Goal: Task Accomplishment & Management: Use online tool/utility

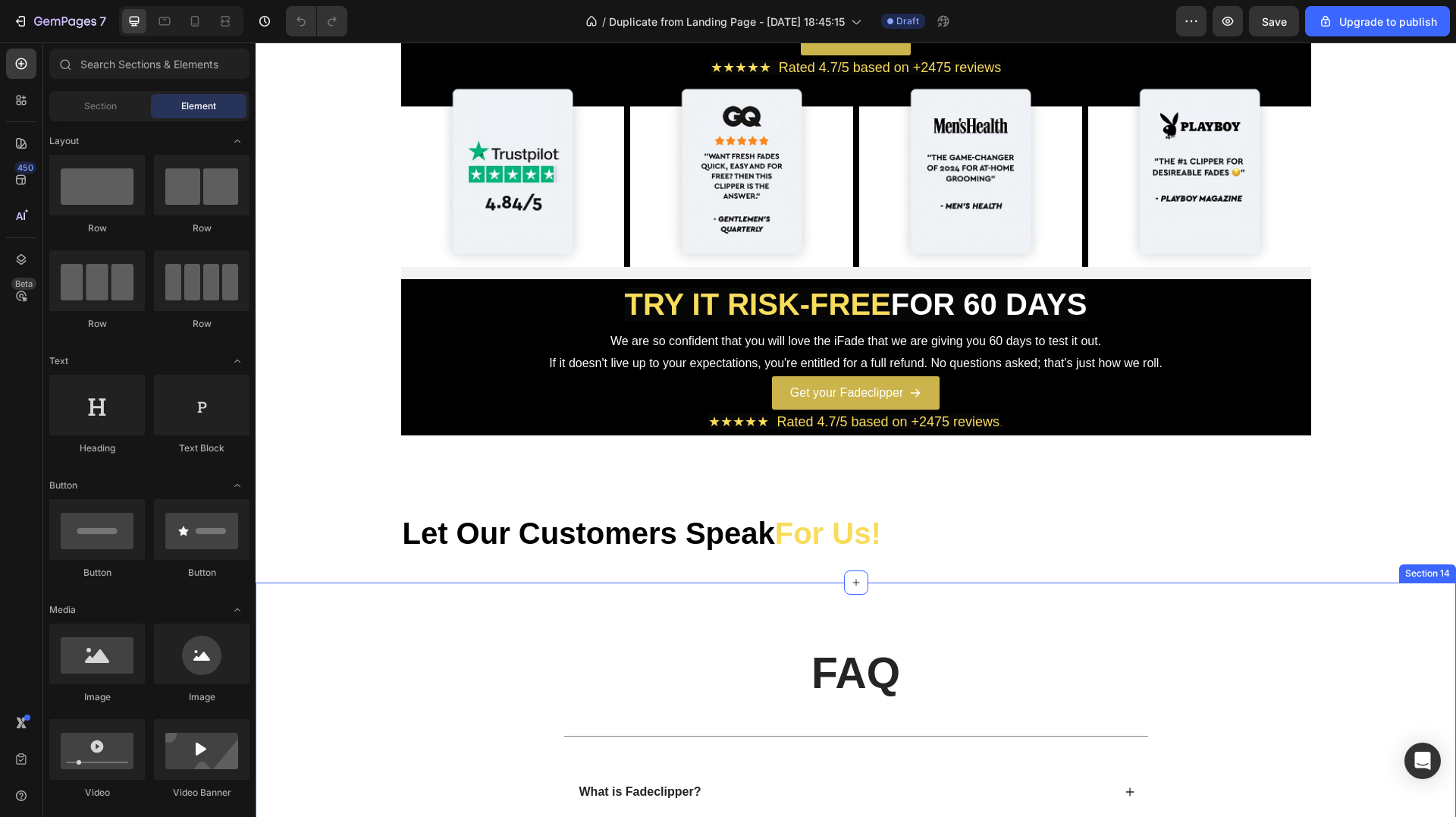
scroll to position [587, 0]
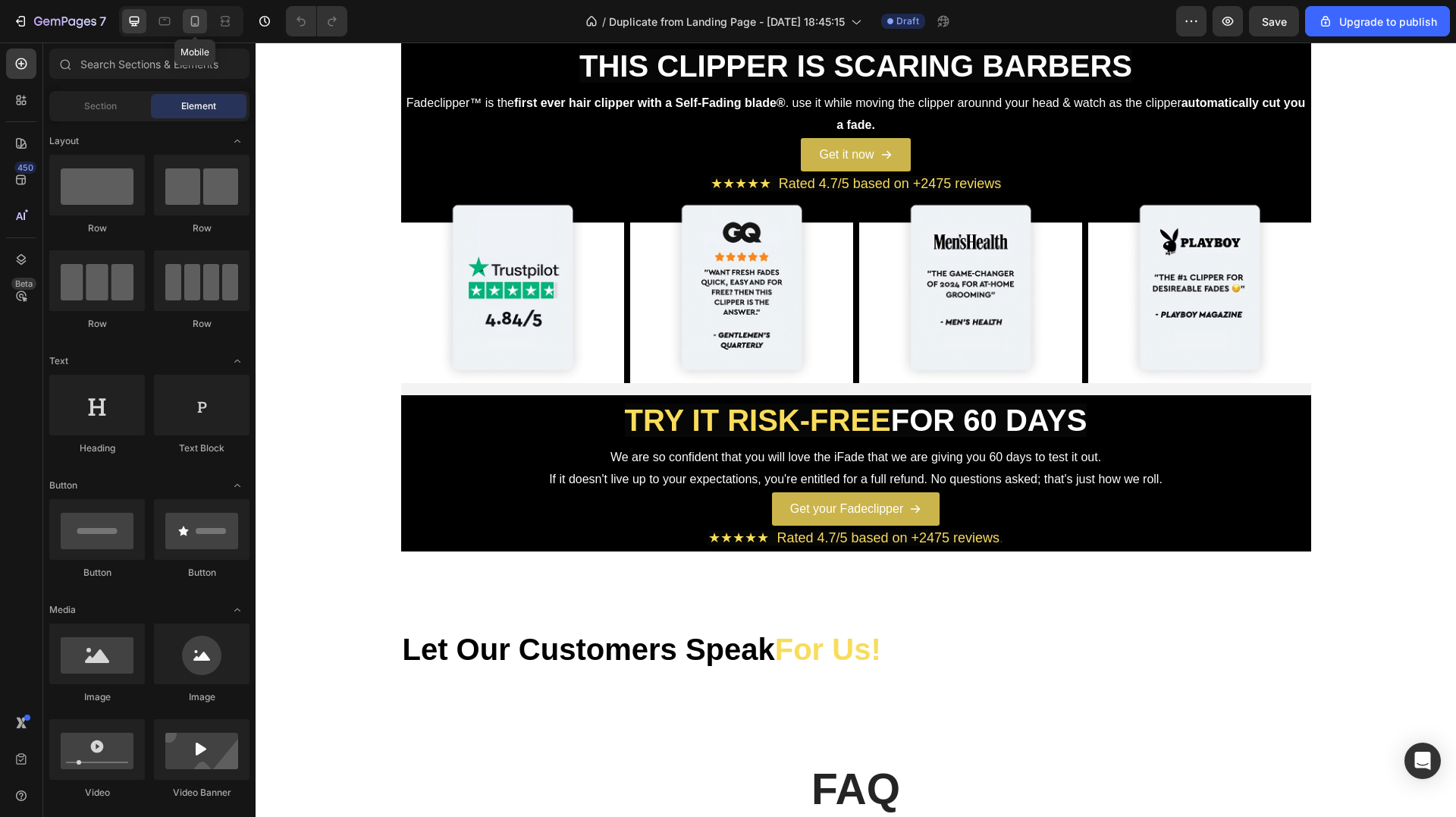
click at [193, 22] on icon at bounding box center [194, 21] width 15 height 15
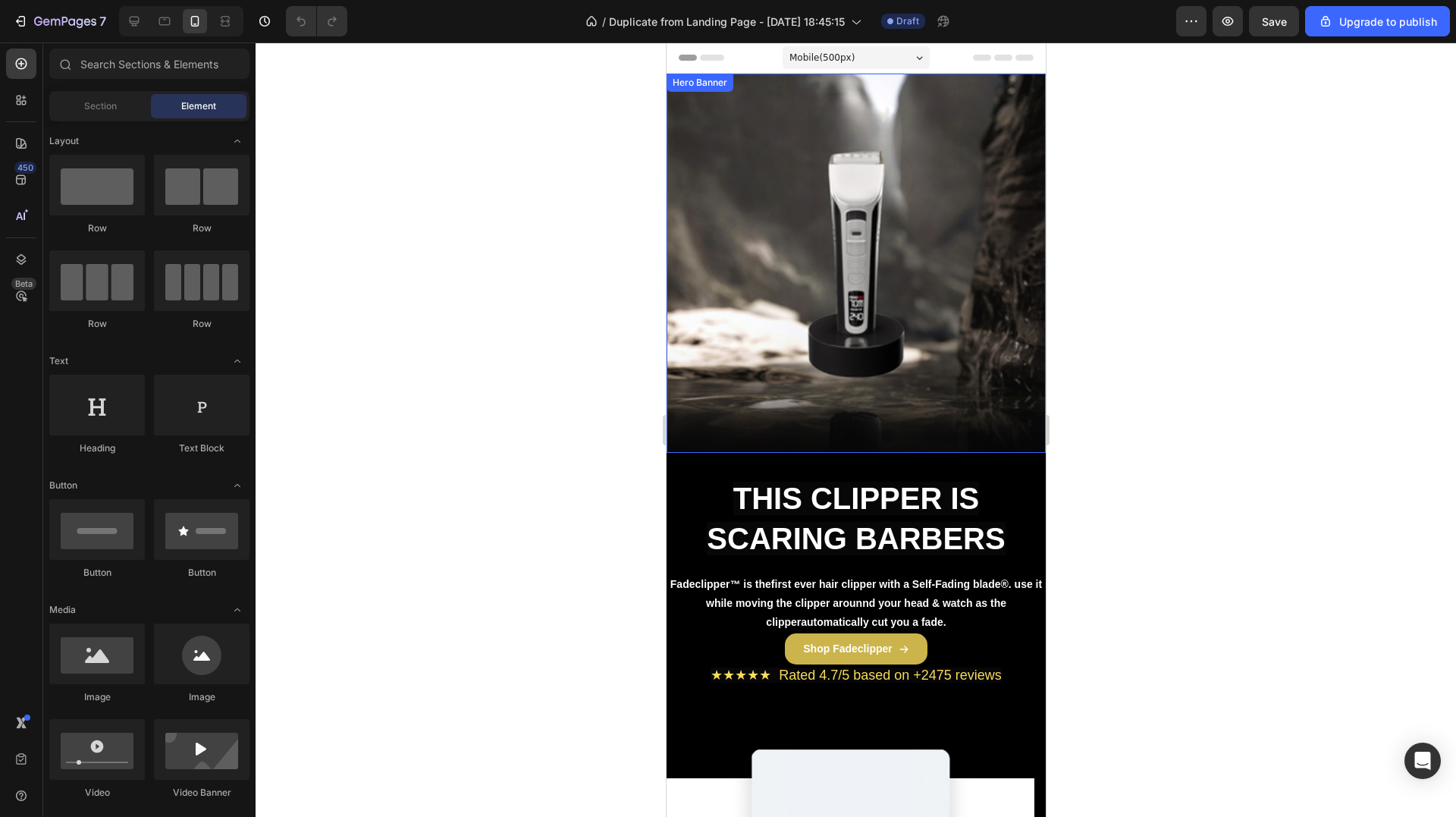
click at [880, 364] on div "Background Image" at bounding box center [855, 262] width 417 height 417
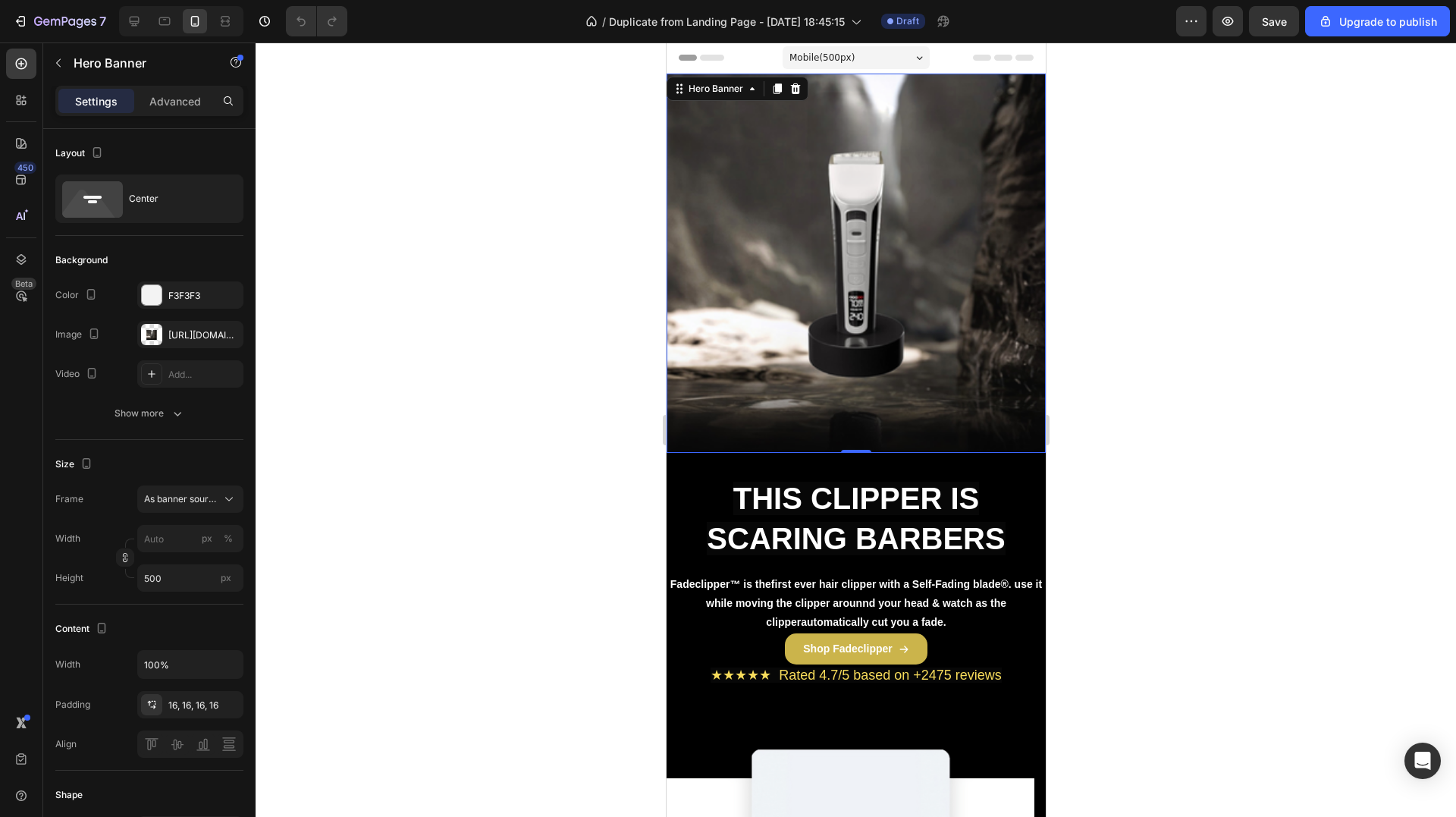
click at [857, 151] on div "Background Image" at bounding box center [855, 262] width 417 height 417
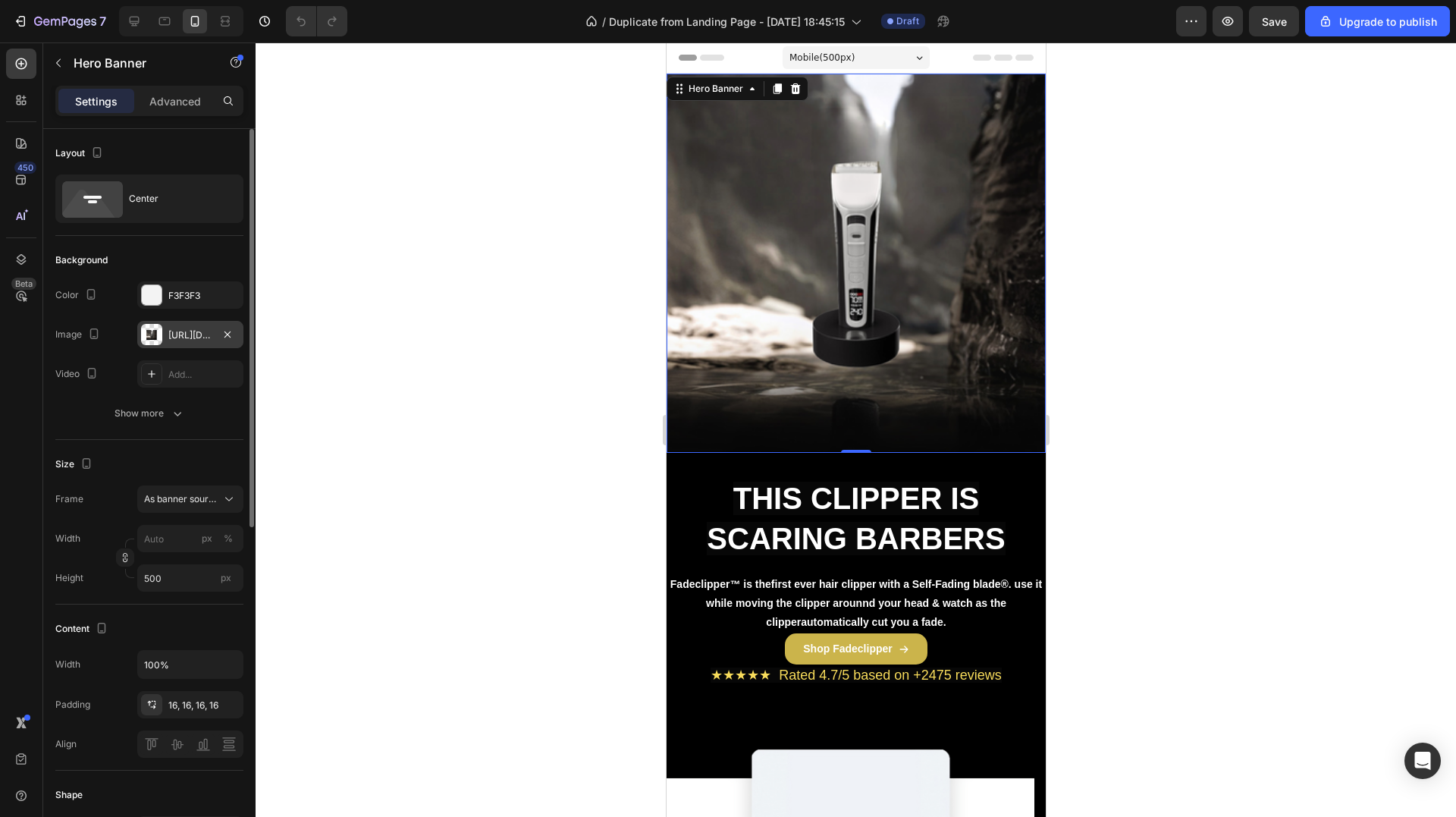
click at [186, 336] on div "[URL][DOMAIN_NAME]" at bounding box center [190, 335] width 44 height 14
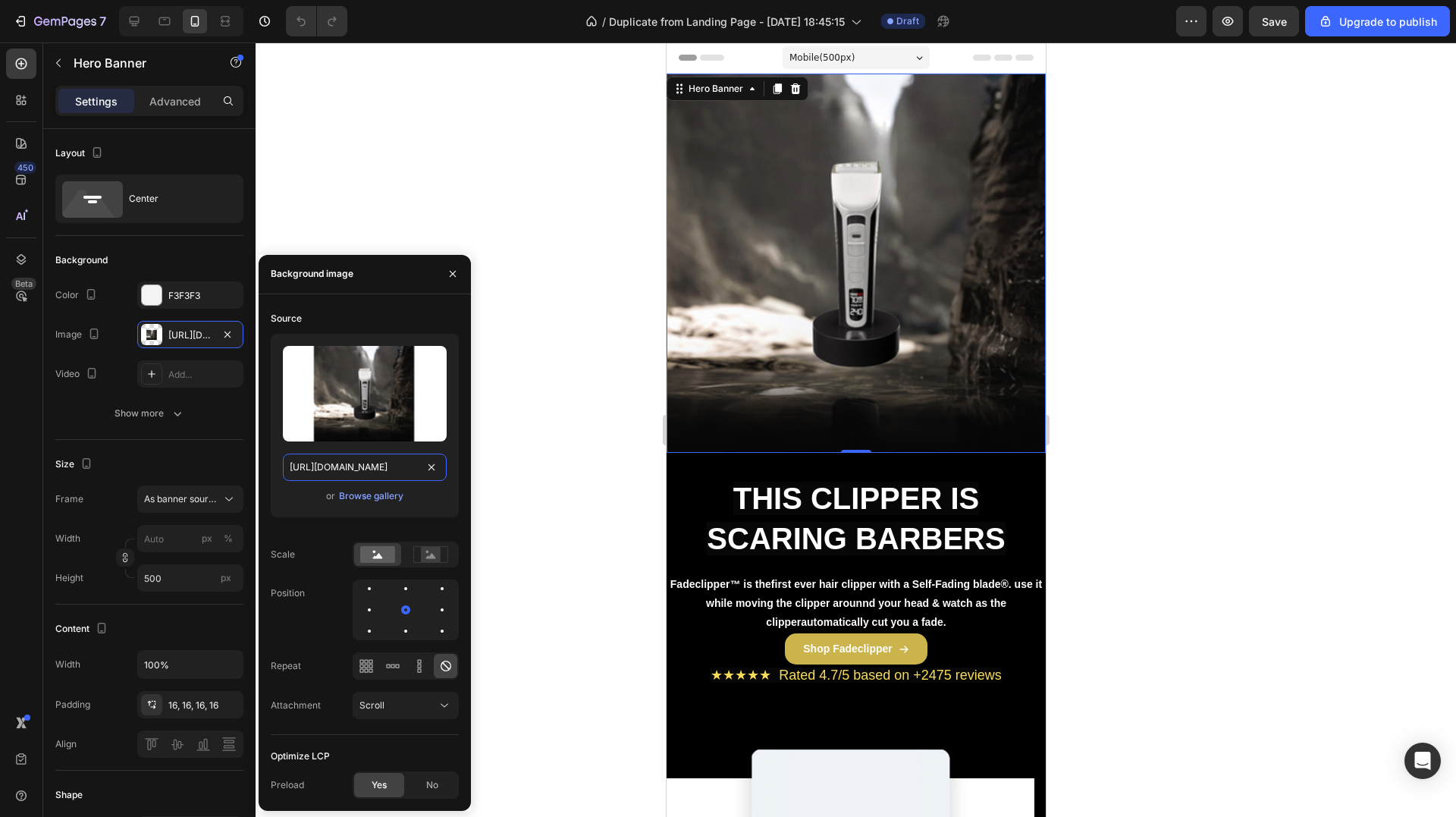
click at [375, 467] on input "[URL][DOMAIN_NAME]" at bounding box center [365, 468] width 164 height 28
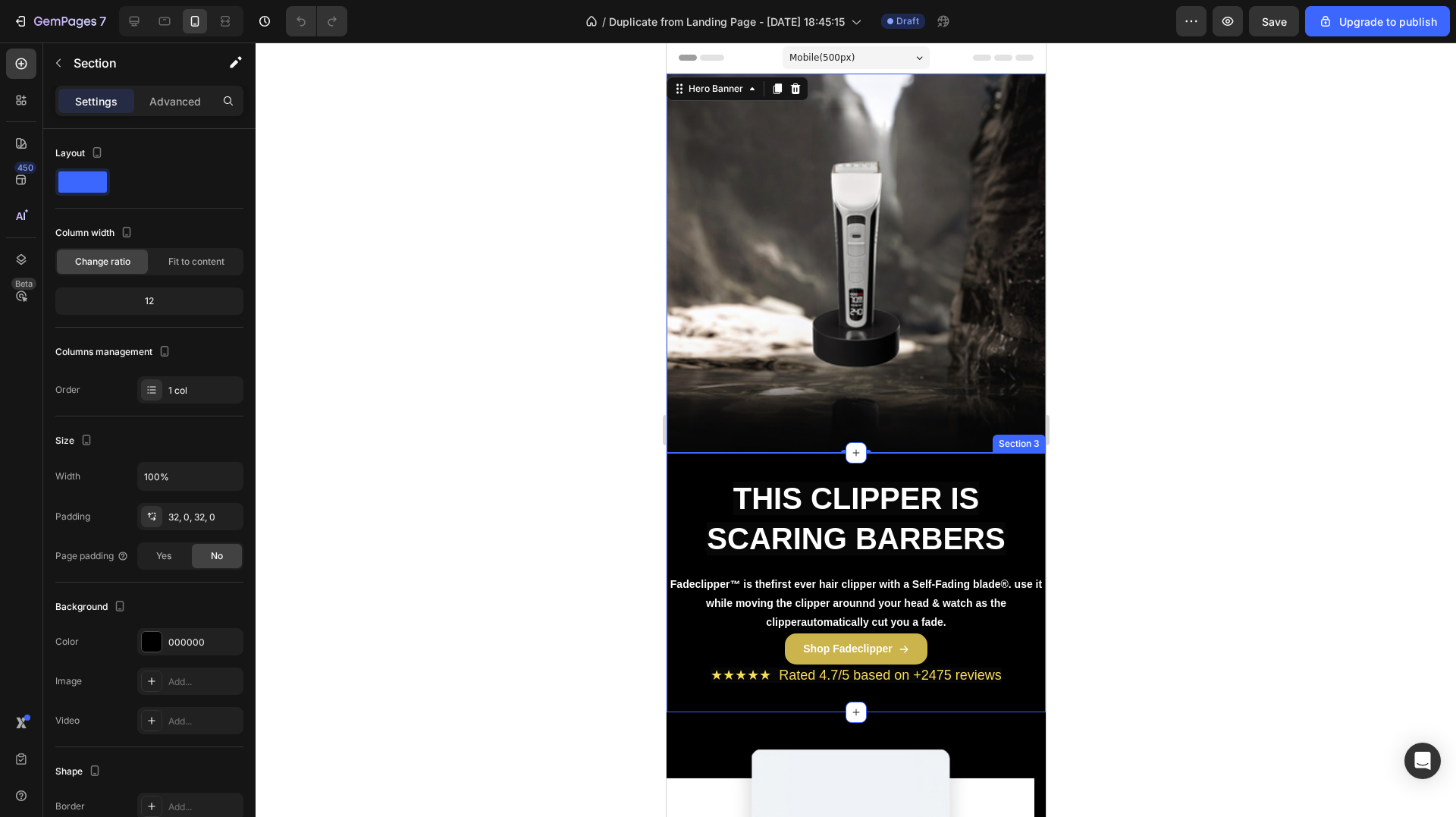
click at [879, 461] on div "THIS CLIPPER IS SCARING BARBERS Heading Row Fadeclipper™ is the first ever hair…" at bounding box center [855, 582] width 379 height 260
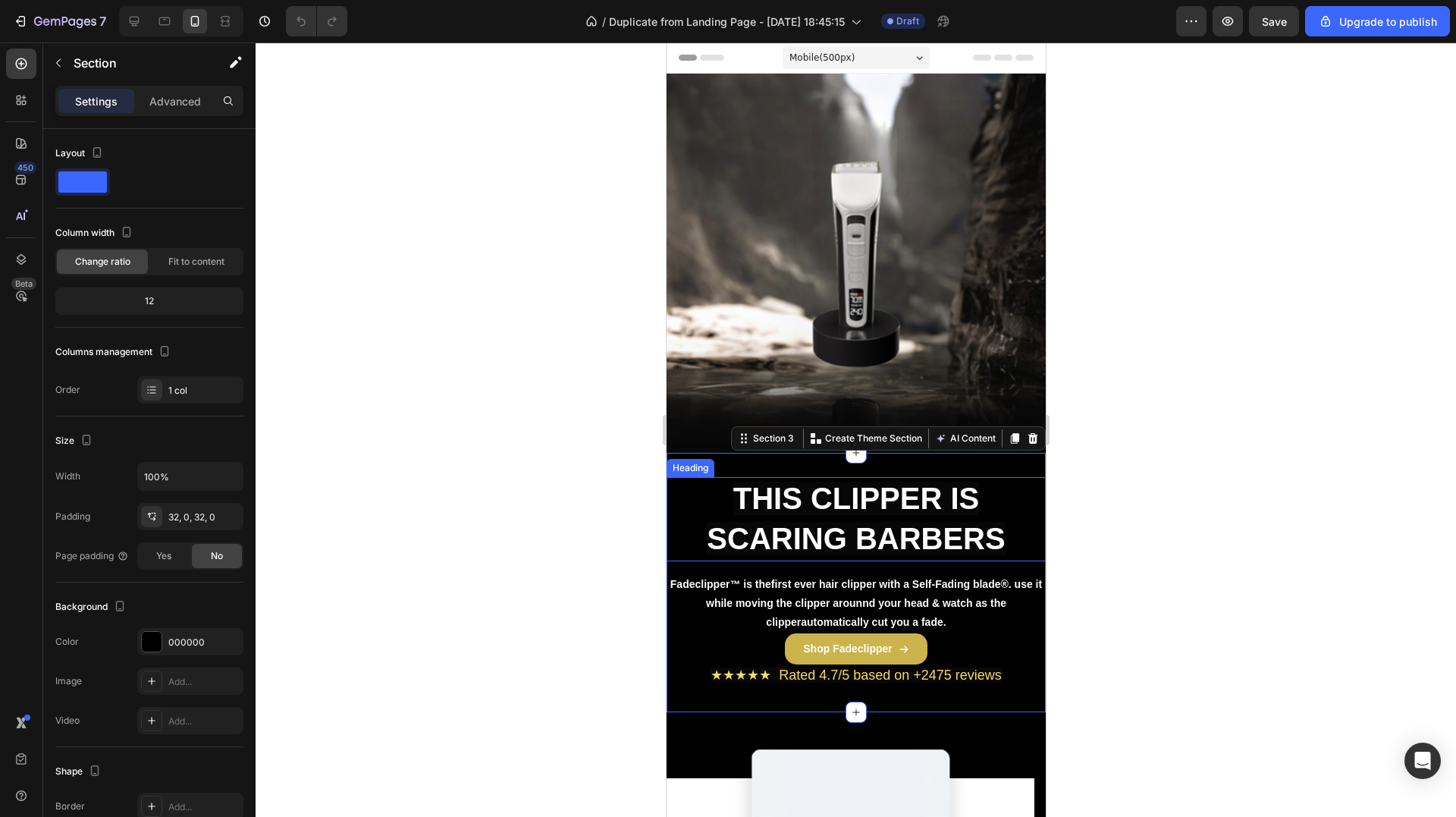
click at [881, 524] on strong "THIS CLIPPER IS SCARING BARBERS" at bounding box center [855, 518] width 298 height 74
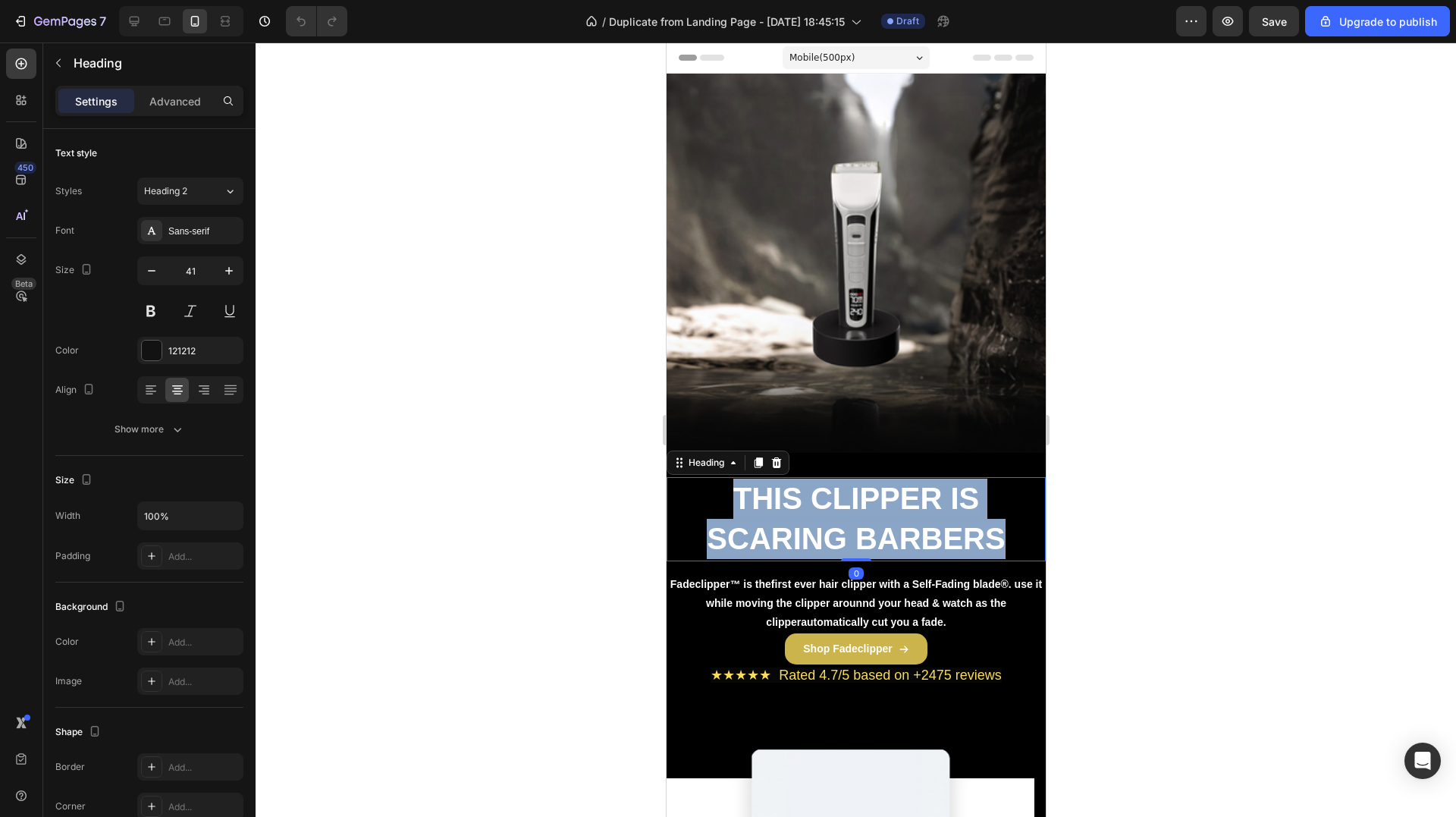
click at [881, 523] on strong "THIS CLIPPER IS SCARING BARBERS" at bounding box center [855, 518] width 298 height 74
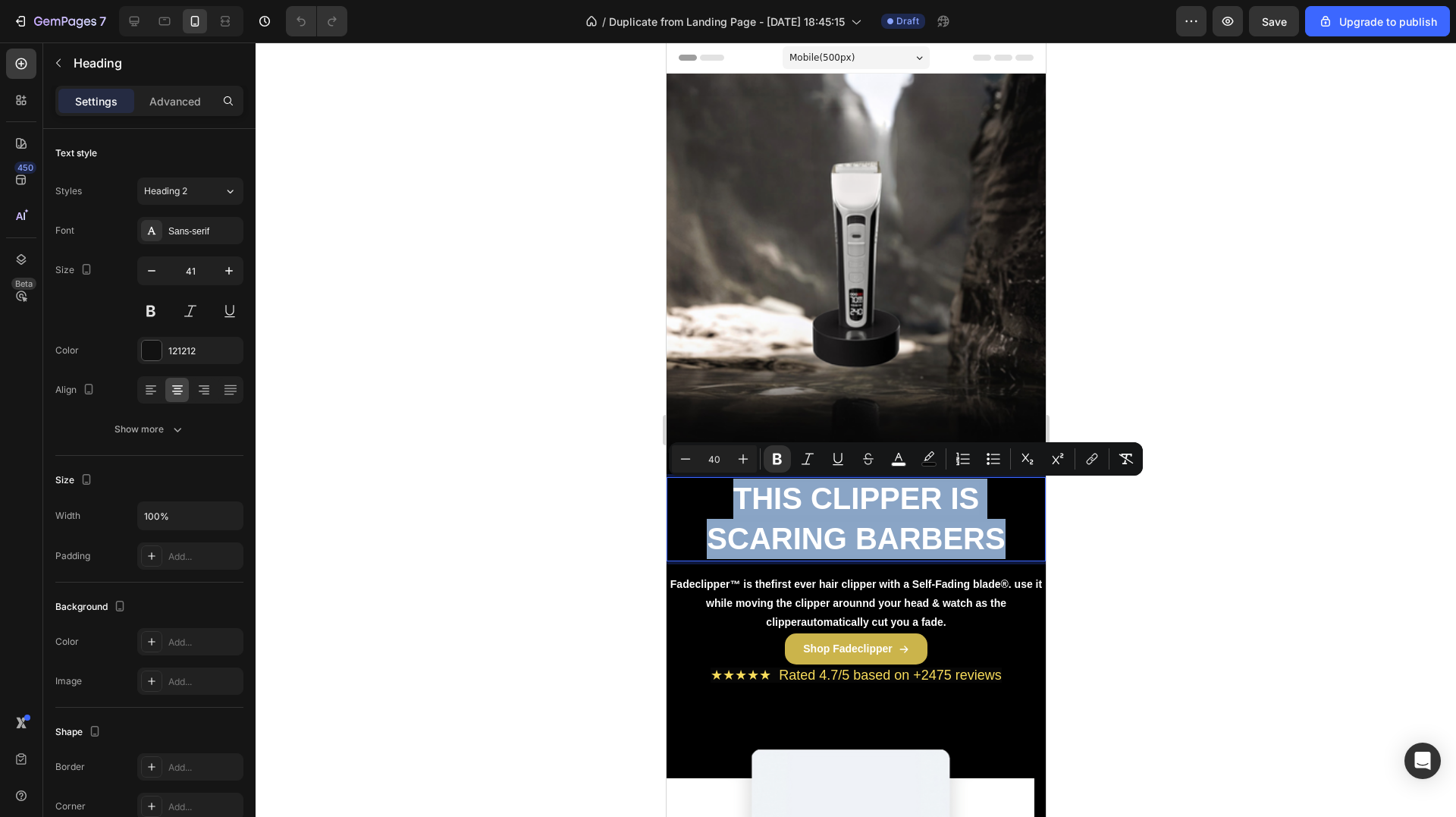
copy strong "THIS CLIPPER IS SCARING BARBERS"
click at [769, 611] on p "Fadeclipper™ is the first ever hair clipper with a Self-Fading blade® . use it …" at bounding box center [854, 604] width 376 height 57
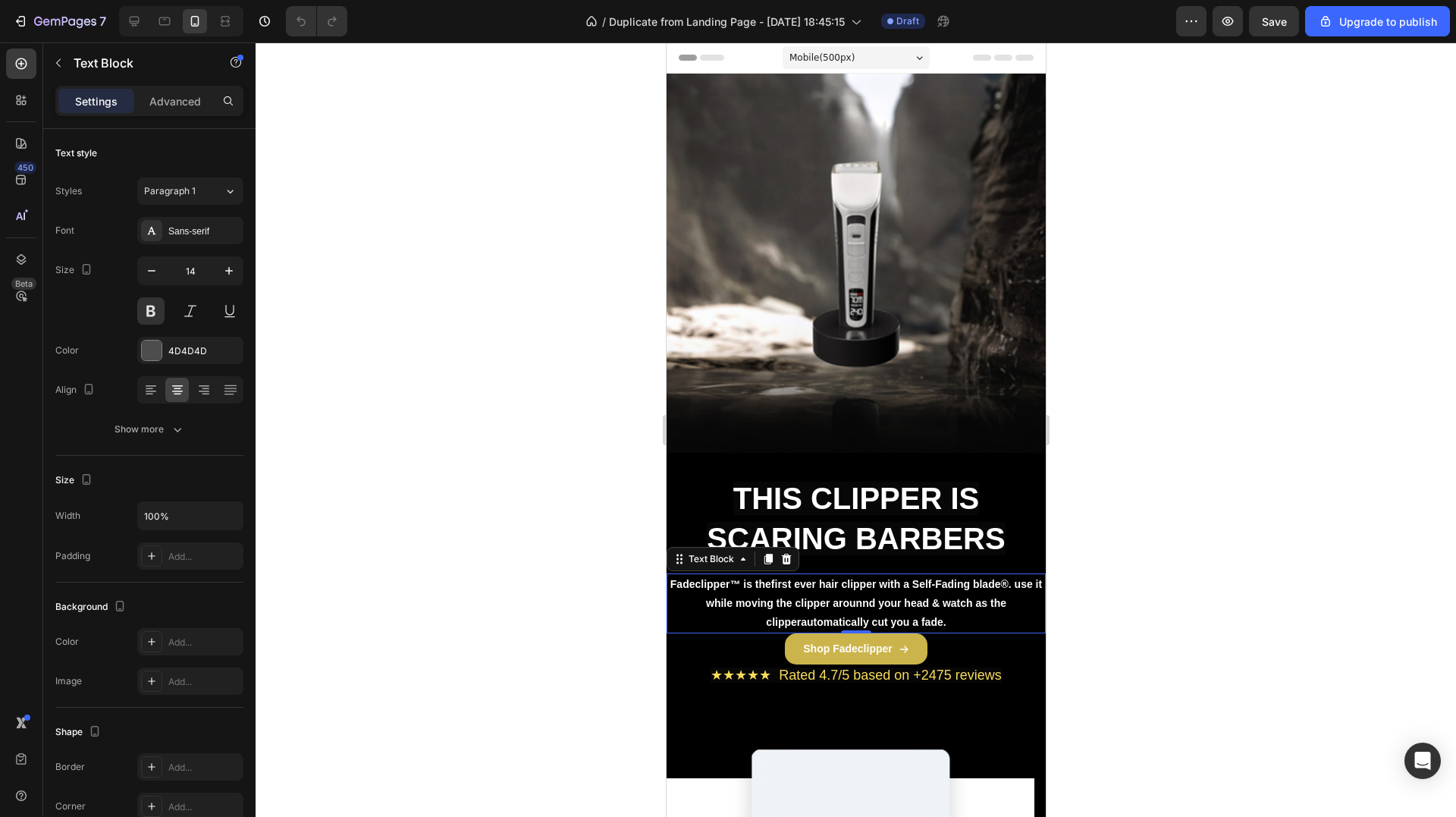
click at [848, 615] on p "Fadeclipper™ is the first ever hair clipper with a Self-Fading blade® . use it …" at bounding box center [854, 604] width 376 height 57
click at [838, 595] on div at bounding box center [838, 595] width 0 height 0
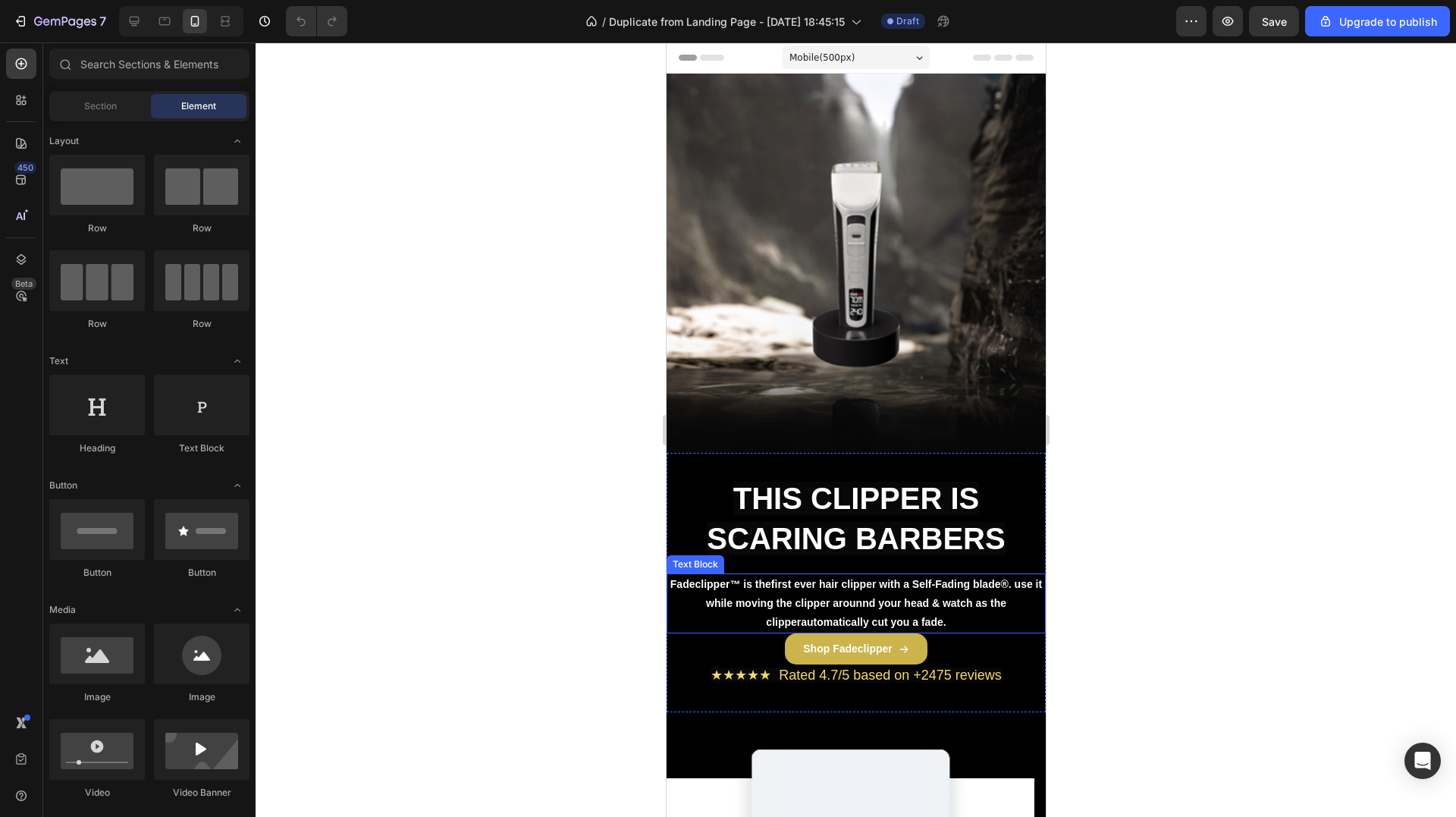
click at [971, 598] on span "Fadeclipper™ is the first ever hair clipper with a Self-Fading blade® . use it …" at bounding box center [855, 603] width 372 height 50
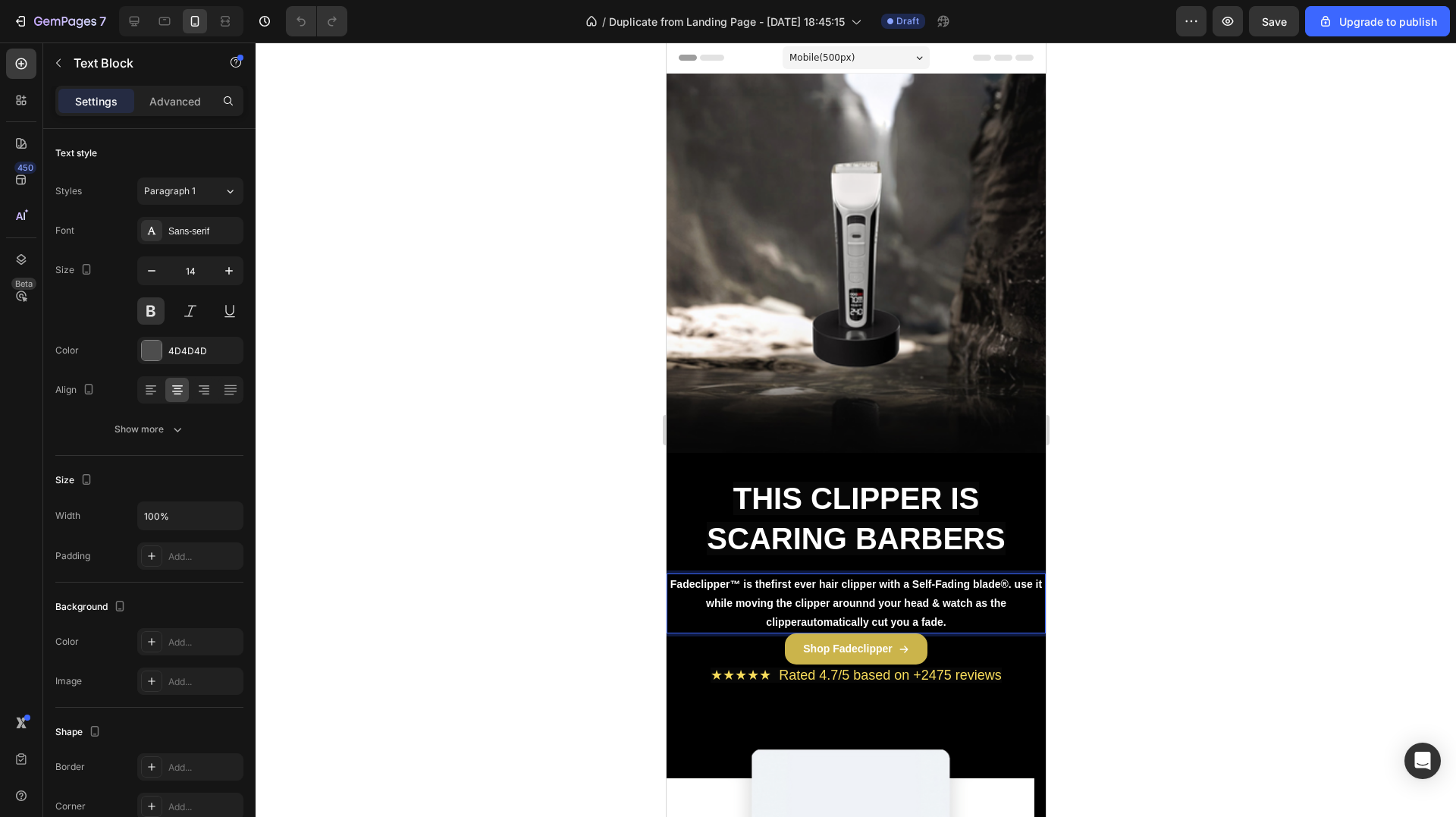
click at [971, 598] on span "Fadeclipper™ is the first ever hair clipper with a Self-Fading blade® . use it …" at bounding box center [855, 603] width 372 height 50
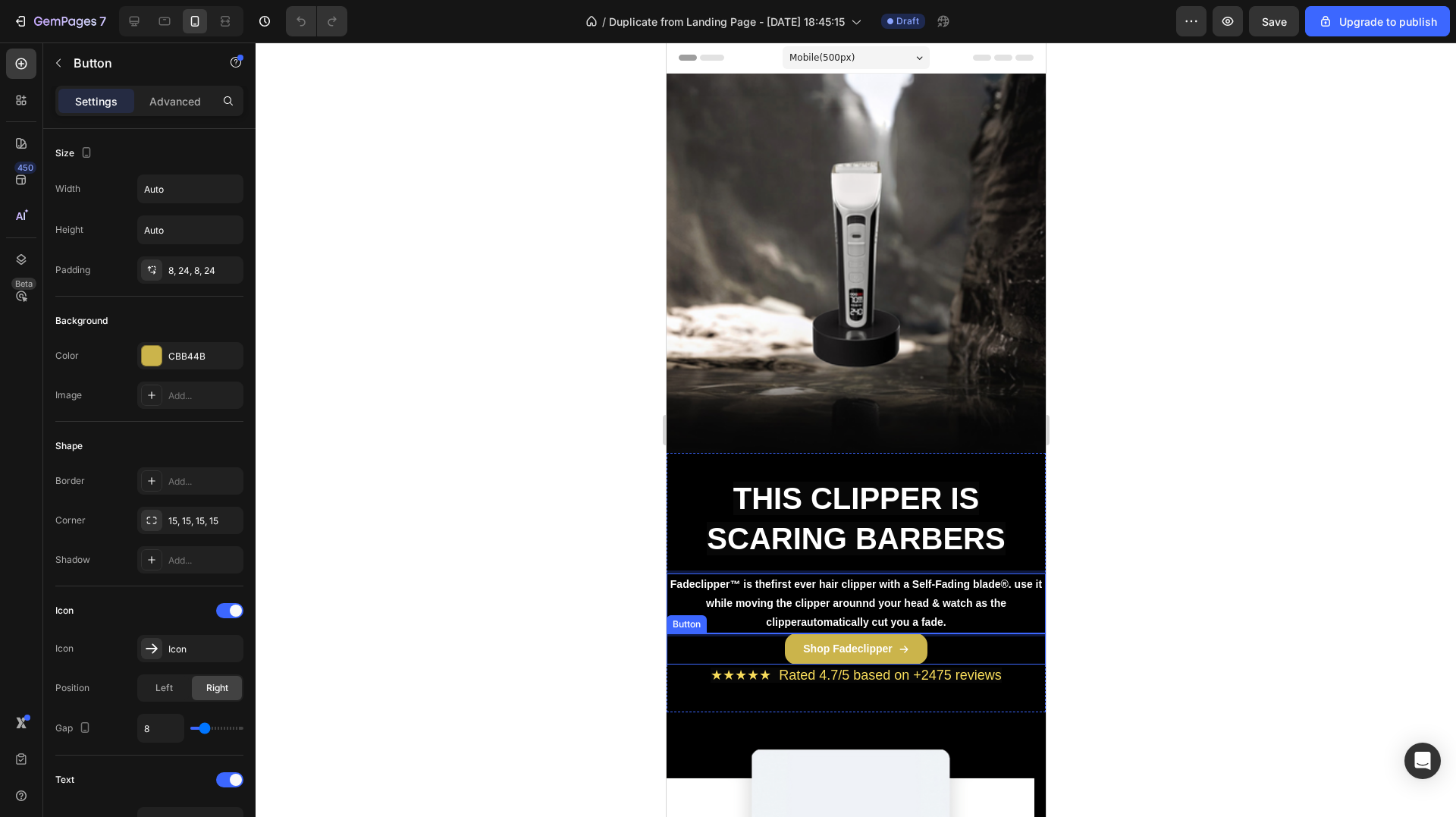
click at [949, 642] on div "Shop Fadeclipper Button" at bounding box center [855, 649] width 379 height 32
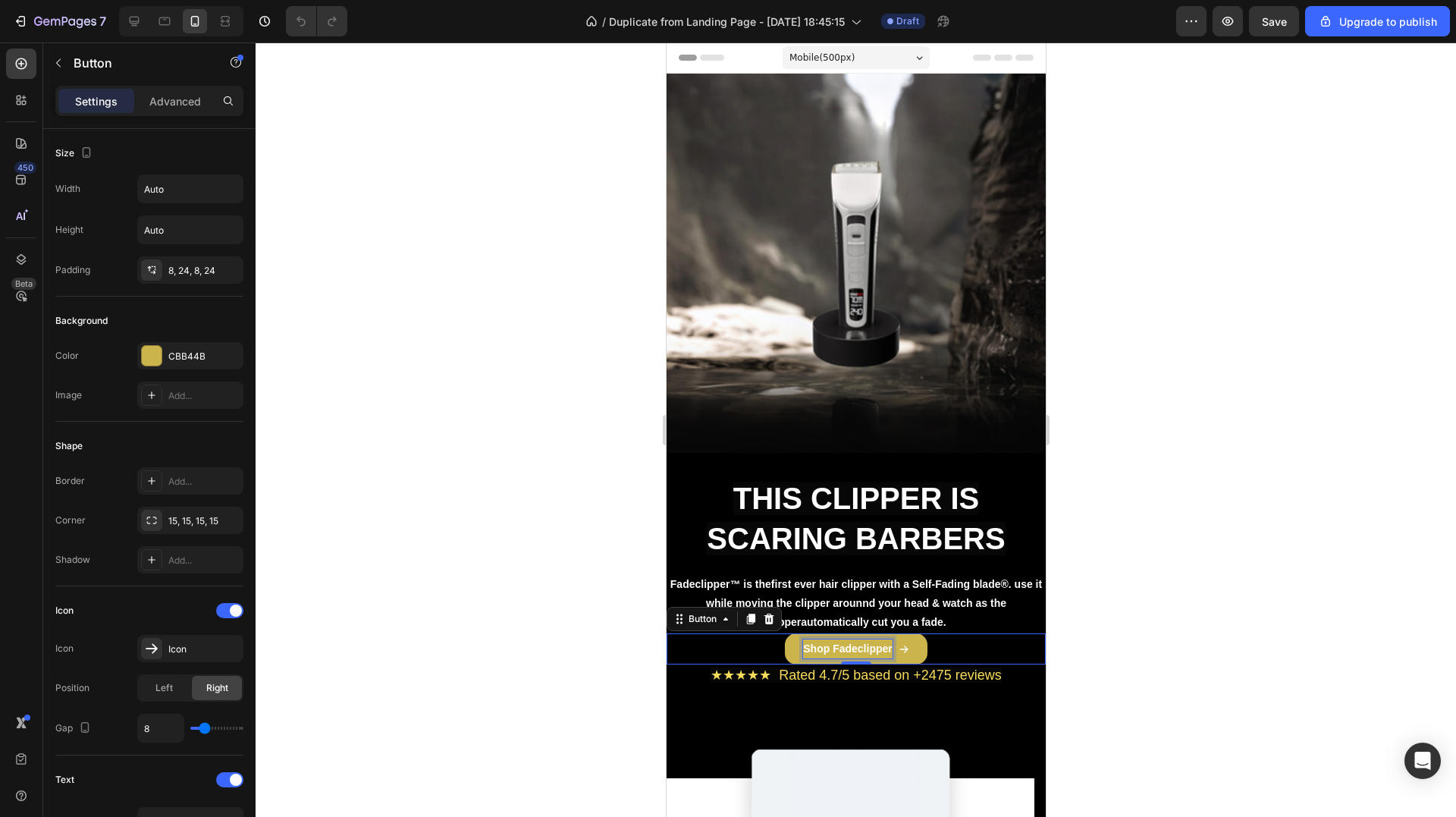
click at [843, 656] on p "Shop Fadeclipper" at bounding box center [846, 648] width 89 height 19
click at [840, 651] on strong "Shop Fadeclipper" at bounding box center [846, 648] width 89 height 12
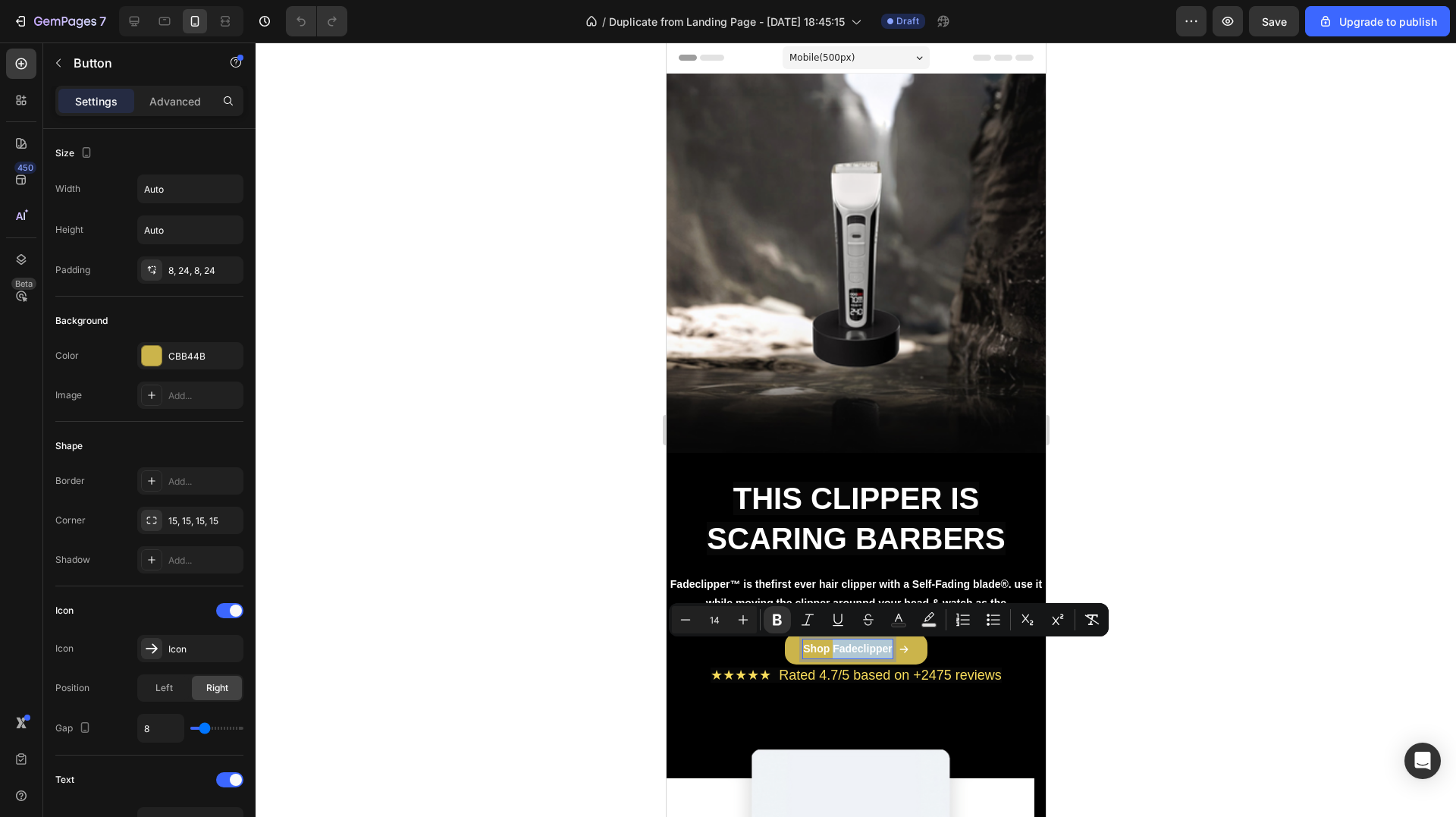
click at [840, 651] on strong "Shop Fadeclipper" at bounding box center [846, 648] width 89 height 12
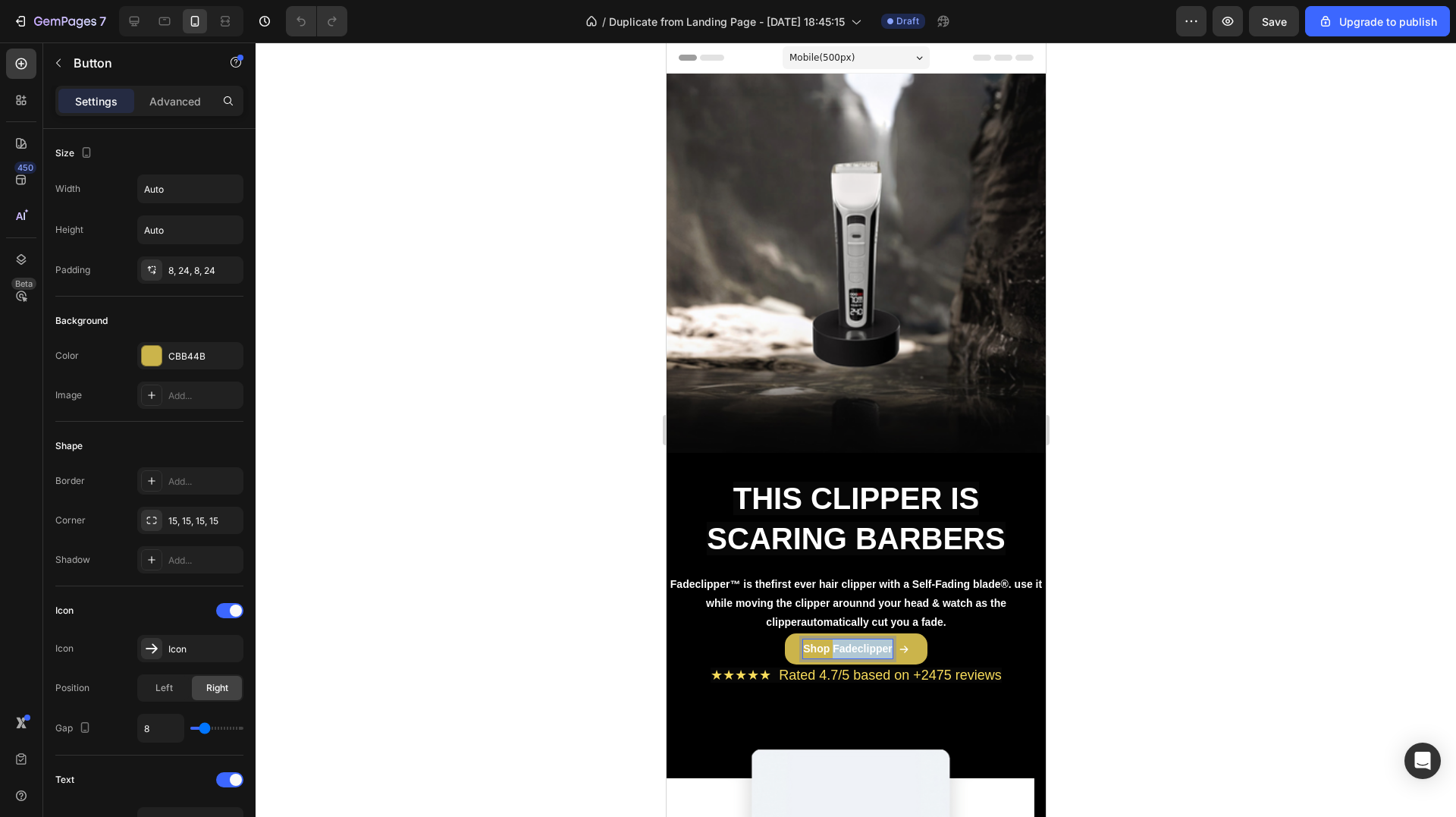
click at [840, 651] on strong "Shop Fadeclipper" at bounding box center [846, 648] width 89 height 12
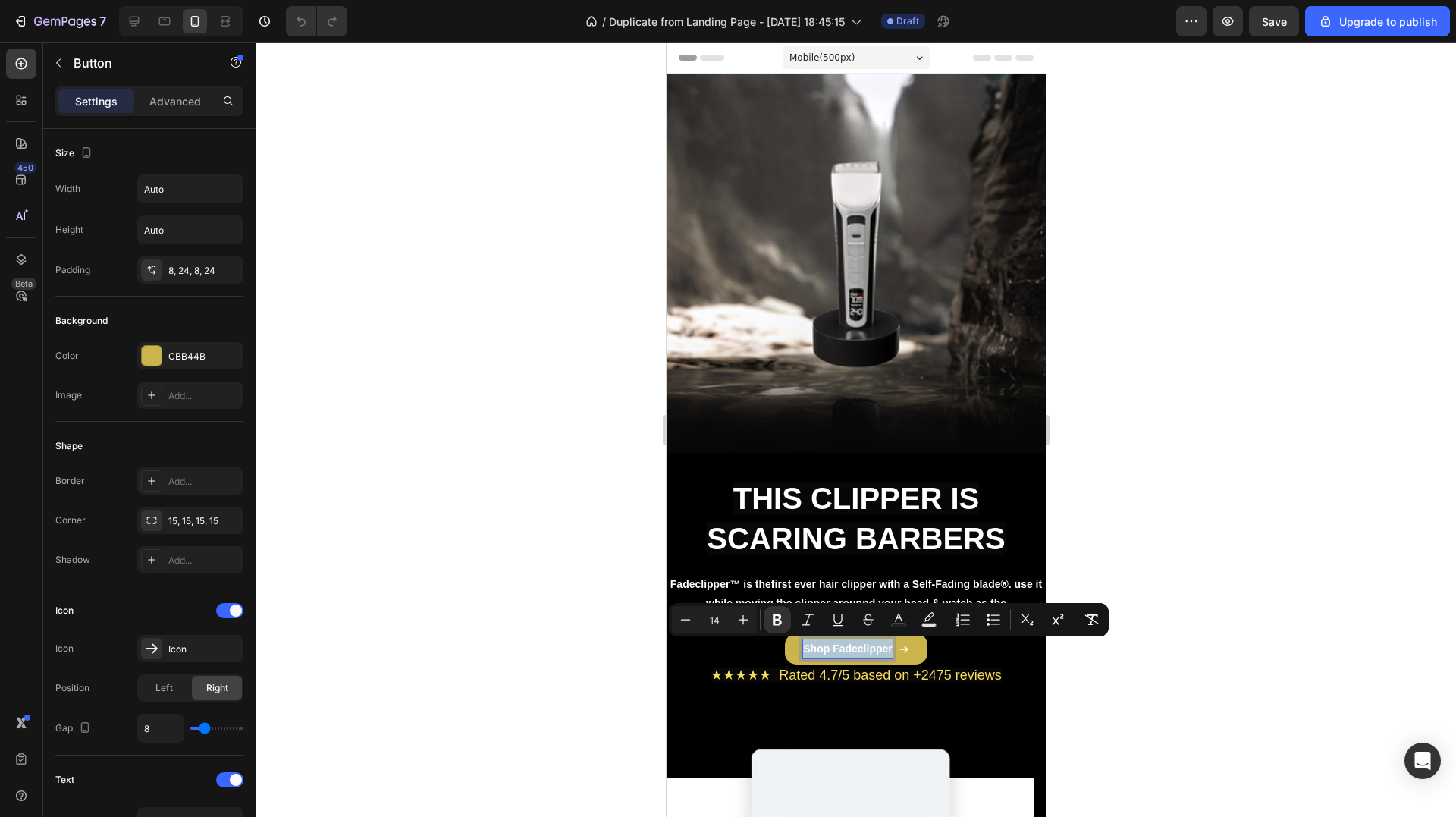
copy strong "Shop Fadeclipper"
click at [949, 667] on span "★★★★★ Rated 4.7/5 based on +2475 reviews" at bounding box center [854, 674] width 291 height 15
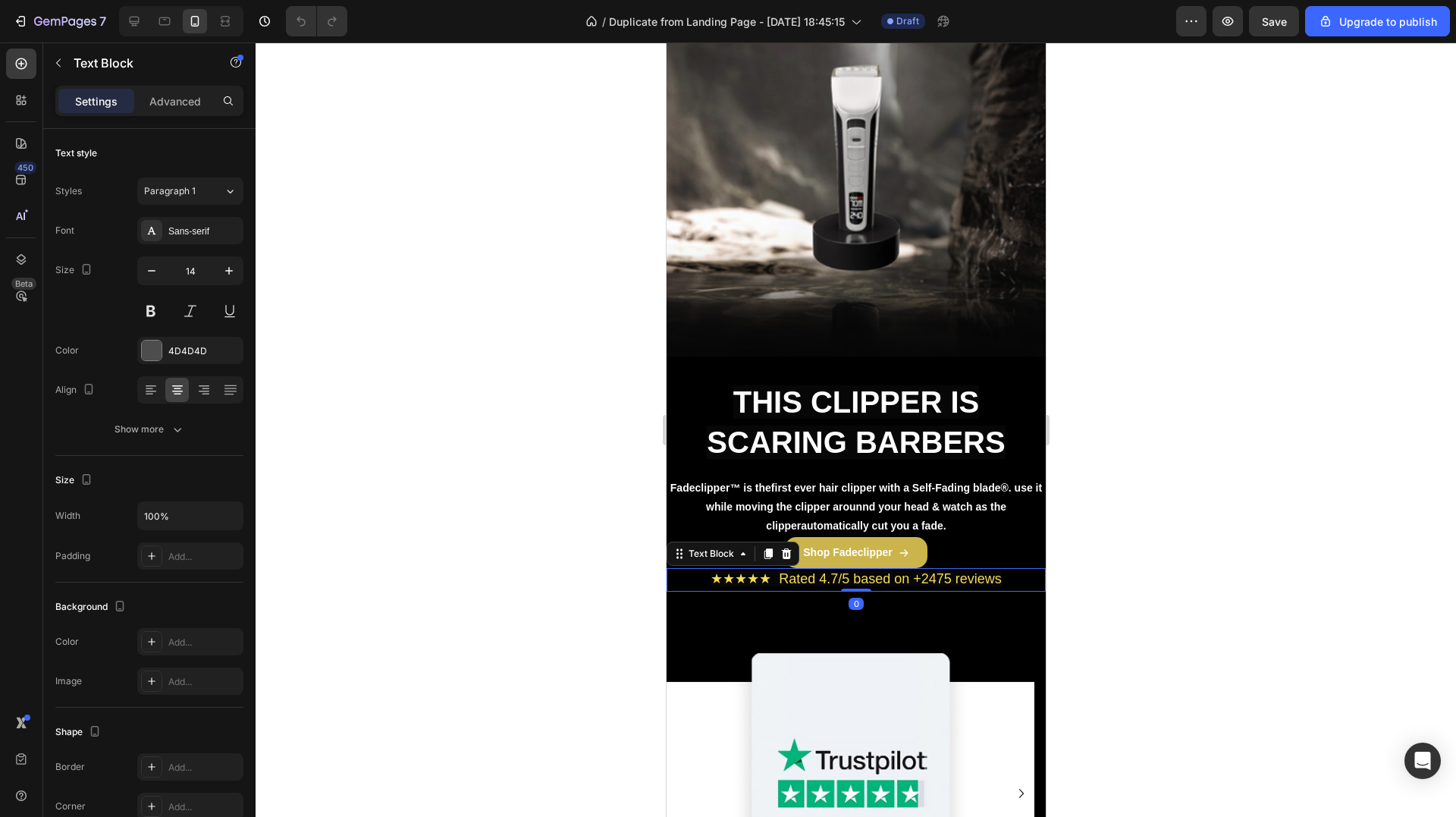
scroll to position [228, 0]
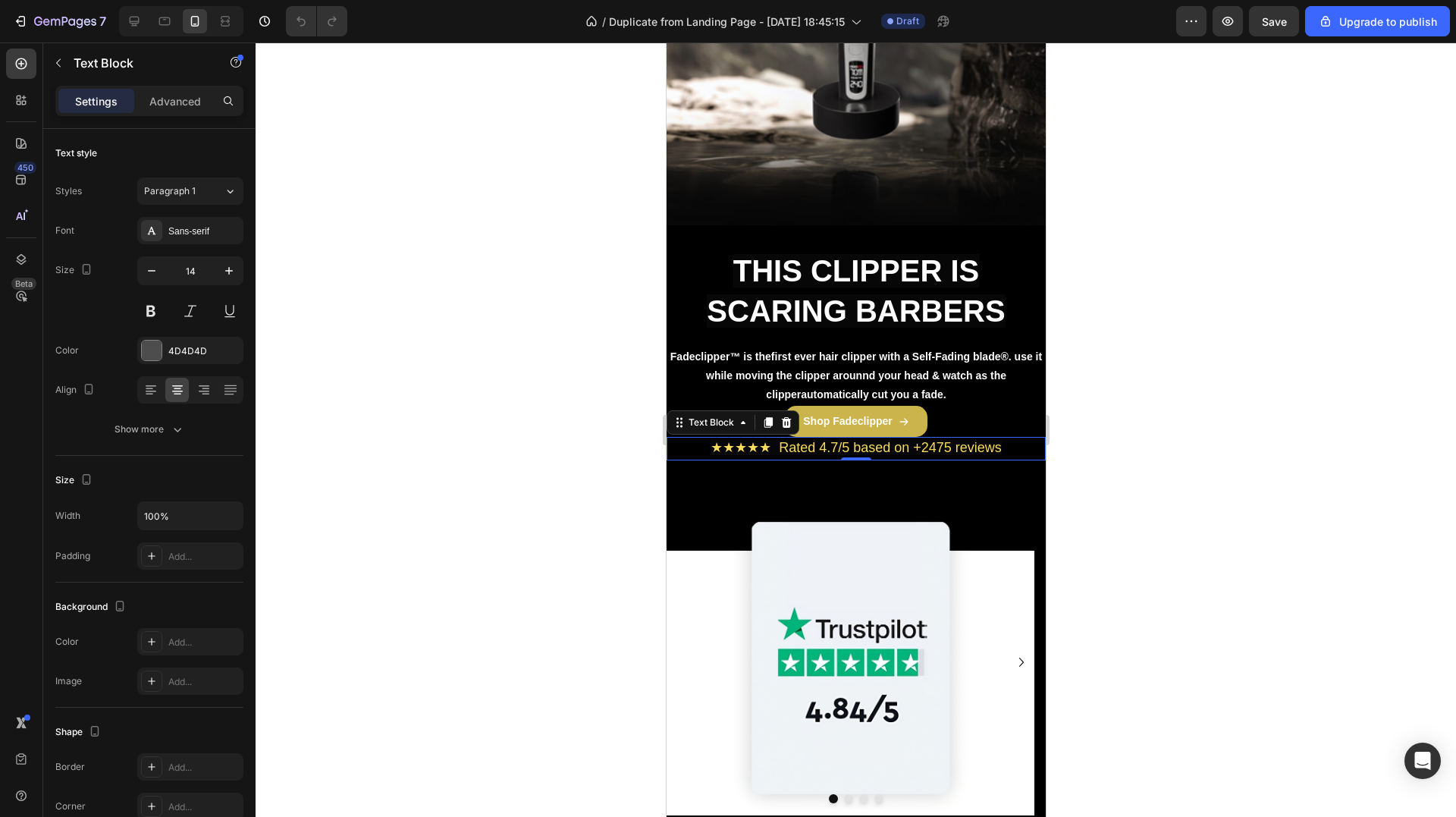
click at [906, 453] on span "★★★★★ Rated 4.7/5 based on +2475 reviews" at bounding box center [854, 447] width 291 height 15
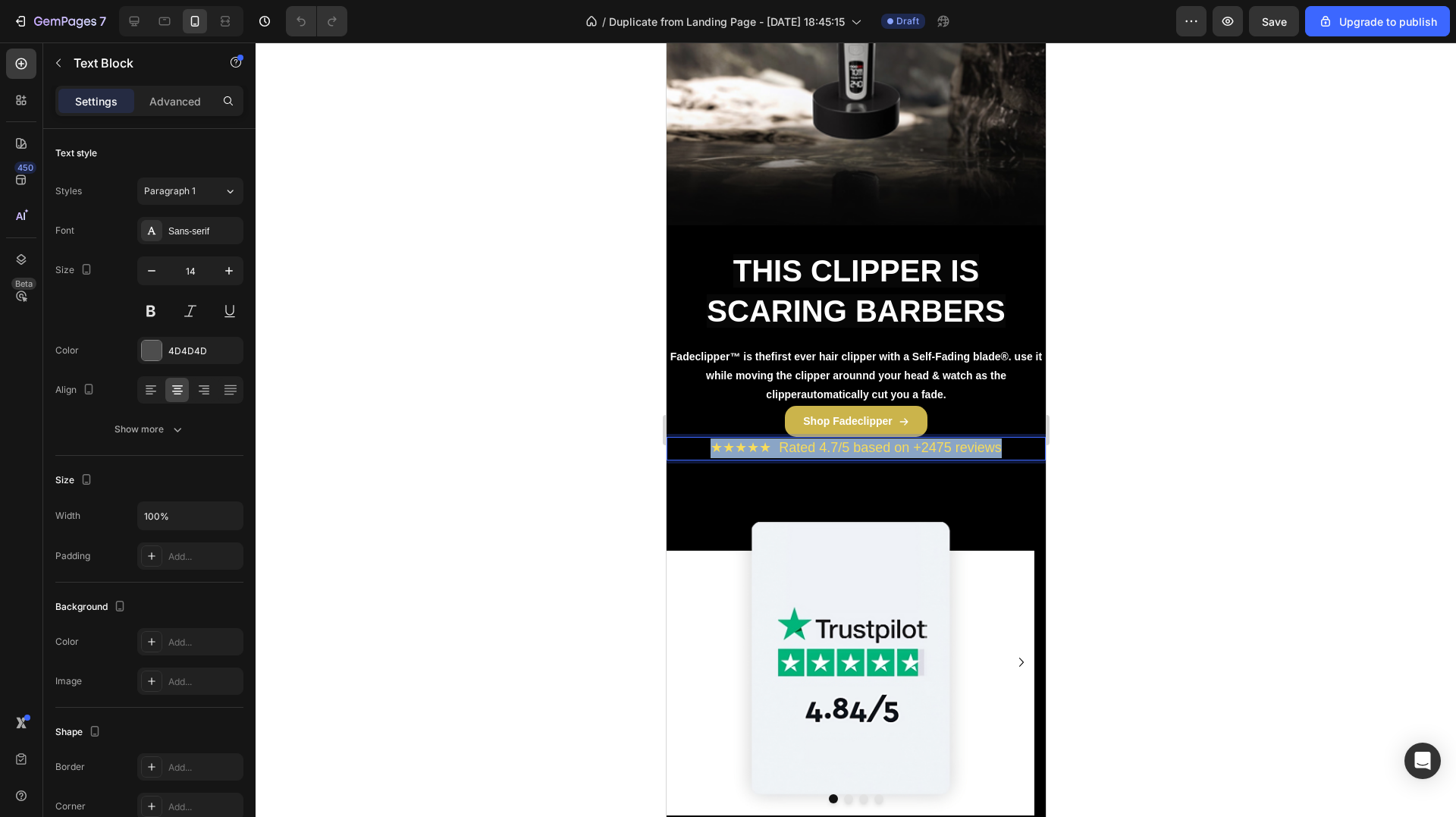
click at [906, 453] on span "★★★★★ Rated 4.7/5 based on +2475 reviews" at bounding box center [854, 447] width 291 height 15
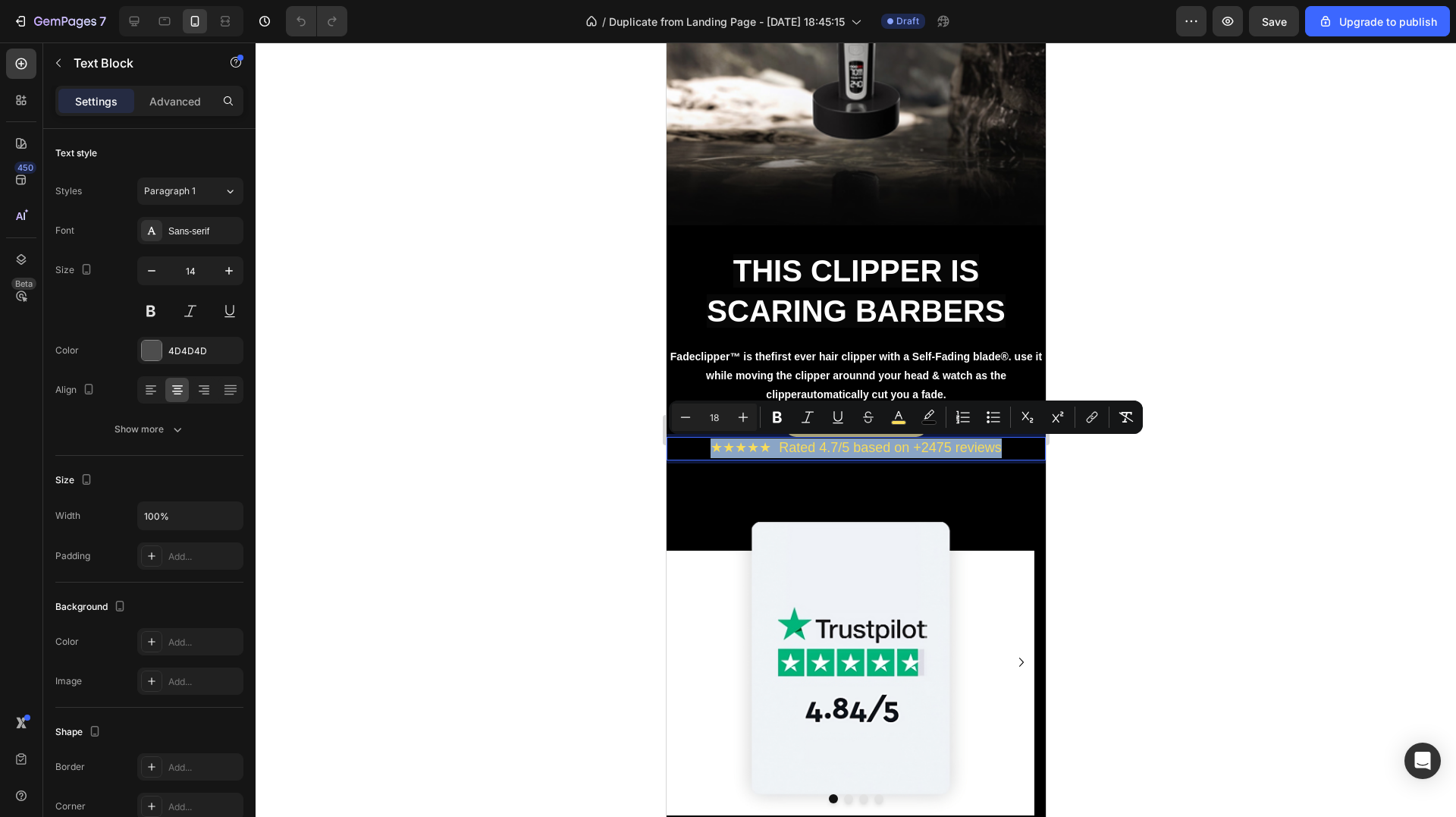
copy span "★★★★★ Rated 4.7/5 based on +2475 reviews"
click at [1149, 355] on div at bounding box center [855, 429] width 1201 height 775
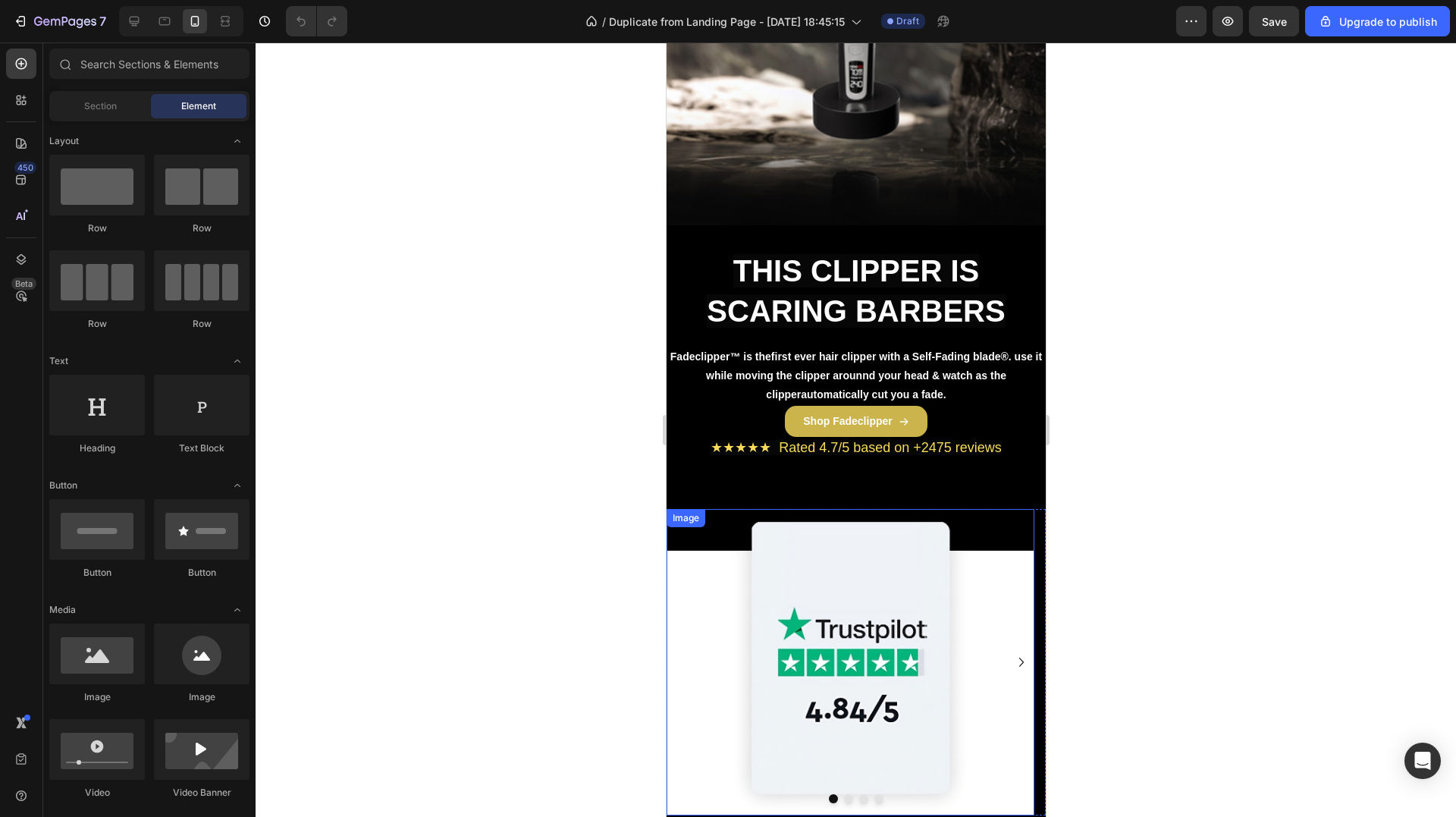
click at [983, 533] on img at bounding box center [849, 662] width 368 height 307
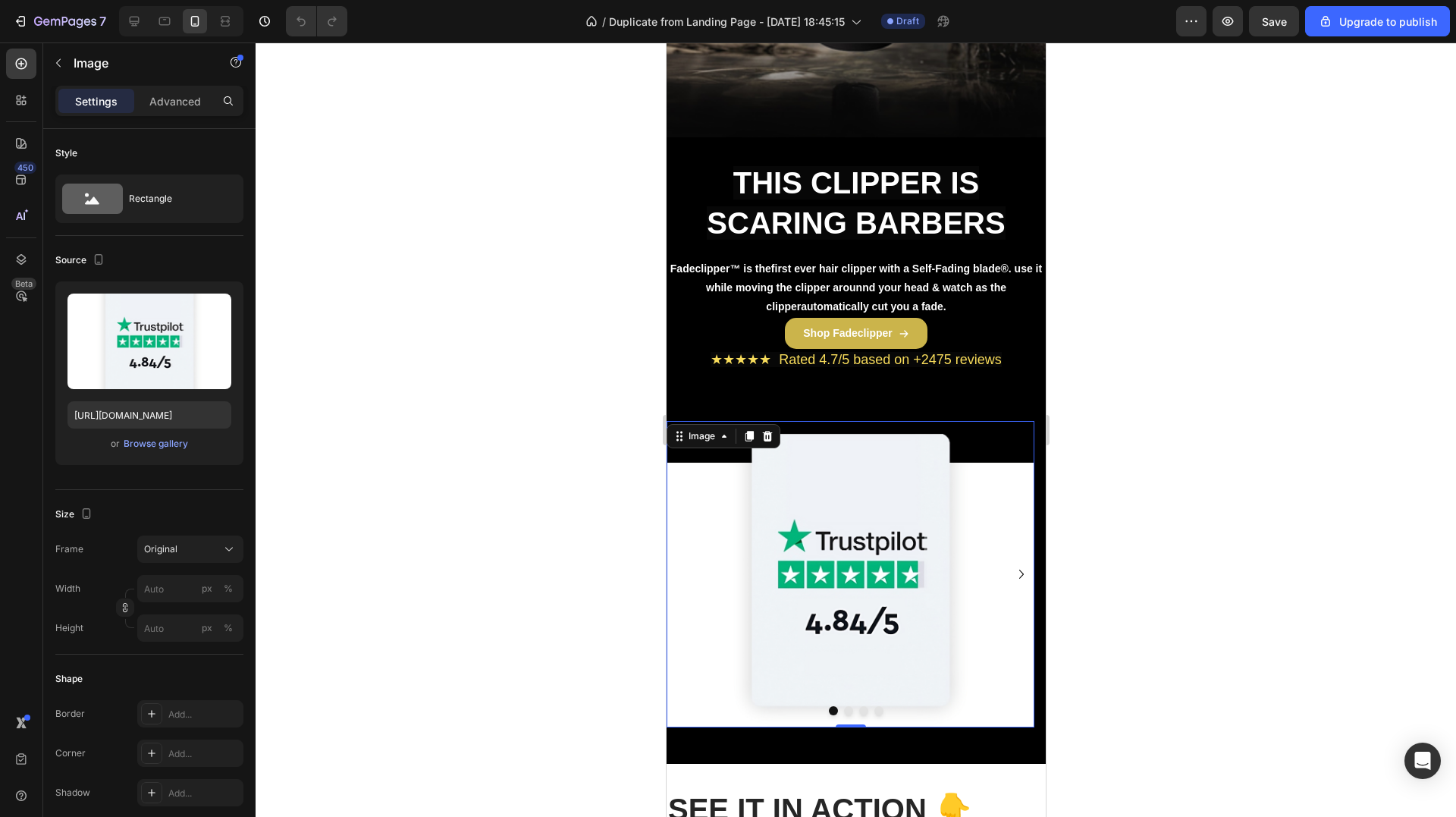
scroll to position [379, 0]
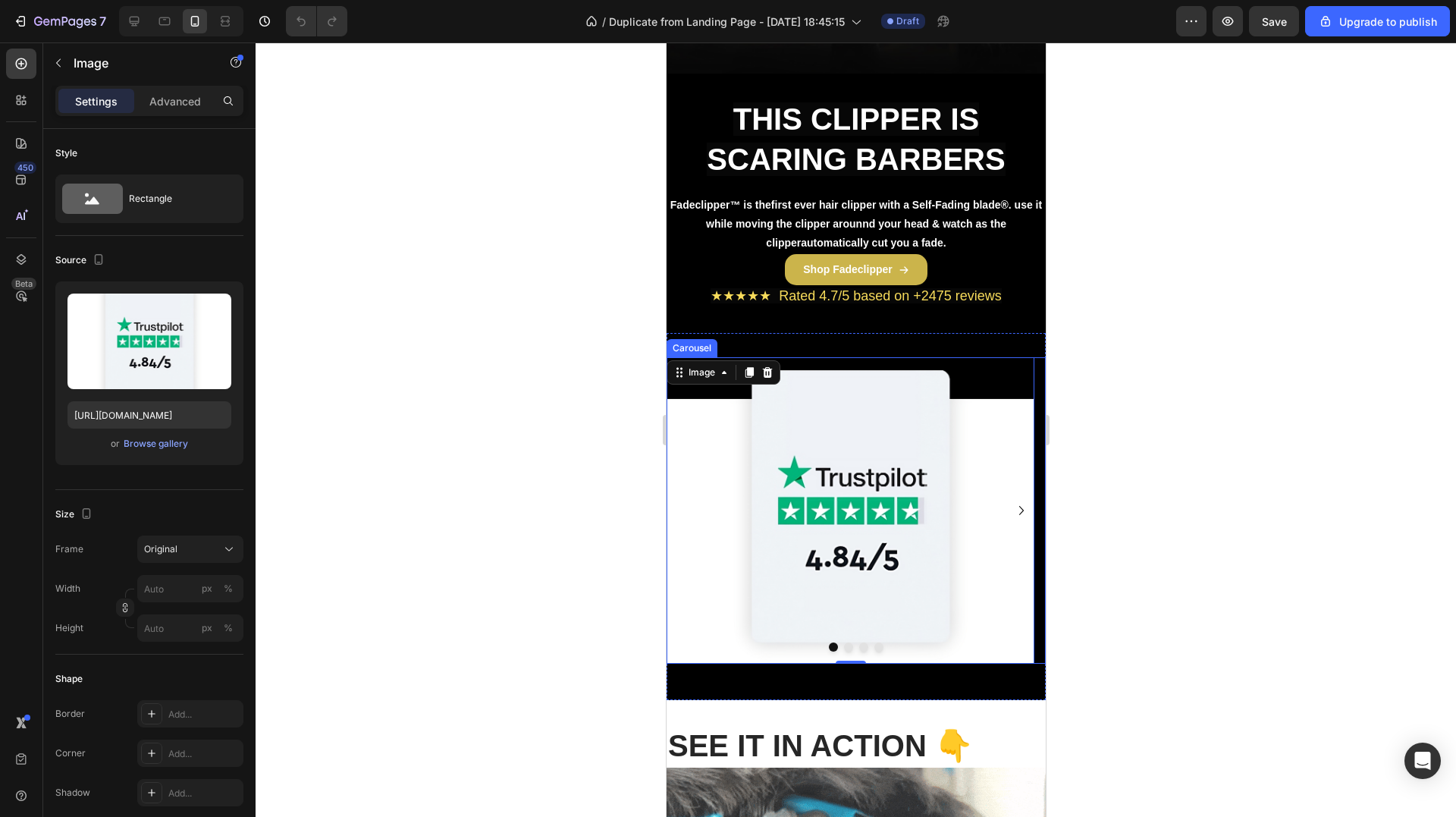
click at [1011, 509] on icon "Carousel Next Arrow" at bounding box center [1020, 510] width 18 height 18
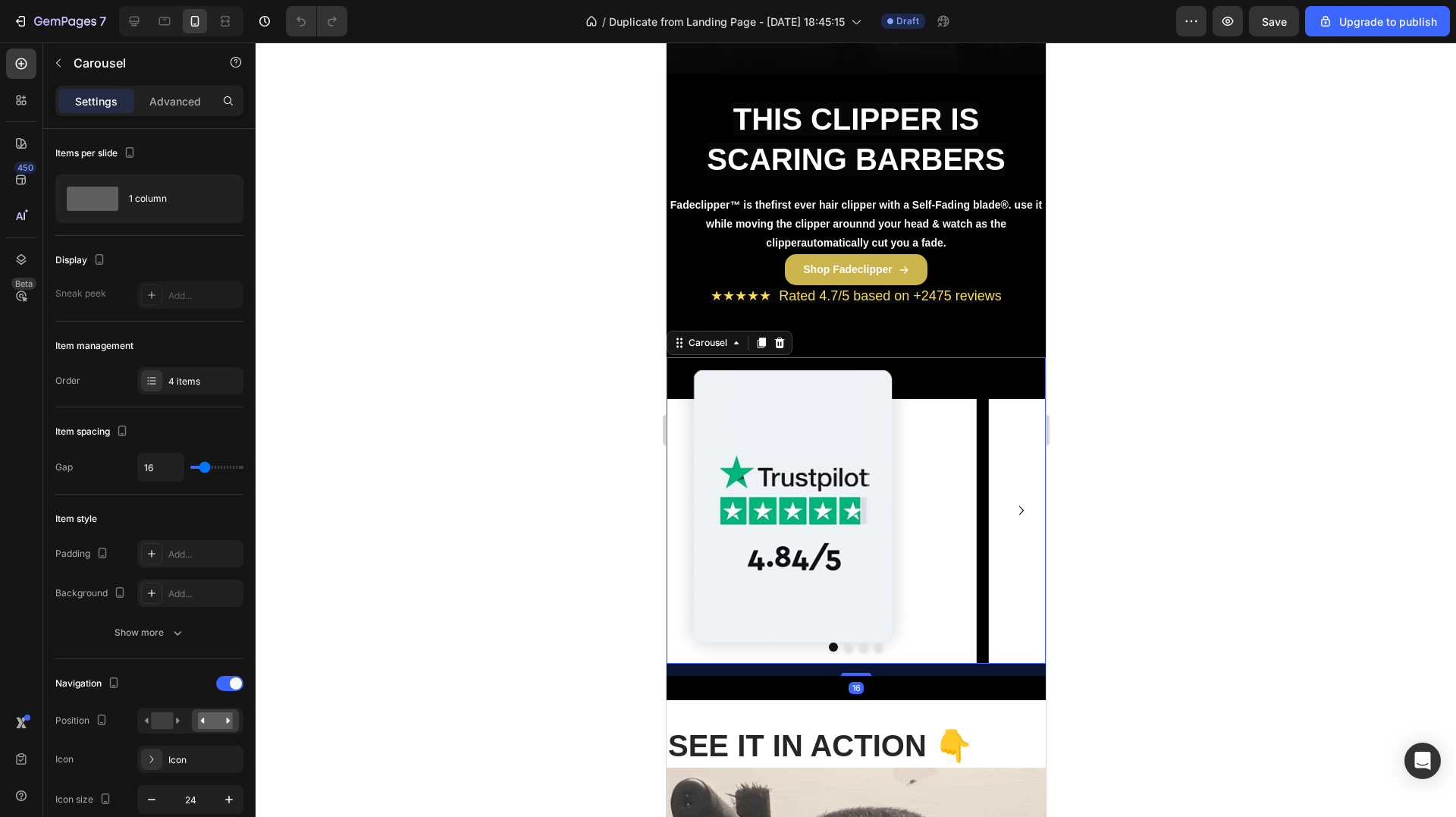
click at [1011, 509] on icon "Carousel Next Arrow" at bounding box center [1020, 510] width 18 height 18
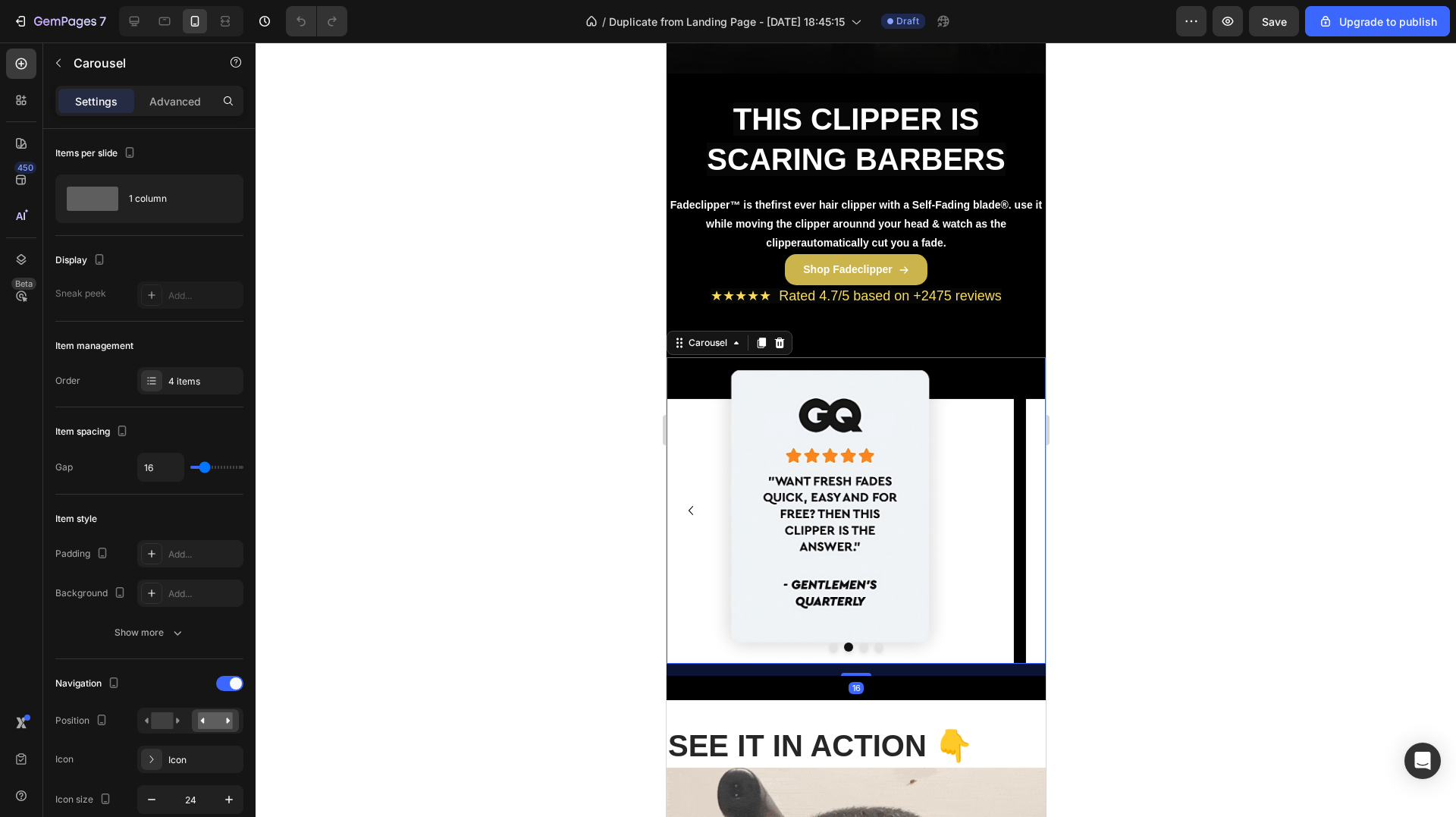
click at [1011, 508] on icon "Carousel Next Arrow" at bounding box center [1020, 510] width 18 height 18
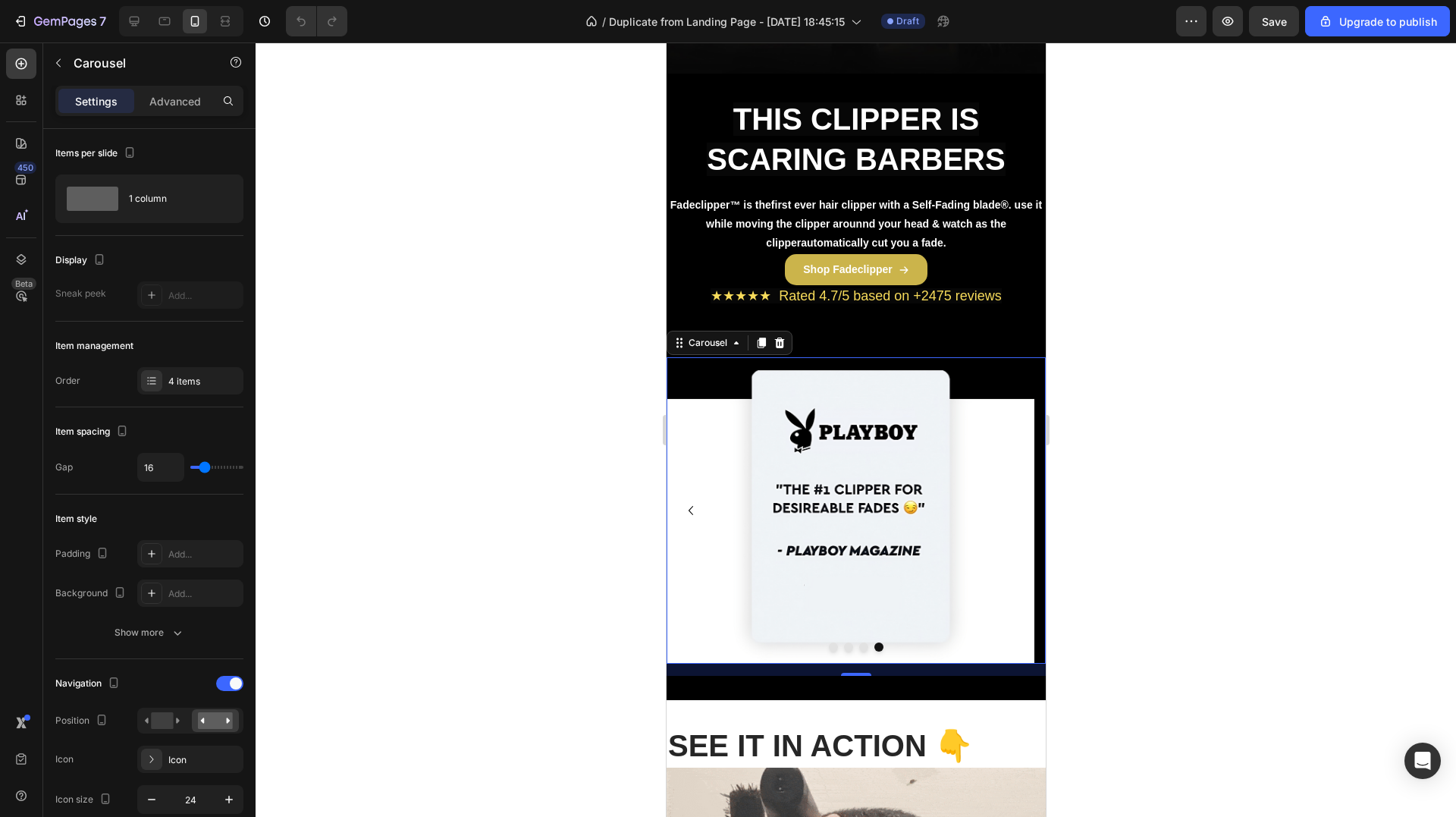
click at [692, 507] on icon "Carousel Back Arrow" at bounding box center [690, 510] width 18 height 18
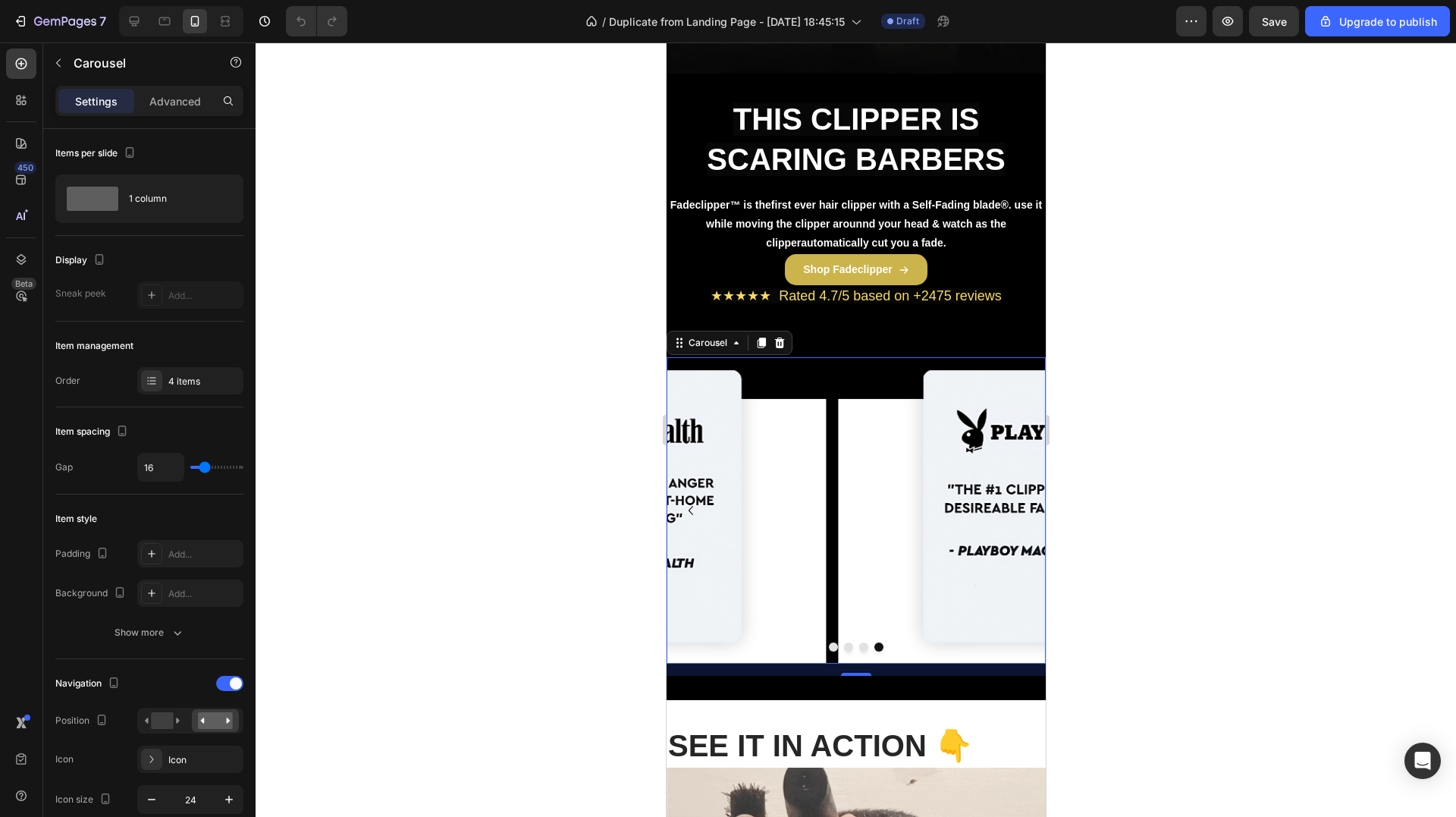
click at [692, 507] on icon "Carousel Back Arrow" at bounding box center [690, 510] width 18 height 18
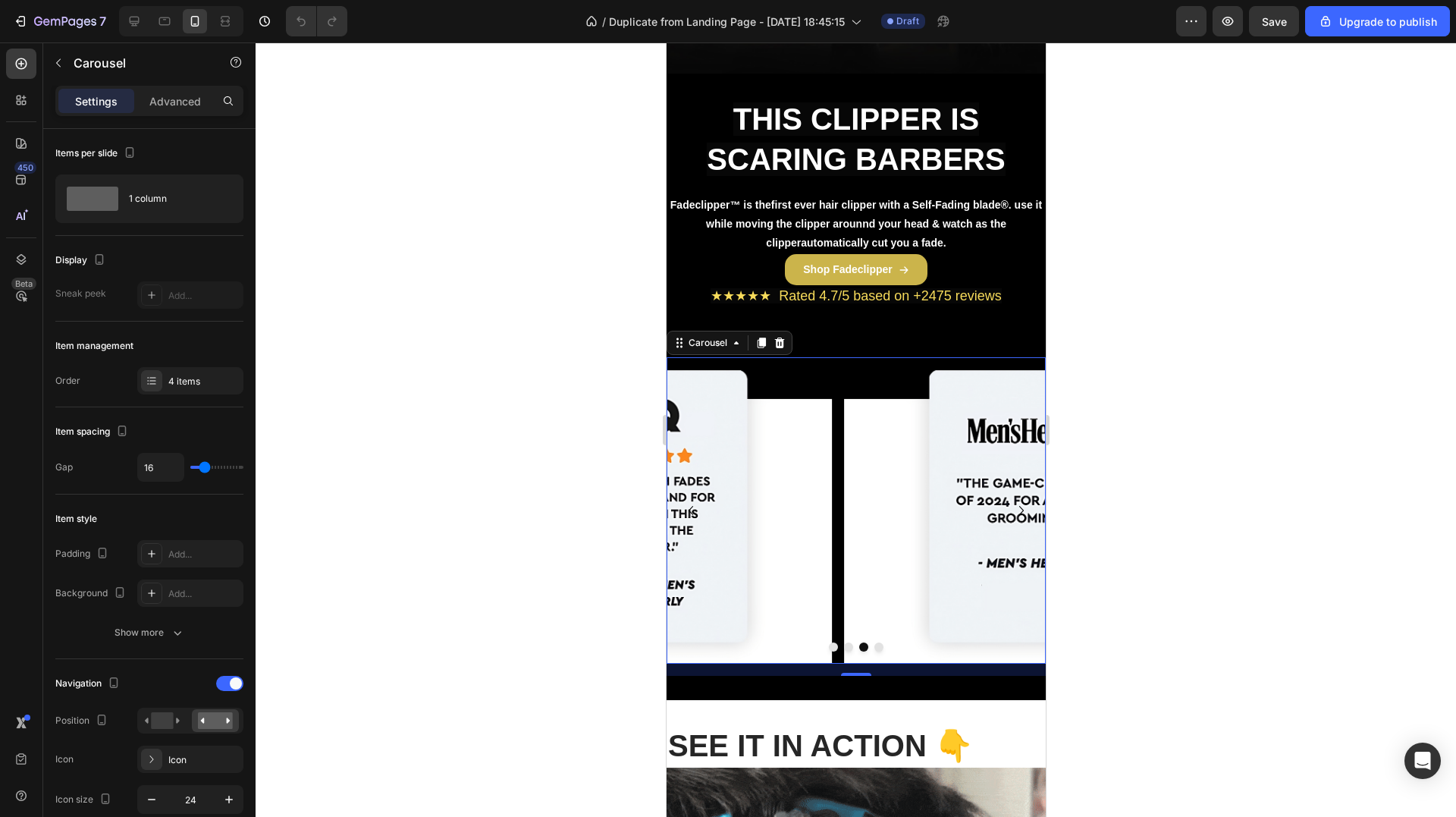
click at [692, 507] on icon "Carousel Back Arrow" at bounding box center [690, 510] width 18 height 18
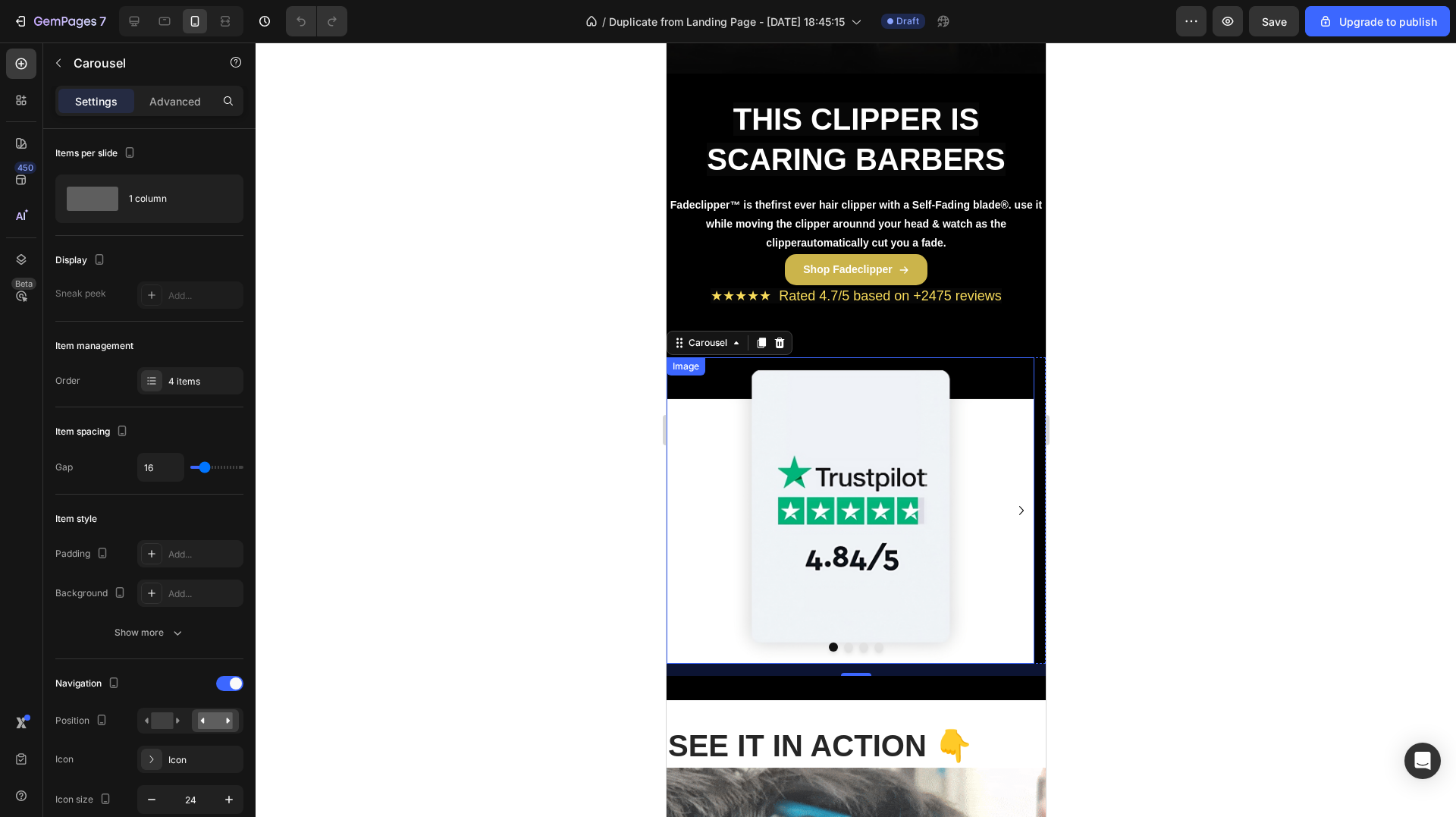
click at [806, 526] on img at bounding box center [849, 510] width 368 height 307
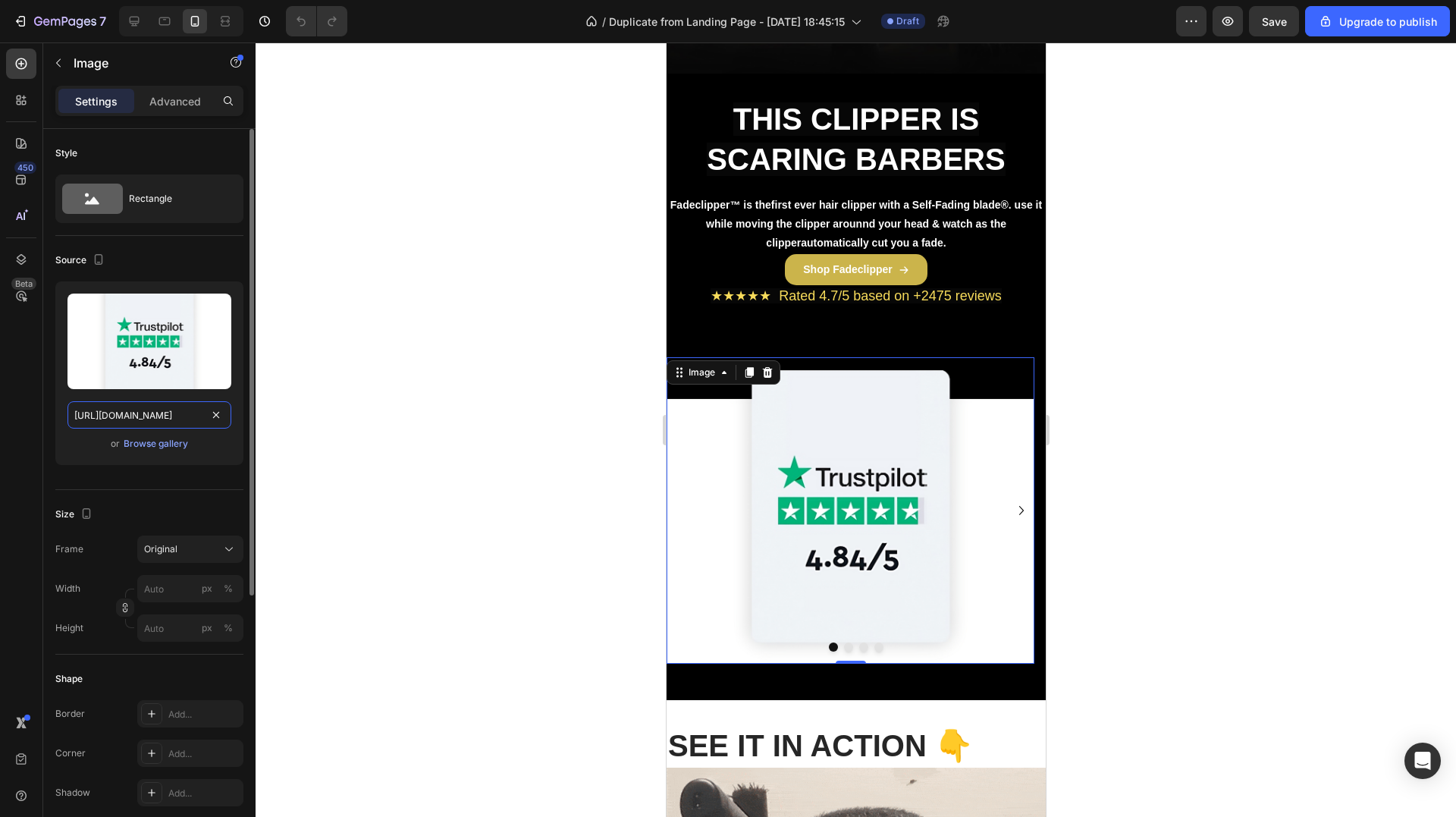
click at [107, 414] on input "[URL][DOMAIN_NAME]" at bounding box center [149, 415] width 164 height 28
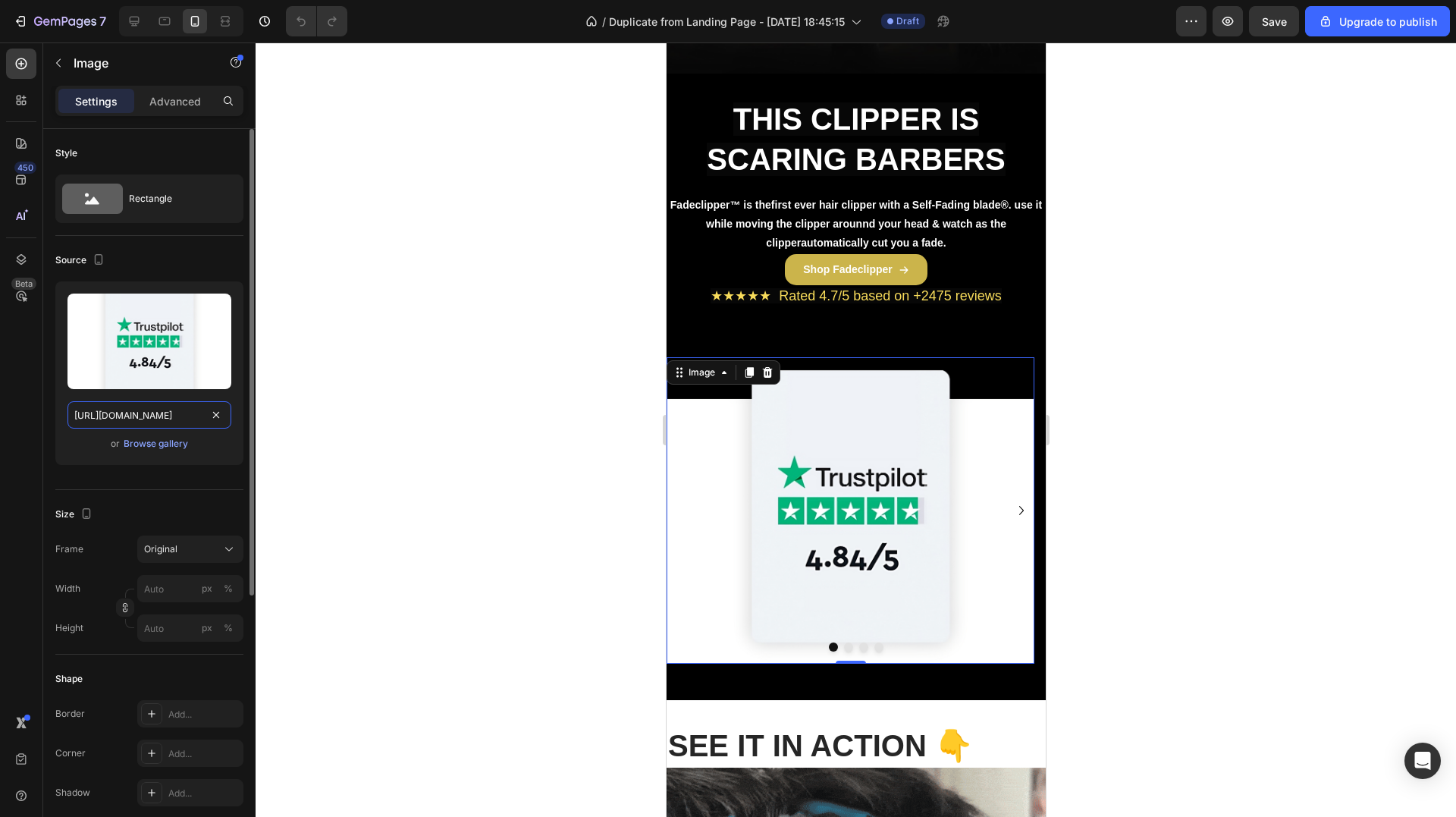
click at [108, 413] on input "[URL][DOMAIN_NAME]" at bounding box center [149, 415] width 164 height 28
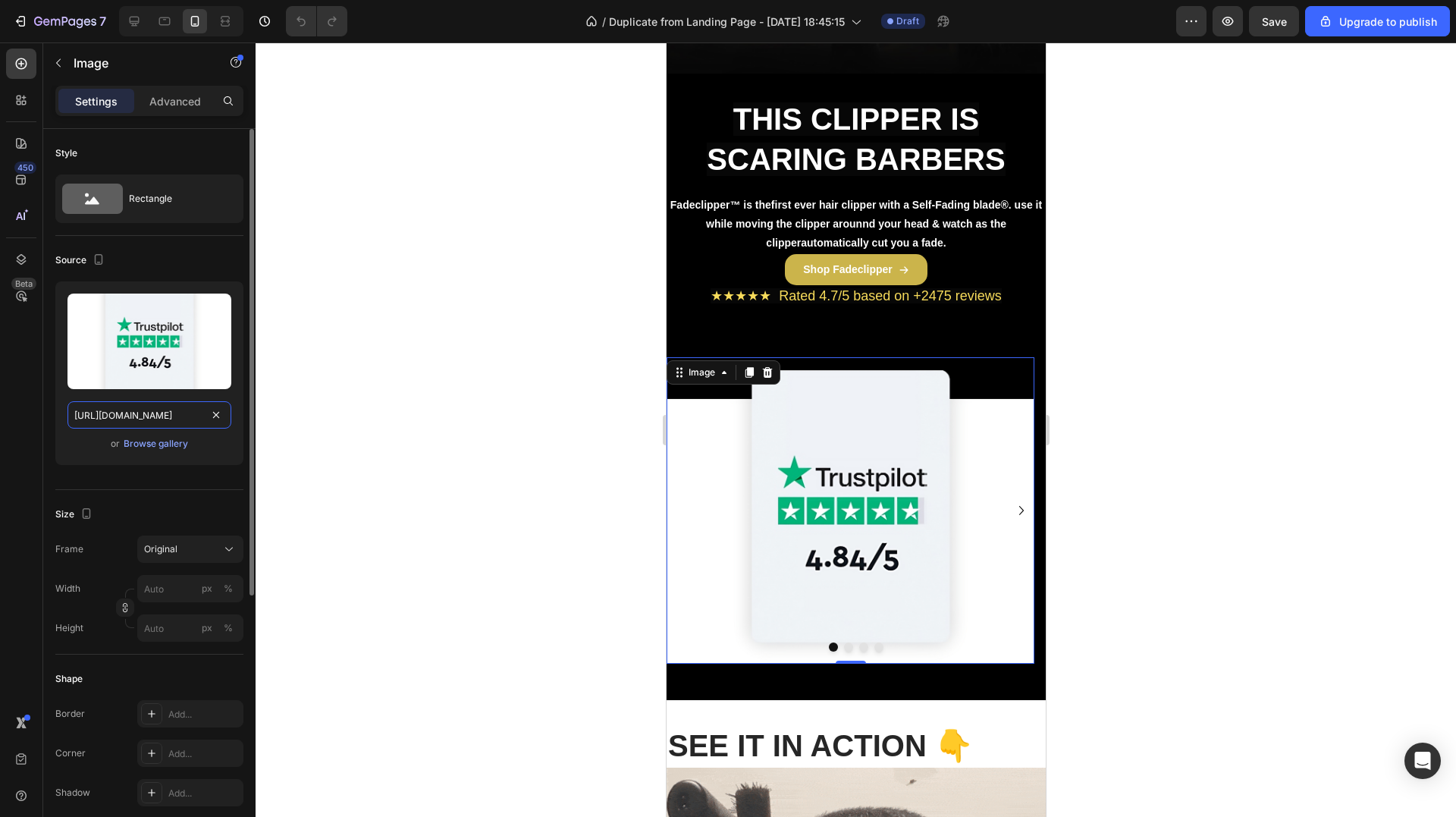
click at [108, 413] on input "[URL][DOMAIN_NAME]" at bounding box center [149, 415] width 164 height 28
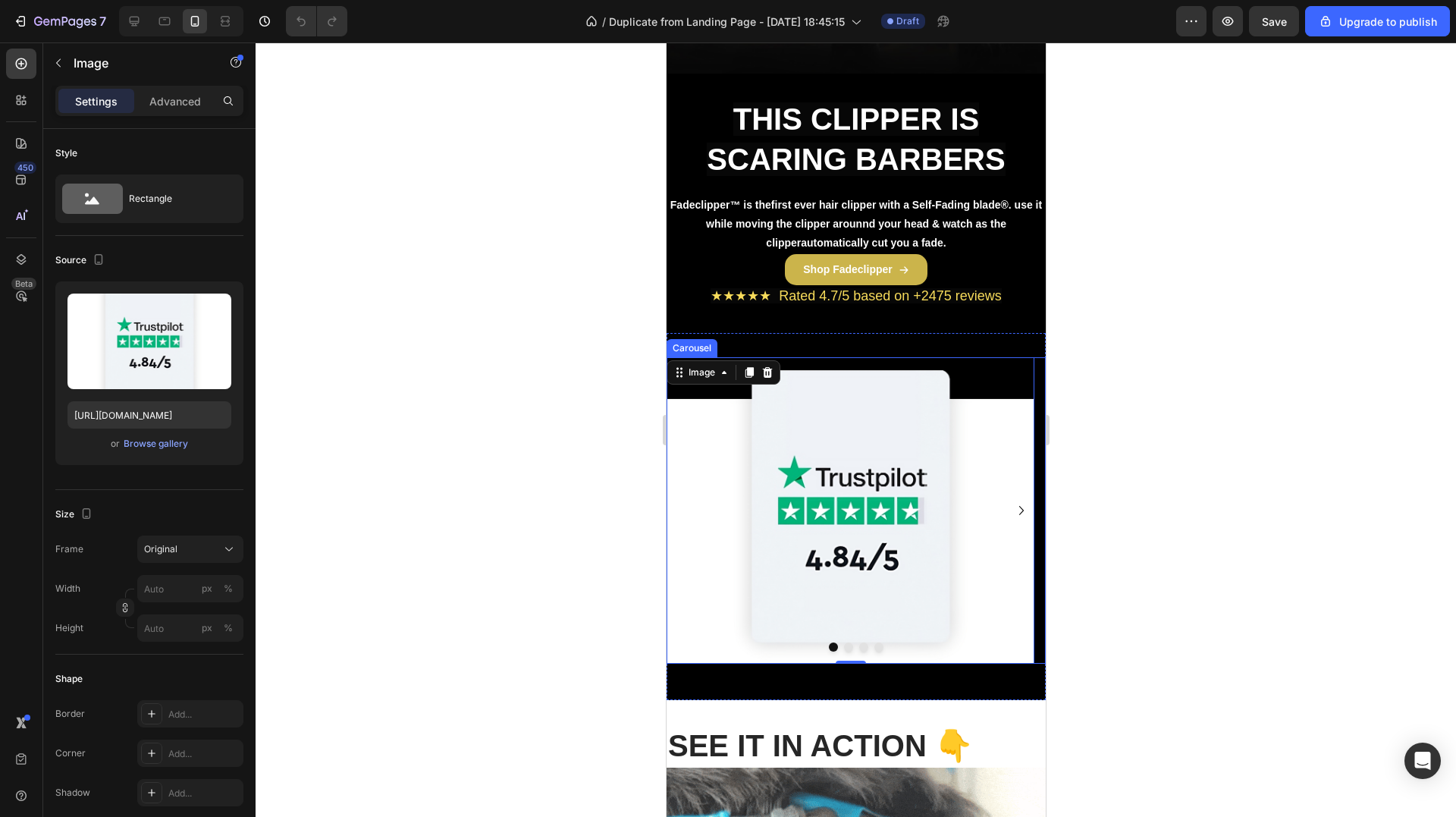
click at [1011, 509] on icon "Carousel Next Arrow" at bounding box center [1020, 510] width 18 height 18
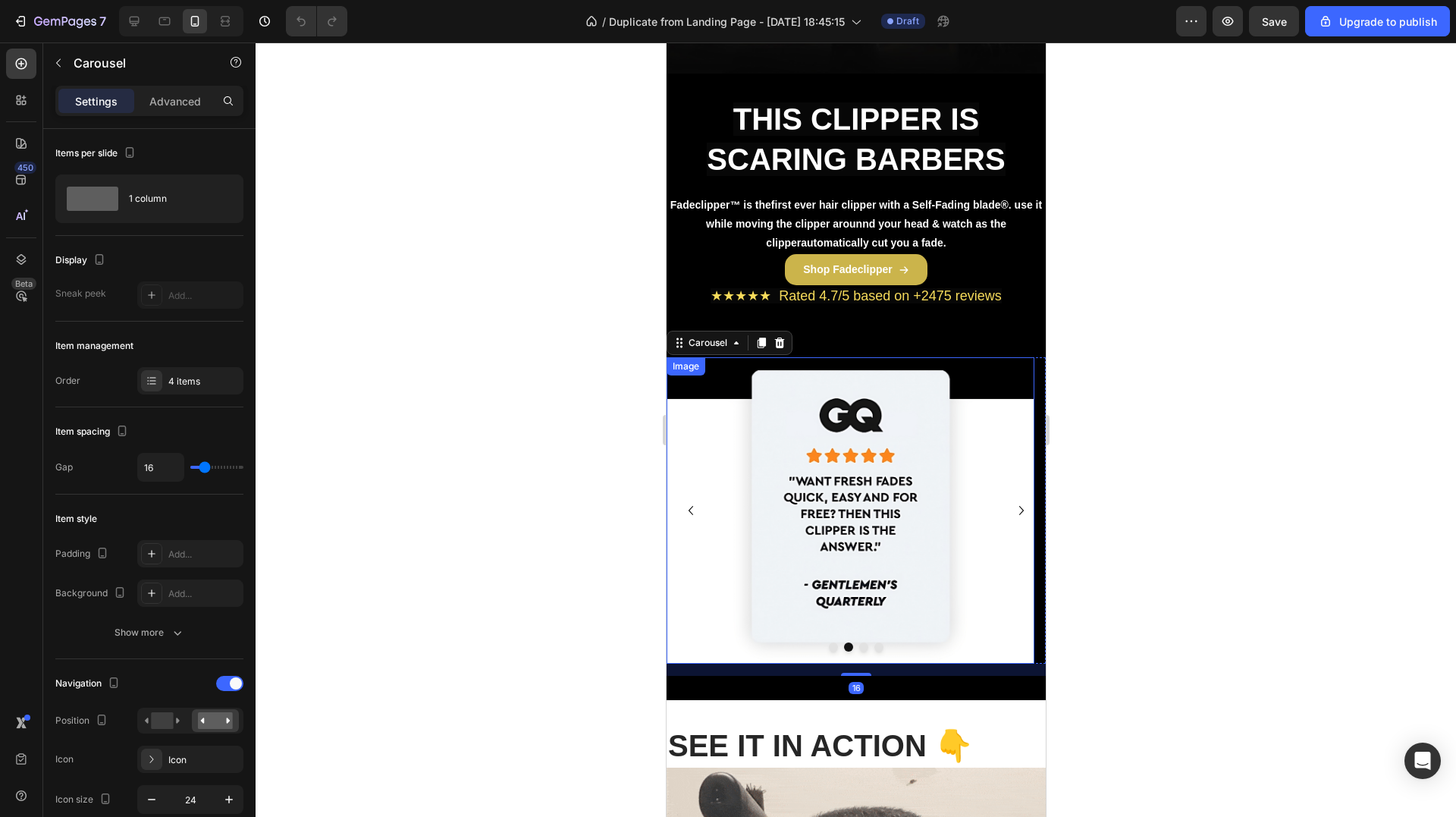
click at [888, 521] on img at bounding box center [849, 510] width 368 height 307
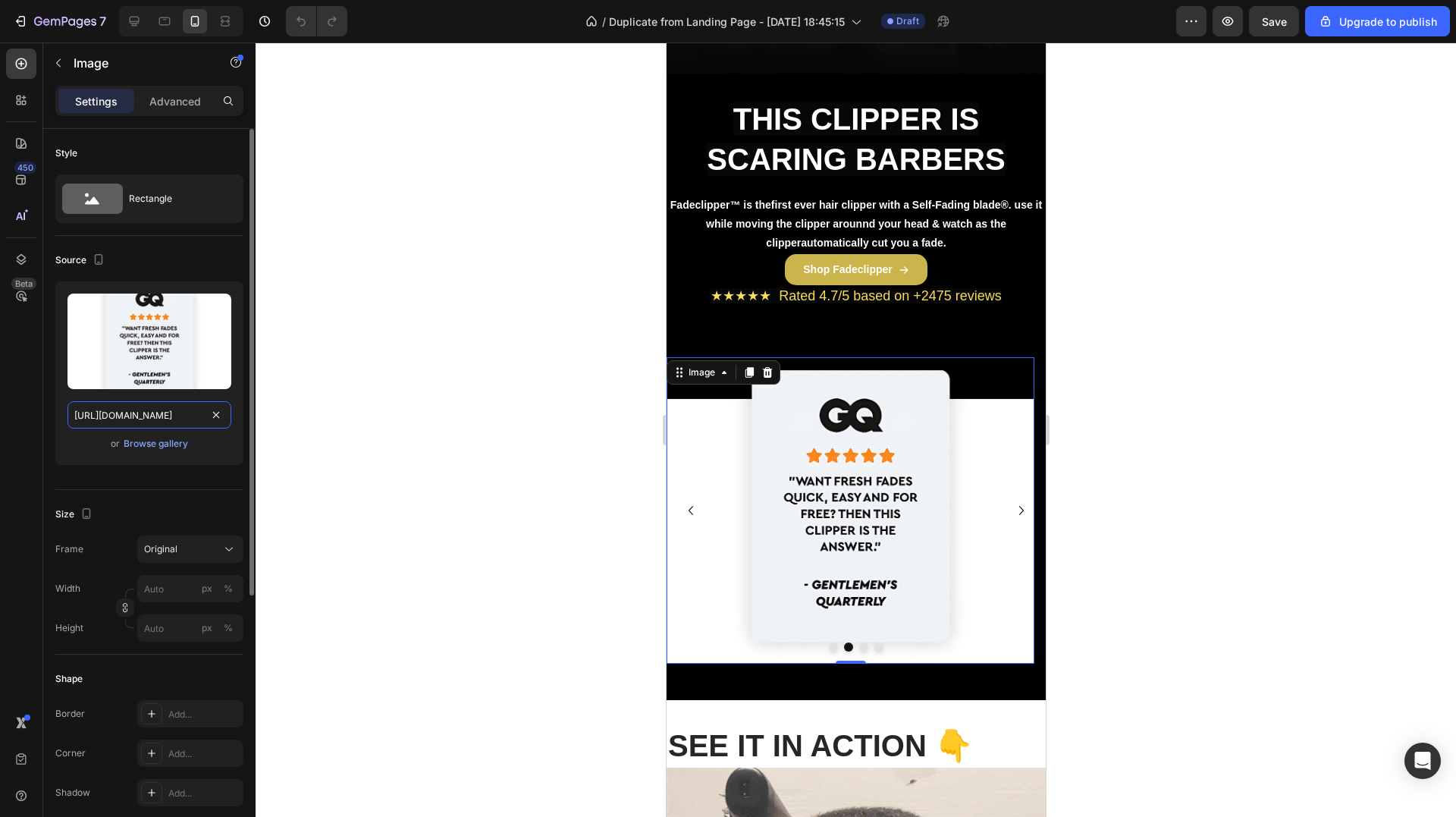
click at [166, 414] on input "[URL][DOMAIN_NAME]" at bounding box center [149, 415] width 164 height 28
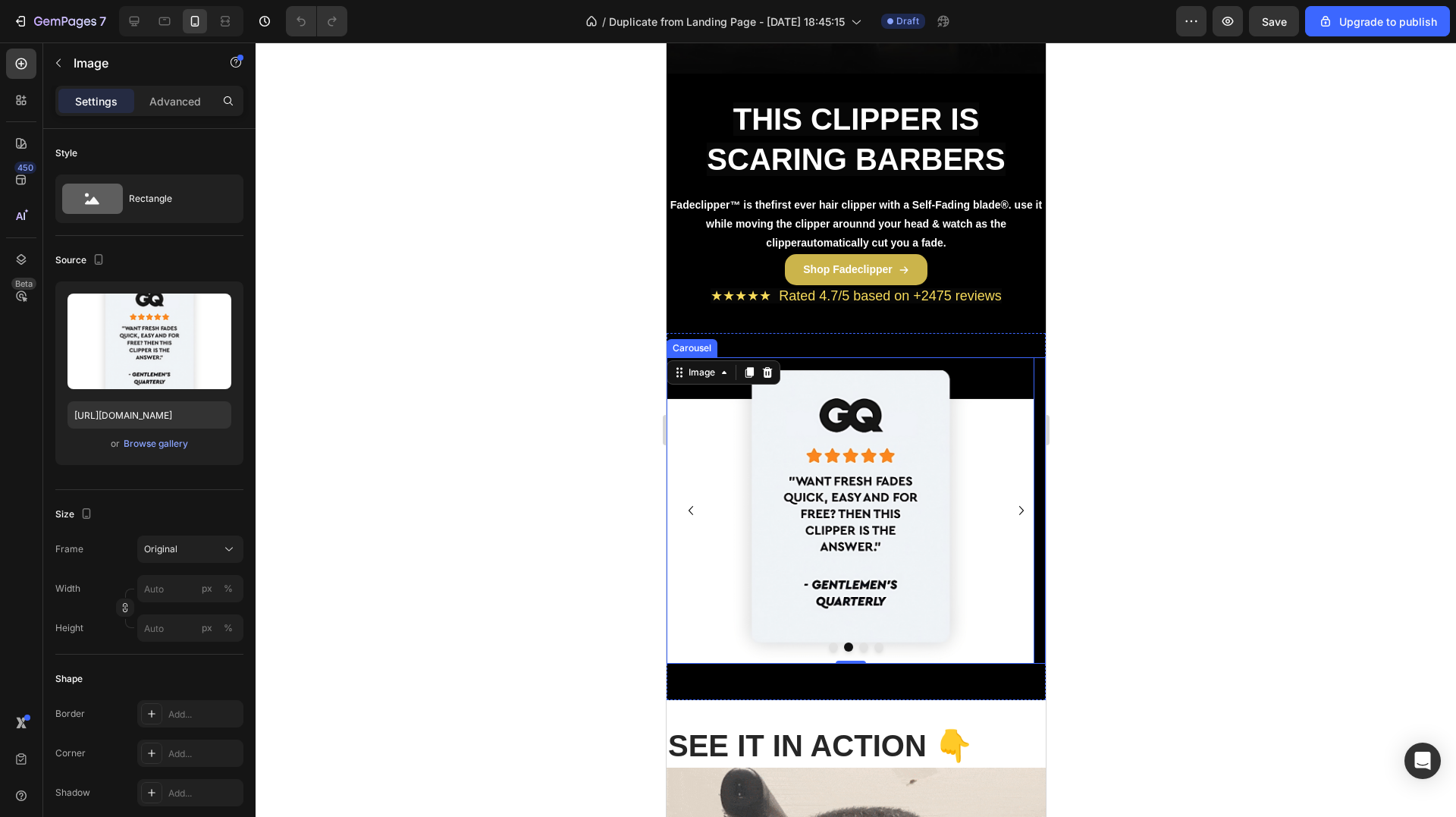
click at [1011, 503] on icon "Carousel Next Arrow" at bounding box center [1020, 510] width 18 height 18
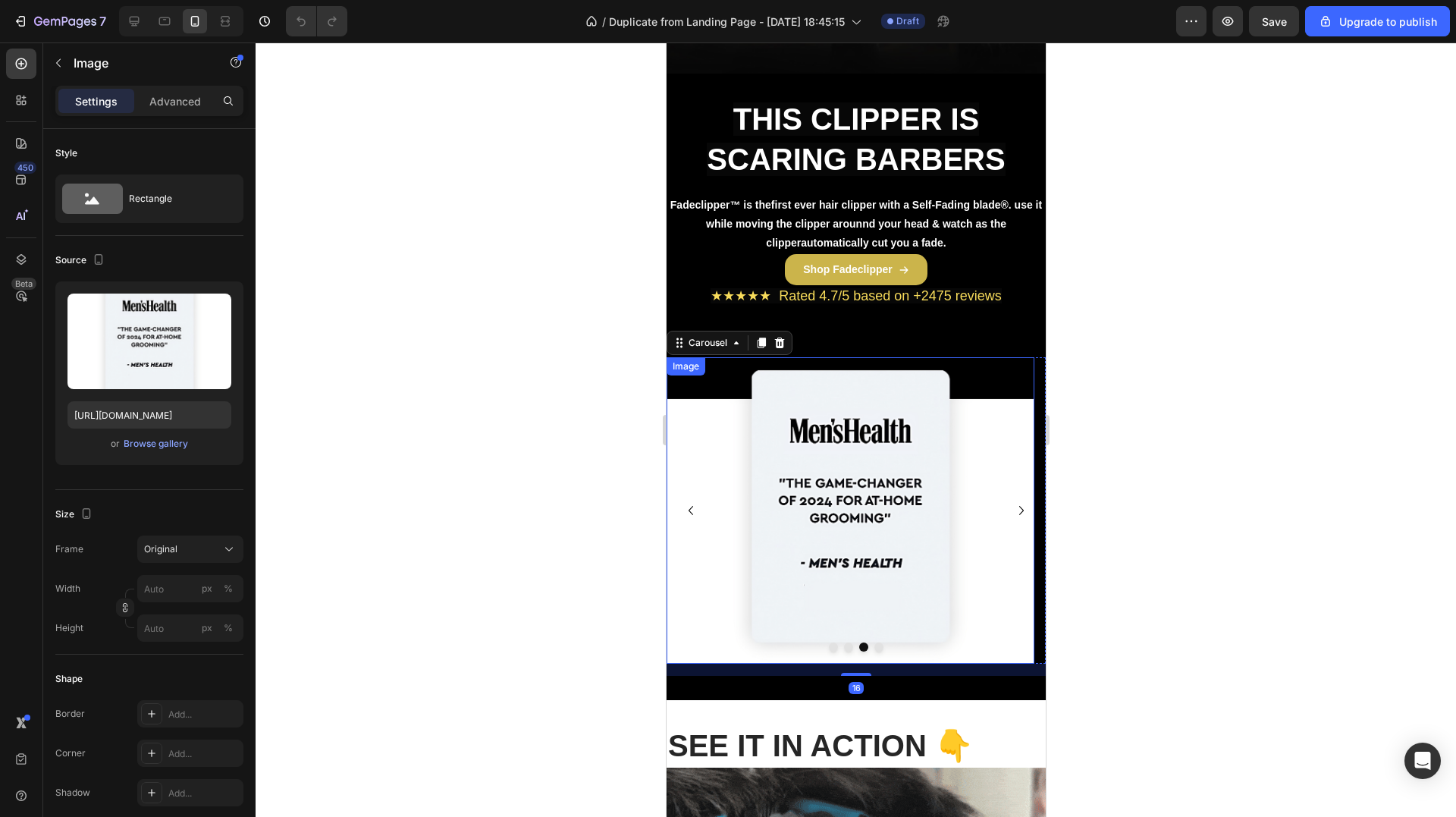
click at [883, 490] on img at bounding box center [849, 510] width 368 height 307
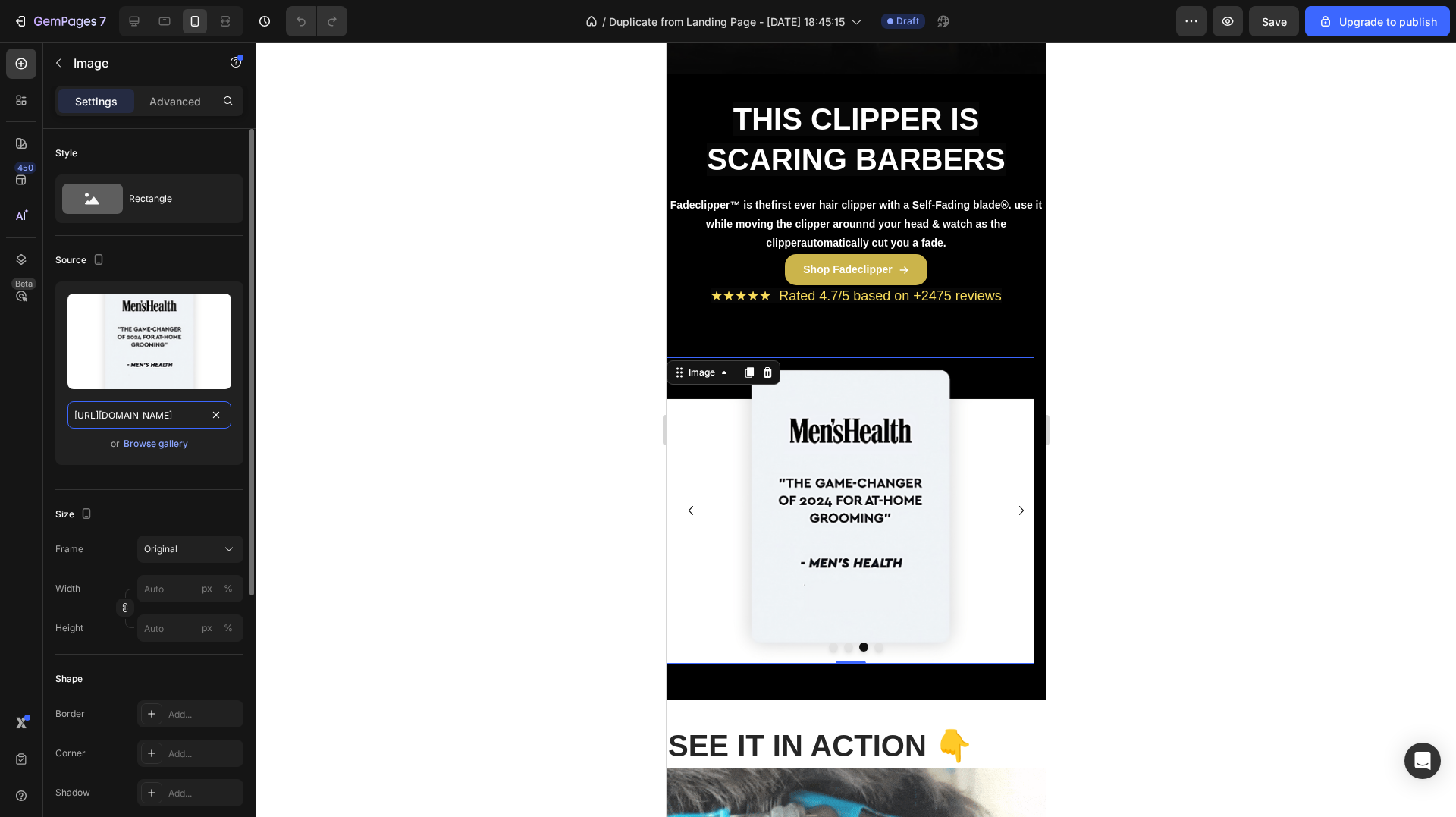
click at [119, 411] on input "[URL][DOMAIN_NAME]" at bounding box center [149, 415] width 164 height 28
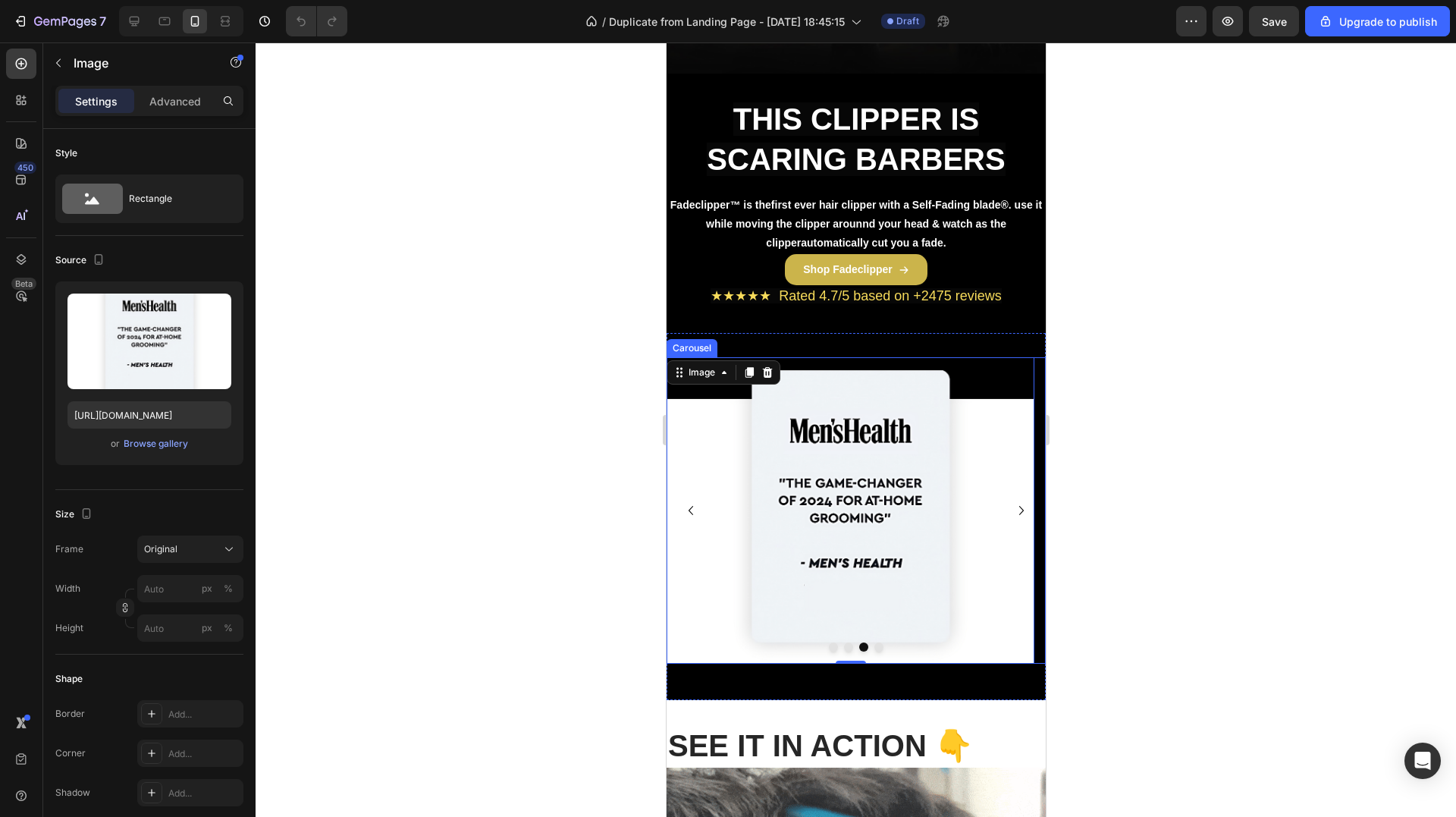
click at [1014, 505] on icon "Carousel Next Arrow" at bounding box center [1020, 510] width 18 height 18
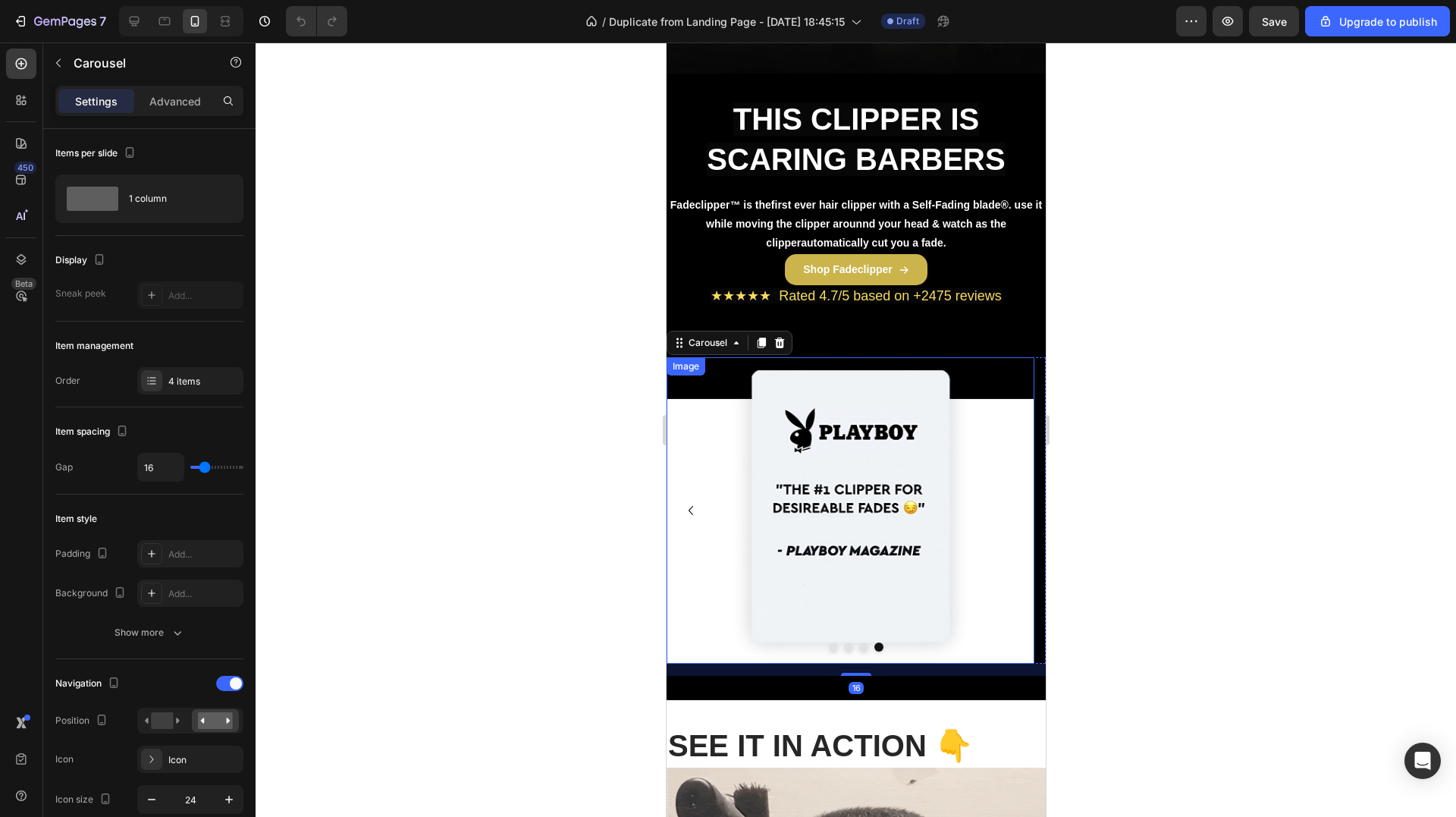
click at [882, 509] on img at bounding box center [849, 510] width 368 height 307
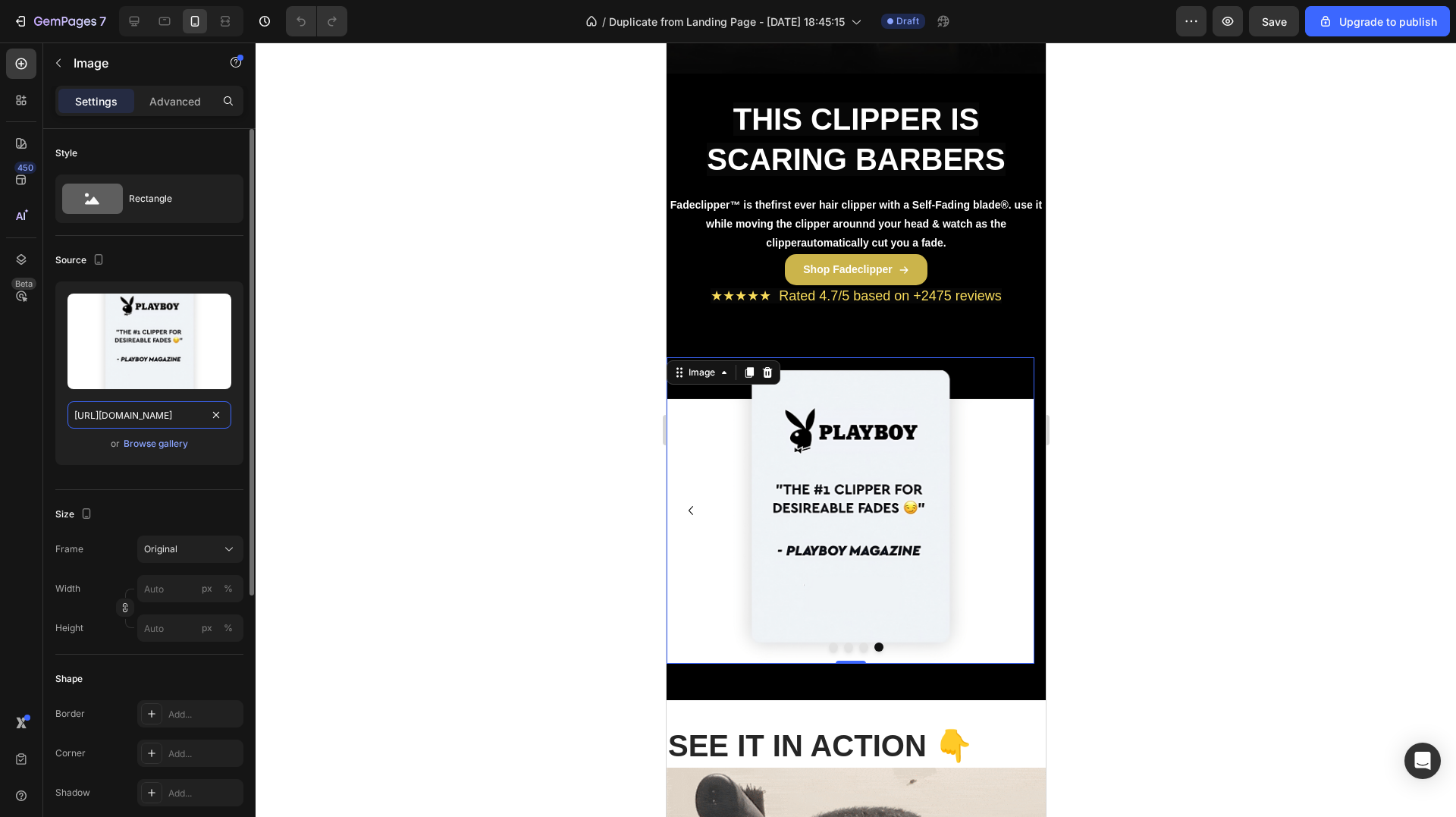
click at [135, 415] on input "[URL][DOMAIN_NAME]" at bounding box center [149, 415] width 164 height 28
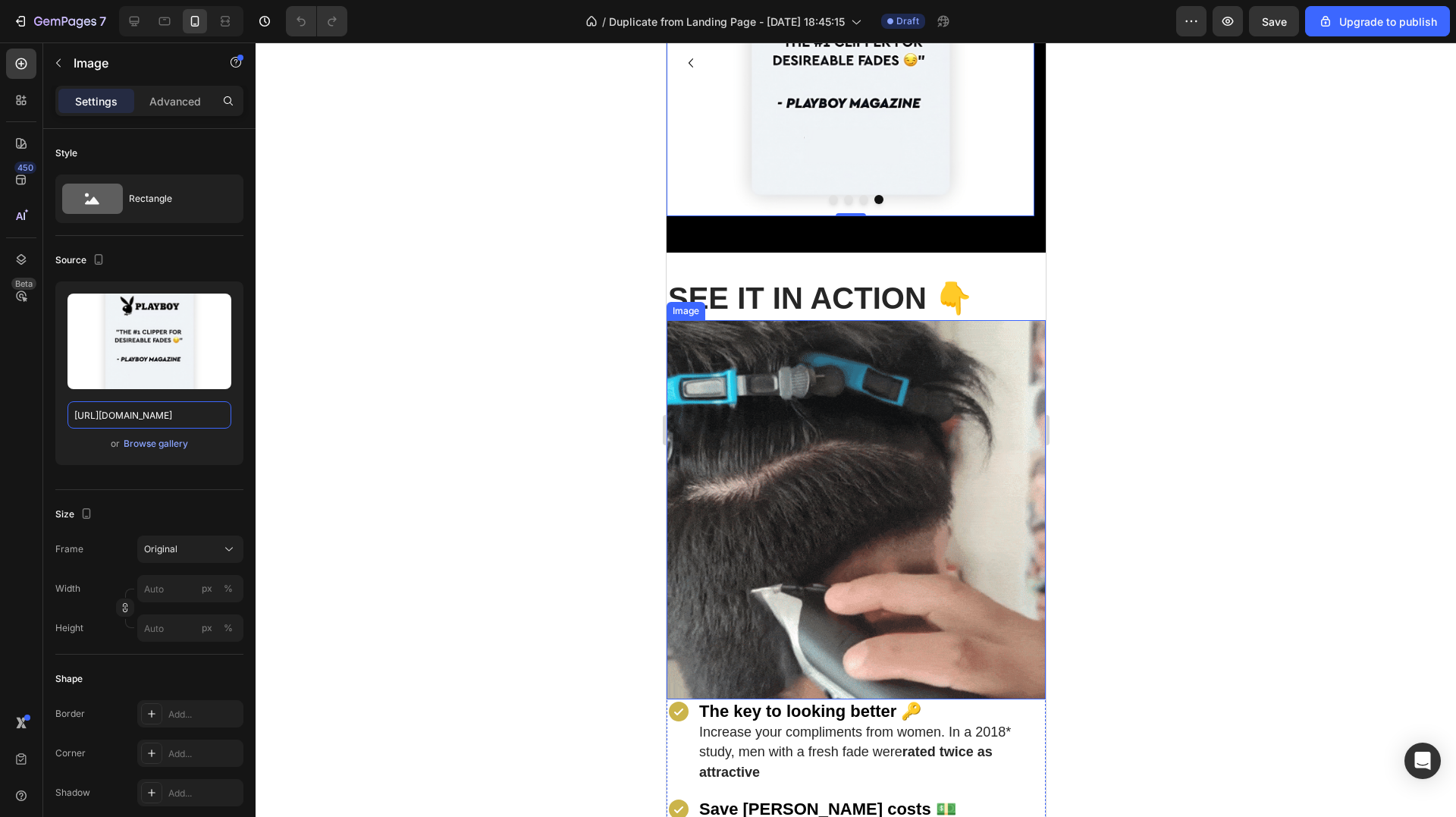
scroll to position [835, 0]
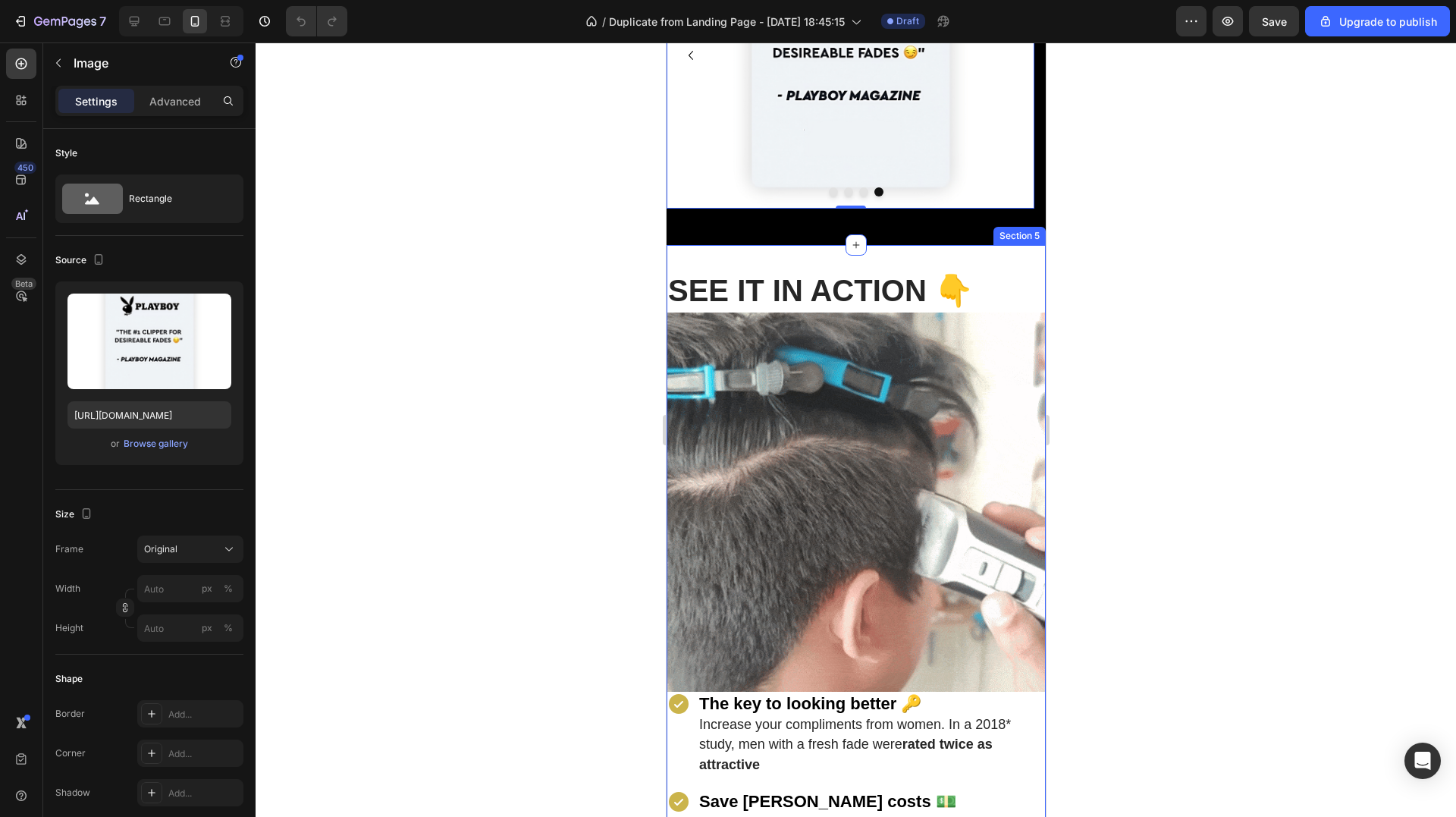
click at [794, 263] on div "SEE IT IN ACTION 👇 Heading Image The key to looking better 🔑 Increase your comp…" at bounding box center [855, 680] width 379 height 870
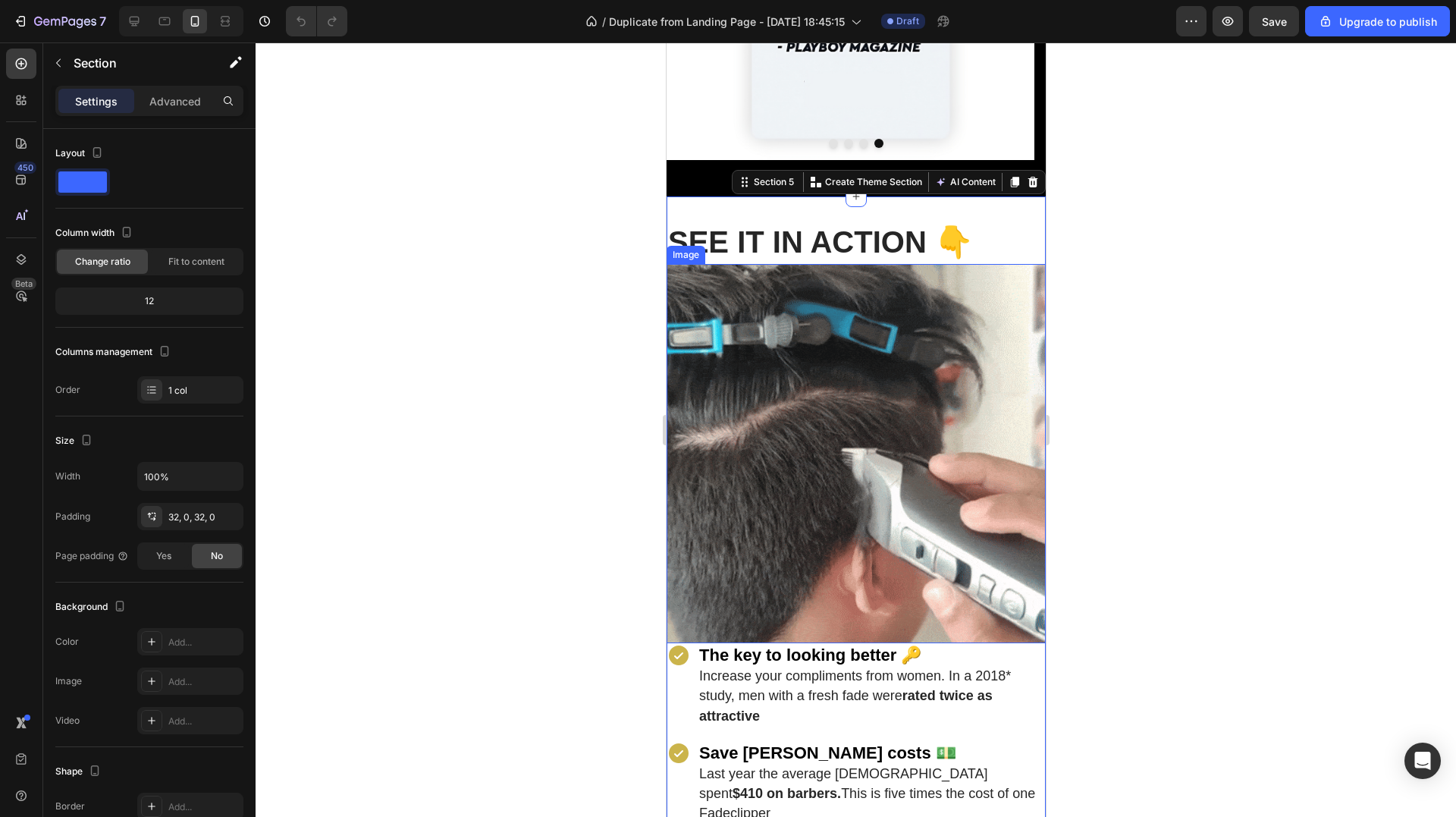
scroll to position [910, 0]
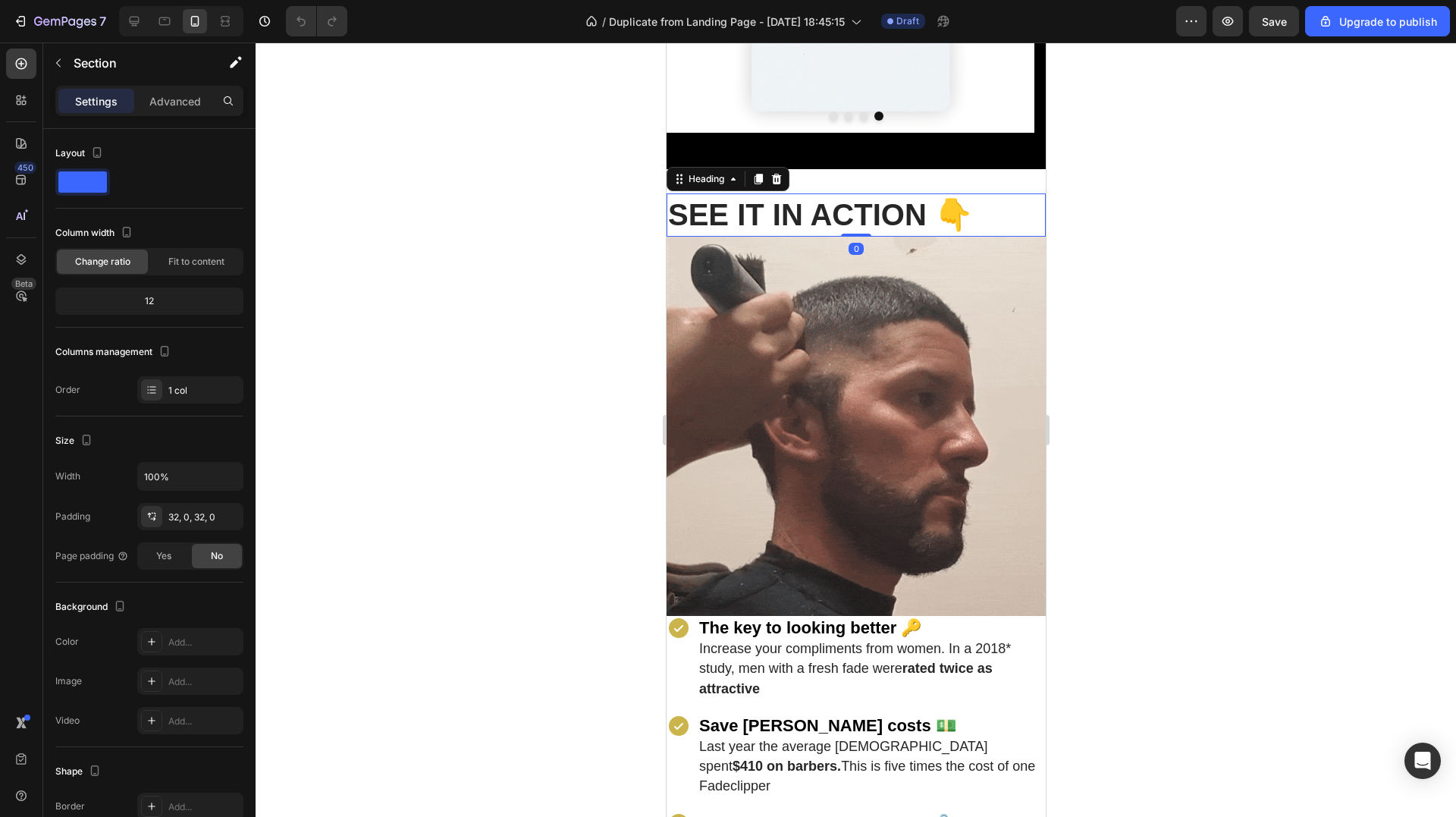
click at [790, 217] on strong "SEE IT IN ACTION 👇" at bounding box center [819, 215] width 305 height 34
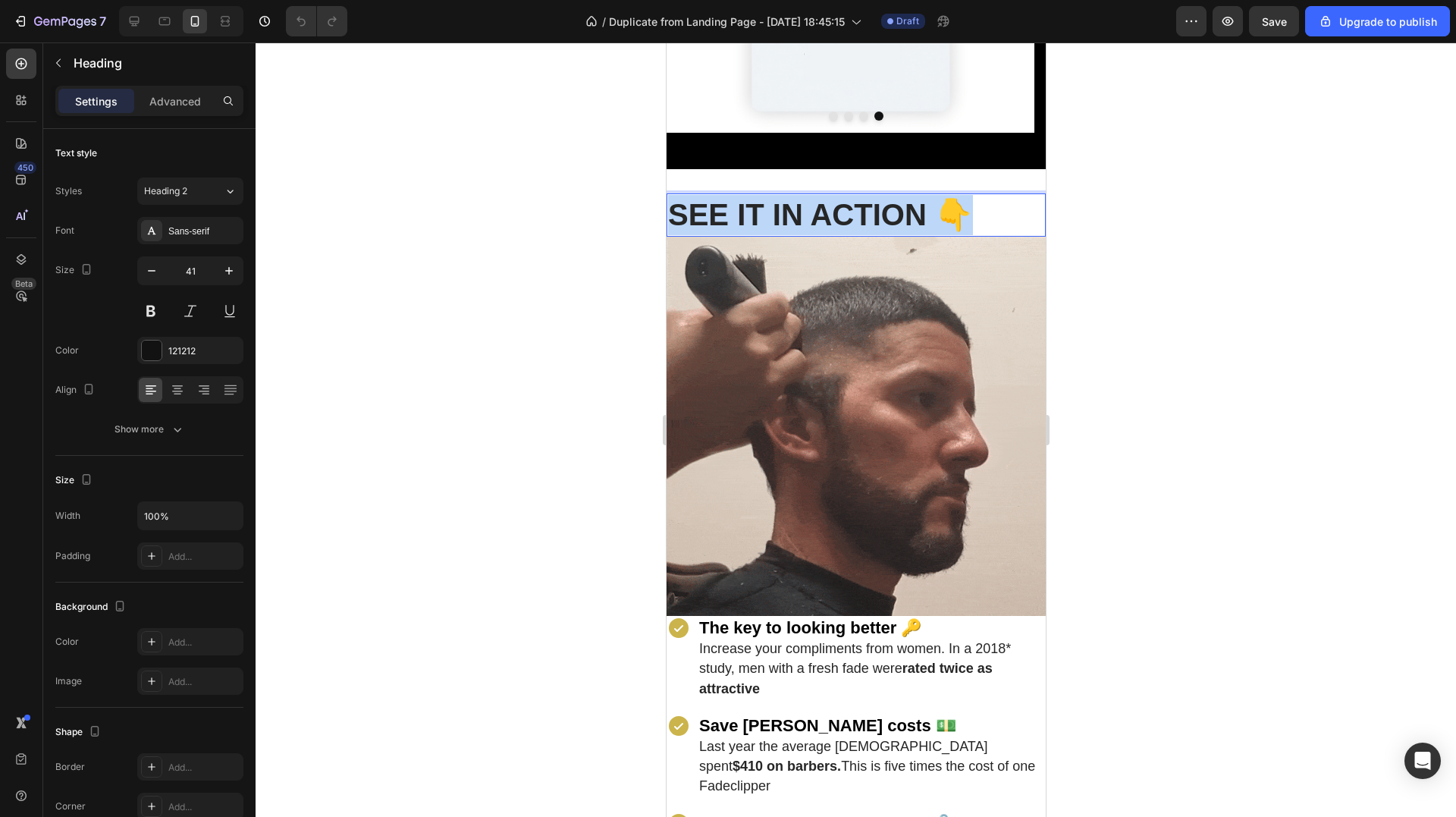
click at [790, 217] on strong "SEE IT IN ACTION 👇" at bounding box center [819, 215] width 305 height 34
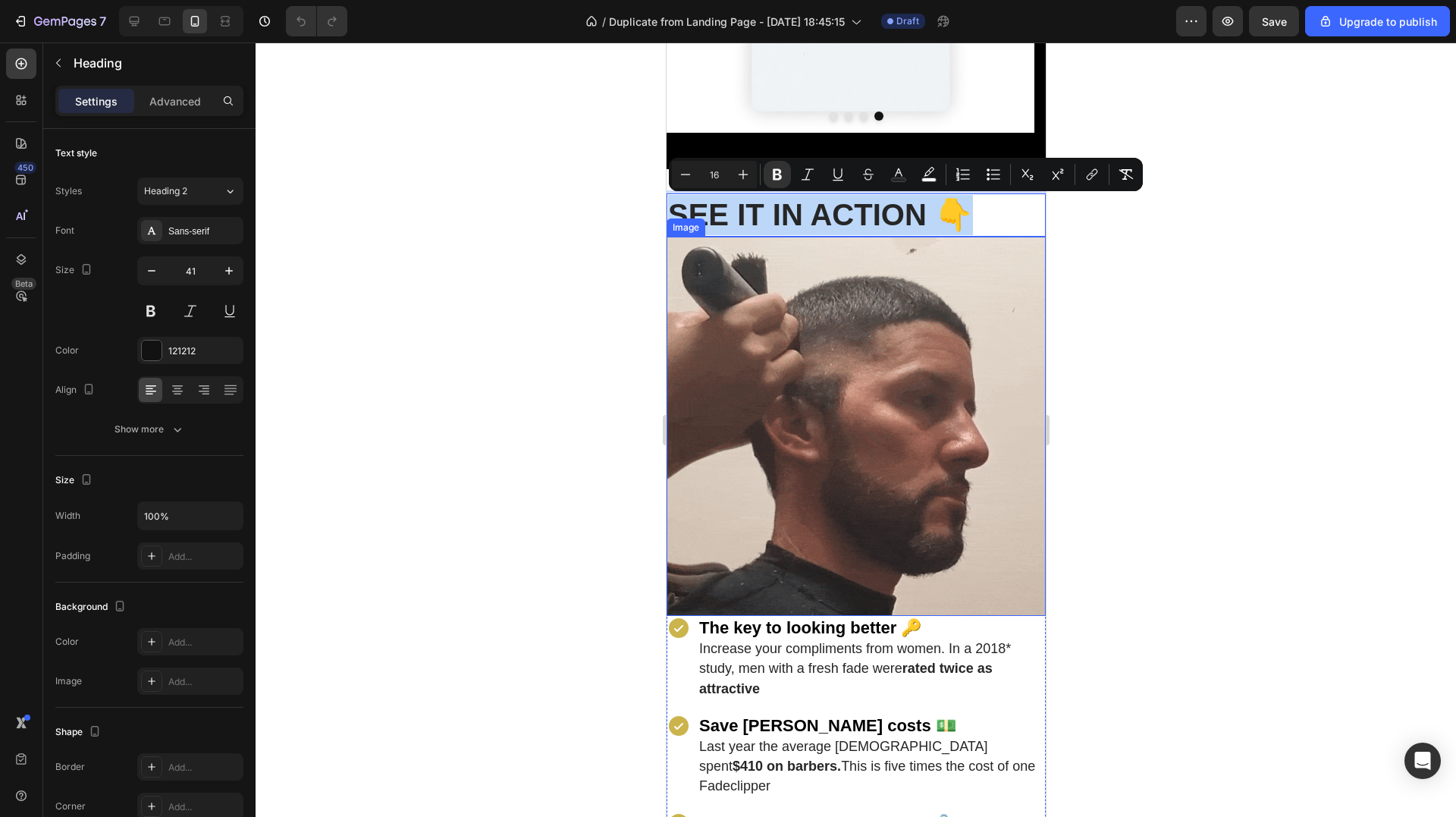
click at [867, 369] on img at bounding box center [855, 426] width 379 height 379
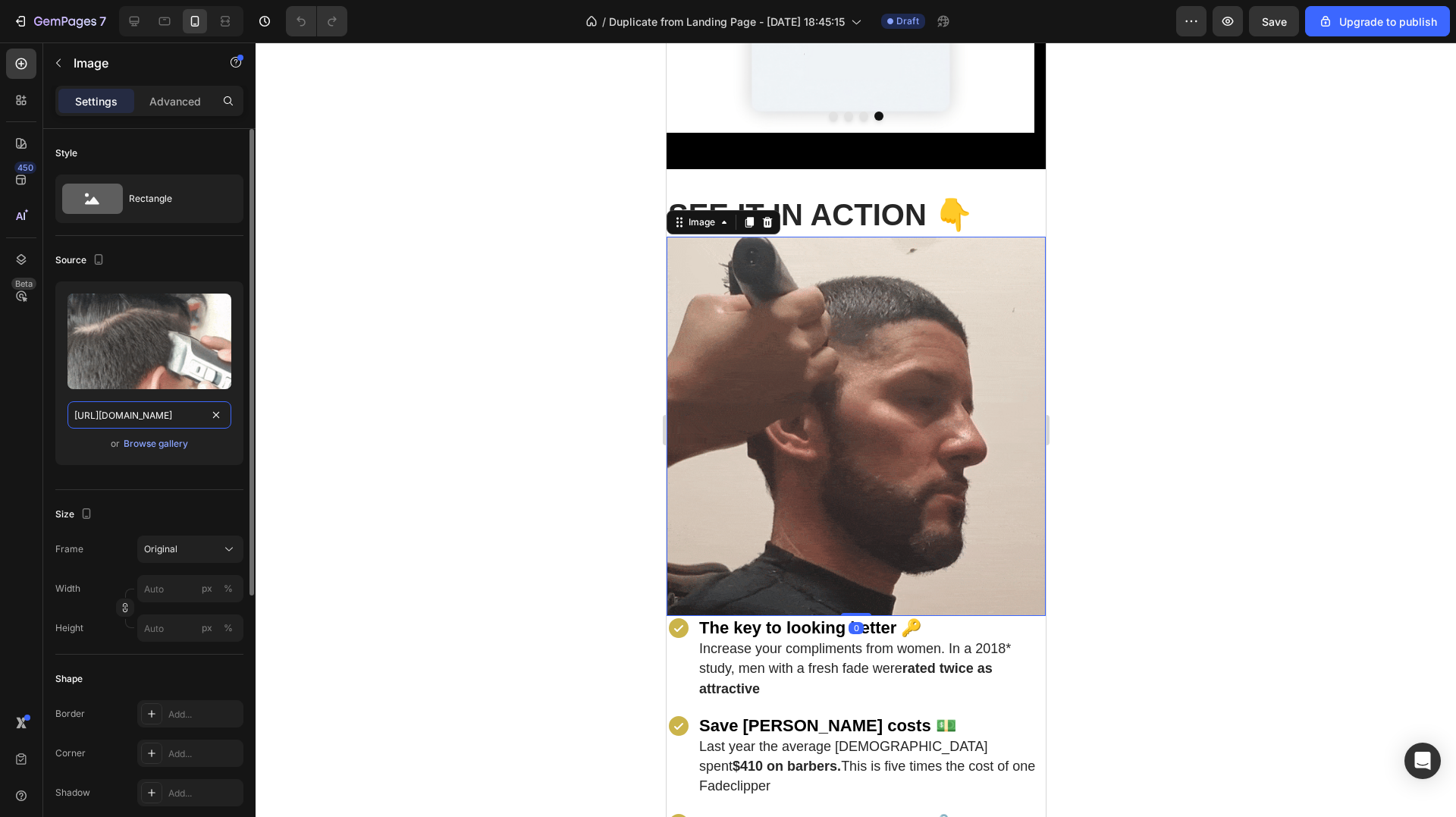
click at [158, 415] on input "[URL][DOMAIN_NAME]" at bounding box center [149, 415] width 164 height 28
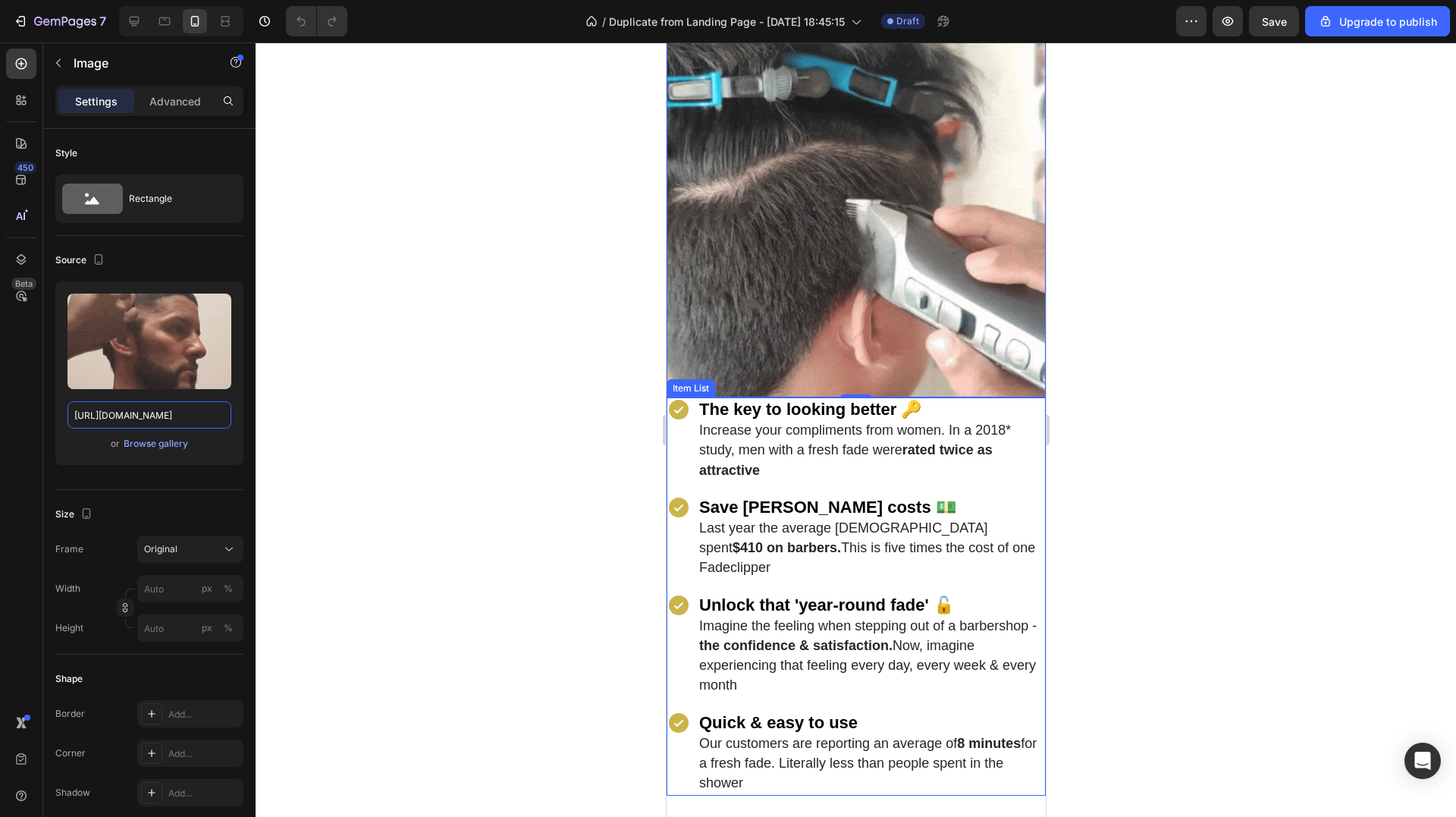
scroll to position [1138, 0]
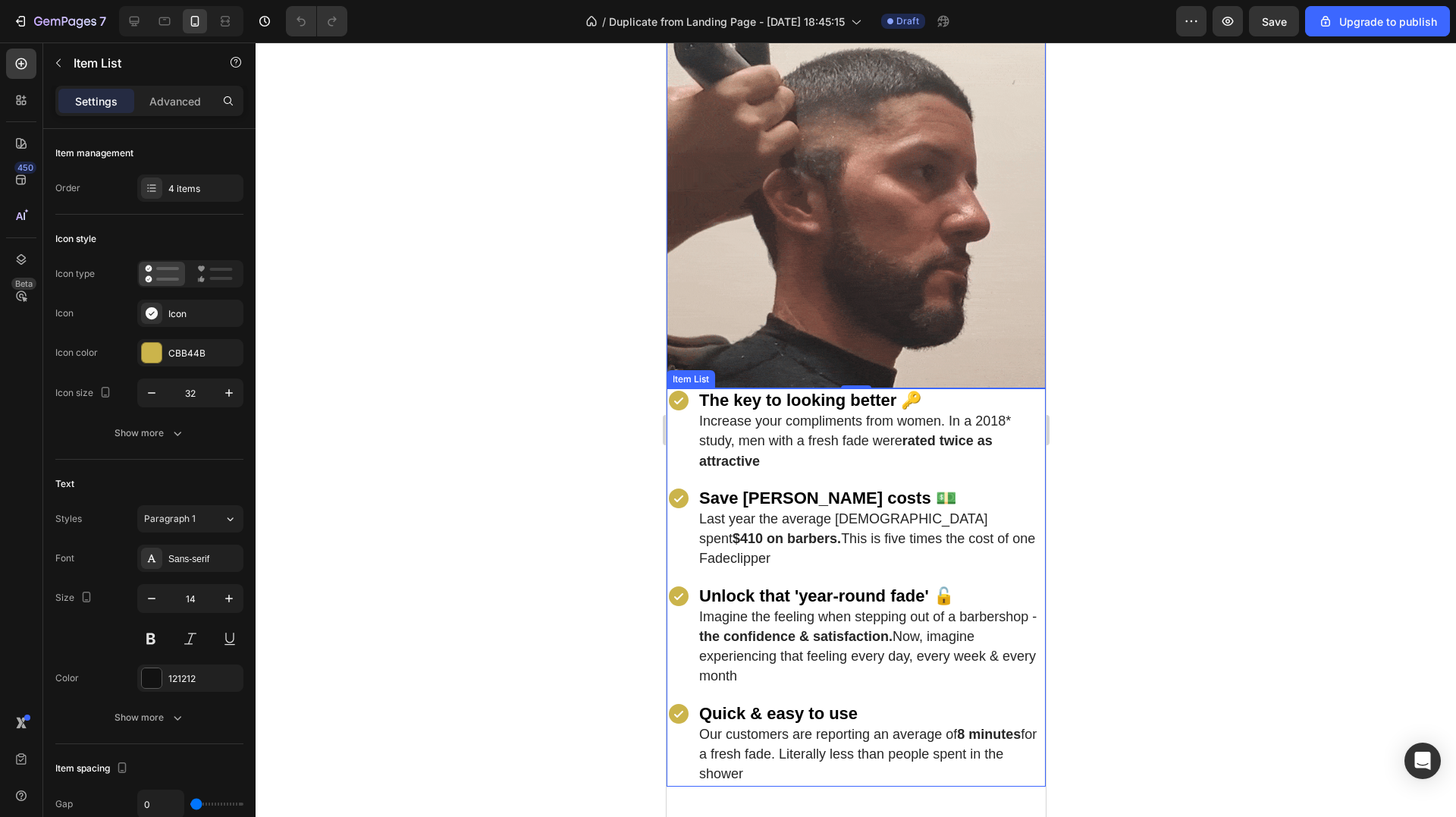
click at [684, 394] on icon at bounding box center [678, 401] width 20 height 20
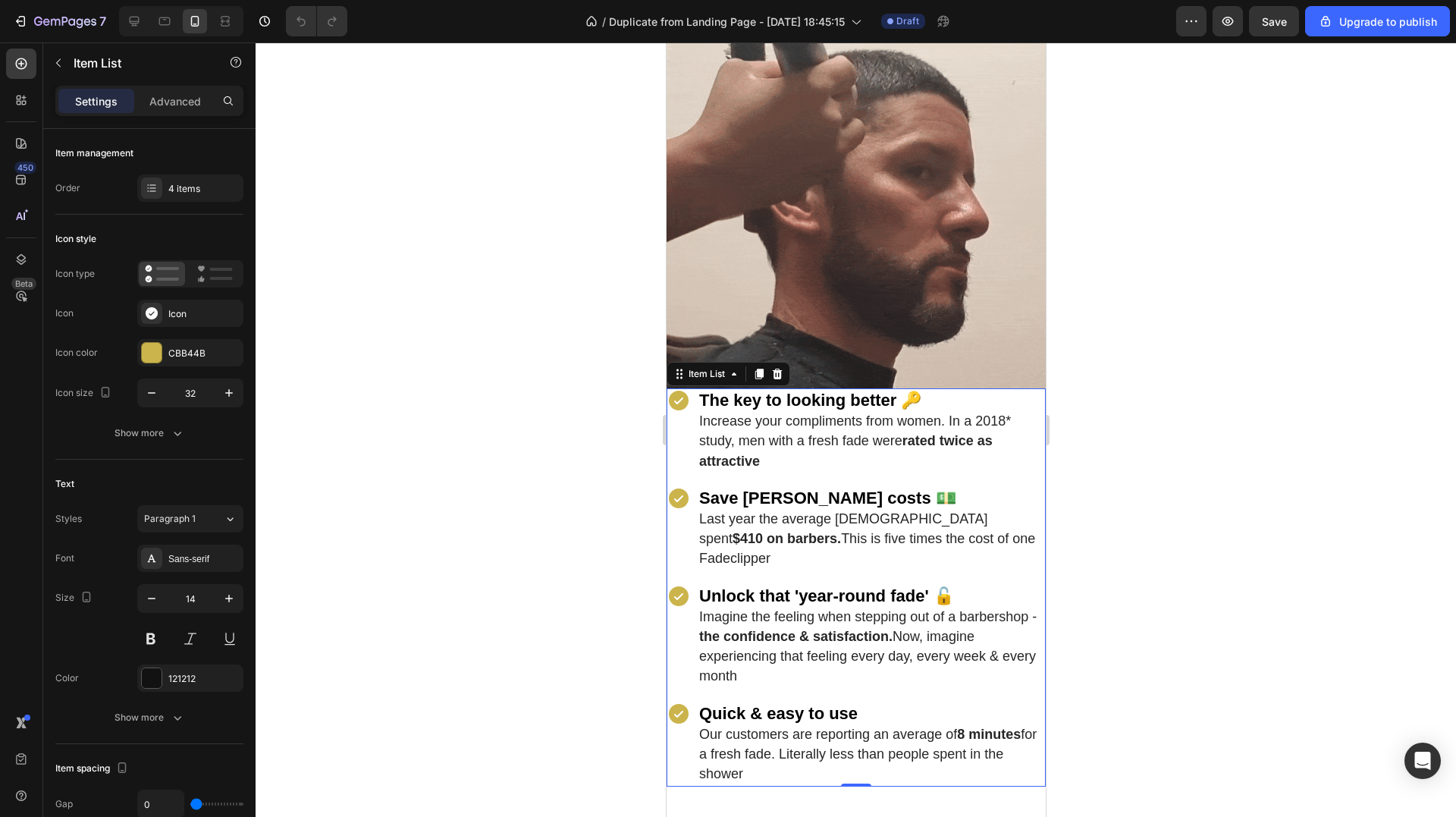
click at [690, 395] on icon at bounding box center [678, 401] width 25 height 25
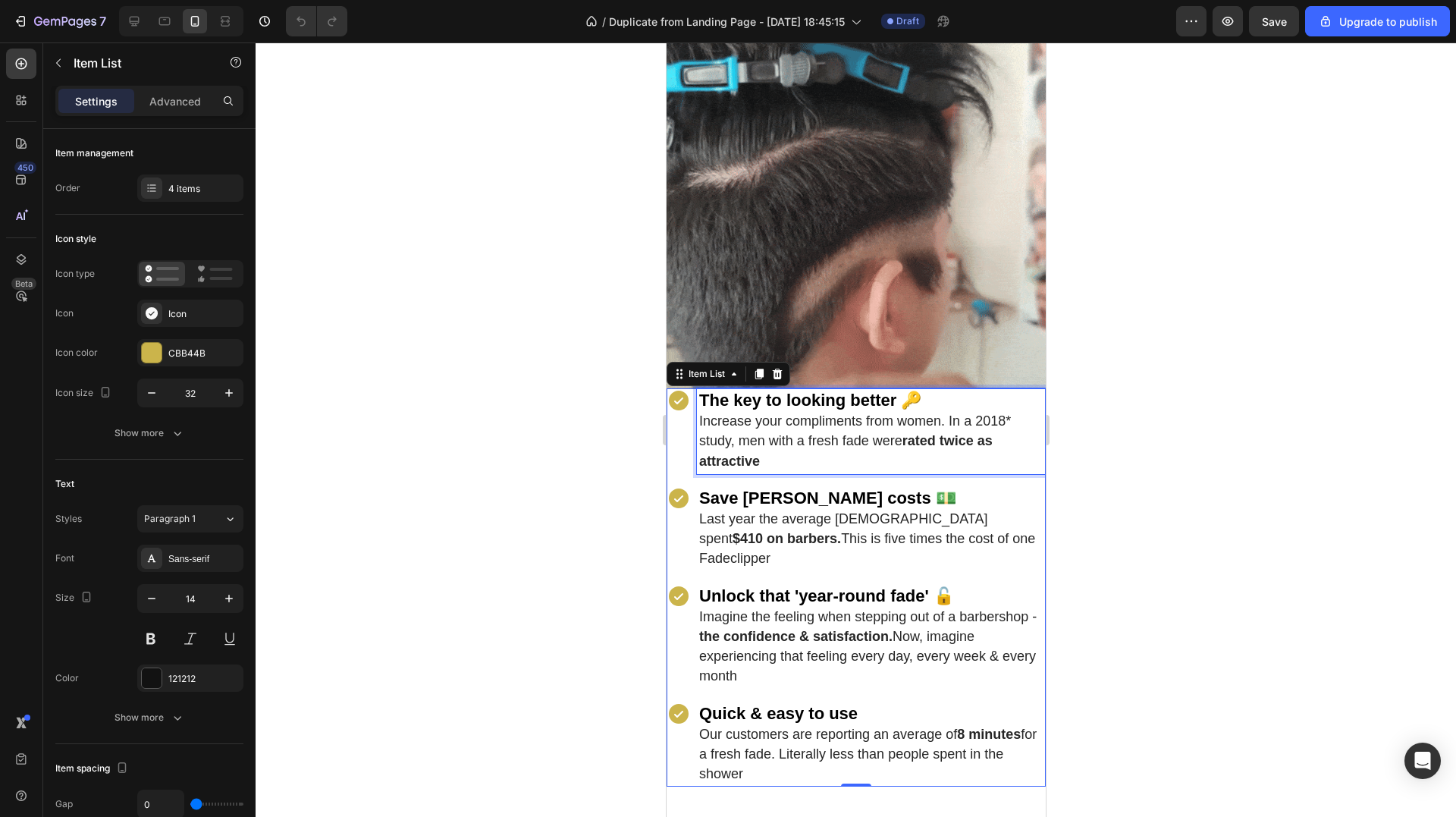
click at [767, 391] on span "The key to looking better 🔑" at bounding box center [809, 400] width 222 height 19
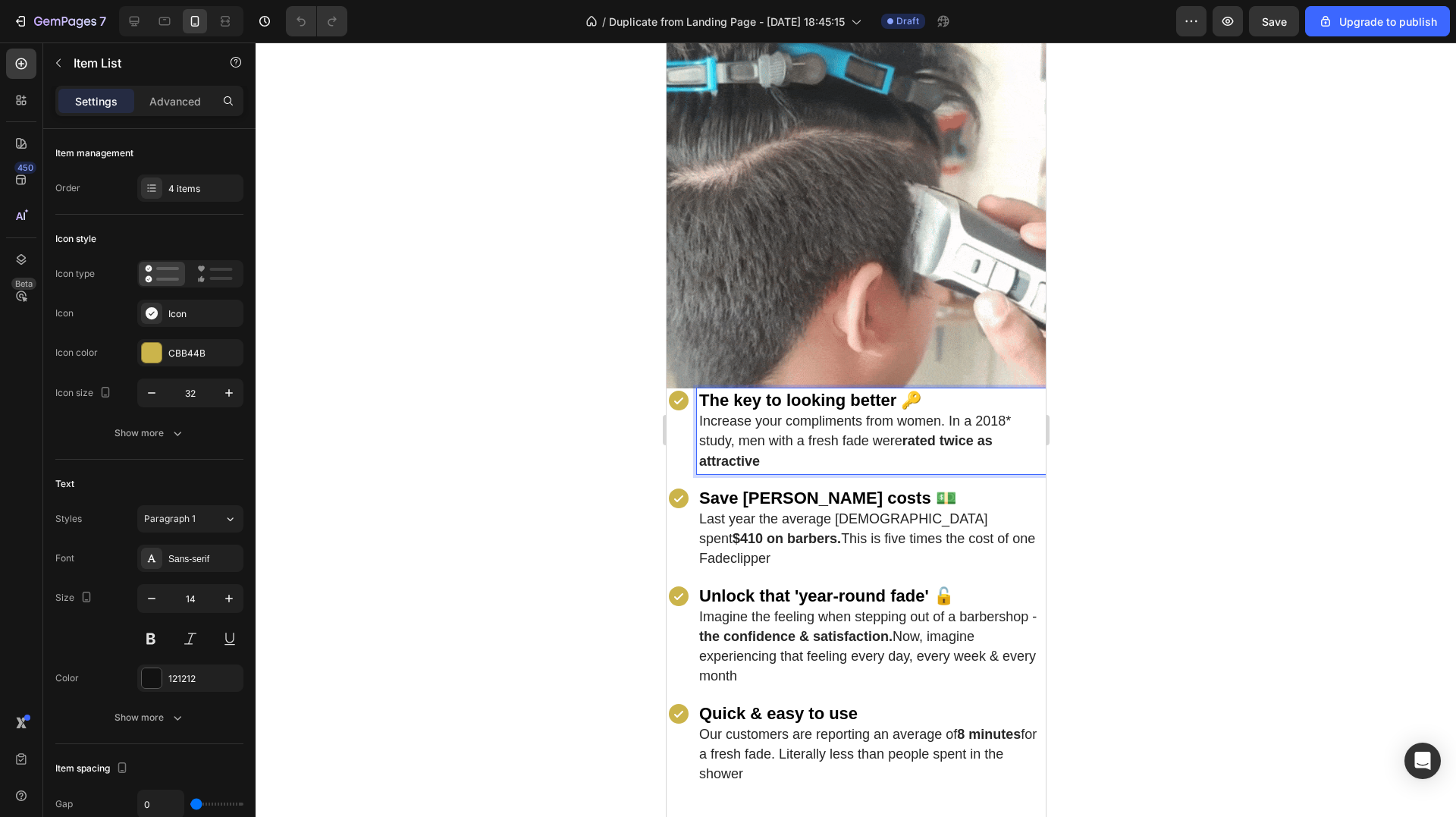
click at [828, 414] on span "Increase your compliments from women. In a 2018* study, men with a fresh fade w…" at bounding box center [854, 440] width 312 height 54
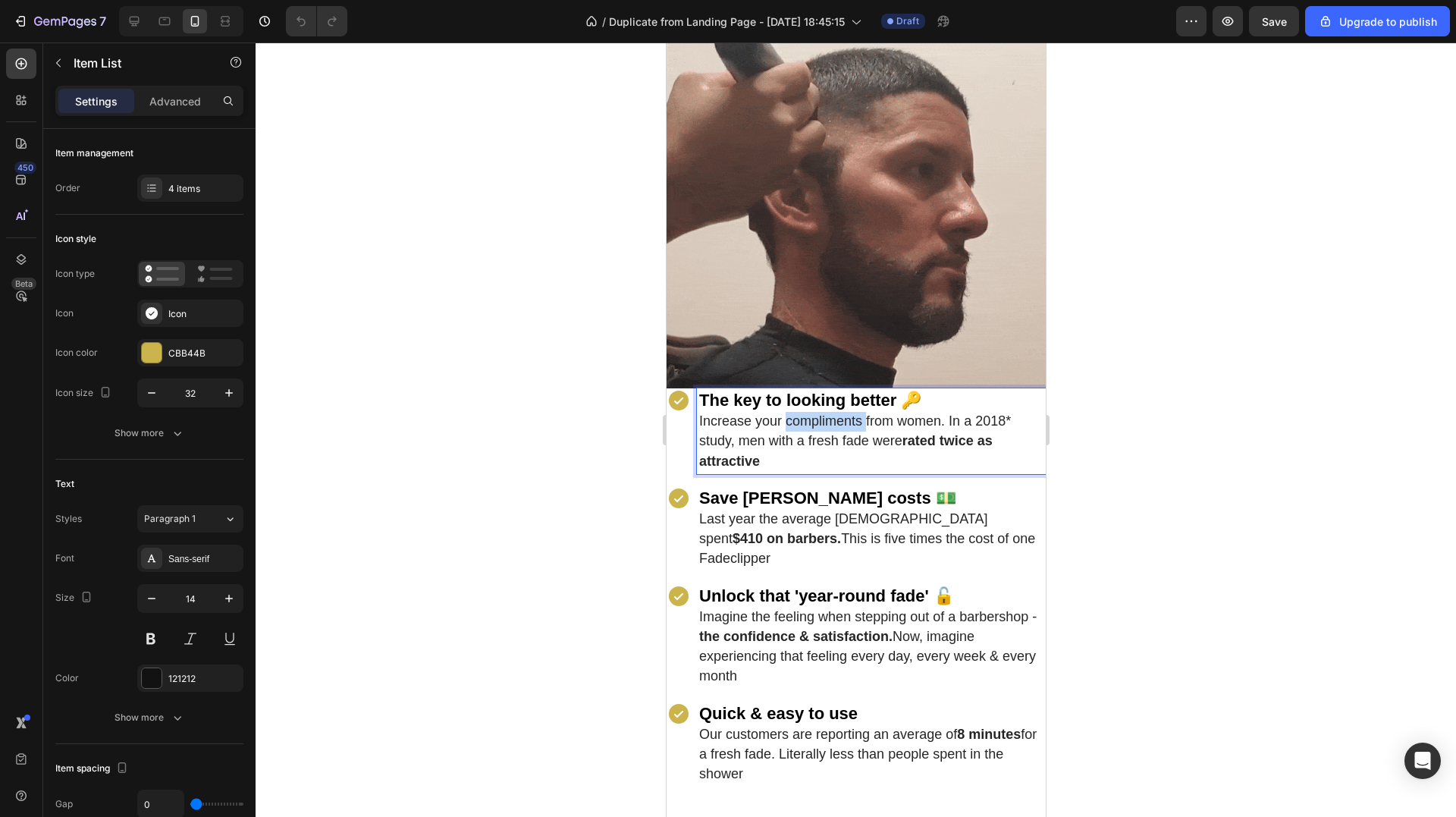
click at [828, 414] on span "Increase your compliments from women. In a 2018* study, men with a fresh fade w…" at bounding box center [854, 440] width 312 height 54
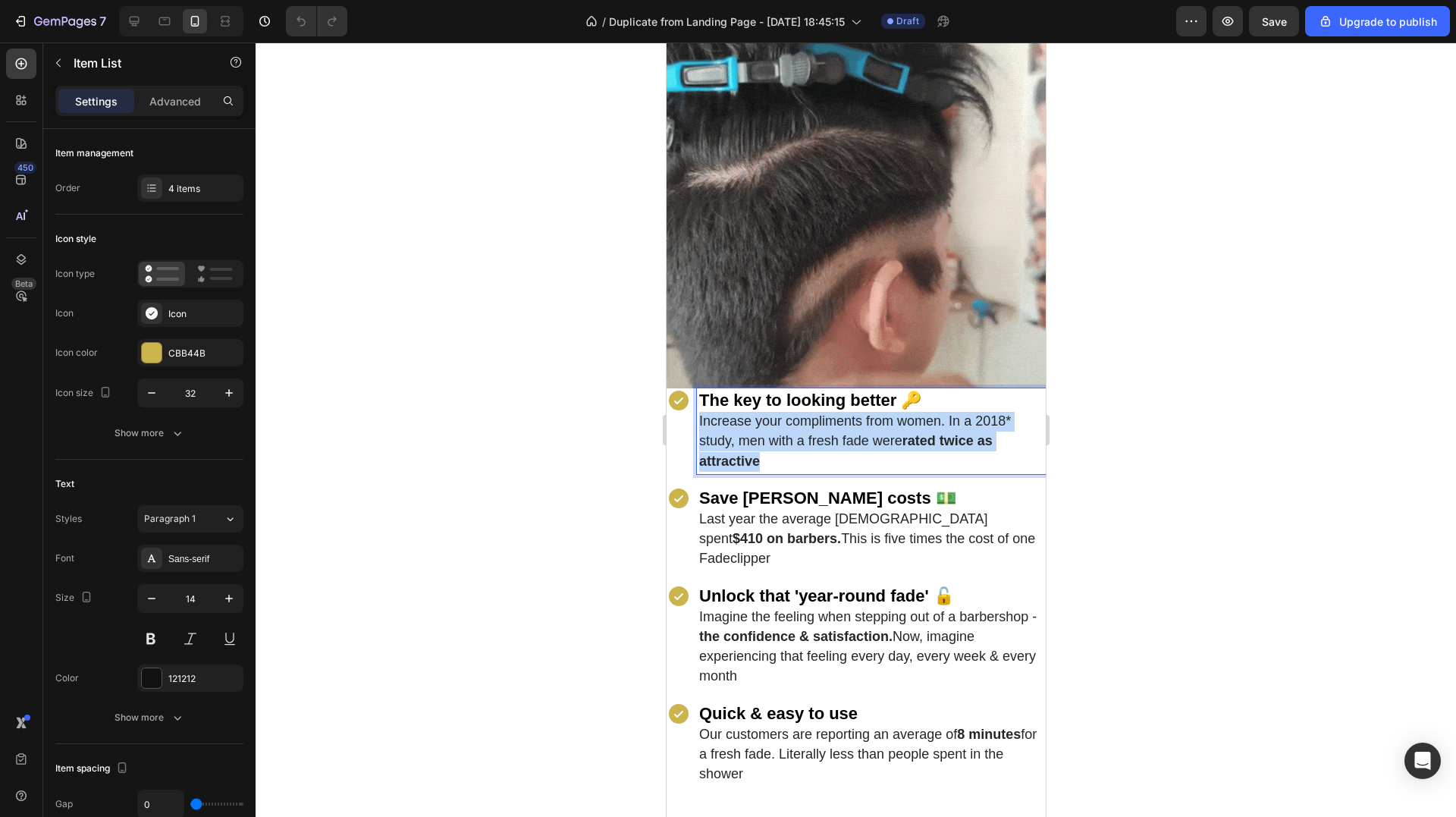
click at [828, 414] on span "Increase your compliments from women. In a 2018* study, men with a fresh fade w…" at bounding box center [854, 440] width 312 height 54
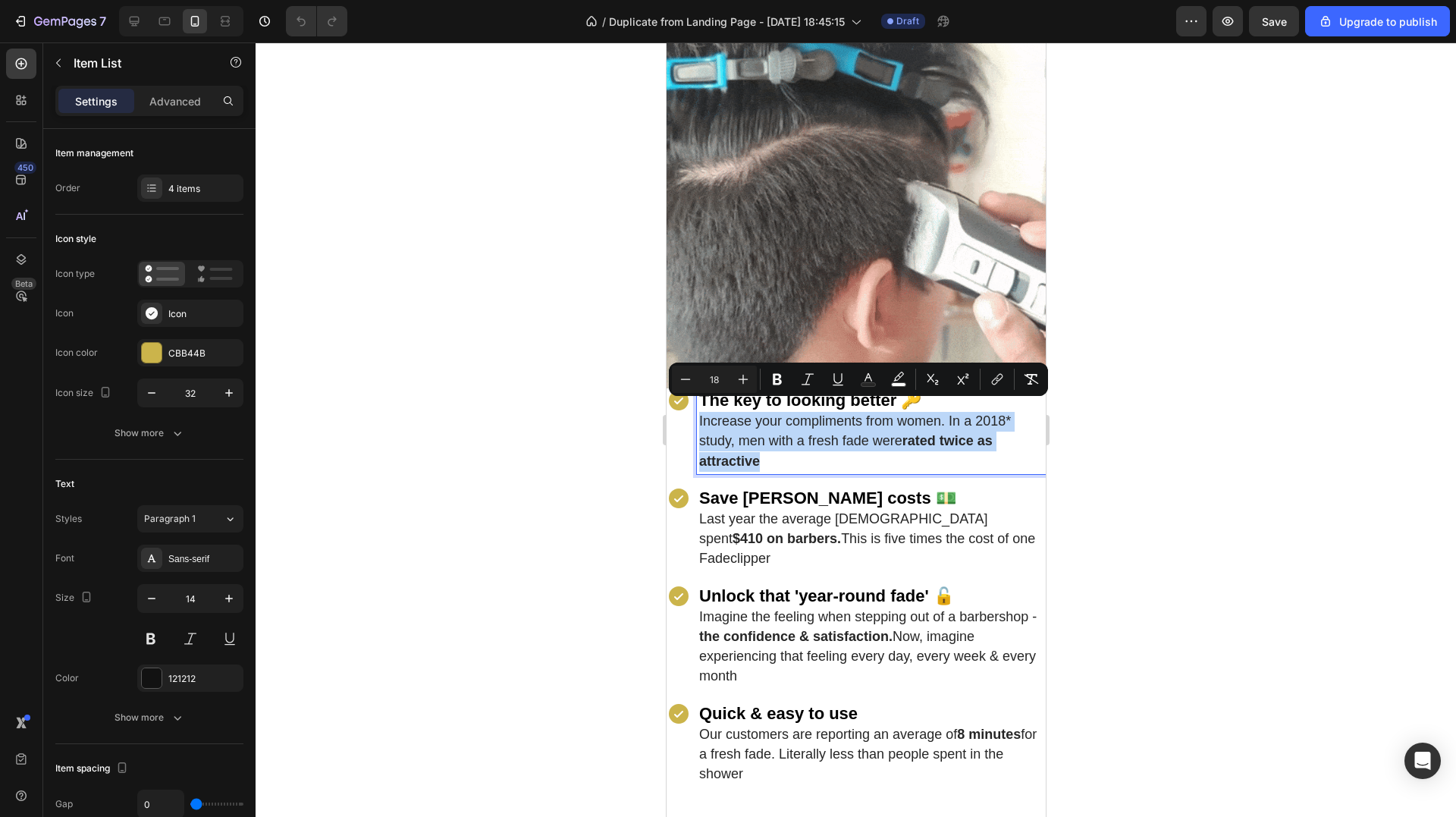
click at [827, 414] on span "Increase your compliments from women. In a 2018* study, men with a fresh fade w…" at bounding box center [854, 440] width 312 height 54
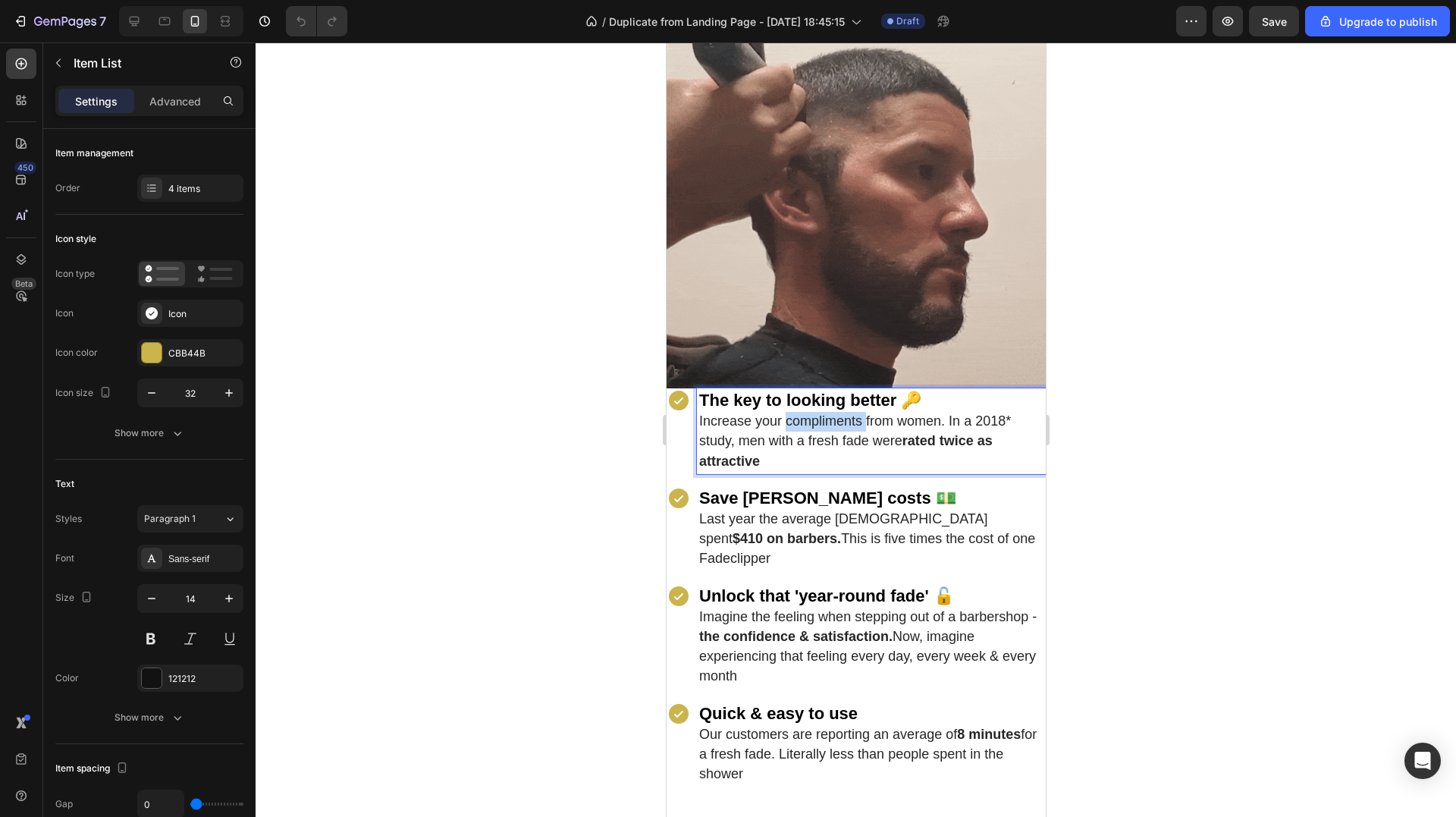
click at [827, 414] on span "Increase your compliments from women. In a 2018* study, men with a fresh fade w…" at bounding box center [854, 440] width 312 height 54
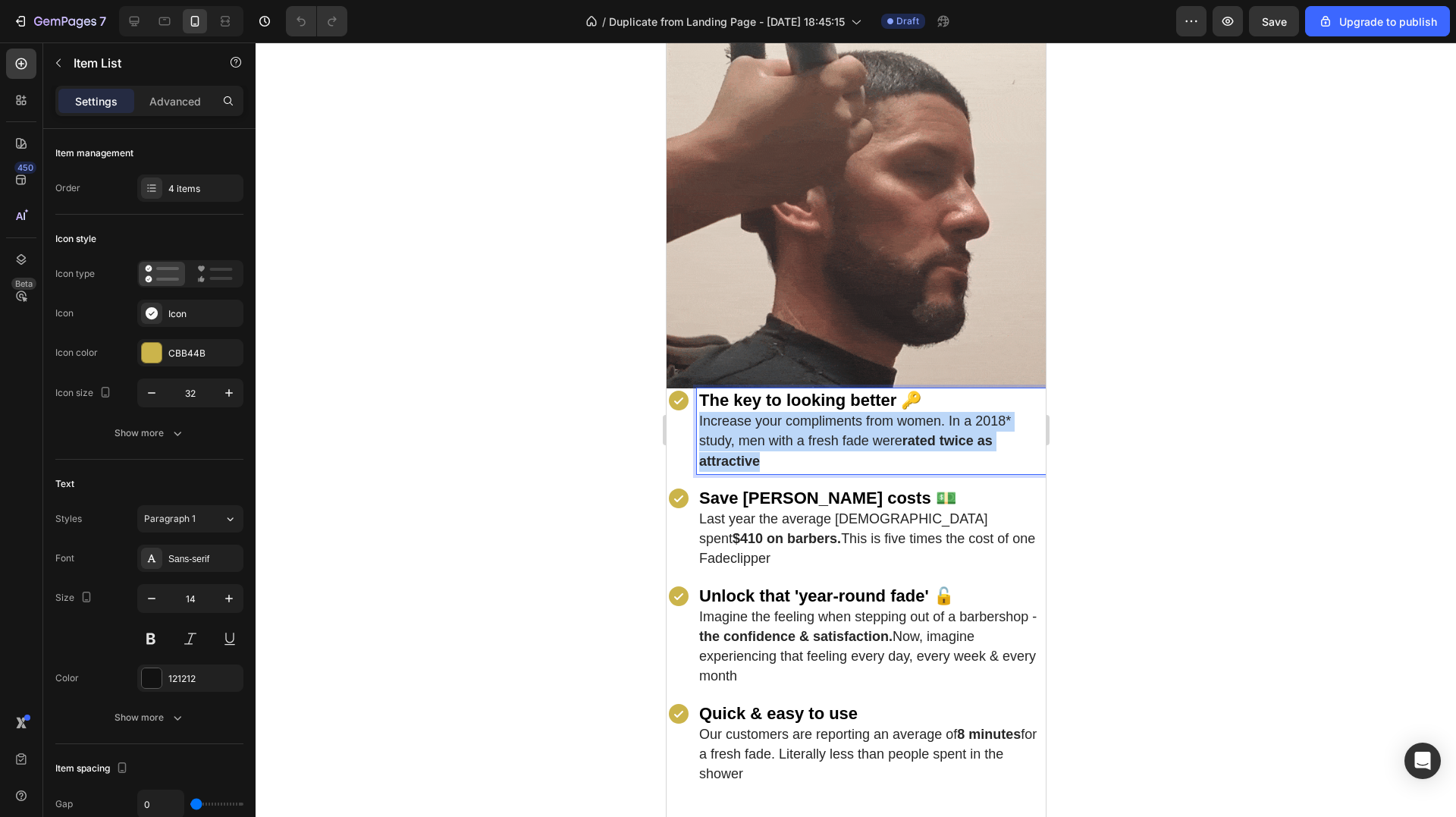
click at [827, 414] on span "Increase your compliments from women. In a 2018* study, men with a fresh fade w…" at bounding box center [854, 440] width 312 height 54
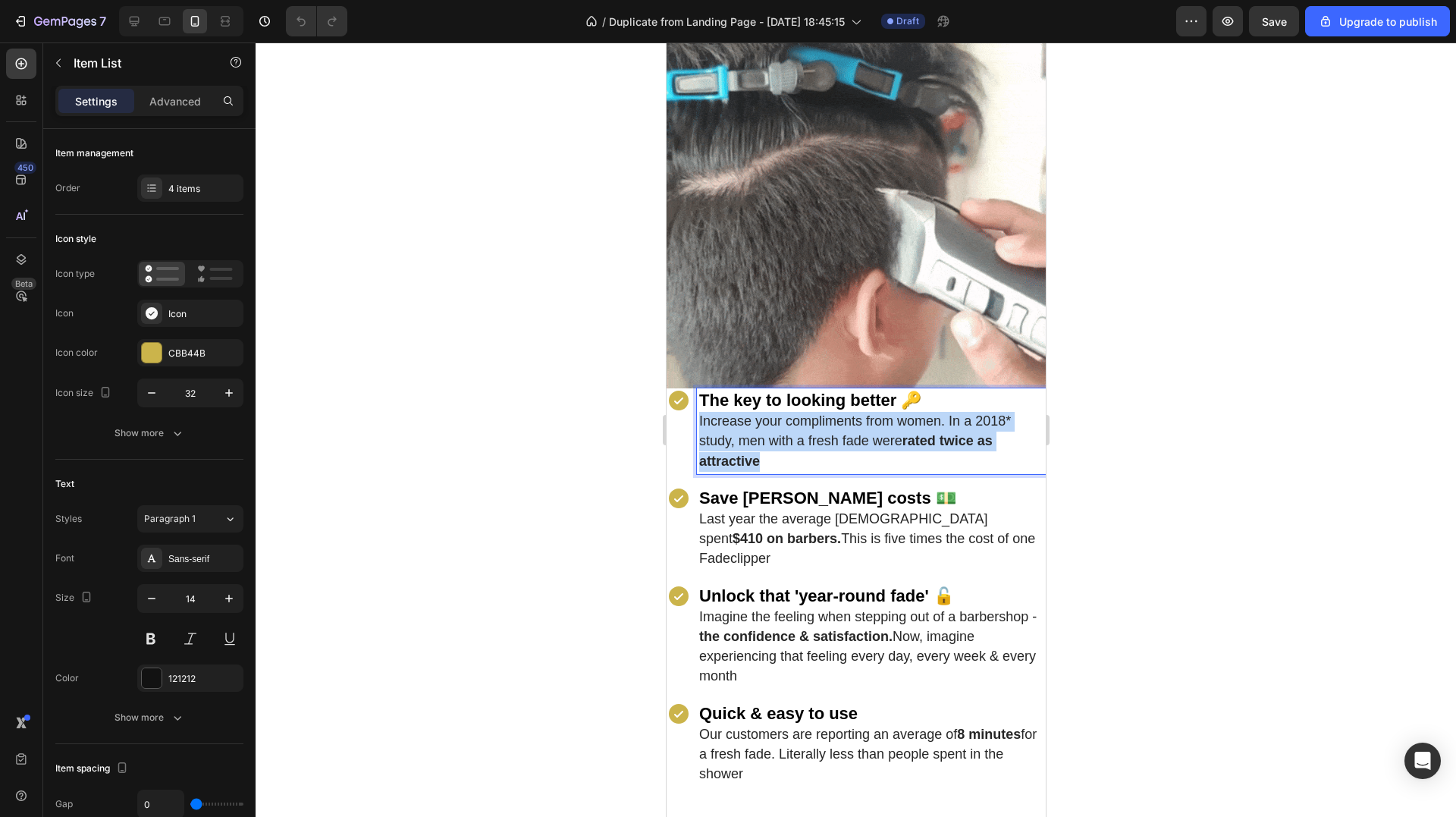
click at [827, 414] on span "Increase your compliments from women. In a 2018* study, men with a fresh fade w…" at bounding box center [854, 440] width 312 height 54
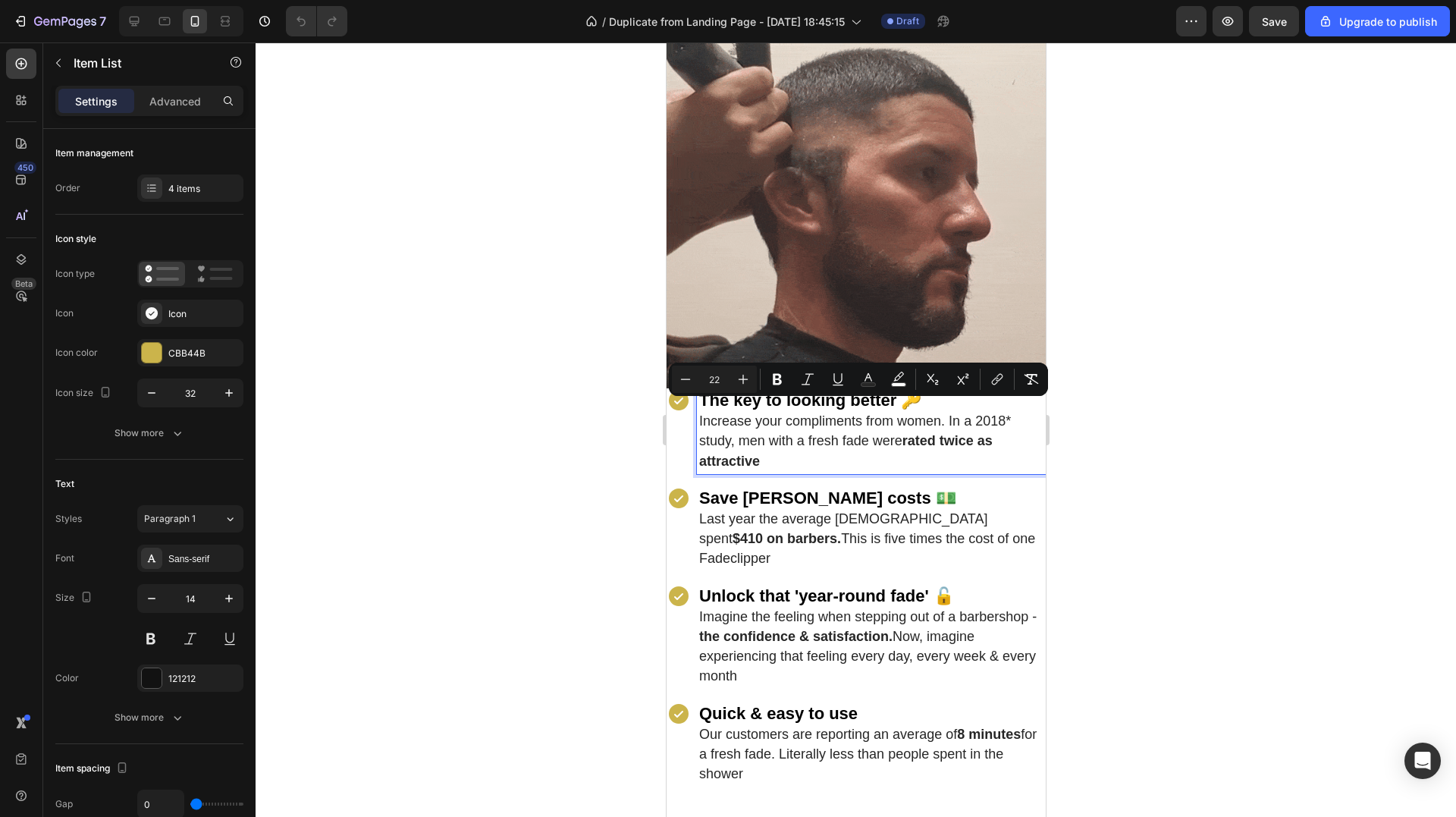
click at [742, 399] on p "The key to looking better 🔑" at bounding box center [870, 402] width 344 height 22
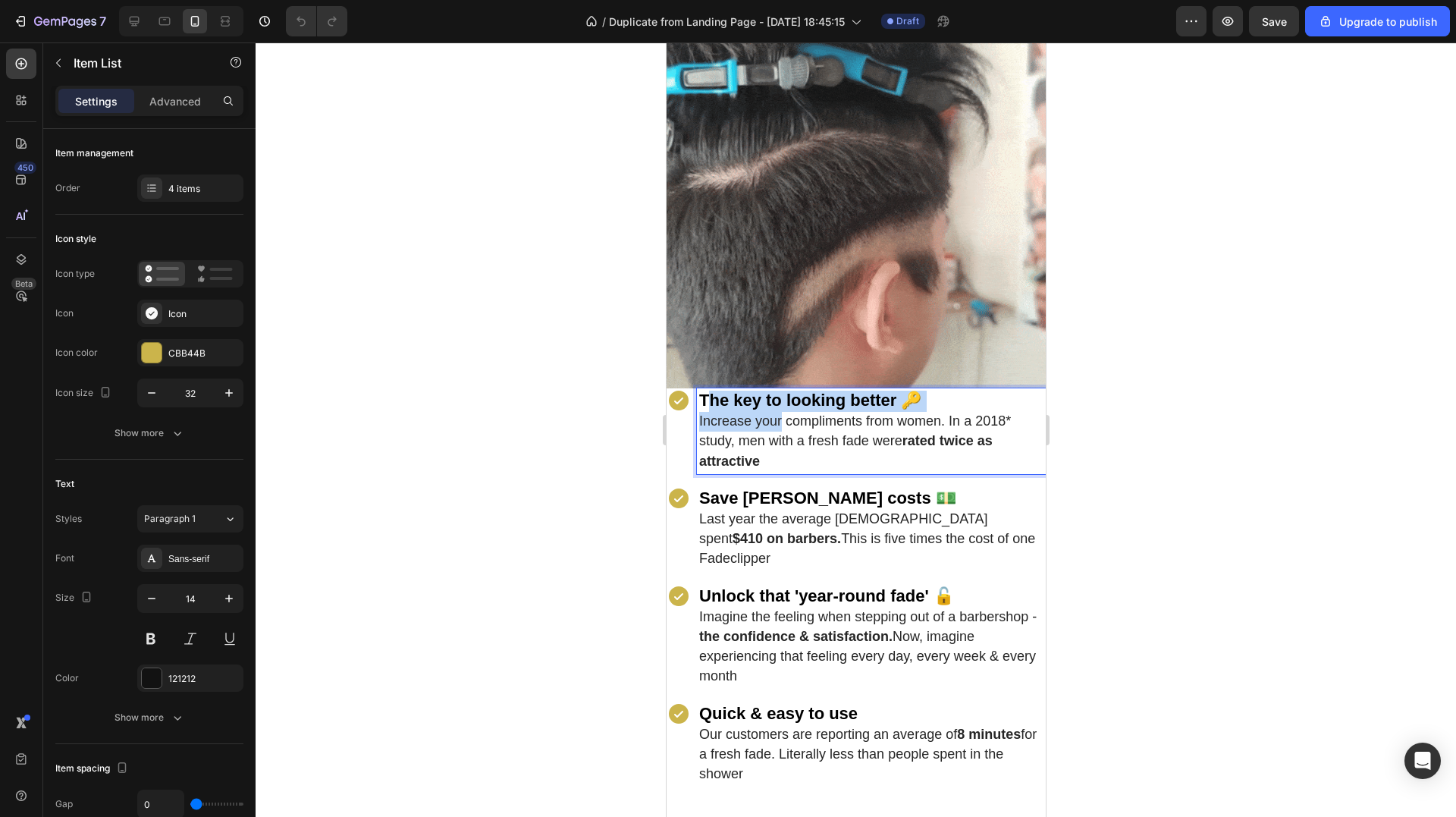
drag, startPoint x: 704, startPoint y: 389, endPoint x: 724, endPoint y: 405, distance: 25.6
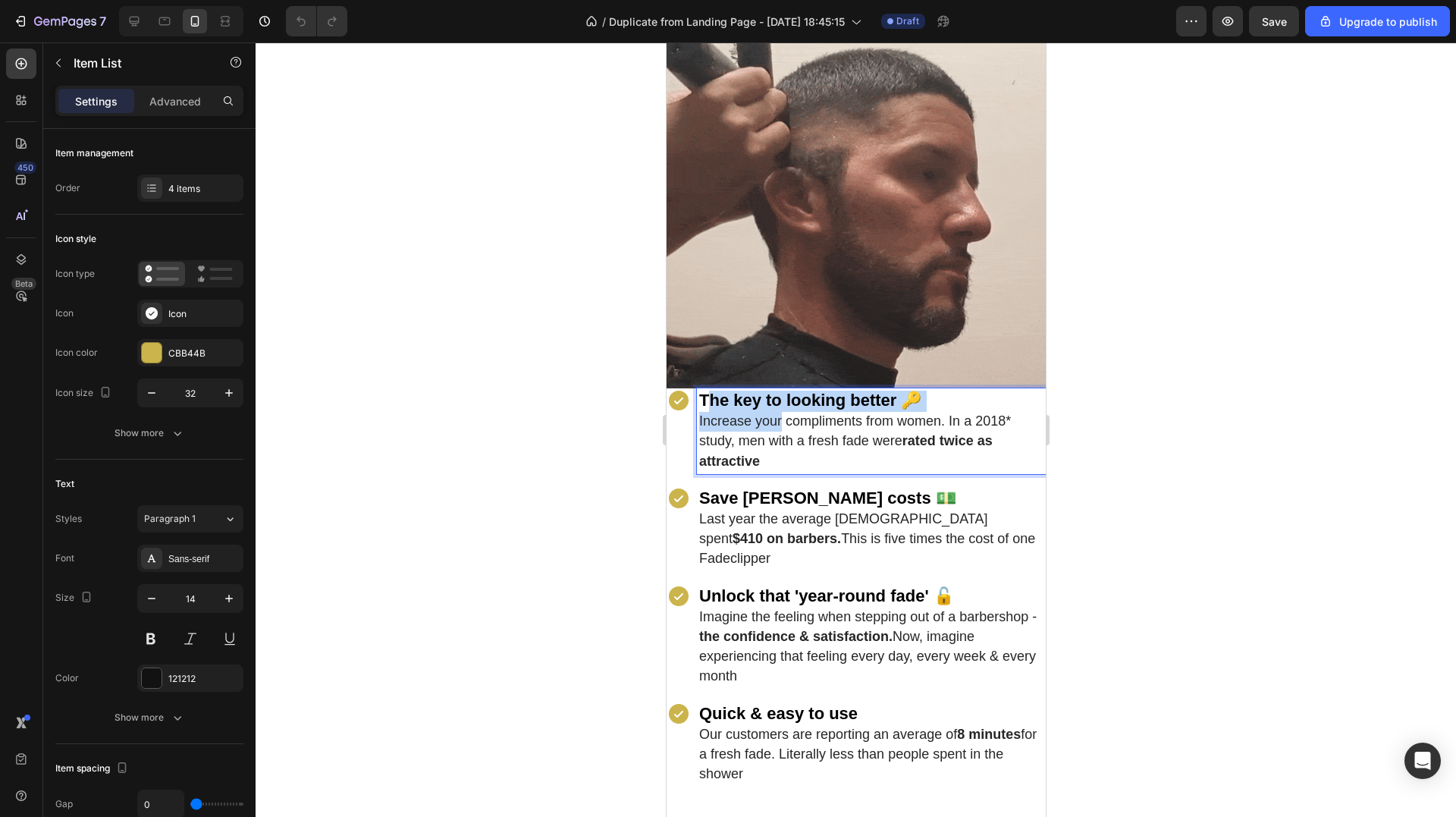
click at [776, 414] on div "The key to looking better 🔑 Increase your compliments from women. In a 2018* st…" at bounding box center [871, 431] width 349 height 86
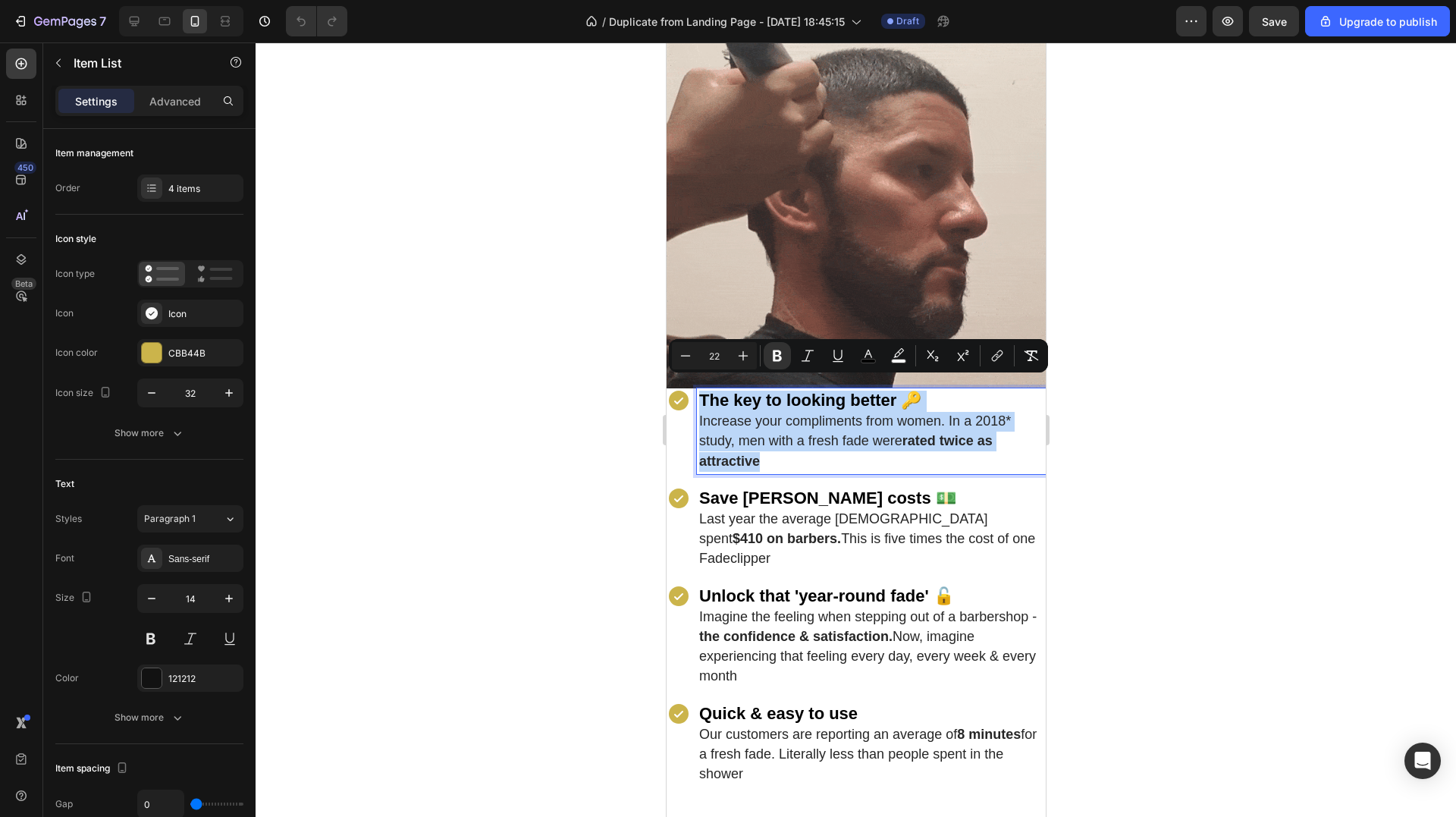
drag, startPoint x: 698, startPoint y: 392, endPoint x: 808, endPoint y: 455, distance: 126.8
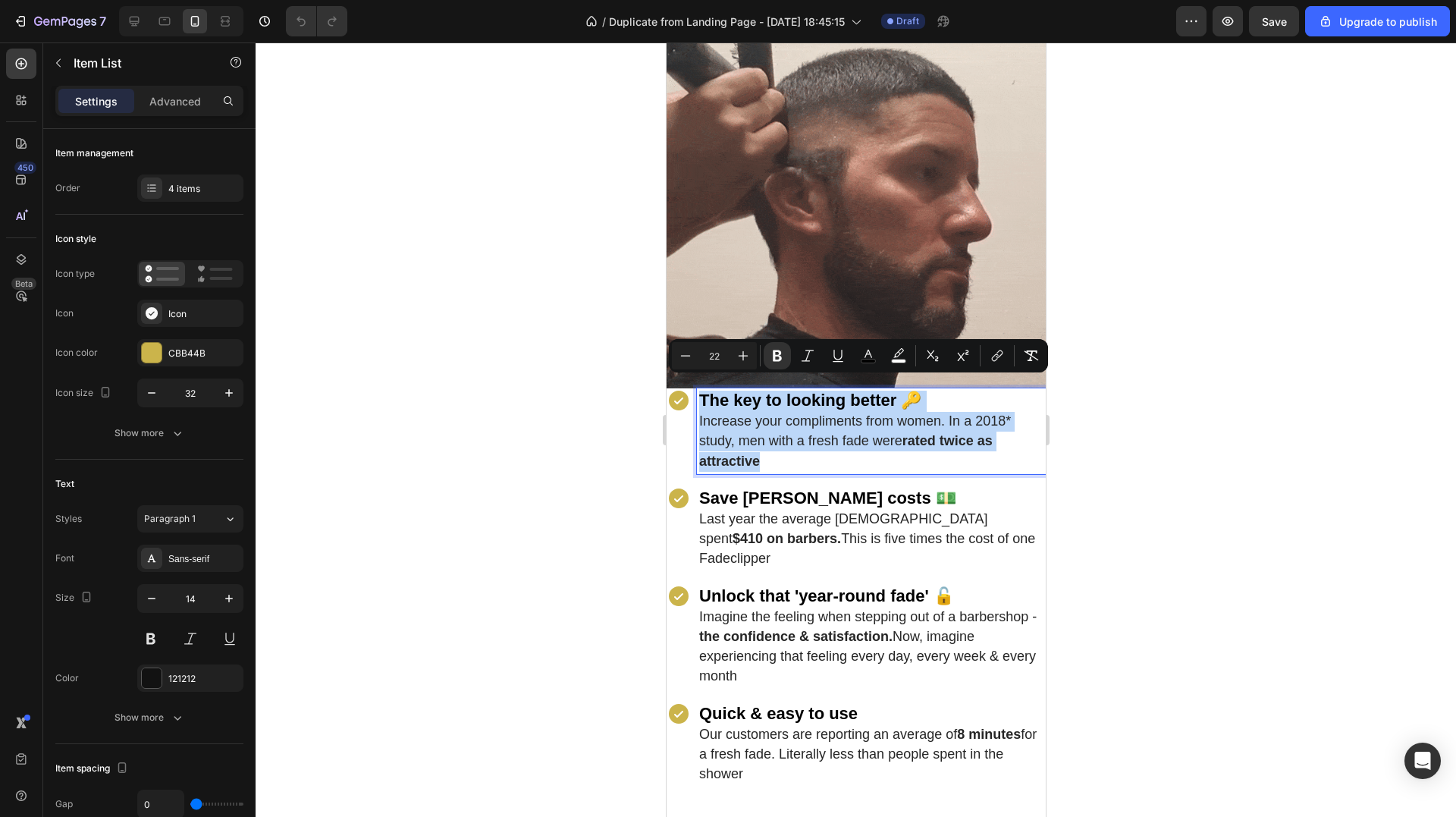
click at [808, 455] on div "The key to looking better 🔑 Increase your compliments from women. In a 2018* st…" at bounding box center [871, 431] width 349 height 86
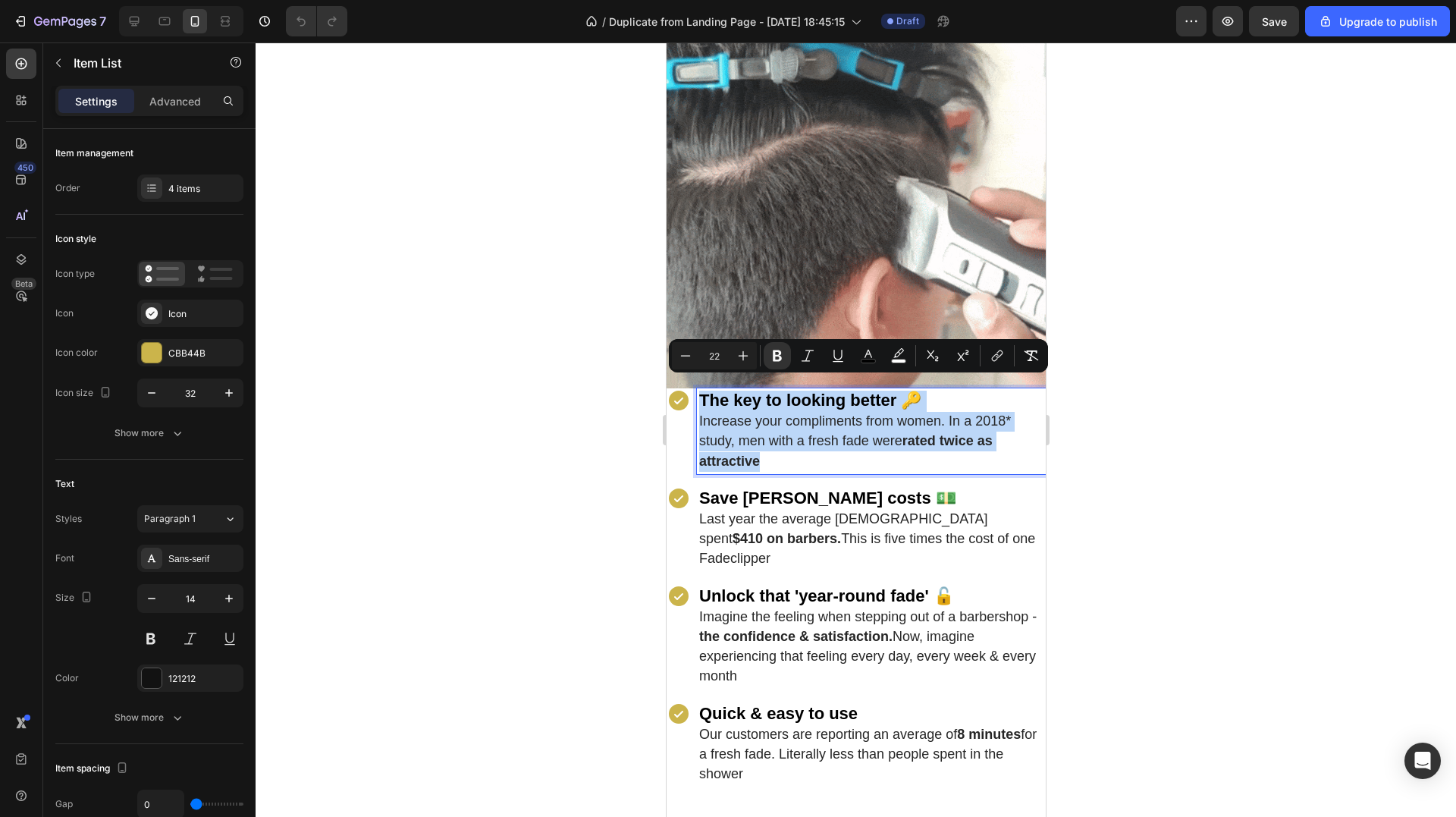
copy div "The key to looking better 🔑 Increase your compliments from women. In a 2018* st…"
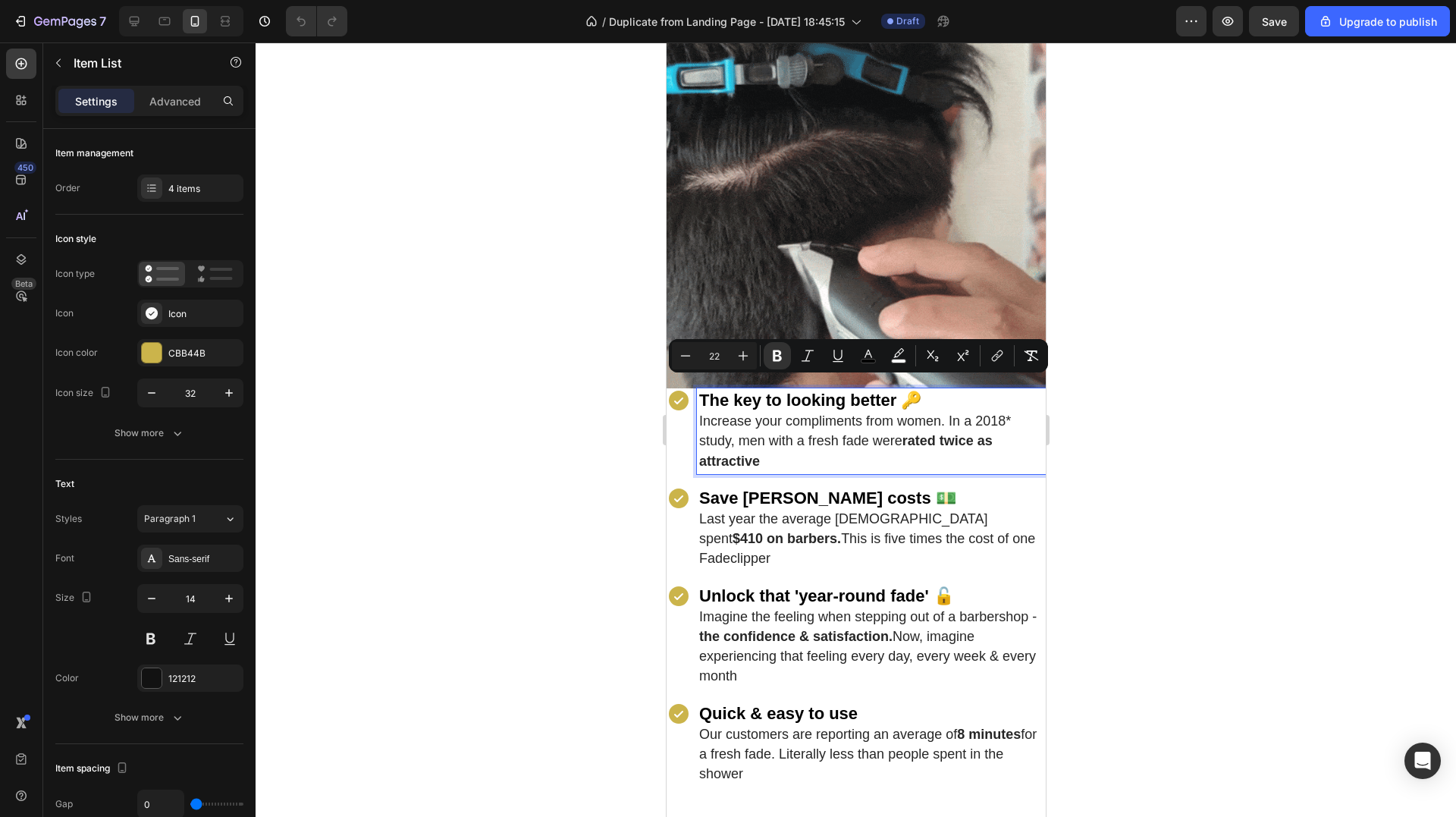
click at [770, 511] on span "Last year the average American spent $410 on barbers. This is five times the co…" at bounding box center [866, 538] width 336 height 54
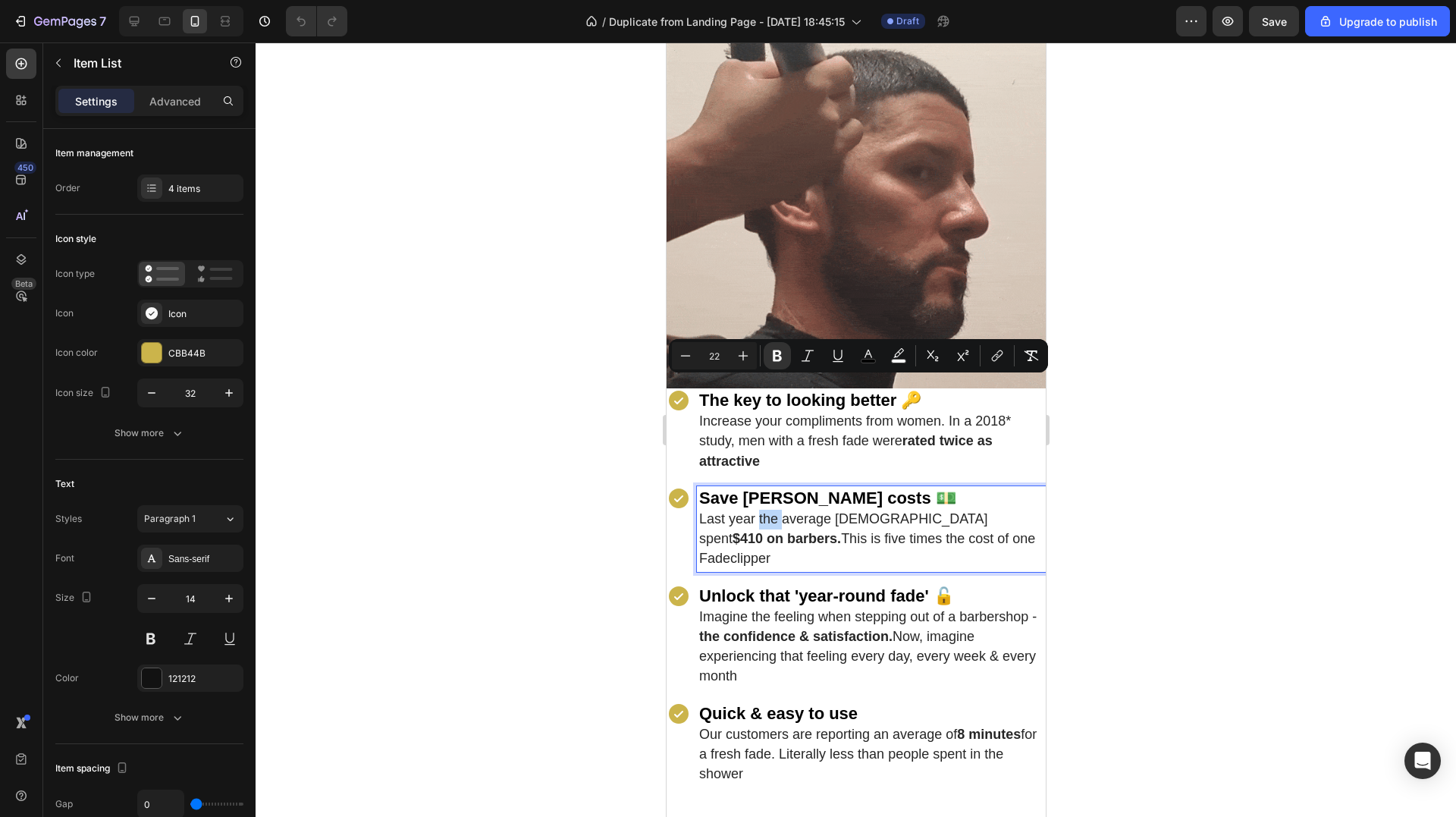
click at [770, 511] on span "Last year the average American spent $410 on barbers. This is five times the co…" at bounding box center [866, 538] width 336 height 54
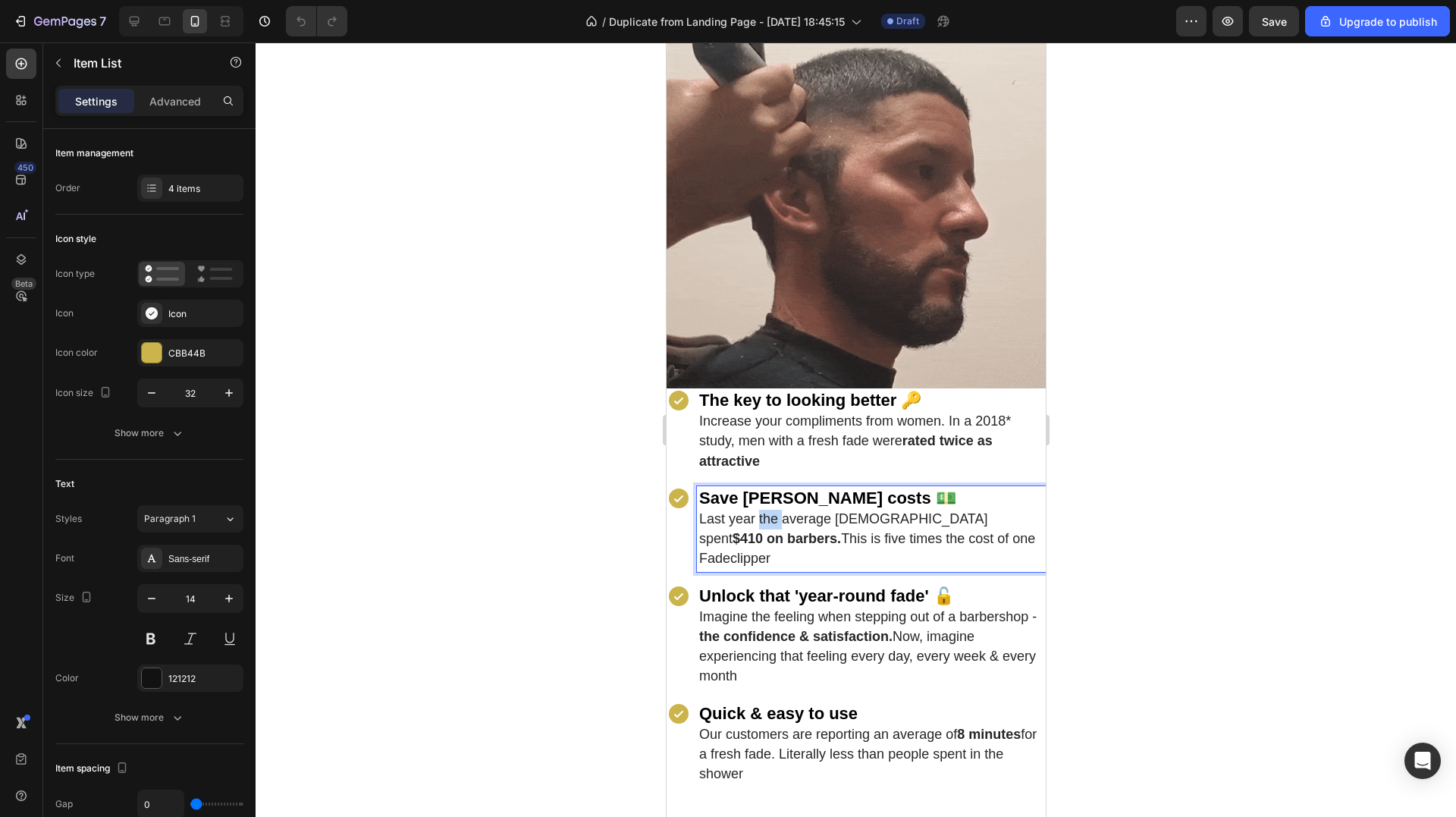
click at [770, 511] on span "Last year the average American spent $410 on barbers. This is five times the co…" at bounding box center [866, 538] width 336 height 54
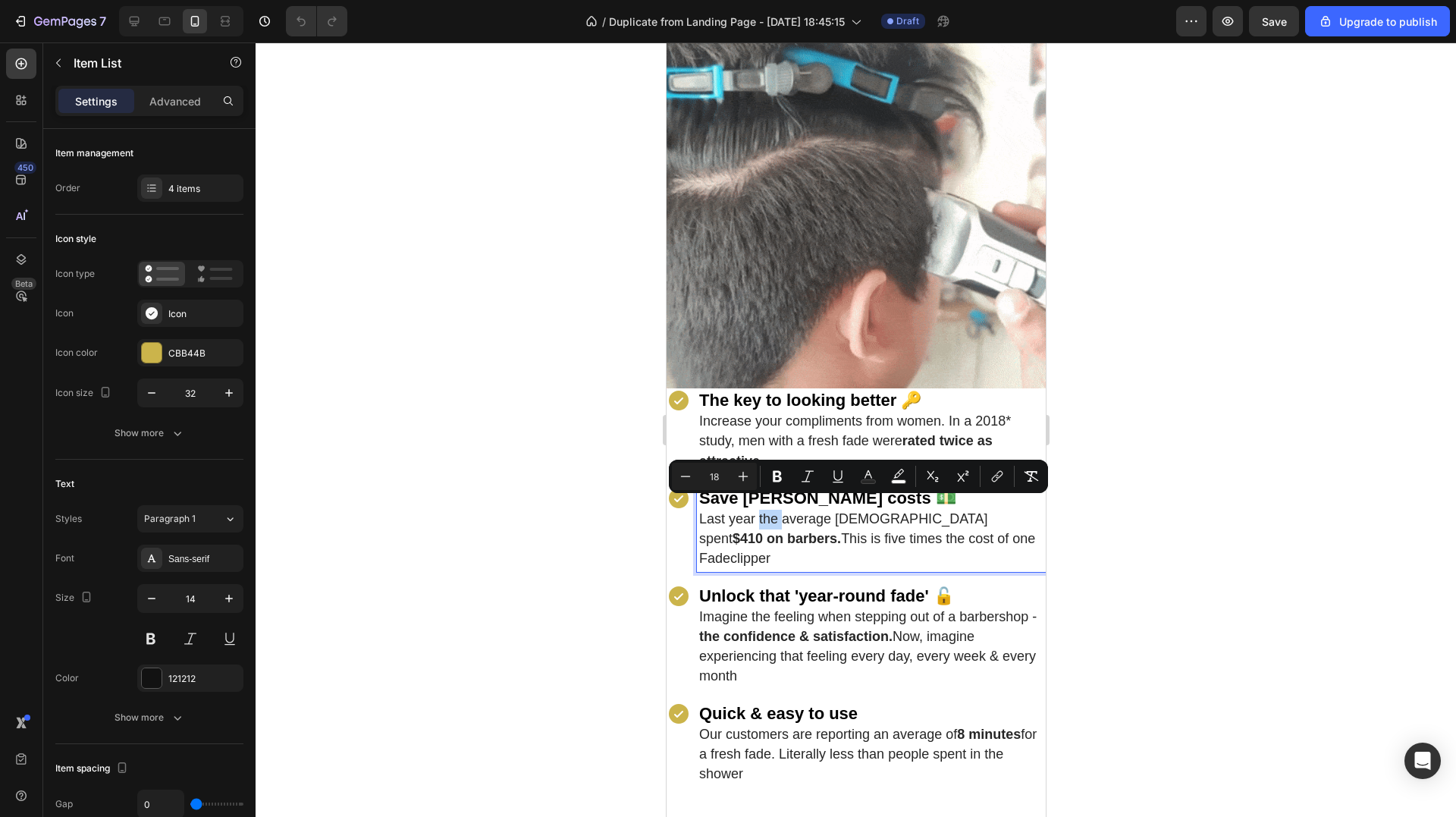
click at [770, 511] on span "Last year the average American spent $410 on barbers. This is five times the co…" at bounding box center [866, 538] width 336 height 54
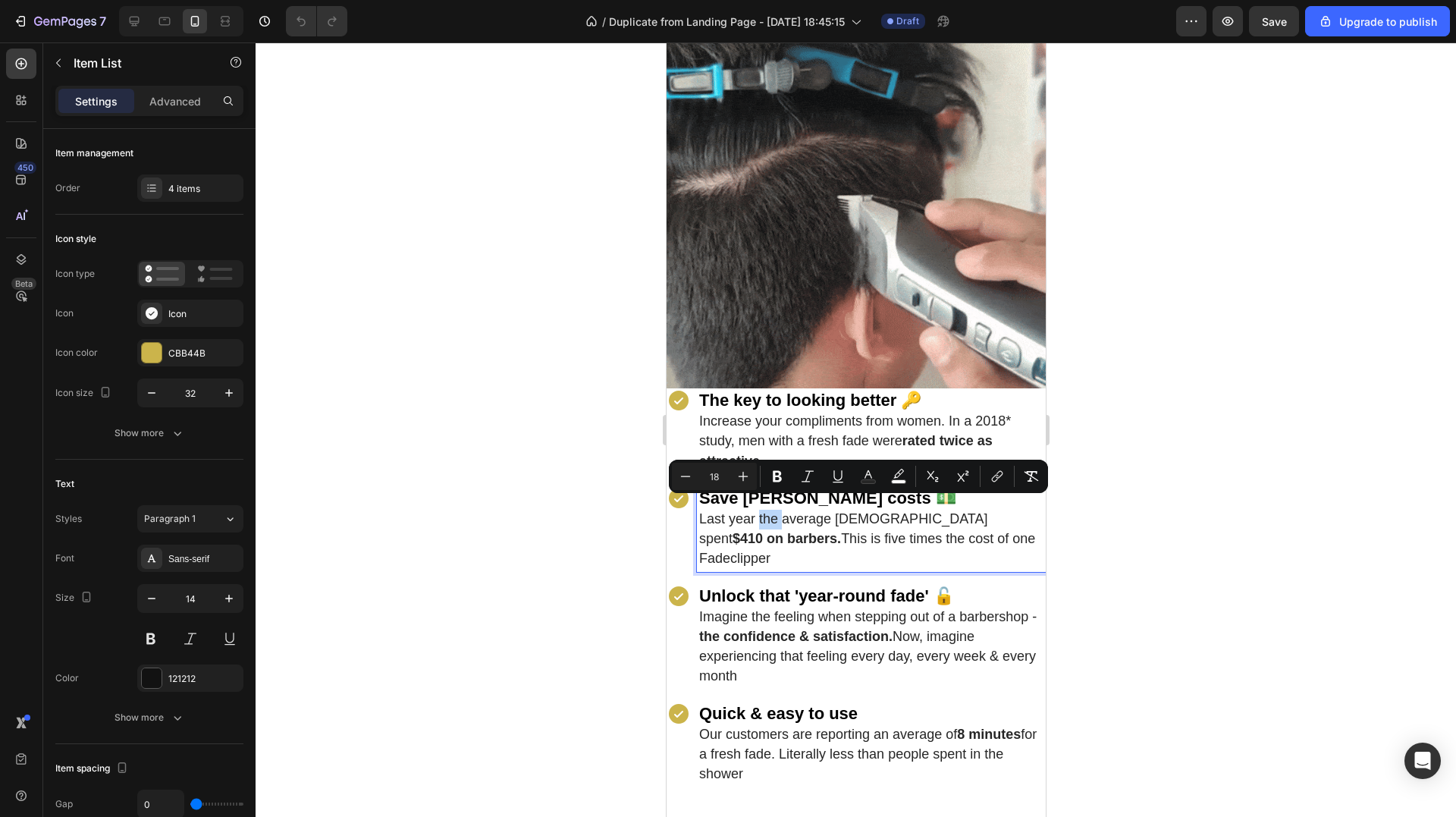
click at [732, 511] on span "Last year the average American spent $410 on barbers. This is five times the co…" at bounding box center [866, 538] width 336 height 54
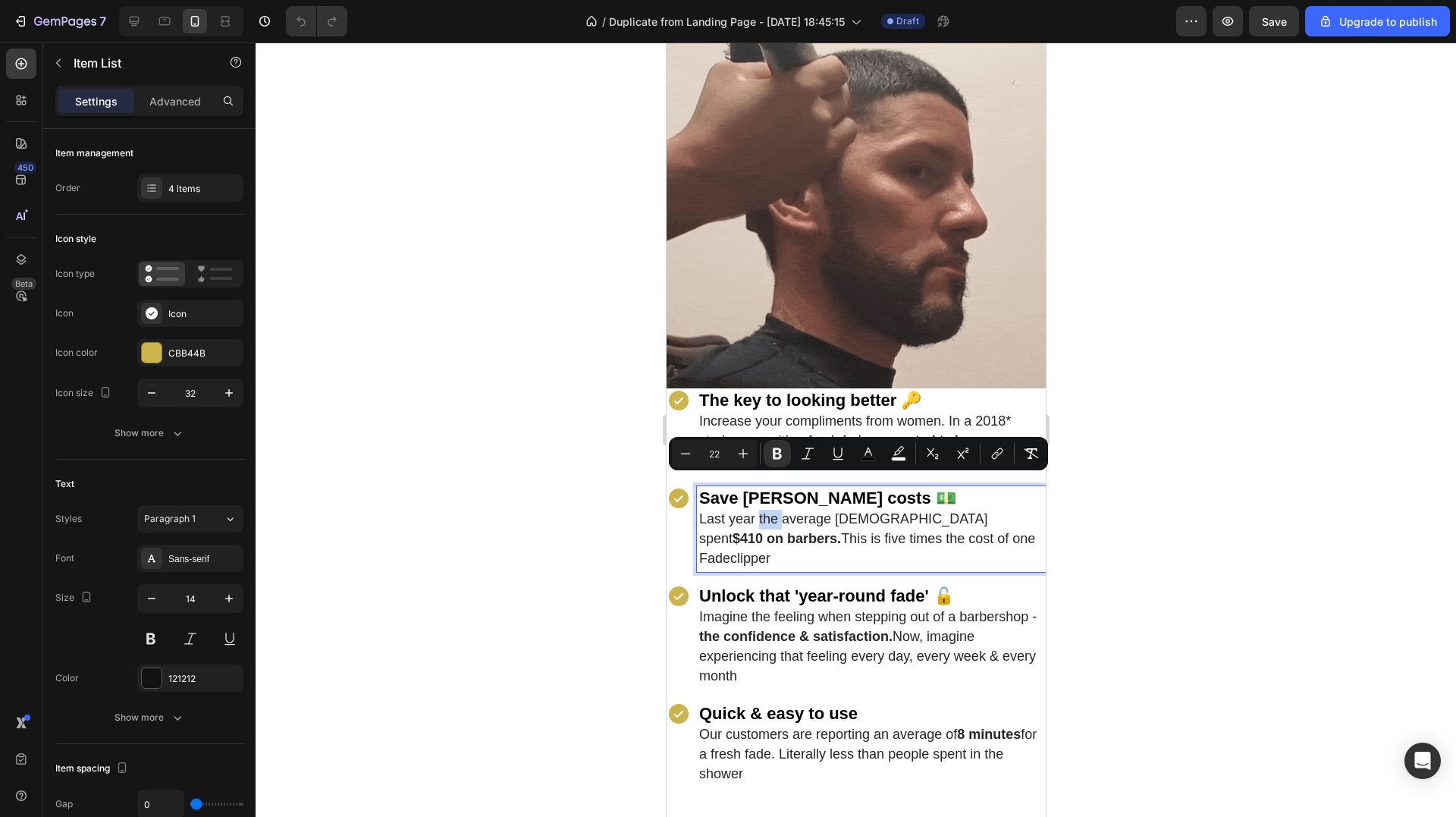
drag, startPoint x: 700, startPoint y: 486, endPoint x: 1035, endPoint y: 537, distance: 338.9
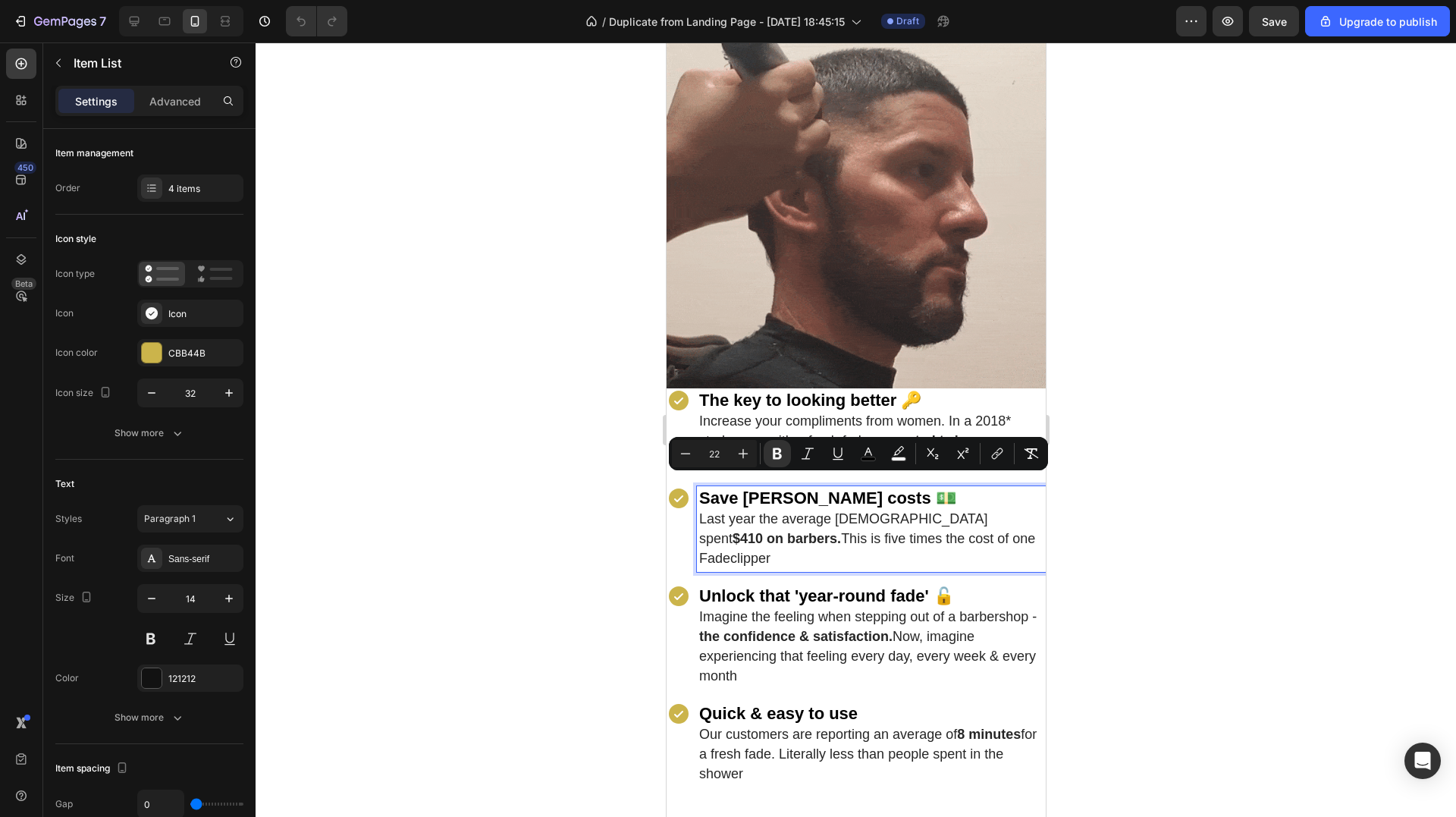
click at [713, 586] on strong "Unlock that 'year-round fade' 🔓" at bounding box center [826, 595] width 255 height 19
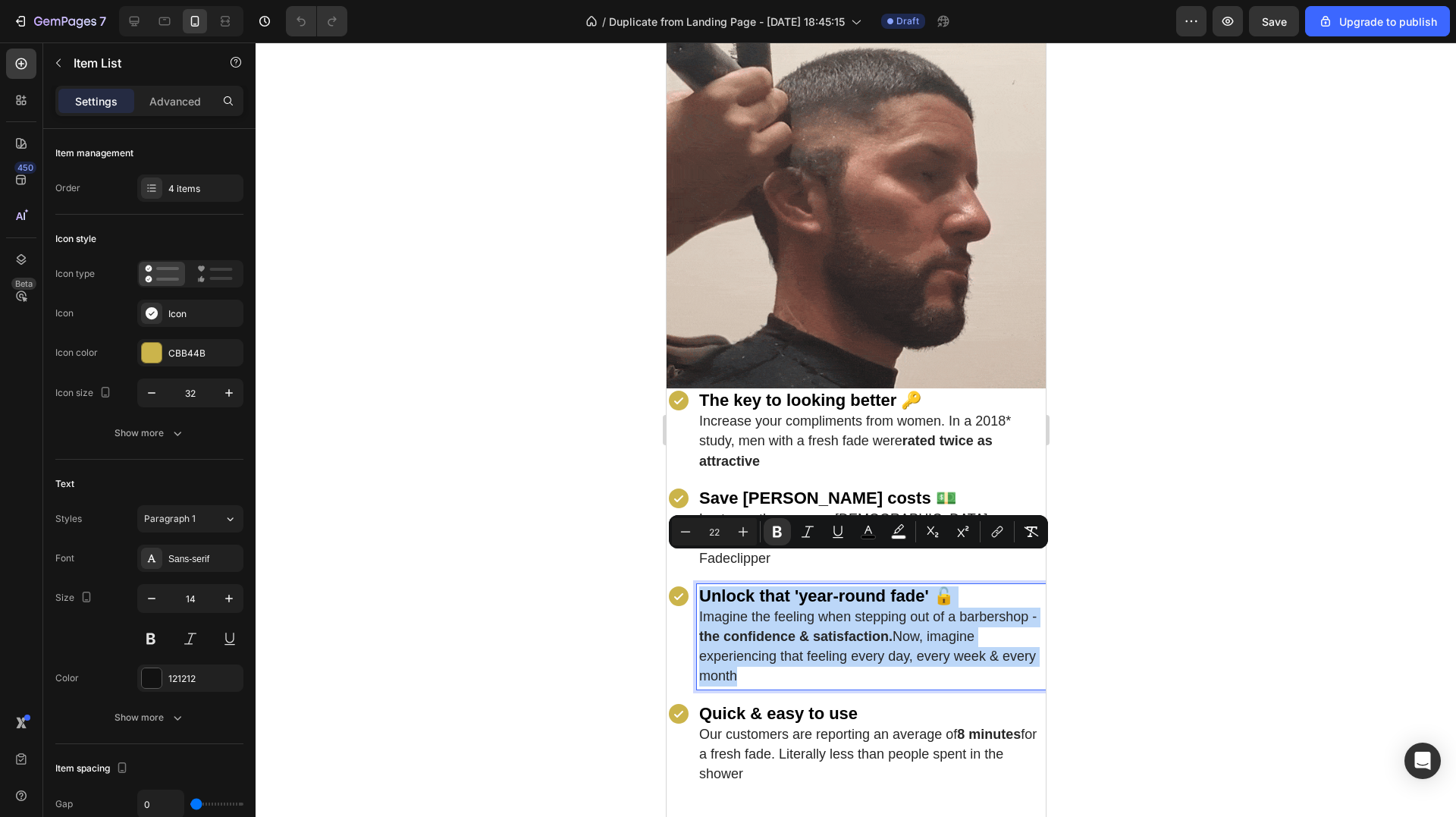
drag, startPoint x: 701, startPoint y: 564, endPoint x: 903, endPoint y: 644, distance: 217.3
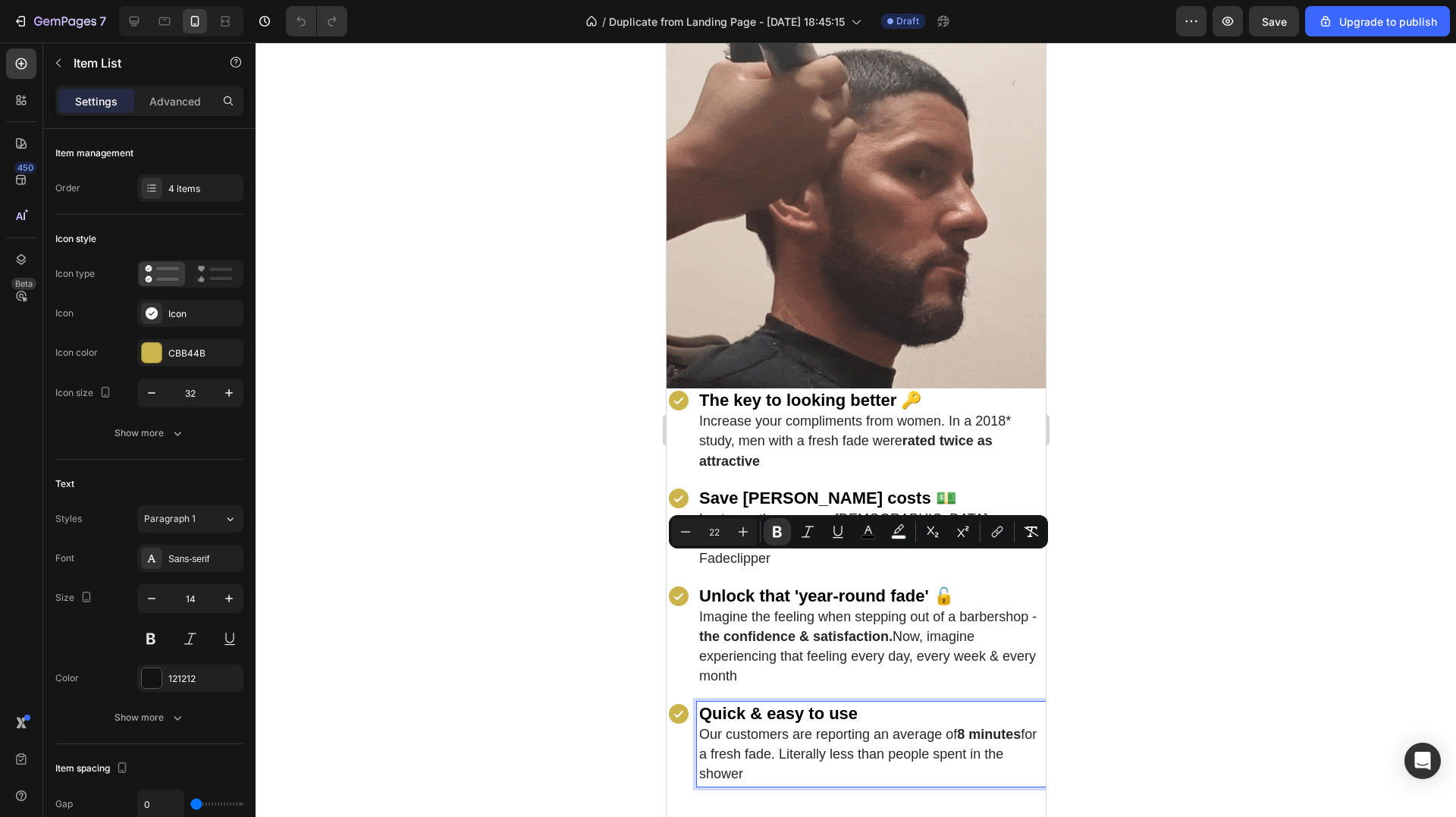
click at [742, 726] on span "Our customers are reporting an average of 8 minutes for a fresh fade. Literally…" at bounding box center [867, 753] width 337 height 54
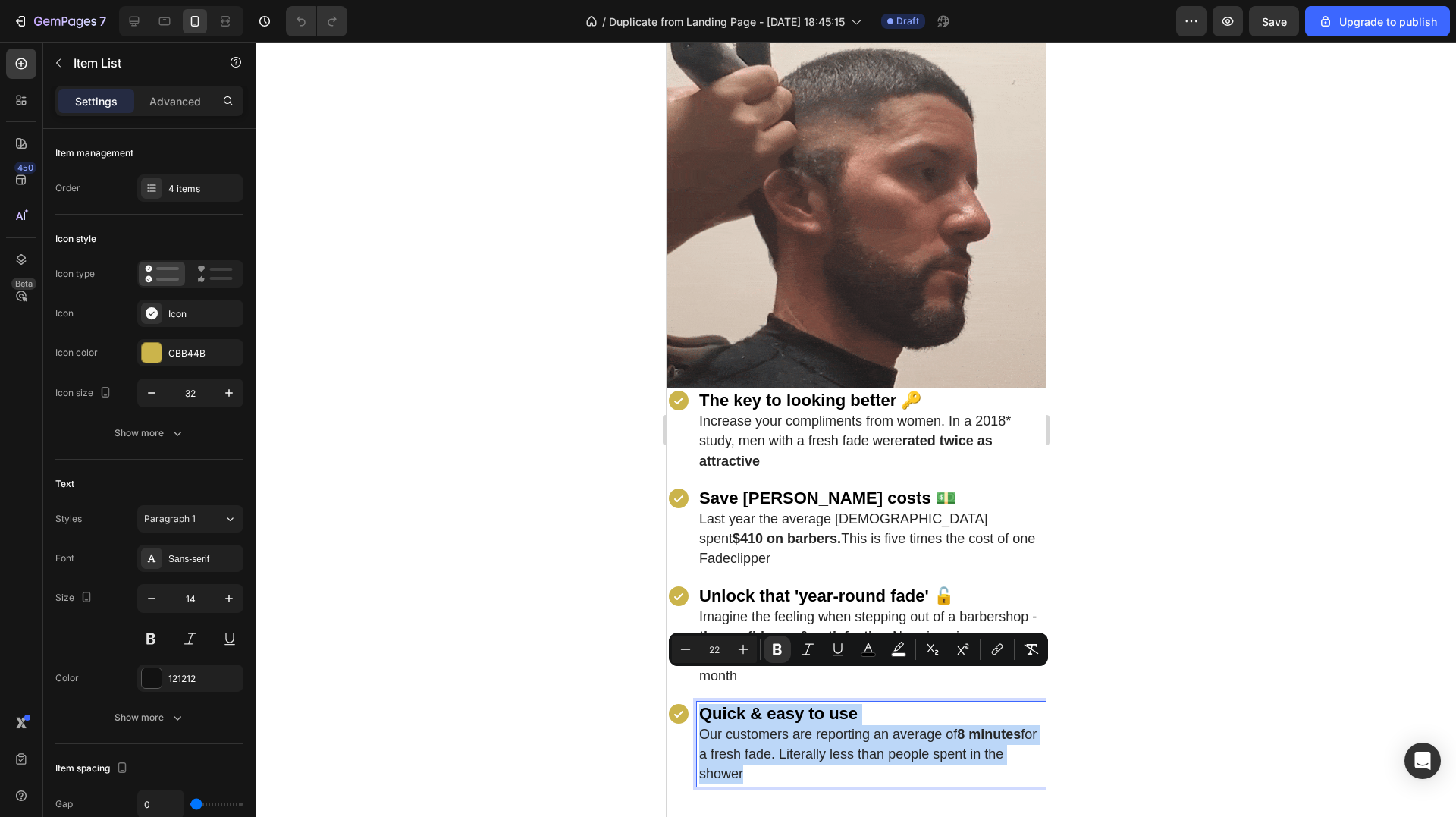
drag, startPoint x: 695, startPoint y: 676, endPoint x: 762, endPoint y: 738, distance: 91.3
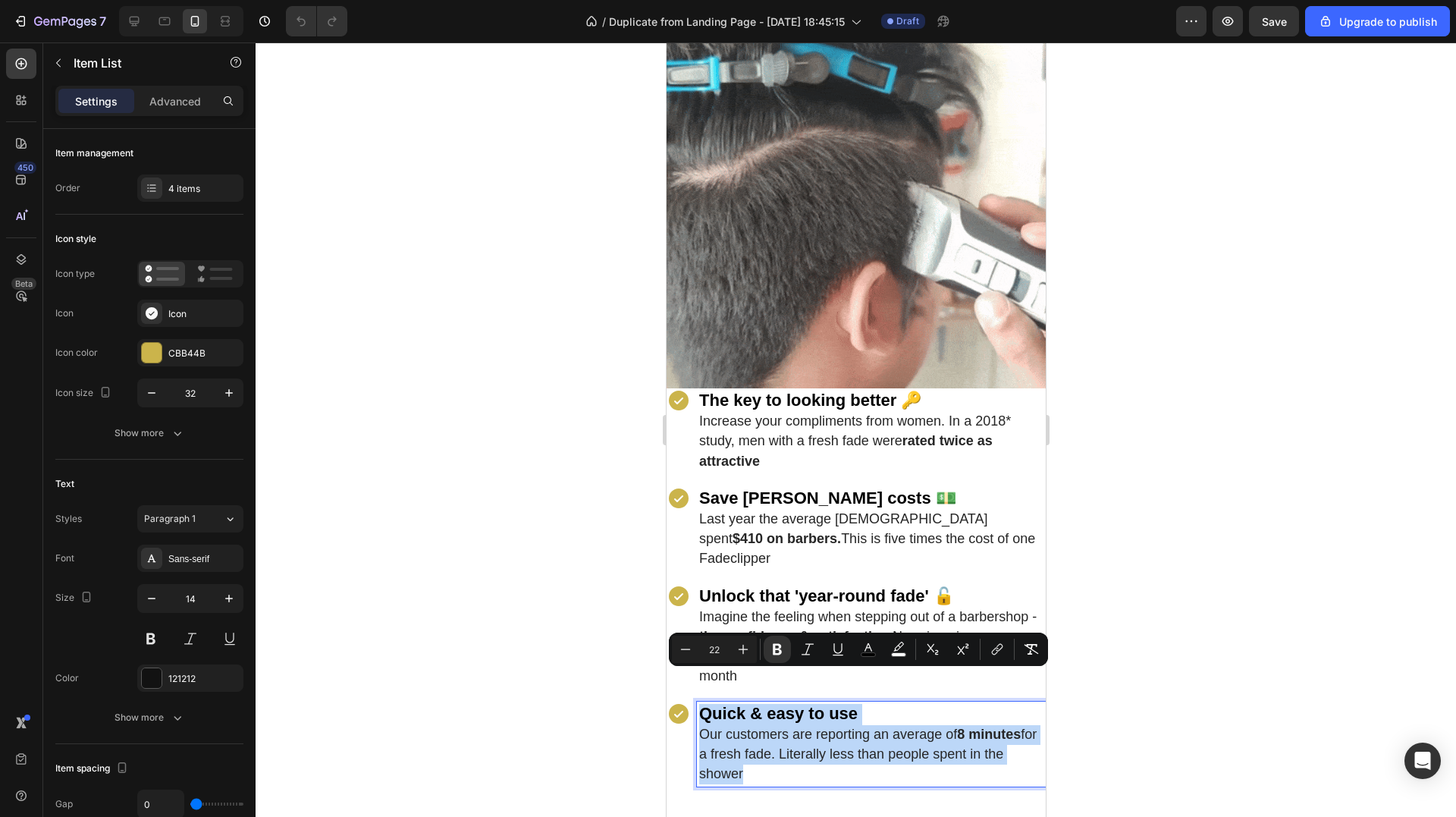
click at [762, 738] on div "Quick & easy to use Our customers are reporting an average of 8 minutes for a f…" at bounding box center [871, 744] width 349 height 86
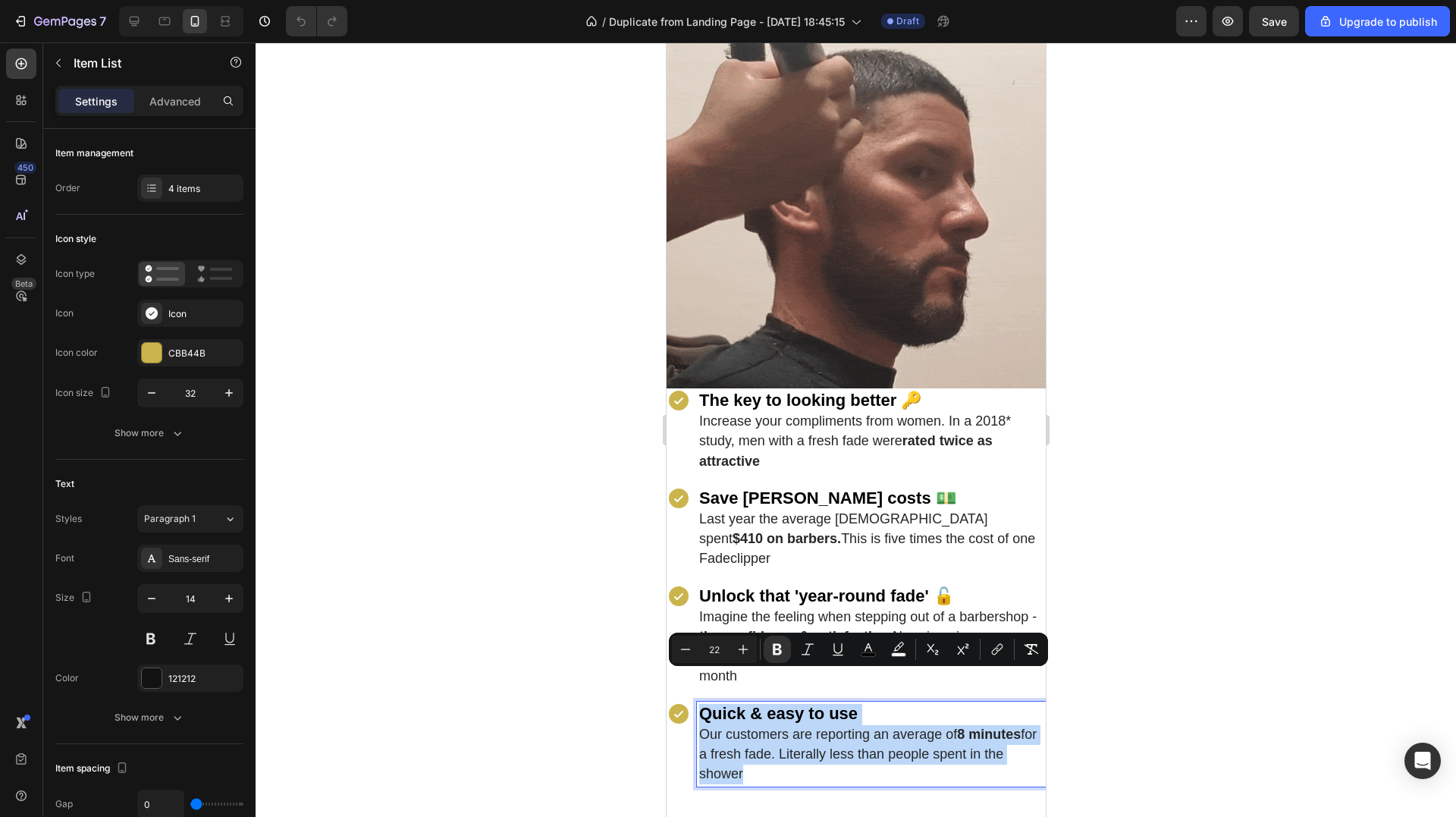
scroll to position [1441, 0]
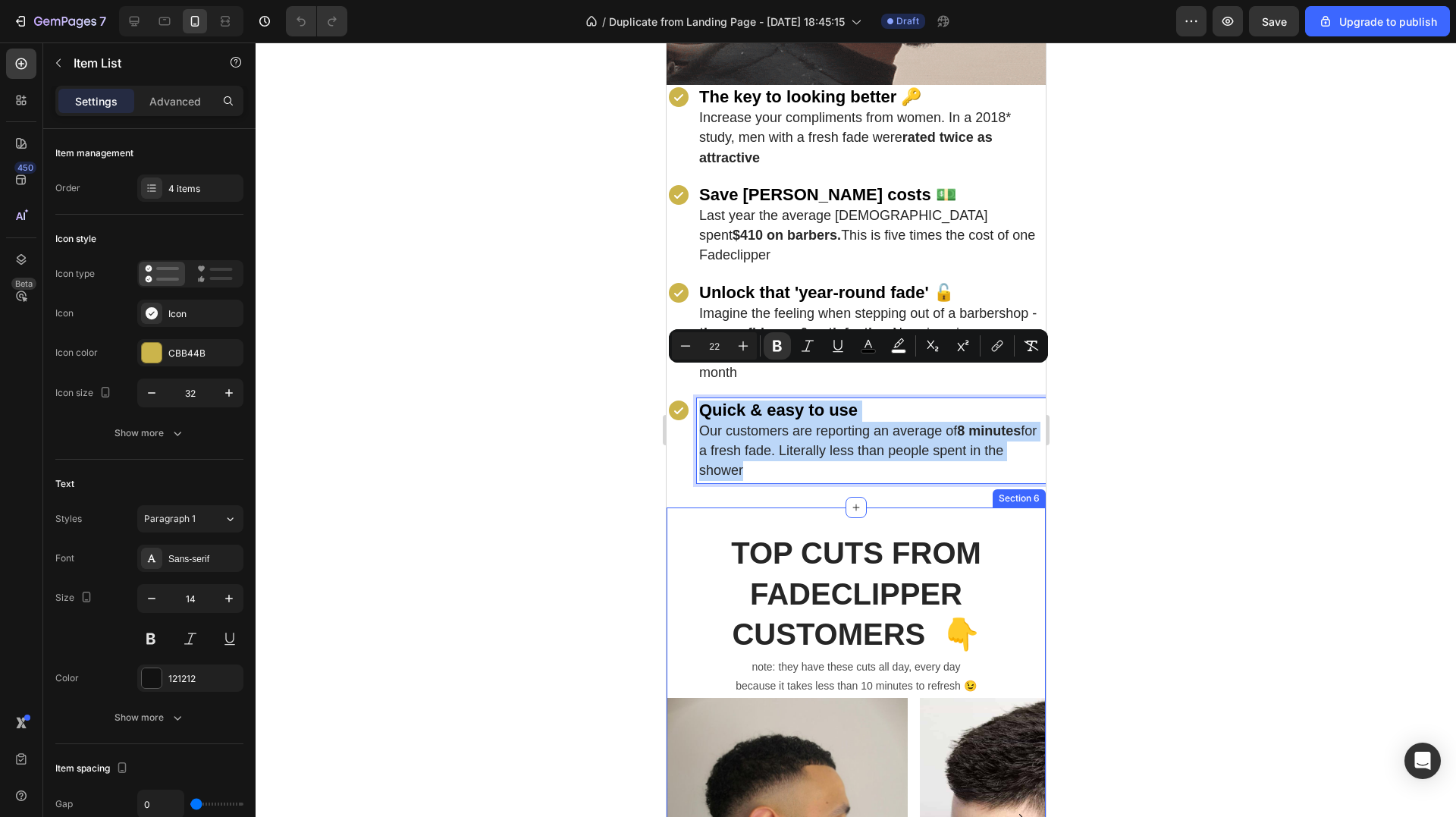
click at [847, 507] on div "TOP CUTS FROM FADECLIPPER CUSTOMERS 👇 Heading note: they have these cuts all da…" at bounding box center [855, 740] width 379 height 467
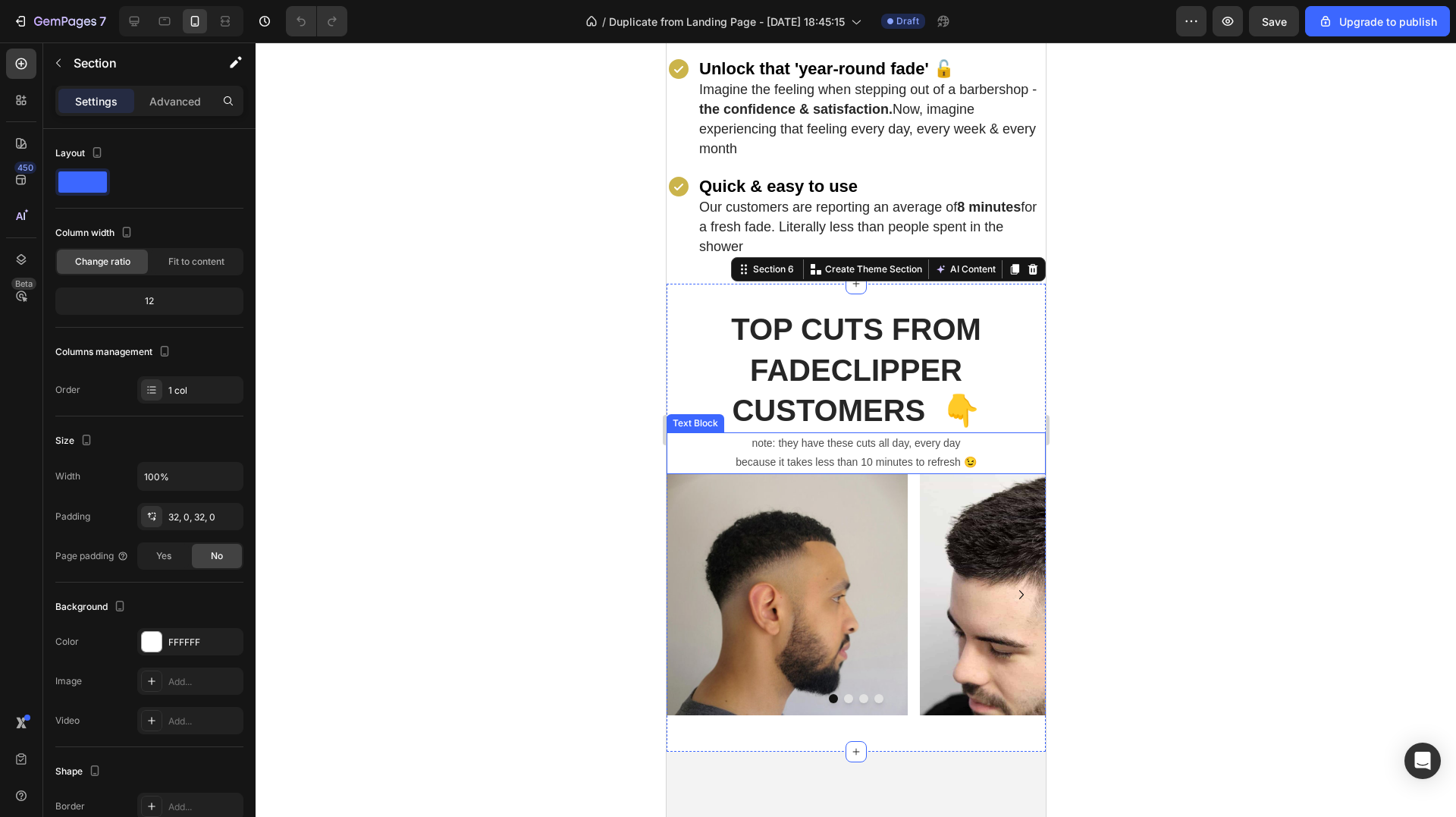
scroll to position [1669, 0]
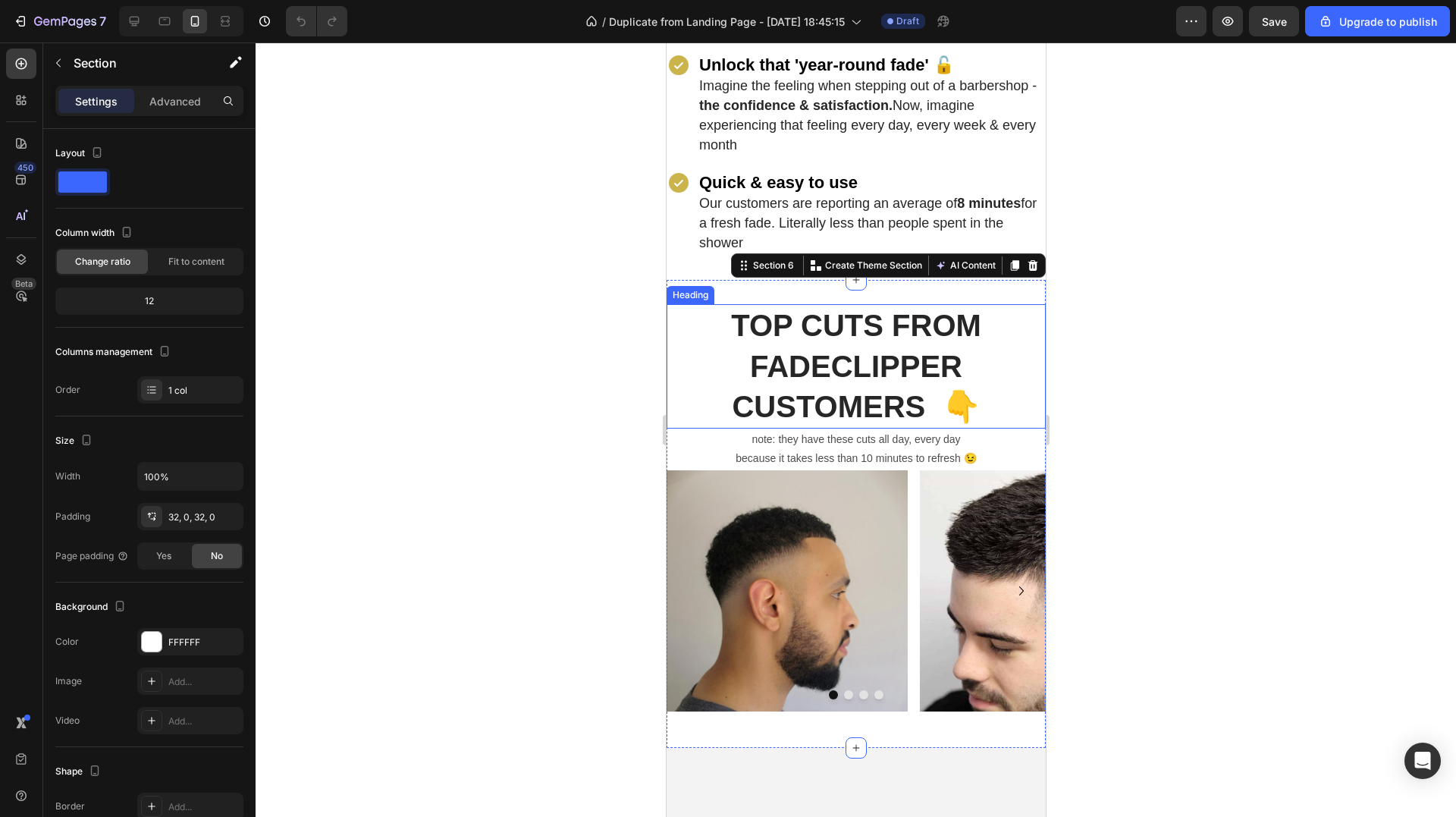
click at [801, 309] on strong "TOP CUTS FROM FADECLIPPER CUSTOMERS 👇" at bounding box center [855, 366] width 251 height 114
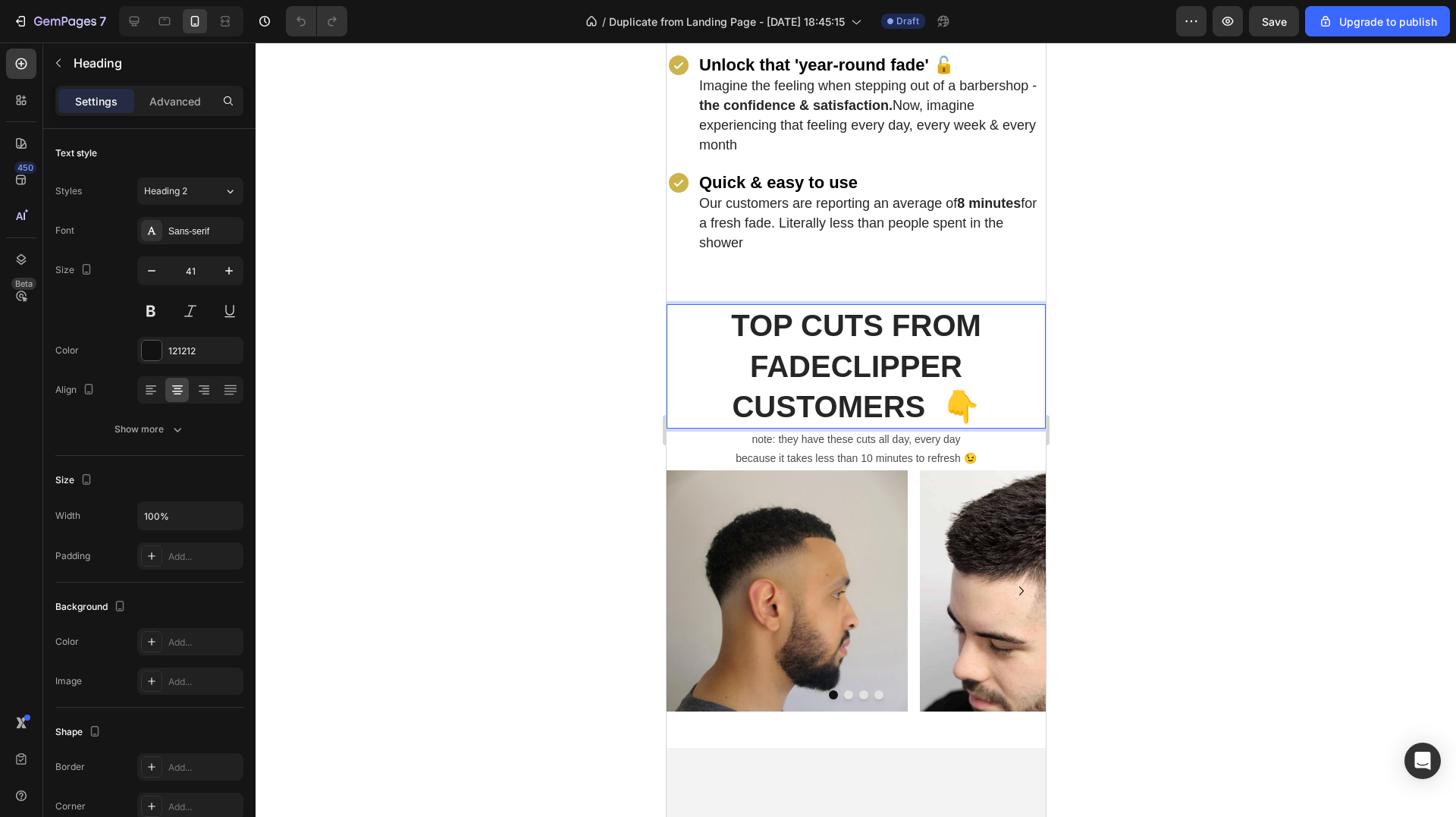
click at [876, 339] on strong "TOP CUTS FROM FADECLIPPER CUSTOMERS 👇" at bounding box center [855, 366] width 251 height 114
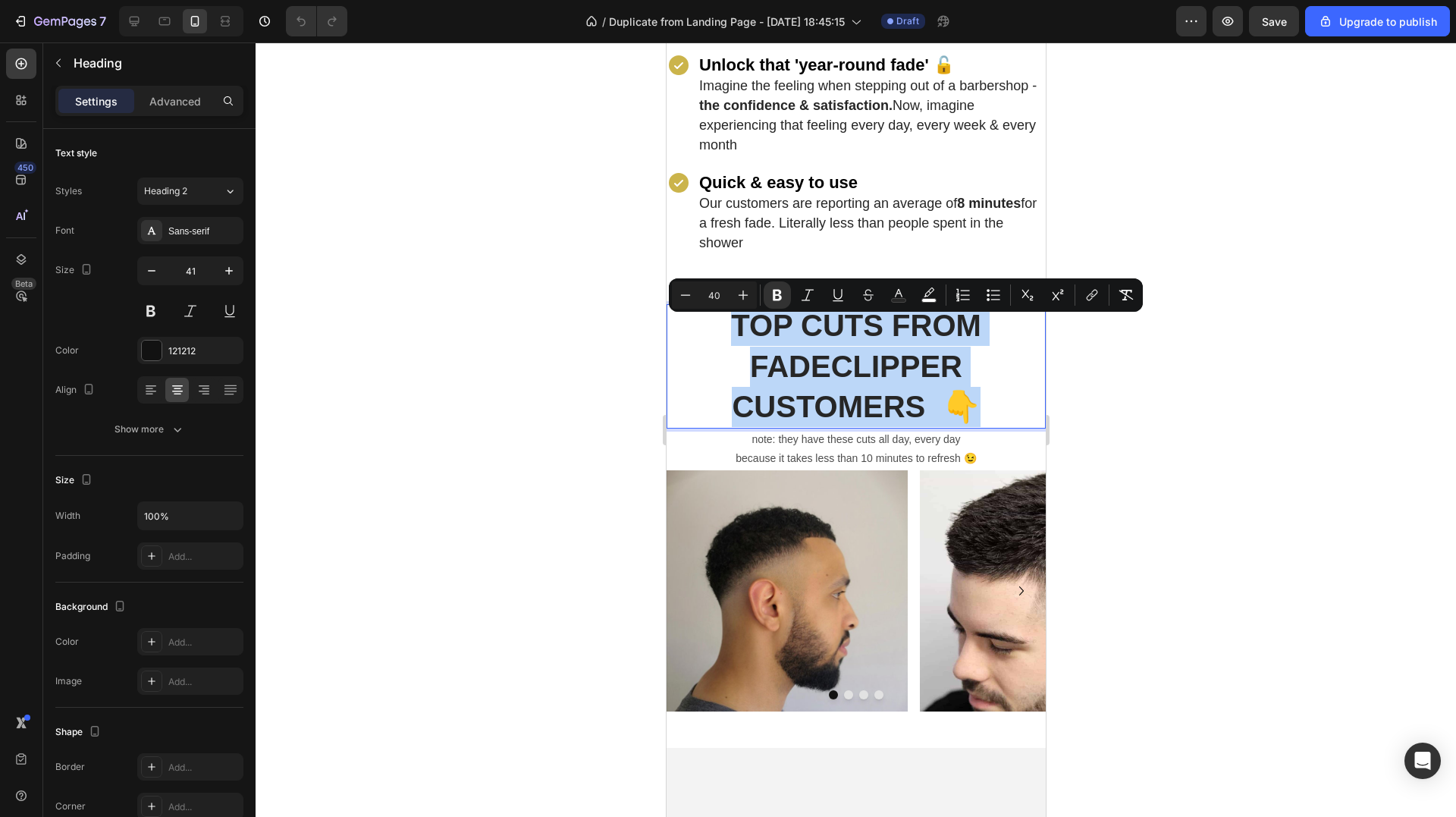
click at [876, 339] on strong "TOP CUTS FROM FADECLIPPER CUSTOMERS 👇" at bounding box center [855, 366] width 251 height 114
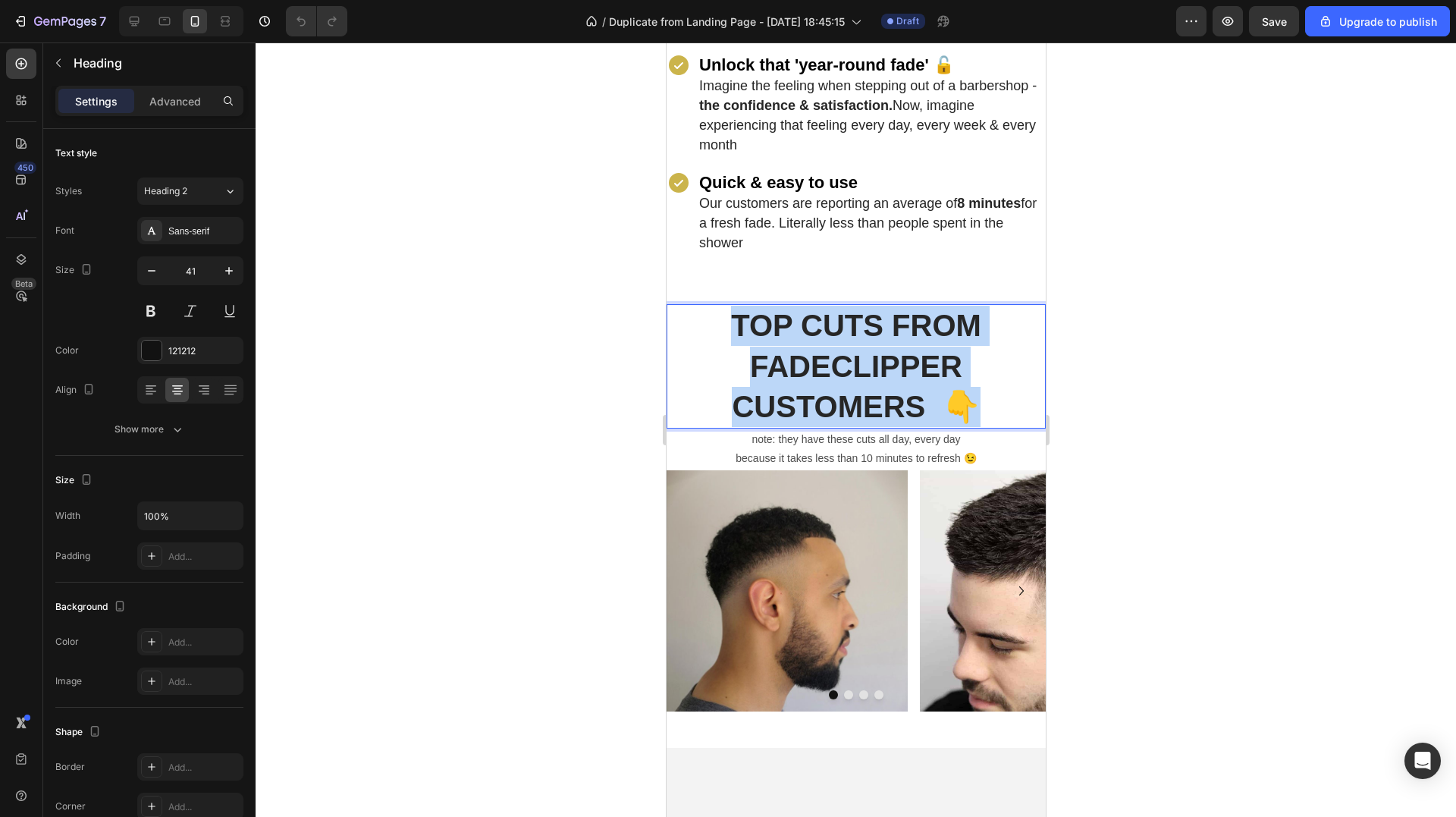
click at [876, 339] on strong "TOP CUTS FROM FADECLIPPER CUSTOMERS 👇" at bounding box center [855, 366] width 251 height 114
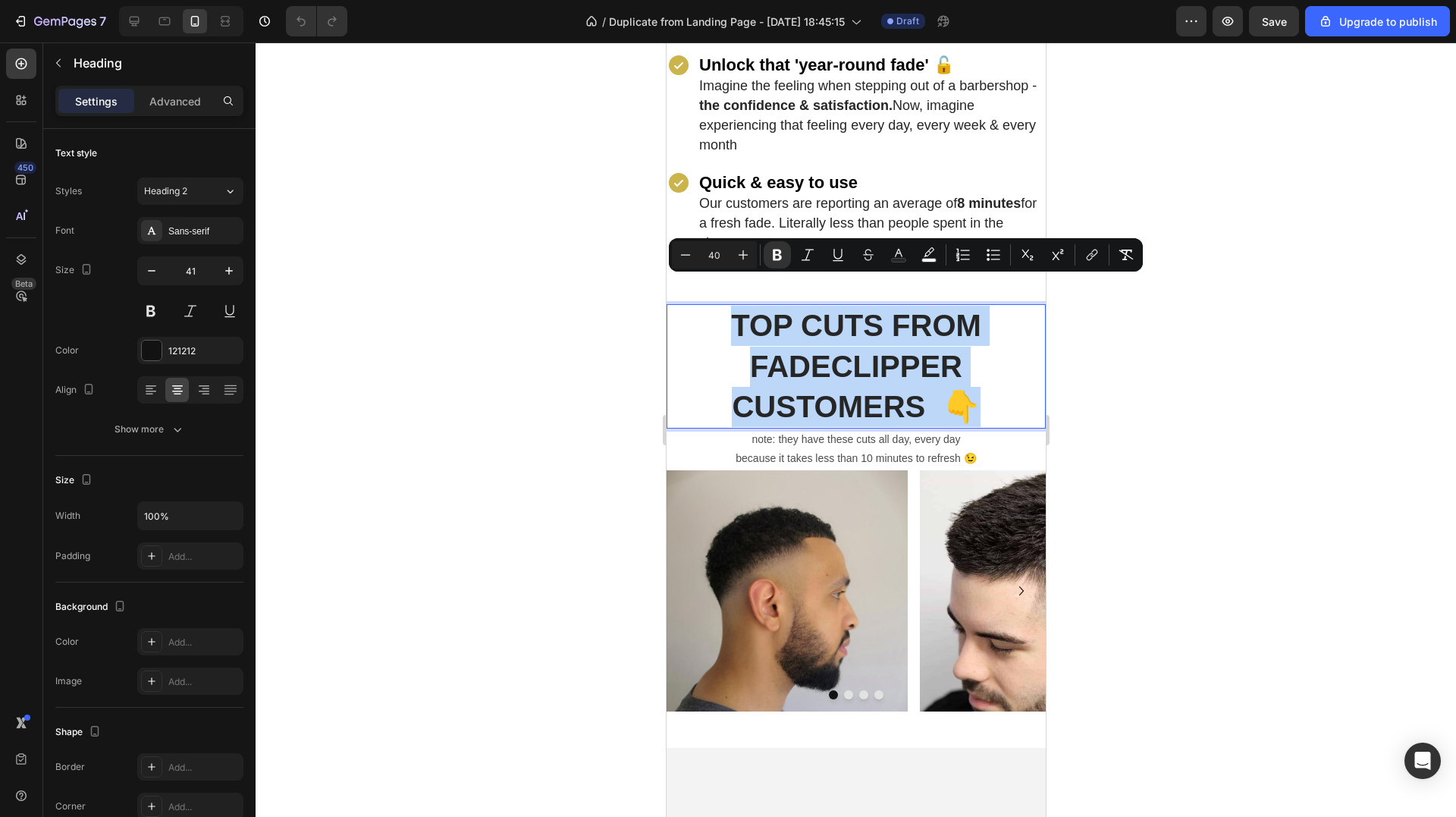
copy strong "TOP CUTS FROM FADECLIPPER CUSTOMERS 👇"
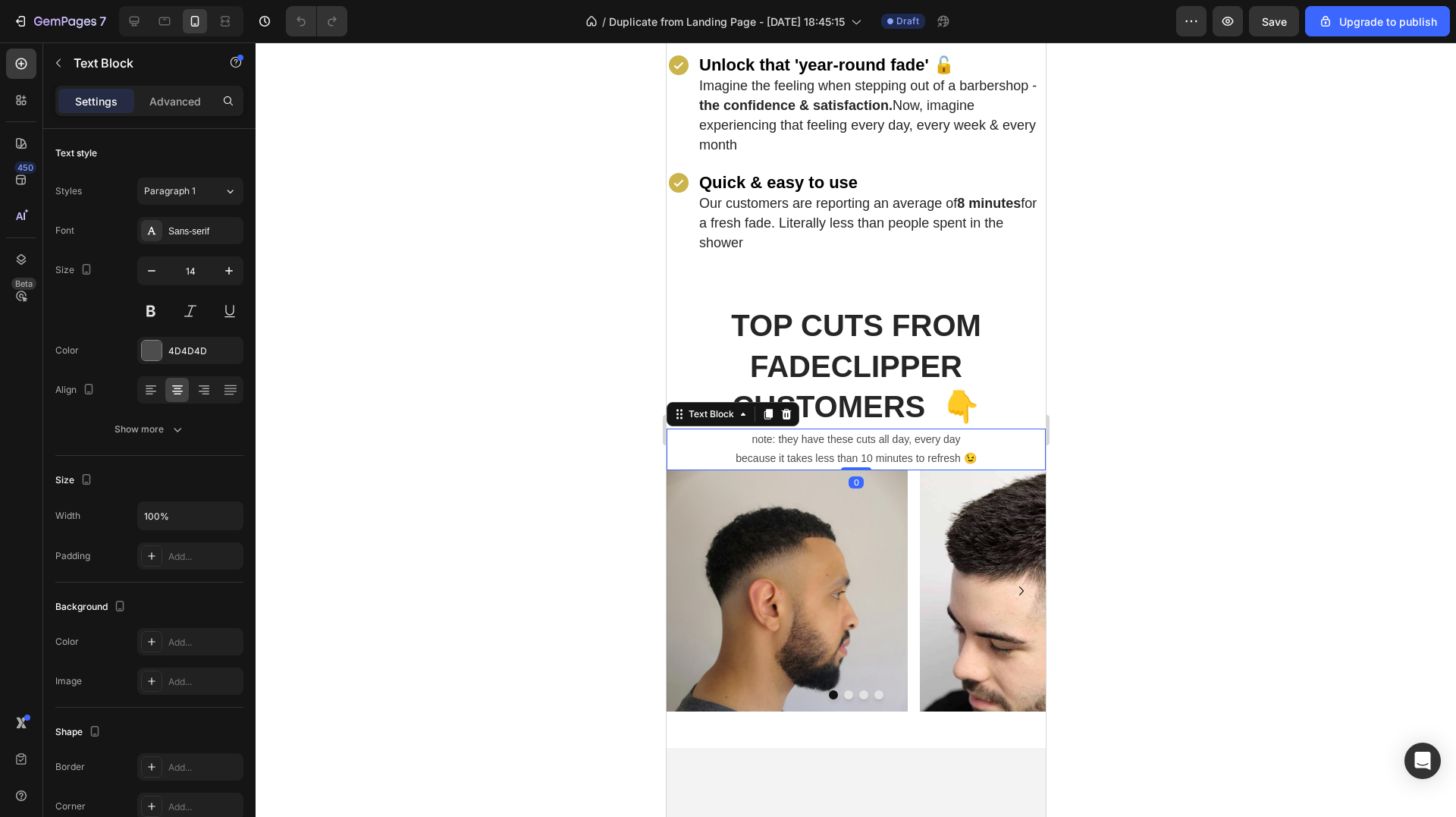
click at [825, 449] on p "because it takes less than 10 minutes to refresh 😉" at bounding box center [854, 458] width 376 height 19
click at [842, 430] on p "note: they have these cuts all day, every day" at bounding box center [854, 439] width 376 height 19
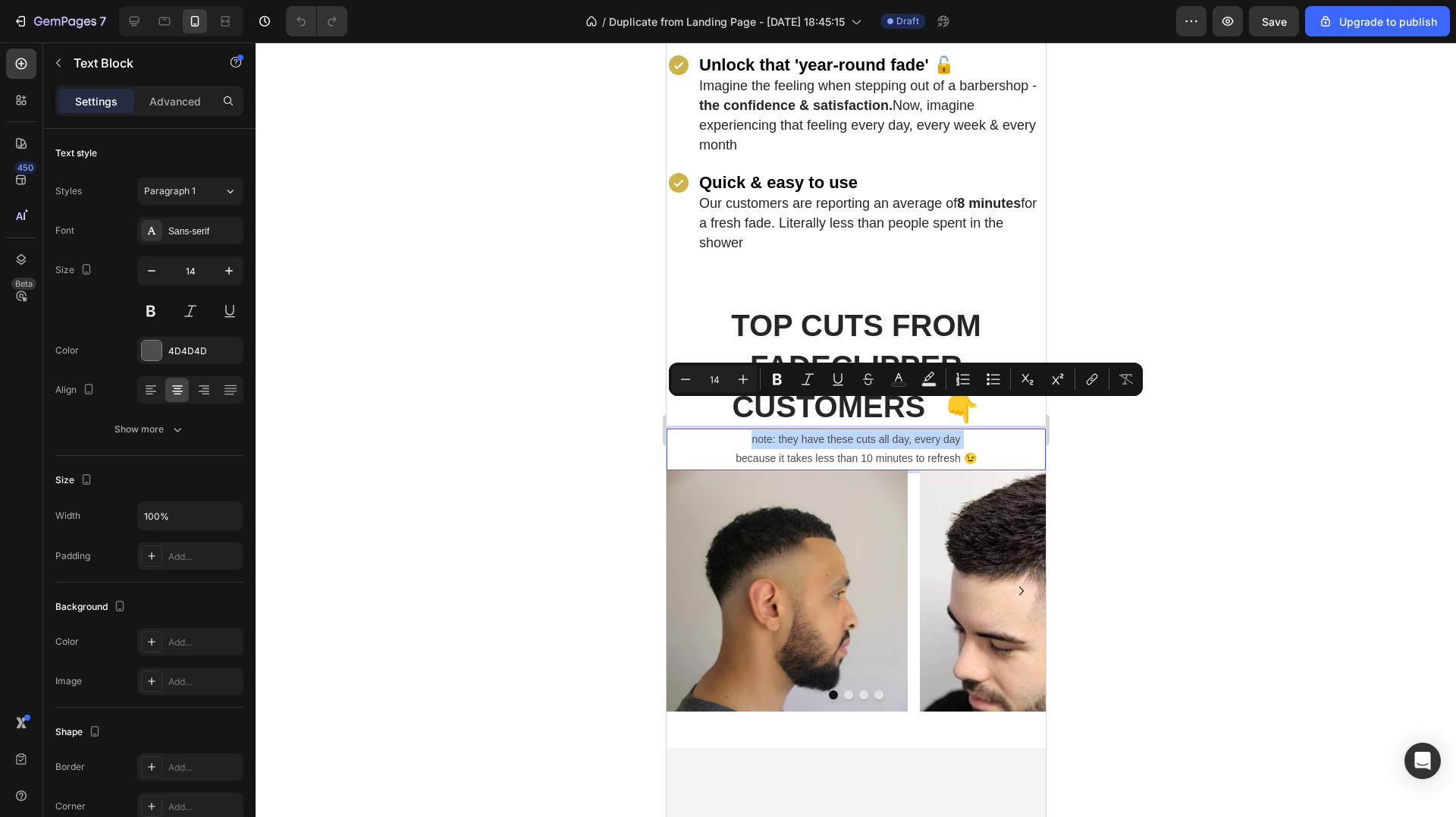
click at [842, 430] on p "note: they have these cuts all day, every day" at bounding box center [854, 439] width 376 height 19
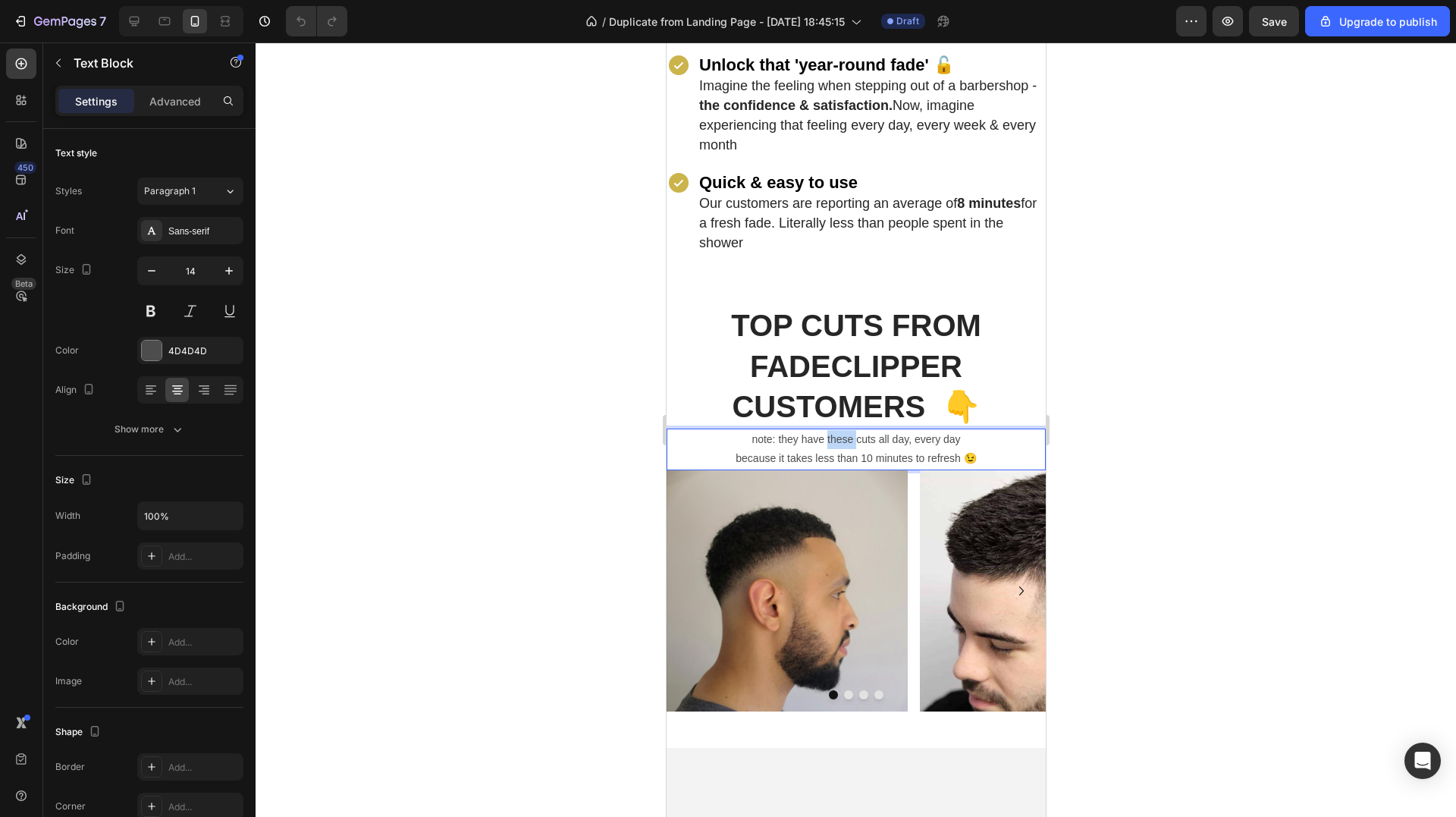
click at [842, 430] on p "note: they have these cuts all day, every day" at bounding box center [854, 439] width 376 height 19
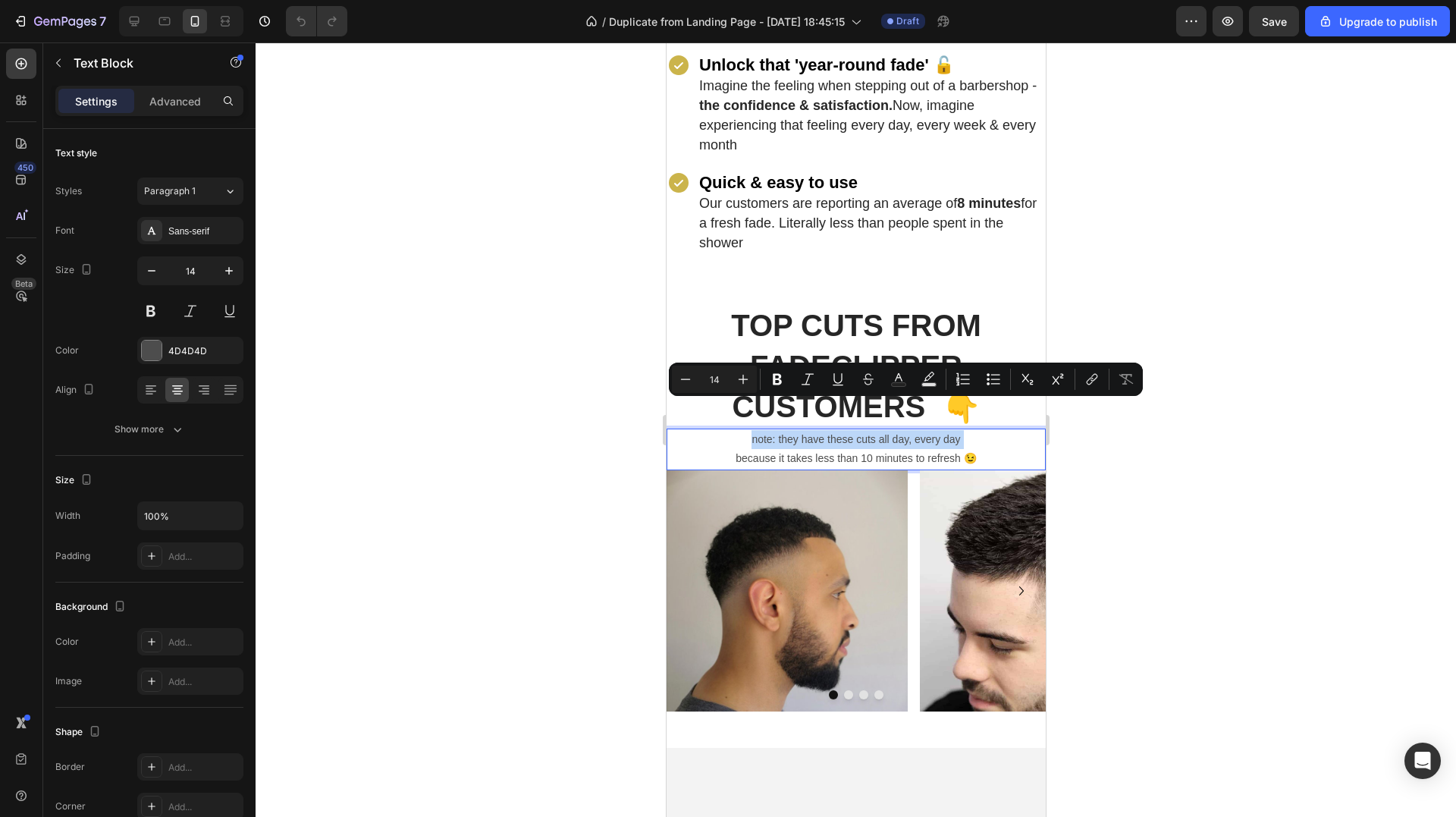
click at [749, 430] on p "note: they have these cuts all day, every day" at bounding box center [854, 439] width 376 height 19
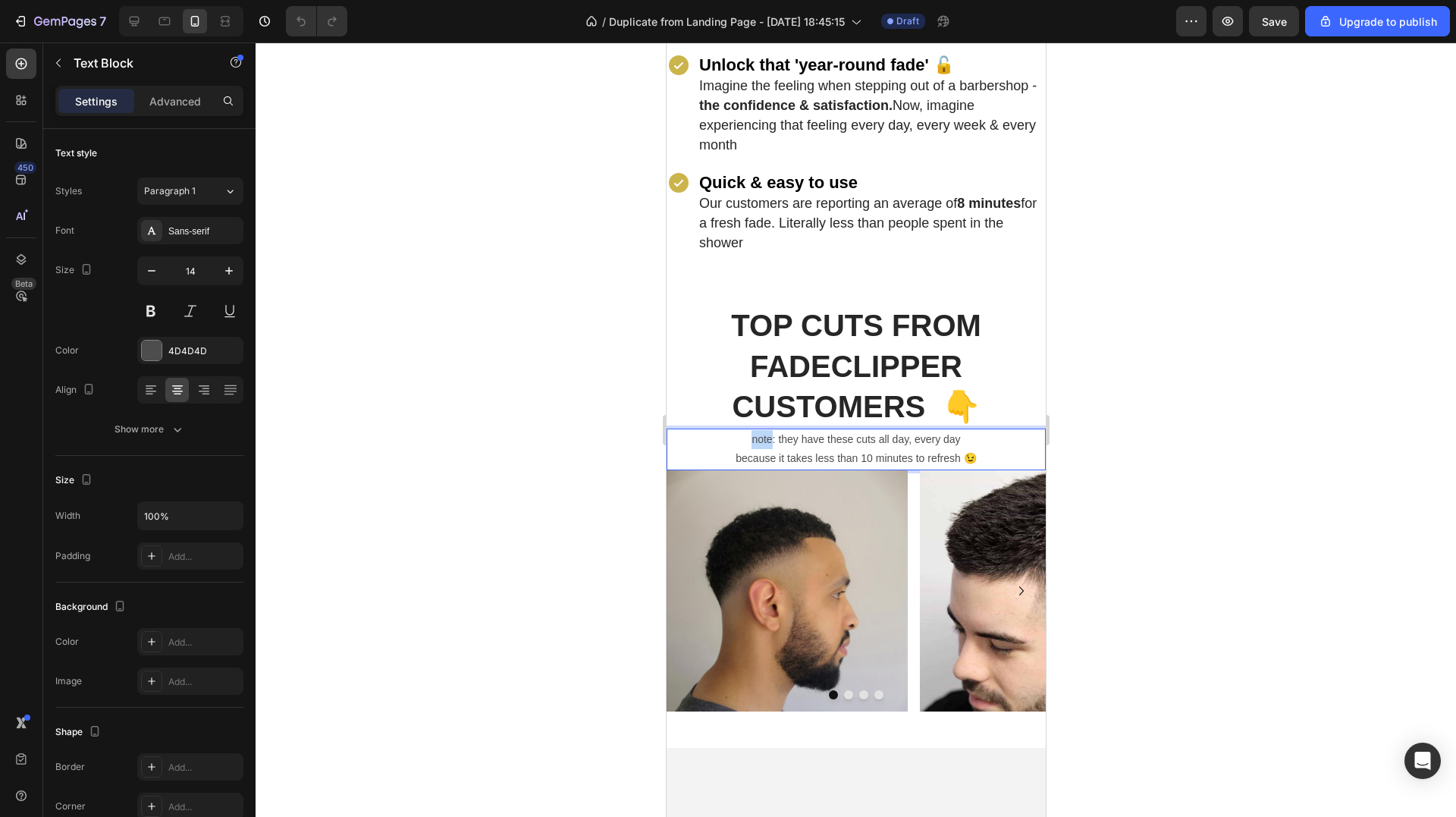
click at [752, 430] on p "note: they have these cuts all day, every day" at bounding box center [854, 439] width 376 height 19
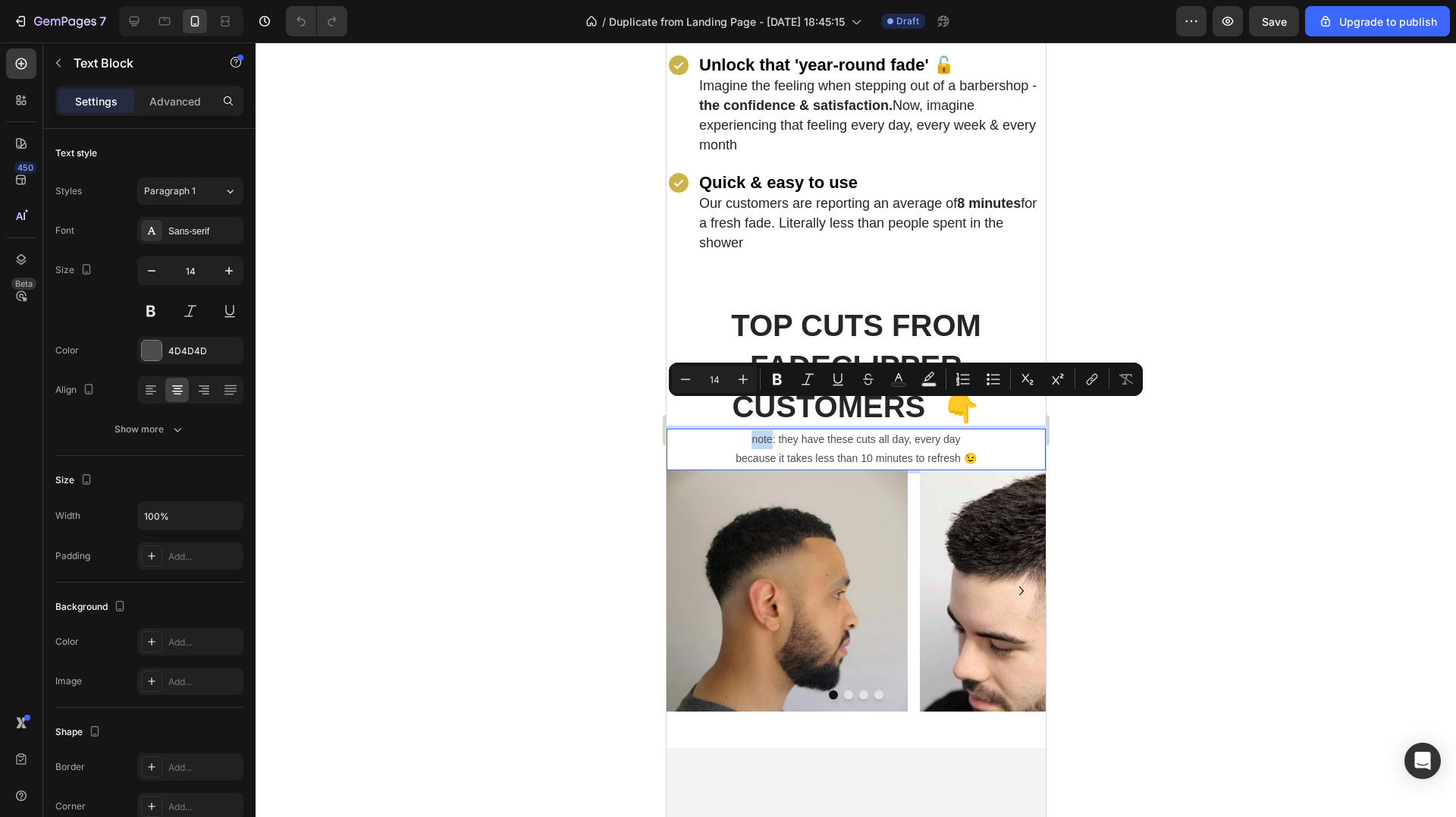
click at [744, 430] on p "note: they have these cuts all day, every day" at bounding box center [854, 439] width 376 height 19
drag, startPoint x: 744, startPoint y: 408, endPoint x: 969, endPoint y: 431, distance: 226.2
click at [969, 431] on div "note: they have these cuts all day, every day because it takes less than 10 min…" at bounding box center [855, 449] width 379 height 41
copy div "note: they have these cuts all day, every day because it takes less than 10 min…"
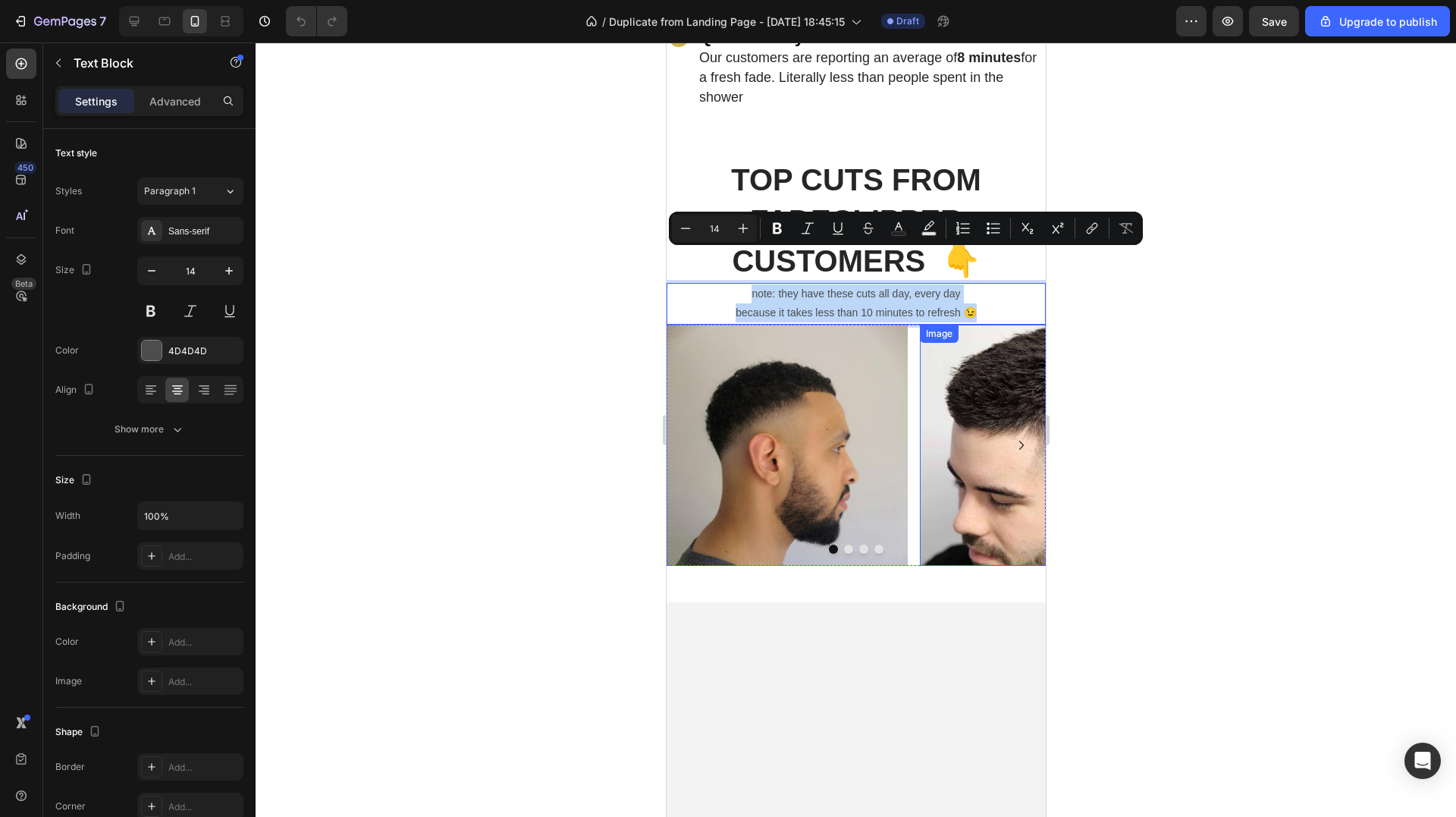
scroll to position [1820, 0]
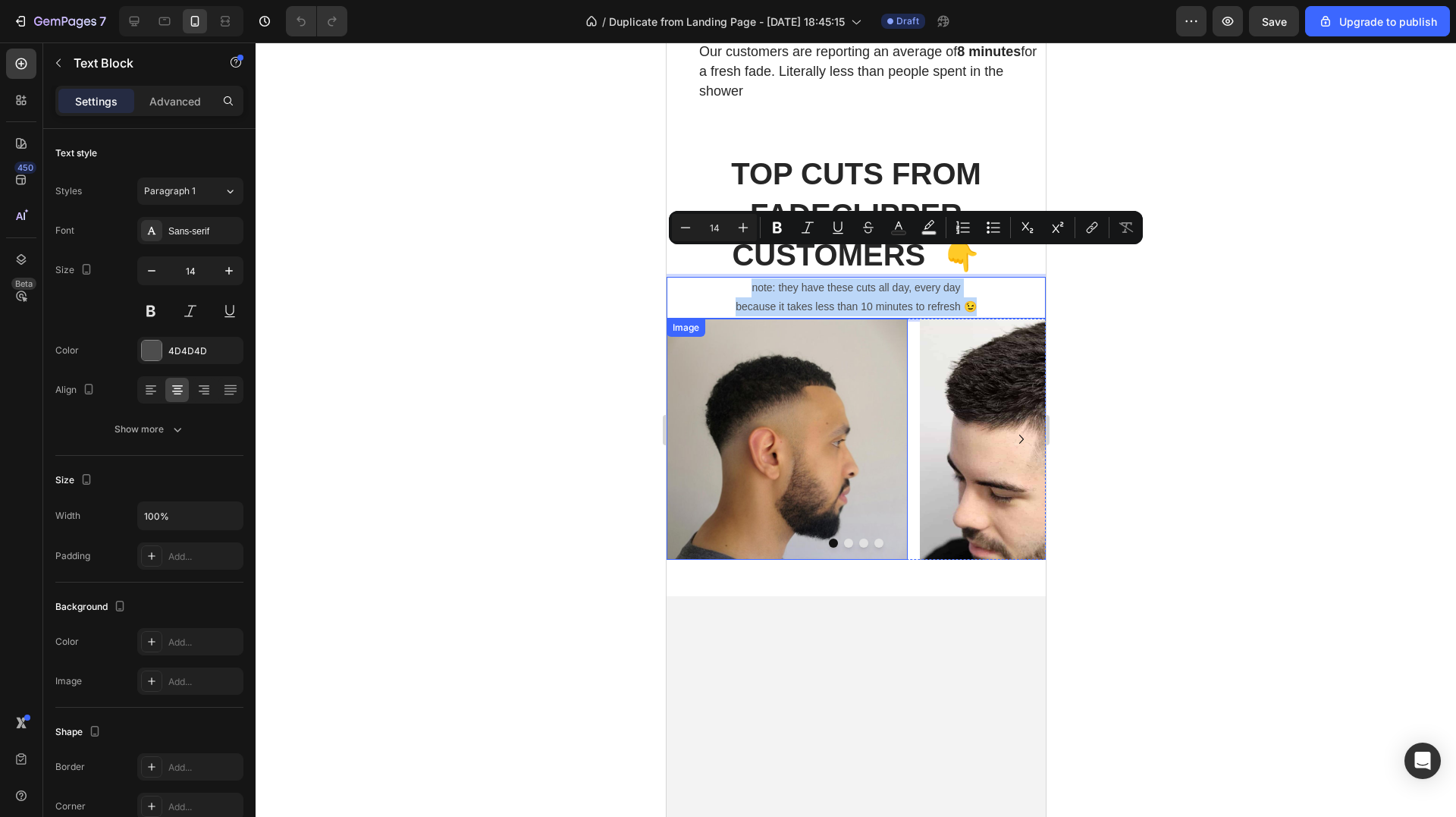
click at [791, 402] on img at bounding box center [786, 439] width 241 height 241
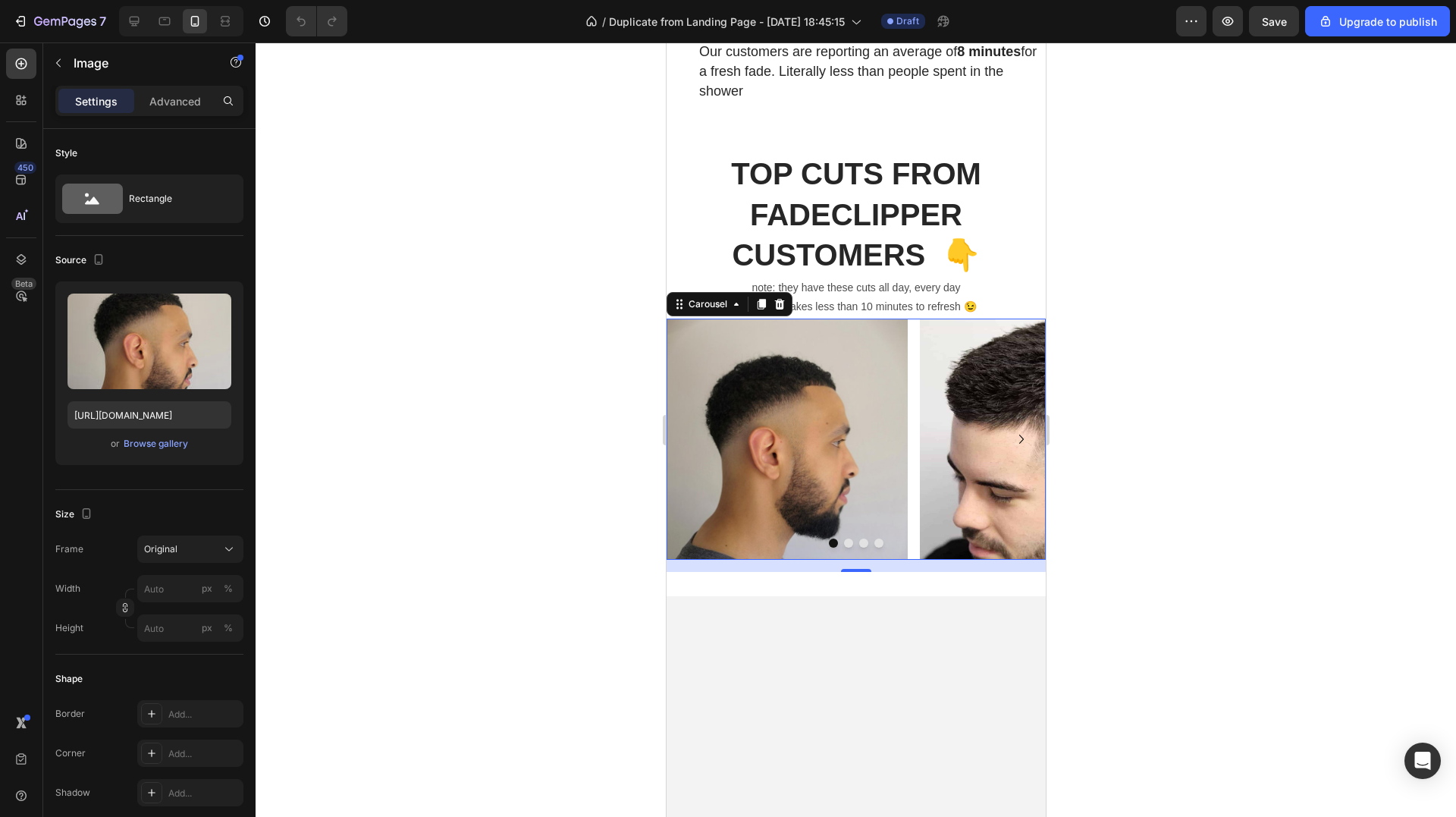
click at [913, 321] on div "Image Image Image Image Image" at bounding box center [855, 439] width 379 height 241
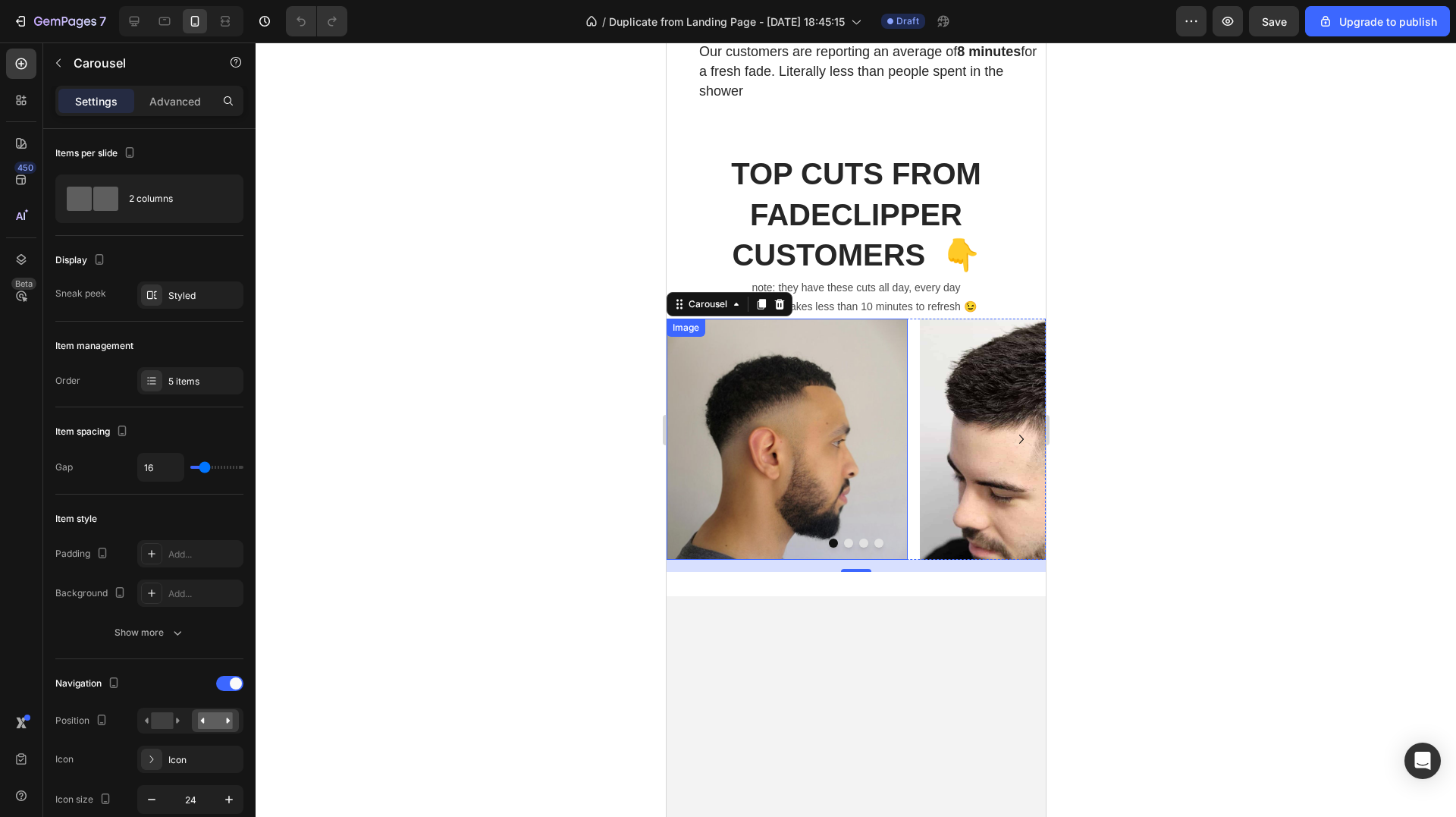
click at [767, 400] on img at bounding box center [786, 439] width 241 height 241
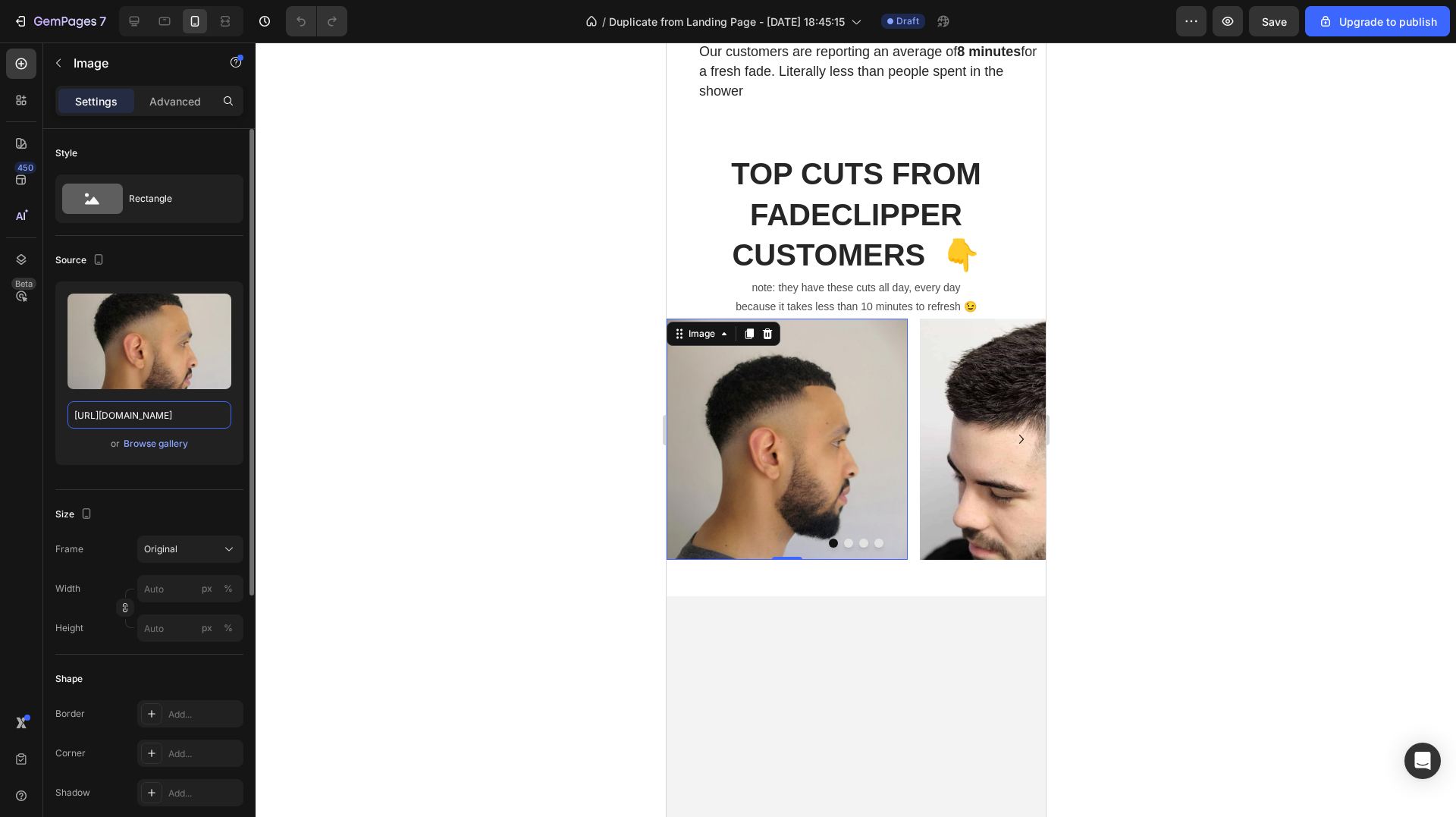
click at [132, 419] on input "[URL][DOMAIN_NAME]" at bounding box center [149, 415] width 164 height 28
click at [957, 388] on img at bounding box center [1040, 439] width 241 height 241
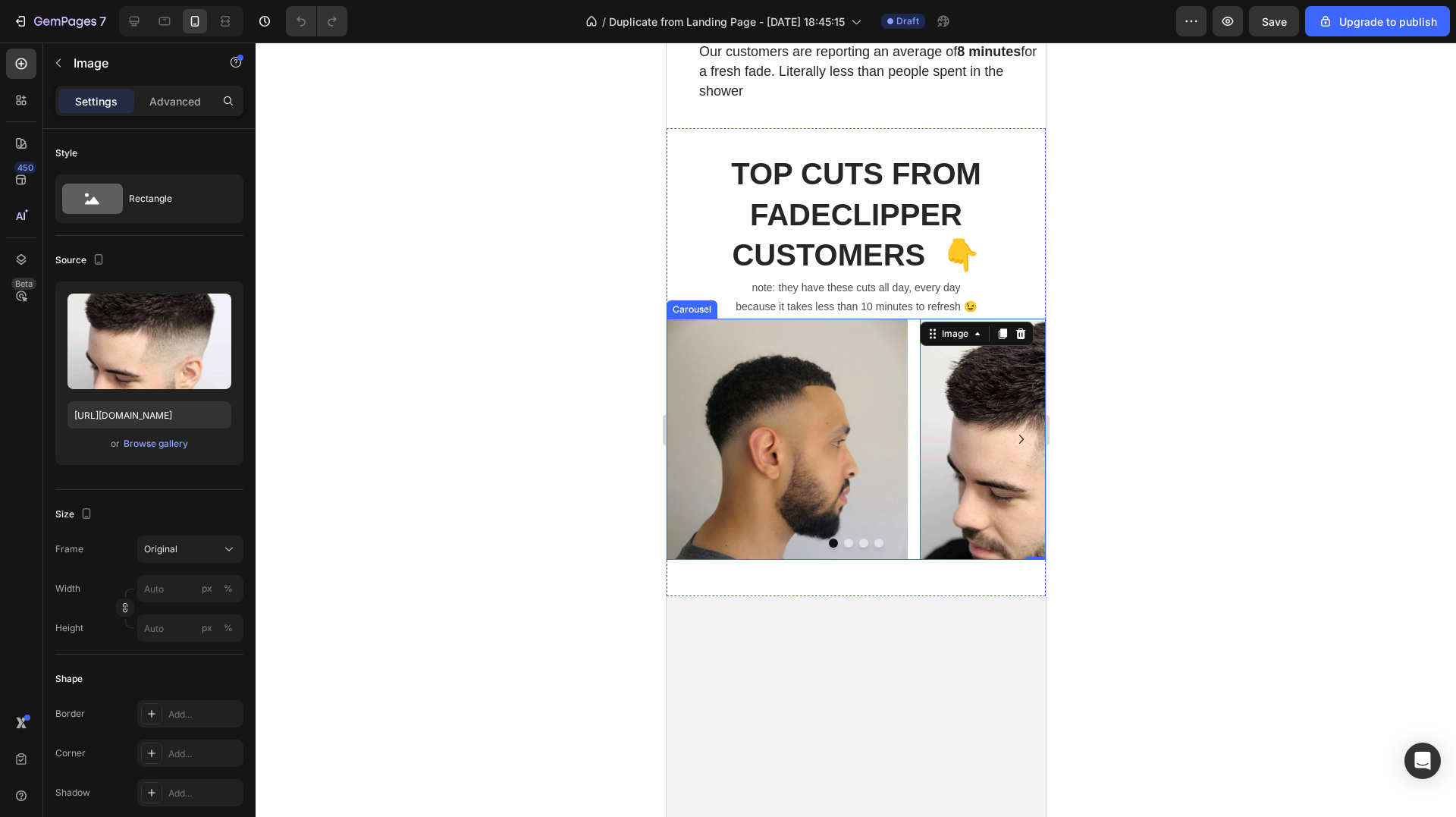
click at [916, 373] on div "Image Image 0 Image Image Image" at bounding box center [855, 439] width 379 height 241
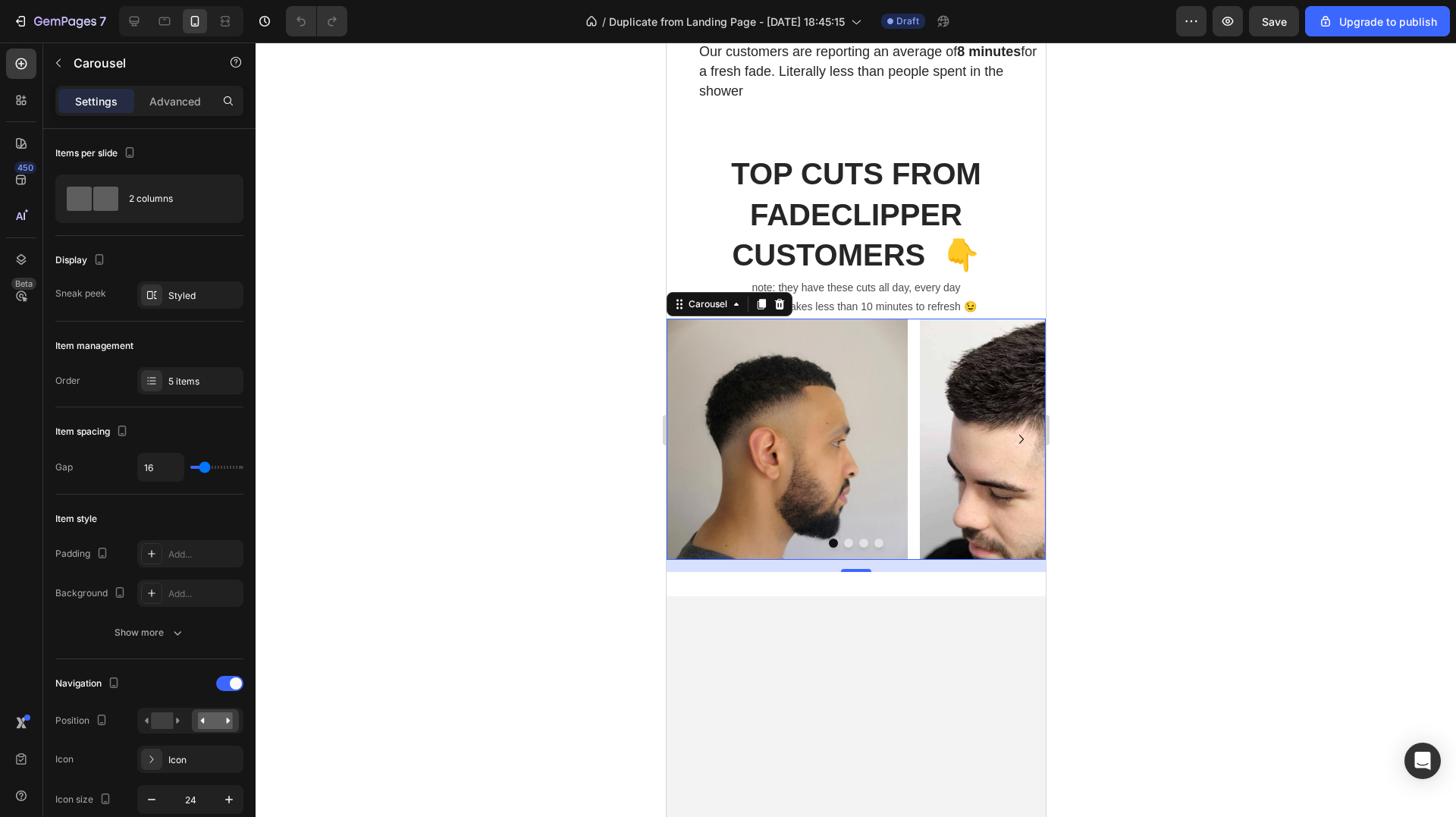
click at [1014, 430] on icon "Carousel Next Arrow" at bounding box center [1020, 439] width 18 height 18
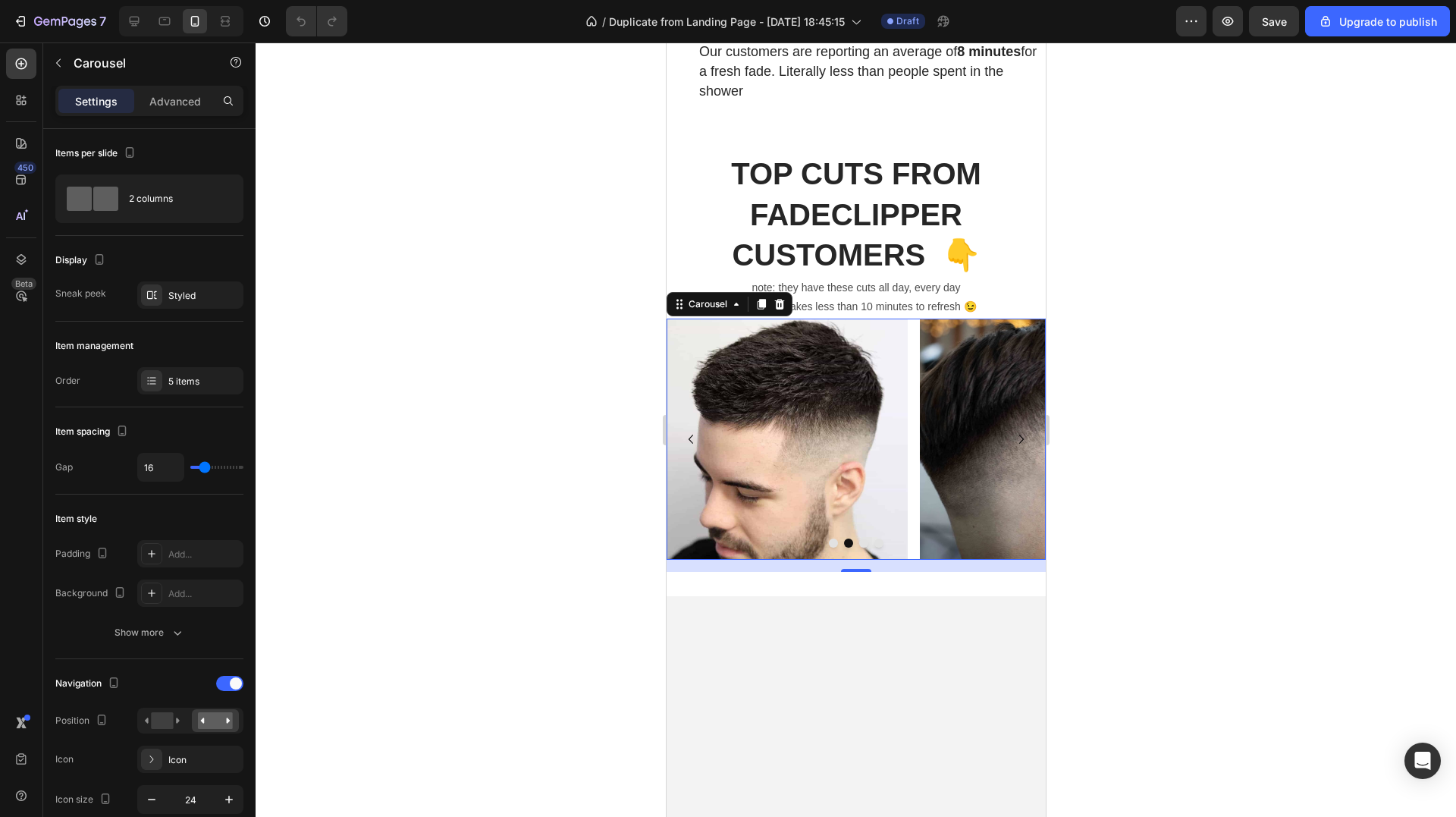
click at [1014, 430] on icon "Carousel Next Arrow" at bounding box center [1020, 439] width 18 height 18
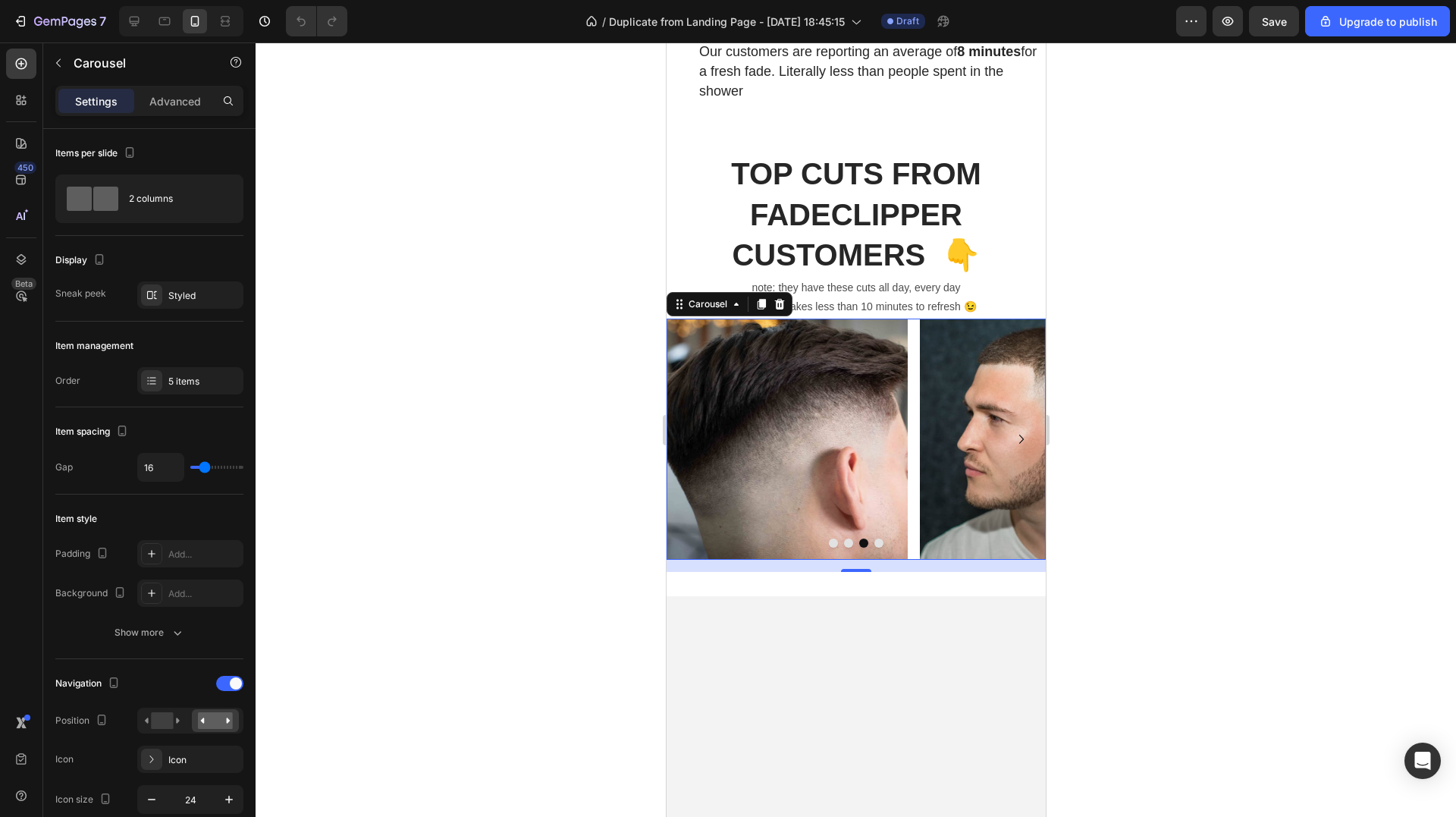
click at [1014, 430] on icon "Carousel Next Arrow" at bounding box center [1020, 439] width 18 height 18
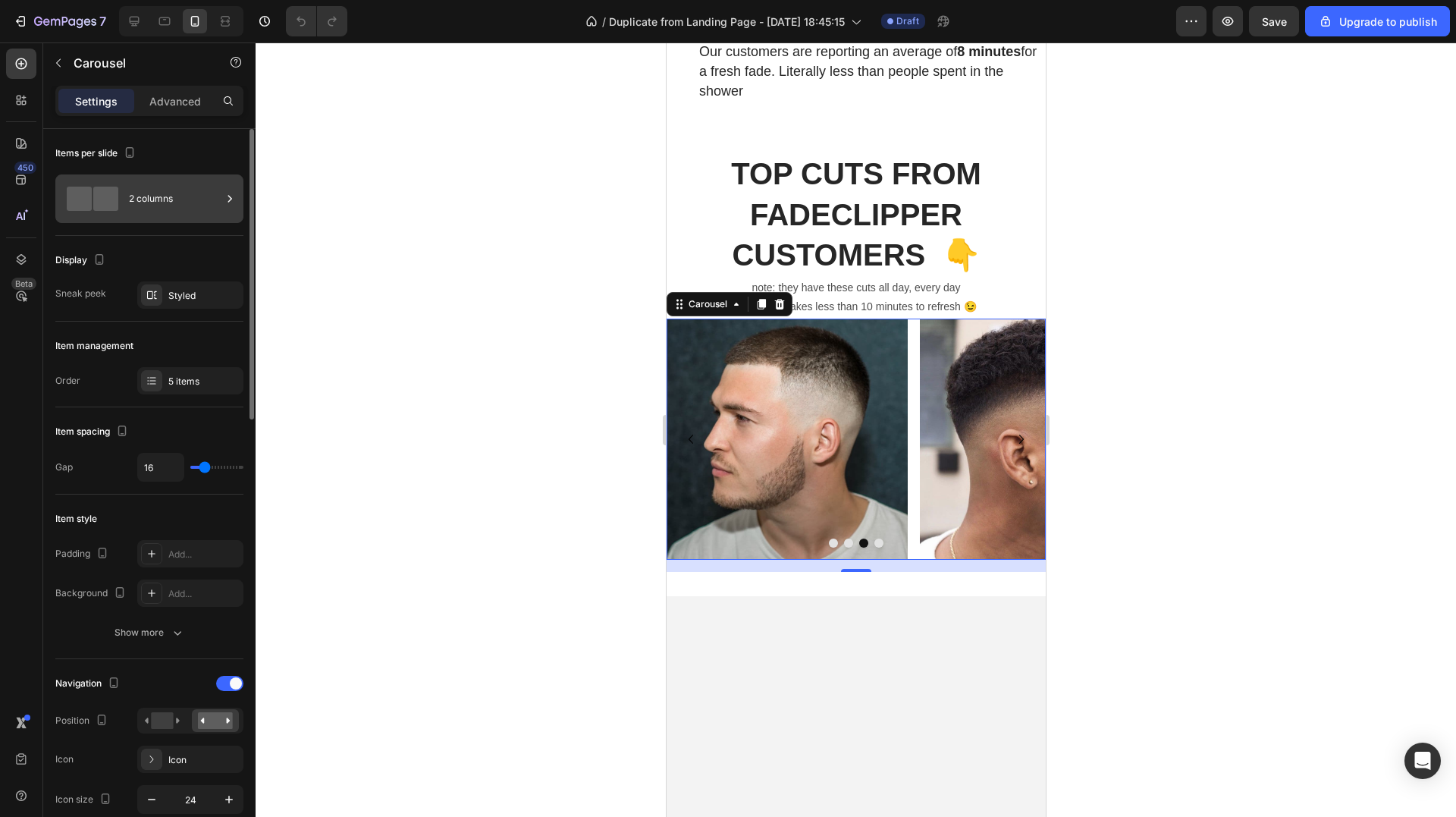
click at [242, 205] on div "2 columns" at bounding box center [149, 198] width 188 height 48
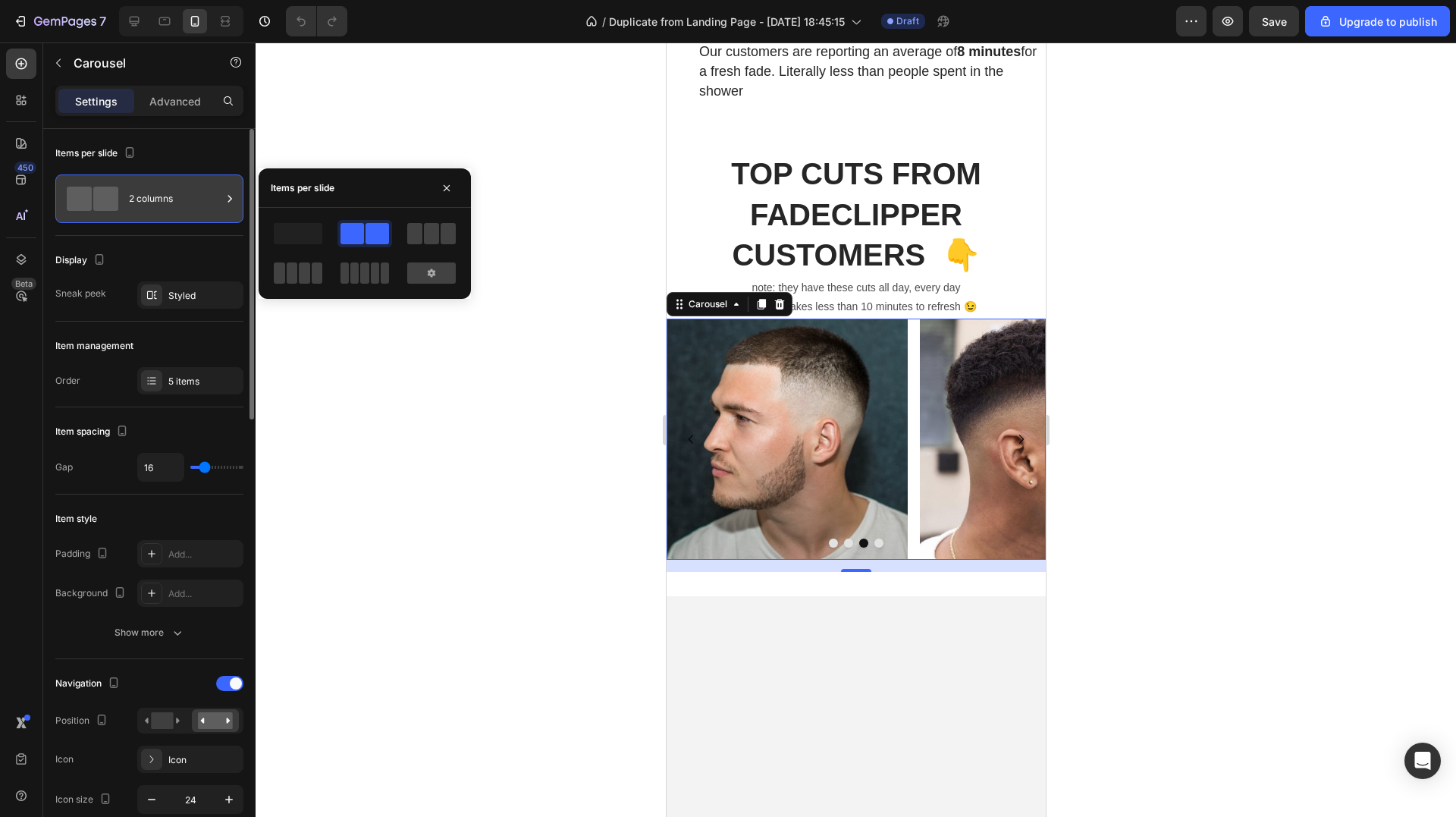
click at [238, 205] on div "2 columns" at bounding box center [149, 198] width 188 height 48
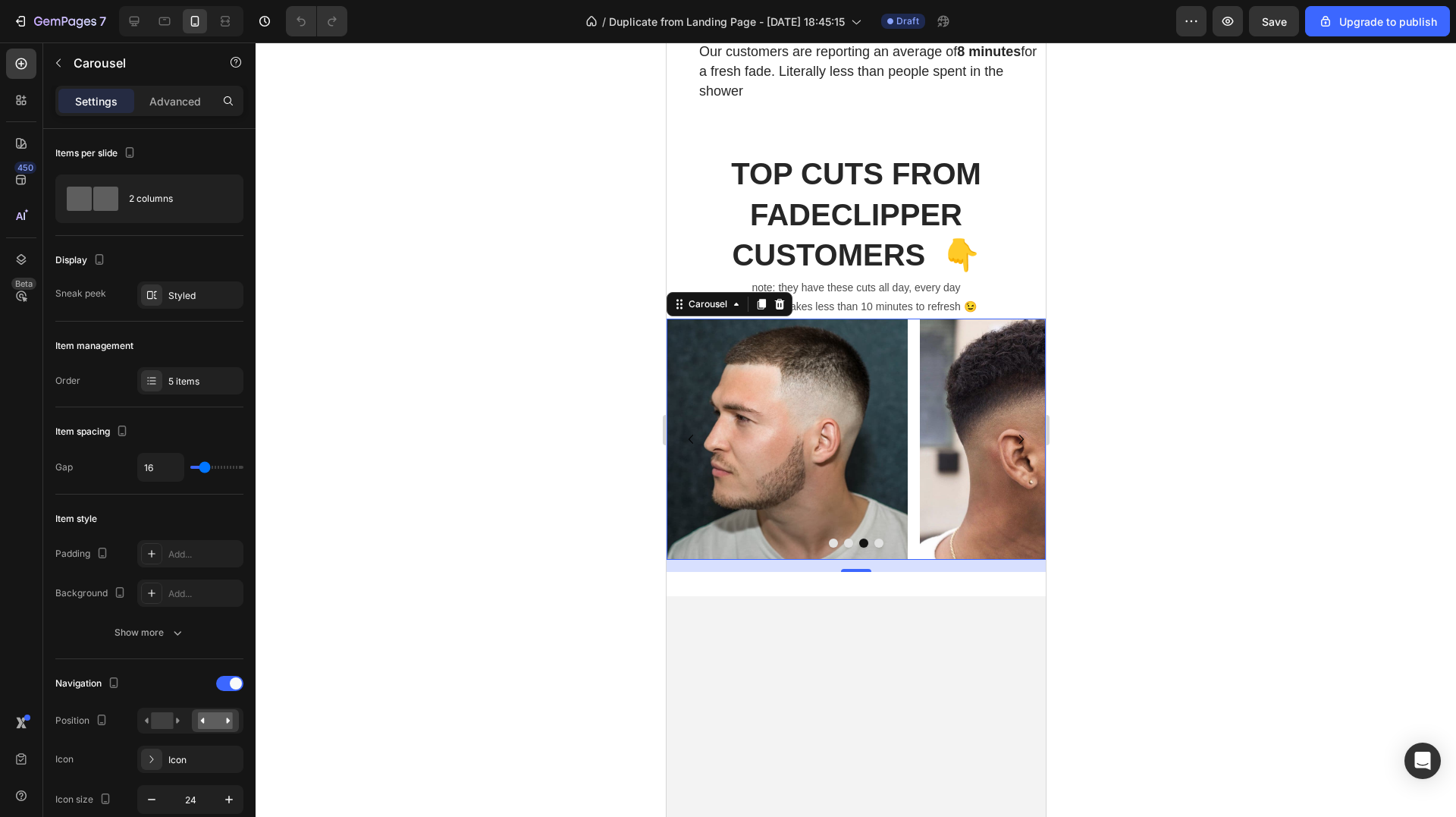
click at [1011, 430] on icon "Carousel Next Arrow" at bounding box center [1020, 439] width 18 height 18
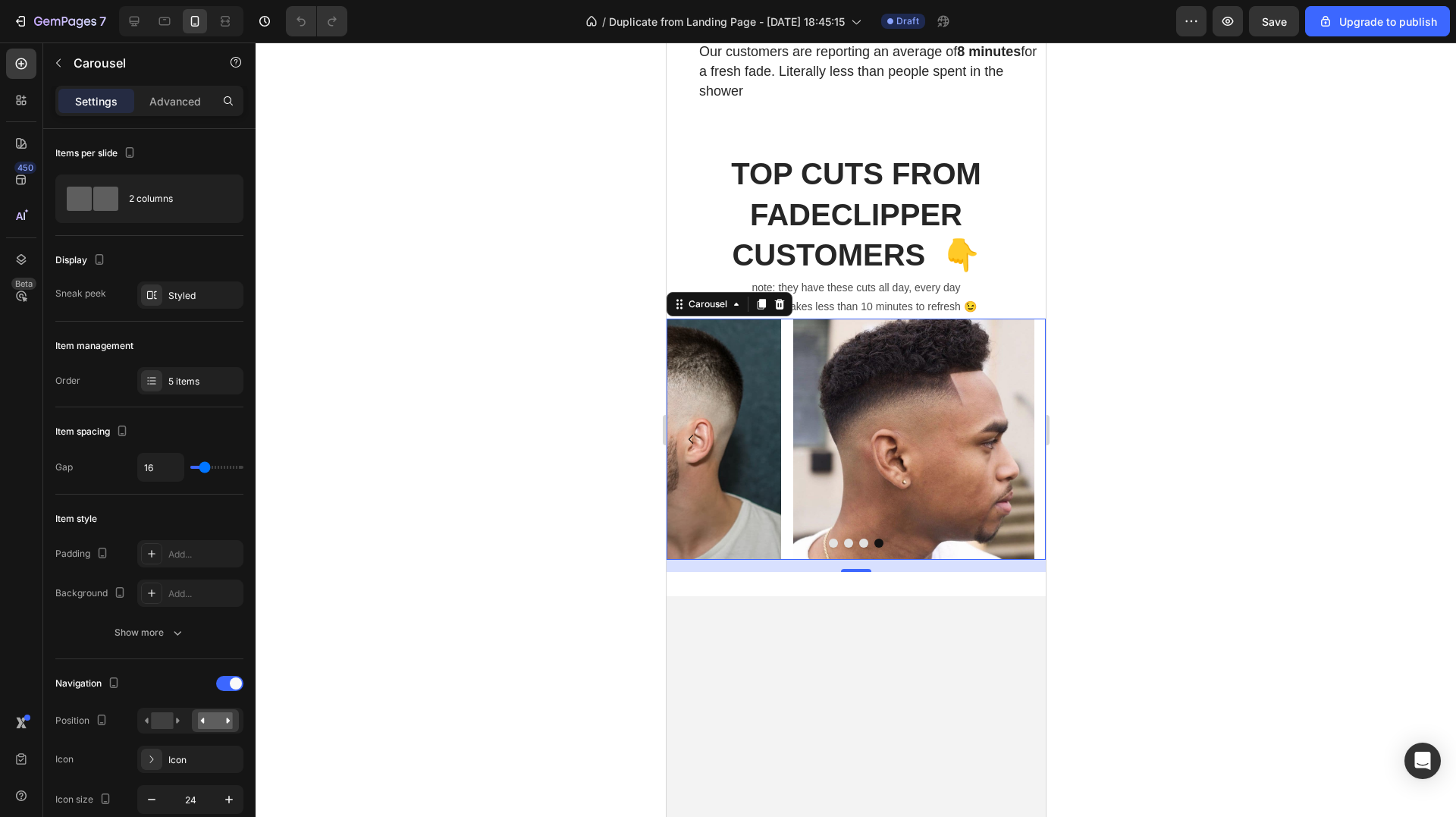
click at [1009, 404] on img at bounding box center [912, 439] width 241 height 241
click at [690, 430] on icon "Carousel Back Arrow" at bounding box center [690, 439] width 18 height 18
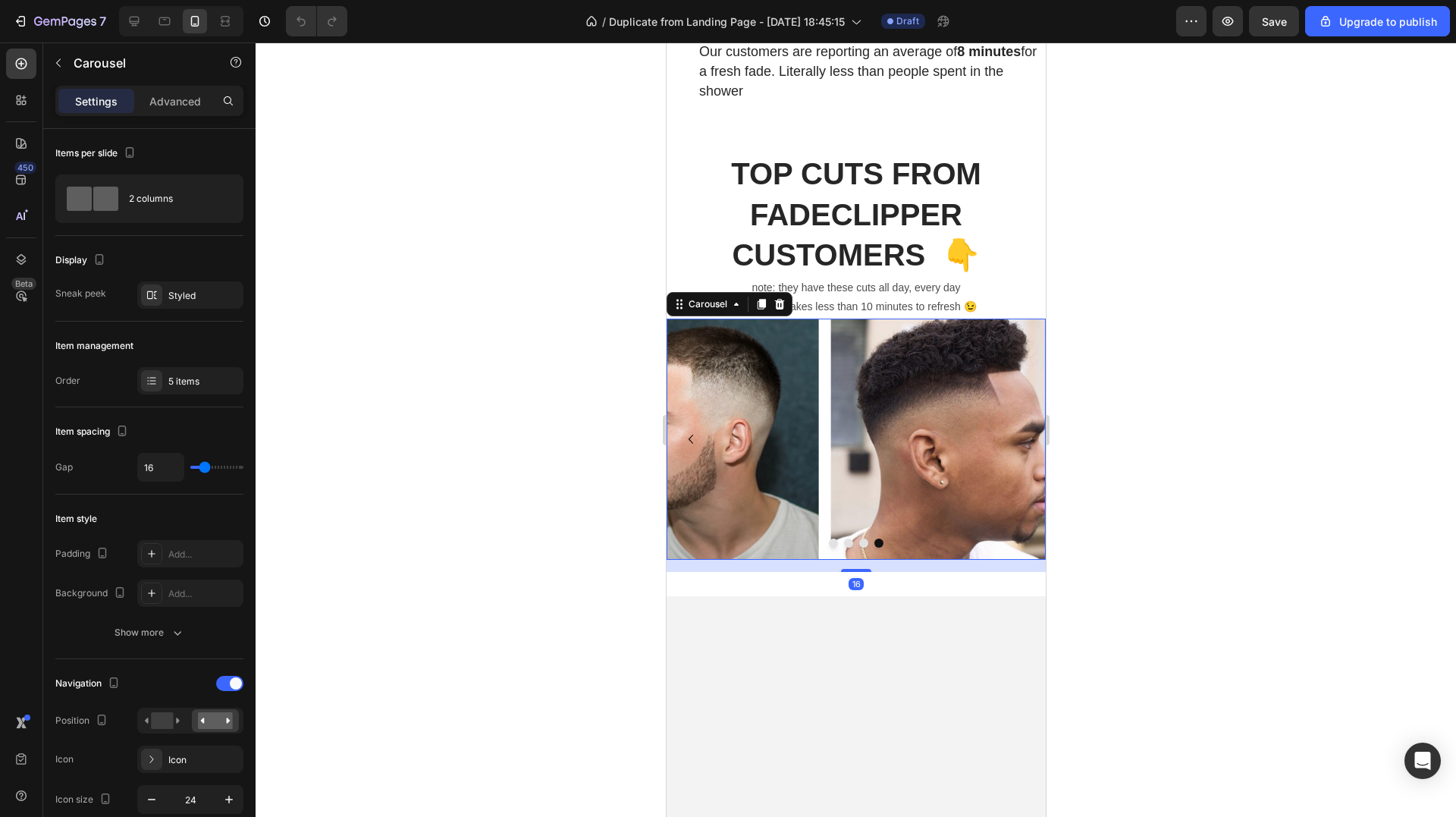
click at [690, 430] on icon "Carousel Back Arrow" at bounding box center [690, 439] width 18 height 18
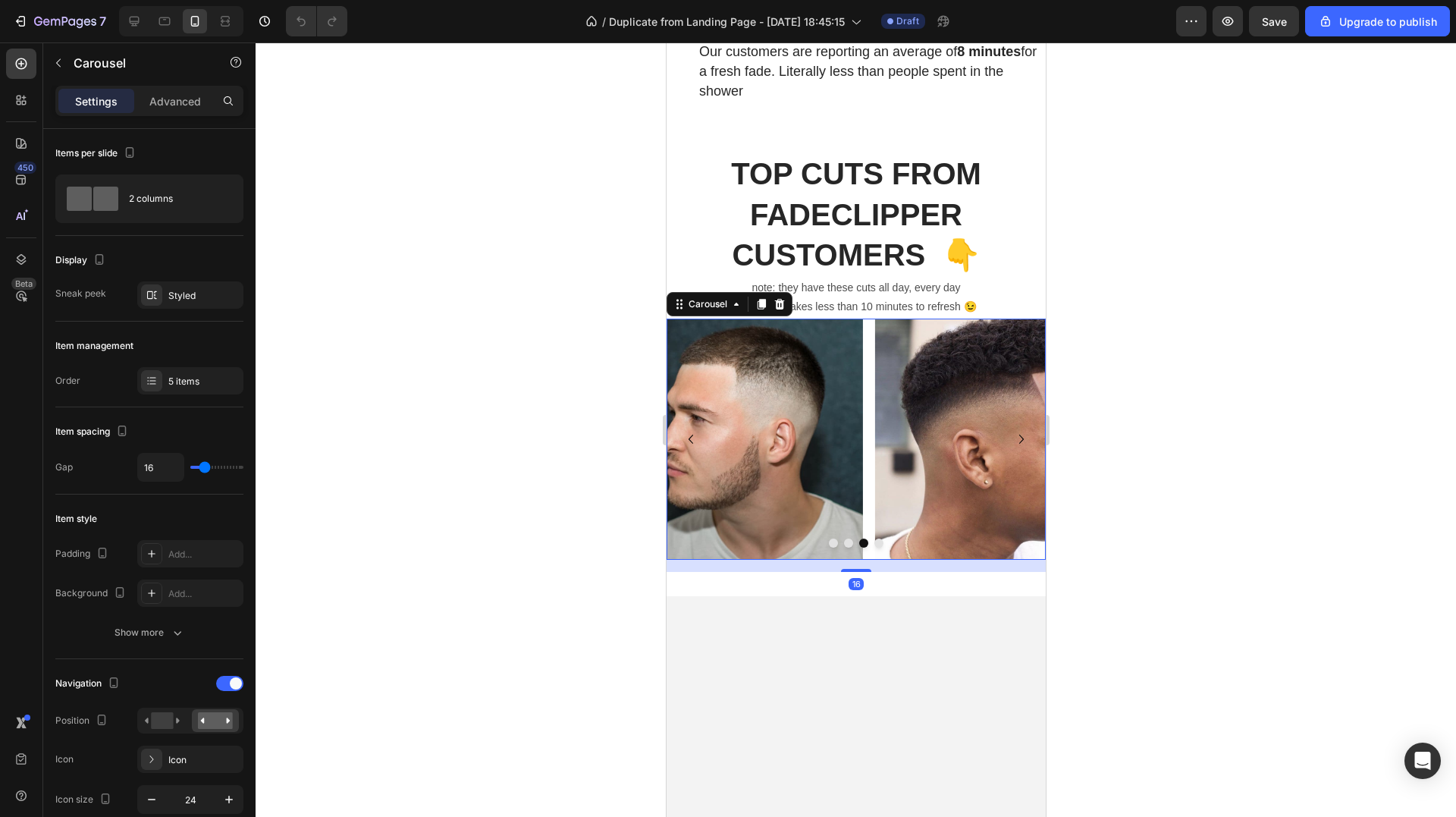
click at [690, 430] on icon "Carousel Back Arrow" at bounding box center [690, 439] width 18 height 18
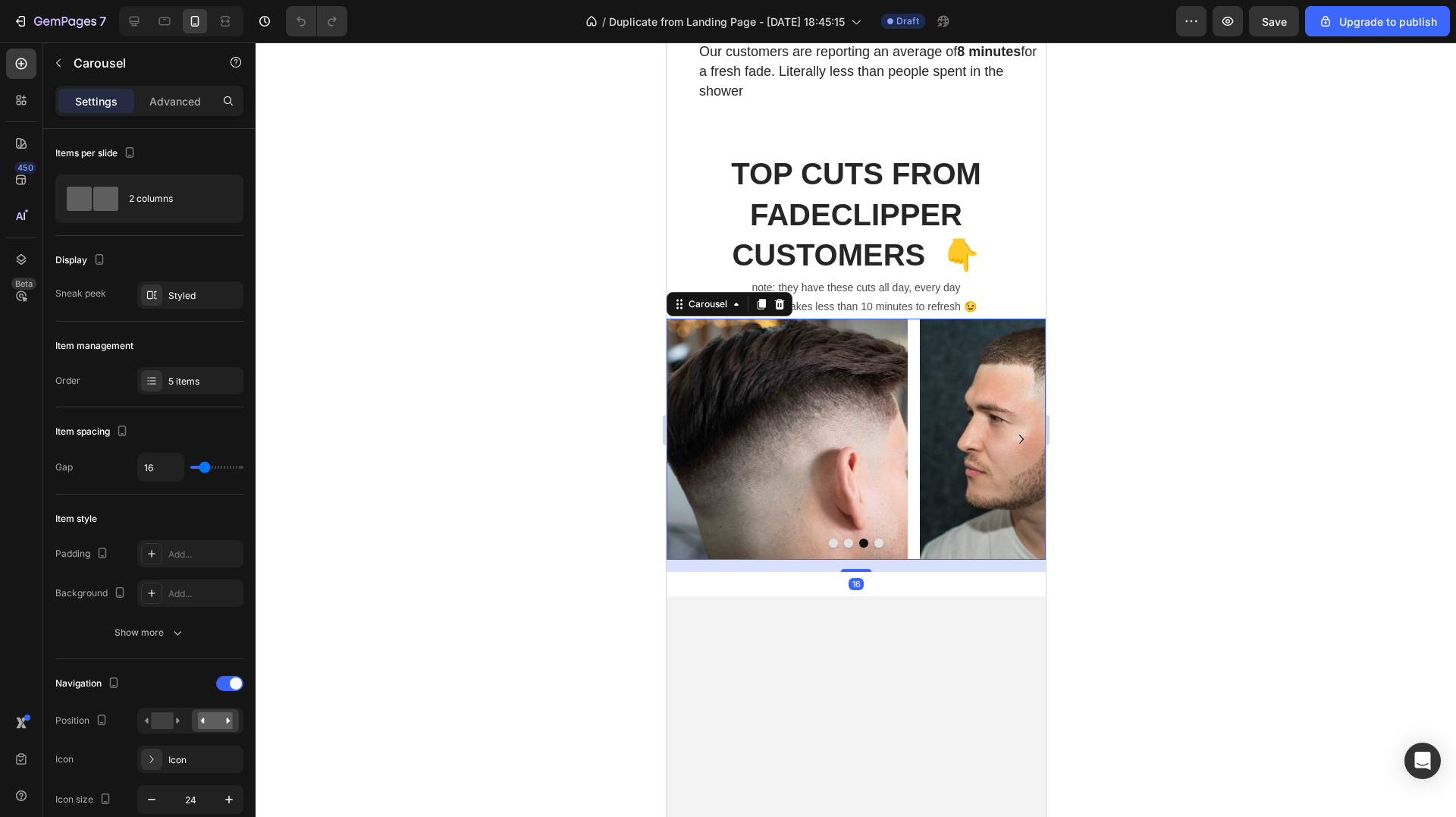
click at [690, 430] on icon "Carousel Back Arrow" at bounding box center [690, 439] width 18 height 18
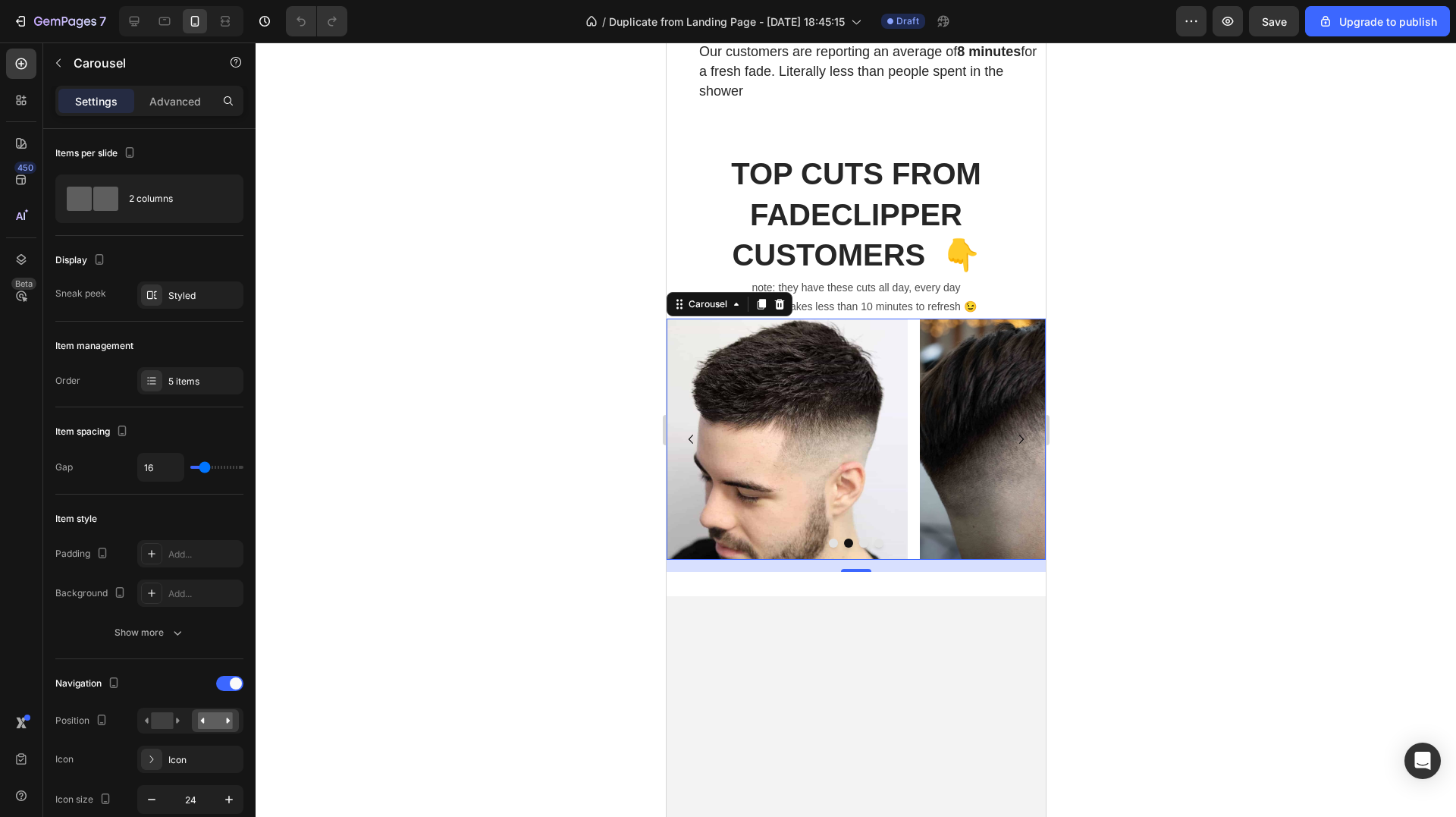
click at [690, 430] on icon "Carousel Back Arrow" at bounding box center [690, 439] width 18 height 18
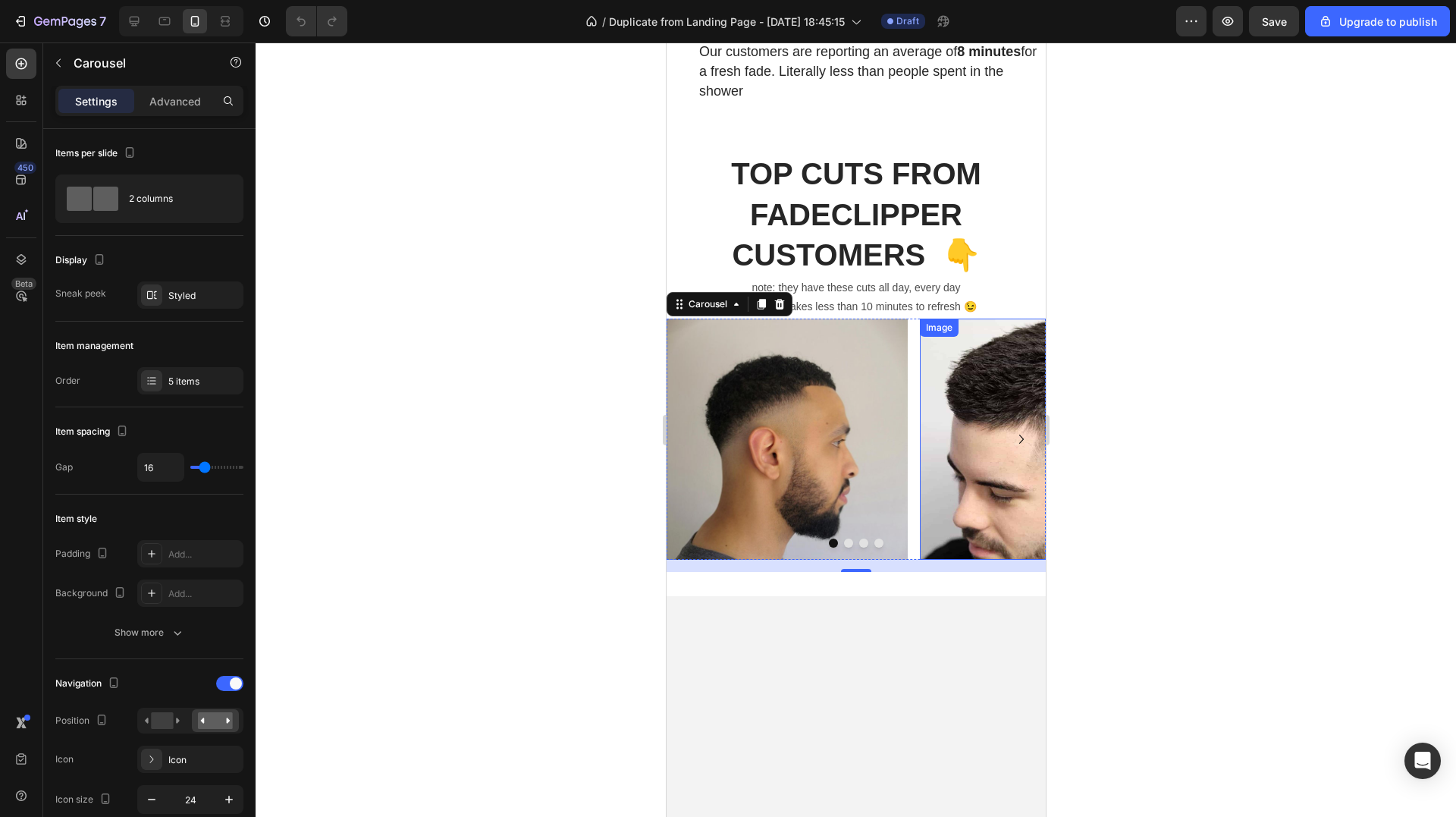
click at [956, 383] on img at bounding box center [1040, 439] width 241 height 241
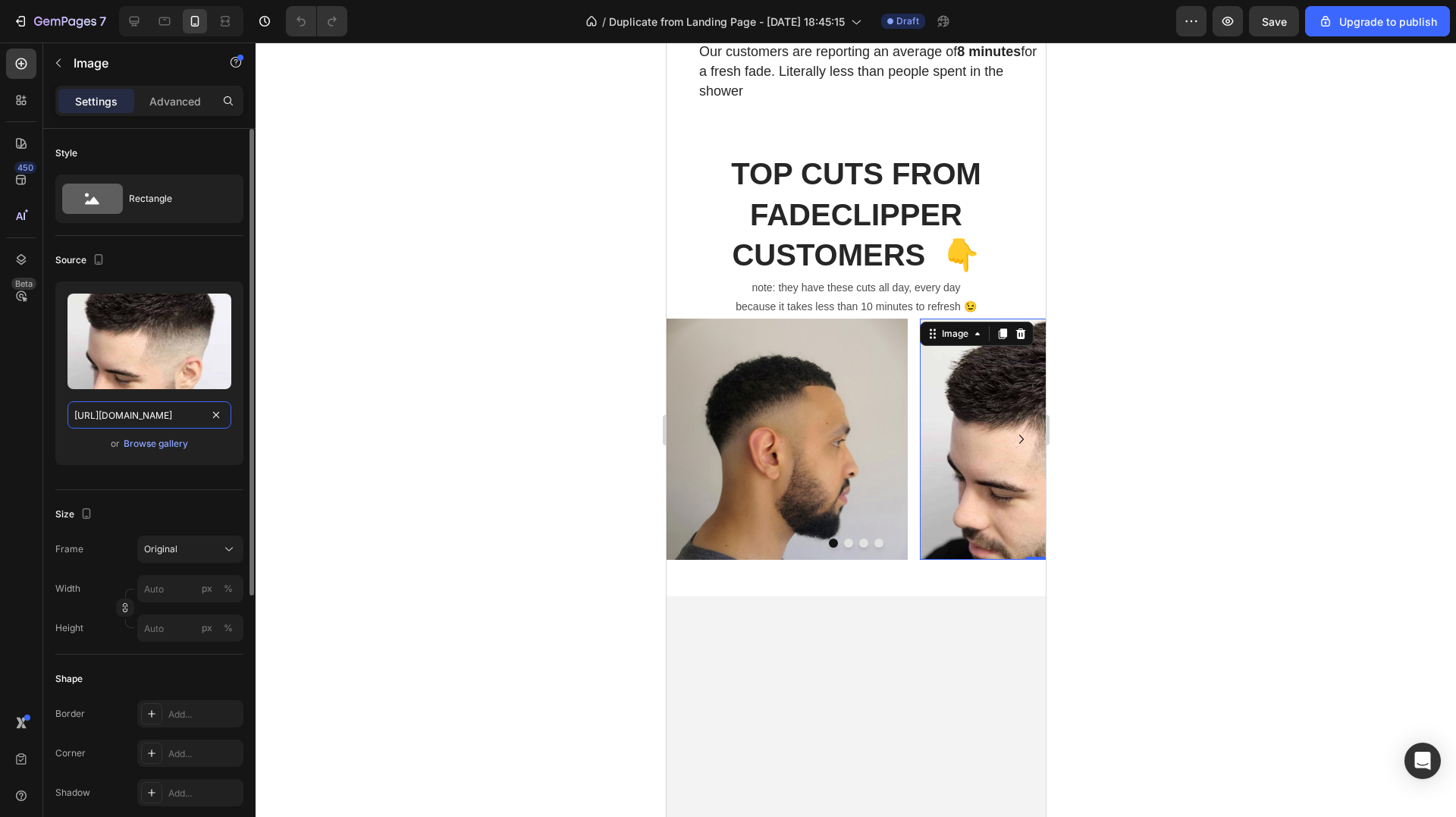
click at [146, 408] on input "[URL][DOMAIN_NAME]" at bounding box center [149, 415] width 164 height 28
click at [1011, 430] on icon "Carousel Next Arrow" at bounding box center [1020, 439] width 18 height 18
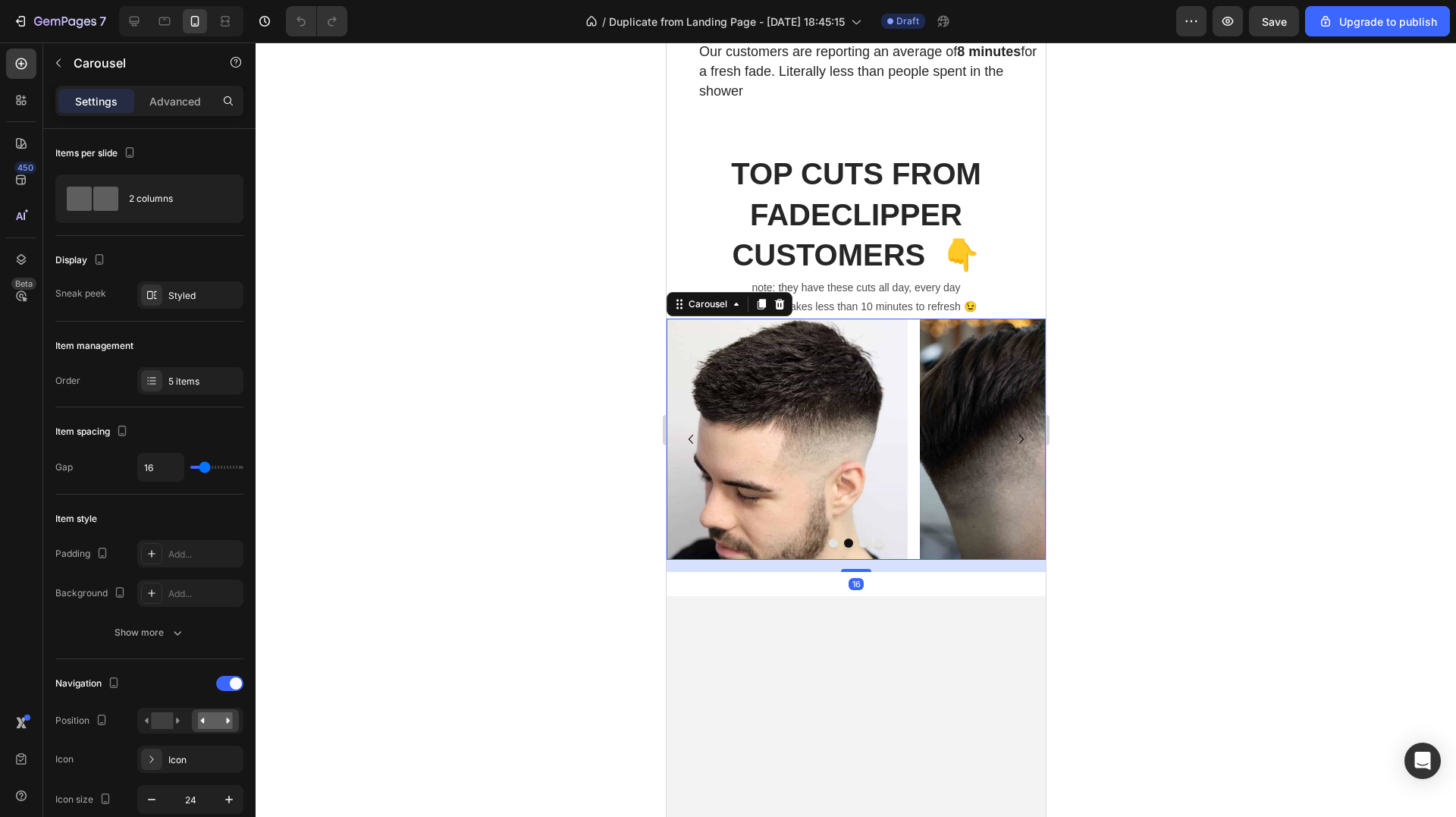
click at [1011, 430] on icon "Carousel Next Arrow" at bounding box center [1020, 439] width 18 height 18
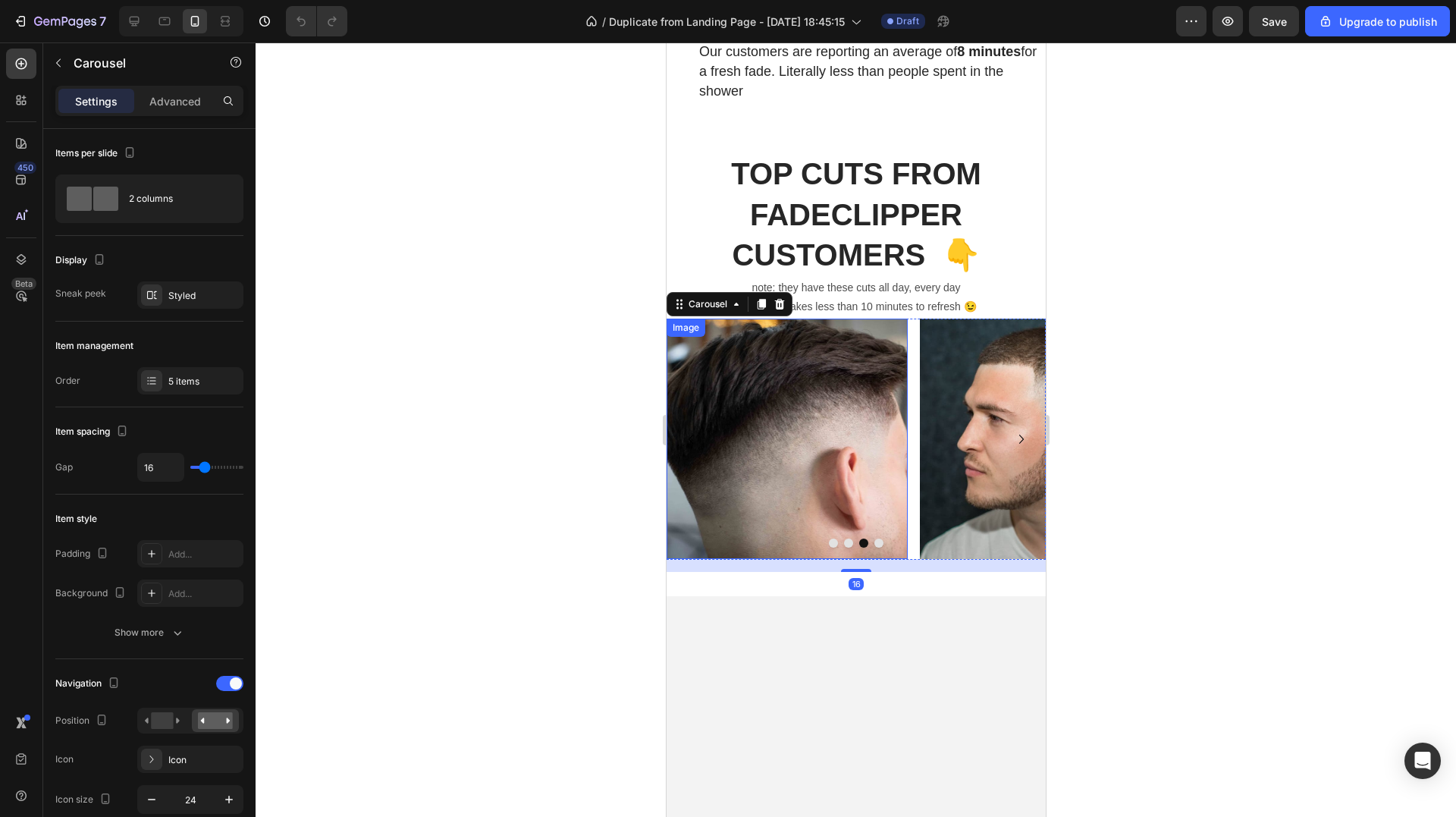
click at [817, 401] on img at bounding box center [786, 439] width 241 height 241
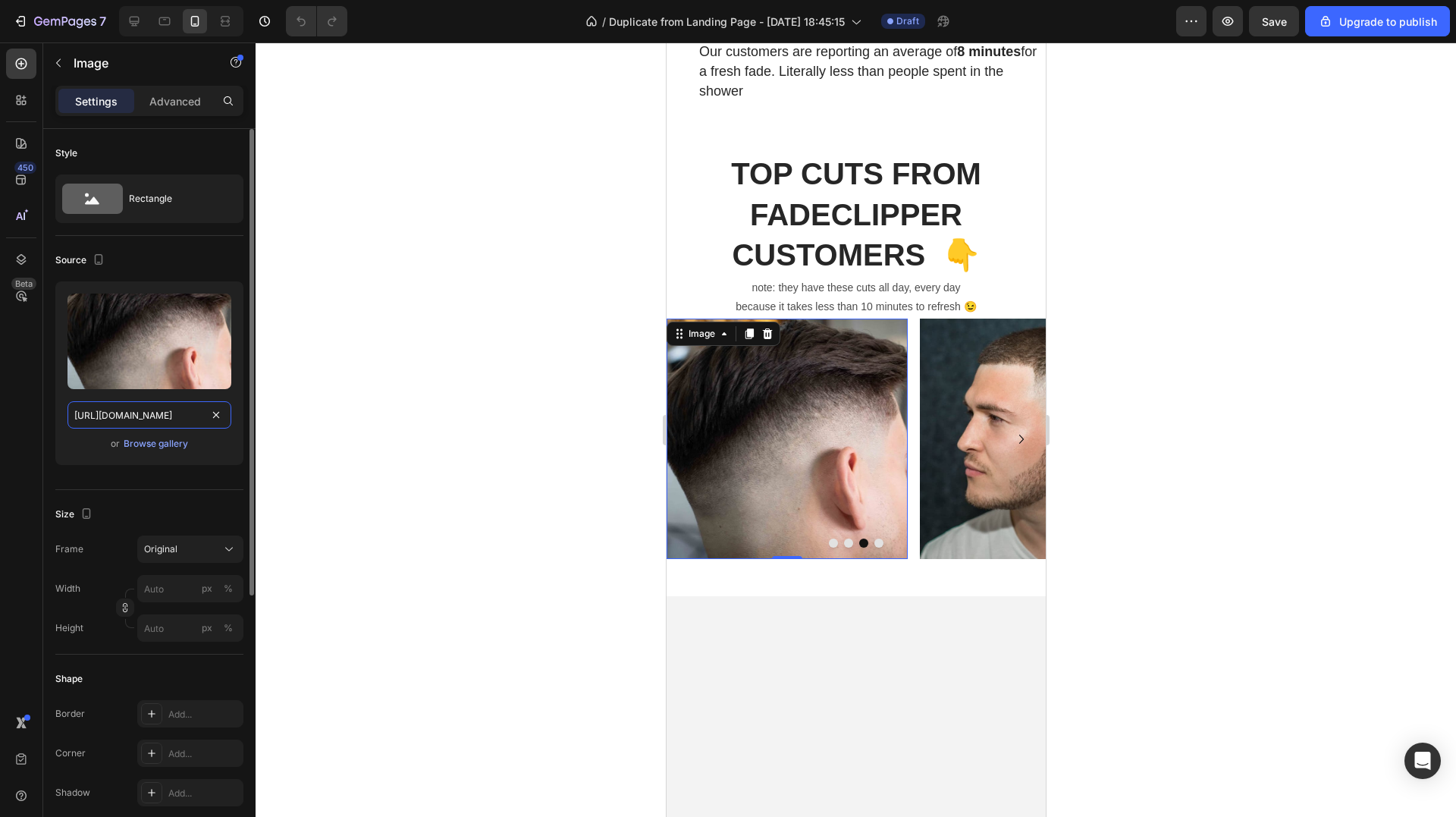
click at [133, 427] on input "[URL][DOMAIN_NAME]" at bounding box center [149, 415] width 164 height 28
click at [968, 379] on img at bounding box center [1040, 439] width 241 height 241
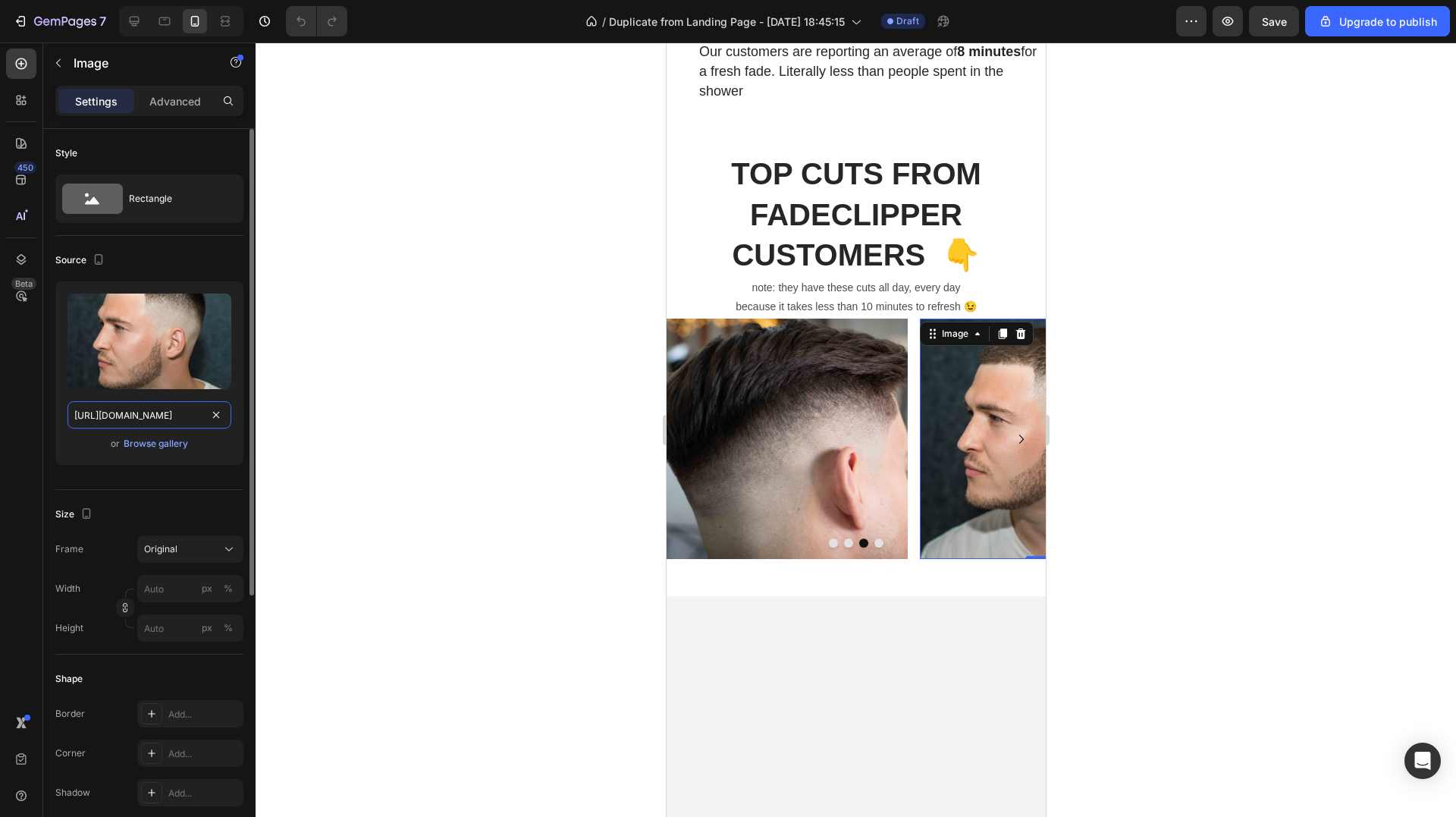
click at [144, 418] on input "[URL][DOMAIN_NAME]" at bounding box center [149, 415] width 164 height 28
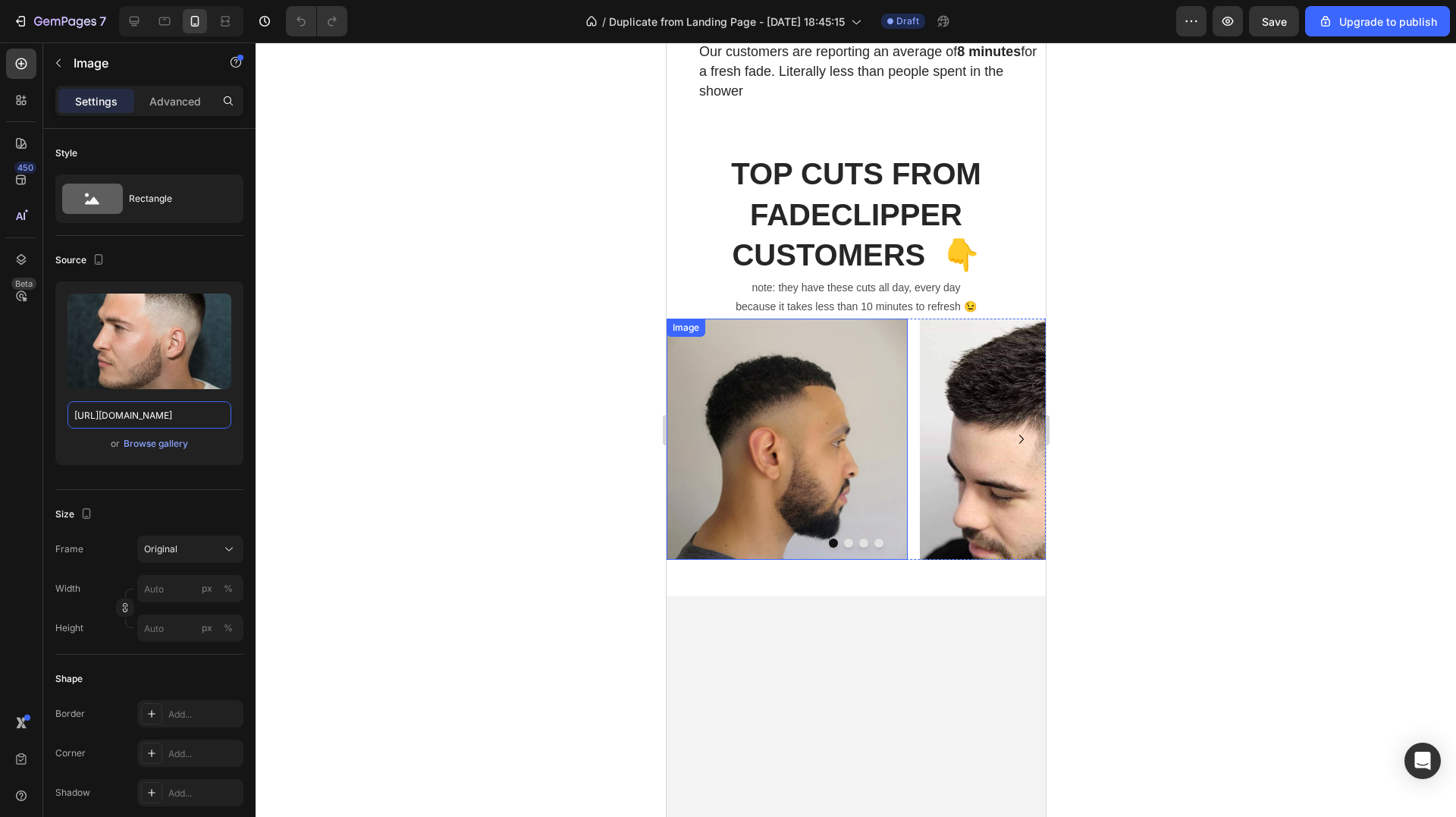
scroll to position [2199, 0]
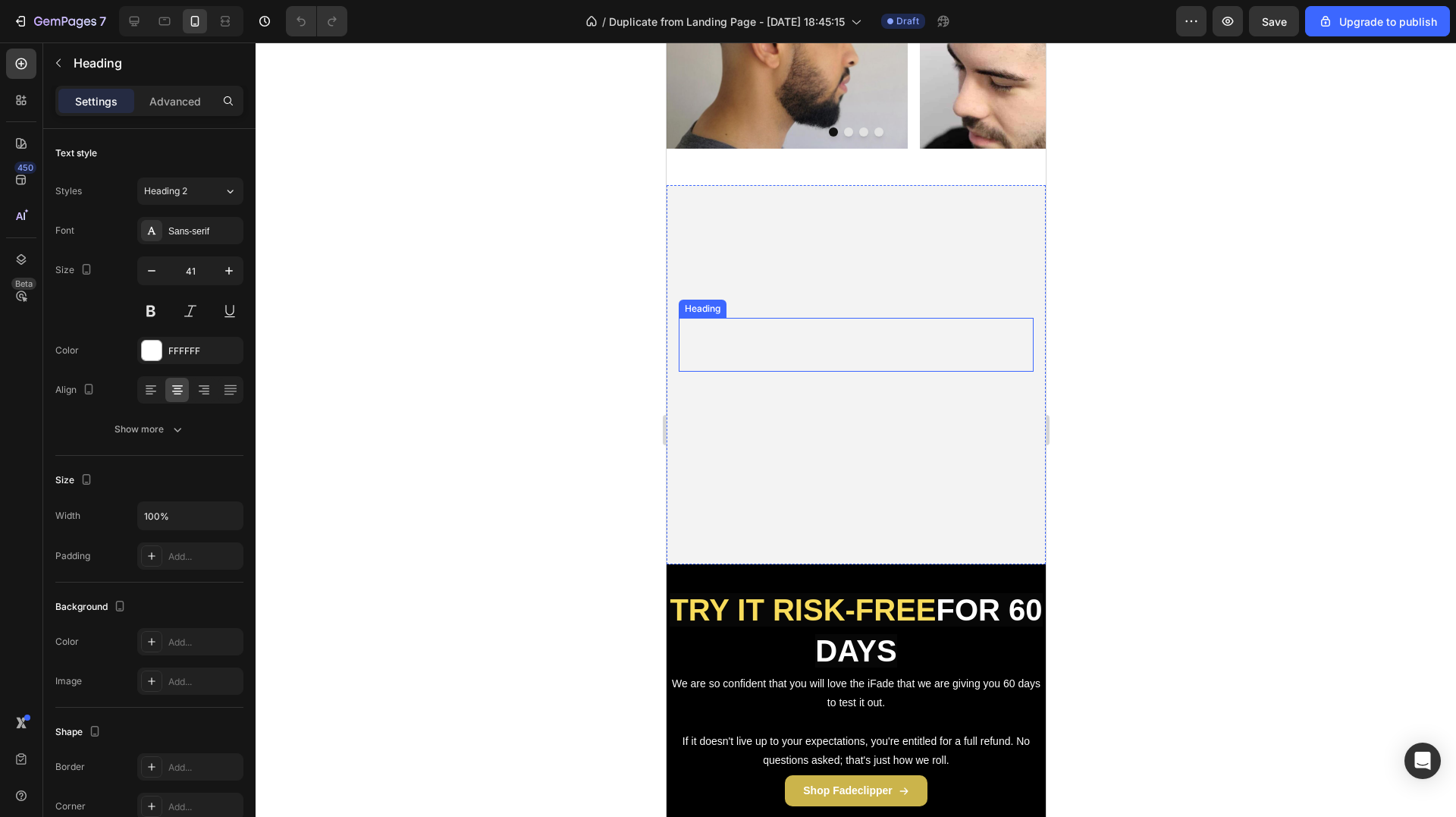
click at [838, 369] on h2 "Click here to edit heading" at bounding box center [855, 344] width 355 height 54
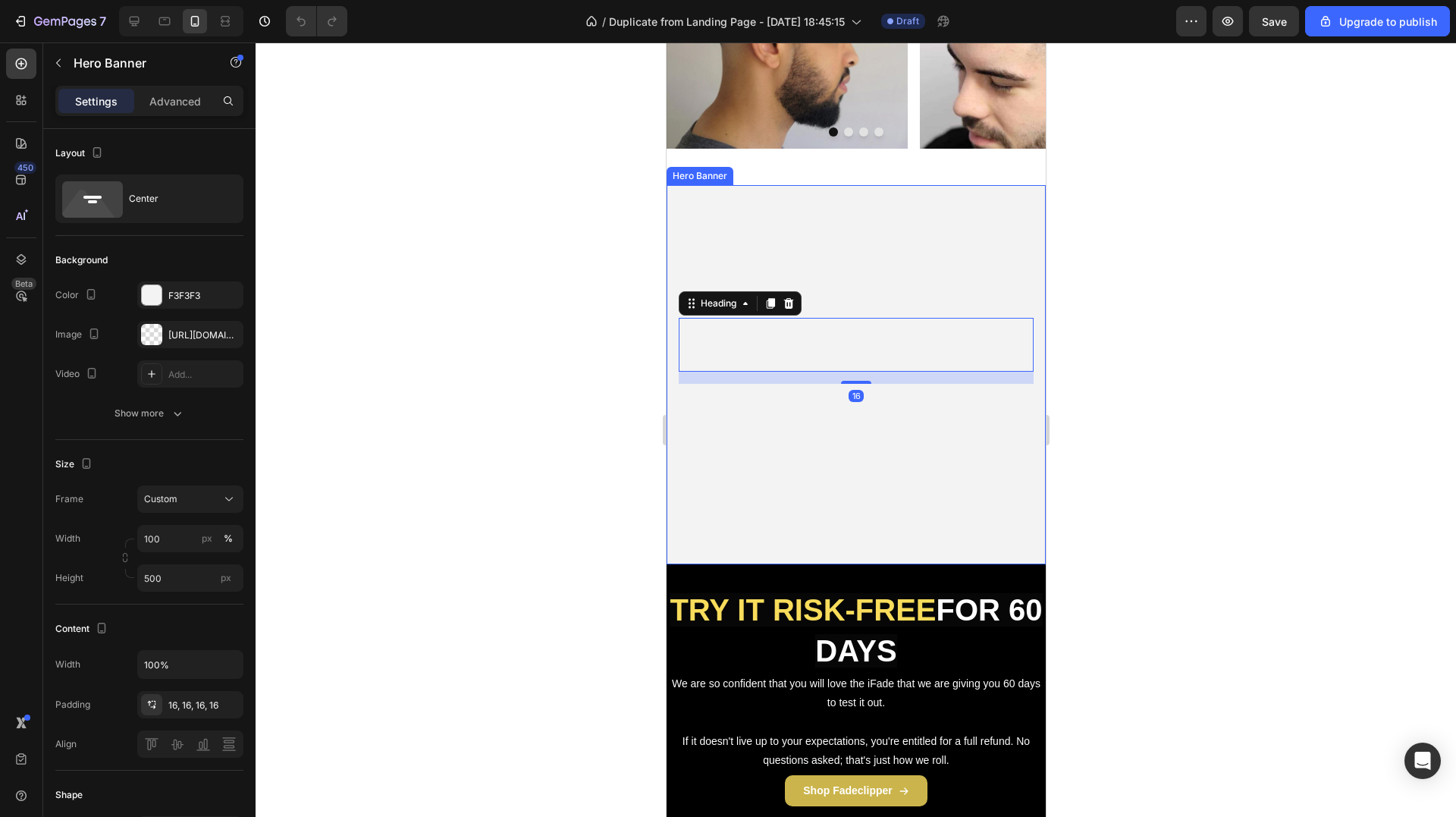
click at [804, 221] on div "Background Image" at bounding box center [855, 375] width 379 height 379
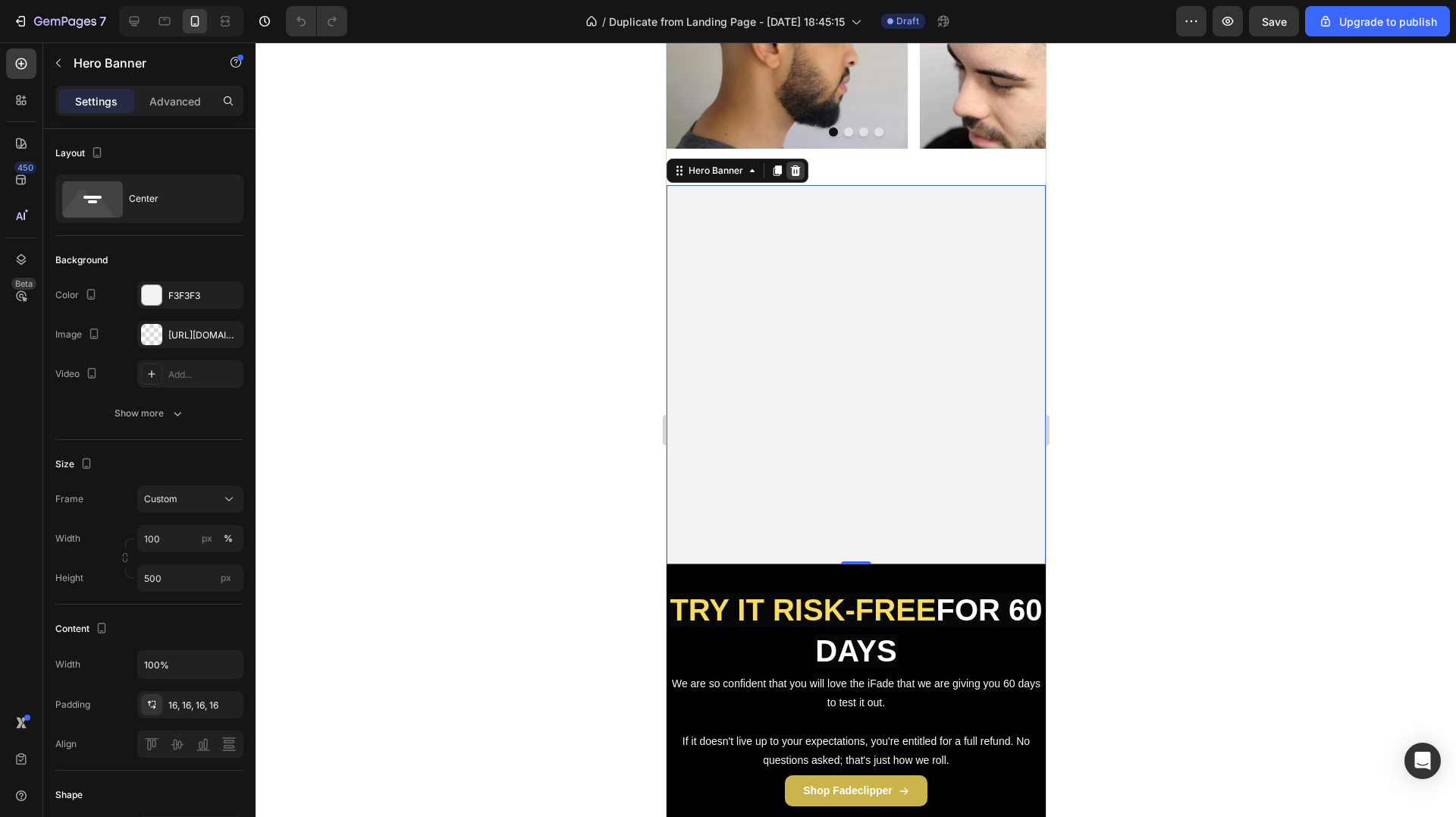
click at [794, 169] on icon at bounding box center [795, 171] width 10 height 11
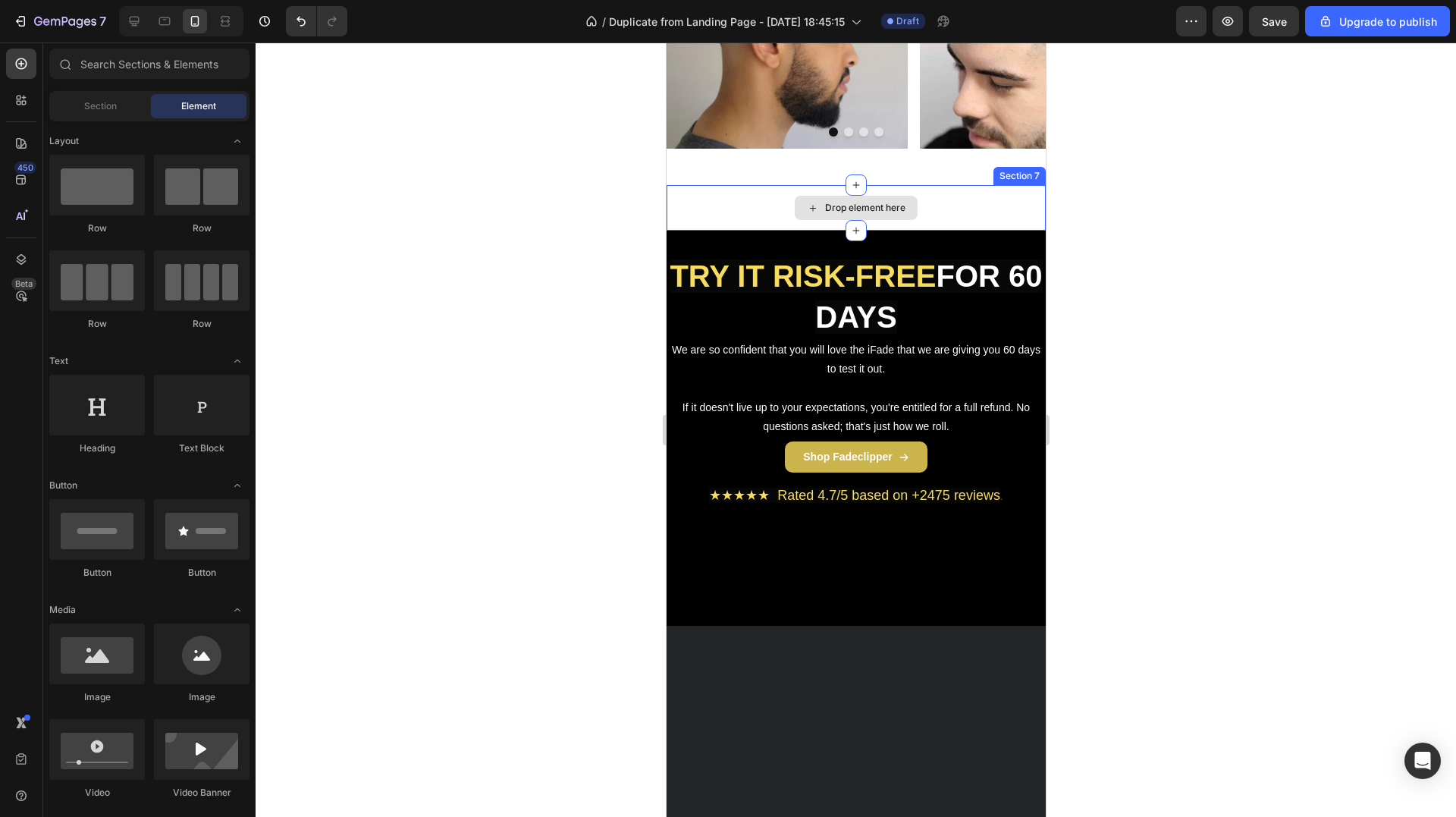
click at [922, 205] on div "Drop element here" at bounding box center [855, 208] width 379 height 45
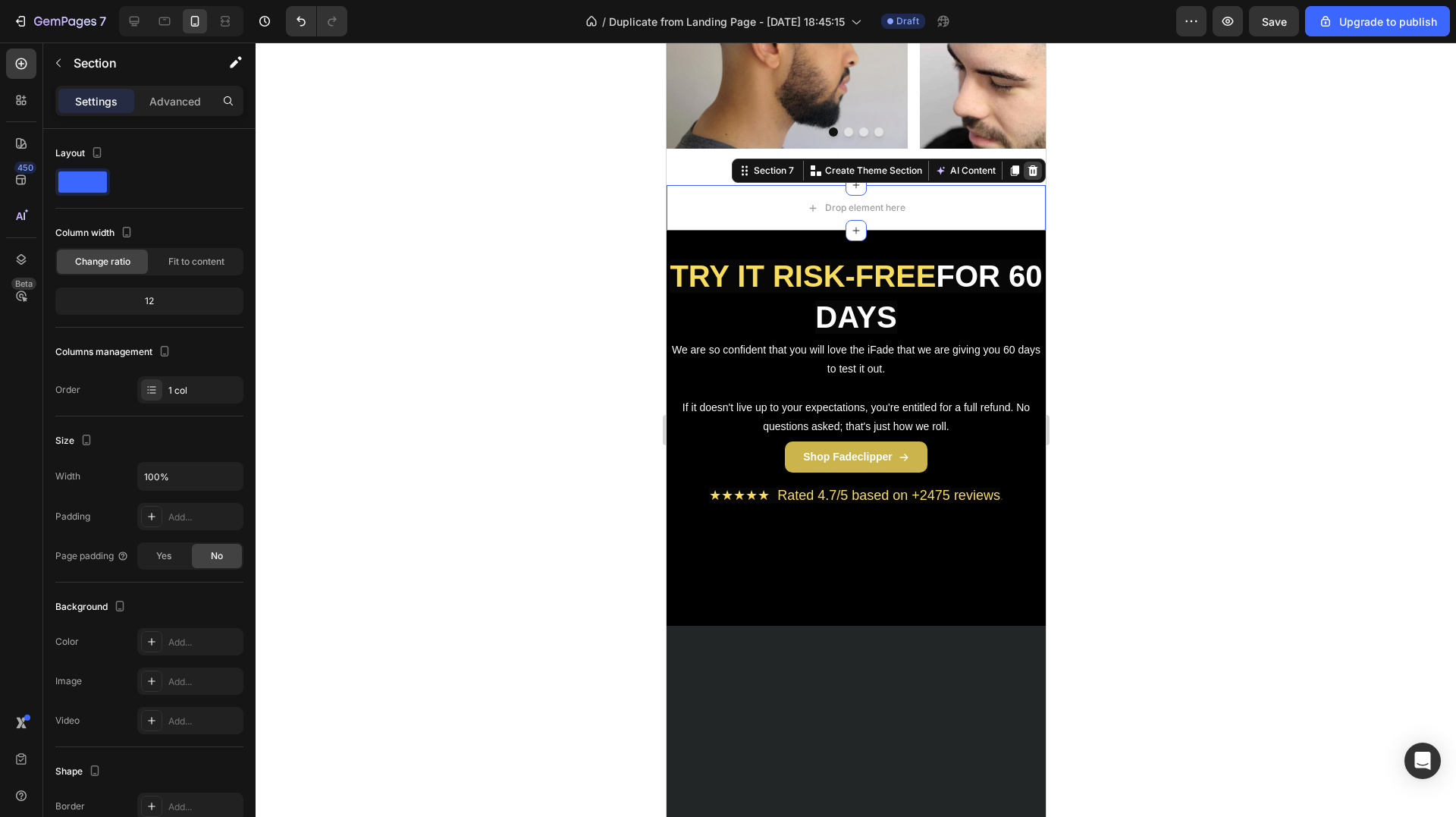
click at [1026, 168] on icon at bounding box center [1032, 171] width 12 height 12
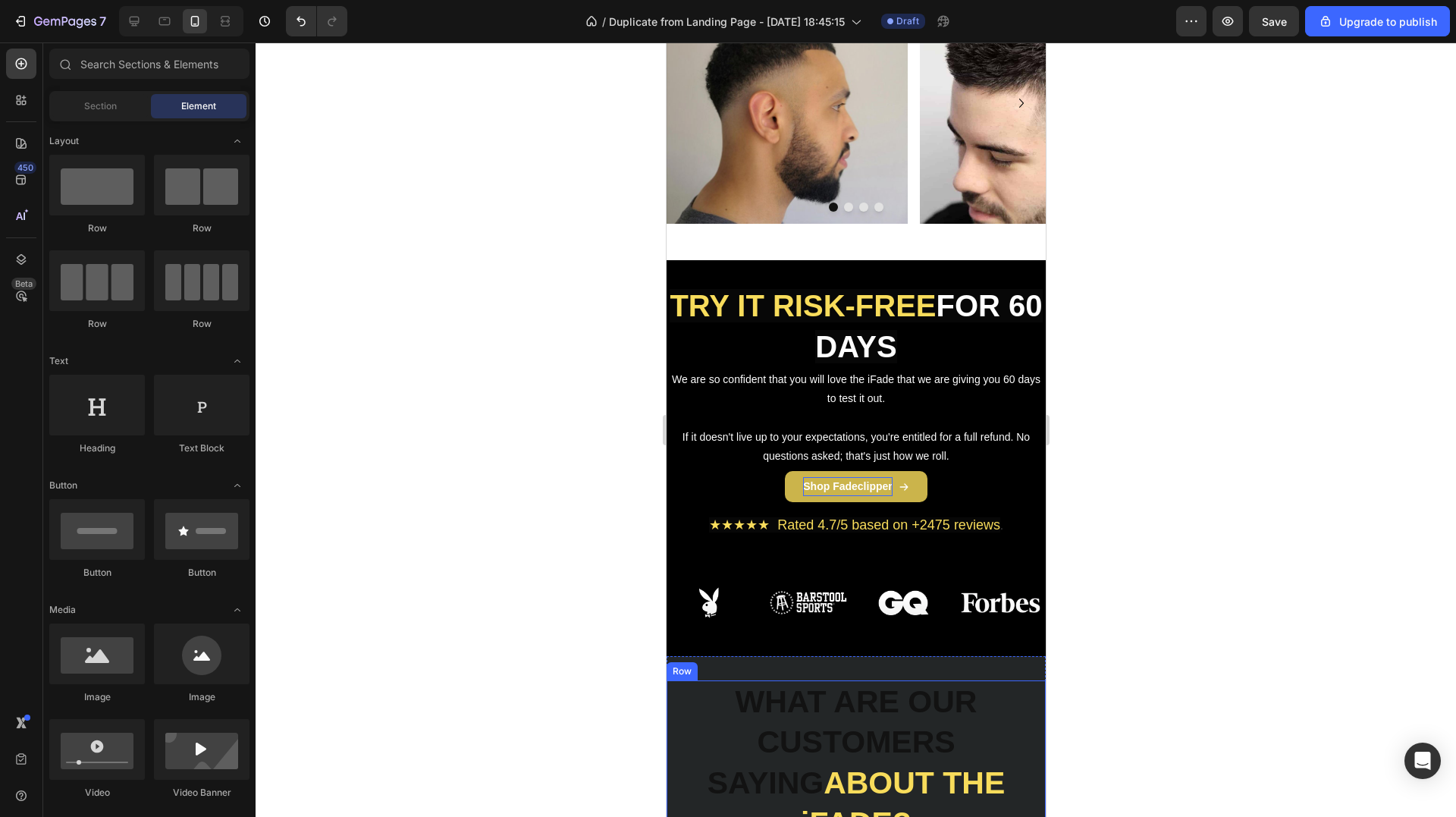
scroll to position [2123, 0]
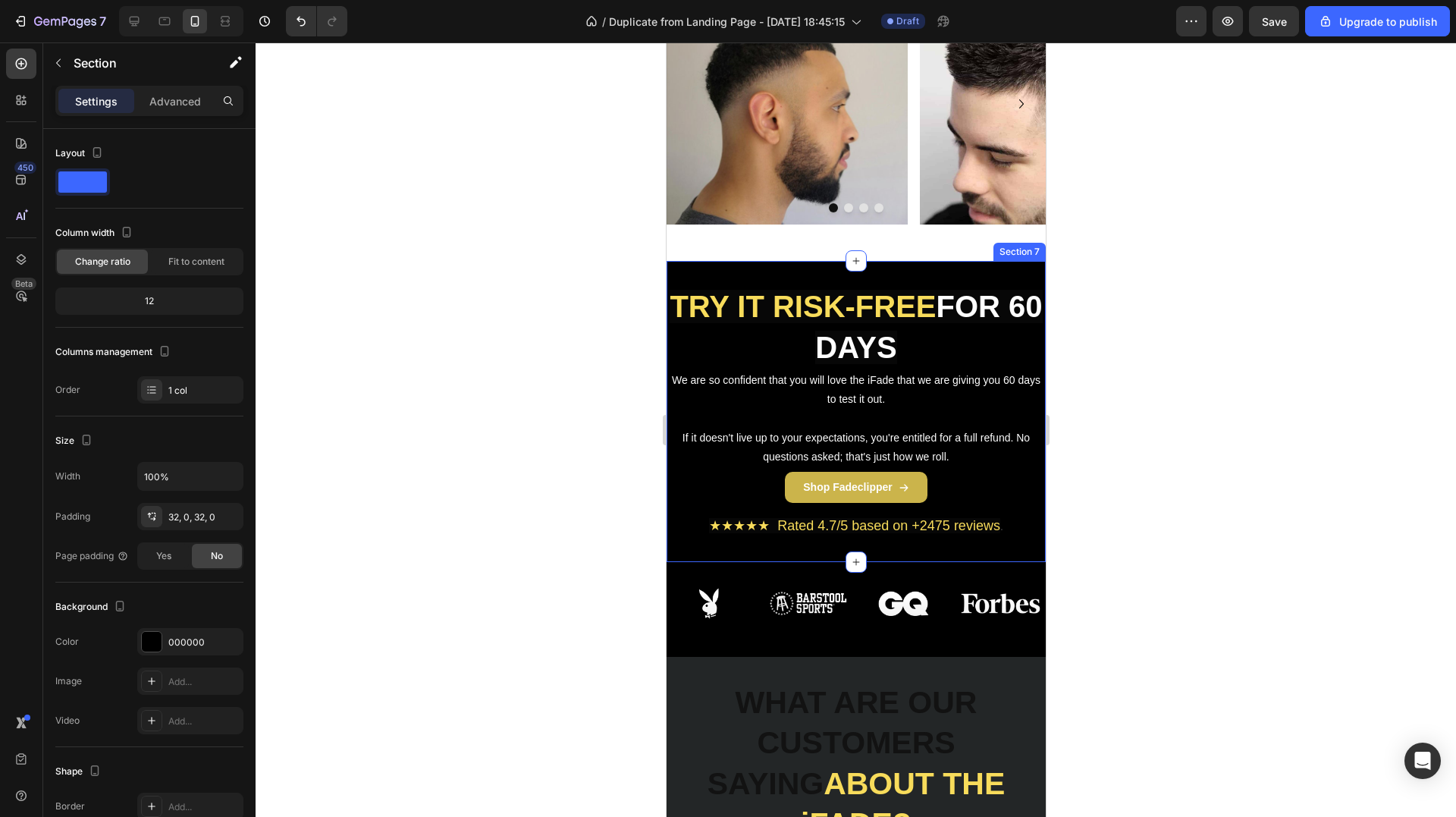
click at [846, 278] on div "TRY IT RISK-FREE FOR 60 DAYS Heading We are so confident that you will love the…" at bounding box center [855, 410] width 379 height 301
click at [860, 300] on strong "TRY IT RISK-FREE" at bounding box center [802, 307] width 266 height 34
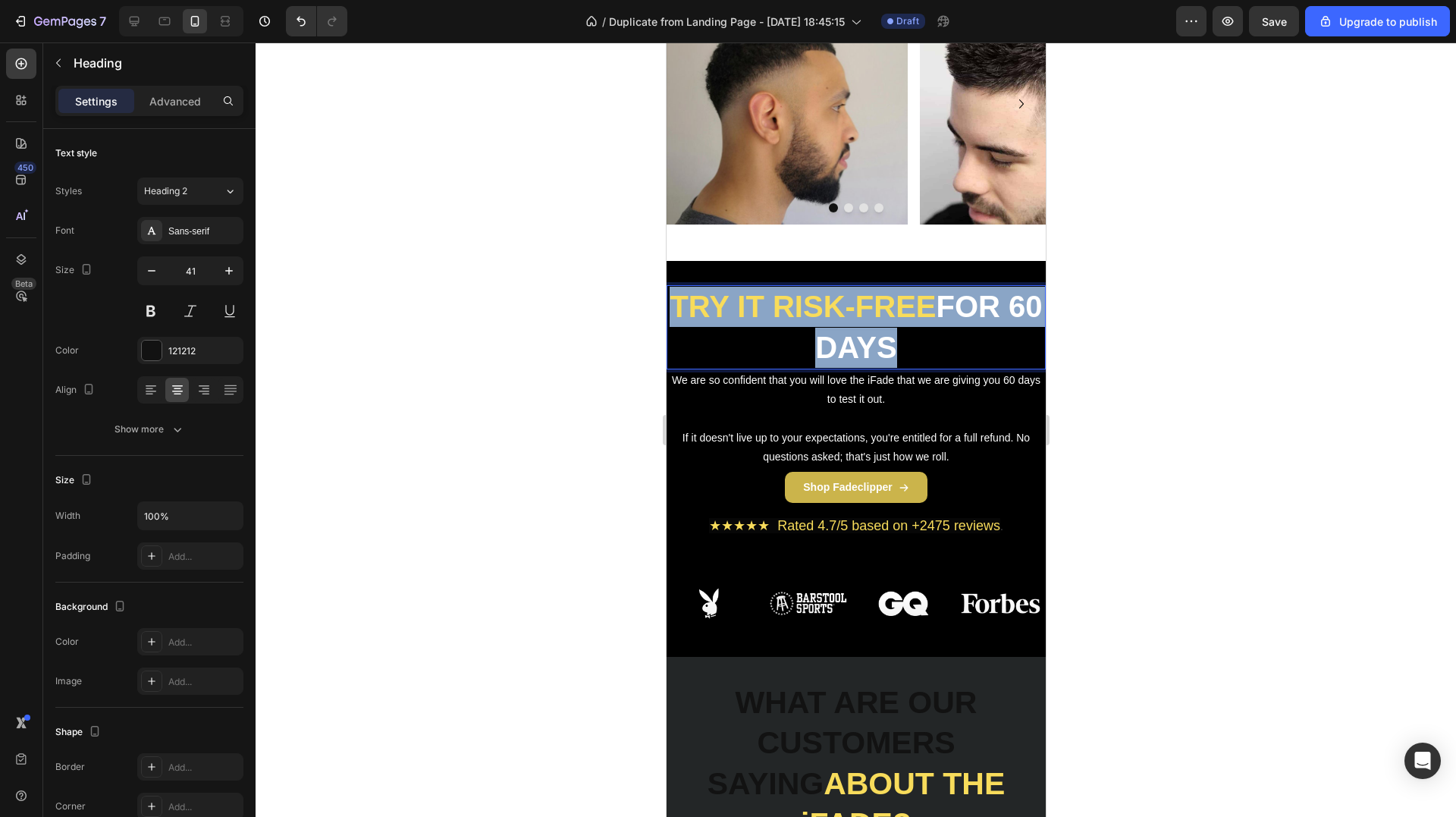
click at [860, 300] on strong "TRY IT RISK-FREE" at bounding box center [802, 307] width 266 height 34
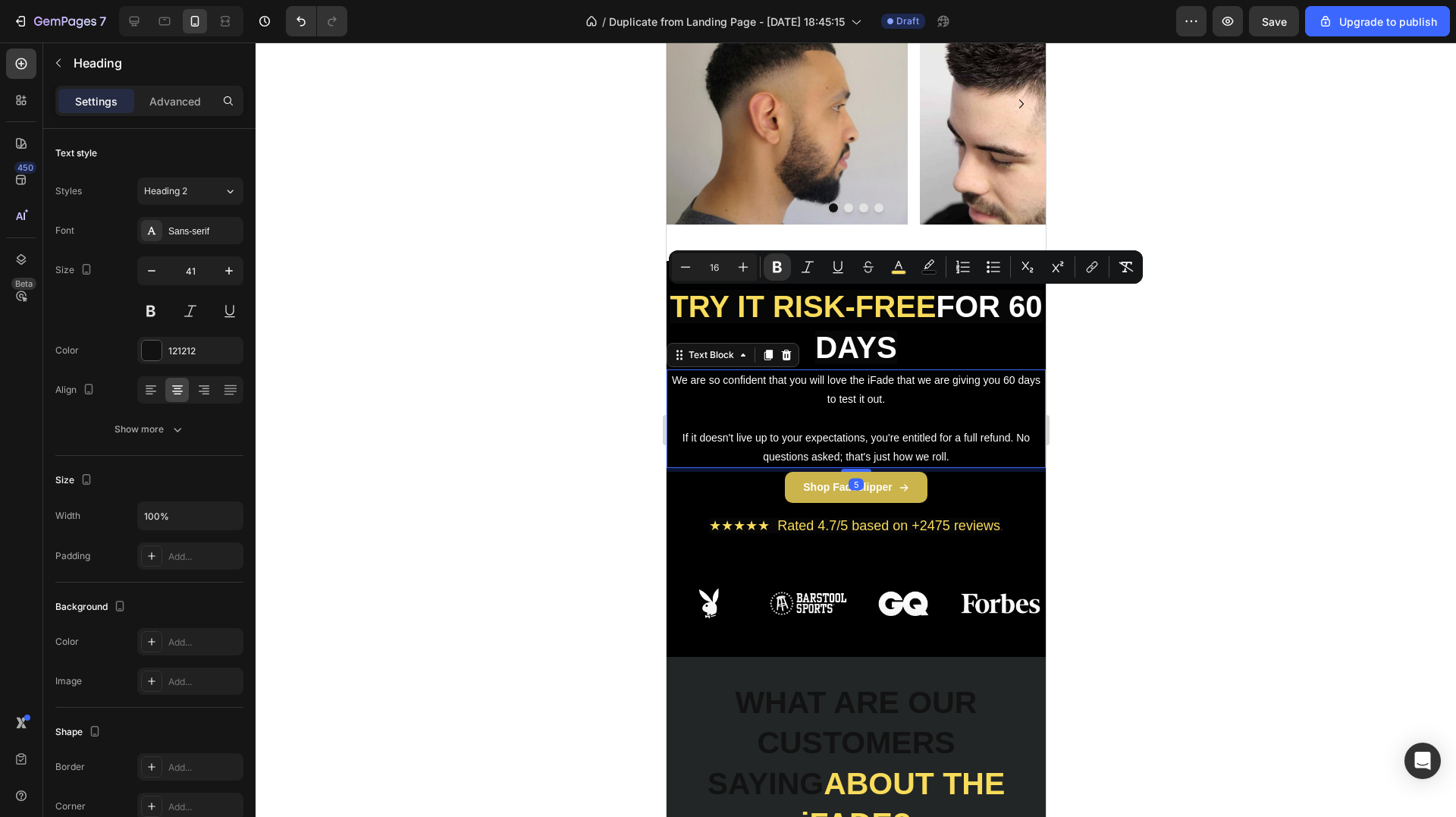
click at [874, 392] on p "We are so confident that you will love the iFade that we are giving you 60 days…" at bounding box center [854, 390] width 376 height 37
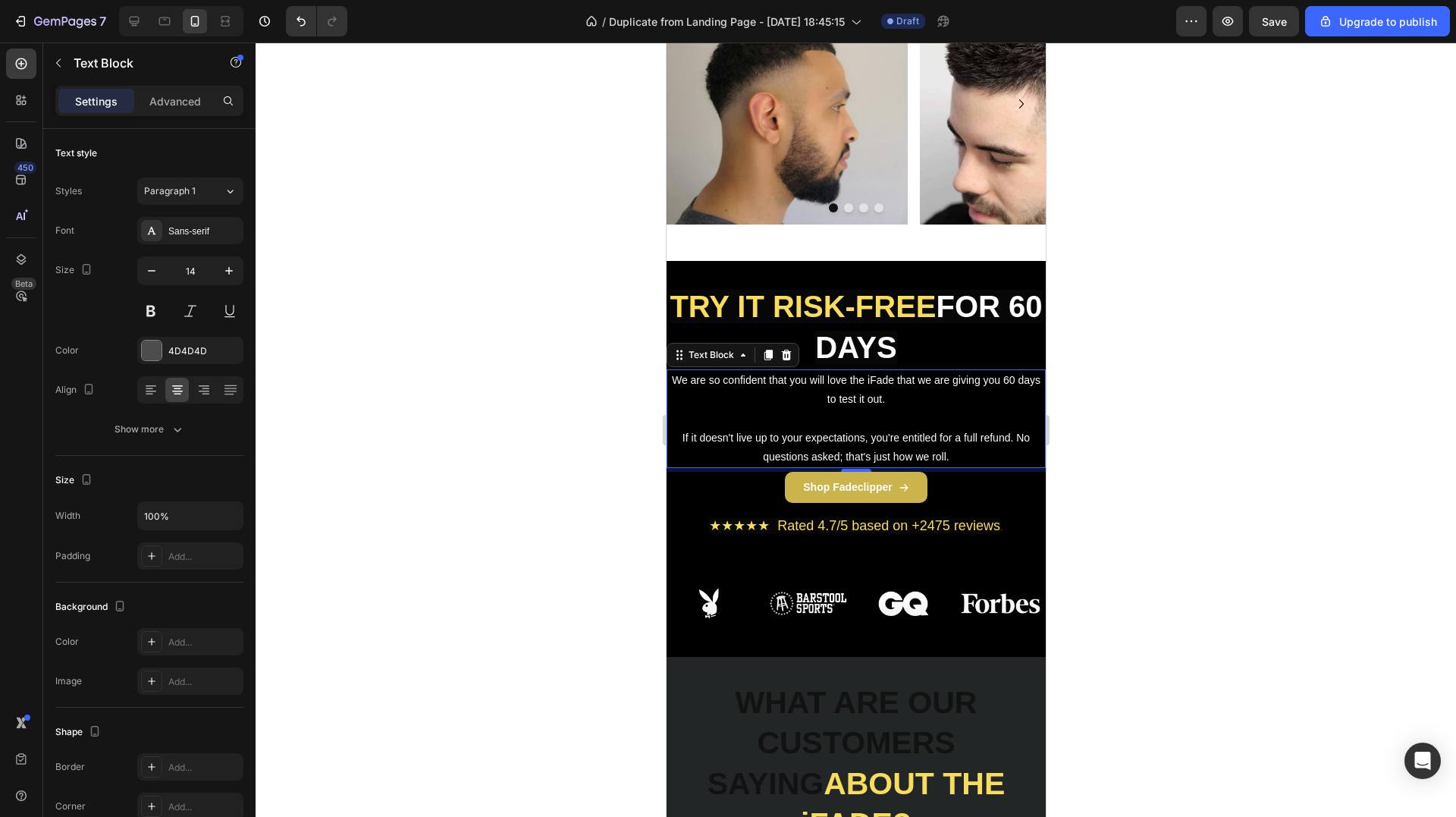
click at [850, 373] on p "We are so confident that you will love the iFade that we are giving you 60 days…" at bounding box center [854, 390] width 376 height 37
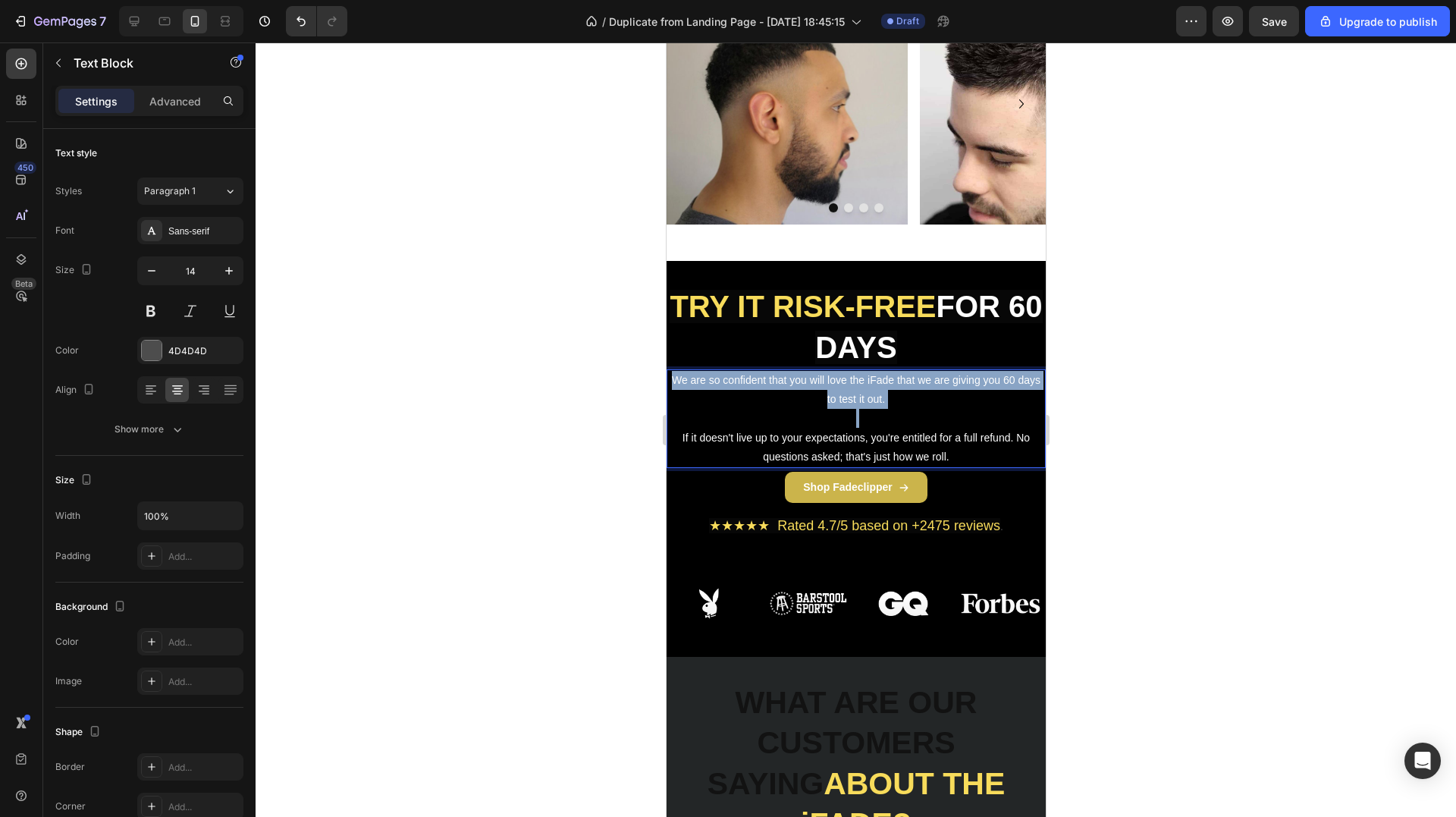
click at [850, 373] on p "We are so confident that you will love the iFade that we are giving you 60 days…" at bounding box center [854, 390] width 376 height 37
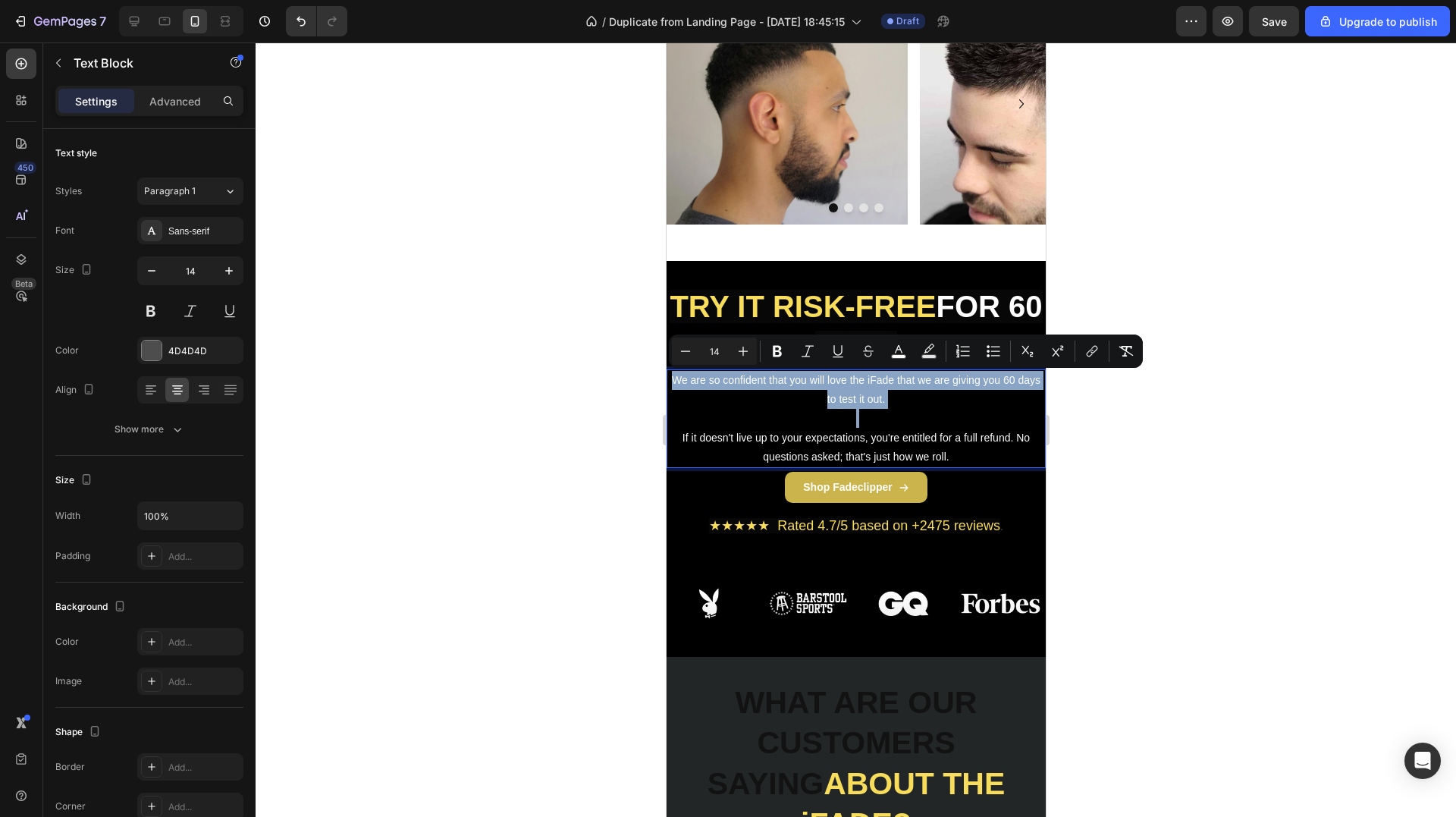
click at [840, 352] on div at bounding box center [840, 352] width 0 height 0
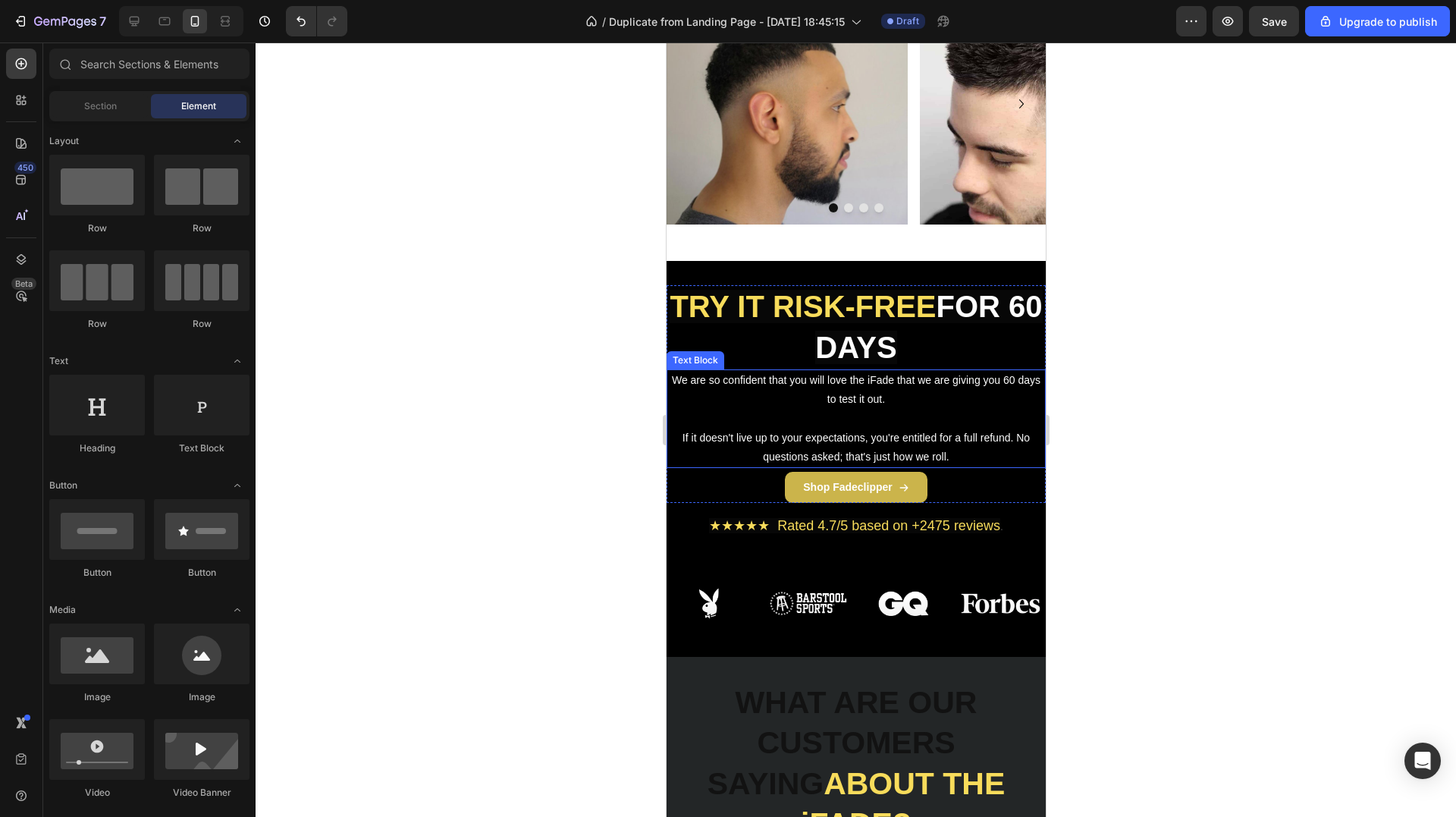
click at [695, 382] on span "We are so confident that you will love the iFade that we are giving you 60 days…" at bounding box center [855, 390] width 369 height 32
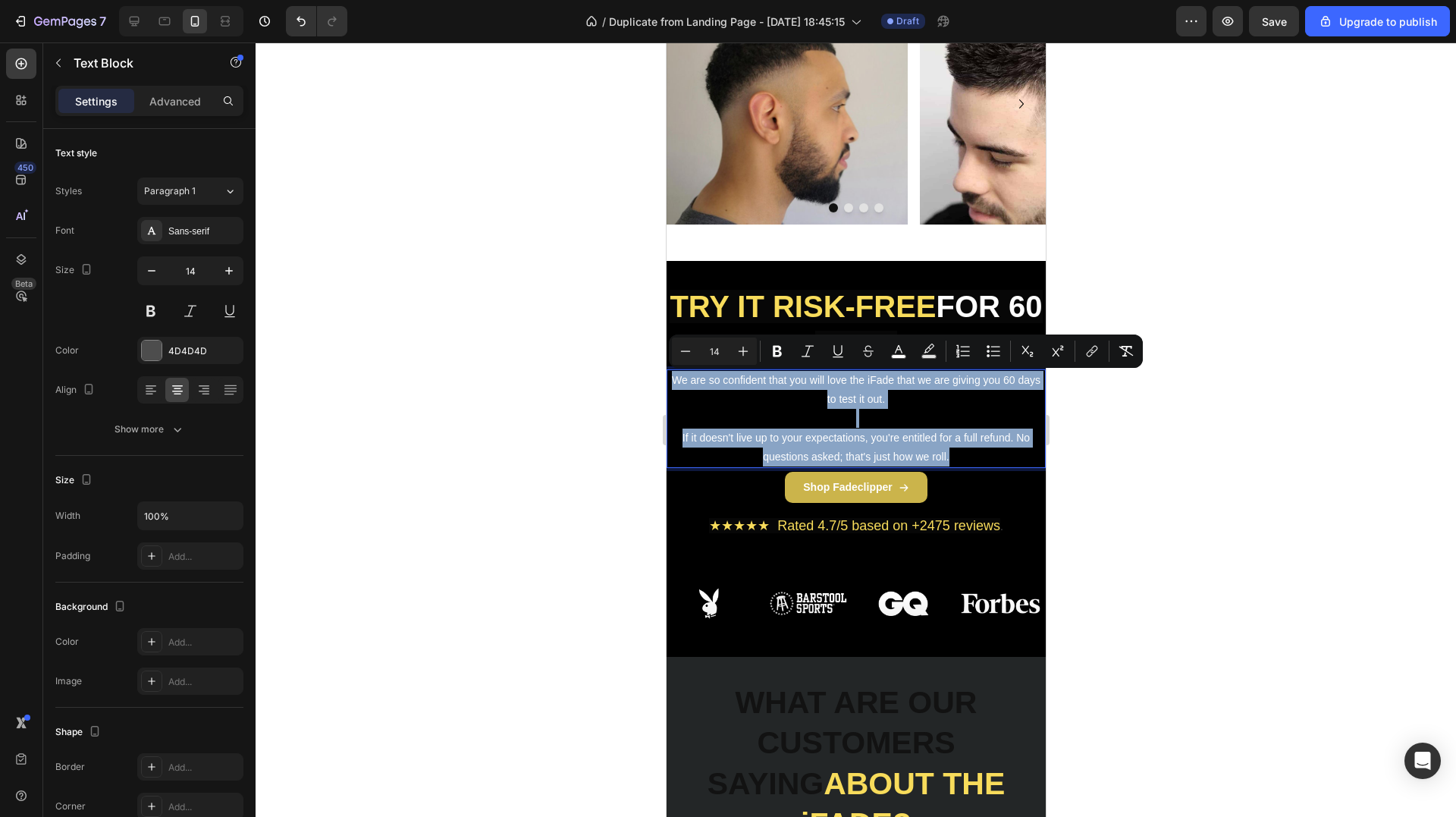
drag, startPoint x: 680, startPoint y: 380, endPoint x: 968, endPoint y: 455, distance: 297.6
click at [968, 455] on div "We are so confident that you will love the iFade that we are giving you 60 days…" at bounding box center [855, 418] width 379 height 99
click at [840, 485] on strong "Shop Fadeclipper" at bounding box center [846, 486] width 89 height 12
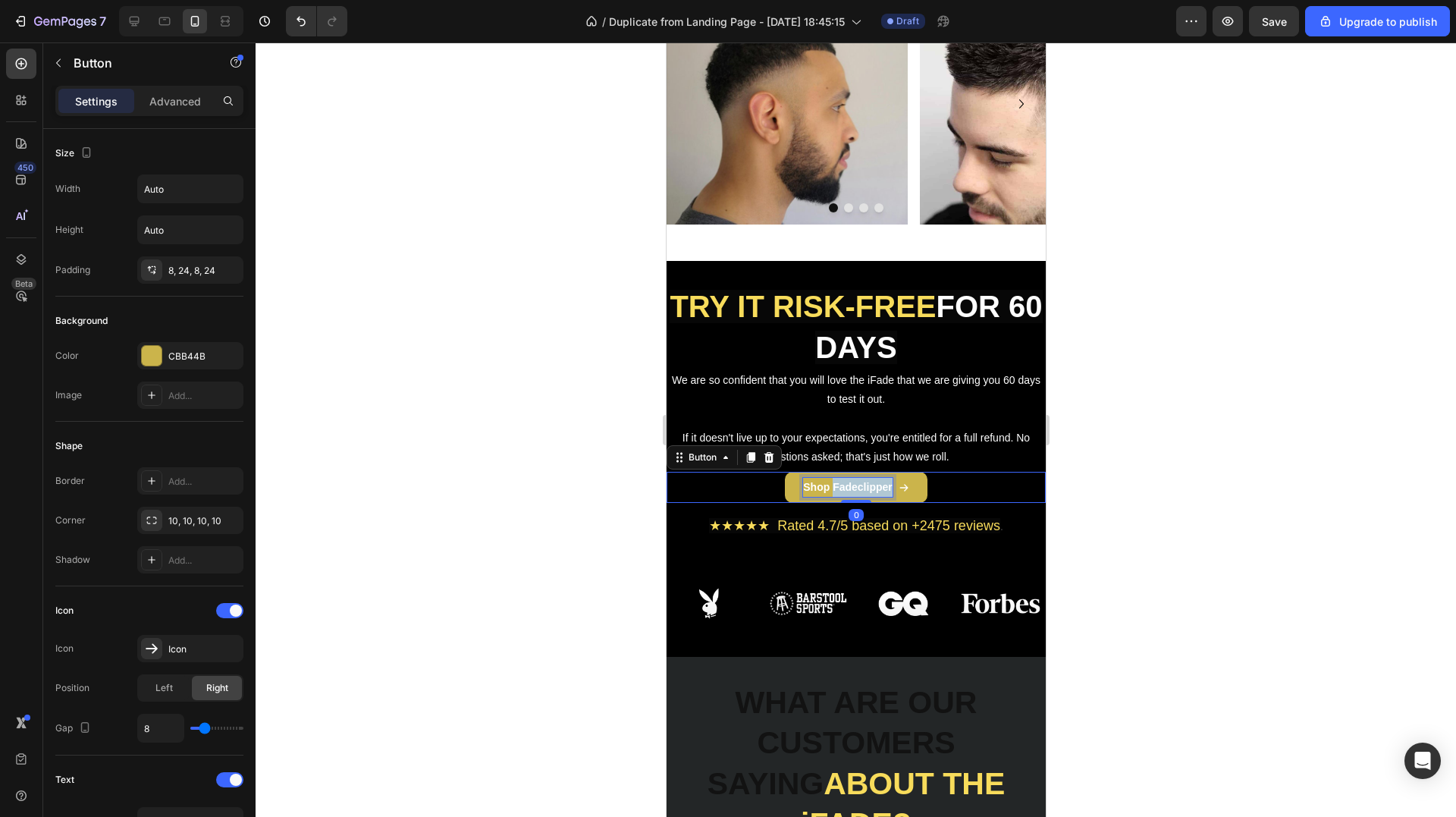
click at [840, 485] on strong "Shop Fadeclipper" at bounding box center [846, 486] width 89 height 12
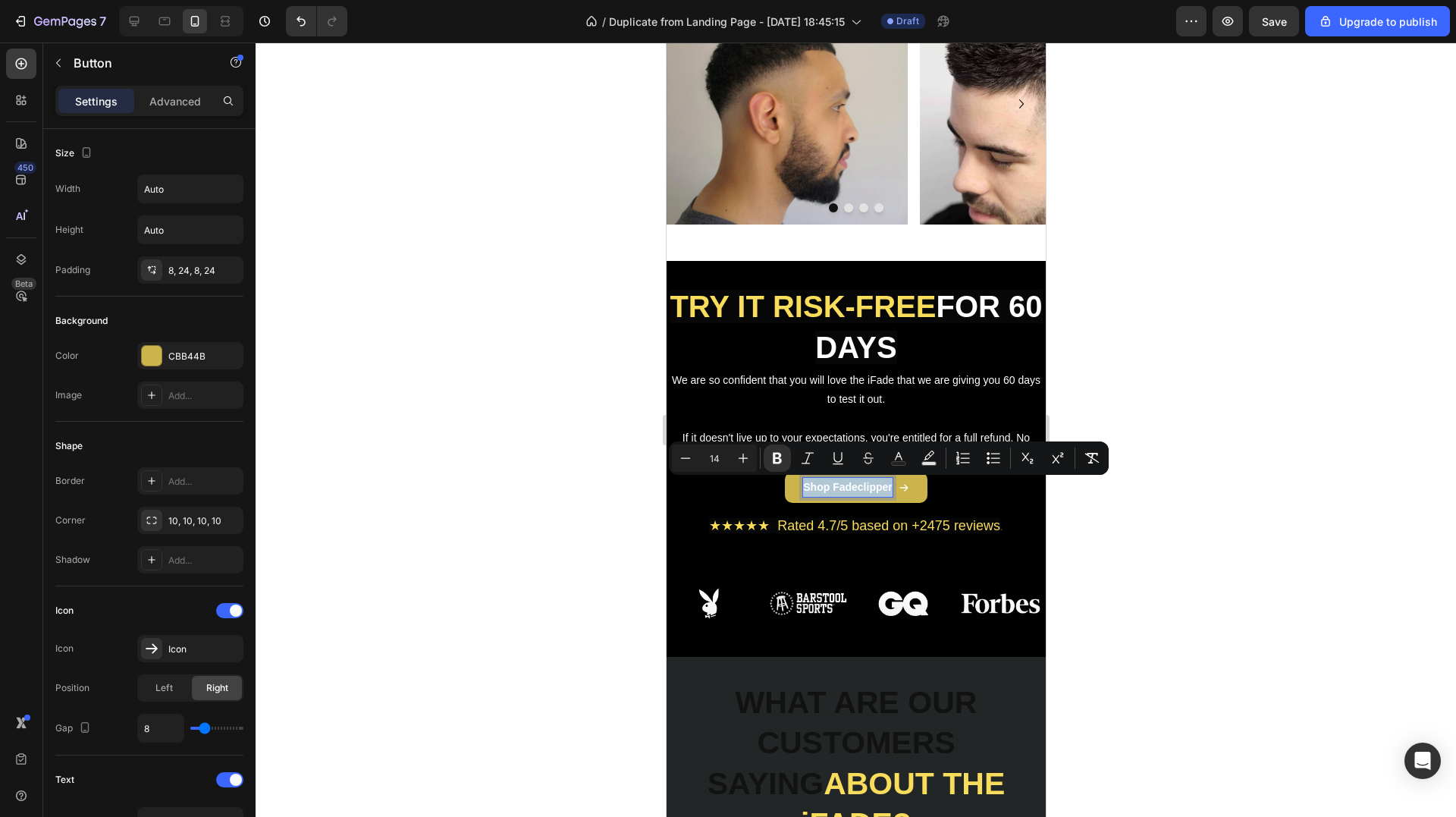
click at [840, 485] on strong "Shop Fadeclipper" at bounding box center [846, 486] width 89 height 12
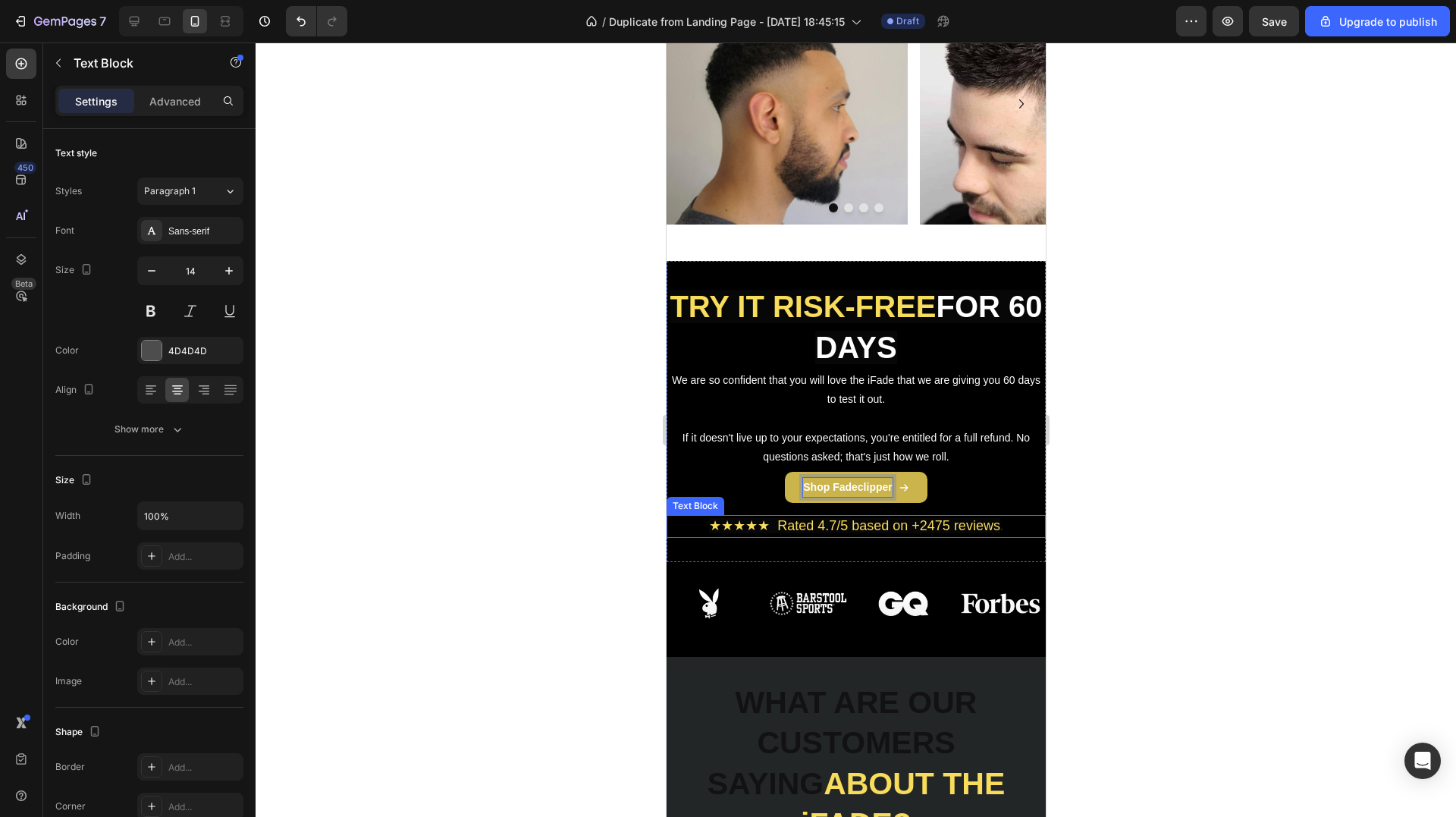
click at [867, 518] on span "★★★★★ Rated 4.7/5 based on +2475 reviews" at bounding box center [853, 525] width 291 height 15
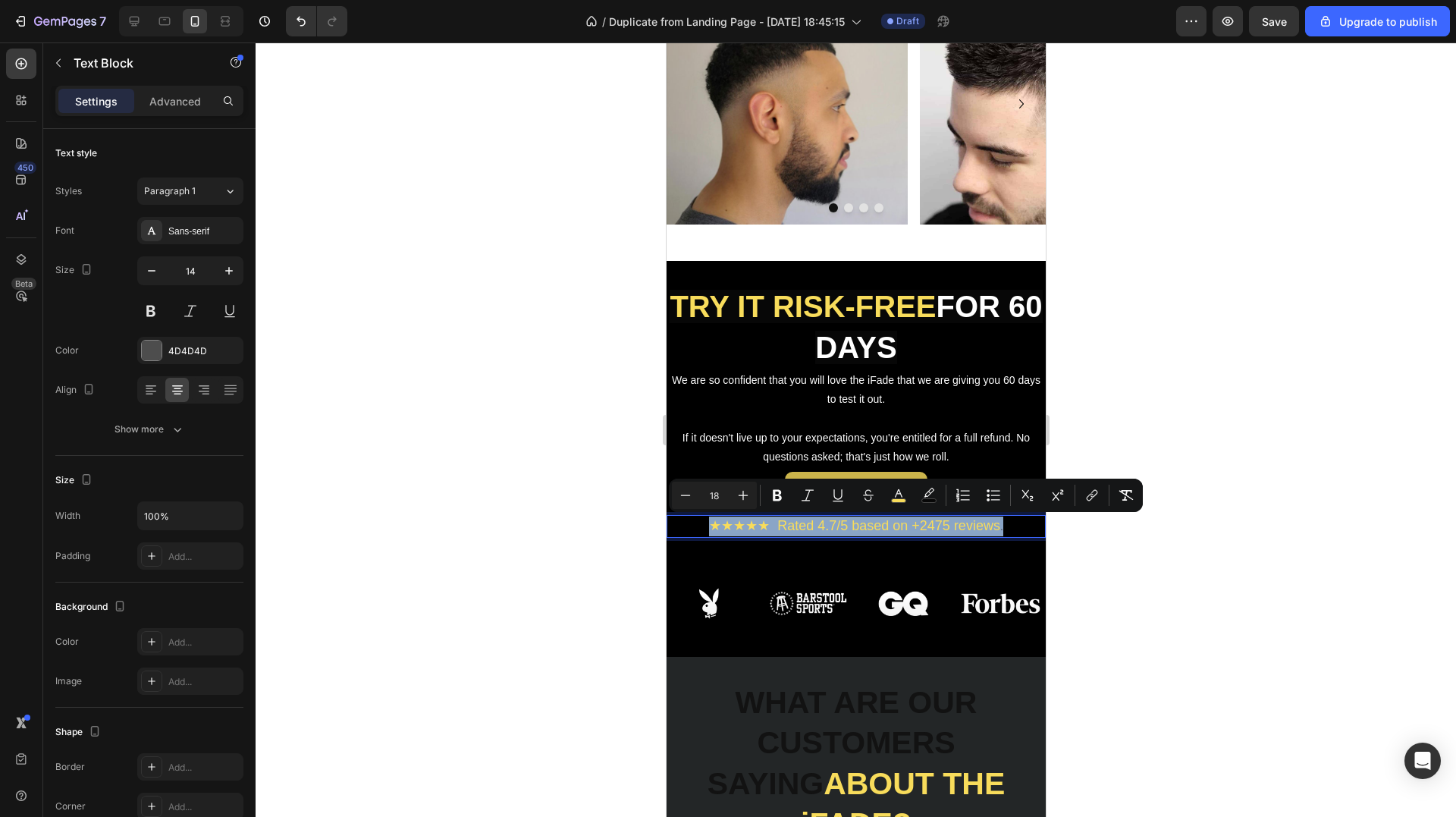
click at [867, 518] on span "★★★★★ Rated 4.7/5 based on +2475 reviews" at bounding box center [853, 525] width 291 height 15
copy p "★★★★★ Rated 4.7/5 based on +2475 reviews ."
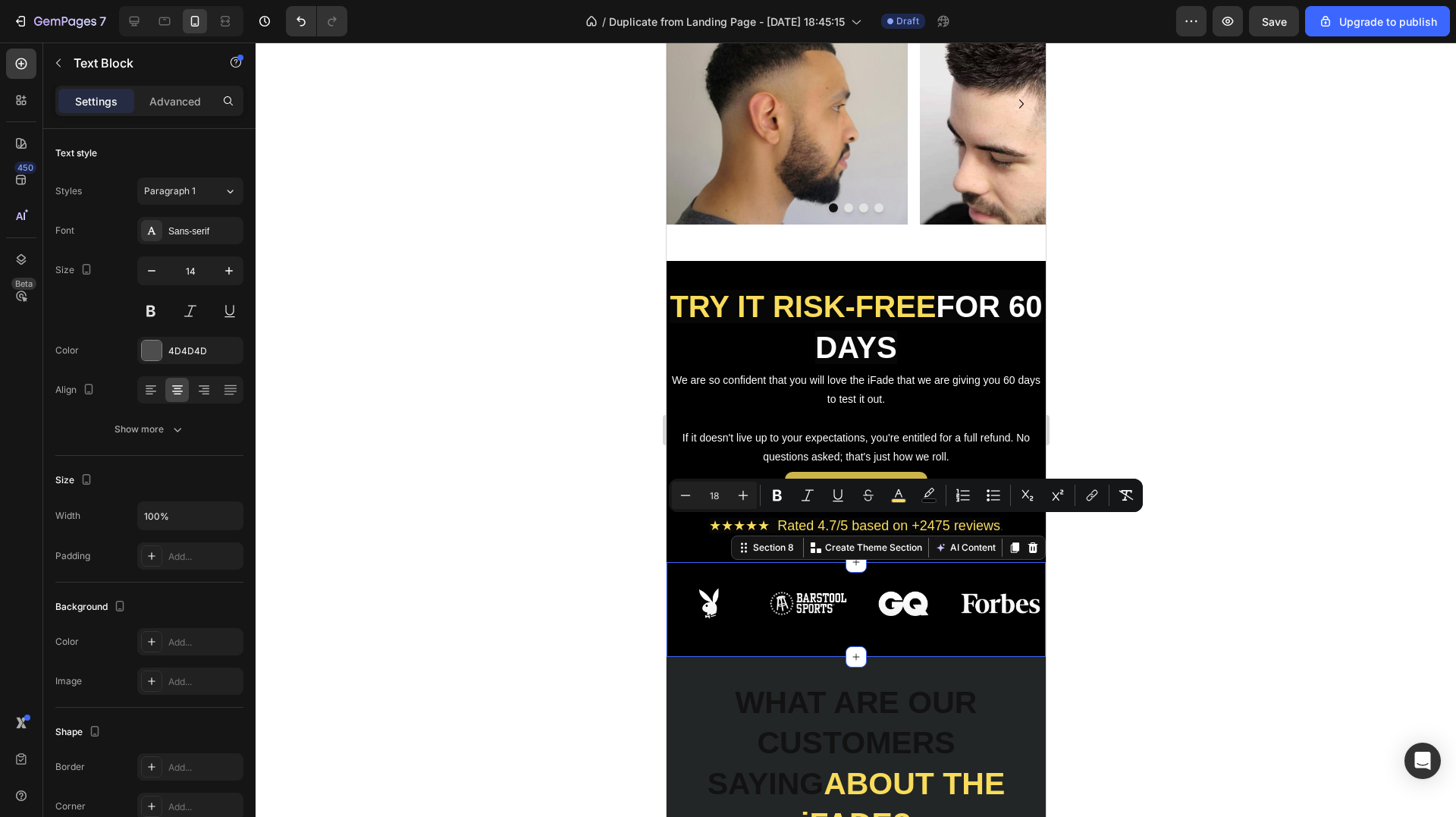
click at [727, 572] on div "Image Image Image Image Row Section 8 You can create reusable sections Create T…" at bounding box center [855, 610] width 379 height 95
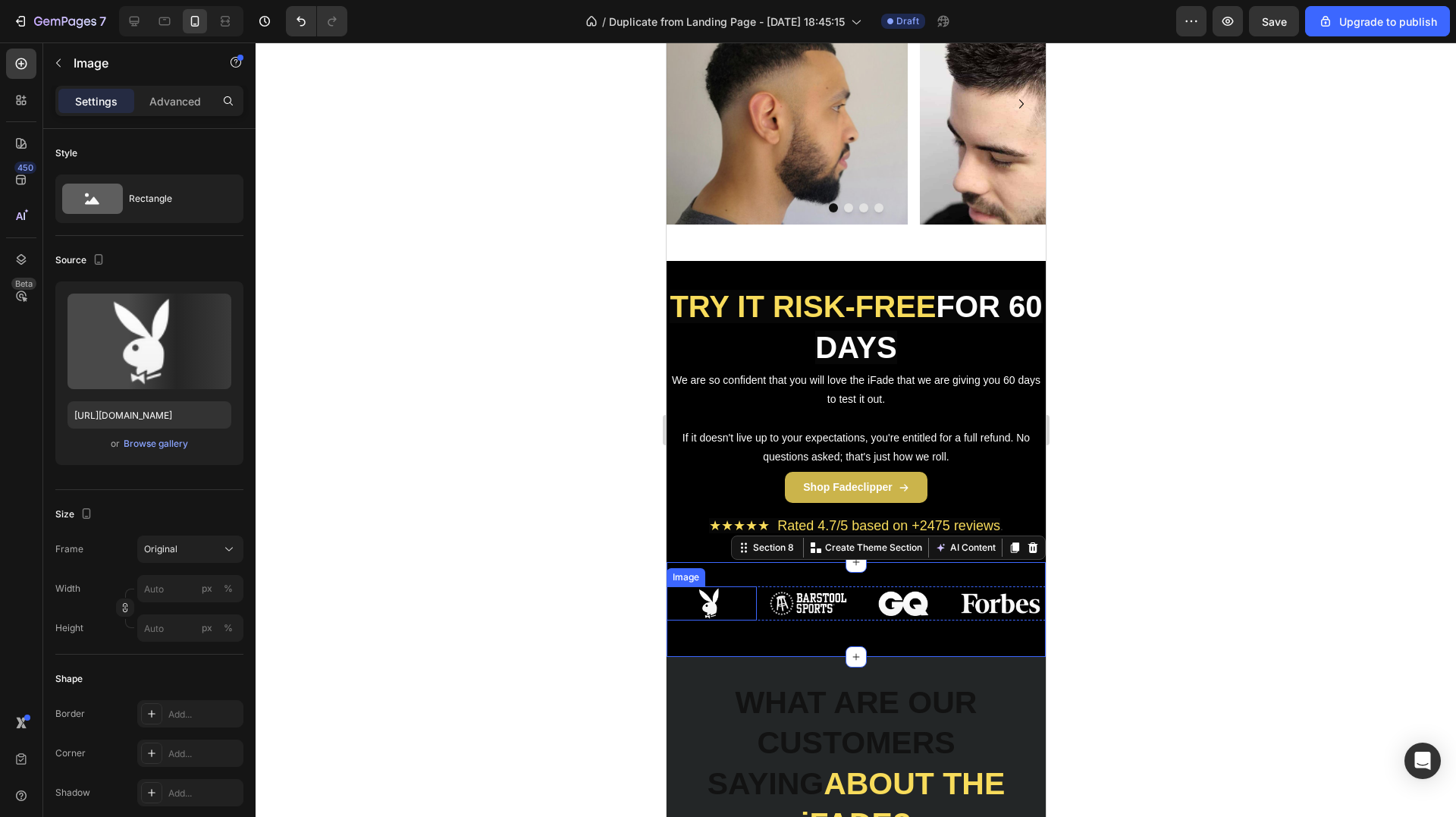
click at [704, 596] on img at bounding box center [710, 603] width 90 height 35
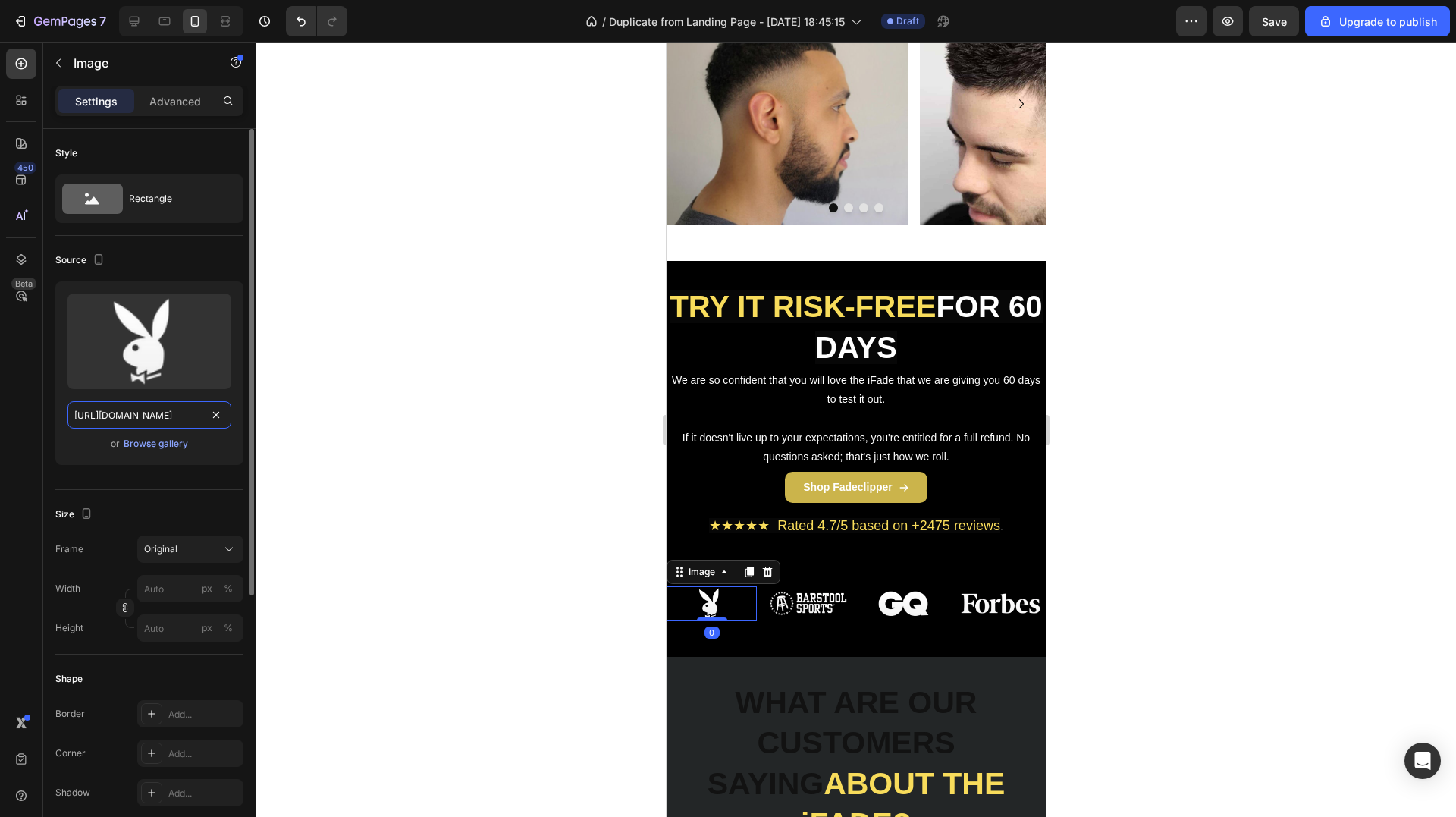
click at [143, 420] on input "[URL][DOMAIN_NAME]" at bounding box center [149, 415] width 164 height 28
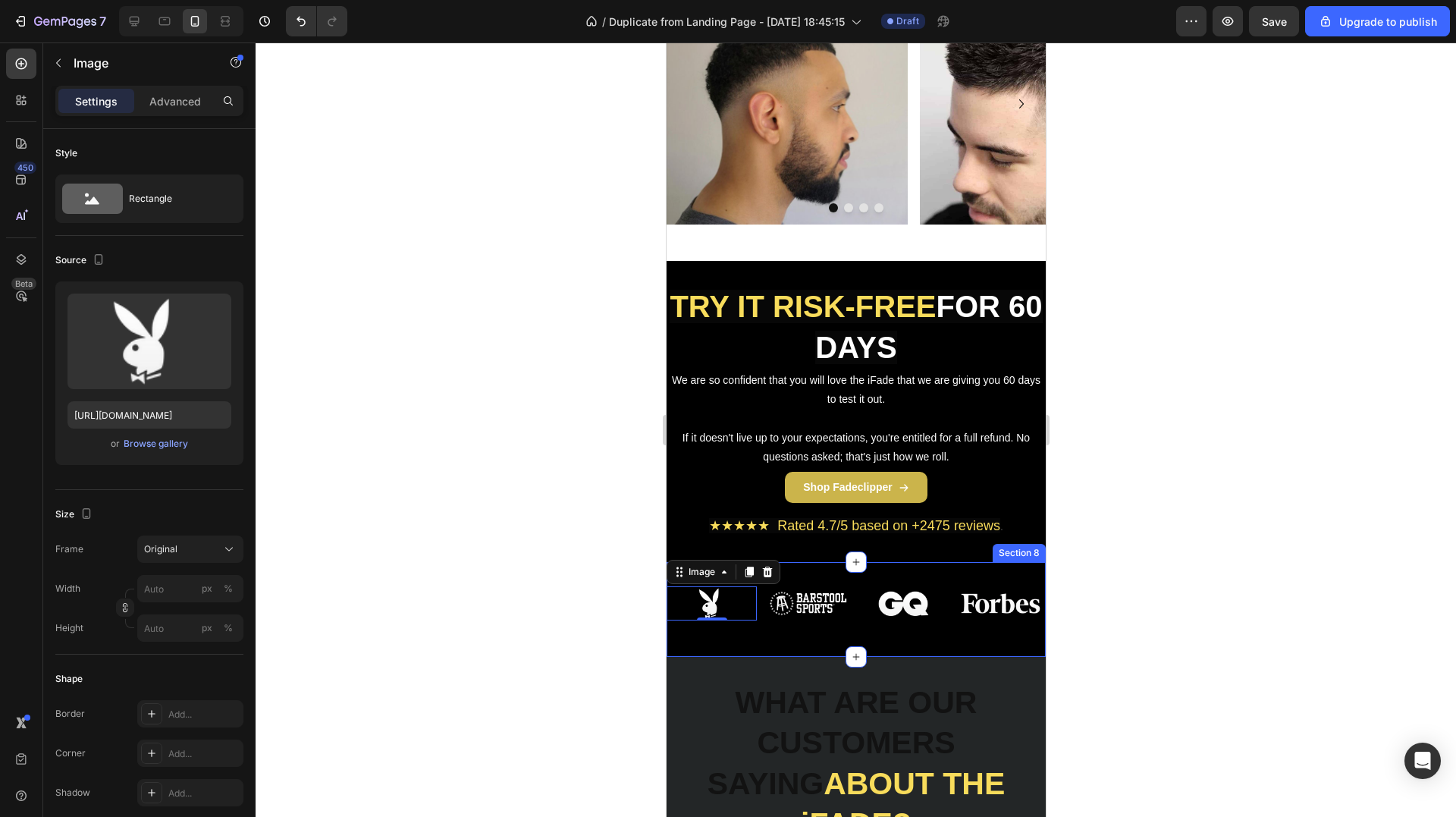
click at [794, 598] on img at bounding box center [807, 603] width 90 height 35
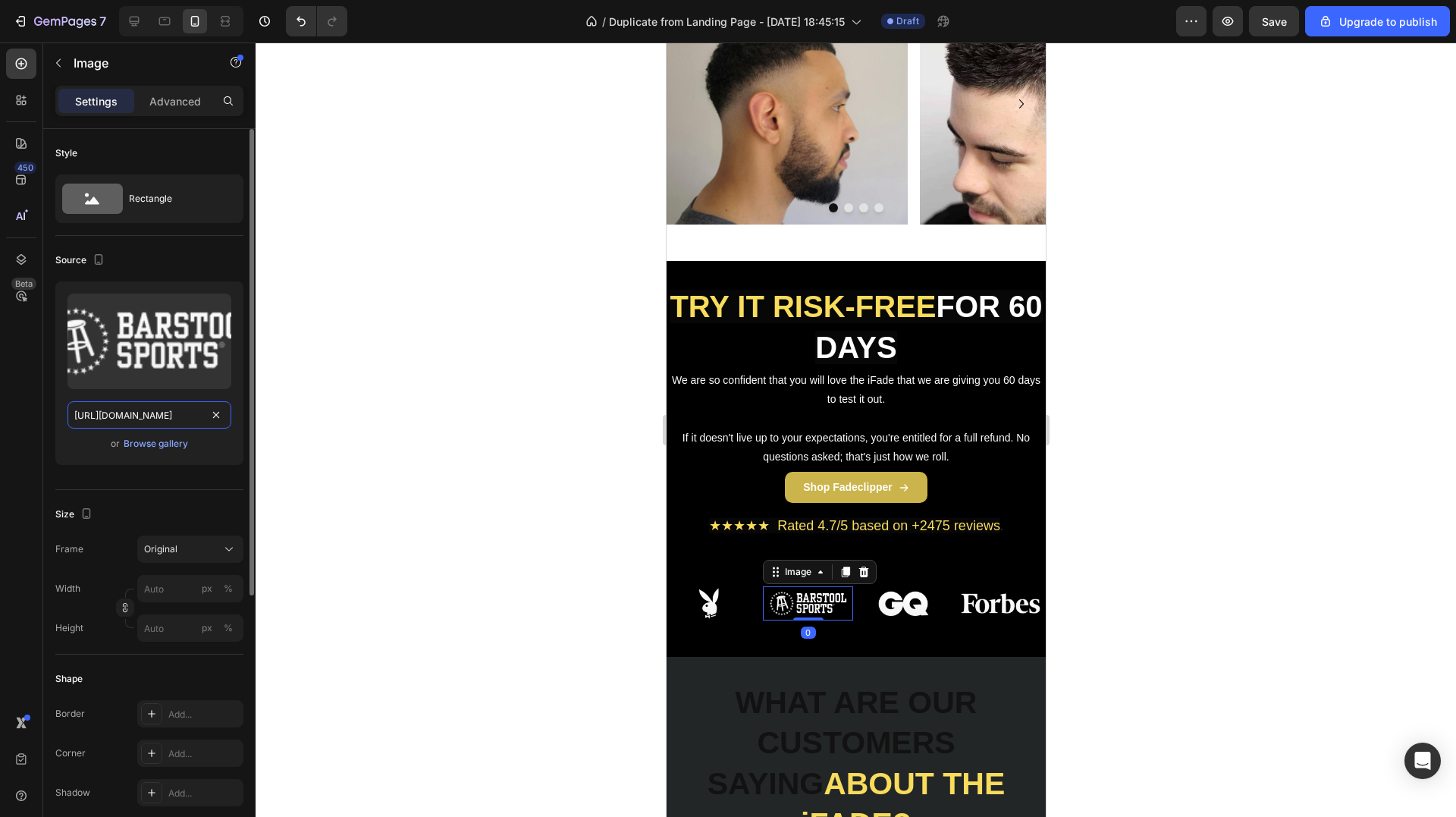
click at [129, 404] on input "[URL][DOMAIN_NAME]" at bounding box center [149, 415] width 164 height 28
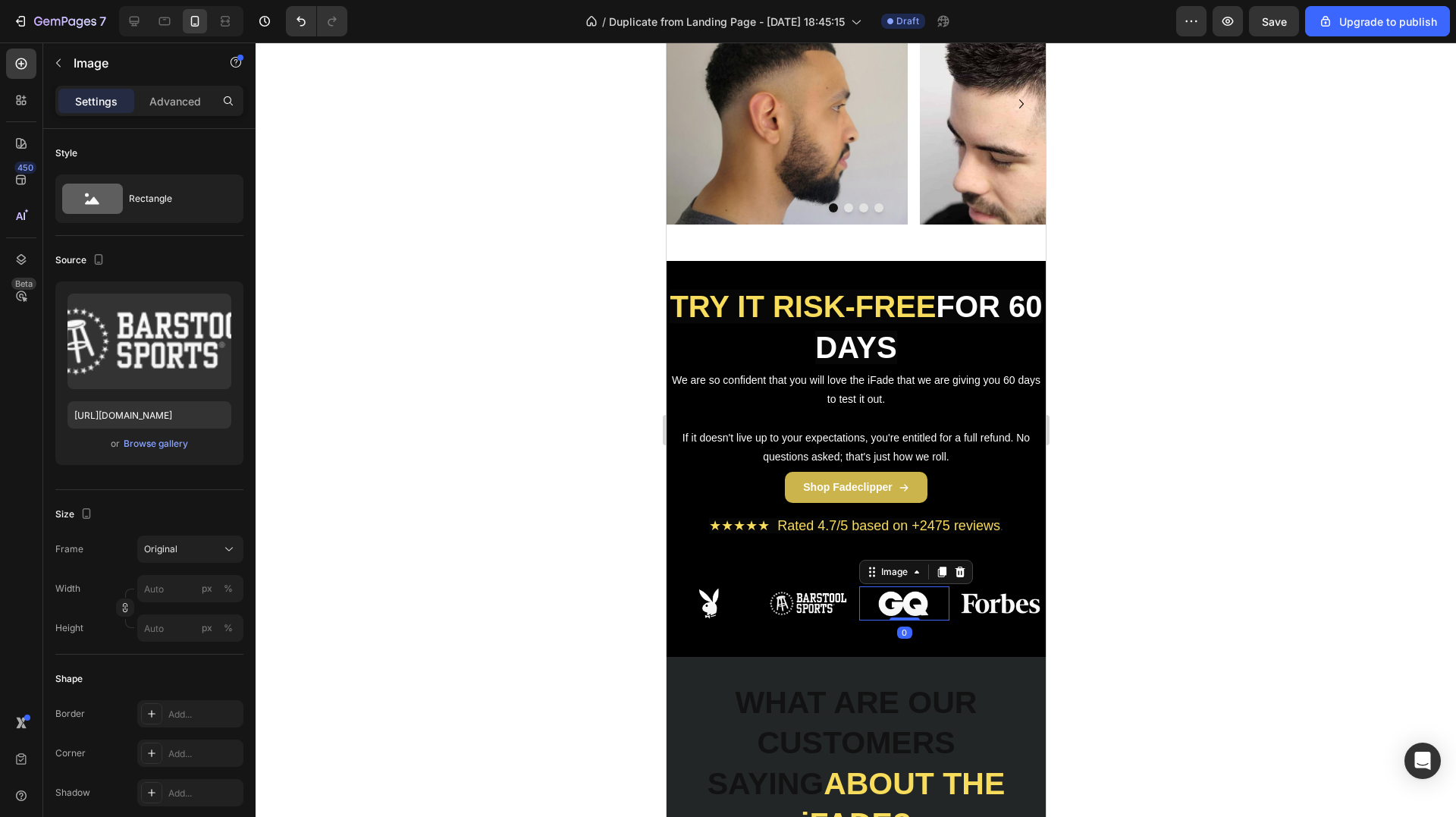
click at [885, 611] on img at bounding box center [903, 603] width 90 height 35
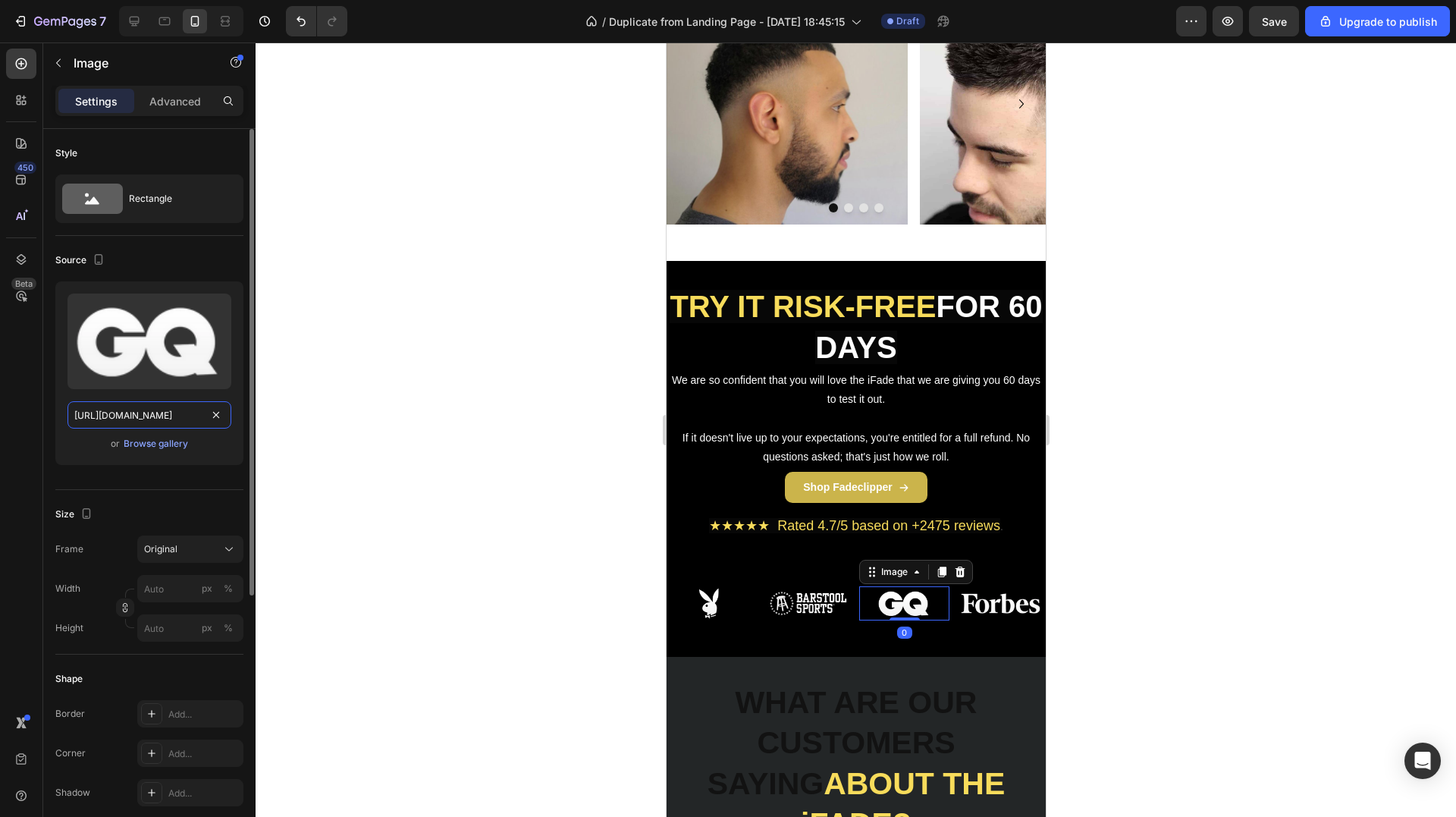
click at [158, 424] on input "[URL][DOMAIN_NAME]" at bounding box center [149, 415] width 164 height 28
click at [812, 602] on img at bounding box center [807, 603] width 90 height 35
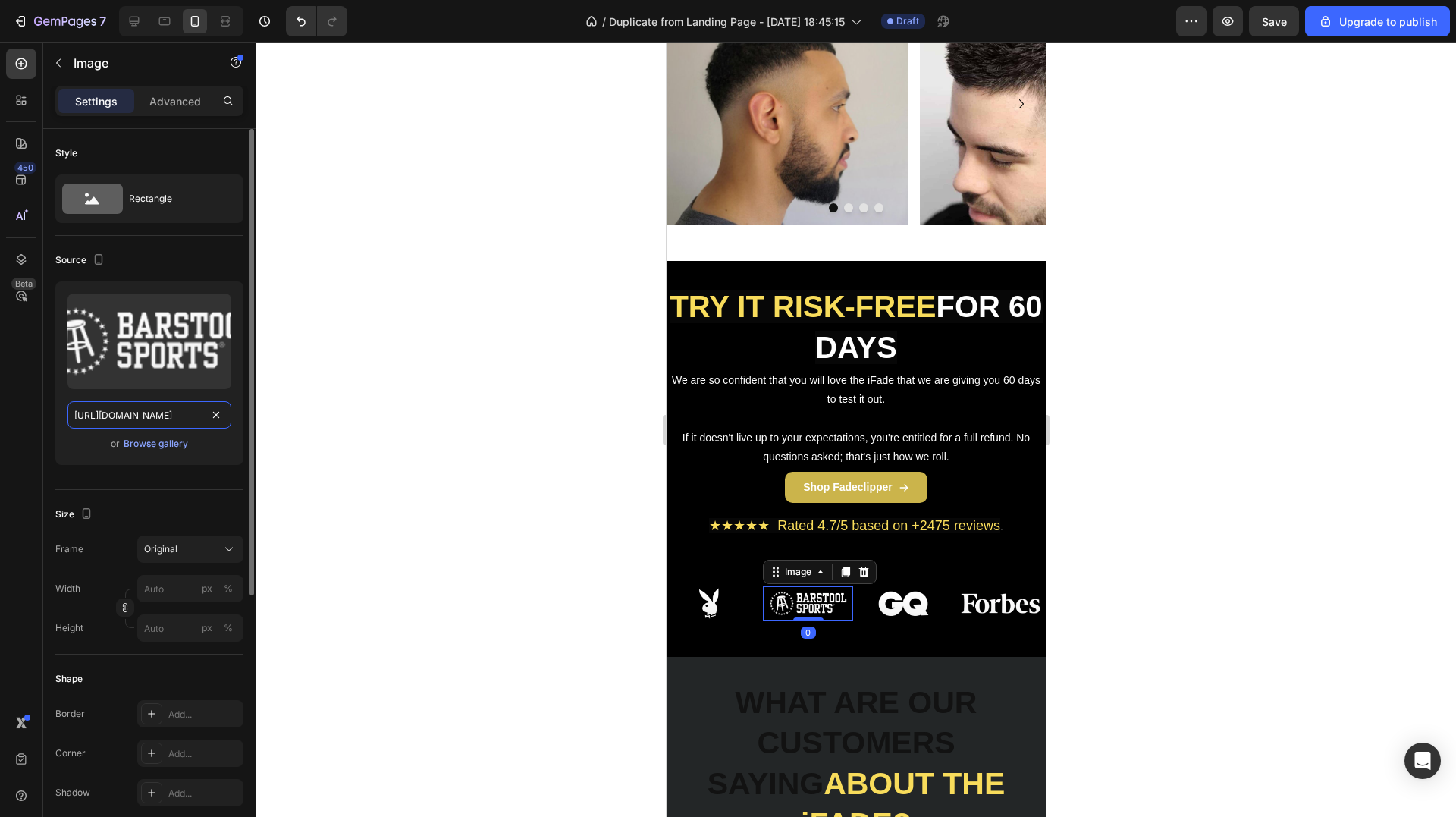
click at [139, 418] on input "[URL][DOMAIN_NAME]" at bounding box center [149, 415] width 164 height 28
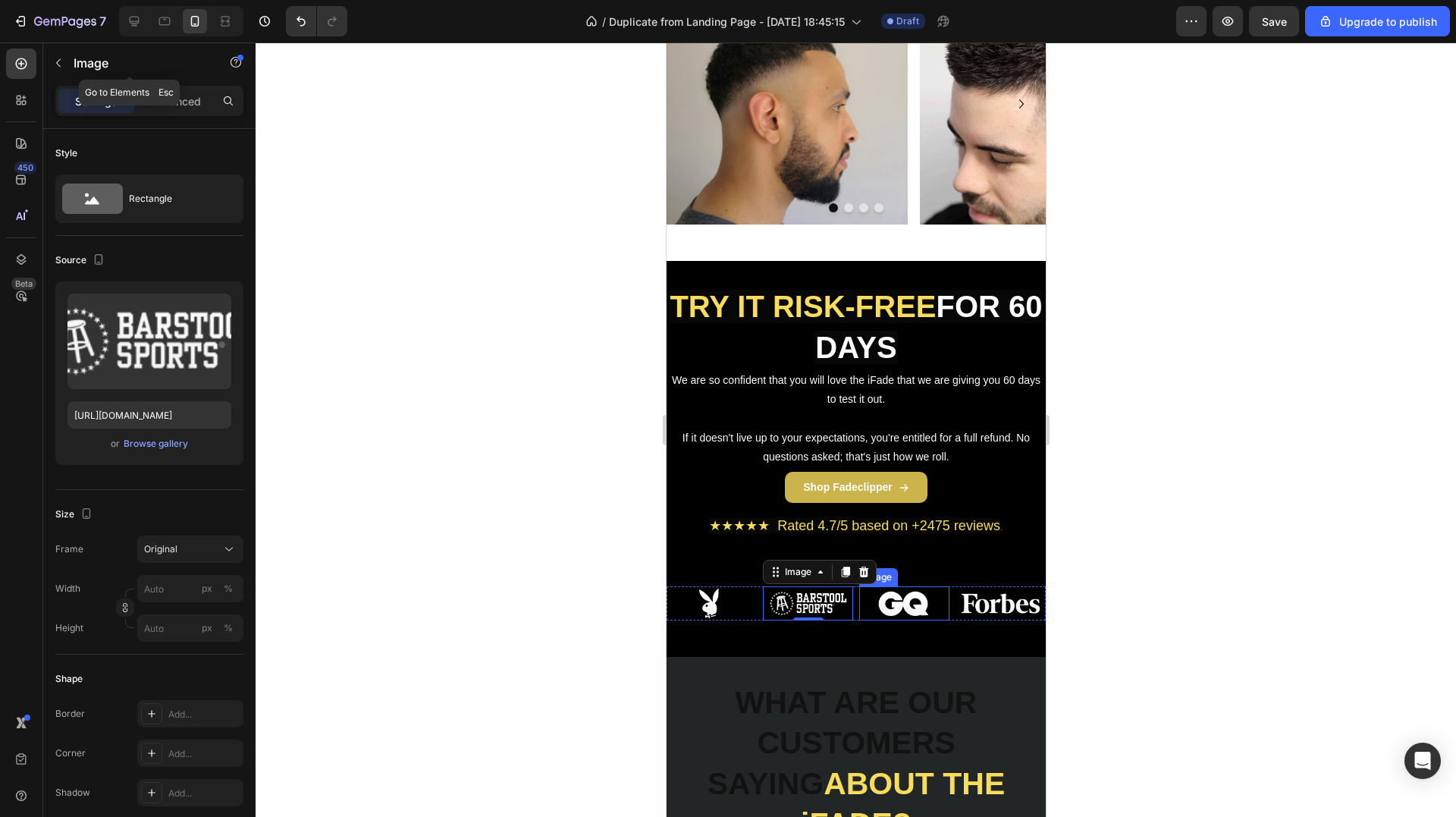
click at [891, 598] on img at bounding box center [903, 603] width 90 height 35
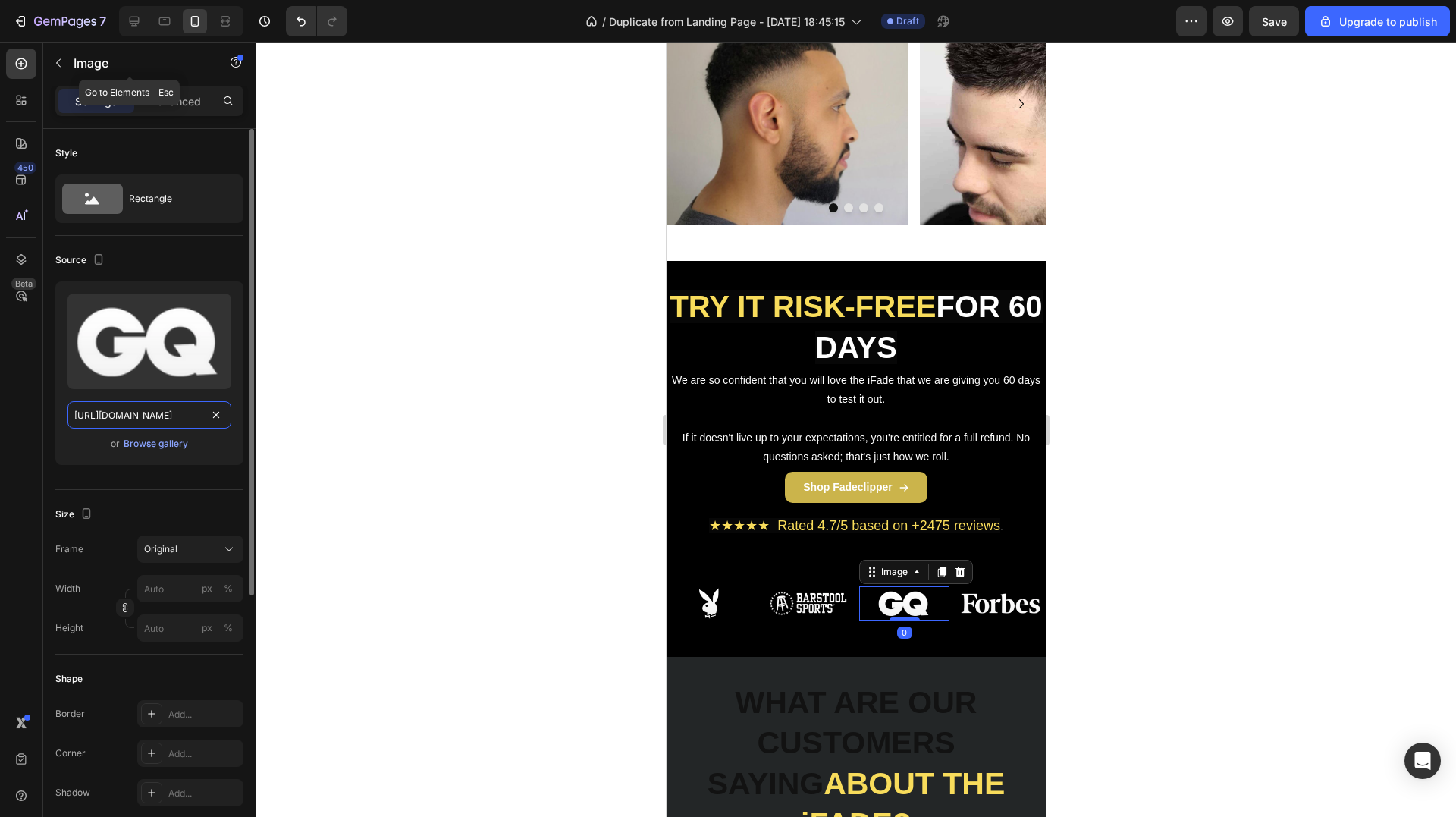
click at [156, 414] on input "[URL][DOMAIN_NAME]" at bounding box center [149, 415] width 164 height 28
click at [984, 598] on img at bounding box center [999, 603] width 90 height 35
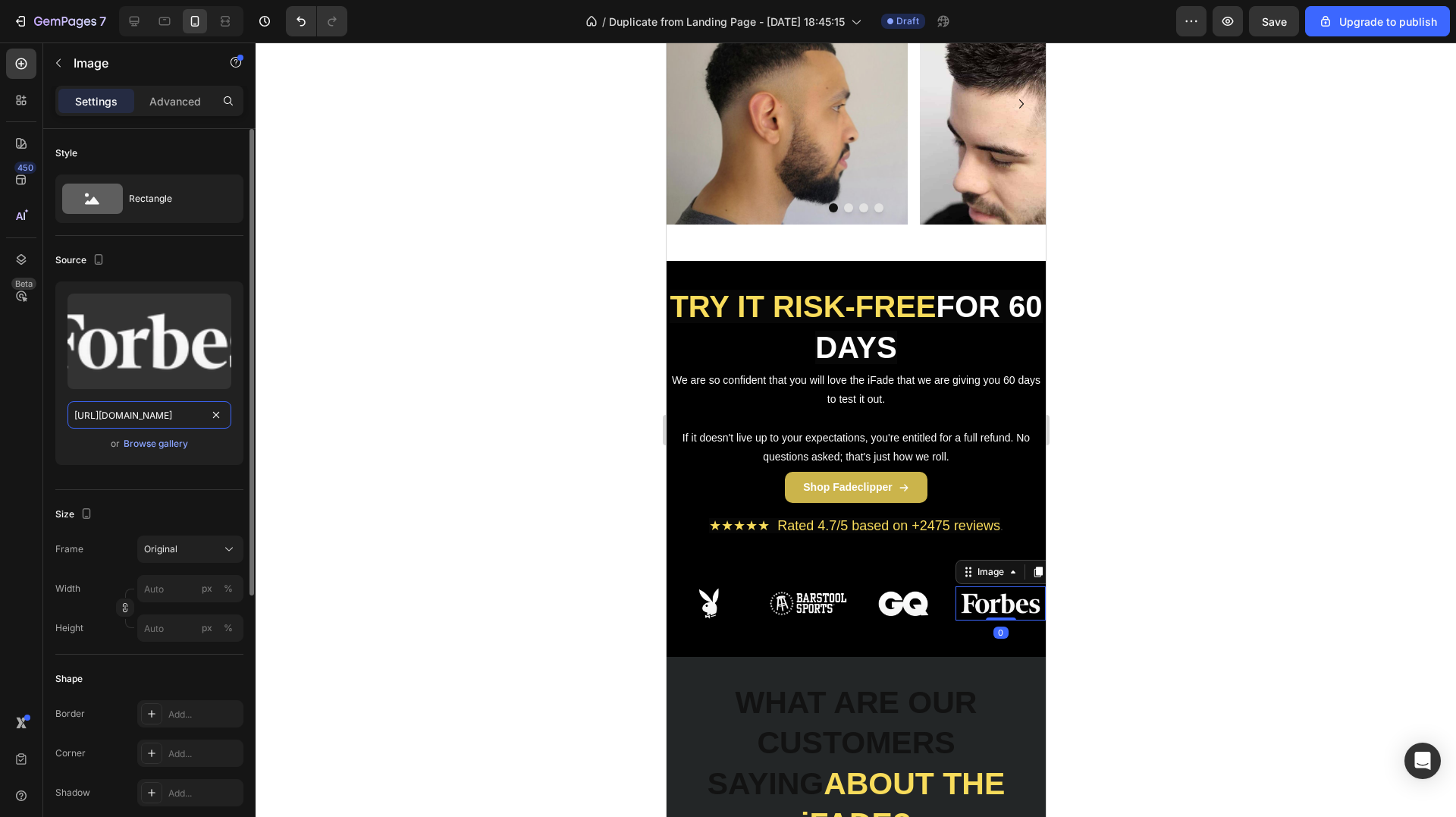
click at [131, 409] on input "[URL][DOMAIN_NAME]" at bounding box center [149, 415] width 164 height 28
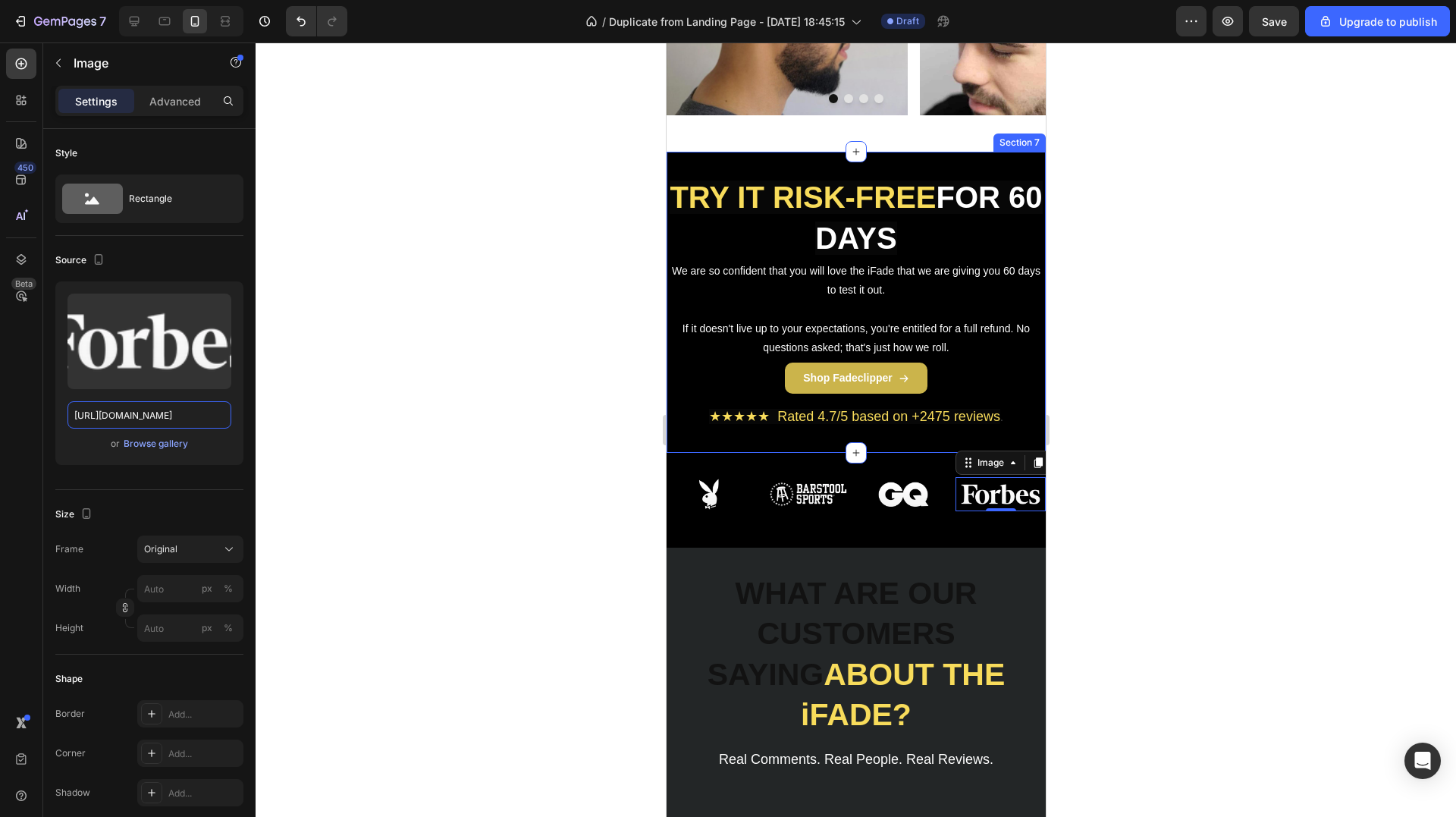
scroll to position [2351, 0]
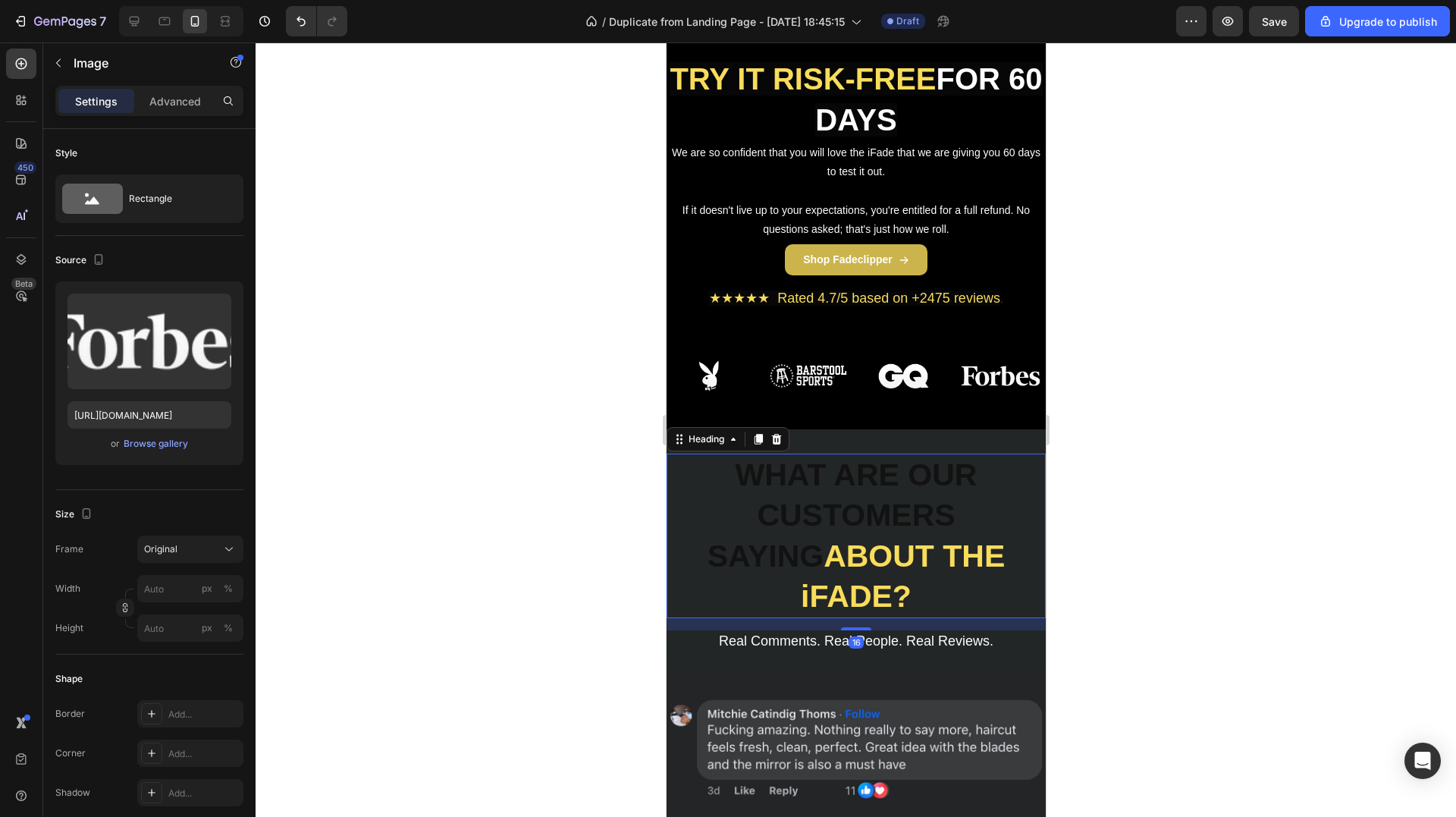
click at [814, 482] on strong "WHAT ARE OUR CUSTOMERS SAYING" at bounding box center [841, 516] width 270 height 116
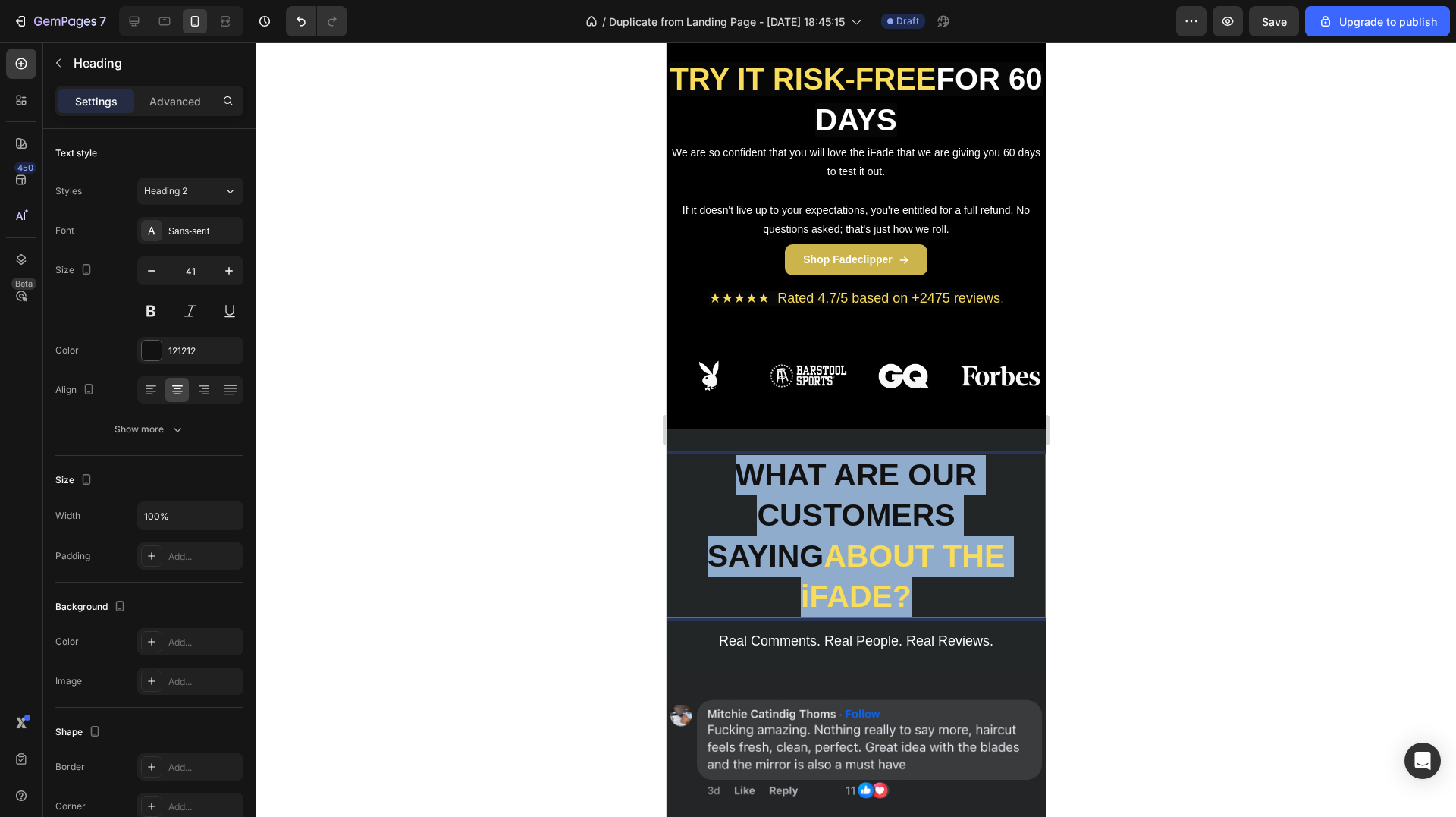
click at [814, 482] on strong "WHAT ARE OUR CUSTOMERS SAYING" at bounding box center [841, 516] width 270 height 116
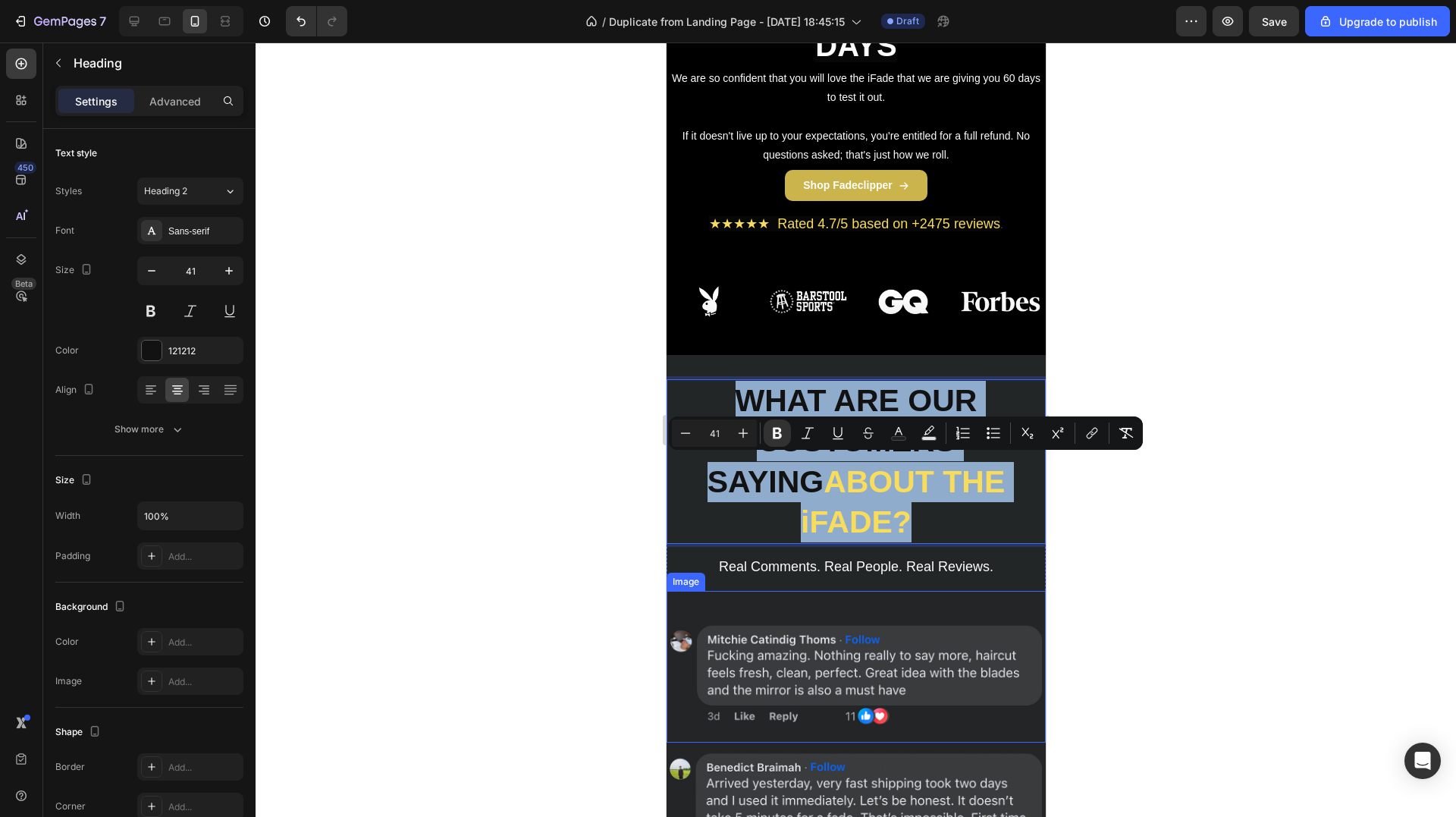
scroll to position [2654, 0]
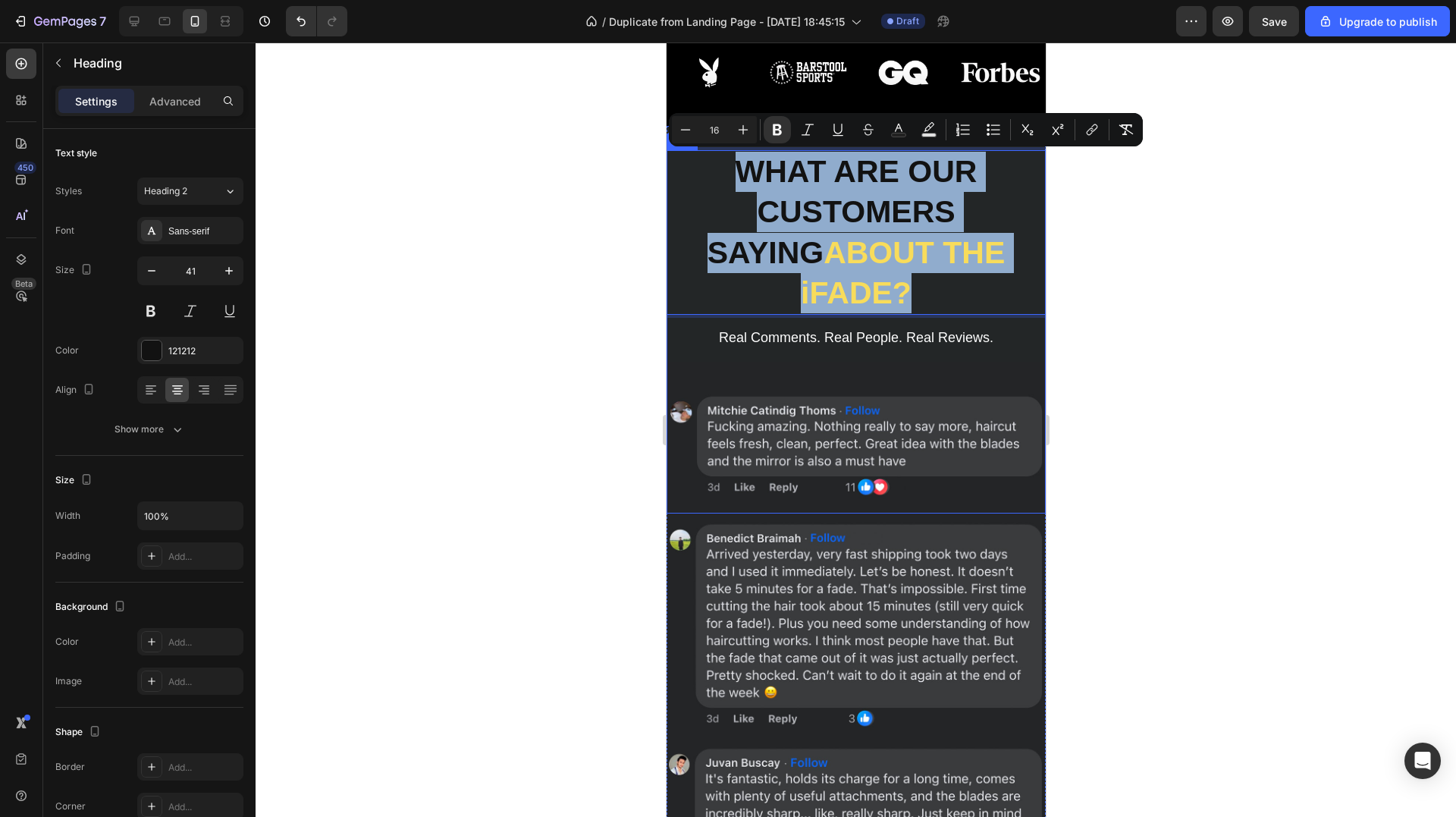
click at [825, 329] on p "Real Comments. Real People. Real Reviews." at bounding box center [854, 338] width 376 height 20
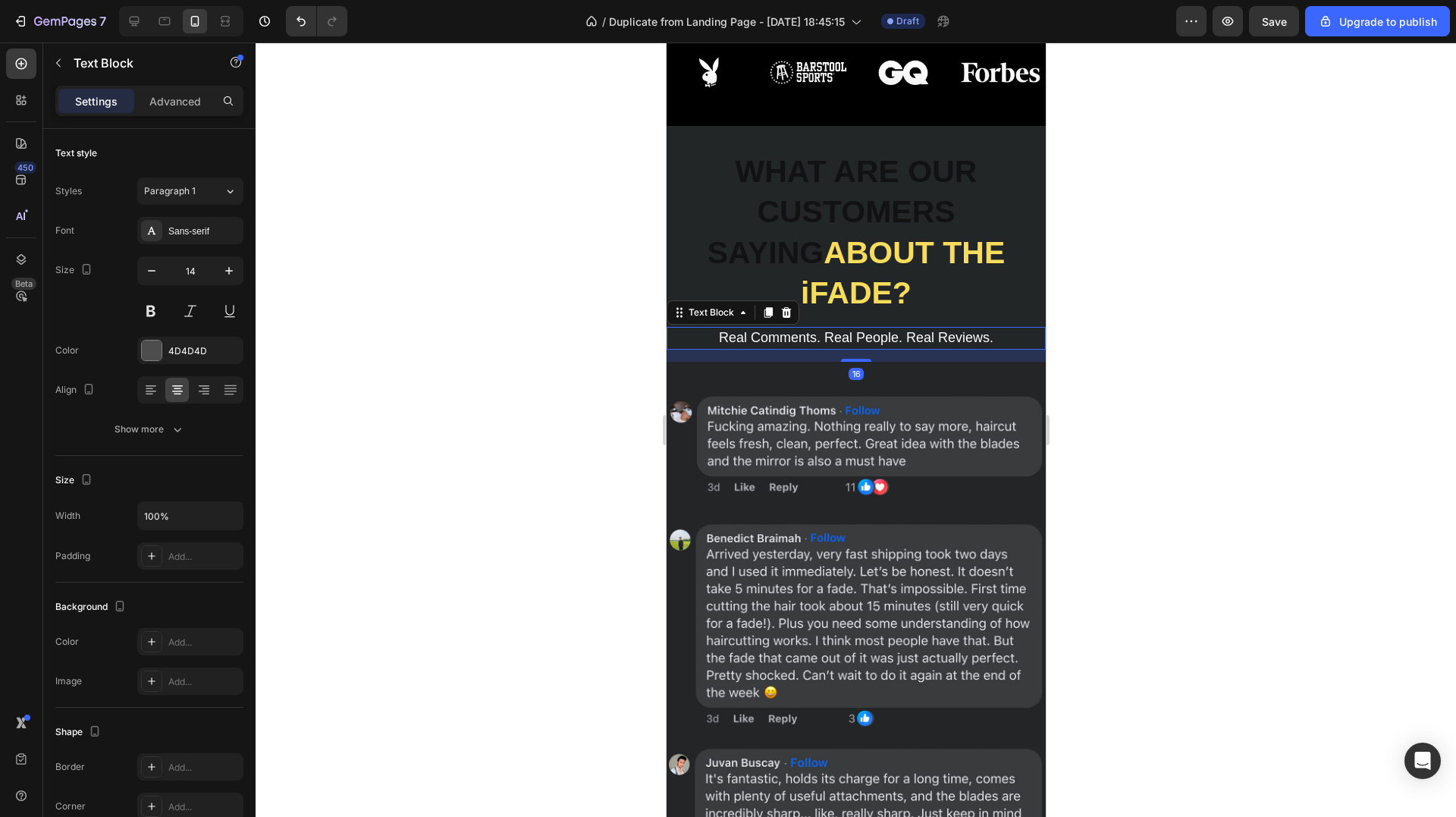
click at [825, 329] on p "Real Comments. Real People. Real Reviews." at bounding box center [854, 338] width 376 height 20
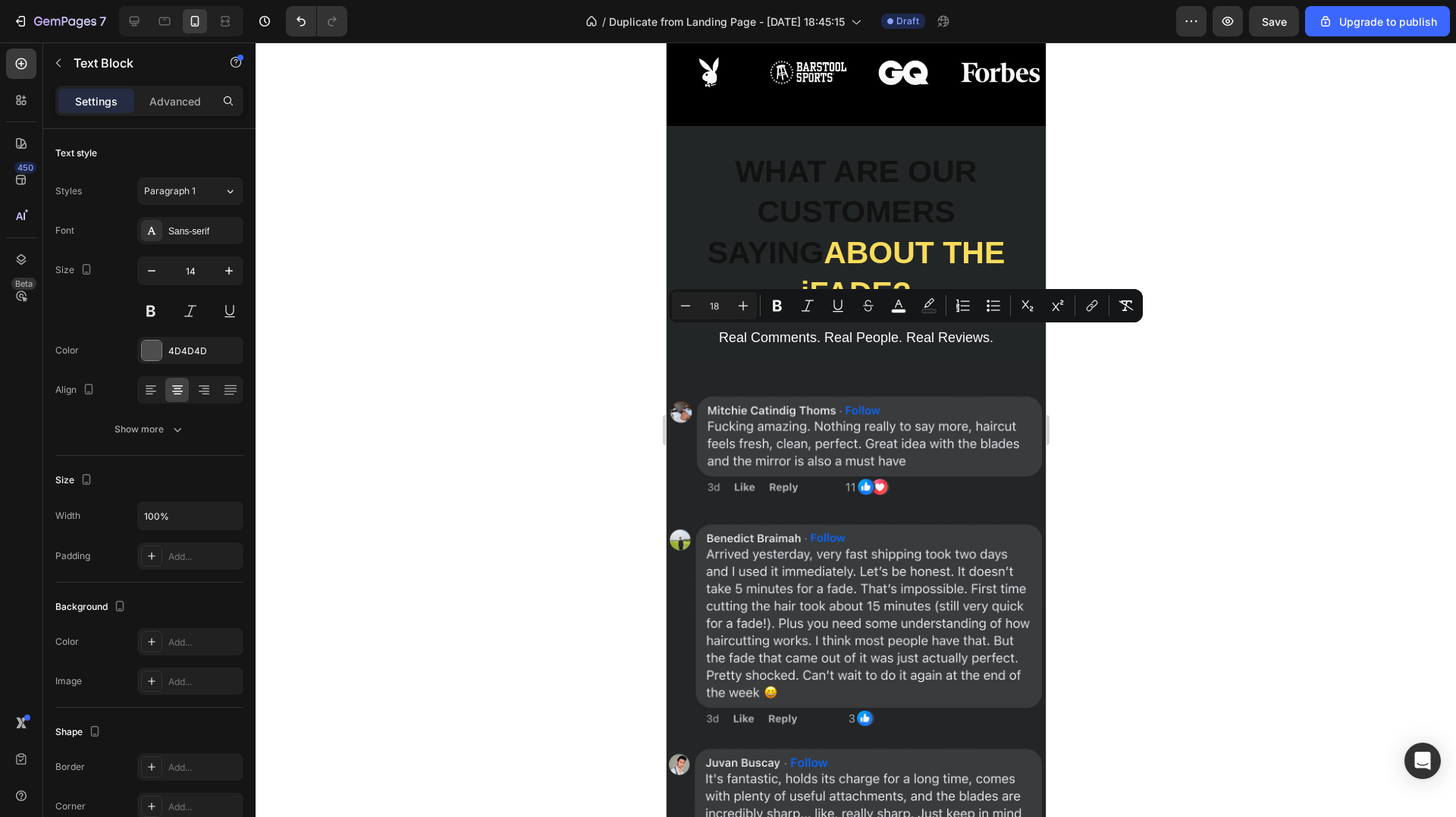
click at [815, 308] on div at bounding box center [815, 308] width 0 height 0
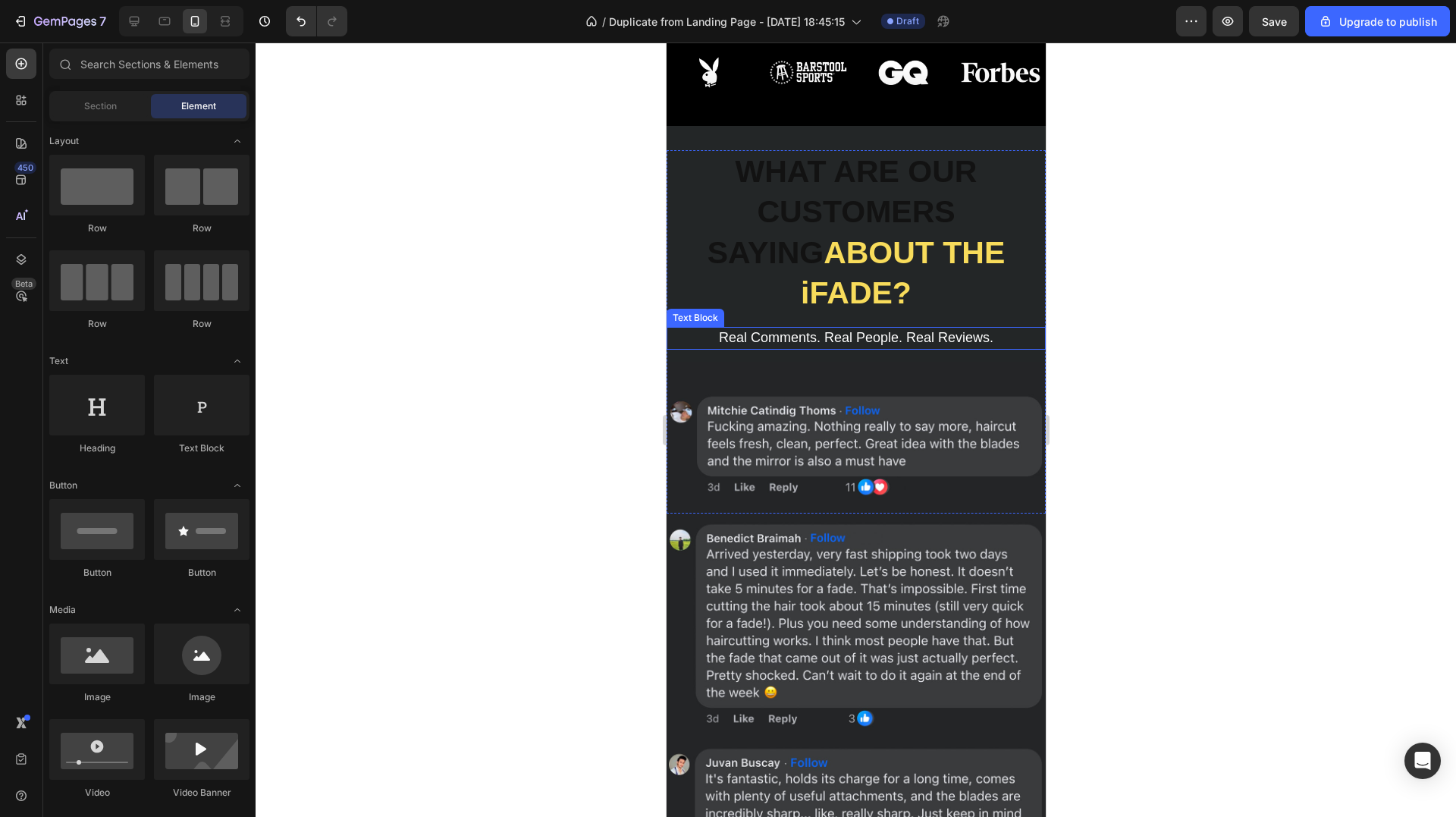
click at [822, 337] on span "Real Comments. Real People. Real Reviews." at bounding box center [855, 336] width 274 height 15
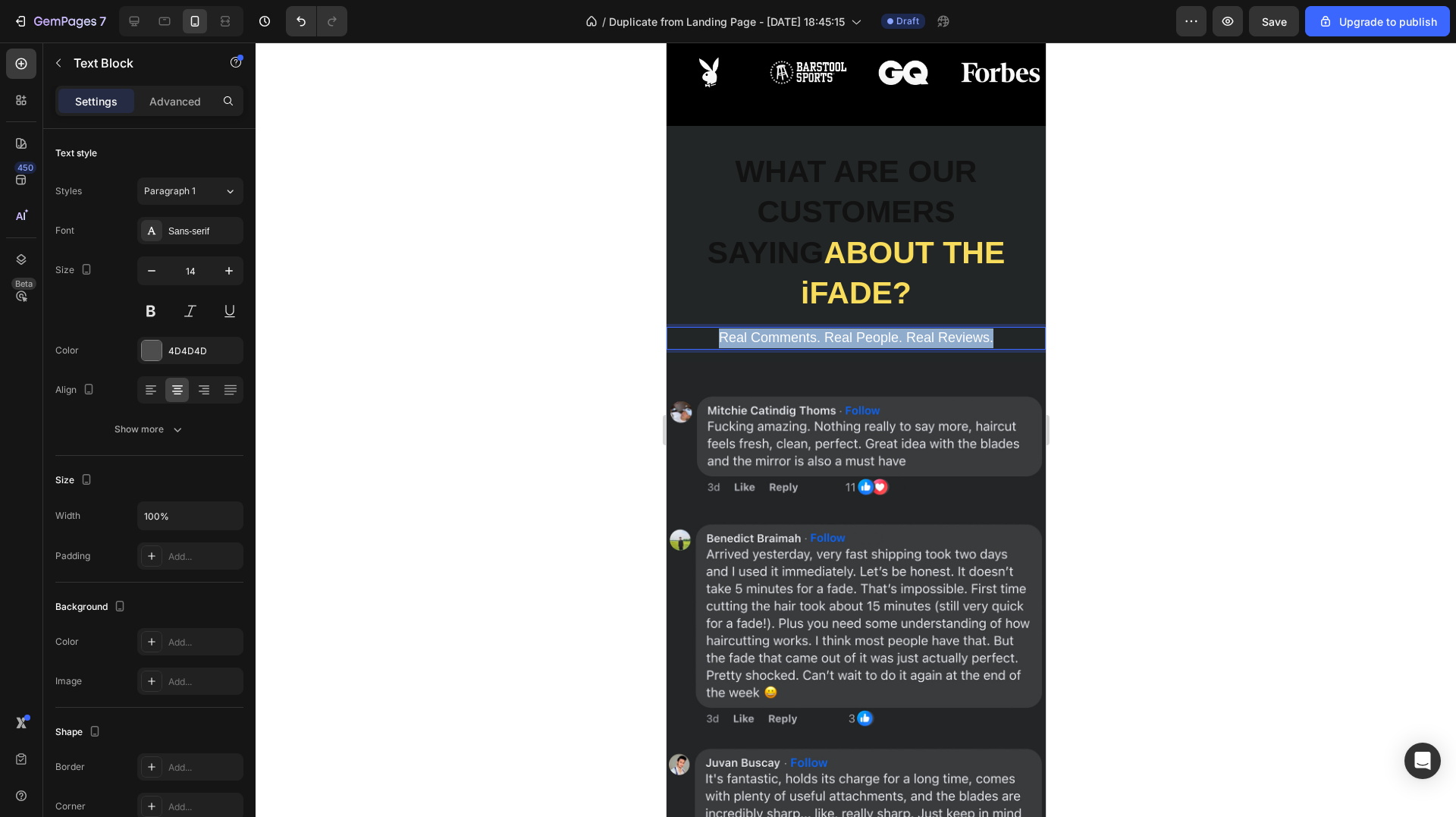
click at [822, 337] on span "Real Comments. Real People. Real Reviews." at bounding box center [855, 336] width 274 height 15
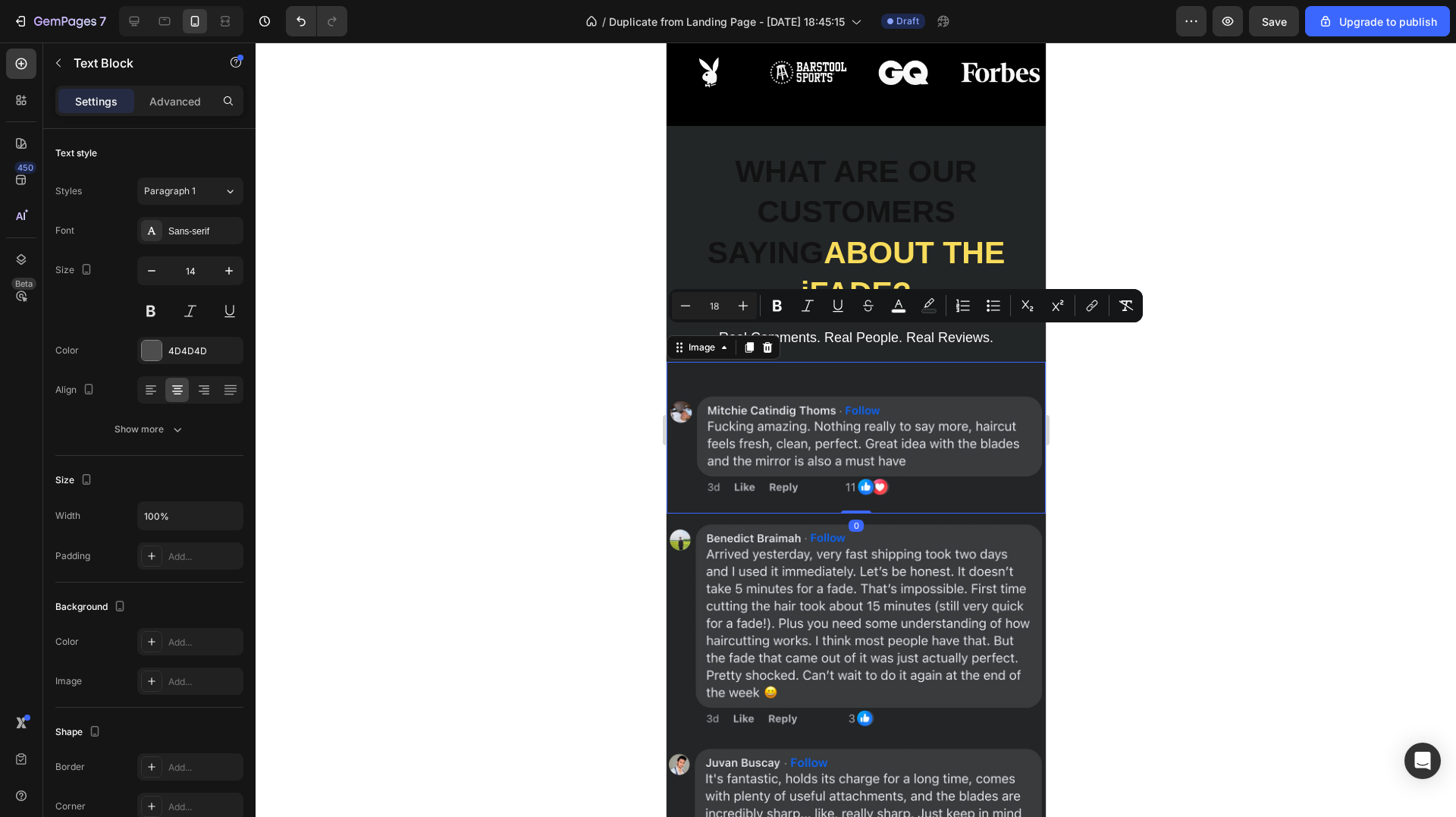
click at [799, 411] on img at bounding box center [855, 437] width 379 height 151
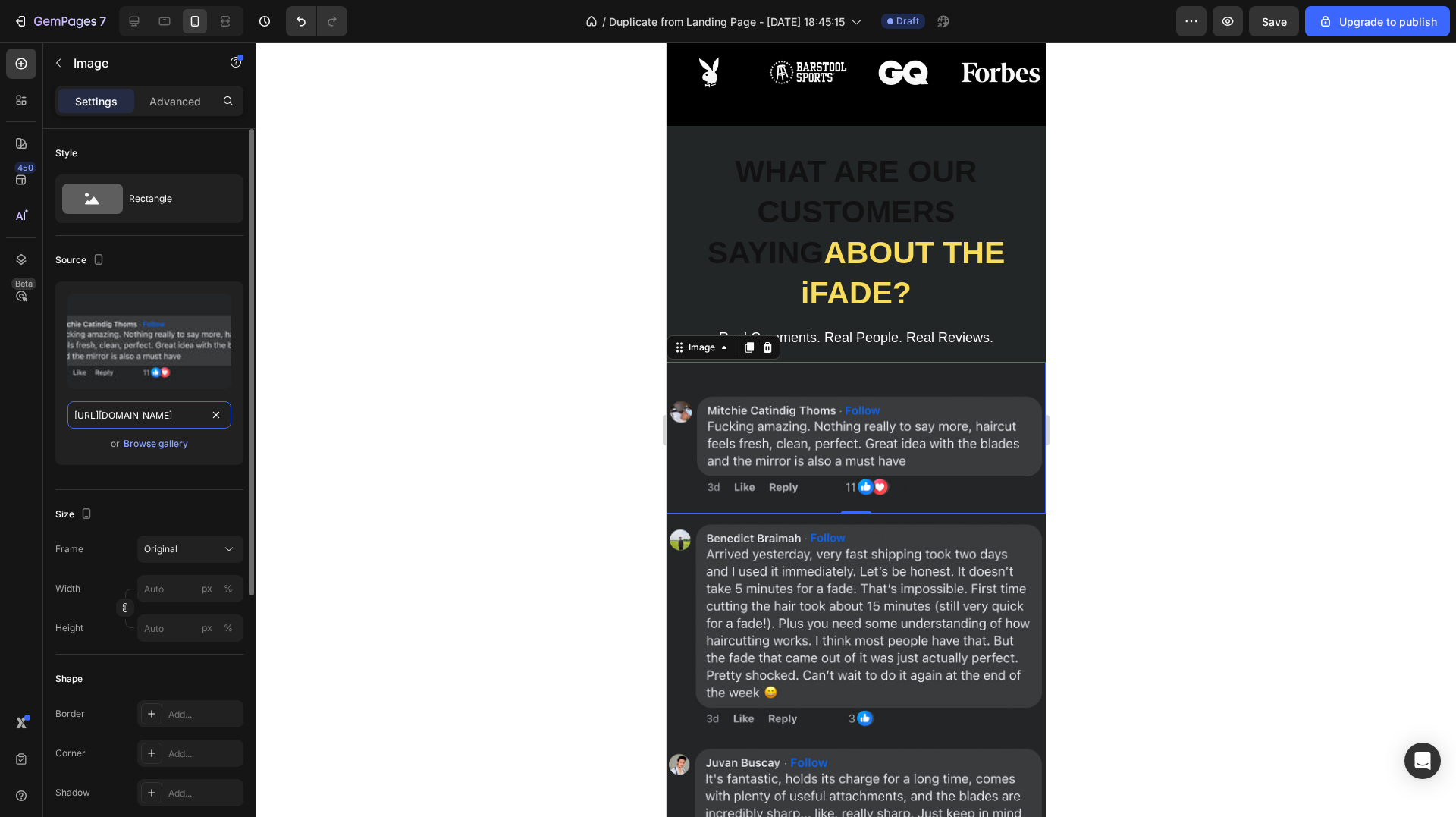
click at [117, 408] on input "[URL][DOMAIN_NAME]" at bounding box center [149, 415] width 164 height 28
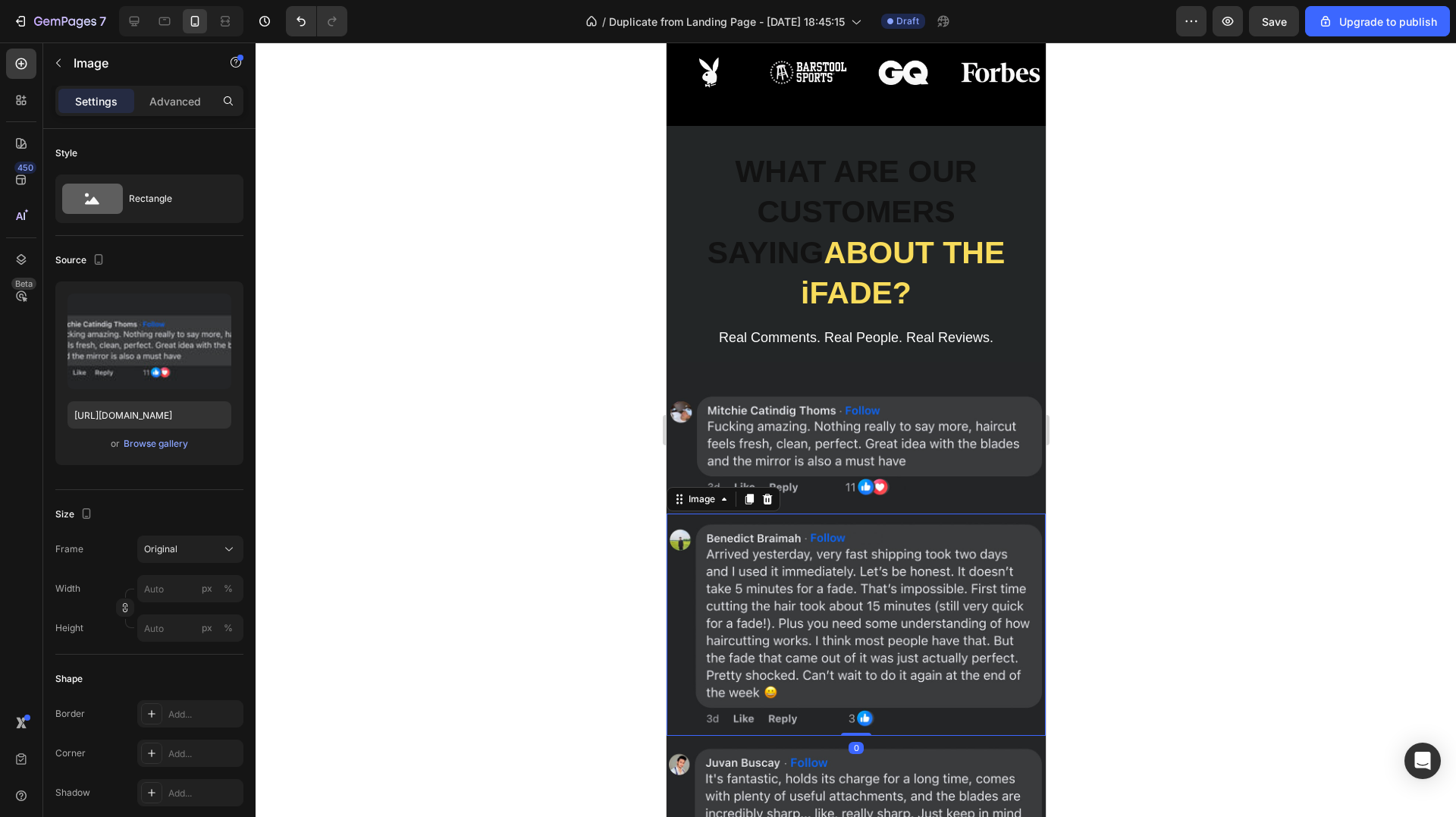
click at [854, 579] on img at bounding box center [855, 624] width 379 height 222
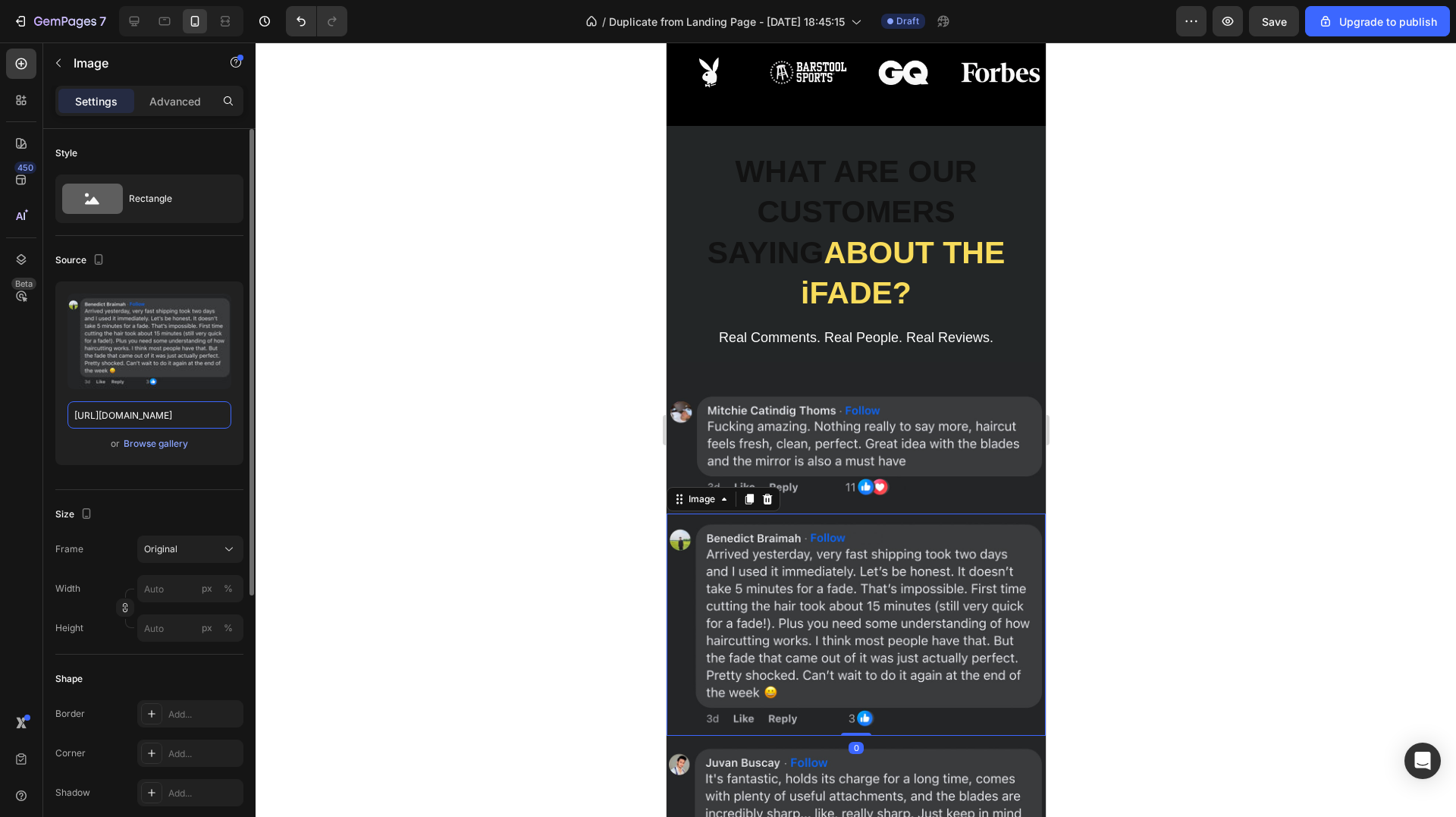
click at [149, 410] on input "[URL][DOMAIN_NAME]" at bounding box center [149, 415] width 164 height 28
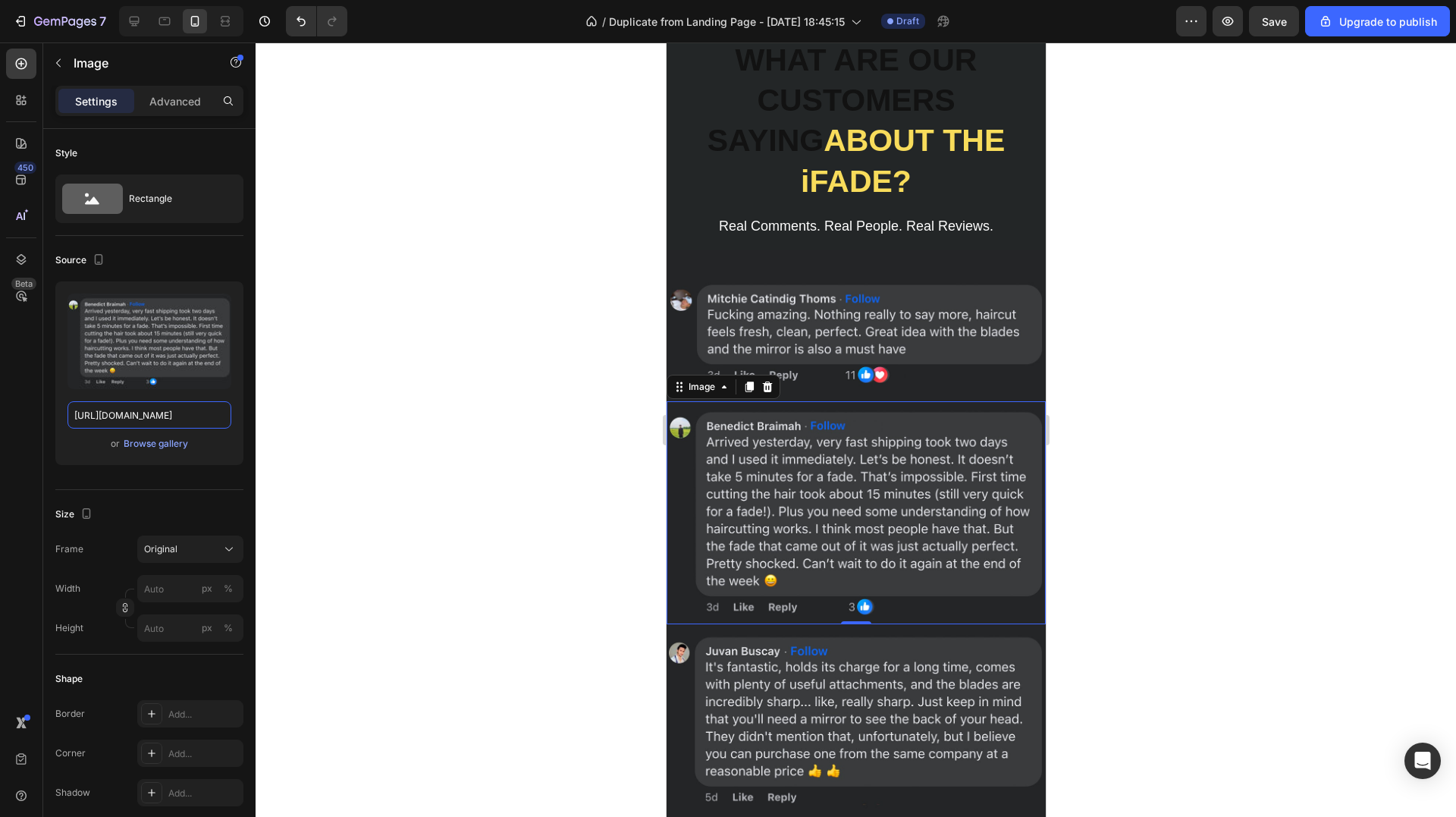
scroll to position [2882, 0]
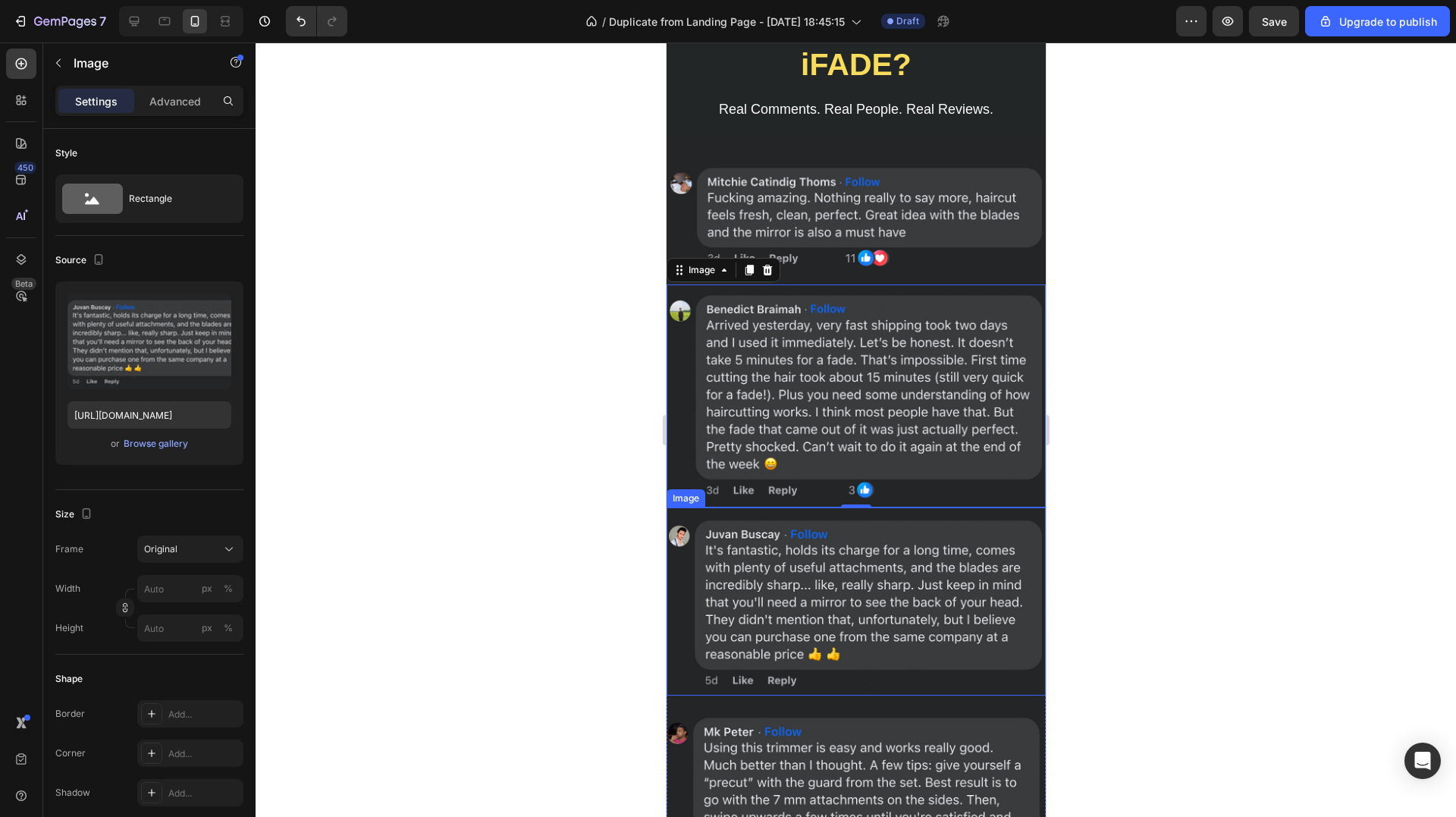
click at [825, 553] on img at bounding box center [855, 601] width 379 height 188
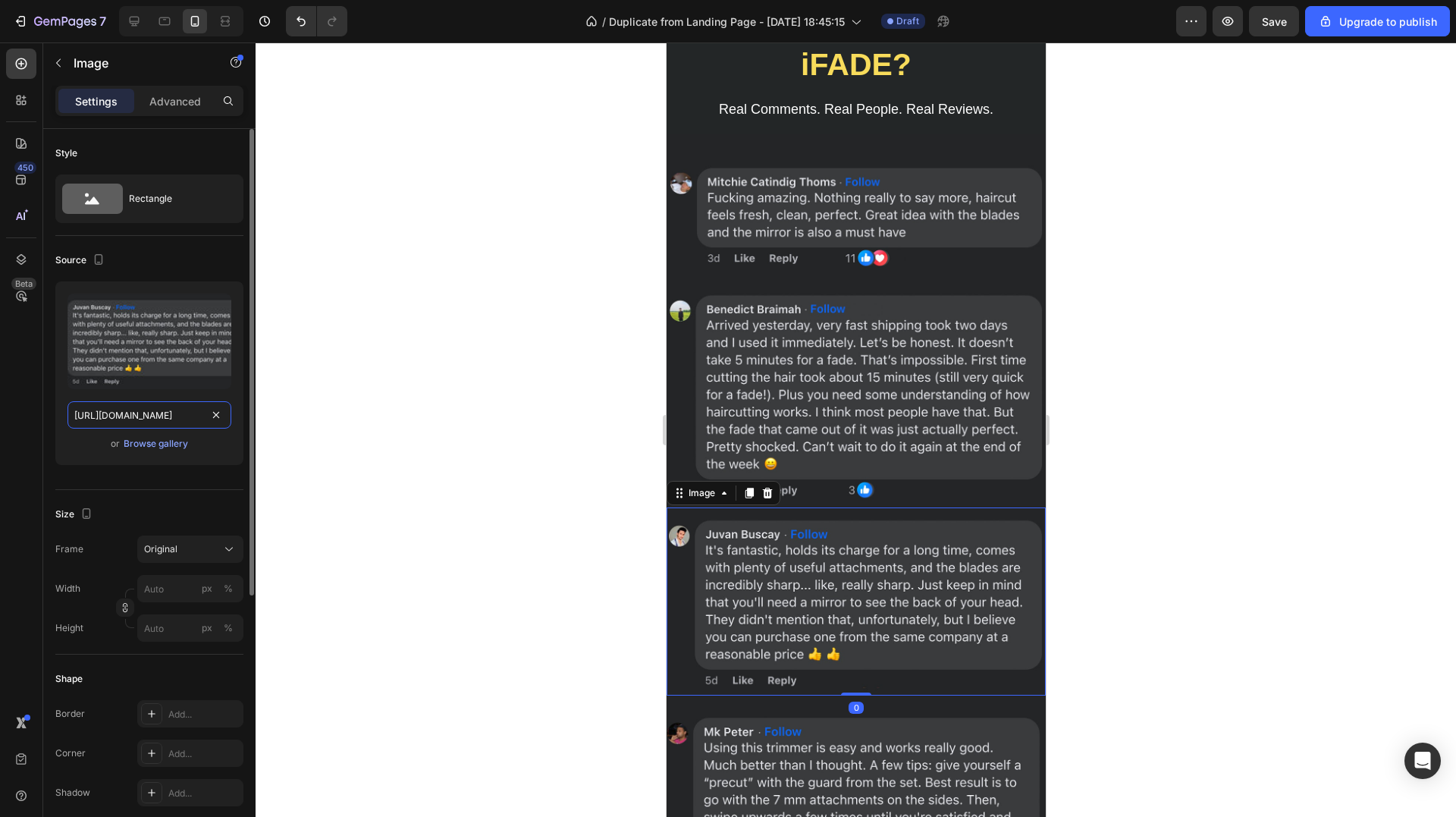
click at [159, 421] on input "[URL][DOMAIN_NAME]" at bounding box center [149, 415] width 164 height 28
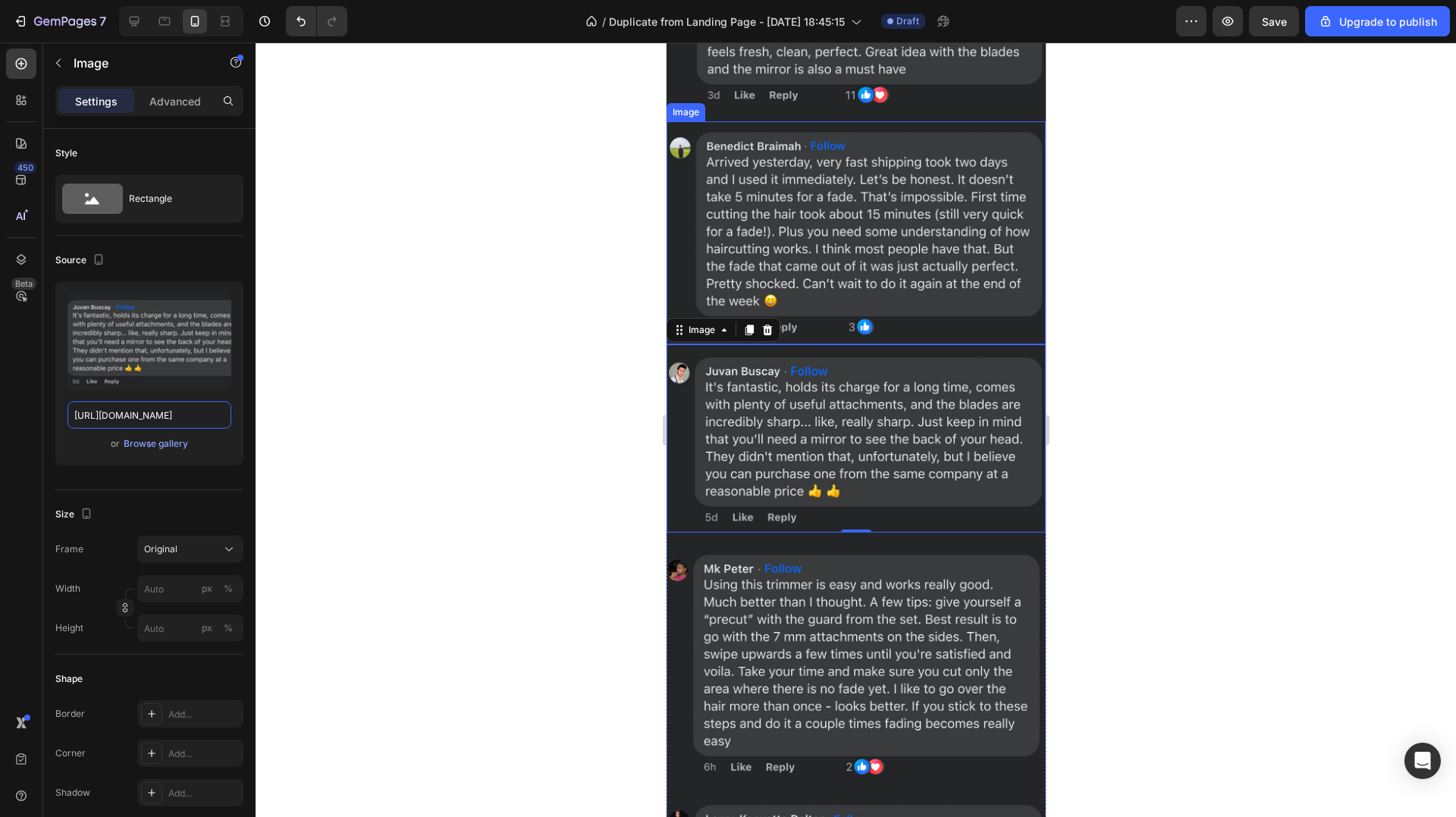
scroll to position [3110, 0]
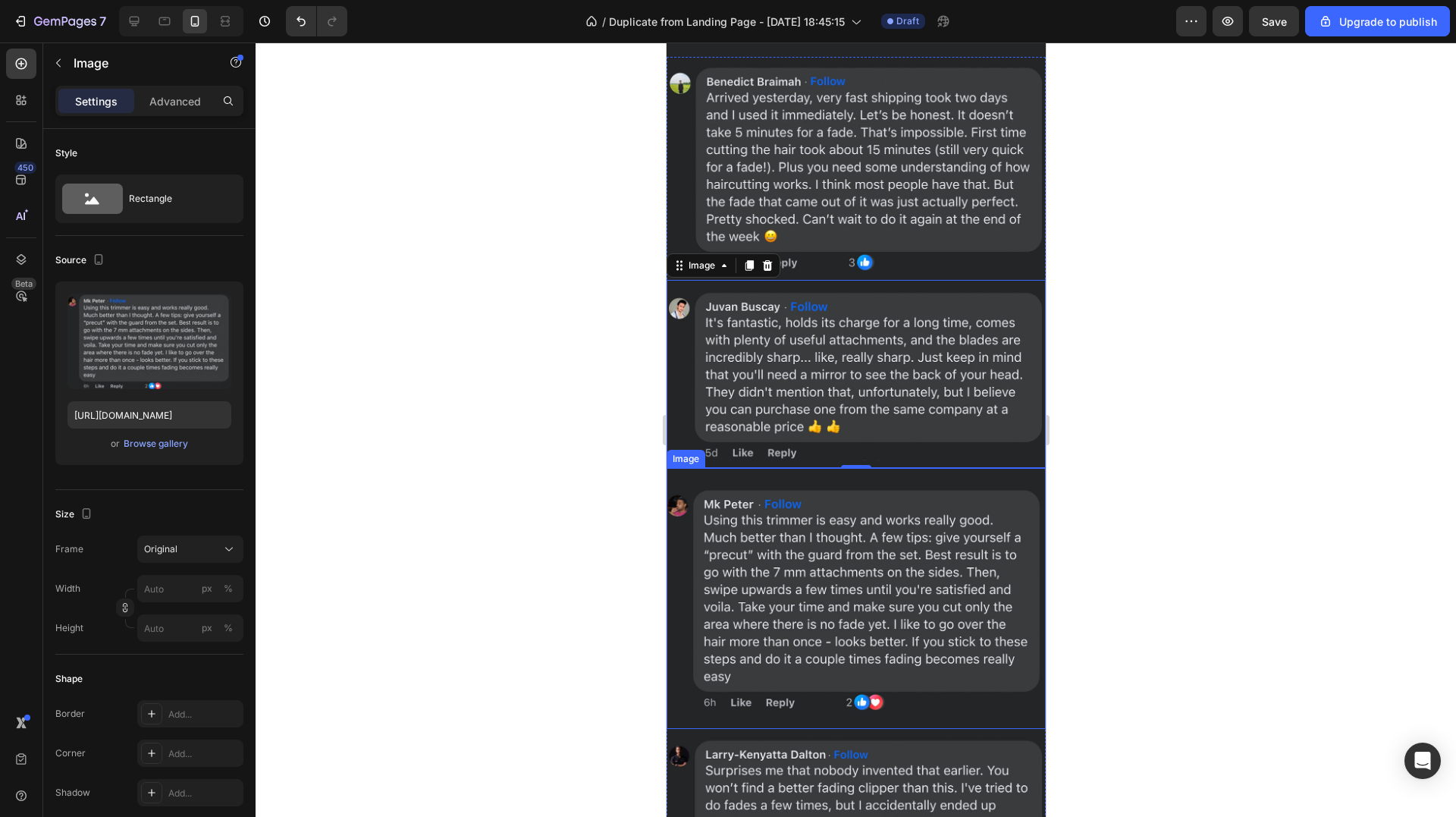
click at [799, 619] on img at bounding box center [855, 598] width 379 height 260
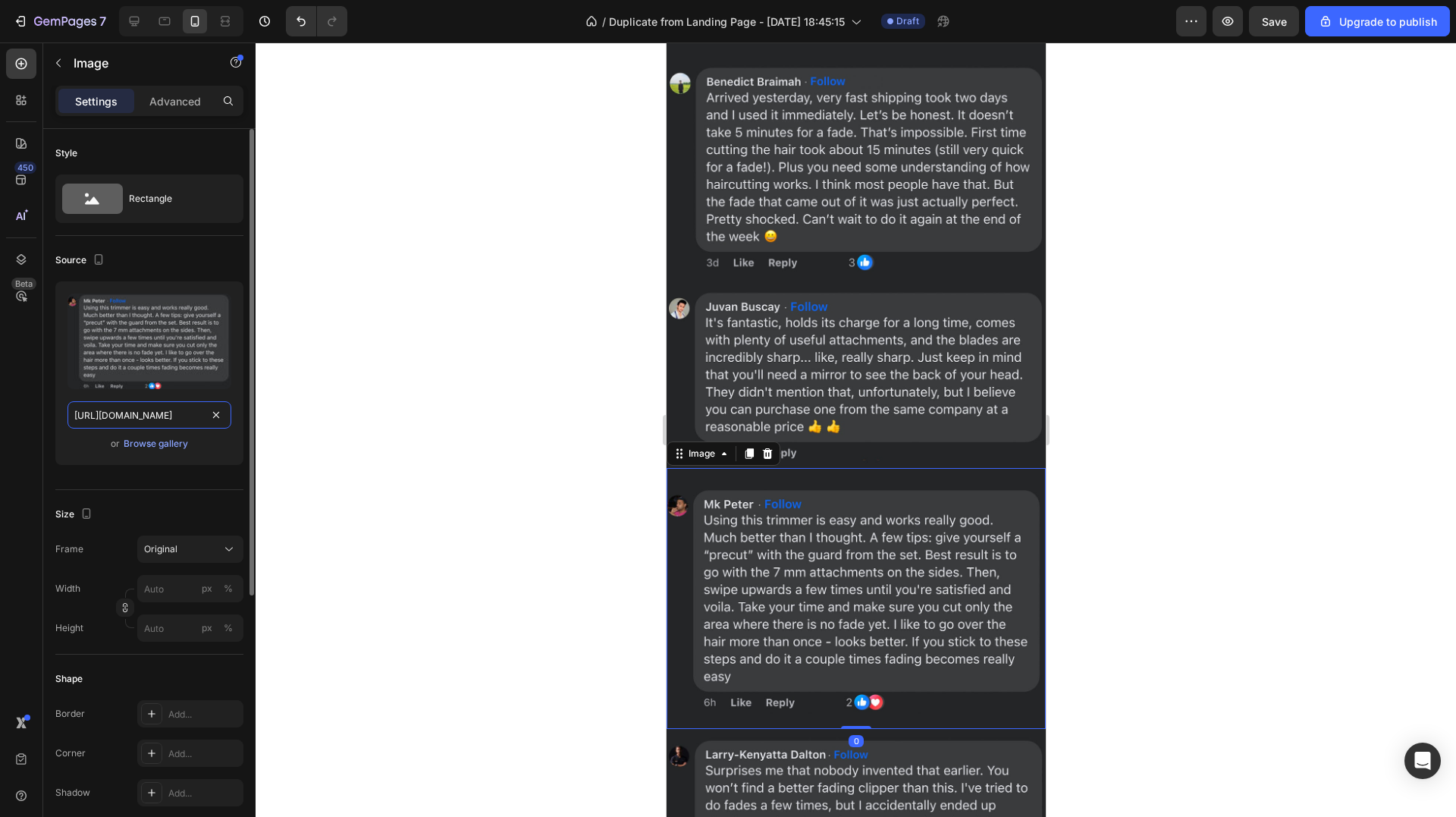
click at [154, 421] on input "[URL][DOMAIN_NAME]" at bounding box center [149, 415] width 164 height 28
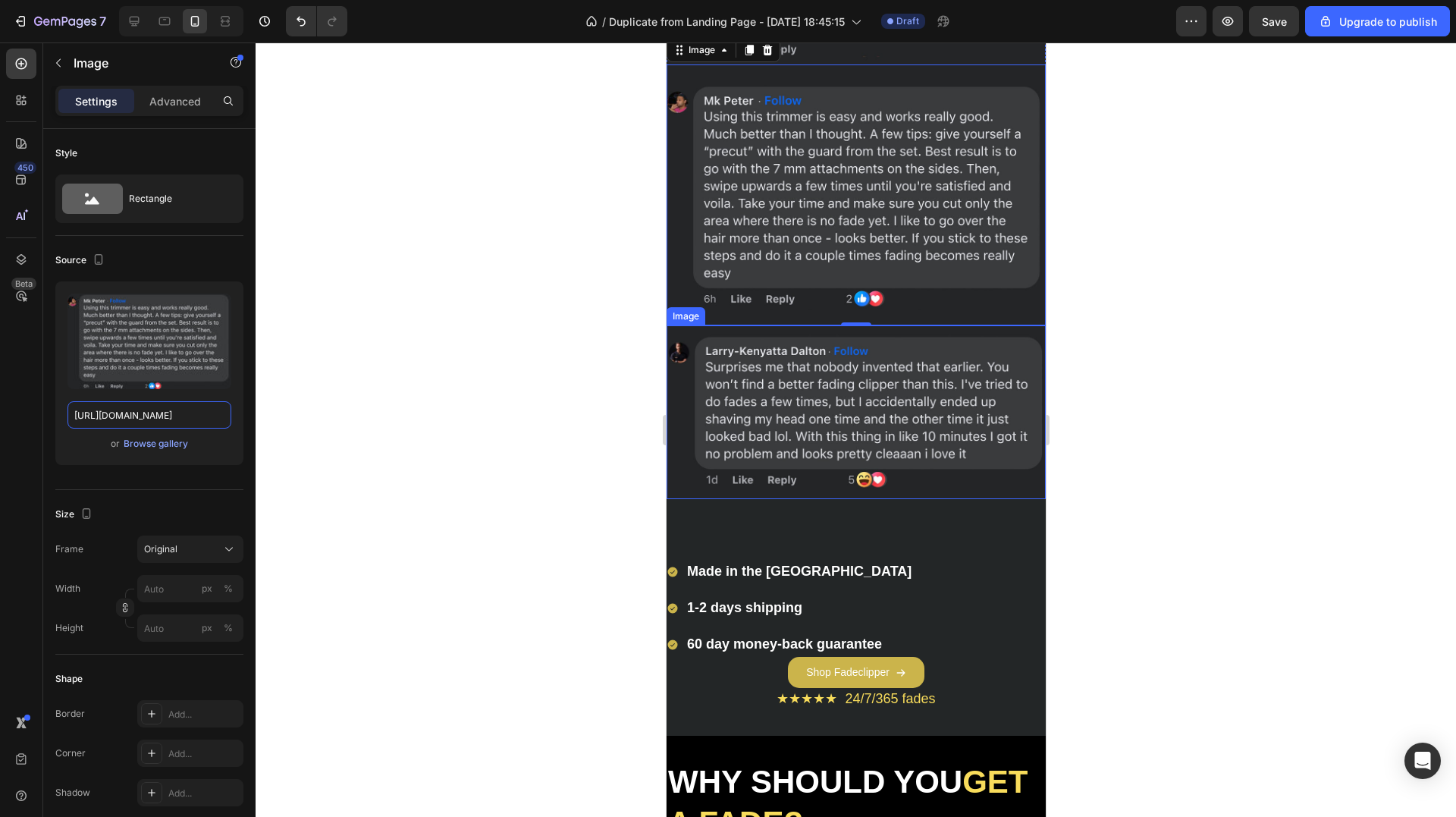
scroll to position [3641, 0]
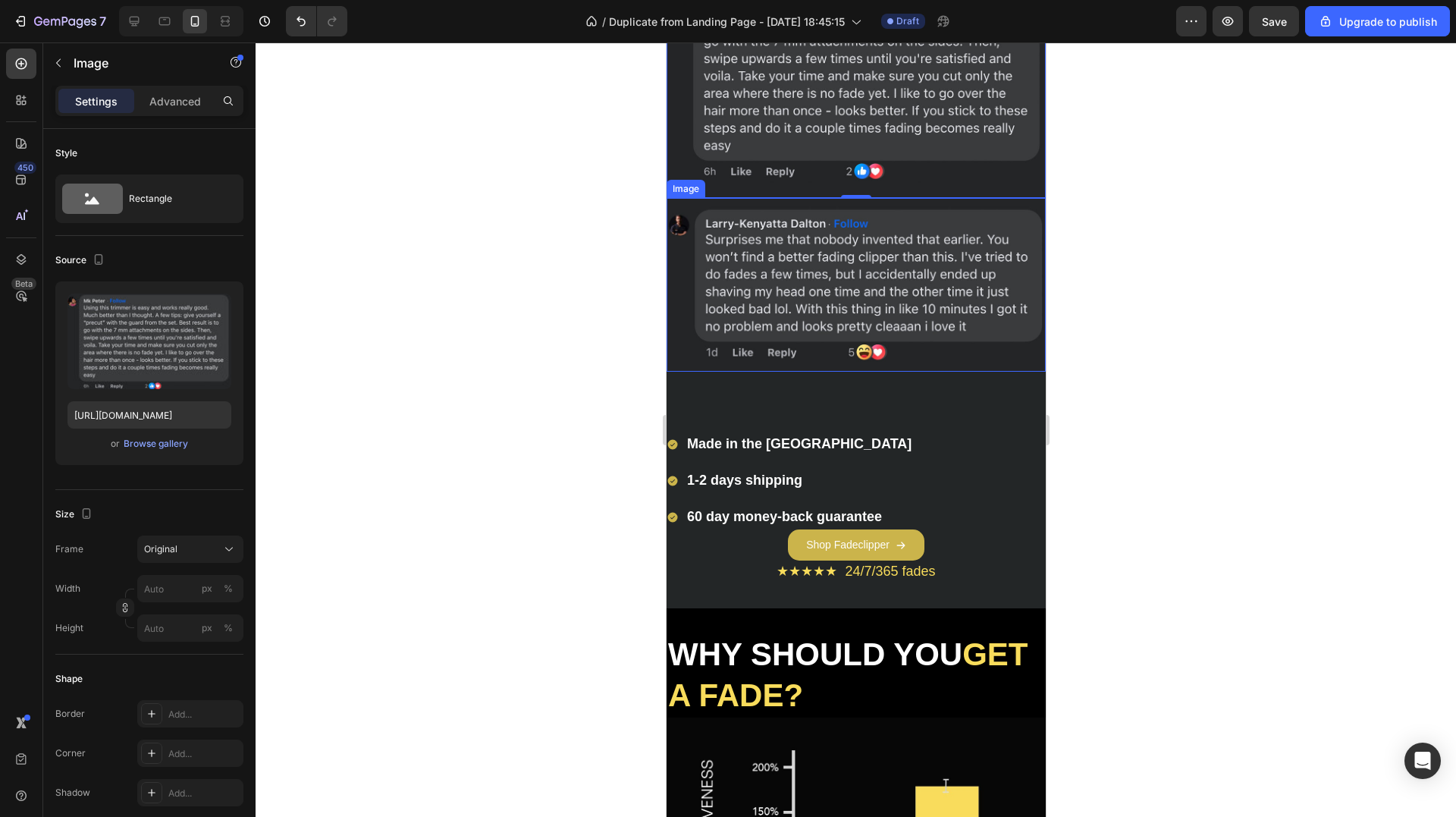
click at [811, 260] on img at bounding box center [855, 285] width 379 height 174
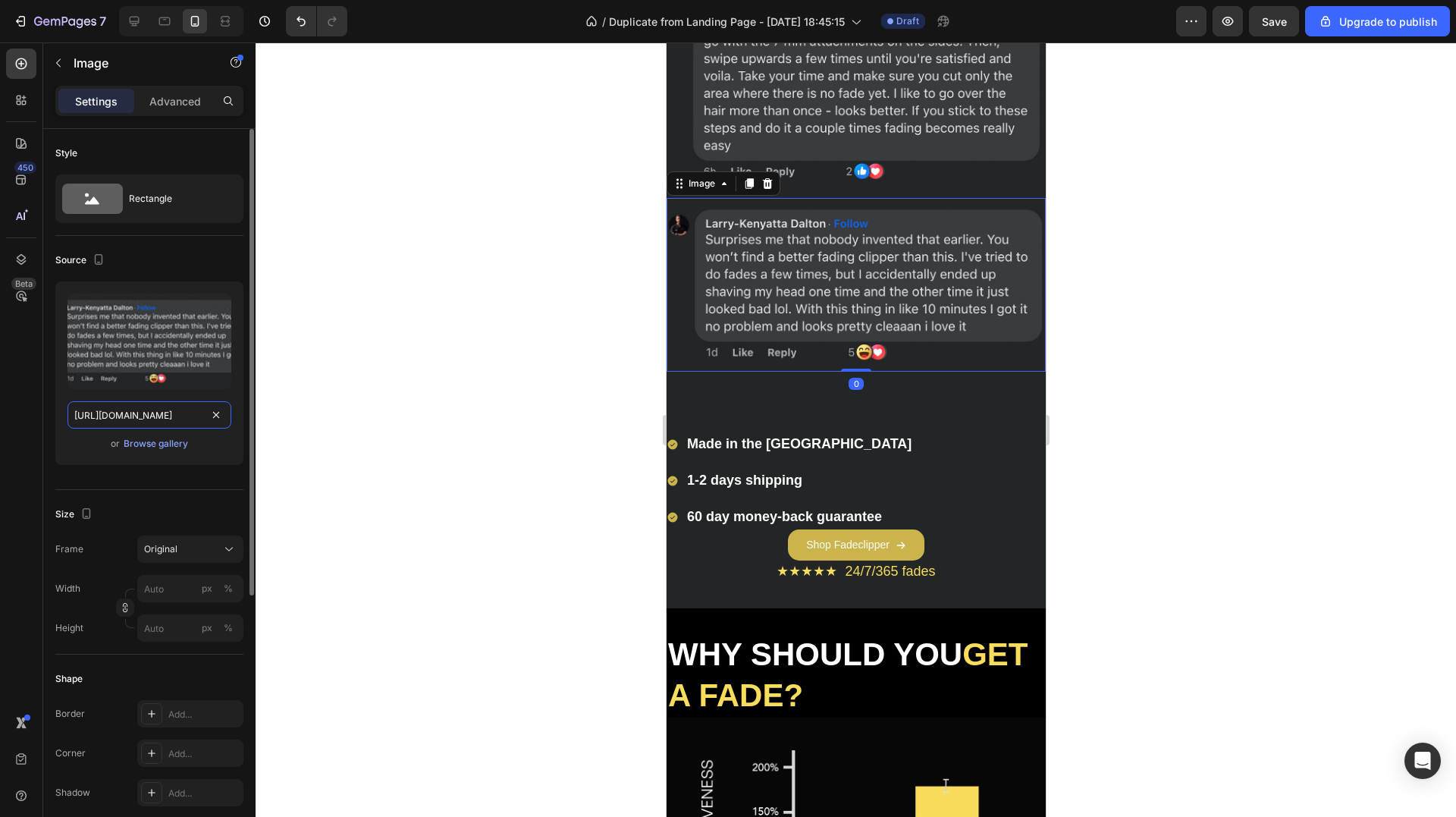
click at [162, 418] on input "[URL][DOMAIN_NAME]" at bounding box center [149, 415] width 164 height 28
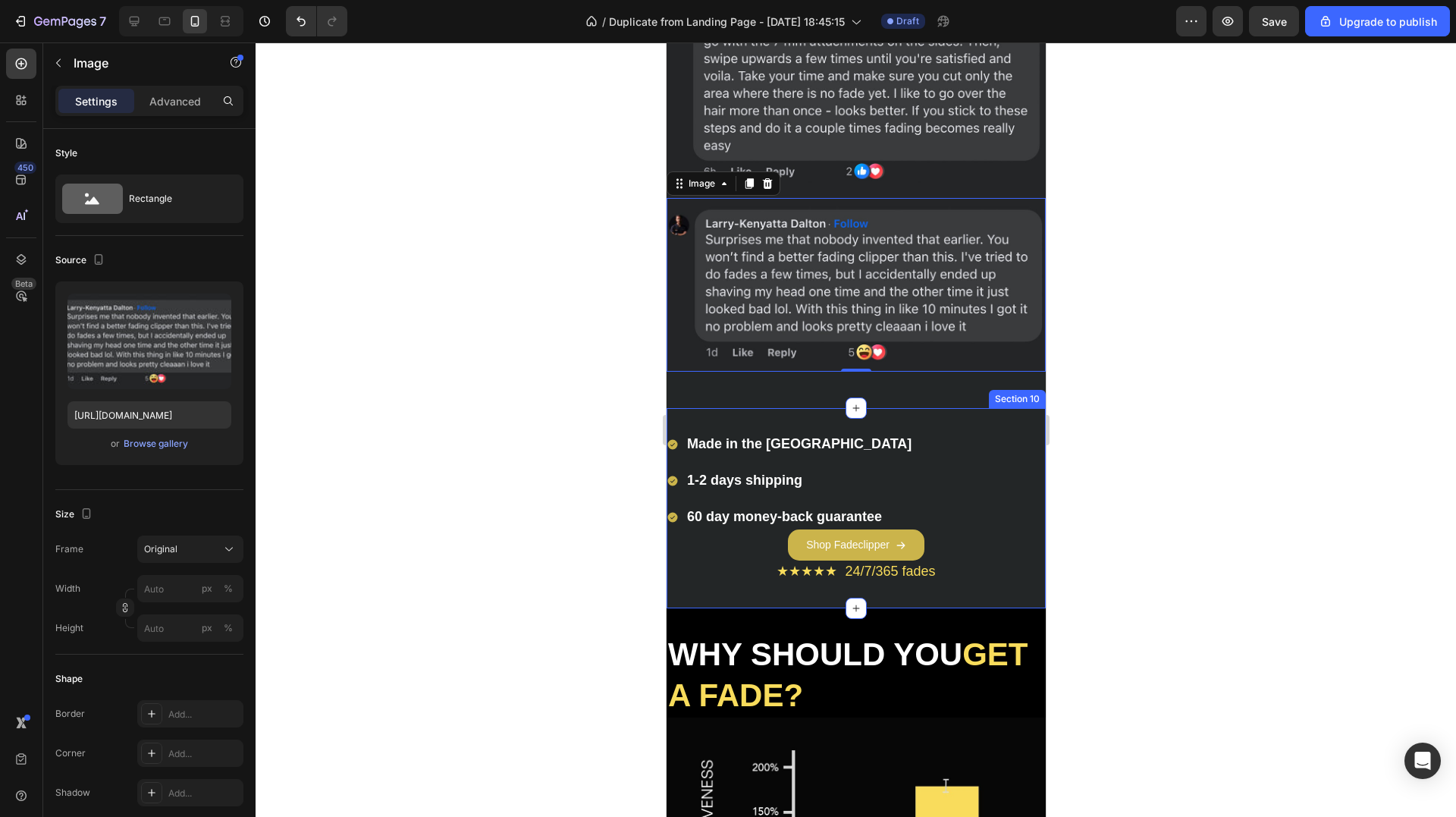
click at [739, 436] on span "Made in the [GEOGRAPHIC_DATA]" at bounding box center [799, 443] width 225 height 15
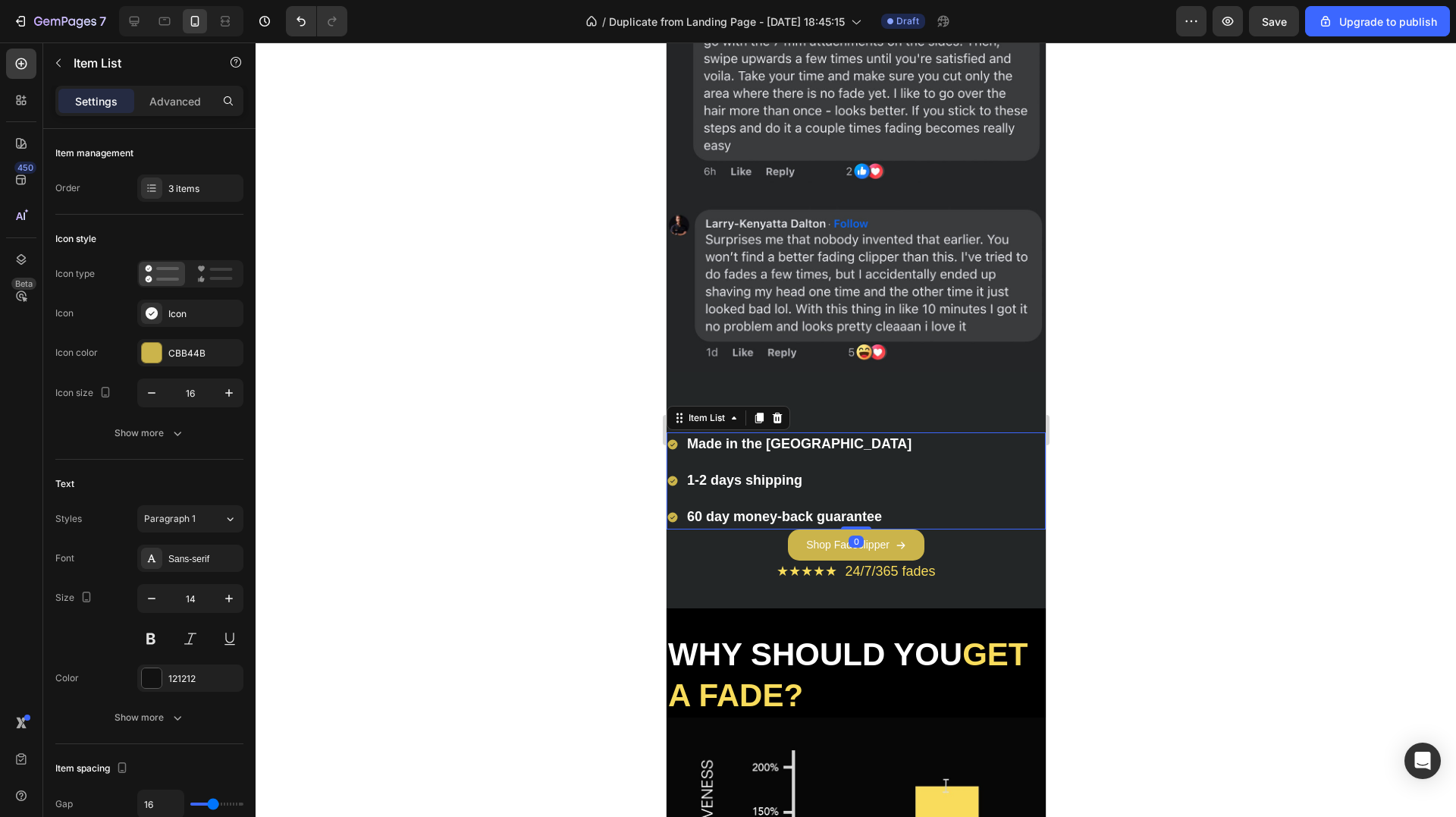
click at [739, 436] on span "Made in the [GEOGRAPHIC_DATA]" at bounding box center [799, 443] width 225 height 15
click at [739, 436] on strong "Made in the [GEOGRAPHIC_DATA]" at bounding box center [799, 443] width 225 height 15
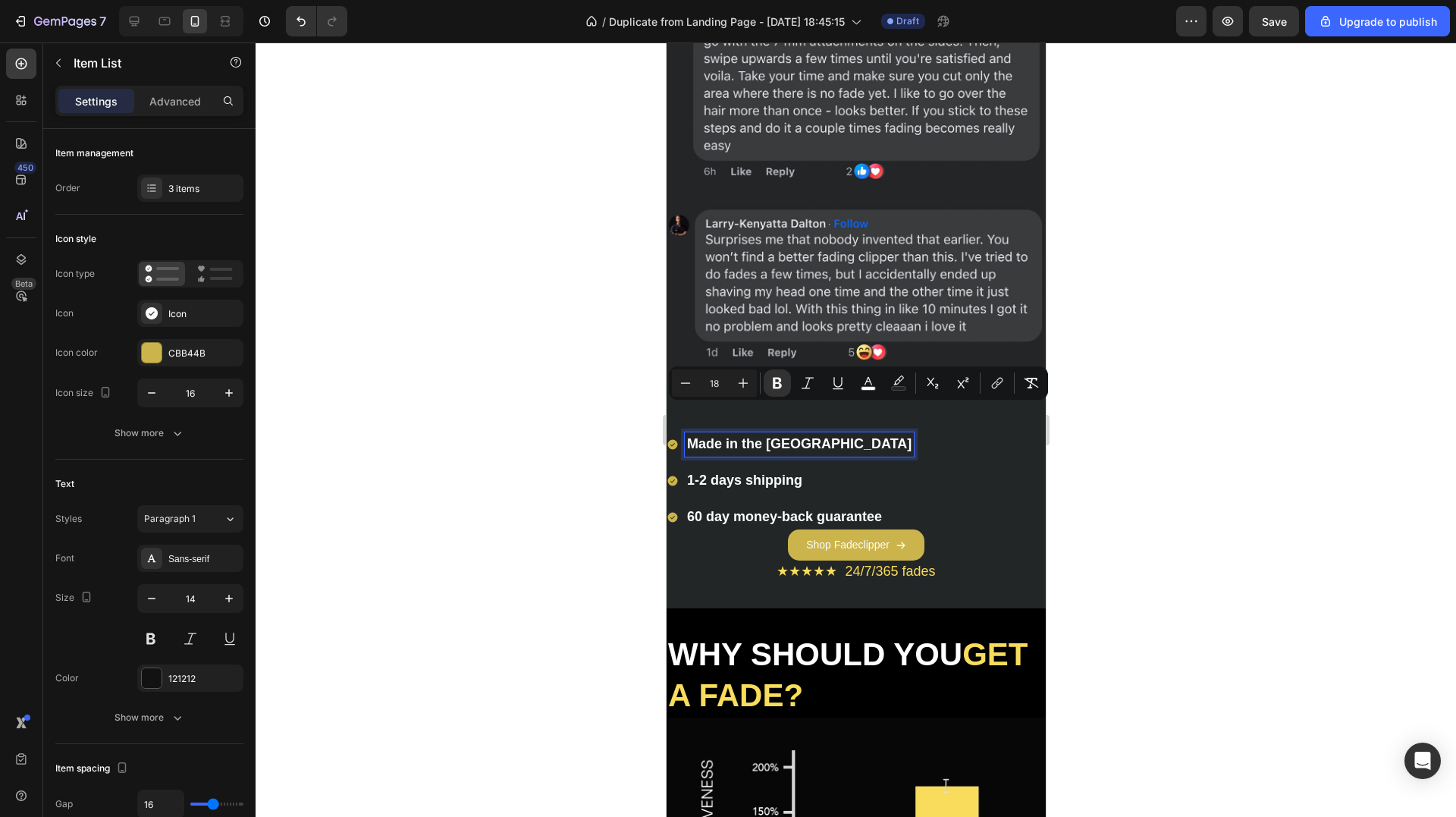
click at [730, 473] on strong "1-2 days shipping" at bounding box center [744, 480] width 115 height 15
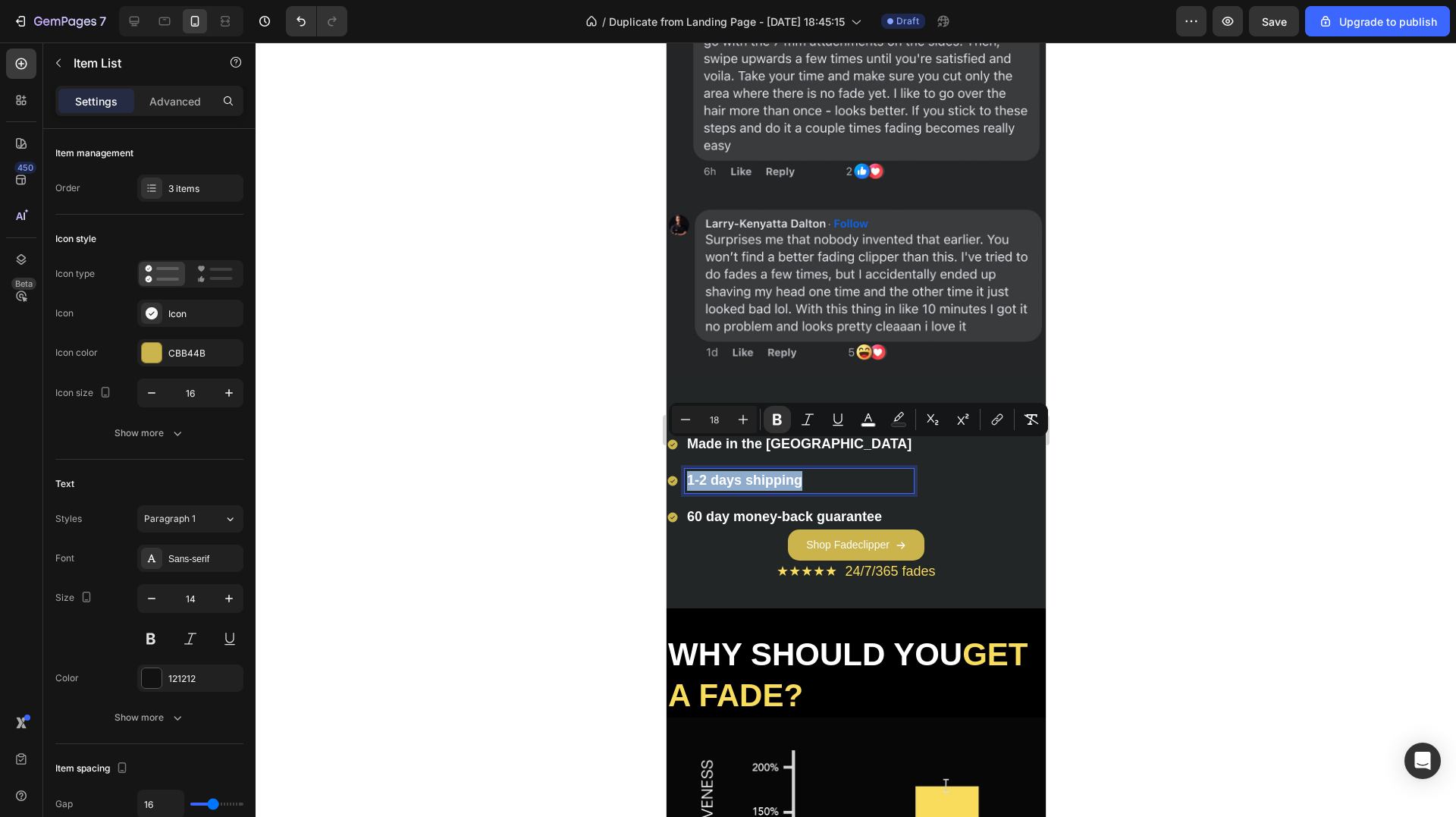
copy strong "1-2 days shipping"
click at [824, 509] on strong "60 day money-back guarantee" at bounding box center [784, 516] width 195 height 15
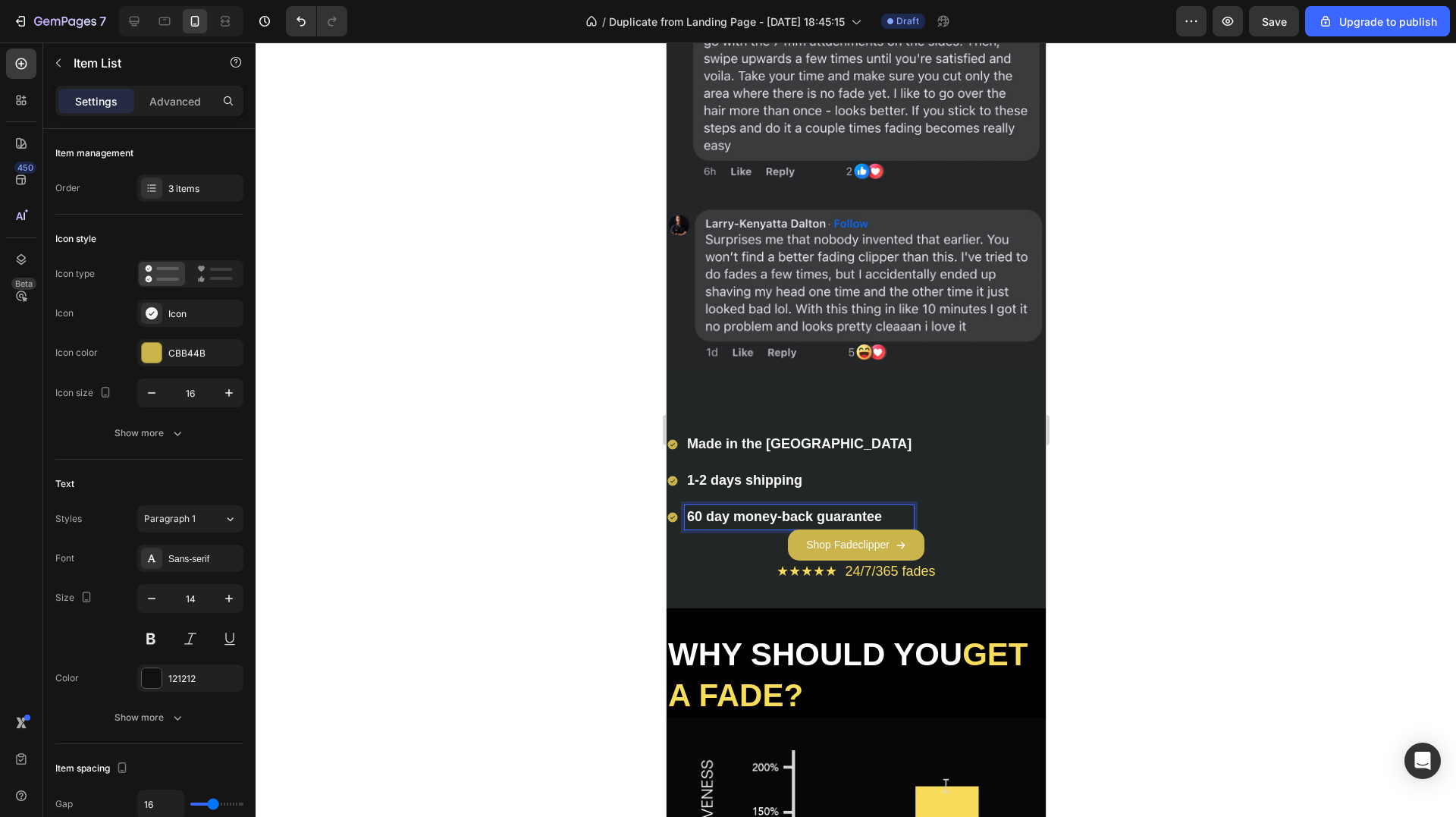
click at [821, 509] on strong "60 day money-back guarantee" at bounding box center [784, 516] width 195 height 15
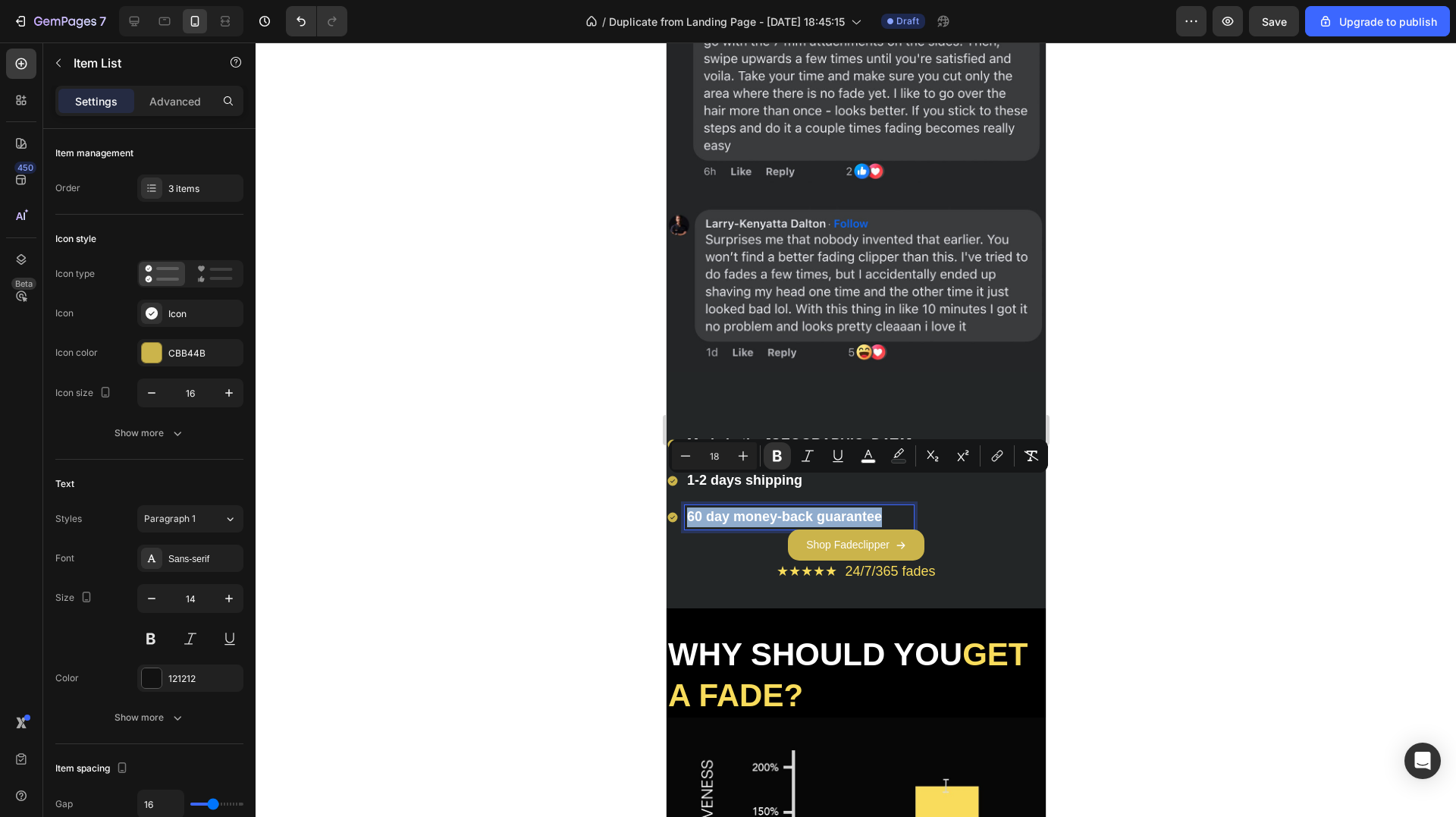
copy strong "60 day money-back guarantee"
click at [80, 50] on div "Item List" at bounding box center [129, 63] width 173 height 39
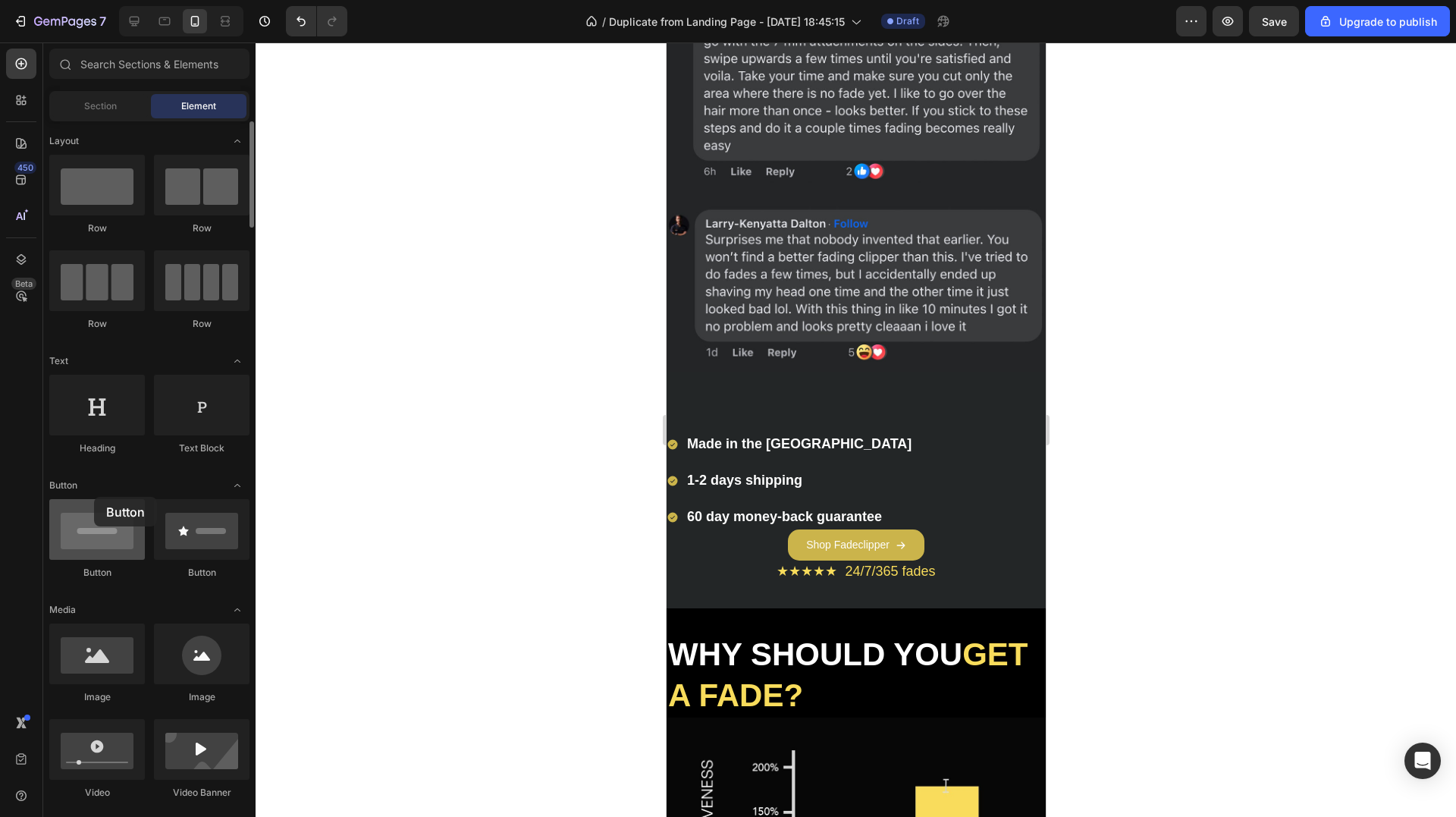
drag, startPoint x: 101, startPoint y: 553, endPoint x: 100, endPoint y: 512, distance: 41.0
click at [100, 512] on div at bounding box center [97, 529] width 96 height 60
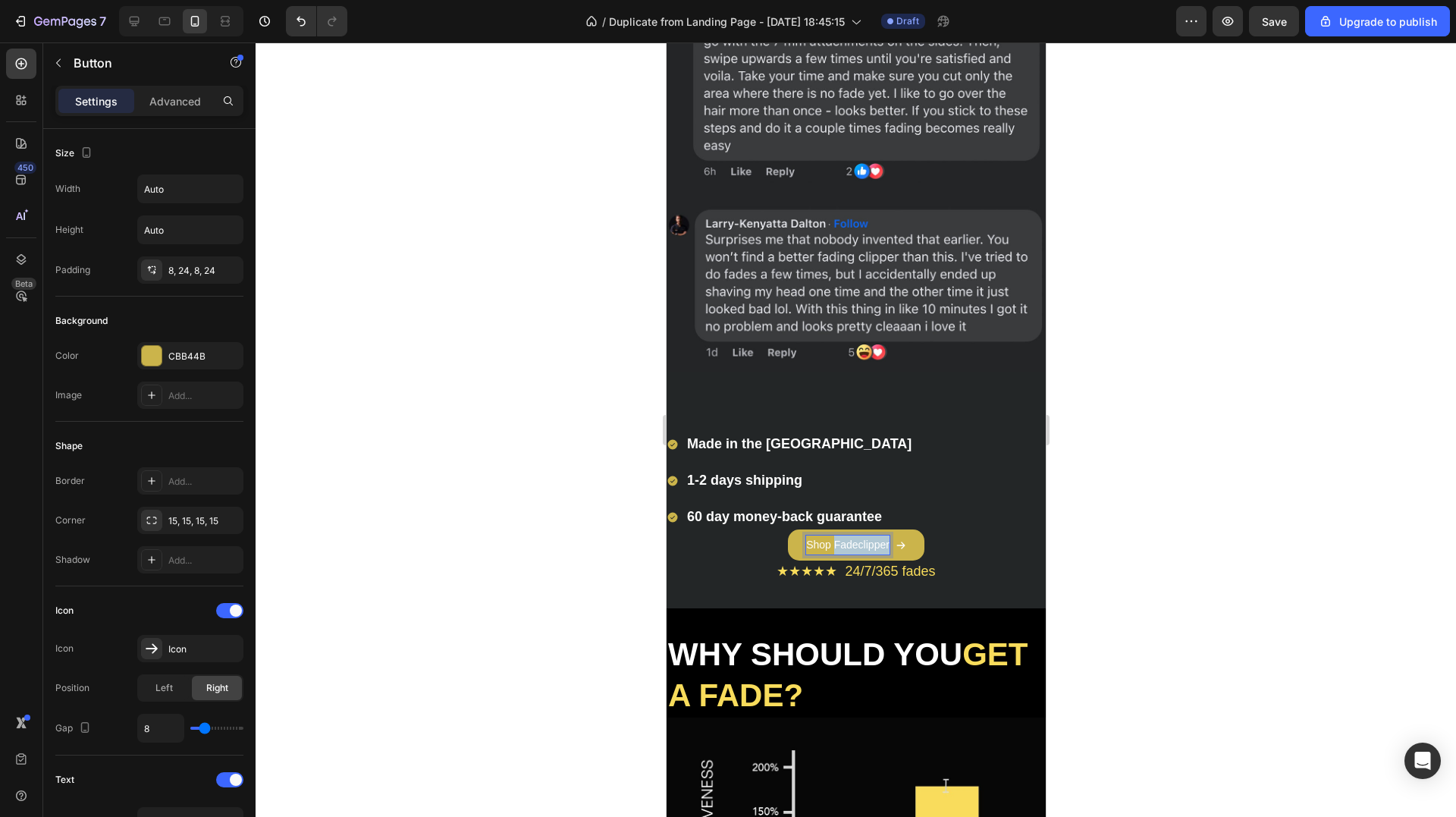
click at [857, 536] on p "Shop Fadeclipper" at bounding box center [846, 545] width 84 height 19
click at [841, 536] on p "Shop Fadeclipper" at bounding box center [846, 545] width 84 height 19
copy p "Shop Fadeclipper"
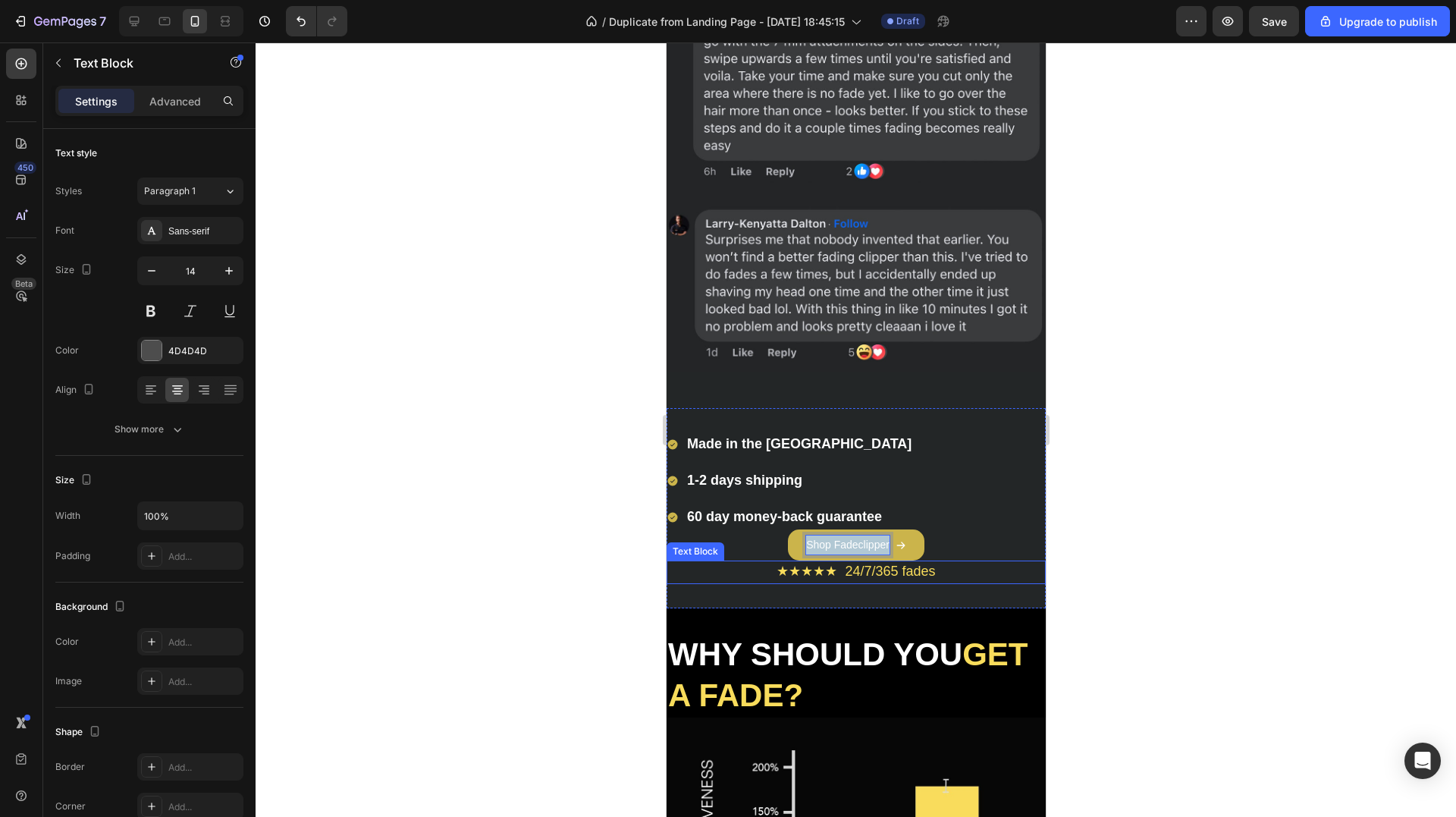
click at [829, 563] on span "★★★★★ 24/7/365 fades" at bounding box center [854, 570] width 159 height 15
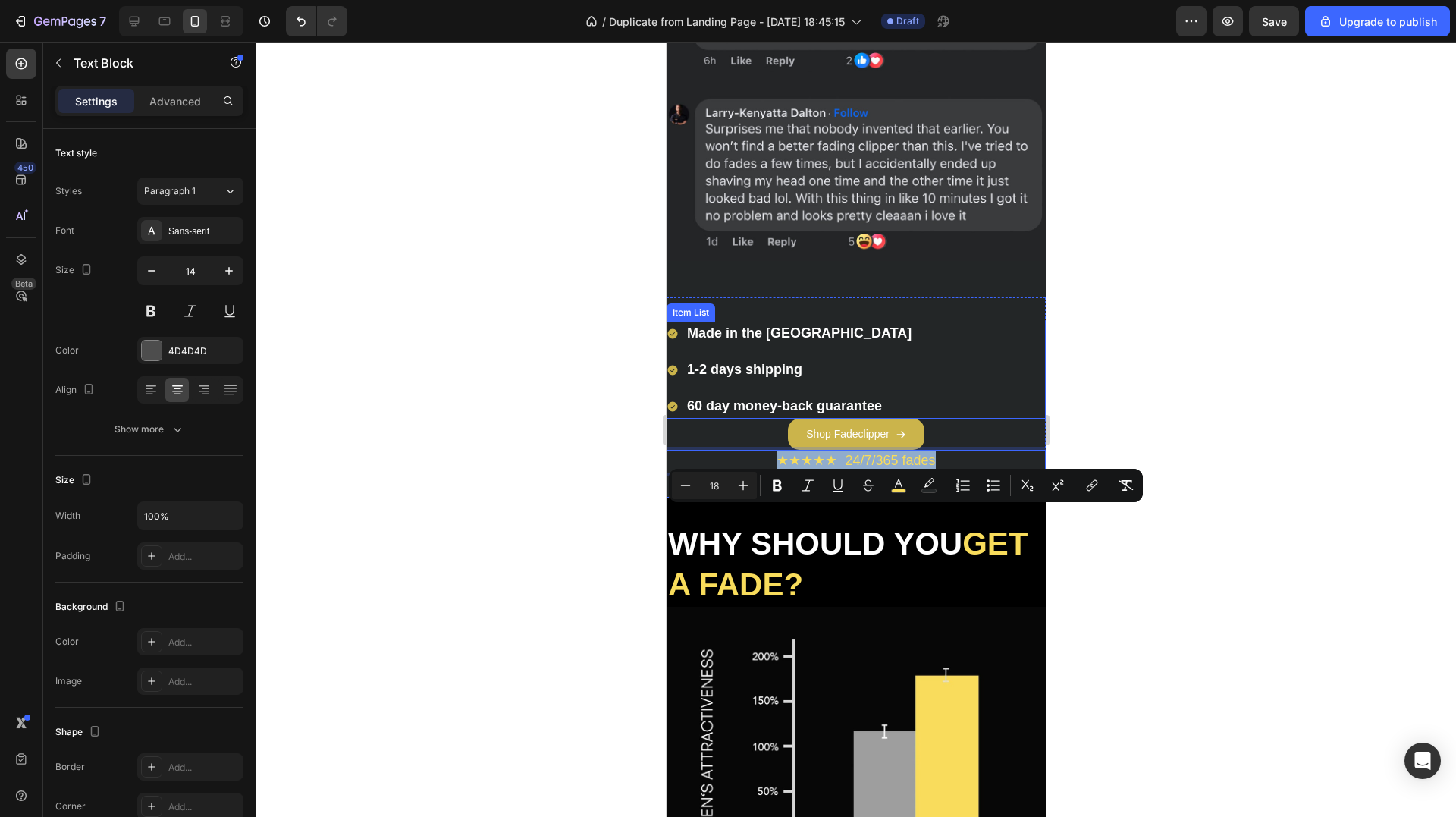
scroll to position [3868, 0]
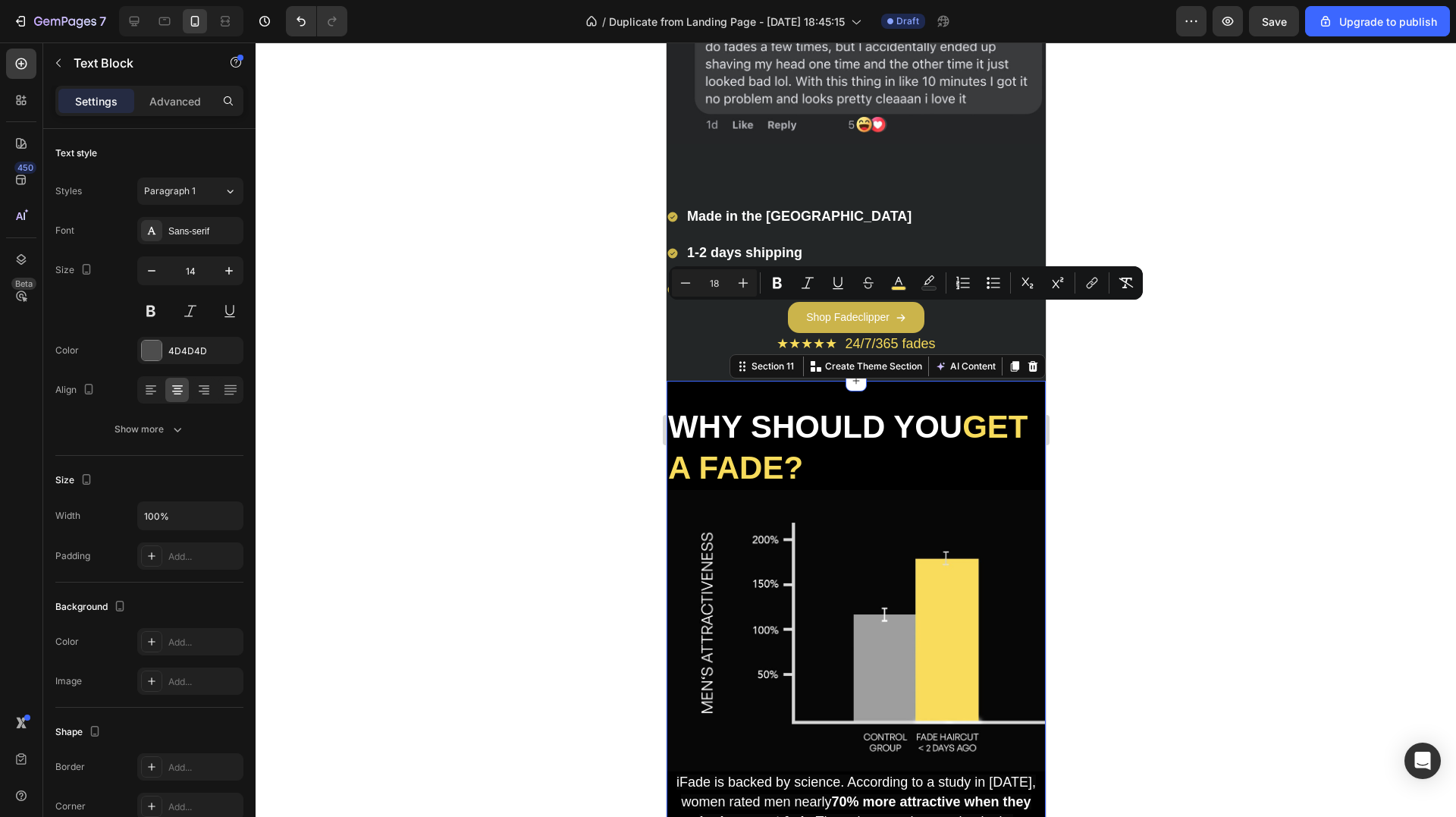
click at [958, 381] on div "WHY SHOULD YOU GET A FADE? Heading Image iFade is backed by science. According …" at bounding box center [855, 662] width 379 height 563
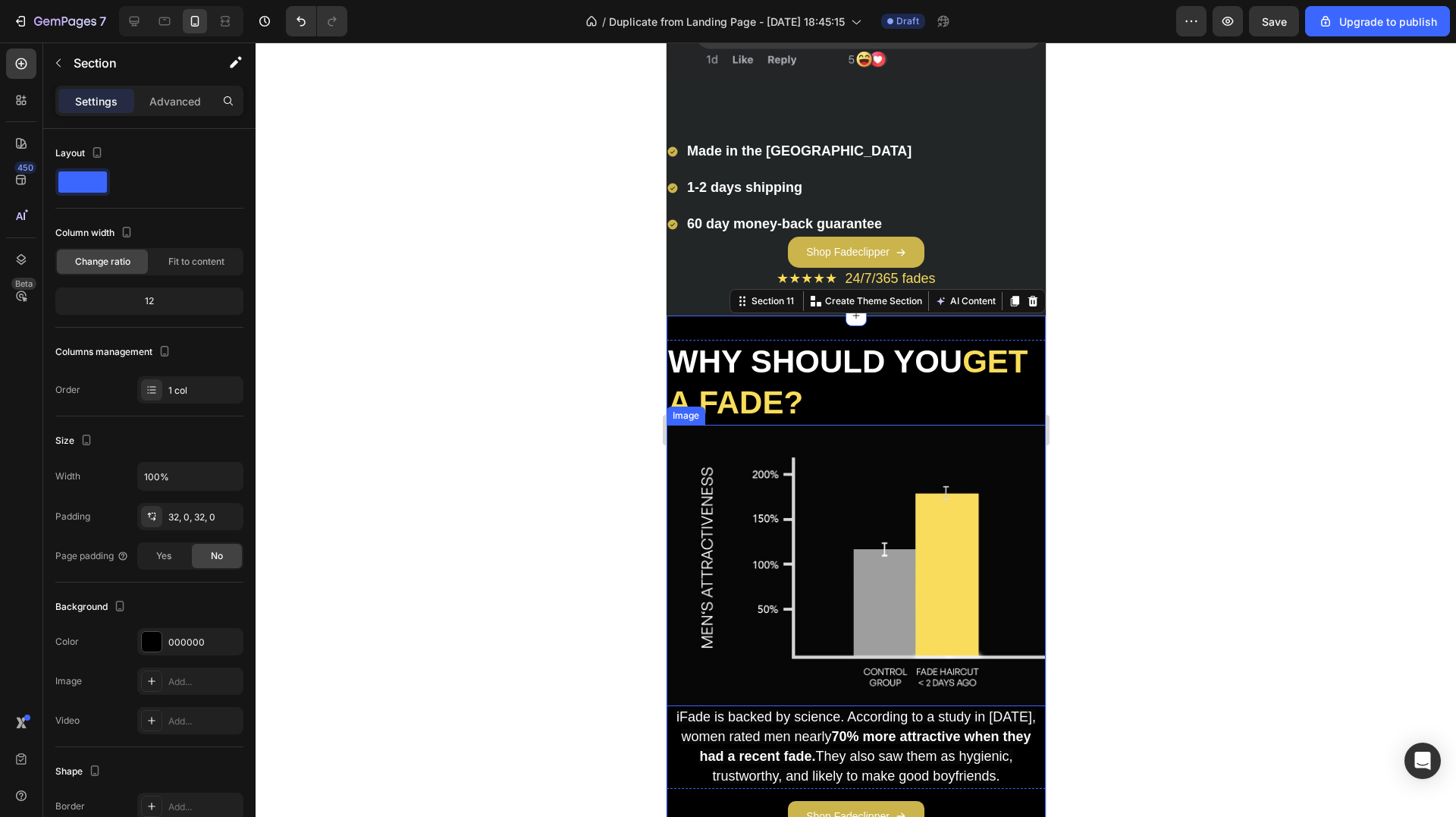
scroll to position [4020, 0]
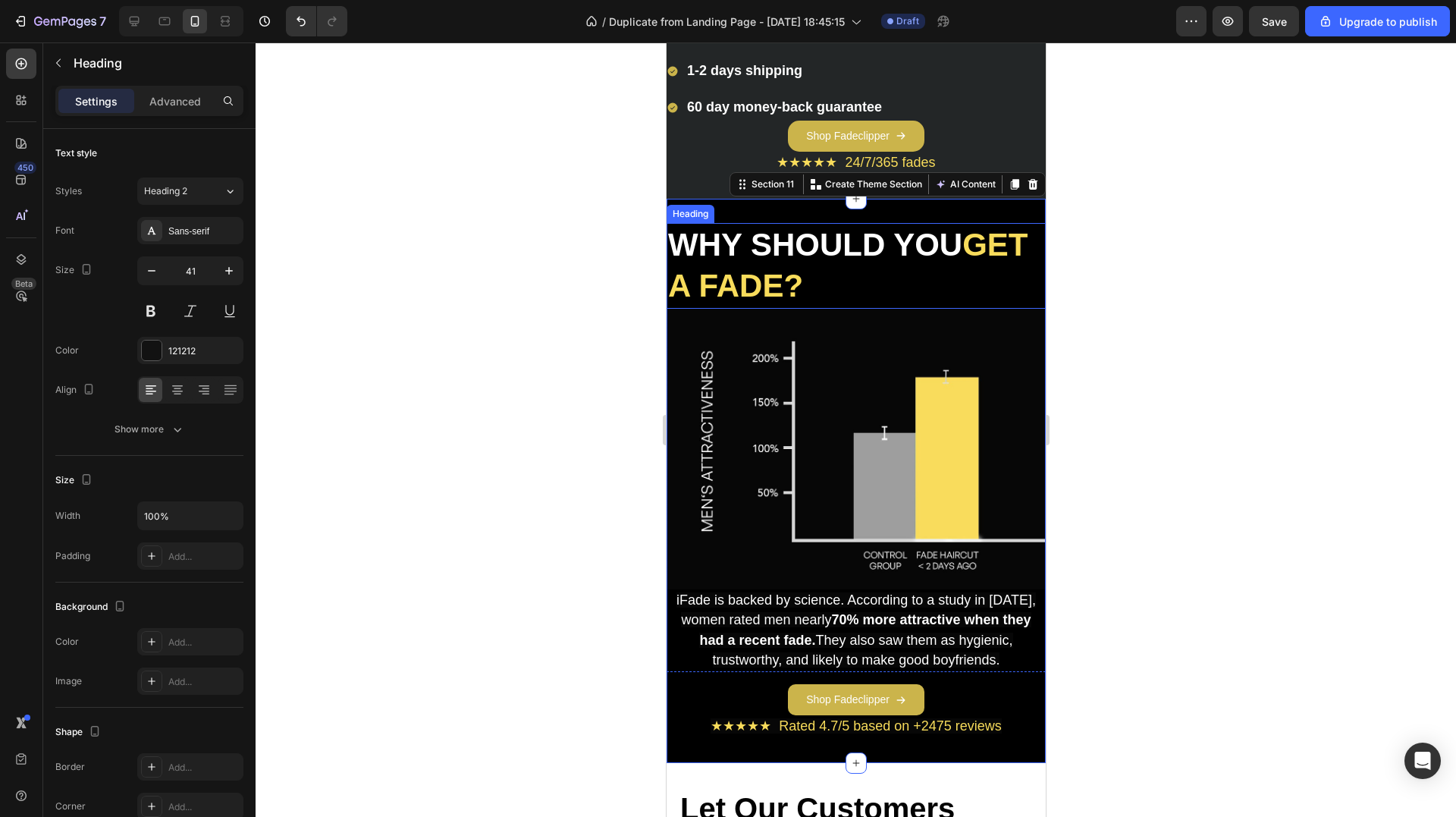
click at [844, 264] on h2 "WHY SHOULD YOU GET A FADE?" at bounding box center [855, 265] width 379 height 86
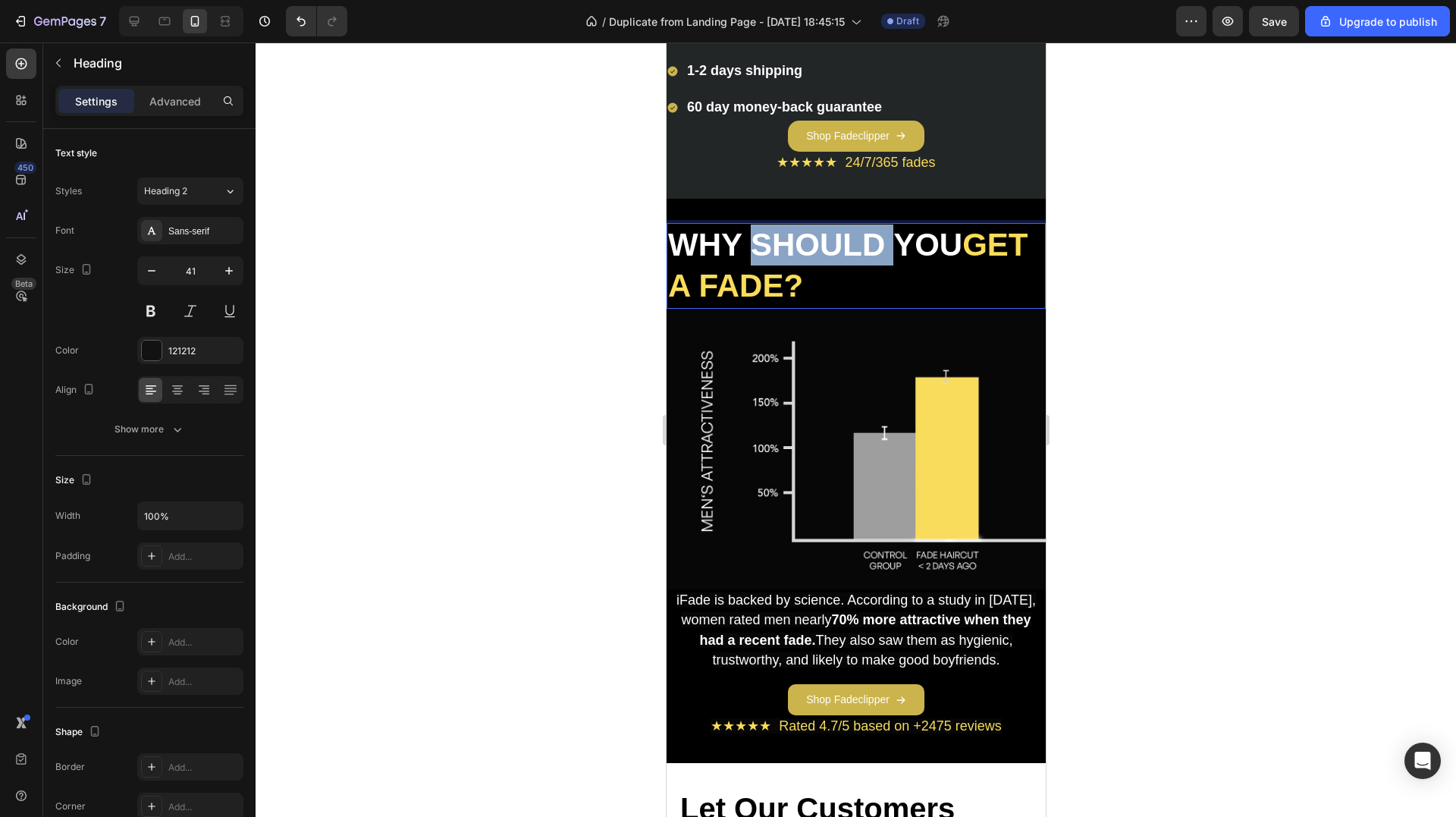
click at [844, 264] on h2 "WHY SHOULD YOU GET A FADE?" at bounding box center [855, 265] width 379 height 86
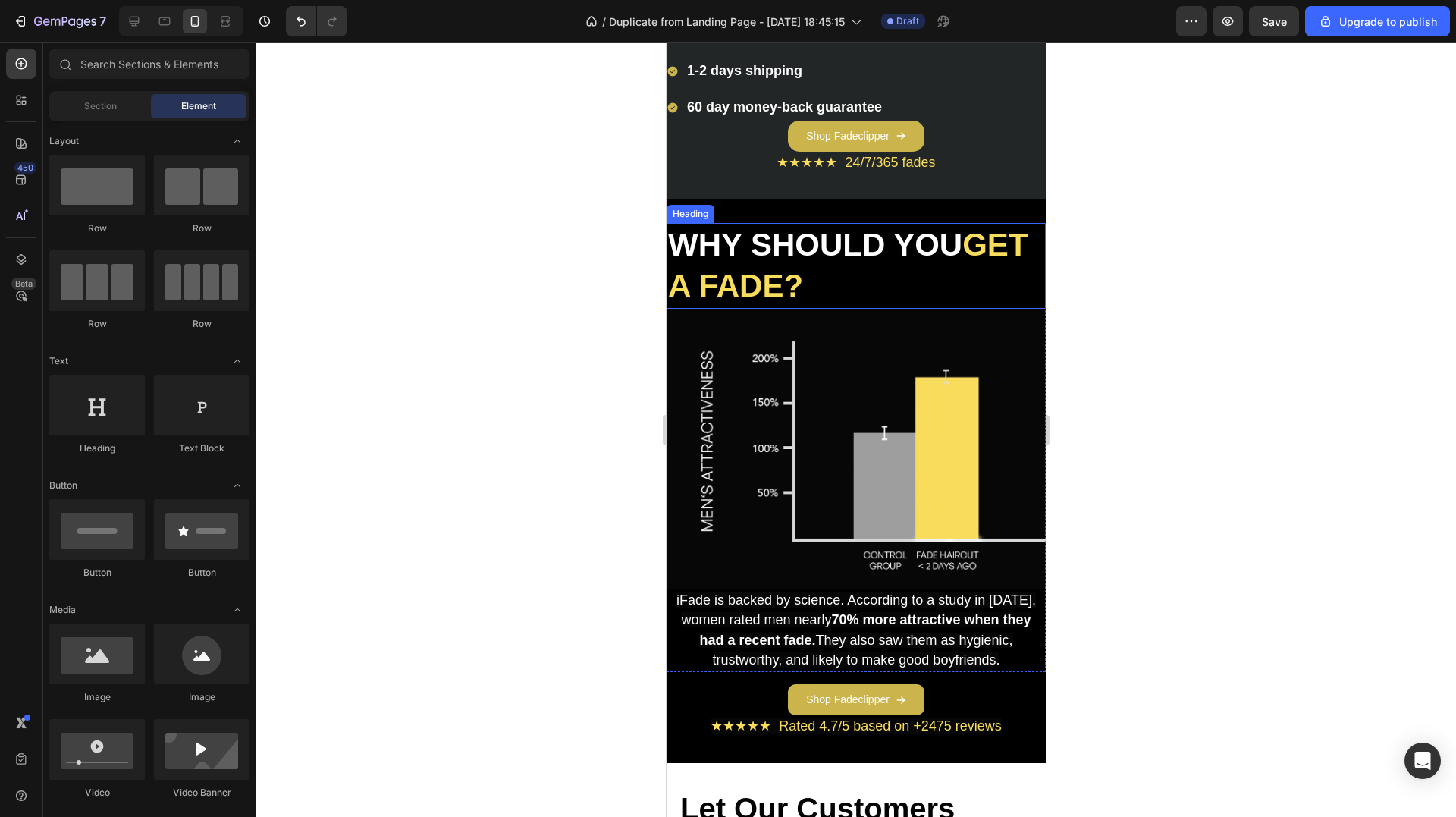
click at [755, 237] on strong "WHY SHOULD YOU" at bounding box center [814, 245] width 294 height 36
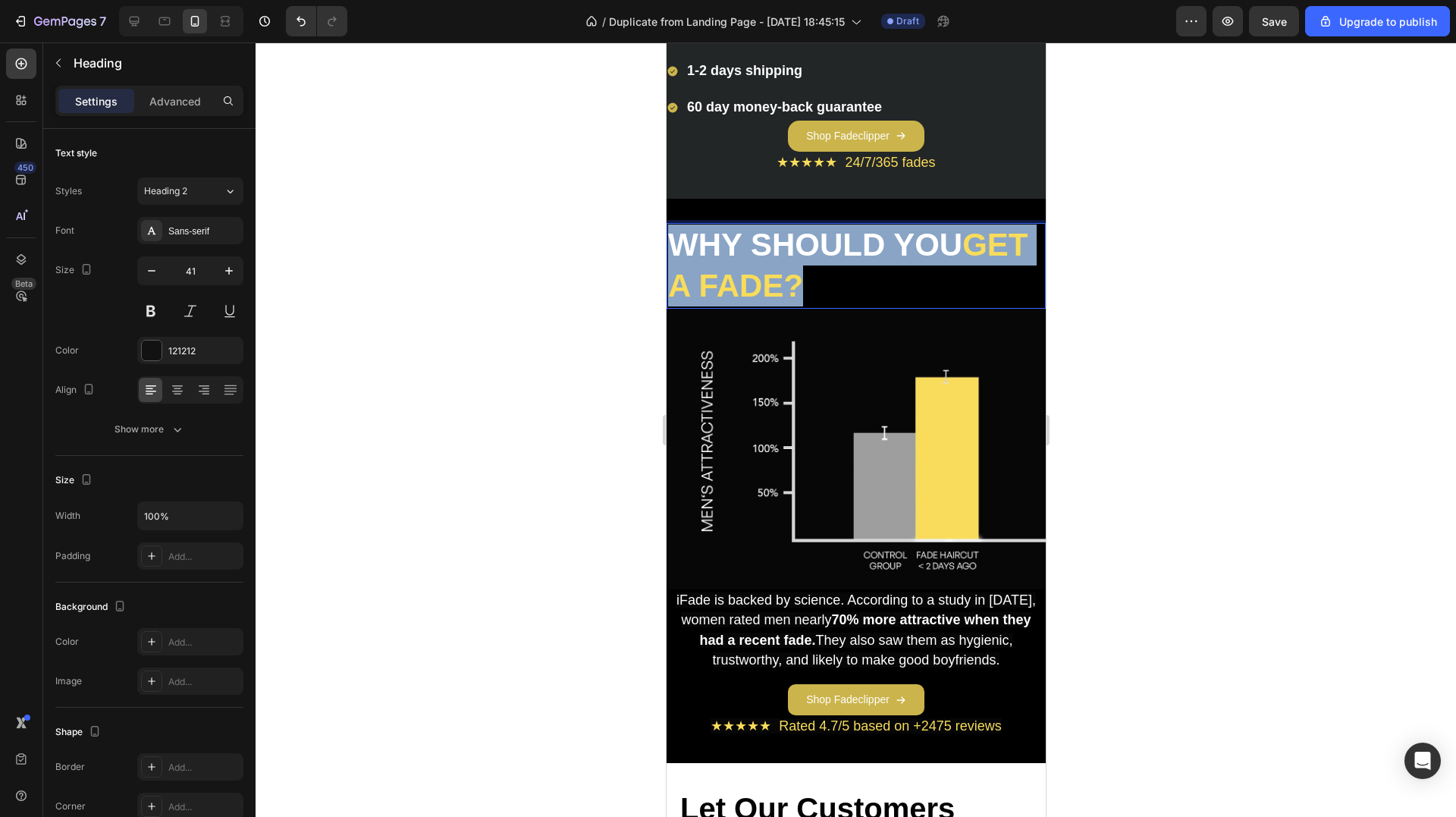
click at [755, 237] on strong "WHY SHOULD YOU" at bounding box center [814, 245] width 294 height 36
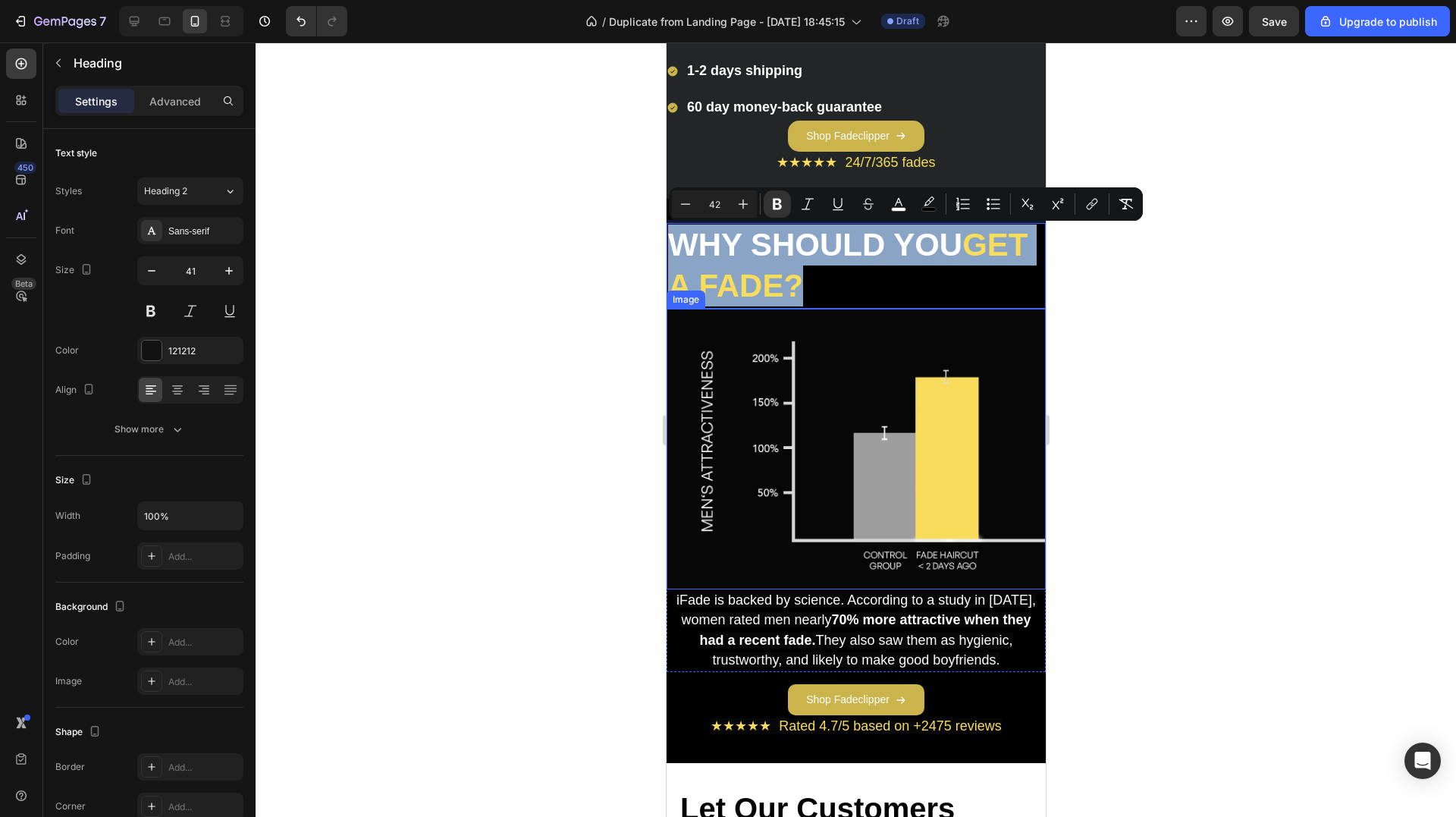
click at [779, 353] on img at bounding box center [855, 449] width 379 height 281
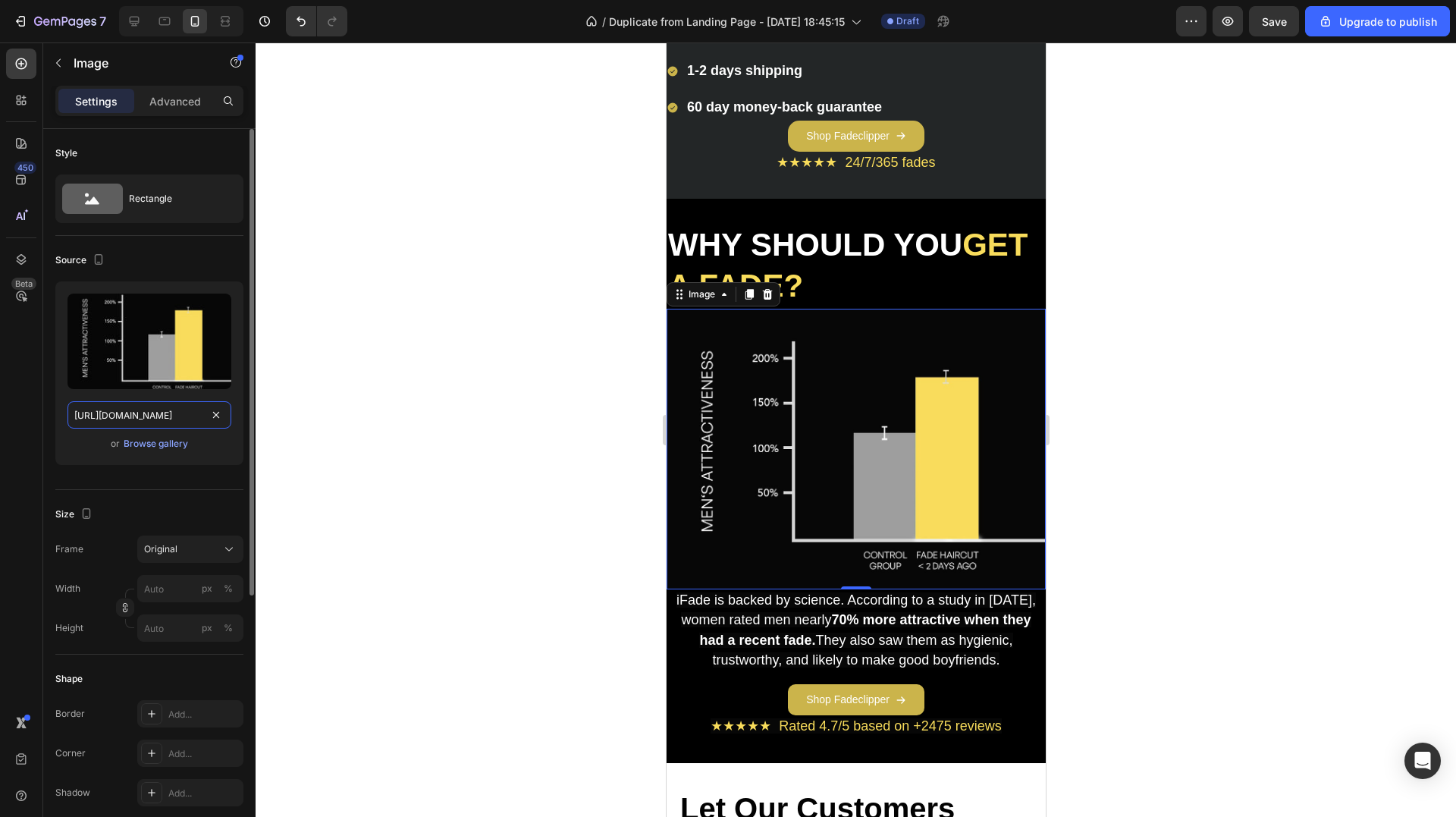
click at [150, 408] on input "[URL][DOMAIN_NAME]" at bounding box center [149, 415] width 164 height 28
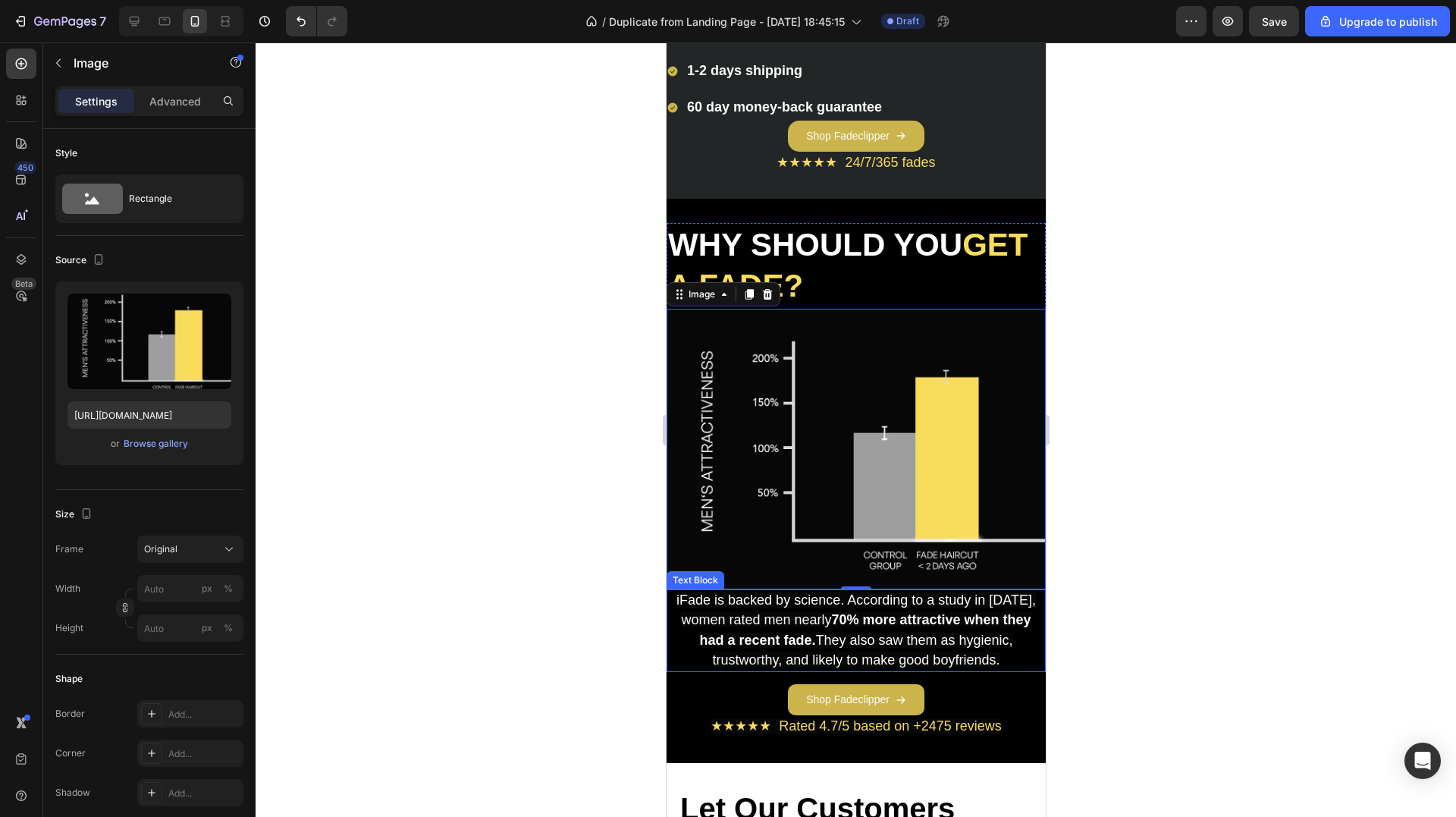
click at [783, 612] on span "iFade is backed by science. According to a study in [DATE], women rated men nea…" at bounding box center [855, 630] width 359 height 75
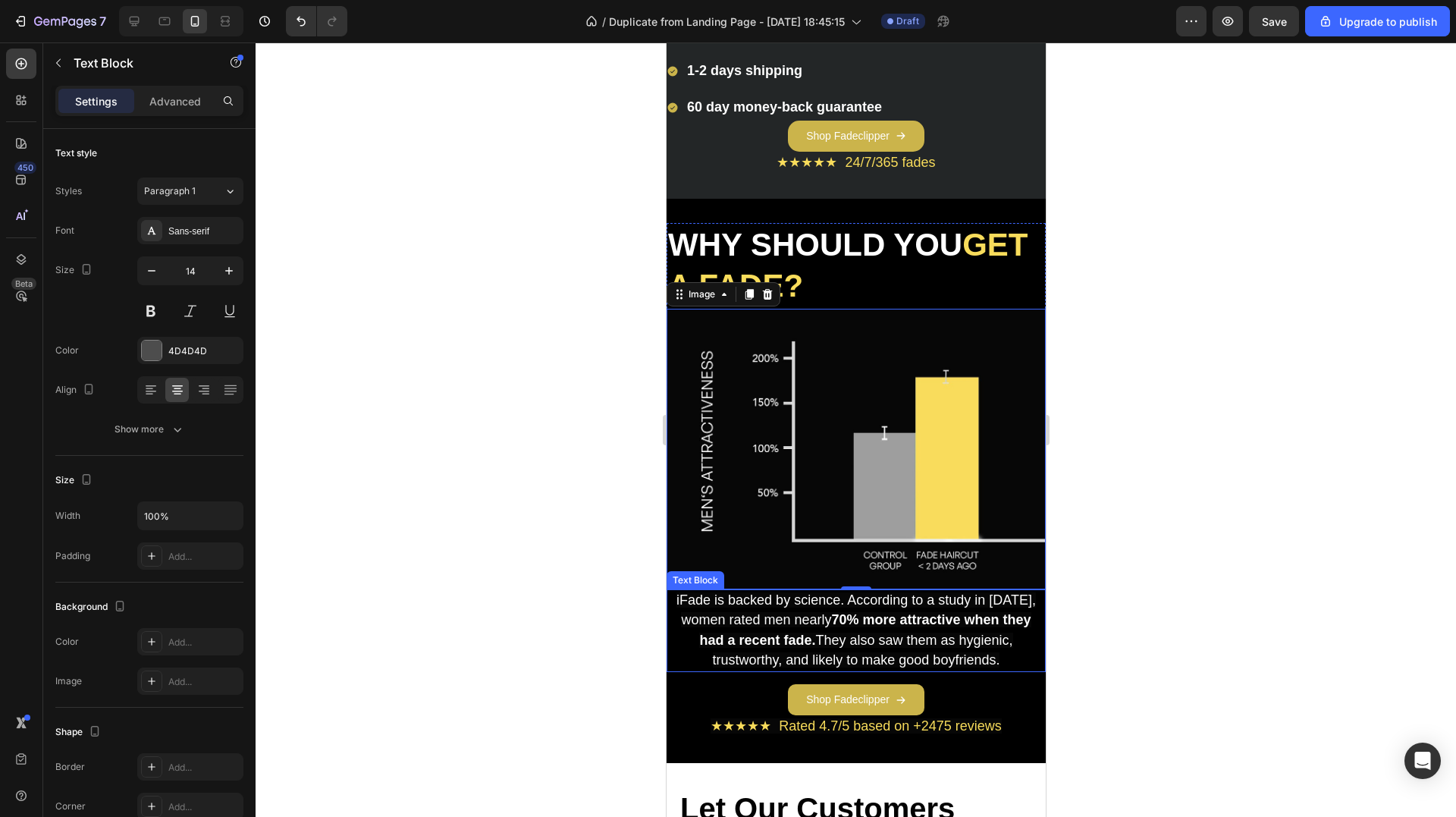
click at [783, 612] on span "iFade is backed by science. According to a study in [DATE], women rated men nea…" at bounding box center [855, 630] width 359 height 75
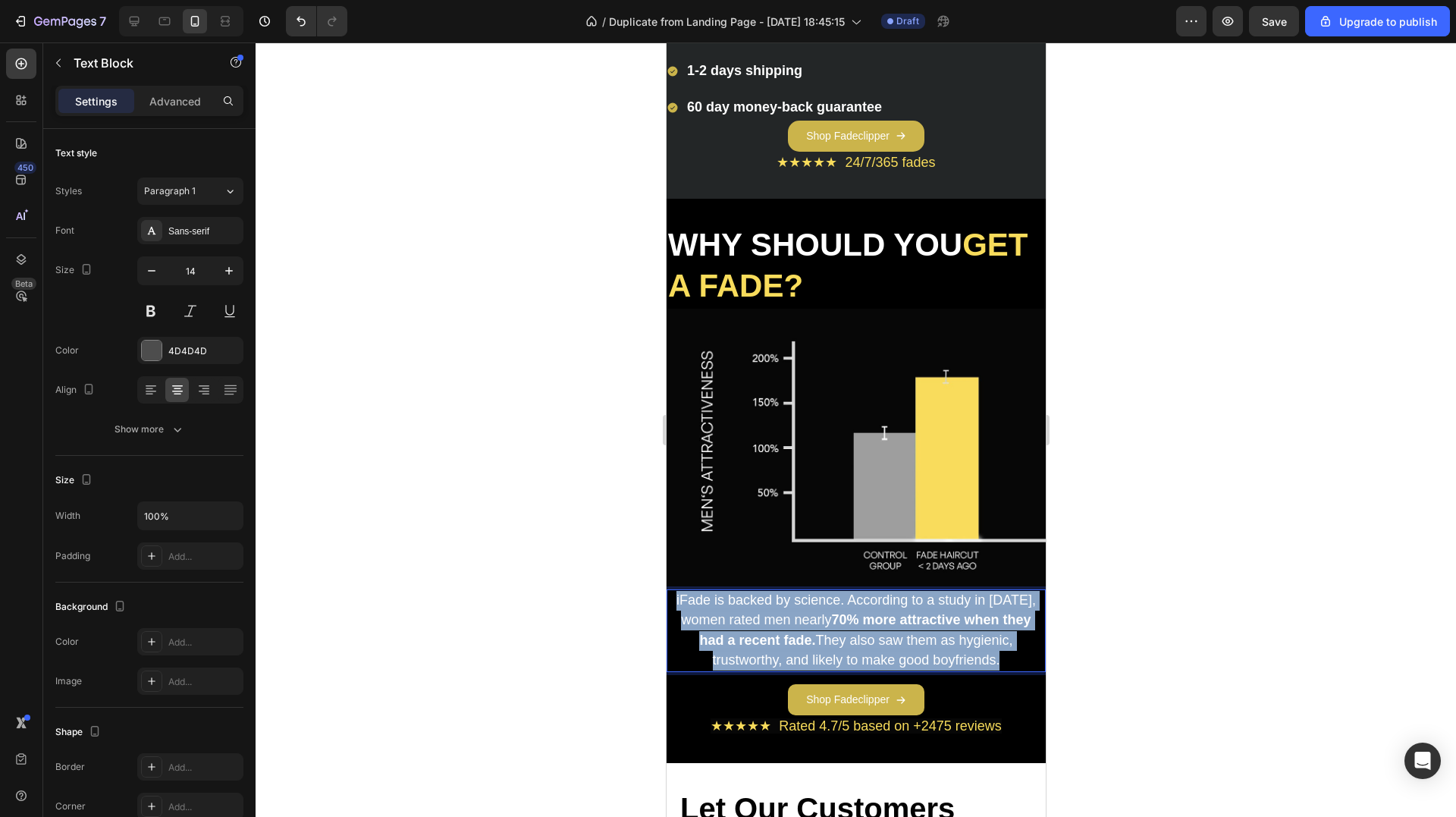
click at [783, 612] on span "iFade is backed by science. According to a study in [DATE], women rated men nea…" at bounding box center [855, 630] width 359 height 75
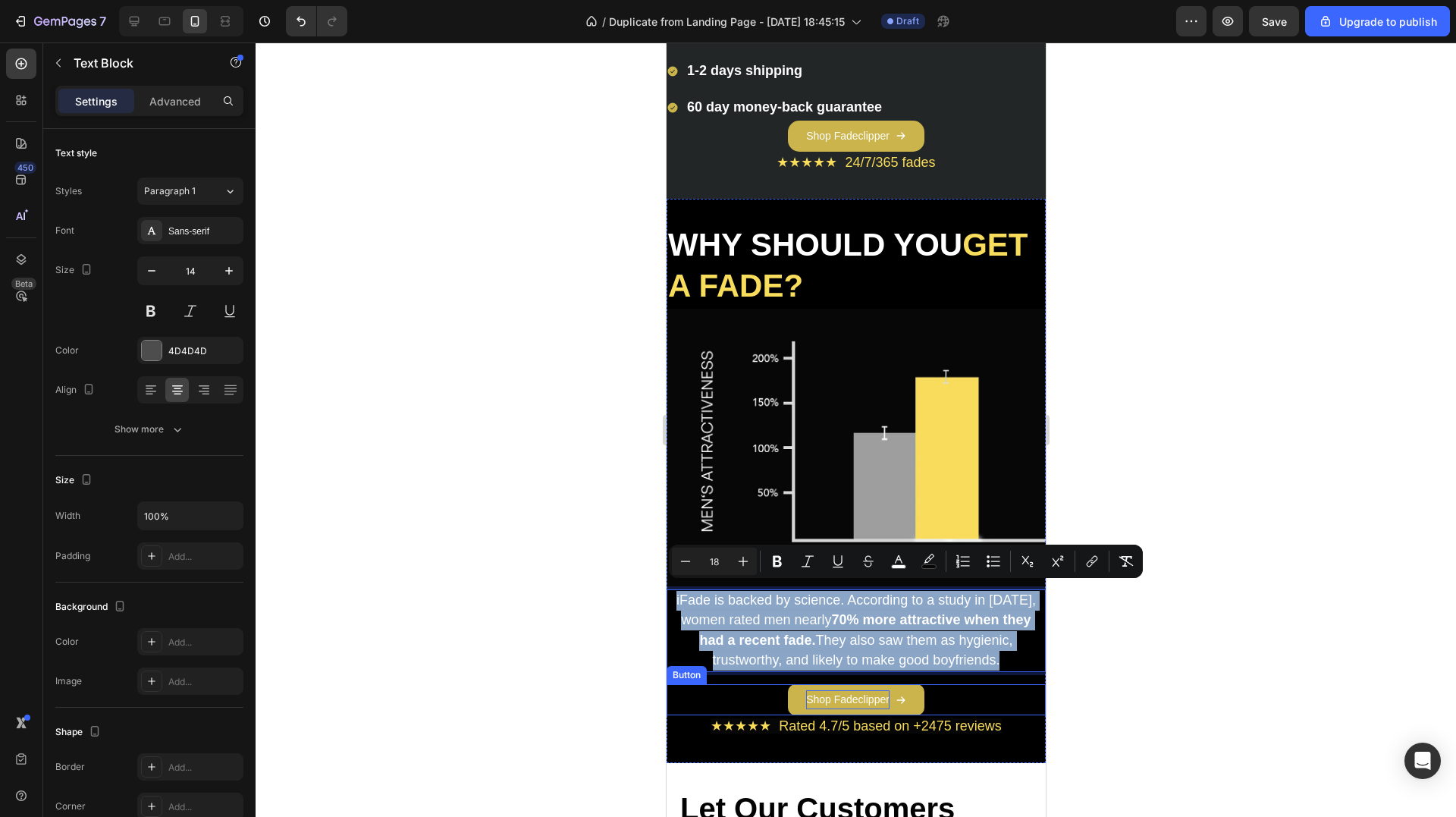
click at [827, 697] on p "Shop Fadeclipper" at bounding box center [846, 699] width 84 height 19
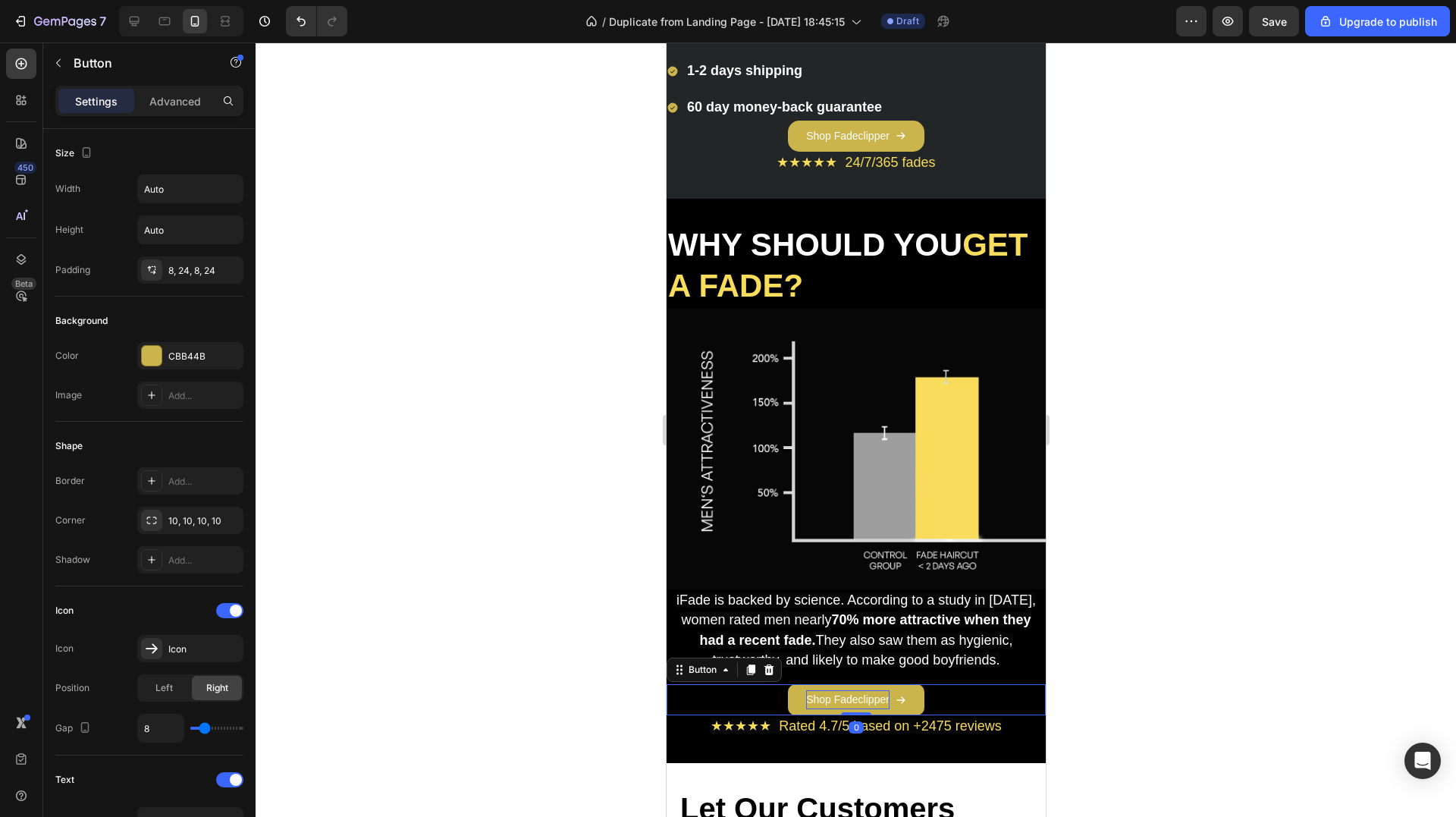
click at [827, 697] on p "Shop Fadeclipper" at bounding box center [846, 699] width 84 height 19
click at [827, 695] on p "Shop Fadeclipper" at bounding box center [846, 699] width 84 height 19
click at [826, 692] on p "Shop Fadeclipper" at bounding box center [846, 699] width 84 height 19
click at [825, 690] on p "Shop Fadeclipper" at bounding box center [846, 699] width 84 height 19
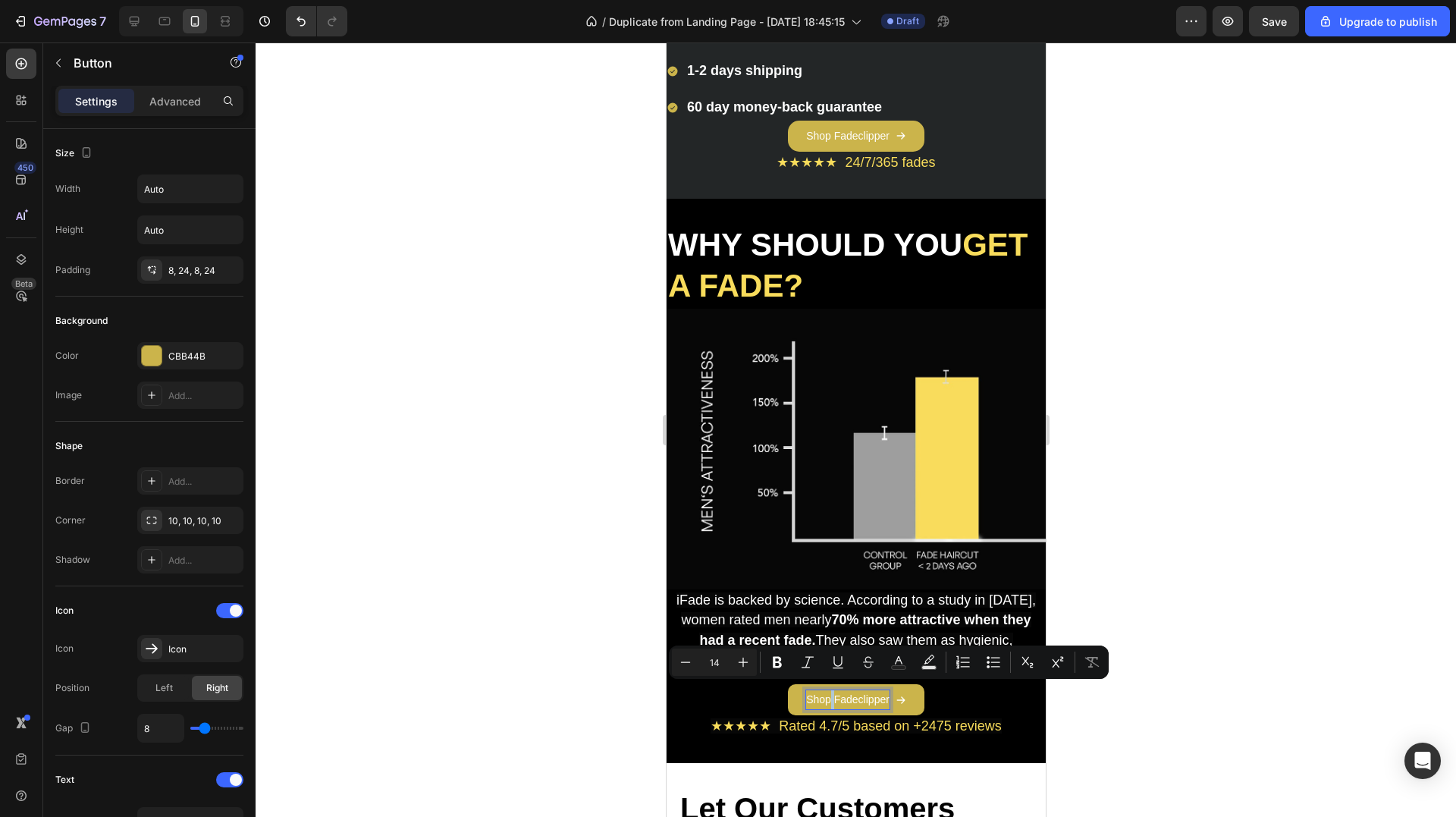
click at [825, 690] on p "Shop Fadeclipper" at bounding box center [846, 699] width 84 height 19
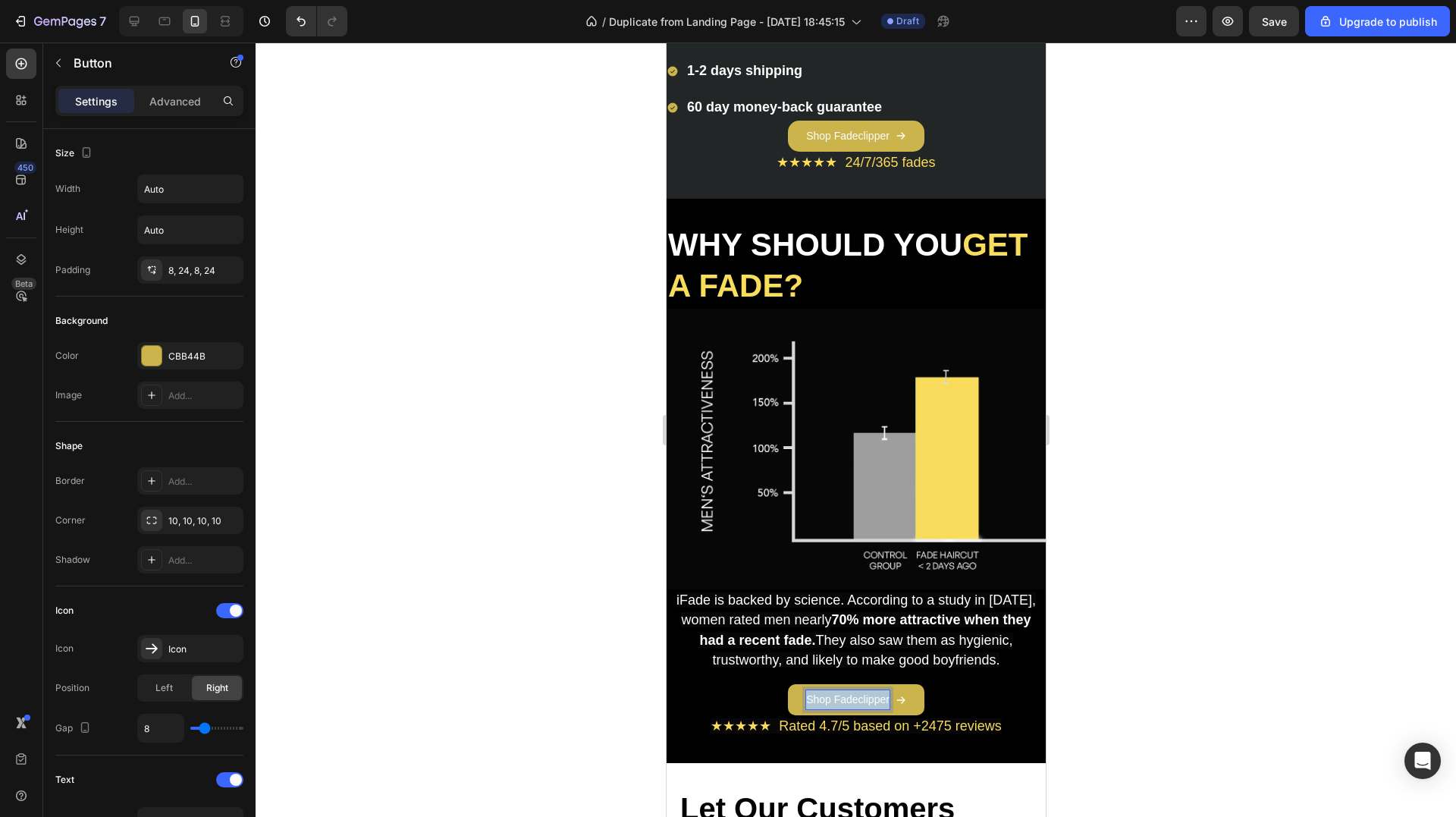
click at [825, 690] on p "Shop Fadeclipper" at bounding box center [846, 699] width 84 height 19
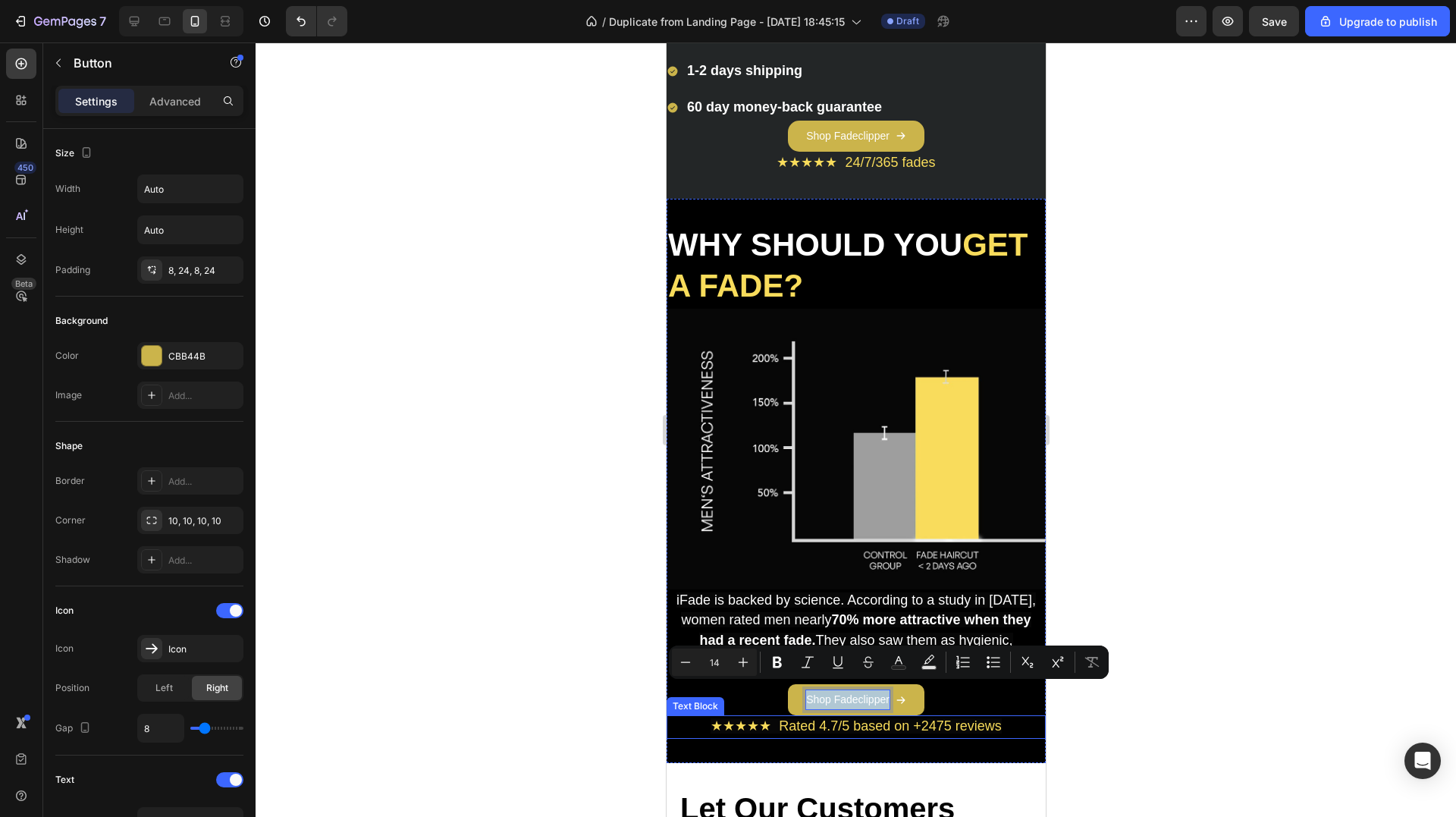
click at [794, 718] on span "★★★★★ Rated 4.7/5 based on +2475 reviews" at bounding box center [854, 725] width 291 height 15
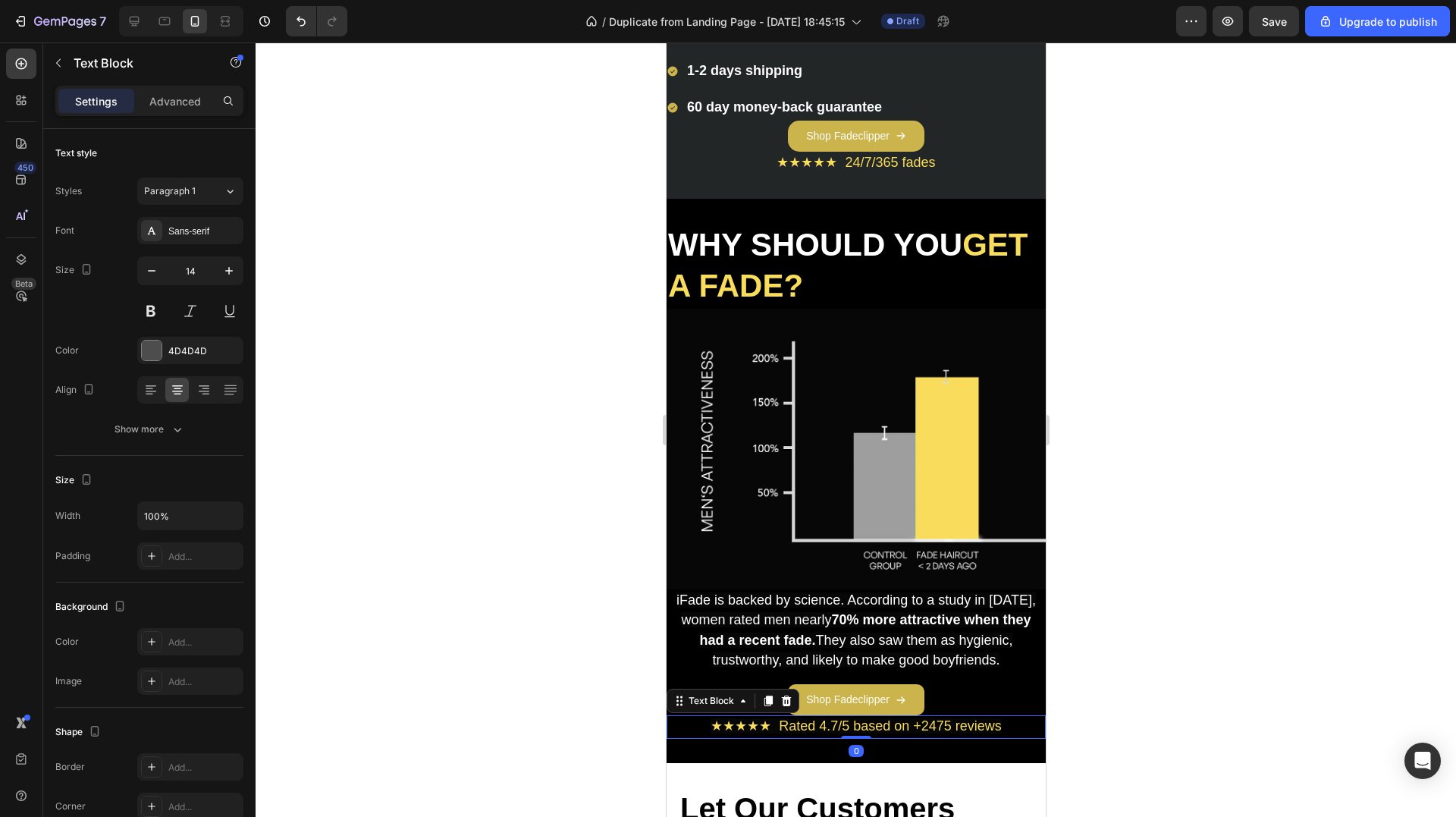
click at [794, 718] on span "★★★★★ Rated 4.7/5 based on +2475 reviews" at bounding box center [854, 725] width 291 height 15
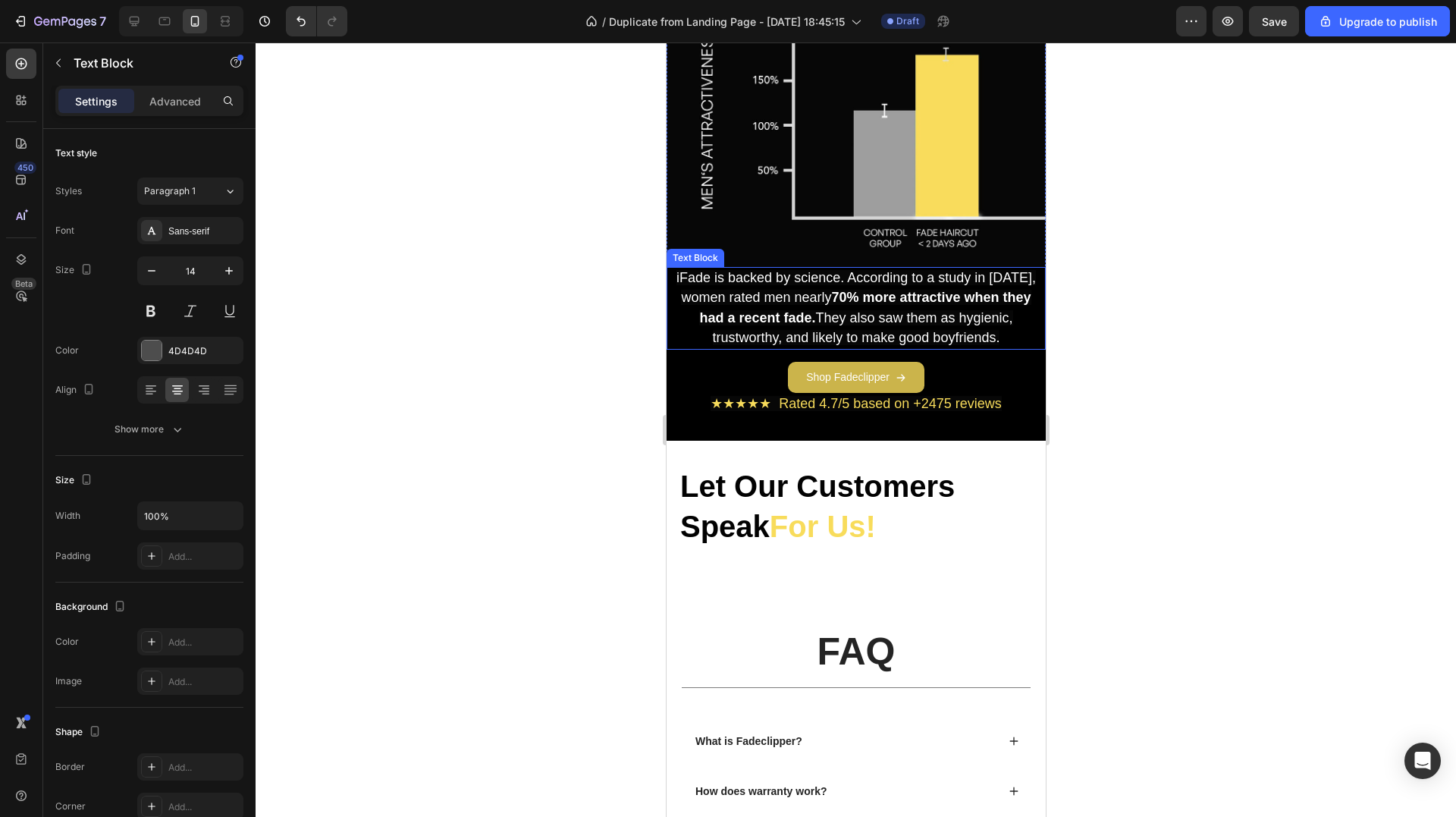
scroll to position [4340, 0]
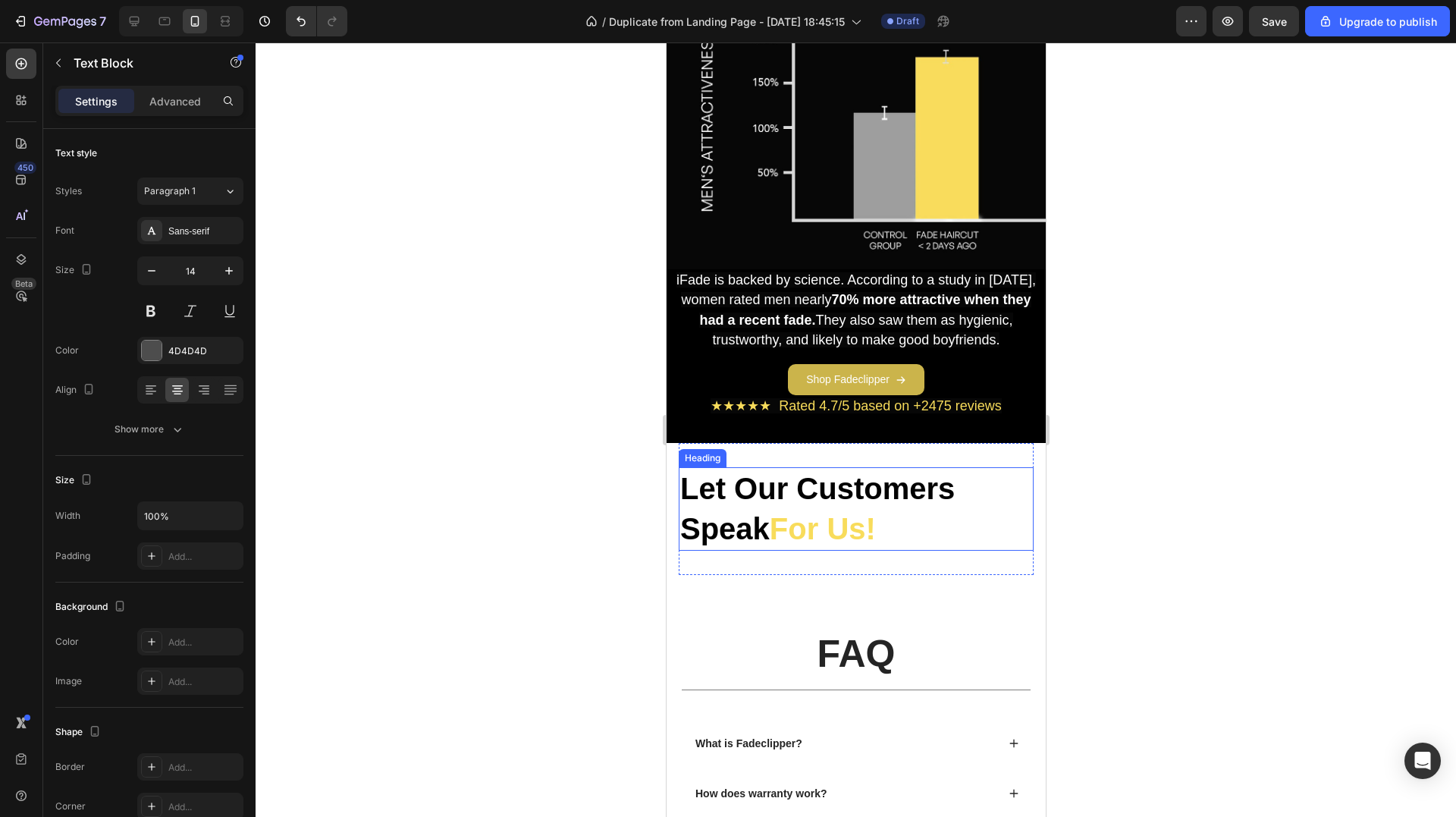
click at [837, 485] on strong "Let Our Customers Speak" at bounding box center [817, 508] width 274 height 74
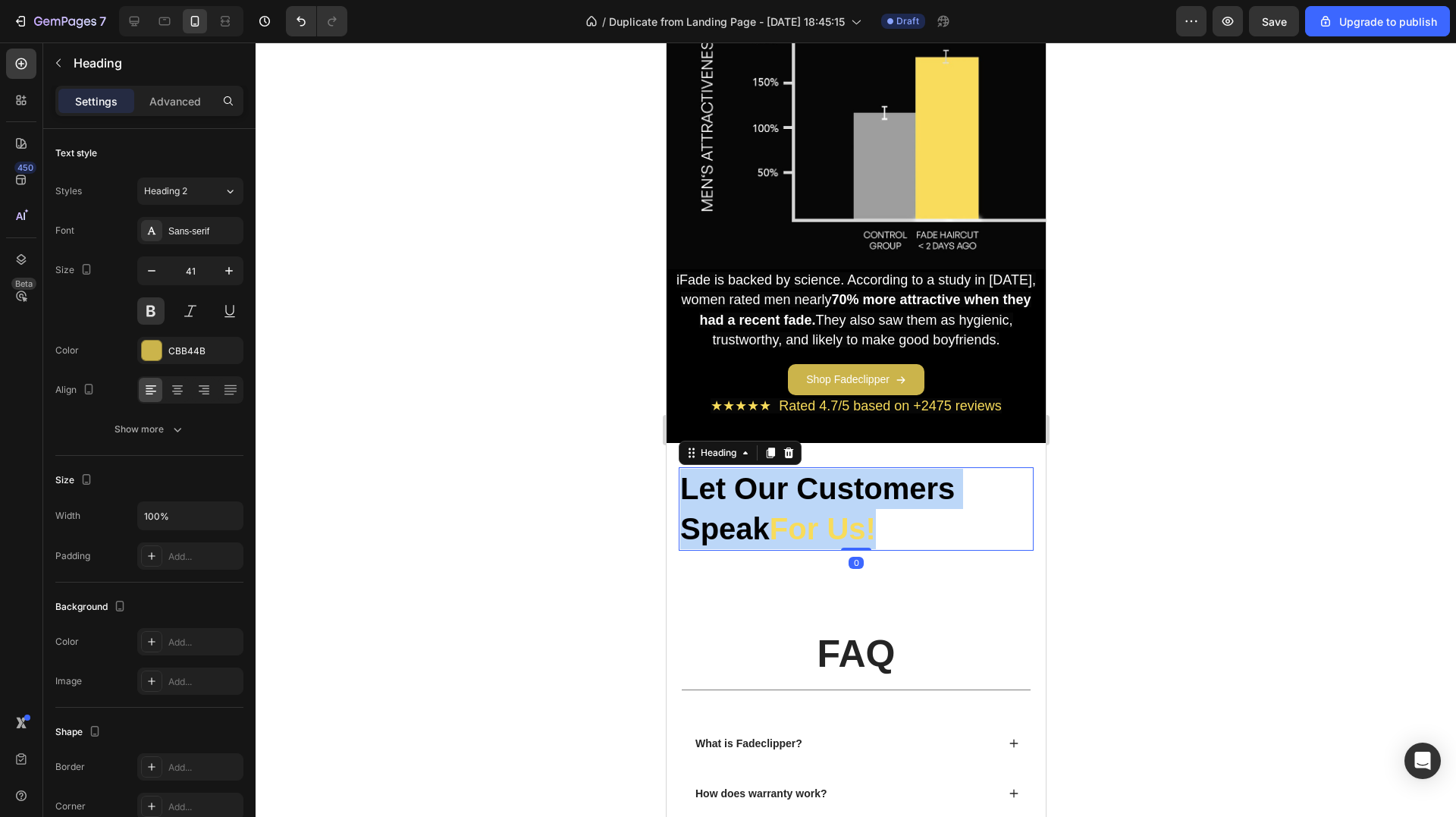
click at [837, 485] on strong "Let Our Customers Speak" at bounding box center [817, 508] width 274 height 74
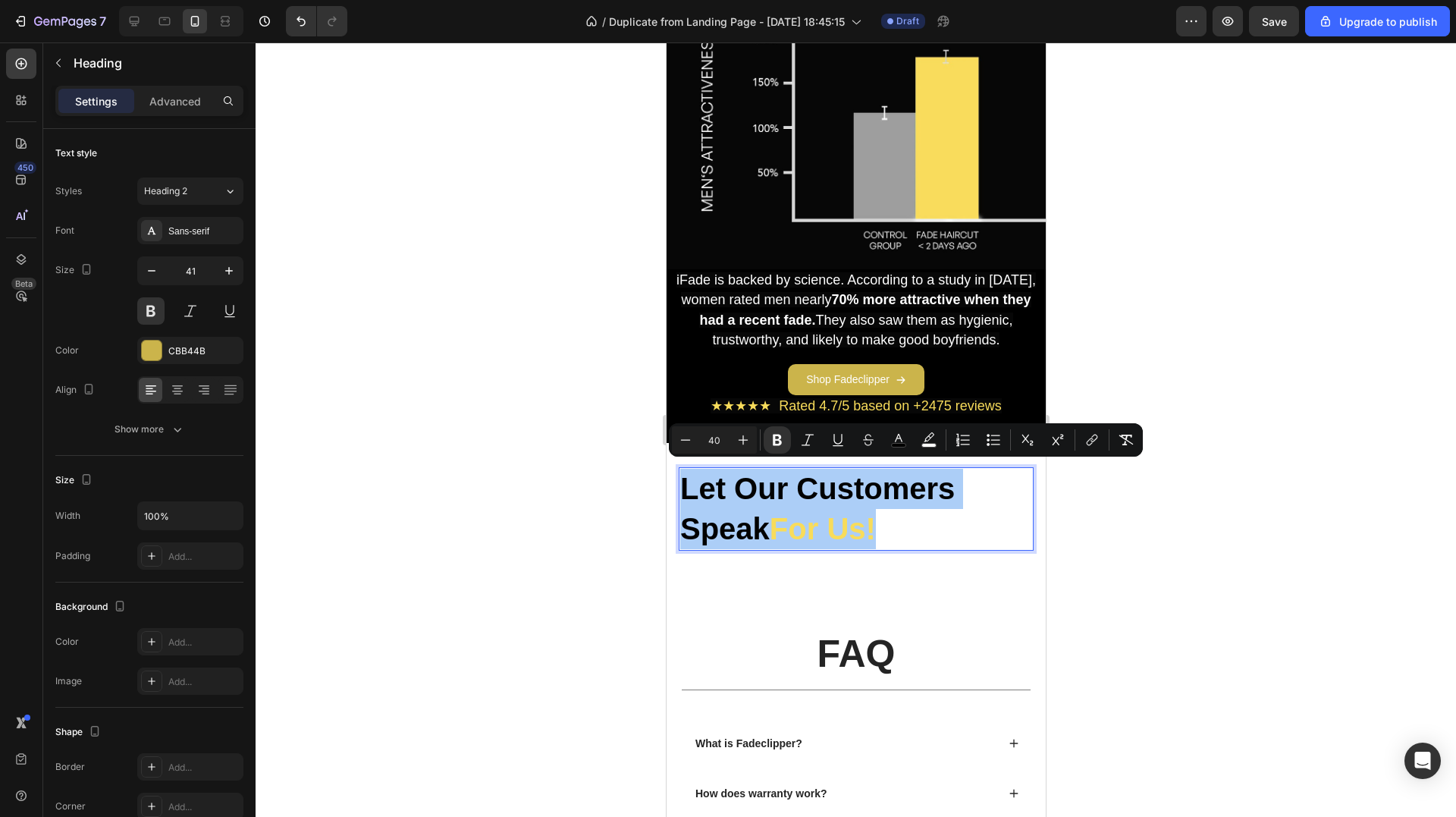
click at [477, 529] on div at bounding box center [855, 429] width 1201 height 775
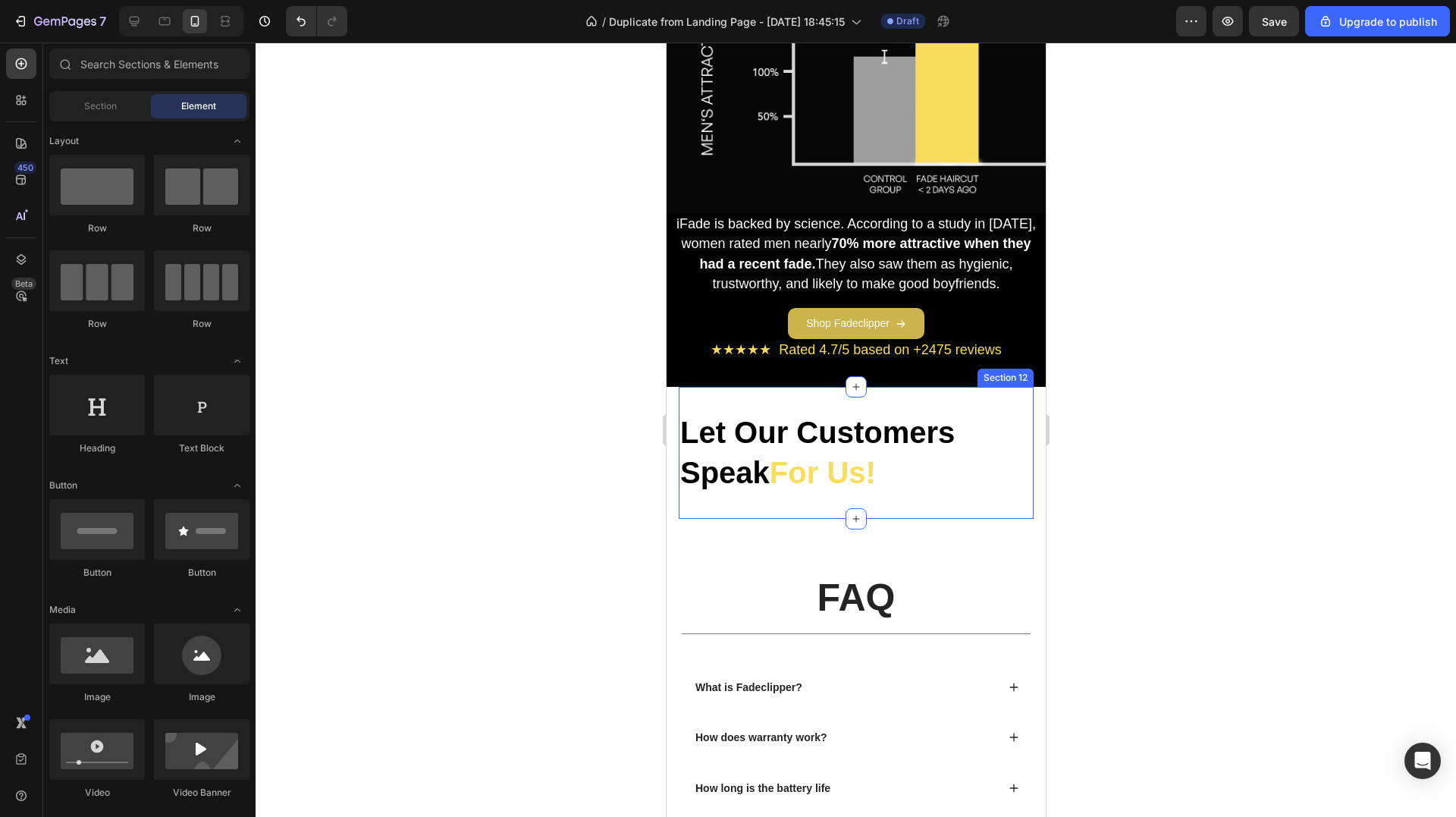
scroll to position [4492, 0]
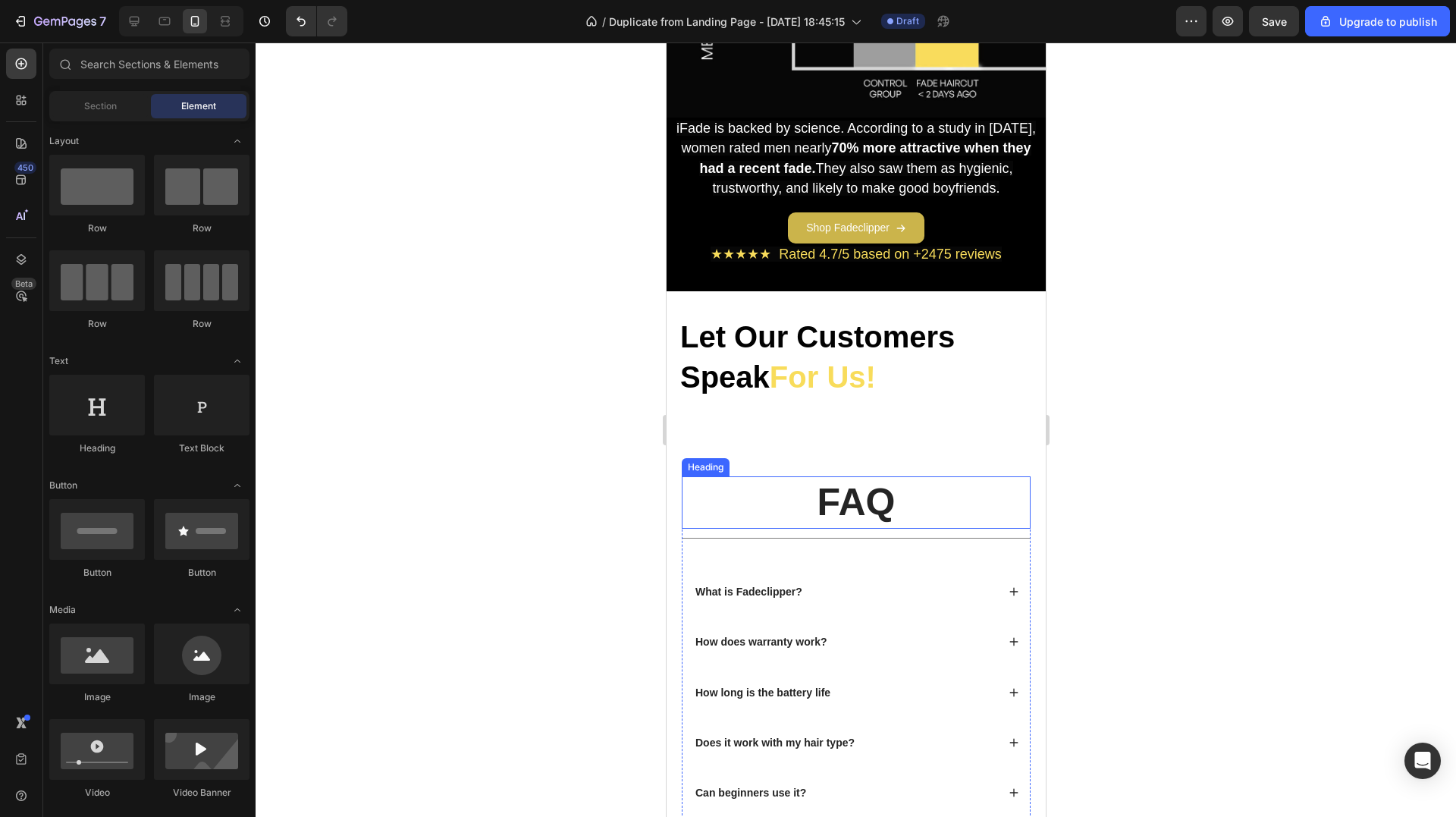
click at [831, 498] on strong "FAQ" at bounding box center [855, 501] width 78 height 42
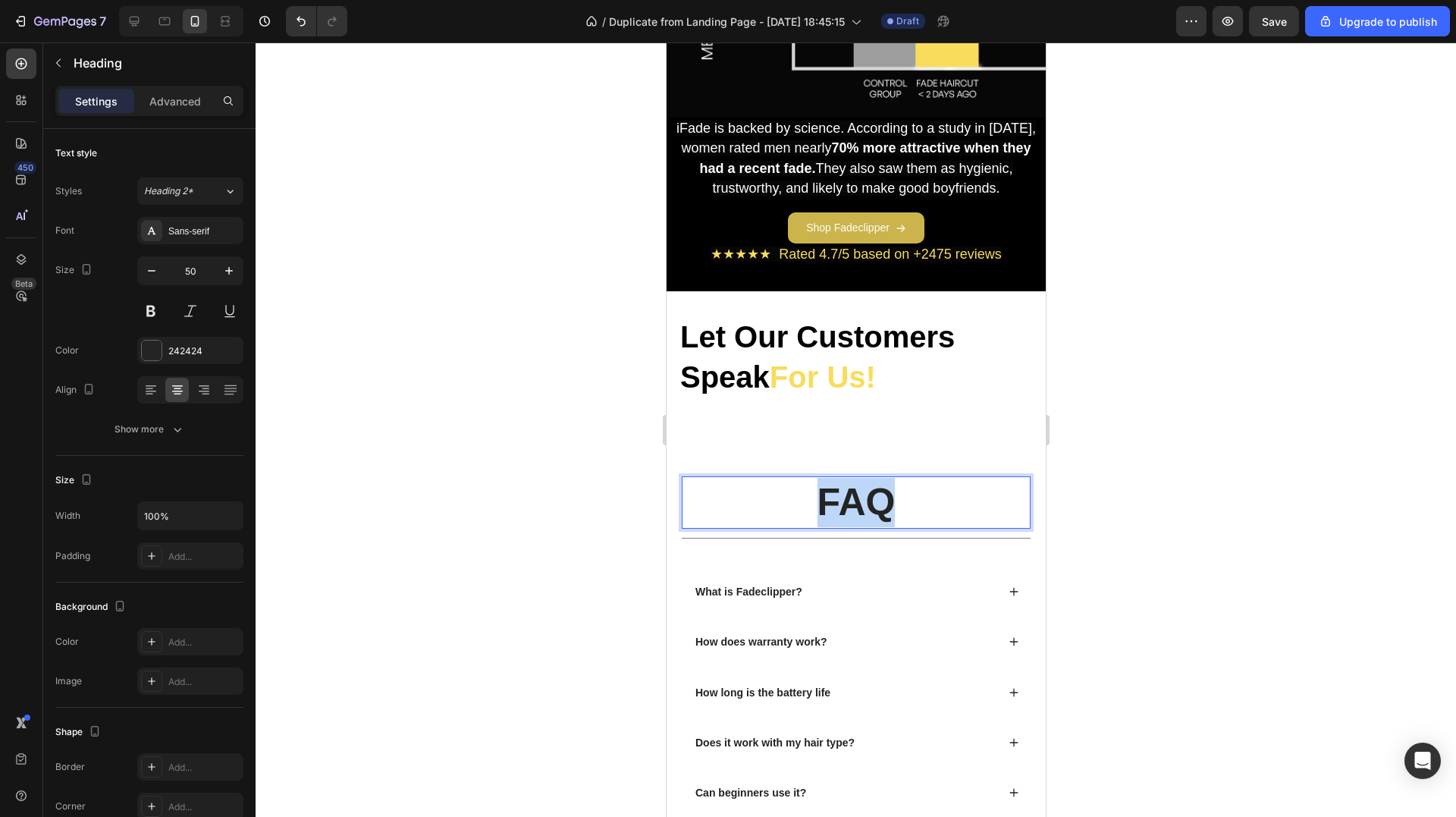
click at [831, 498] on strong "FAQ" at bounding box center [855, 501] width 78 height 42
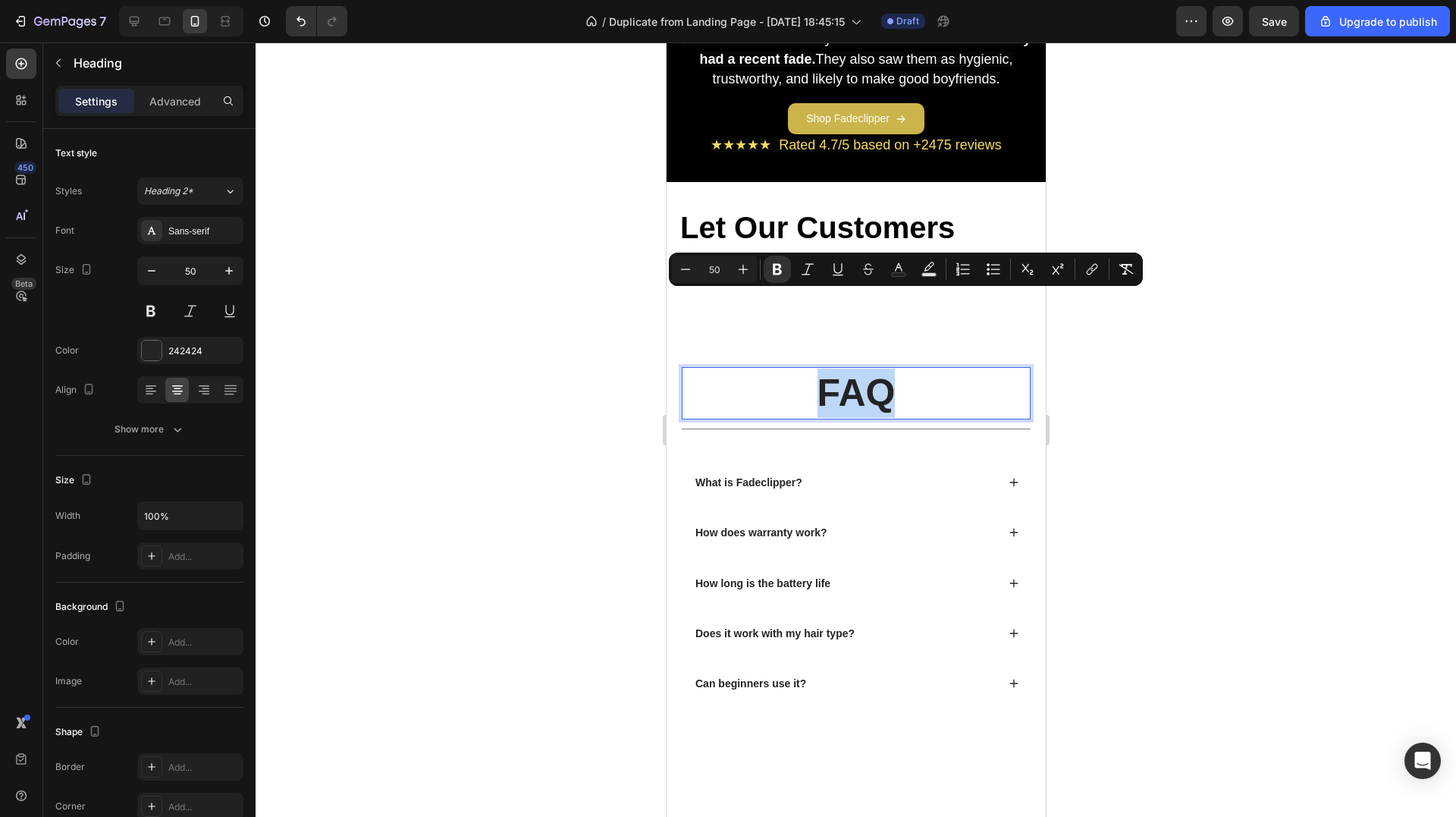
scroll to position [4719, 0]
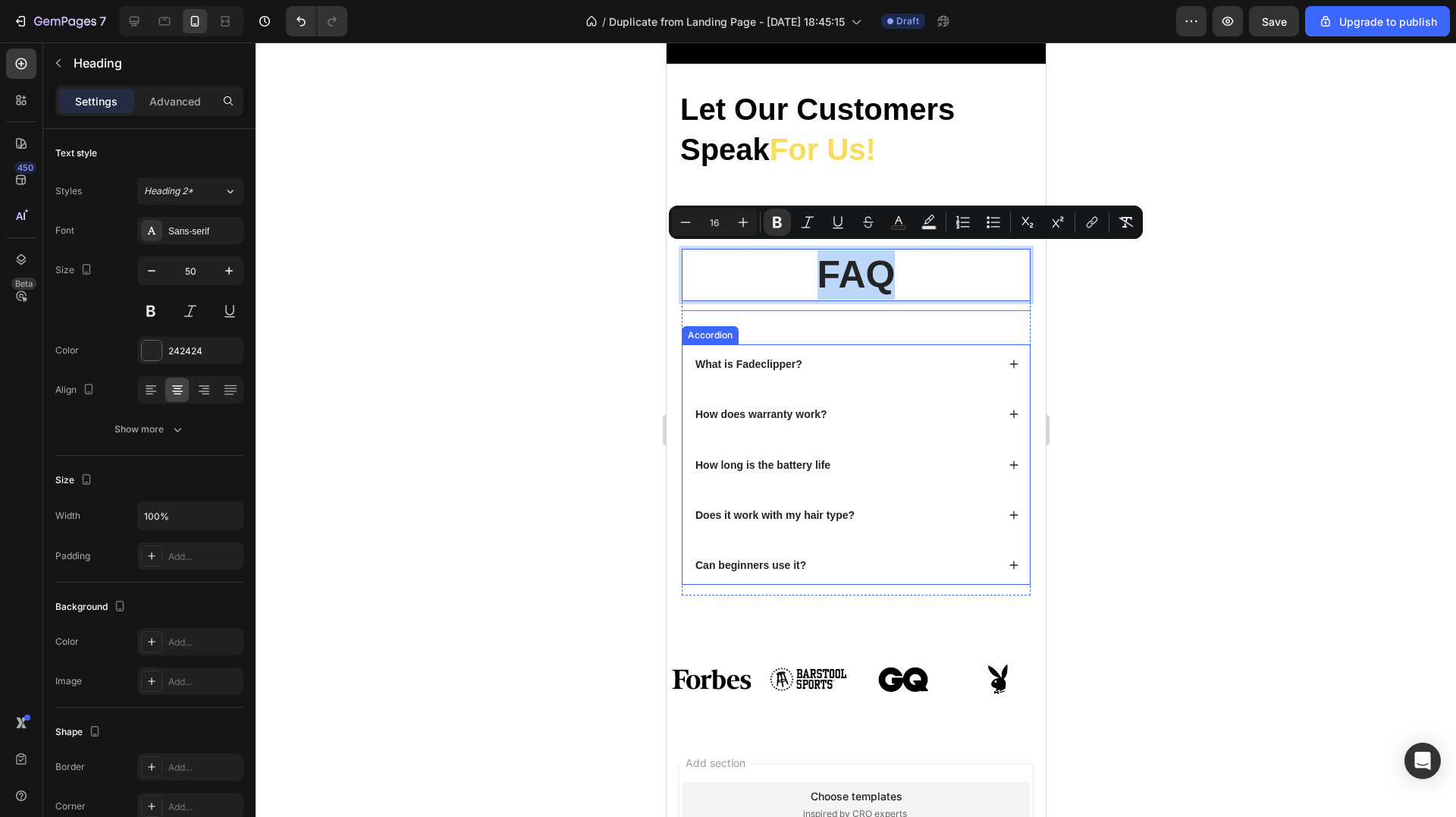
click at [742, 358] on strong "What is Fadeclipper?" at bounding box center [748, 364] width 107 height 12
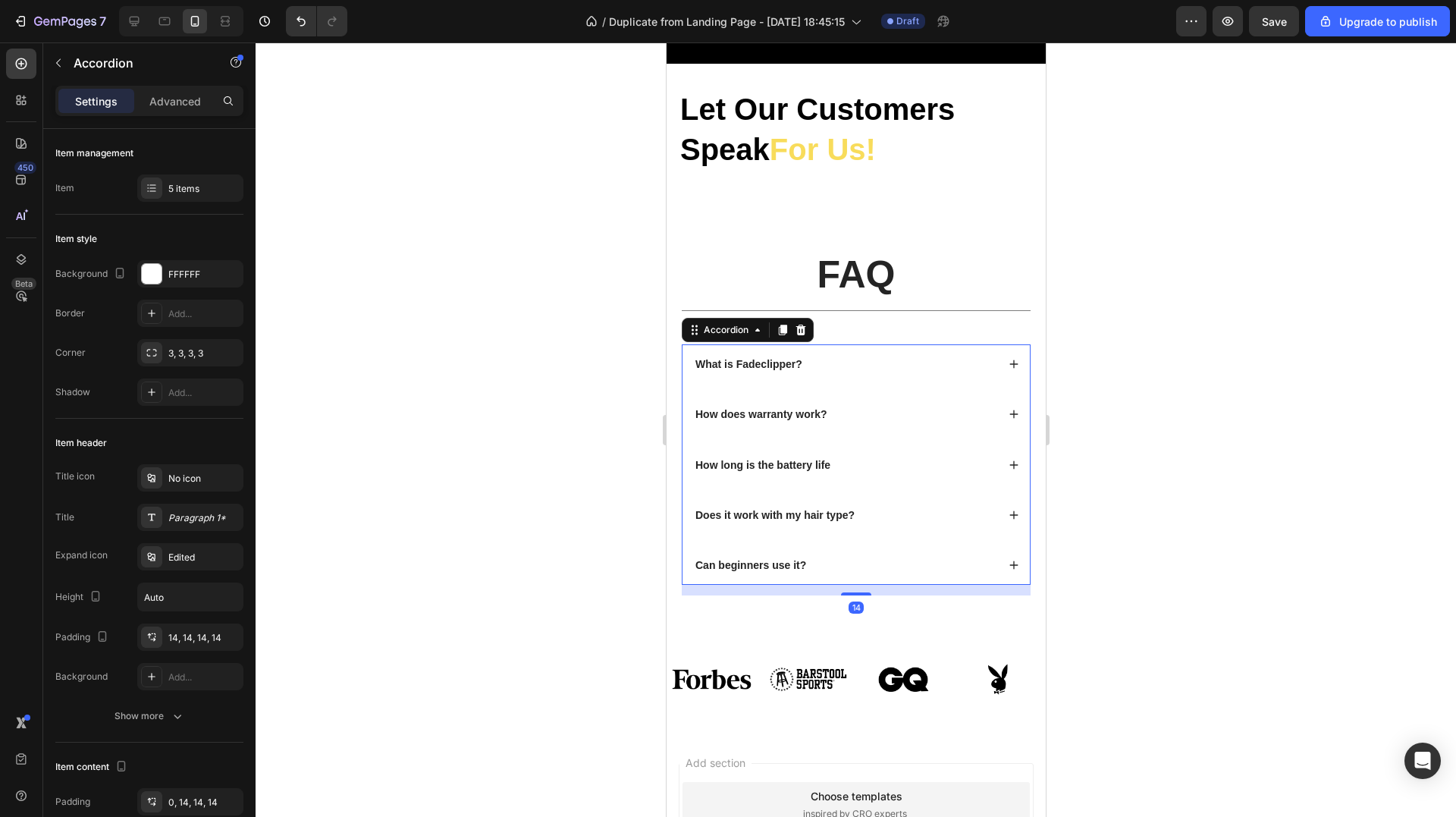
click at [766, 358] on strong "What is Fadeclipper?" at bounding box center [748, 364] width 107 height 12
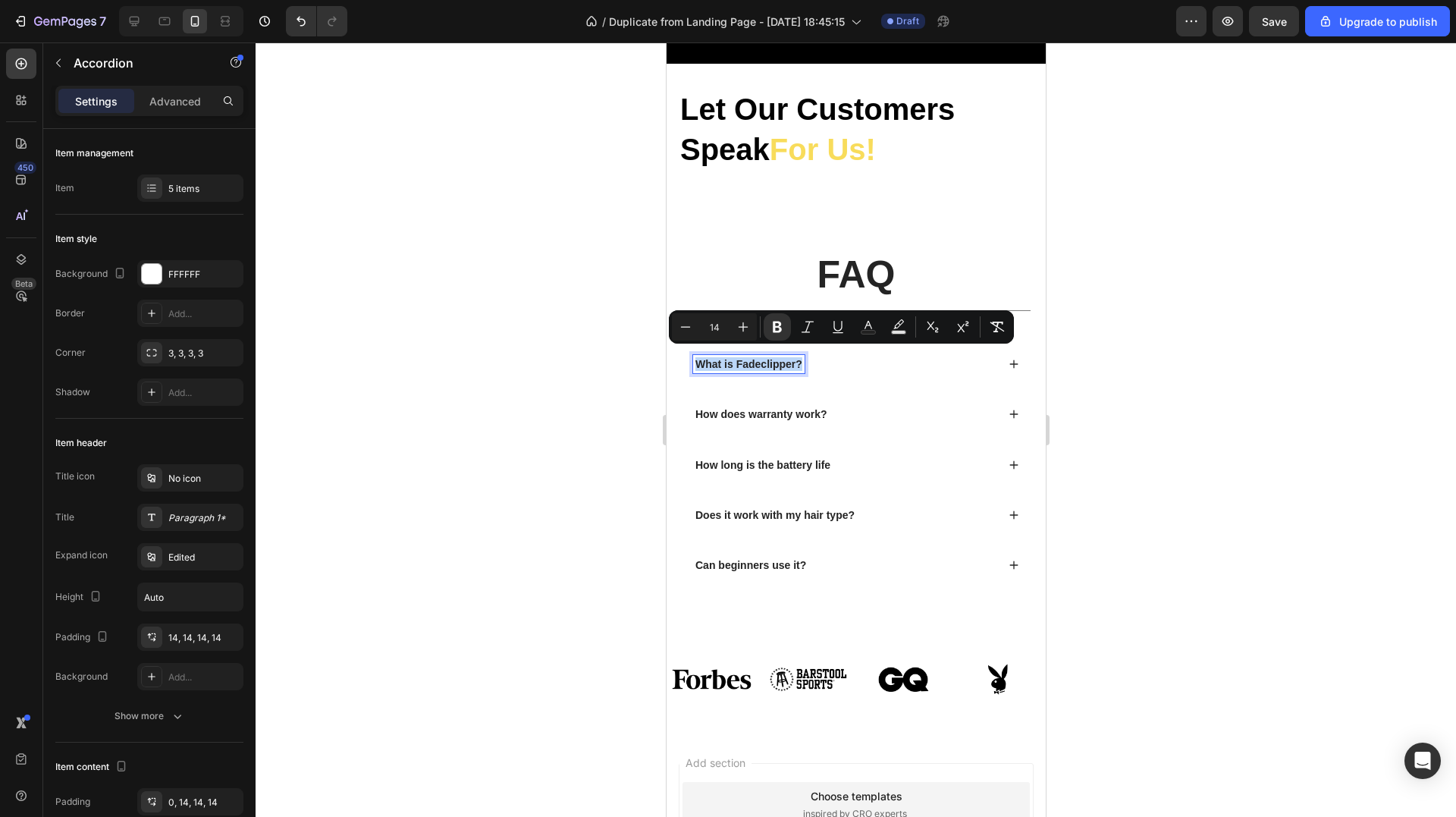
click at [766, 358] on strong "What is Fadeclipper?" at bounding box center [748, 364] width 107 height 12
click at [736, 395] on div "How does warranty work?" at bounding box center [855, 414] width 347 height 39
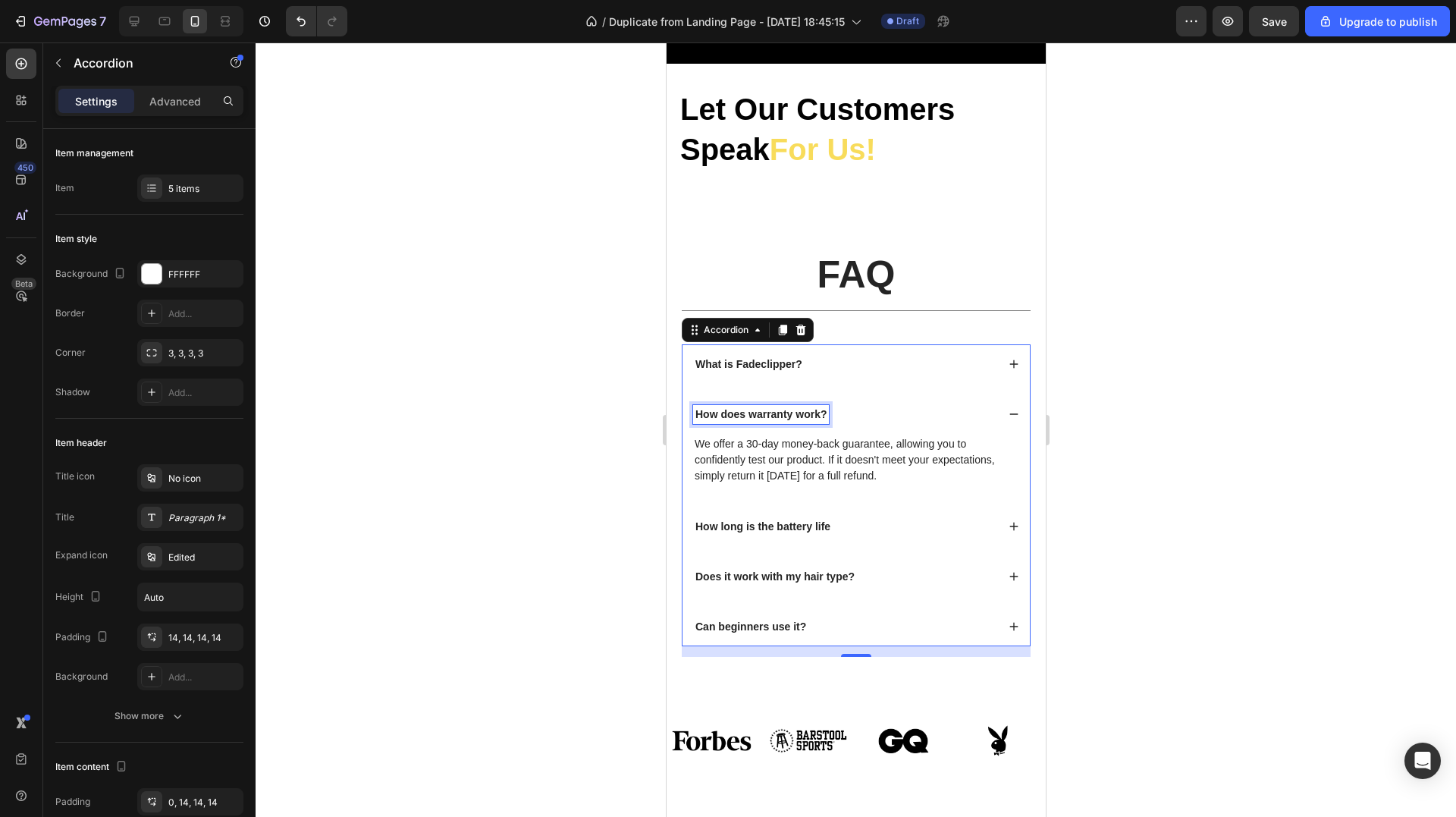
click at [740, 408] on strong "How does warranty work?" at bounding box center [760, 414] width 131 height 12
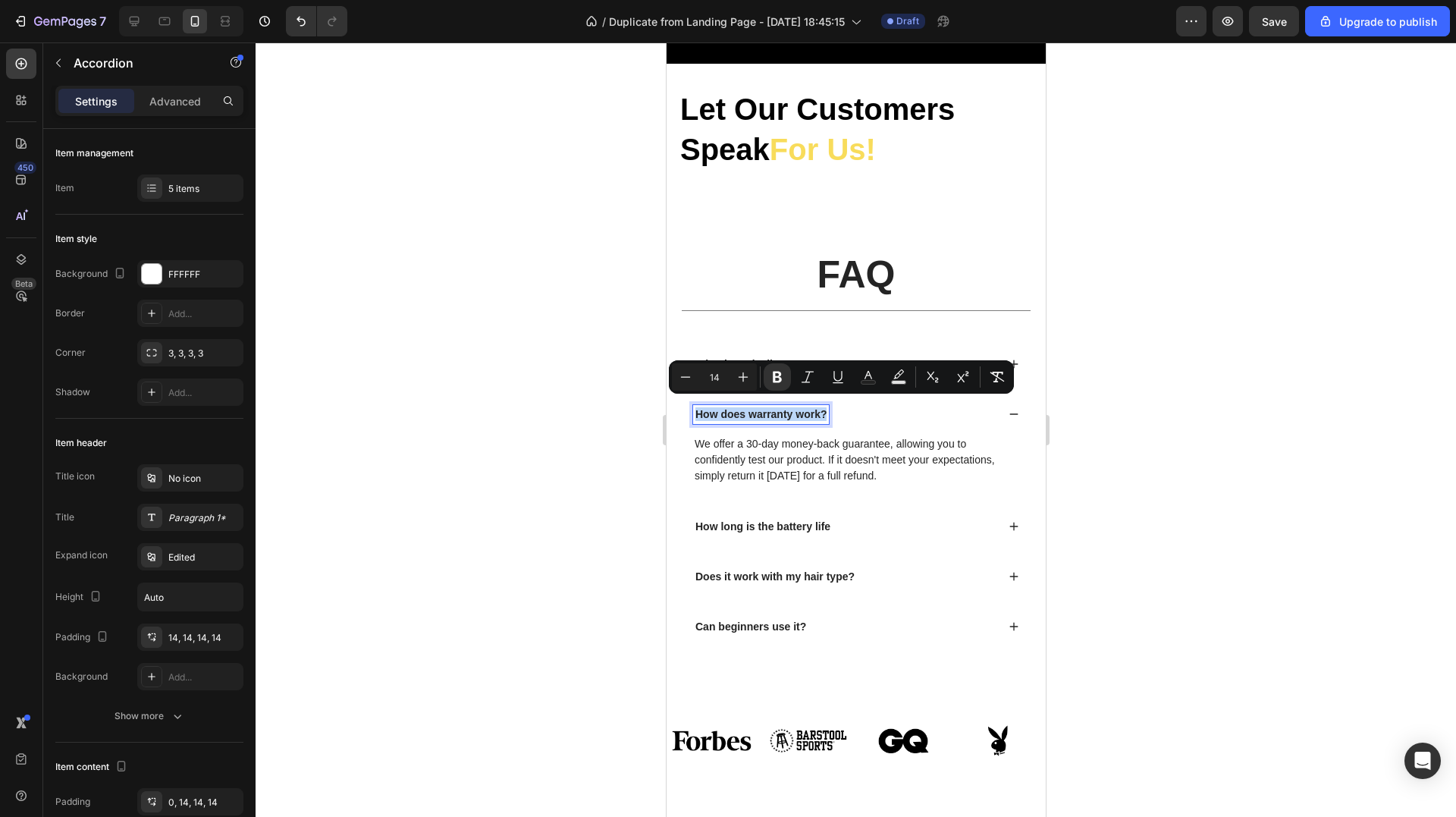
click at [740, 408] on strong "How does warranty work?" at bounding box center [760, 414] width 131 height 12
click at [759, 506] on div "How long is the battery life" at bounding box center [855, 526] width 347 height 39
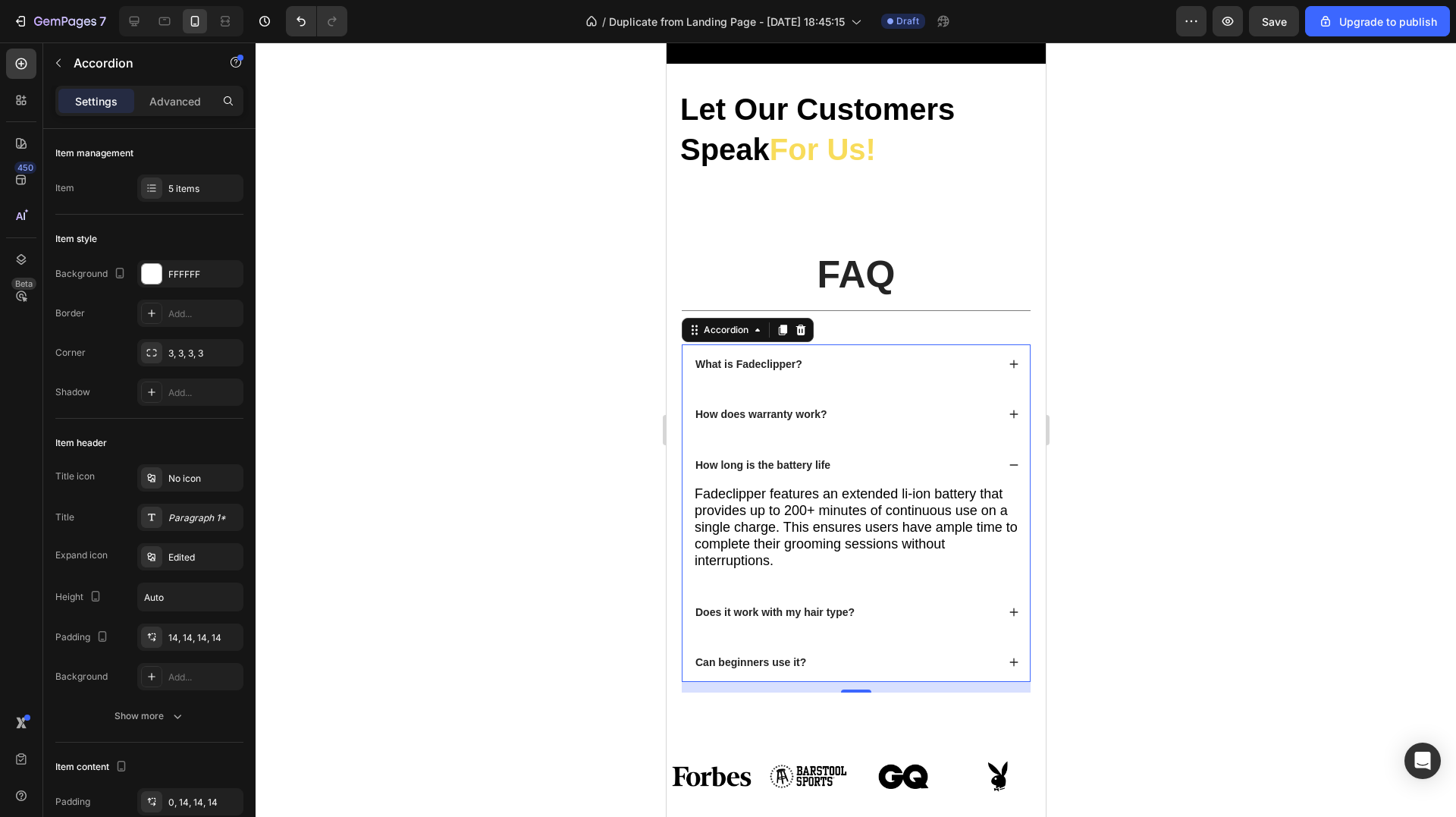
click at [759, 459] on strong "How long is the battery life" at bounding box center [762, 465] width 135 height 12
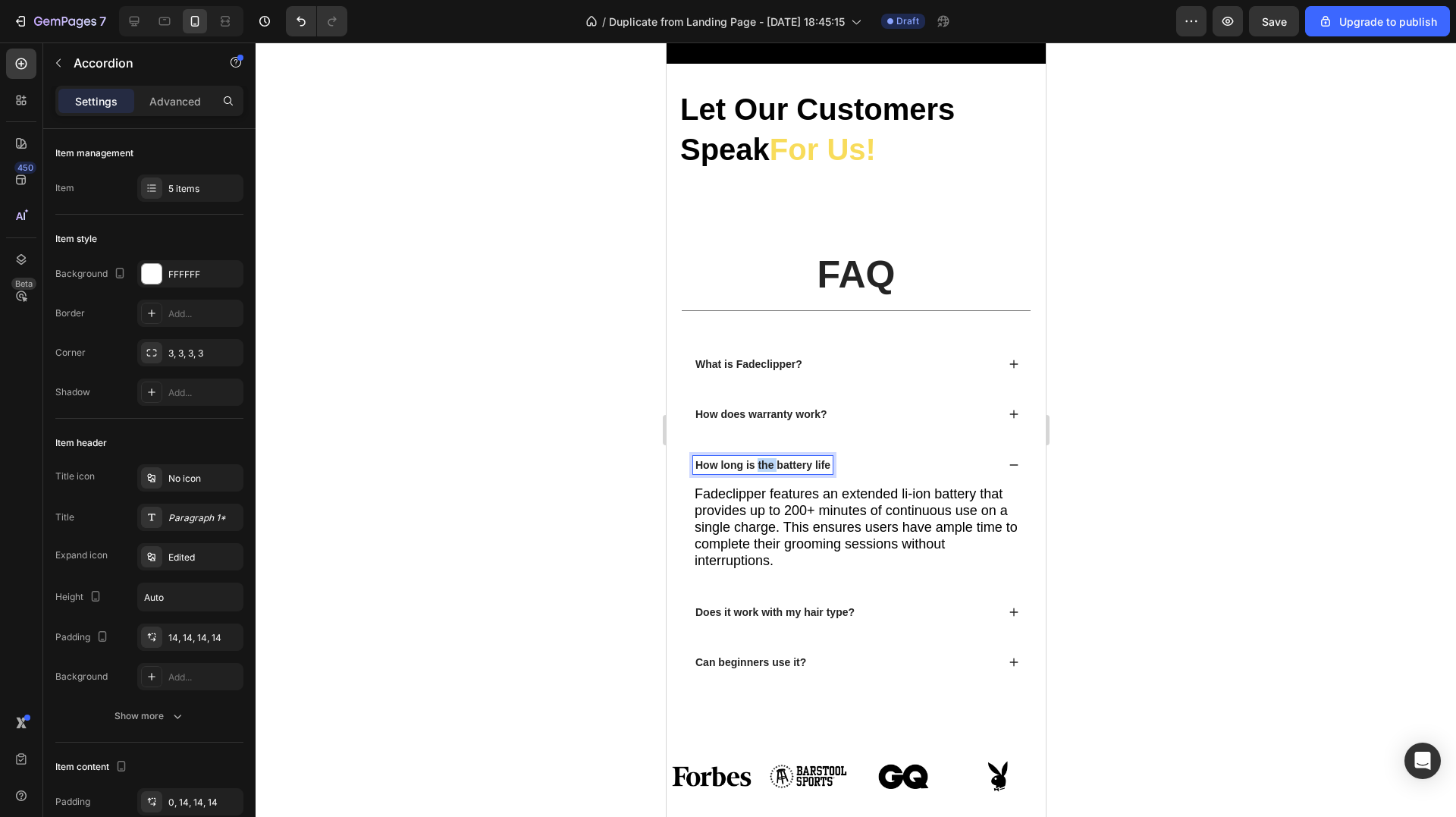
click at [759, 459] on strong "How long is the battery life" at bounding box center [762, 465] width 135 height 12
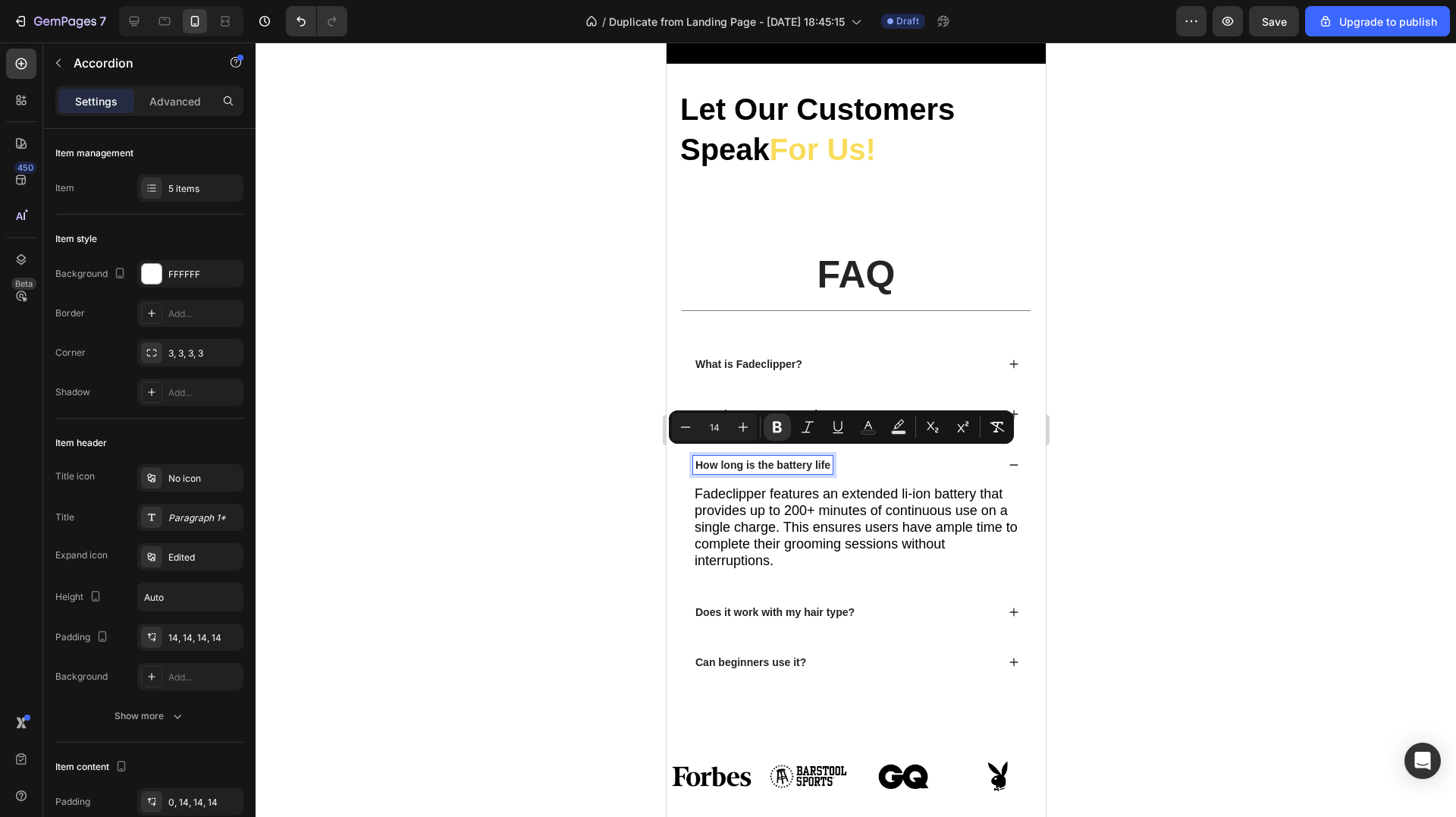
click at [763, 656] on strong "Can beginners use it?" at bounding box center [750, 662] width 110 height 12
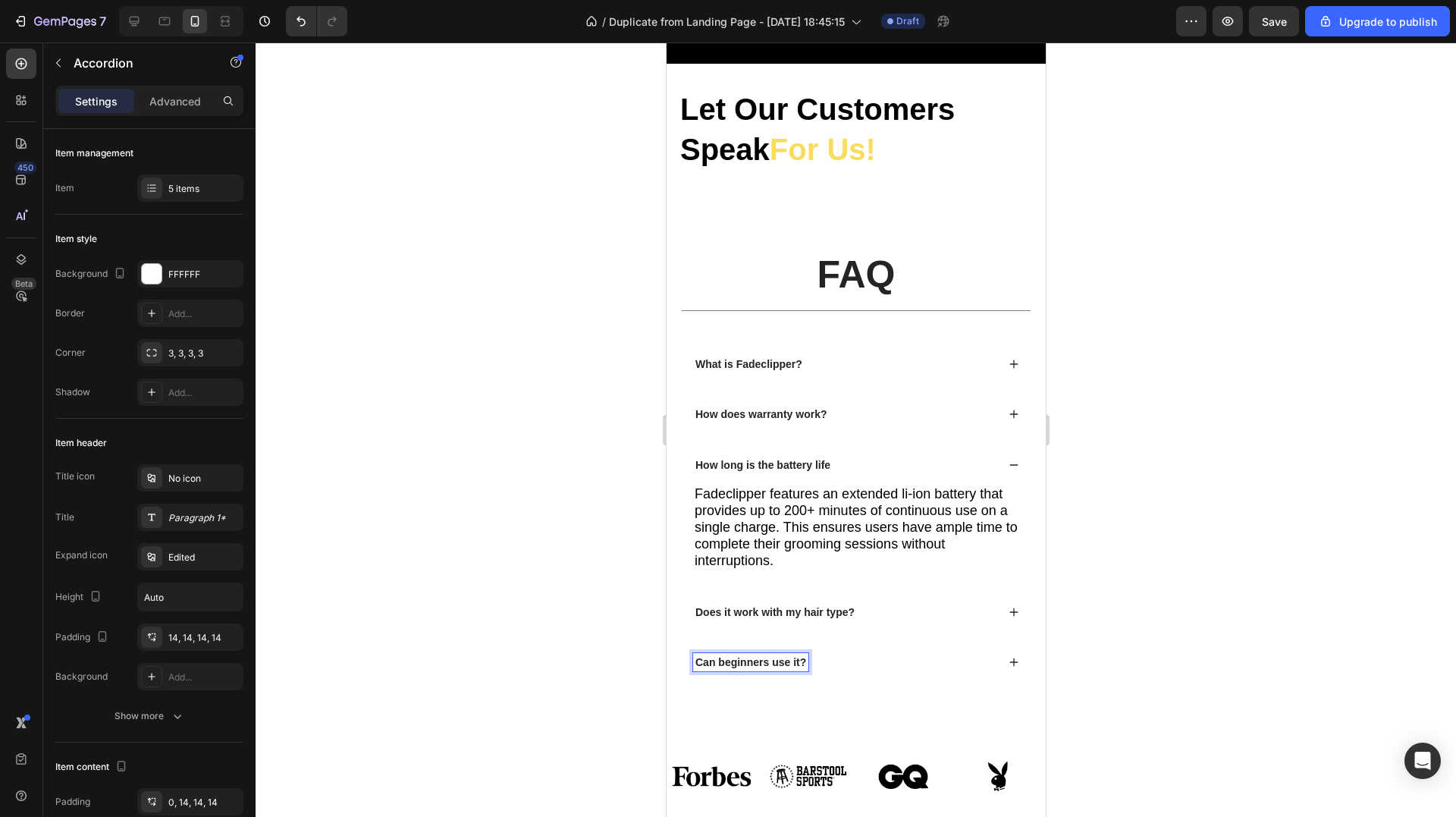
click at [788, 606] on strong "Does it work with my hair type?" at bounding box center [773, 612] width 159 height 12
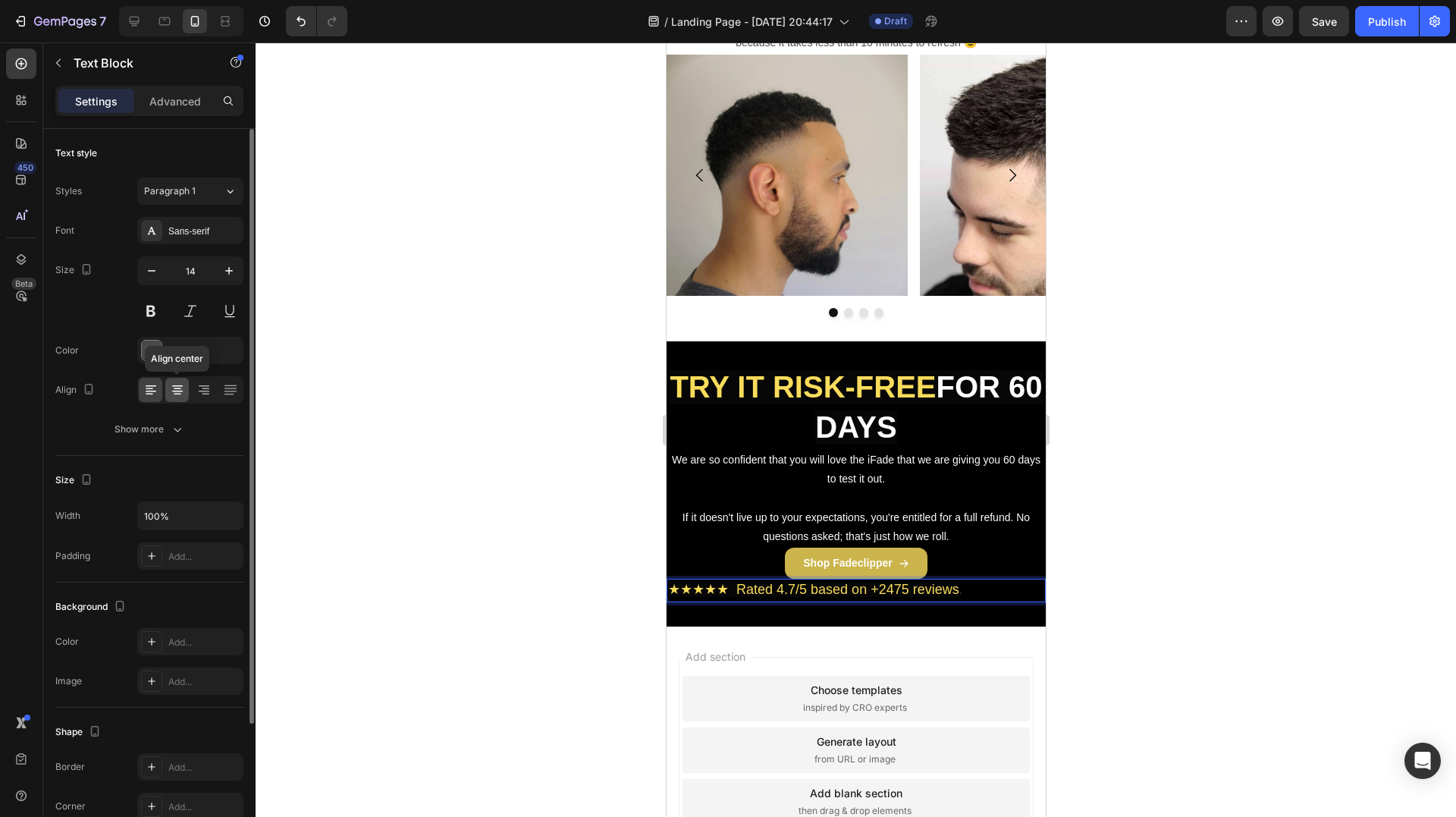
click at [176, 389] on icon at bounding box center [178, 390] width 8 height 2
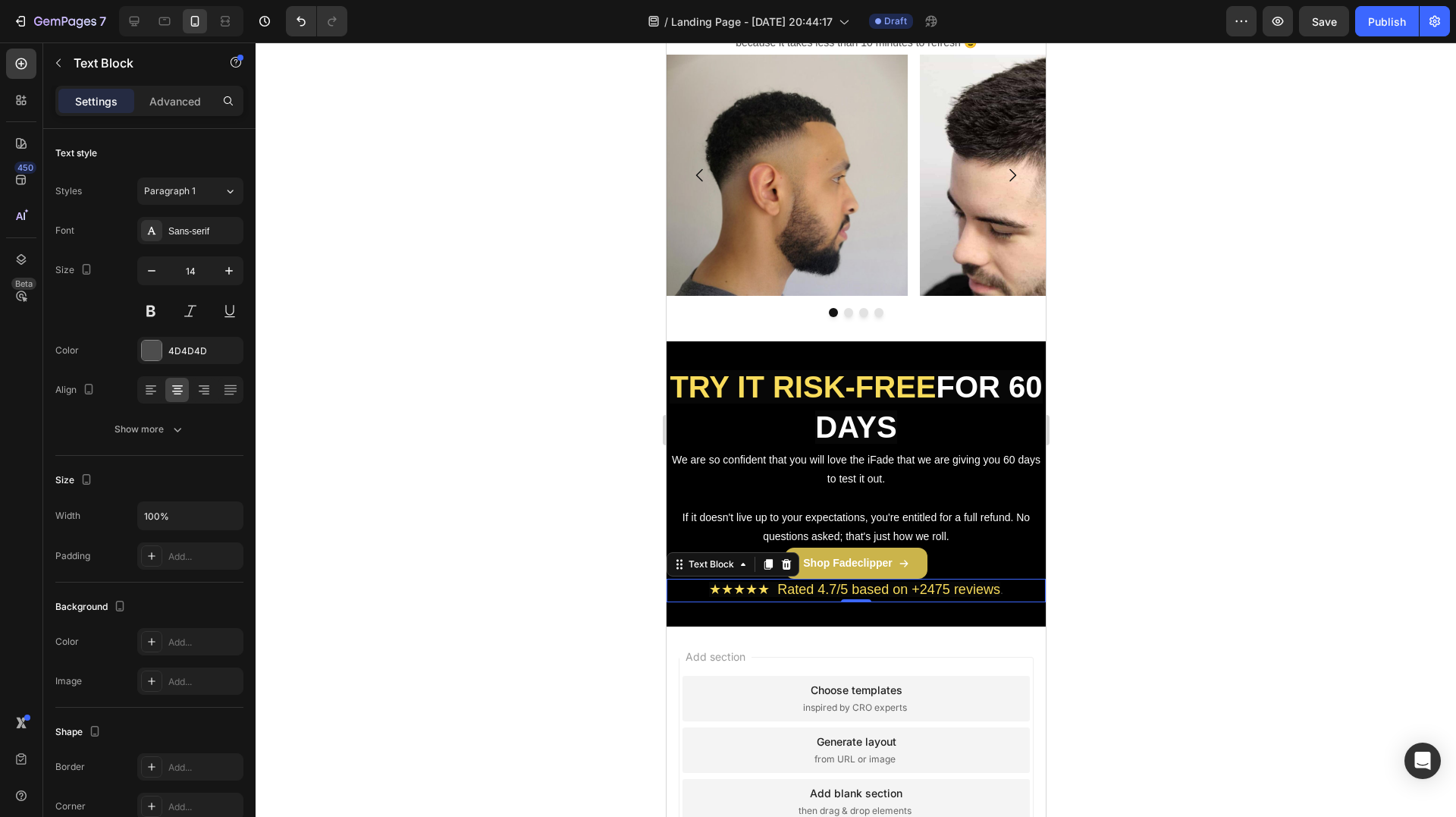
click at [775, 588] on span "★★★★★ Rated 4.7/5 based on +2475 reviews" at bounding box center [853, 589] width 291 height 15
drag, startPoint x: 771, startPoint y: 588, endPoint x: 997, endPoint y: 596, distance: 226.1
click at [997, 596] on p "★★★★★ Rated 4.7/5 based on +2475 reviews ." at bounding box center [854, 590] width 376 height 20
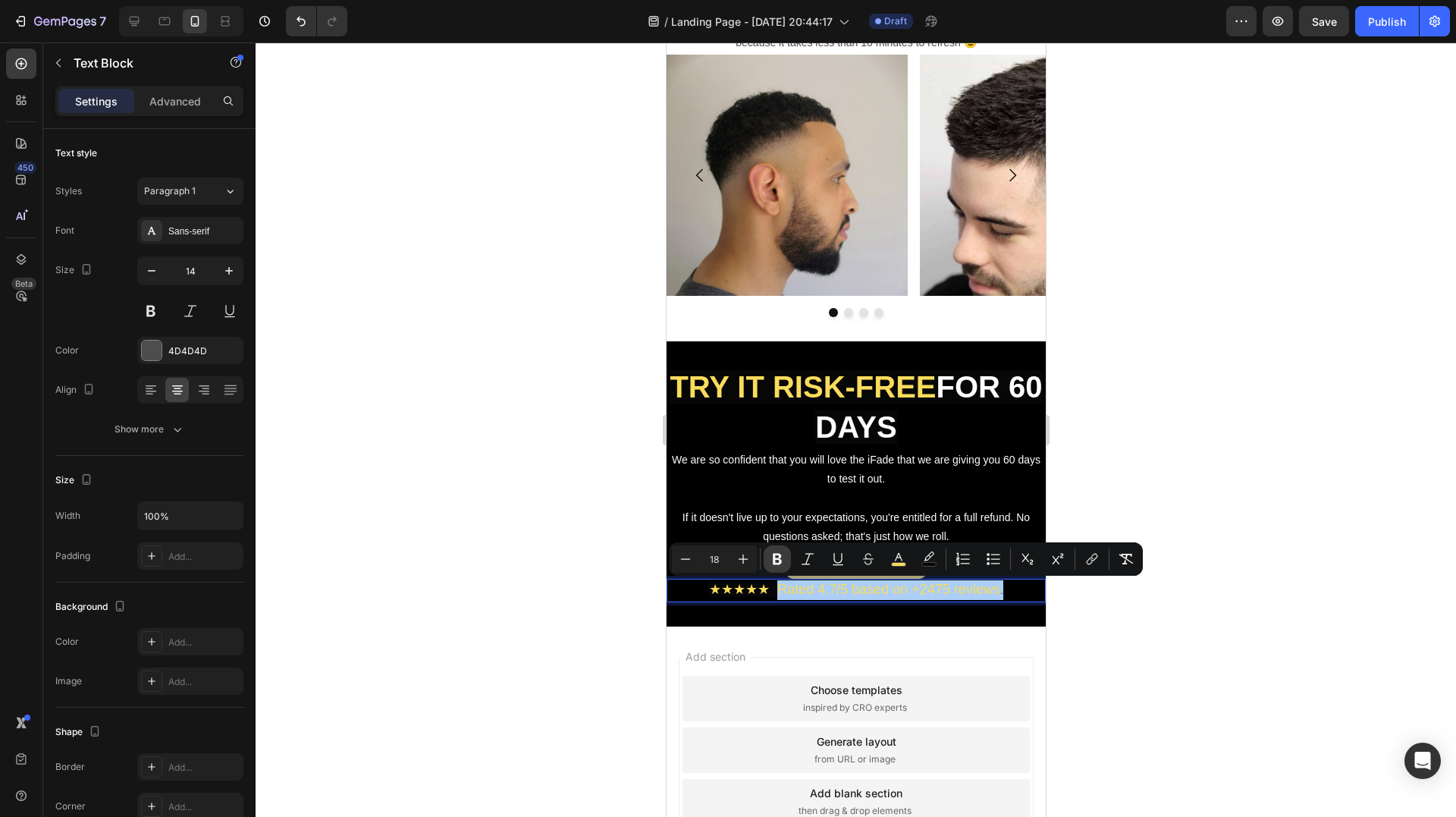
click at [775, 564] on icon "Editor contextual toolbar" at bounding box center [776, 559] width 9 height 12
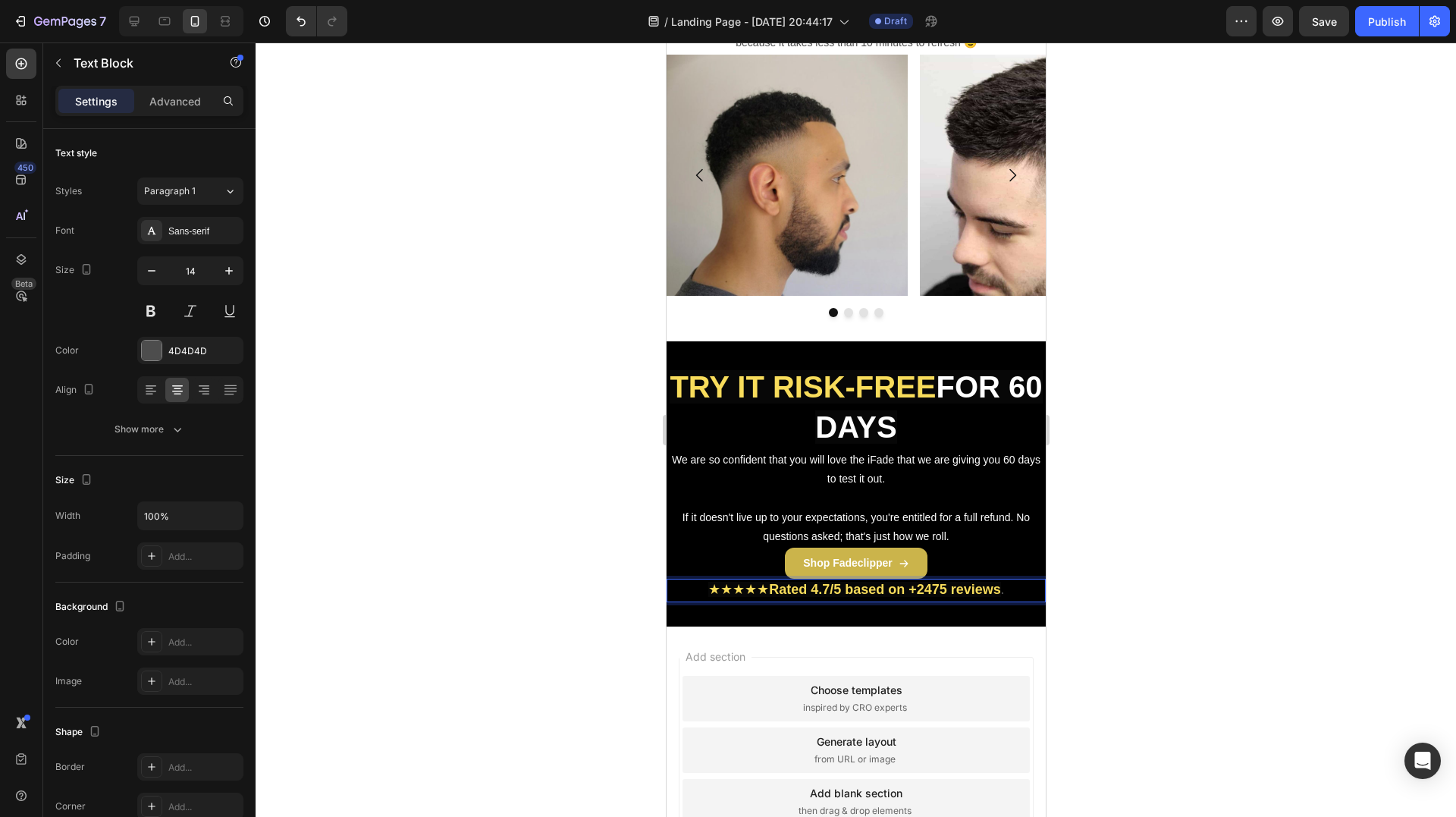
click at [776, 585] on strong "Rated 4.7/5 based on +2475 reviews" at bounding box center [884, 589] width 232 height 15
drag, startPoint x: 764, startPoint y: 589, endPoint x: 994, endPoint y: 597, distance: 230.1
click at [994, 597] on strong "Rated 4.7/5 based on +2475 reviews" at bounding box center [884, 589] width 232 height 15
click at [871, 585] on strong "Rated 4.7/5 based on +2475 reviews" at bounding box center [884, 589] width 232 height 15
drag, startPoint x: 765, startPoint y: 589, endPoint x: 1011, endPoint y: 597, distance: 246.1
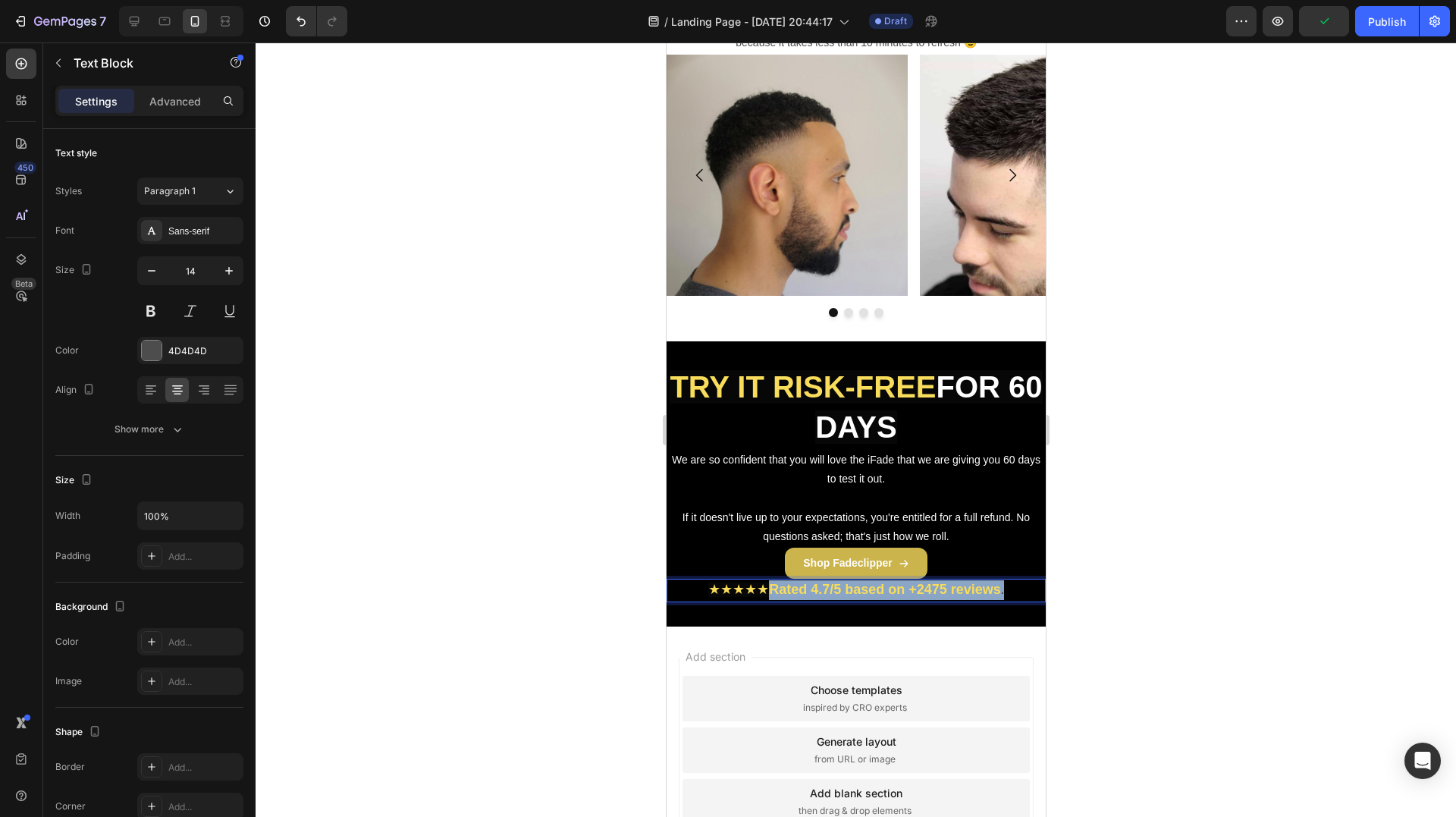
click at [1011, 597] on p "★★★★★ Rated 4.7/5 based on +2475 reviews ." at bounding box center [854, 590] width 376 height 20
drag, startPoint x: 913, startPoint y: 588, endPoint x: 886, endPoint y: 591, distance: 27.2
click at [886, 591] on strong "Rated 4.7/5 based on +2475 reviews" at bounding box center [884, 589] width 232 height 15
click at [886, 588] on strong "Rated 4.7/5 based on +2475 reviews" at bounding box center [884, 589] width 232 height 15
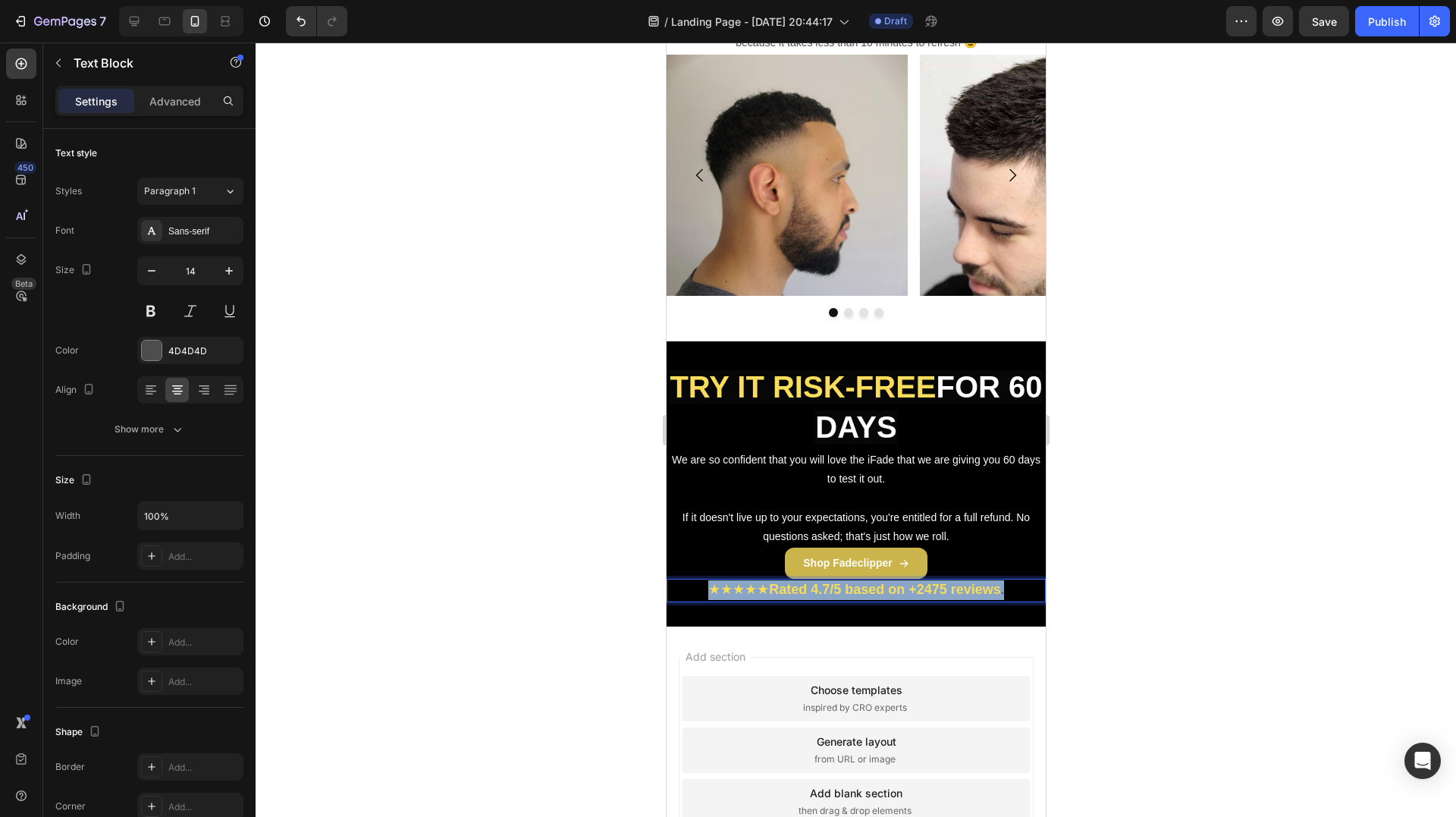
click at [886, 588] on strong "Rated 4.7/5 based on +2475 reviews" at bounding box center [884, 589] width 232 height 15
click at [788, 590] on strong "Rated 4.7/5 based on +2475 reviews" at bounding box center [884, 589] width 232 height 15
click at [295, 9] on button "Undo/Redo" at bounding box center [301, 21] width 31 height 31
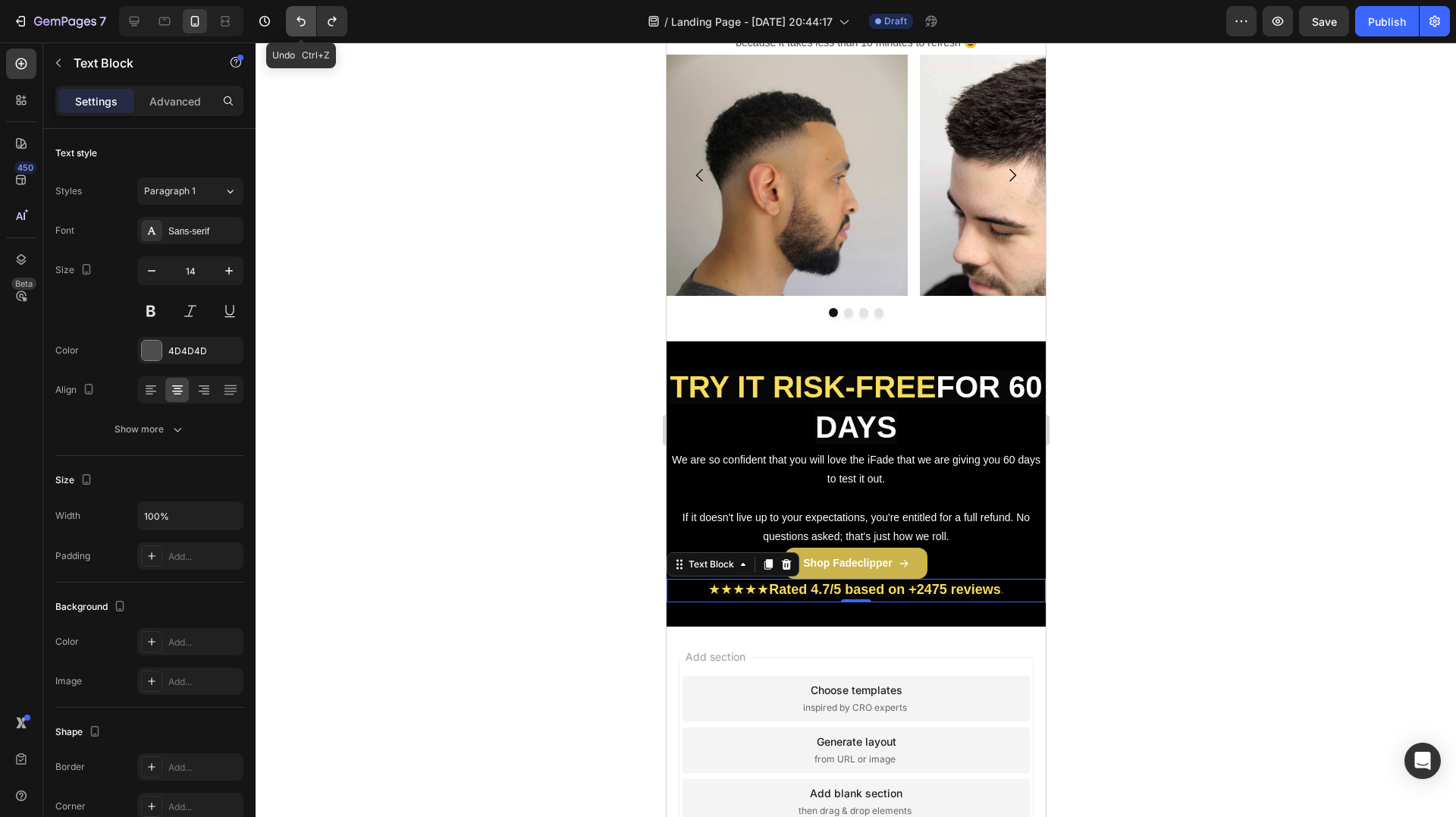
click at [289, 15] on button "Undo/Redo" at bounding box center [301, 21] width 31 height 31
click at [292, 16] on button "Undo/Redo" at bounding box center [301, 21] width 31 height 31
click at [293, 18] on icon "Undo/Redo" at bounding box center [300, 21] width 15 height 15
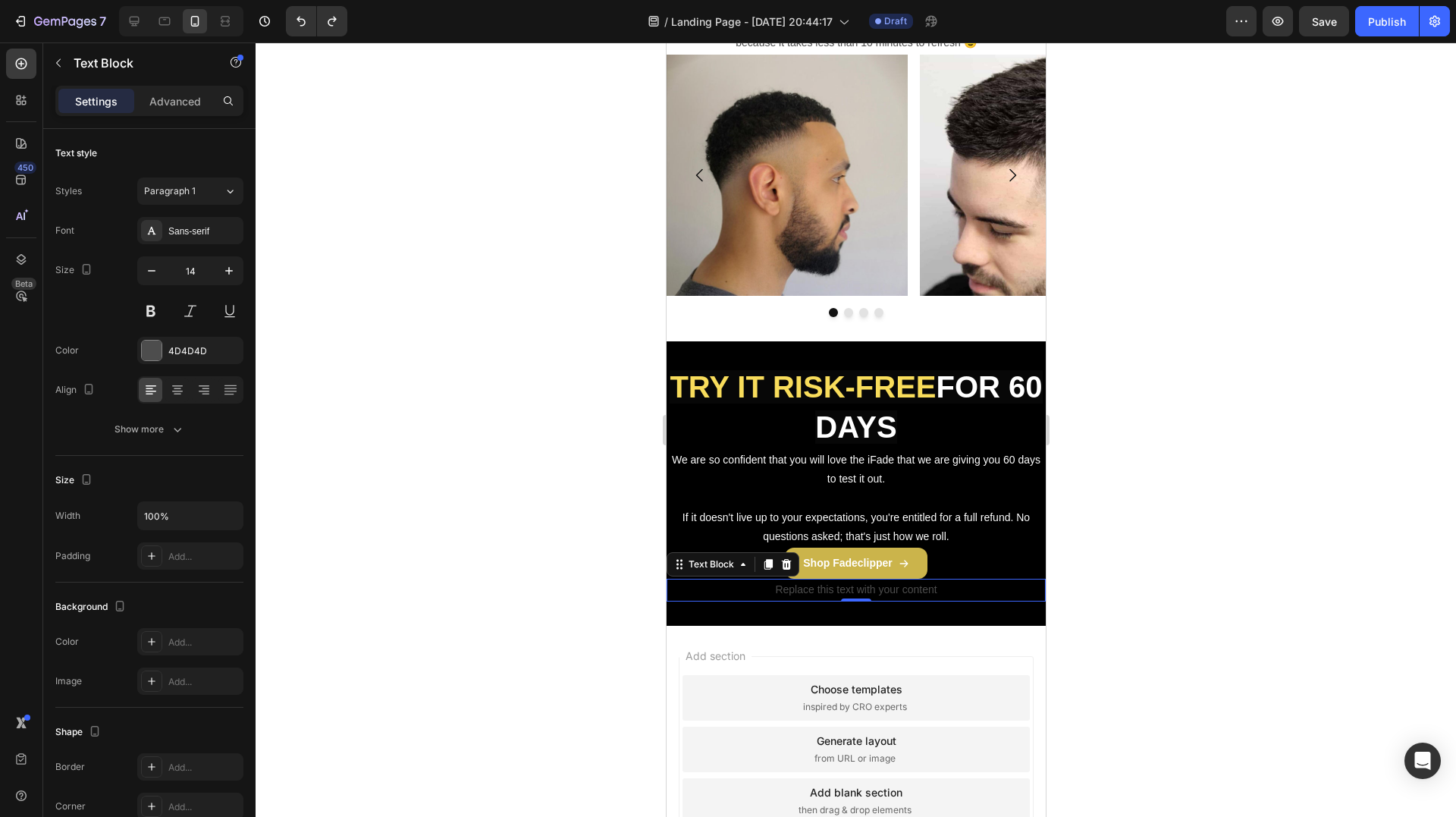
click at [844, 596] on div "Replace this text with your content" at bounding box center [855, 589] width 379 height 22
click at [844, 596] on p "Replace this text with your content" at bounding box center [854, 589] width 376 height 19
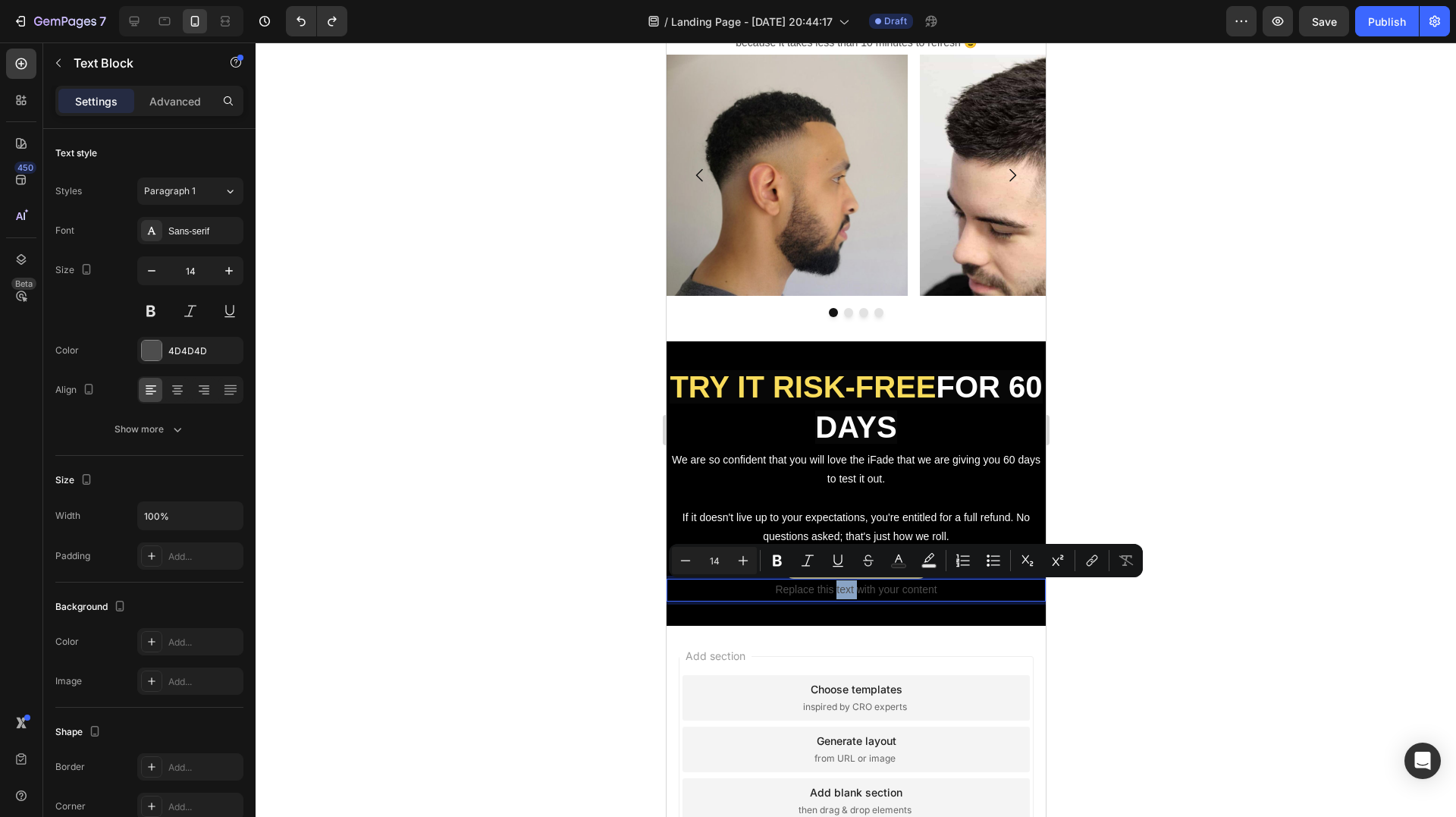
click at [842, 590] on p "Replace this text with your content" at bounding box center [854, 589] width 376 height 19
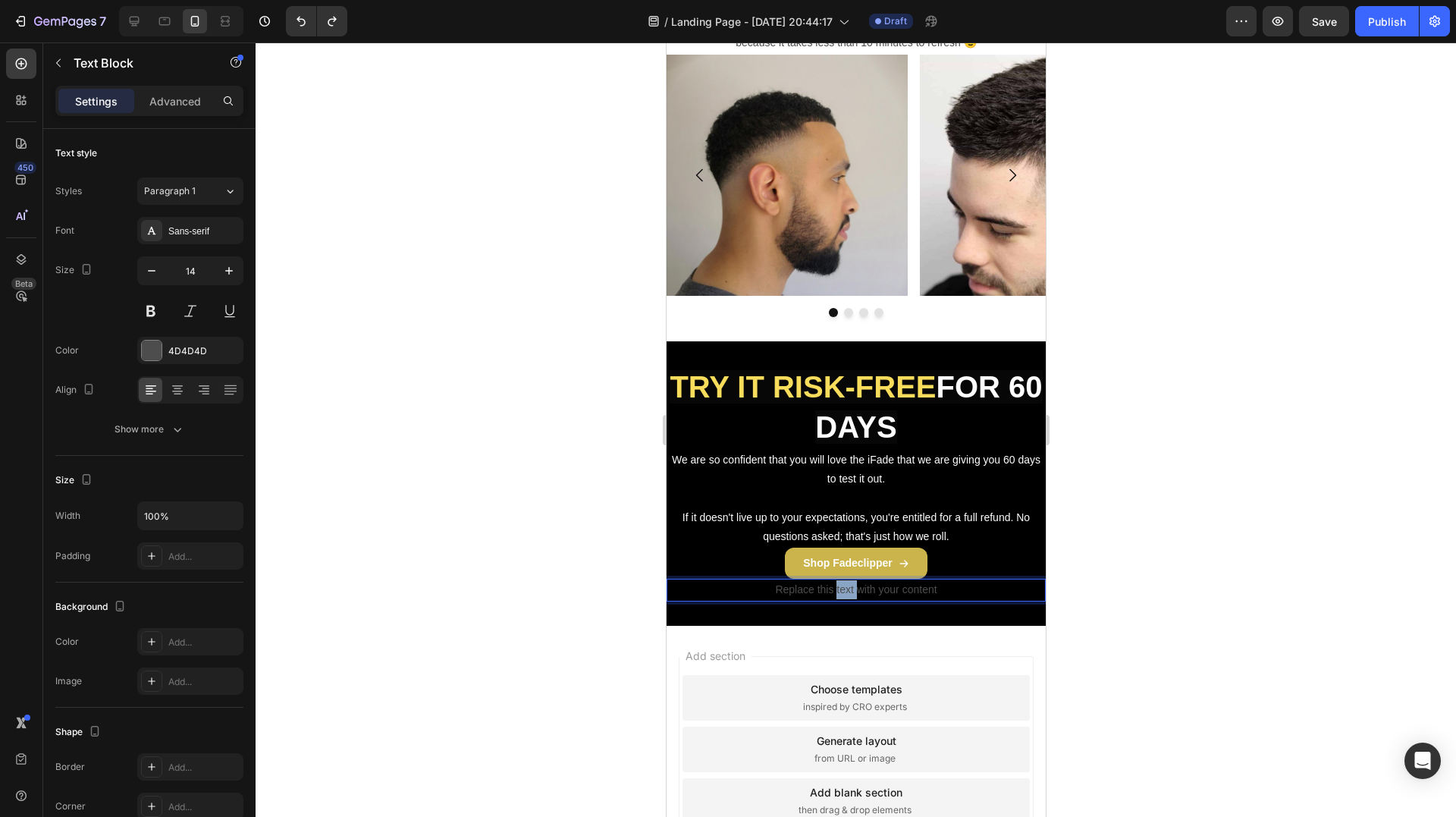
click at [842, 590] on p "Replace this text with your content" at bounding box center [854, 589] width 376 height 19
click at [788, 582] on span "★★★★★ Rated 4.7/5 based on +2475 reviews" at bounding box center [853, 589] width 291 height 15
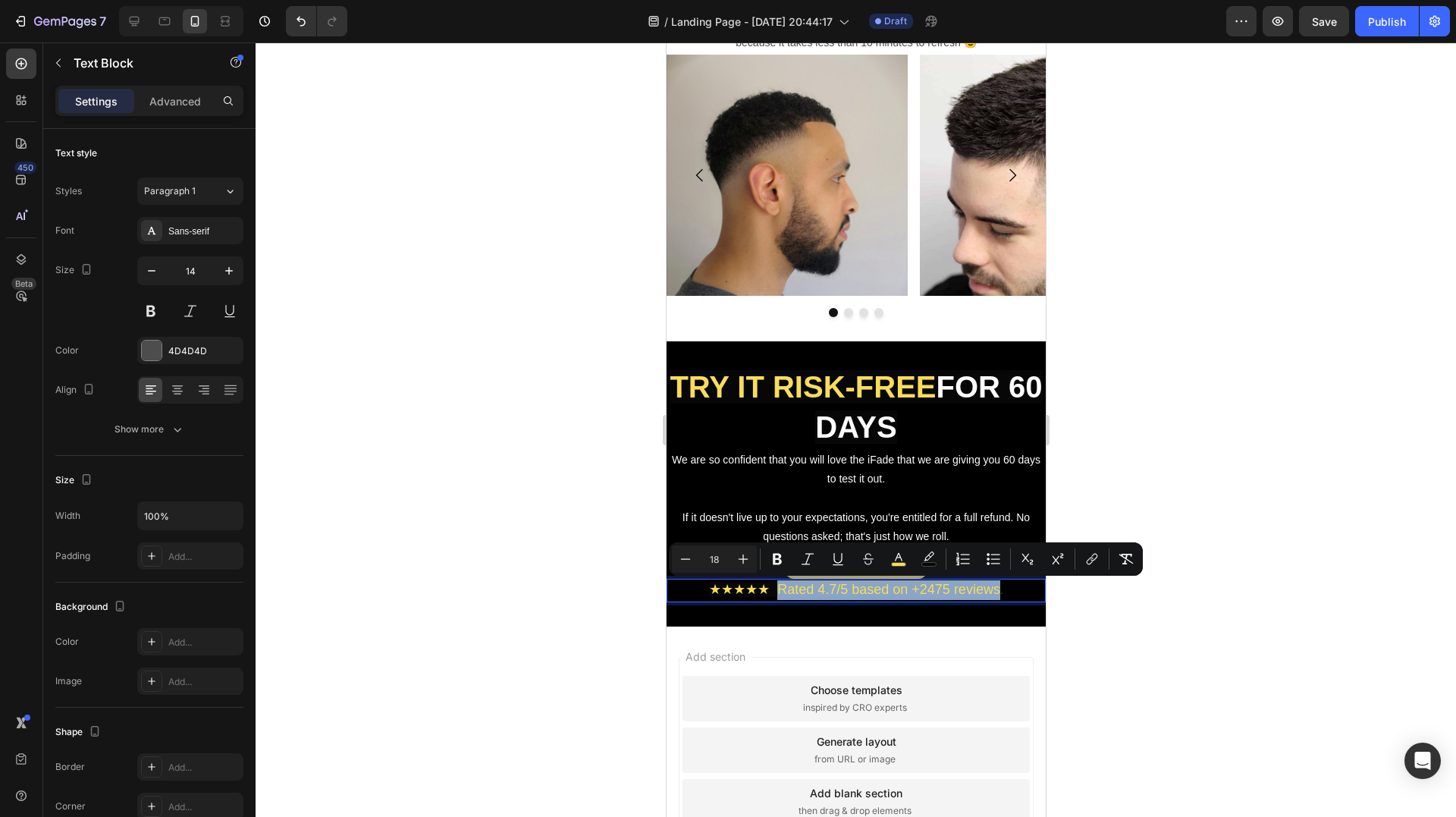
drag, startPoint x: 770, startPoint y: 589, endPoint x: 991, endPoint y: 597, distance: 221.1
click at [991, 597] on p "★★★★★ Rated 4.7/5 based on +2475 reviews ." at bounding box center [854, 590] width 376 height 20
click at [895, 562] on rect "Editor contextual toolbar" at bounding box center [899, 564] width 15 height 4
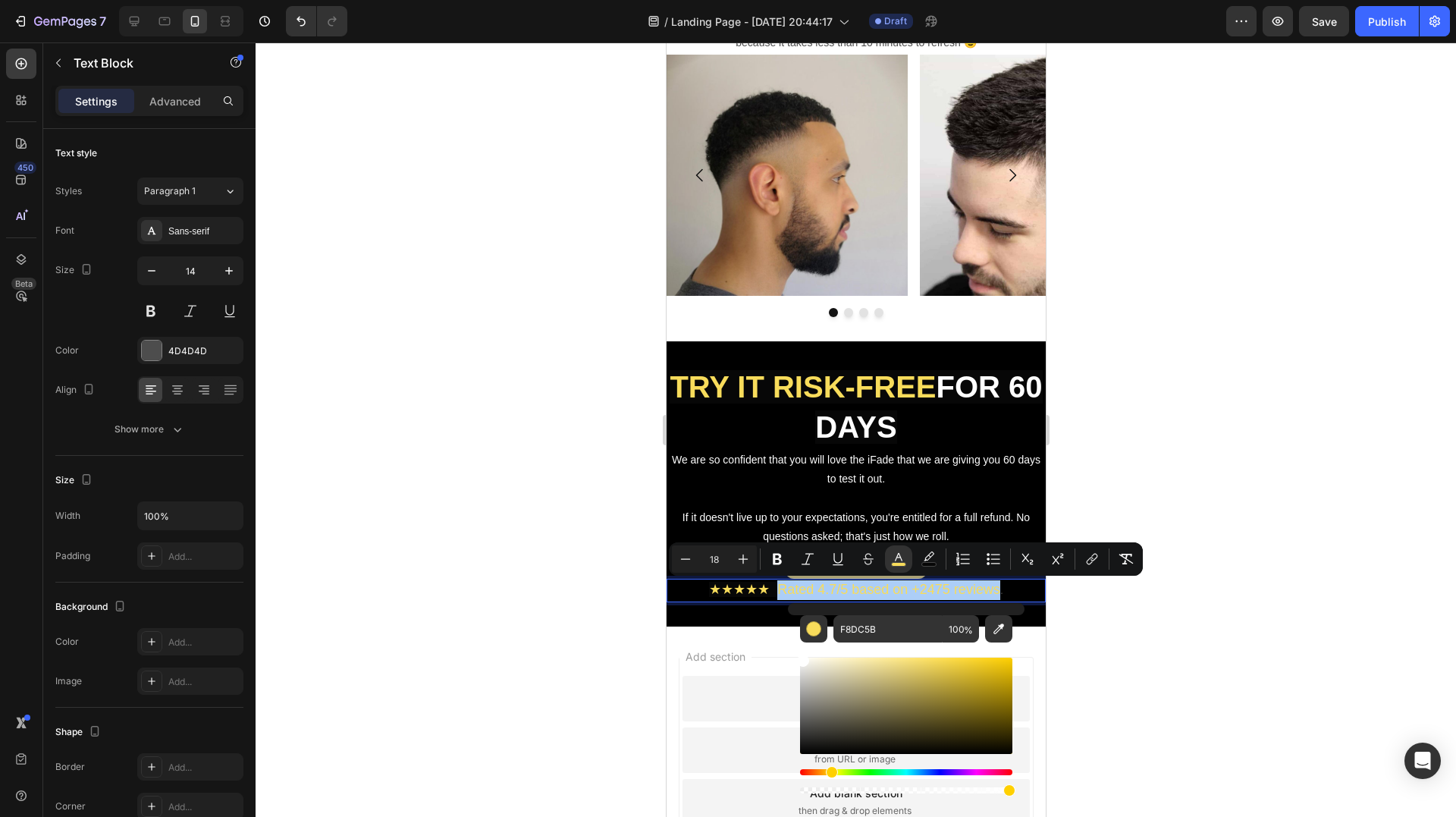
drag, startPoint x: 818, startPoint y: 671, endPoint x: 788, endPoint y: 641, distance: 42.4
click at [788, 641] on div "F8DC5B 100 %" at bounding box center [907, 700] width 237 height 193
type input "FFFFFF"
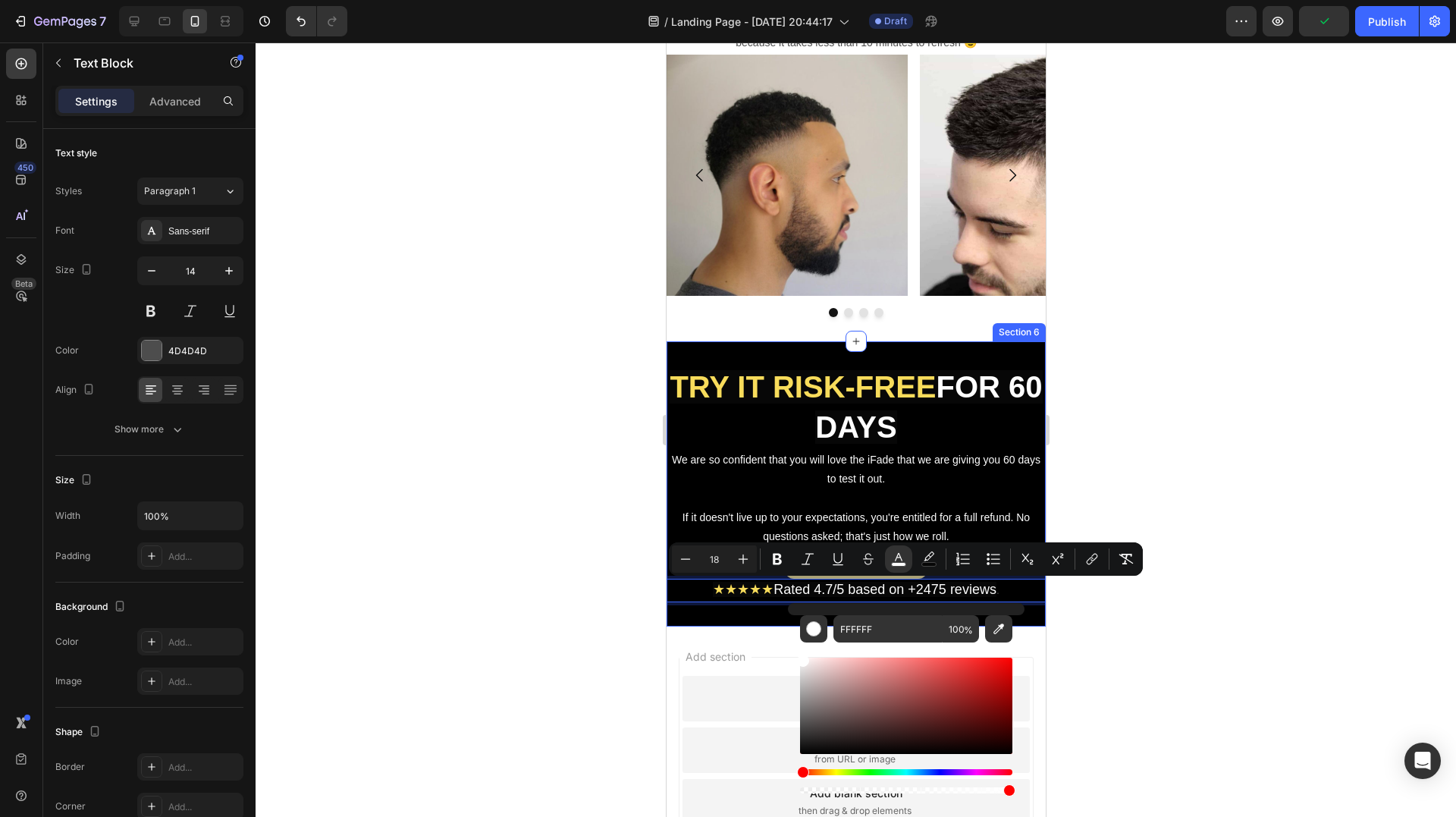
click at [522, 548] on div at bounding box center [855, 429] width 1201 height 775
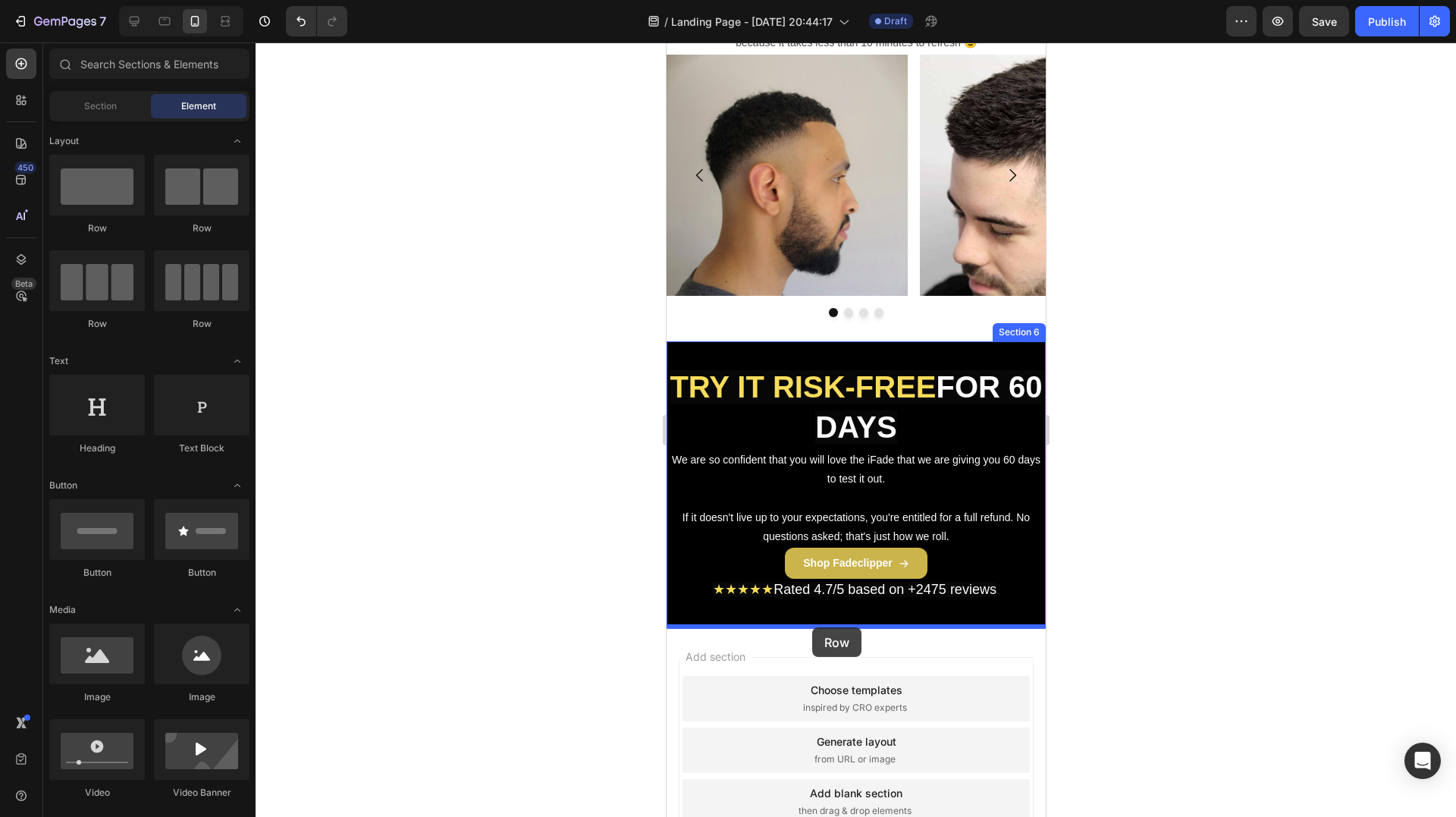
drag, startPoint x: 771, startPoint y: 327, endPoint x: 811, endPoint y: 628, distance: 303.6
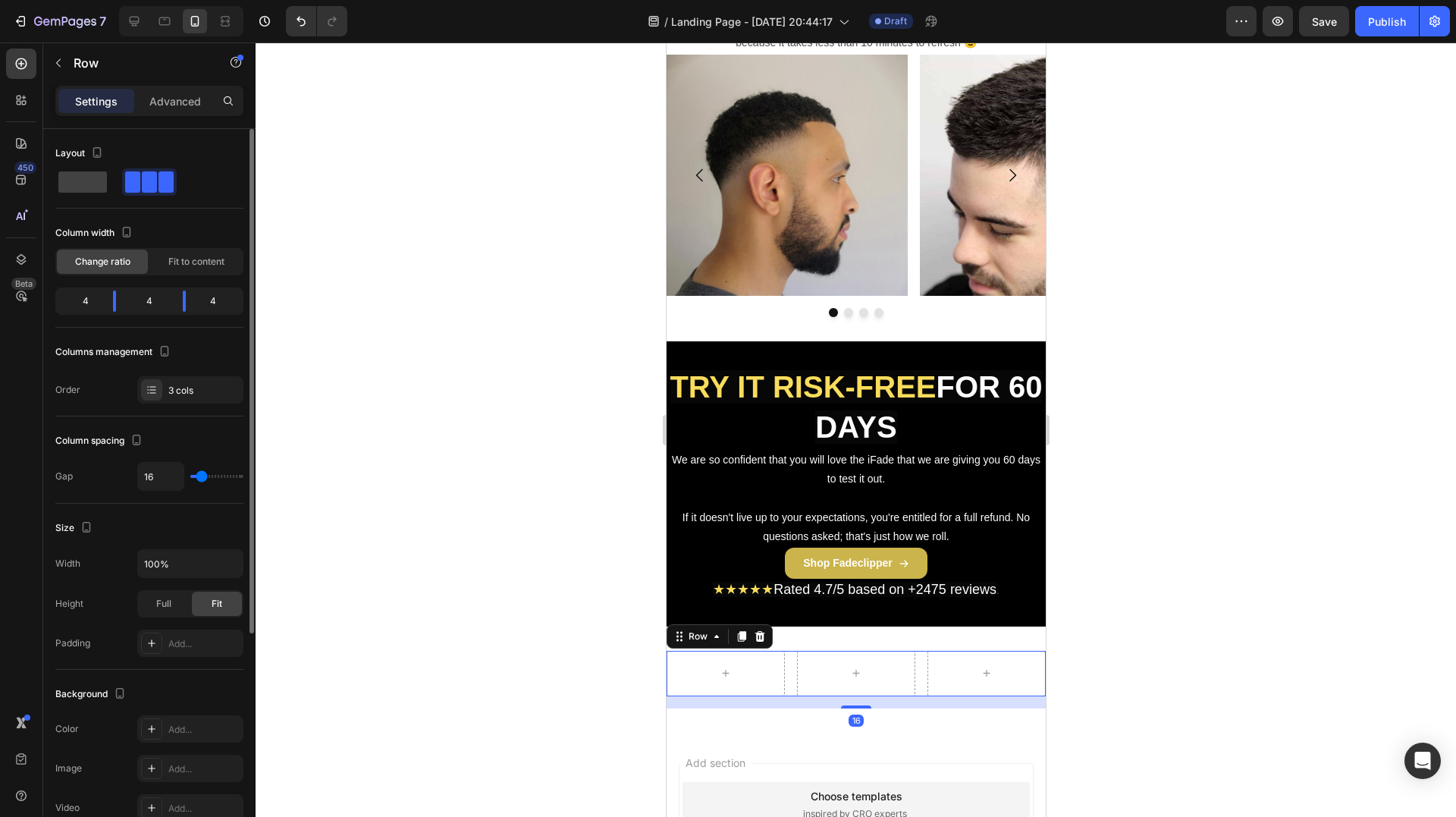
scroll to position [152, 0]
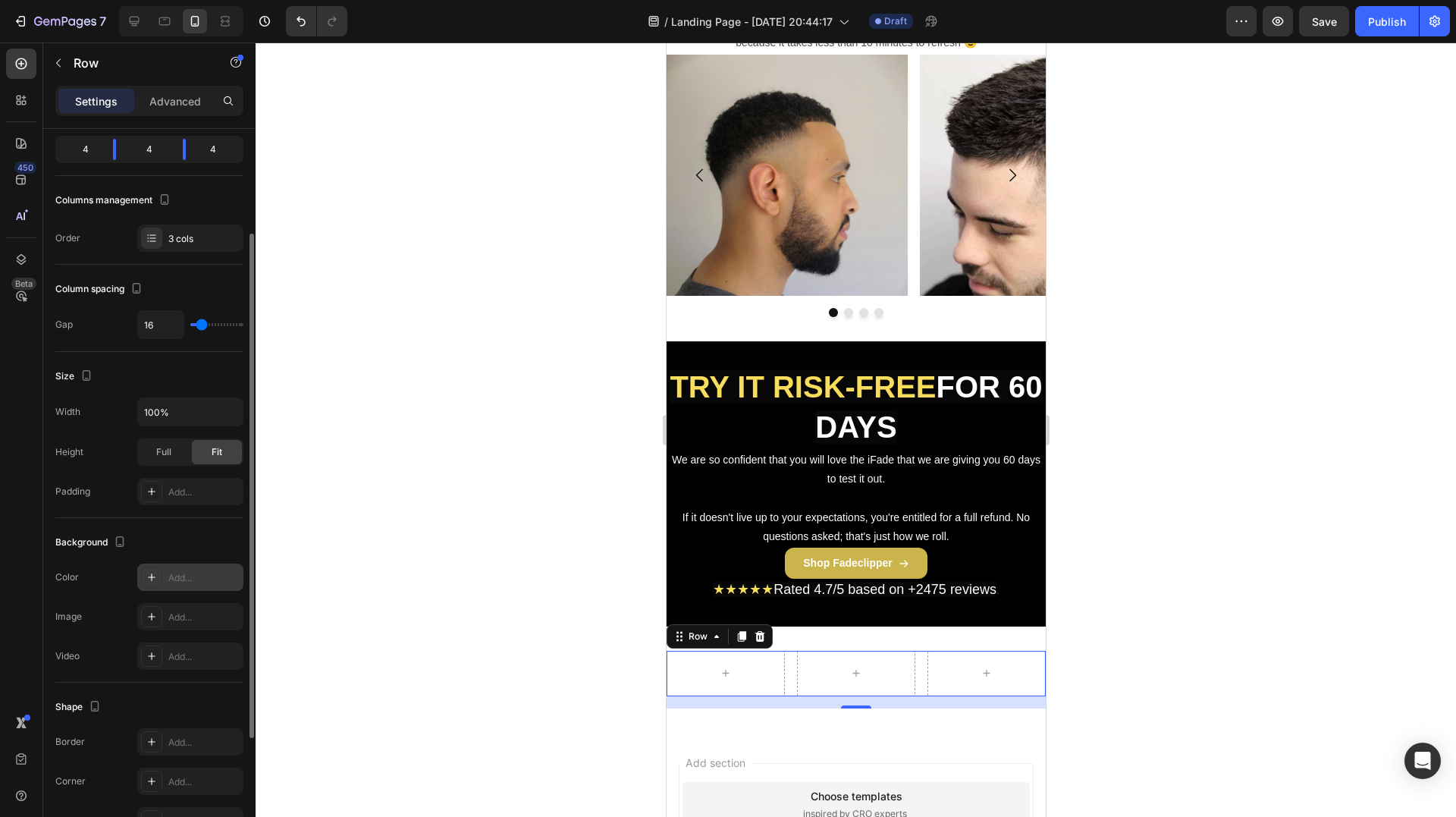
click at [188, 582] on div "Add..." at bounding box center [204, 578] width 71 height 14
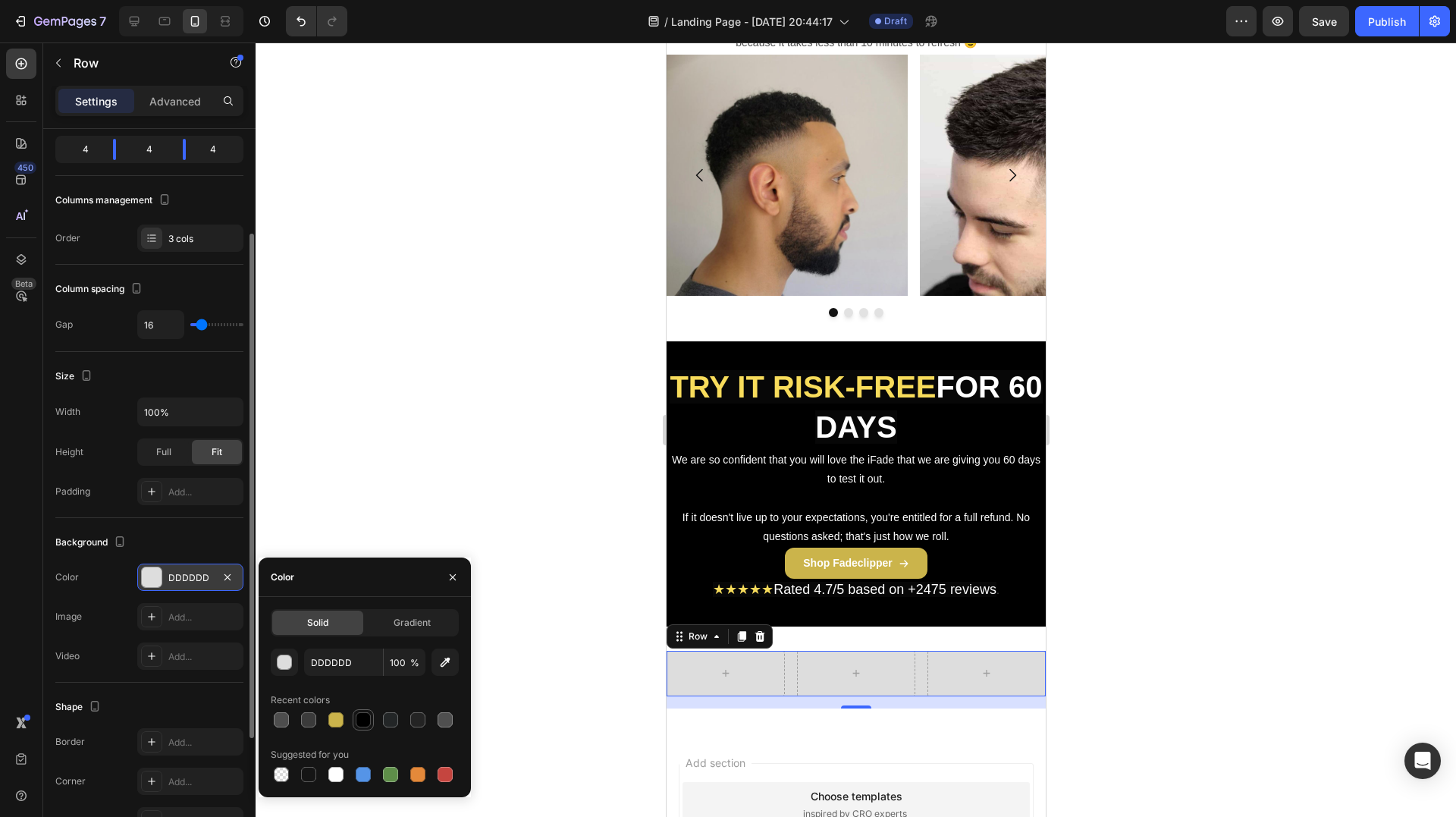
click at [372, 715] on div at bounding box center [363, 720] width 22 height 22
type input "000000"
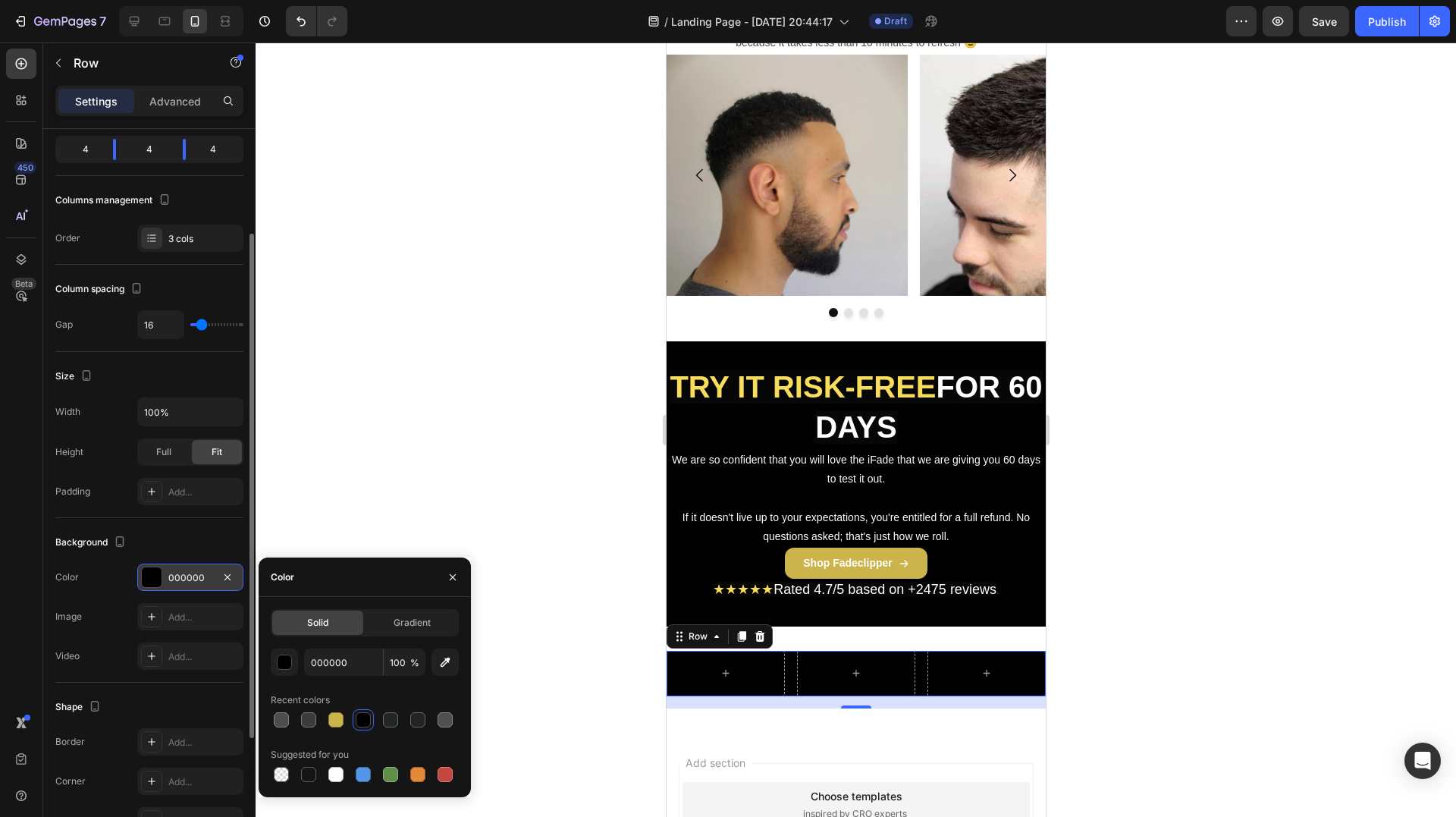
click at [171, 542] on div "Background" at bounding box center [149, 542] width 188 height 25
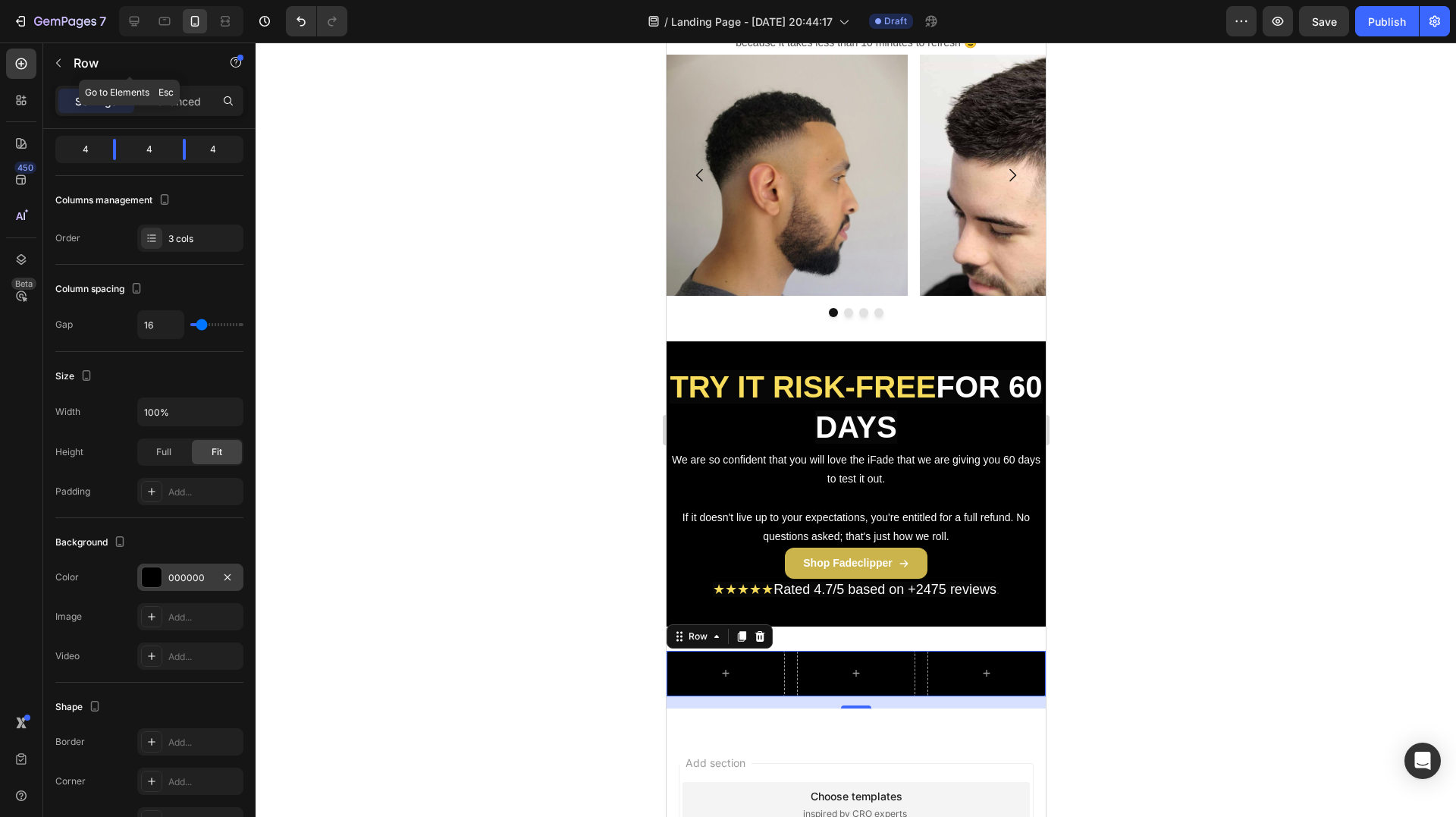
click at [74, 57] on p "Row" at bounding box center [138, 63] width 129 height 18
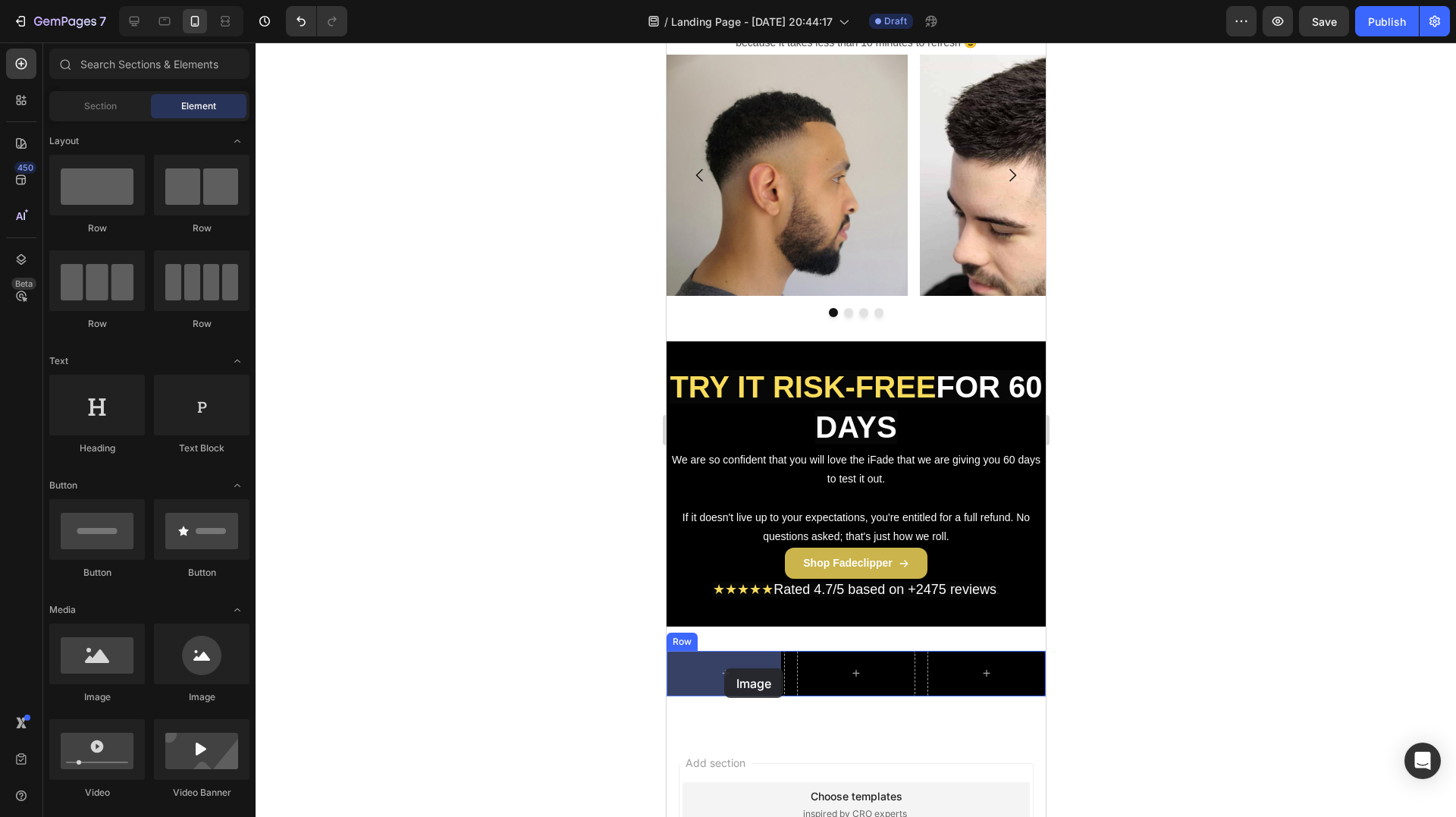
drag, startPoint x: 789, startPoint y: 704, endPoint x: 723, endPoint y: 668, distance: 75.2
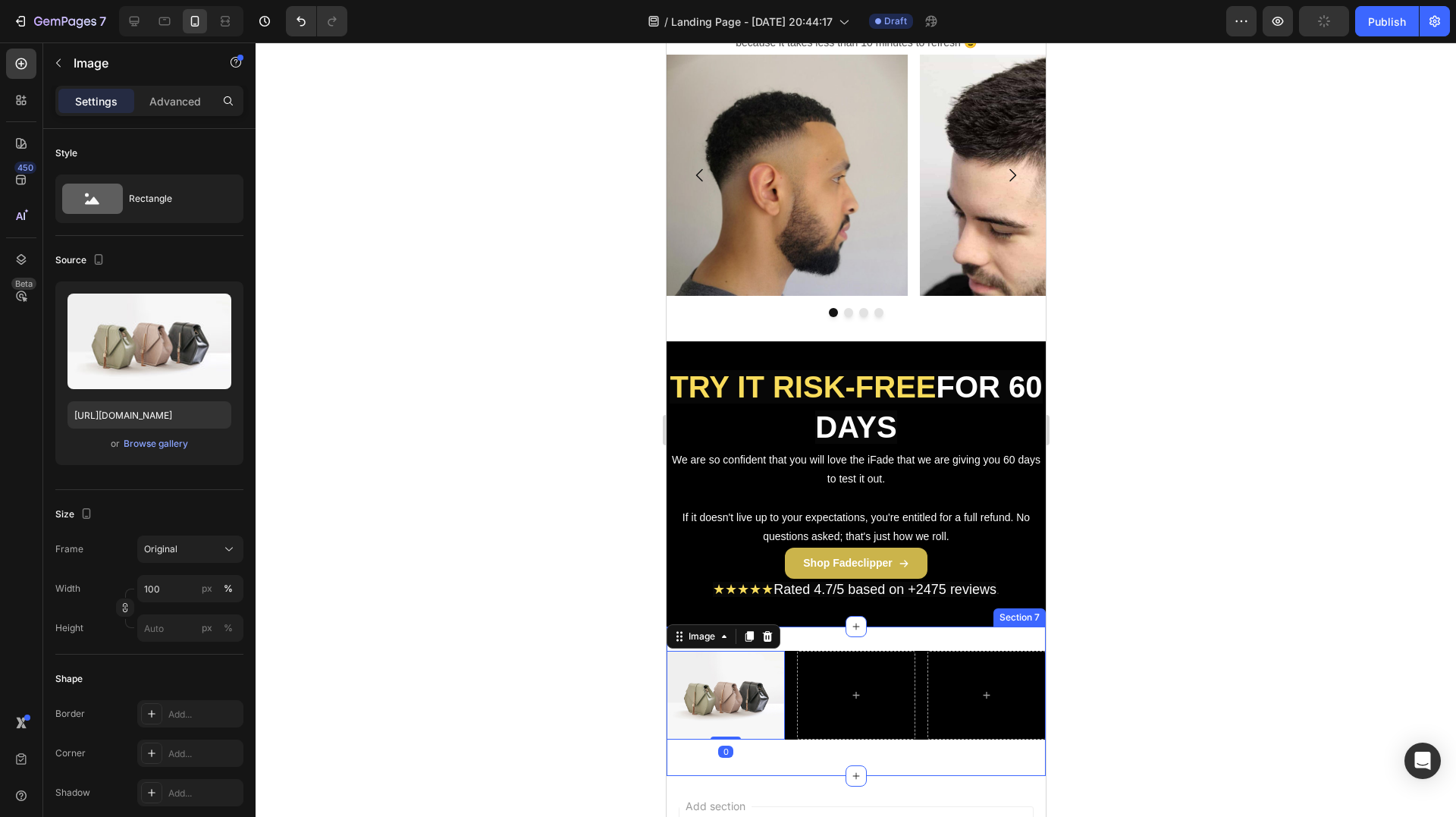
click at [865, 637] on div "Image 0 Row Section 7" at bounding box center [855, 701] width 379 height 149
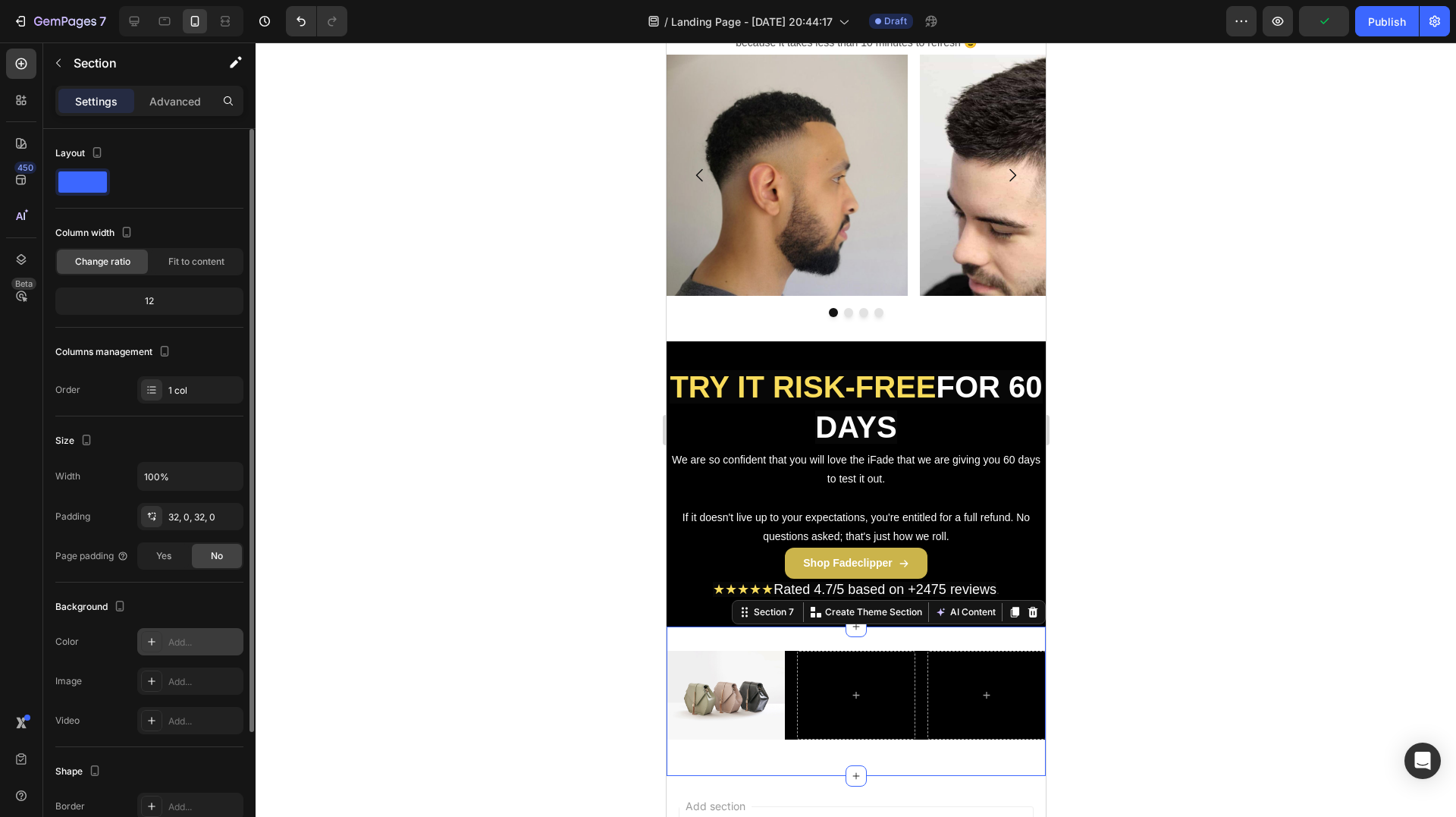
click at [149, 647] on icon at bounding box center [152, 641] width 12 height 12
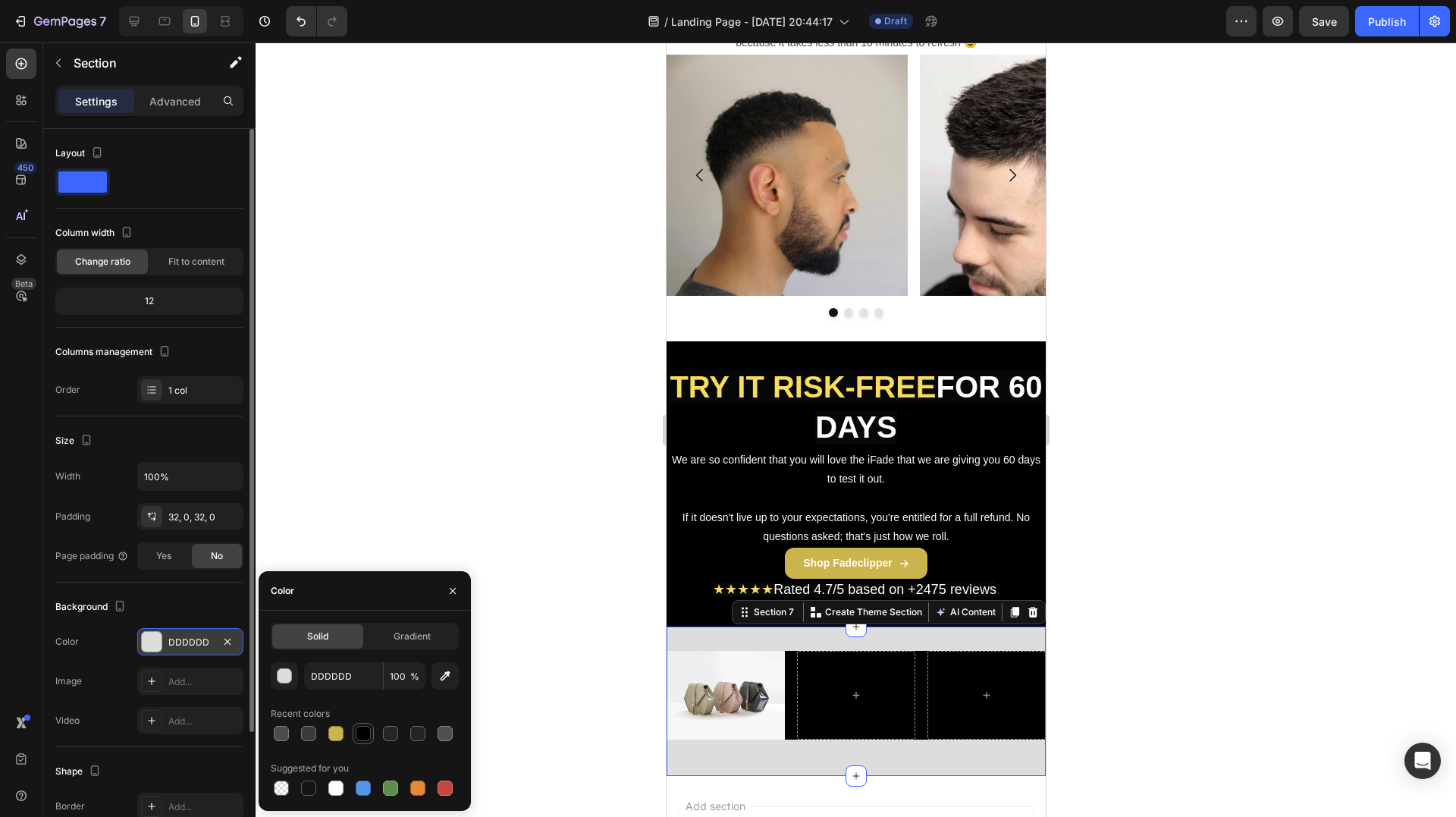
click at [364, 729] on div at bounding box center [363, 733] width 15 height 15
type input "000000"
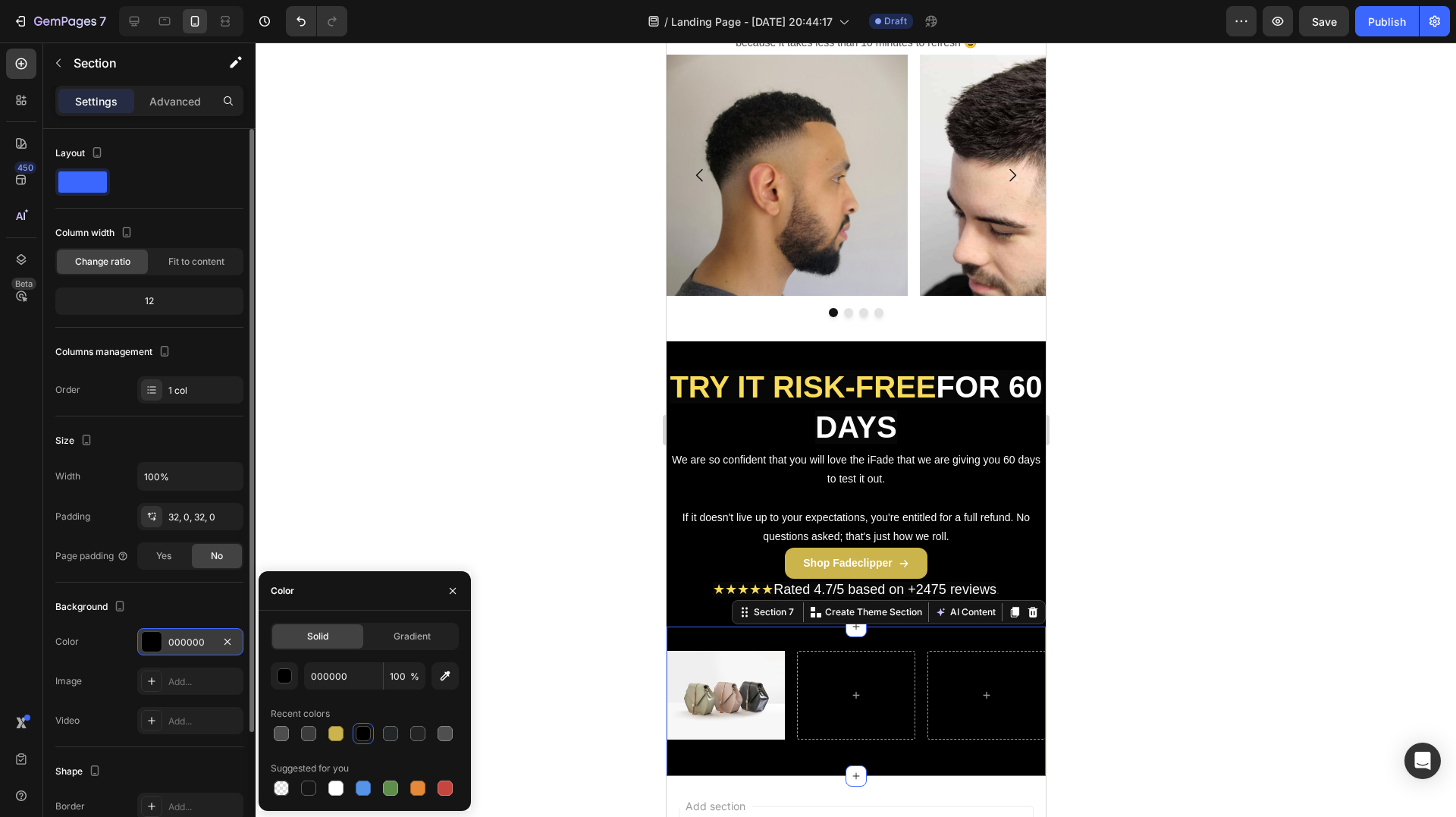
click at [436, 523] on div at bounding box center [855, 429] width 1201 height 775
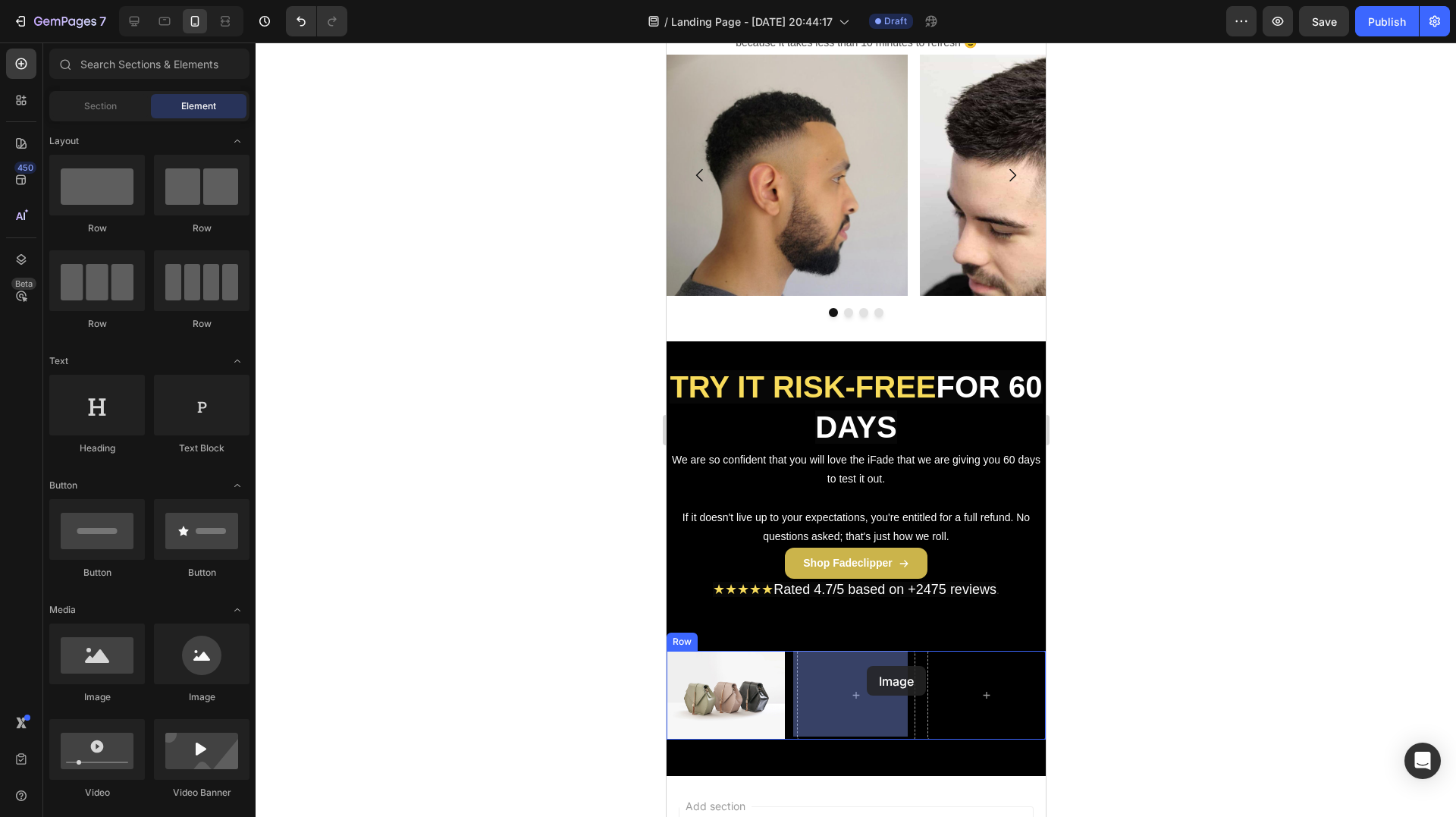
drag, startPoint x: 817, startPoint y: 704, endPoint x: 864, endPoint y: 675, distance: 55.2
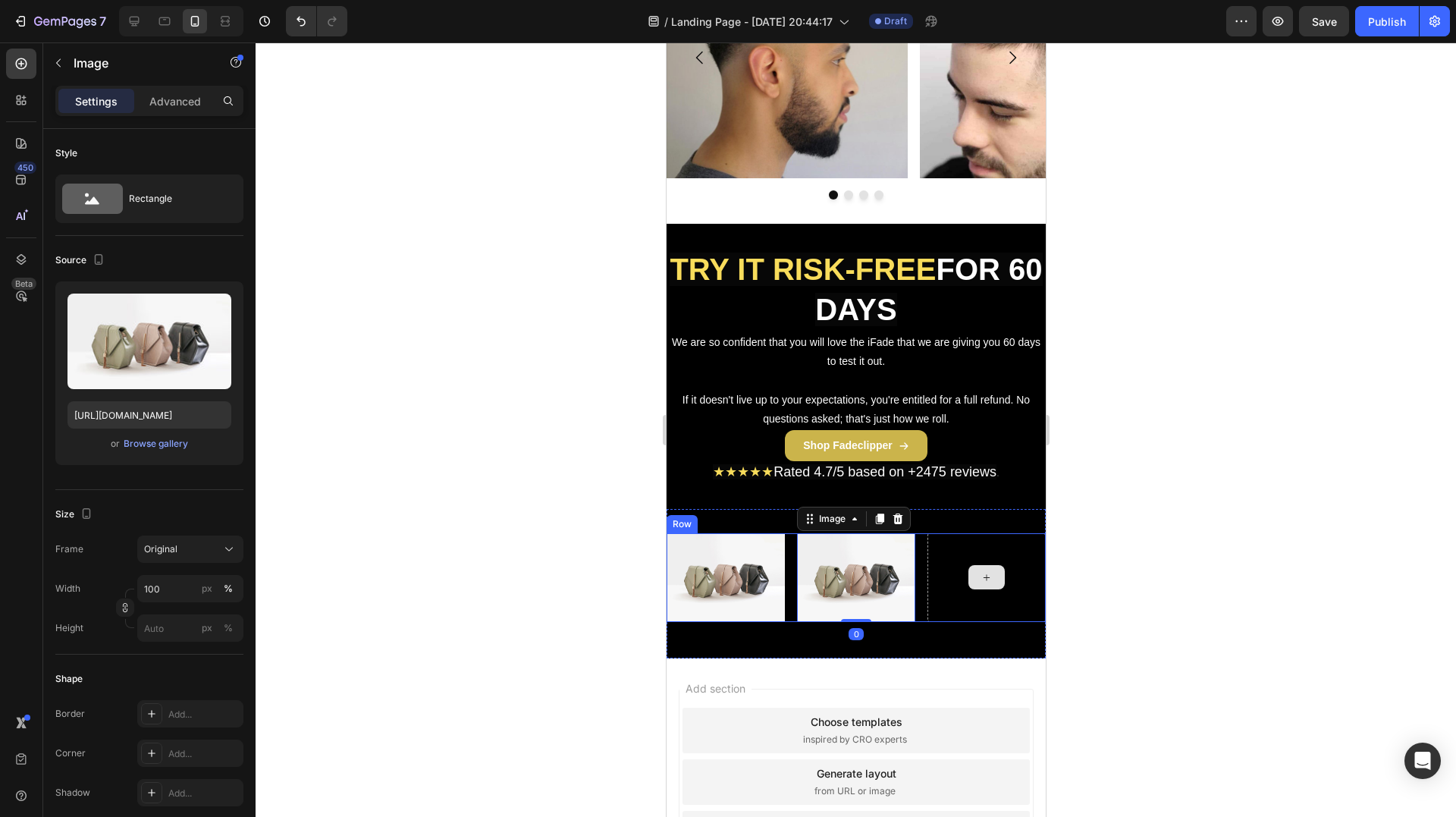
scroll to position [2260, 0]
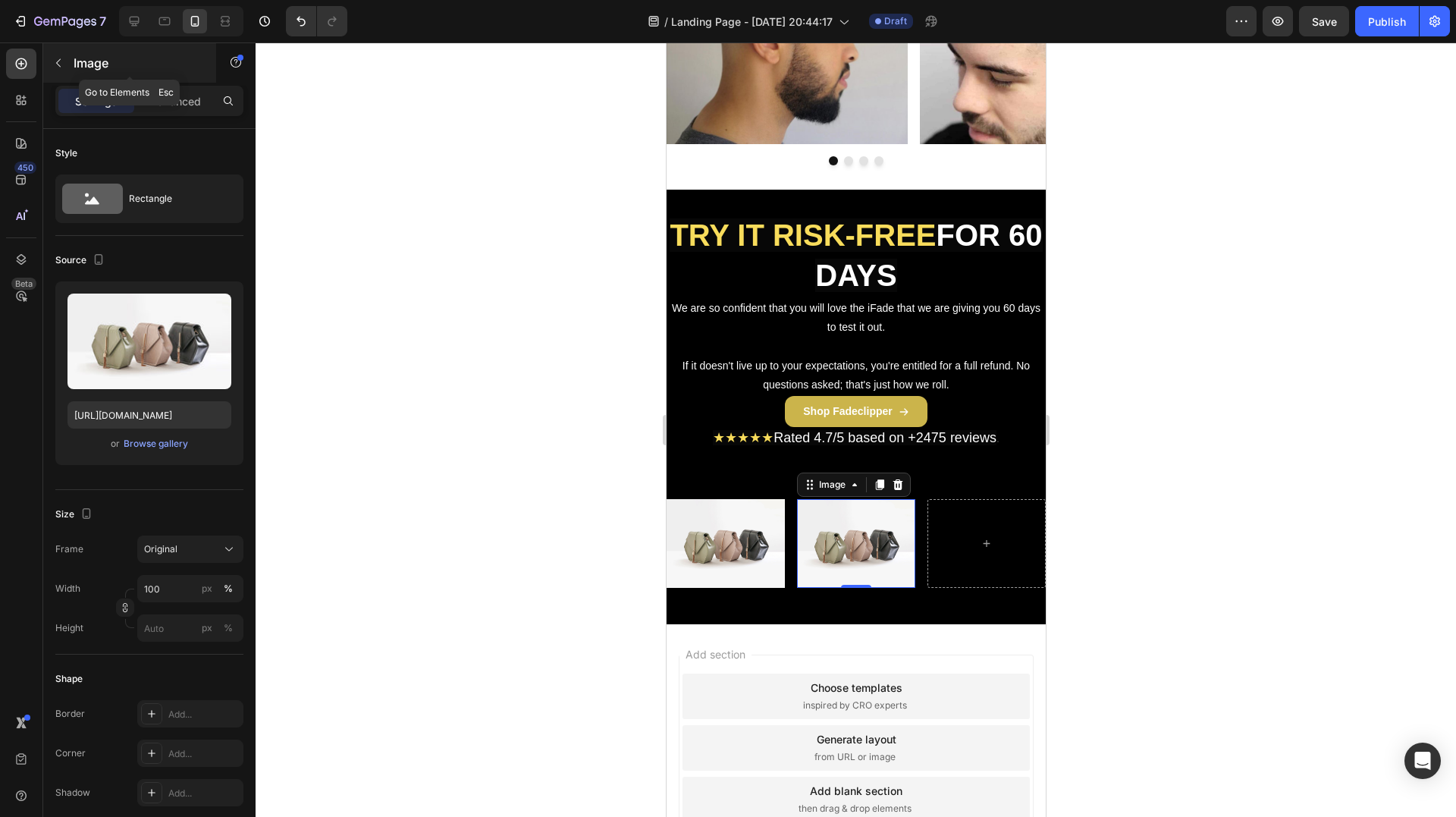
click at [80, 63] on p "Image" at bounding box center [138, 63] width 129 height 18
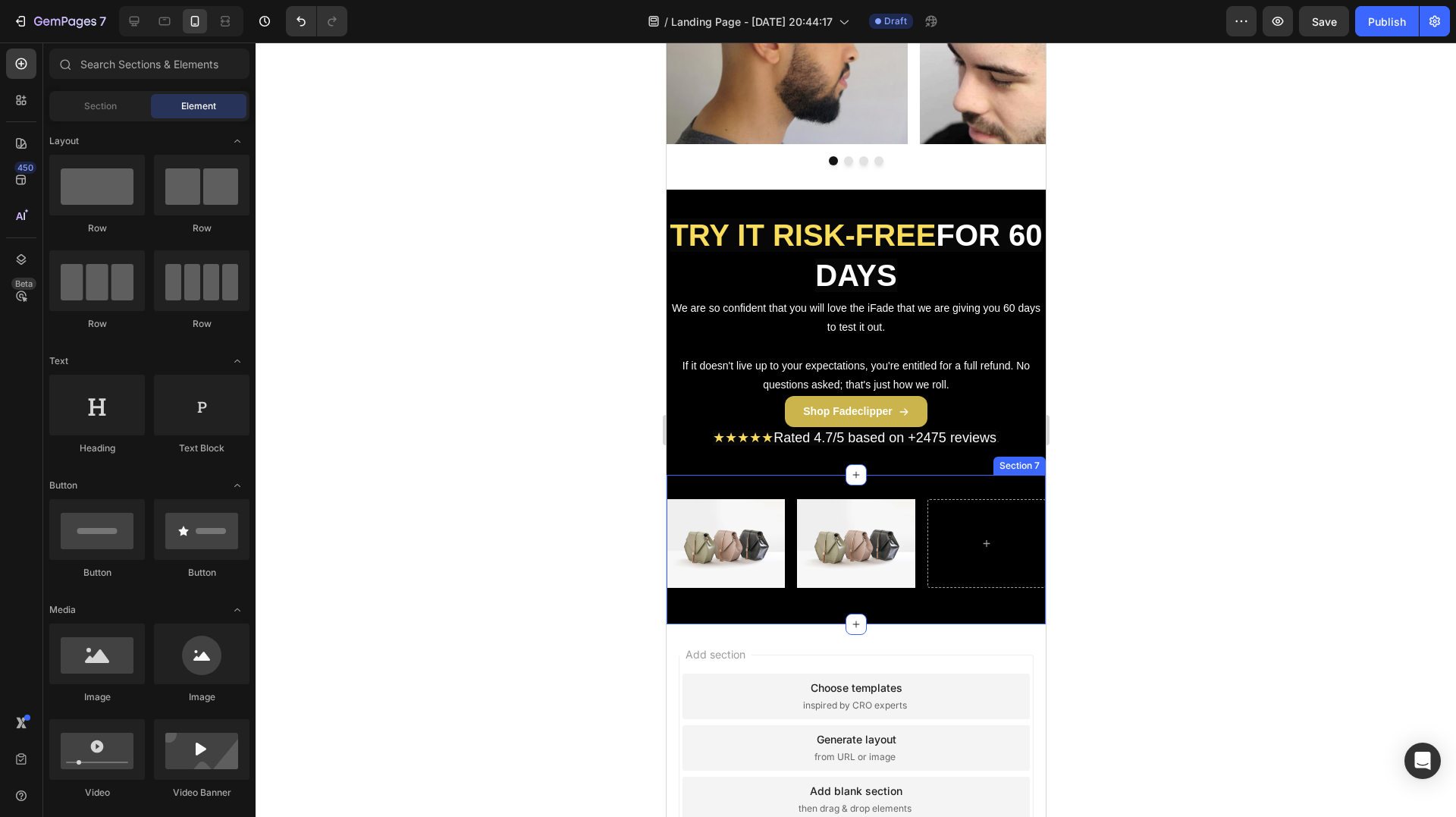
click at [952, 485] on div "Image Image Row Section 7" at bounding box center [855, 549] width 379 height 149
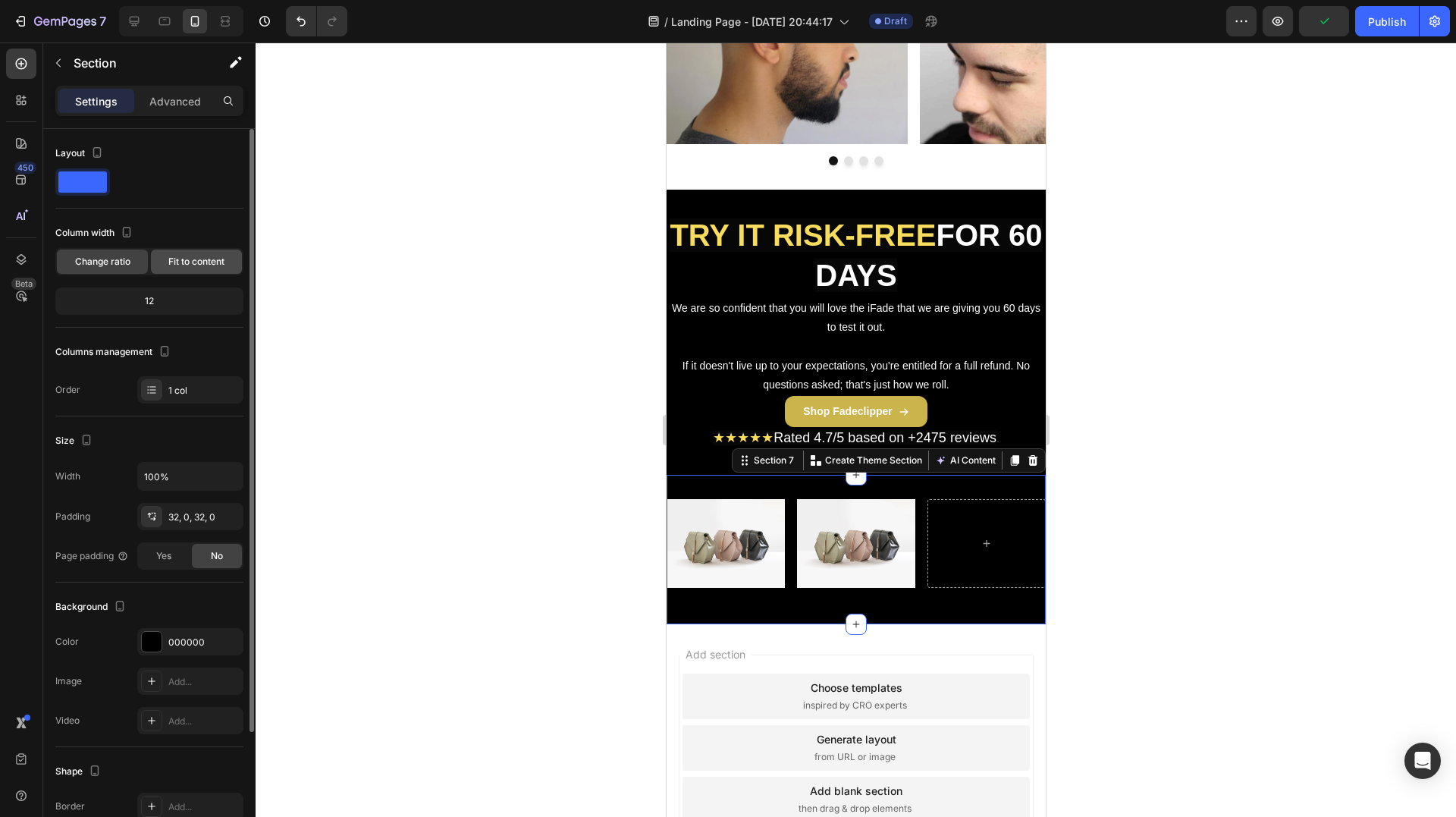
click at [194, 260] on span "Fit to content" at bounding box center [196, 261] width 56 height 14
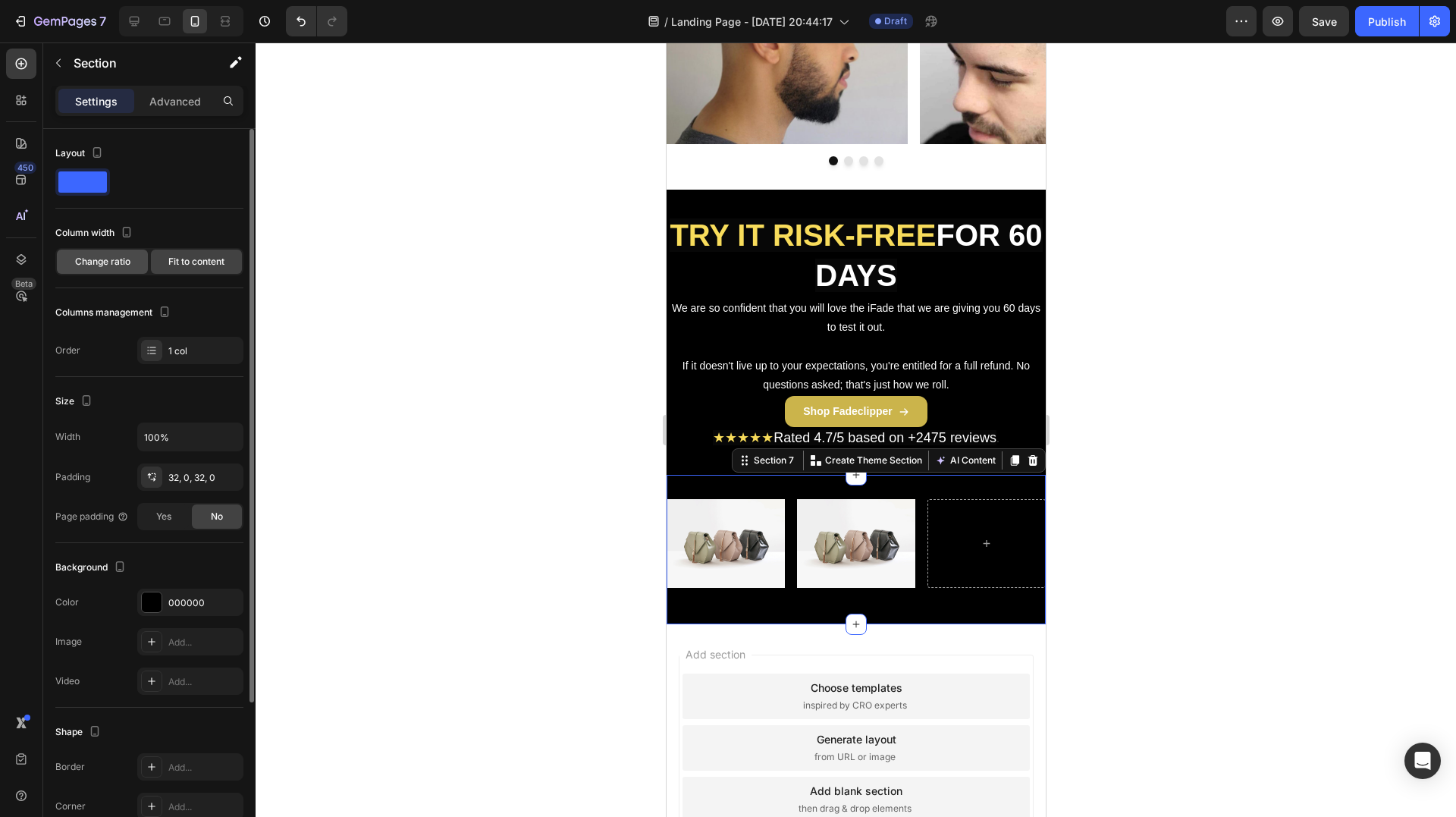
click at [130, 260] on div "Change ratio" at bounding box center [103, 261] width 91 height 25
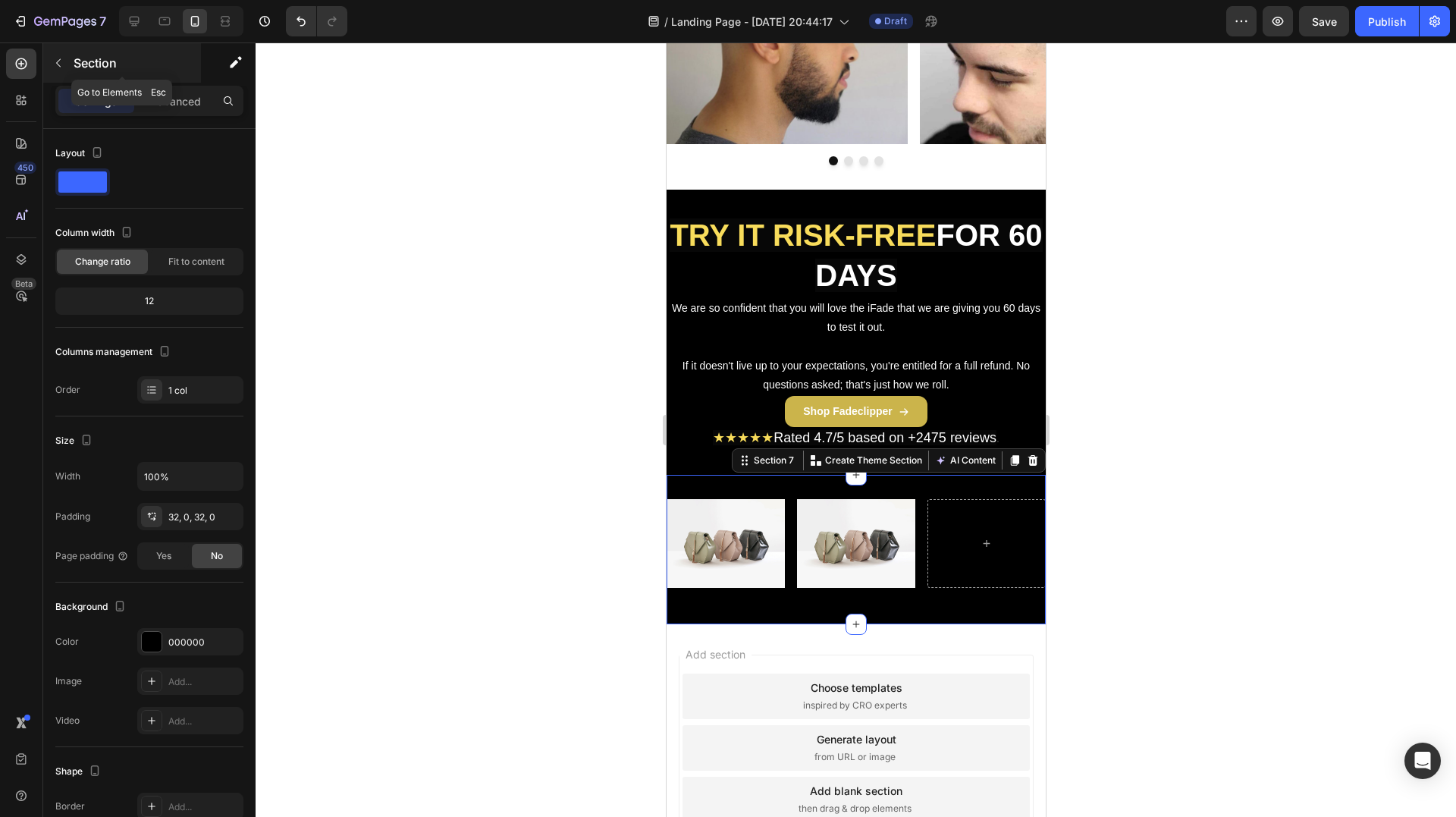
click at [68, 65] on button "button" at bounding box center [58, 63] width 25 height 25
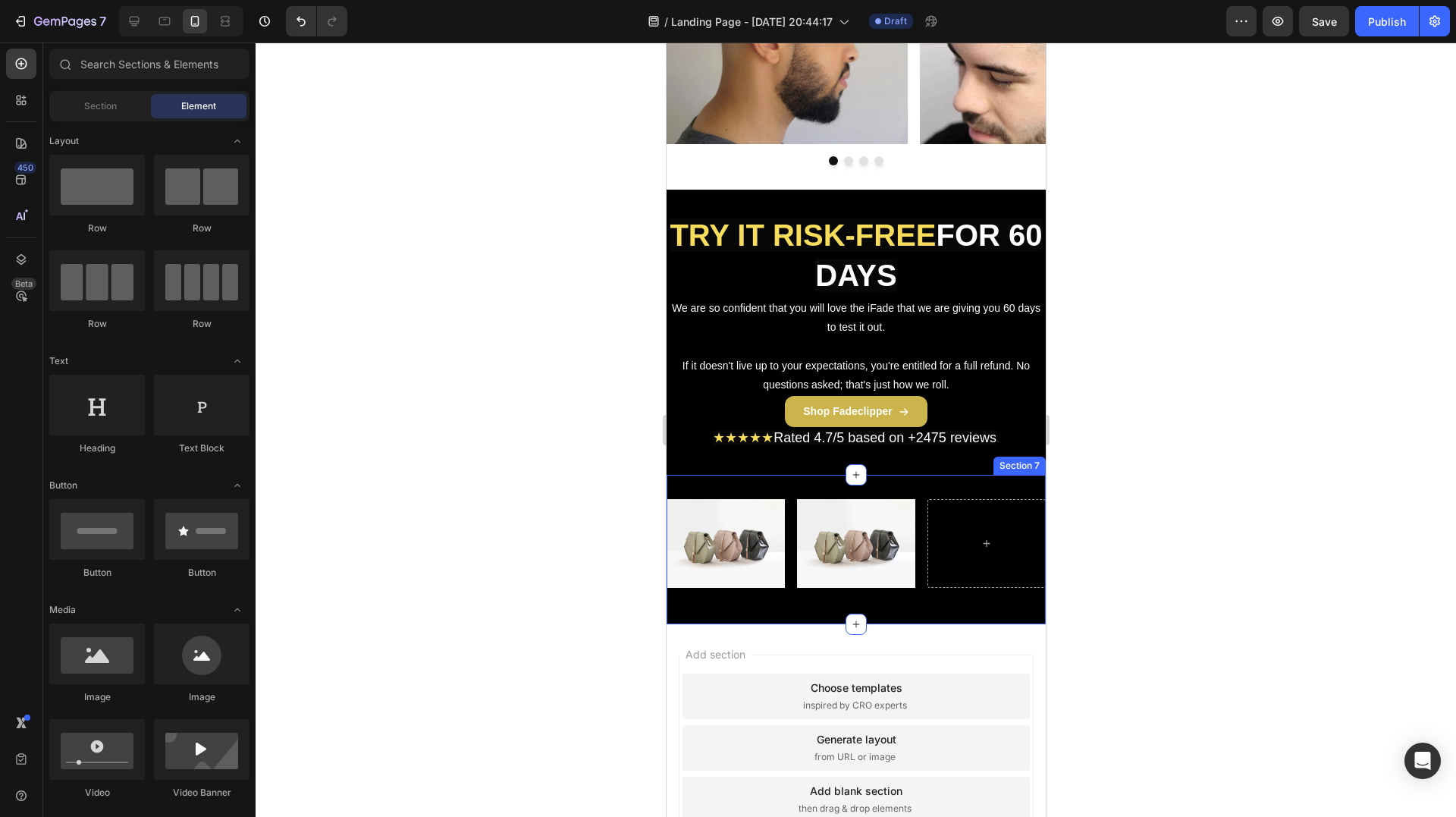
click at [858, 484] on div "Image Image Row Section 7" at bounding box center [855, 549] width 379 height 149
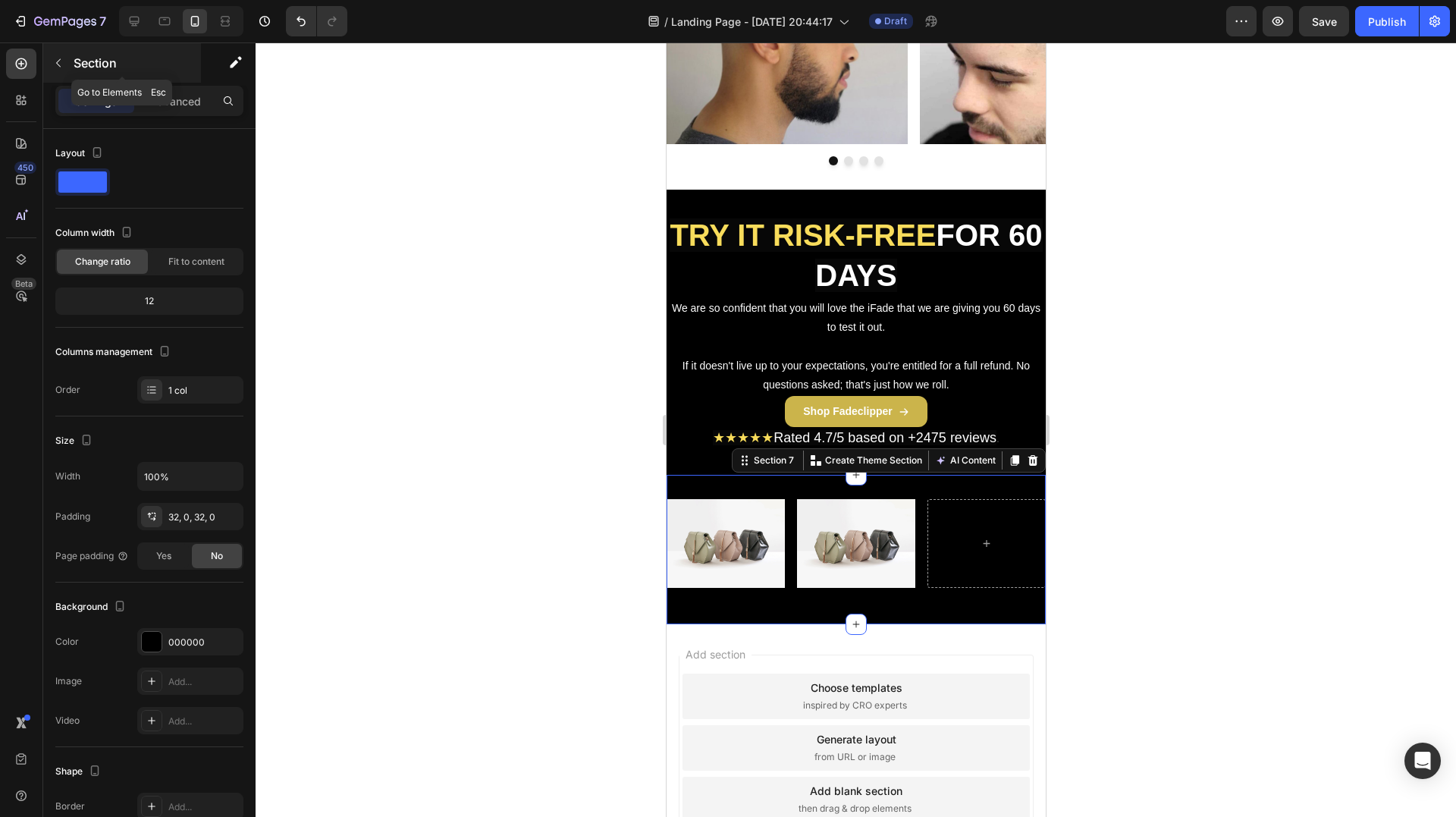
click at [68, 73] on button "button" at bounding box center [58, 63] width 25 height 25
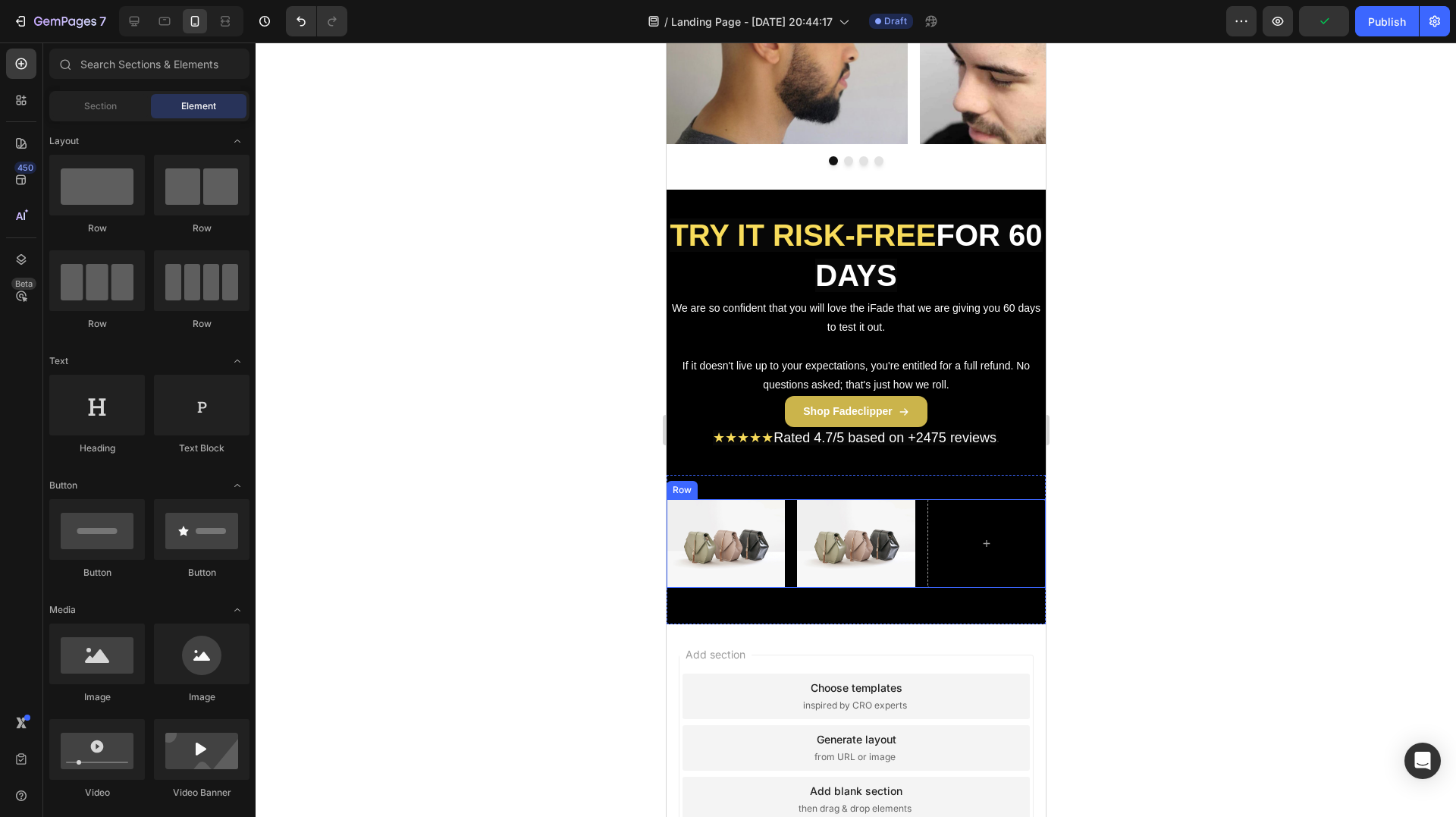
click at [900, 493] on div "Image Image Row Section 7" at bounding box center [855, 549] width 379 height 149
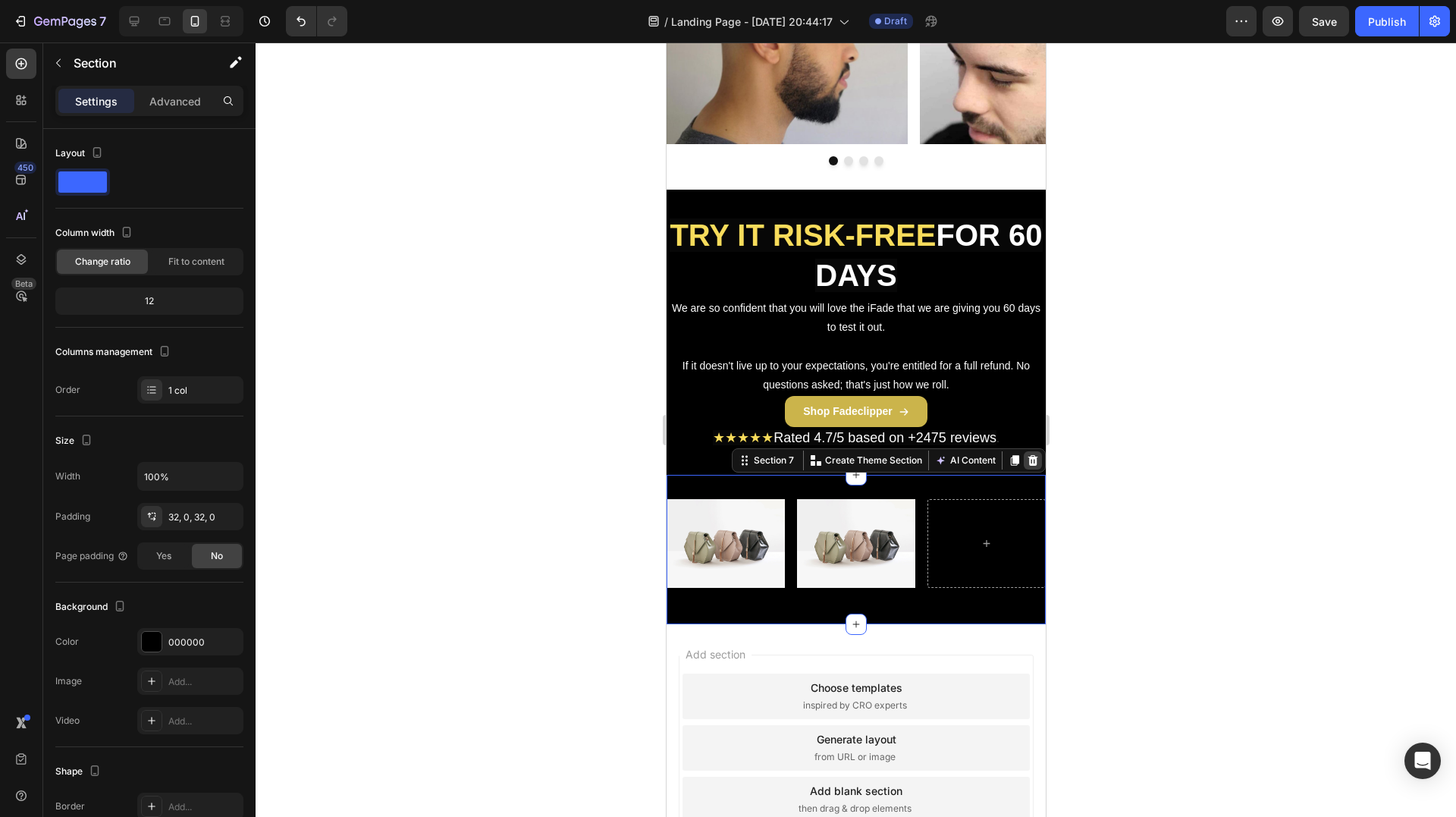
click at [1028, 461] on icon at bounding box center [1033, 459] width 10 height 11
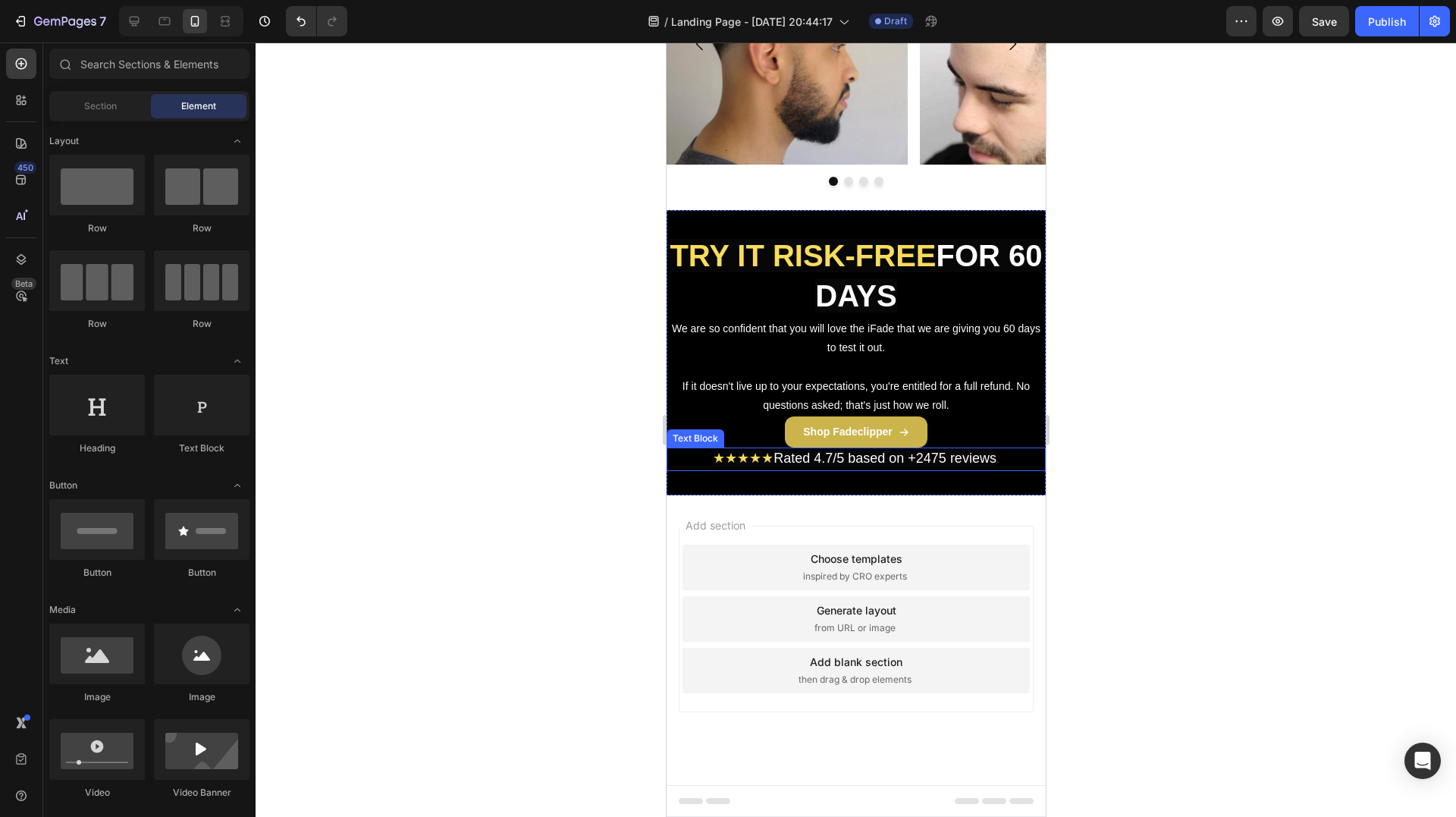
scroll to position [2239, 0]
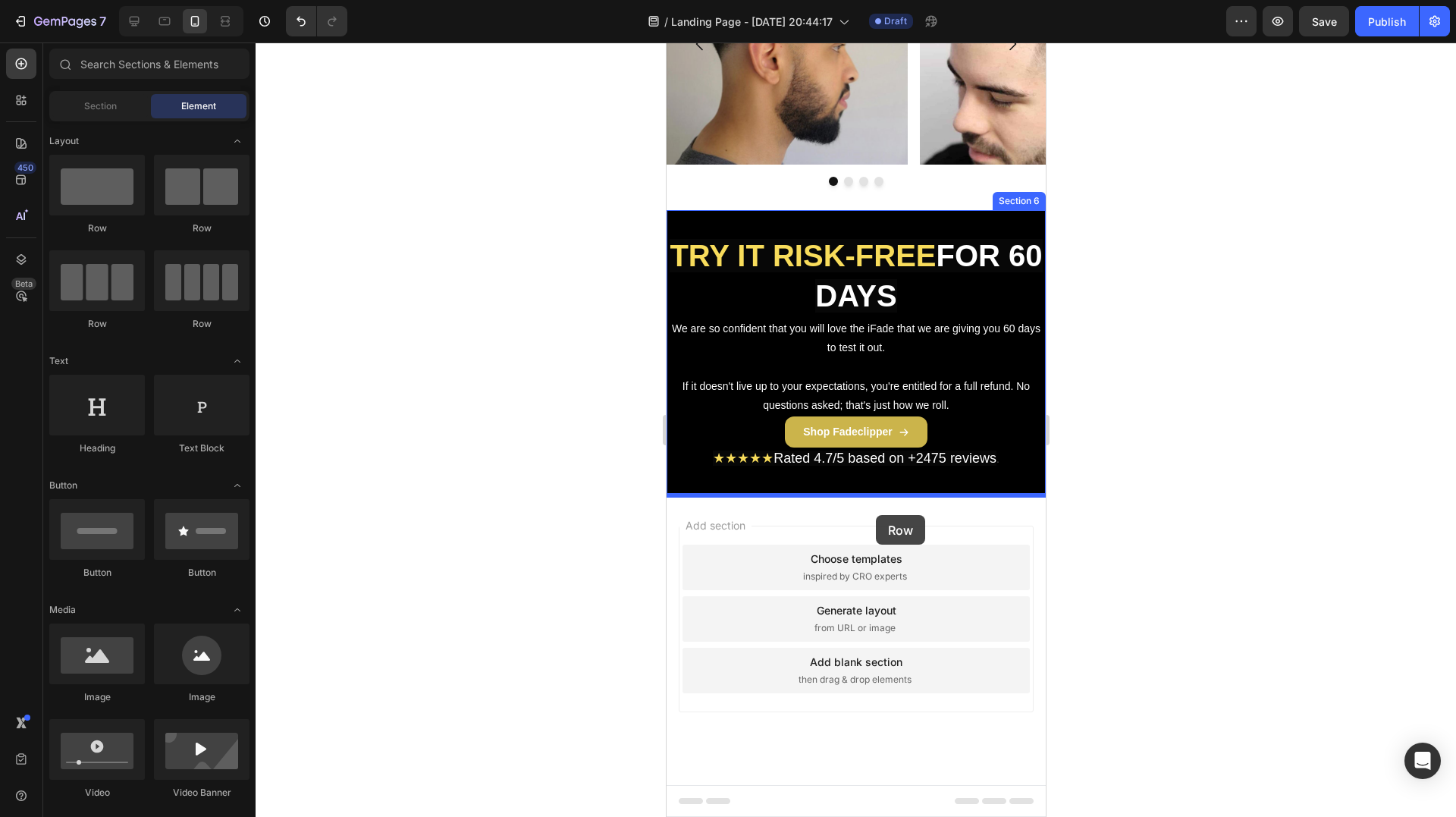
drag, startPoint x: 987, startPoint y: 351, endPoint x: 875, endPoint y: 515, distance: 198.6
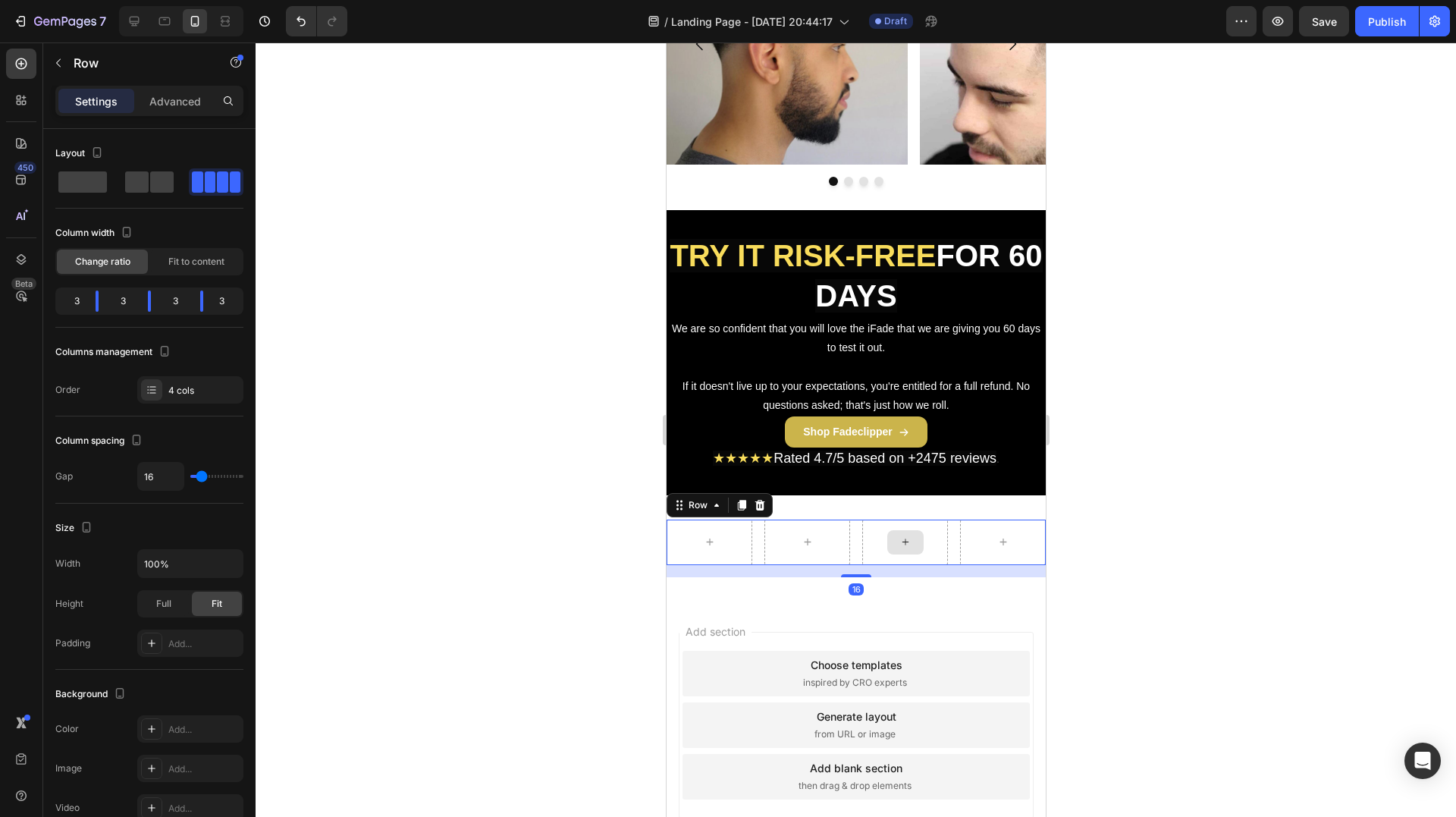
scroll to position [2260, 0]
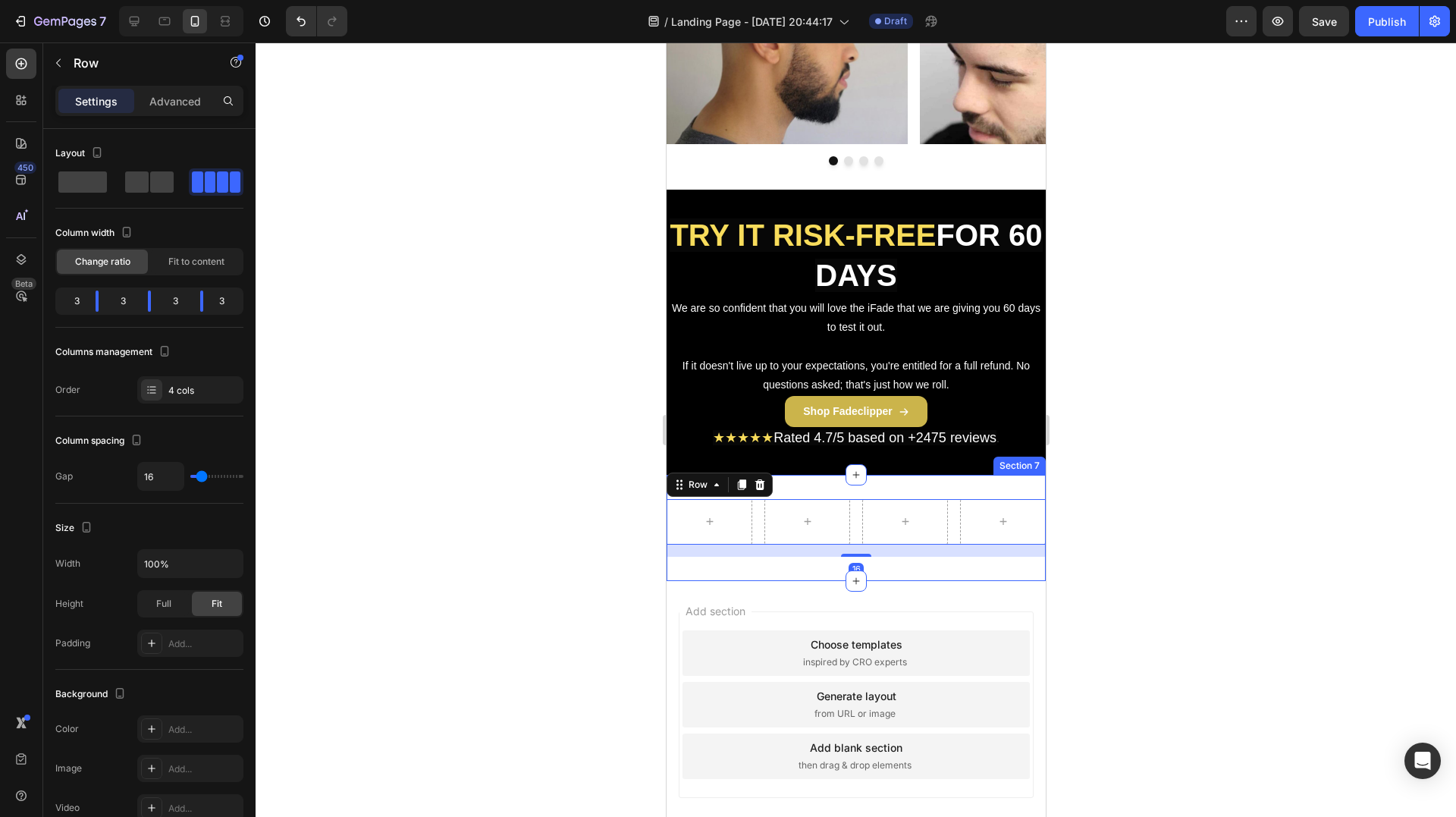
click at [836, 489] on div "Row 16 Section 7" at bounding box center [855, 528] width 379 height 107
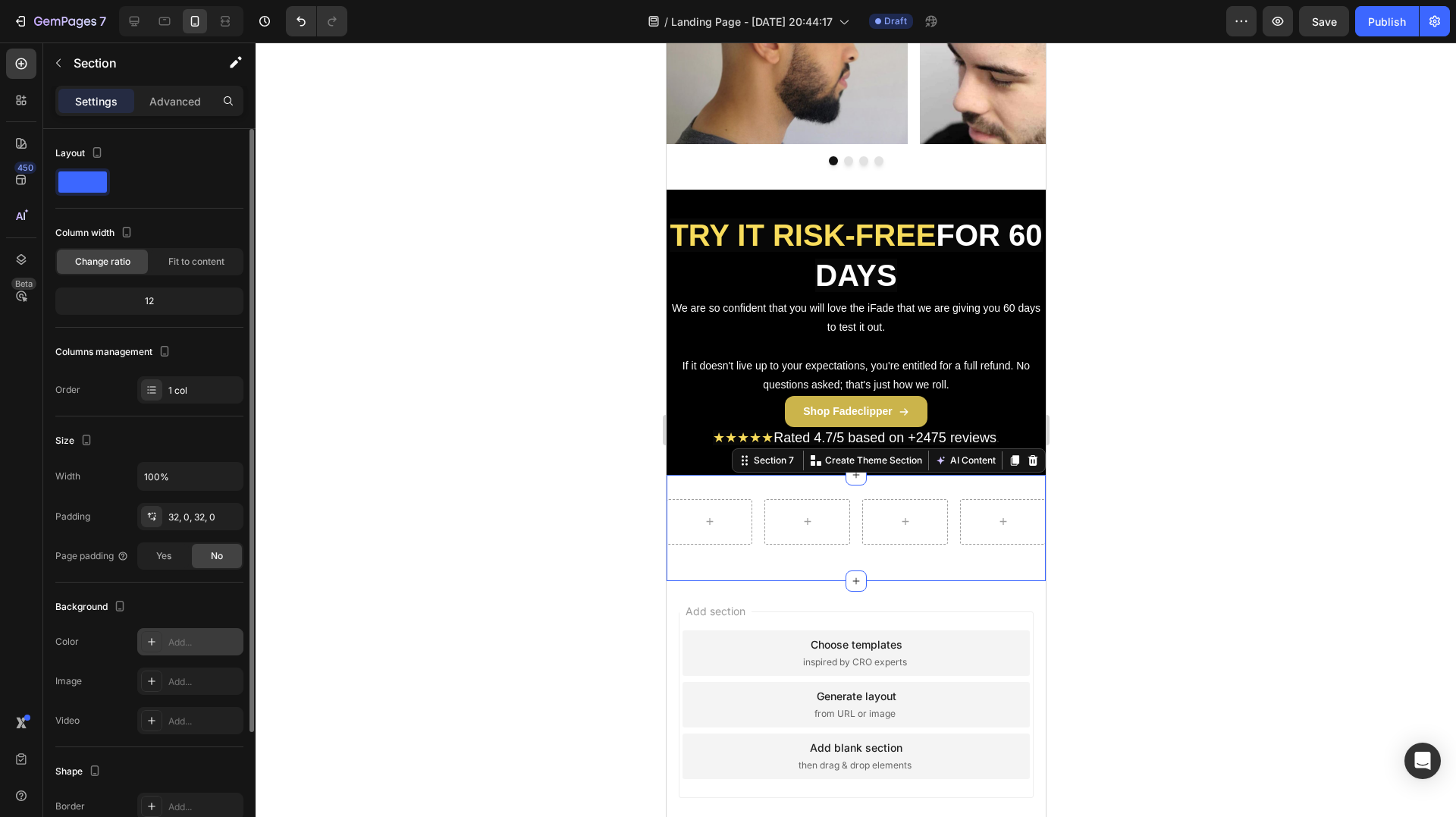
click at [192, 641] on div "Add..." at bounding box center [204, 642] width 71 height 14
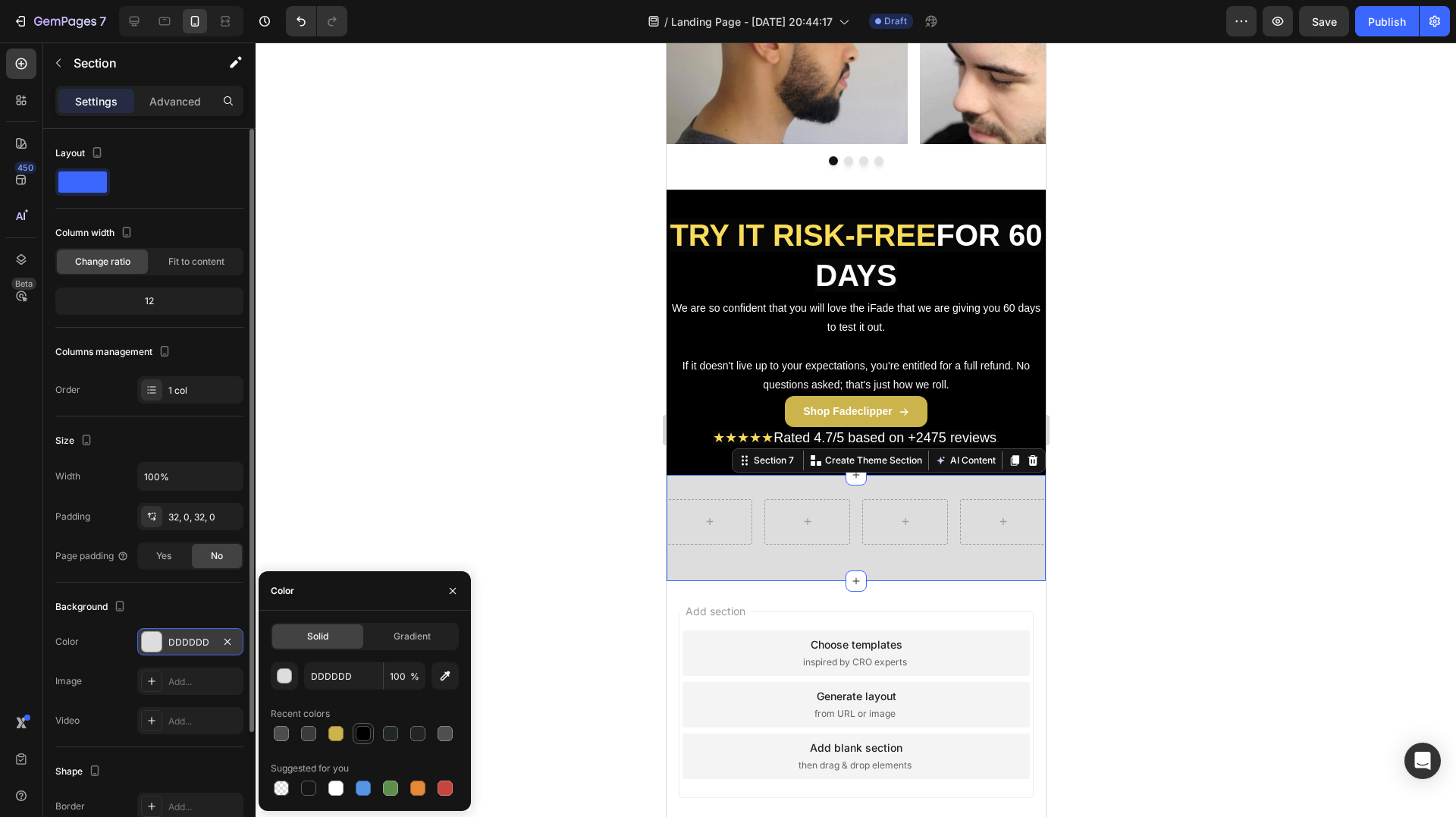
click at [369, 729] on div at bounding box center [363, 733] width 15 height 15
type input "000000"
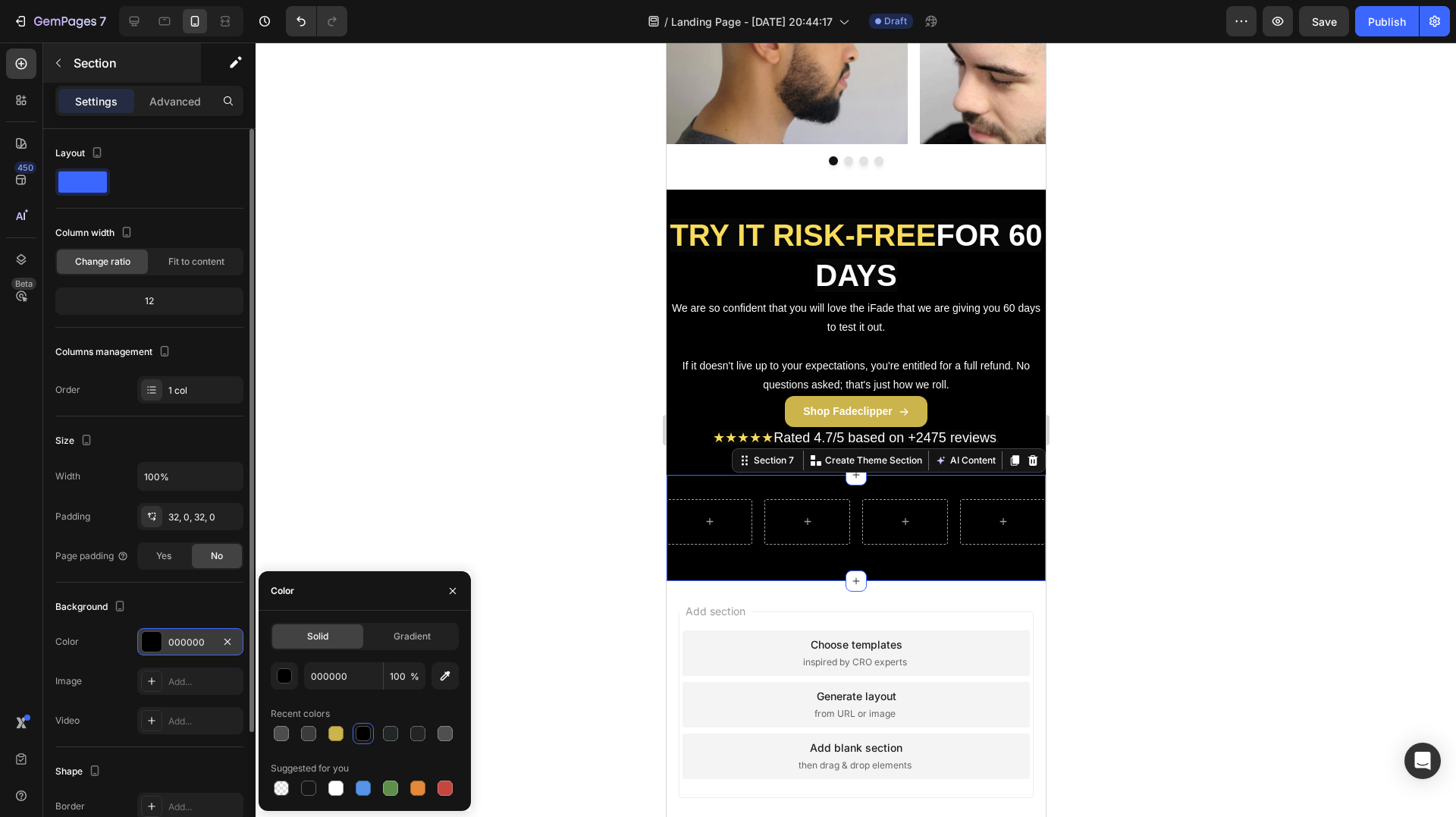
click at [74, 54] on p "Section" at bounding box center [136, 63] width 124 height 18
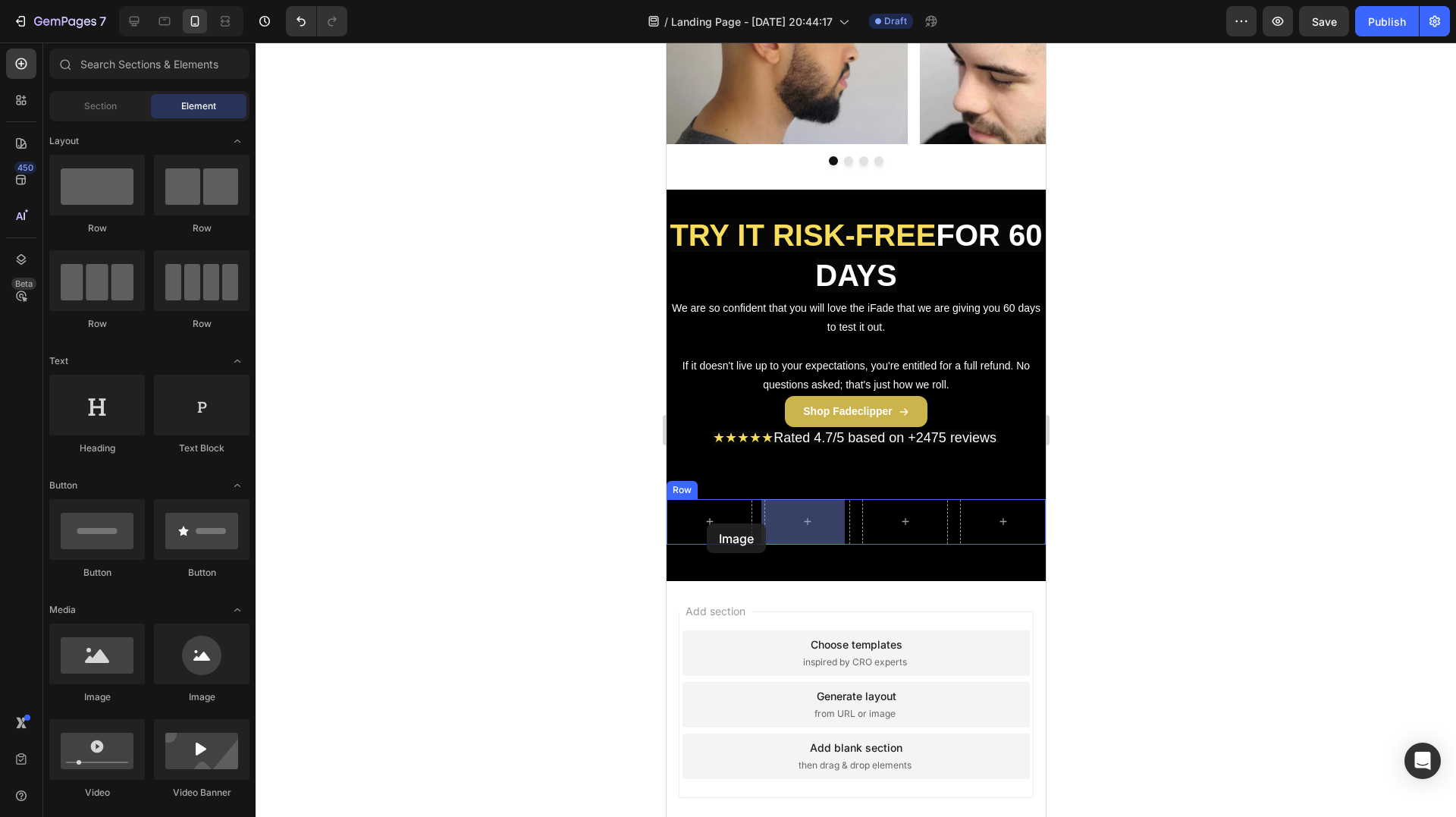
drag, startPoint x: 788, startPoint y: 718, endPoint x: 706, endPoint y: 523, distance: 211.5
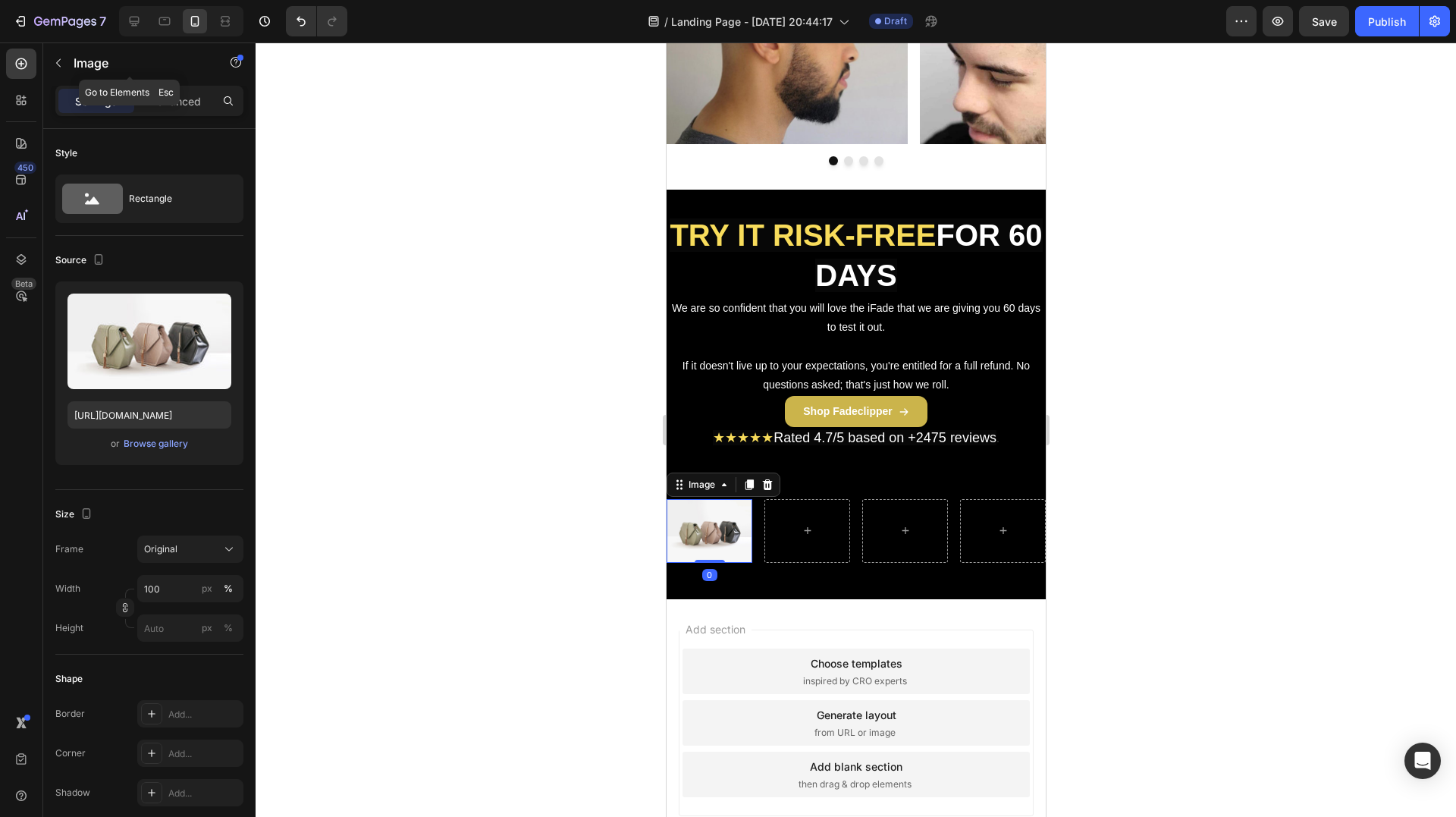
click at [67, 52] on button "button" at bounding box center [58, 63] width 25 height 25
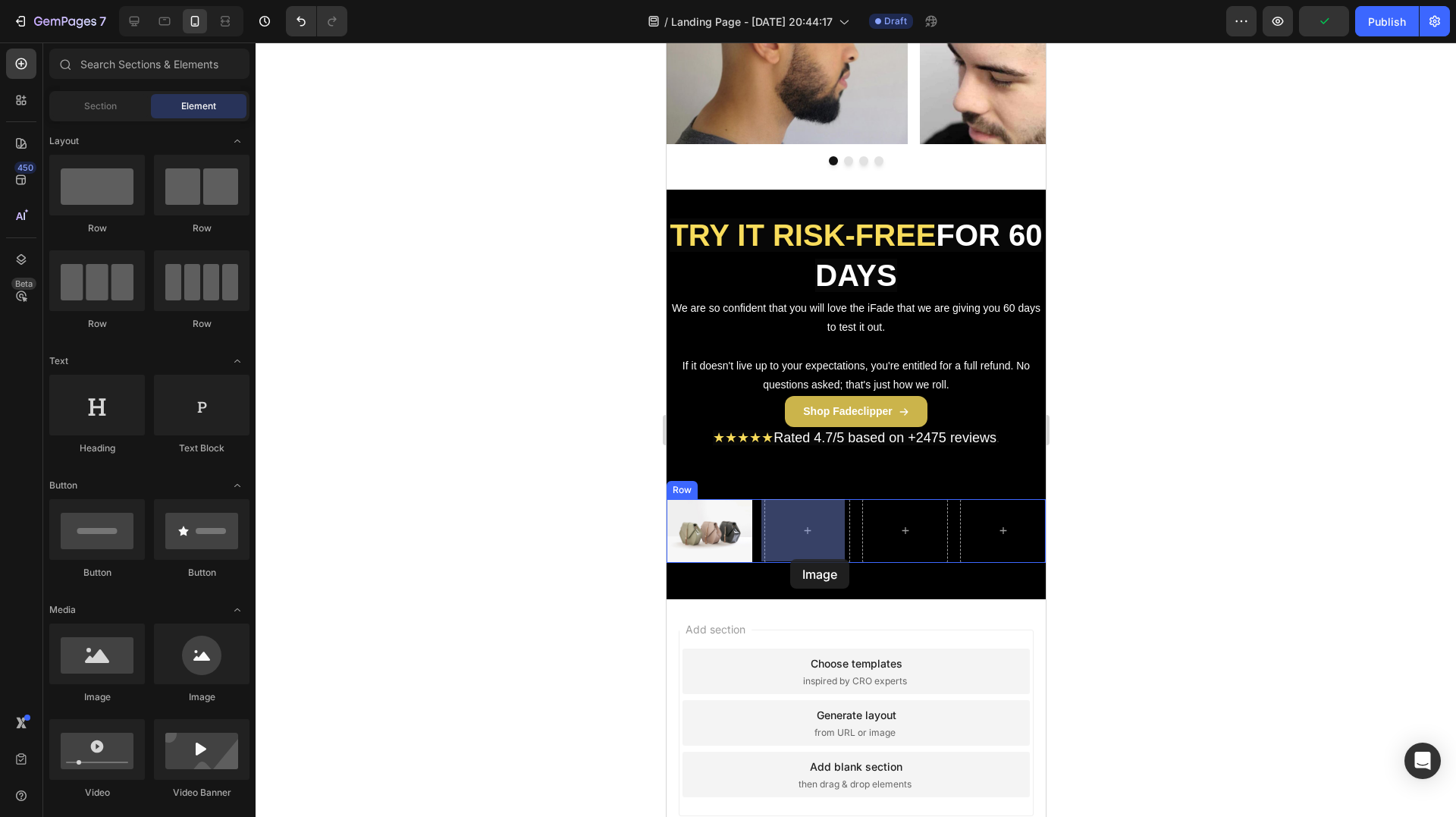
drag, startPoint x: 770, startPoint y: 706, endPoint x: 814, endPoint y: 534, distance: 177.5
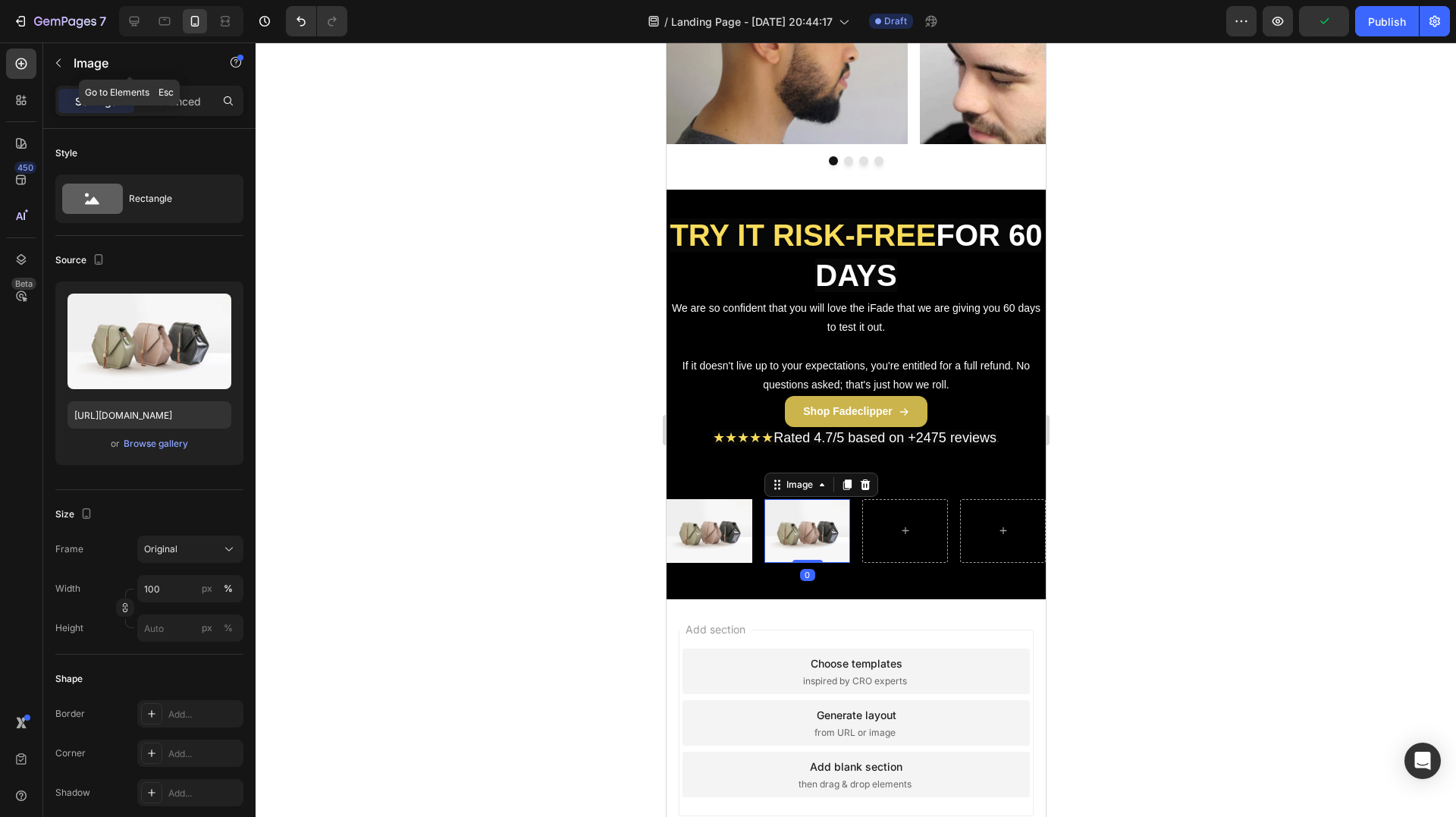
click at [77, 71] on div "Image" at bounding box center [129, 63] width 173 height 39
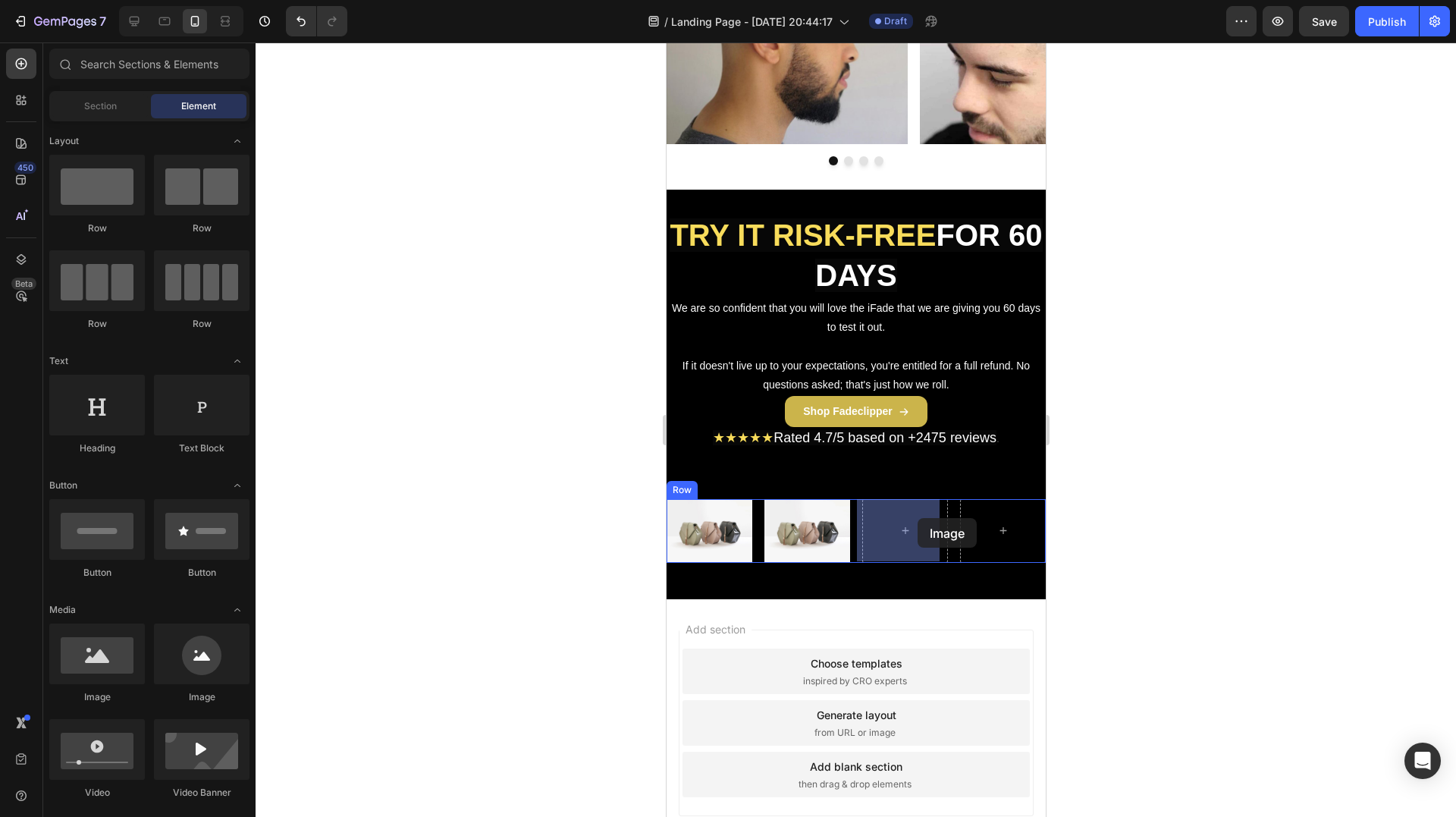
drag, startPoint x: 772, startPoint y: 716, endPoint x: 916, endPoint y: 518, distance: 244.8
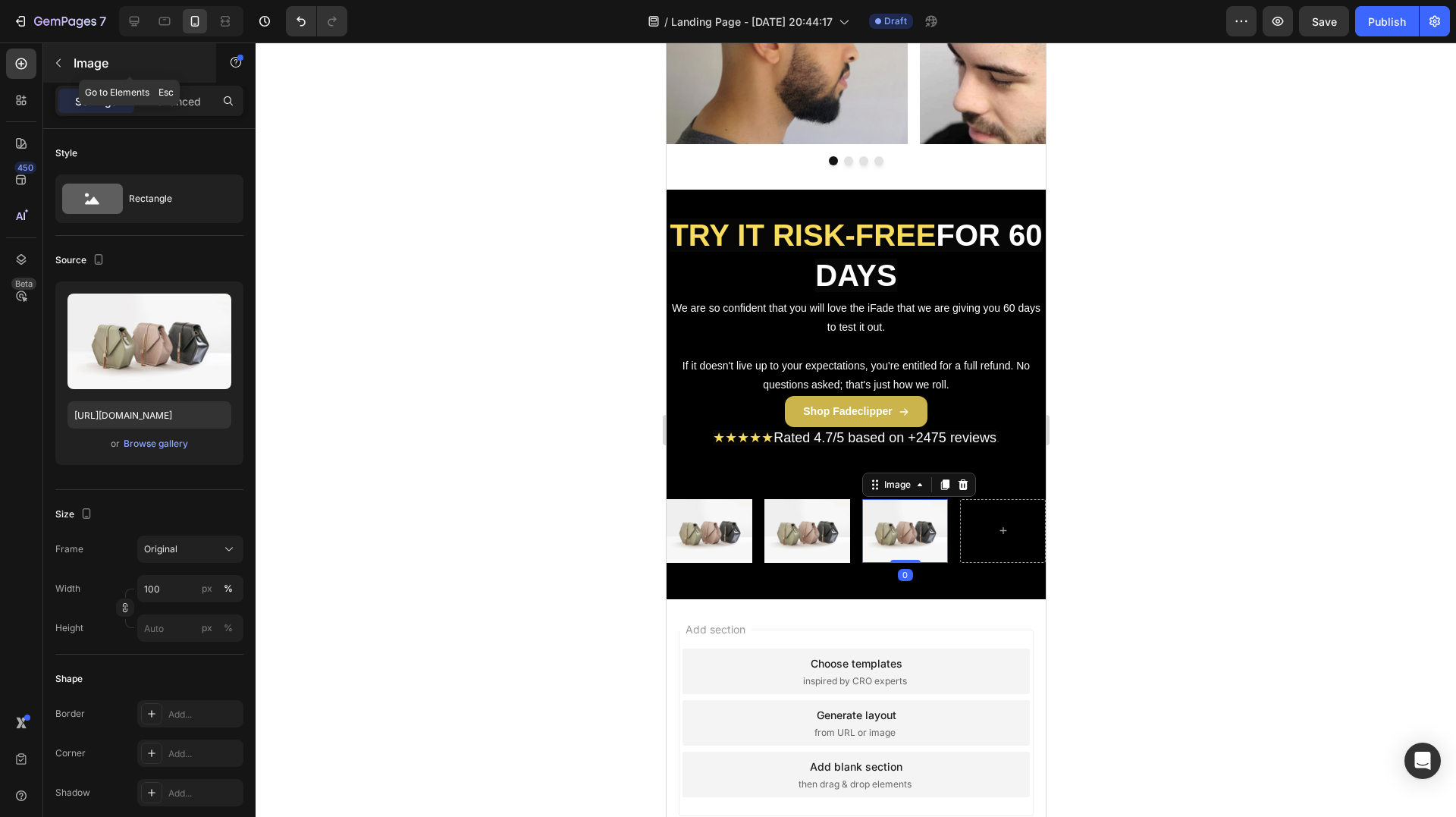
click at [88, 66] on p "Image" at bounding box center [138, 63] width 129 height 18
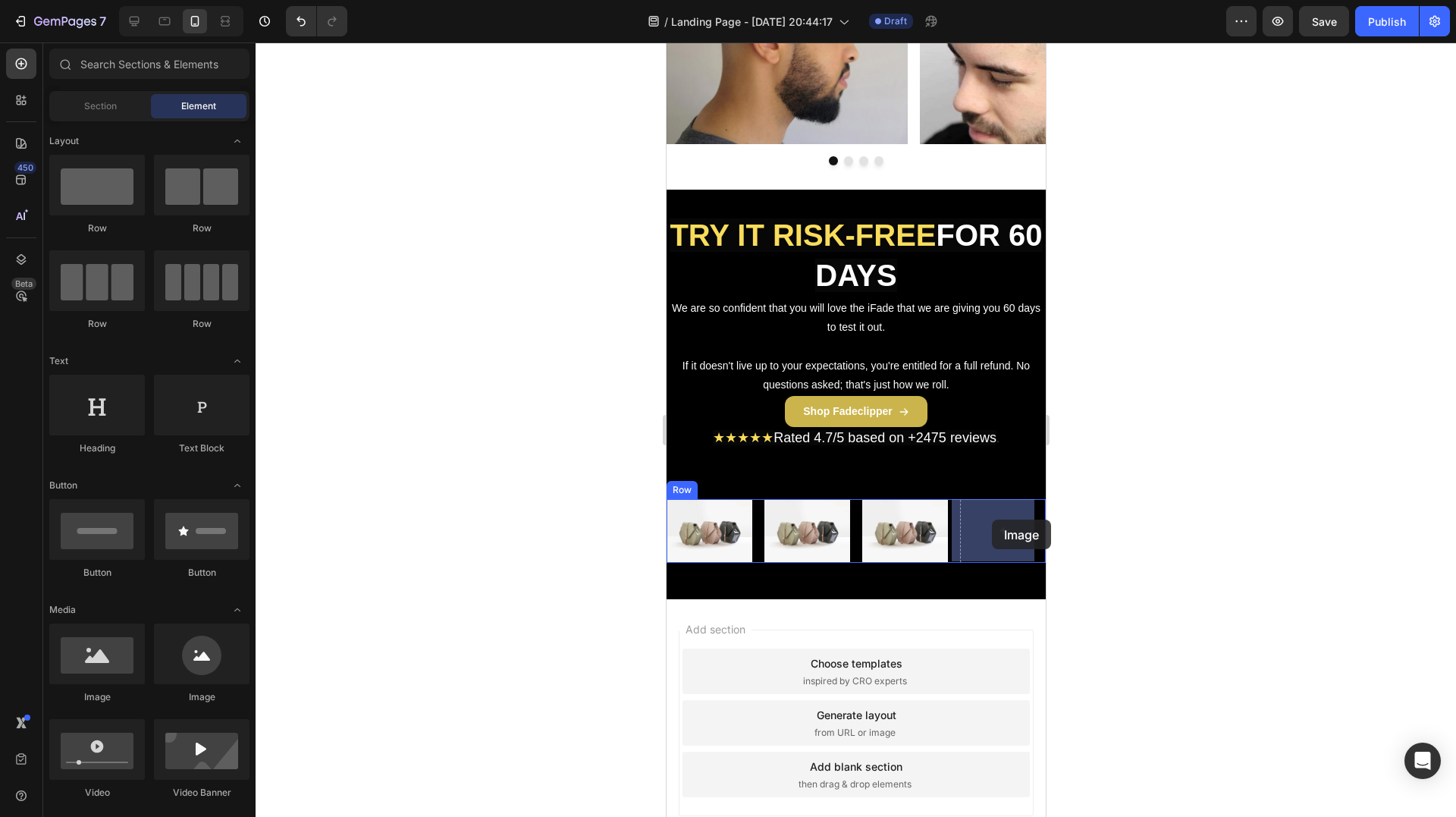
drag, startPoint x: 775, startPoint y: 692, endPoint x: 997, endPoint y: 520, distance: 280.8
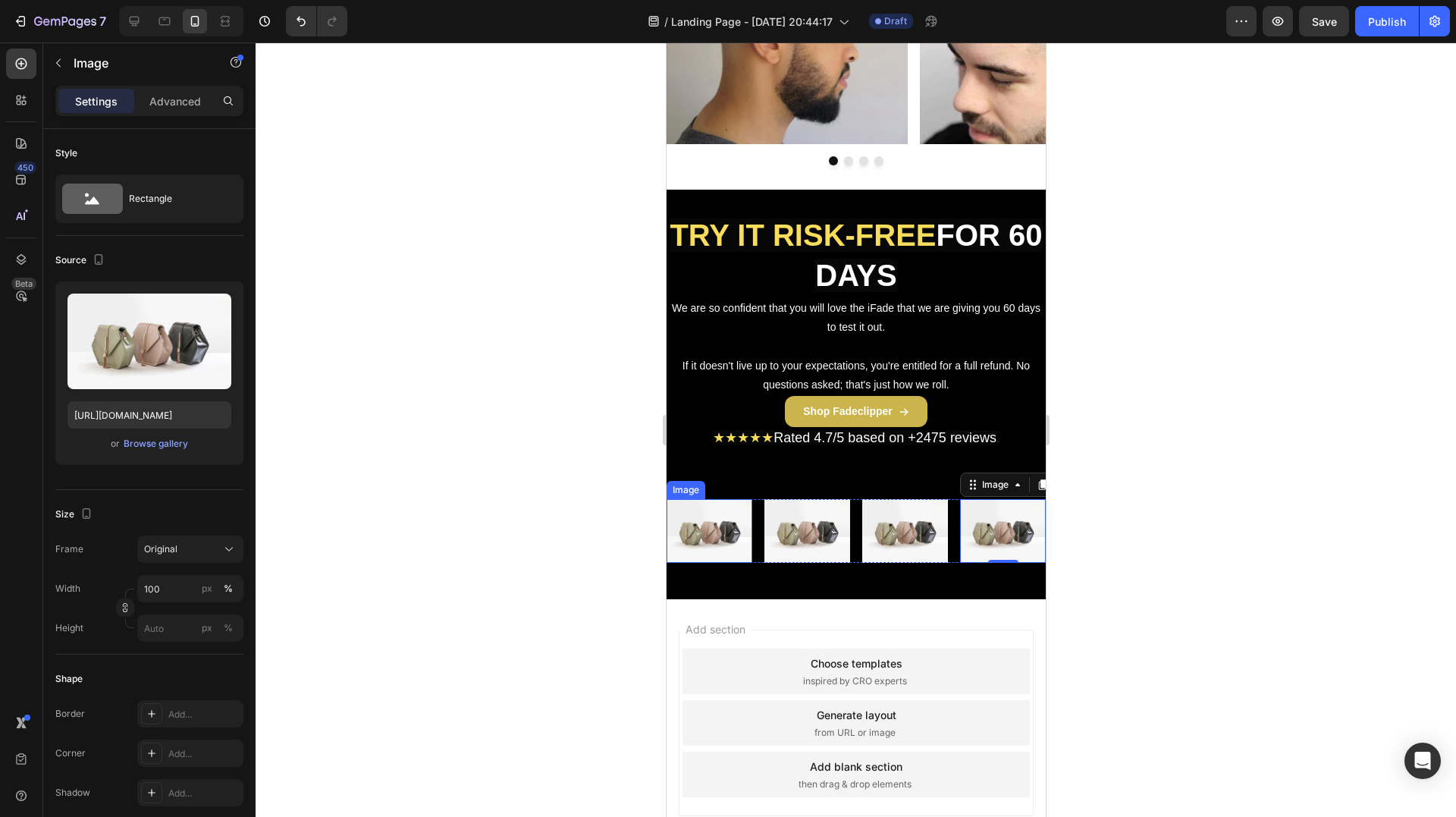
click at [703, 516] on img at bounding box center [708, 531] width 86 height 64
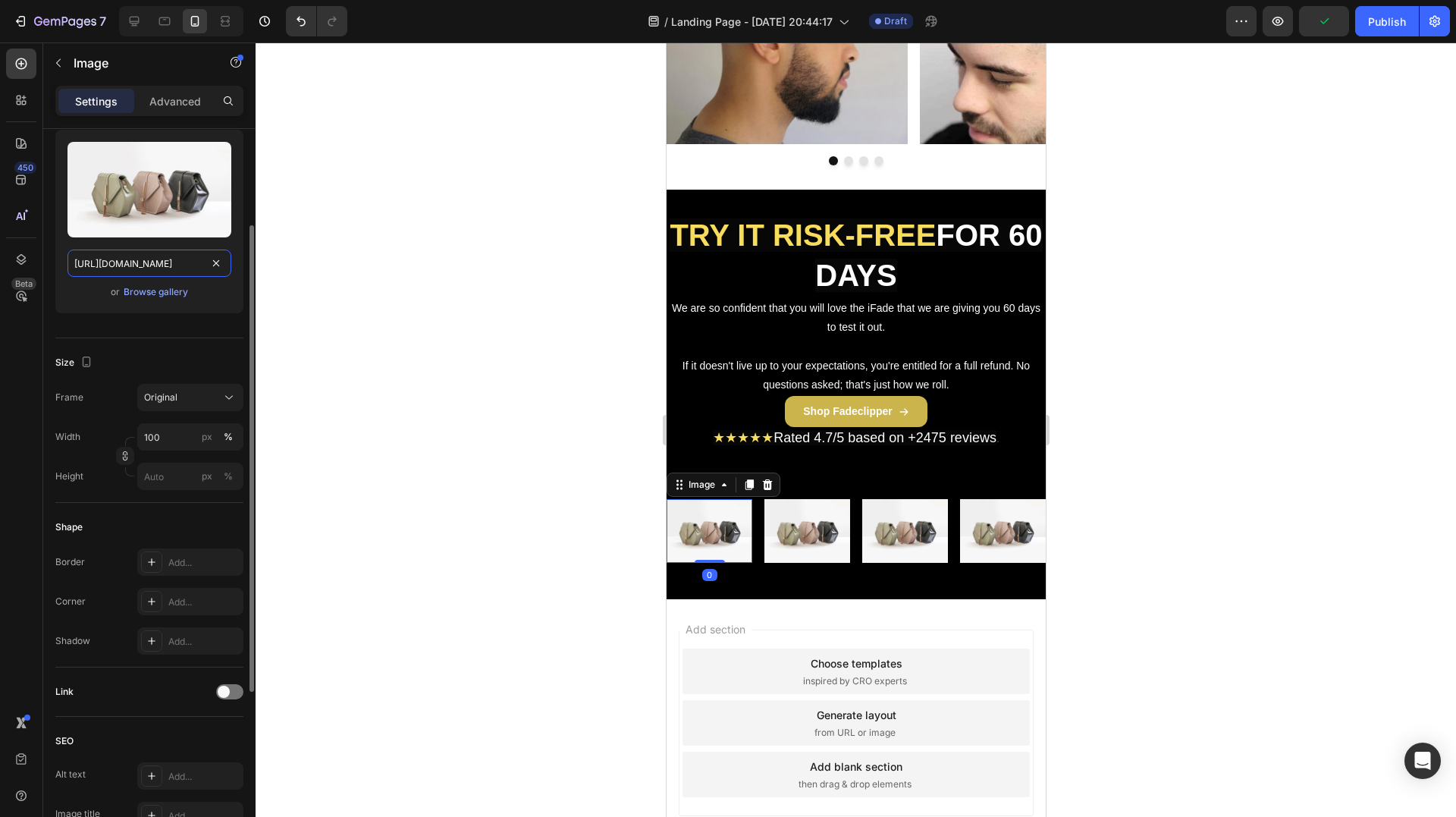
click at [121, 265] on input "https://cdn.shopify.com/s/files/1/2005/9307/files/image_demo.jpg" at bounding box center [149, 263] width 164 height 28
paste input "0829/8607/4442/files/gempages_517458748881503014-3e10ad5d-3096-480f-92f6-92fa18…"
type input "[URL][DOMAIN_NAME]"
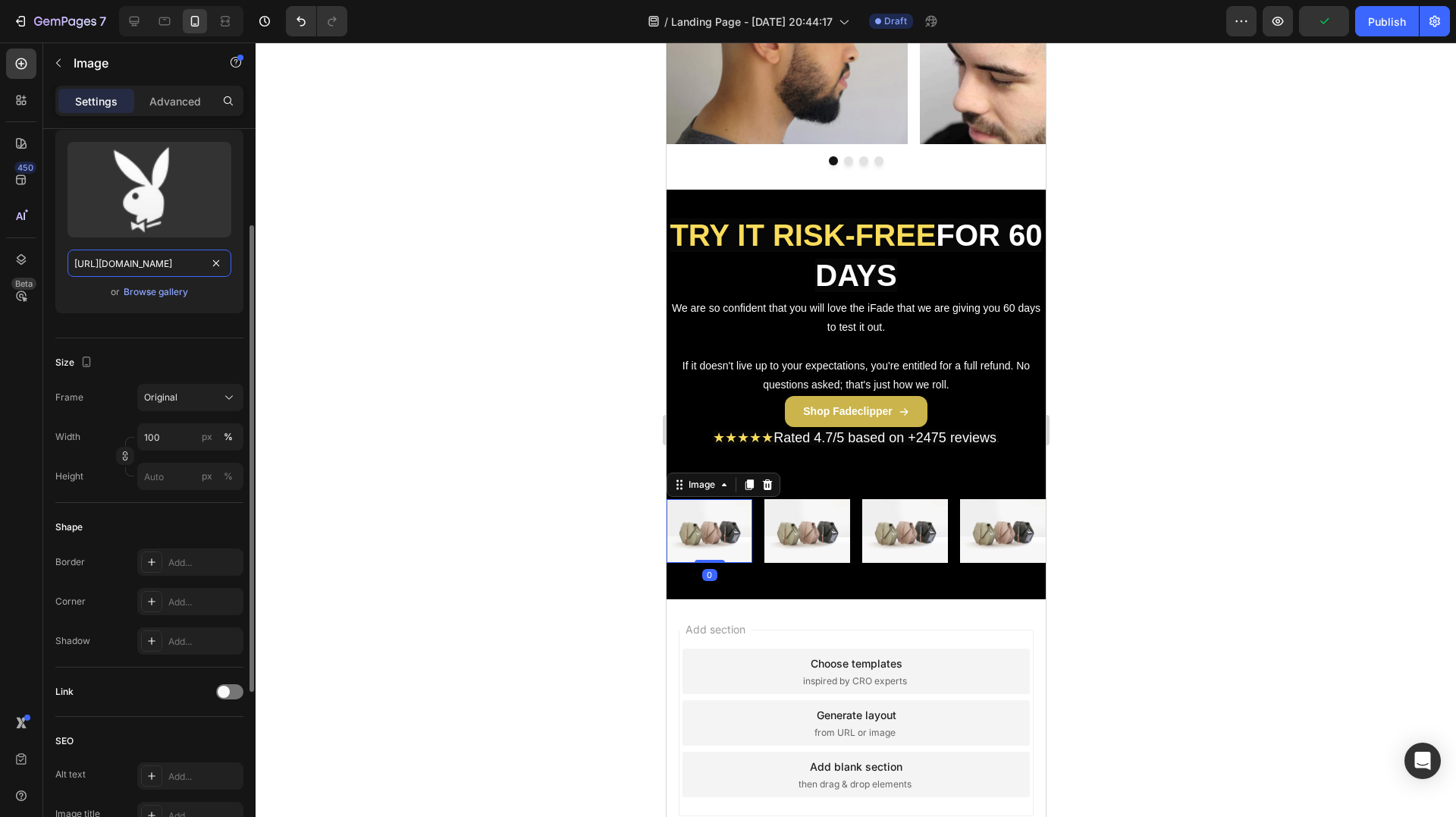
scroll to position [0, 526]
click at [786, 520] on img at bounding box center [806, 531] width 86 height 64
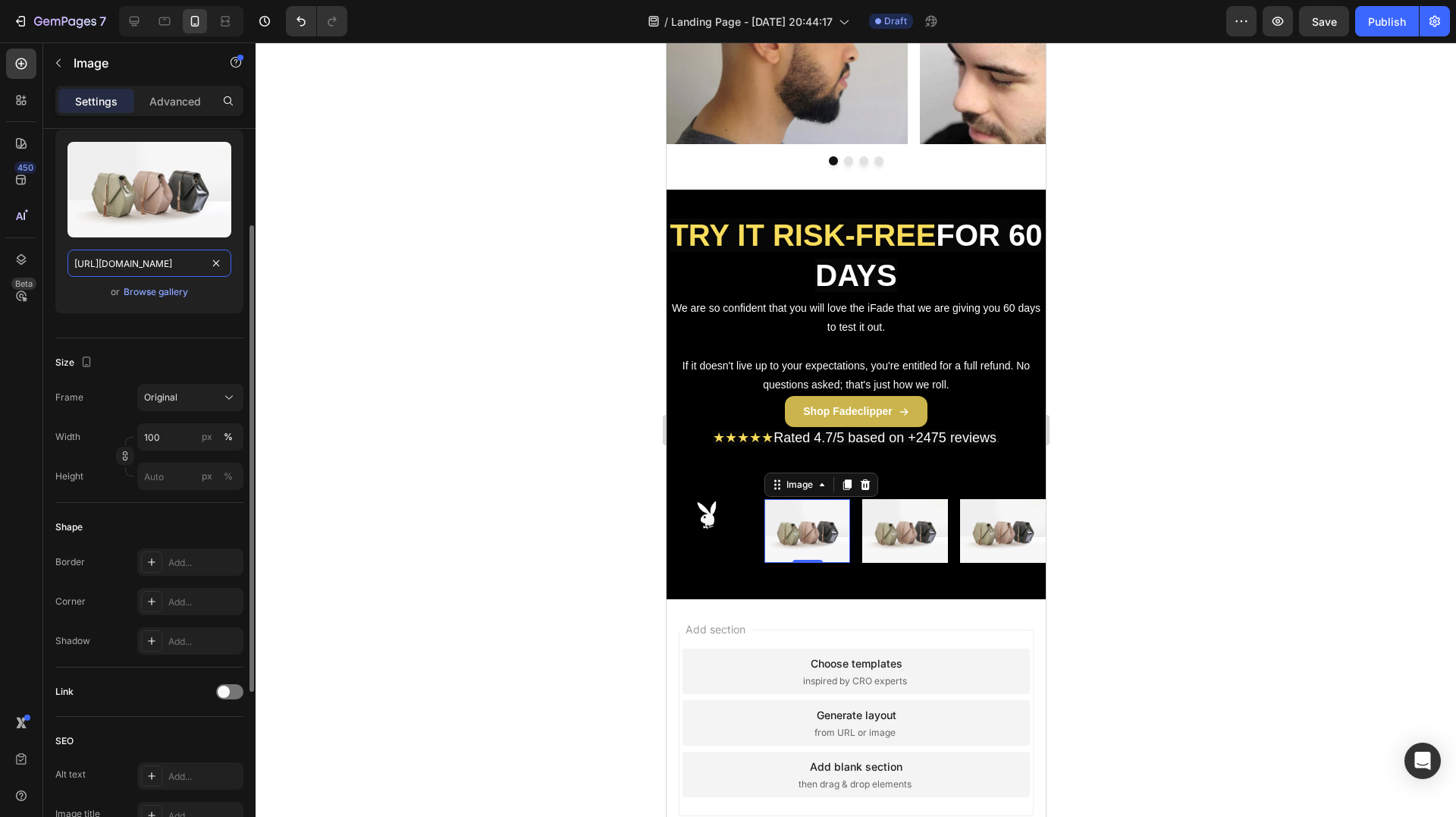
click at [136, 259] on input "https://cdn.shopify.com/s/files/1/2005/9307/files/image_demo.jpg" at bounding box center [149, 263] width 164 height 28
paste input "0829/8607/4442/files/gempages_517458748881503014-5cf99ac4-3aaa-4d3f-a25b-0ec279…"
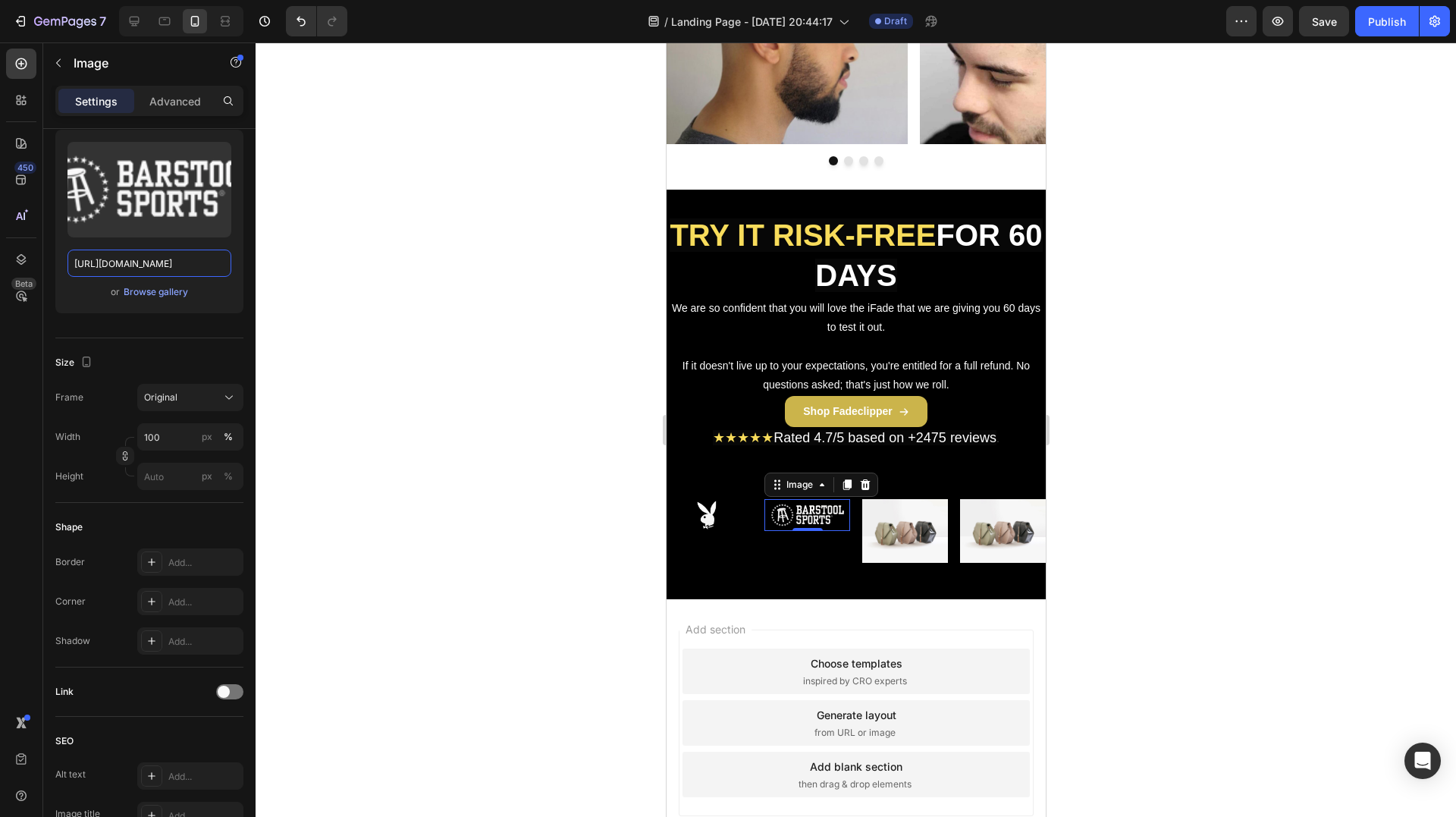
scroll to position [0, 0]
paste input "c9a7a303-ff4d-4e6f-8f77-ea66e30b20bd.webp?v=1719165579"
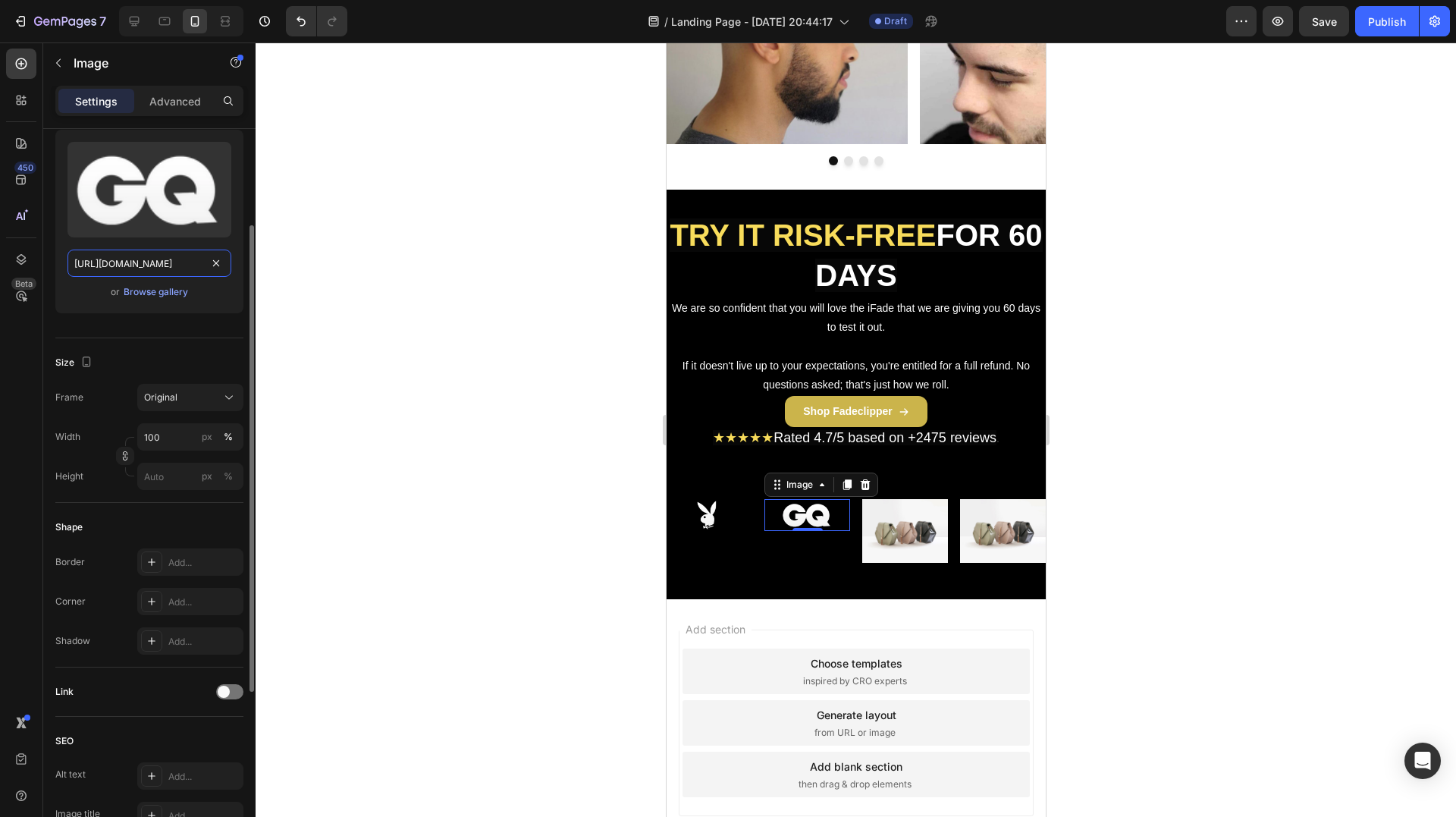
paste input "5cf99ac4-3aaa-4d3f-a25b-0ec27997d666.webp?v=1719165557"
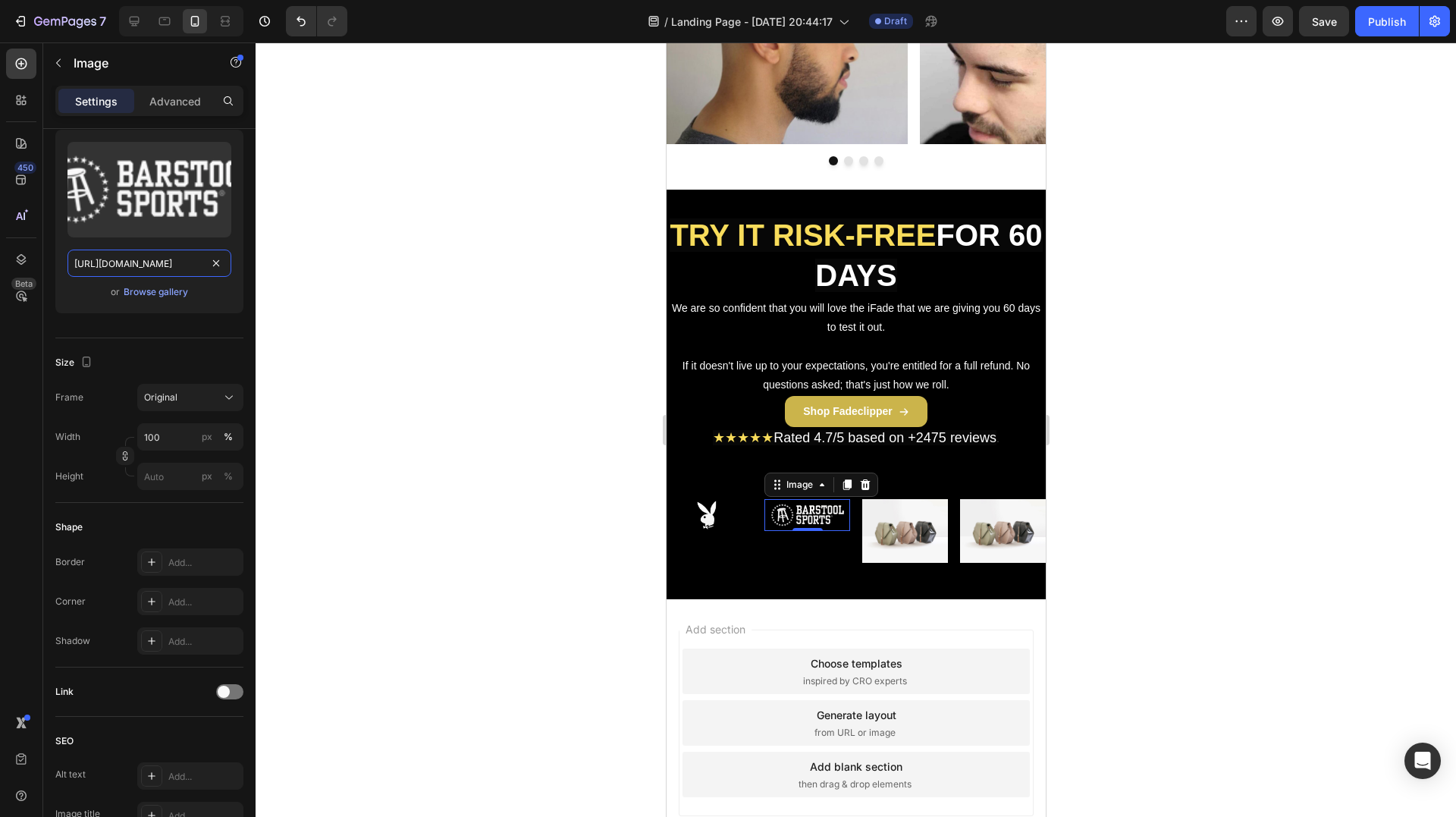
type input "[URL][DOMAIN_NAME]"
drag, startPoint x: 880, startPoint y: 543, endPoint x: 863, endPoint y: 536, distance: 18.4
click at [880, 540] on img at bounding box center [904, 531] width 86 height 64
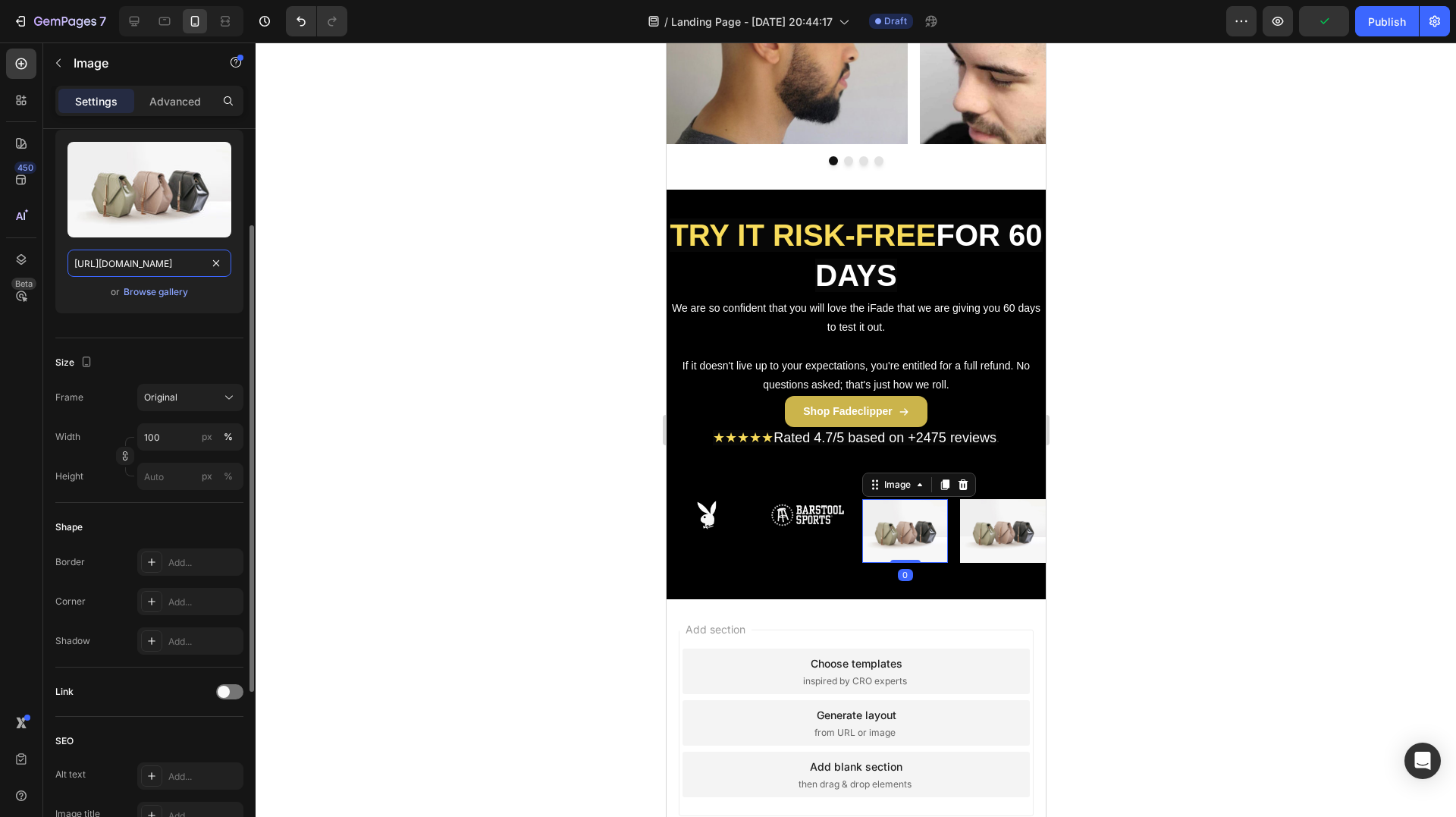
click at [162, 258] on input "https://cdn.shopify.com/s/files/1/2005/9307/files/image_demo.jpg" at bounding box center [149, 263] width 164 height 28
paste input "0829/8607/4442/files/gempages_517458748881503014-c9a7a303-ff4d-4e6f-8f77-ea66e3…"
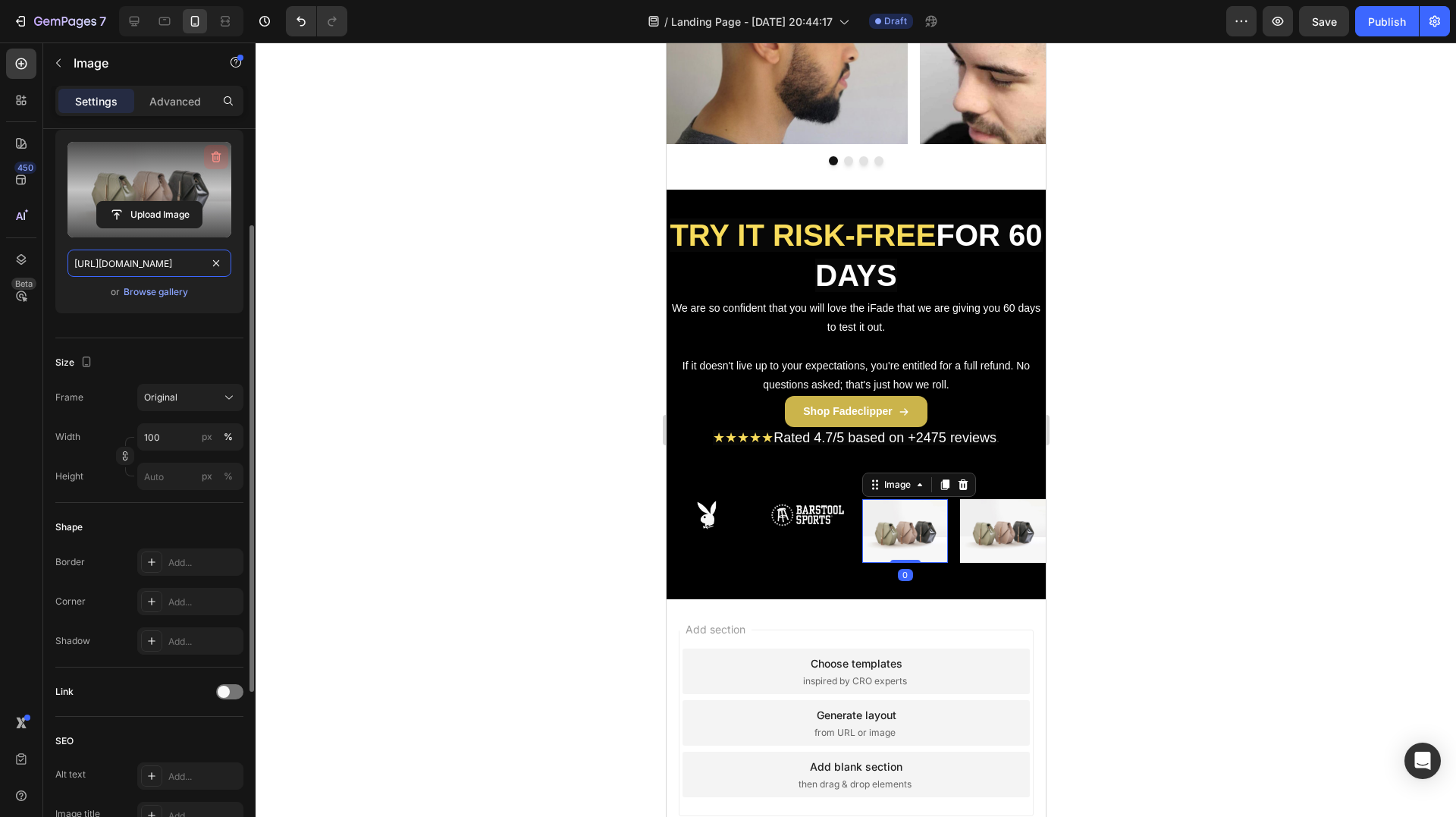
scroll to position [0, 535]
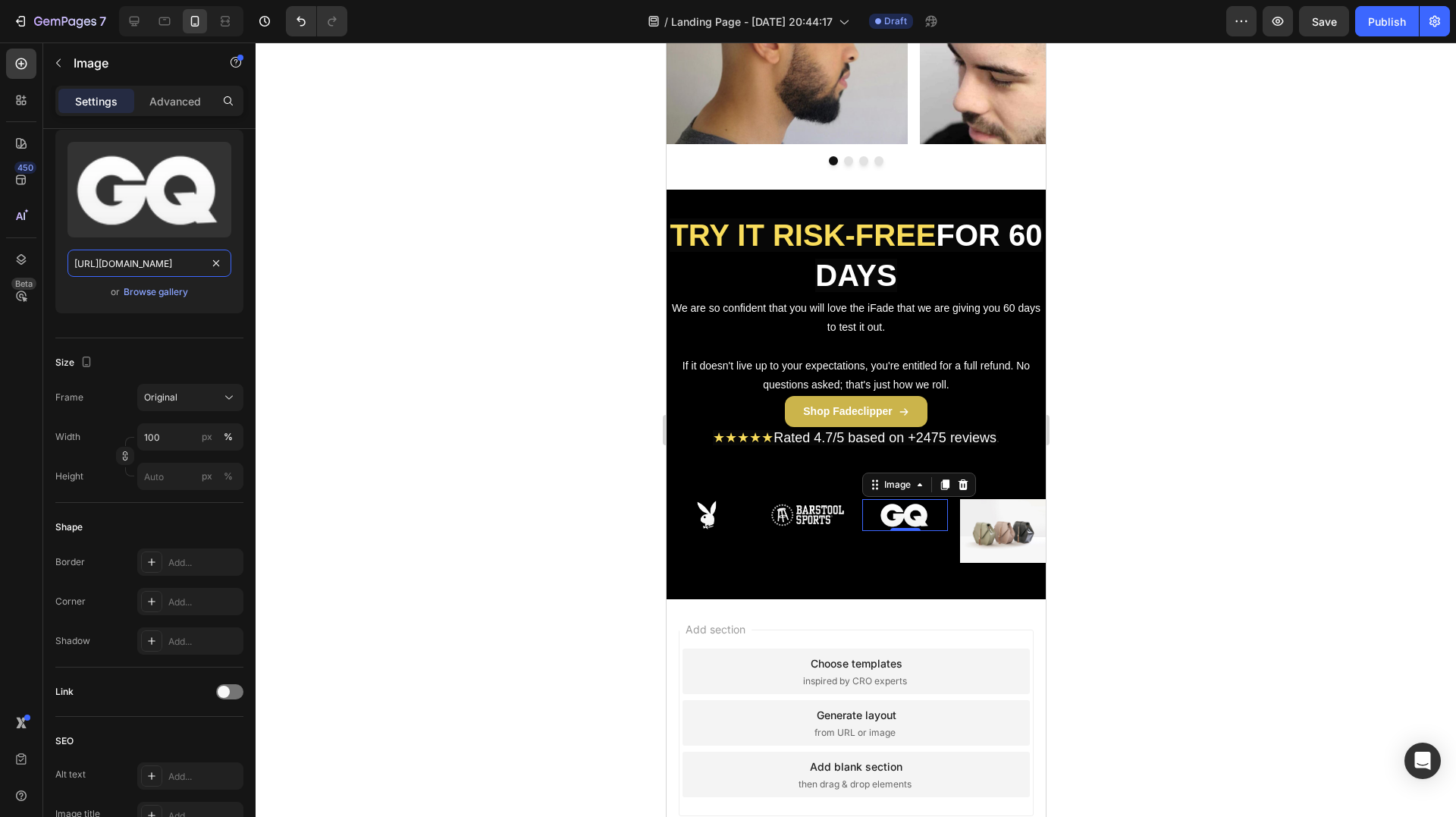
type input "[URL][DOMAIN_NAME]"
click at [1009, 555] on img at bounding box center [1001, 531] width 86 height 64
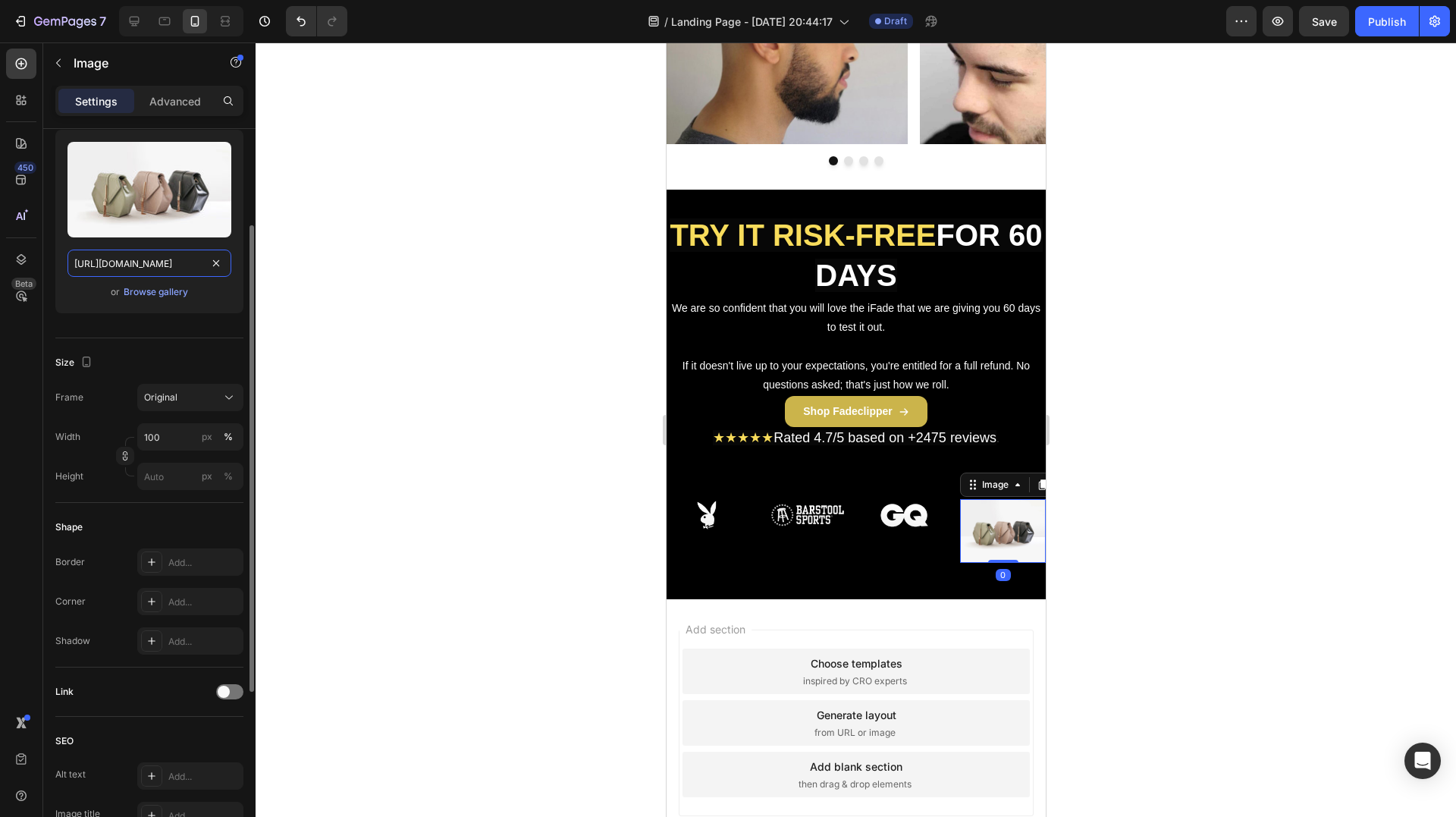
click at [141, 260] on input "https://cdn.shopify.com/s/files/1/2005/9307/files/image_demo.jpg" at bounding box center [149, 263] width 164 height 28
paste input "0829/8607/4442/files/gempages_517458748881503014-2df4b0bb-03f2-42a0-8ff8-182b6e…"
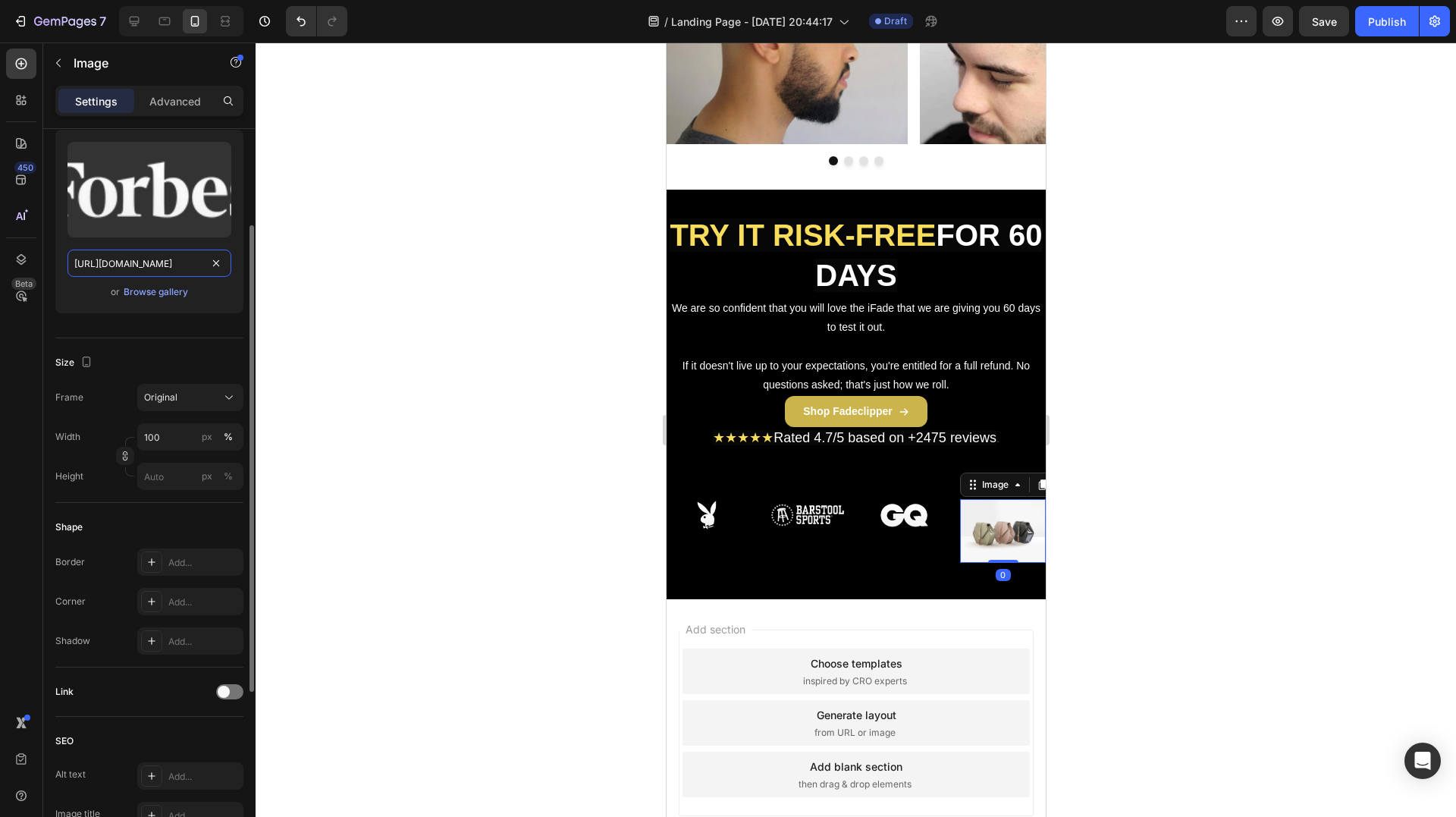
scroll to position [0, 536]
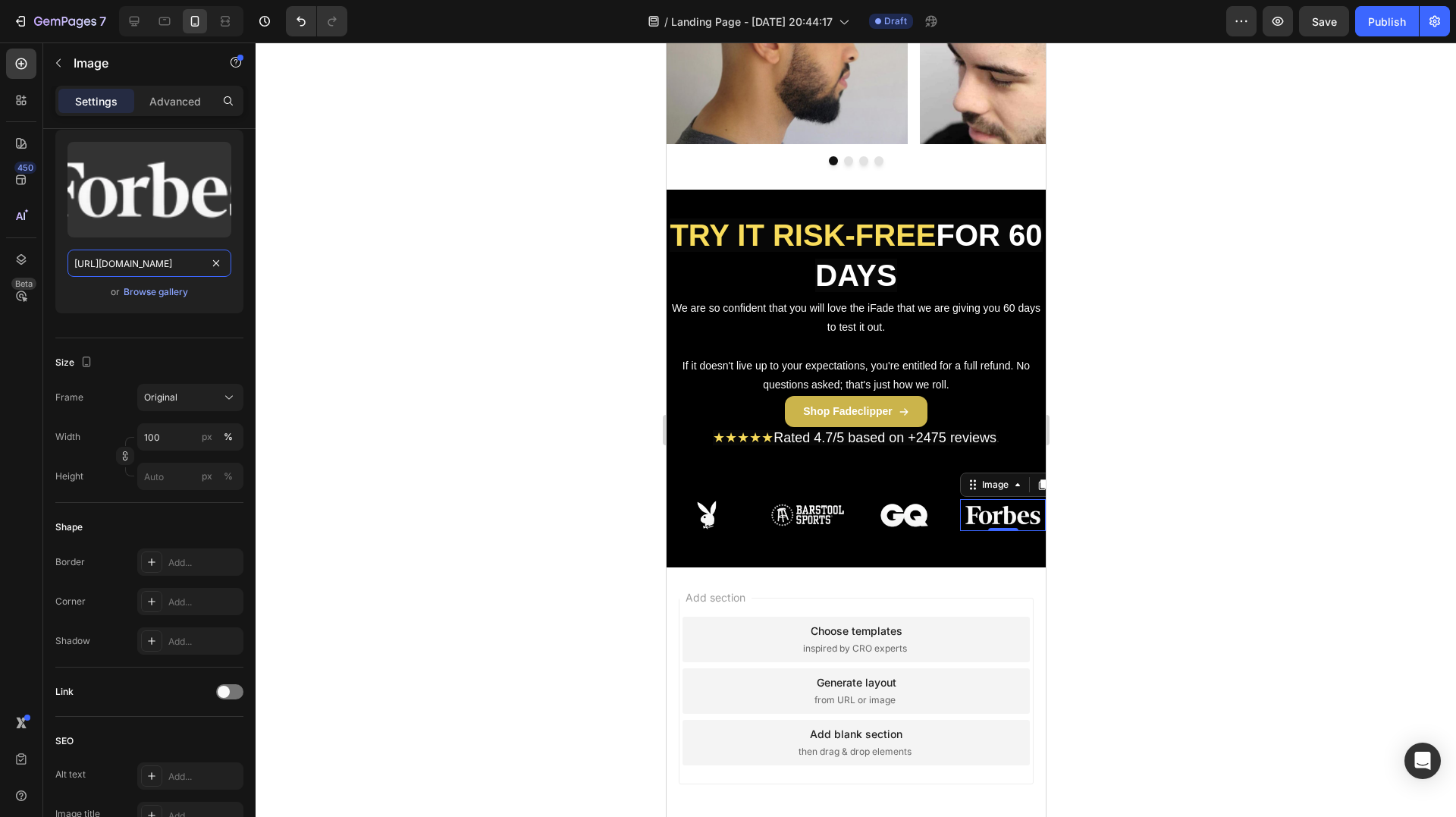
type input "[URL][DOMAIN_NAME]"
click at [119, 54] on p "Image" at bounding box center [138, 63] width 129 height 18
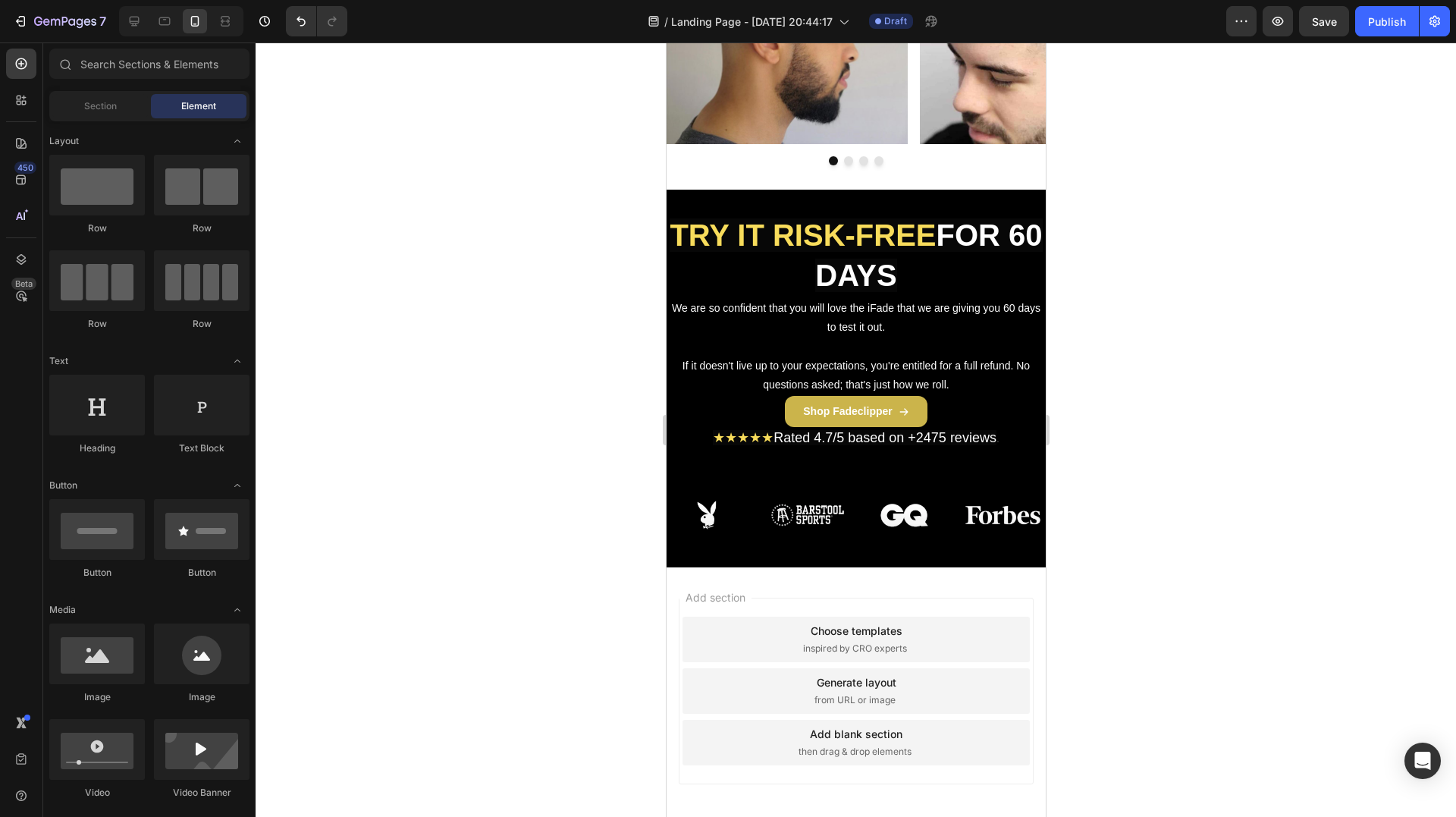
click at [872, 745] on span "then drag & drop elements" at bounding box center [854, 752] width 113 height 14
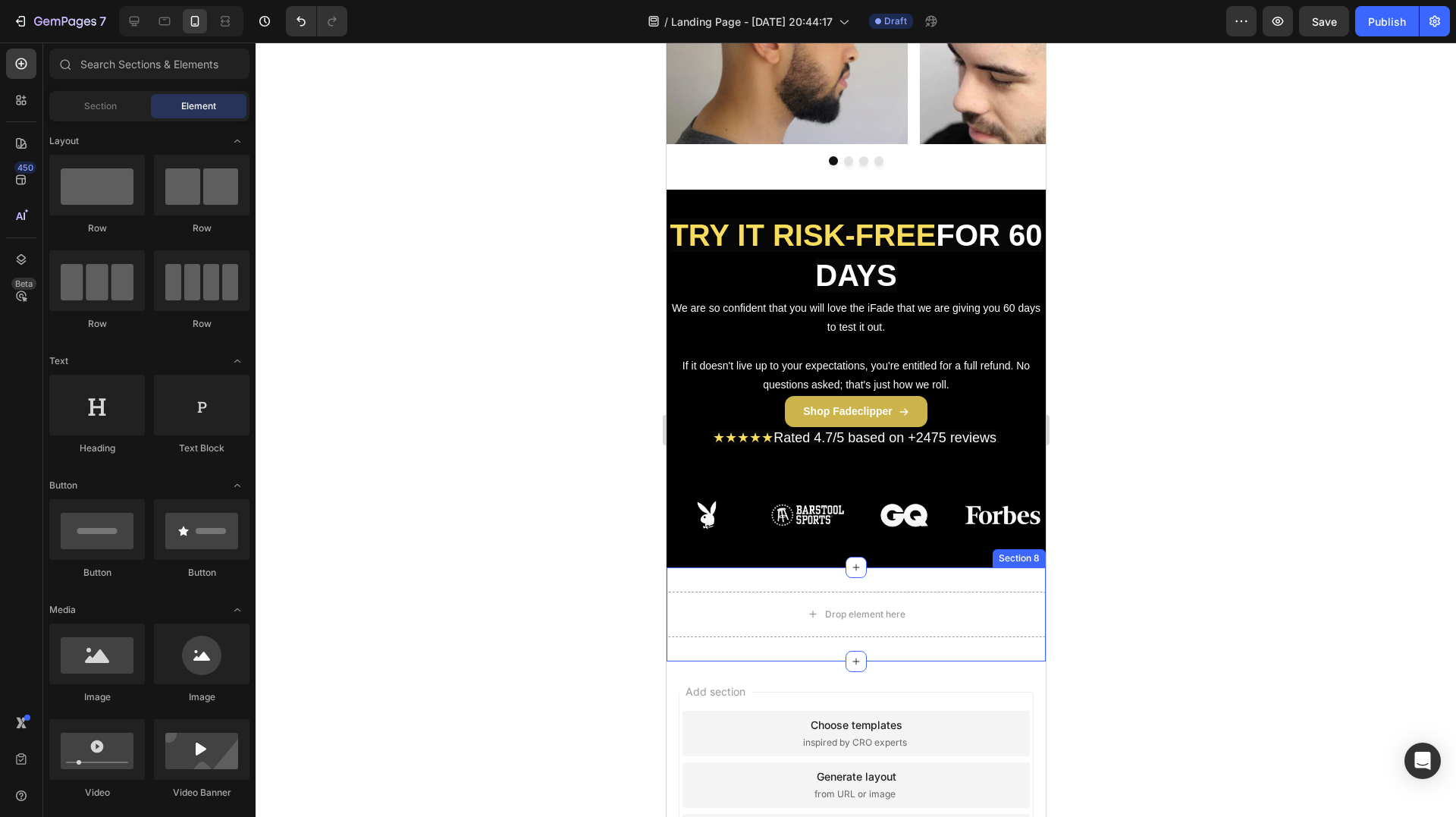
click at [826, 578] on div "Drop element here Section 8" at bounding box center [855, 614] width 379 height 94
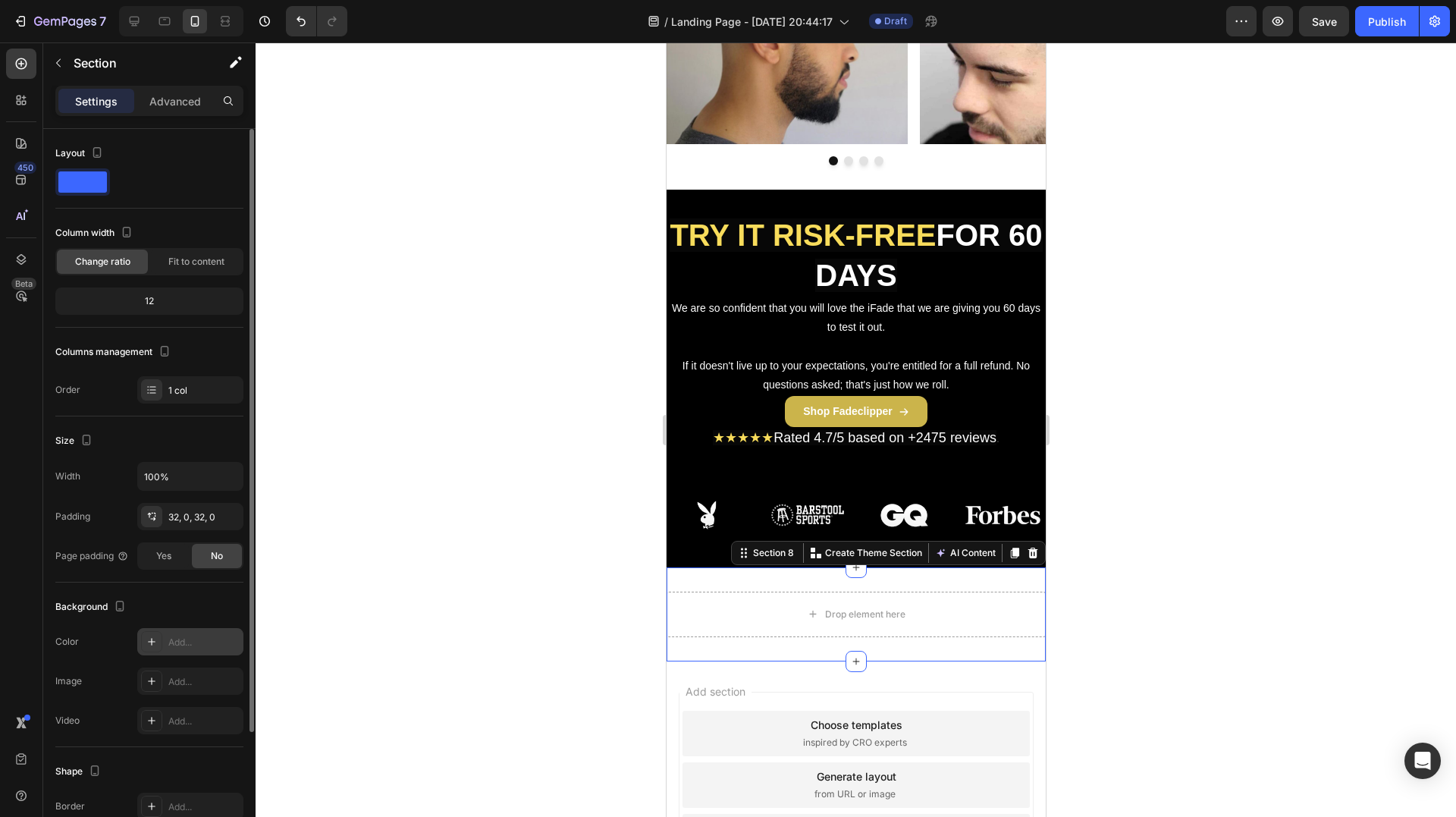
click at [190, 636] on div "Add..." at bounding box center [204, 642] width 71 height 14
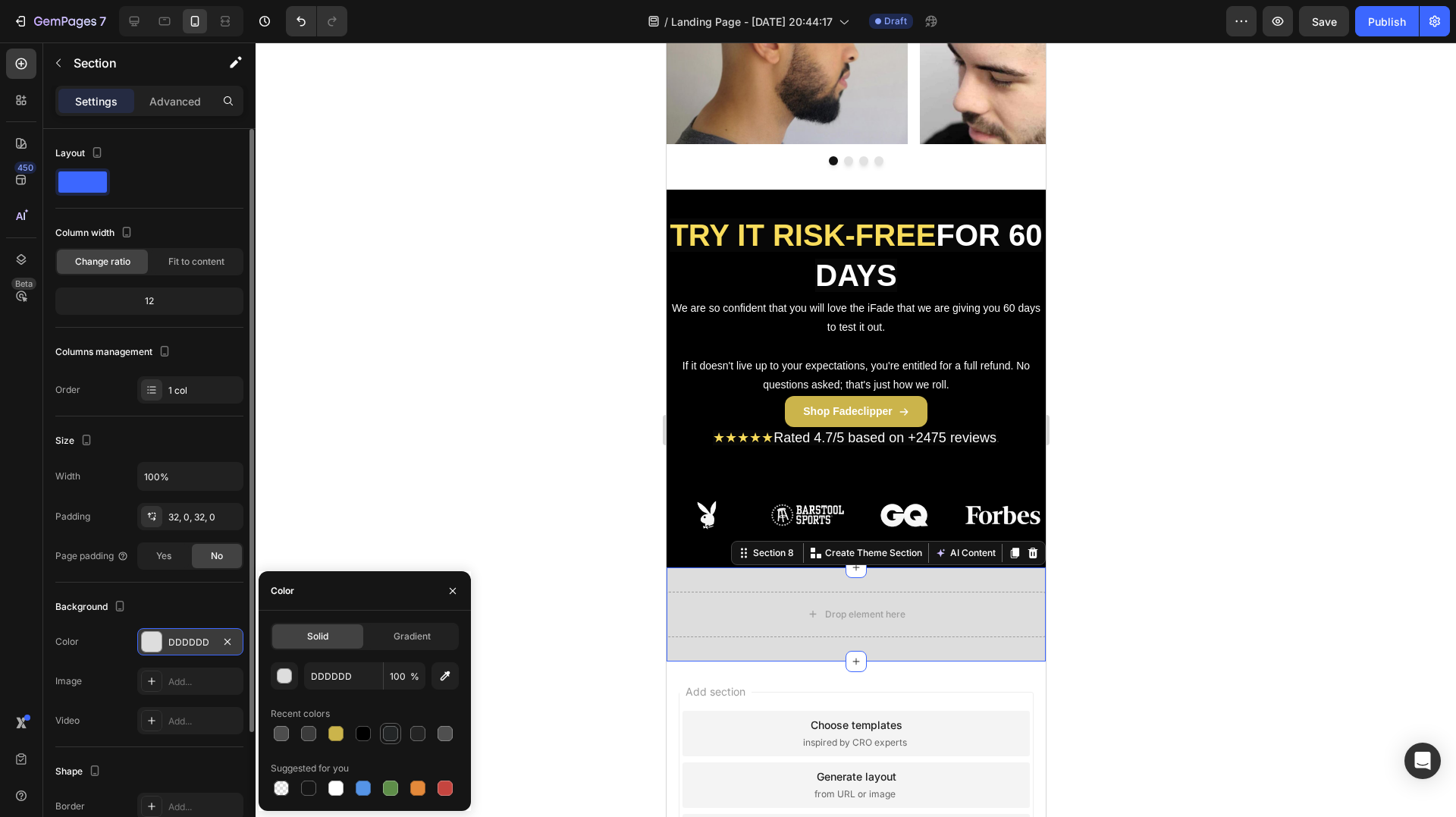
click at [390, 733] on div at bounding box center [390, 733] width 15 height 15
type input "232627"
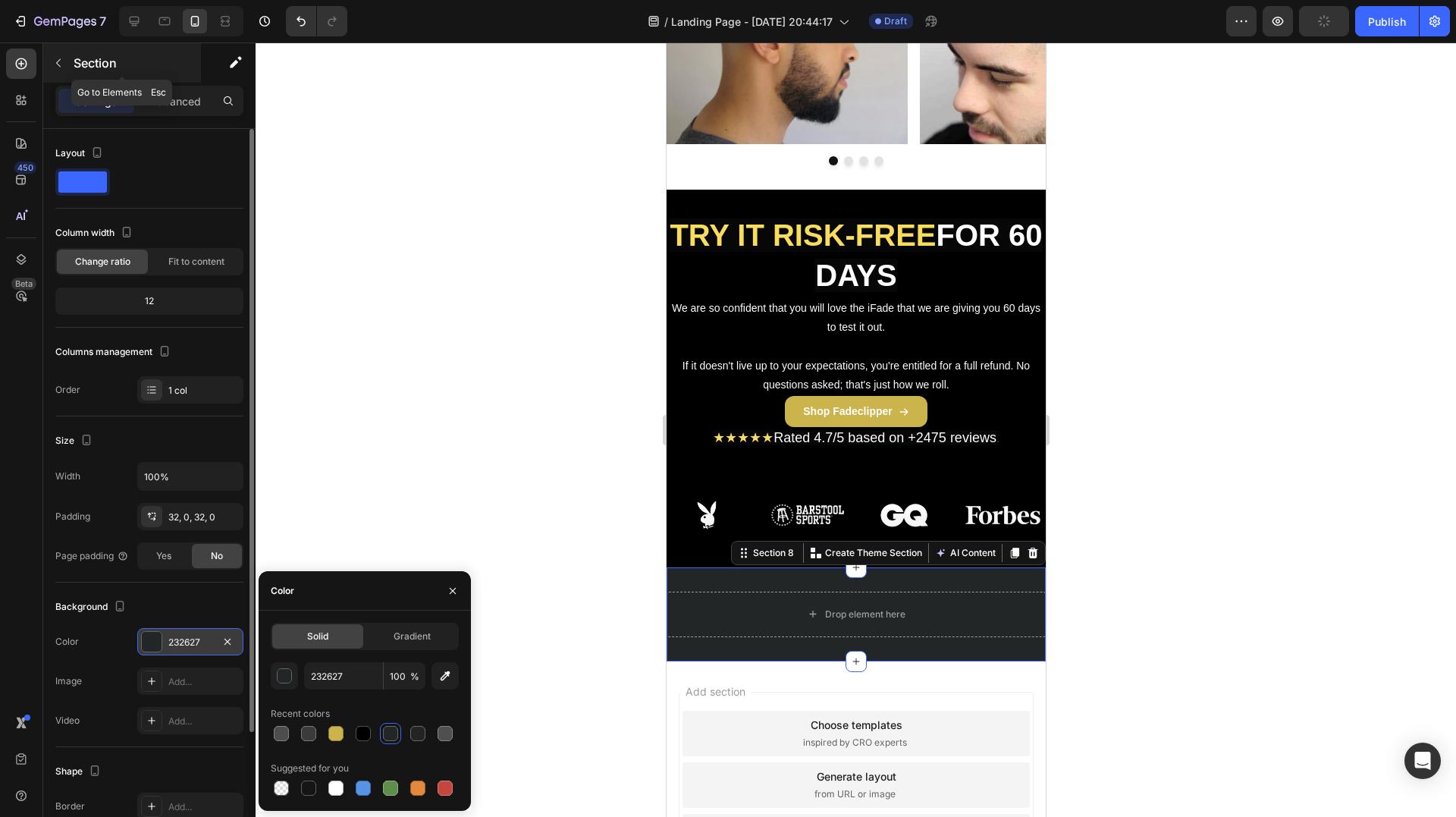
click at [80, 54] on p "Section" at bounding box center [136, 63] width 124 height 18
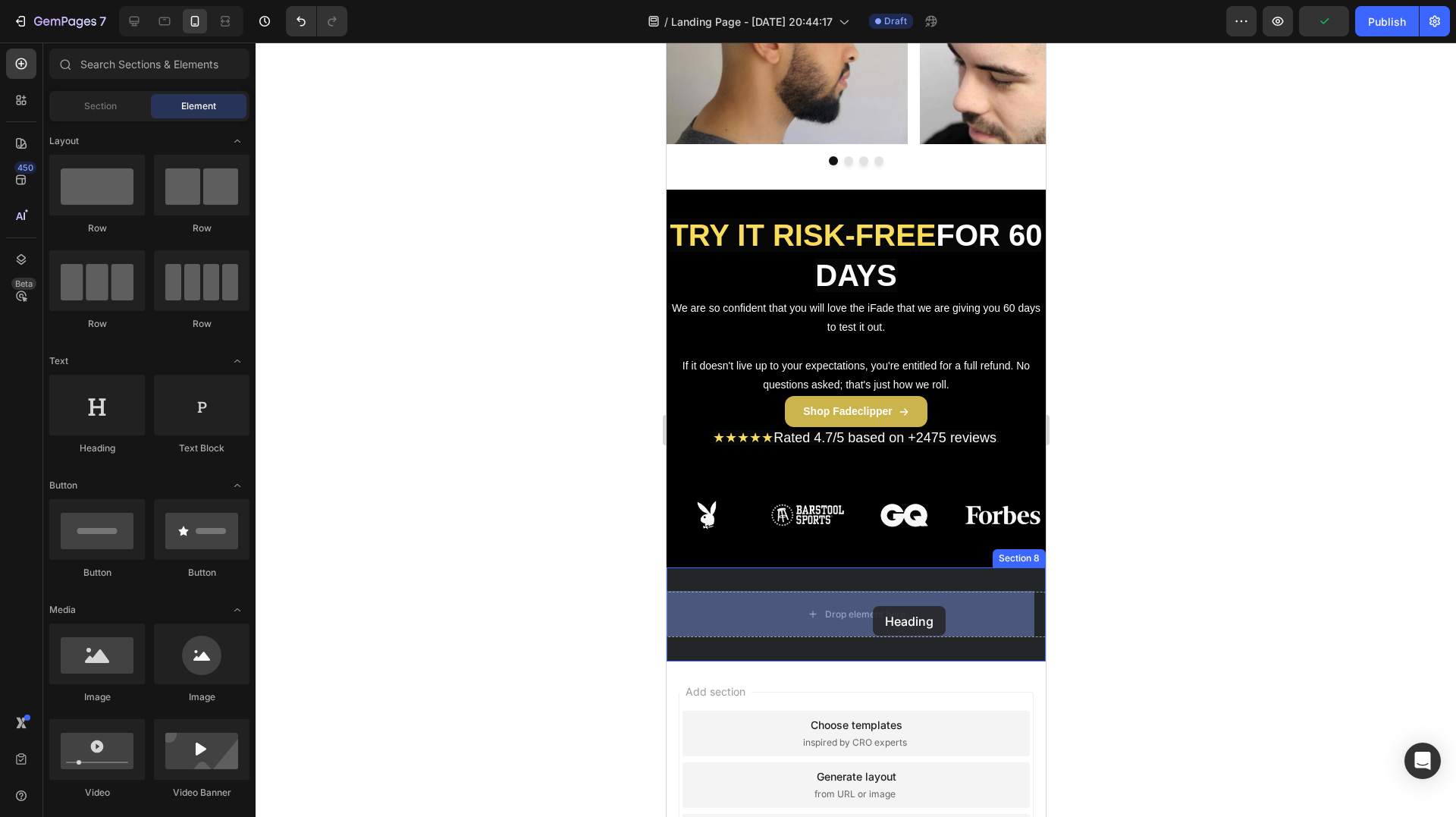
drag, startPoint x: 755, startPoint y: 463, endPoint x: 872, endPoint y: 622, distance: 197.4
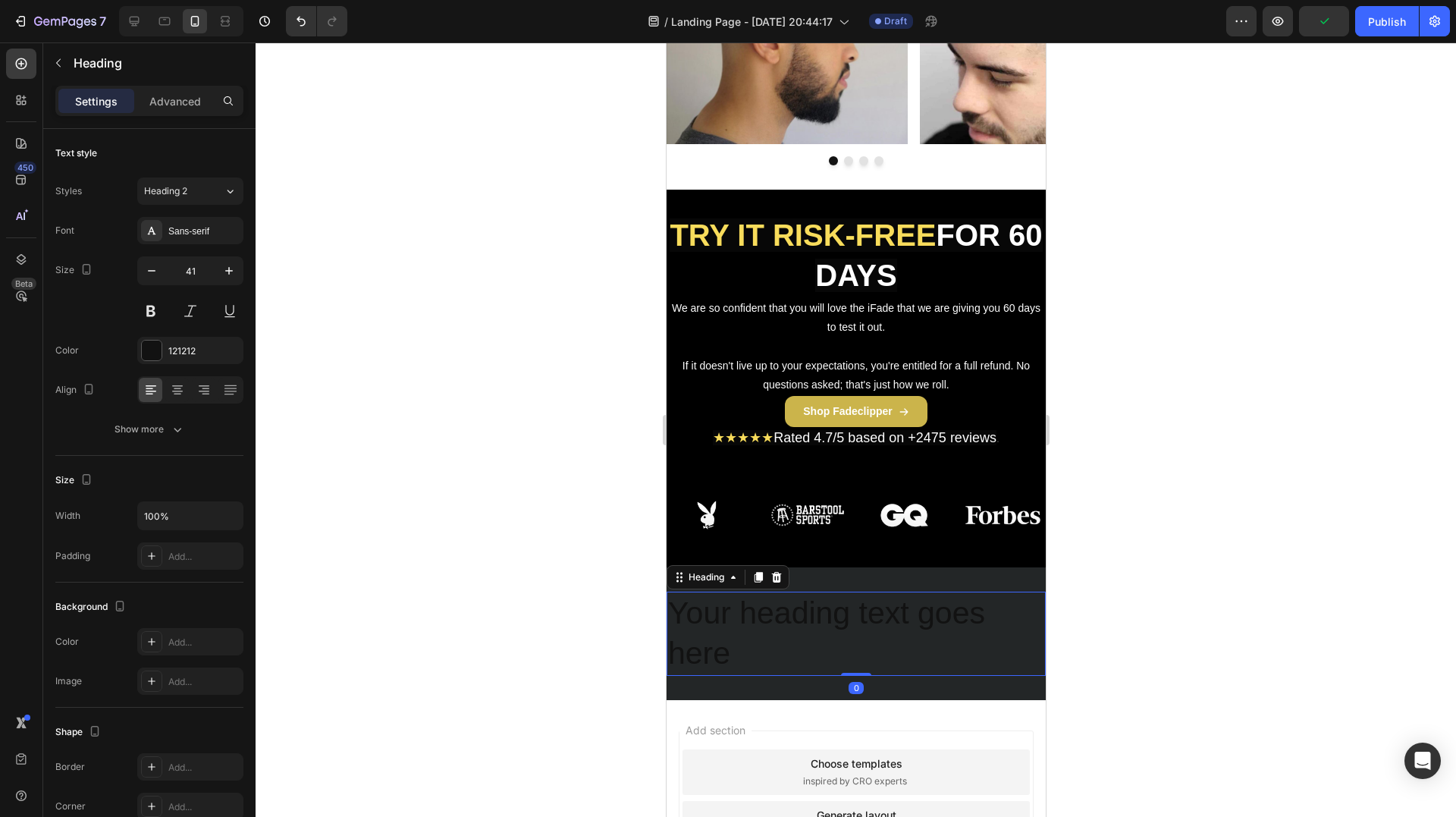
click at [828, 618] on h2 "Your heading text goes here" at bounding box center [855, 633] width 379 height 84
click at [828, 618] on p "Your heading text goes here" at bounding box center [854, 633] width 376 height 81
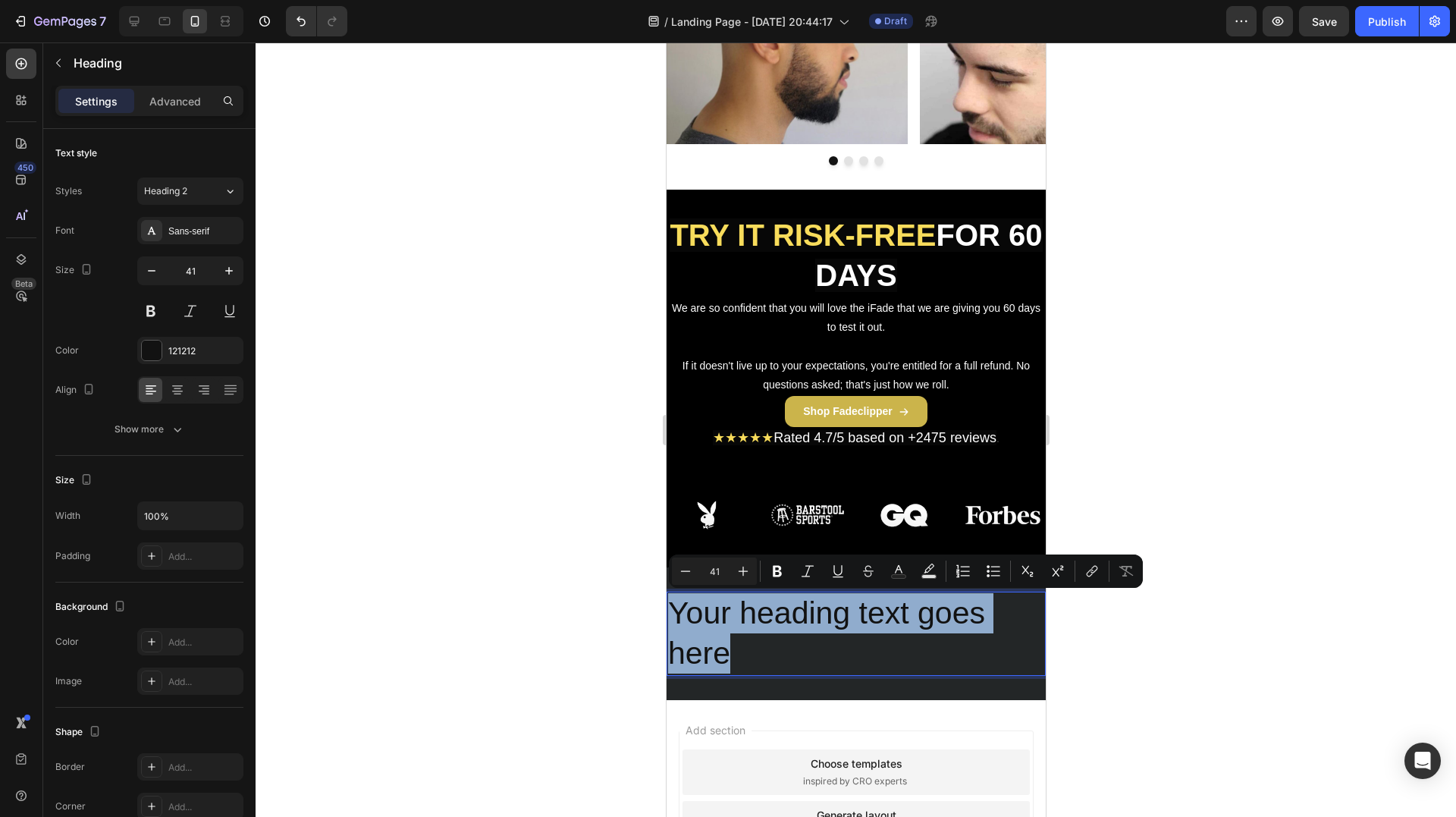
click at [828, 618] on p "Your heading text goes here" at bounding box center [854, 633] width 376 height 81
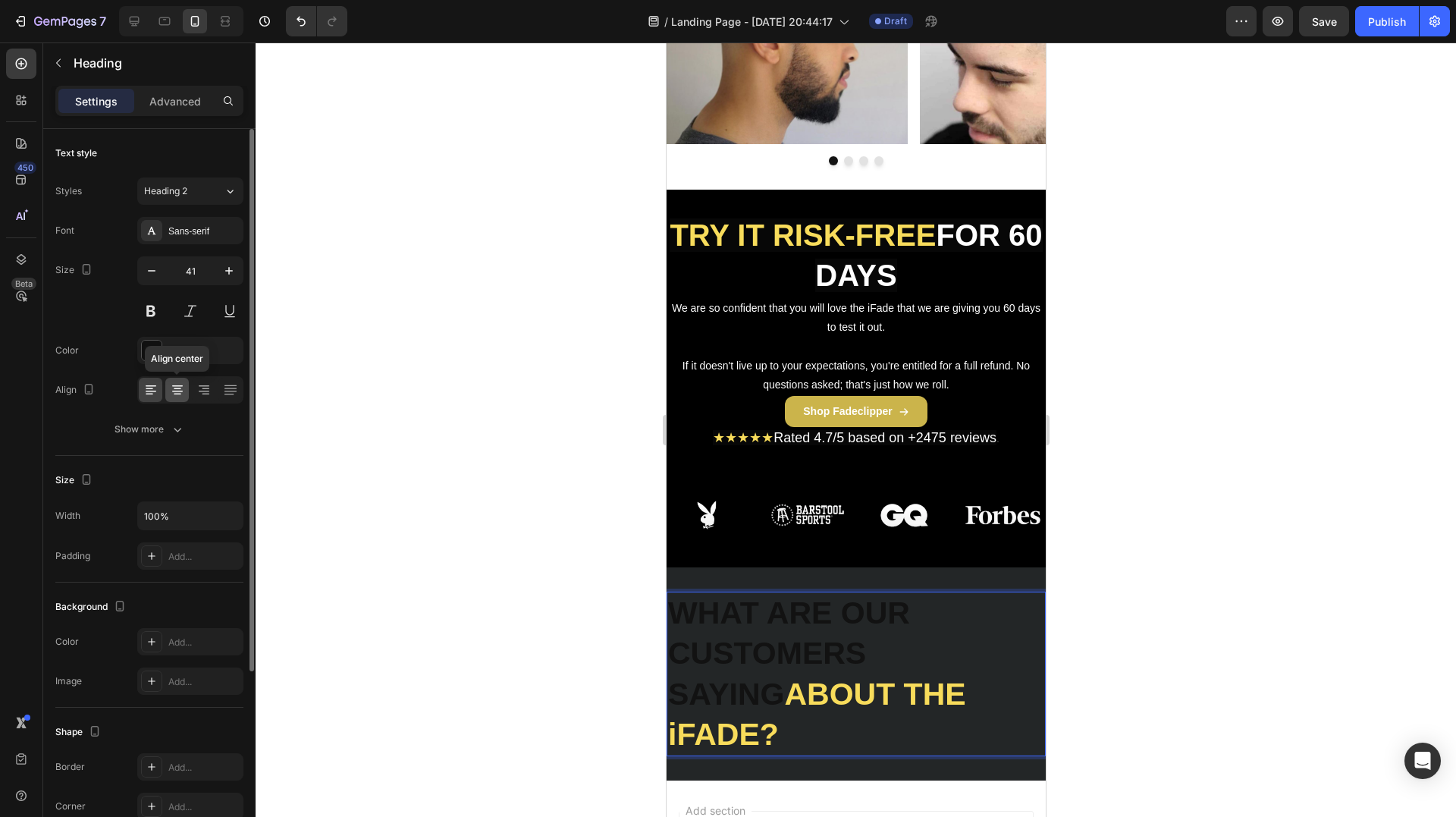
click at [178, 389] on icon at bounding box center [178, 390] width 8 height 2
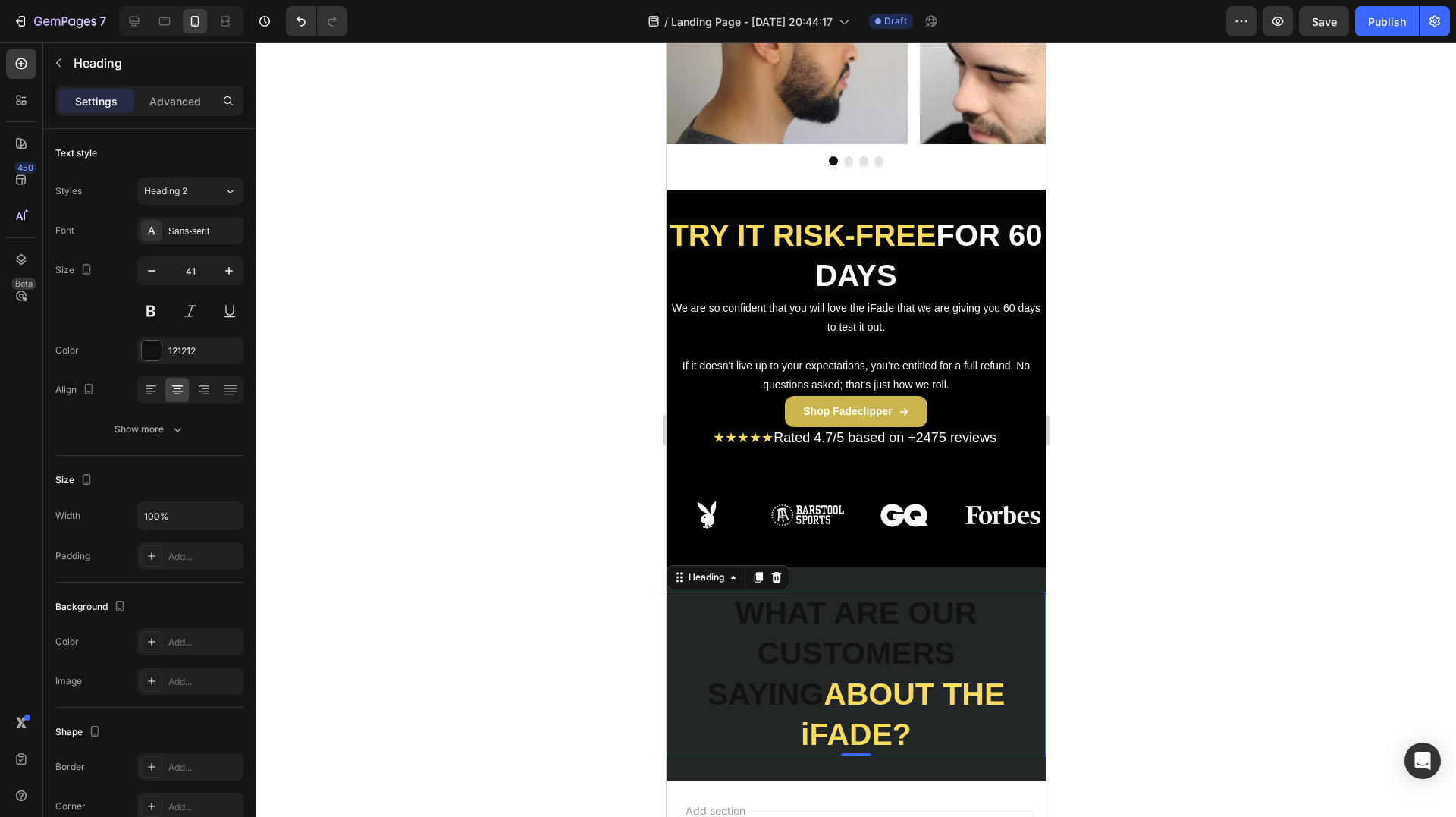
click at [876, 729] on strong "ABOUT THE iFADE?" at bounding box center [902, 714] width 204 height 75
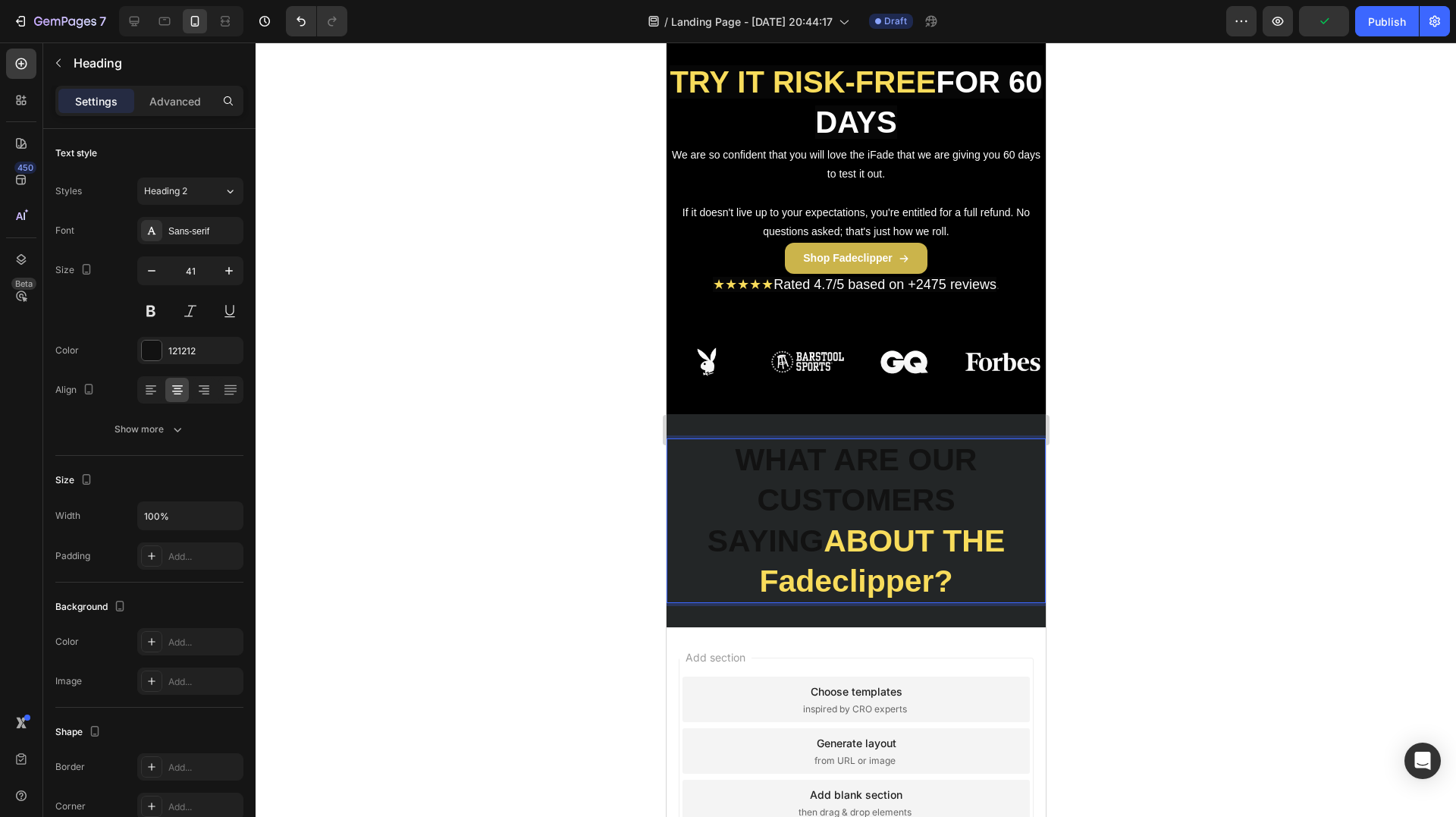
scroll to position [2487, 0]
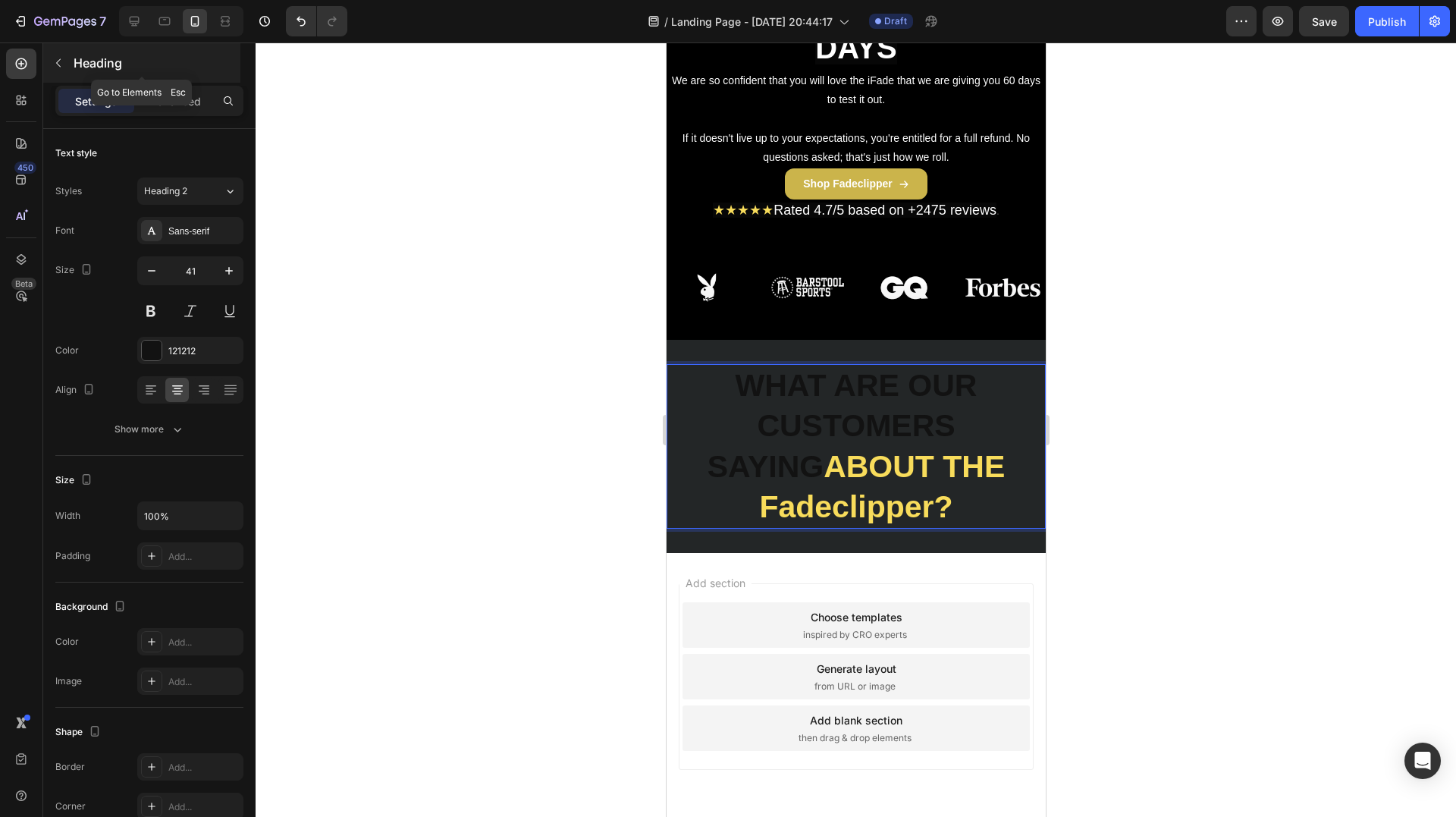
click at [84, 67] on p "Heading" at bounding box center [156, 63] width 164 height 18
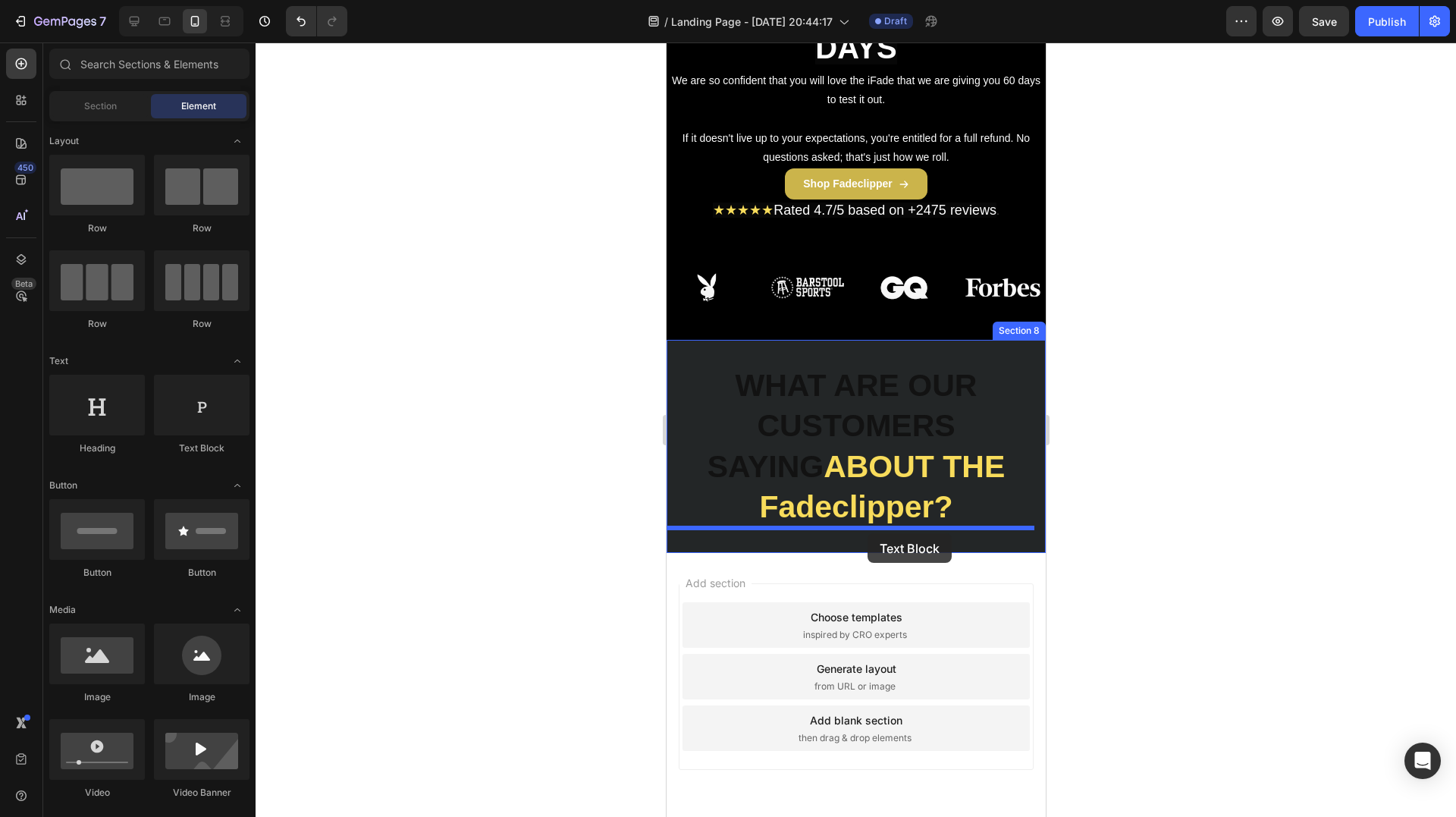
drag, startPoint x: 876, startPoint y: 456, endPoint x: 867, endPoint y: 533, distance: 77.5
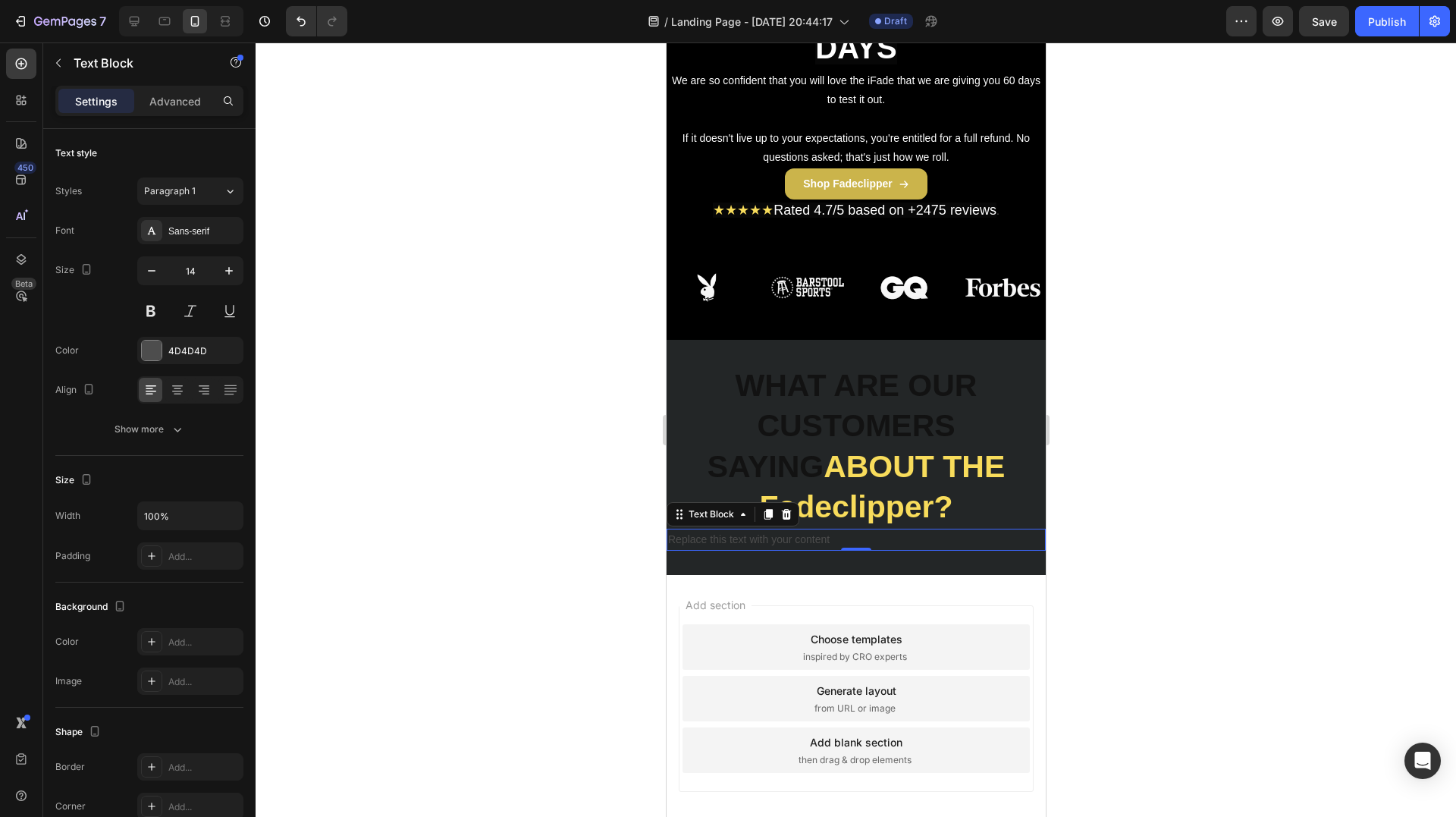
click at [811, 536] on div "Replace this text with your content" at bounding box center [855, 540] width 379 height 22
click at [811, 537] on p "Replace this text with your content" at bounding box center [854, 539] width 376 height 19
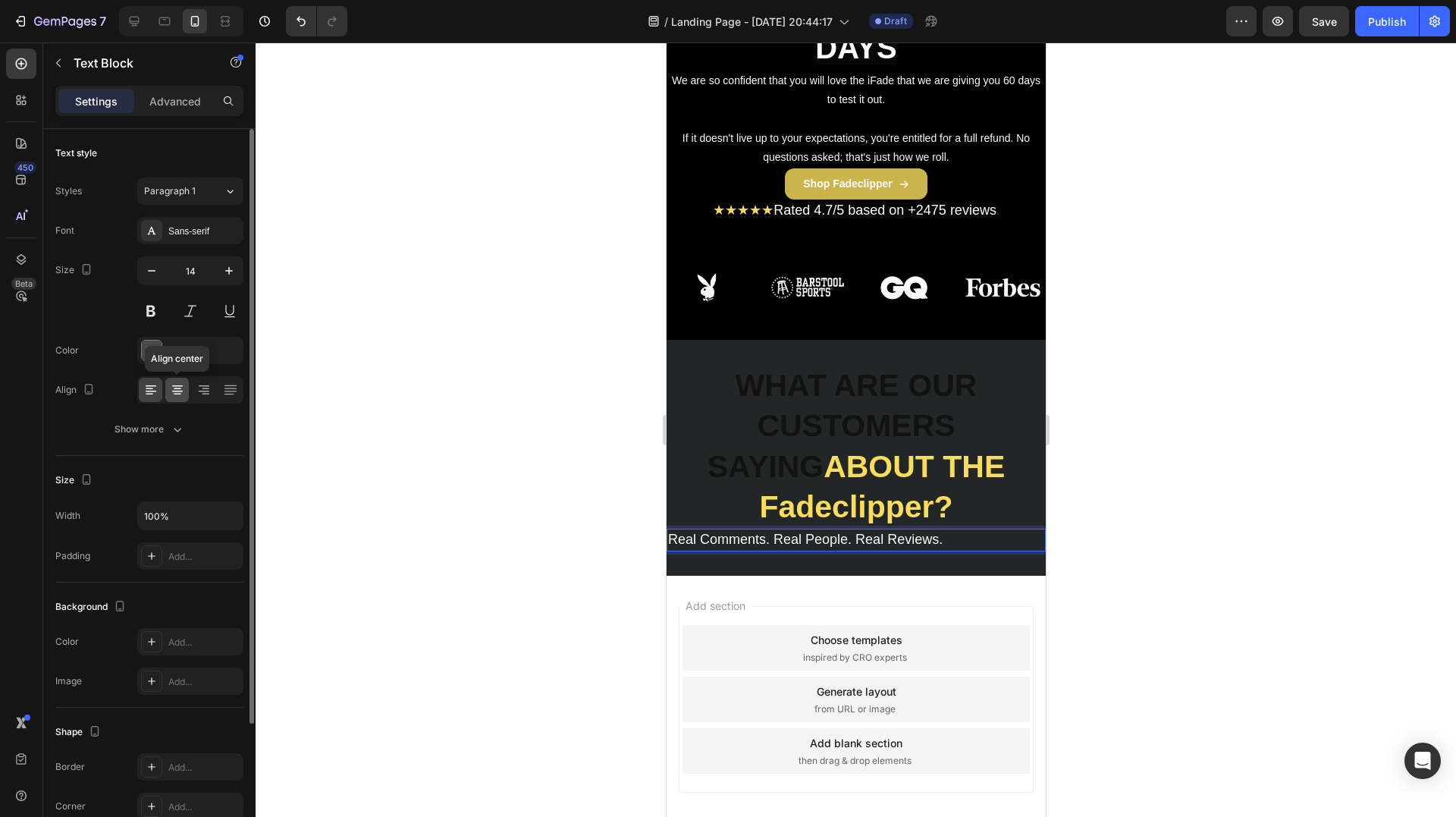
click at [185, 384] on div at bounding box center [178, 390] width 24 height 25
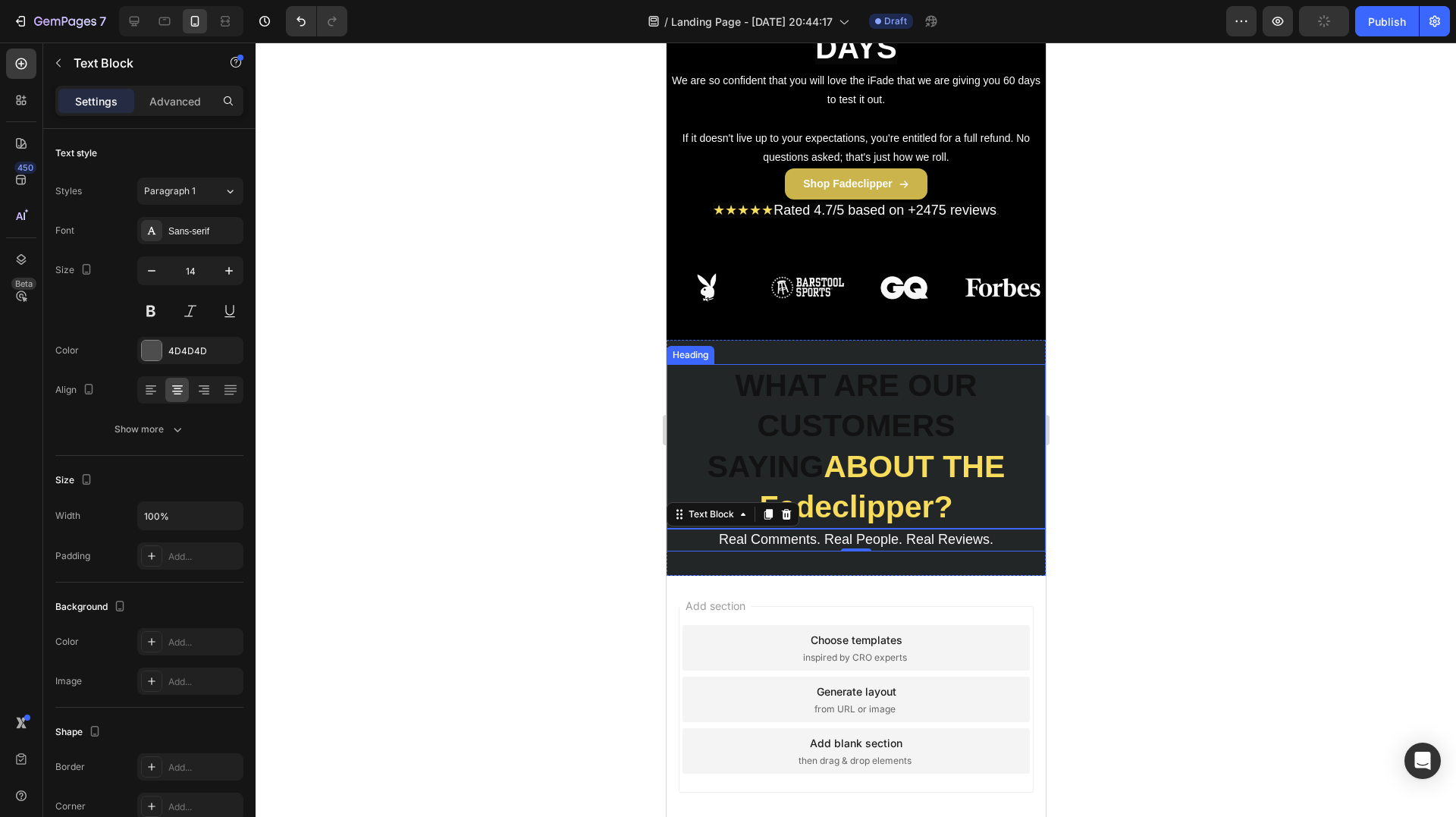
click at [936, 500] on strong "ABOUT THE Fadeclipper?" at bounding box center [881, 486] width 246 height 75
click at [857, 529] on div "Real Comments. Real People. Real Reviews." at bounding box center [855, 540] width 379 height 23
click at [873, 562] on div "⁠⁠⁠⁠⁠⁠⁠ WHAT ARE OUR CUSTOMERS SAYING ABOUT THE Fadeclipper? Heading Real Comme…" at bounding box center [855, 457] width 379 height 236
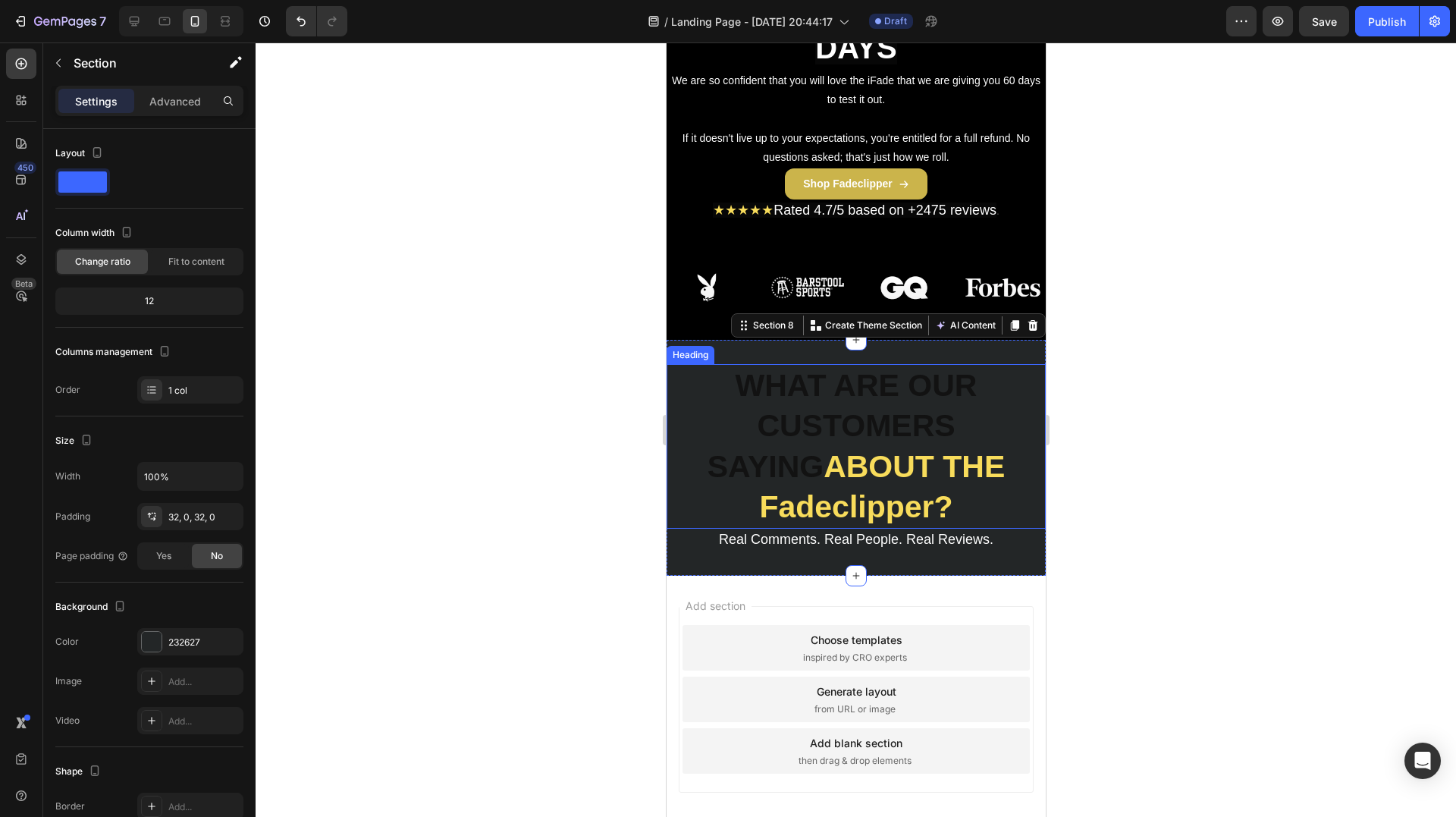
click at [847, 507] on strong "ABOUT THE Fadeclipper?" at bounding box center [881, 486] width 246 height 75
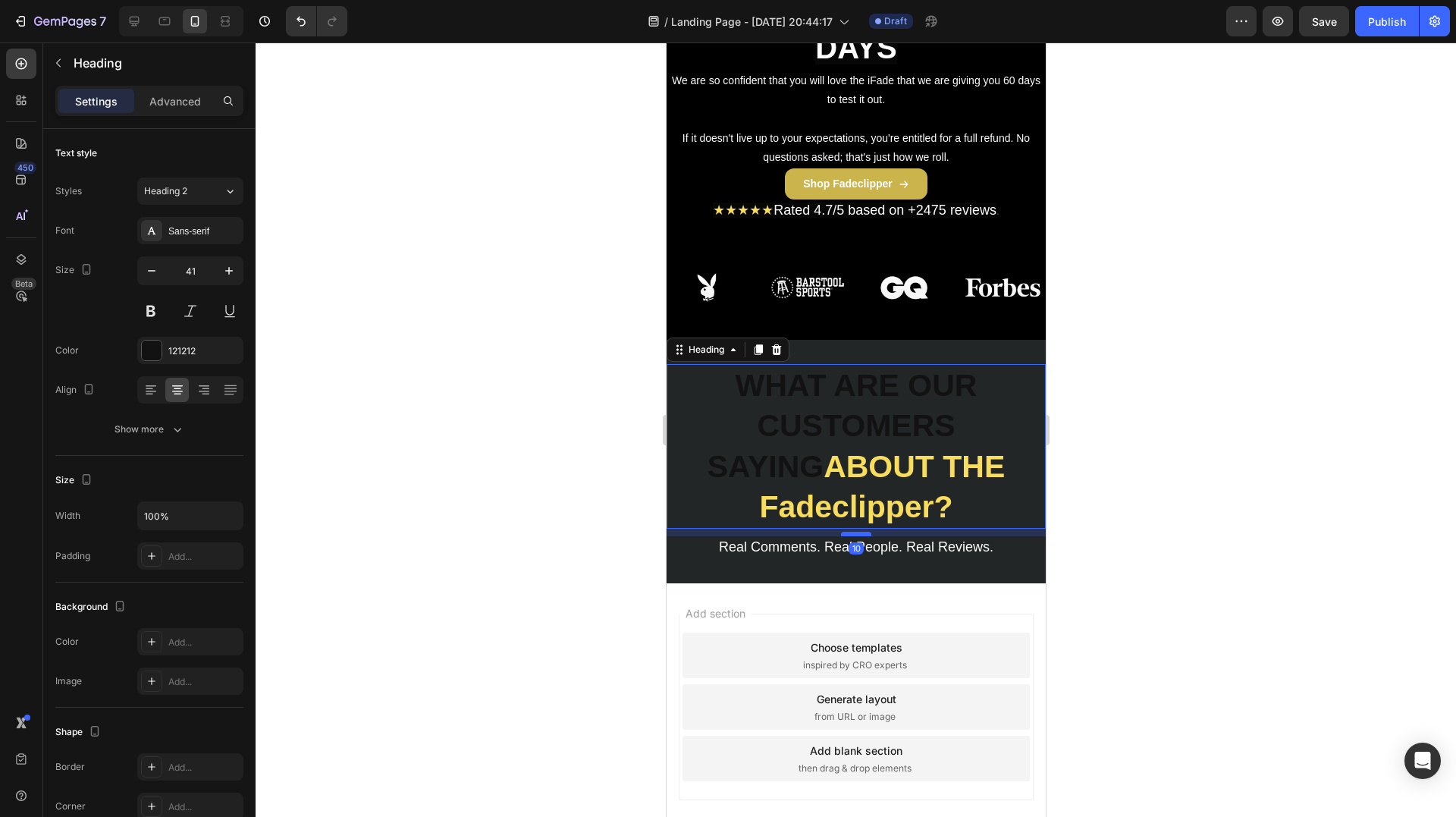
drag, startPoint x: 851, startPoint y: 525, endPoint x: 854, endPoint y: 533, distance: 8.5
click at [854, 533] on div at bounding box center [855, 534] width 31 height 5
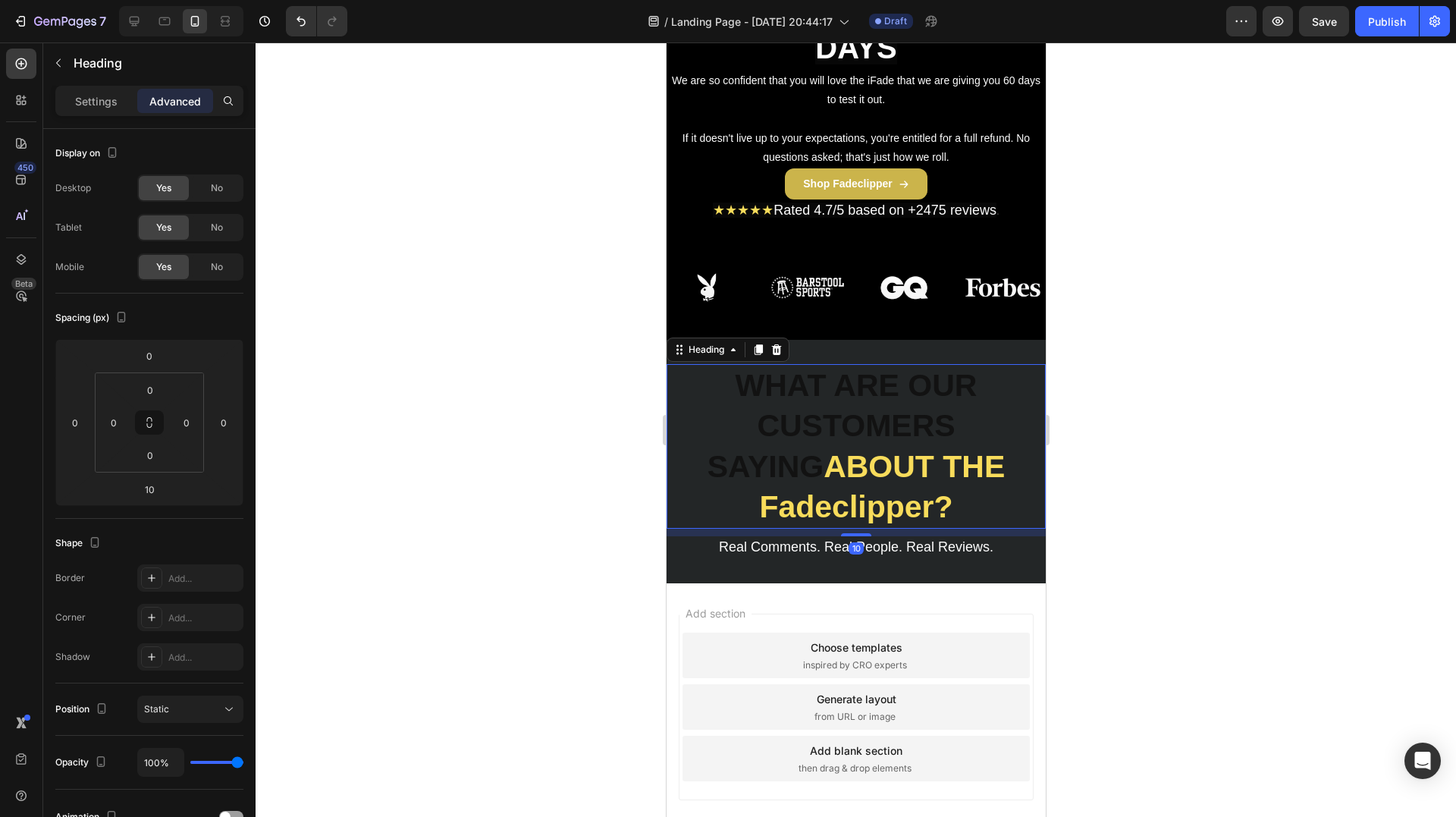
click at [510, 524] on div at bounding box center [855, 429] width 1201 height 775
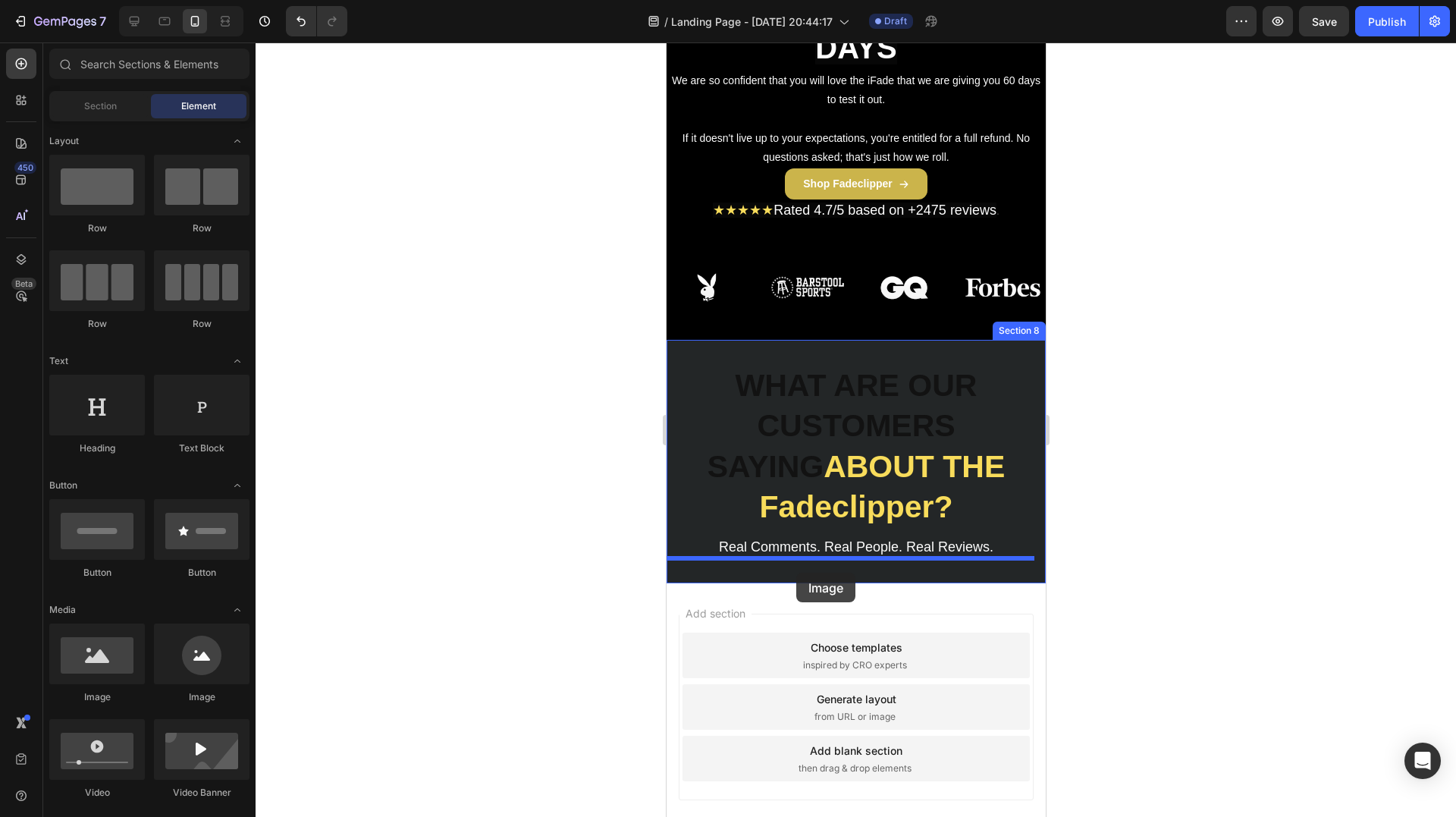
drag, startPoint x: 773, startPoint y: 701, endPoint x: 795, endPoint y: 572, distance: 130.9
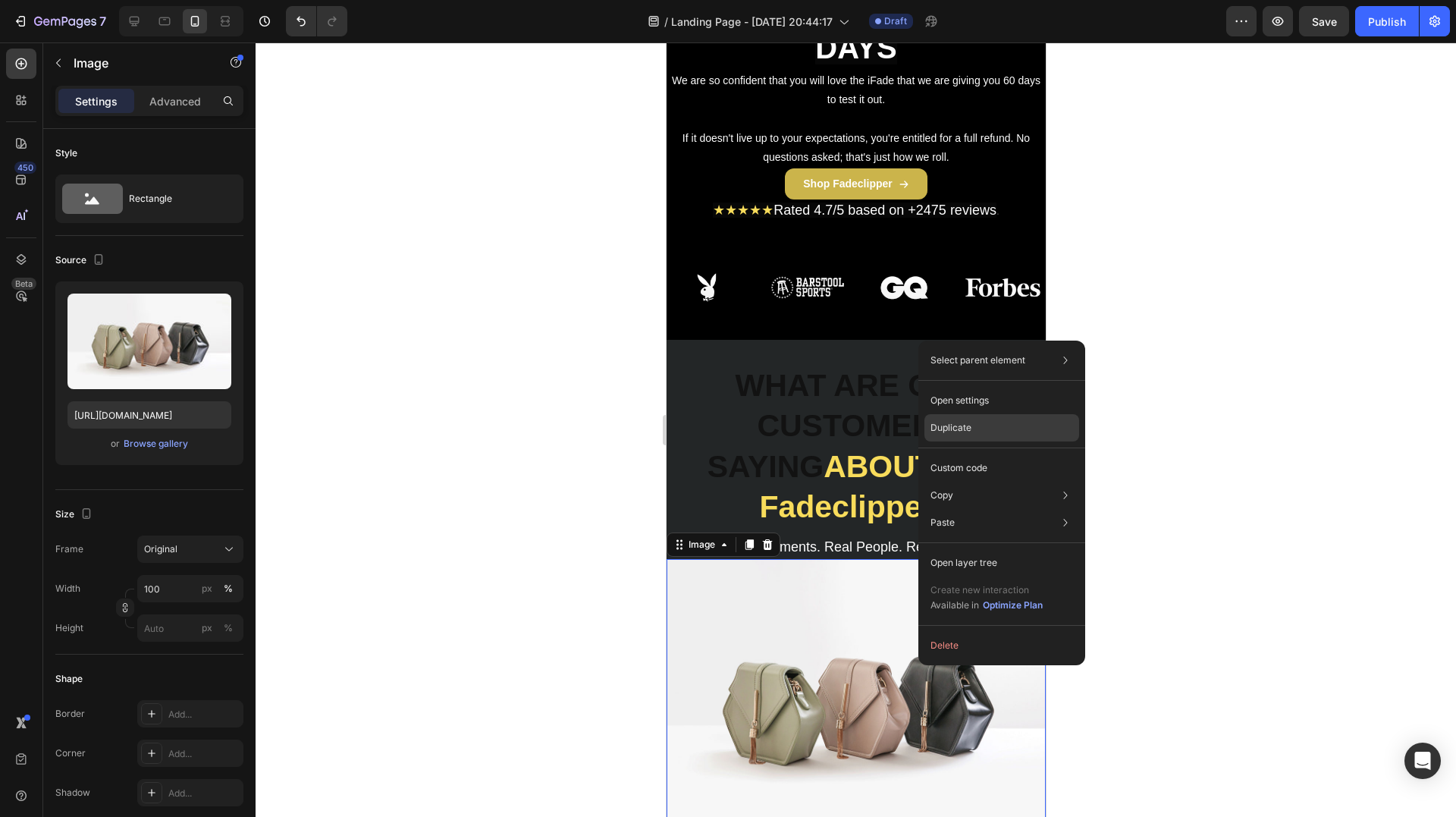
click at [965, 430] on p "Duplicate" at bounding box center [951, 428] width 41 height 14
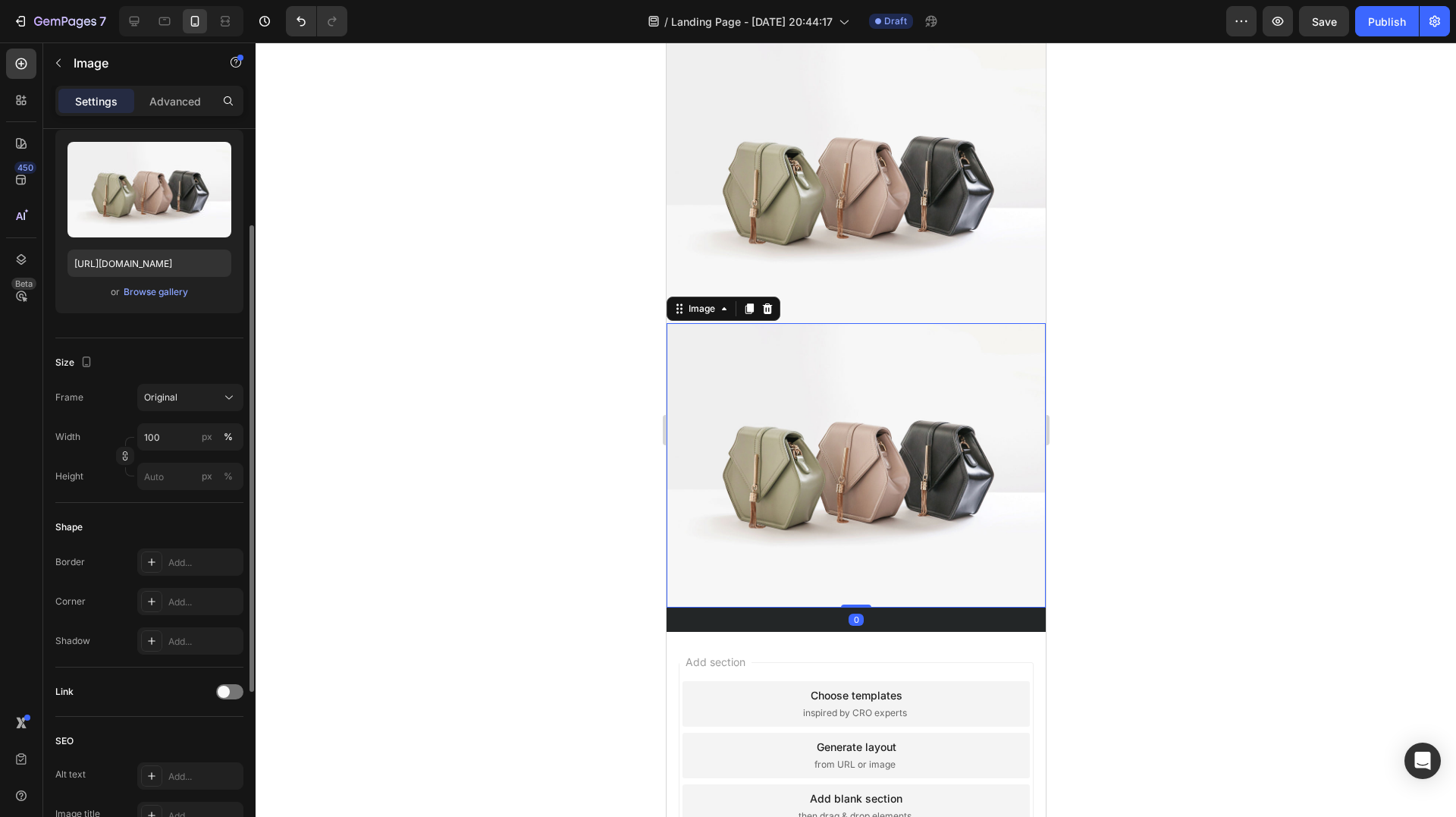
scroll to position [2898, 0]
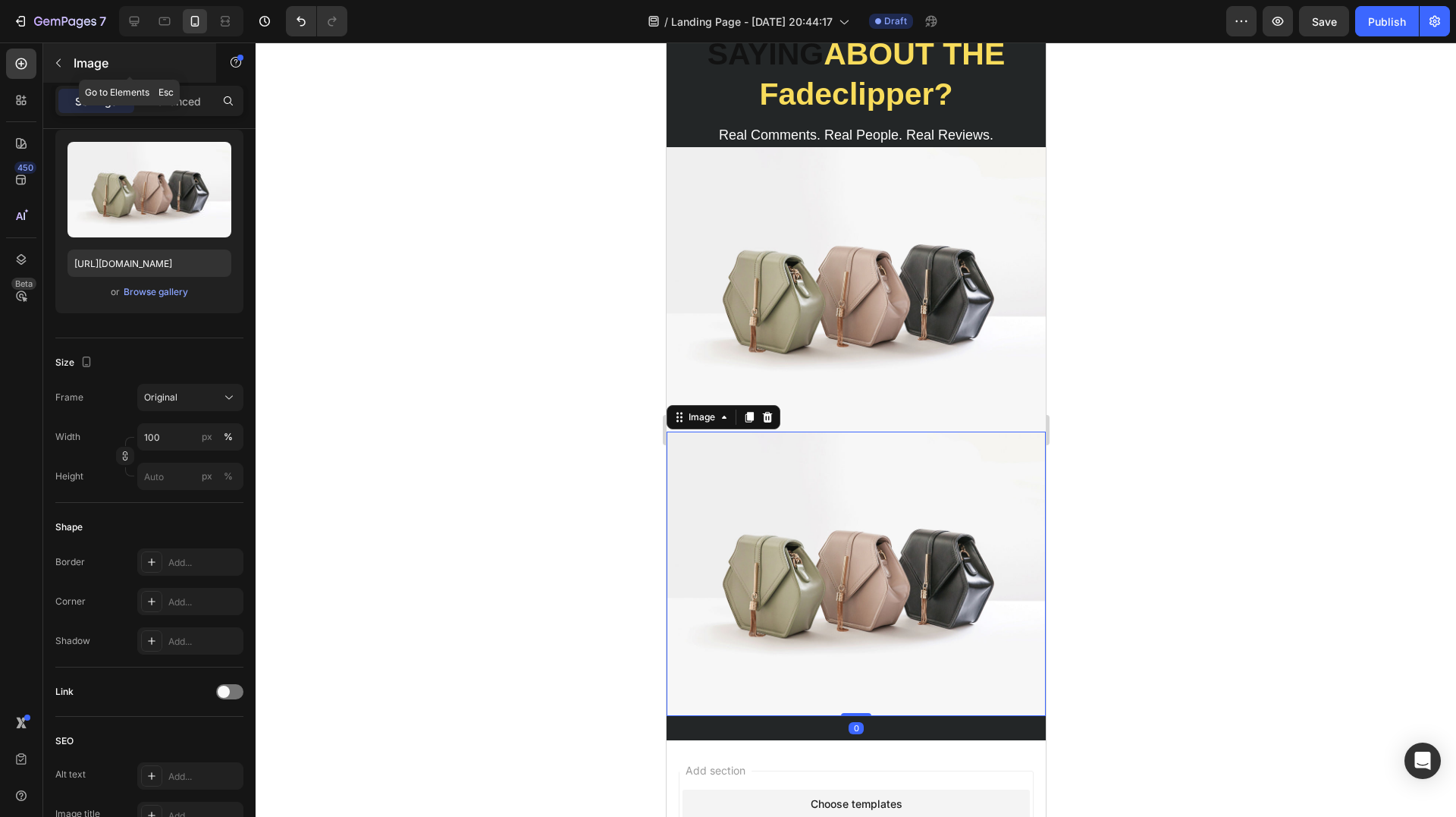
click at [111, 72] on div "Image" at bounding box center [129, 63] width 173 height 39
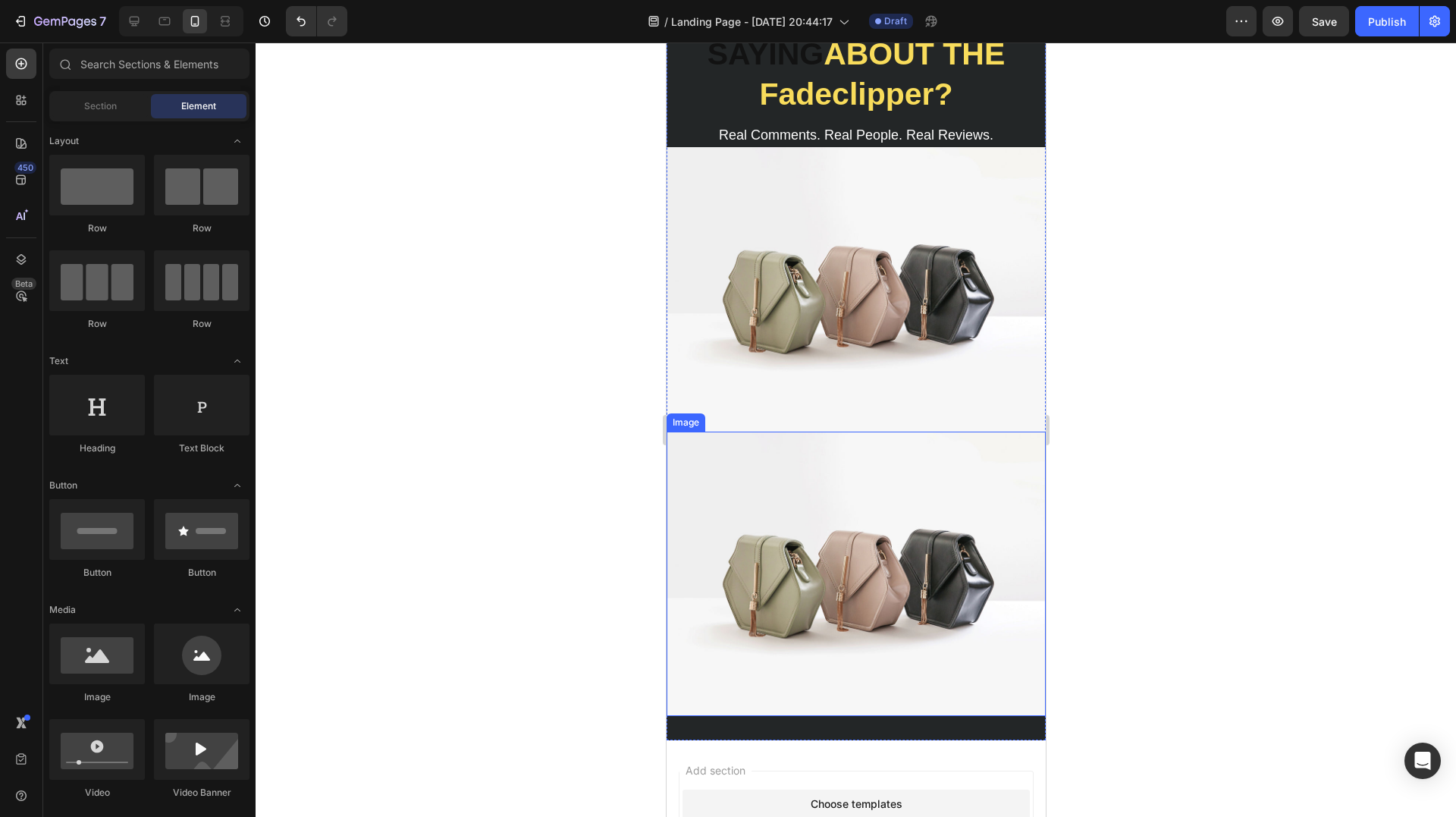
click at [816, 287] on img at bounding box center [855, 289] width 379 height 284
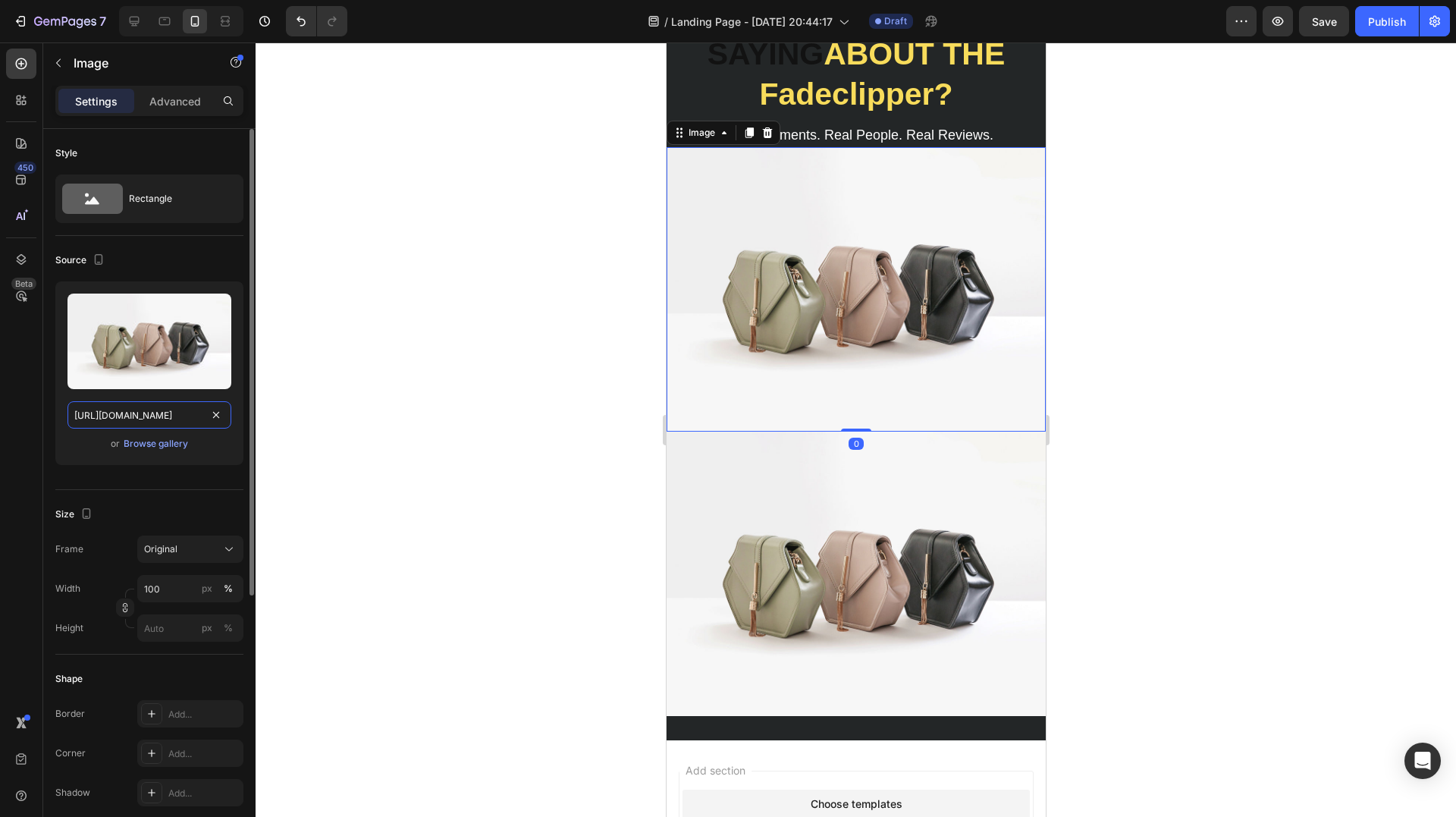
click at [118, 408] on input "https://cdn.shopify.com/s/files/1/2005/9307/files/image_demo.jpg" at bounding box center [149, 415] width 164 height 28
paste input "0829/8607/4442/files/gempages_517458748881503014-d73ecfb5-3b36-4b31-848b-214307…"
type input "[URL][DOMAIN_NAME]"
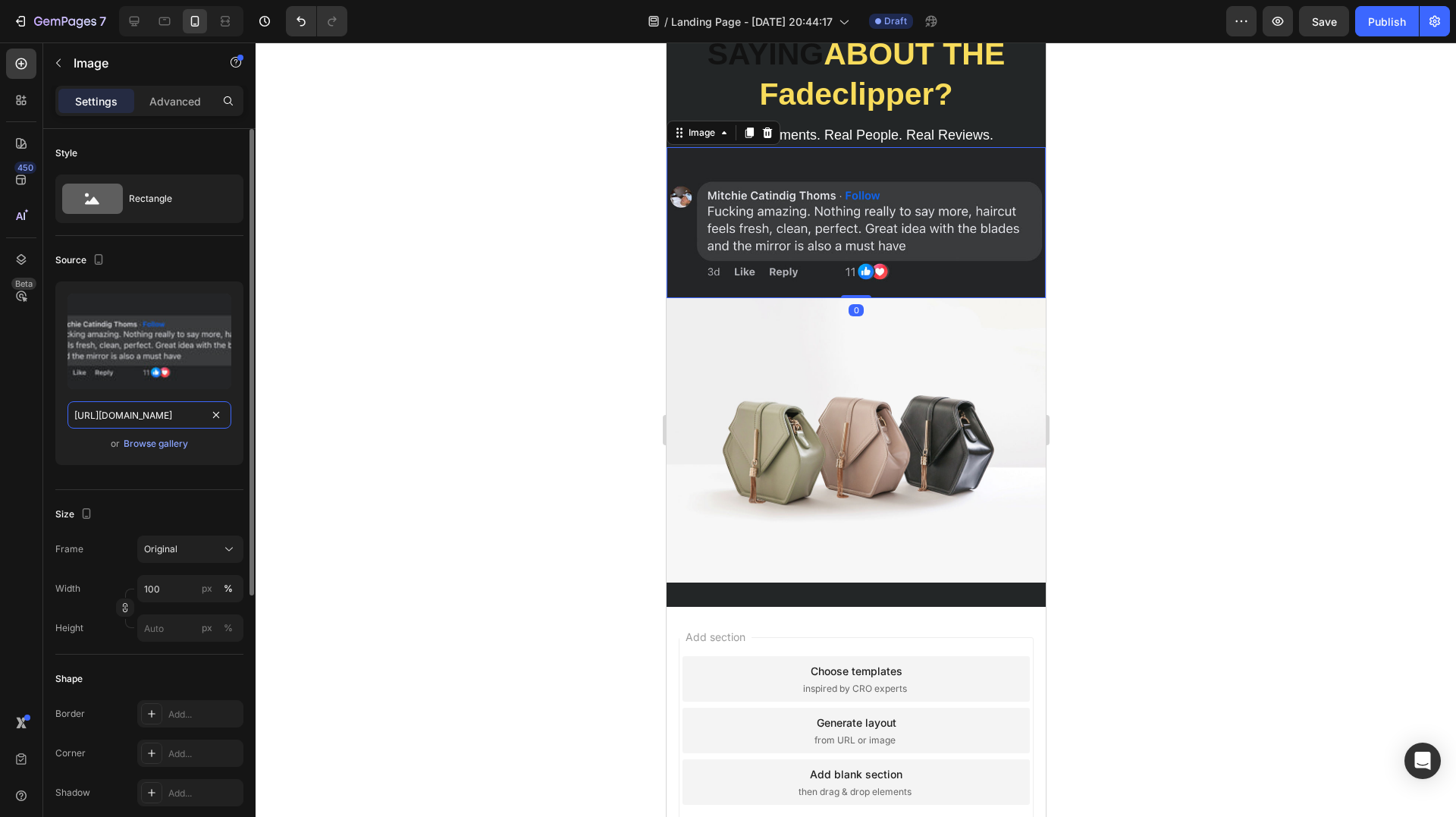
scroll to position [0, 526]
click at [788, 489] on img at bounding box center [855, 440] width 379 height 284
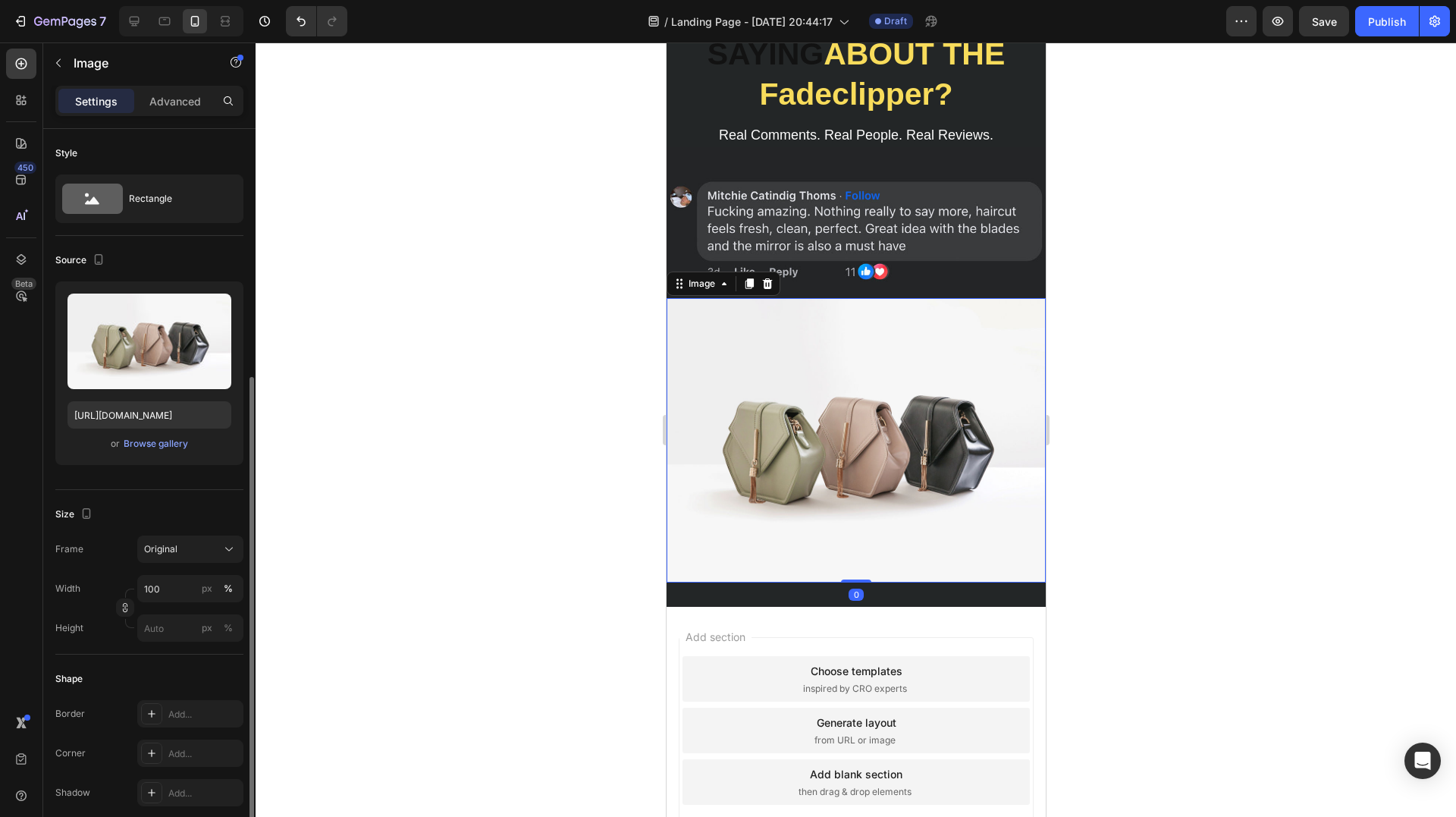
scroll to position [152, 0]
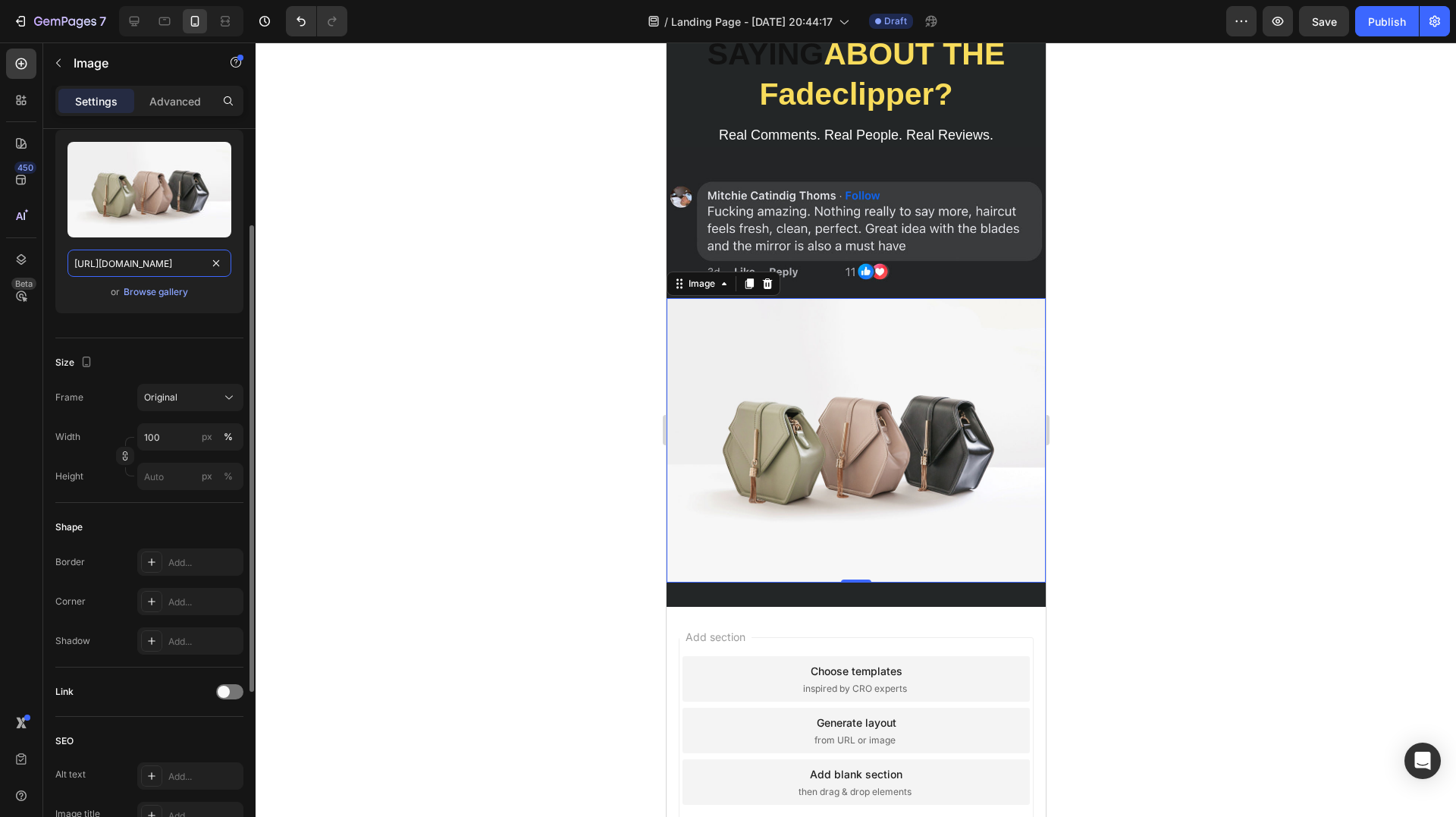
click at [141, 270] on input "https://cdn.shopify.com/s/files/1/2005/9307/files/image_demo.jpg" at bounding box center [149, 263] width 164 height 28
paste input "0829/8607/4442/files/gempages_517458748881503014-ab59f8dd-e407-46a8-975f-1040f1…"
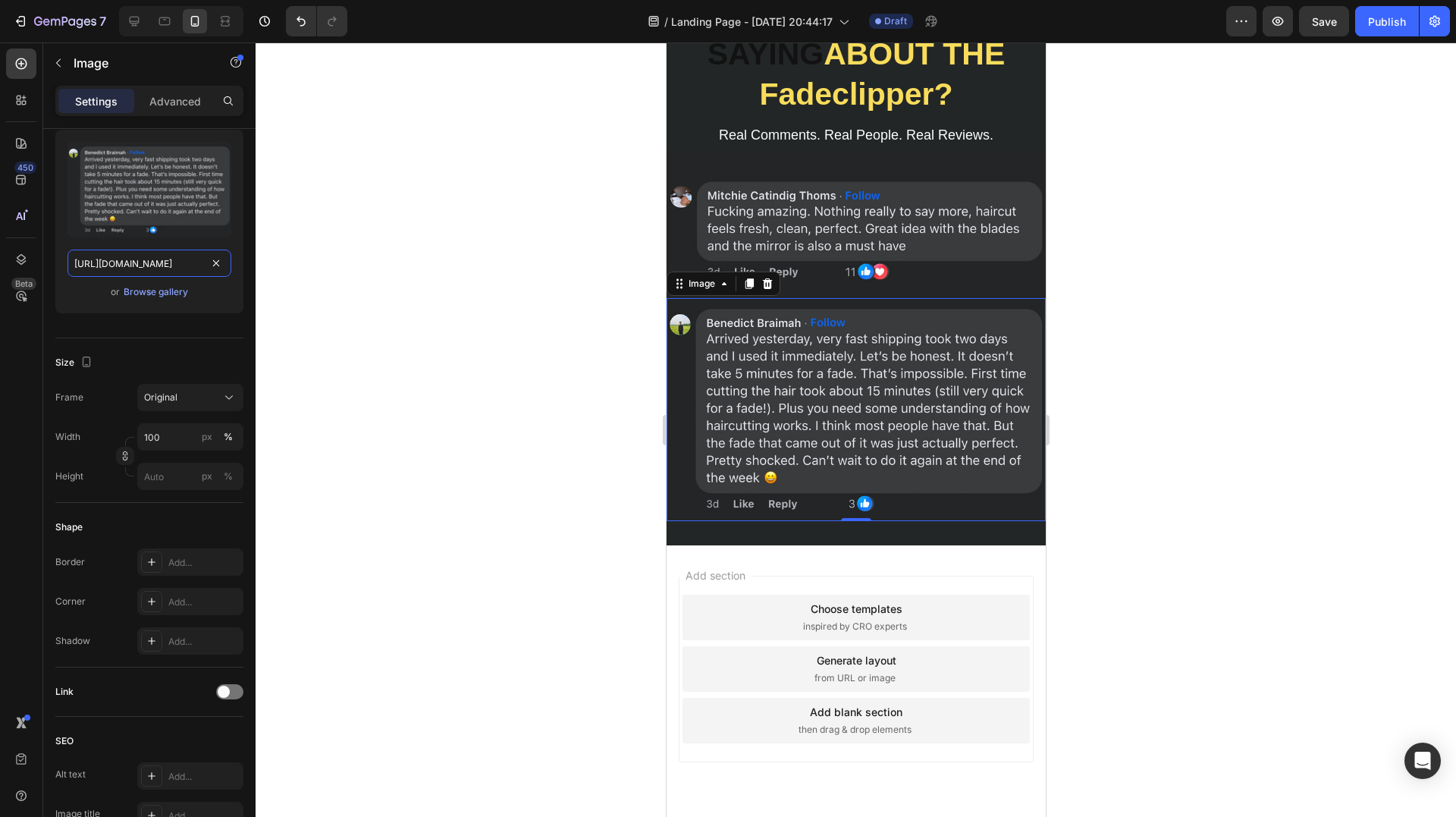
type input "[URL][DOMAIN_NAME]"
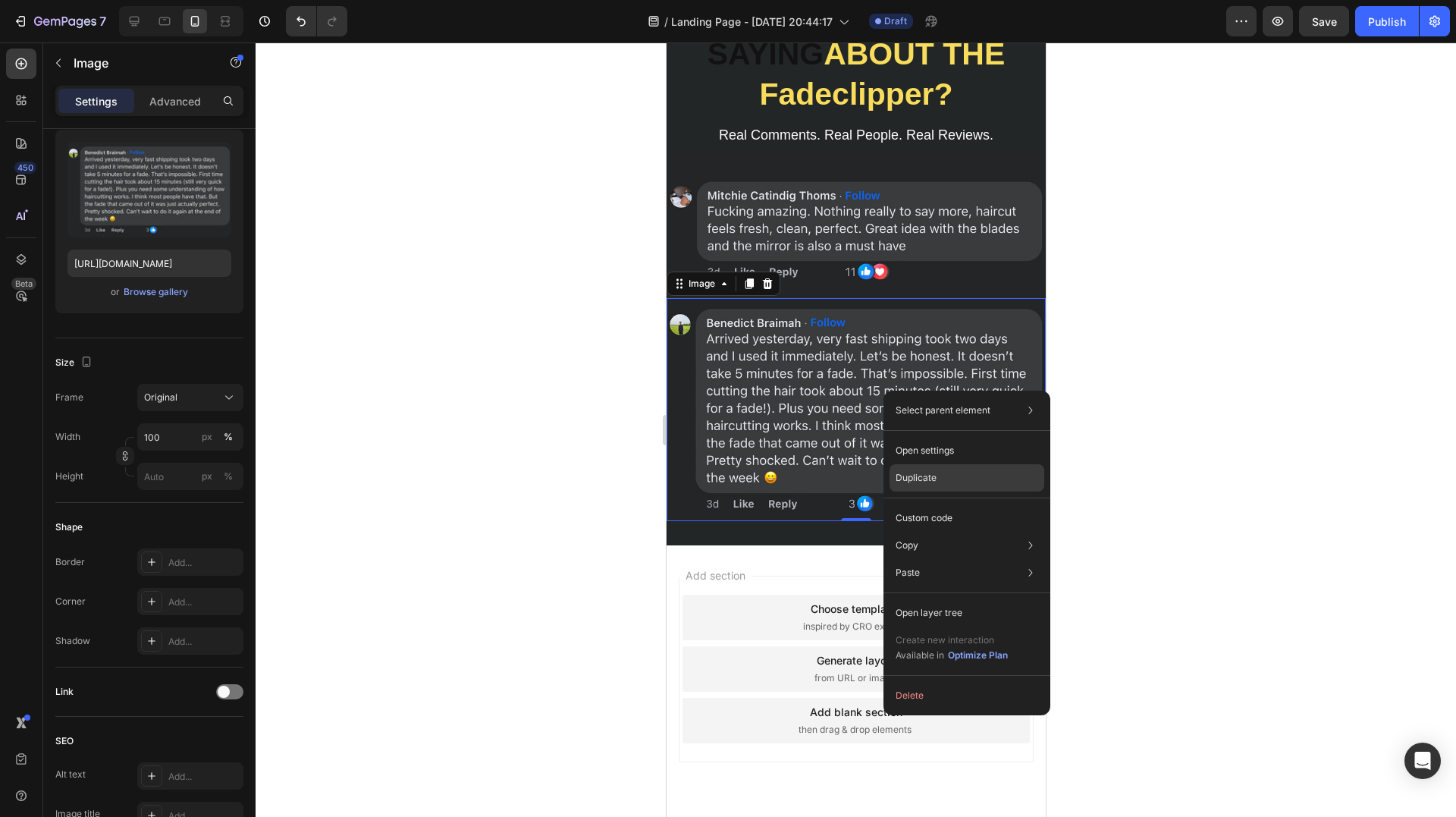
drag, startPoint x: 930, startPoint y: 478, endPoint x: 244, endPoint y: 423, distance: 688.2
click at [930, 478] on p "Duplicate" at bounding box center [916, 478] width 41 height 14
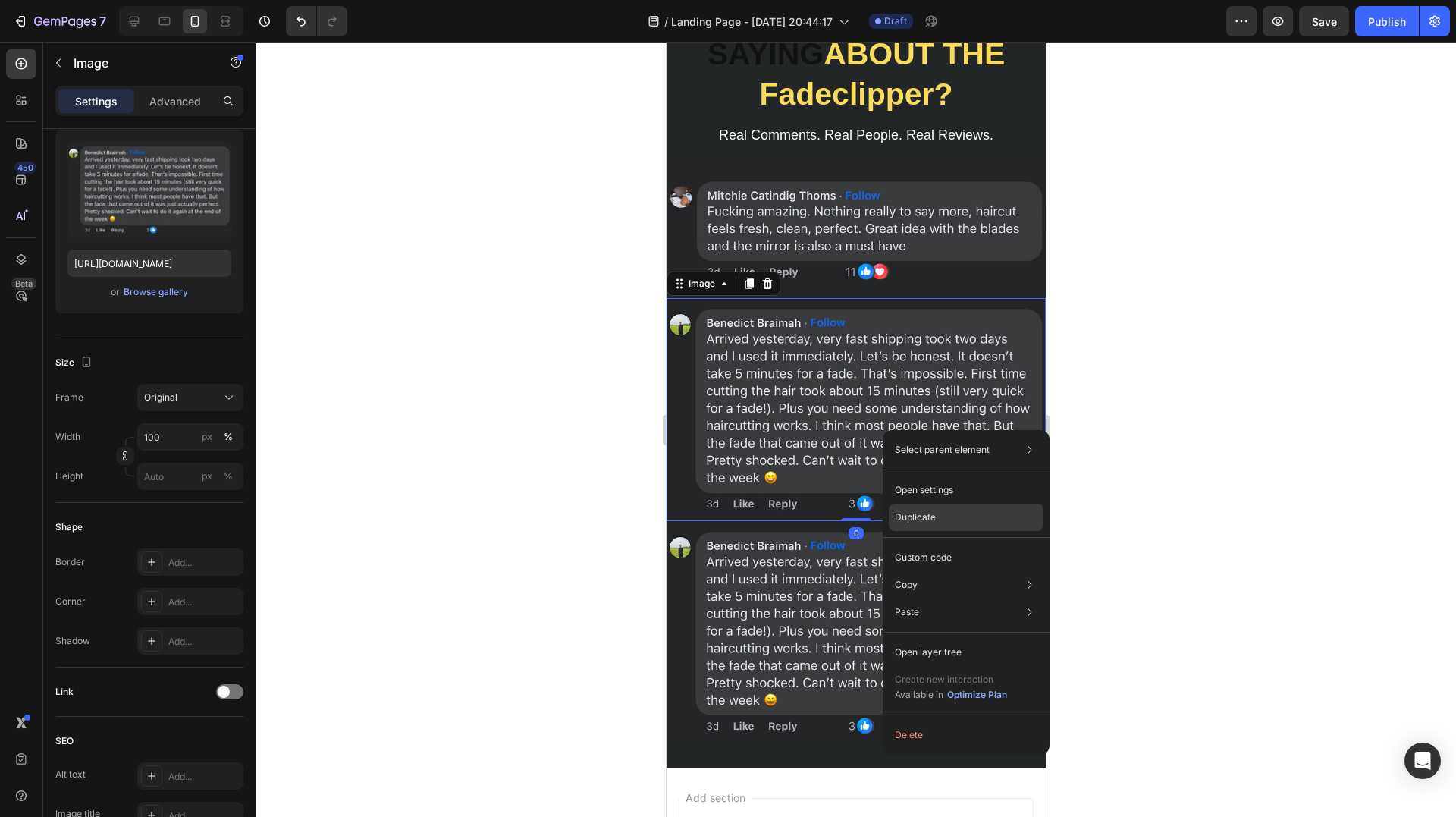
click at [942, 544] on div "Duplicate" at bounding box center [966, 557] width 155 height 28
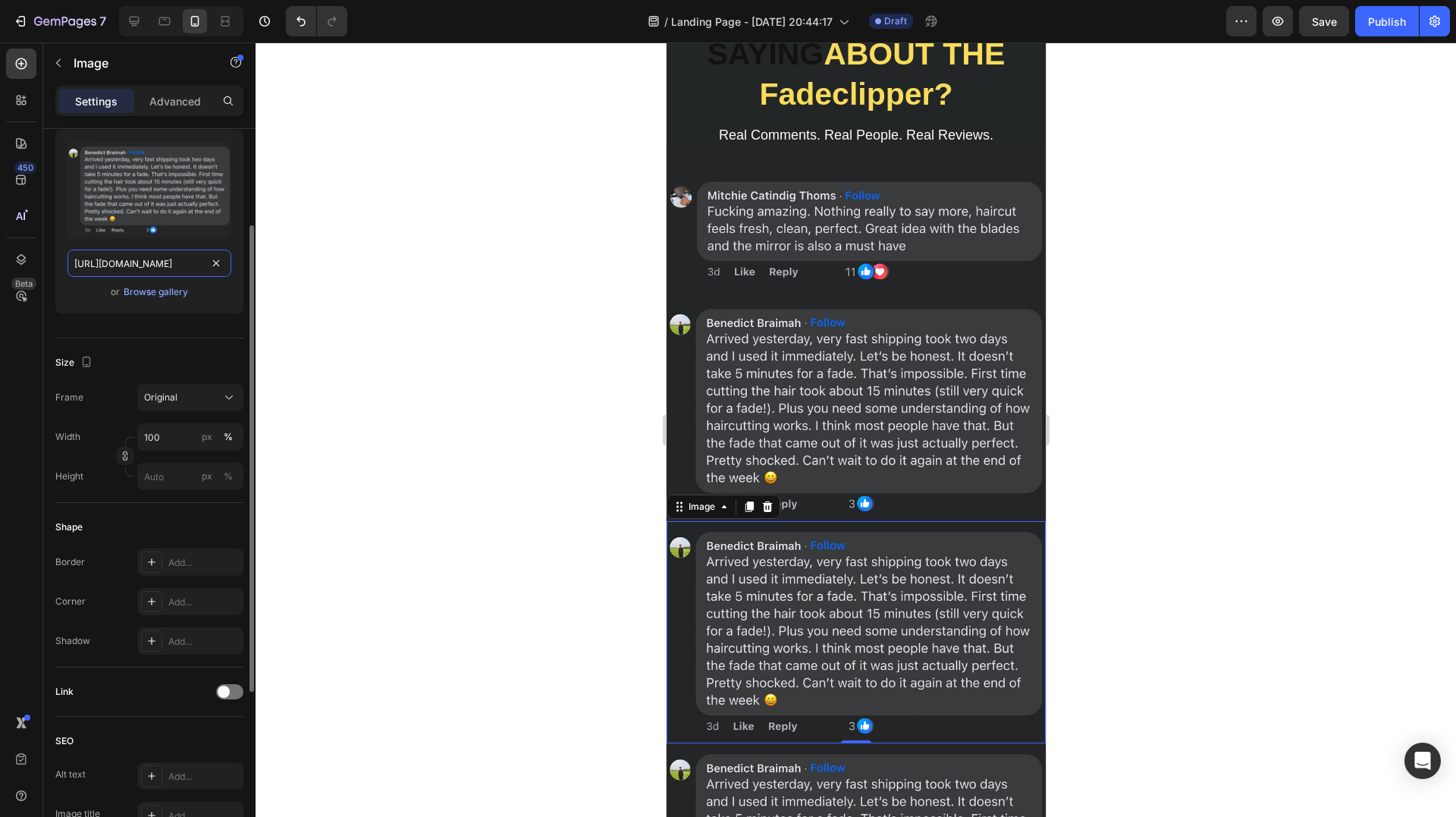
click at [142, 262] on input "[URL][DOMAIN_NAME]" at bounding box center [149, 263] width 164 height 28
paste input "42a9f0ca-b2ca-40f4-b1ba-079efea298cb.jpg?v=1719165851"
type input "[URL][DOMAIN_NAME]"
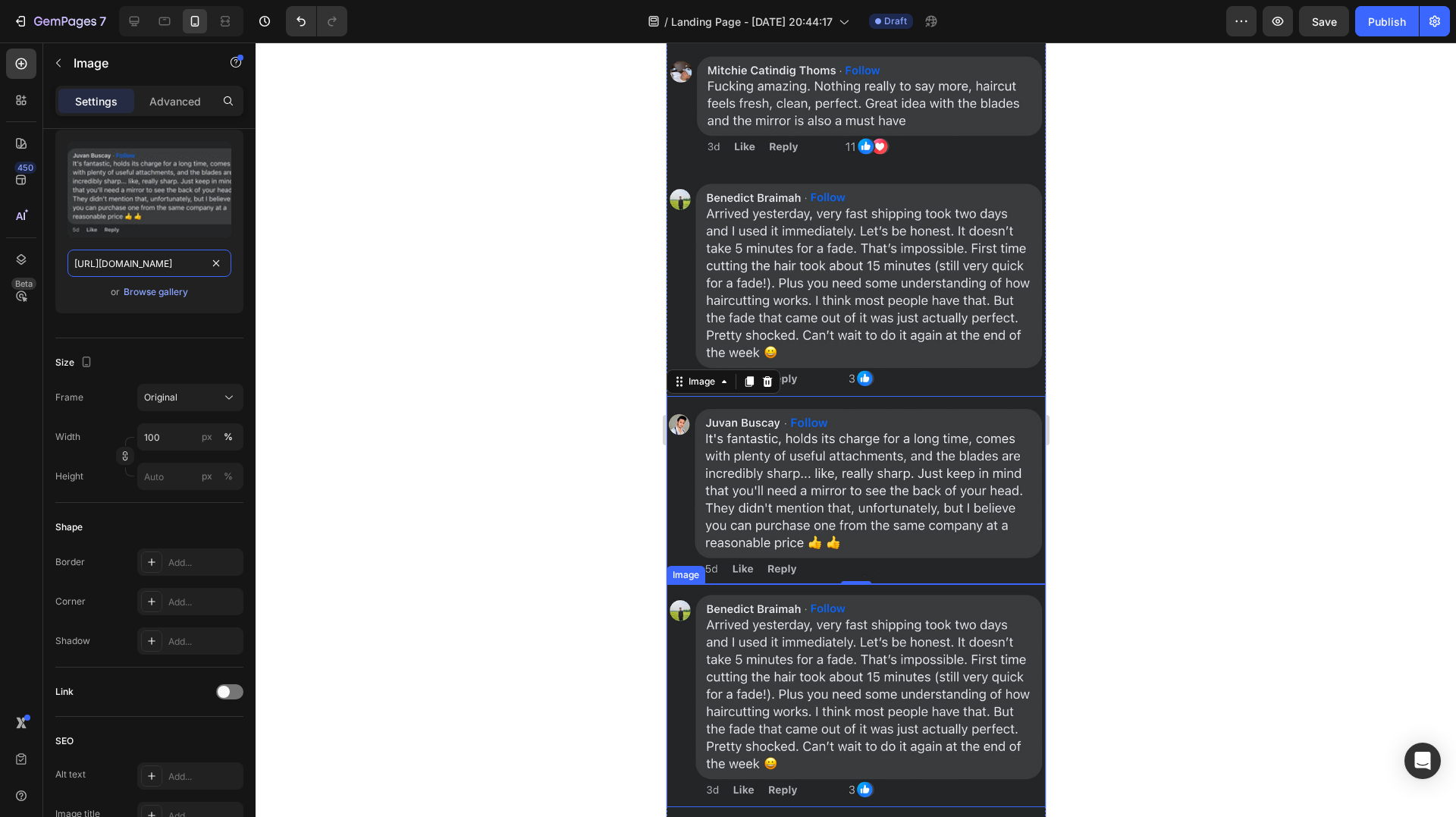
scroll to position [3126, 0]
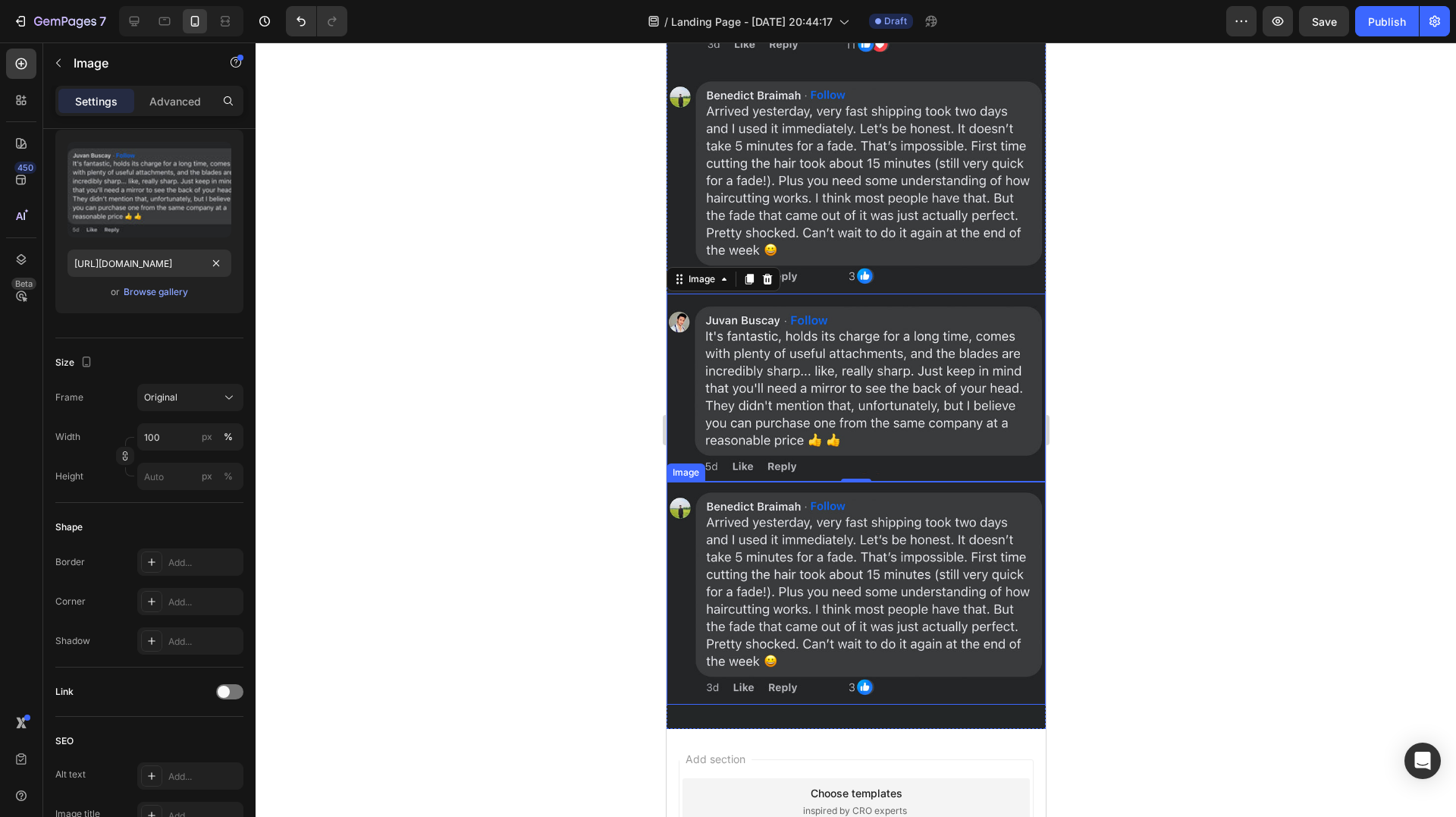
click at [801, 533] on img at bounding box center [855, 593] width 379 height 223
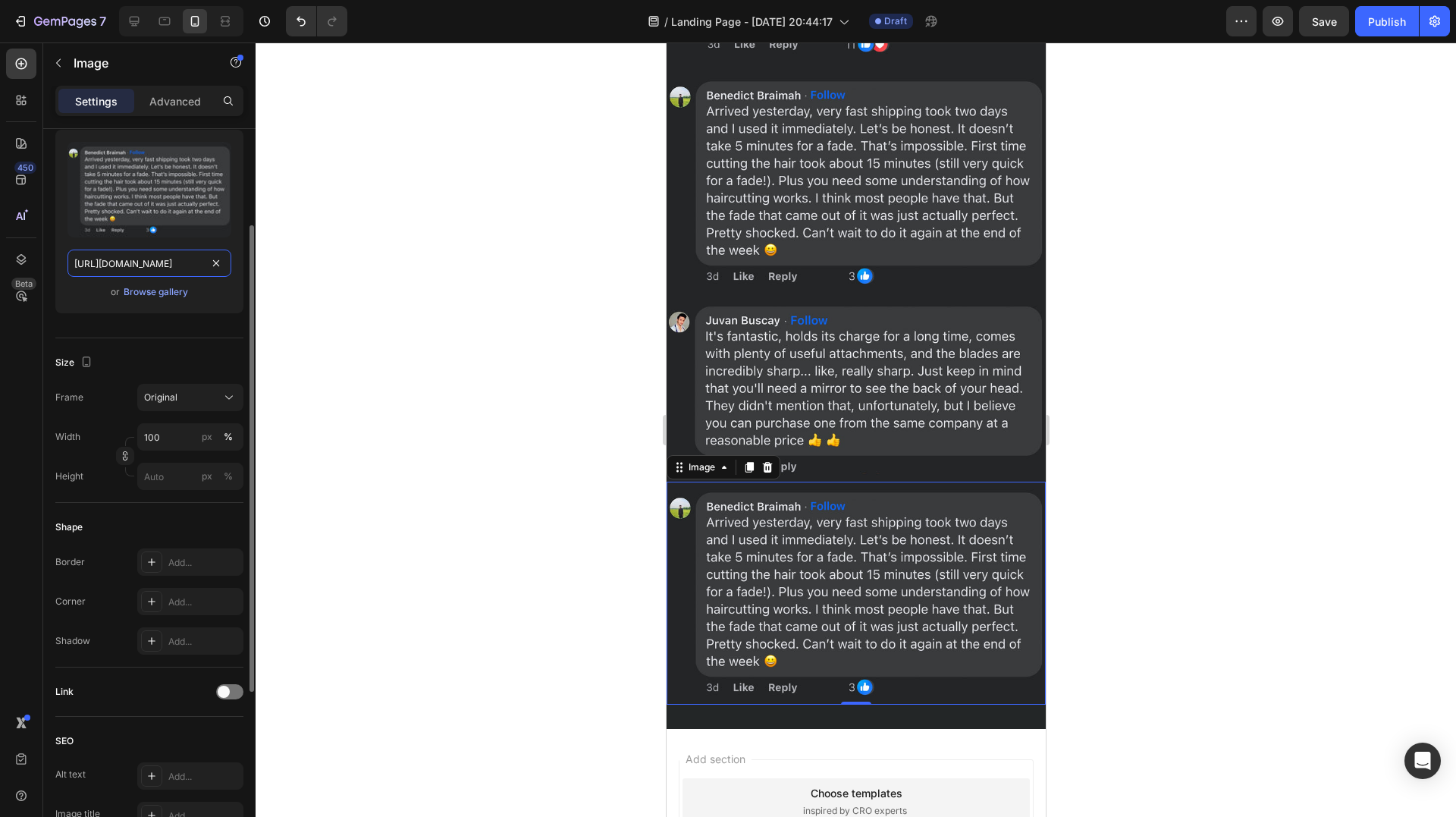
click at [146, 262] on input "[URL][DOMAIN_NAME]" at bounding box center [149, 263] width 164 height 28
paste input "214fefc6-cdff-47fa-b150-b1aa93a85024.jpg?v=1719165866"
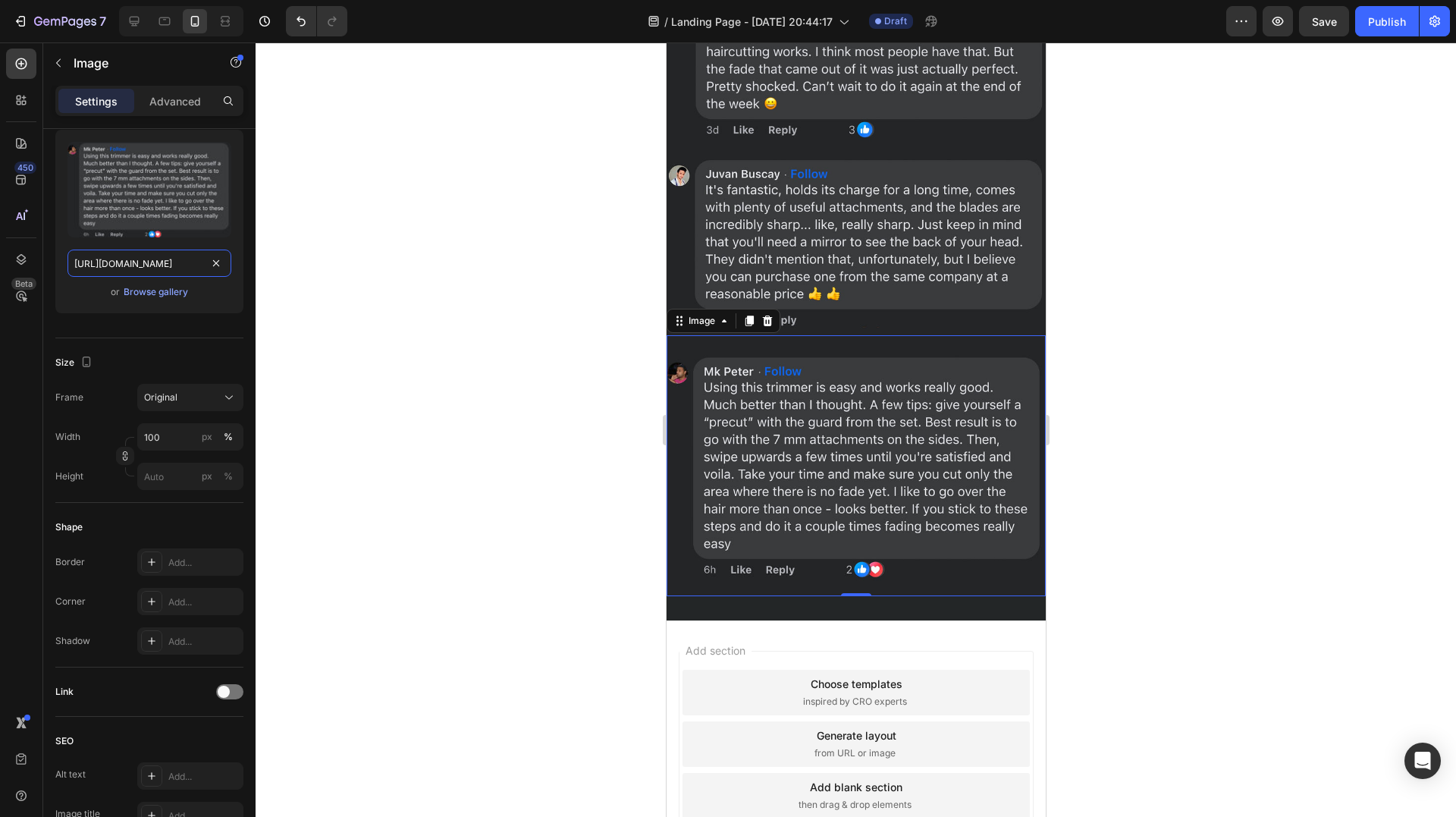
scroll to position [3277, 0]
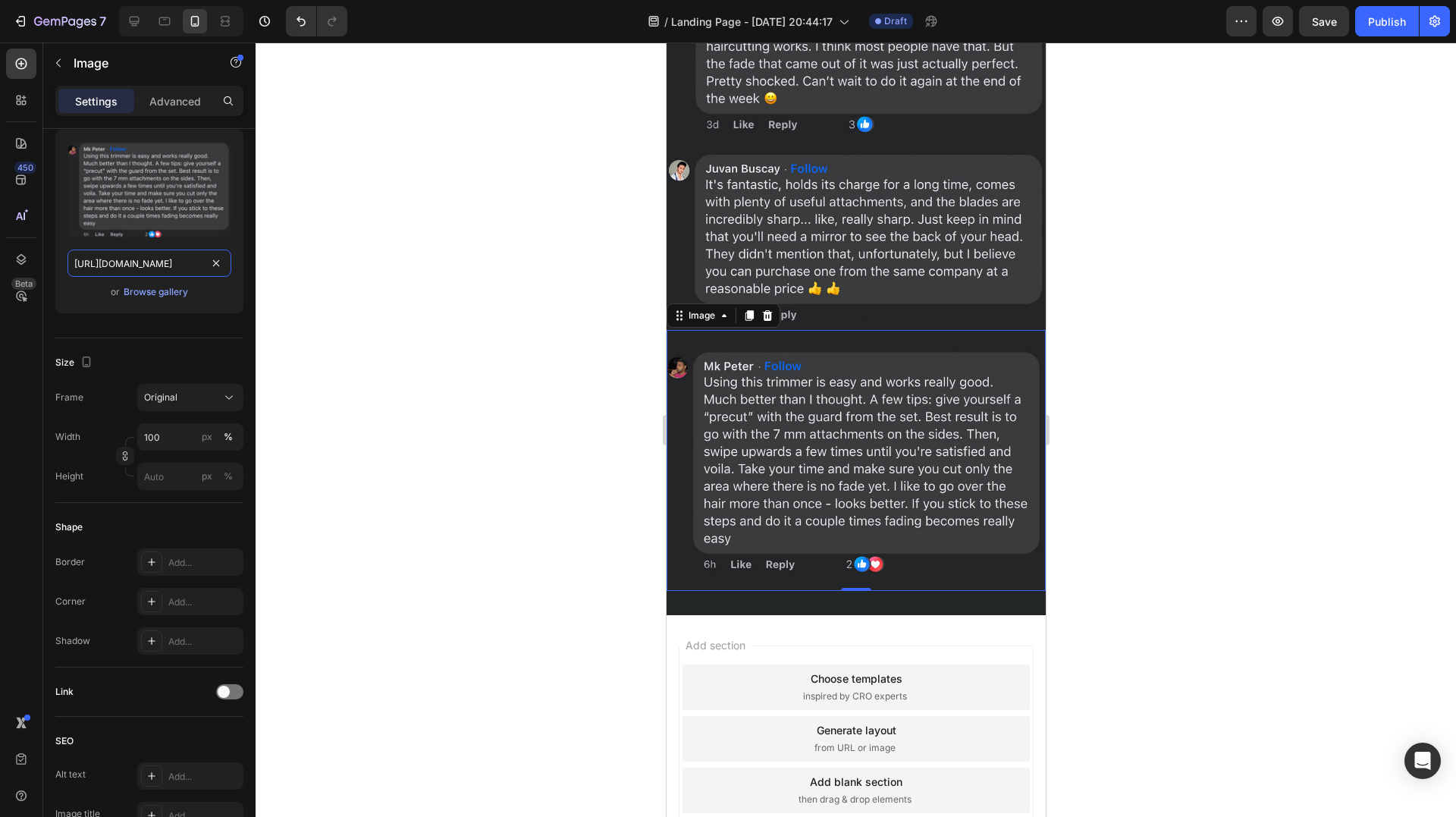
type input "[URL][DOMAIN_NAME]"
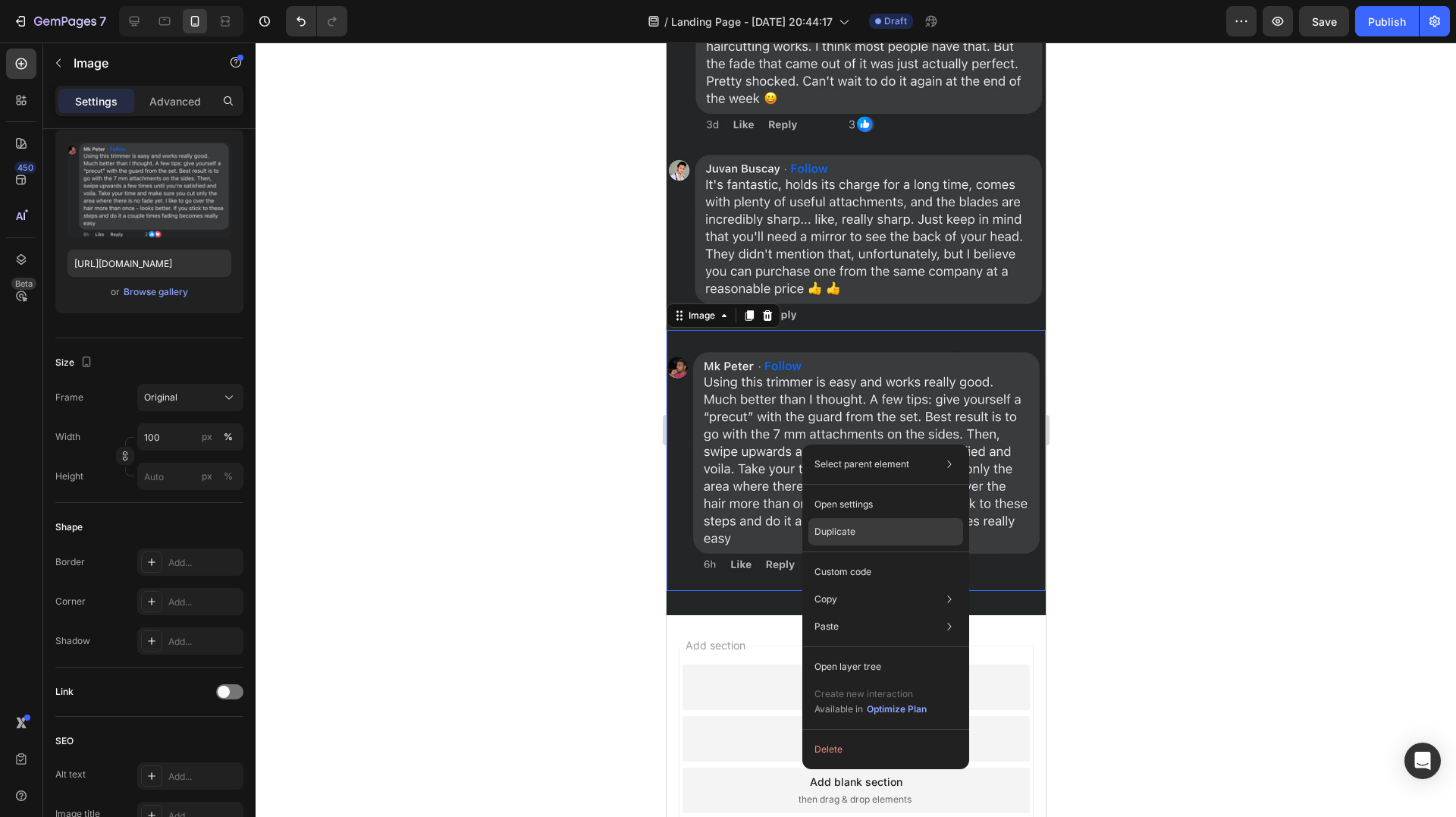
click at [841, 529] on p "Duplicate" at bounding box center [836, 532] width 41 height 14
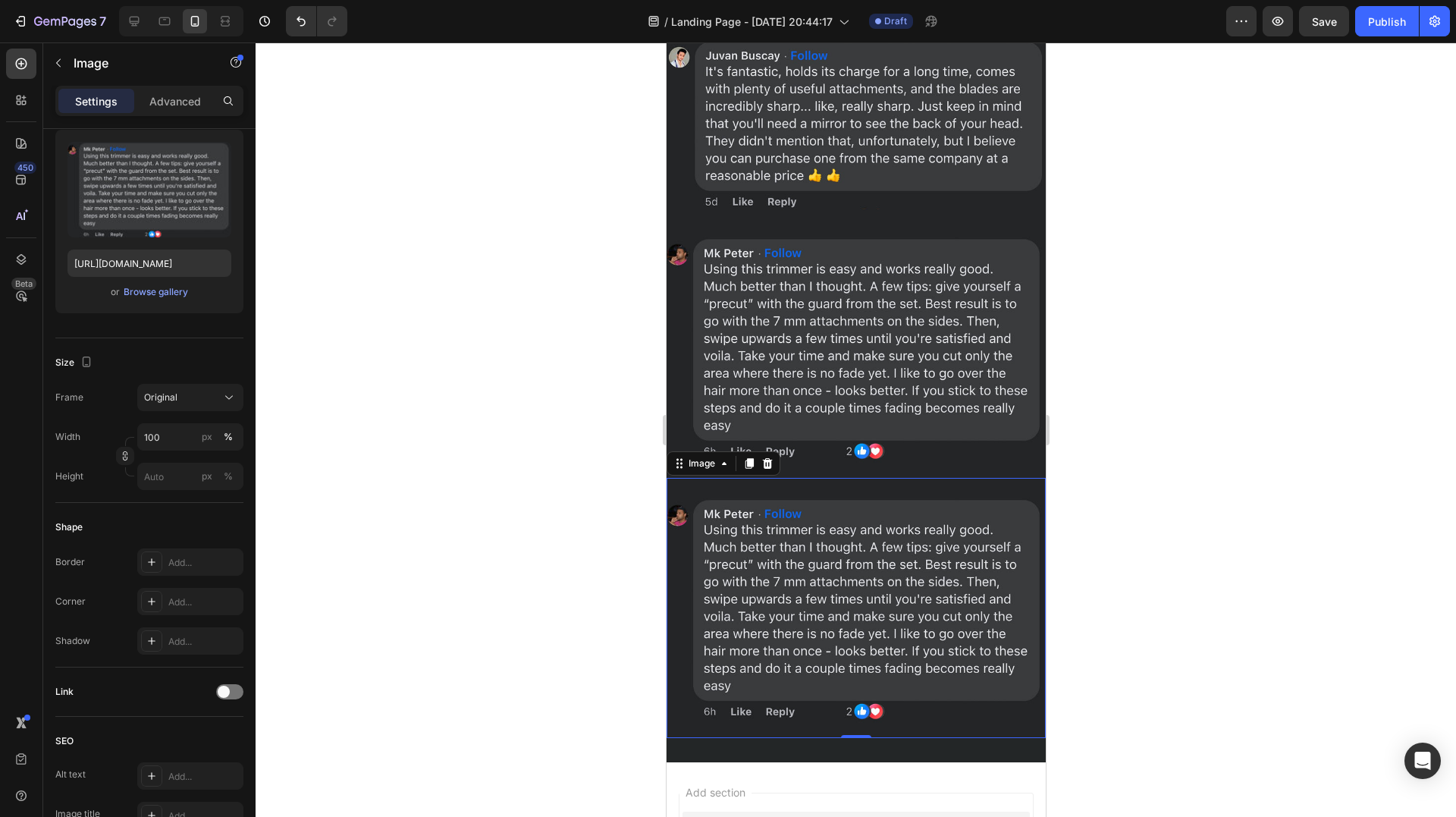
scroll to position [3581, 0]
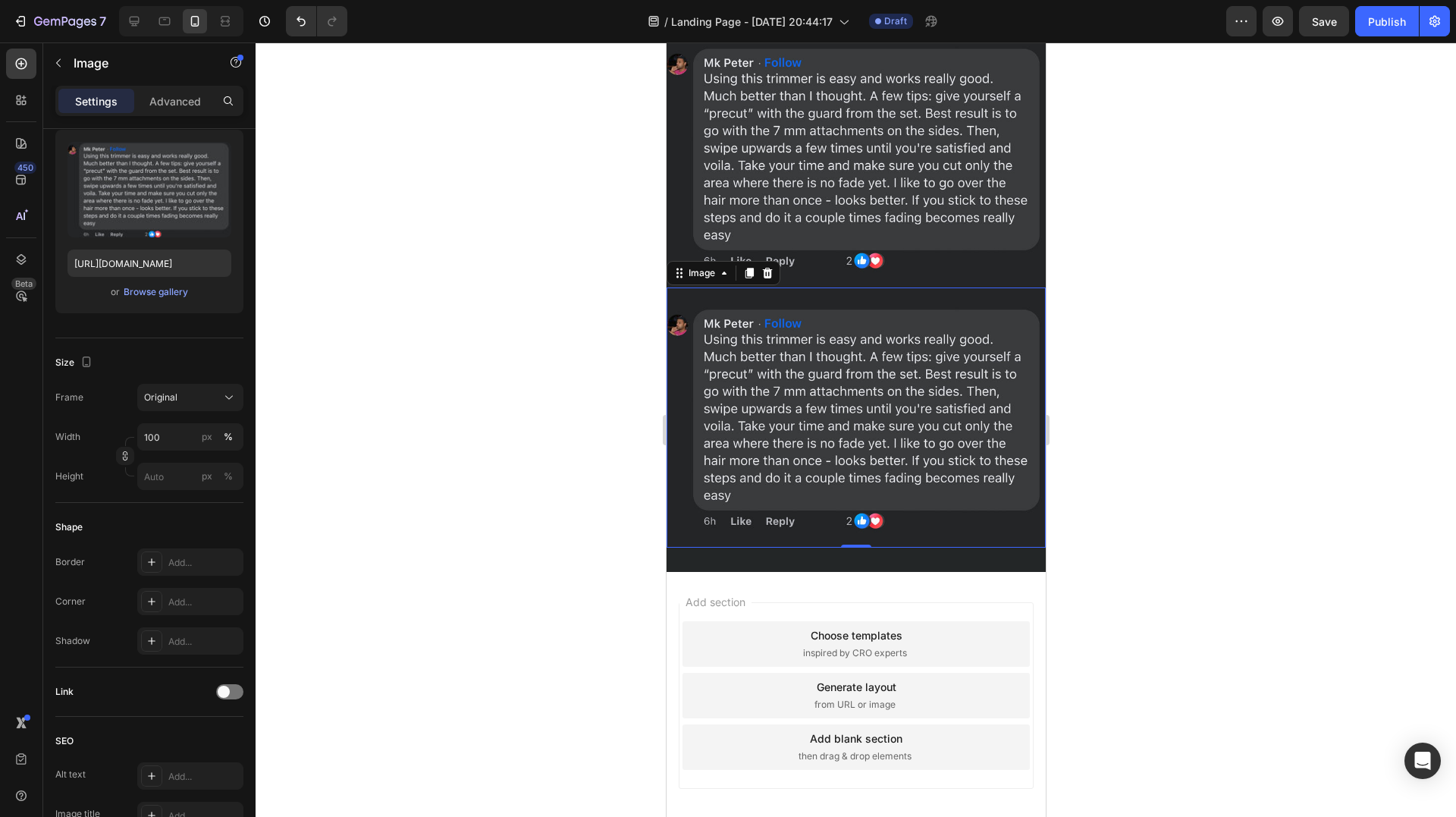
drag, startPoint x: 796, startPoint y: 446, endPoint x: 796, endPoint y: 435, distance: 11.0
click at [796, 438] on img at bounding box center [855, 417] width 379 height 260
click at [110, 270] on input "[URL][DOMAIN_NAME]" at bounding box center [149, 263] width 164 height 28
paste input "7fb35ece-08bc-4d22-a903-b96a17e1d391.jpg?v=1719165883"
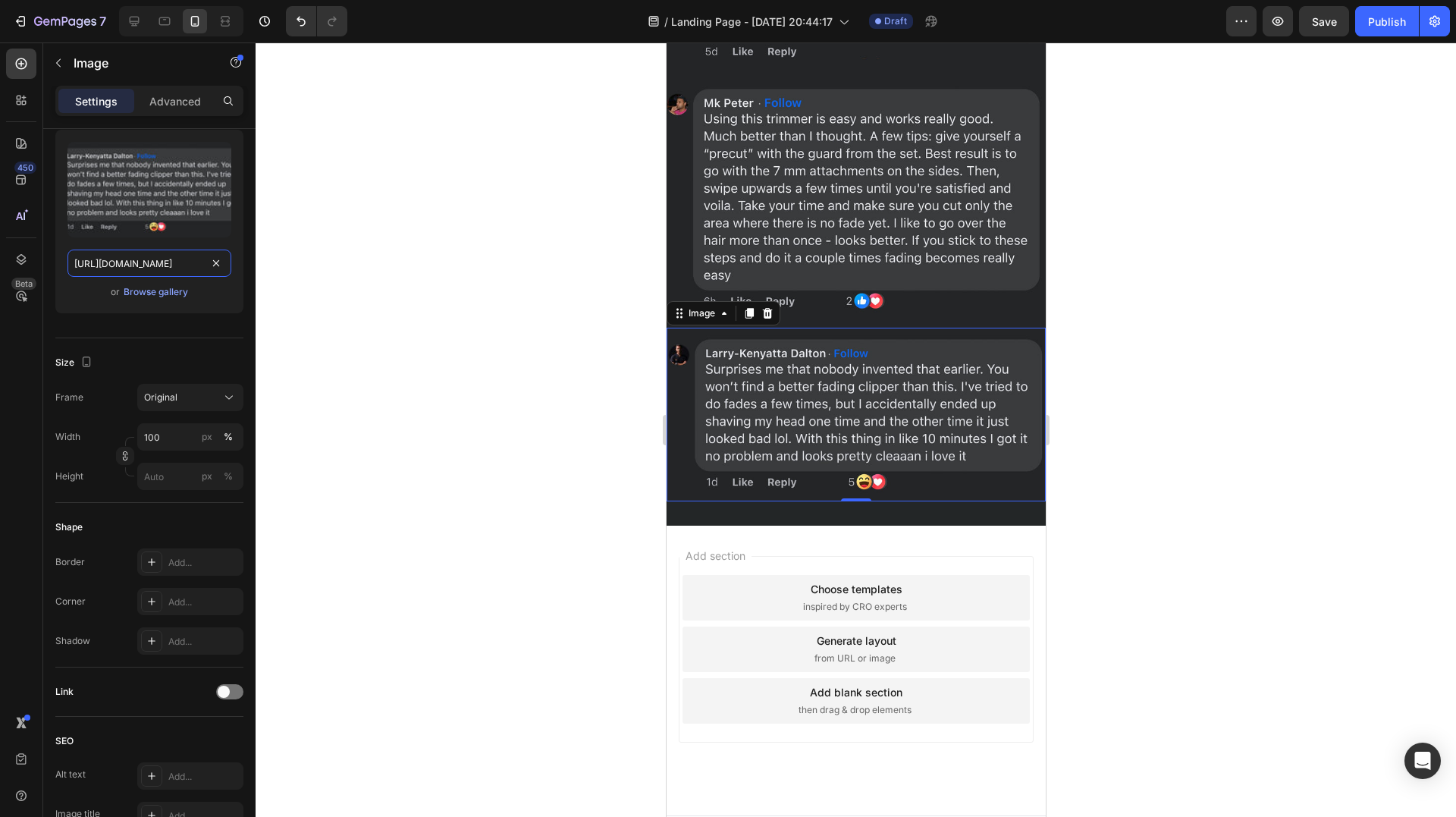
type input "[URL][DOMAIN_NAME]"
click at [841, 684] on div "Add blank section" at bounding box center [855, 692] width 93 height 16
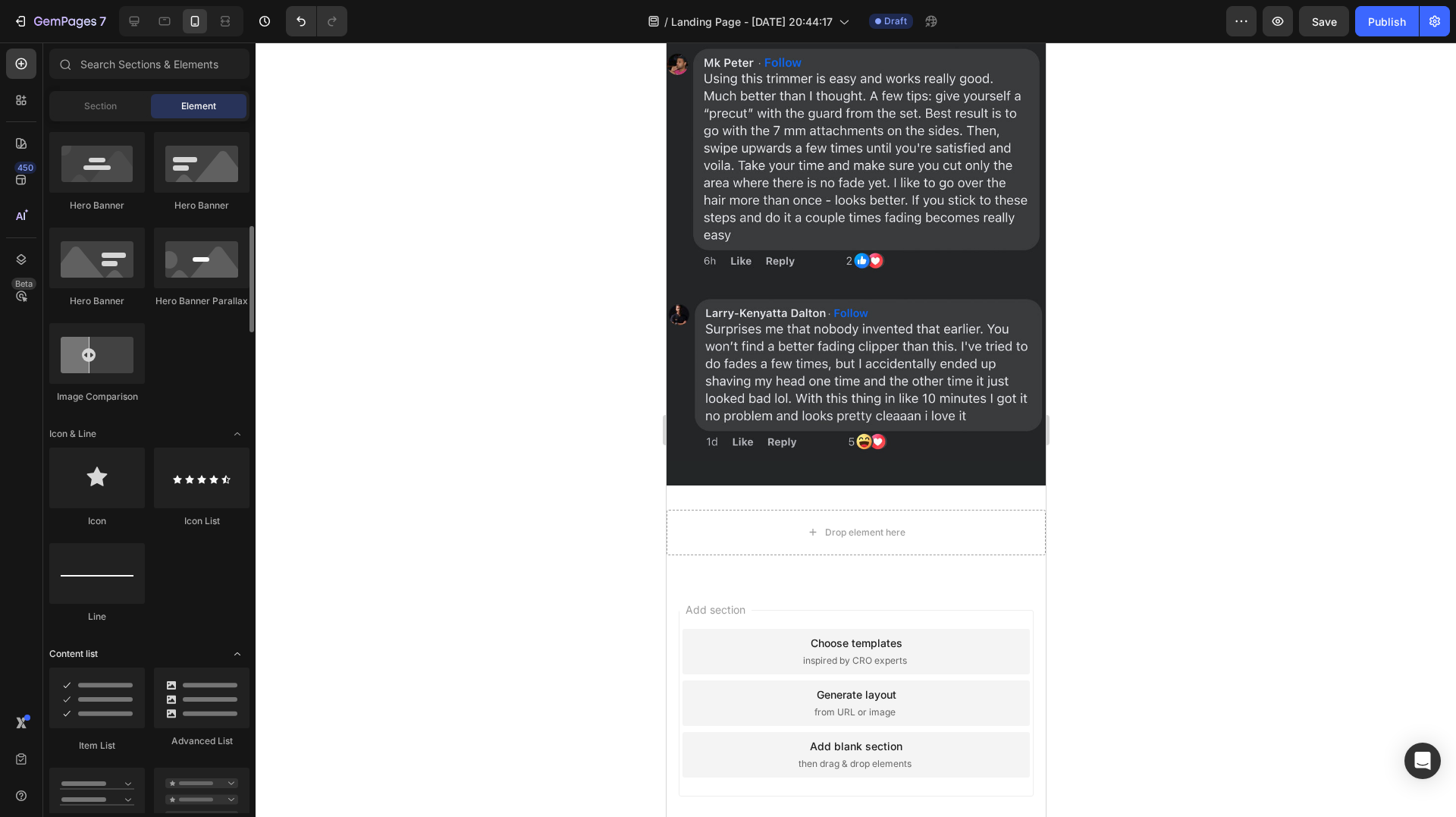
scroll to position [835, 0]
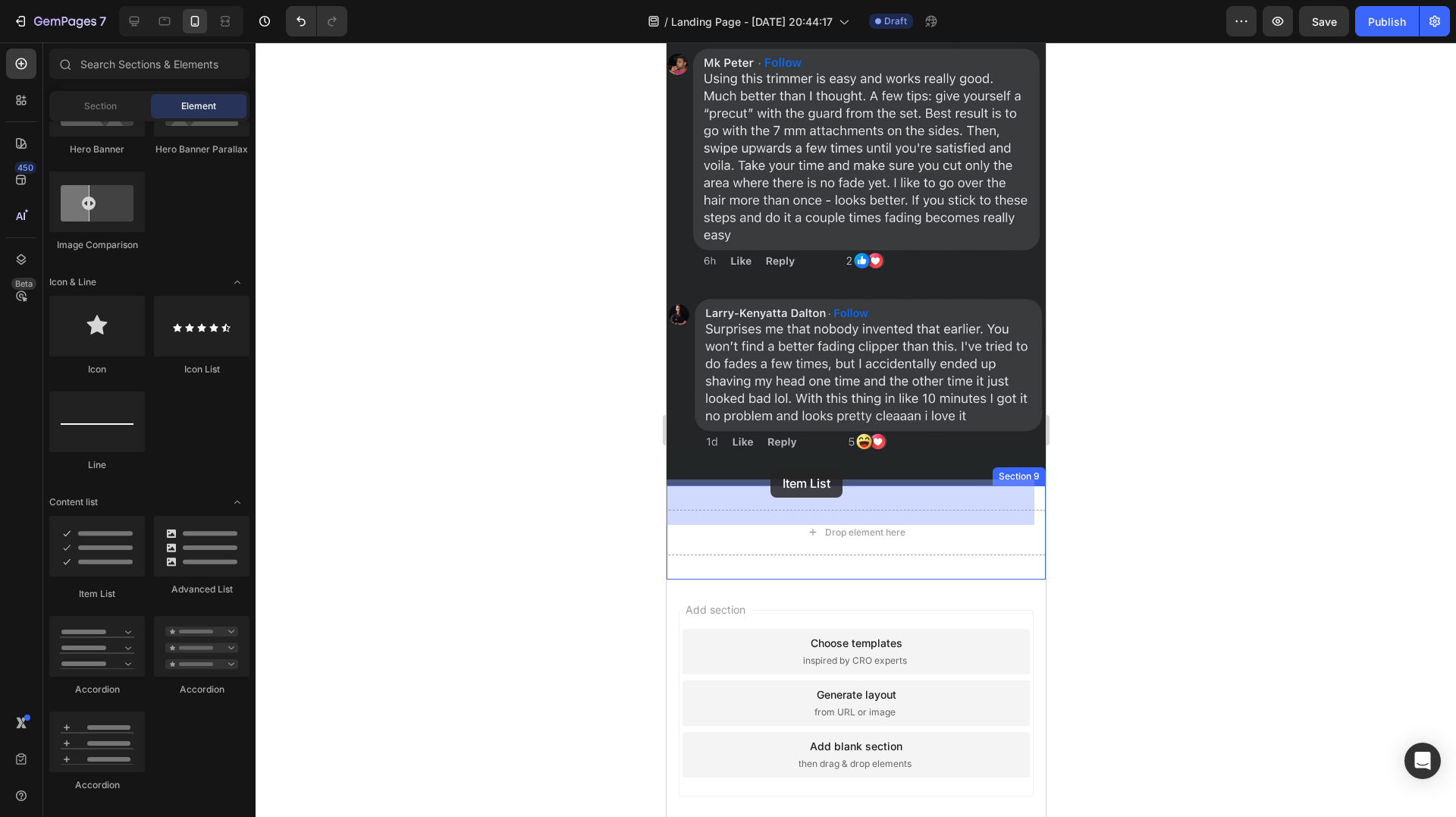
drag, startPoint x: 783, startPoint y: 592, endPoint x: 769, endPoint y: 468, distance: 124.8
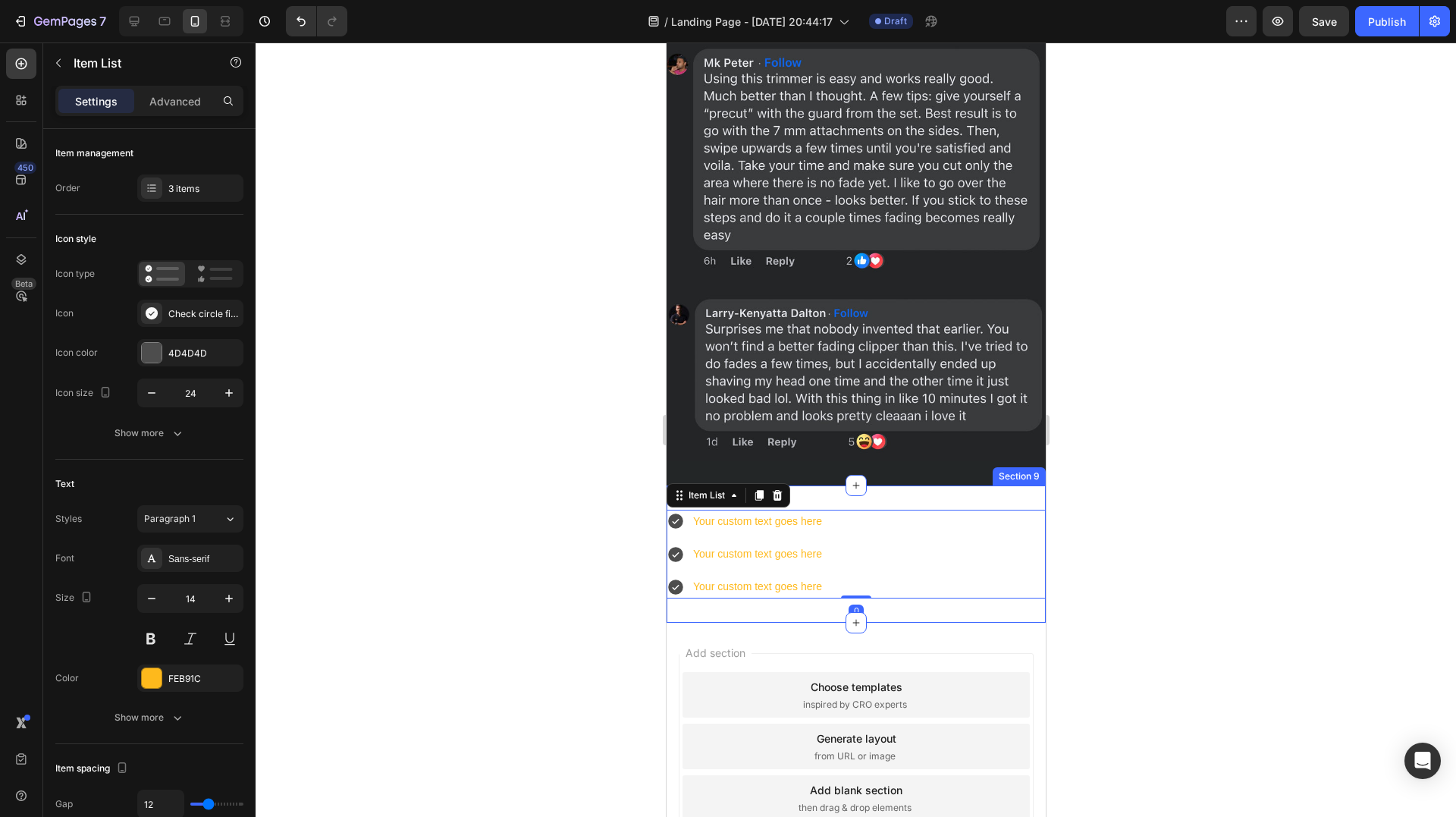
click at [860, 485] on div "Your custom text goes here Your custom text goes here Your custom text goes her…" at bounding box center [855, 555] width 379 height 138
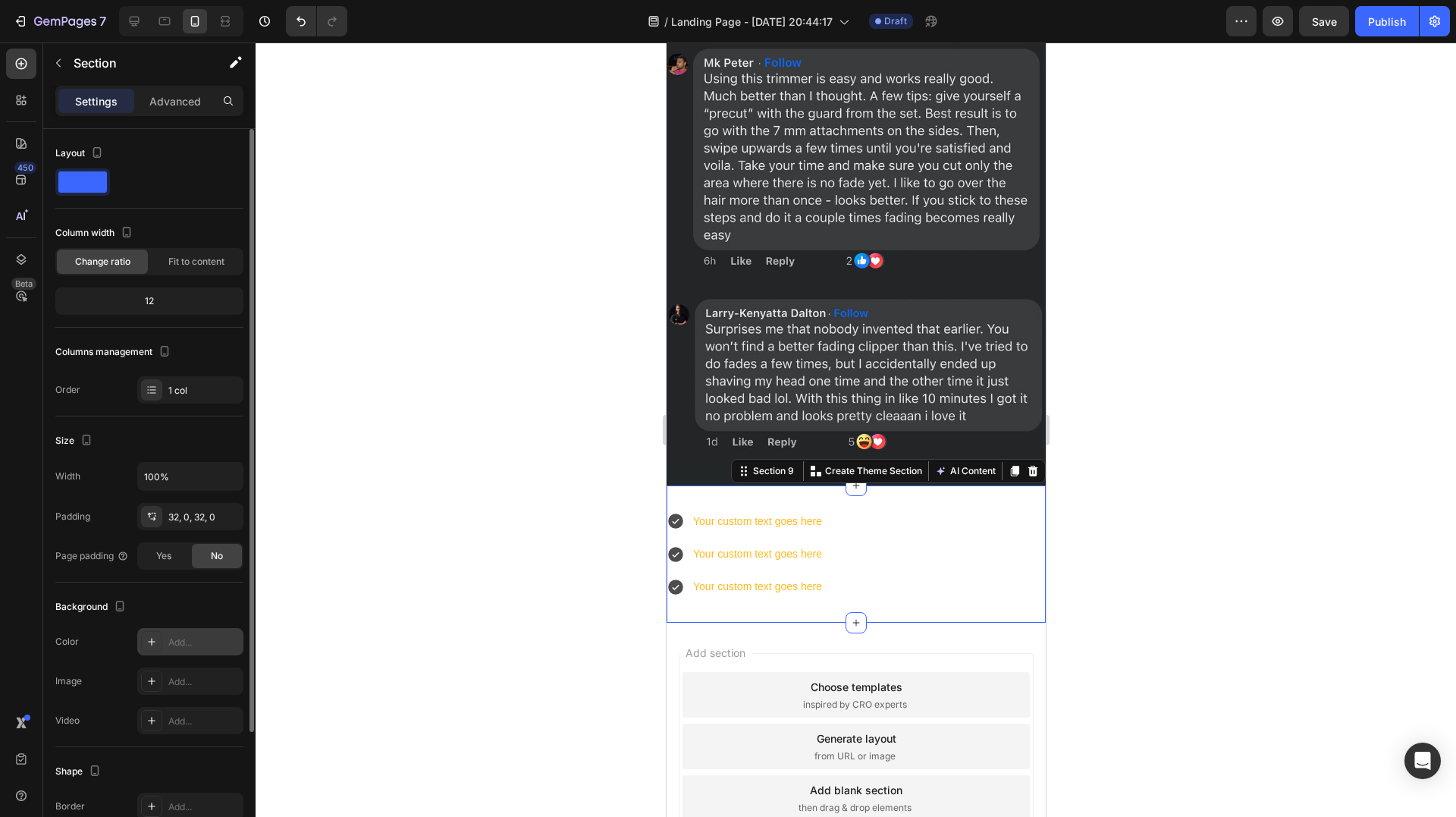
click at [181, 638] on div "Add..." at bounding box center [204, 642] width 71 height 14
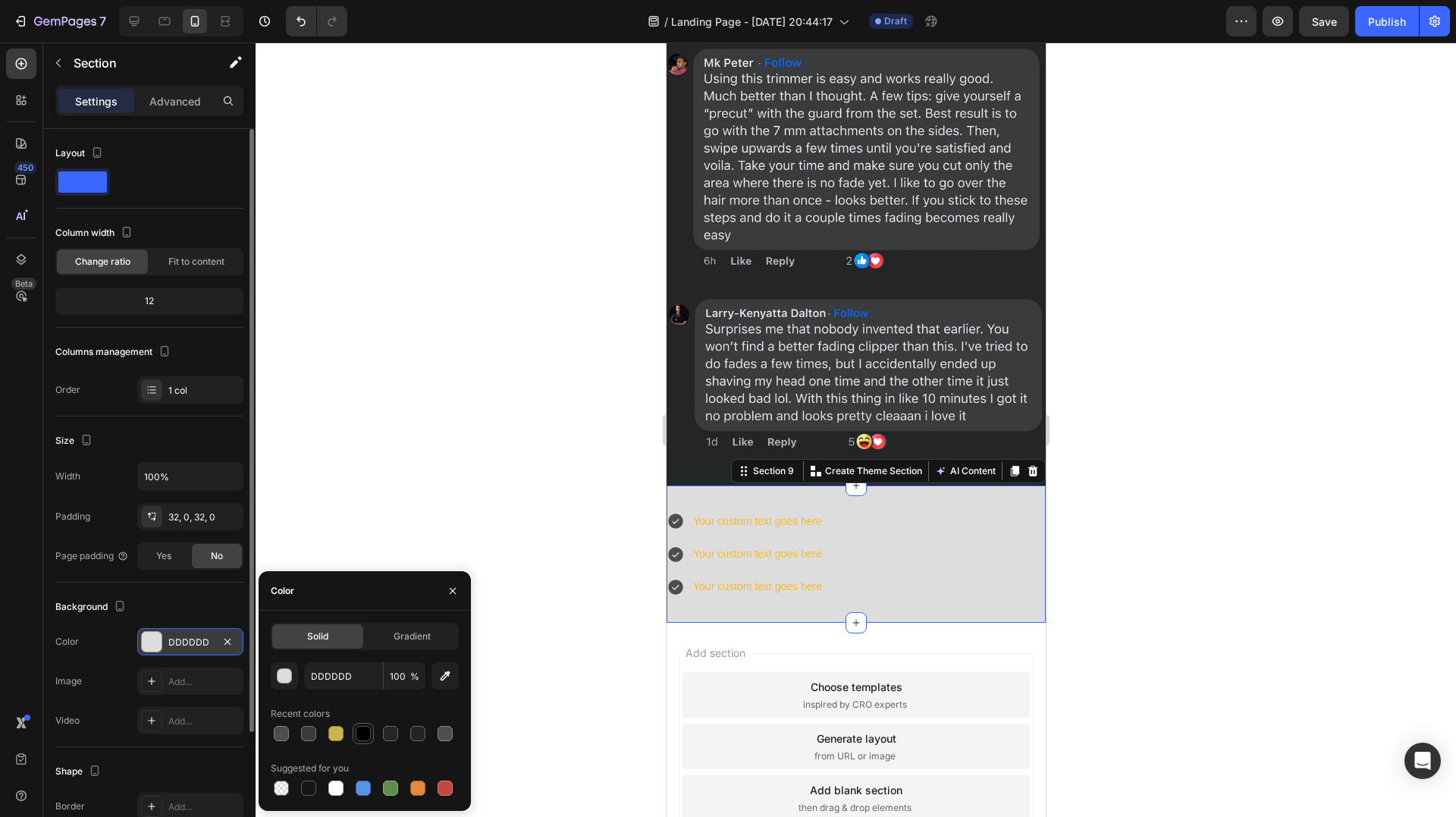
click at [369, 735] on div at bounding box center [363, 733] width 15 height 15
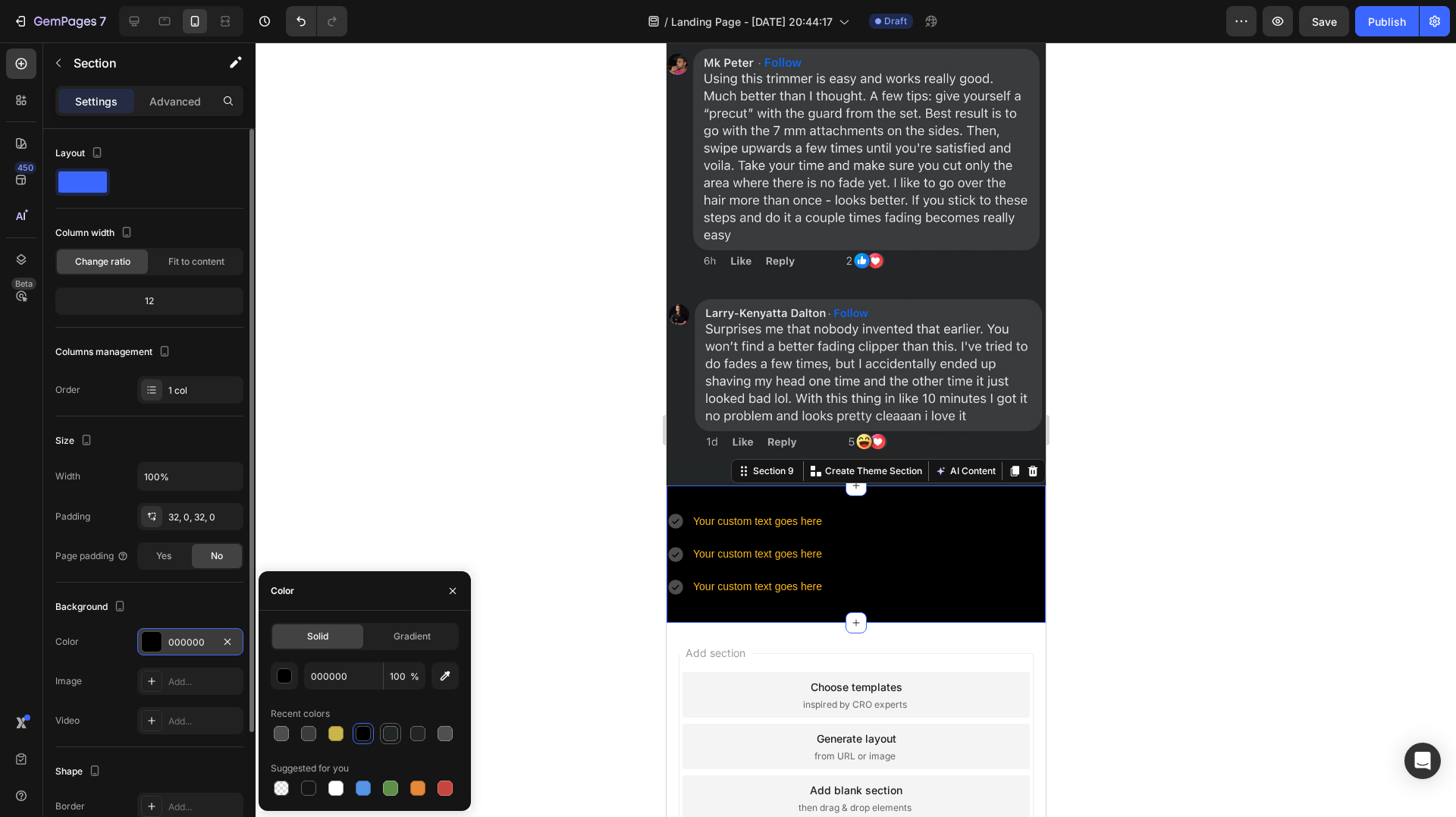
click at [391, 739] on div at bounding box center [390, 733] width 15 height 15
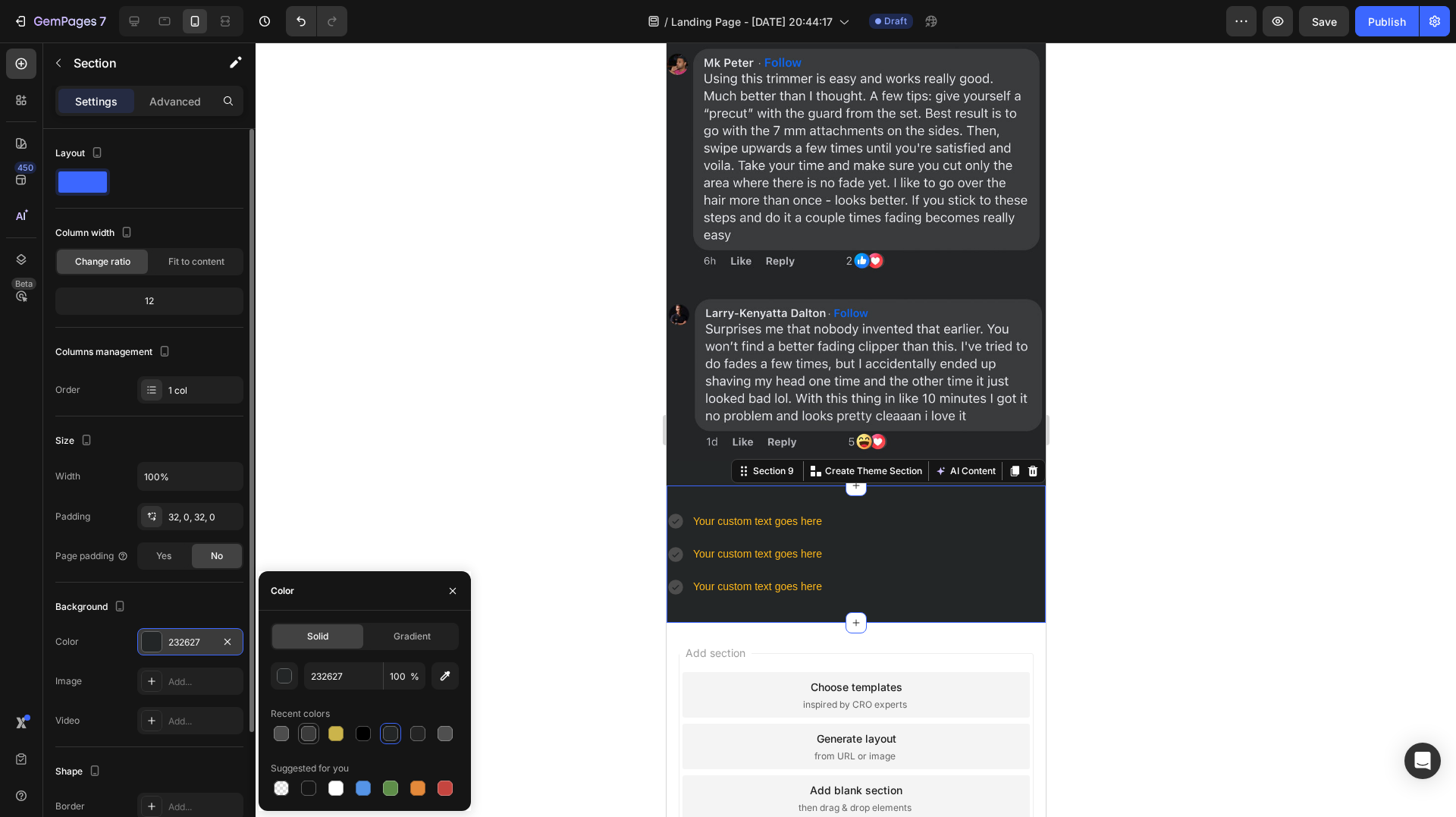
click at [308, 736] on div at bounding box center [308, 733] width 15 height 15
type input "3B3B3B"
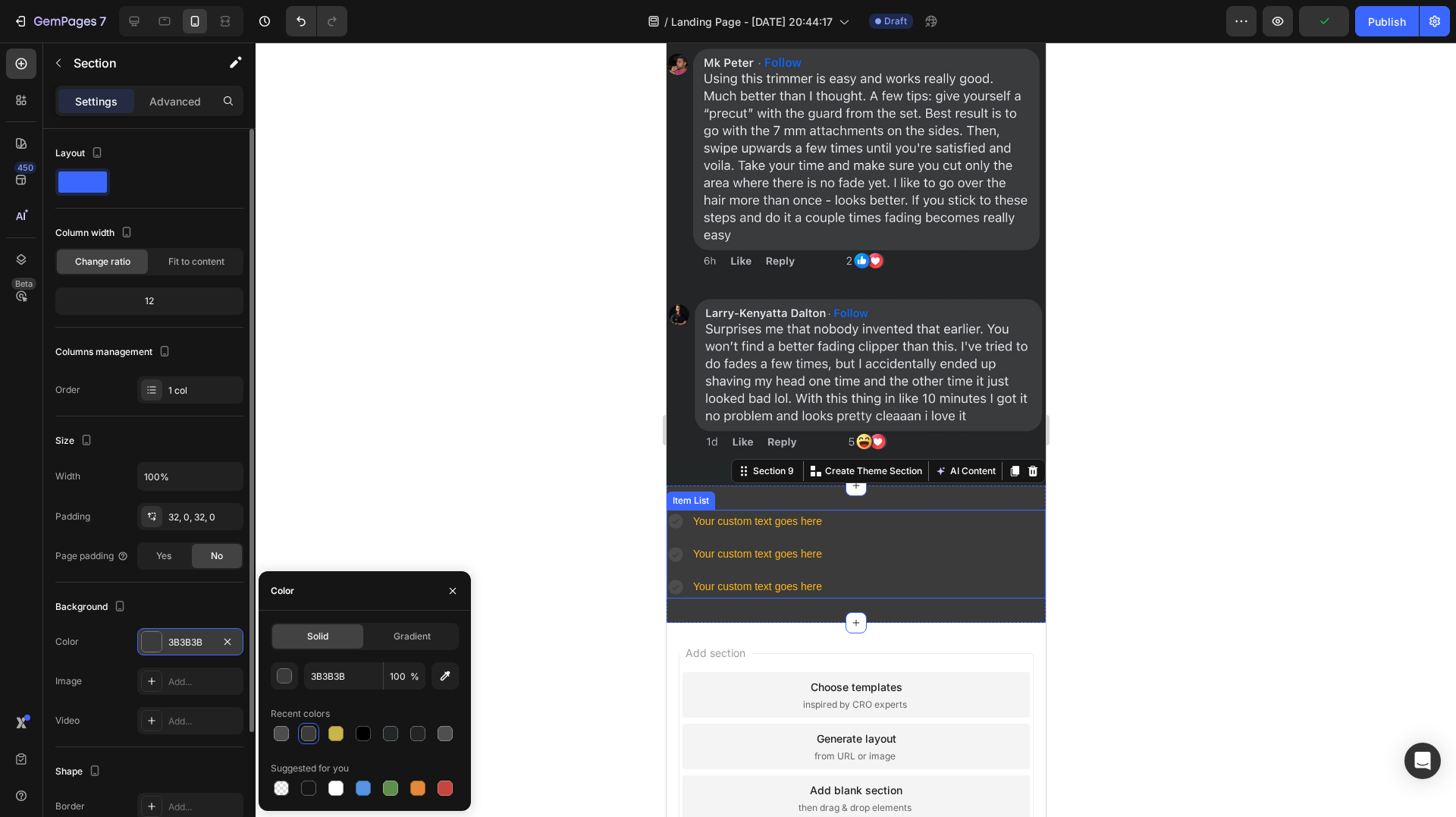
click at [674, 514] on icon at bounding box center [674, 521] width 15 height 15
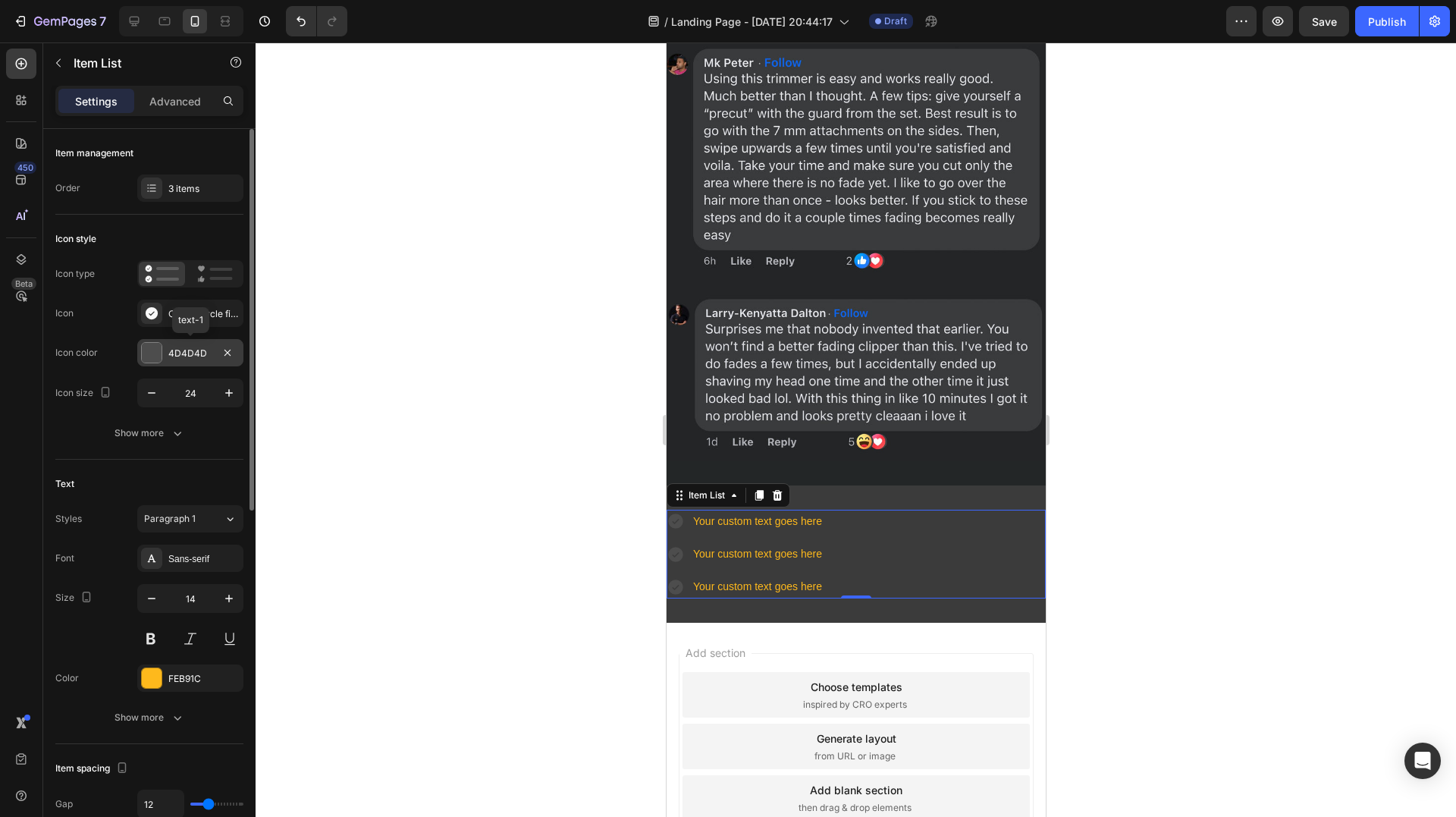
click at [160, 356] on div at bounding box center [152, 352] width 20 height 20
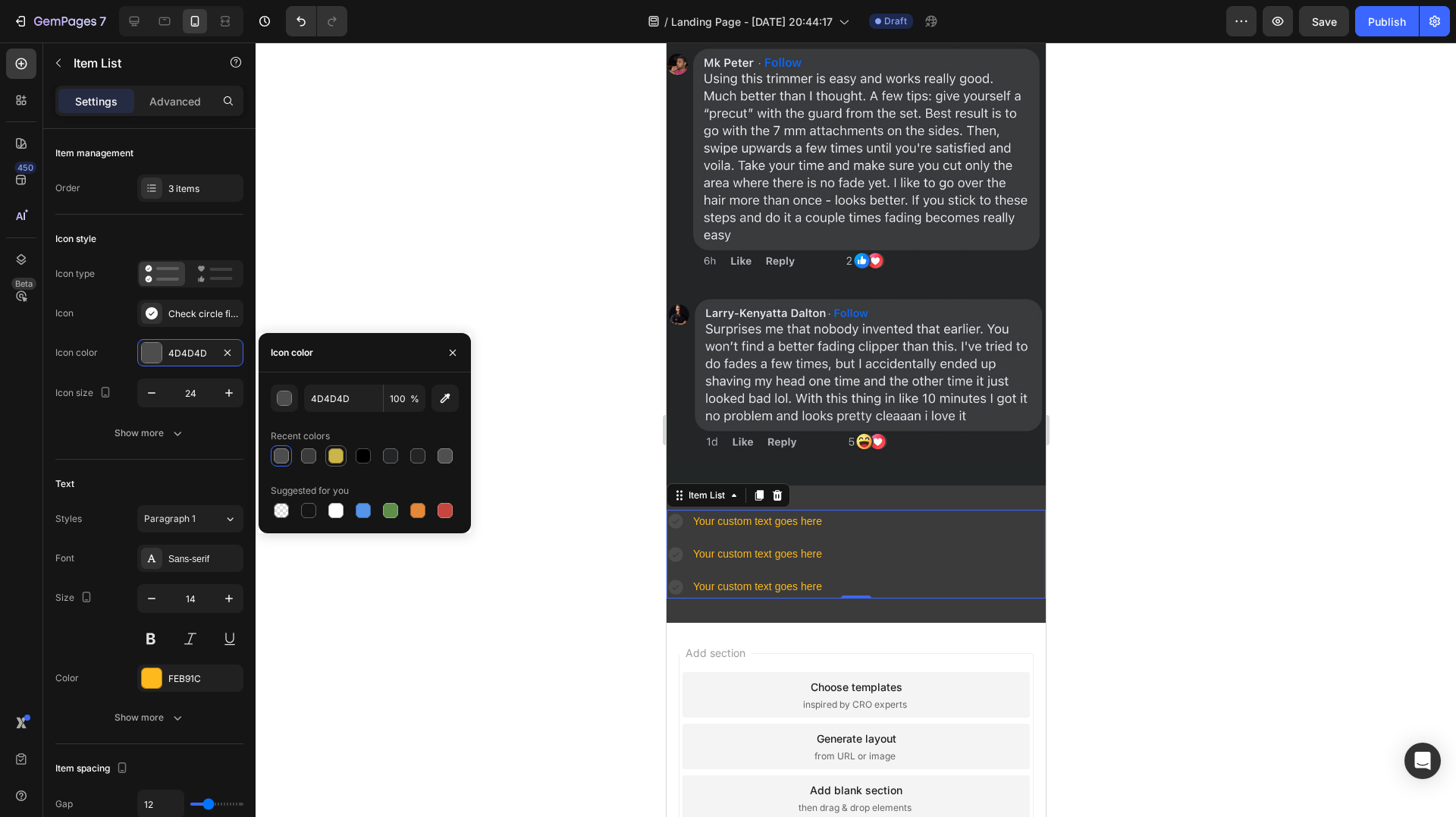
click at [345, 449] on div at bounding box center [336, 456] width 22 height 22
type input "CBB44B"
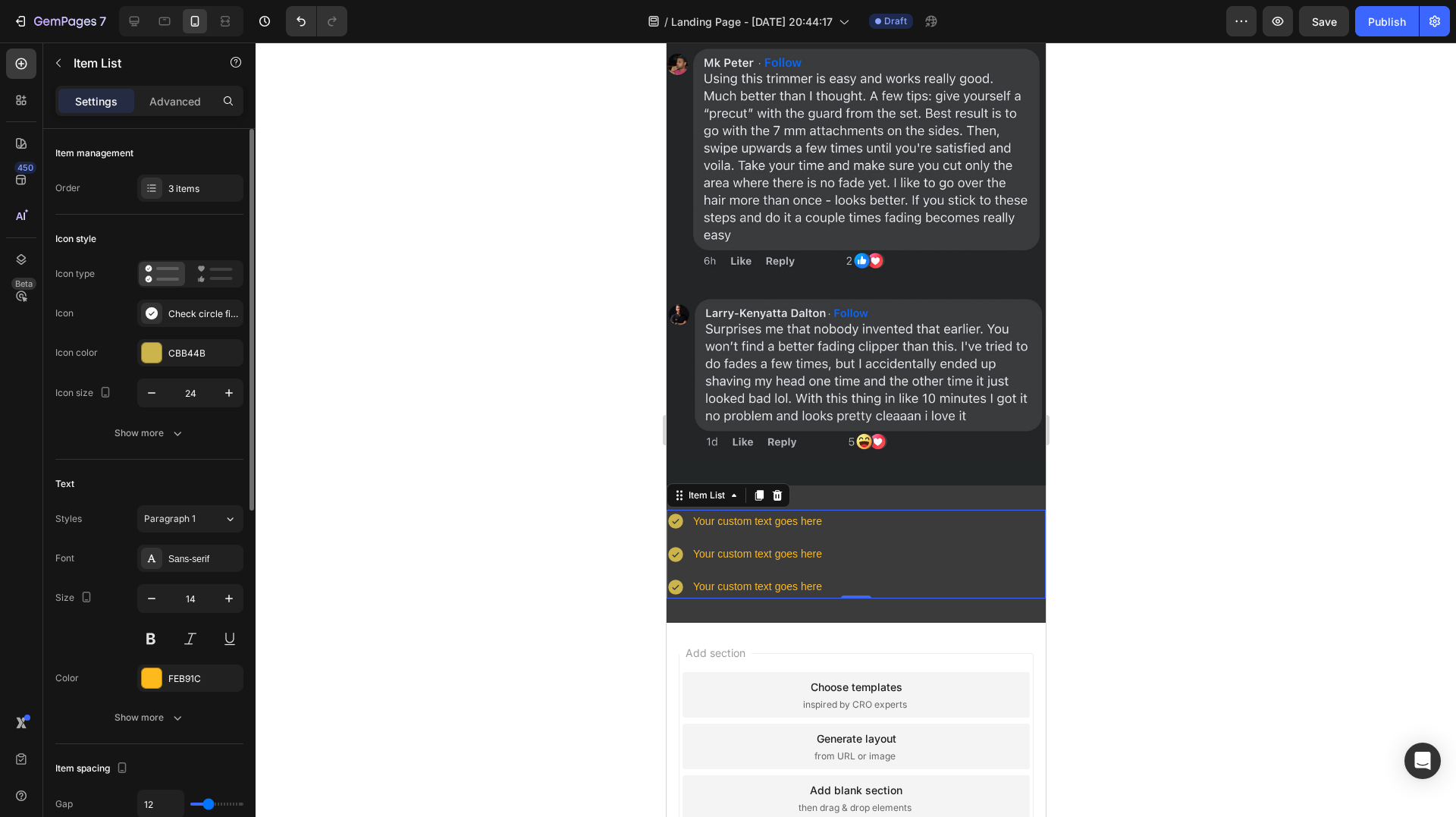
click at [111, 347] on div "Icon color CBB44B" at bounding box center [149, 353] width 188 height 28
click at [156, 434] on div "Show more" at bounding box center [149, 432] width 70 height 15
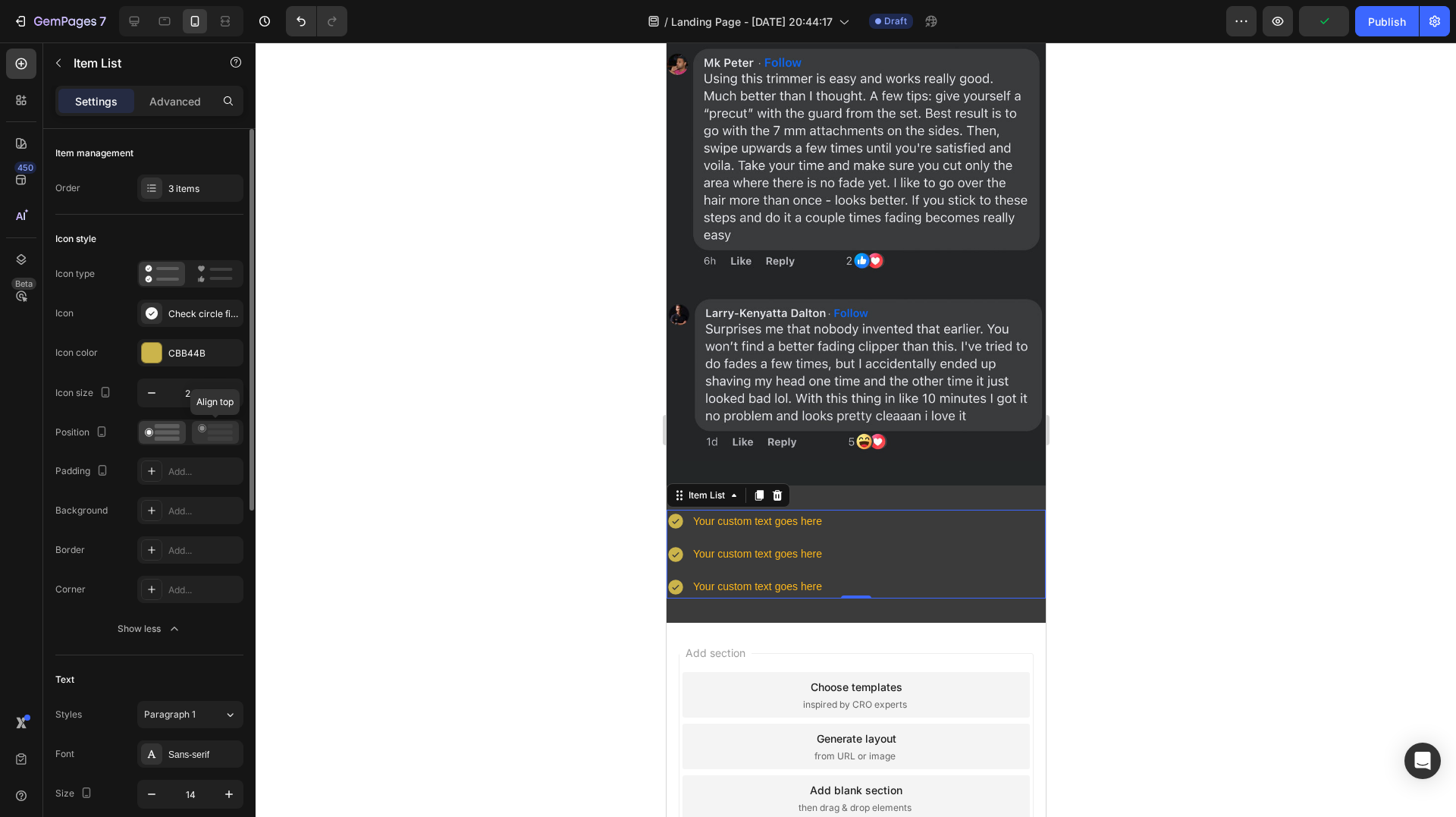
click at [215, 435] on icon at bounding box center [215, 432] width 35 height 17
click at [739, 510] on div "Your custom text goes here" at bounding box center [756, 522] width 133 height 24
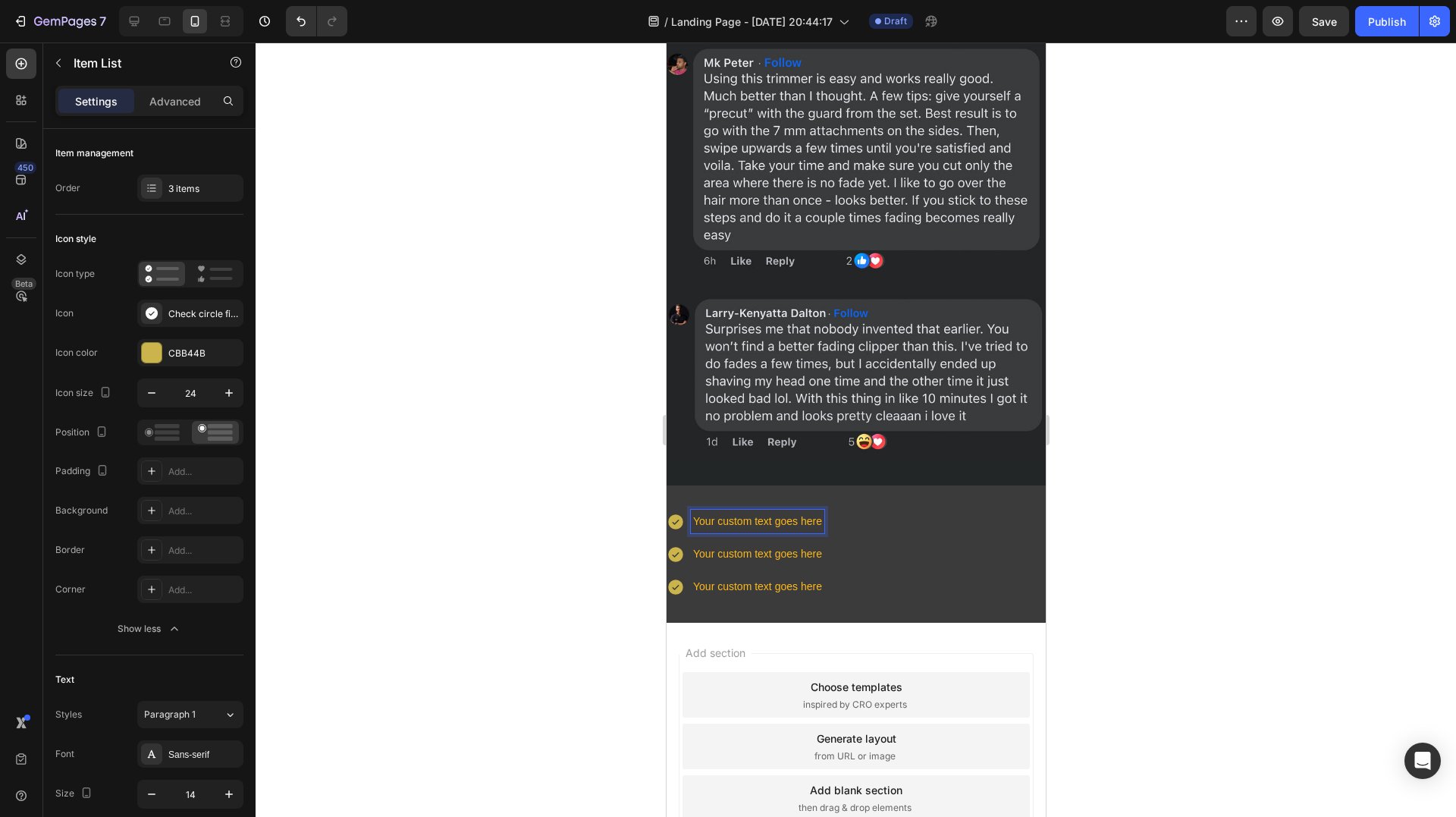
click at [739, 512] on p "Your custom text goes here" at bounding box center [757, 521] width 129 height 19
click at [804, 485] on div "Made in the USA Your custom text goes here Your custom text goes here Item List…" at bounding box center [855, 555] width 379 height 139
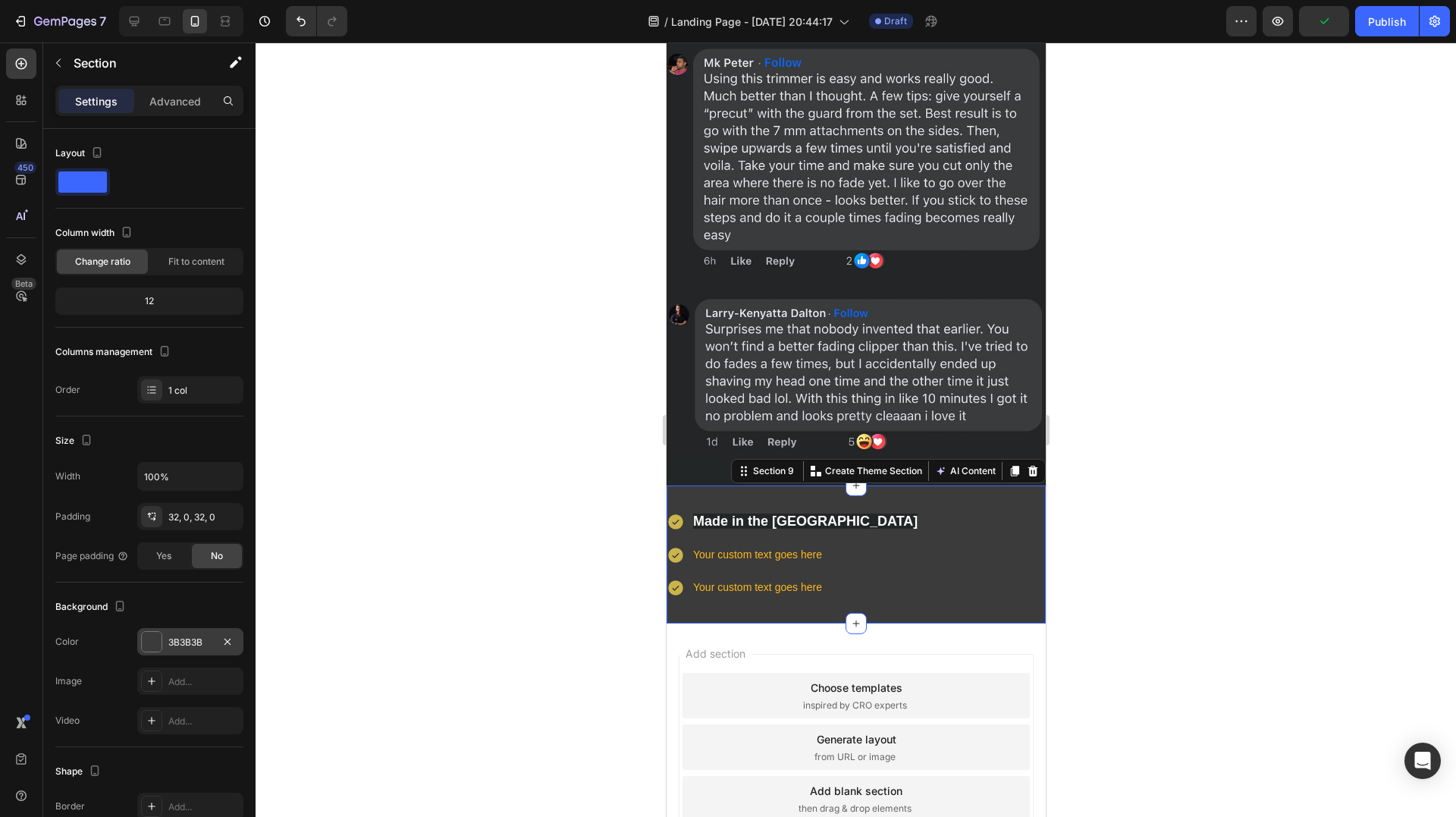
click at [179, 637] on div "3B3B3B" at bounding box center [190, 642] width 44 height 14
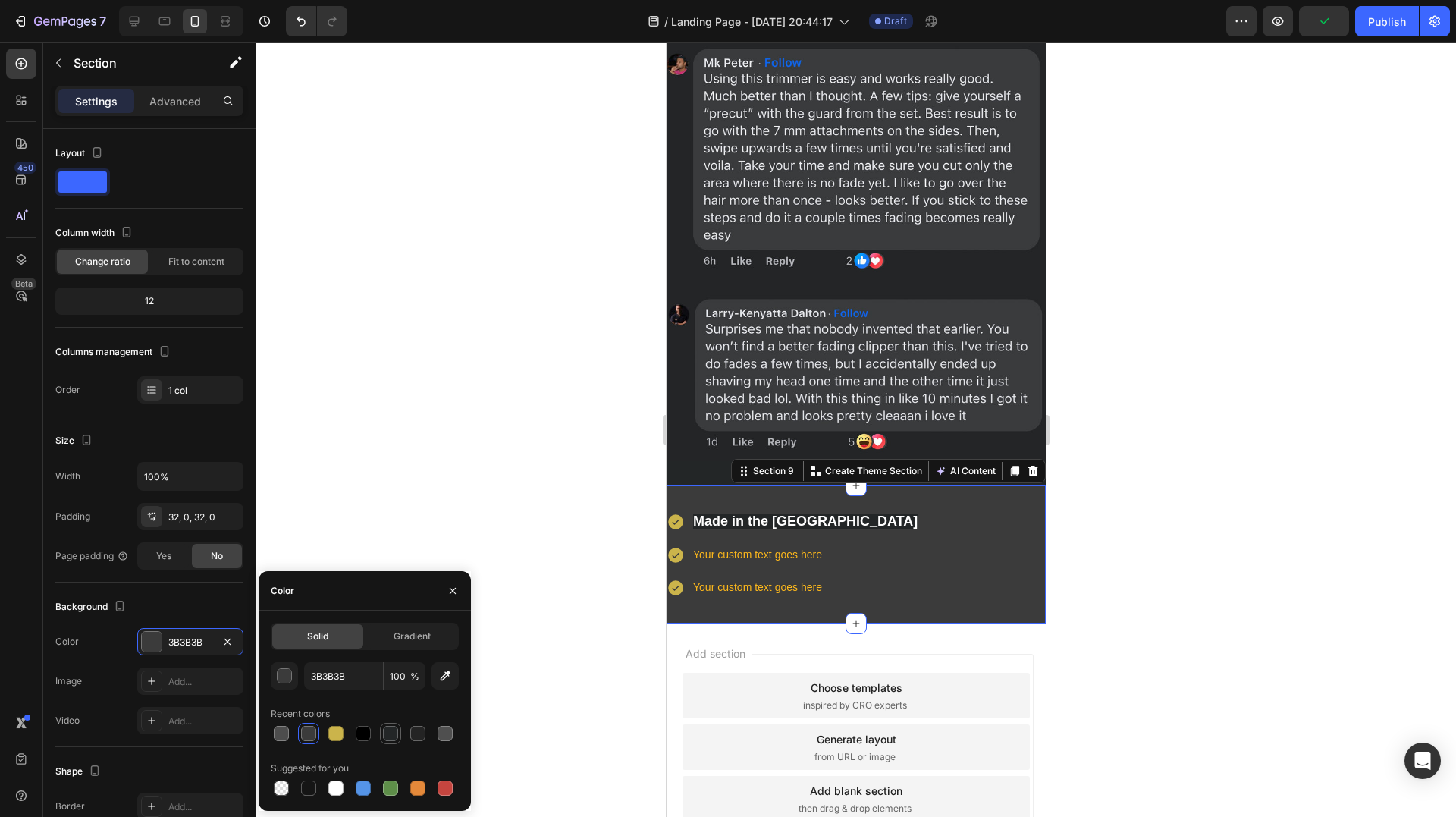
click at [389, 731] on div at bounding box center [390, 733] width 15 height 15
type input "232627"
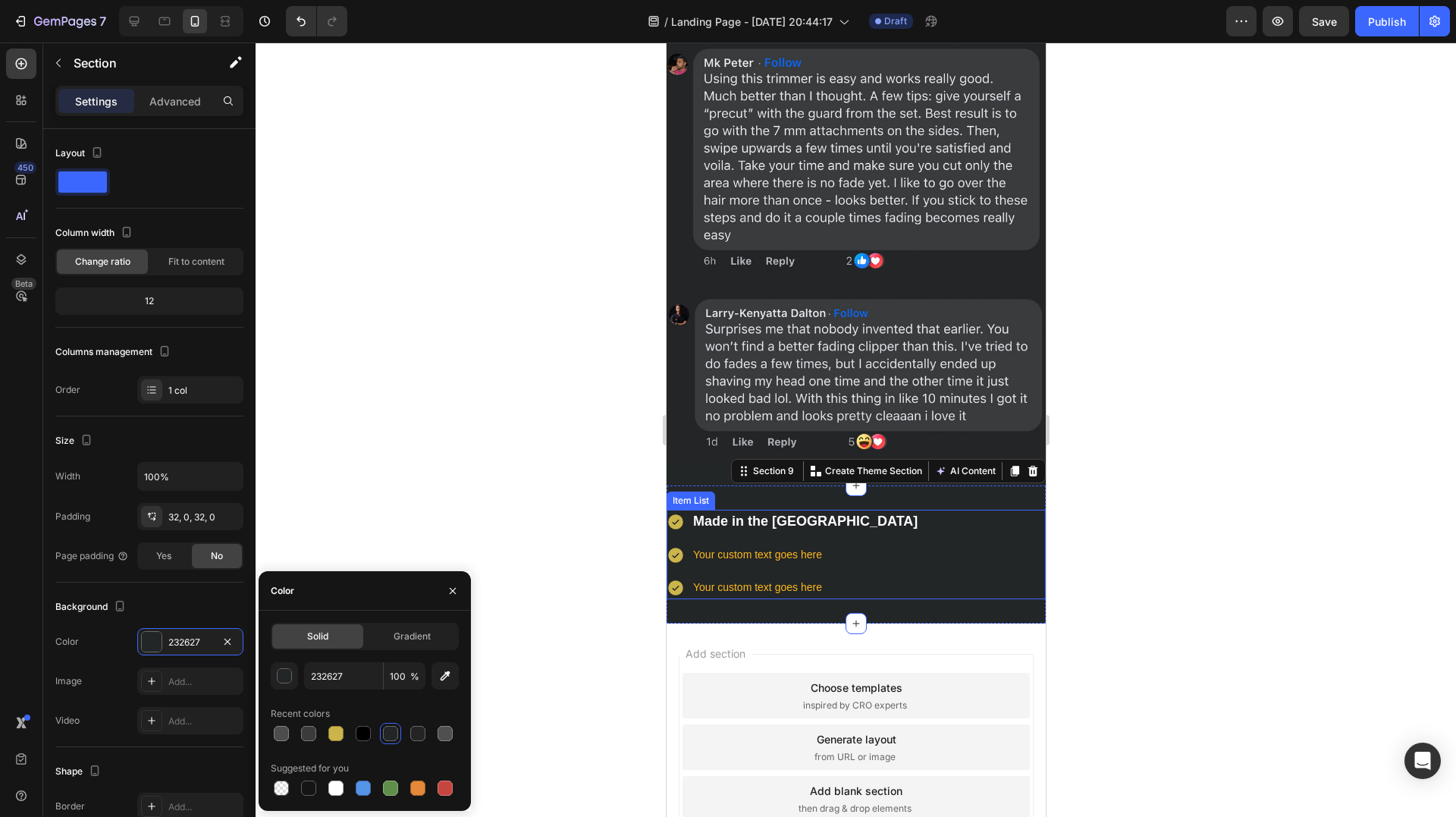
click at [755, 546] on p "Your custom text goes here" at bounding box center [805, 555] width 225 height 19
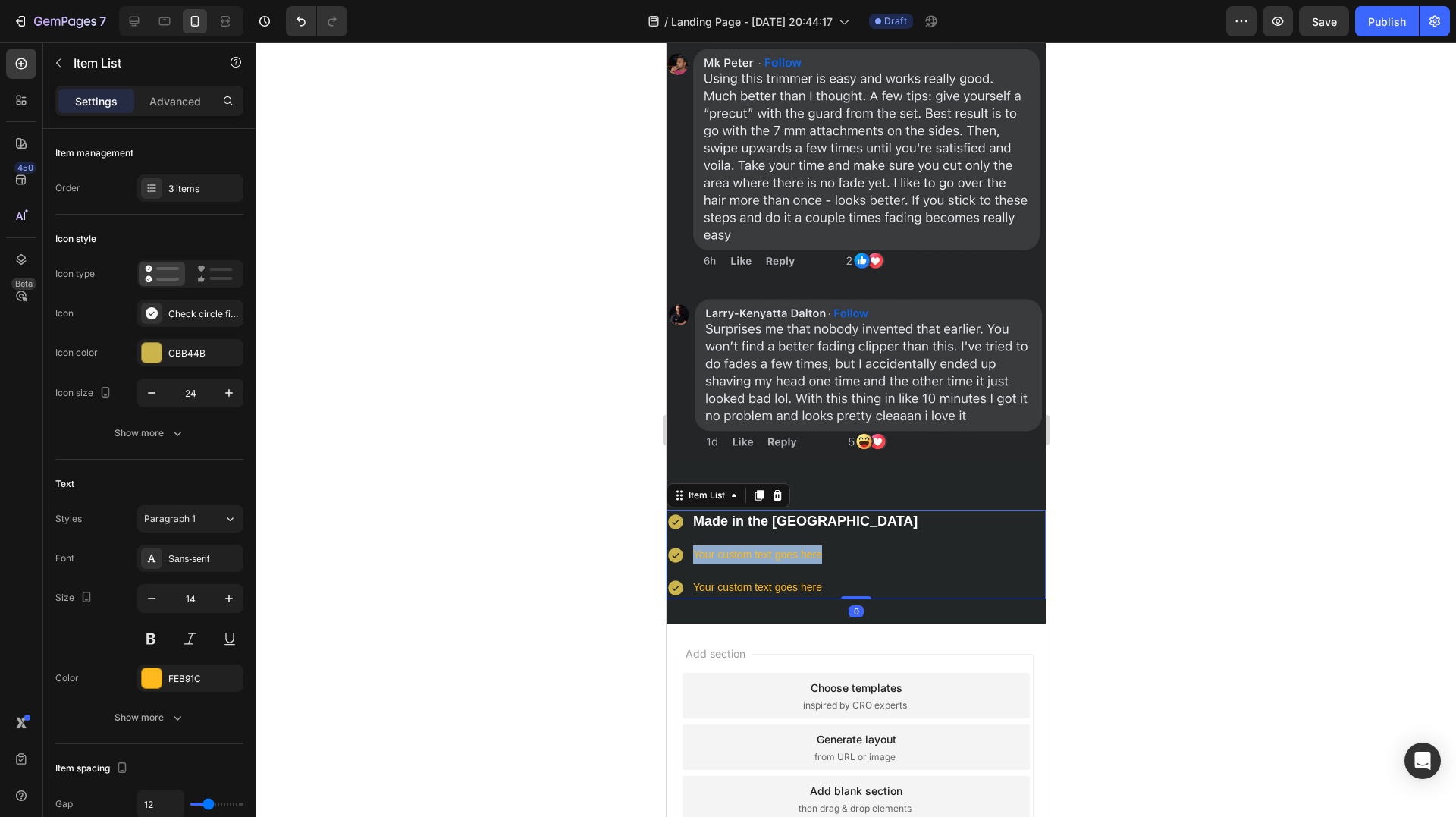
click at [755, 546] on p "Your custom text goes here" at bounding box center [805, 555] width 225 height 19
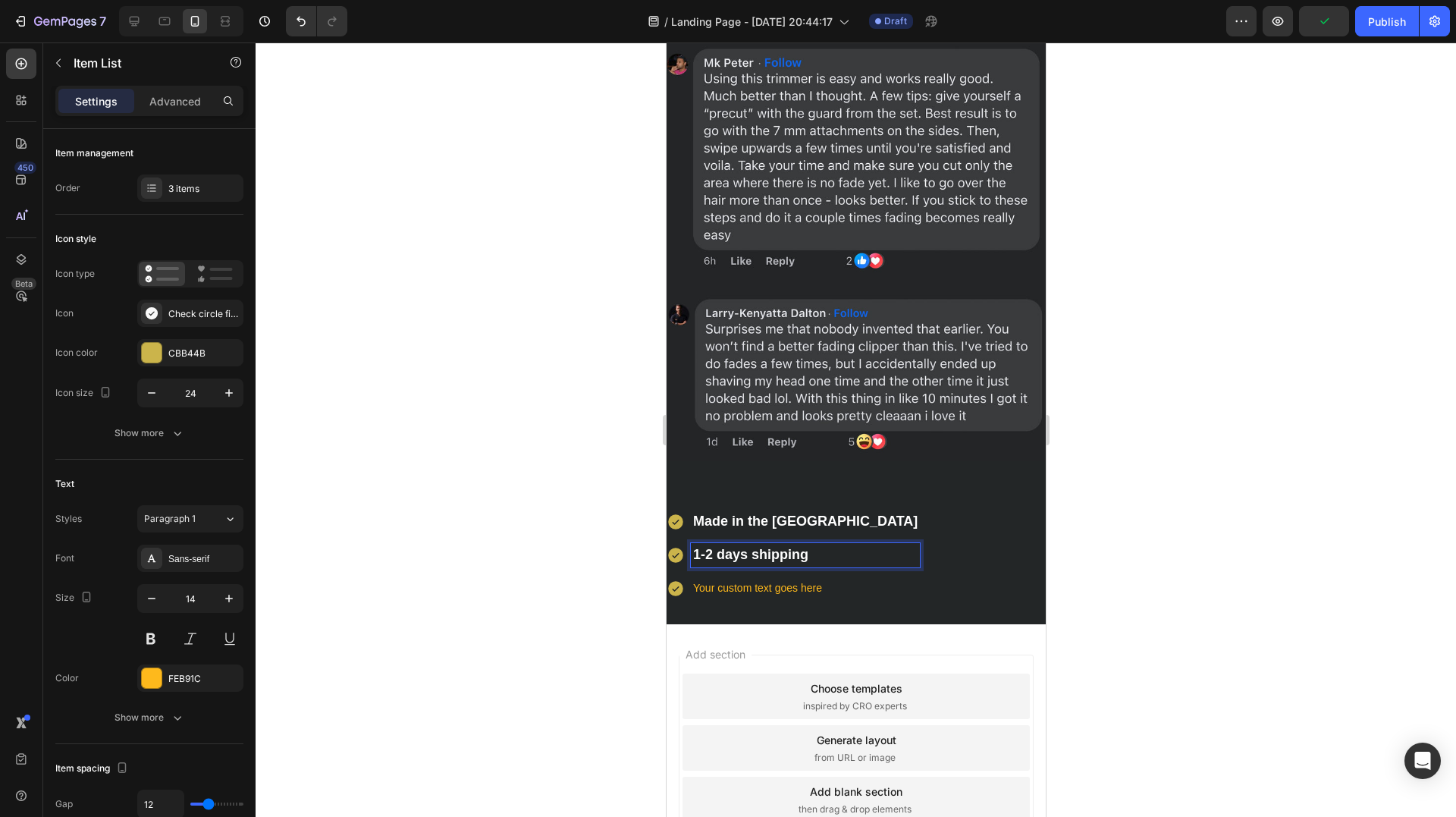
click at [800, 578] on p "Your custom text goes here" at bounding box center [805, 587] width 225 height 19
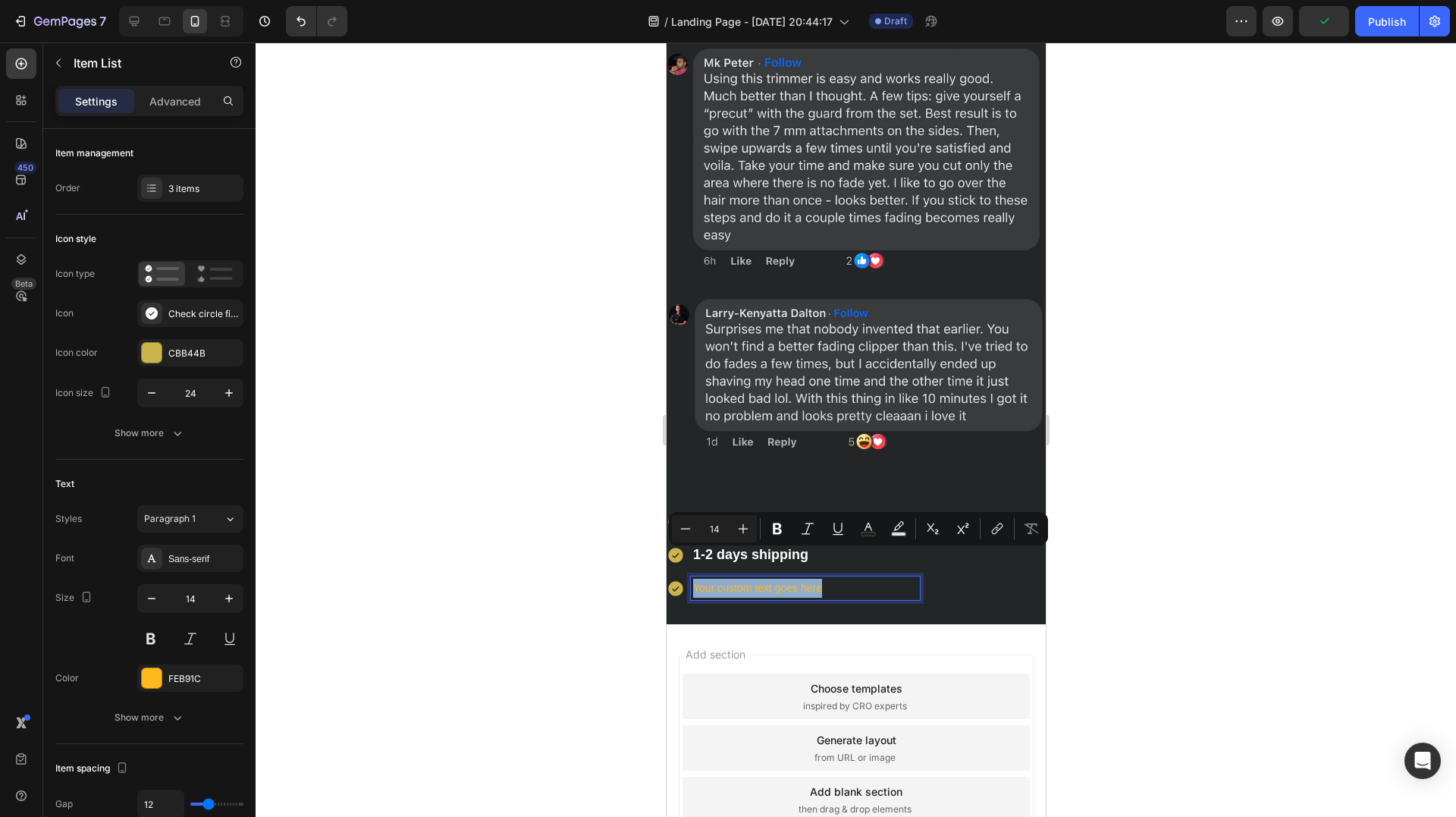
click at [800, 578] on p "Your custom text goes here" at bounding box center [805, 587] width 225 height 19
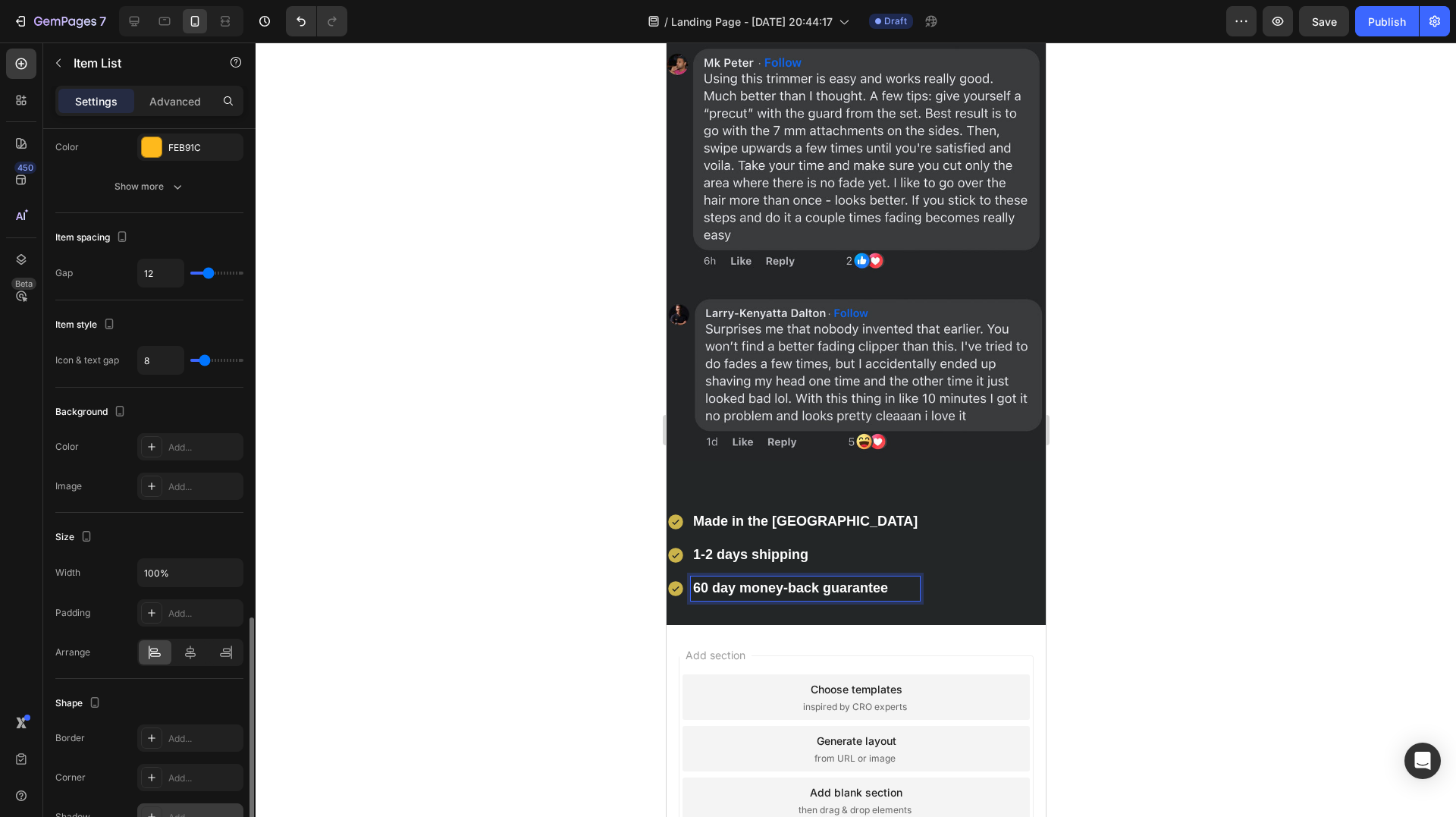
scroll to position [670, 0]
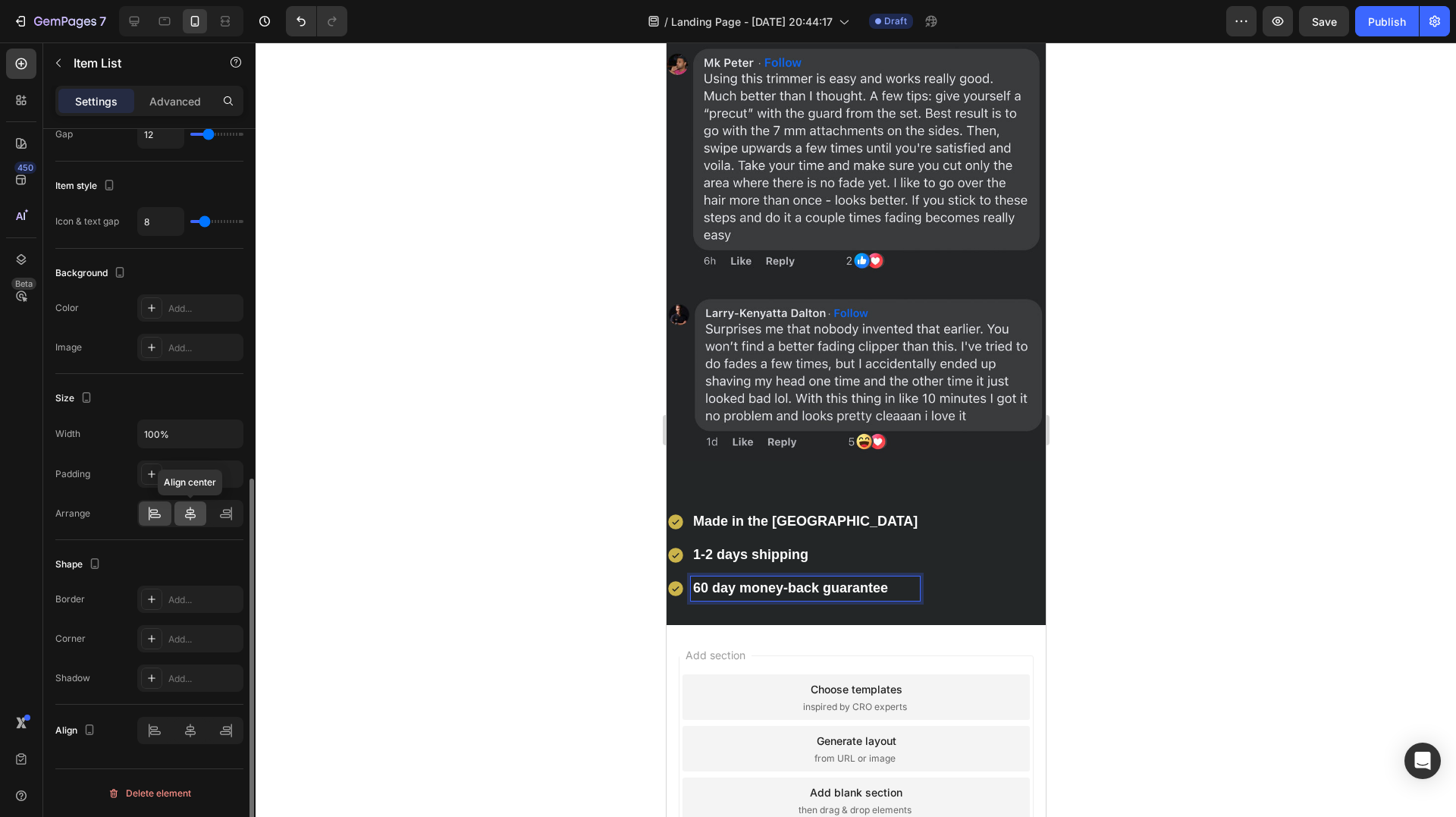
click at [182, 518] on div at bounding box center [190, 513] width 33 height 25
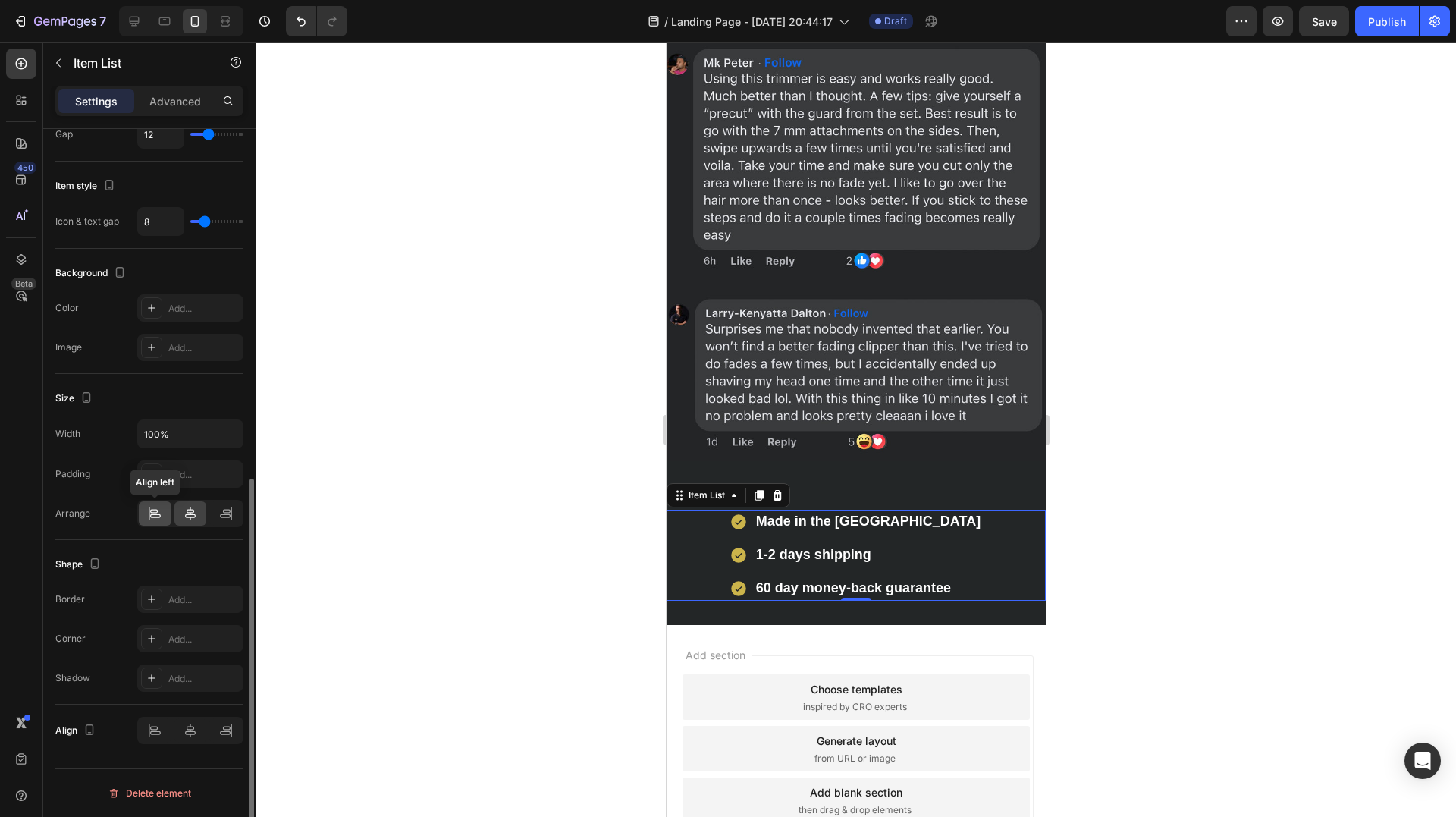
click at [155, 515] on icon at bounding box center [154, 513] width 15 height 15
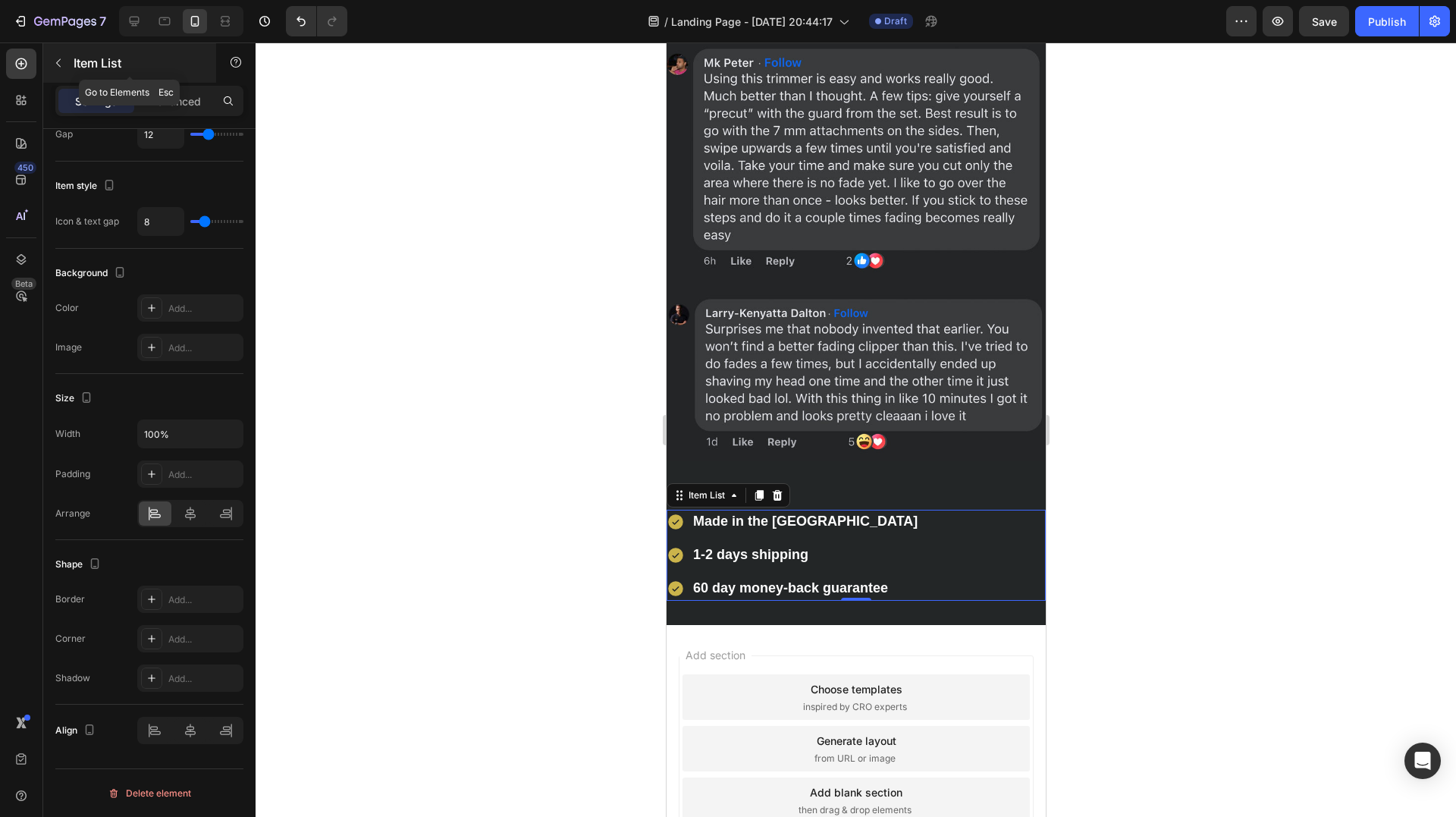
click at [67, 58] on button "button" at bounding box center [58, 63] width 25 height 25
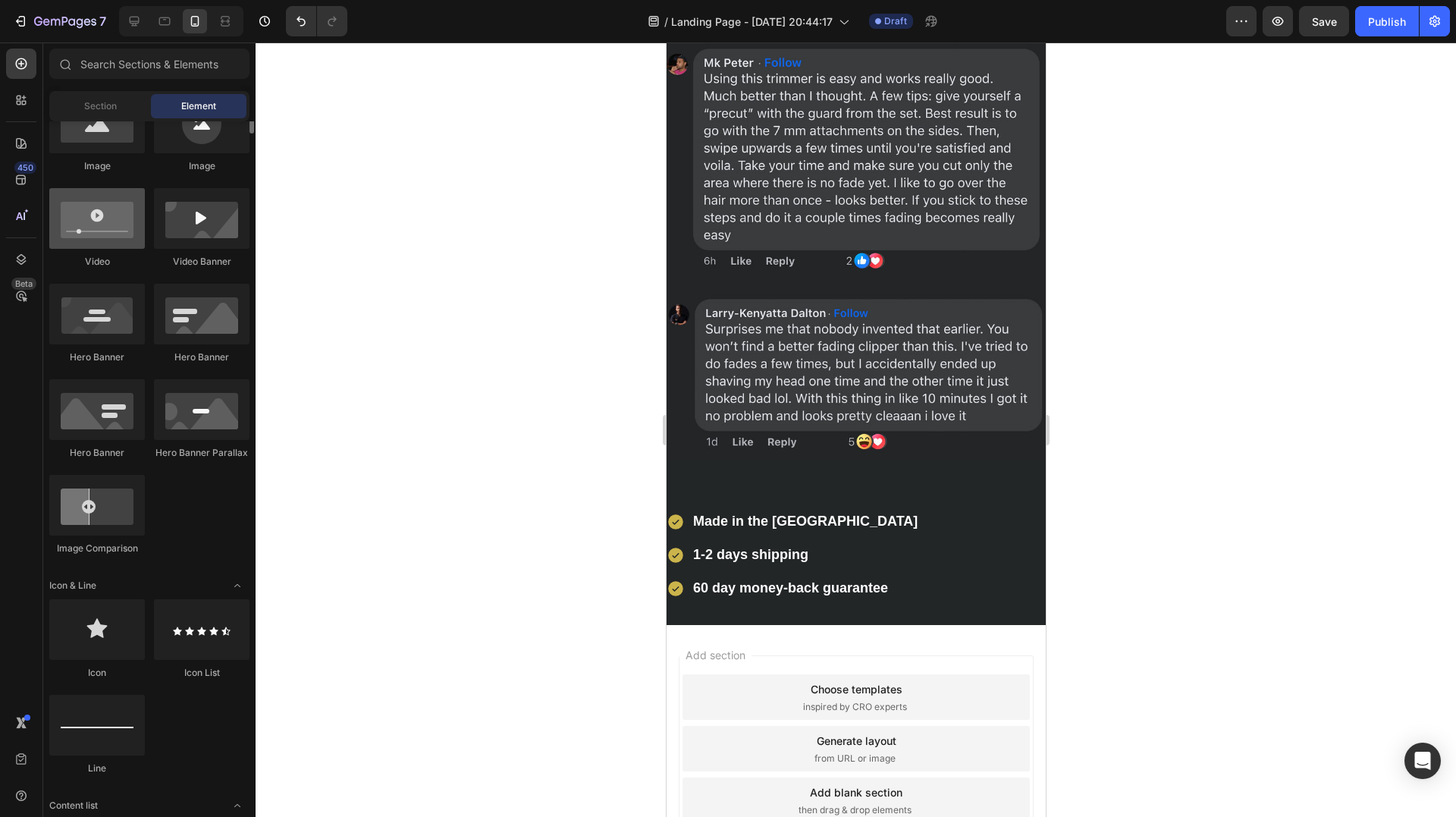
scroll to position [228, 0]
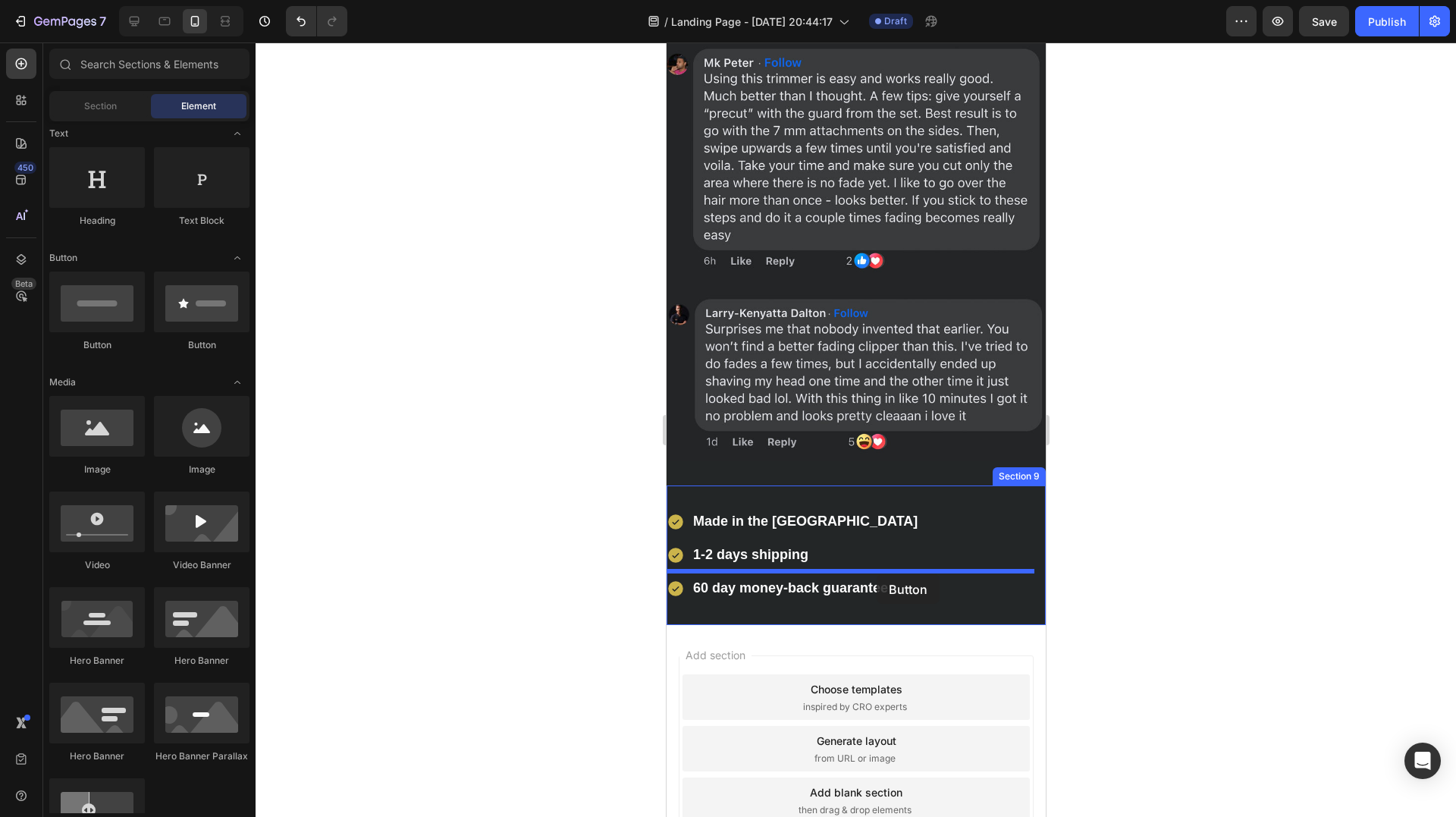
drag, startPoint x: 840, startPoint y: 354, endPoint x: 876, endPoint y: 574, distance: 222.9
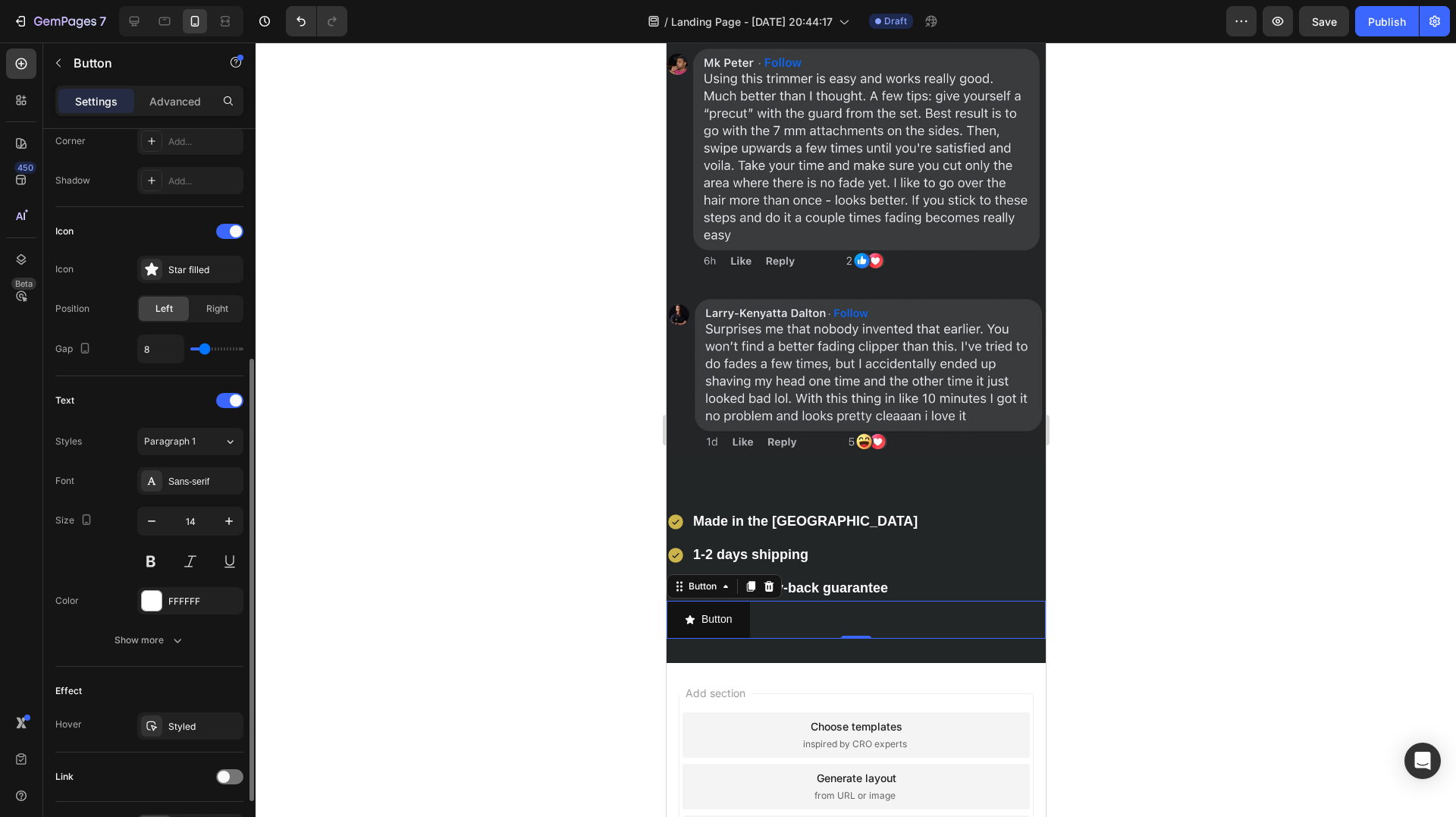
scroll to position [477, 0]
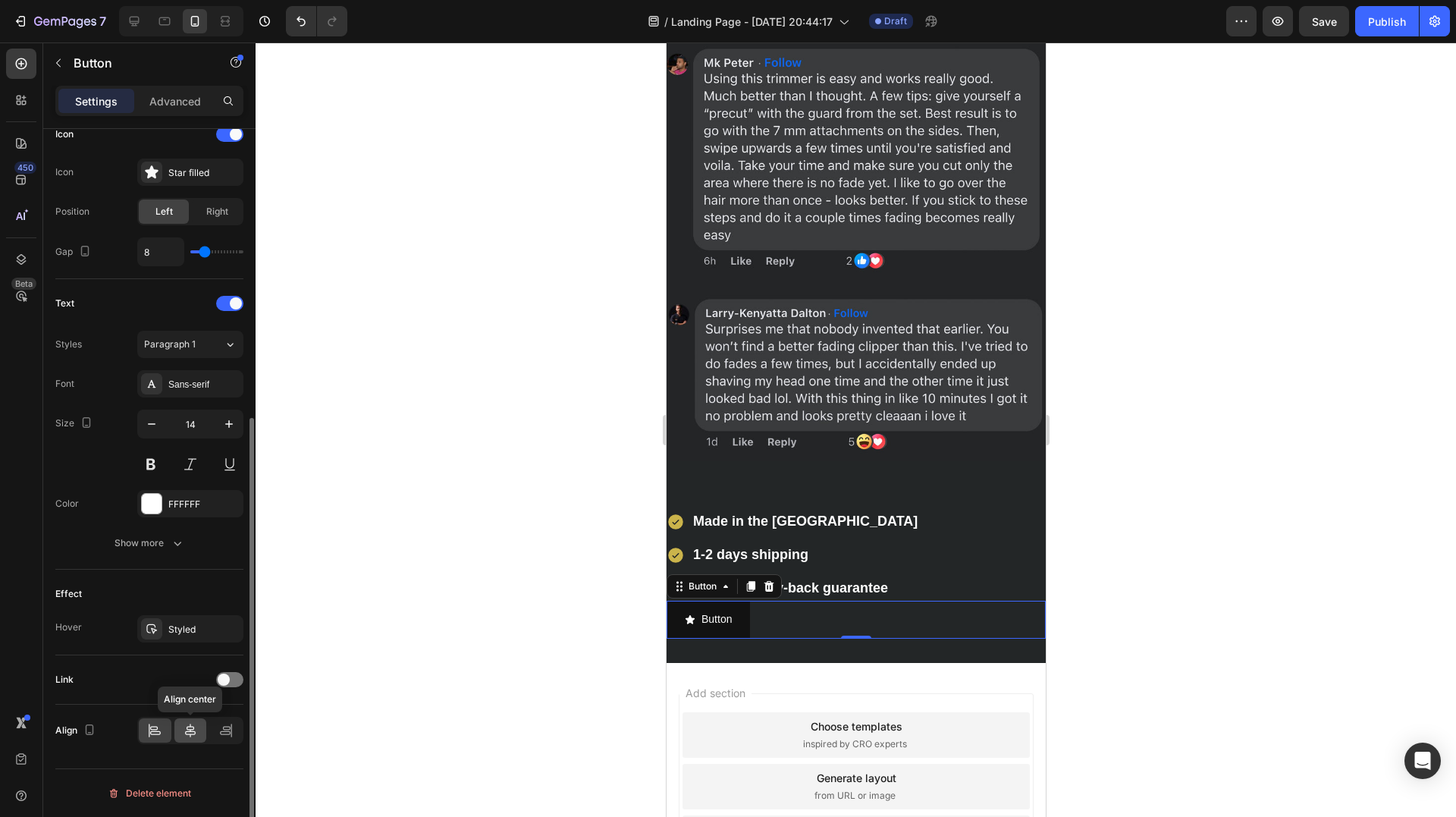
click at [189, 727] on icon at bounding box center [189, 730] width 15 height 15
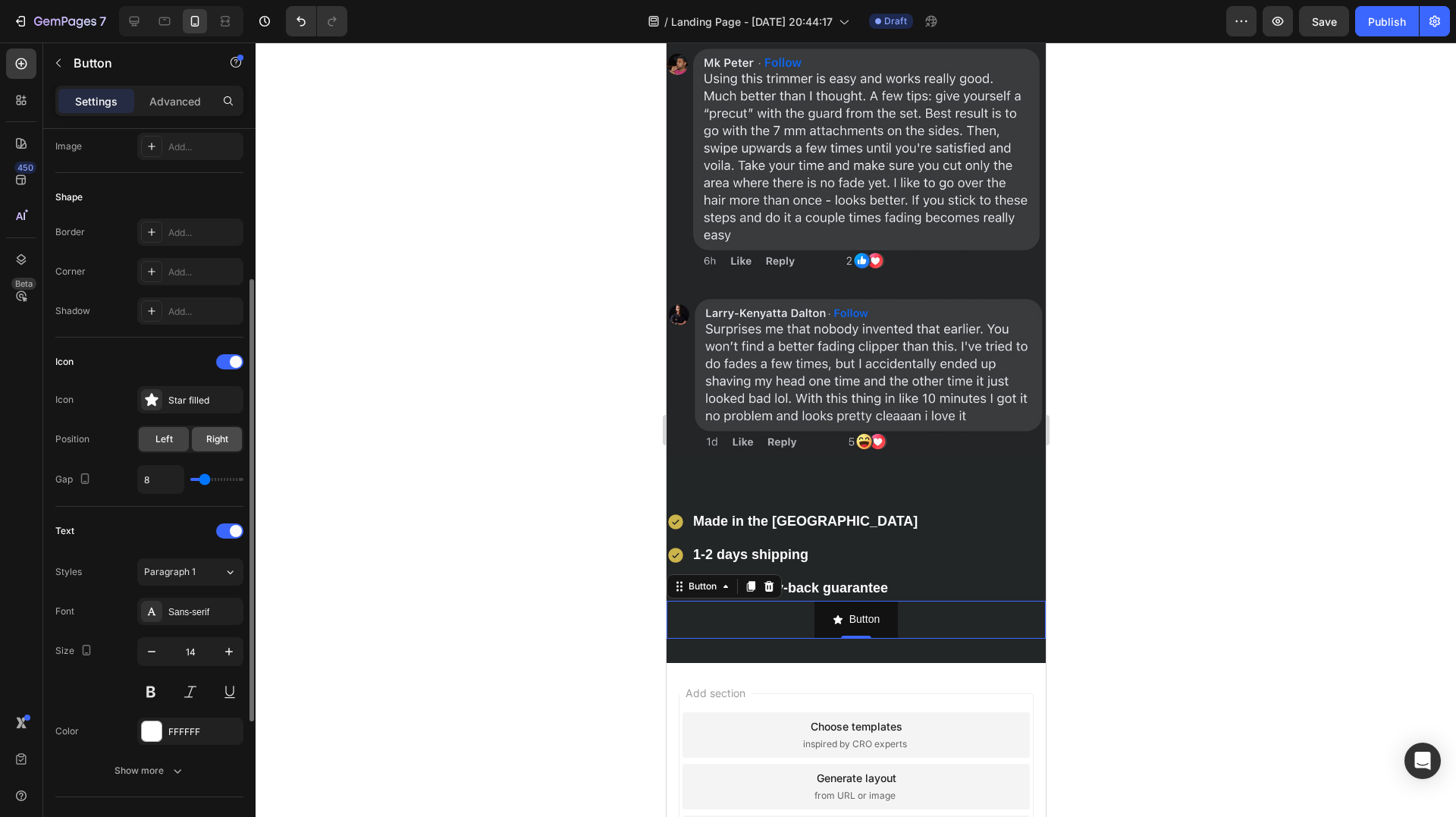
click at [211, 435] on span "Right" at bounding box center [217, 439] width 22 height 14
click at [159, 391] on div at bounding box center [152, 400] width 22 height 22
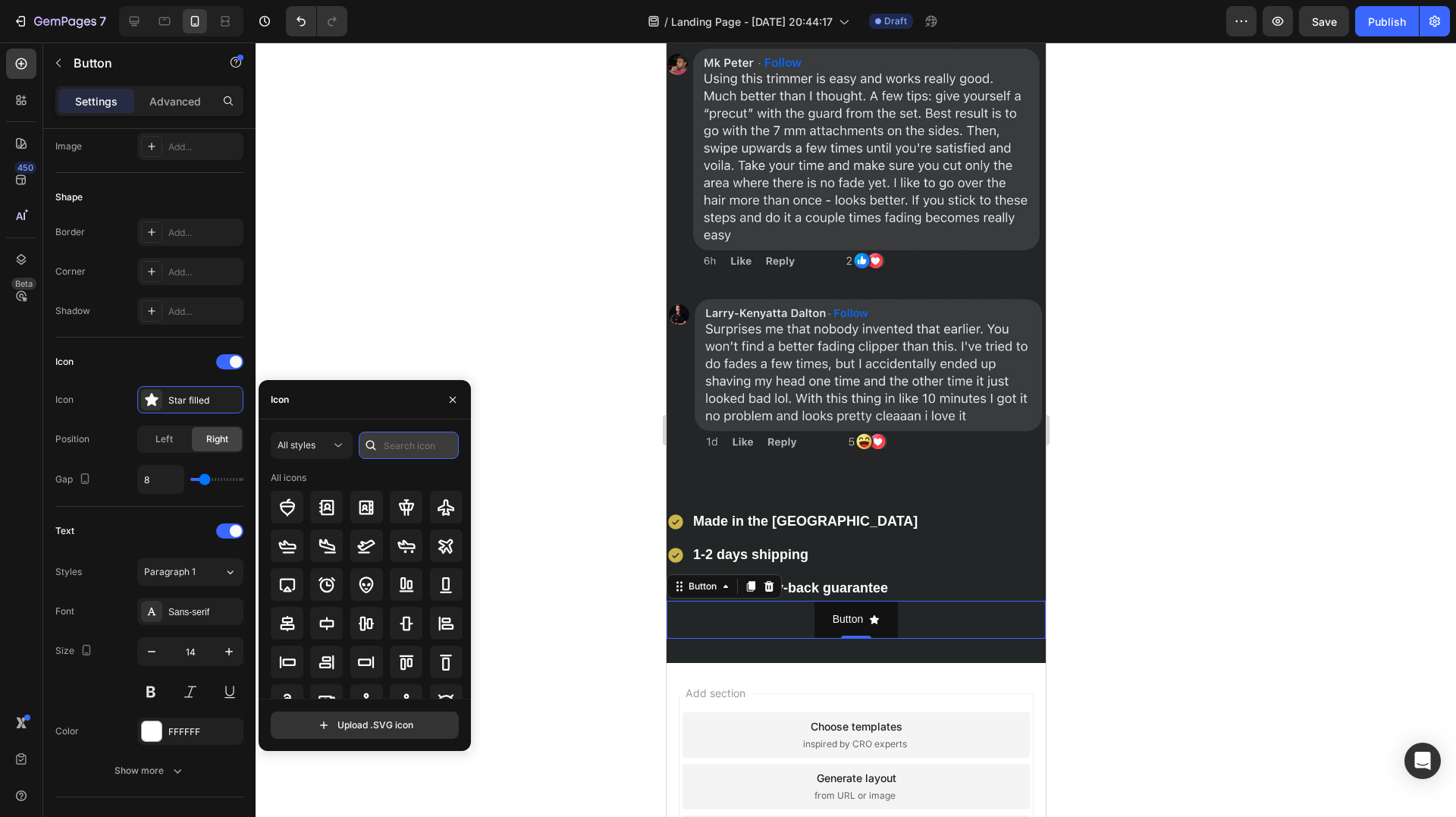
click at [432, 442] on input "text" at bounding box center [408, 445] width 100 height 28
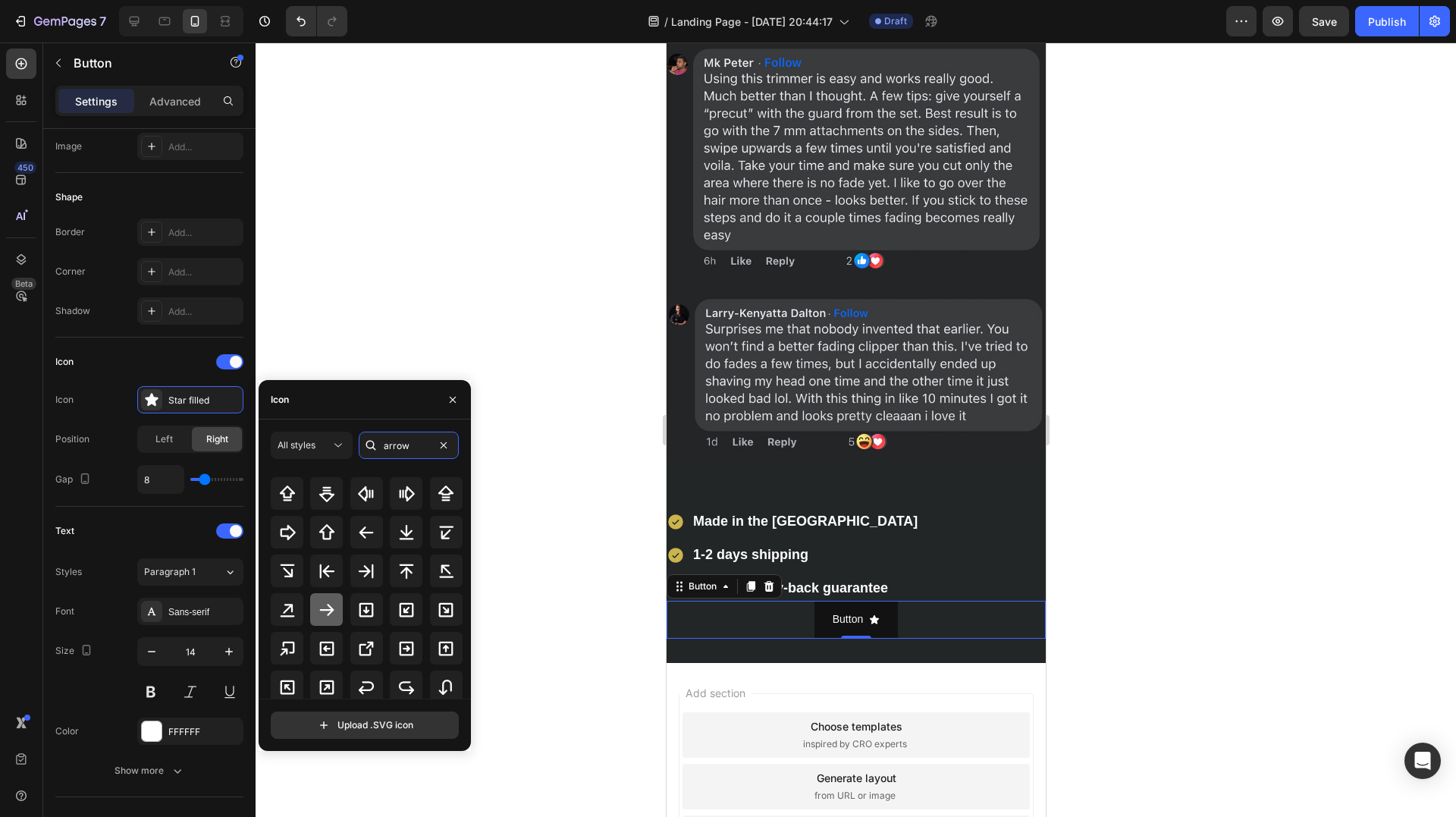
type input "arrow"
click at [327, 602] on icon at bounding box center [327, 610] width 18 height 18
click at [850, 610] on p "Button" at bounding box center [846, 619] width 31 height 19
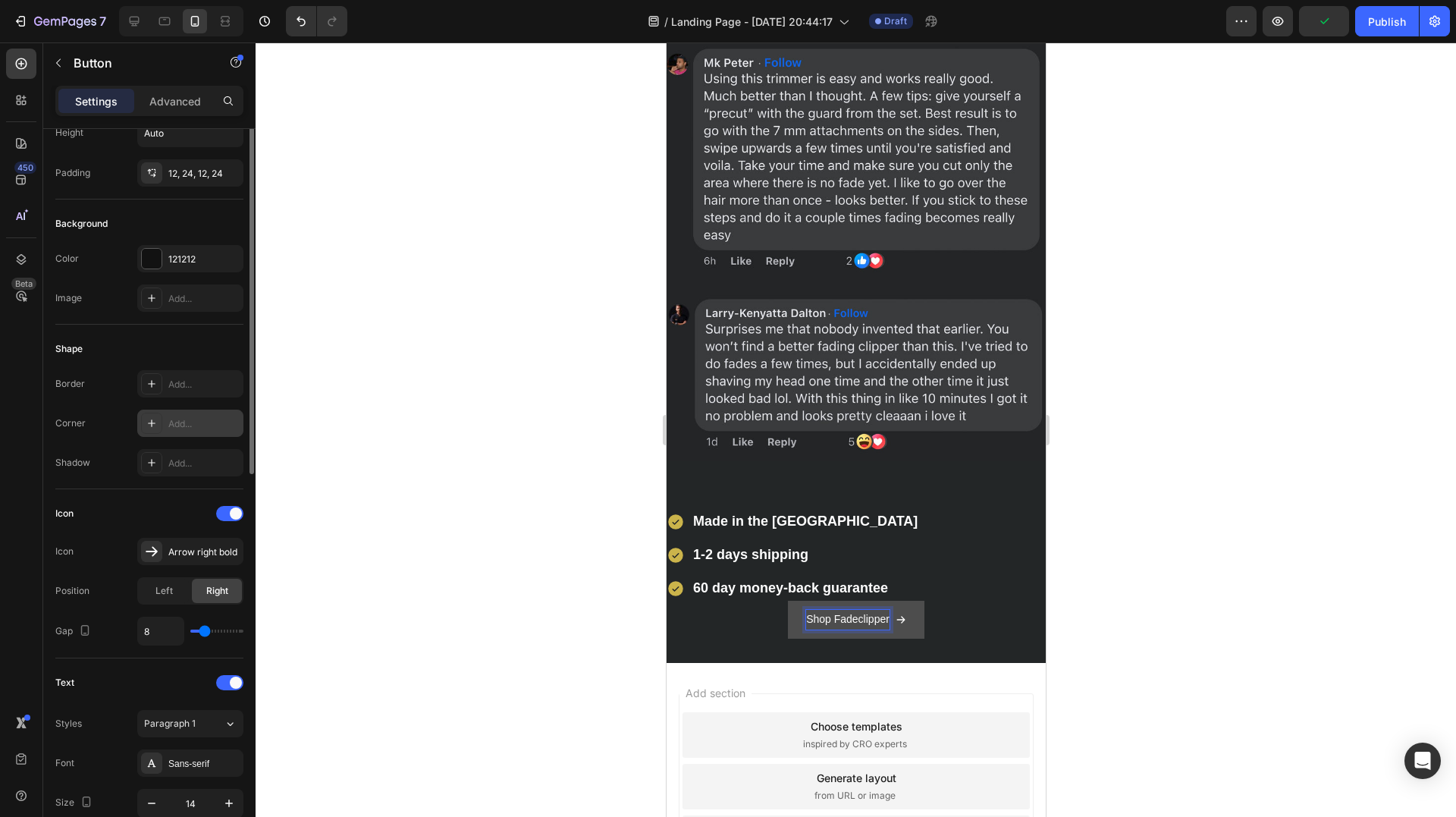
scroll to position [0, 0]
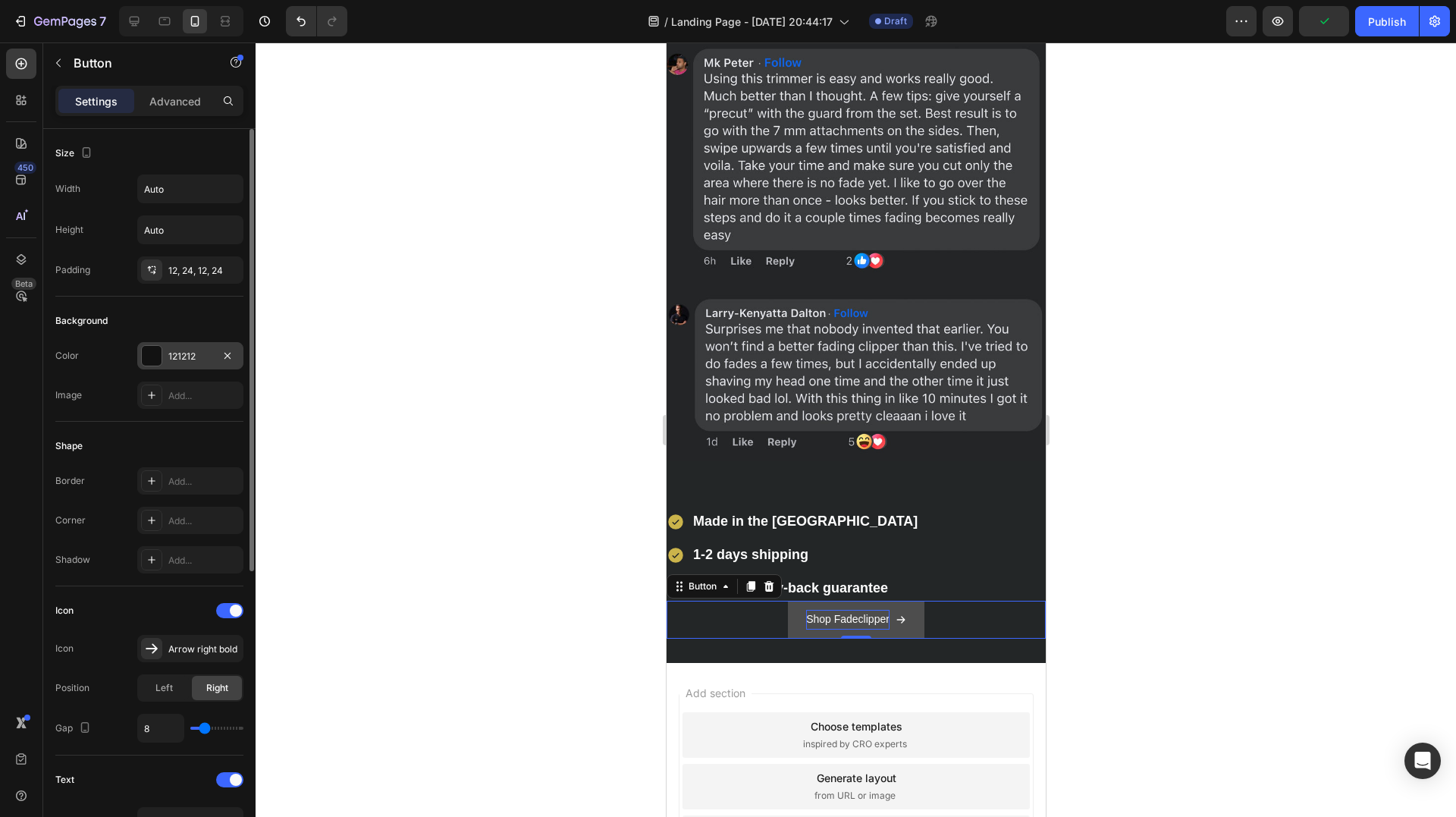
click at [146, 348] on div at bounding box center [152, 356] width 20 height 20
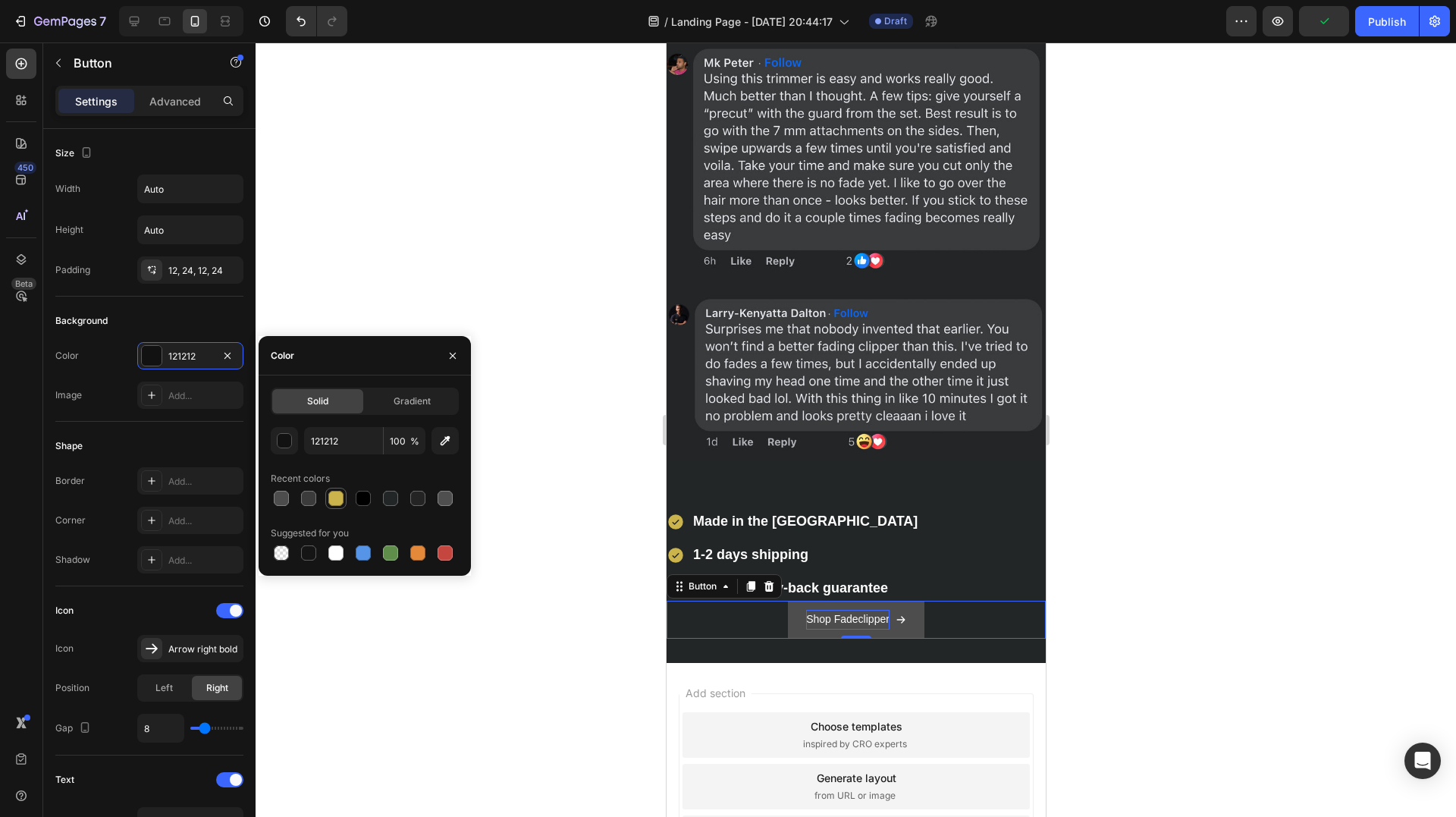
click at [330, 493] on div at bounding box center [335, 497] width 15 height 15
type input "CBB44B"
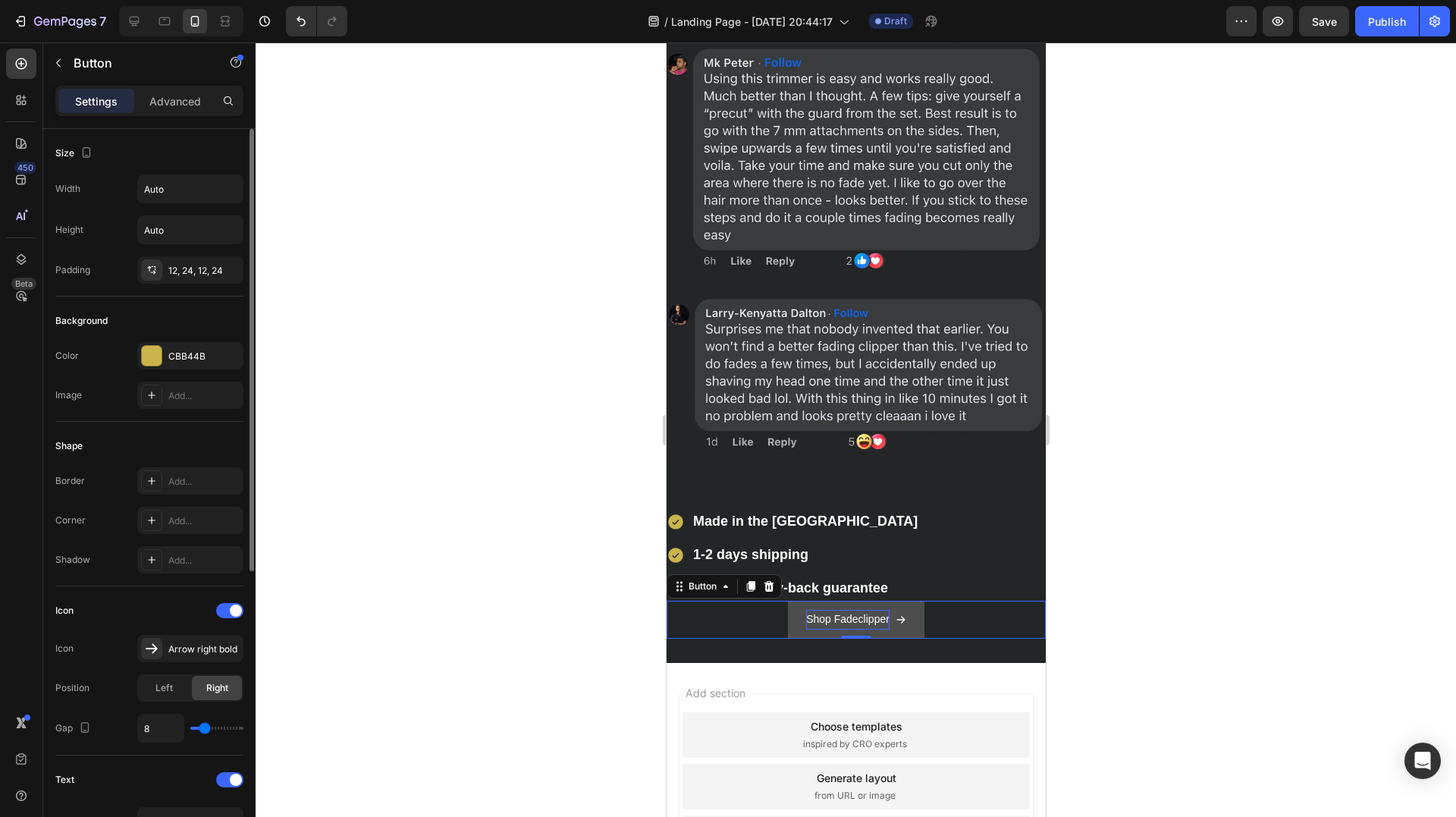
click at [128, 428] on div "Shape Border Add... Corner Add... Shadow Add..." at bounding box center [149, 503] width 188 height 165
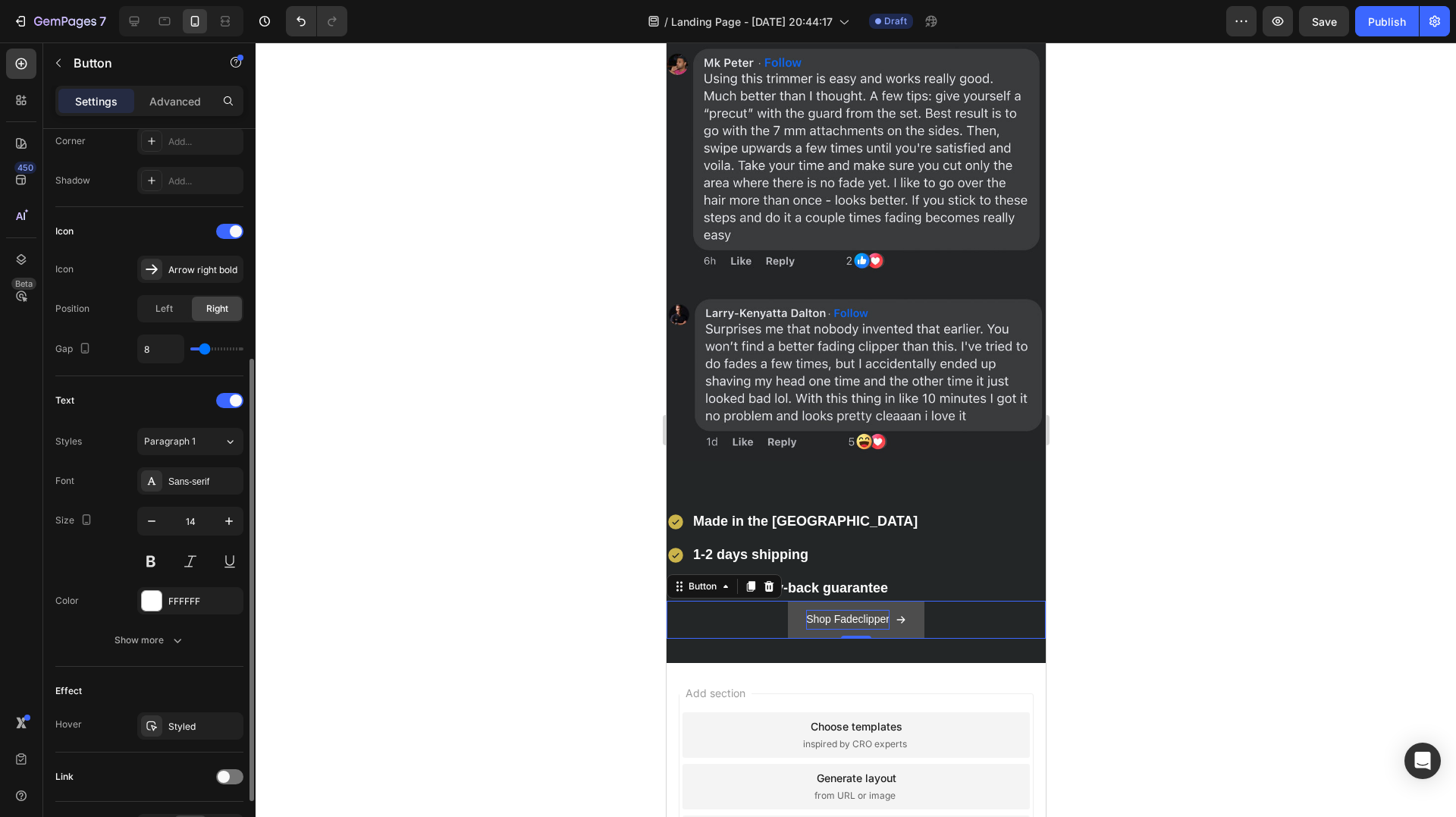
scroll to position [477, 0]
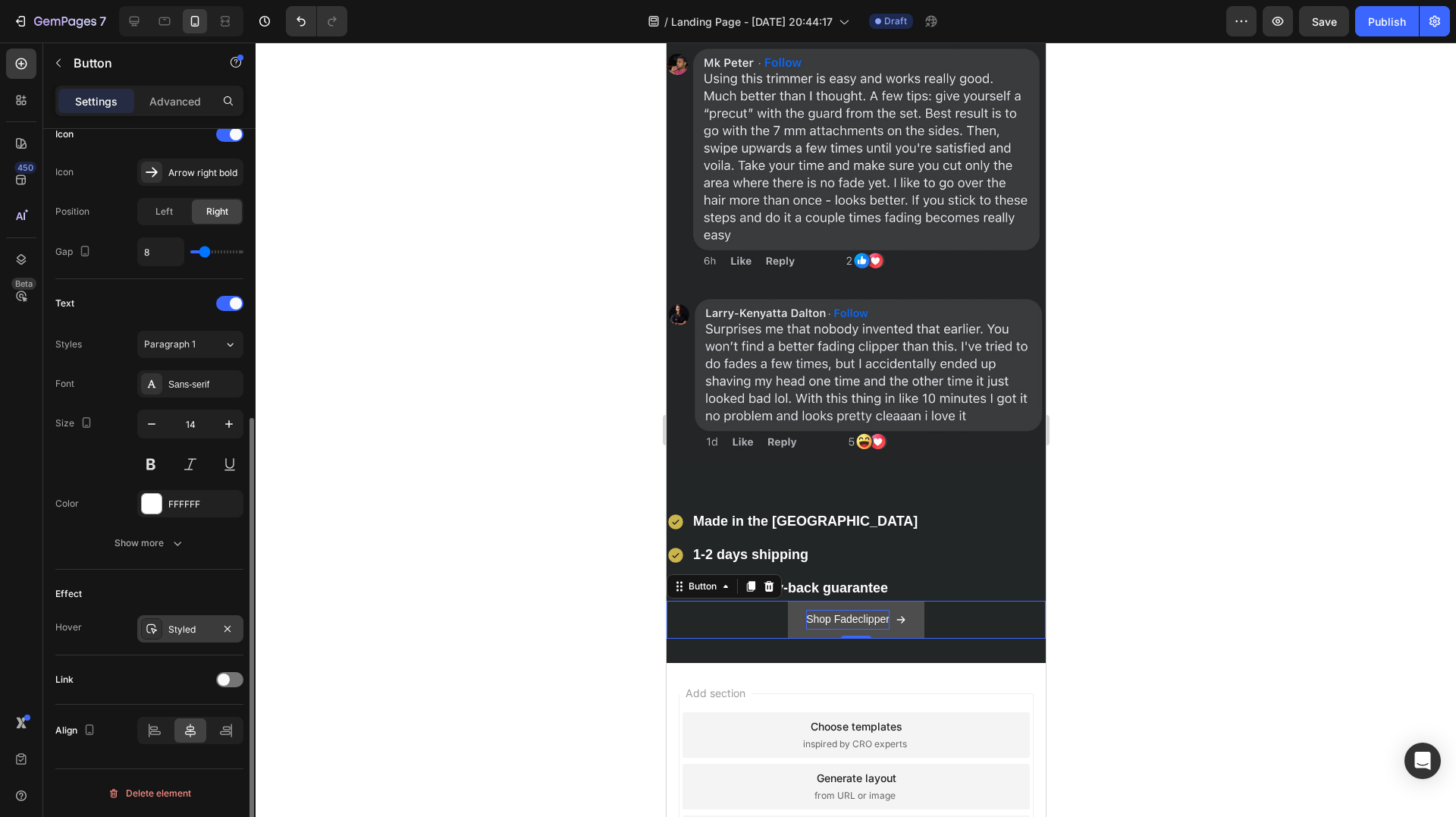
click at [181, 618] on div "Styled" at bounding box center [190, 629] width 107 height 28
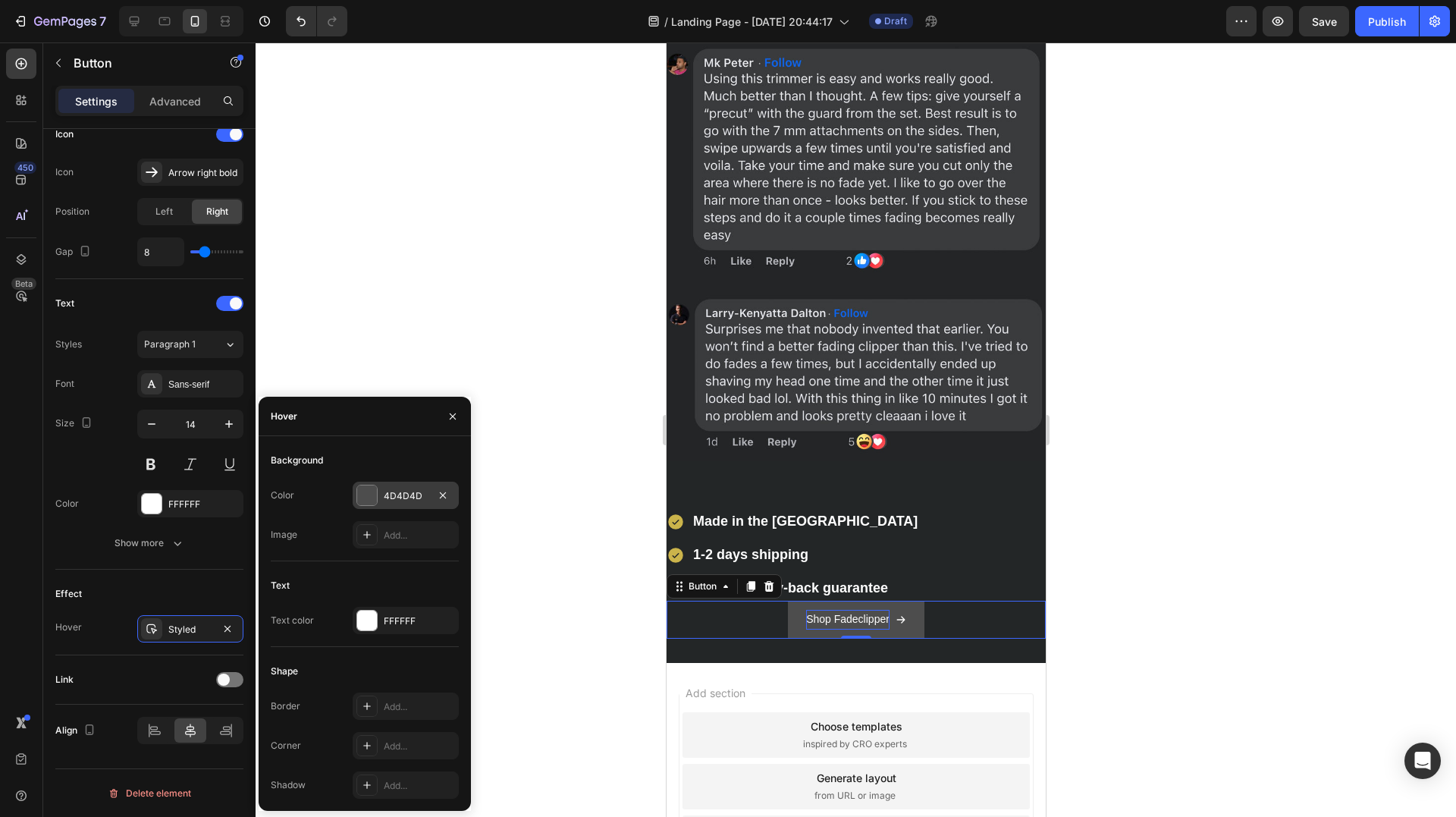
click at [375, 487] on div at bounding box center [367, 495] width 20 height 20
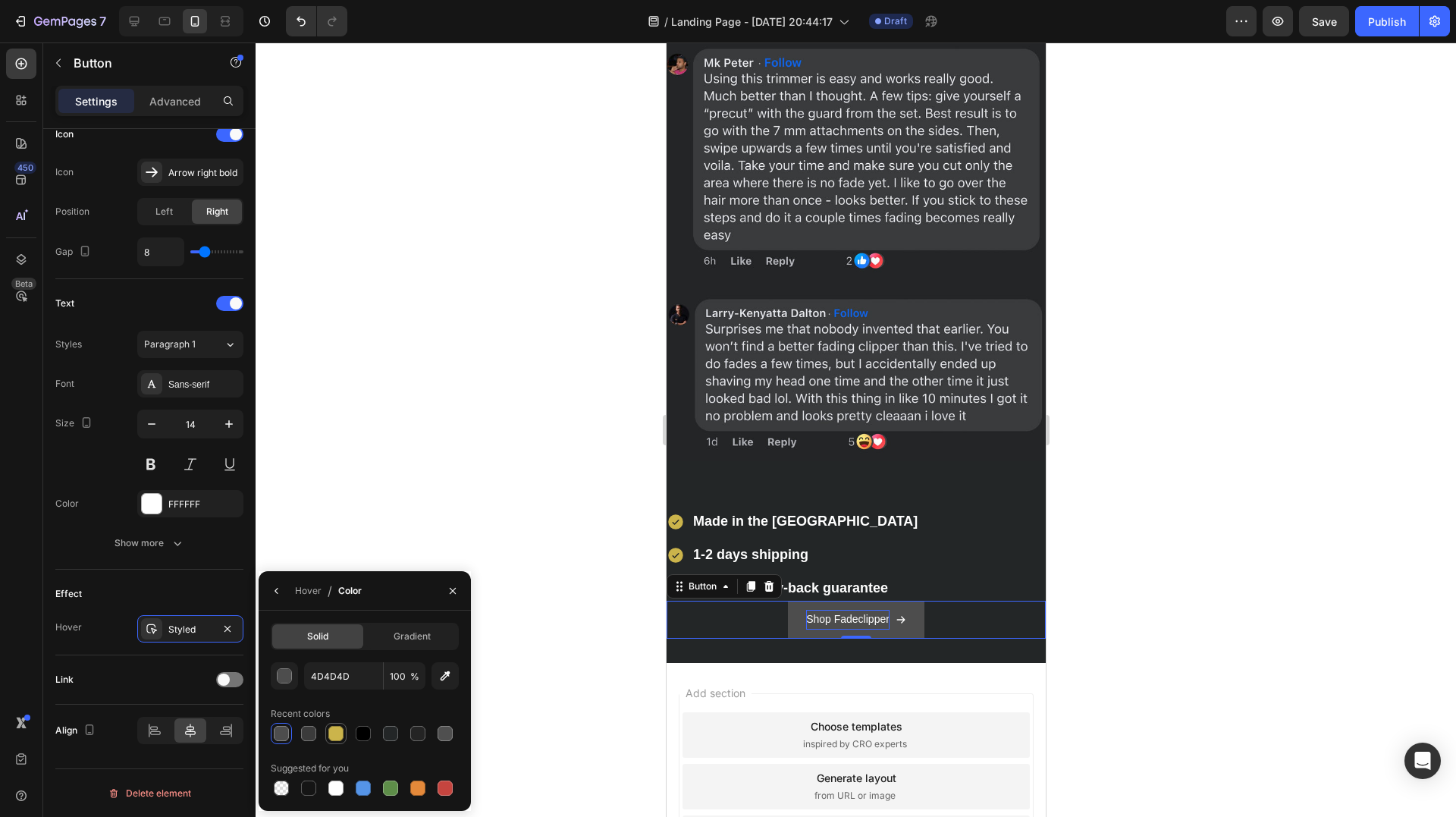
click at [339, 737] on div at bounding box center [335, 733] width 15 height 15
type input "CBB44B"
click at [109, 465] on div "Size 14" at bounding box center [149, 443] width 188 height 68
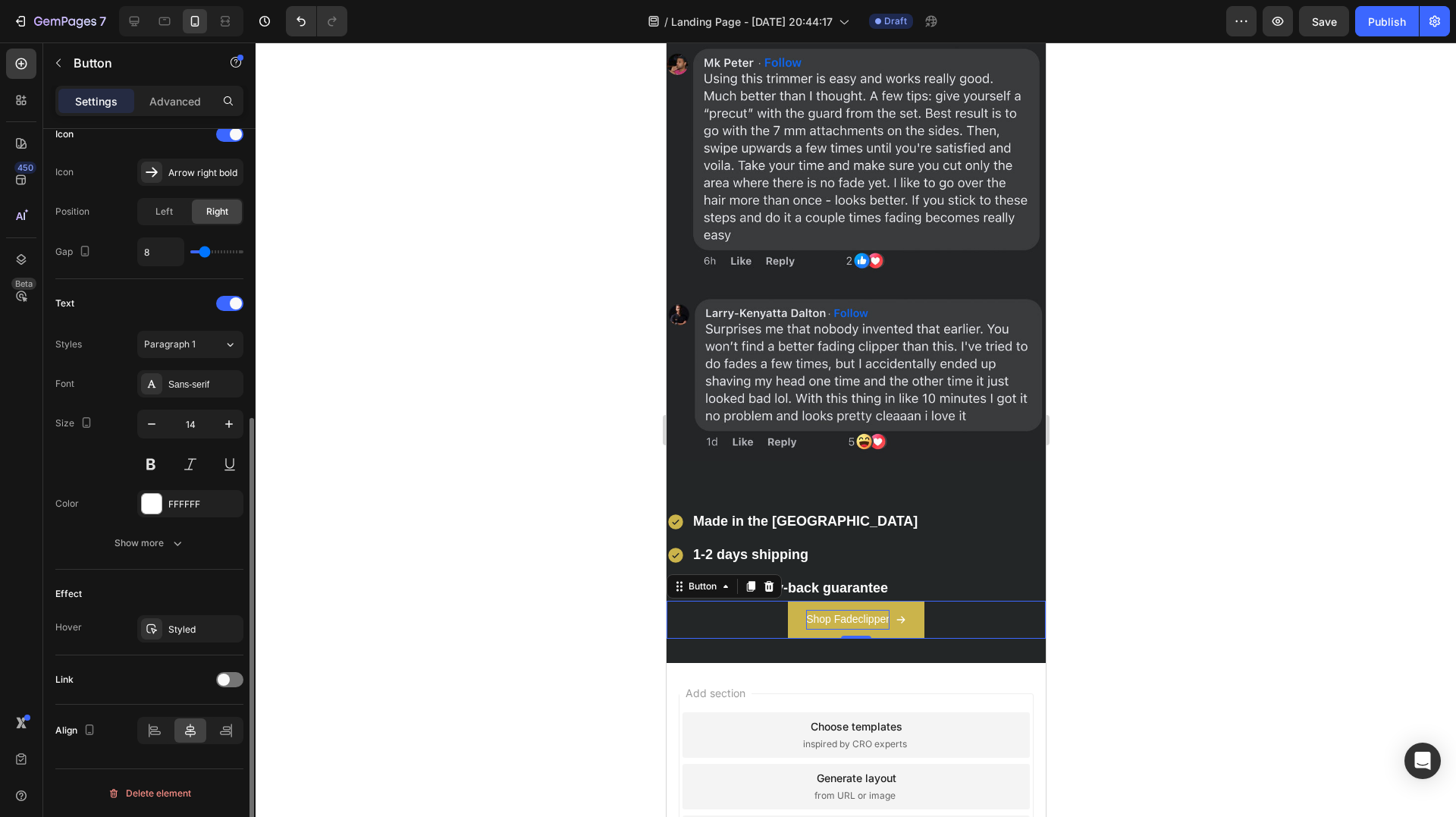
scroll to position [249, 0]
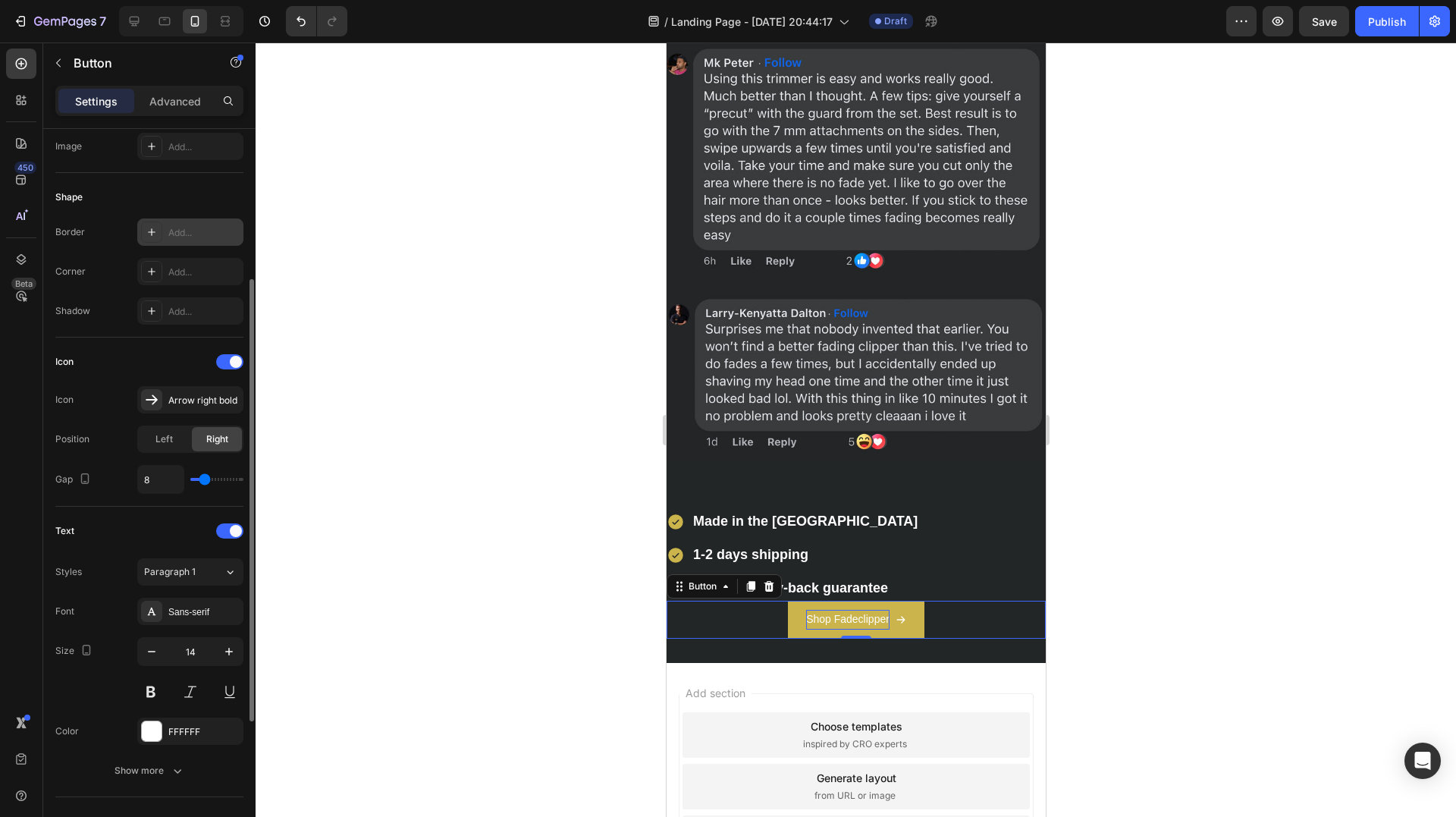
click at [190, 232] on div "Add..." at bounding box center [204, 233] width 71 height 14
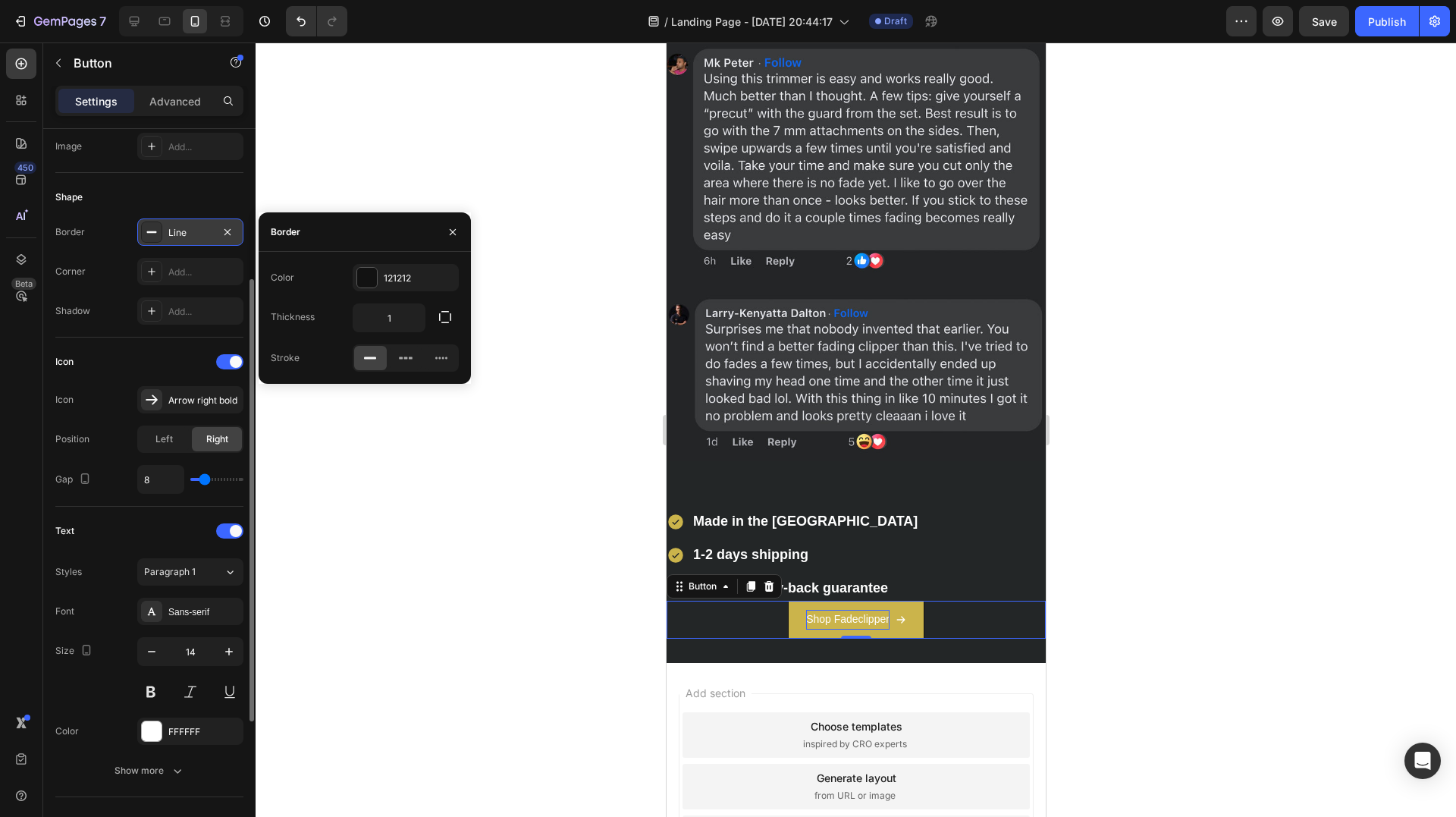
click at [132, 201] on div "Shape" at bounding box center [149, 197] width 188 height 25
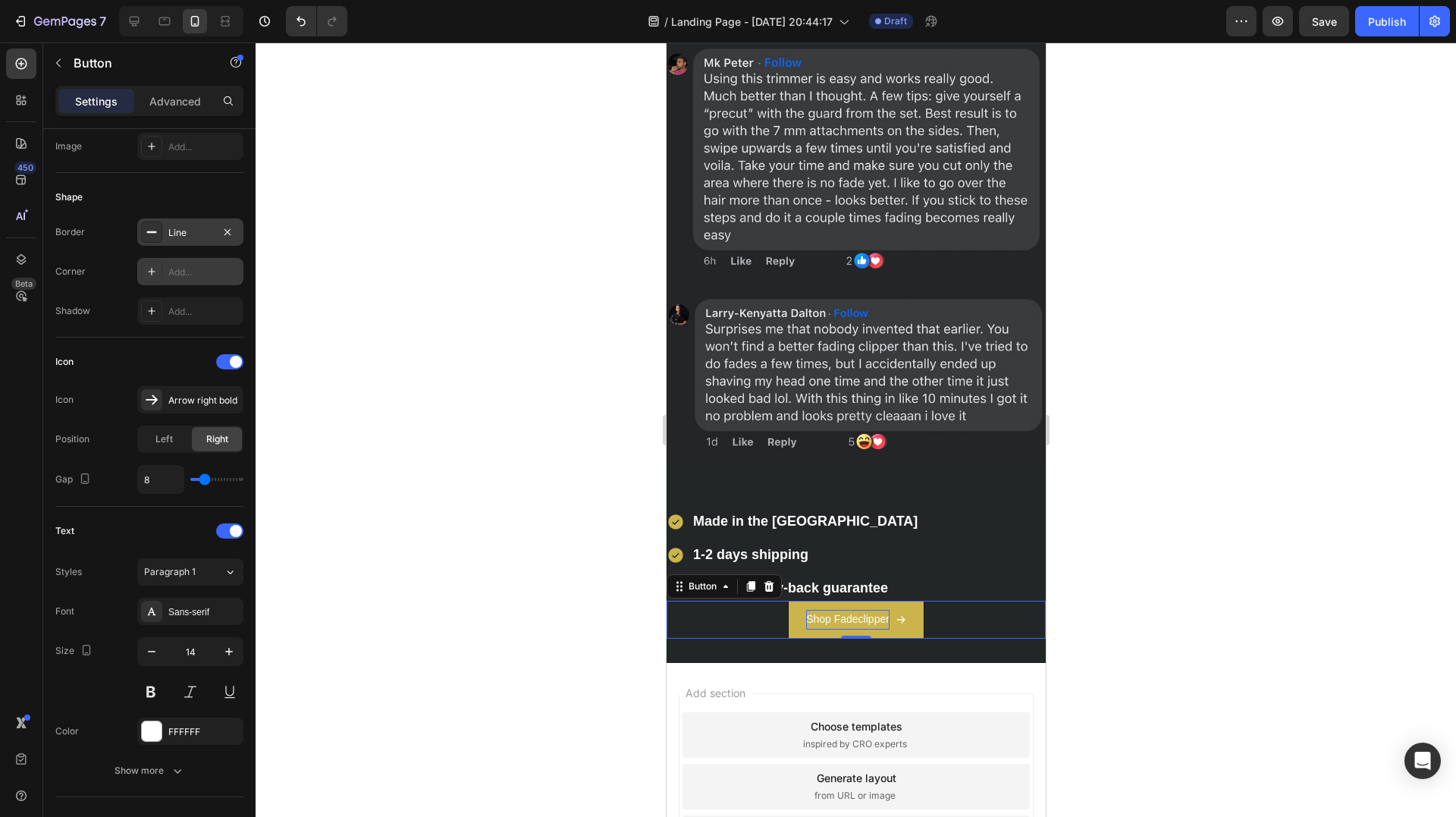
click at [192, 265] on div "Add..." at bounding box center [204, 272] width 71 height 14
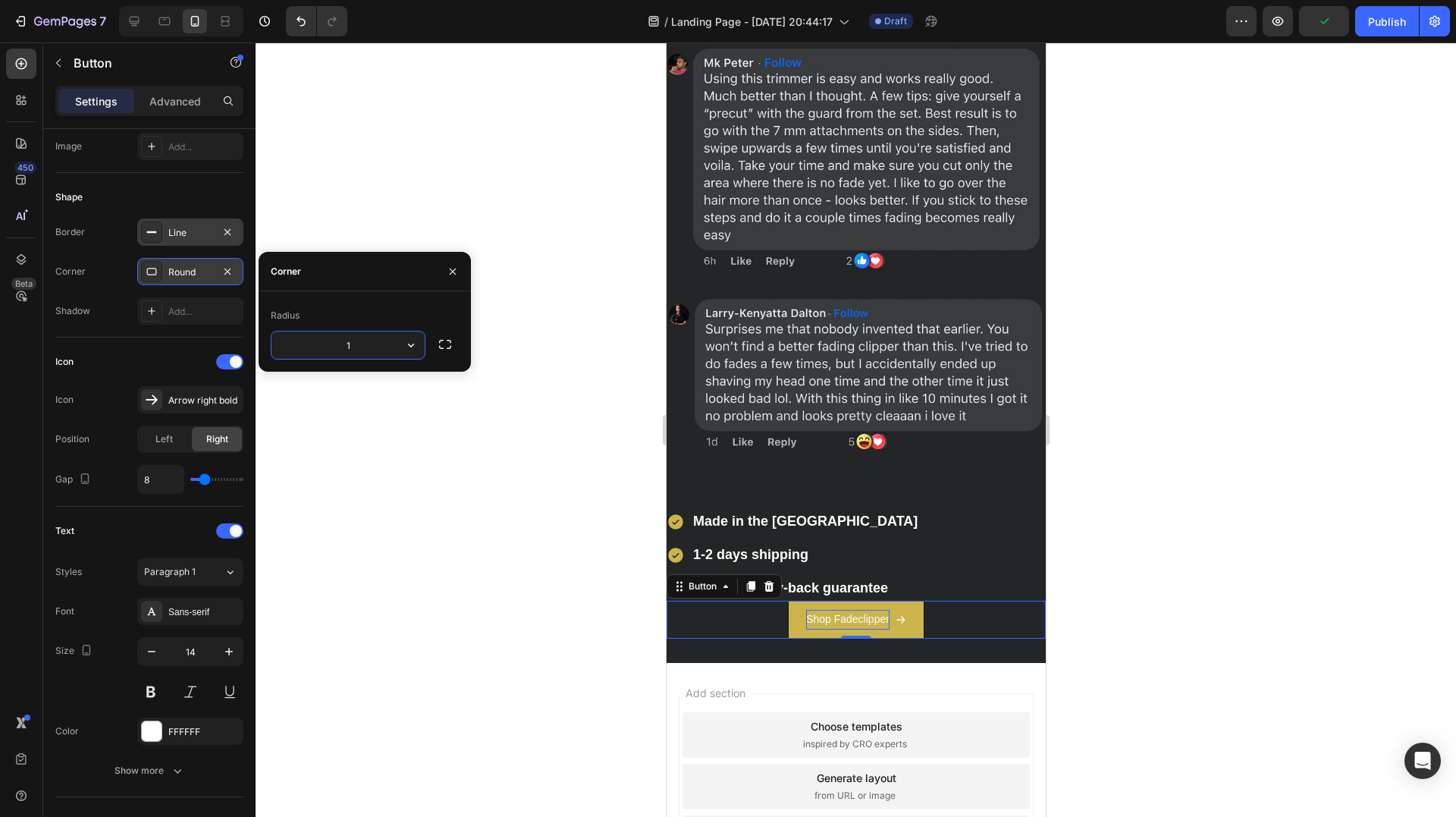
type input "12"
click at [136, 199] on div "Shape" at bounding box center [149, 197] width 188 height 25
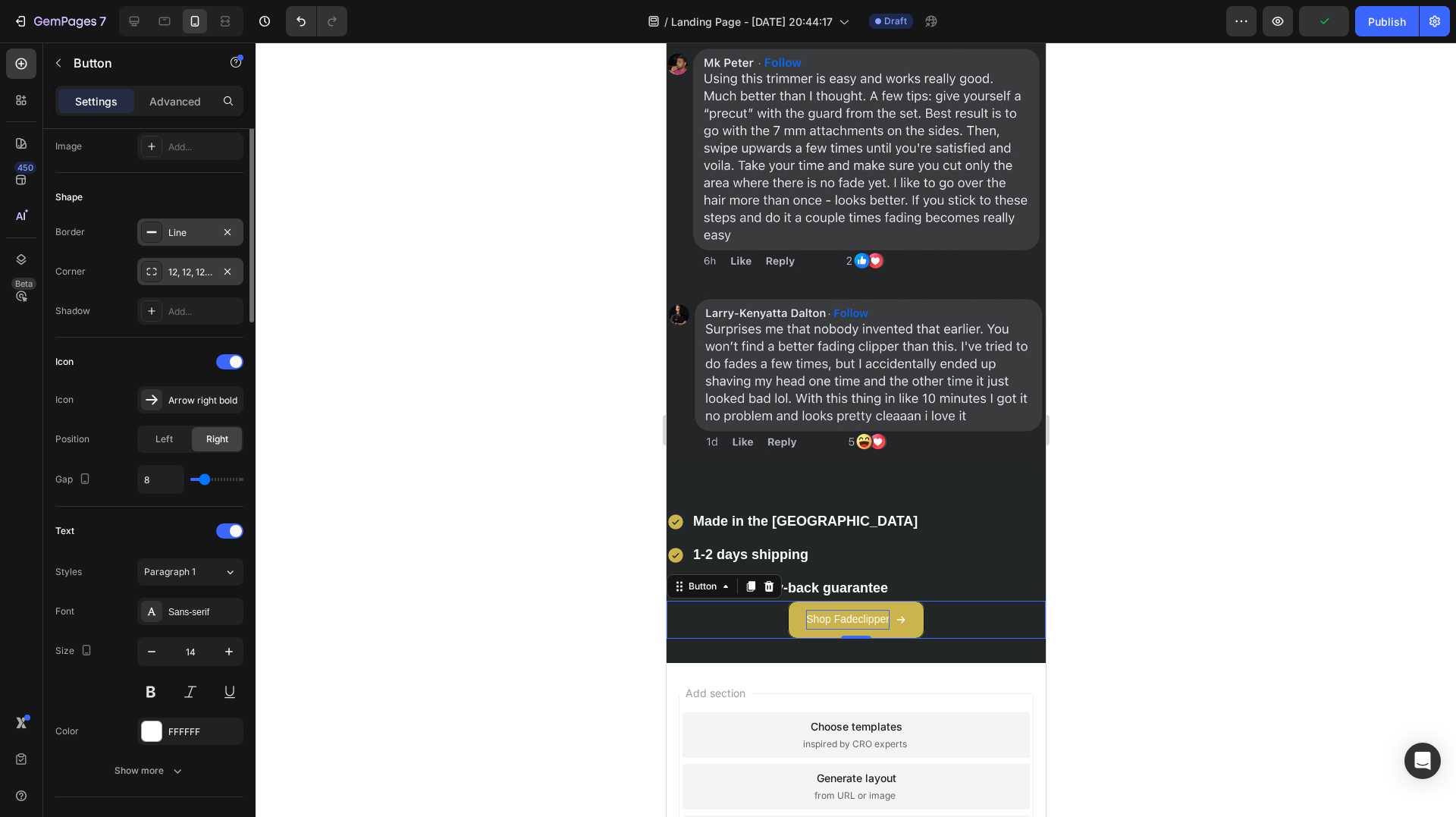
scroll to position [0, 0]
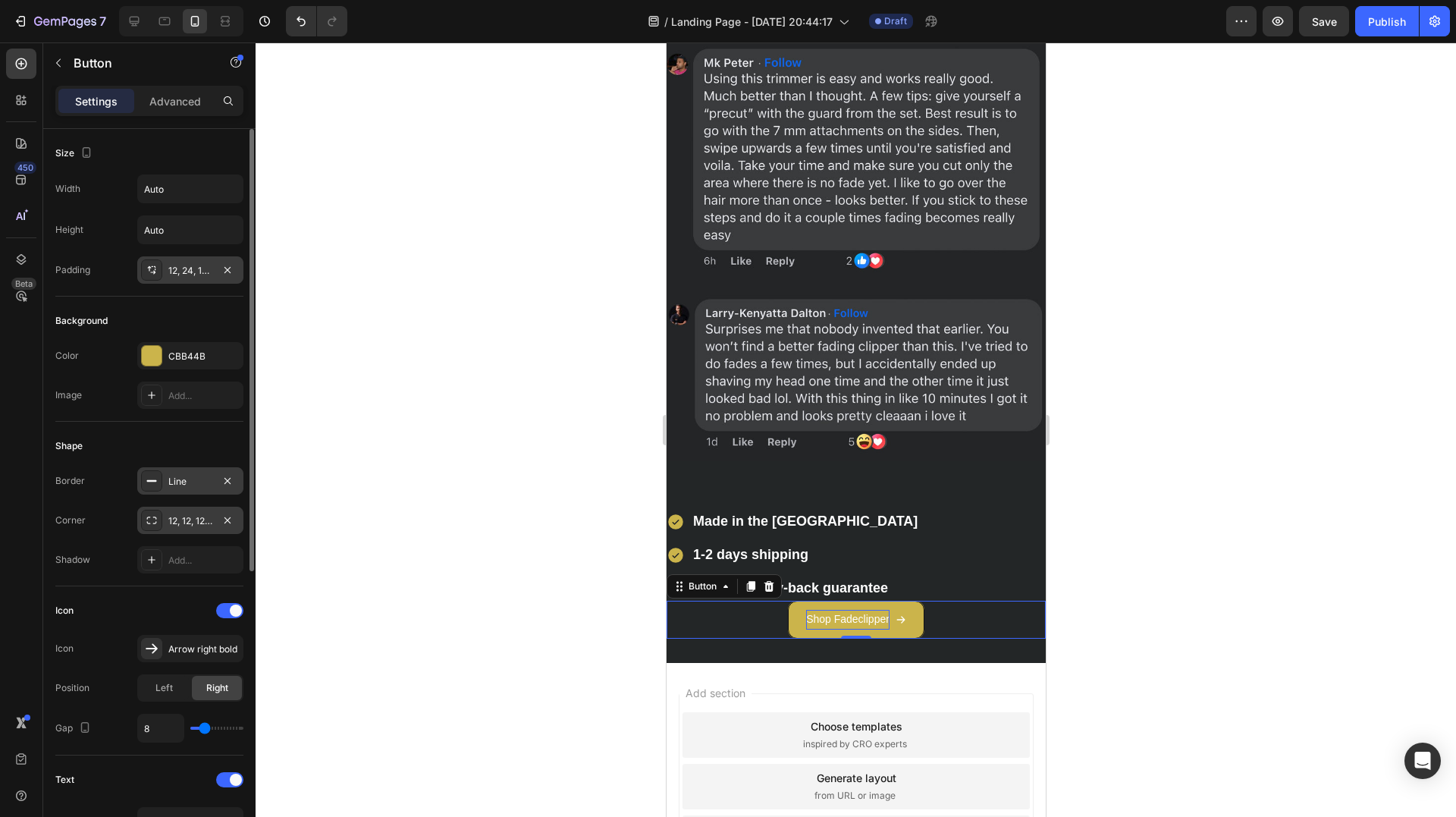
click at [197, 269] on div "12, 24, 12, 24" at bounding box center [190, 270] width 44 height 14
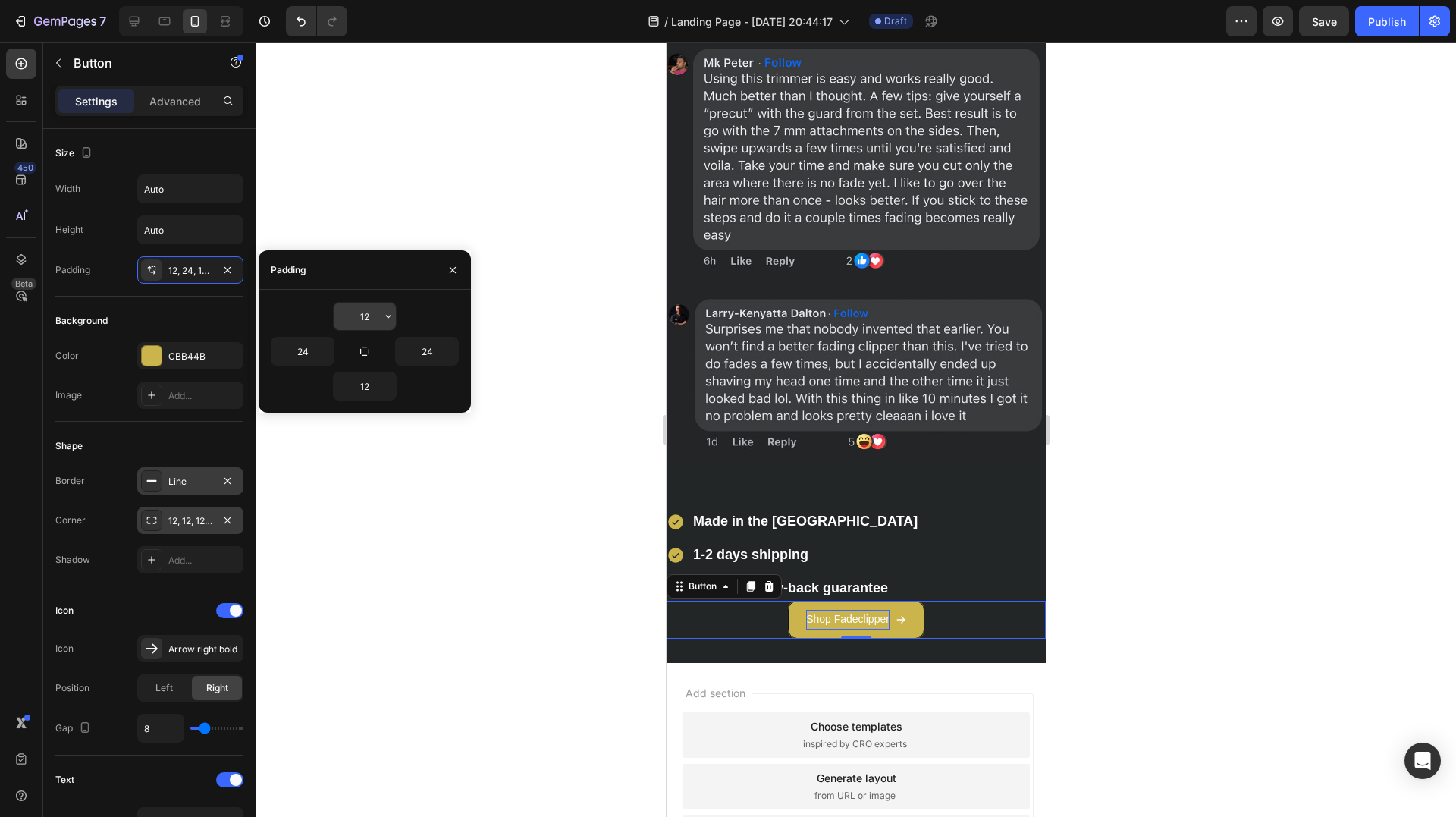
click at [371, 320] on input "12" at bounding box center [364, 317] width 62 height 28
type input "8"
click at [372, 385] on input "12" at bounding box center [364, 386] width 62 height 28
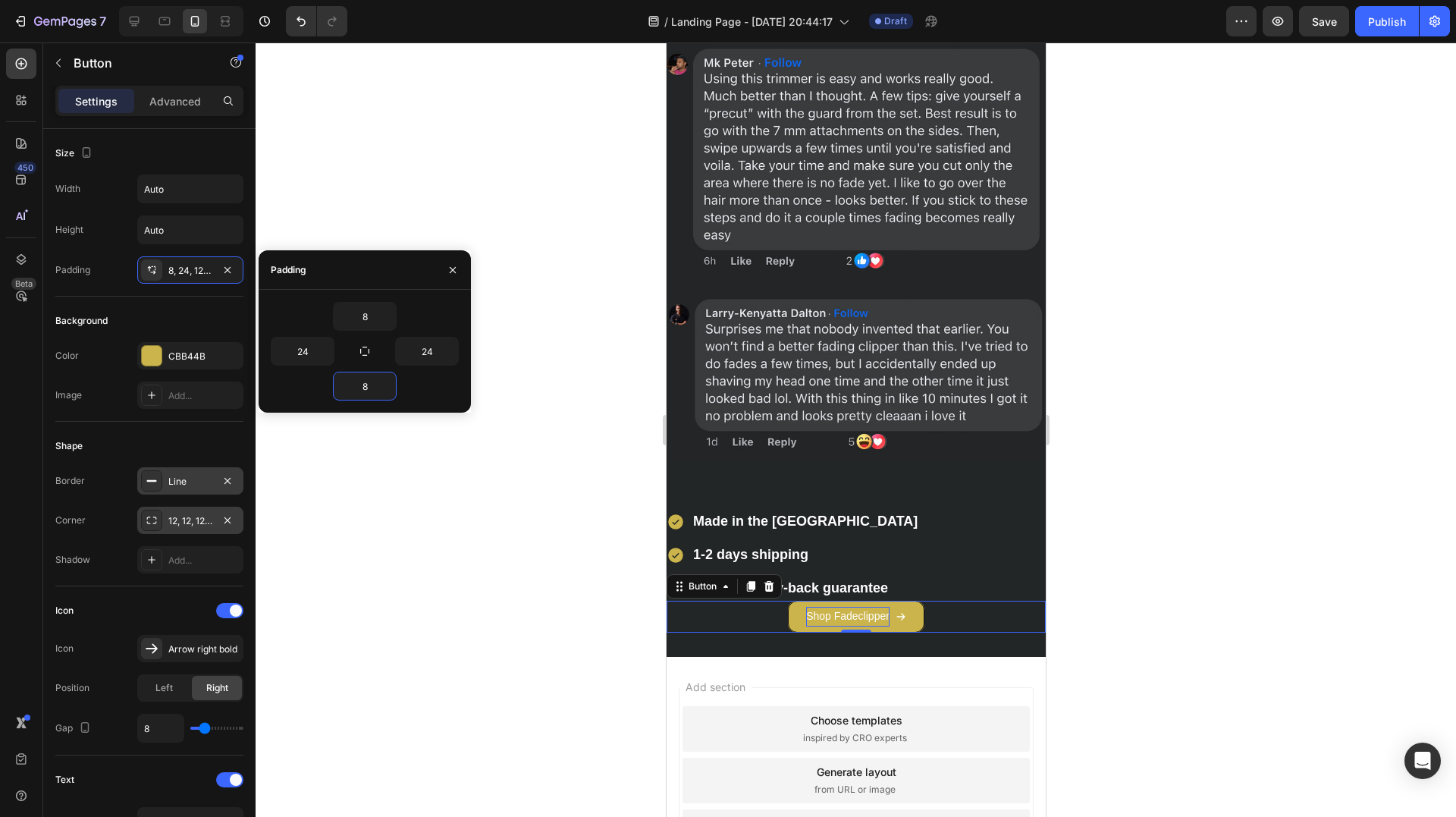
type input "8"
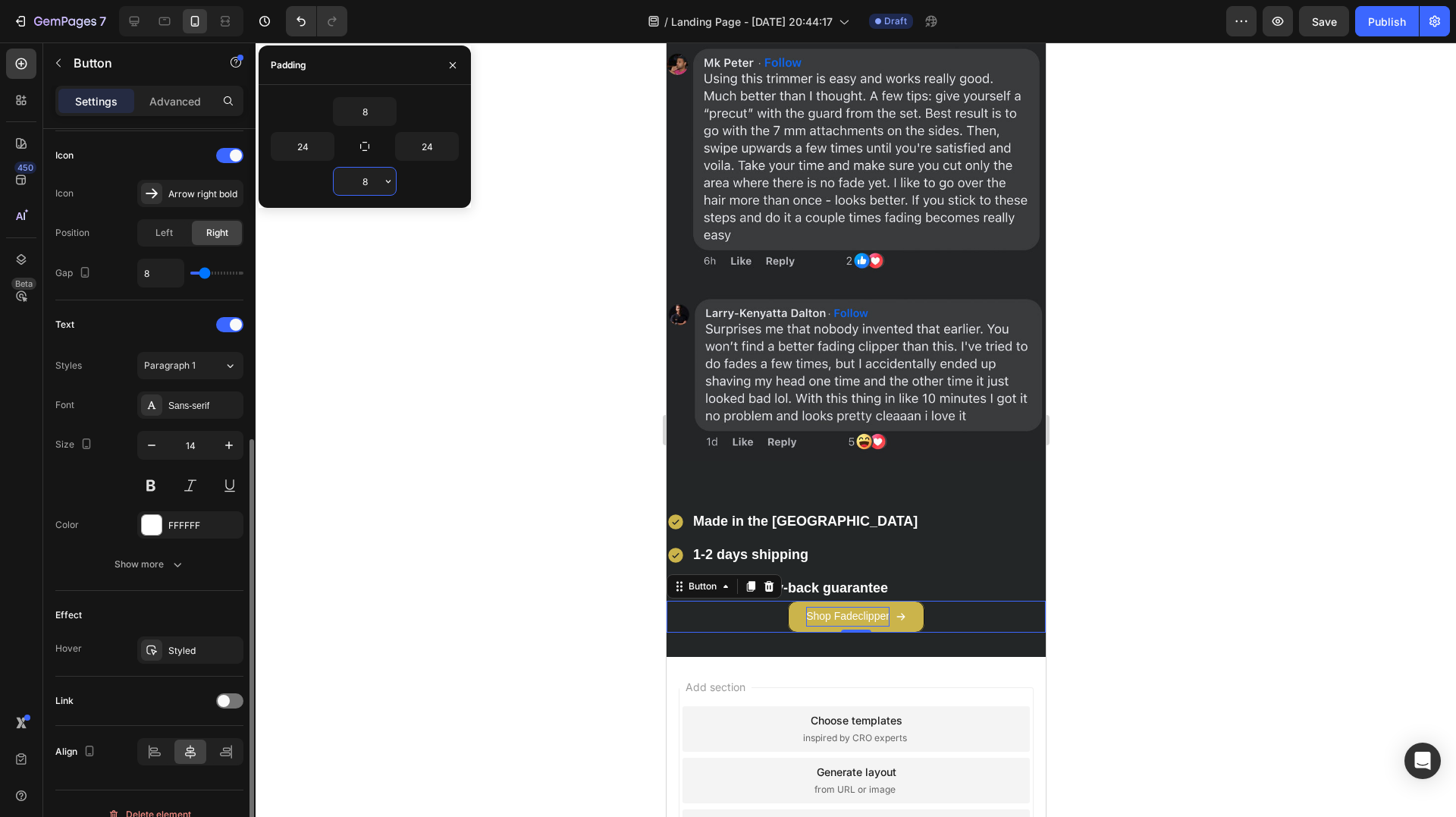
scroll to position [477, 0]
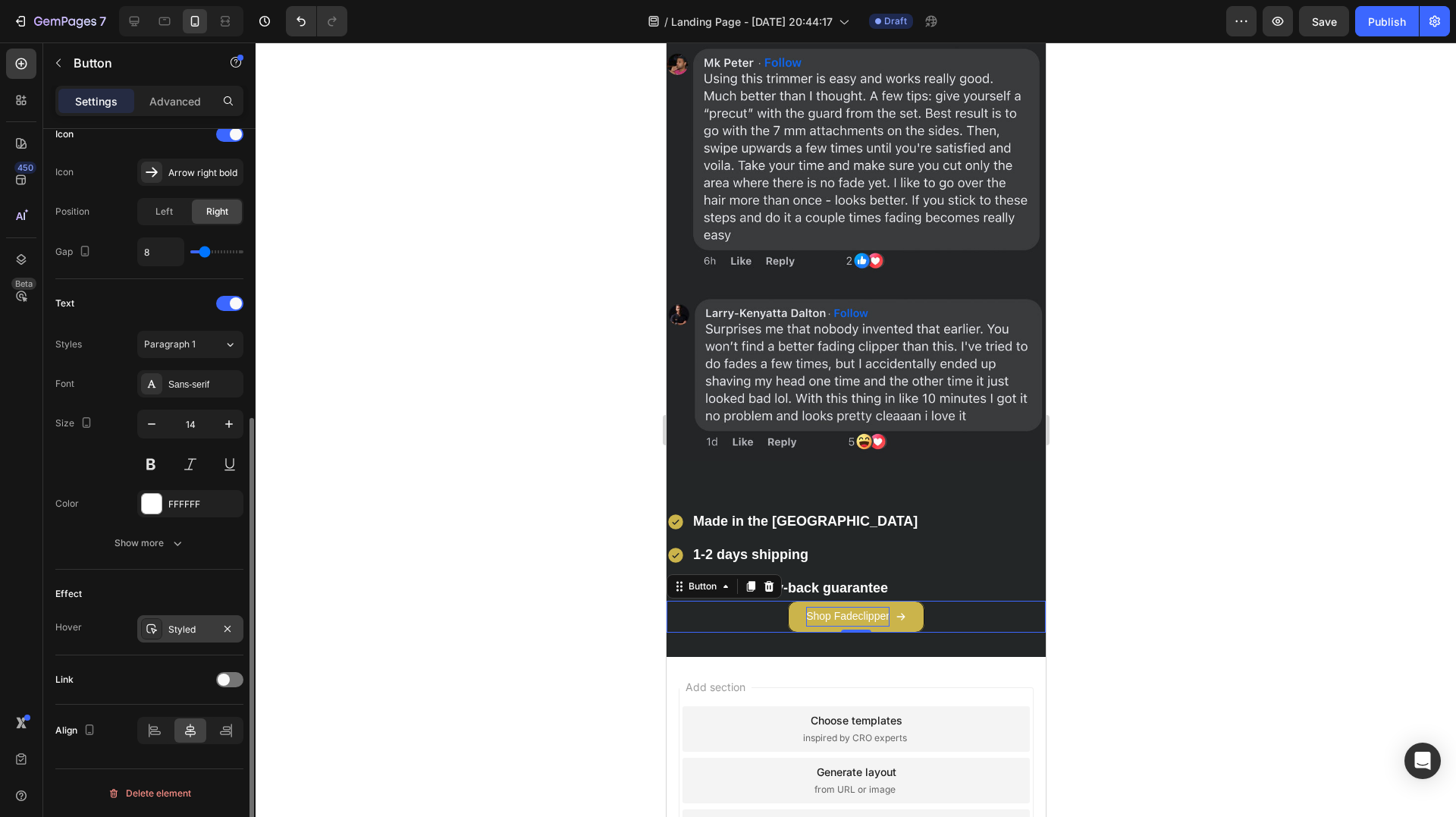
click at [184, 631] on div "Styled" at bounding box center [190, 630] width 44 height 14
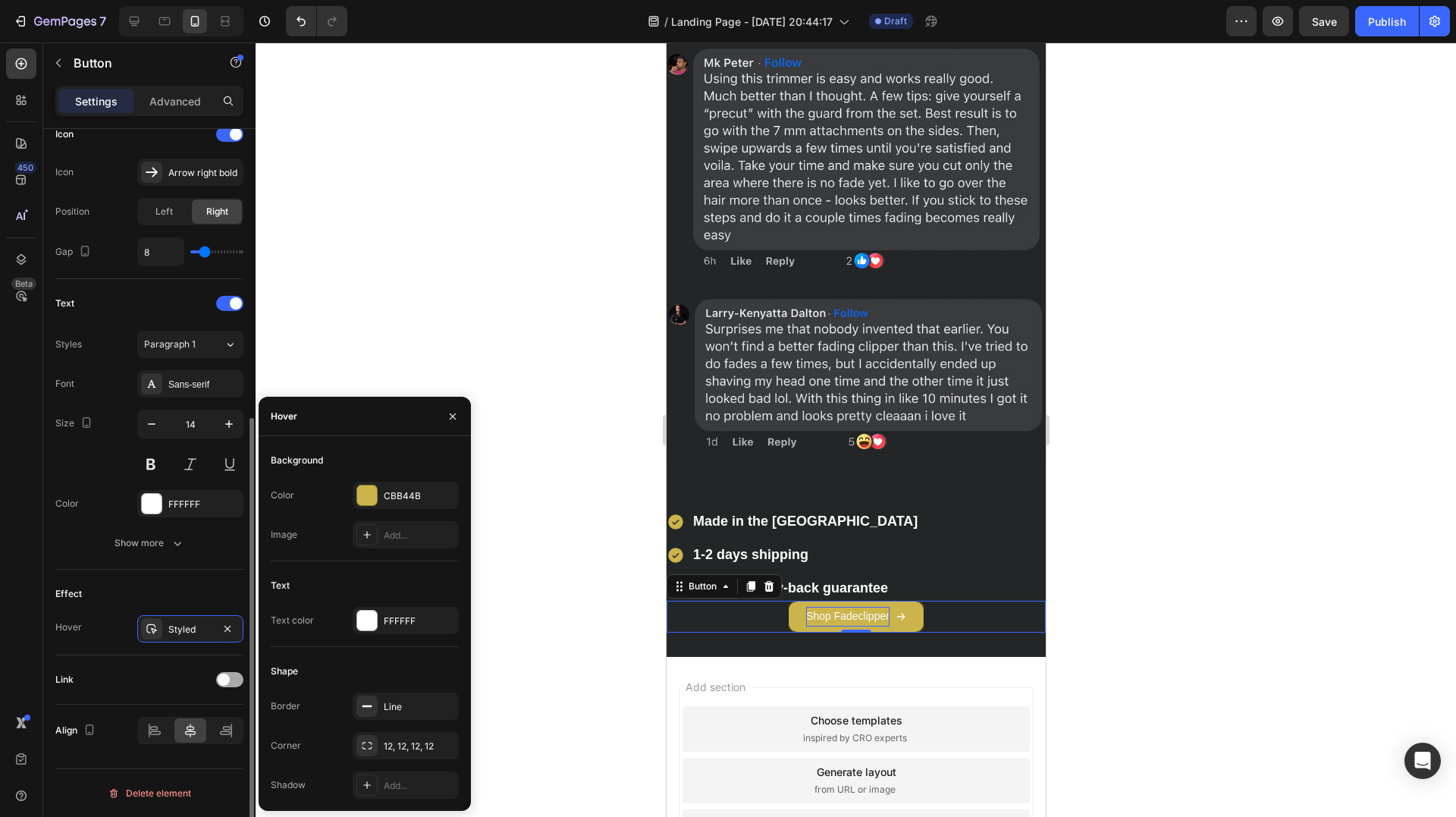
click at [238, 680] on div at bounding box center [230, 679] width 28 height 15
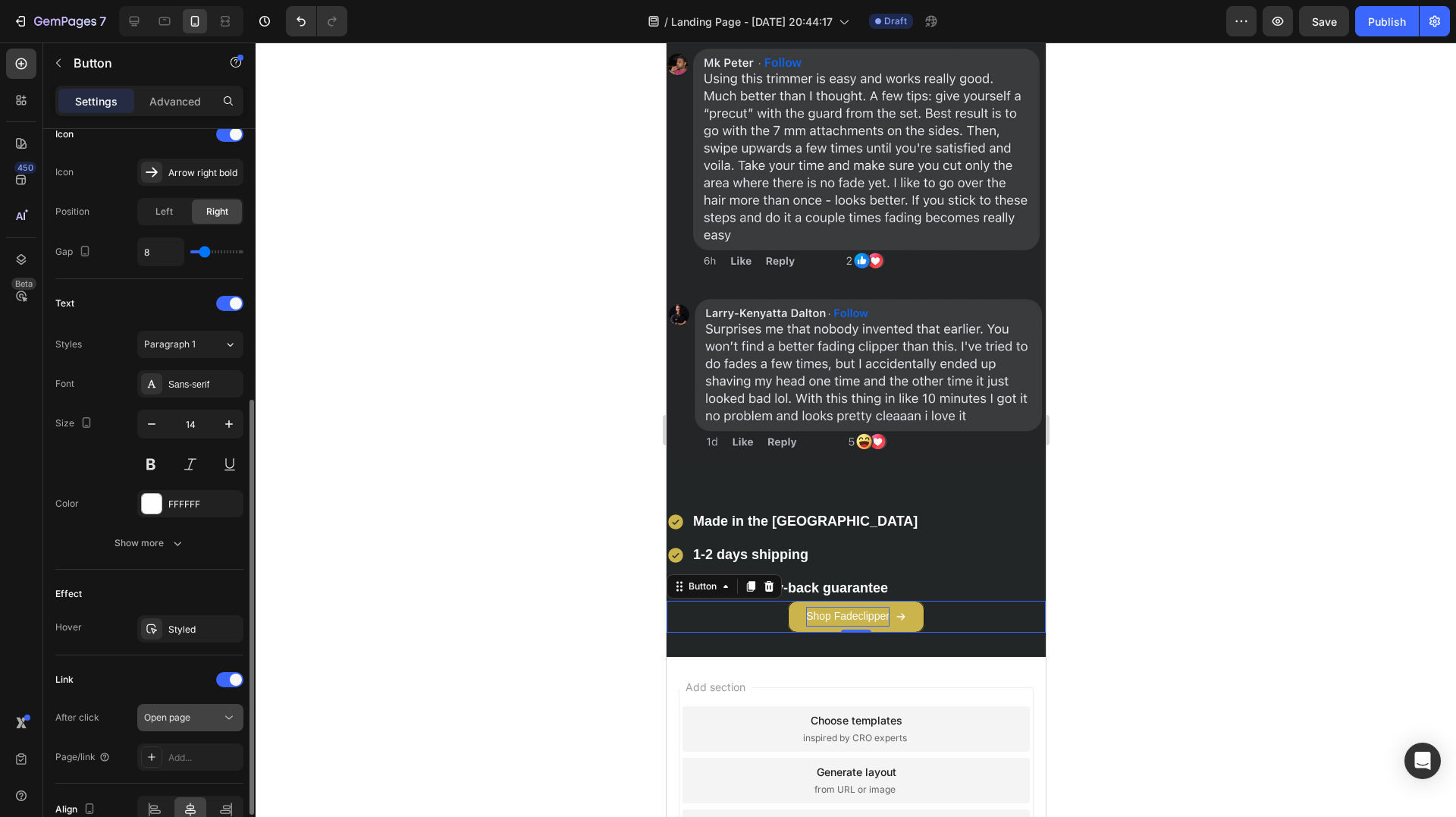
click at [203, 717] on div "Open page" at bounding box center [182, 717] width 77 height 14
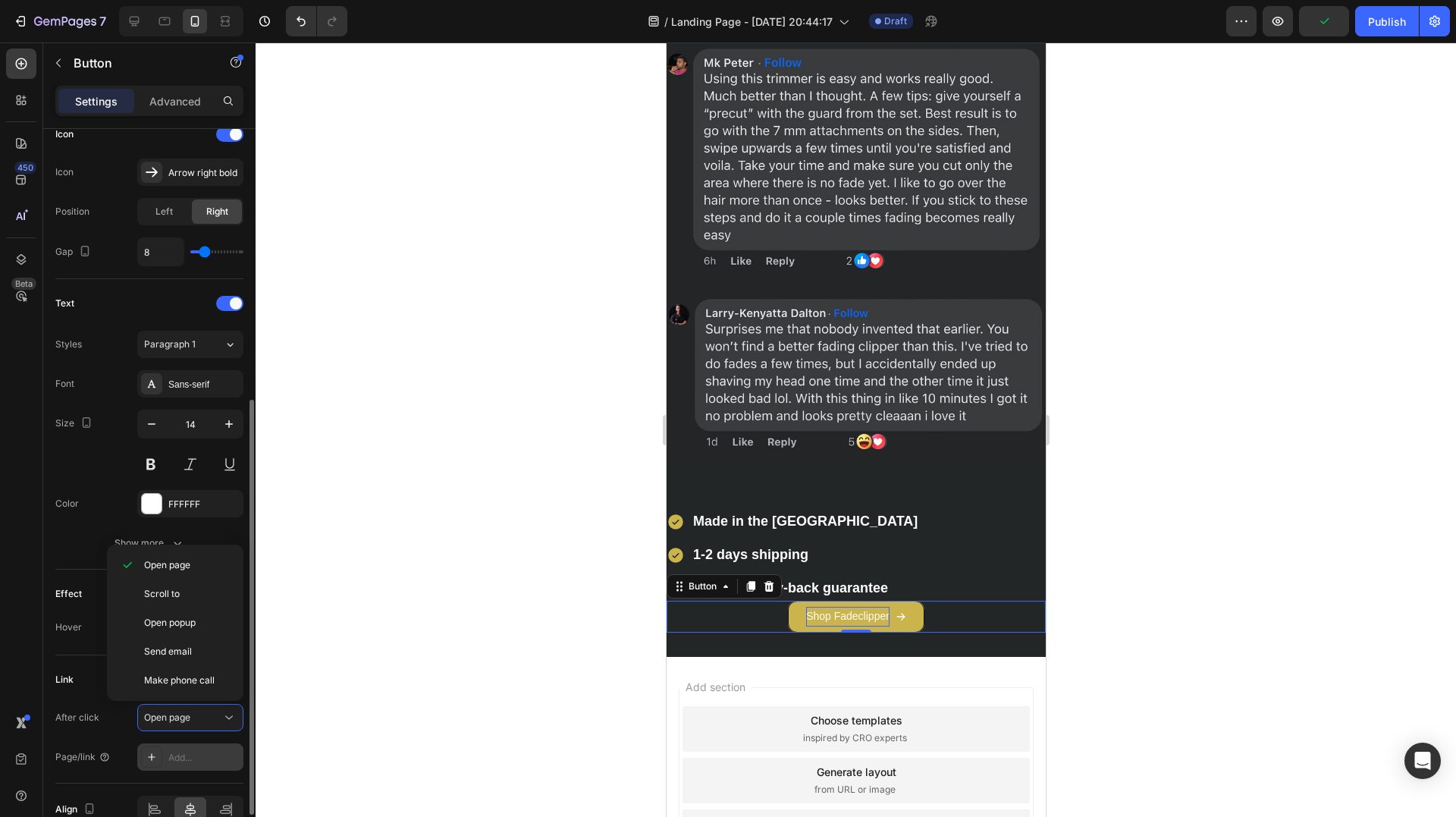
click at [191, 756] on div "Add..." at bounding box center [204, 758] width 71 height 14
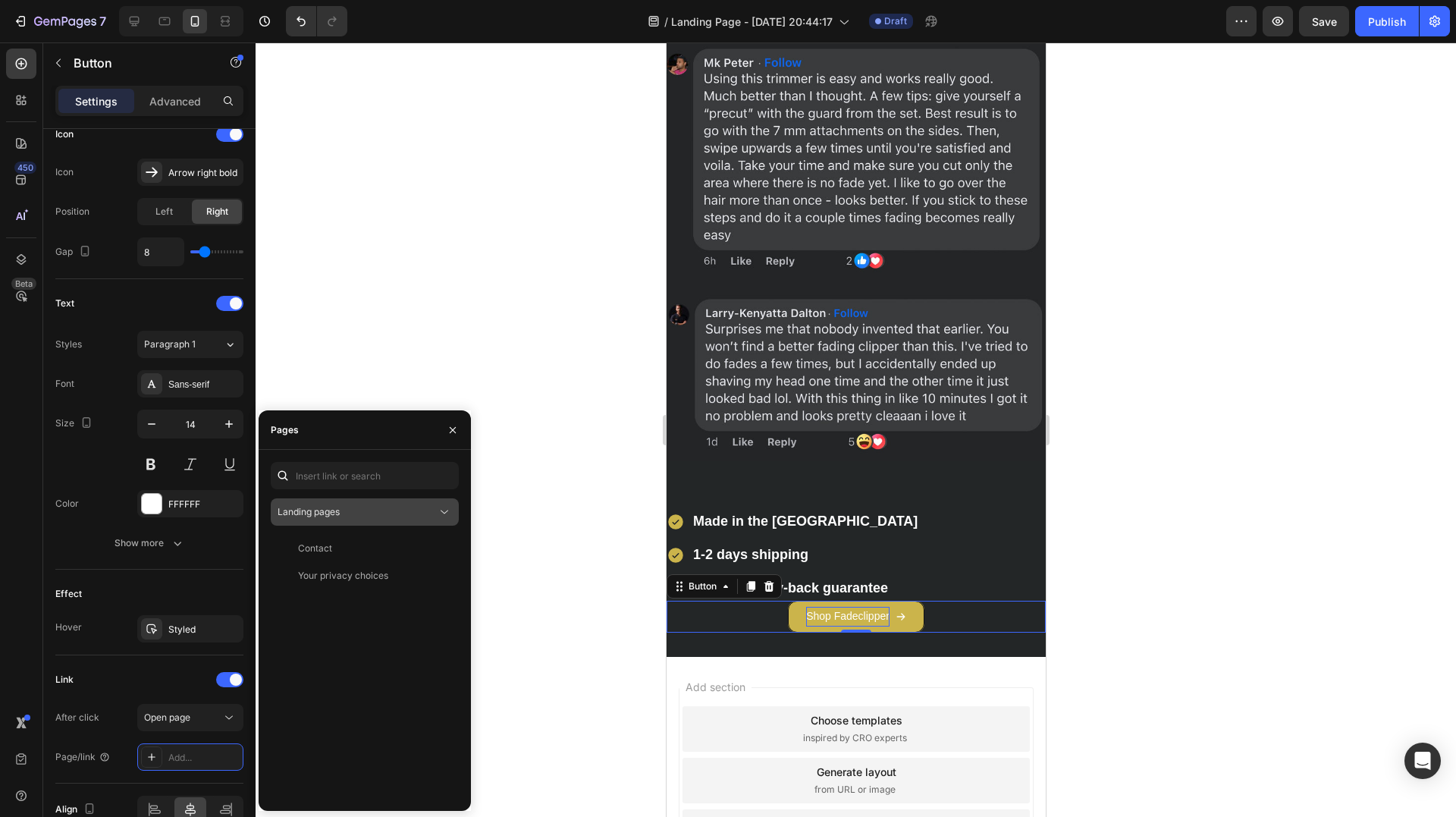
click at [336, 515] on span "Landing pages" at bounding box center [308, 512] width 62 height 12
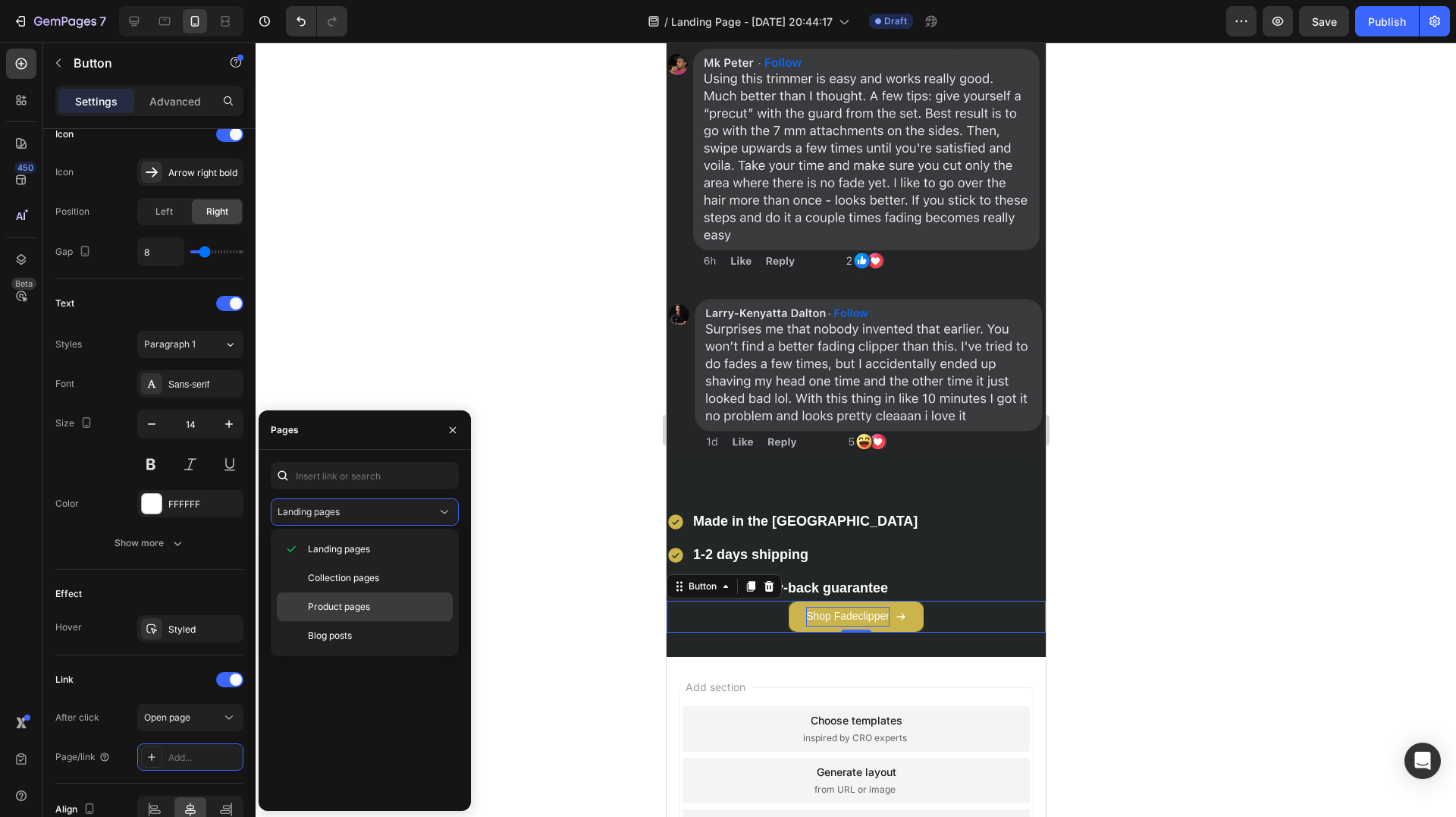
click at [365, 610] on span "Product pages" at bounding box center [338, 607] width 62 height 14
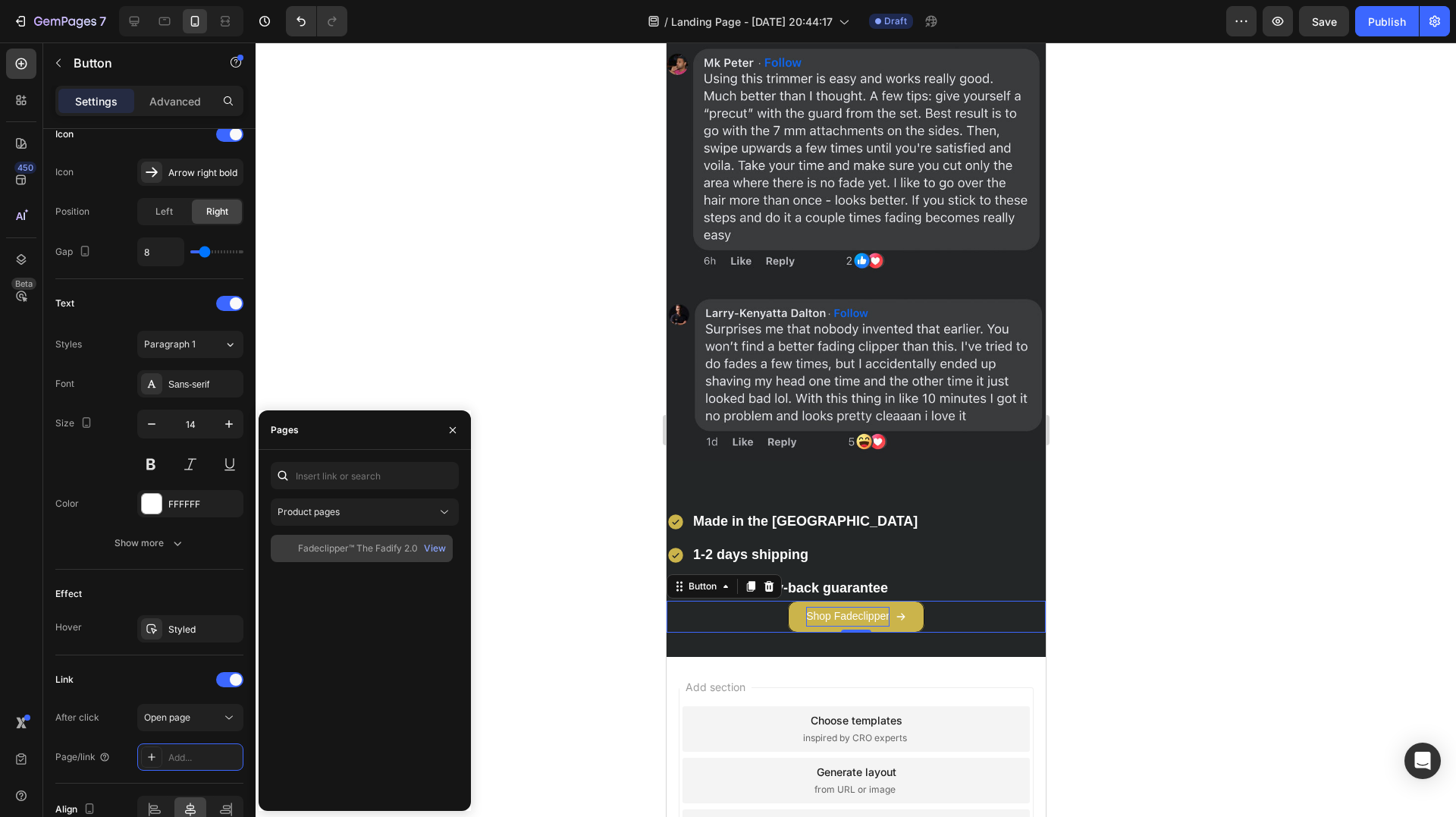
click at [347, 550] on div "Fadeclipper™ The Fadify 2.0" at bounding box center [357, 549] width 119 height 14
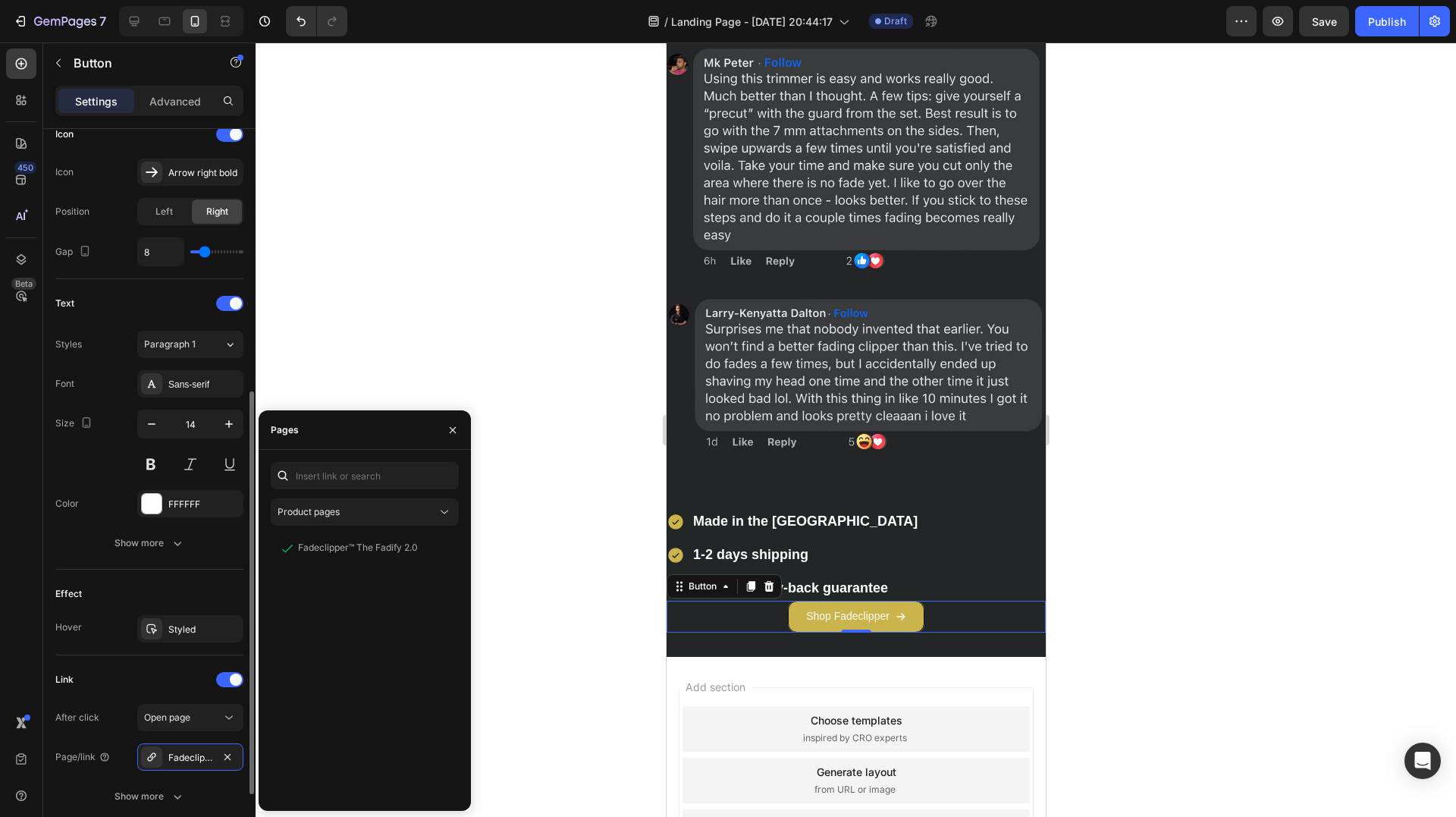
click at [147, 645] on div "Effect Hover Styled" at bounding box center [149, 612] width 188 height 86
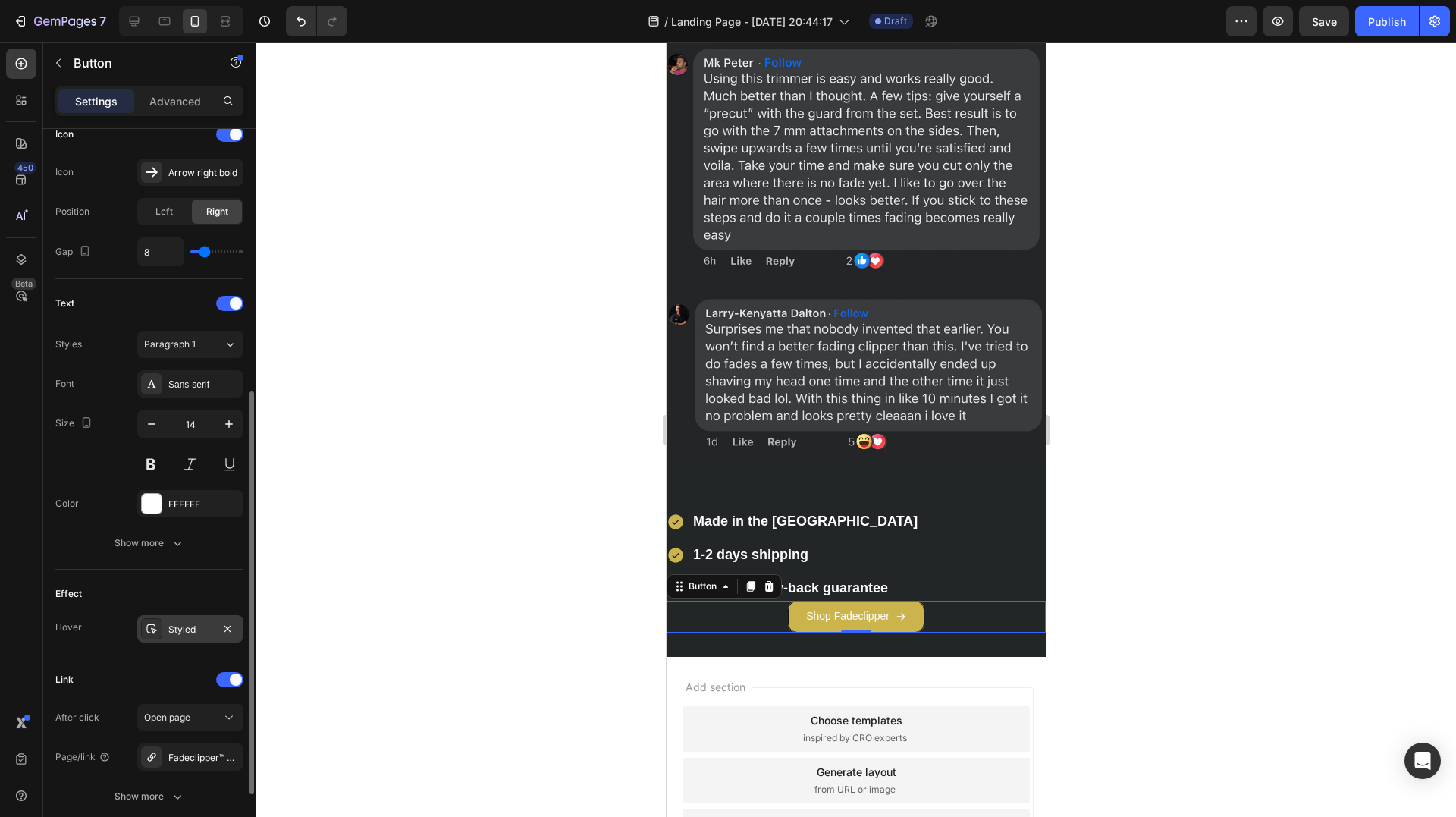
scroll to position [595, 0]
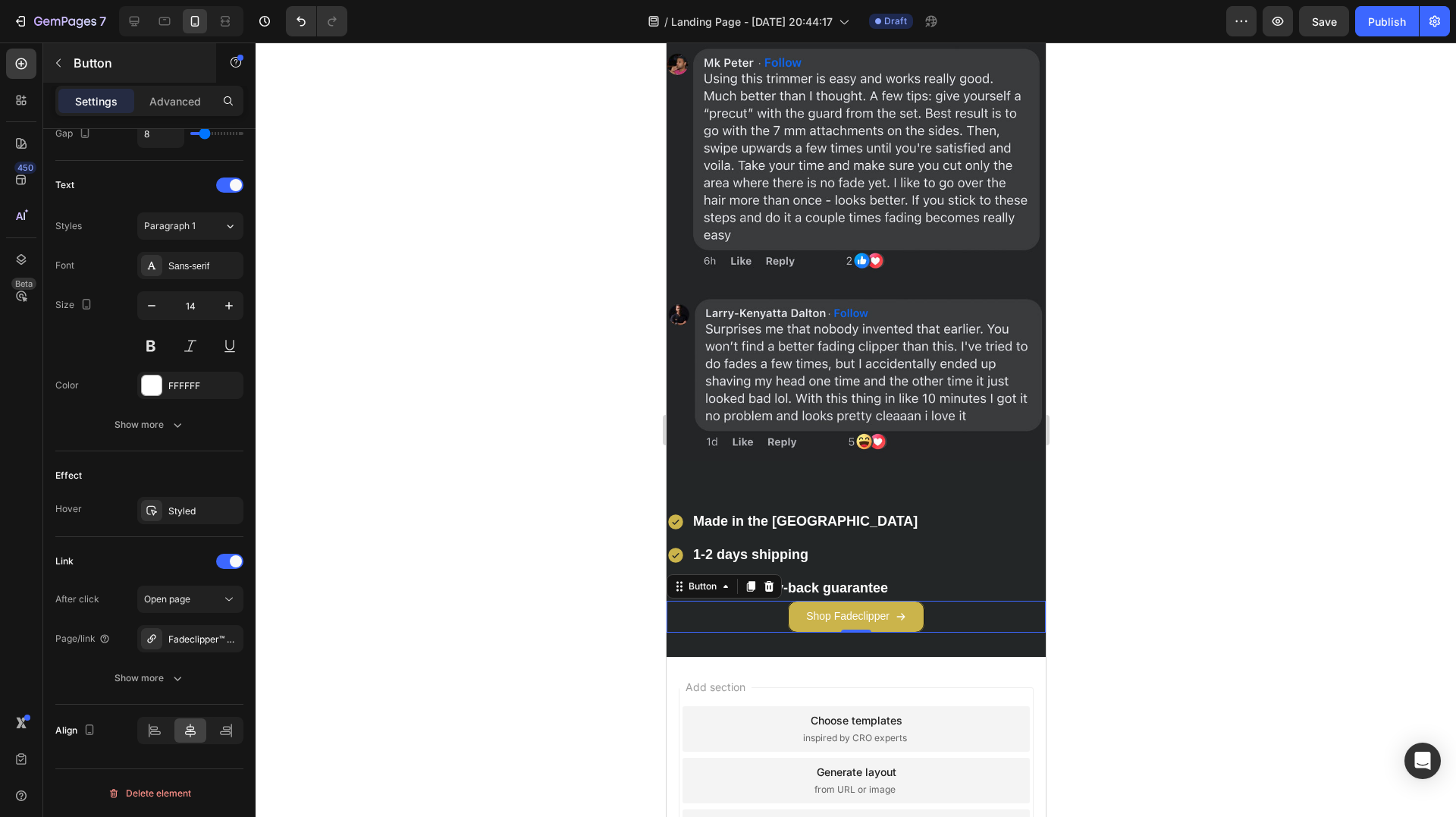
click at [81, 64] on p "Button" at bounding box center [138, 63] width 129 height 18
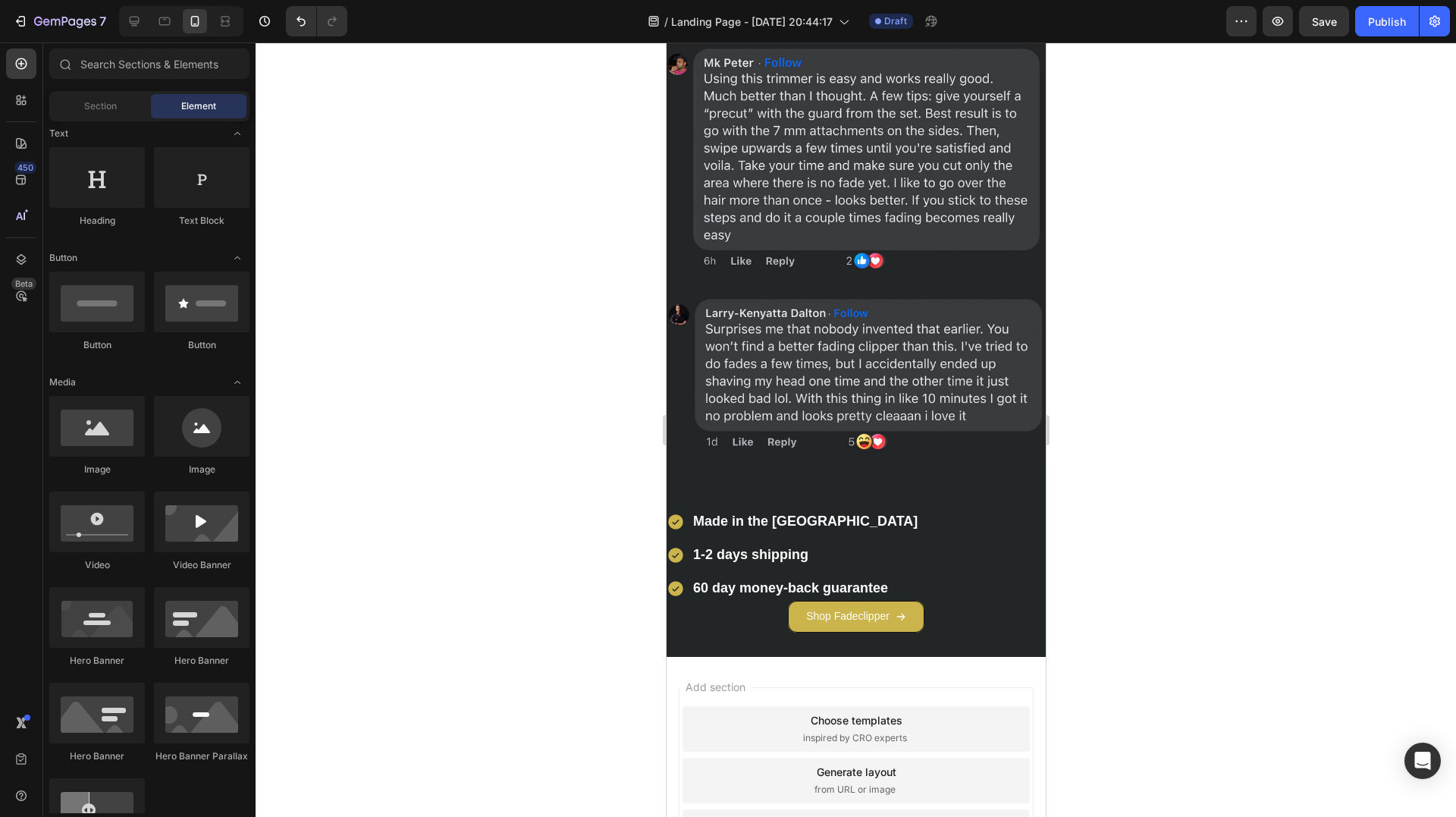
scroll to position [0, 0]
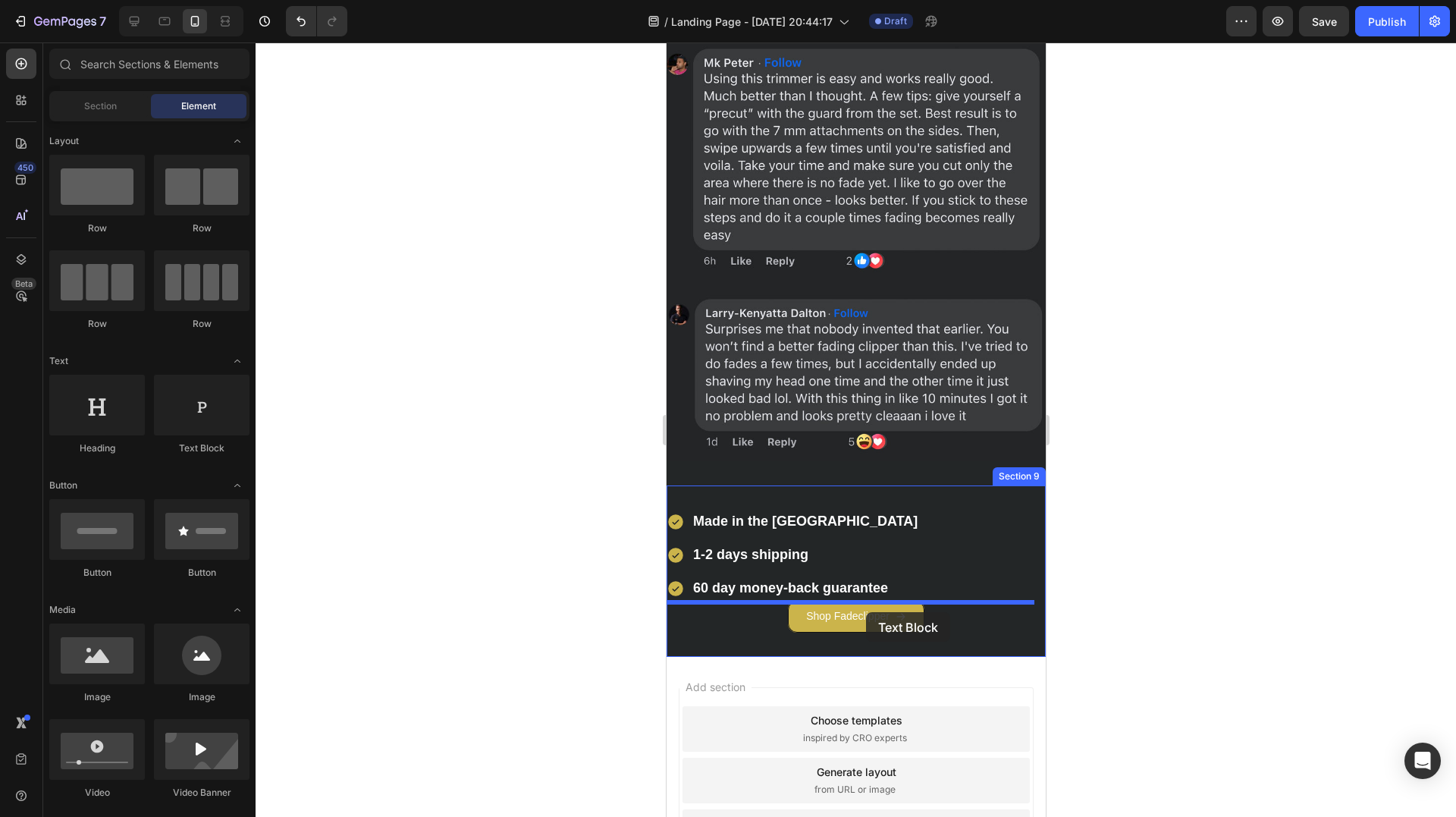
drag, startPoint x: 912, startPoint y: 481, endPoint x: 865, endPoint y: 612, distance: 139.2
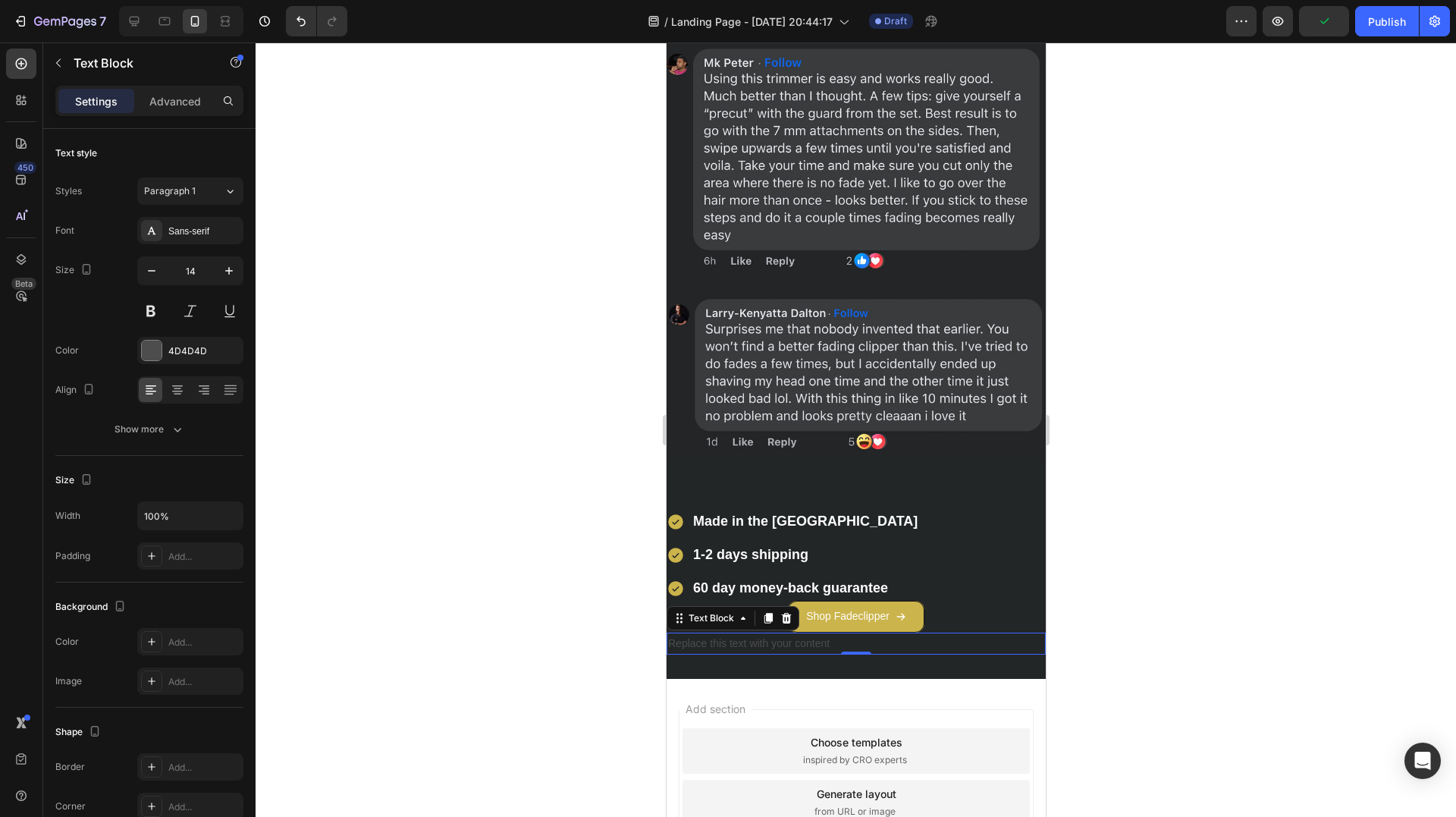
click at [779, 632] on div "Replace this text with your content" at bounding box center [855, 643] width 379 height 22
click at [779, 634] on p "Replace this text with your content" at bounding box center [854, 643] width 376 height 19
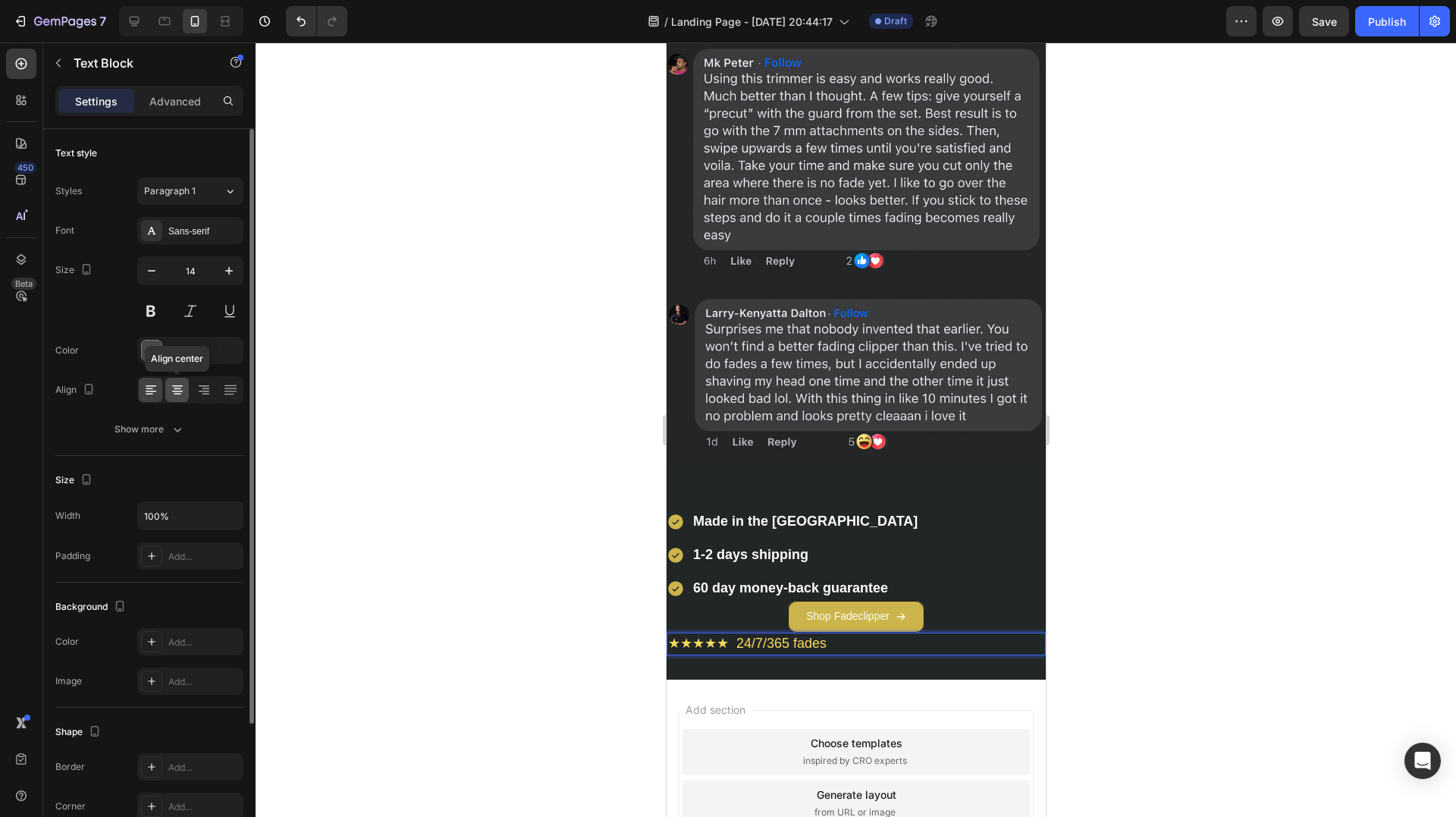
click at [172, 385] on icon at bounding box center [177, 389] width 15 height 15
click at [846, 635] on span "★★★★★ 24/7/365 fades" at bounding box center [854, 642] width 159 height 15
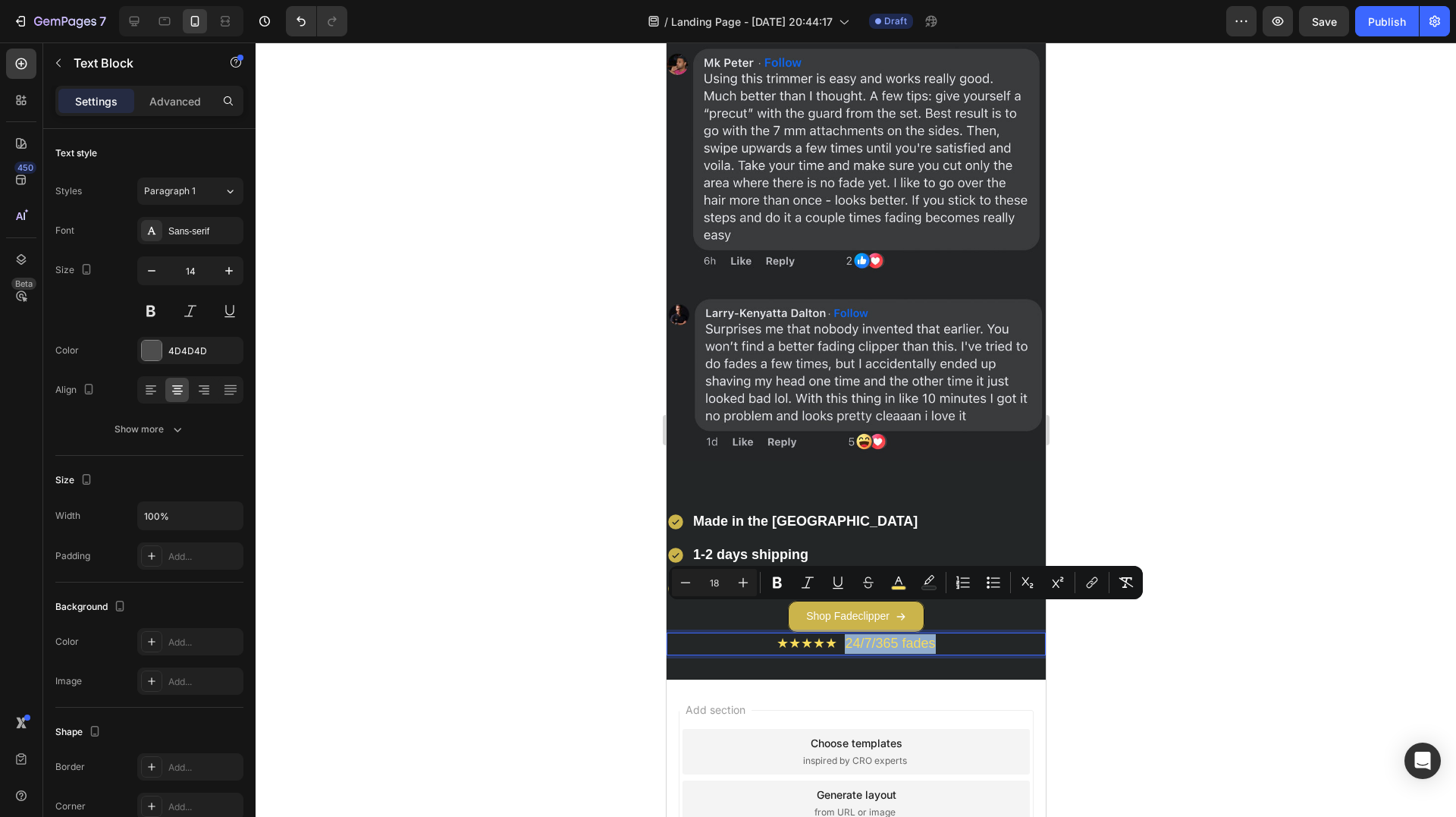
drag, startPoint x: 837, startPoint y: 611, endPoint x: 930, endPoint y: 613, distance: 93.0
click at [930, 634] on p "★★★★★ 24/7/365 fades" at bounding box center [854, 644] width 376 height 20
click at [889, 578] on button "color" at bounding box center [899, 582] width 28 height 28
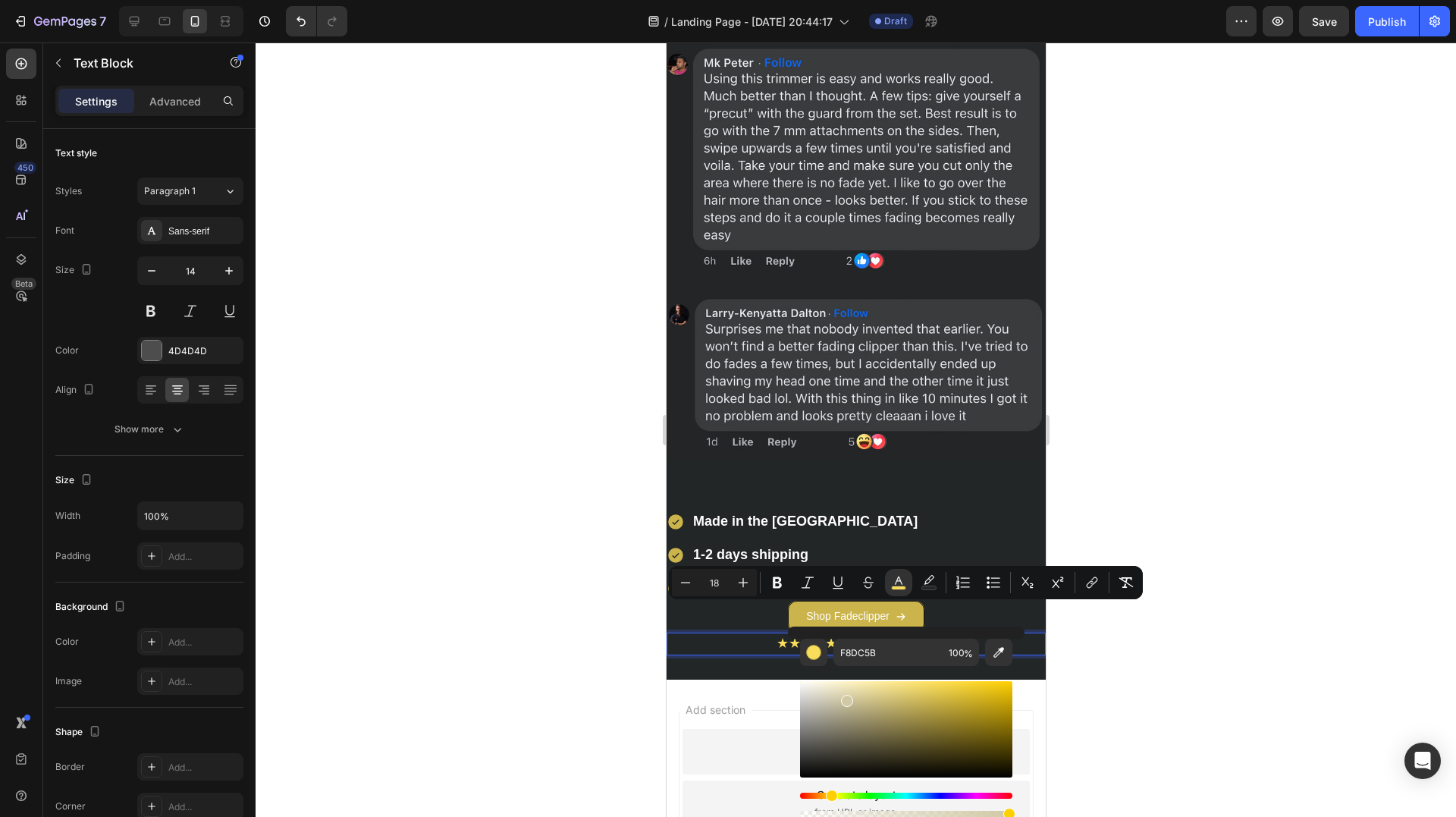
drag, startPoint x: 1511, startPoint y: 740, endPoint x: 766, endPoint y: 650, distance: 750.4
type input "FFFFFF"
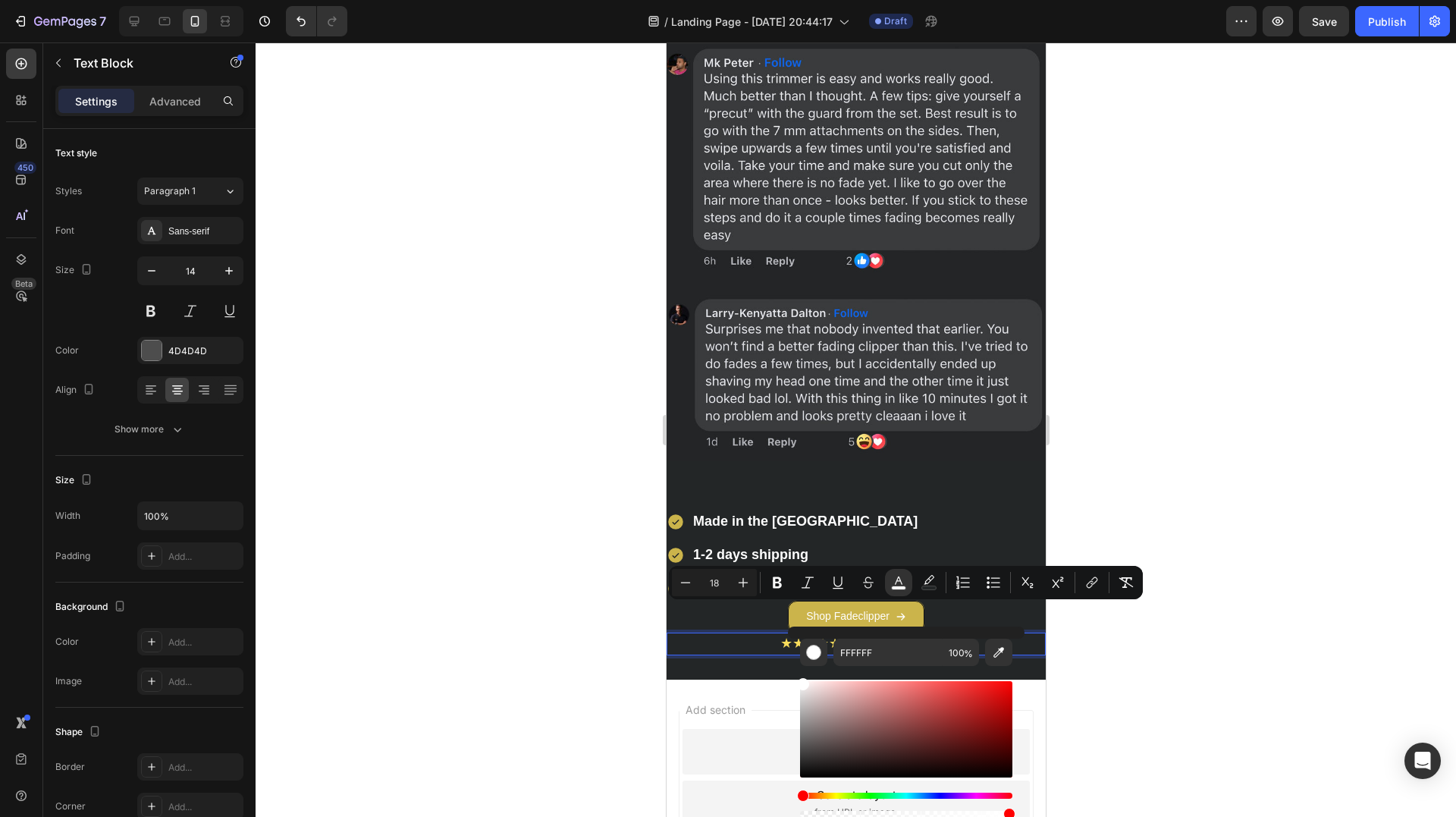
click at [417, 507] on div at bounding box center [855, 429] width 1201 height 775
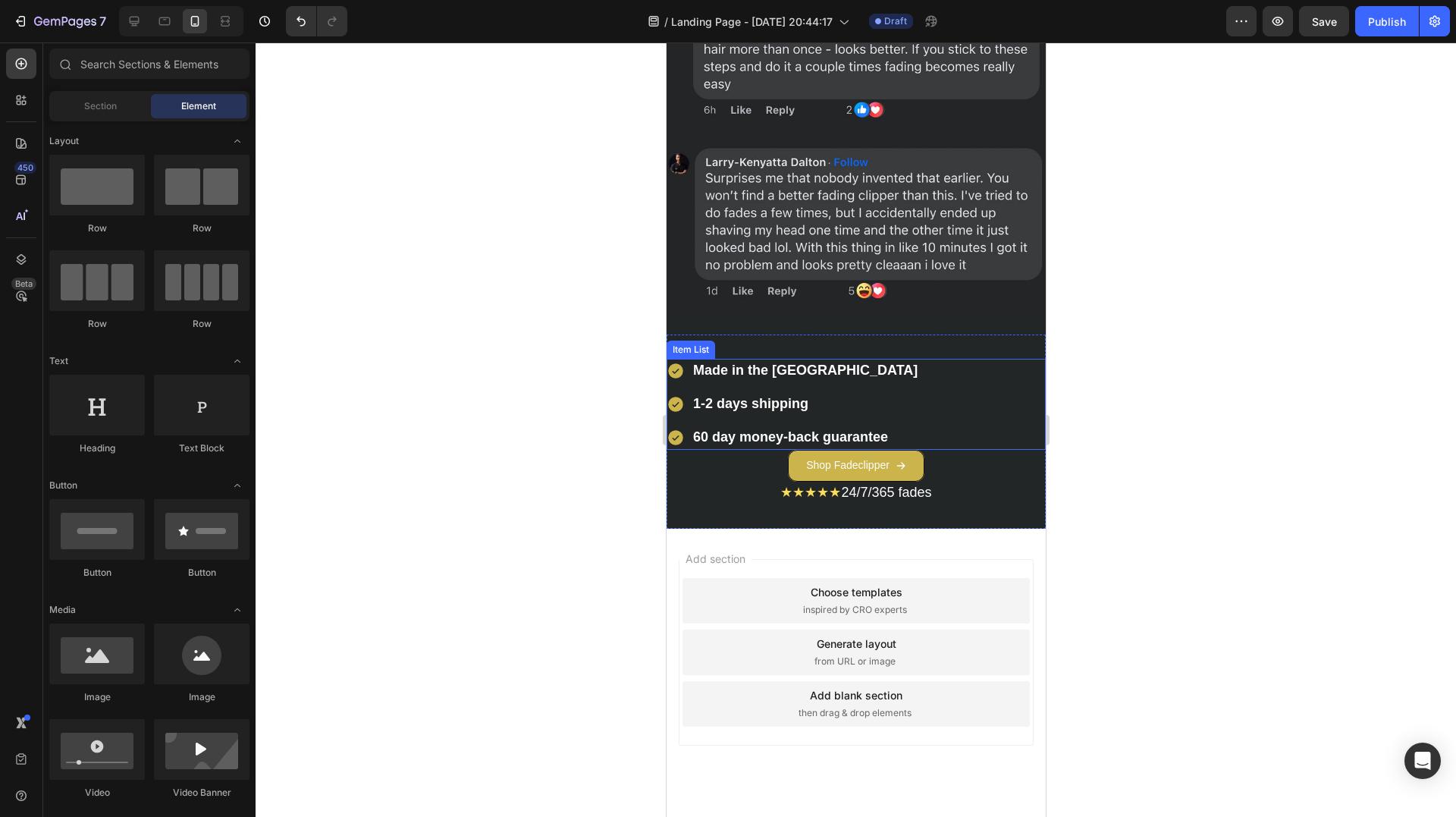
scroll to position [3735, 0]
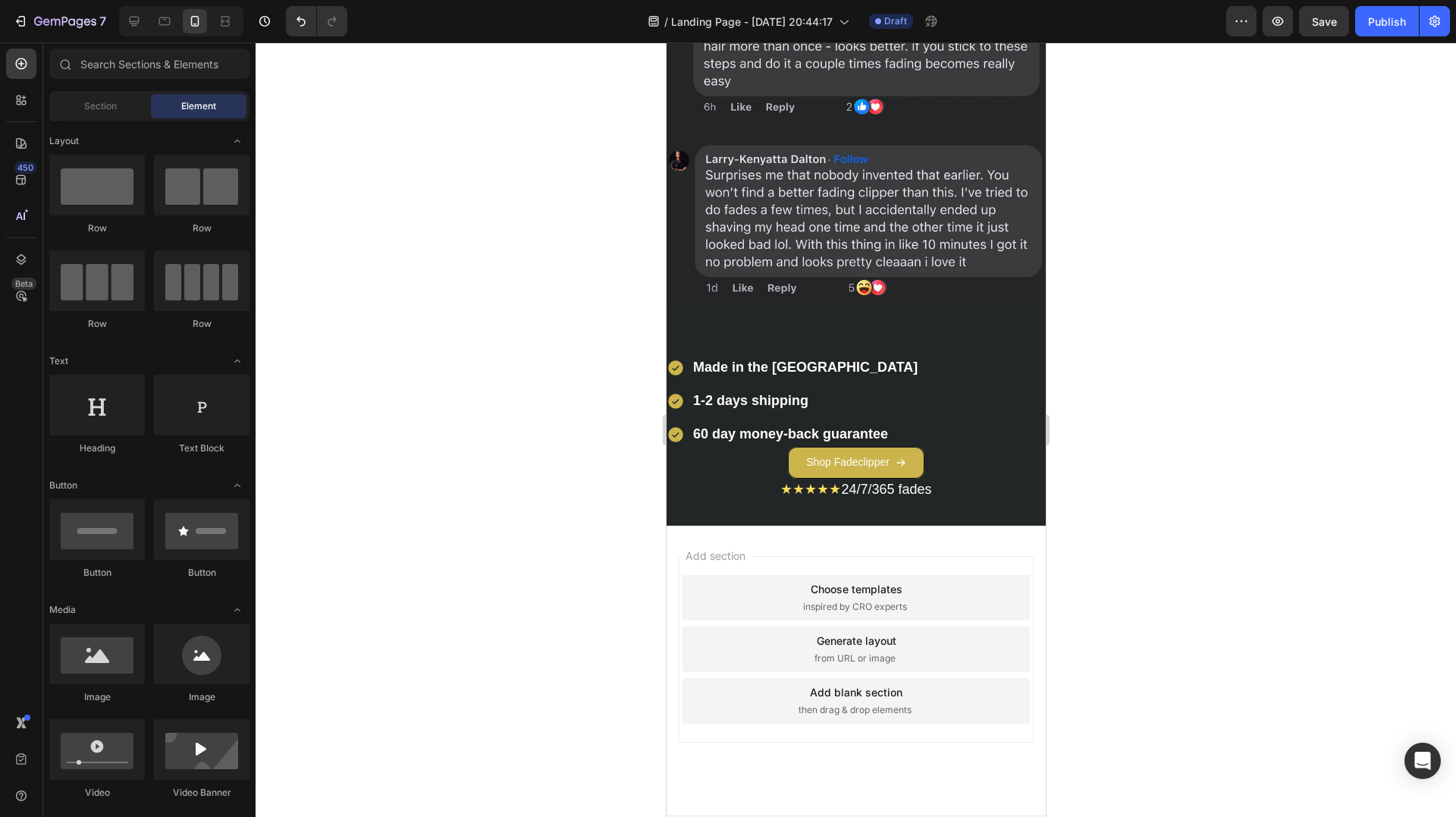
click at [876, 684] on div "Add blank section" at bounding box center [855, 692] width 93 height 16
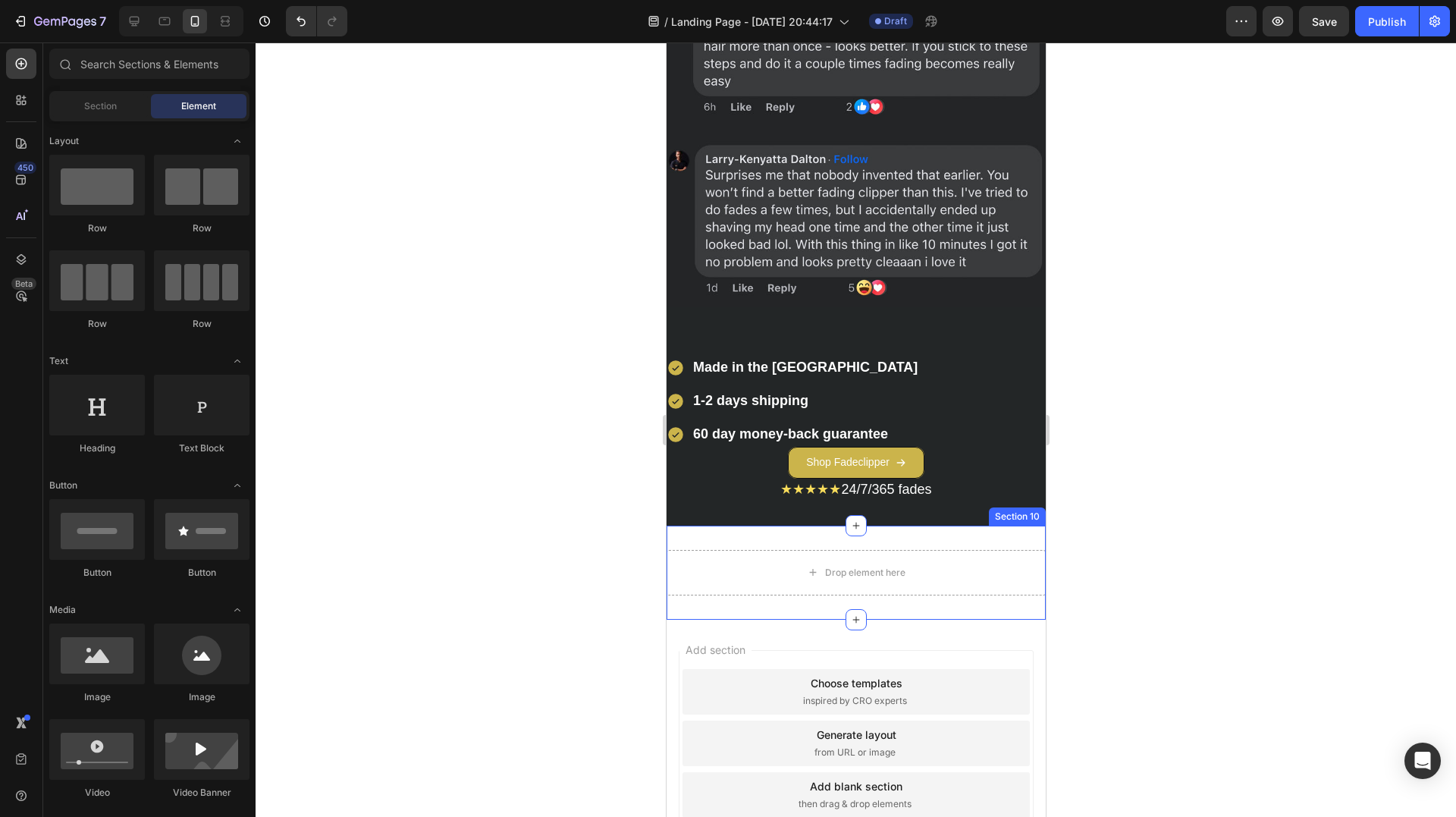
click at [777, 526] on div "Drop element here Section 10" at bounding box center [855, 572] width 379 height 94
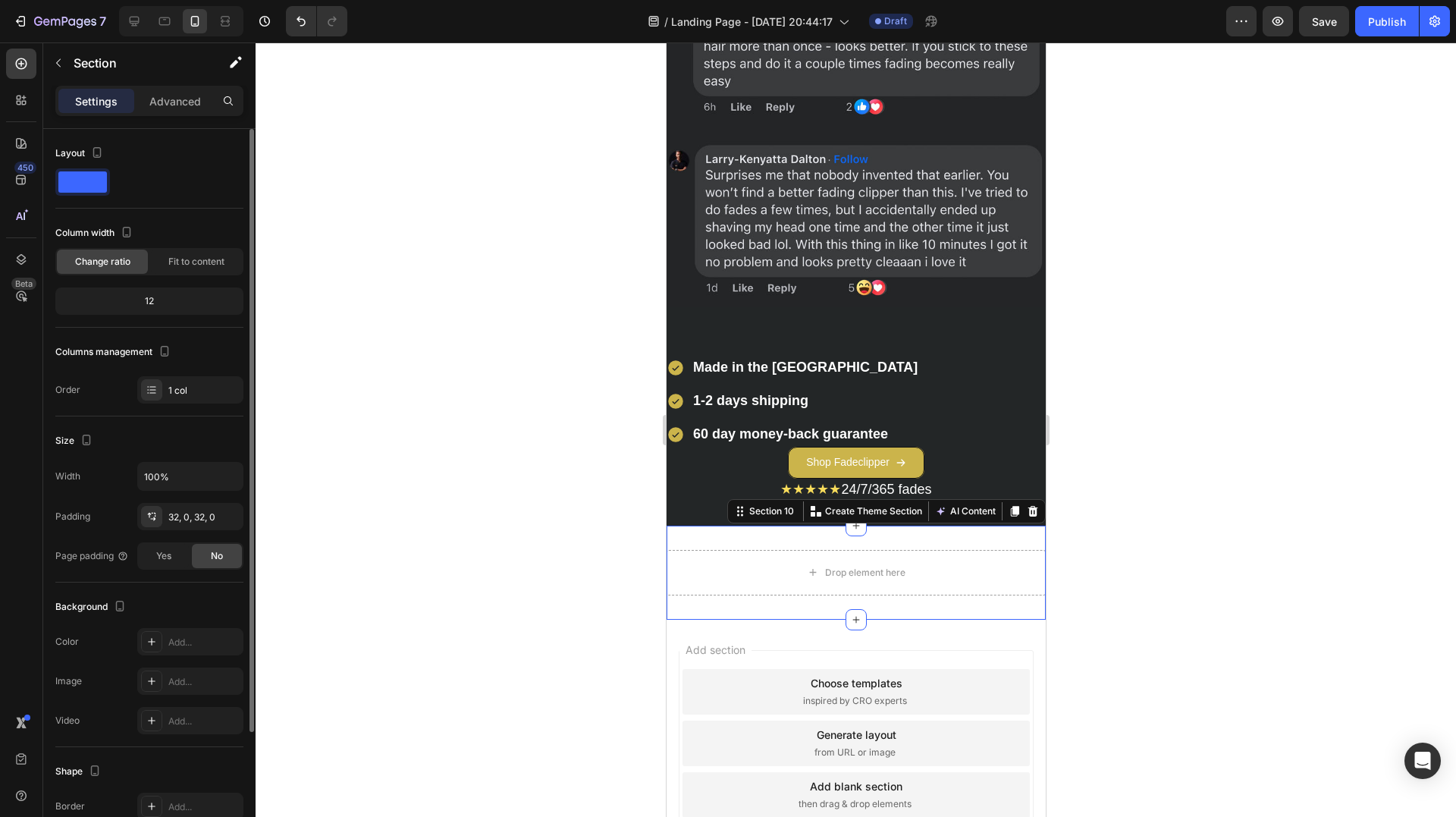
scroll to position [76, 0]
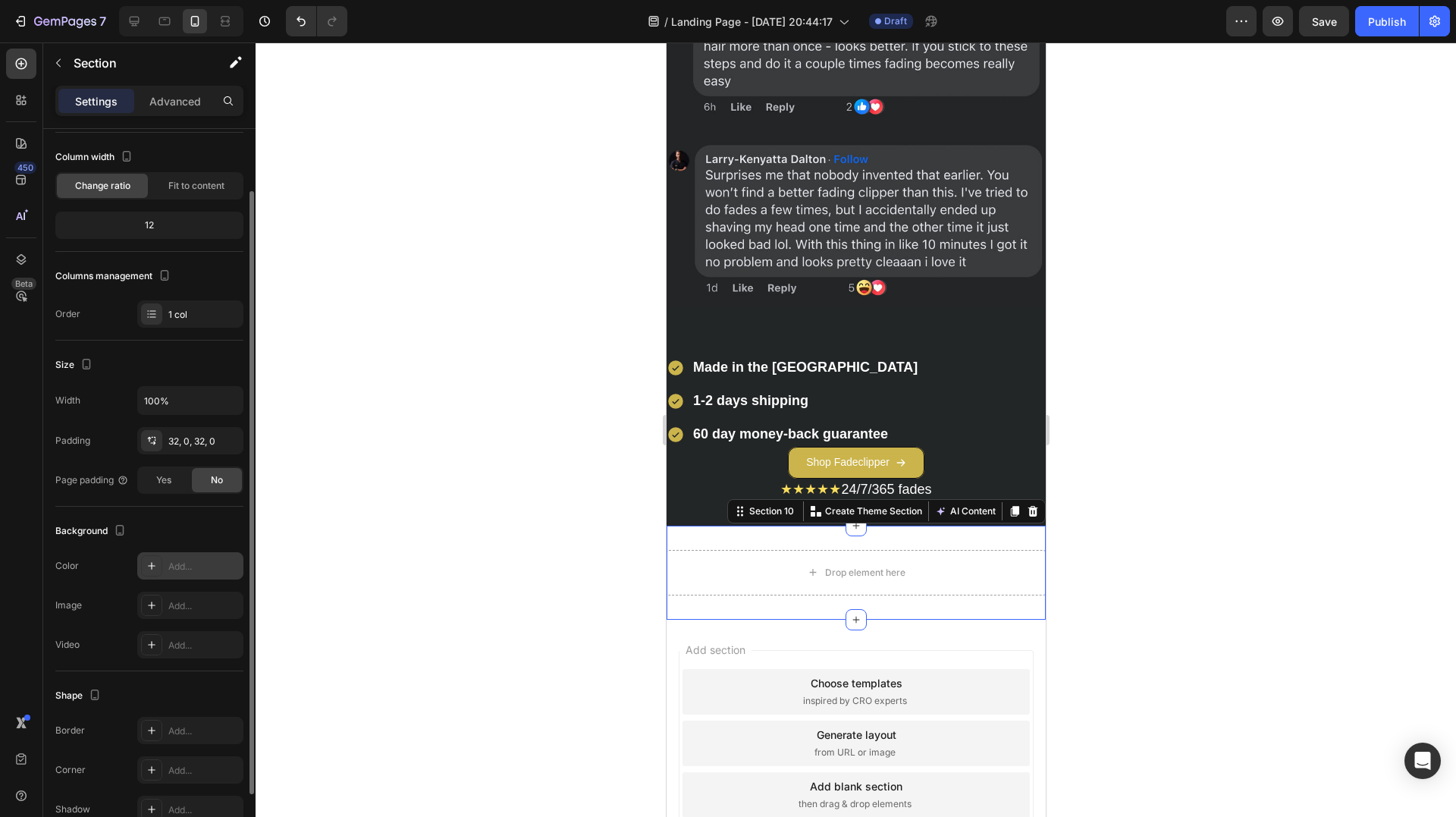
click at [171, 563] on div "Add..." at bounding box center [204, 566] width 71 height 14
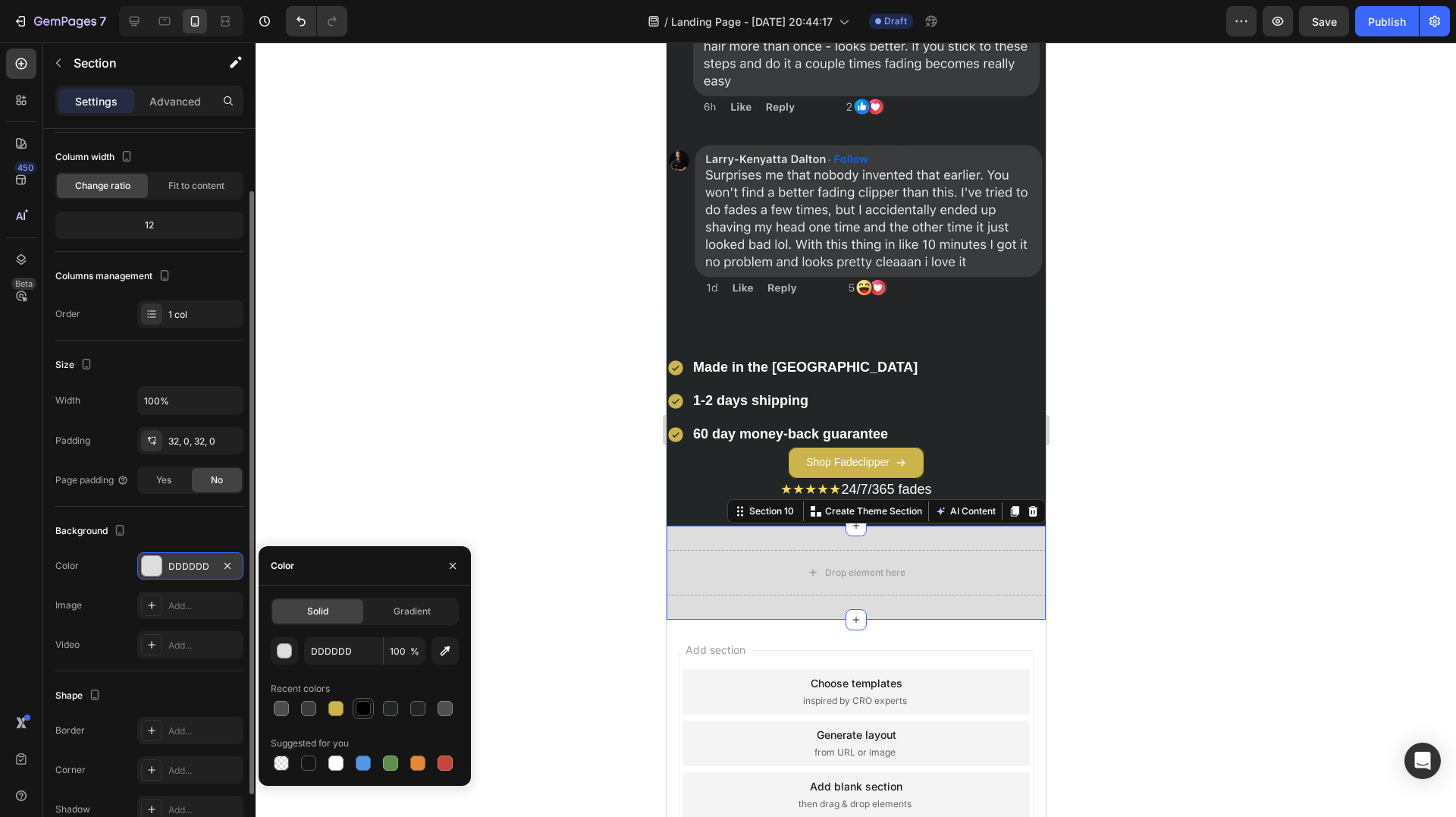
click at [356, 706] on div at bounding box center [363, 707] width 15 height 15
type input "000000"
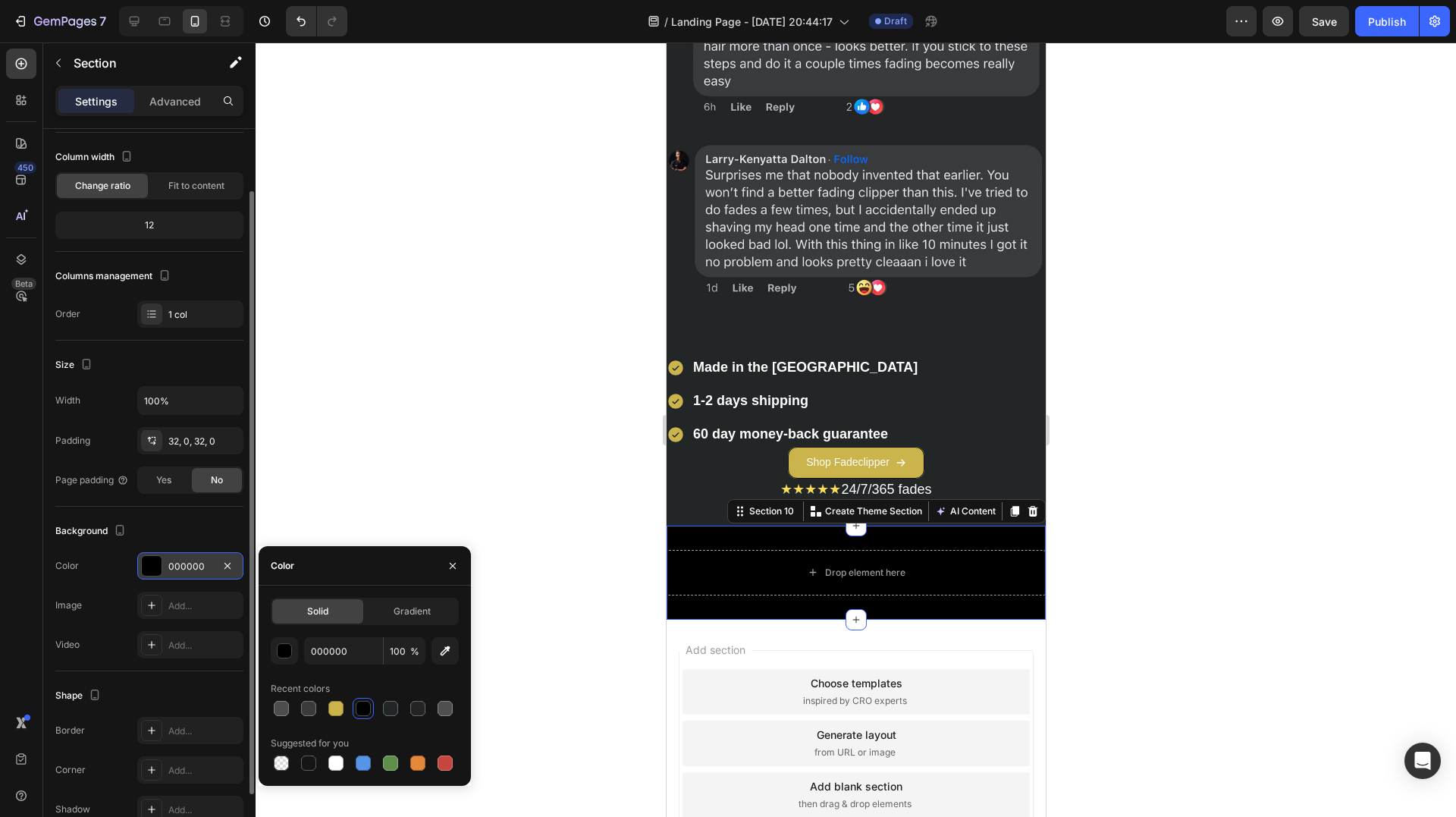
click at [165, 533] on div "Background" at bounding box center [149, 531] width 188 height 25
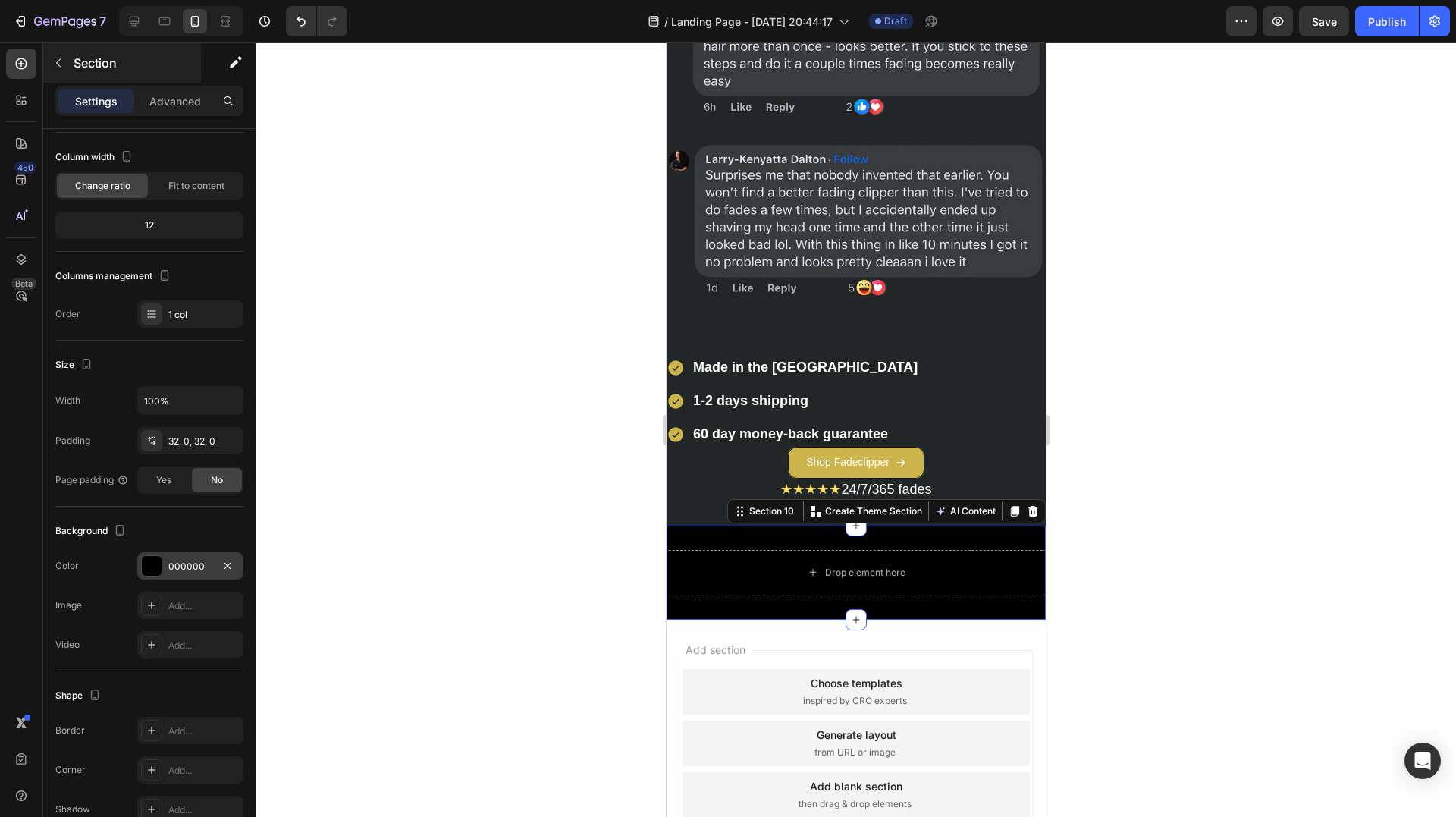
click at [70, 68] on div "Section" at bounding box center [122, 63] width 158 height 39
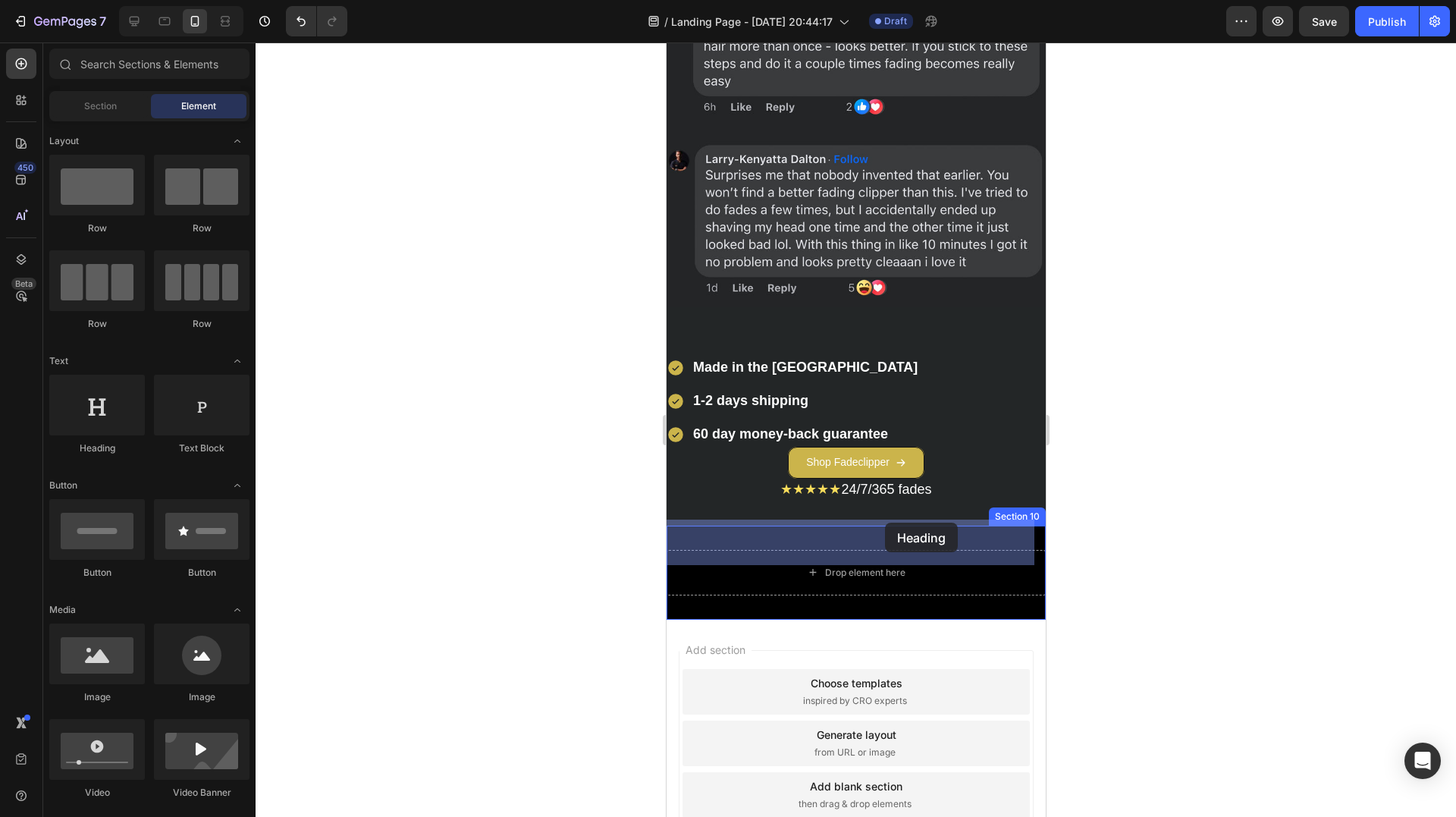
drag, startPoint x: 743, startPoint y: 454, endPoint x: 886, endPoint y: 533, distance: 163.4
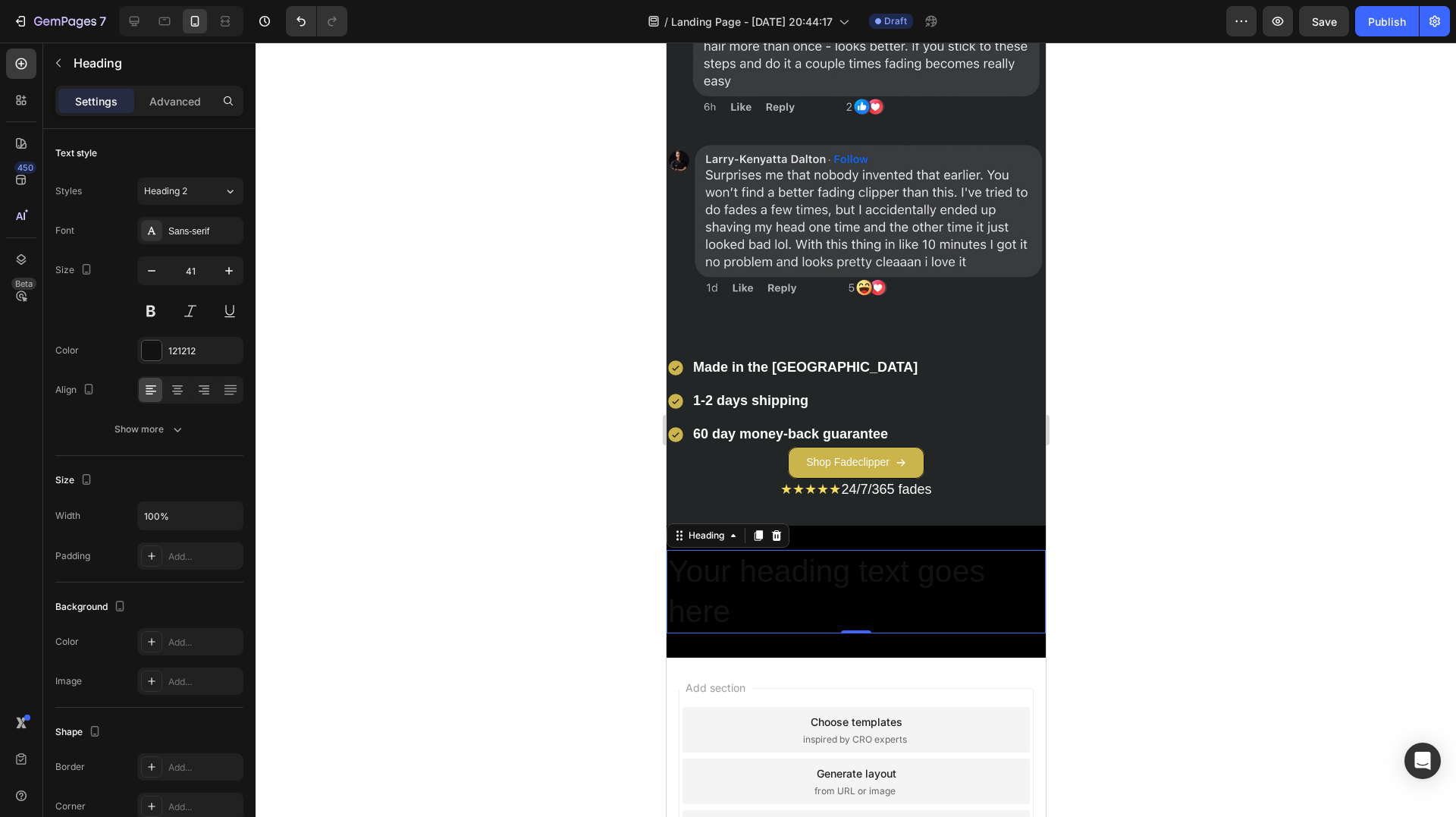
click at [797, 552] on h2 "Your heading text goes here" at bounding box center [855, 591] width 379 height 84
click at [797, 552] on p "Your heading text goes here" at bounding box center [854, 592] width 376 height 81
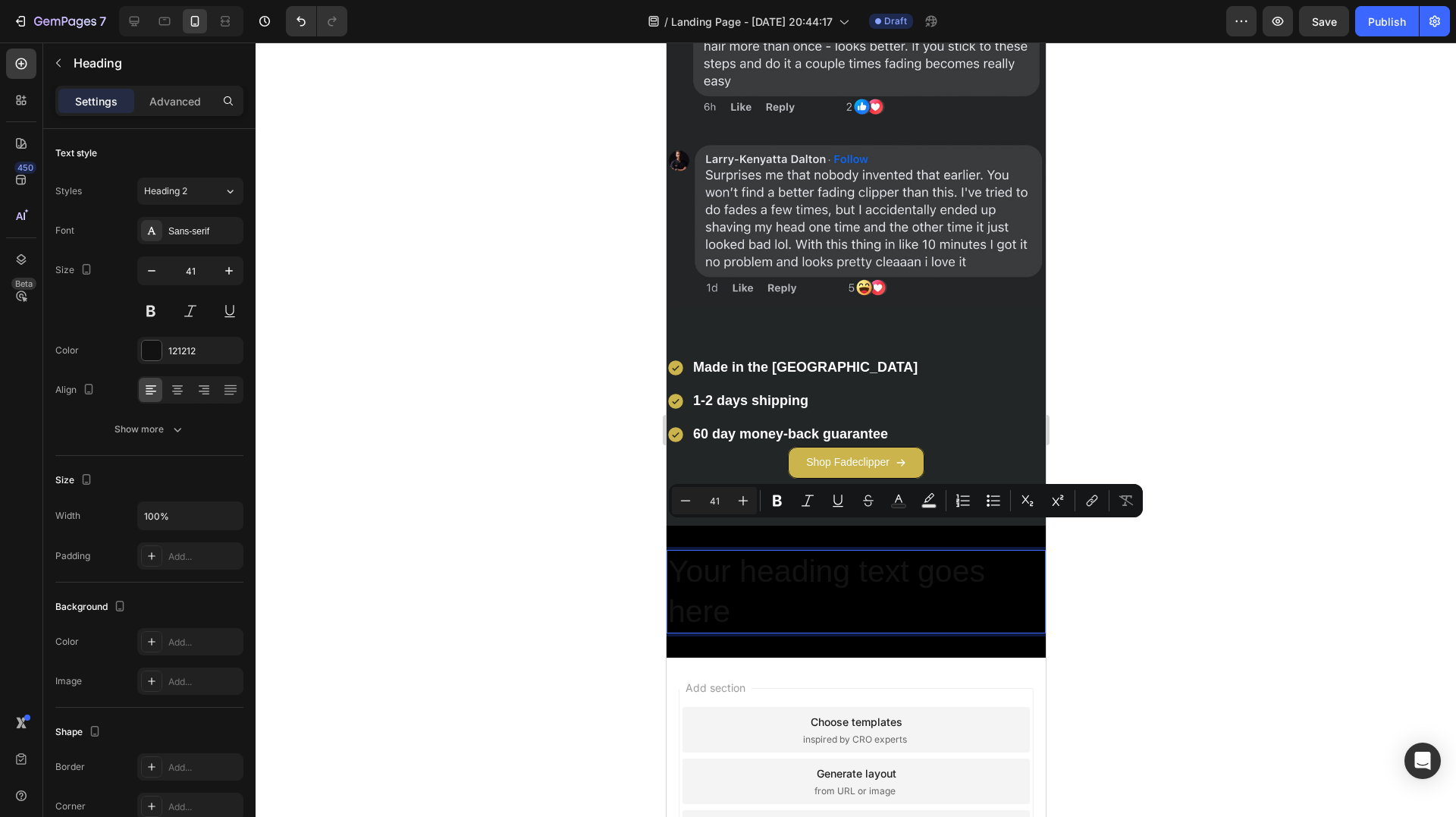
click at [788, 552] on p "Your heading text goes here" at bounding box center [854, 592] width 376 height 81
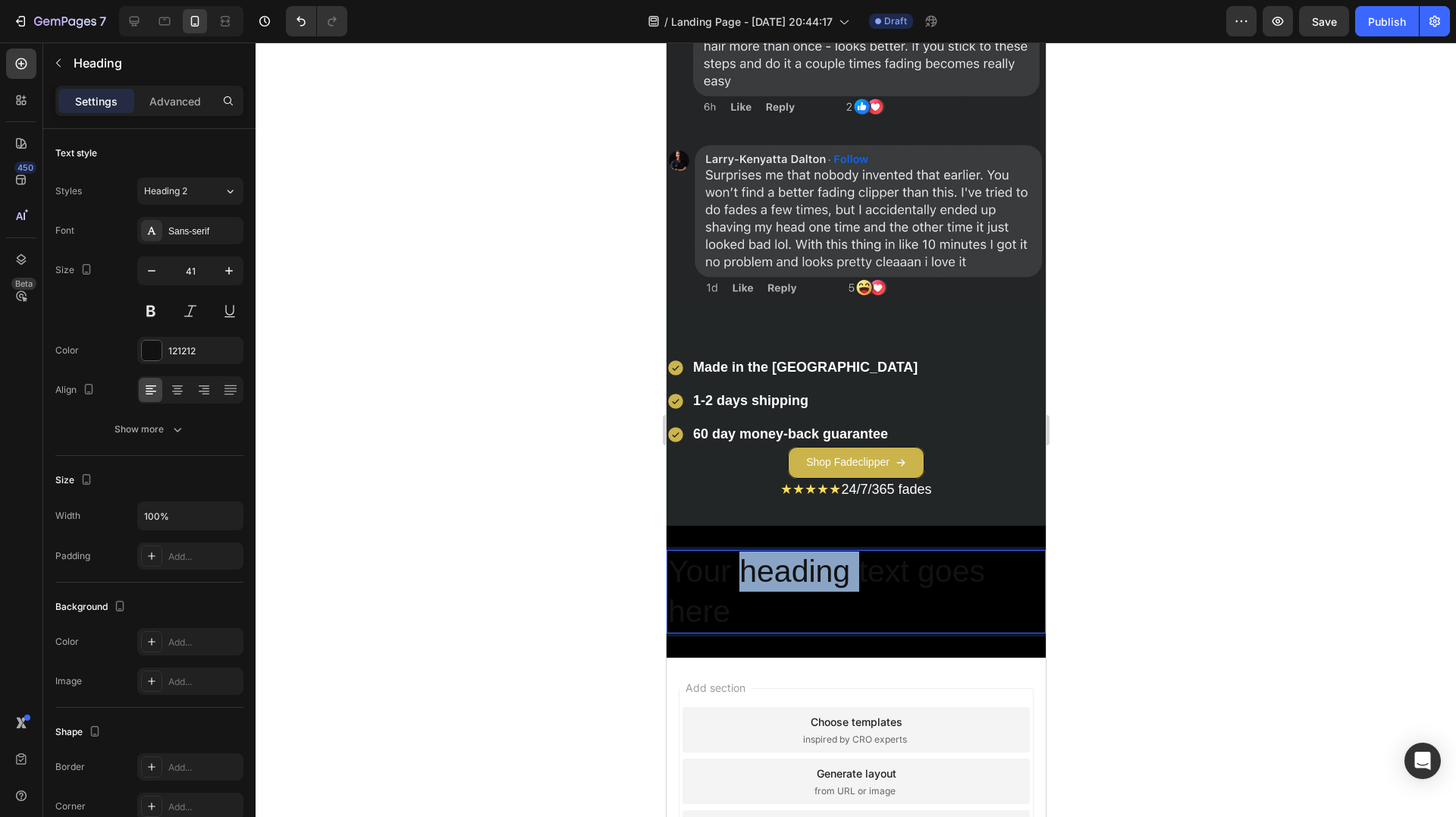
click at [788, 552] on p "Your heading text goes here" at bounding box center [854, 592] width 376 height 81
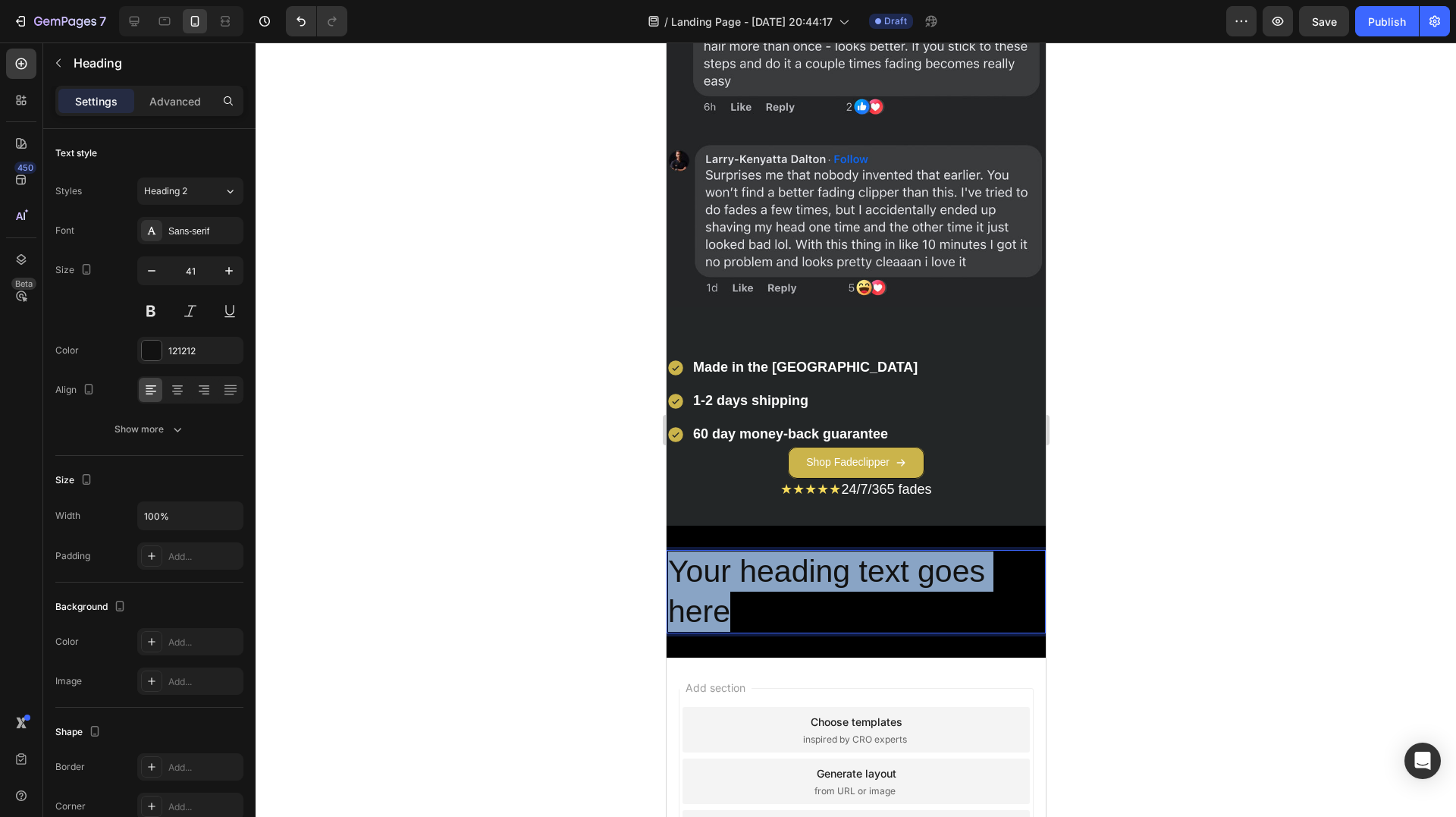
click at [788, 552] on p "Your heading text goes here" at bounding box center [854, 592] width 376 height 81
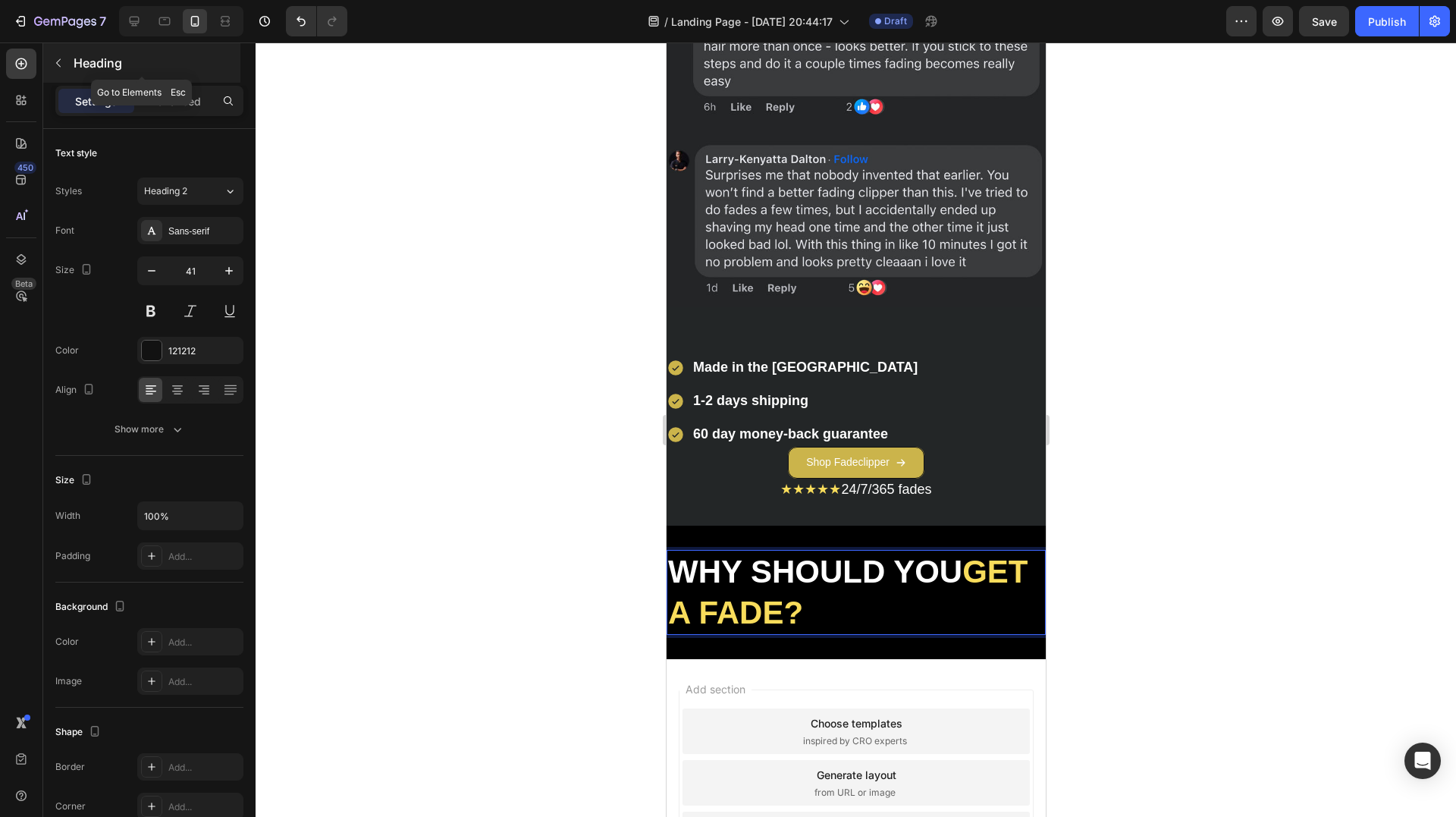
click at [89, 61] on p "Heading" at bounding box center [156, 63] width 164 height 18
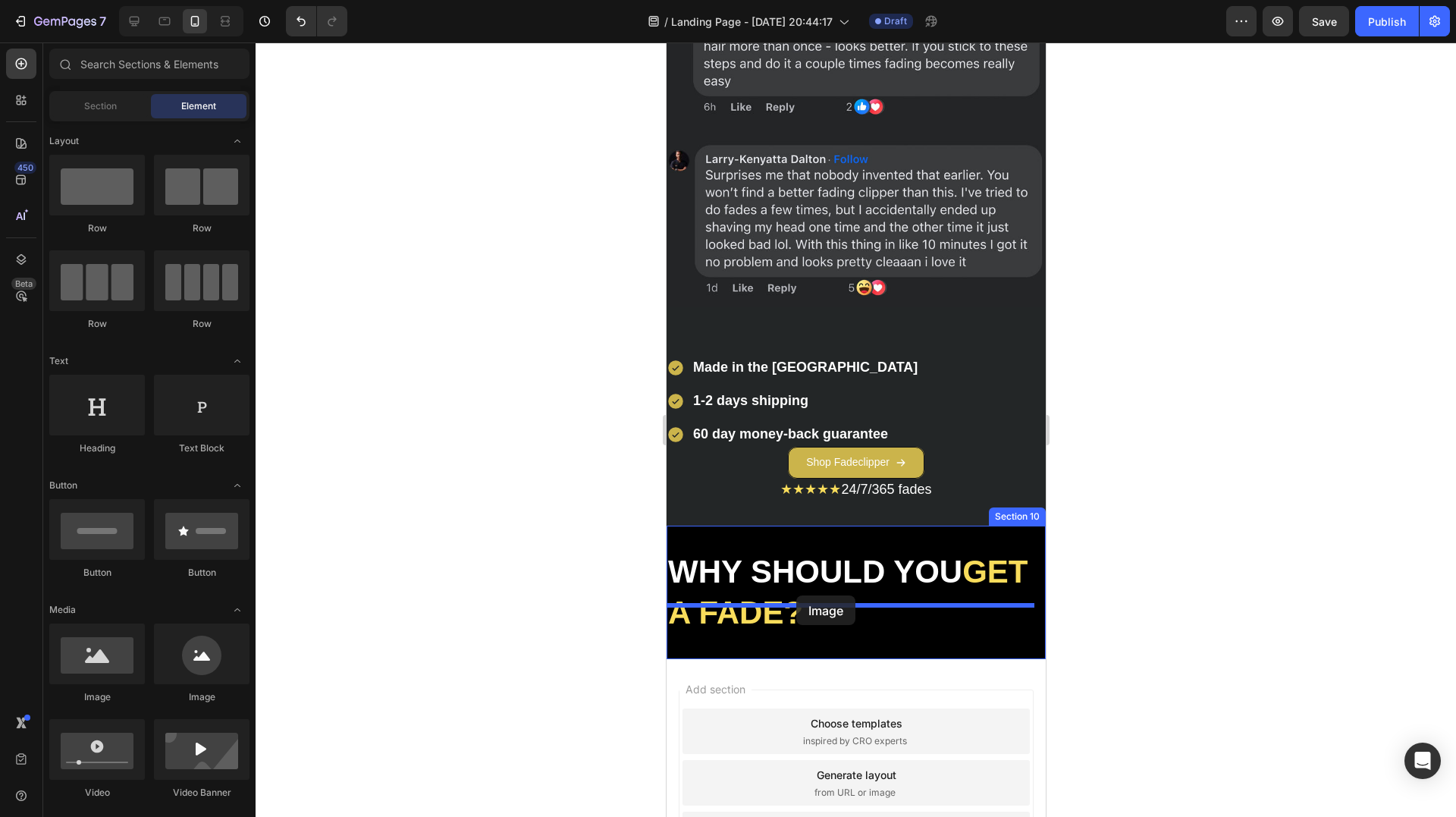
drag, startPoint x: 756, startPoint y: 684, endPoint x: 793, endPoint y: 598, distance: 93.6
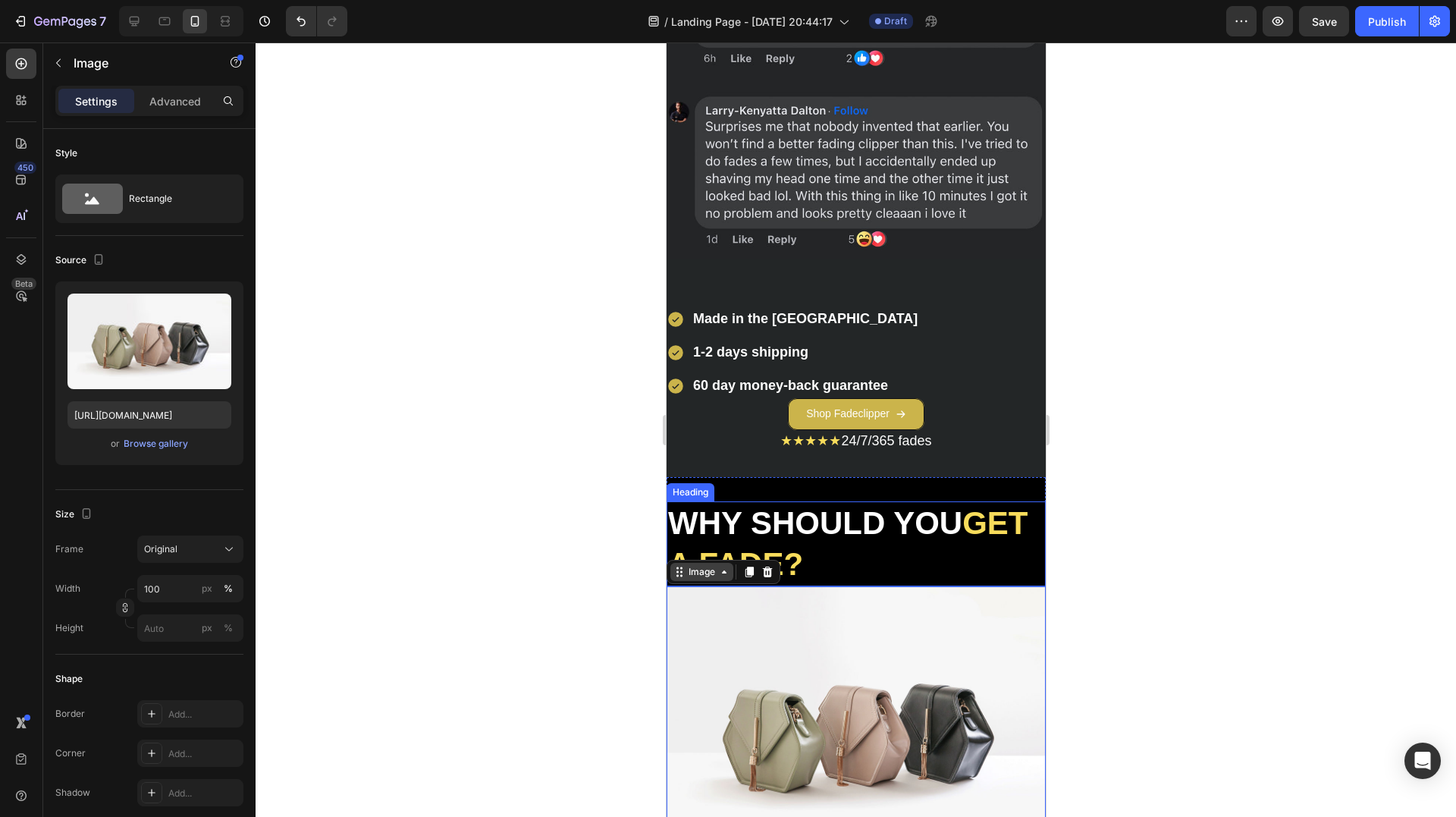
scroll to position [3811, 0]
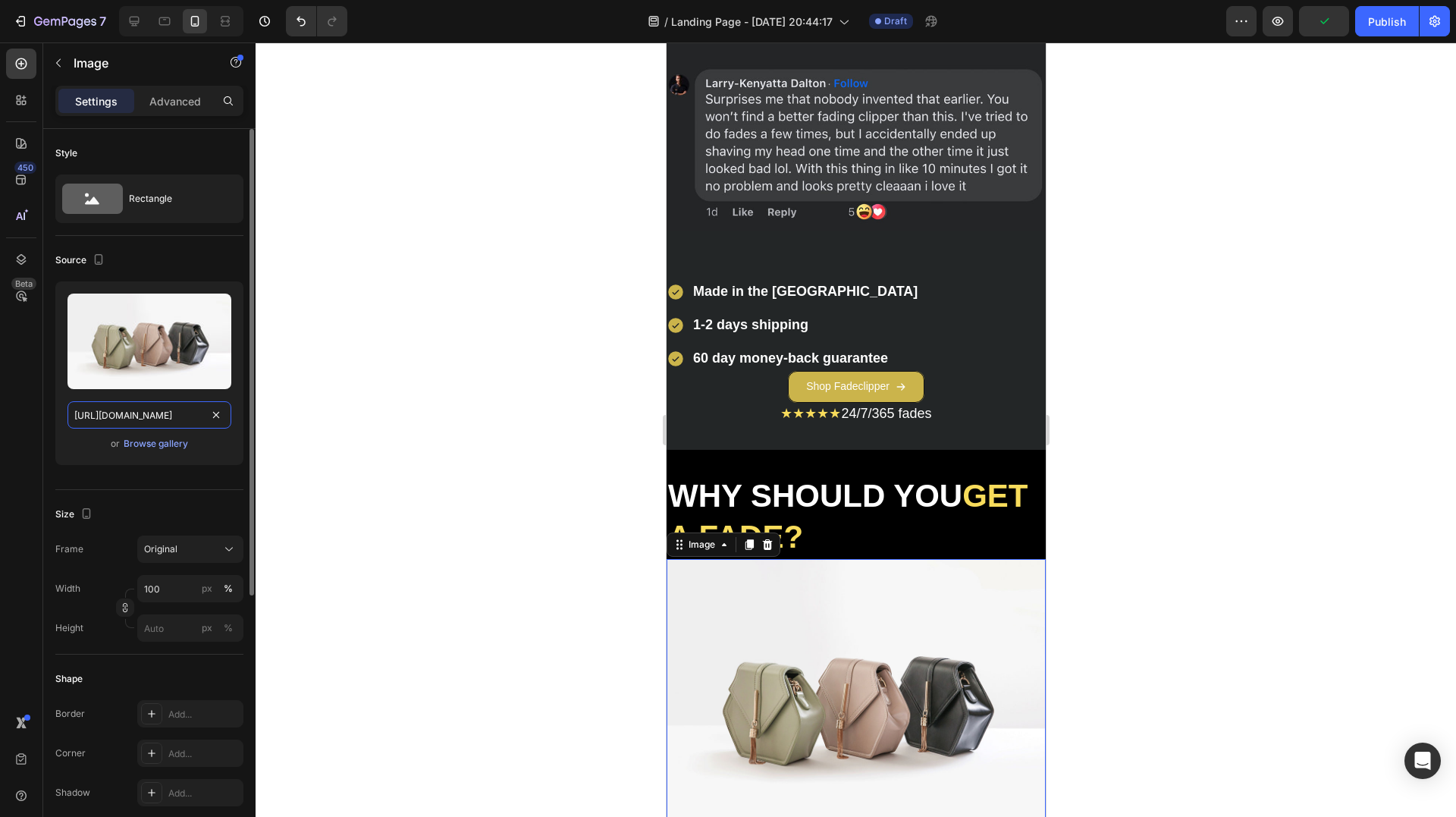
click at [152, 412] on input "https://cdn.shopify.com/s/files/1/2005/9307/files/image_demo.jpg" at bounding box center [149, 415] width 164 height 28
paste input "0829/8607/4442/files/gempages_517458748881503014-0f059b05-38f9-4880-b32b-f11dc7…"
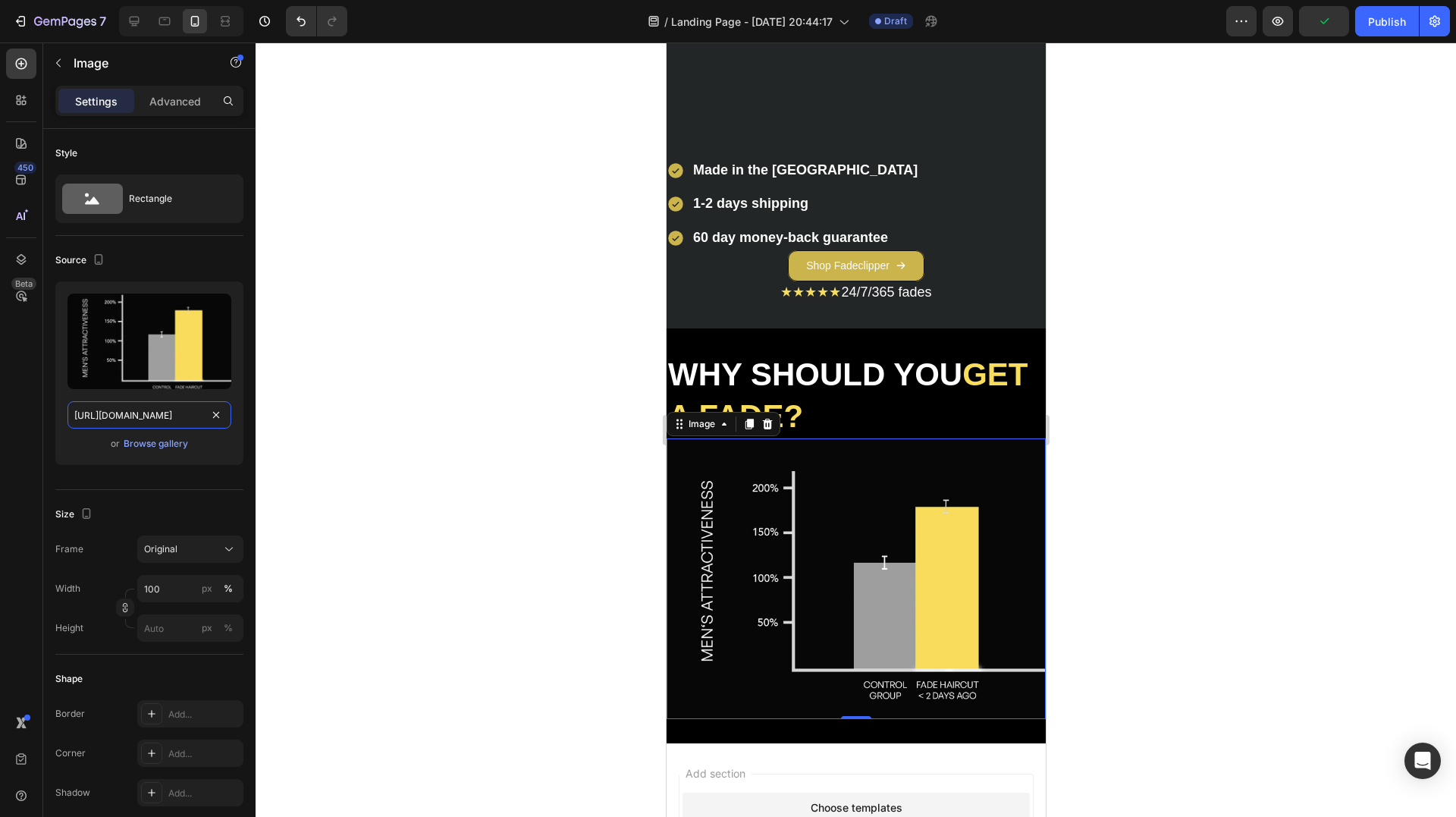
scroll to position [4114, 0]
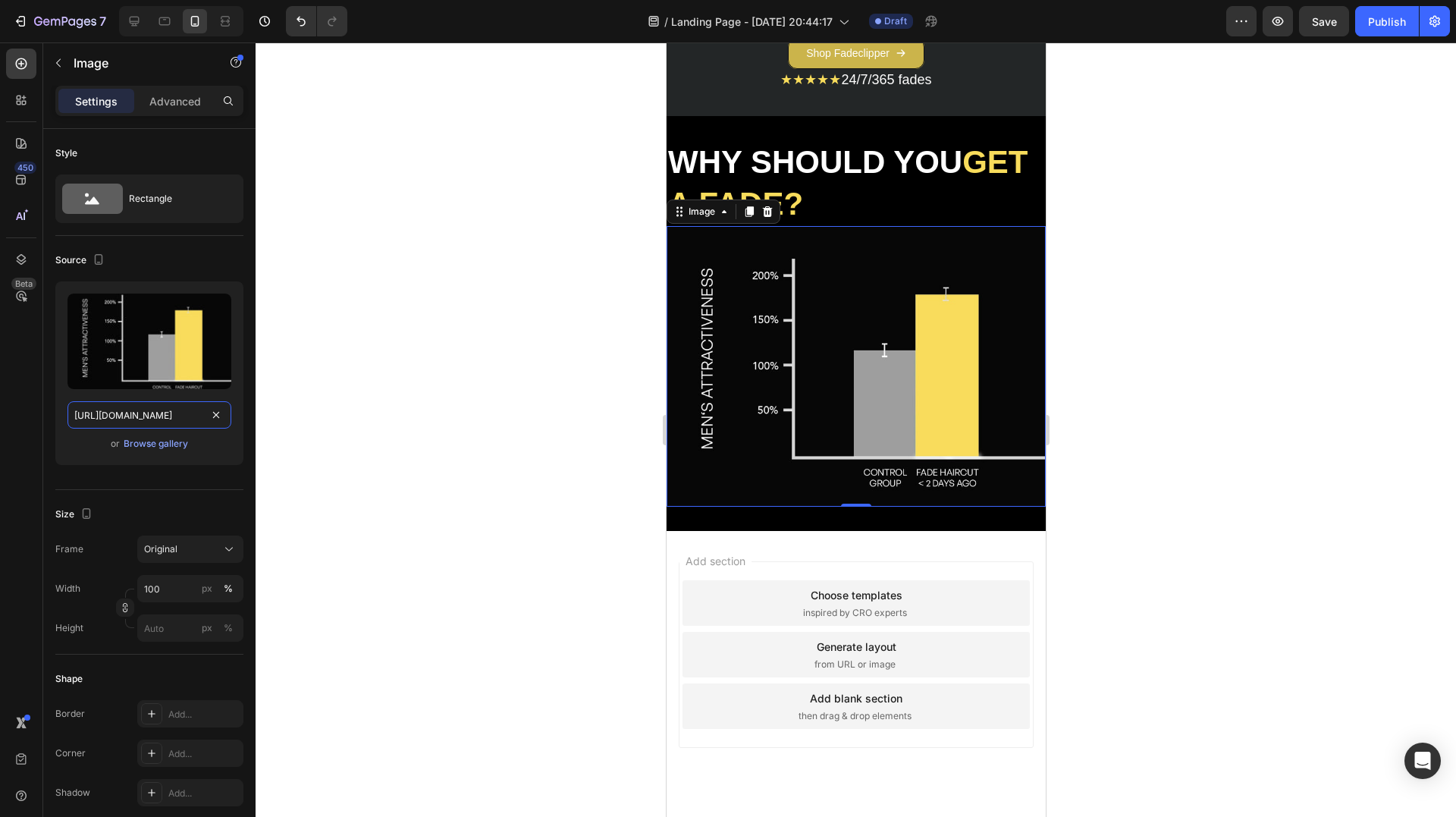
type input "[URL][DOMAIN_NAME]"
click at [77, 61] on p "Image" at bounding box center [138, 63] width 129 height 18
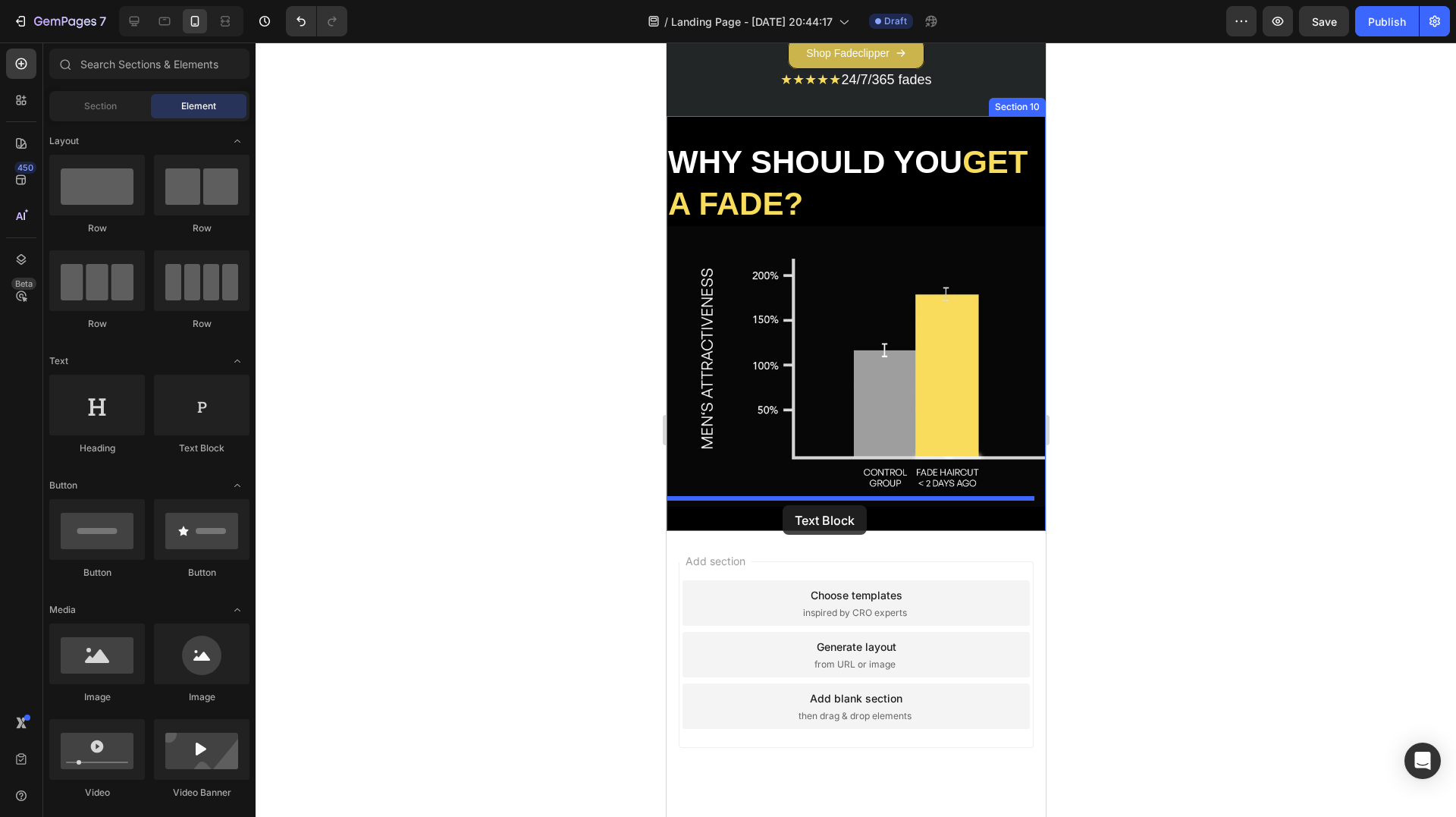
drag, startPoint x: 863, startPoint y: 440, endPoint x: 785, endPoint y: 509, distance: 104.1
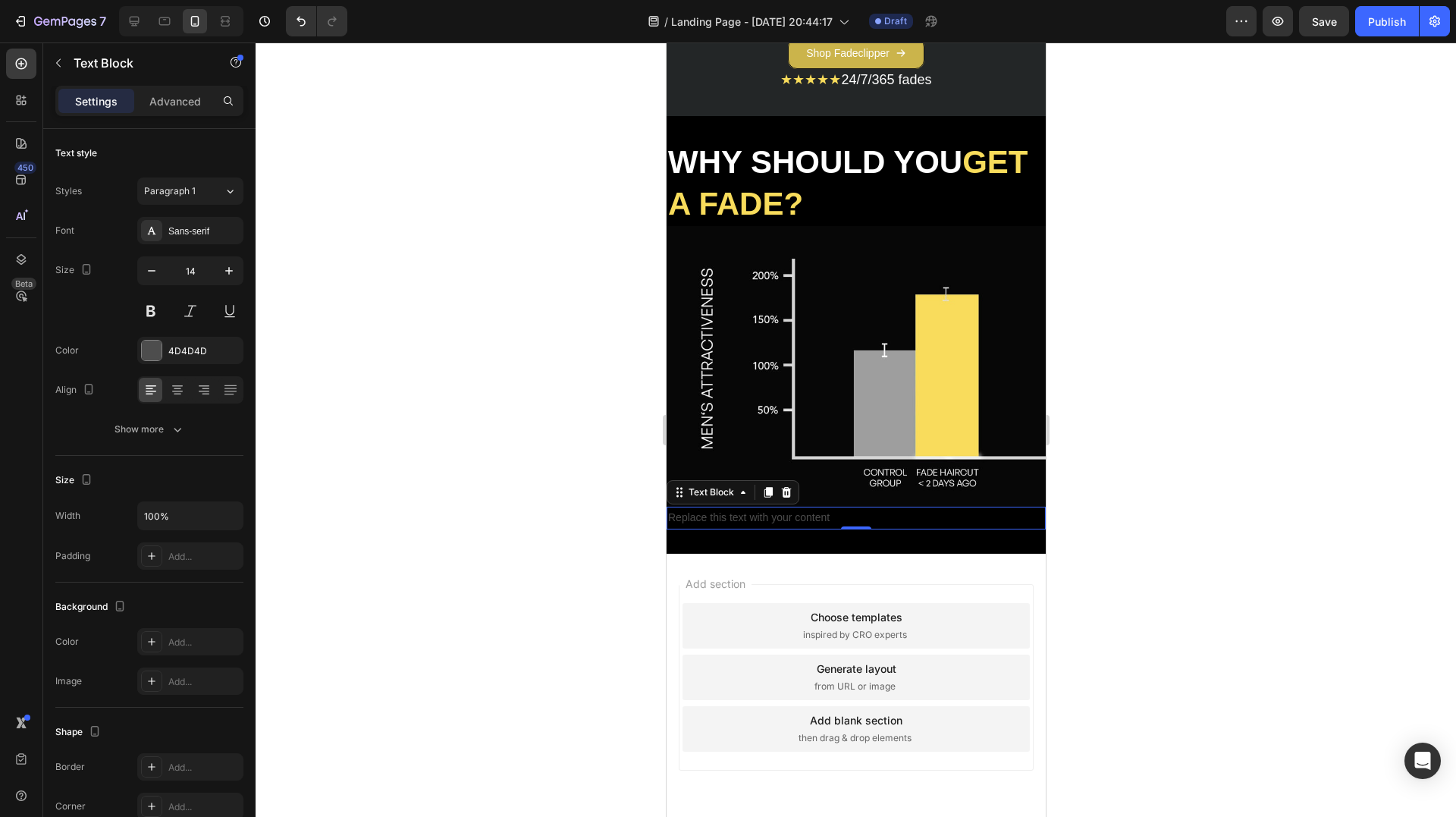
click at [790, 507] on div "Replace this text with your content" at bounding box center [855, 517] width 379 height 22
click at [790, 508] on p "Replace this text with your content" at bounding box center [854, 517] width 376 height 19
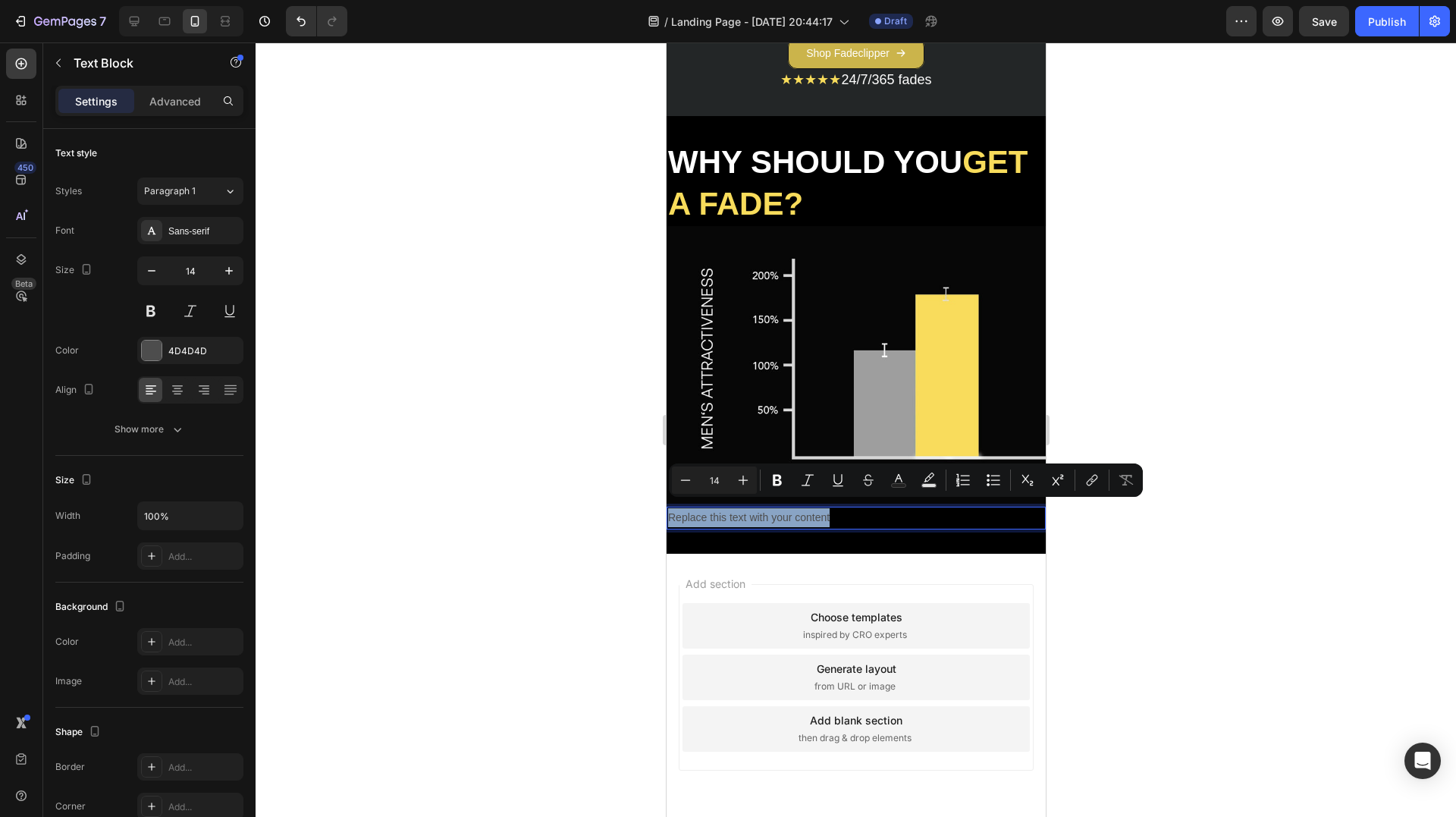
click at [790, 508] on p "Replace this text with your content" at bounding box center [854, 517] width 376 height 19
type input "18"
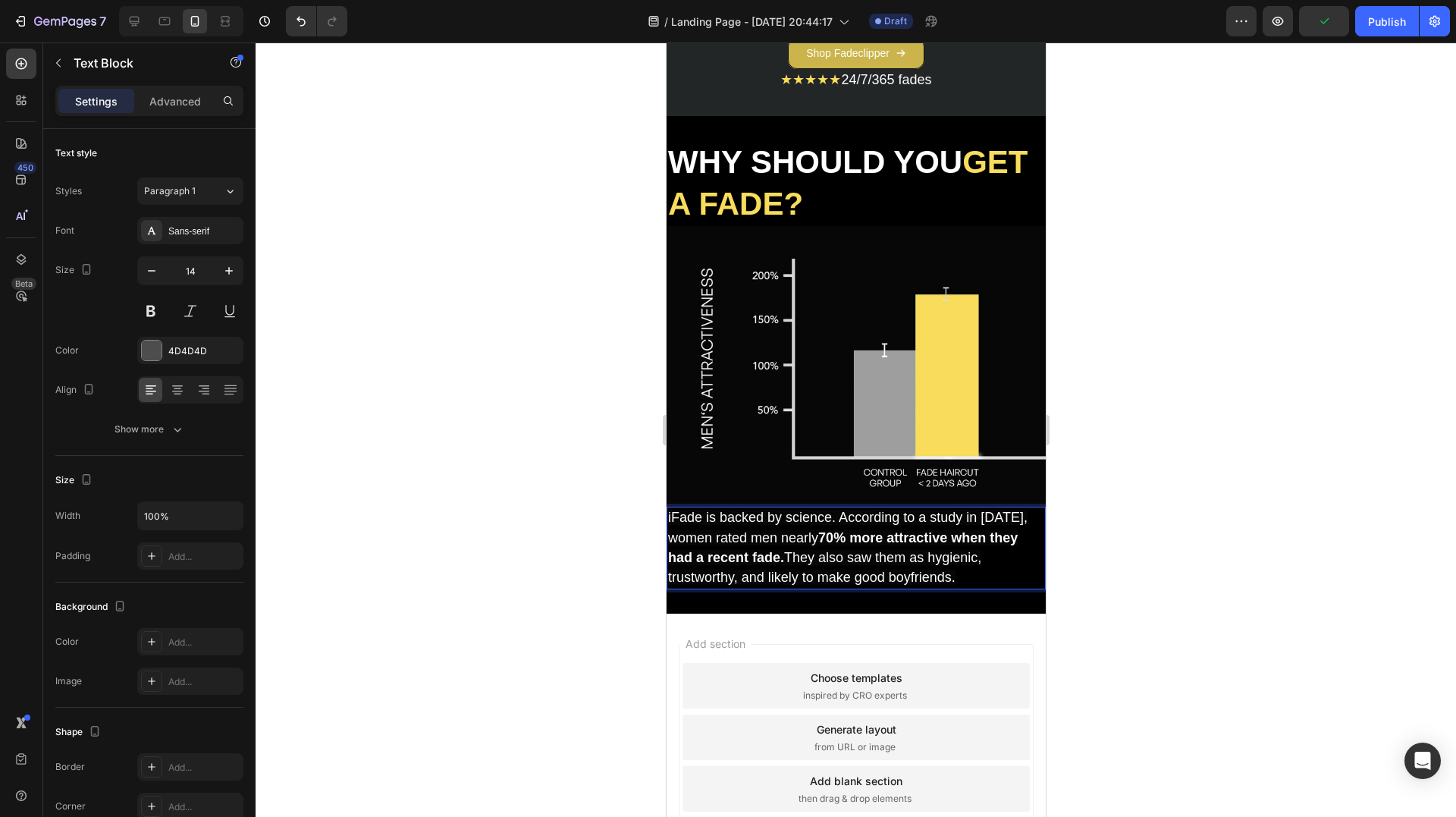
drag, startPoint x: 703, startPoint y: 508, endPoint x: 687, endPoint y: 506, distance: 16.1
click at [685, 510] on span "iFade is backed by science. According to a study in [DATE], women rated men nea…" at bounding box center [846, 548] width 359 height 75
click at [696, 510] on span "iFade is backed by science. According to a study in [DATE], women rated men nea…" at bounding box center [846, 548] width 359 height 75
click at [78, 68] on p "Text Block" at bounding box center [138, 63] width 129 height 18
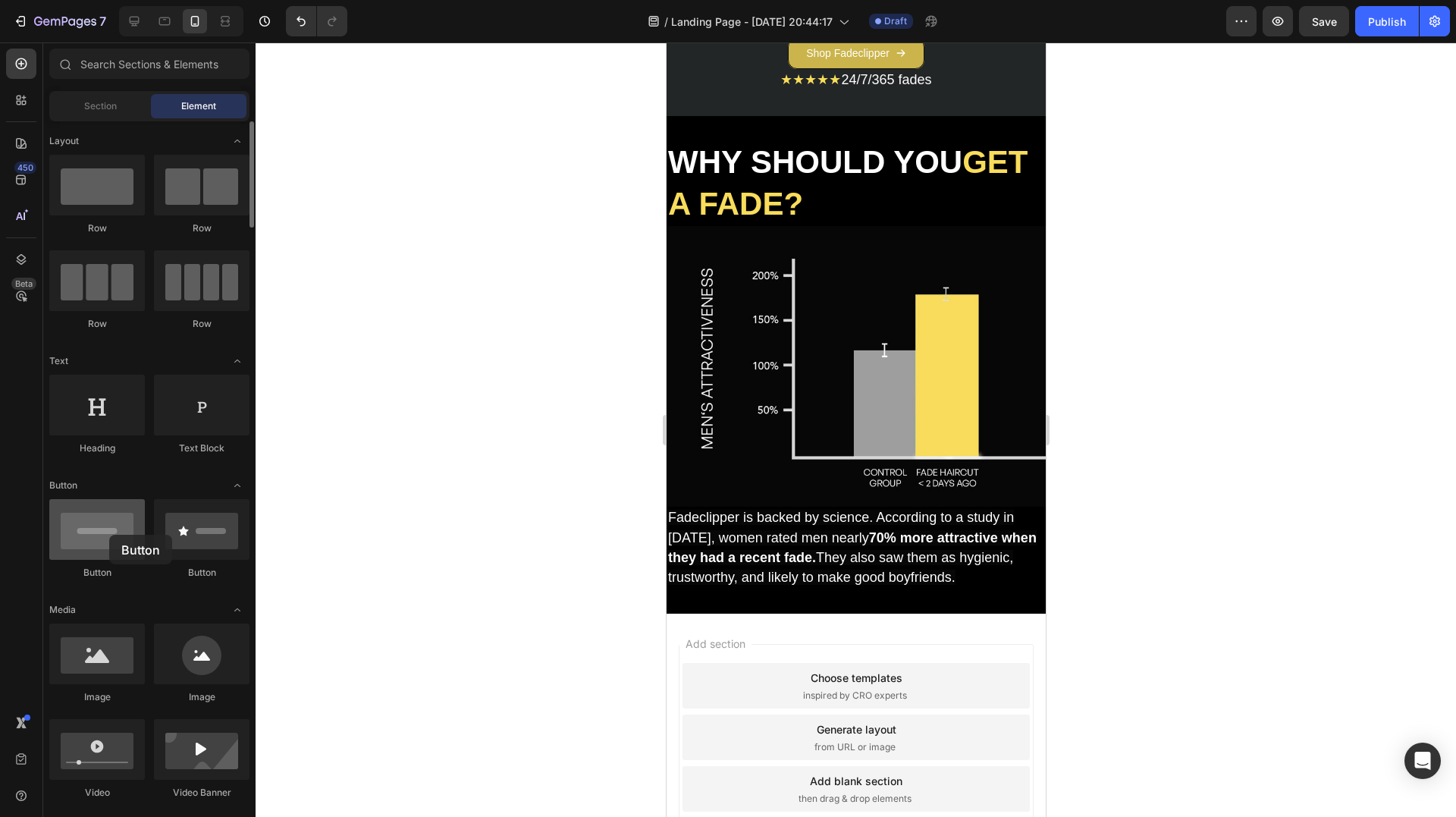
drag, startPoint x: 111, startPoint y: 550, endPoint x: 108, endPoint y: 534, distance: 16.3
click at [107, 534] on div at bounding box center [97, 529] width 96 height 60
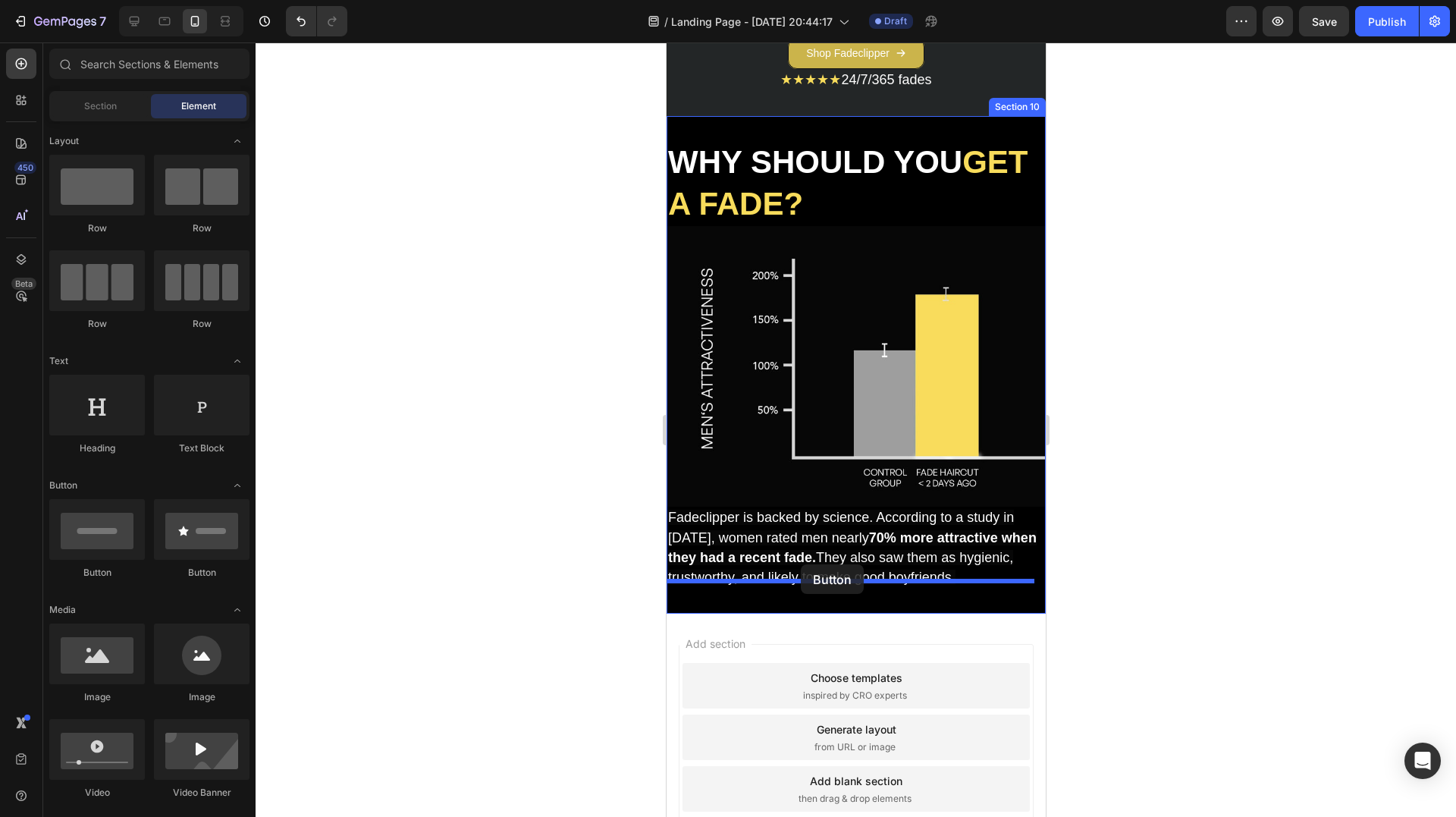
drag, startPoint x: 857, startPoint y: 567, endPoint x: 800, endPoint y: 564, distance: 57.1
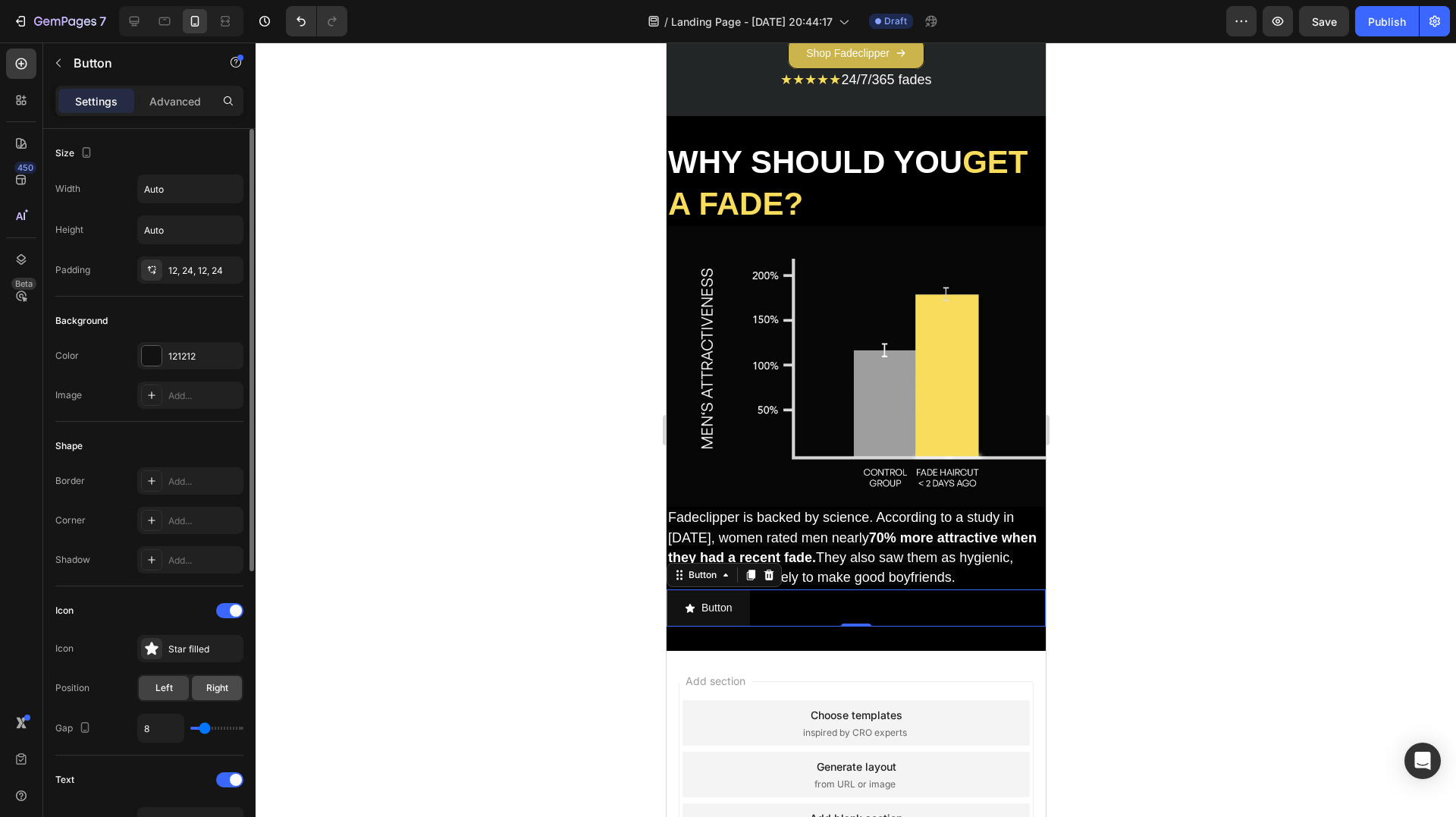
click at [210, 682] on span "Right" at bounding box center [217, 688] width 22 height 14
click at [182, 647] on div "Star filled" at bounding box center [204, 649] width 71 height 14
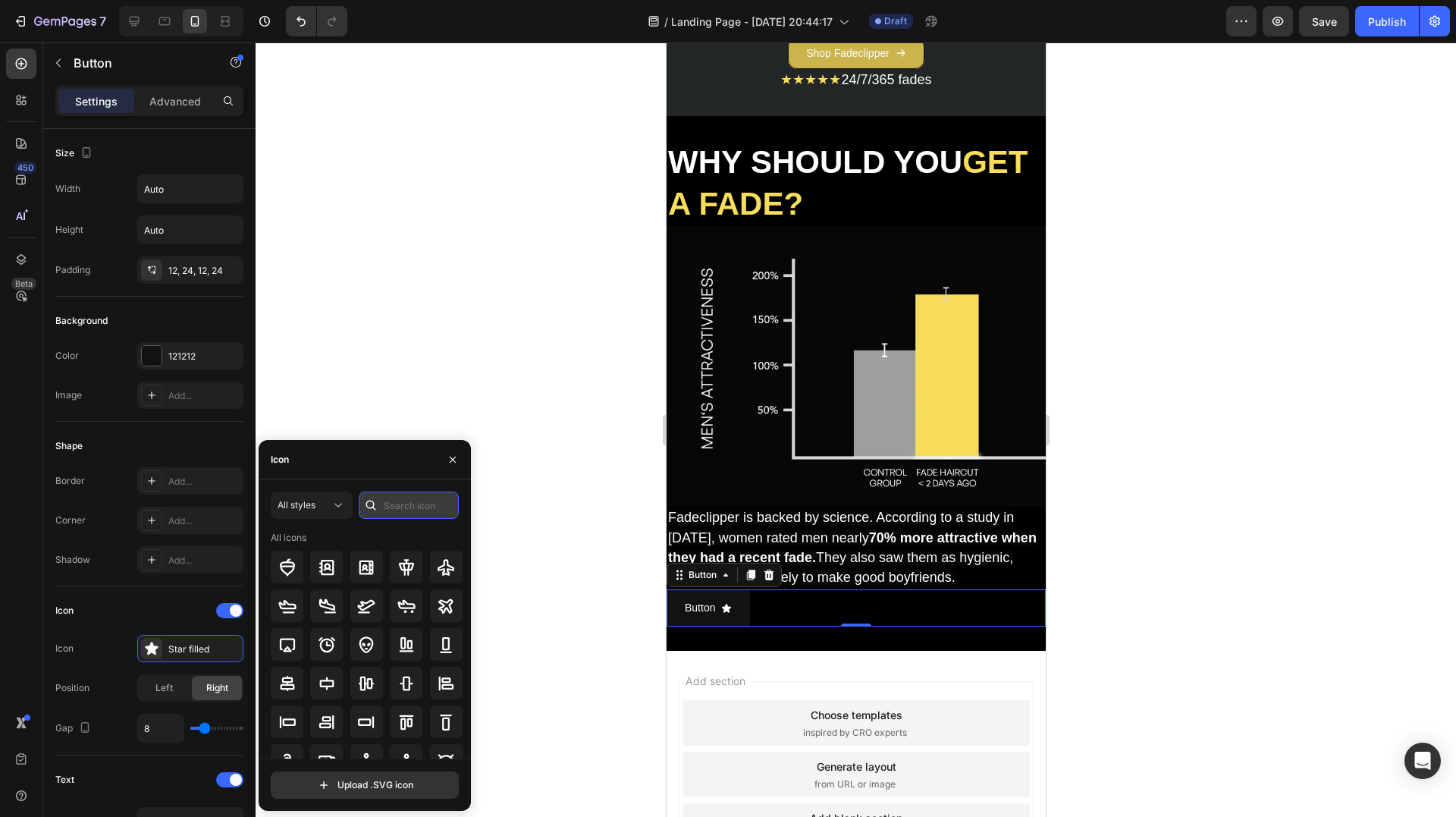
click at [390, 503] on input "text" at bounding box center [408, 505] width 100 height 28
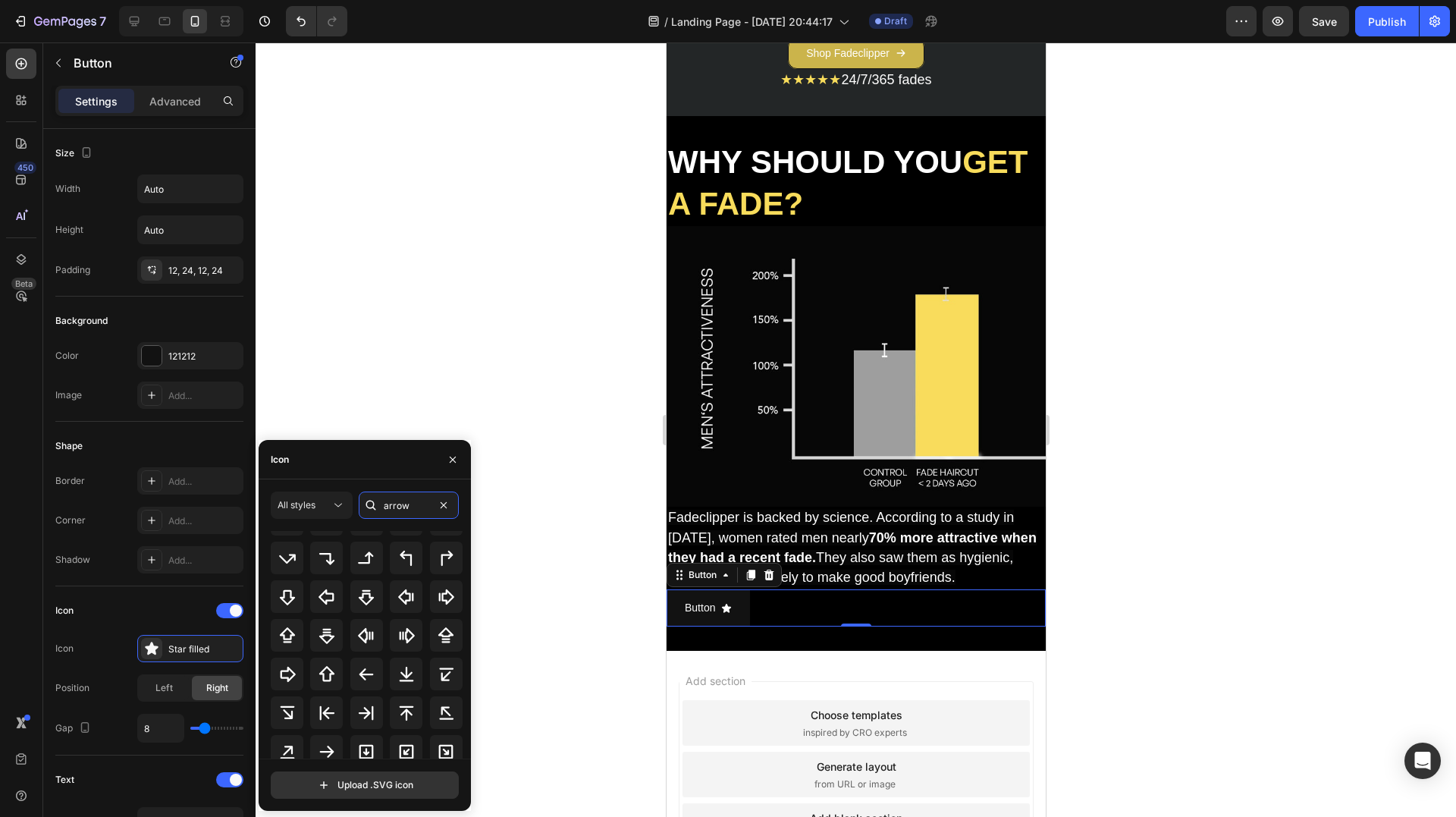
scroll to position [303, 0]
type input "arrow"
click at [329, 663] on icon at bounding box center [327, 670] width 18 height 18
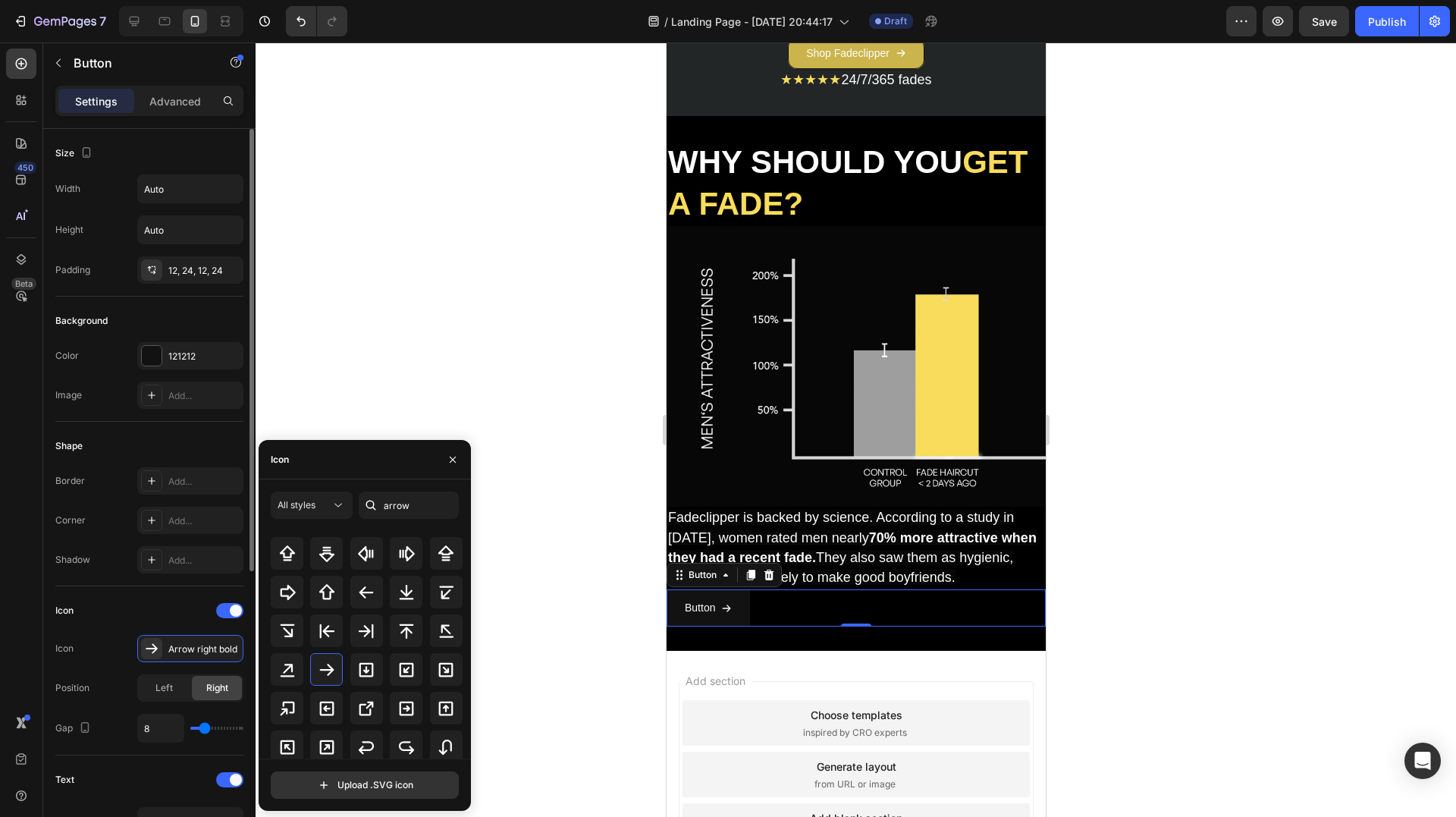
click at [133, 431] on div "Shape Border Add... Corner Add... Shadow Add..." at bounding box center [149, 503] width 188 height 165
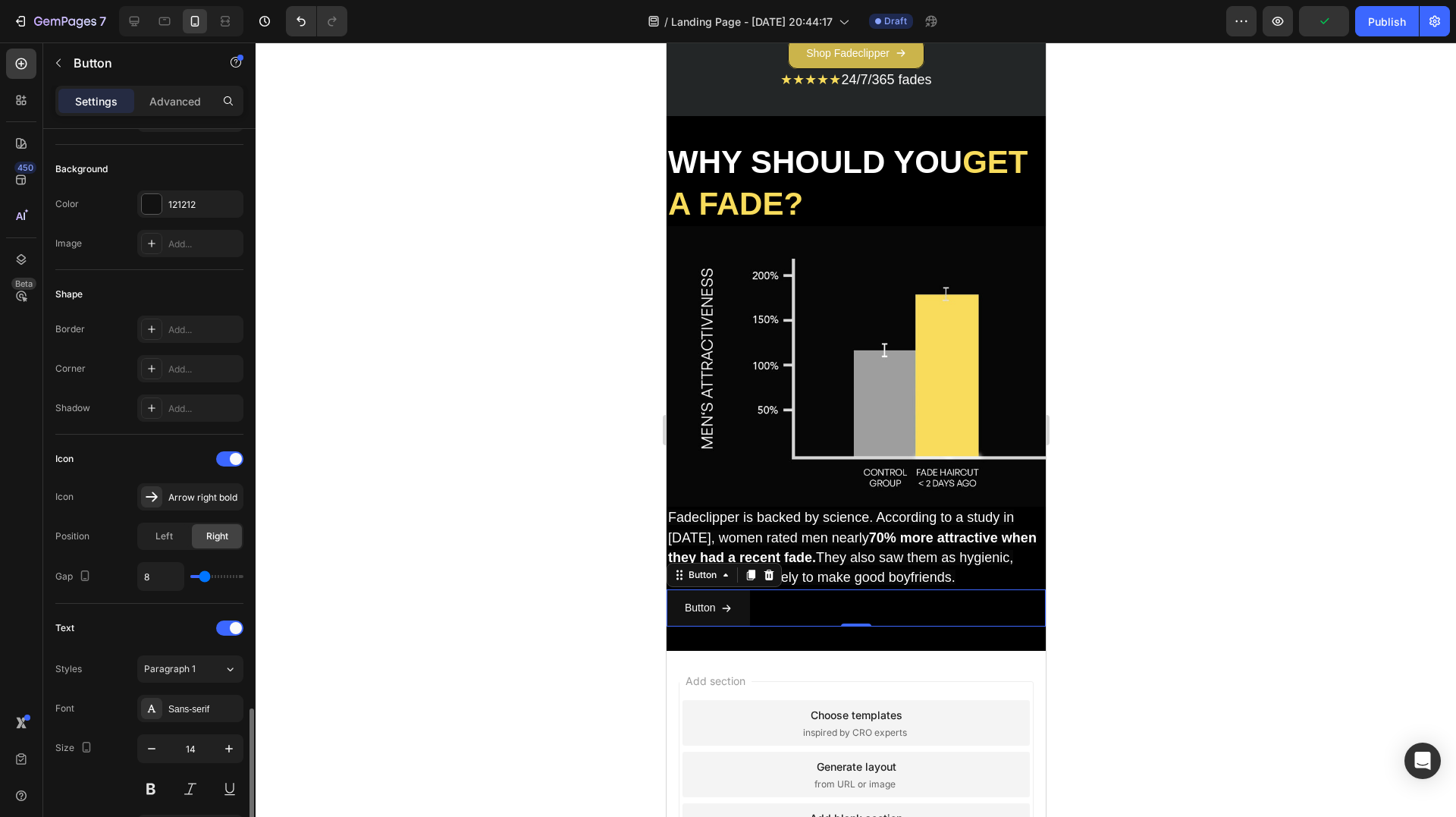
scroll to position [455, 0]
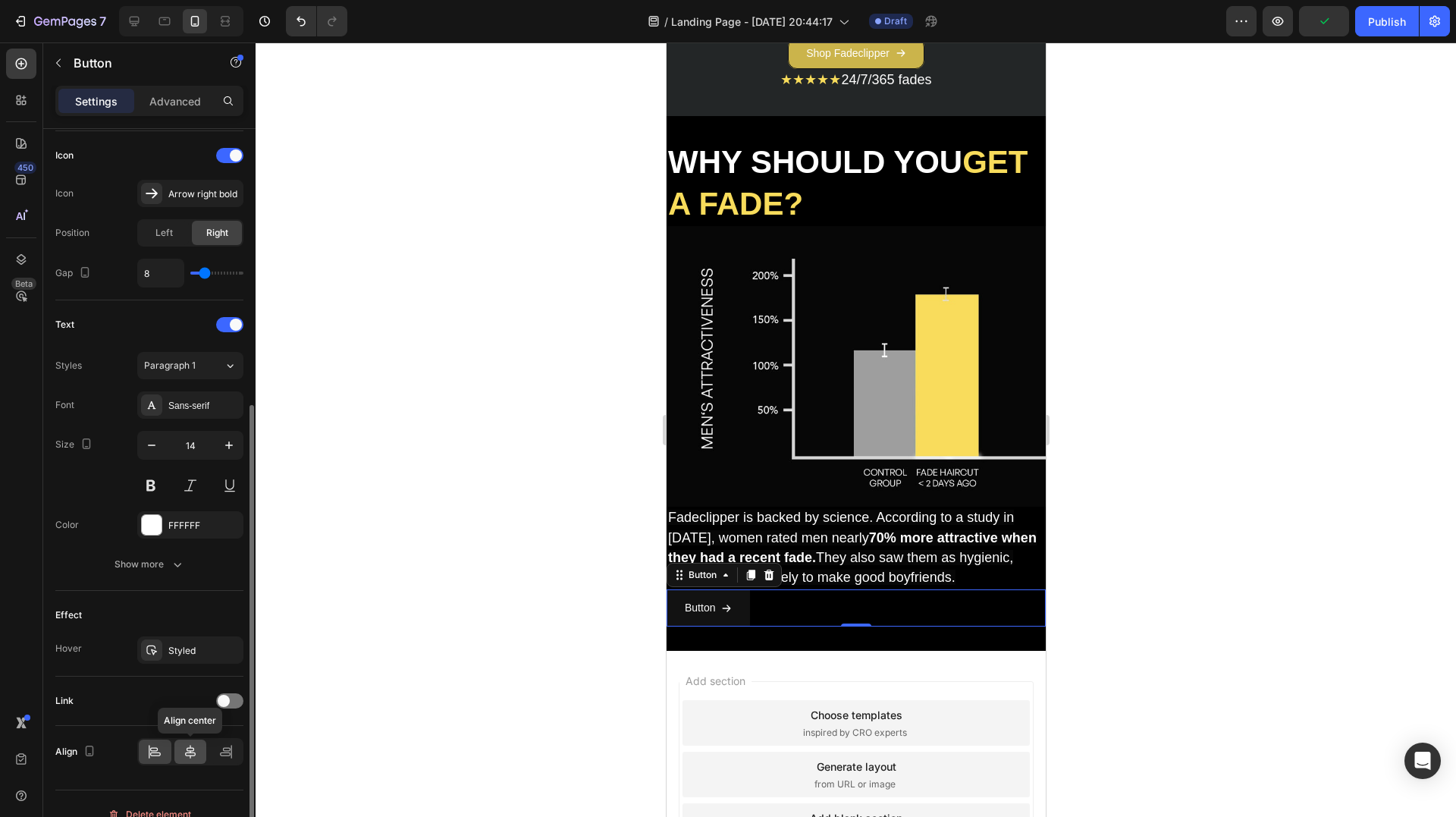
click at [185, 756] on icon at bounding box center [189, 751] width 15 height 15
click at [216, 695] on div at bounding box center [230, 701] width 28 height 12
click at [190, 746] on div "Open page" at bounding box center [190, 738] width 93 height 15
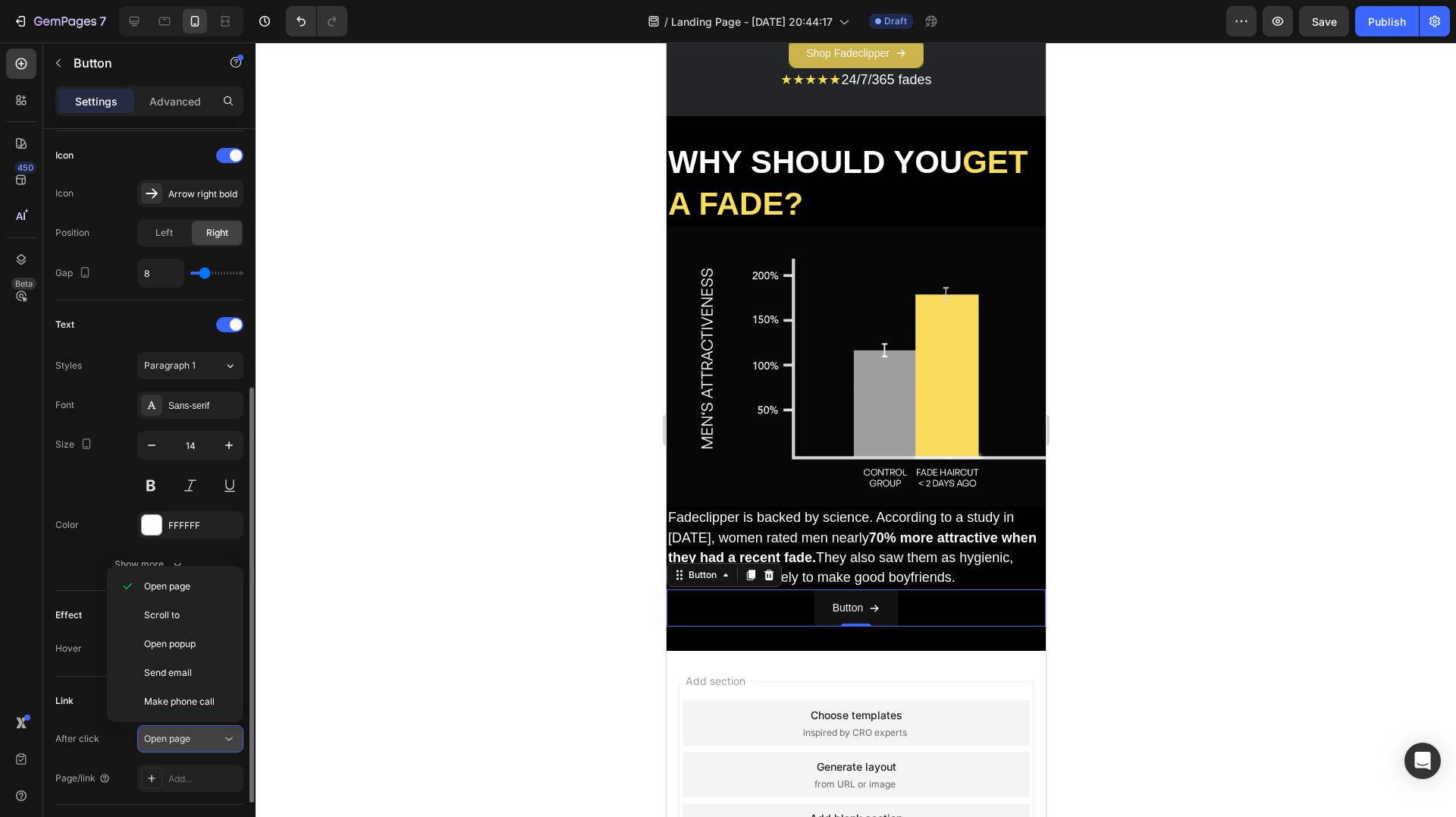
click at [196, 739] on div "Open page" at bounding box center [182, 739] width 77 height 14
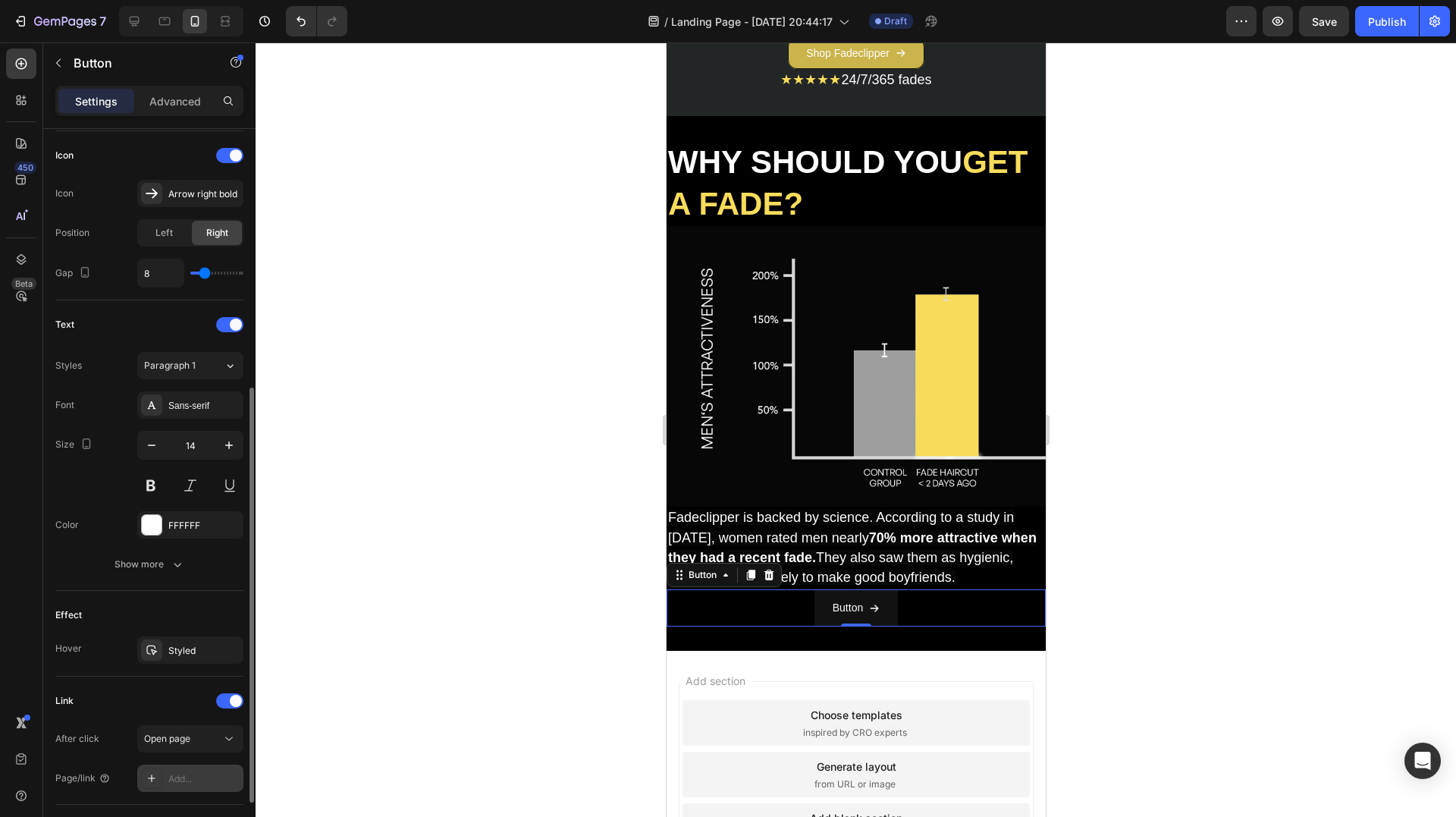
drag, startPoint x: 176, startPoint y: 778, endPoint x: 179, endPoint y: 771, distance: 7.6
click at [176, 777] on div "Add..." at bounding box center [204, 779] width 71 height 14
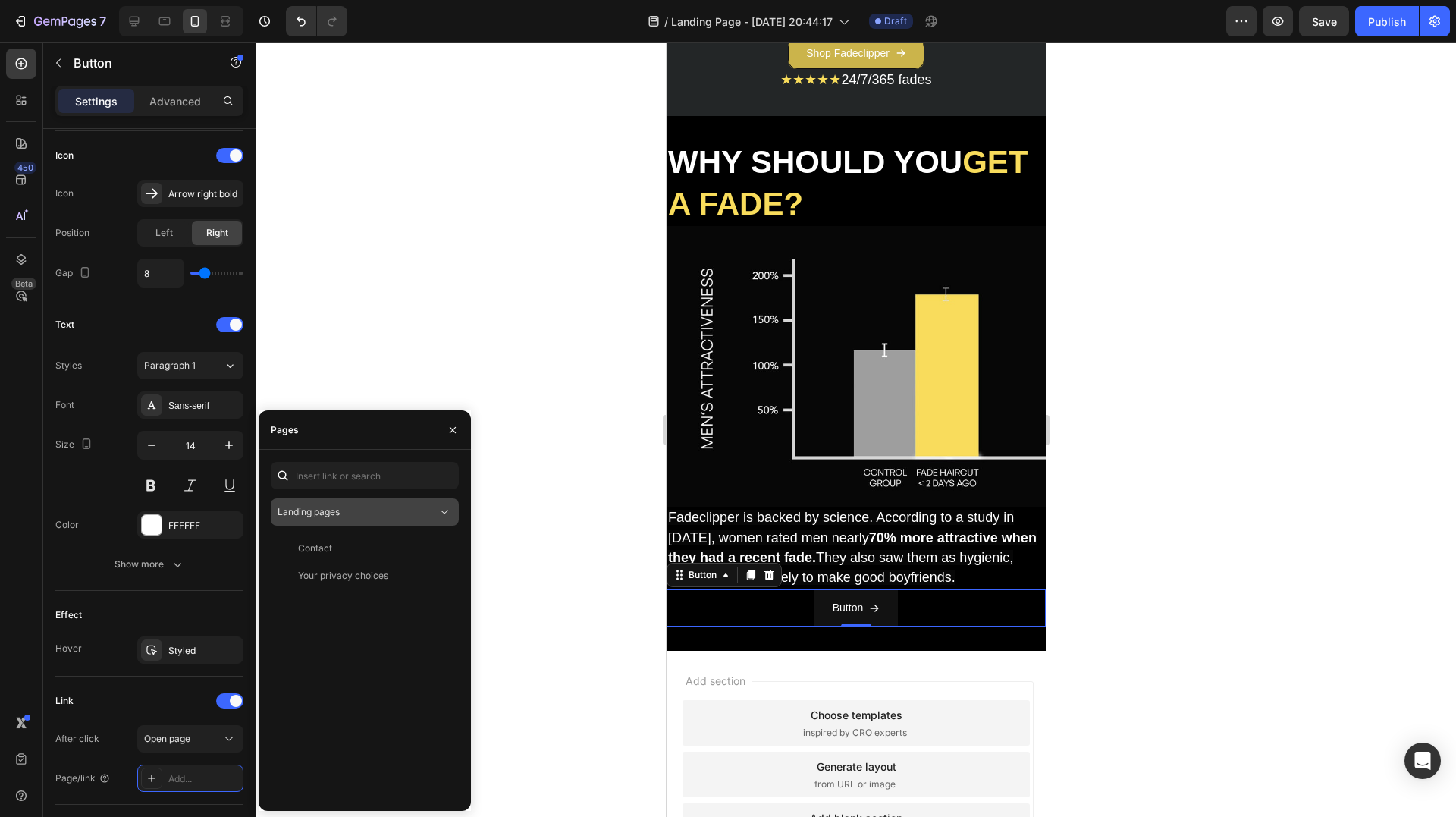
click at [341, 503] on button "Landing pages" at bounding box center [364, 512] width 188 height 28
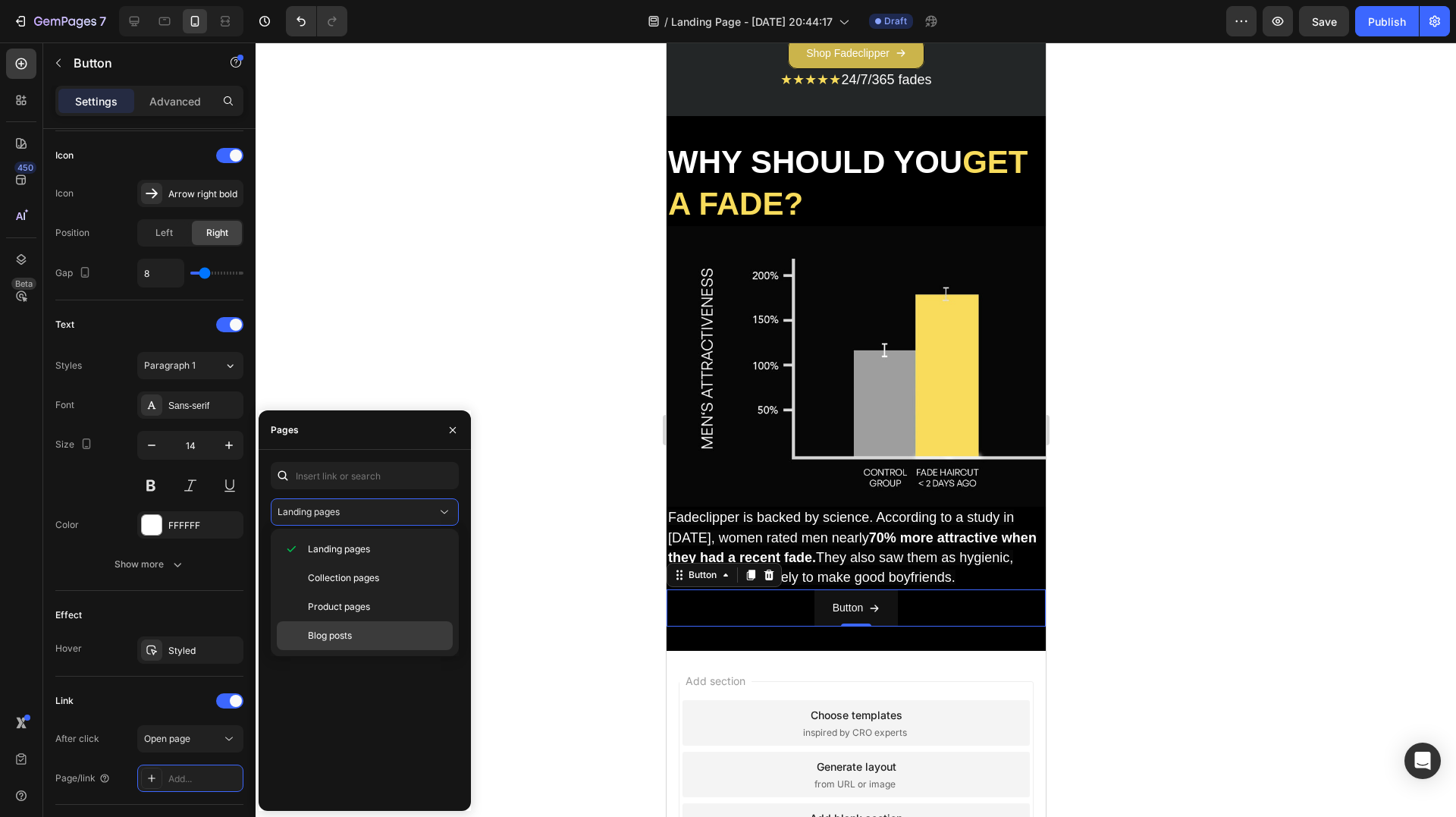
drag, startPoint x: 349, startPoint y: 602, endPoint x: 300, endPoint y: 638, distance: 60.8
click at [349, 602] on span "Product pages" at bounding box center [338, 607] width 62 height 14
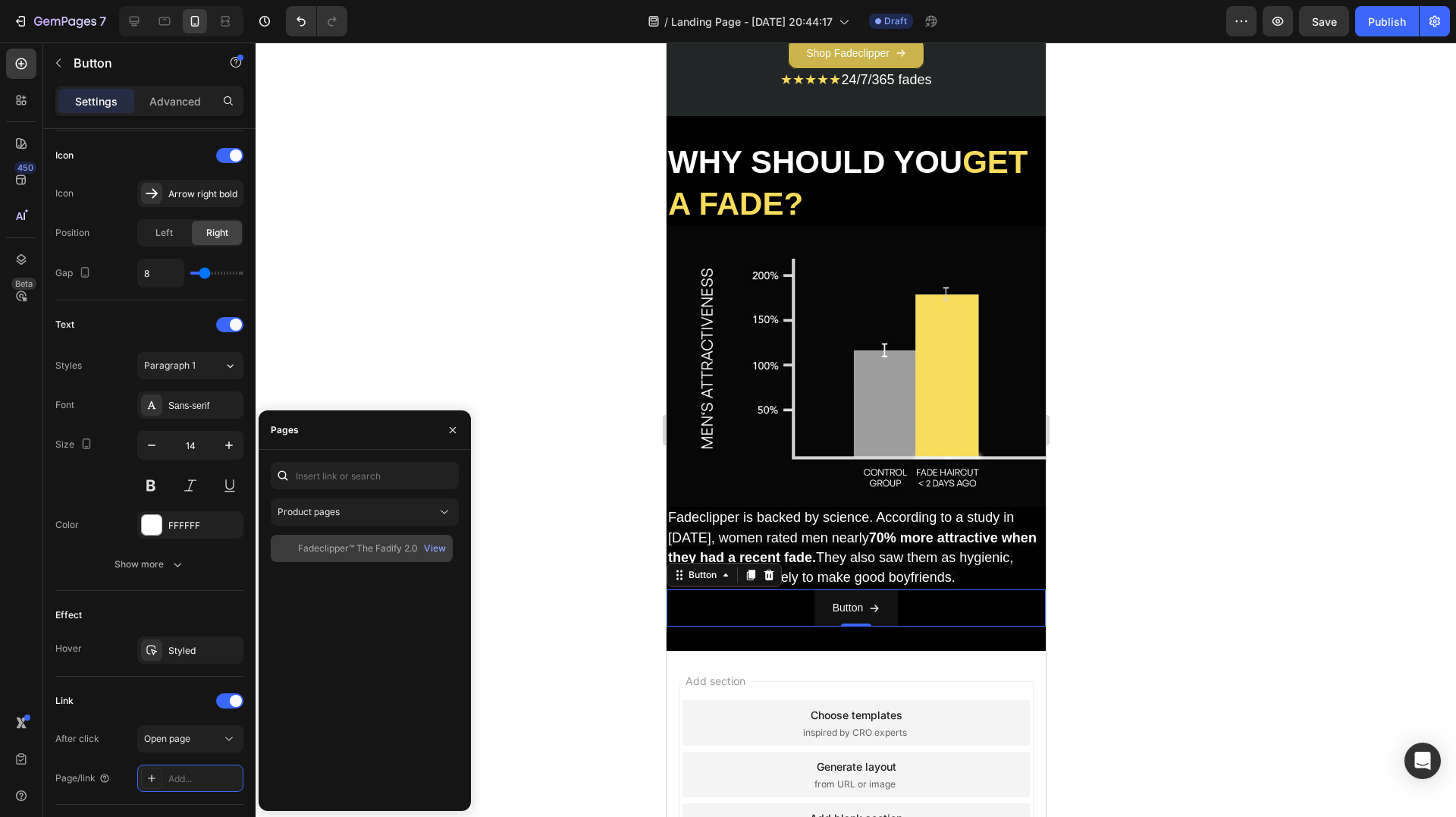
click at [373, 539] on div "Fadeclipper™ The Fadify 2.0 View" at bounding box center [361, 549] width 182 height 28
click at [104, 477] on div "Size 14" at bounding box center [149, 465] width 188 height 68
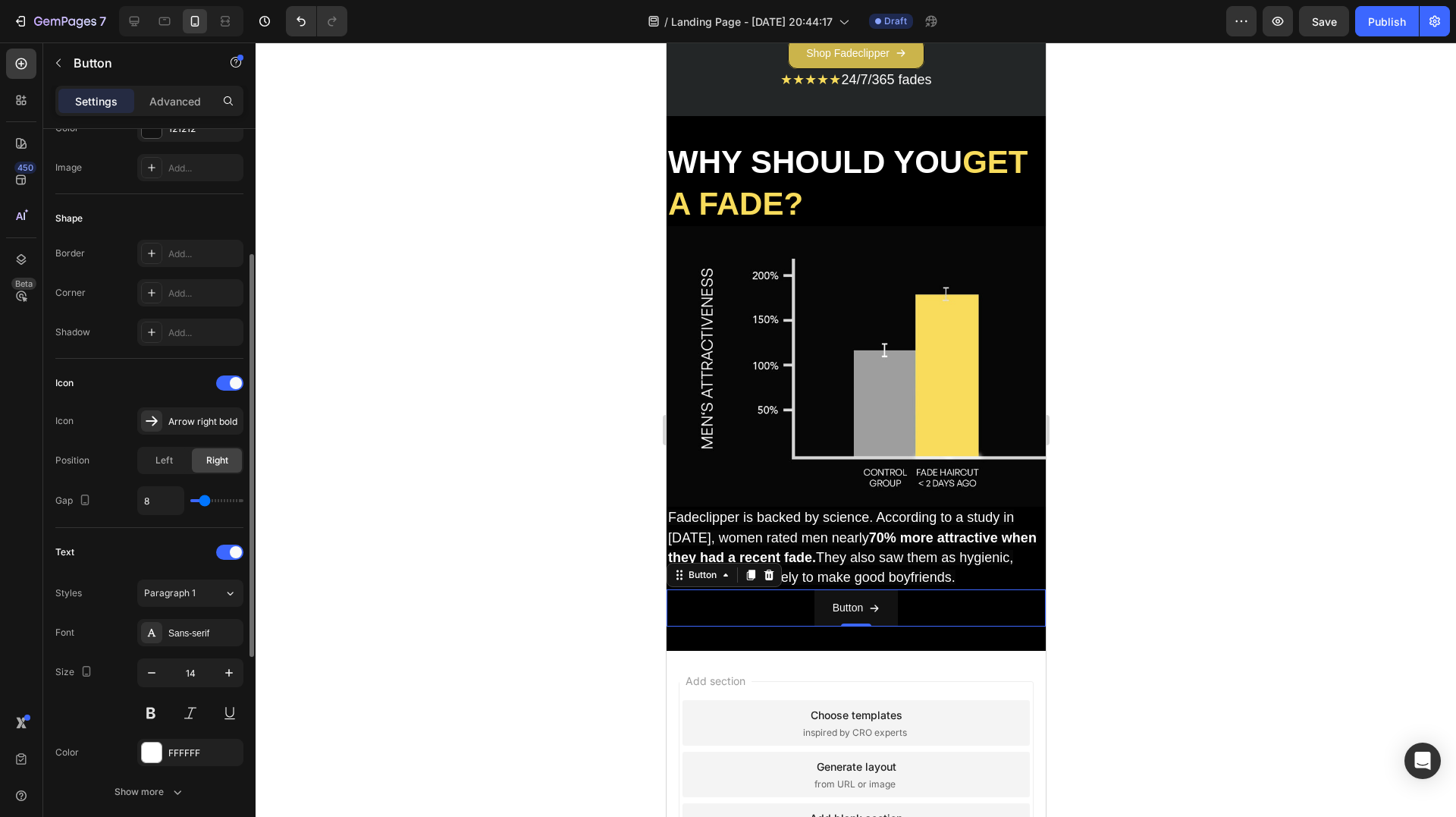
scroll to position [0, 0]
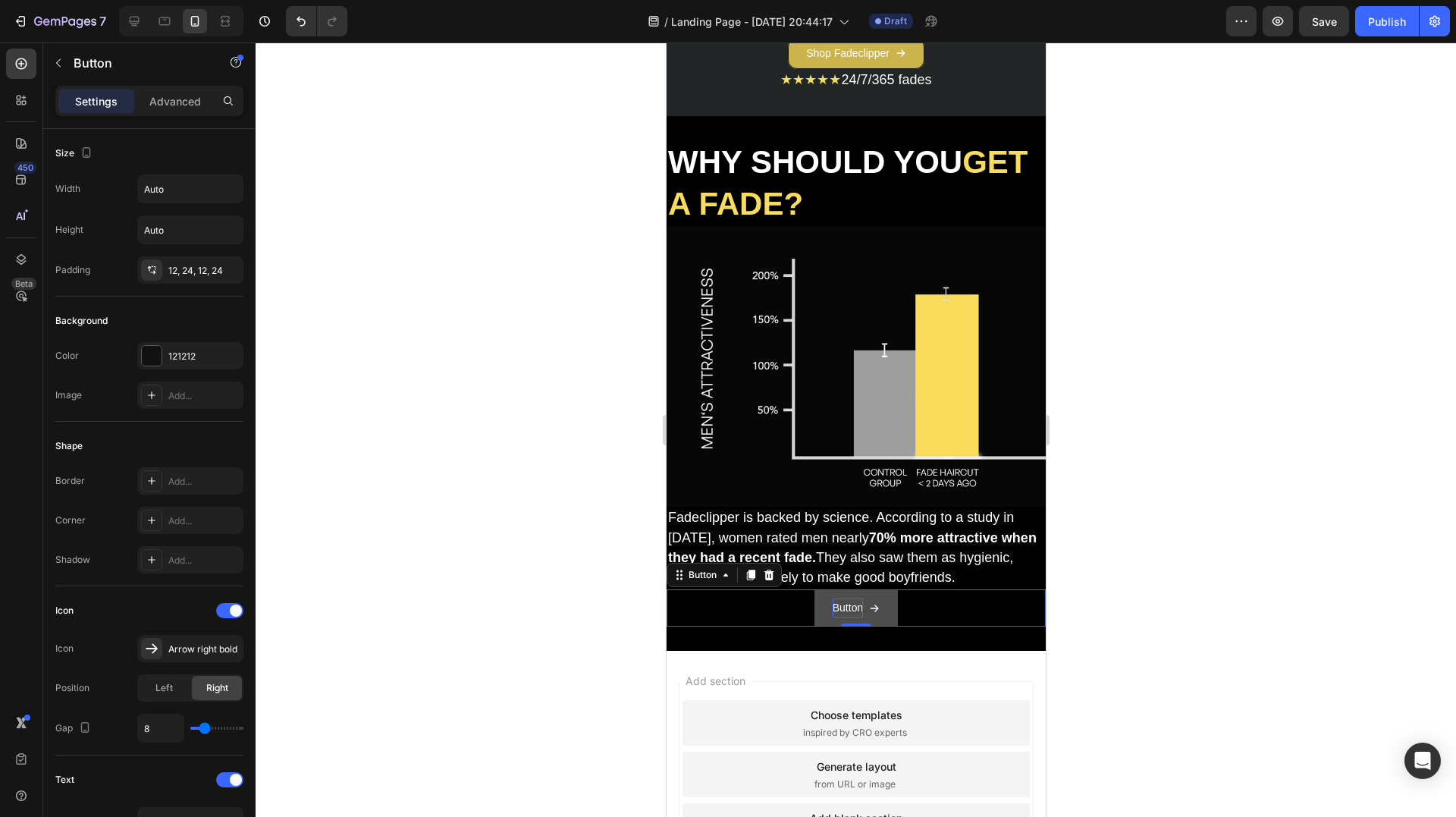
click at [850, 602] on p "Button" at bounding box center [846, 607] width 31 height 19
click at [847, 601] on p "Button" at bounding box center [846, 607] width 31 height 19
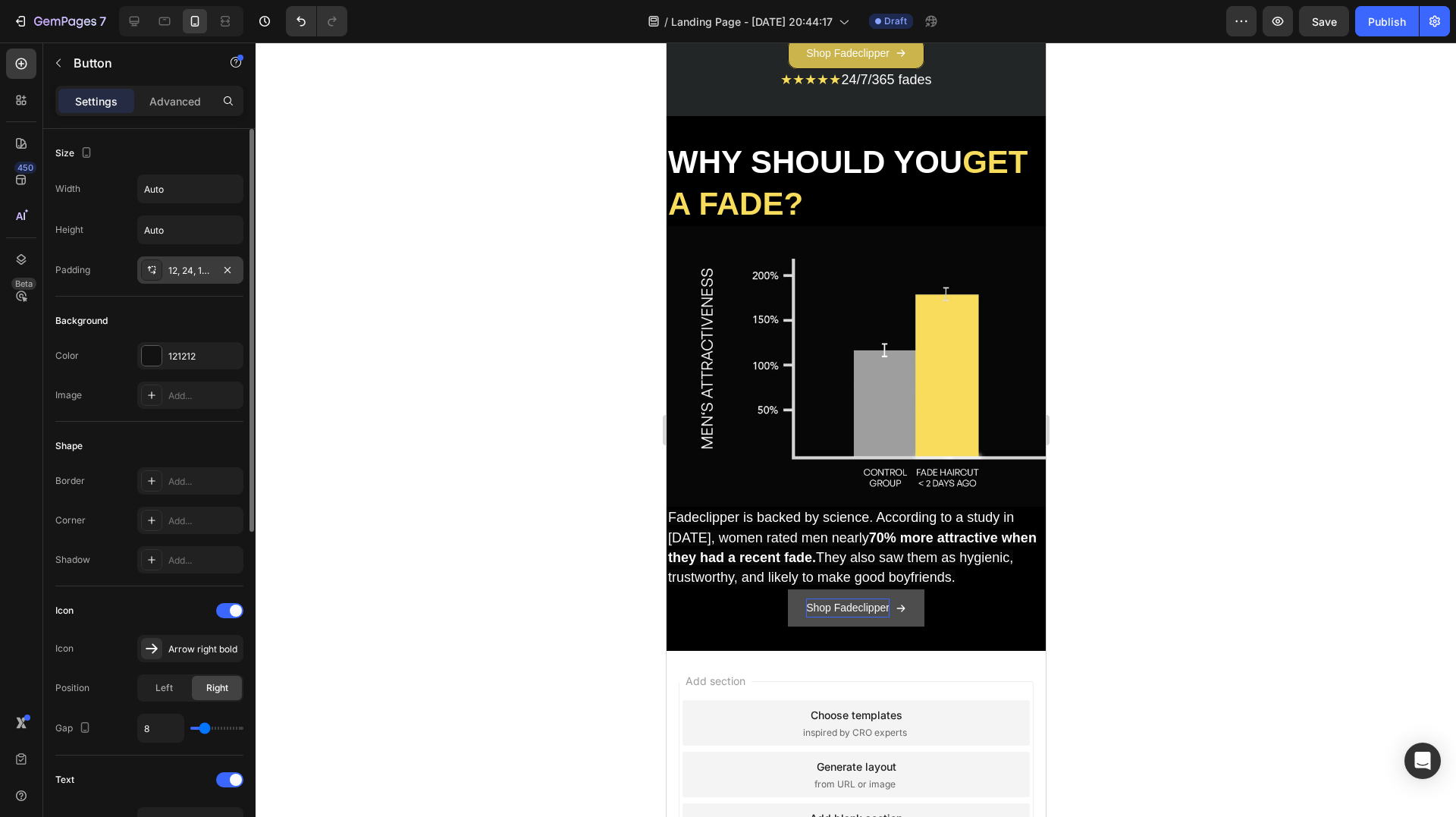
click at [198, 268] on div "12, 24, 12, 24" at bounding box center [190, 270] width 44 height 14
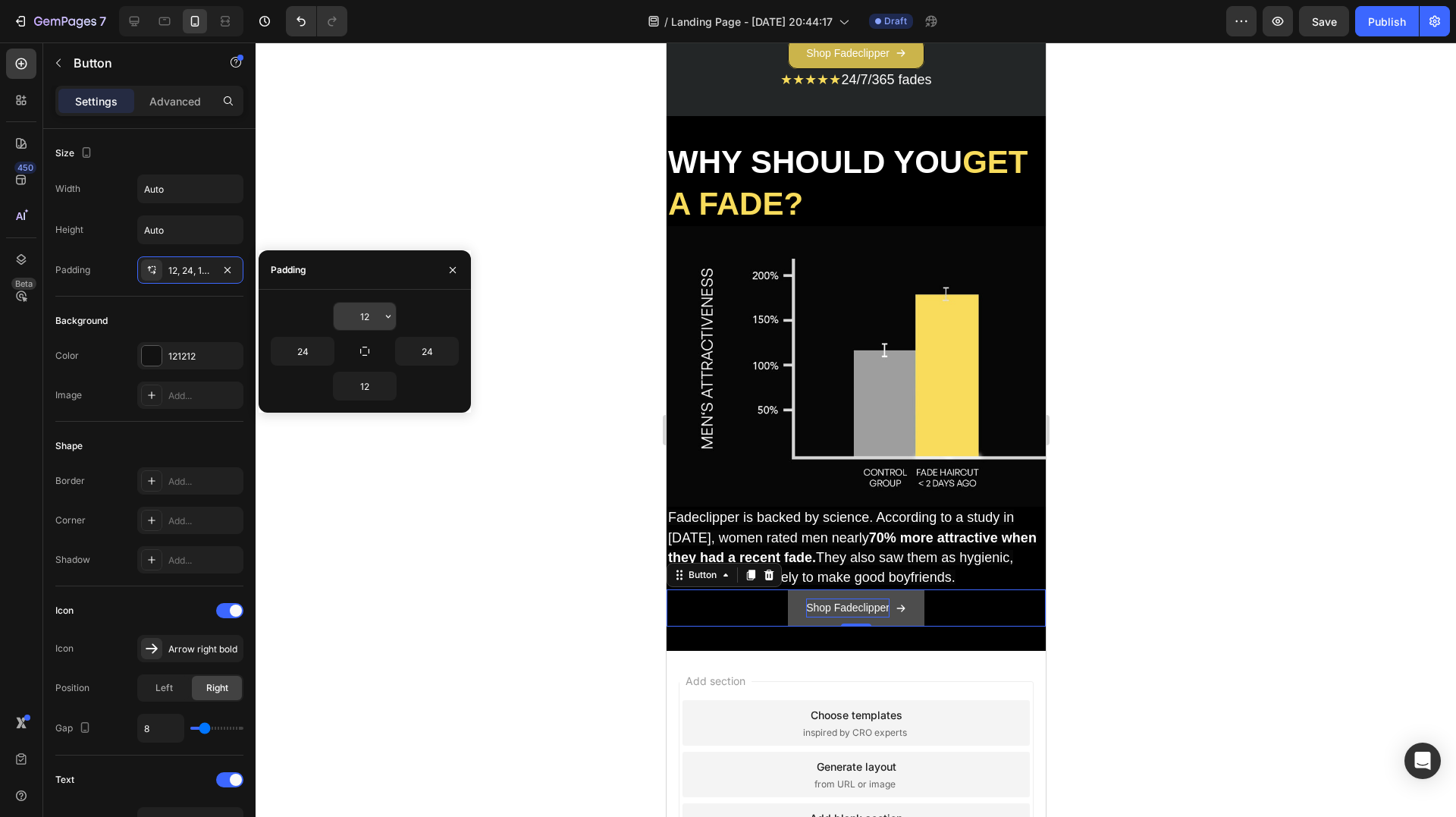
click at [367, 317] on input "12" at bounding box center [364, 317] width 62 height 28
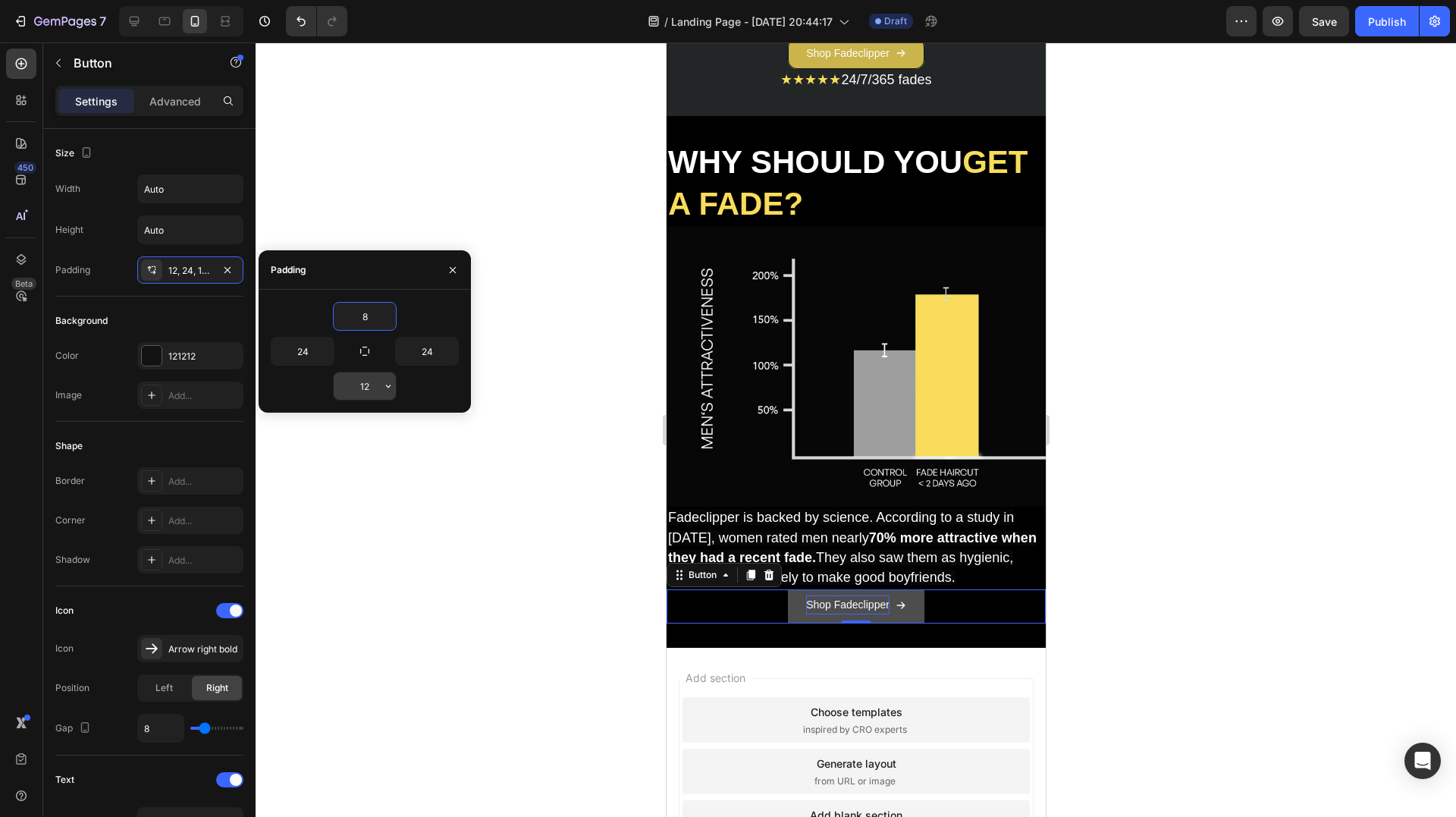
type input "8"
click at [357, 385] on input "12" at bounding box center [364, 386] width 62 height 28
type input "8"
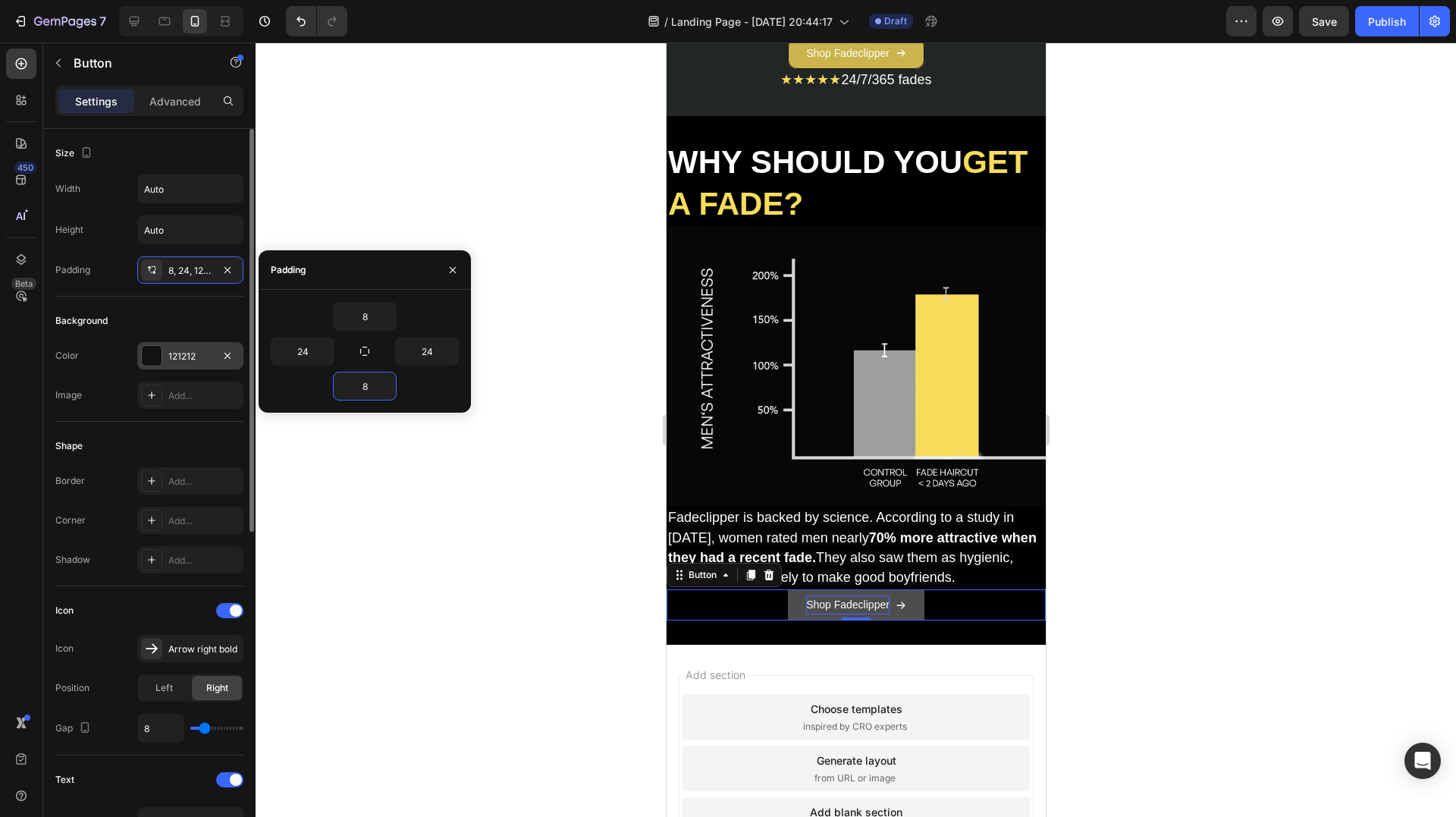
click at [173, 356] on div "121212" at bounding box center [190, 356] width 44 height 14
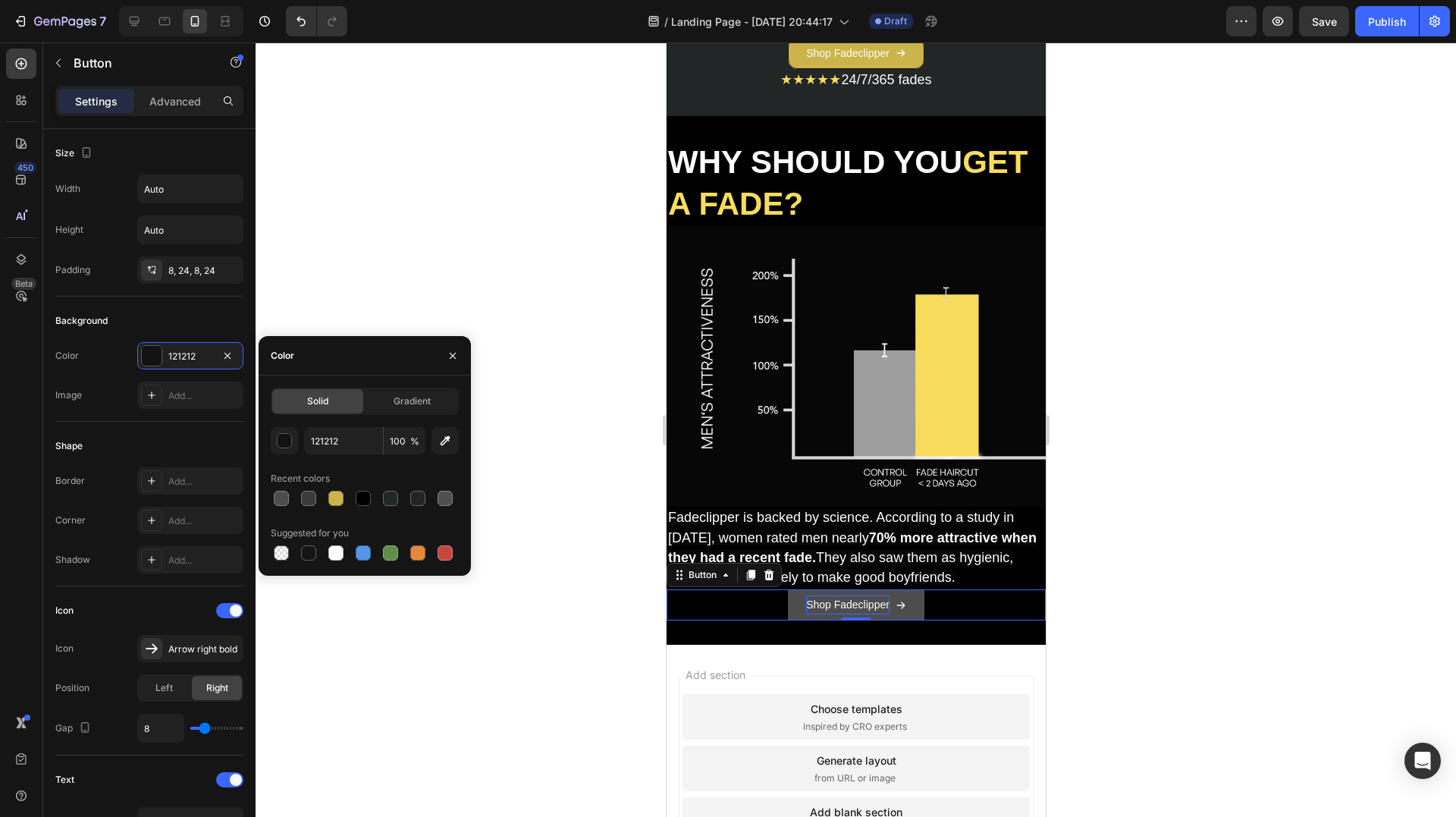
drag, startPoint x: 333, startPoint y: 496, endPoint x: 287, endPoint y: 483, distance: 47.8
click at [333, 496] on div at bounding box center [335, 497] width 15 height 15
type input "CBB44B"
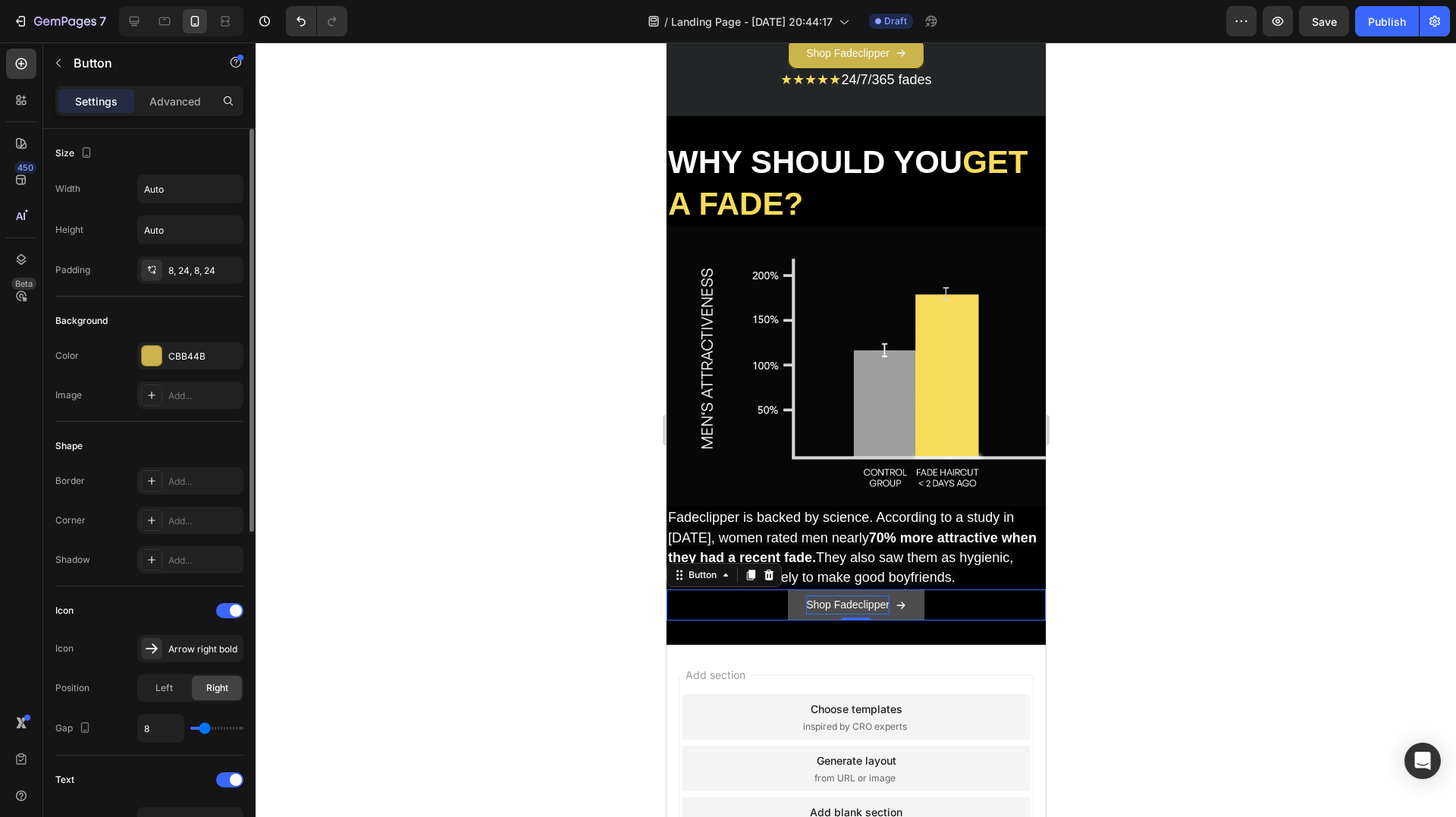
click at [132, 444] on div "Shape" at bounding box center [149, 446] width 188 height 25
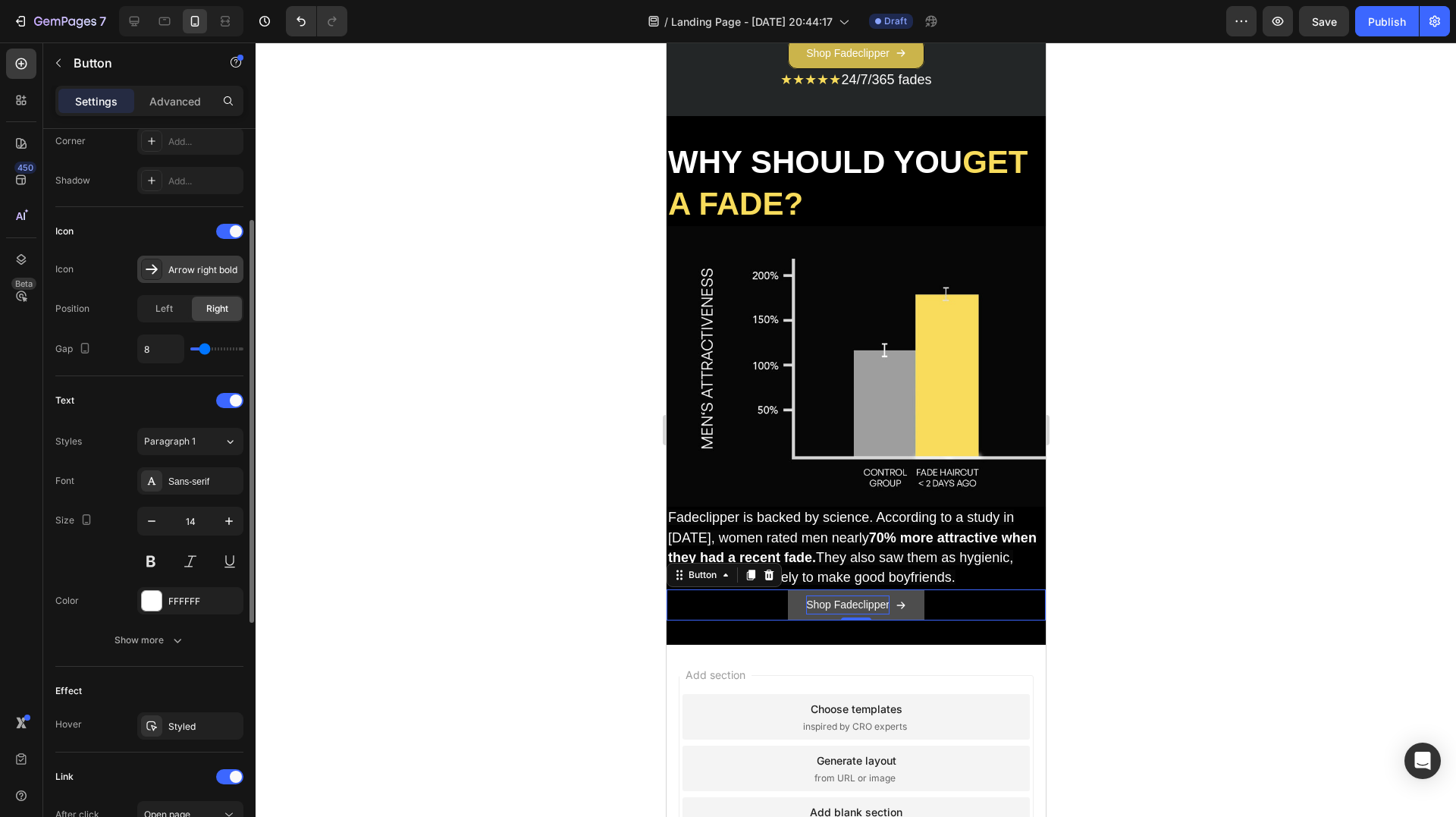
scroll to position [303, 0]
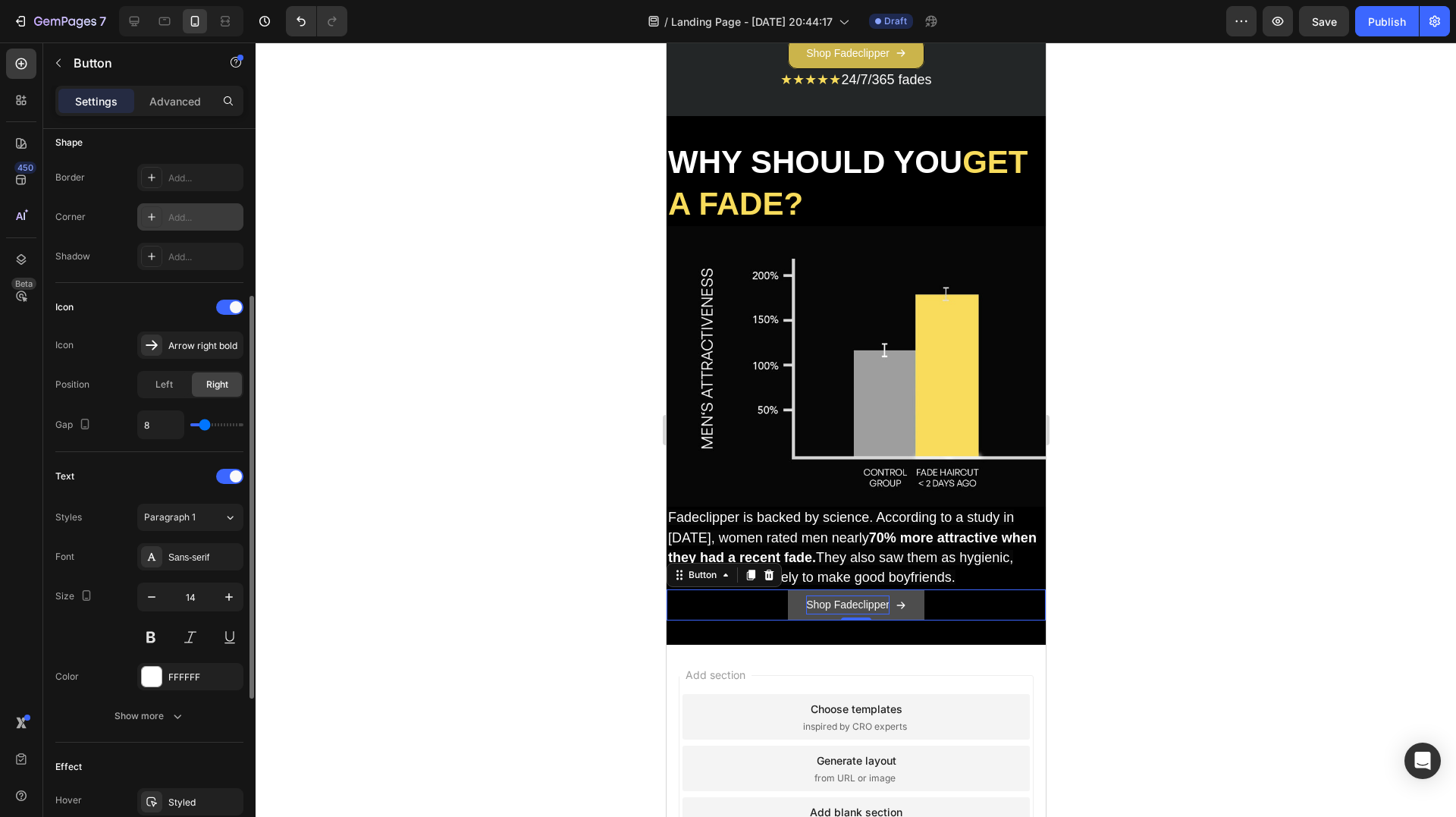
click at [185, 211] on div "Add..." at bounding box center [204, 218] width 71 height 14
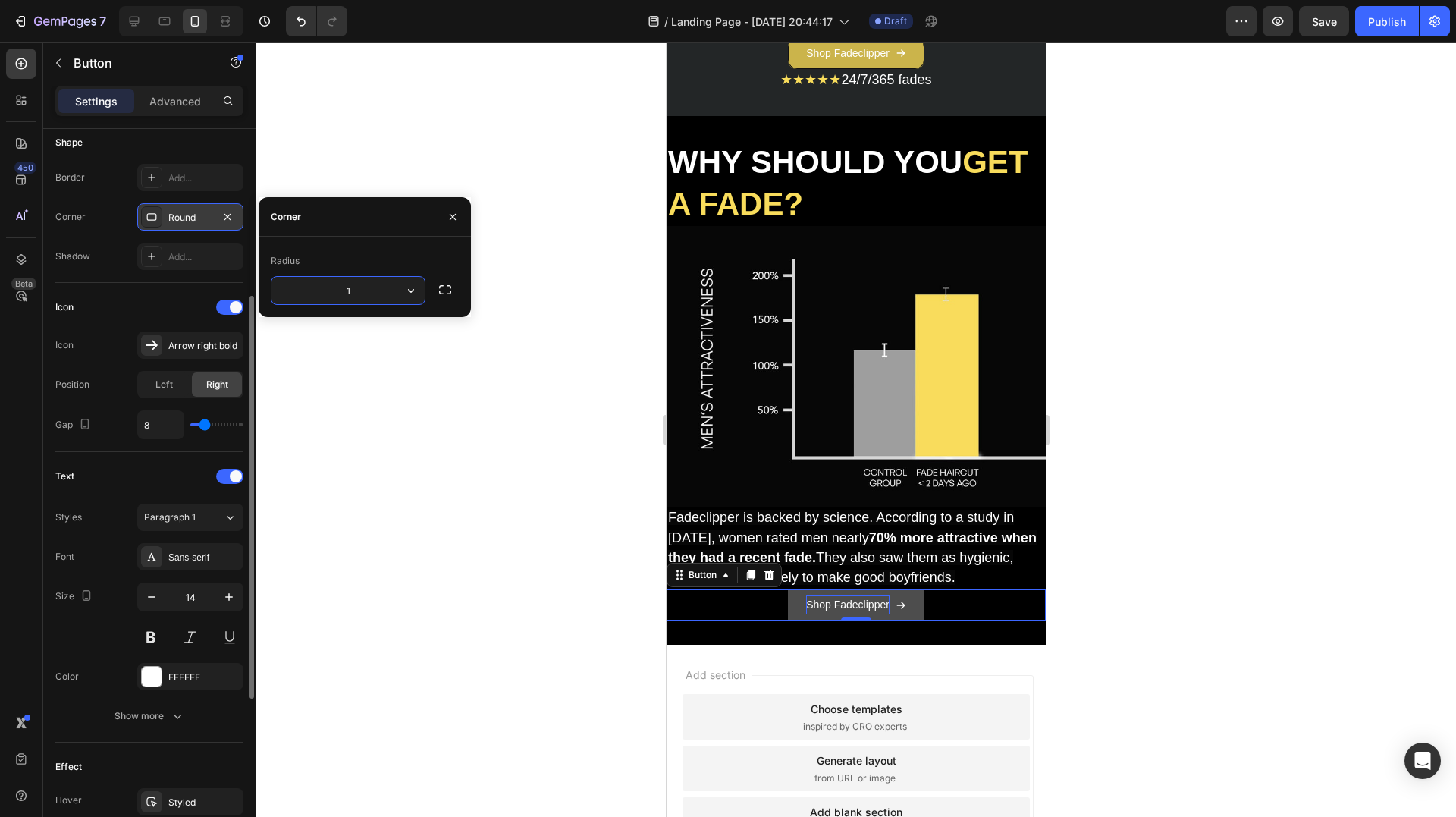
type input "12"
click at [136, 300] on div "Icon" at bounding box center [149, 307] width 188 height 25
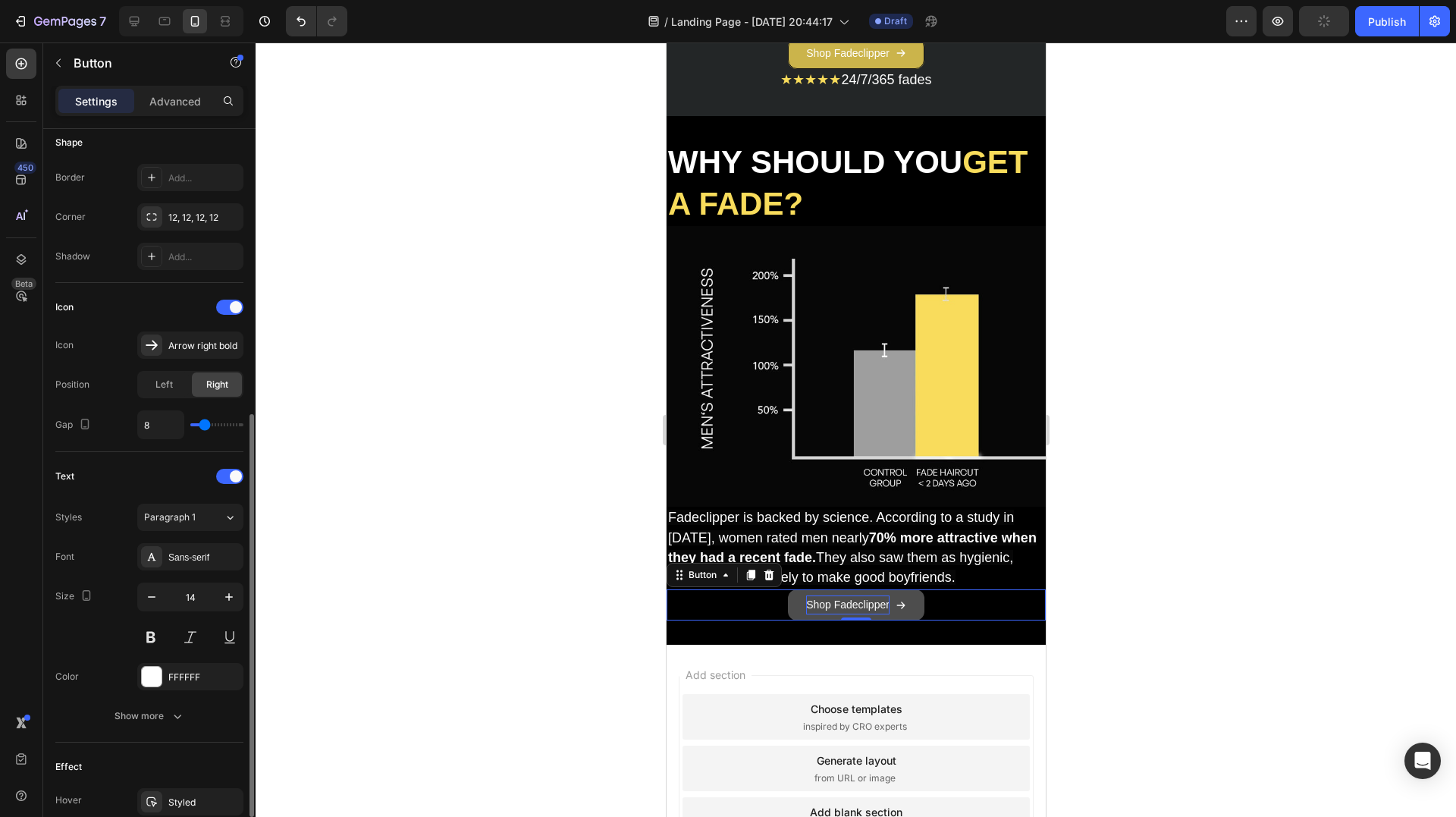
scroll to position [455, 0]
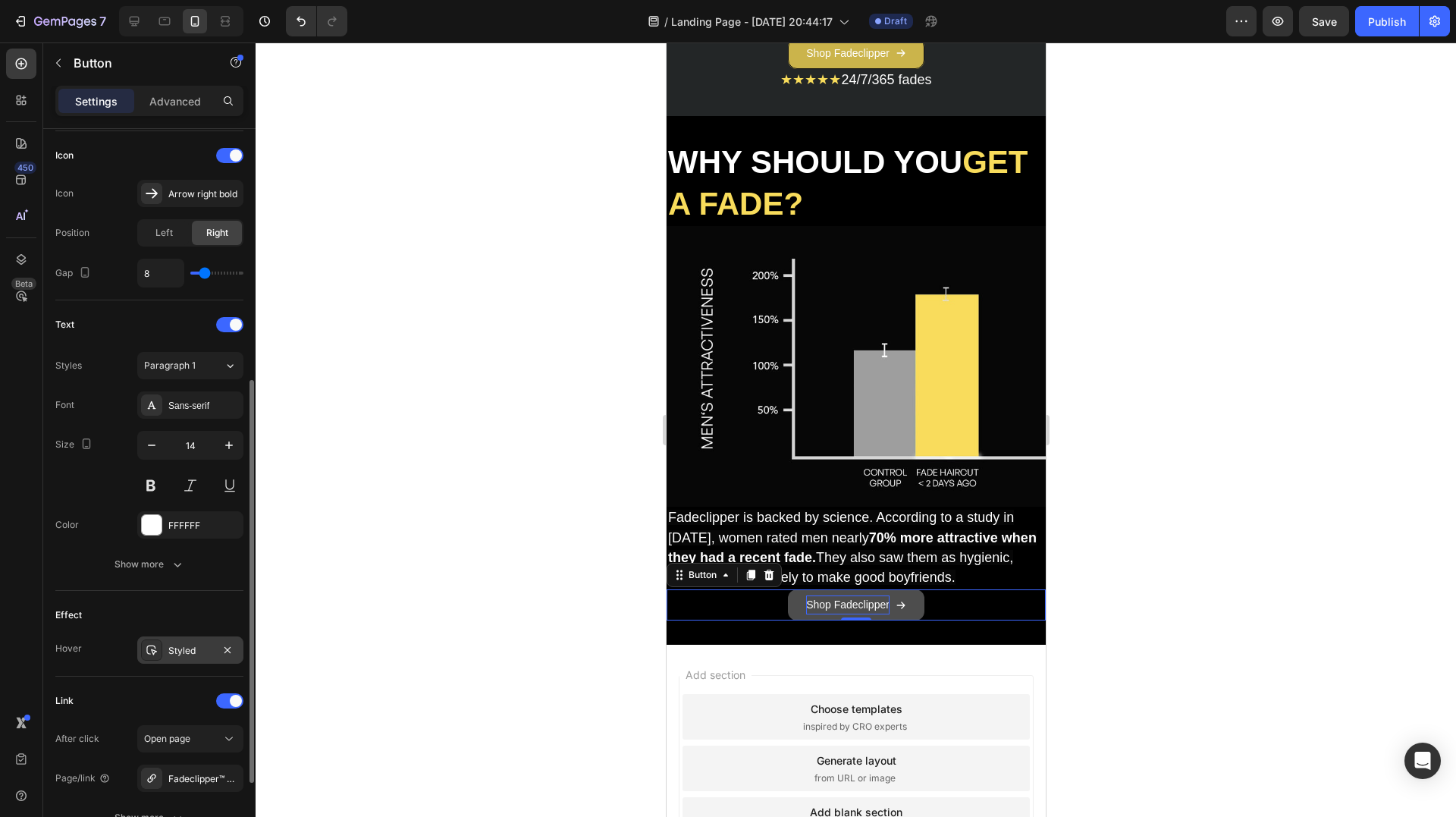
click at [188, 644] on div "Styled" at bounding box center [190, 651] width 44 height 14
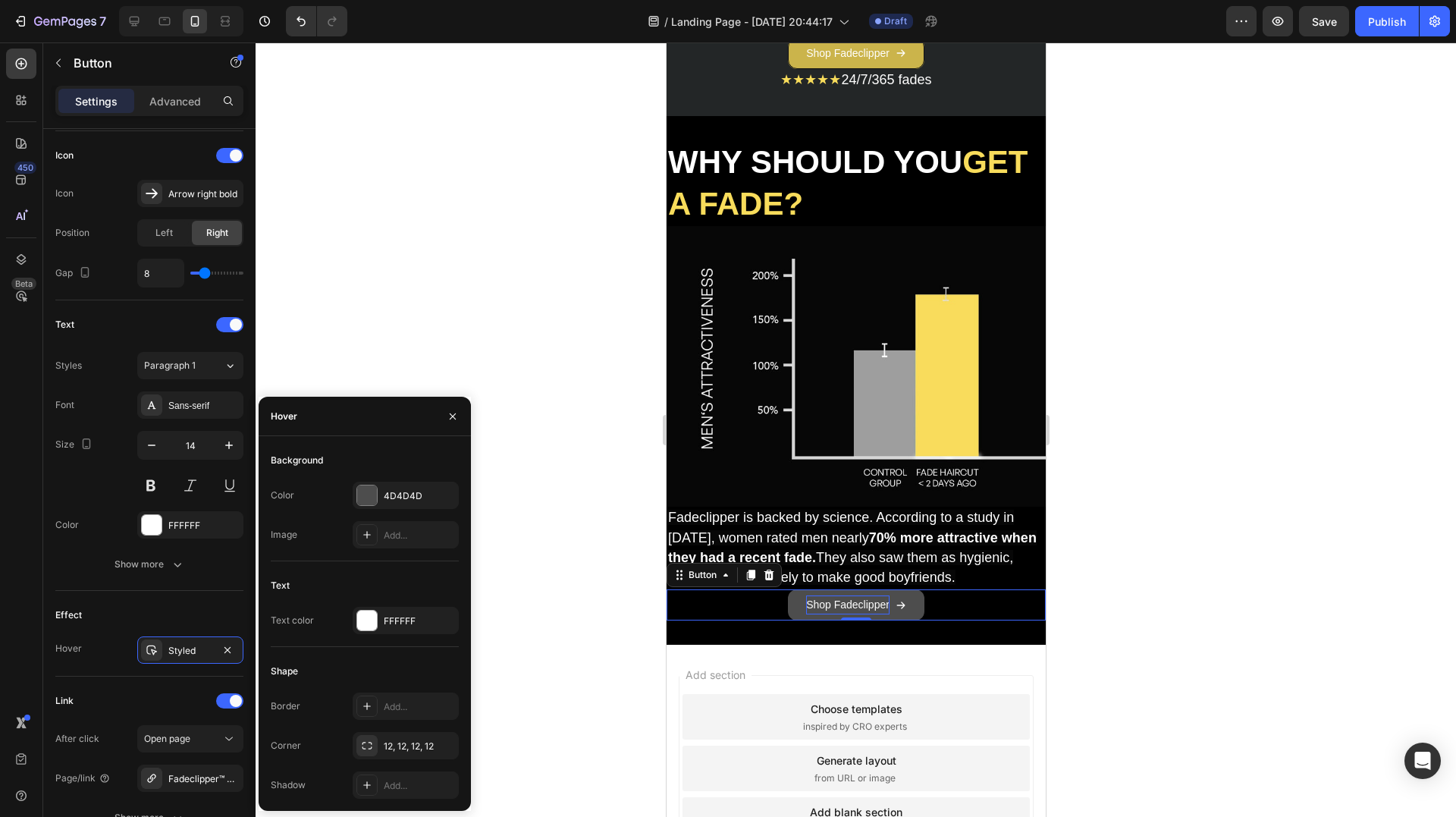
click at [373, 493] on div at bounding box center [367, 495] width 20 height 20
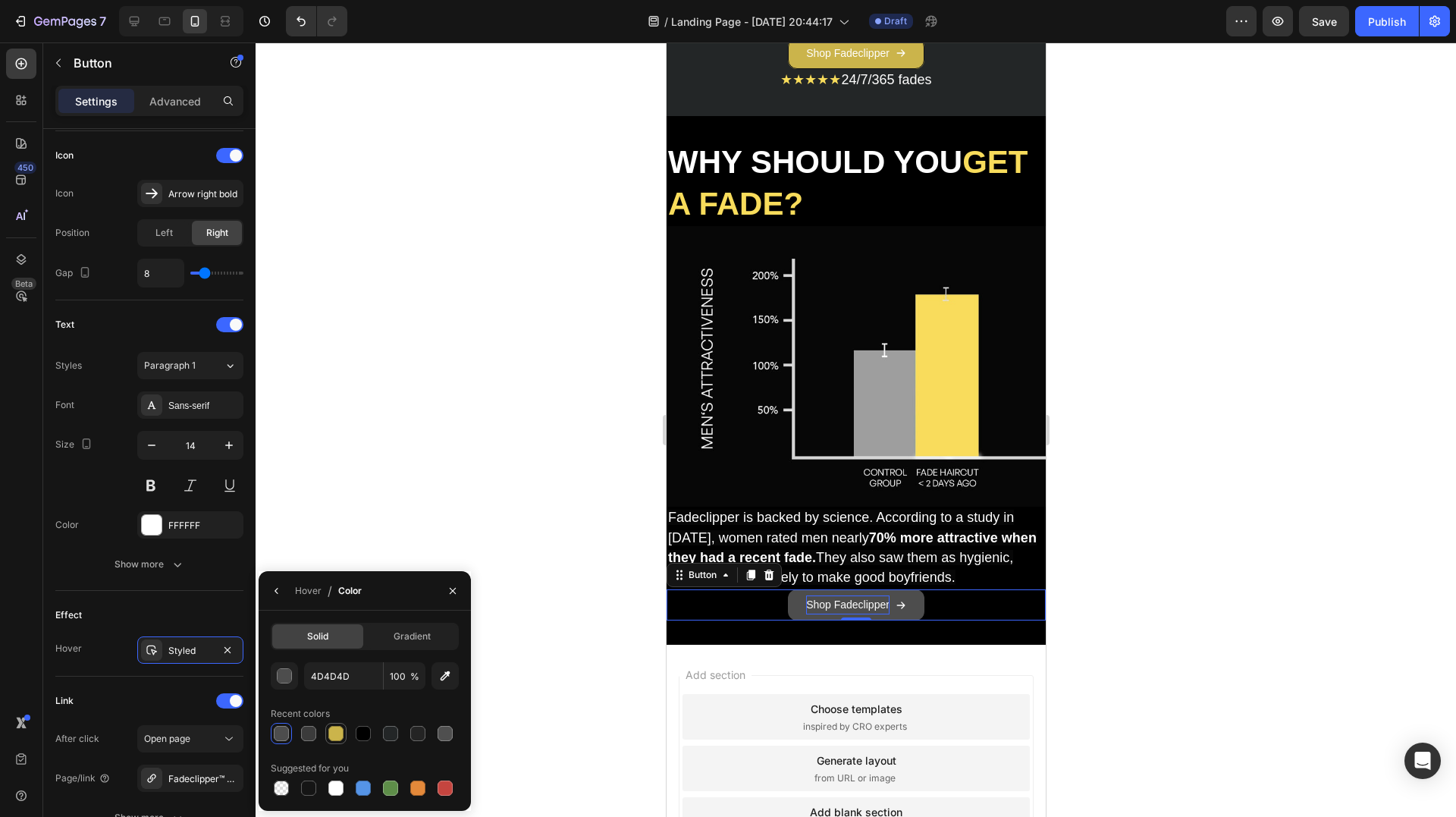
click at [327, 732] on div at bounding box center [336, 734] width 22 height 22
type input "CBB44B"
click at [110, 506] on div "Font Sans-serif Size 14 Color FFFFFF Show more" at bounding box center [149, 484] width 188 height 186
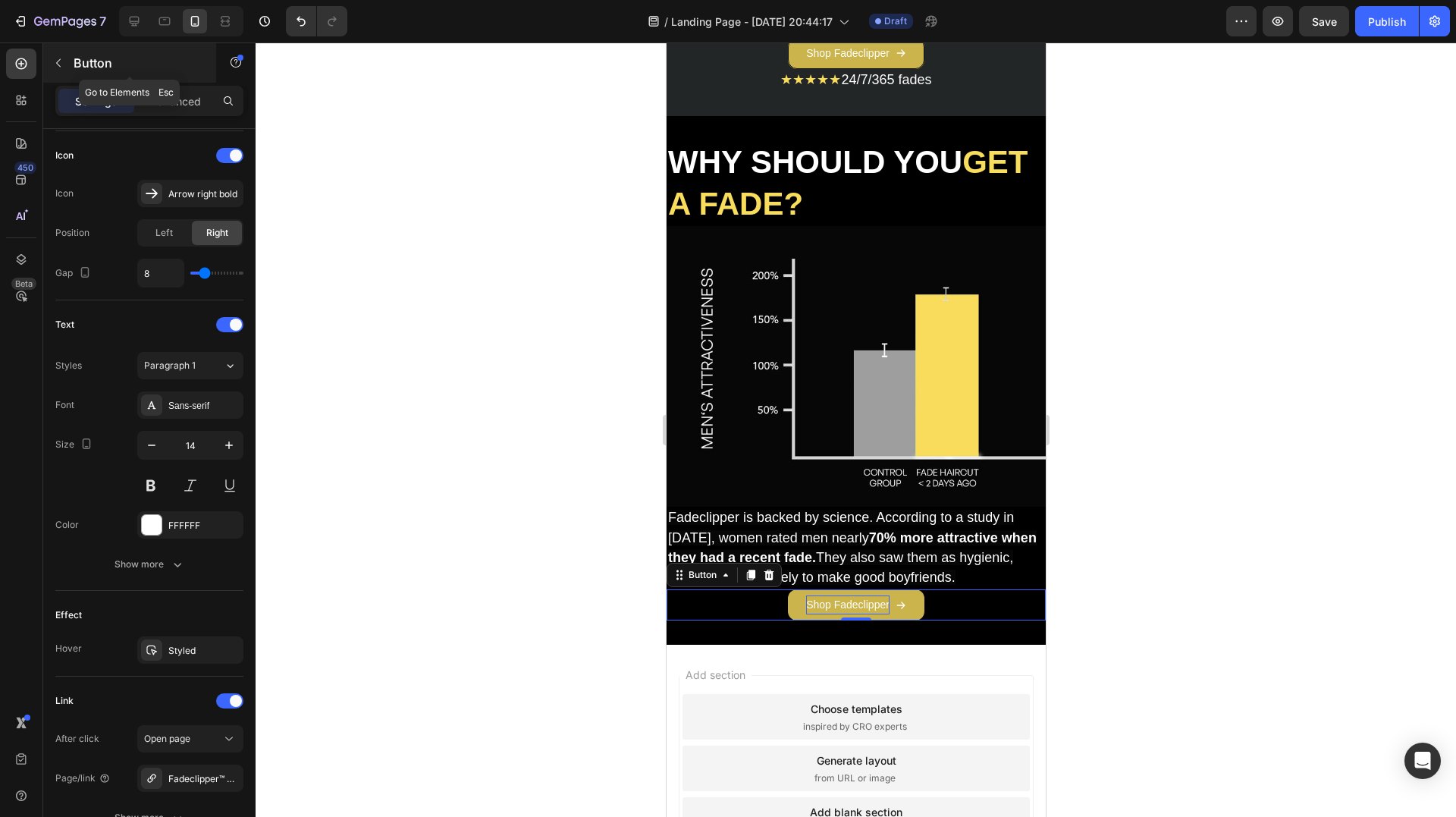
click at [92, 61] on p "Button" at bounding box center [138, 63] width 129 height 18
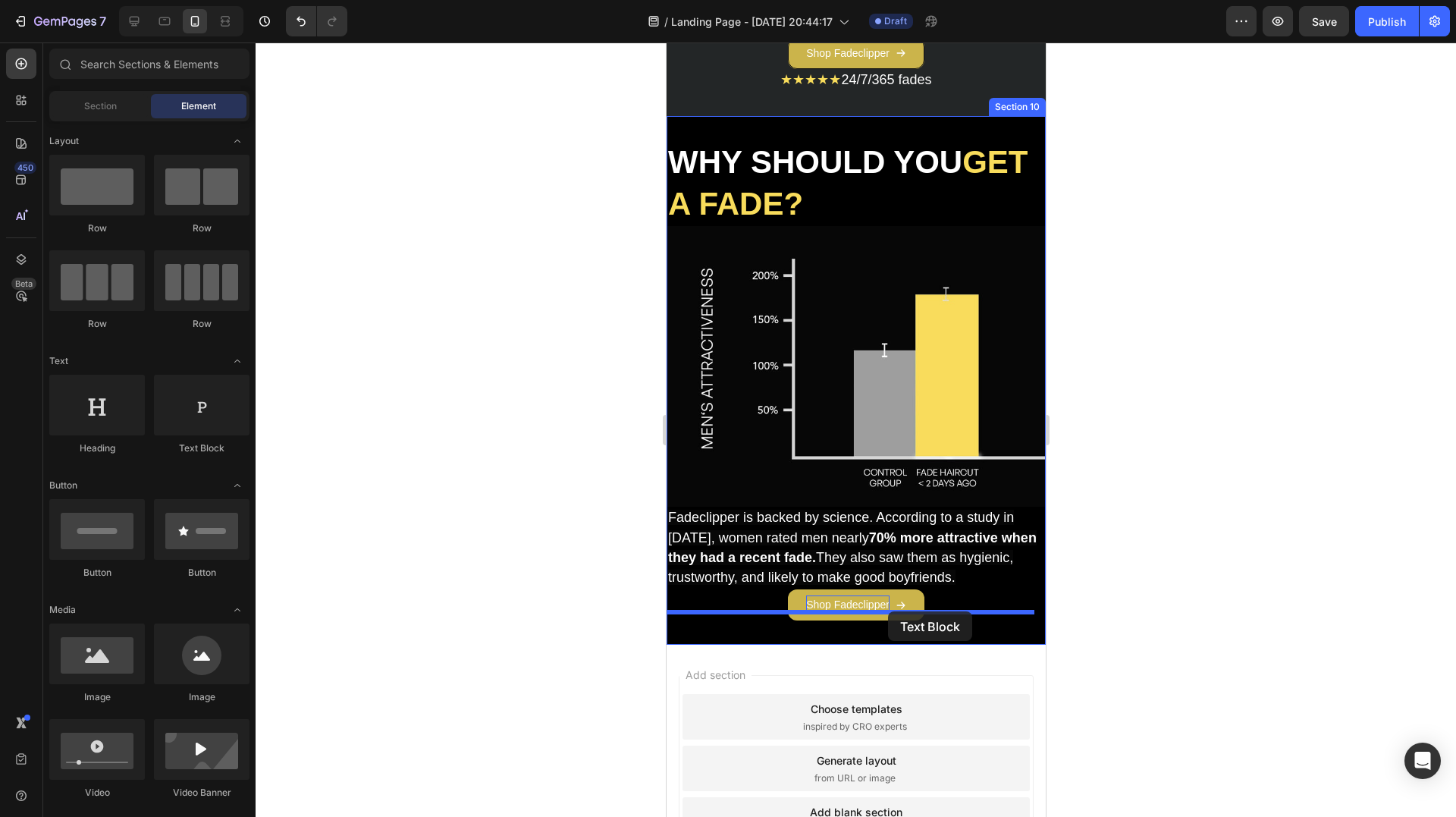
drag, startPoint x: 980, startPoint y: 472, endPoint x: 887, endPoint y: 612, distance: 168.1
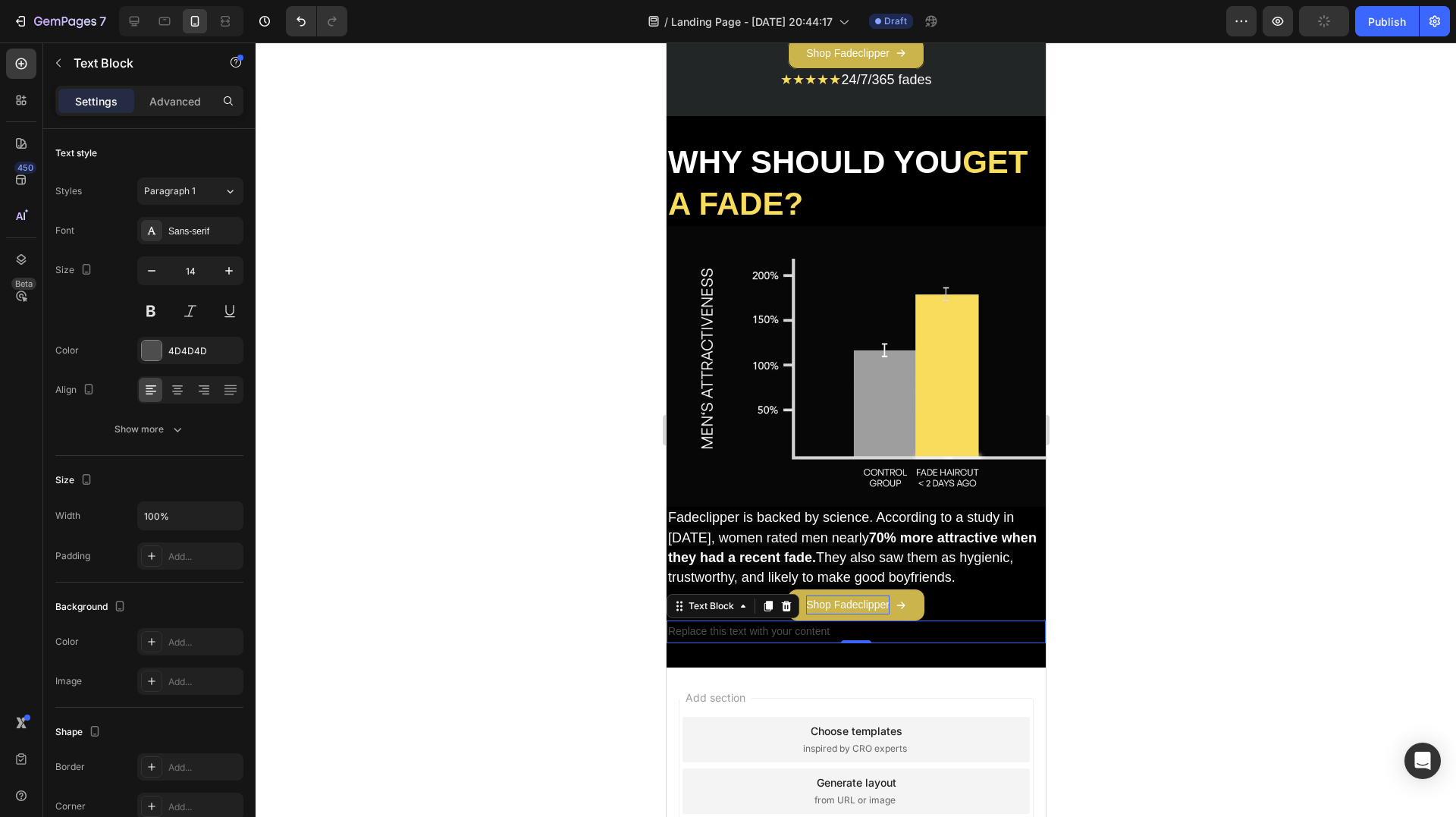
click at [787, 628] on div "Replace this text with your content" at bounding box center [855, 631] width 379 height 22
click at [787, 628] on p "Replace this text with your content" at bounding box center [854, 631] width 376 height 19
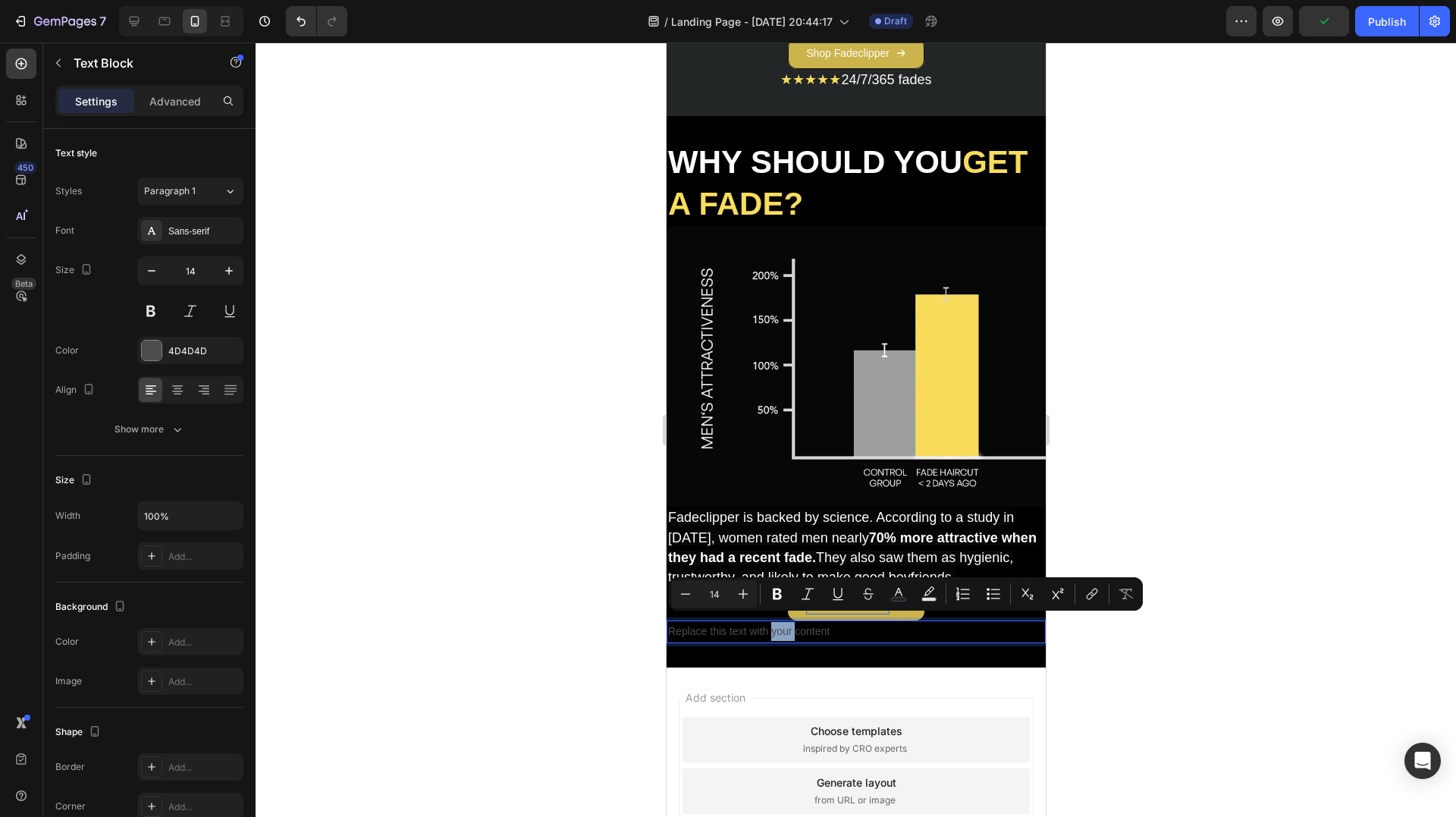
click at [782, 625] on p "Replace this text with your content" at bounding box center [854, 631] width 376 height 19
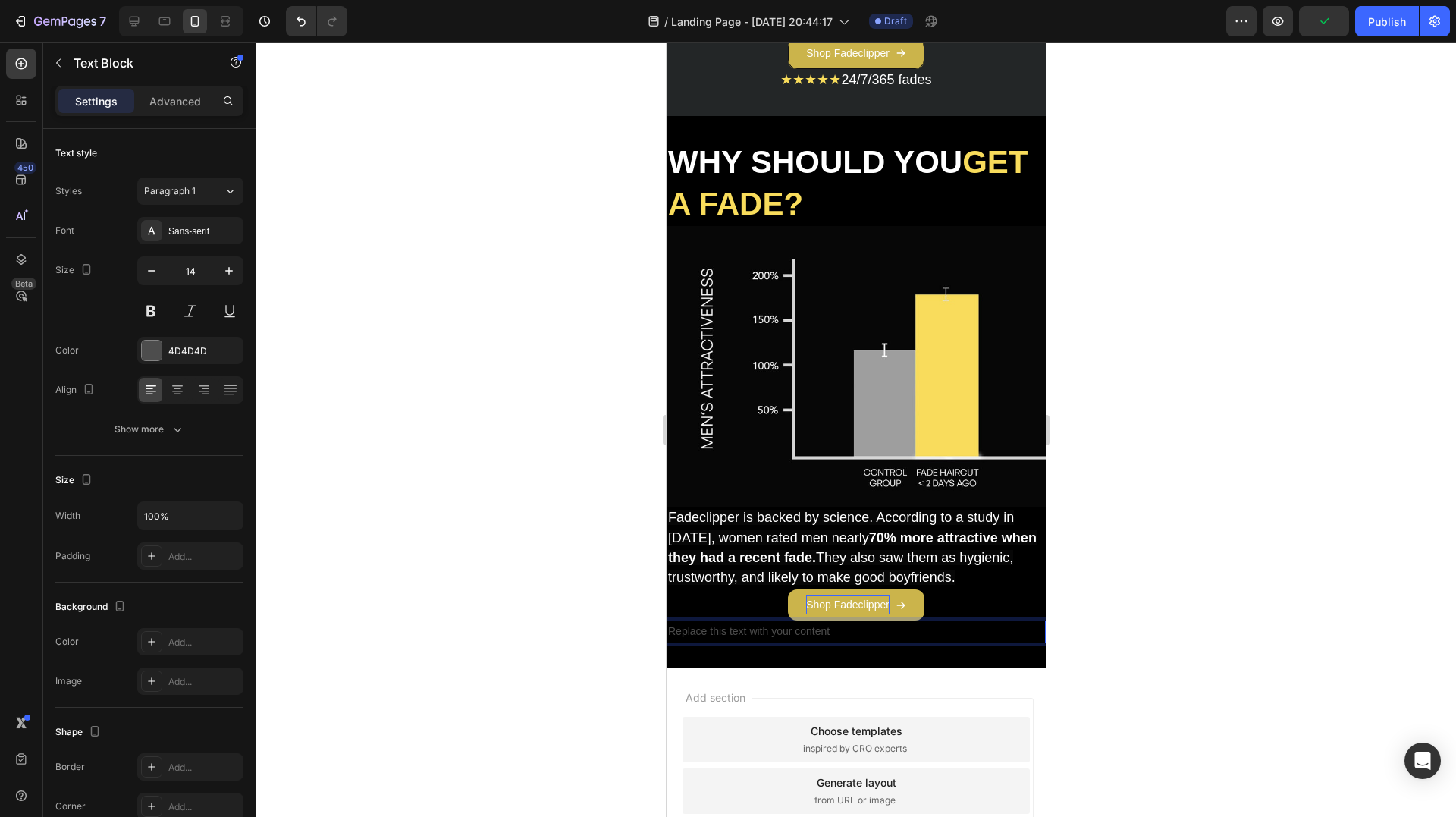
click at [775, 622] on p "Replace this text with your content" at bounding box center [854, 631] width 376 height 19
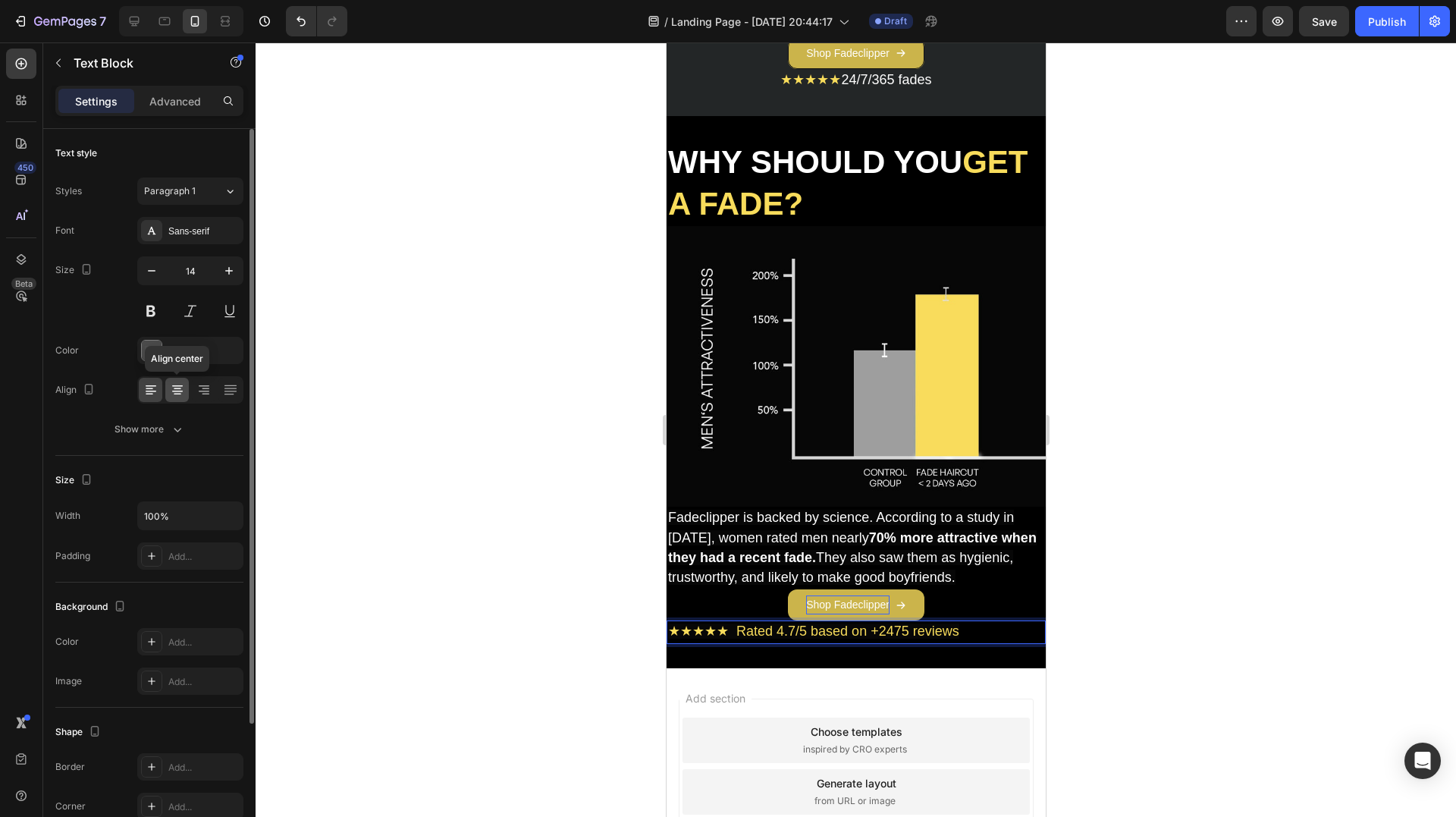
click at [175, 385] on icon at bounding box center [177, 389] width 15 height 15
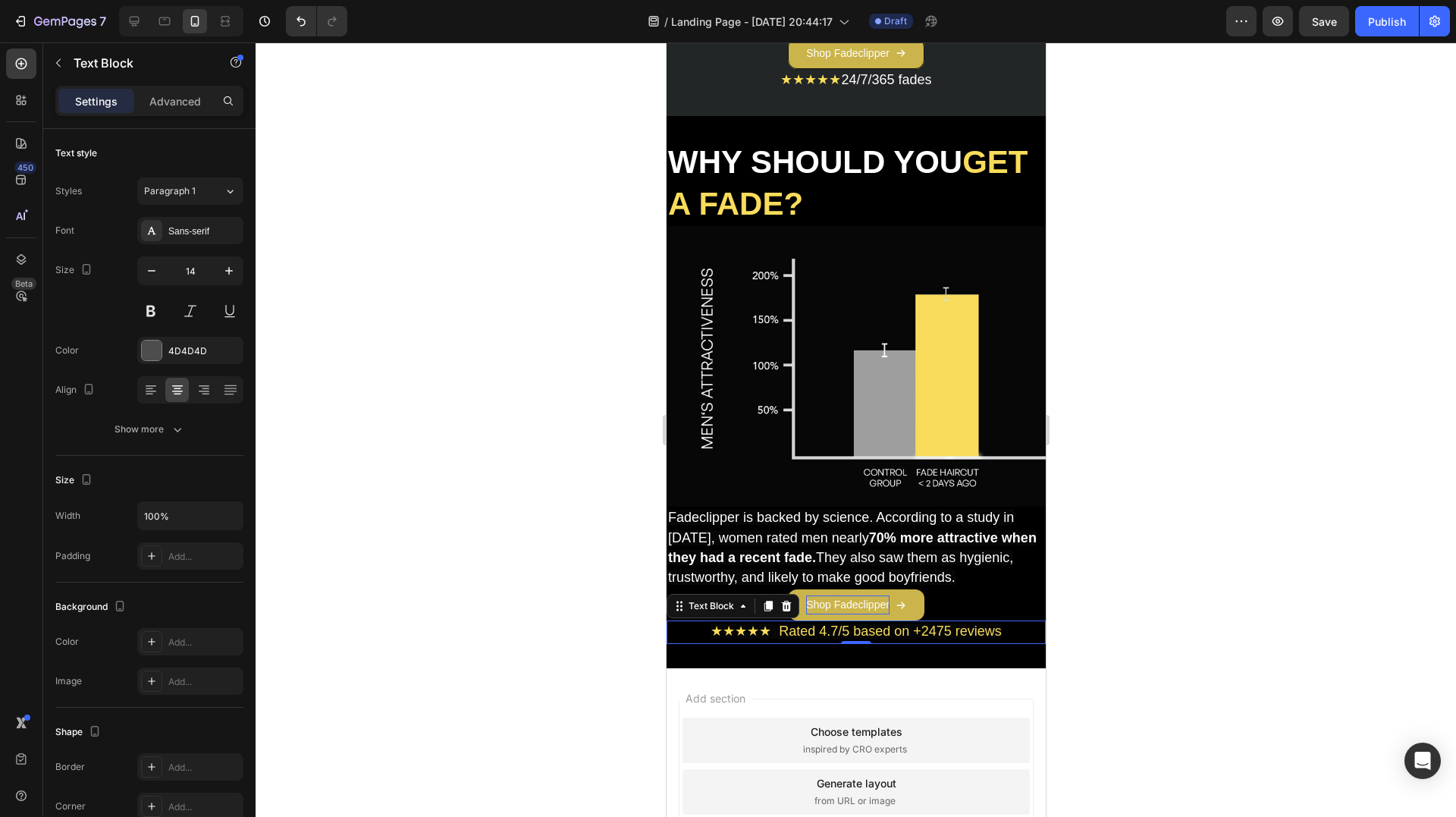
click at [781, 627] on span "★★★★★ Rated 4.7/5 based on +2475 reviews" at bounding box center [854, 631] width 291 height 15
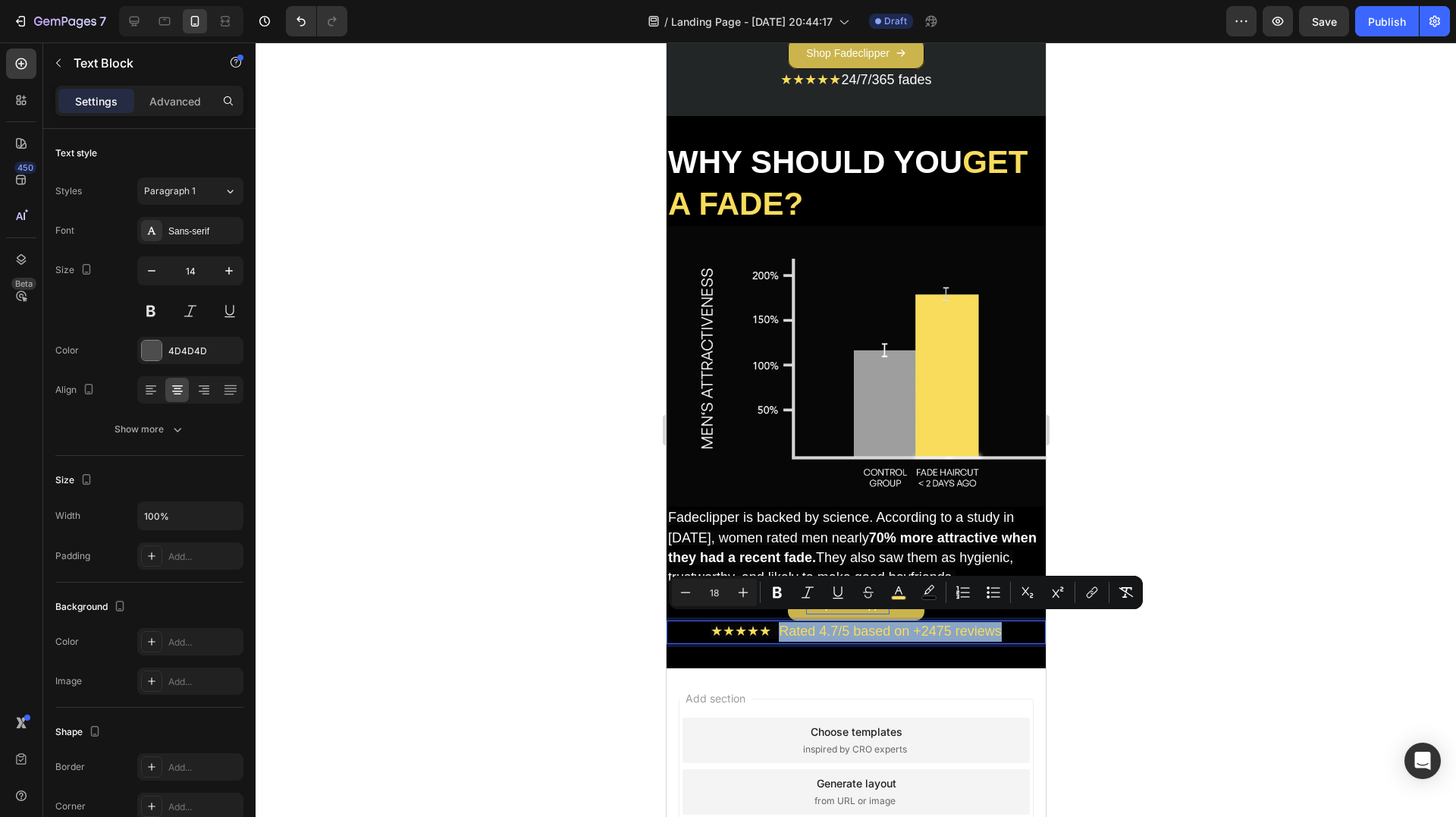
drag, startPoint x: 770, startPoint y: 623, endPoint x: 994, endPoint y: 626, distance: 224.0
click at [994, 626] on p "★★★★★ Rated 4.7/5 based on +2475 reviews" at bounding box center [854, 631] width 376 height 20
click at [896, 592] on icon "Editor contextual toolbar" at bounding box center [898, 592] width 15 height 15
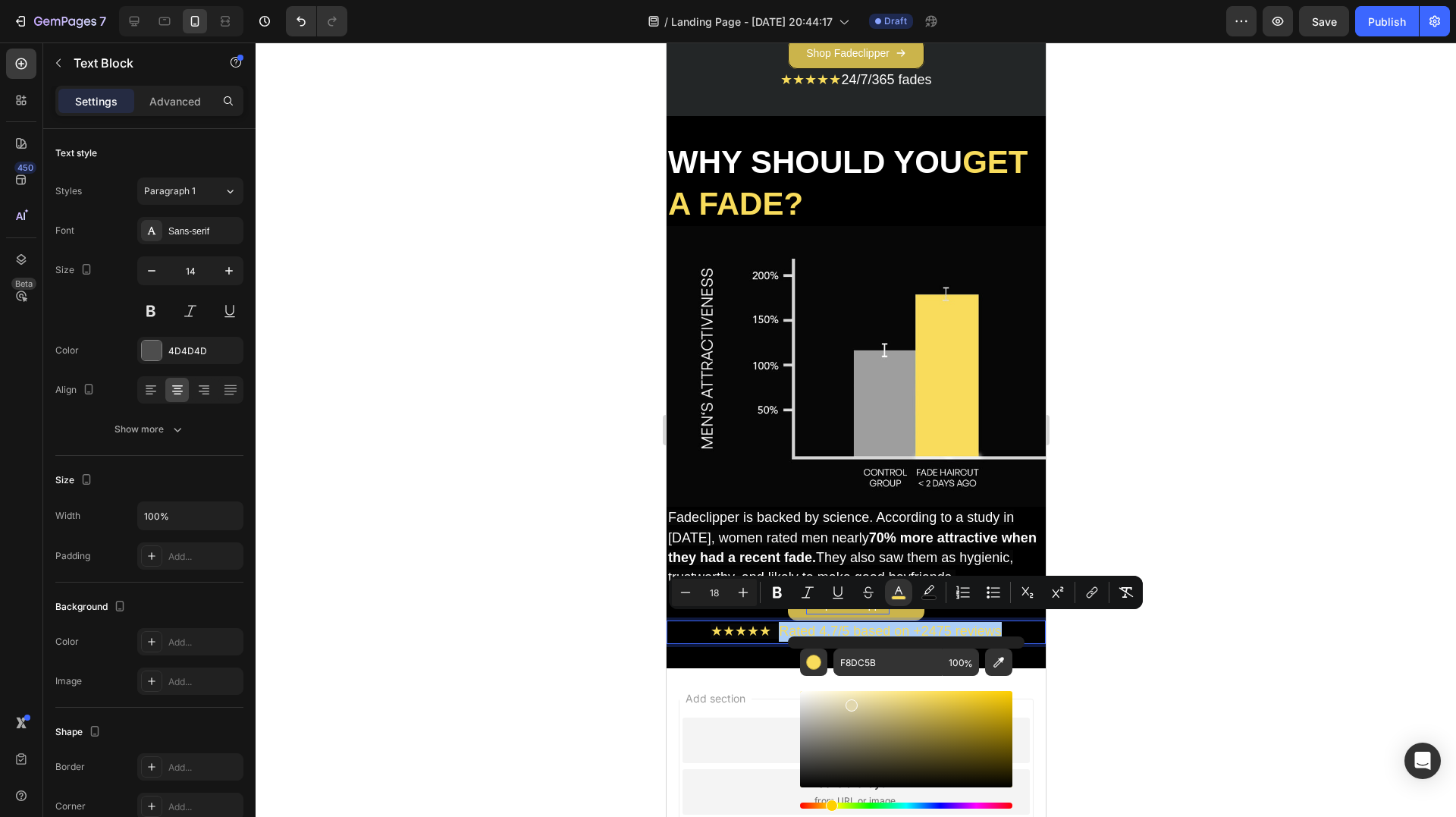
drag, startPoint x: 850, startPoint y: 702, endPoint x: 788, endPoint y: 662, distance: 73.8
click at [788, 662] on div "F8DC5B 100 %" at bounding box center [907, 733] width 237 height 193
type input "FFFFFF"
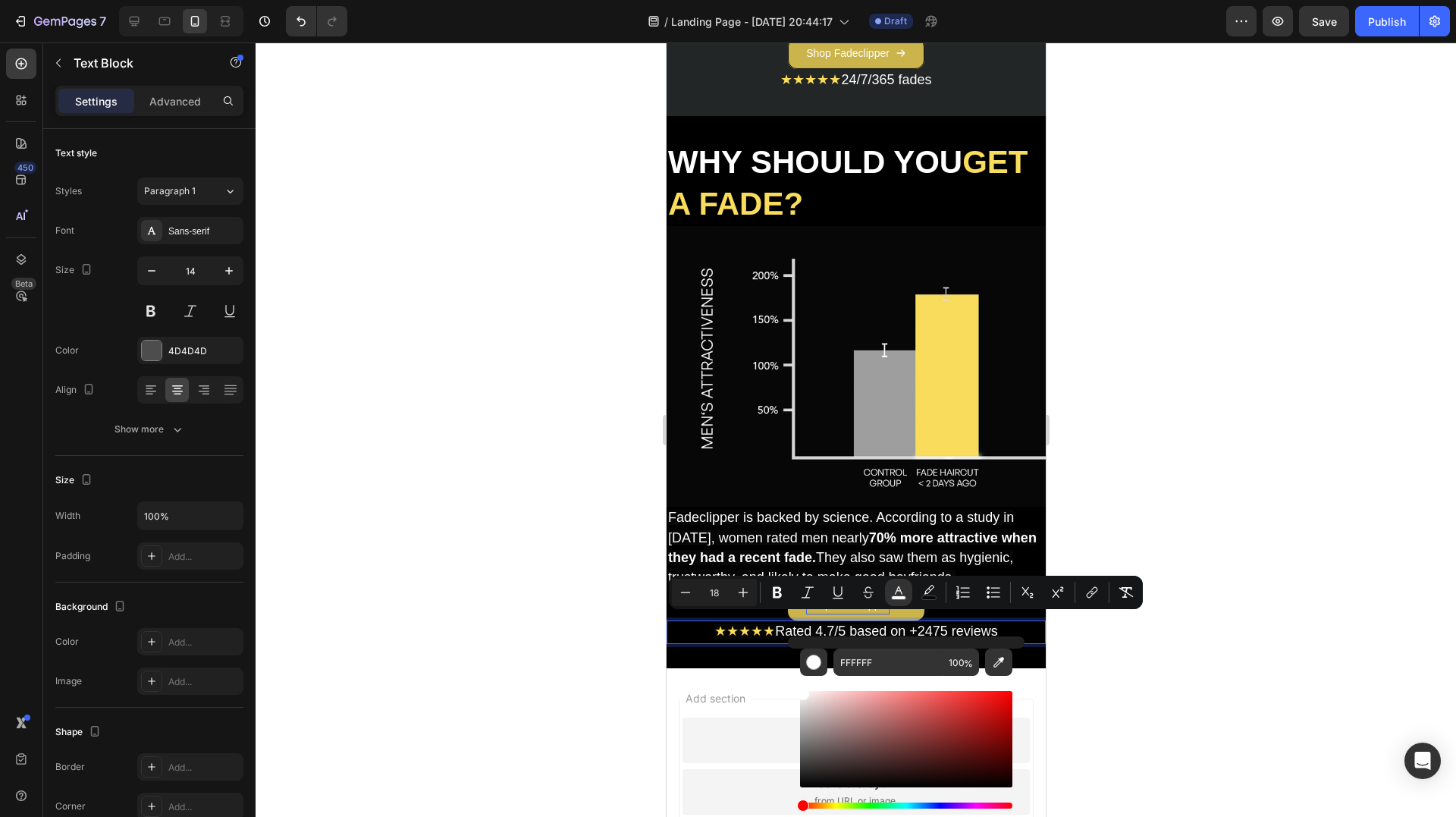
click at [532, 557] on div at bounding box center [855, 429] width 1201 height 775
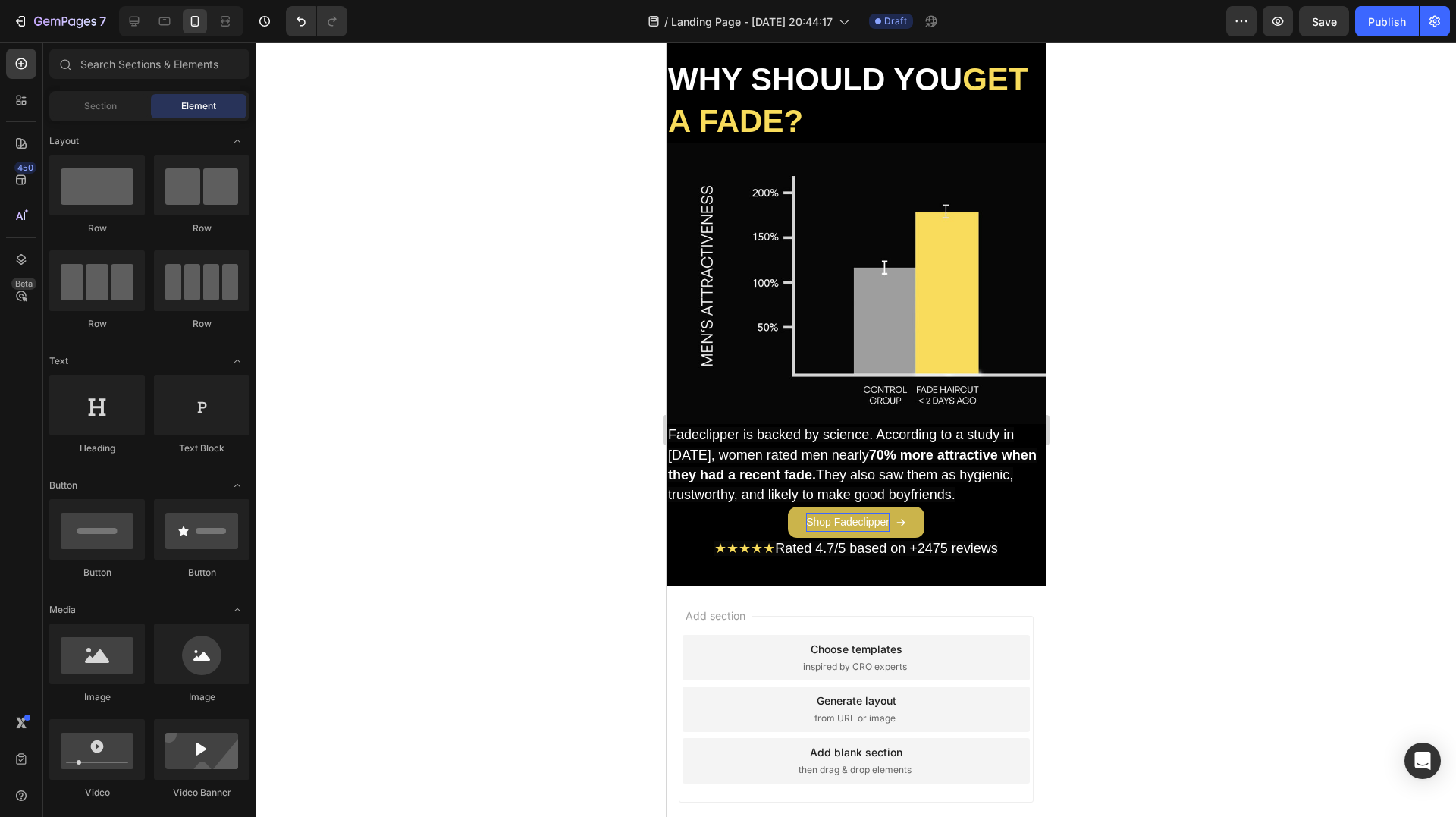
scroll to position [4277, 0]
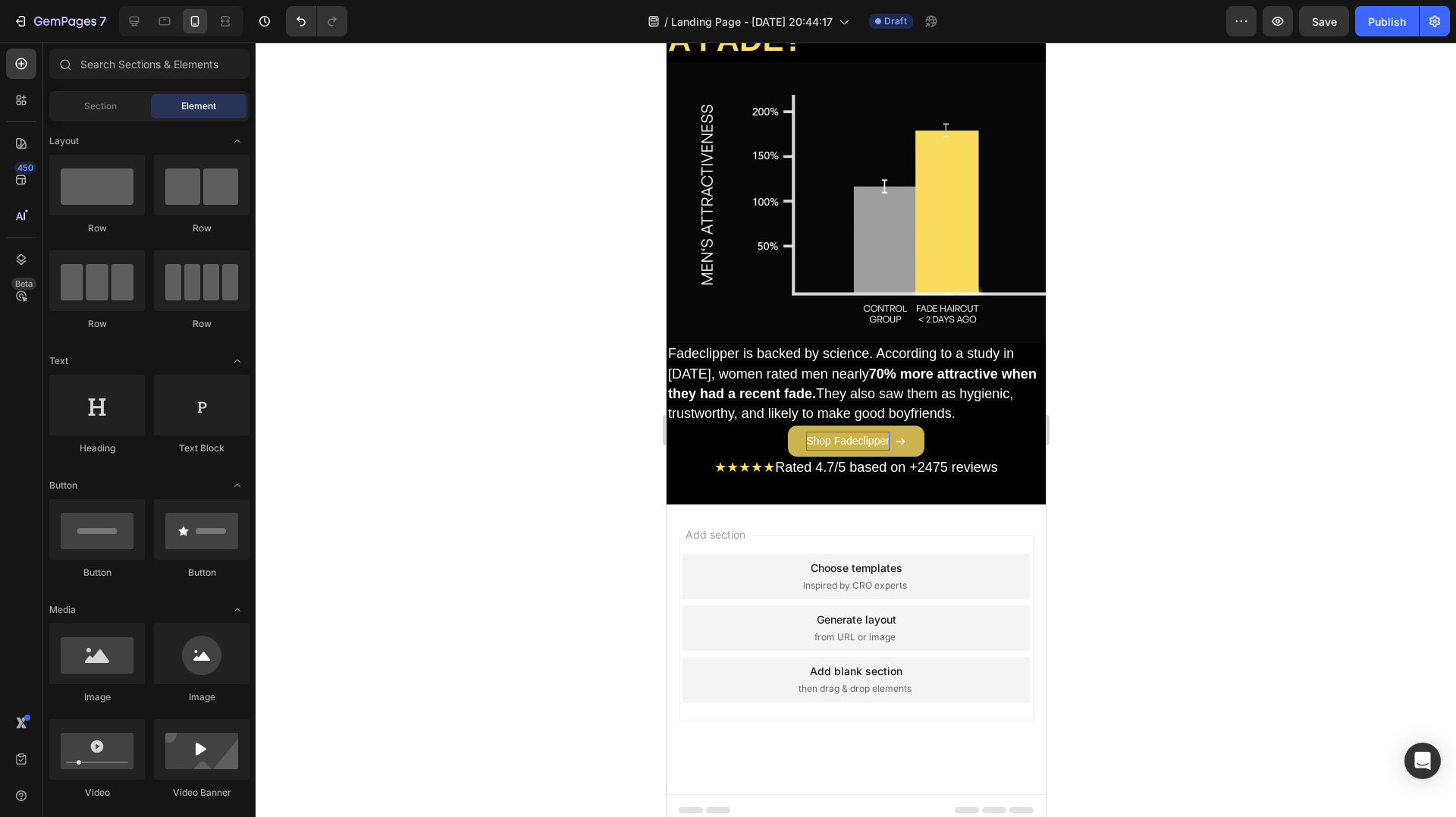
click at [867, 682] on span "then drag & drop elements" at bounding box center [854, 689] width 113 height 14
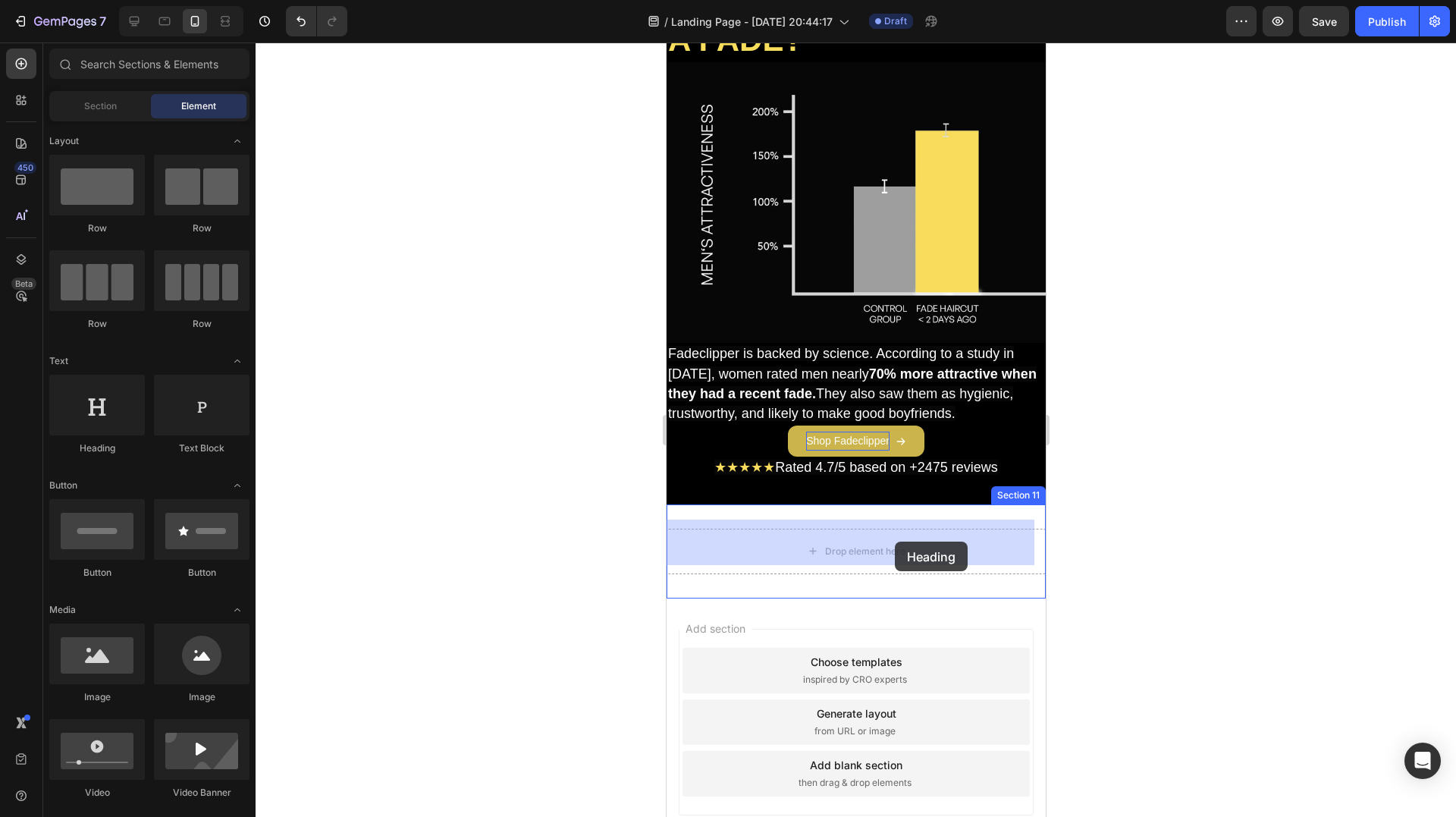
drag, startPoint x: 749, startPoint y: 467, endPoint x: 893, endPoint y: 541, distance: 161.9
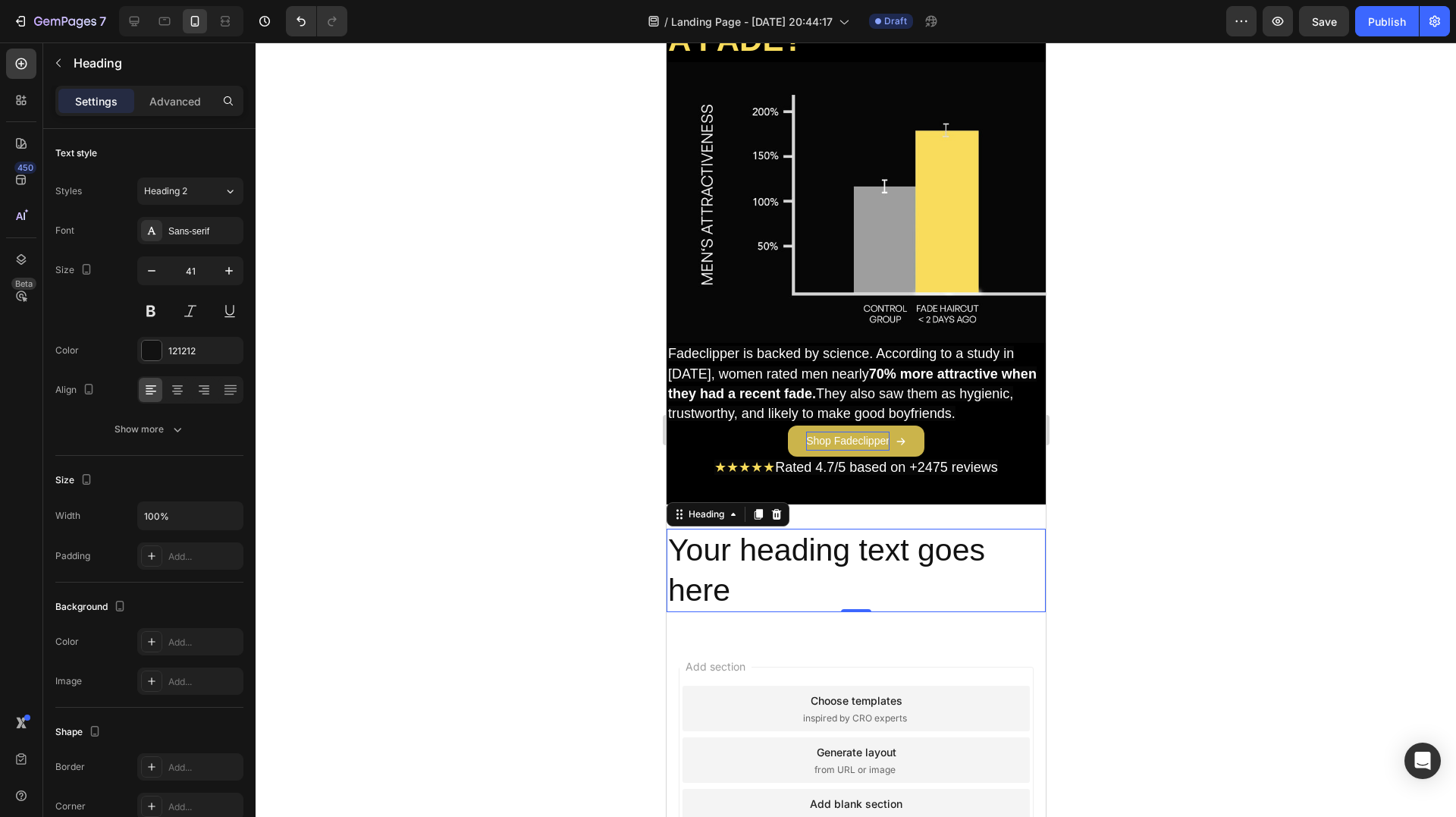
click at [865, 540] on h2 "Your heading text goes here" at bounding box center [855, 570] width 379 height 84
click at [864, 539] on p "Your heading text goes here" at bounding box center [854, 570] width 376 height 81
click at [863, 539] on p "Your heading text goes here" at bounding box center [854, 570] width 376 height 81
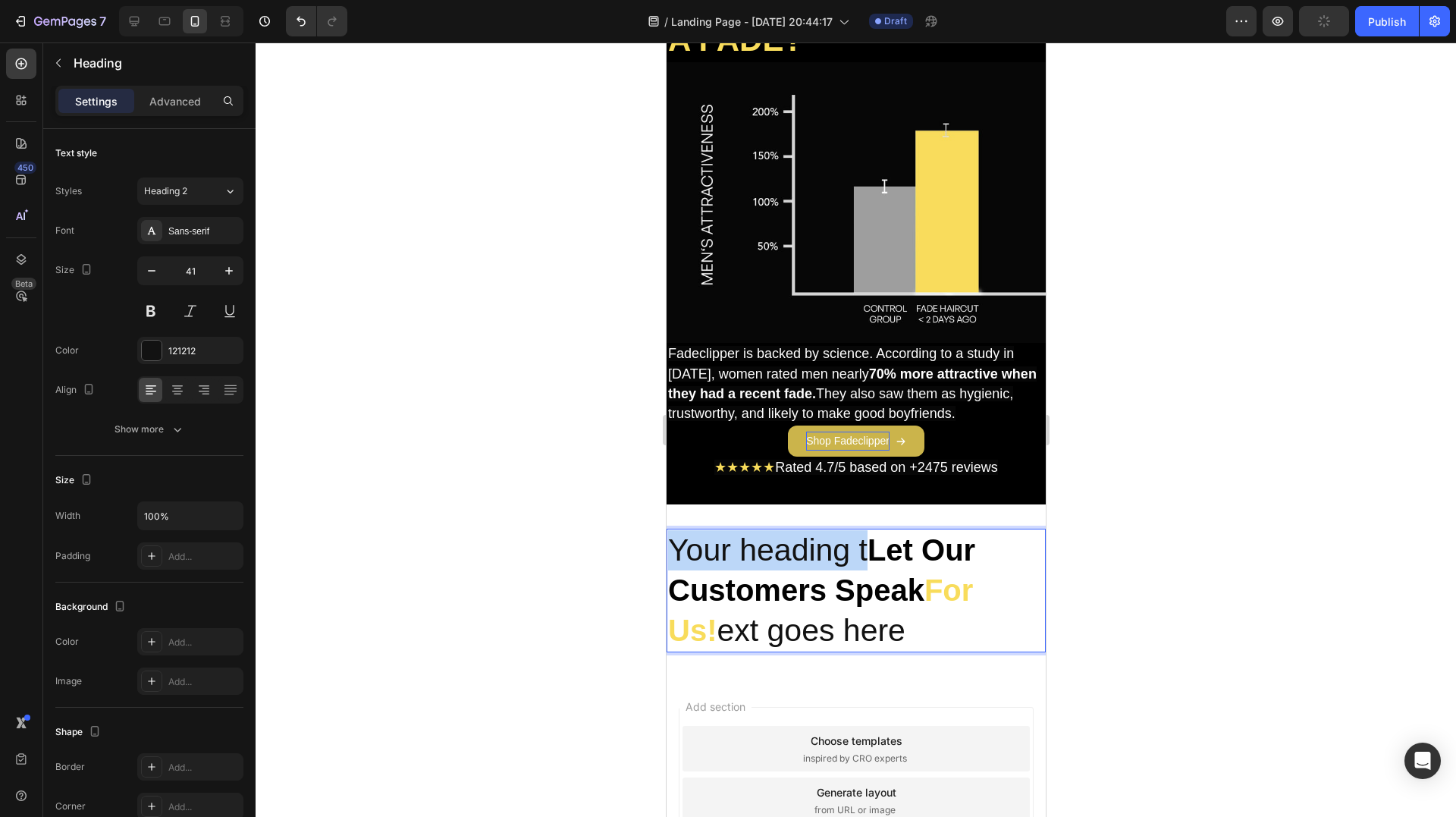
drag, startPoint x: 862, startPoint y: 546, endPoint x: 663, endPoint y: 546, distance: 199.0
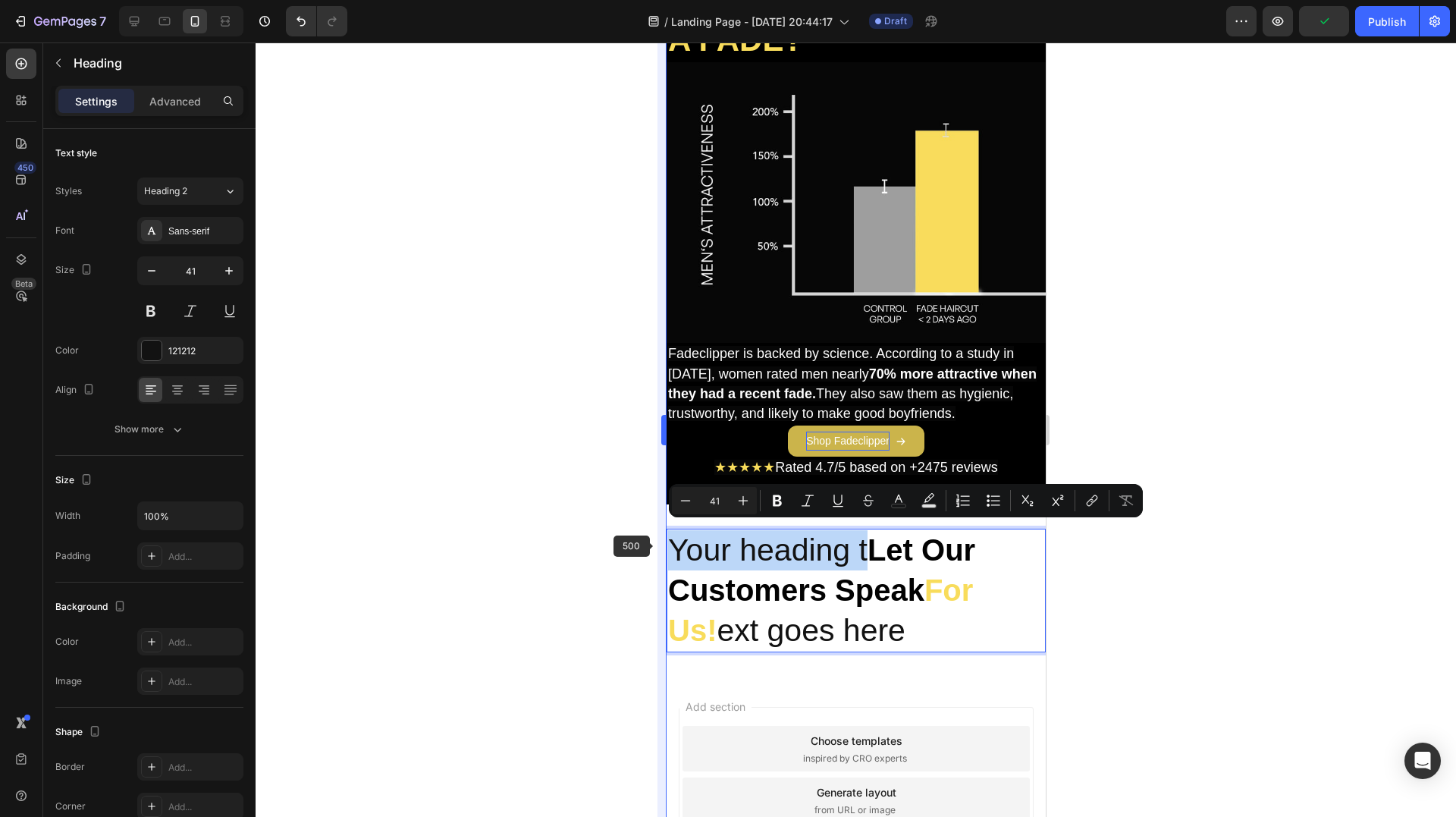
type input "40"
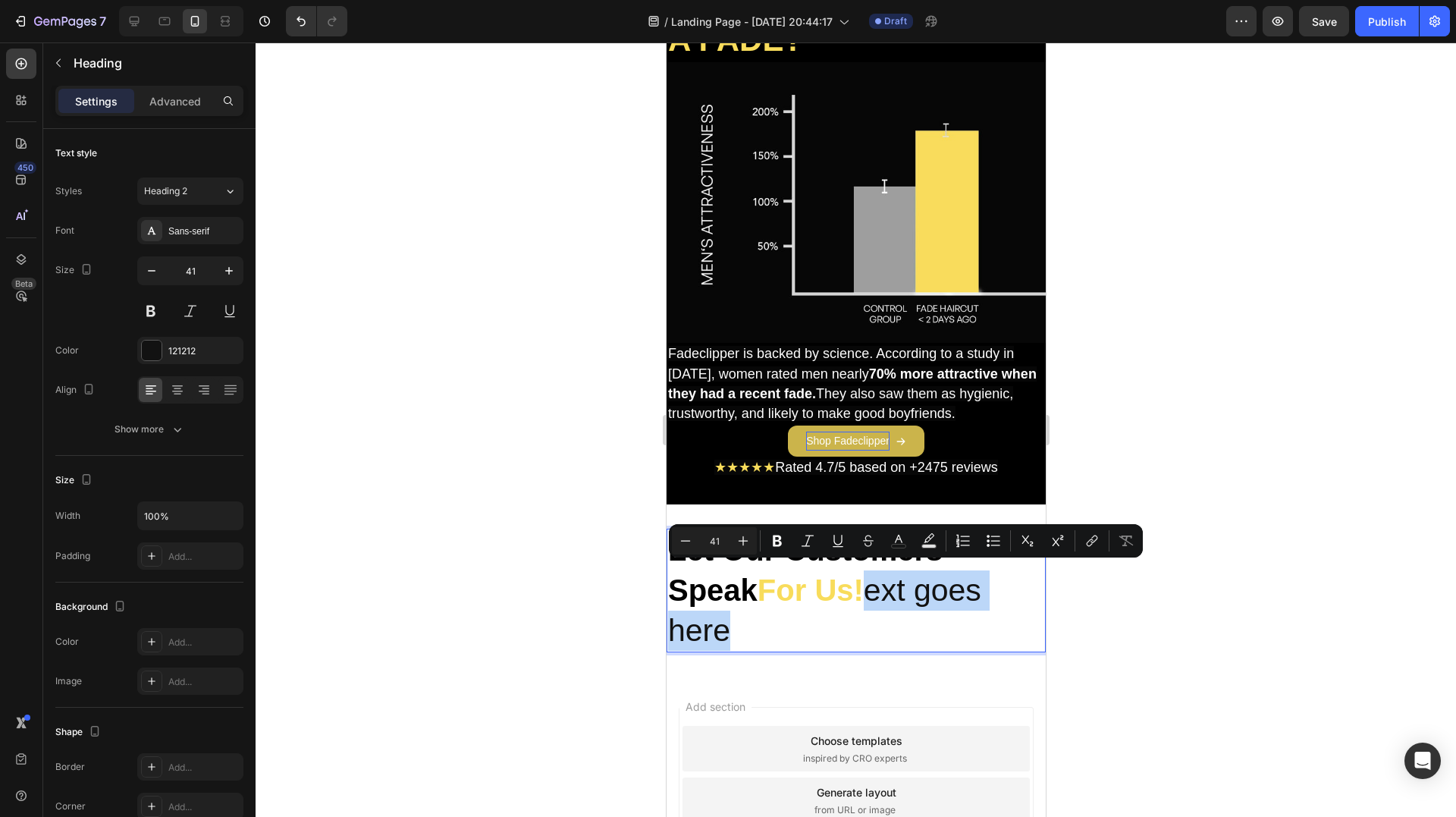
drag, startPoint x: 753, startPoint y: 620, endPoint x: 870, endPoint y: 590, distance: 120.8
click at [870, 590] on p "Let Our Customers Speak For Us! ext goes here" at bounding box center [854, 590] width 376 height 121
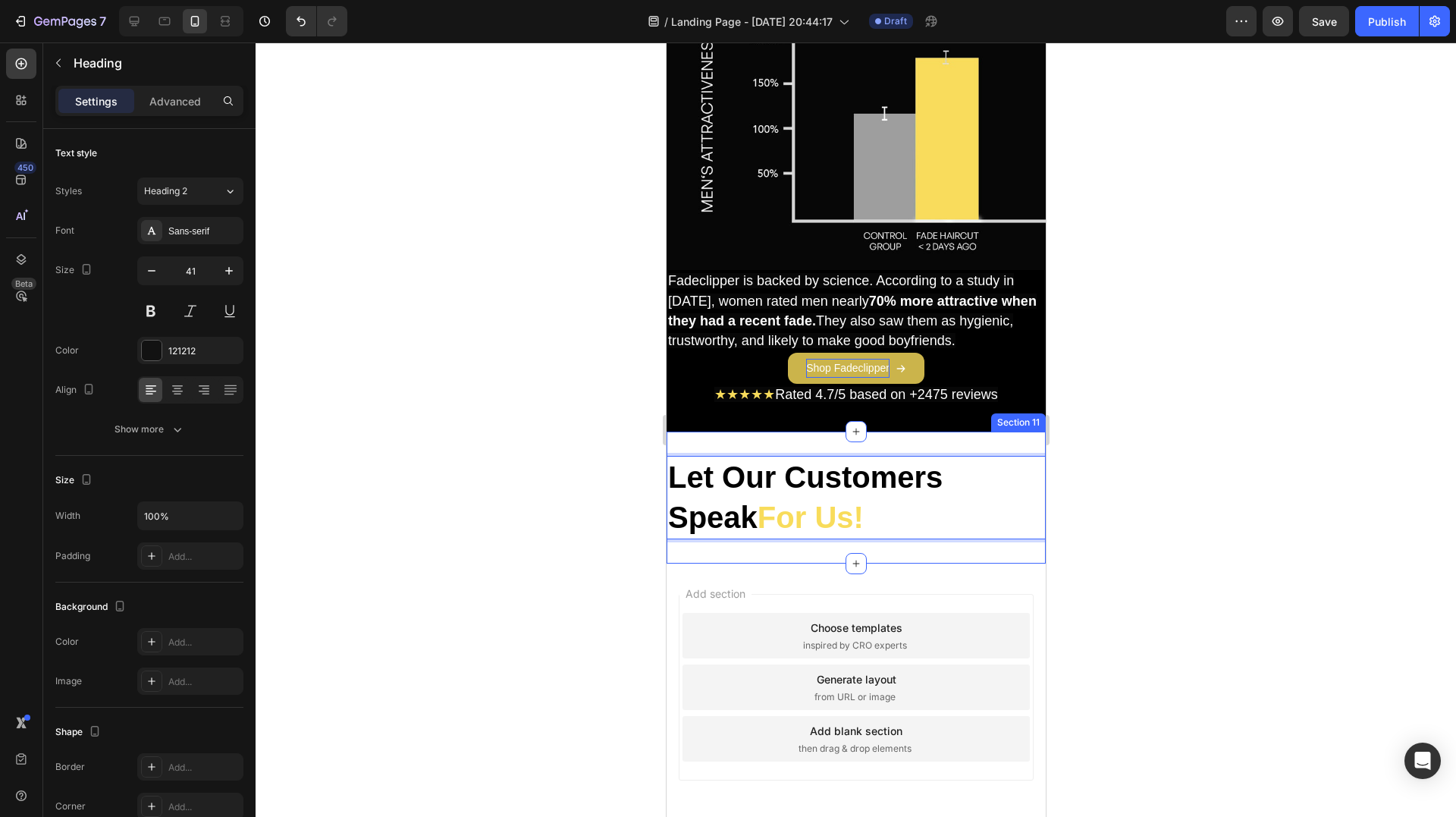
scroll to position [4411, 0]
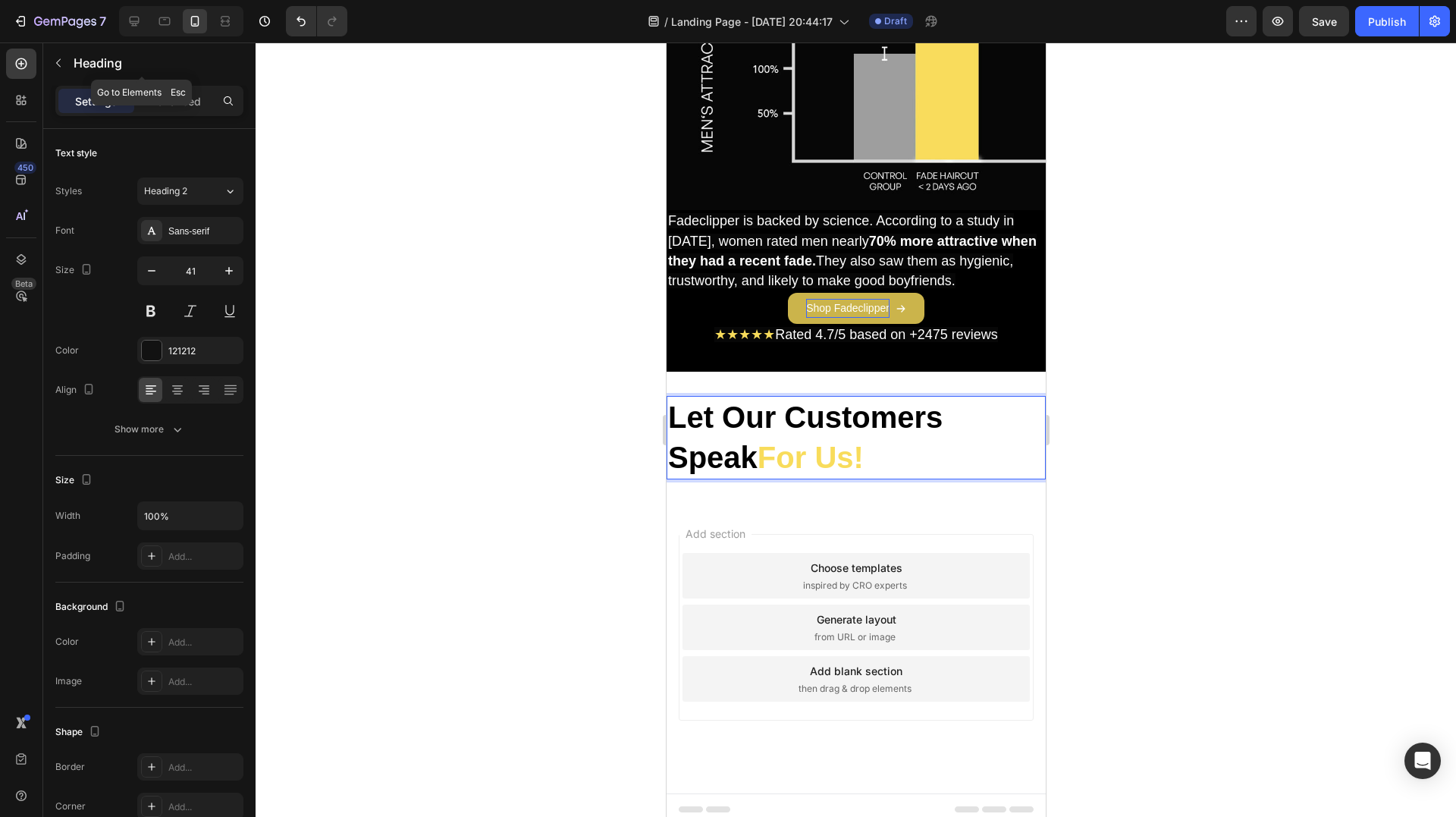
drag, startPoint x: 71, startPoint y: 49, endPoint x: 82, endPoint y: 59, distance: 14.9
click at [71, 48] on div "Heading" at bounding box center [142, 63] width 197 height 39
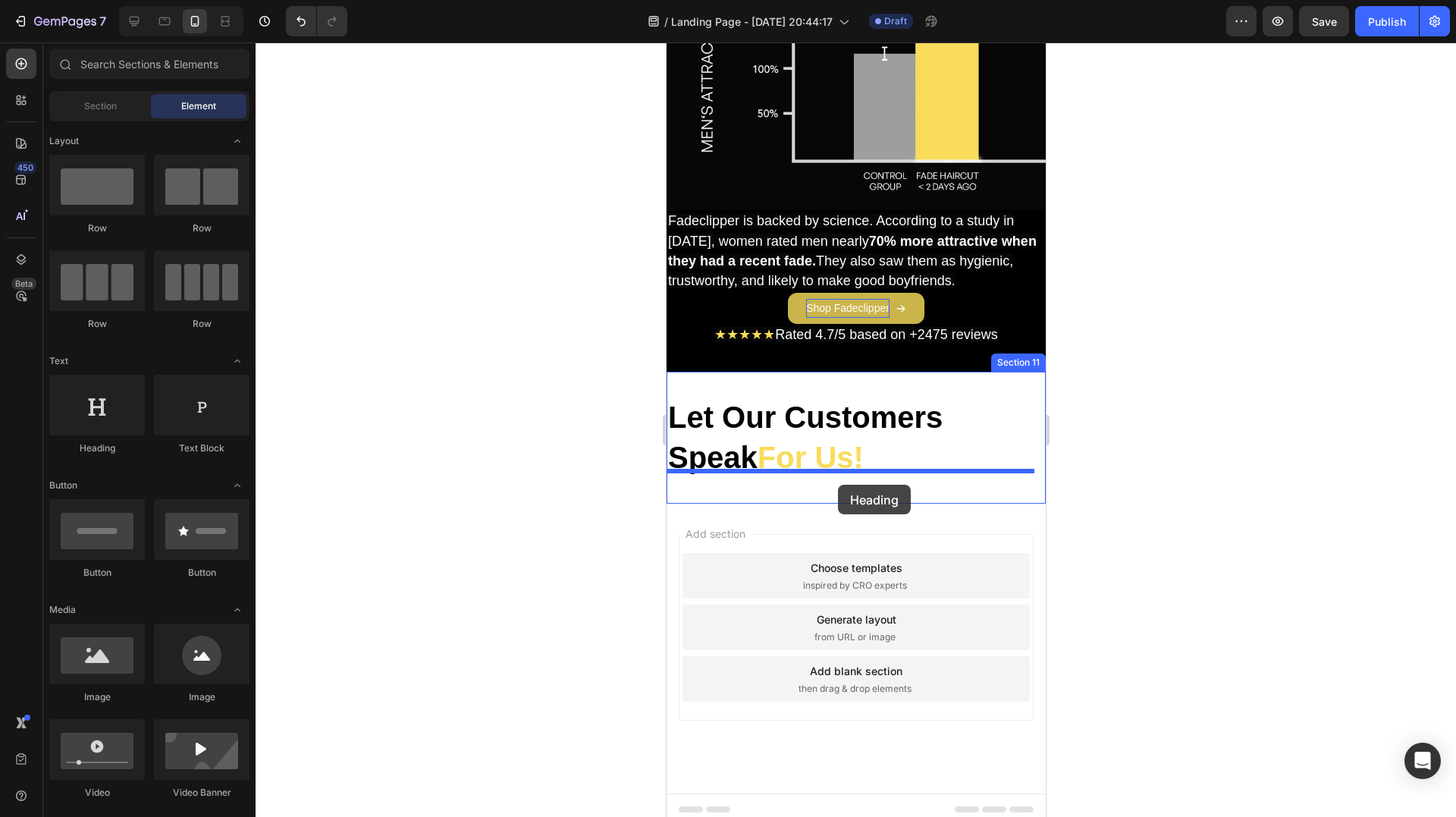
drag, startPoint x: 765, startPoint y: 458, endPoint x: 837, endPoint y: 484, distance: 76.6
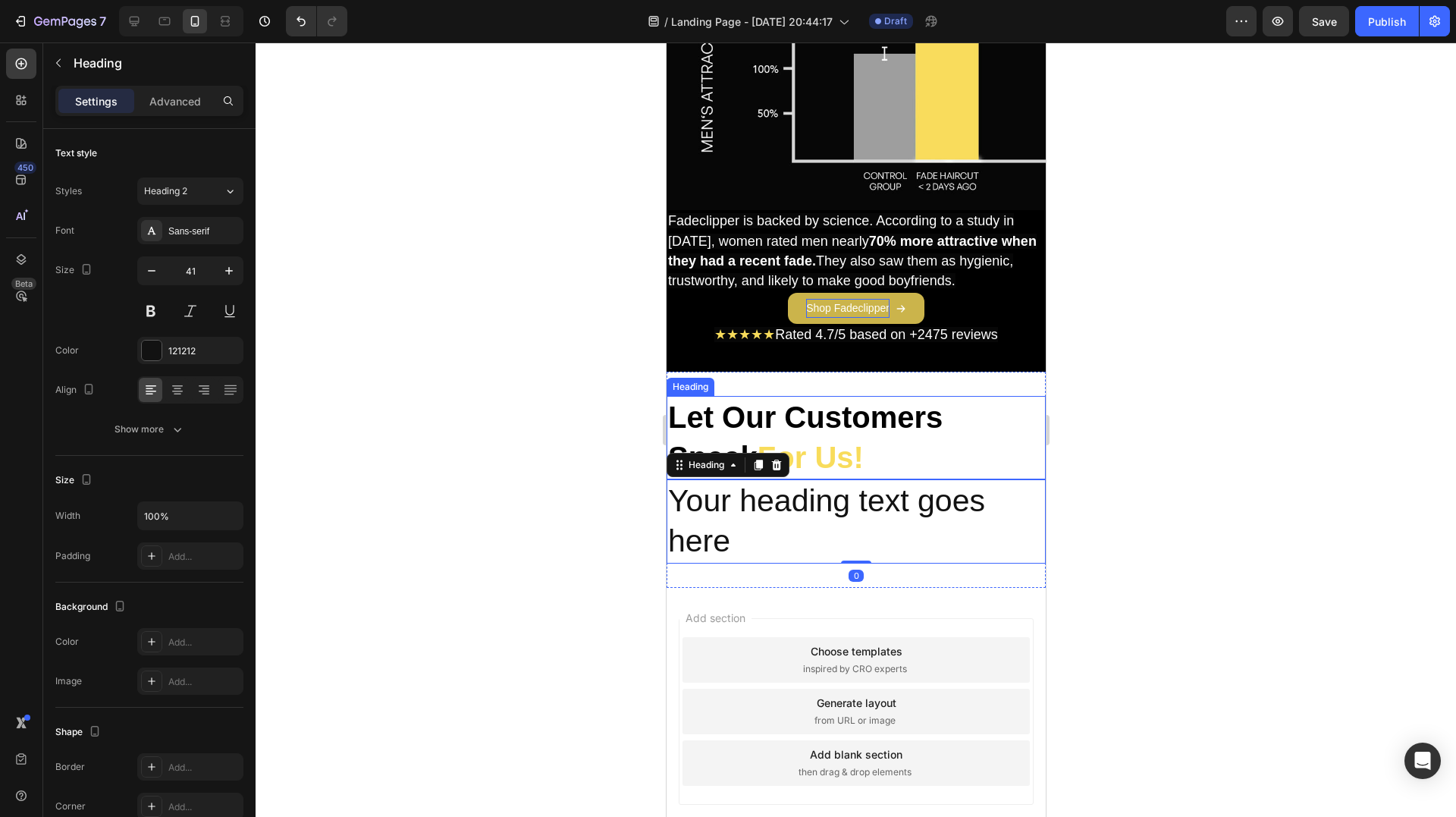
click at [887, 457] on p "⁠⁠⁠⁠⁠⁠⁠ Let Our Customers Speak For Us!" at bounding box center [854, 438] width 376 height 81
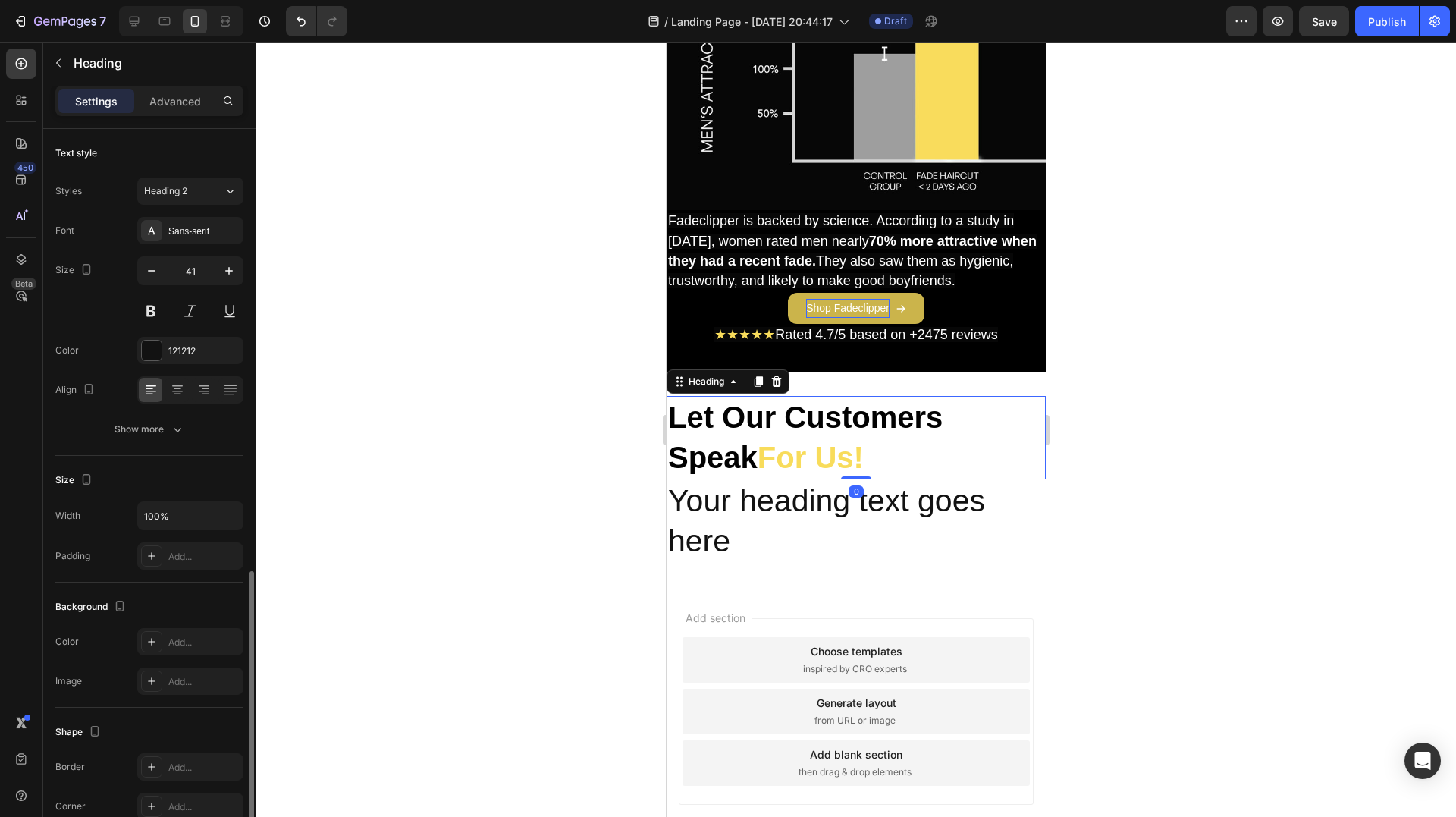
scroll to position [254, 0]
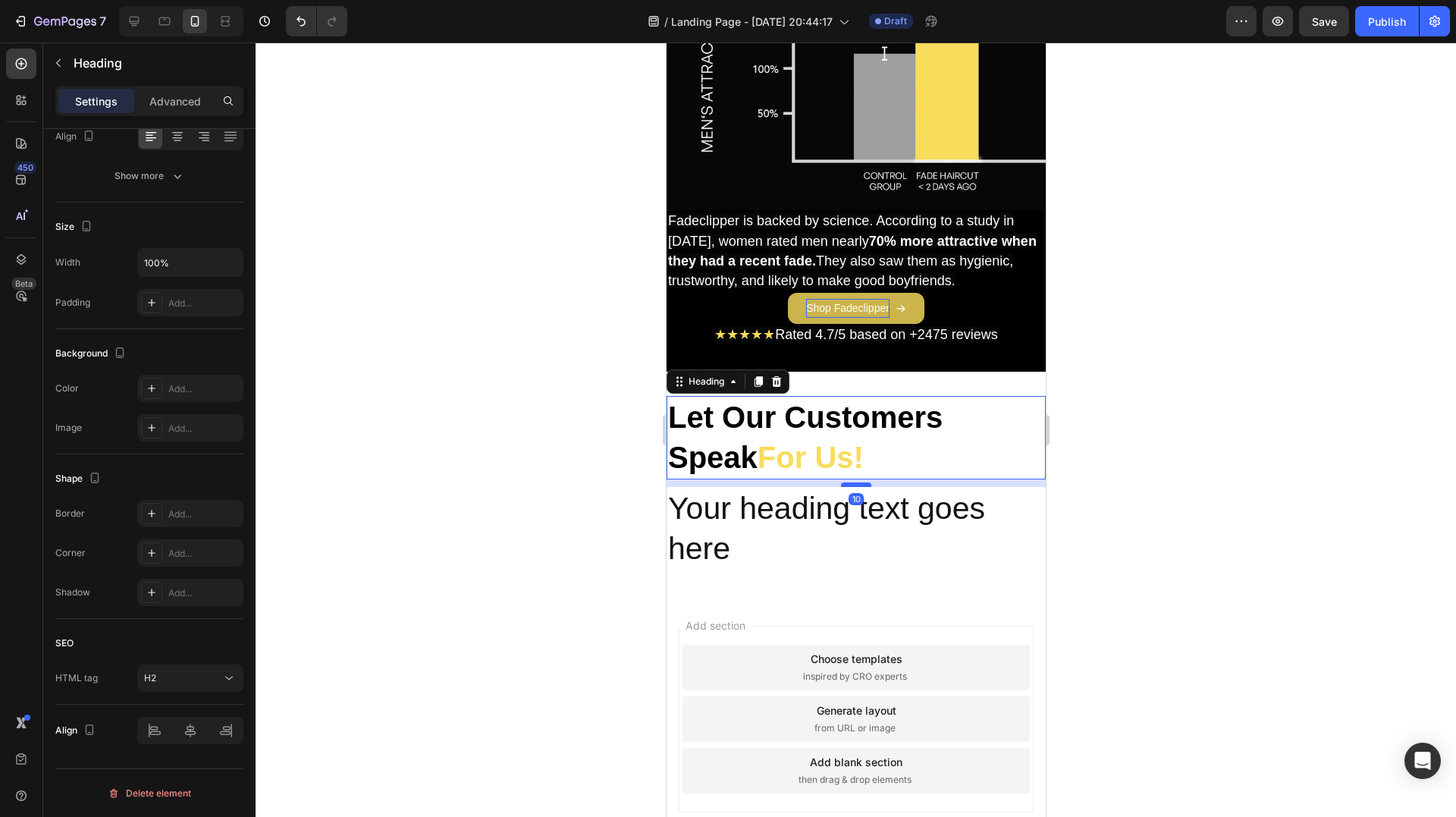
drag, startPoint x: 849, startPoint y: 471, endPoint x: 847, endPoint y: 478, distance: 7.3
click at [847, 483] on div at bounding box center [855, 484] width 31 height 5
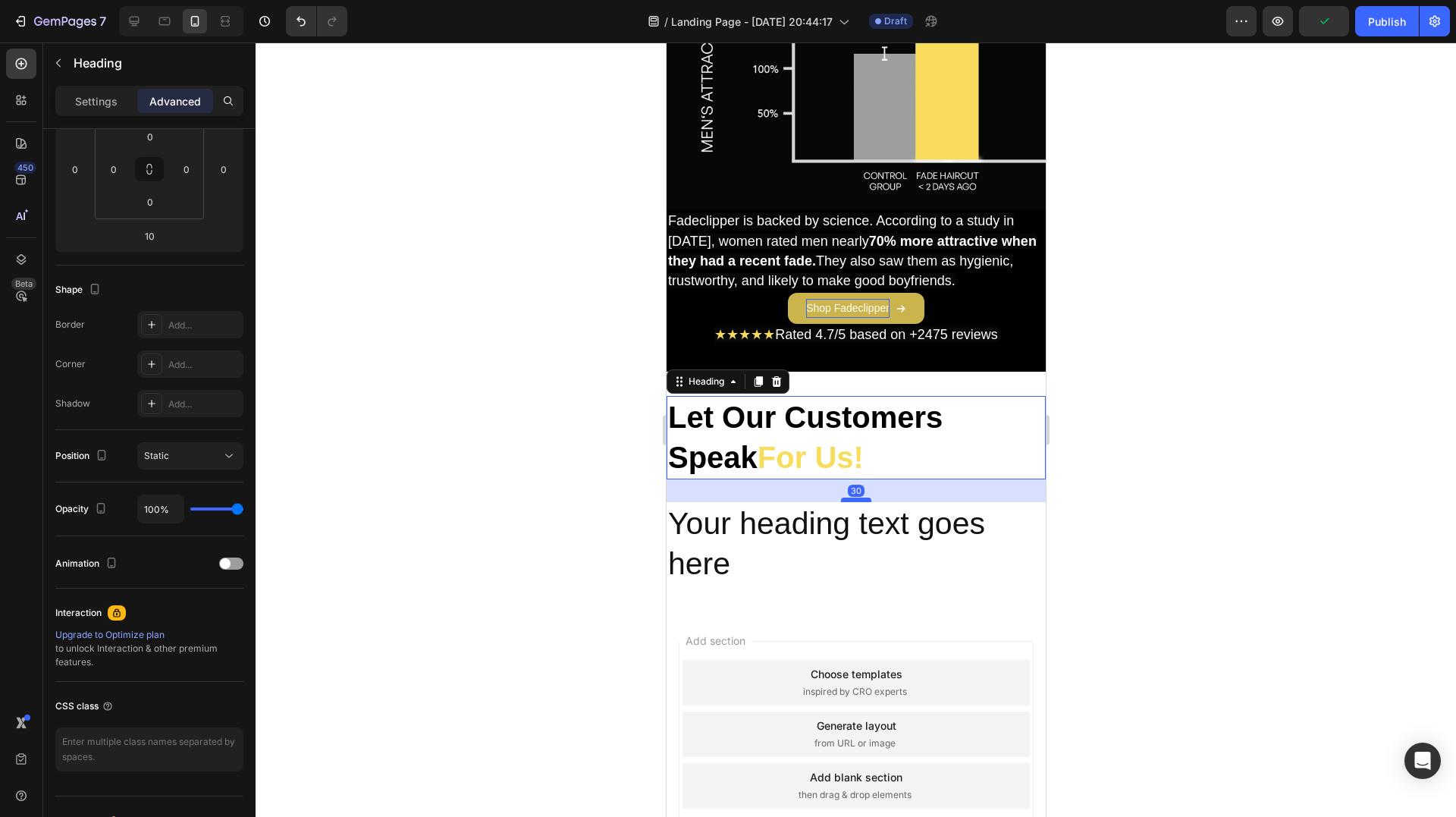
drag, startPoint x: 847, startPoint y: 477, endPoint x: 862, endPoint y: 491, distance: 20.5
click at [862, 497] on div at bounding box center [855, 499] width 31 height 5
type input "30"
click at [825, 530] on h2 "Your heading text goes here" at bounding box center [855, 544] width 379 height 84
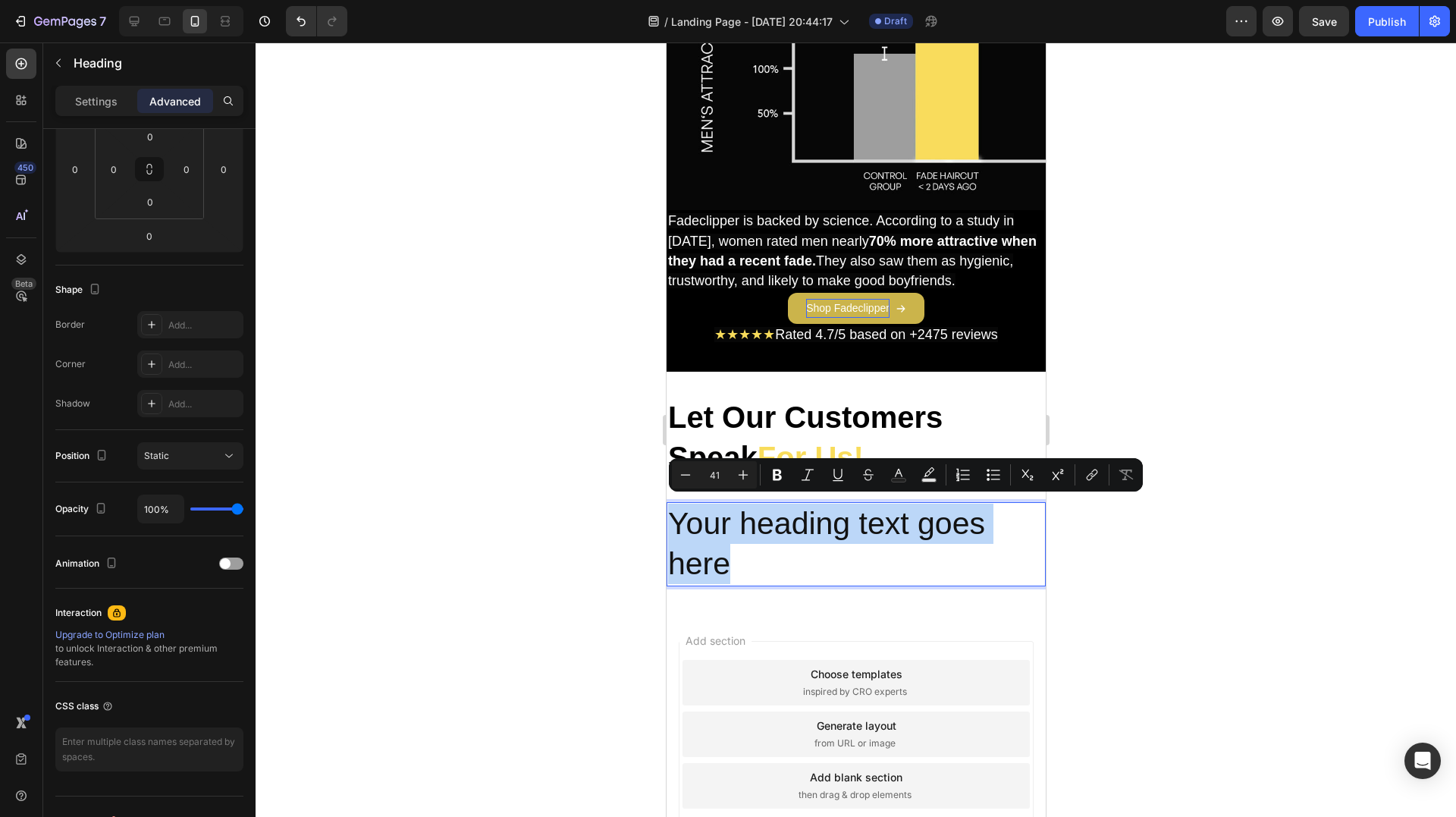
click at [825, 530] on p "Your heading text goes here" at bounding box center [854, 544] width 376 height 81
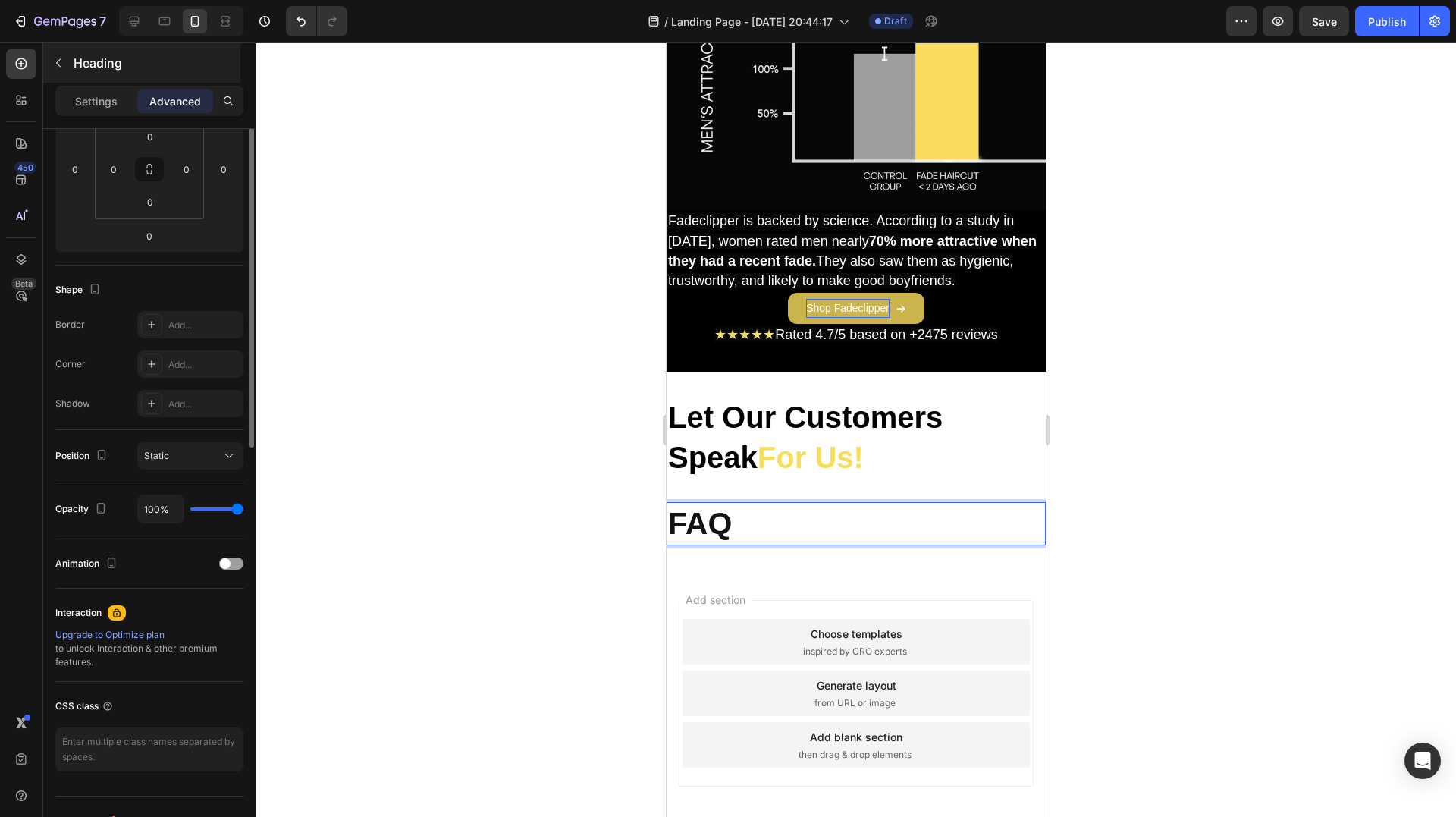
scroll to position [26, 0]
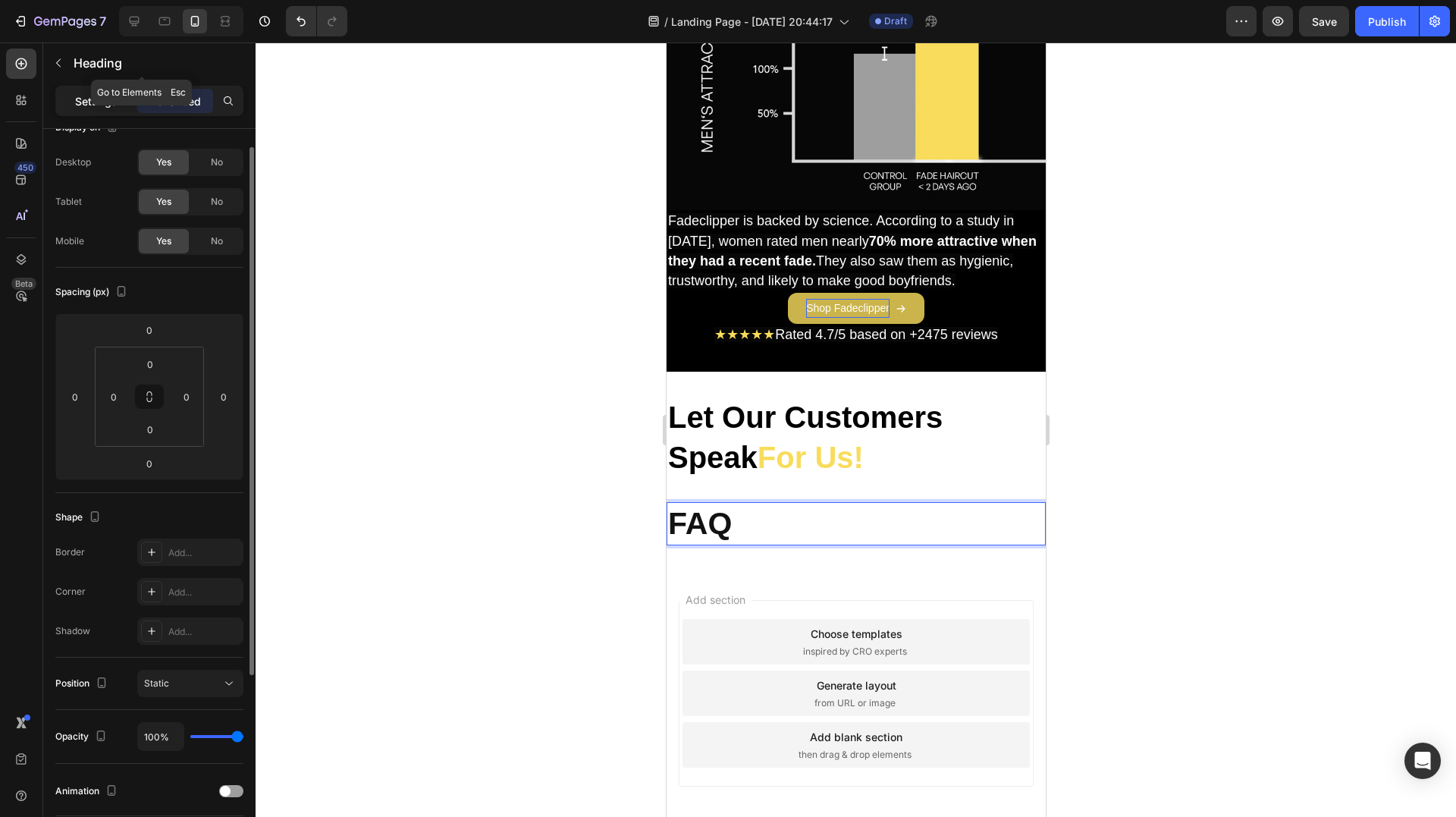
click at [114, 105] on p "Settings" at bounding box center [96, 102] width 42 height 16
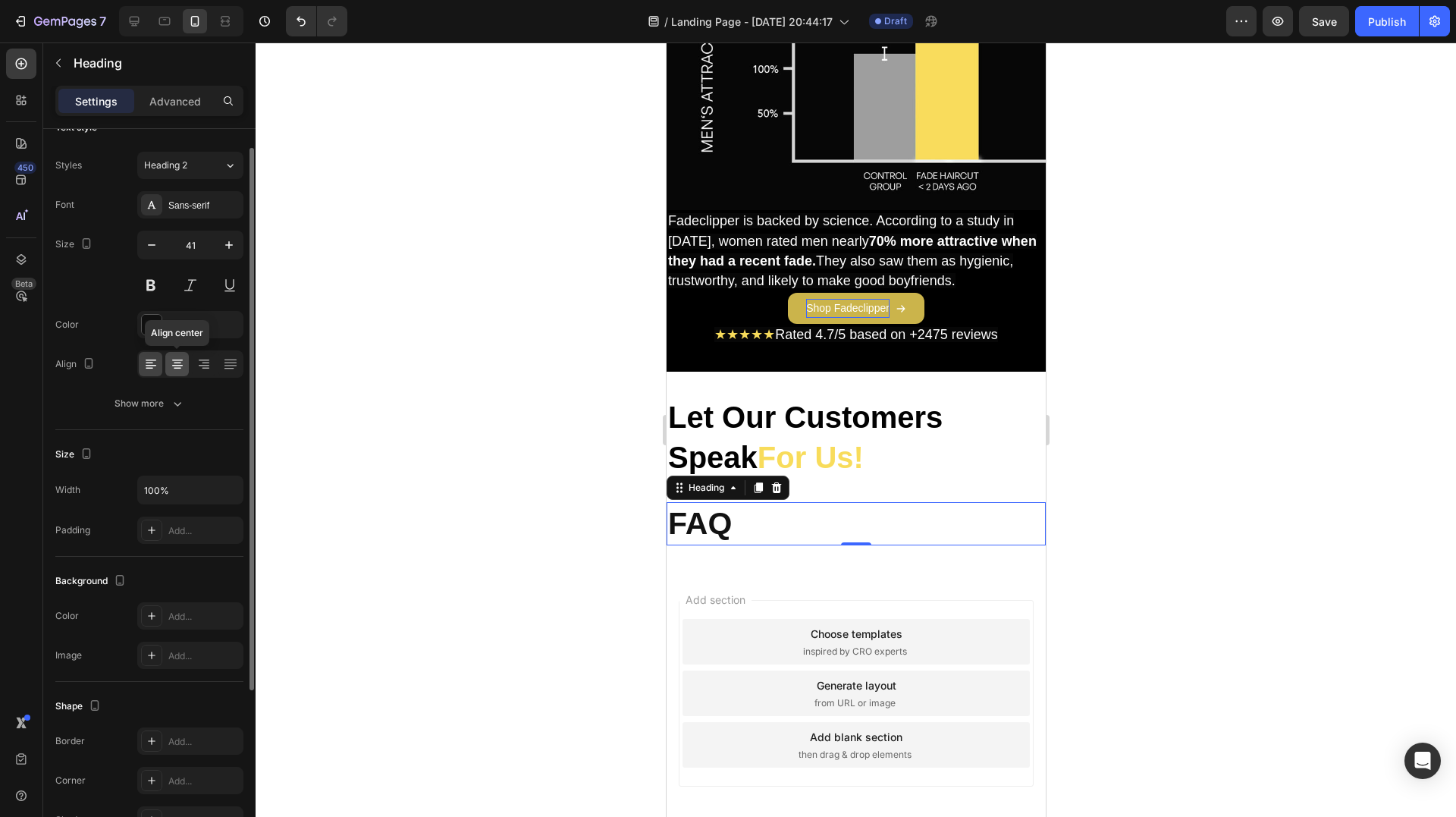
click at [182, 362] on icon at bounding box center [177, 363] width 15 height 15
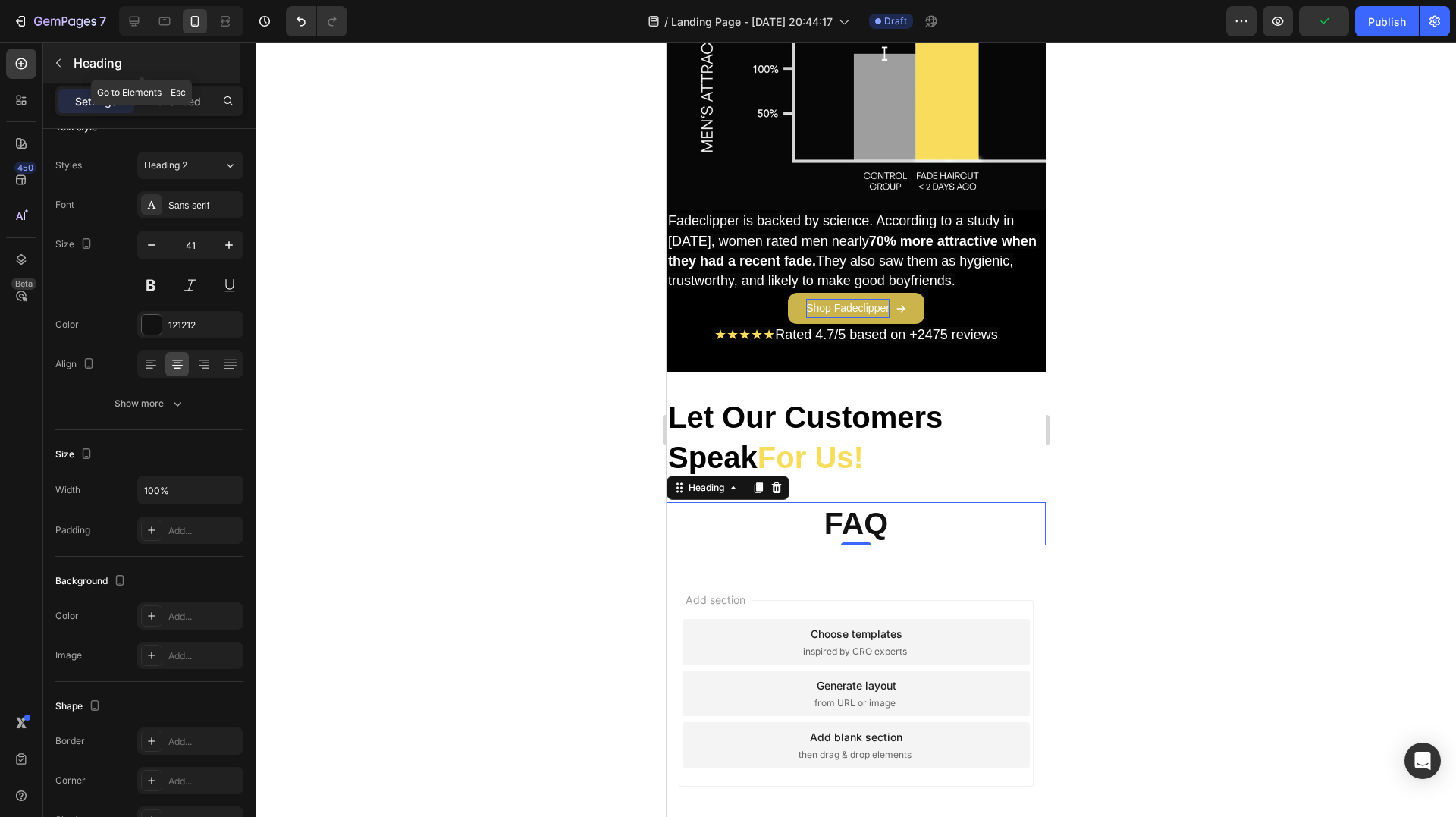
click at [79, 49] on div "Heading" at bounding box center [142, 63] width 197 height 39
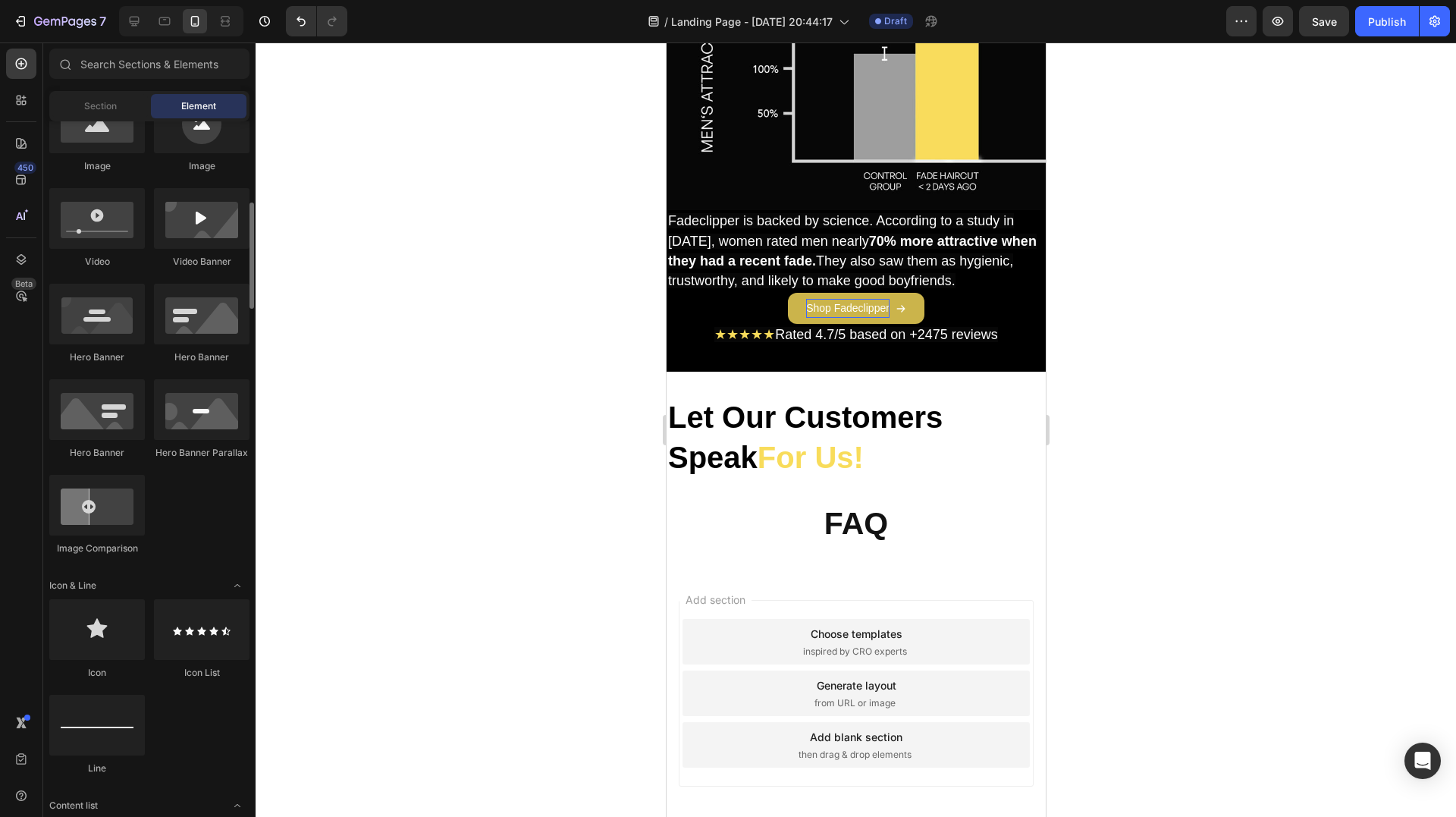
scroll to position [607, 0]
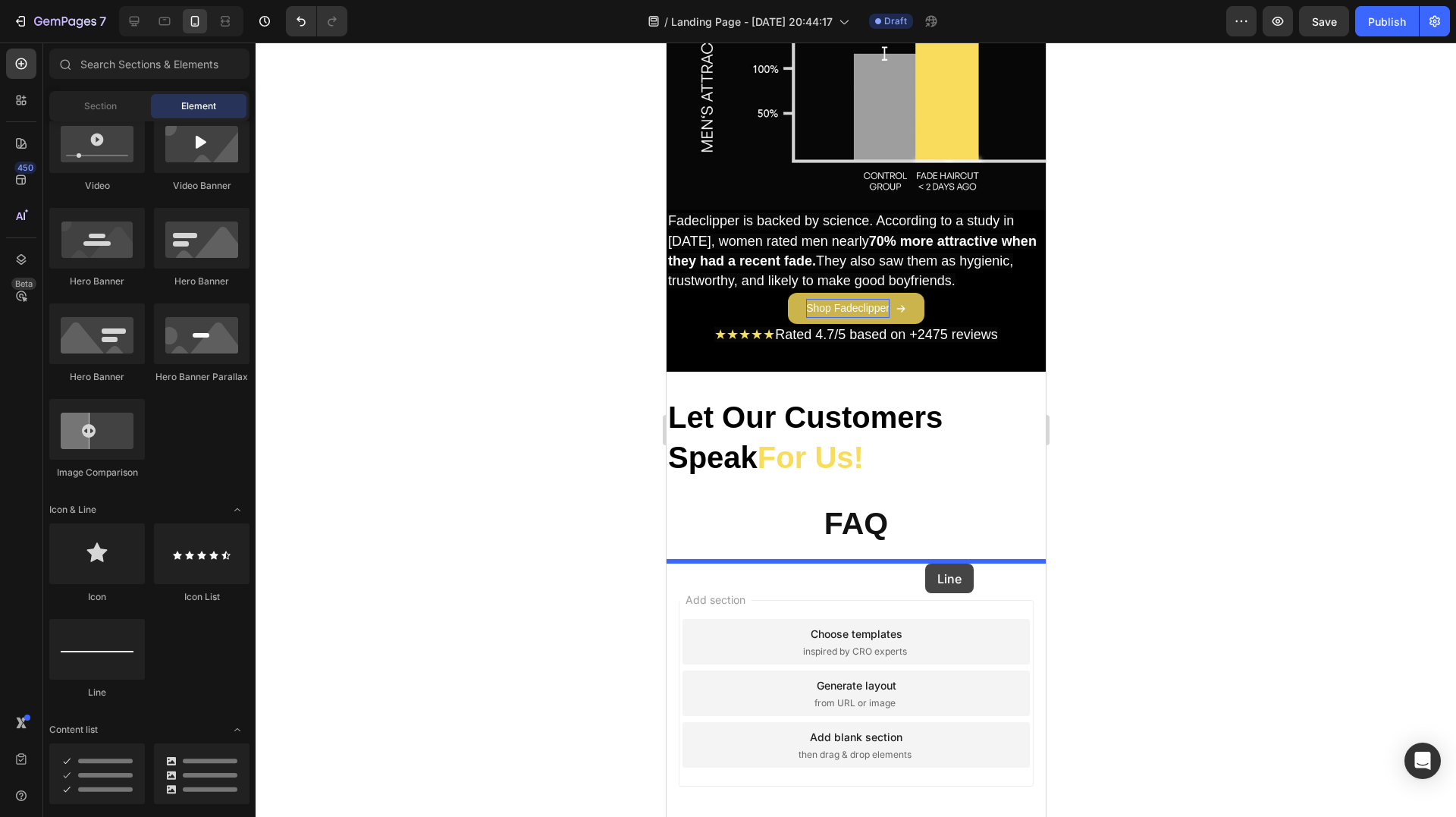
drag, startPoint x: 775, startPoint y: 697, endPoint x: 924, endPoint y: 563, distance: 200.4
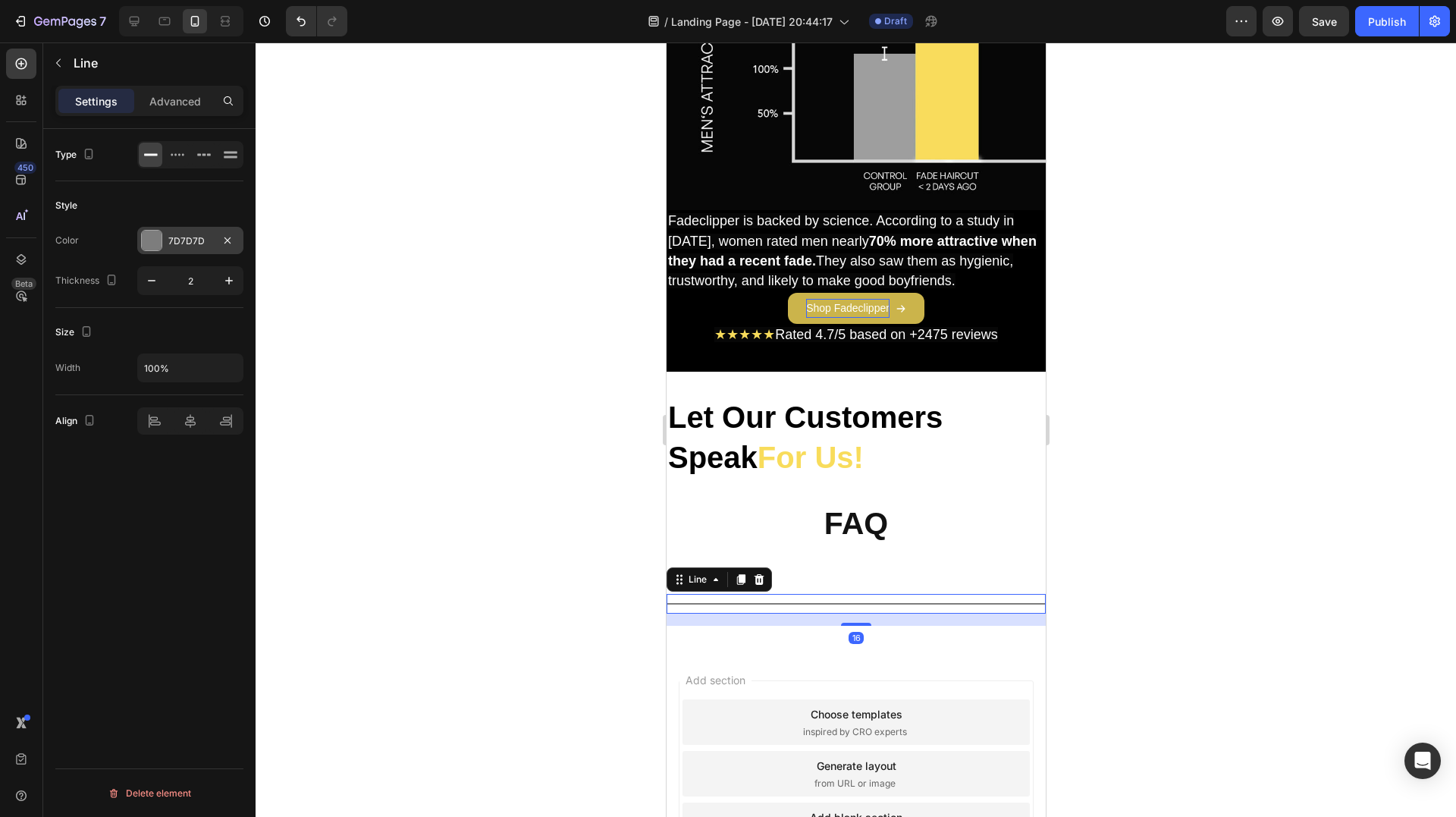
click at [150, 241] on div at bounding box center [152, 241] width 20 height 20
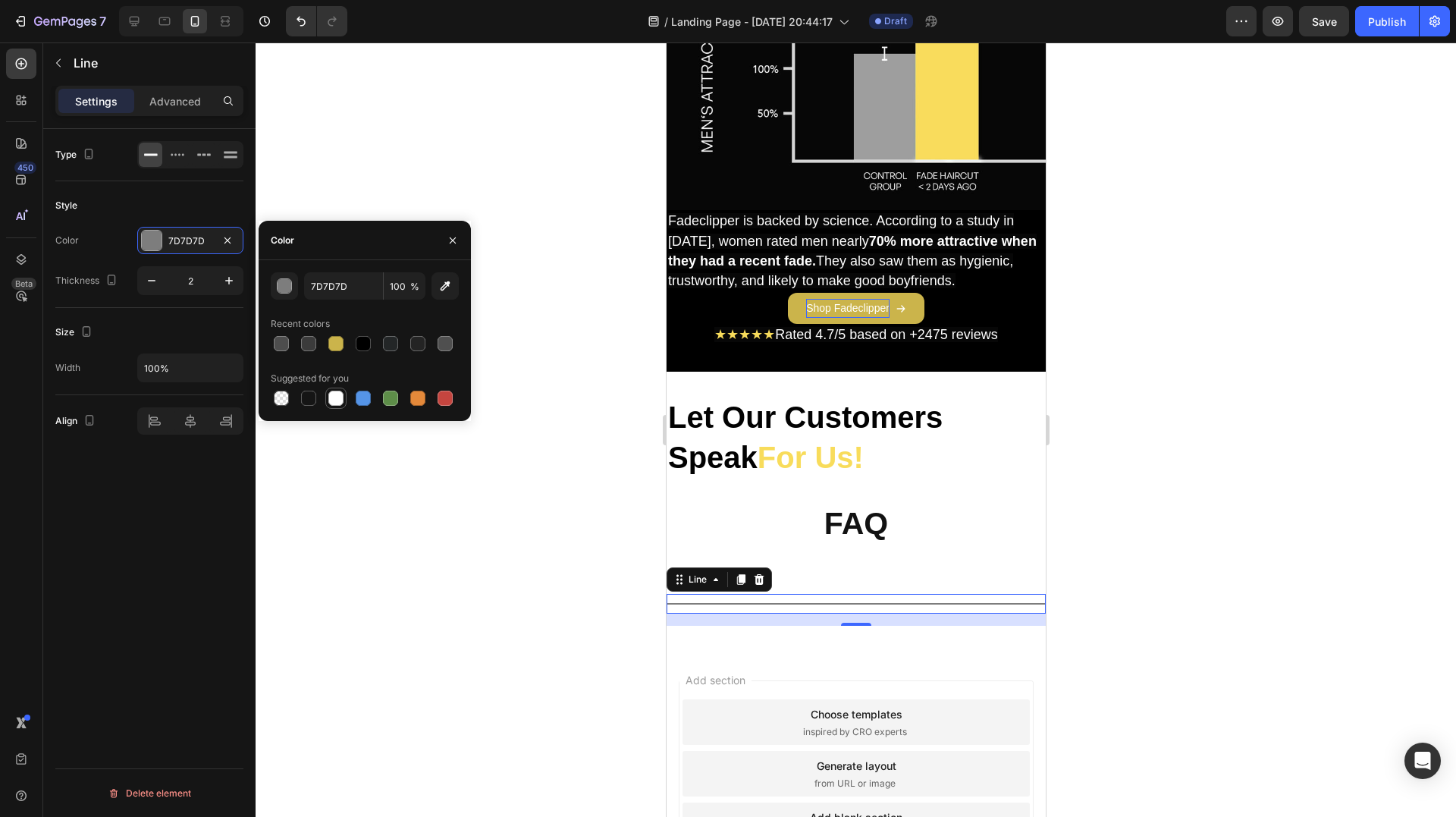
click at [339, 402] on div at bounding box center [335, 398] width 15 height 15
click at [442, 341] on div at bounding box center [445, 343] width 15 height 15
type input "4F4F4F"
click at [867, 543] on div "⁠⁠⁠⁠⁠⁠⁠ Let Our Customers Speak For Us! Heading ⁠⁠⁠⁠⁠⁠⁠ FAQ Heading Section 11" at bounding box center [855, 471] width 379 height 198
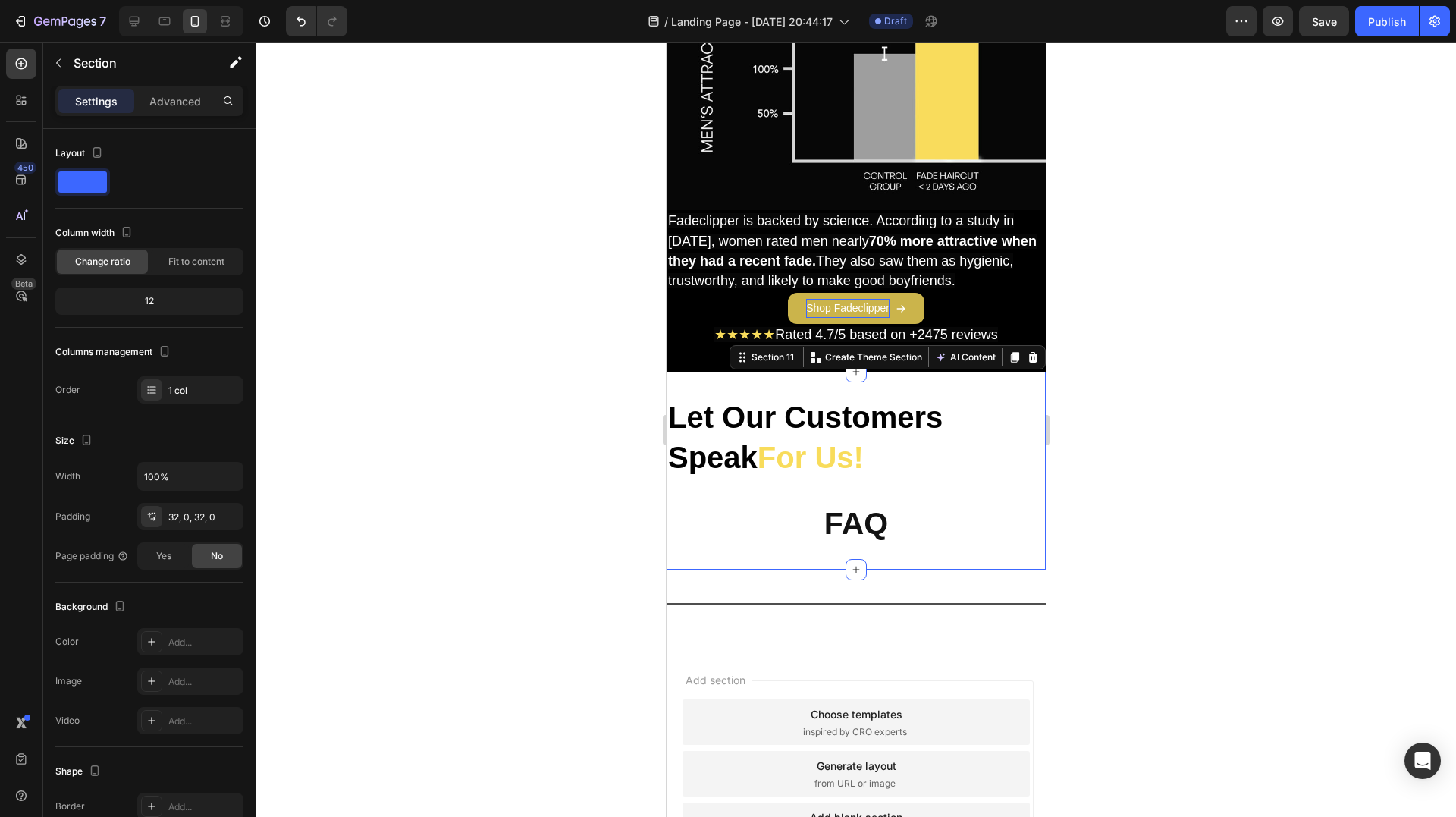
click at [897, 569] on div "Title Line Section 12" at bounding box center [855, 609] width 379 height 80
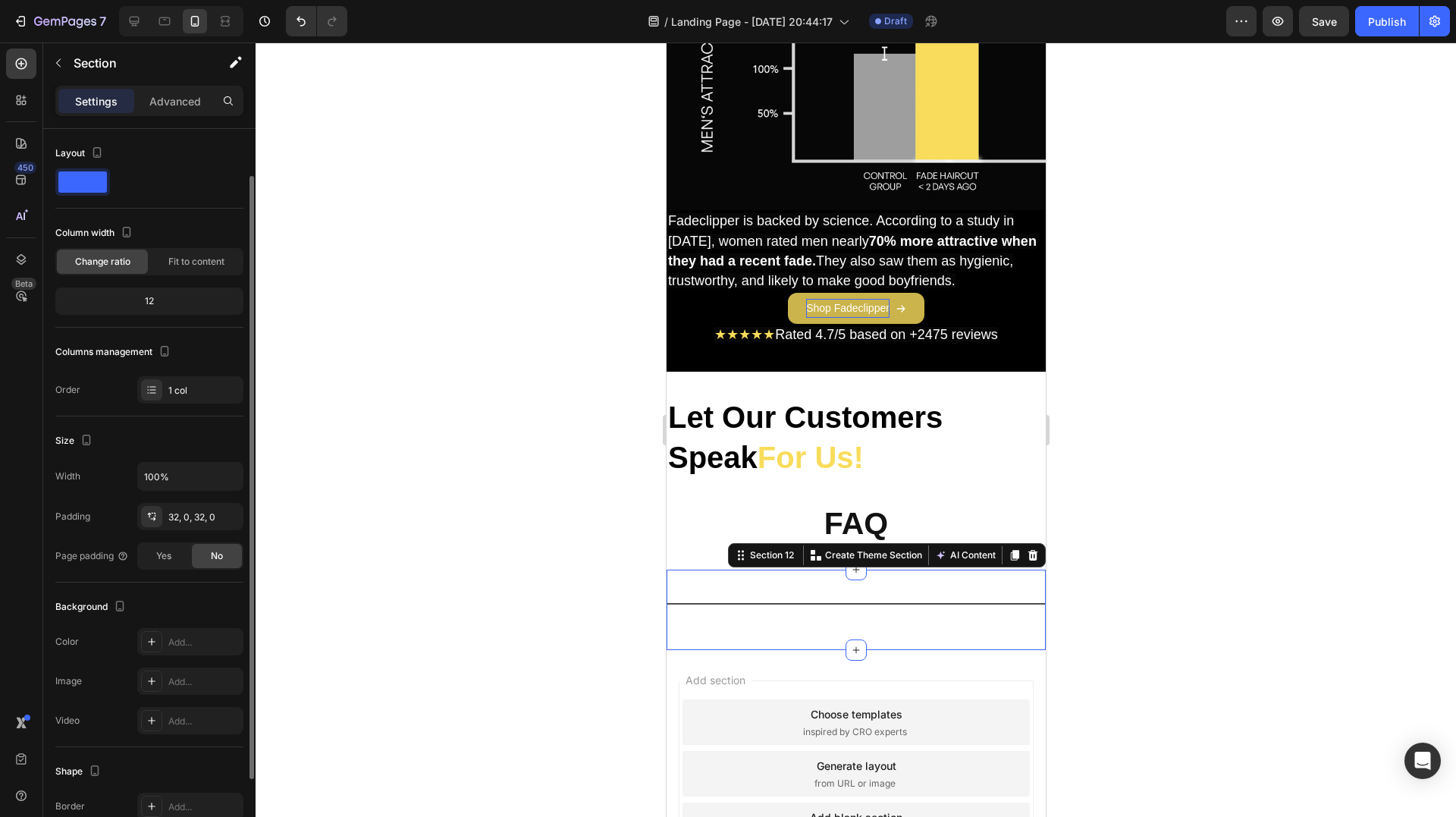
scroll to position [26, 0]
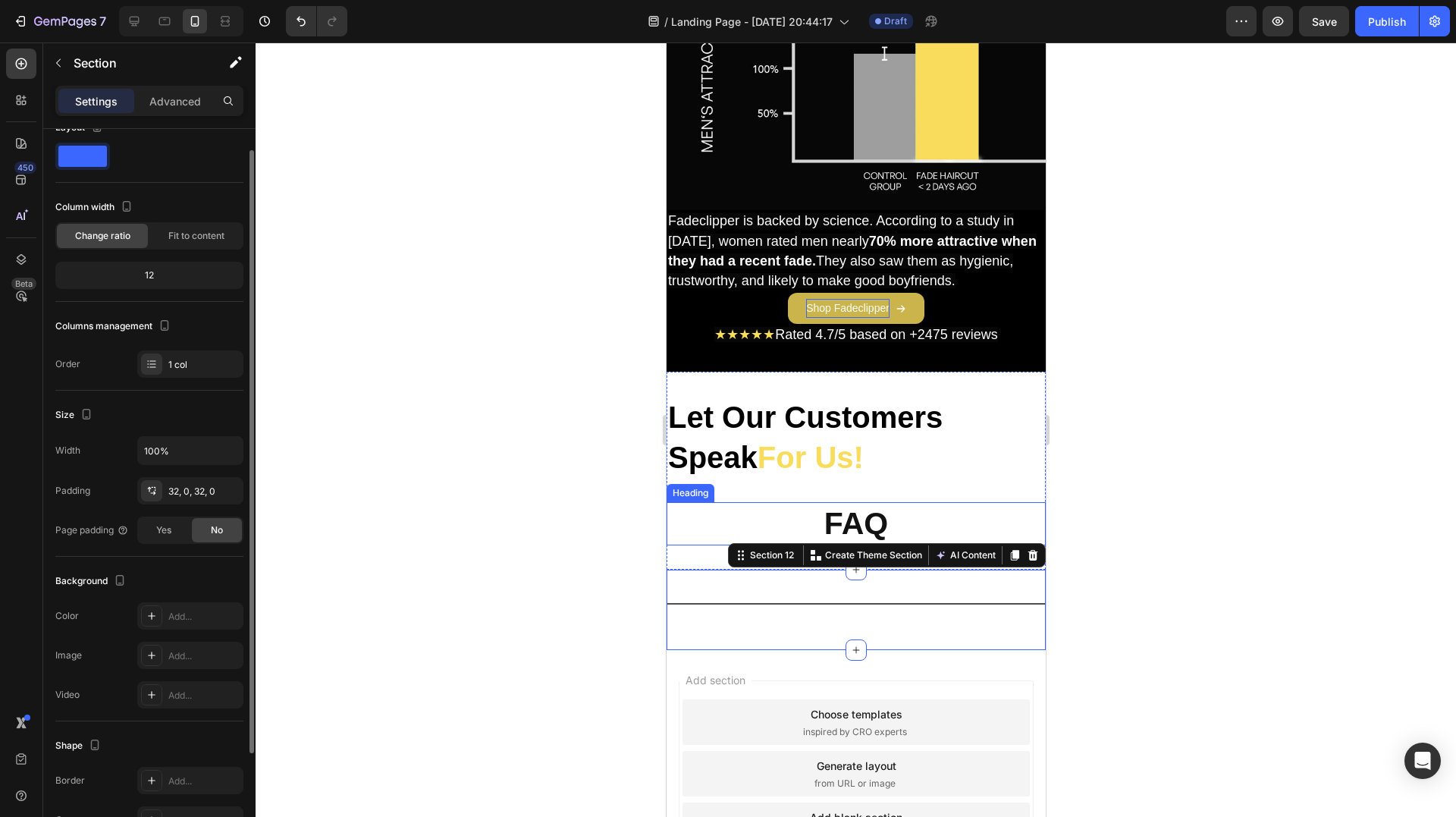
click at [931, 522] on p "⁠⁠⁠⁠⁠⁠⁠ FAQ" at bounding box center [854, 523] width 376 height 40
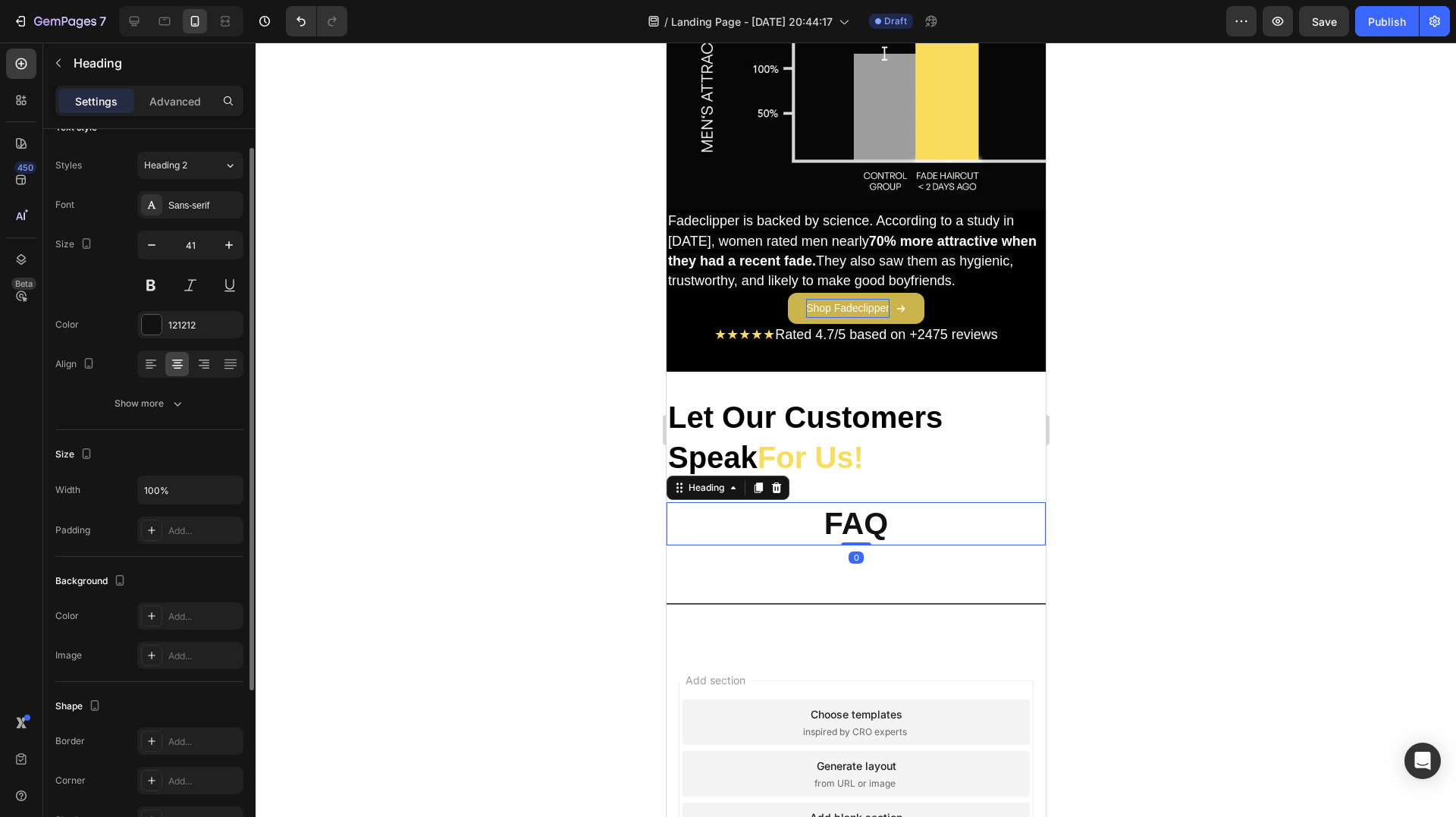
scroll to position [0, 0]
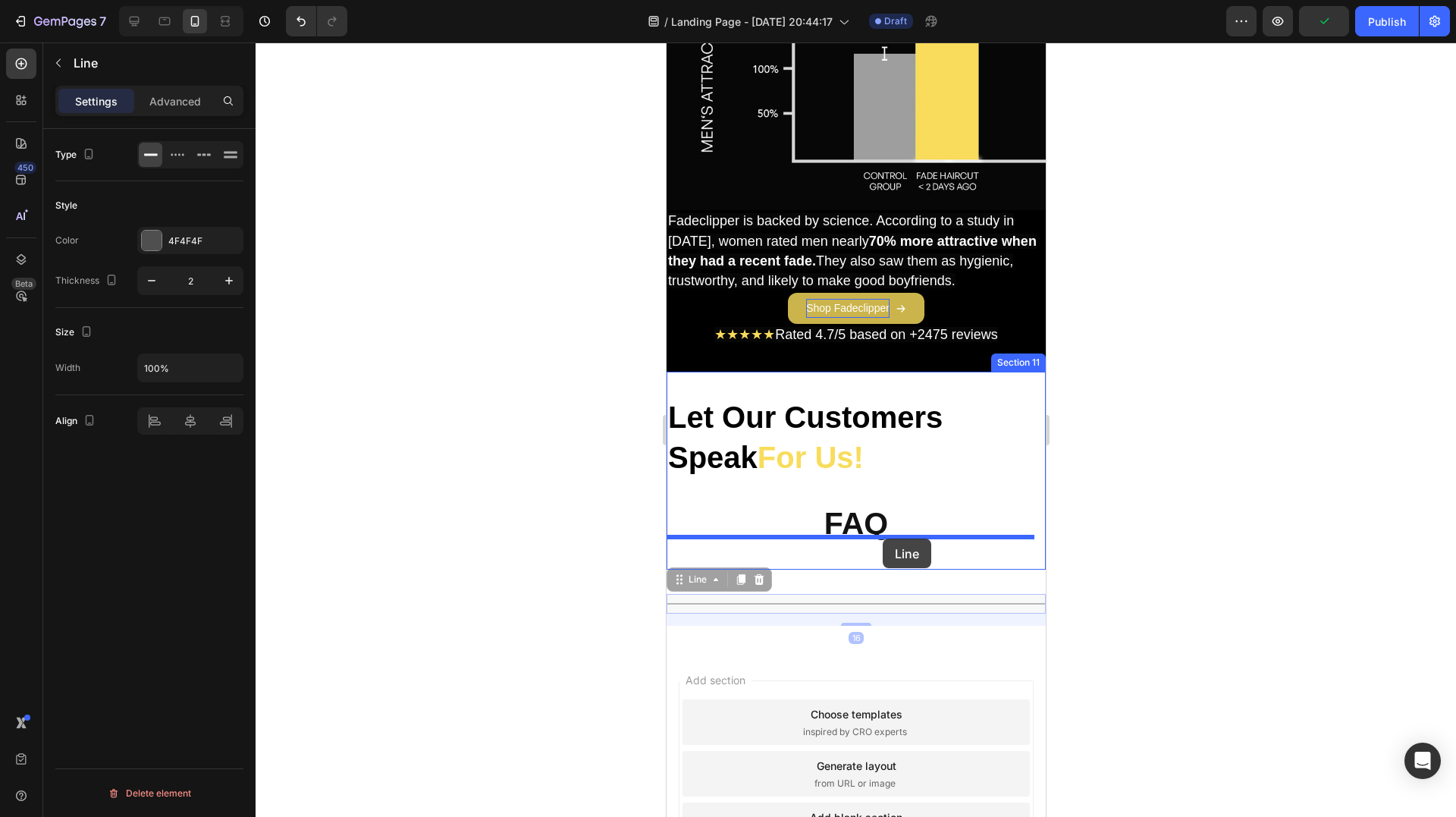
drag, startPoint x: 873, startPoint y: 595, endPoint x: 882, endPoint y: 539, distance: 56.7
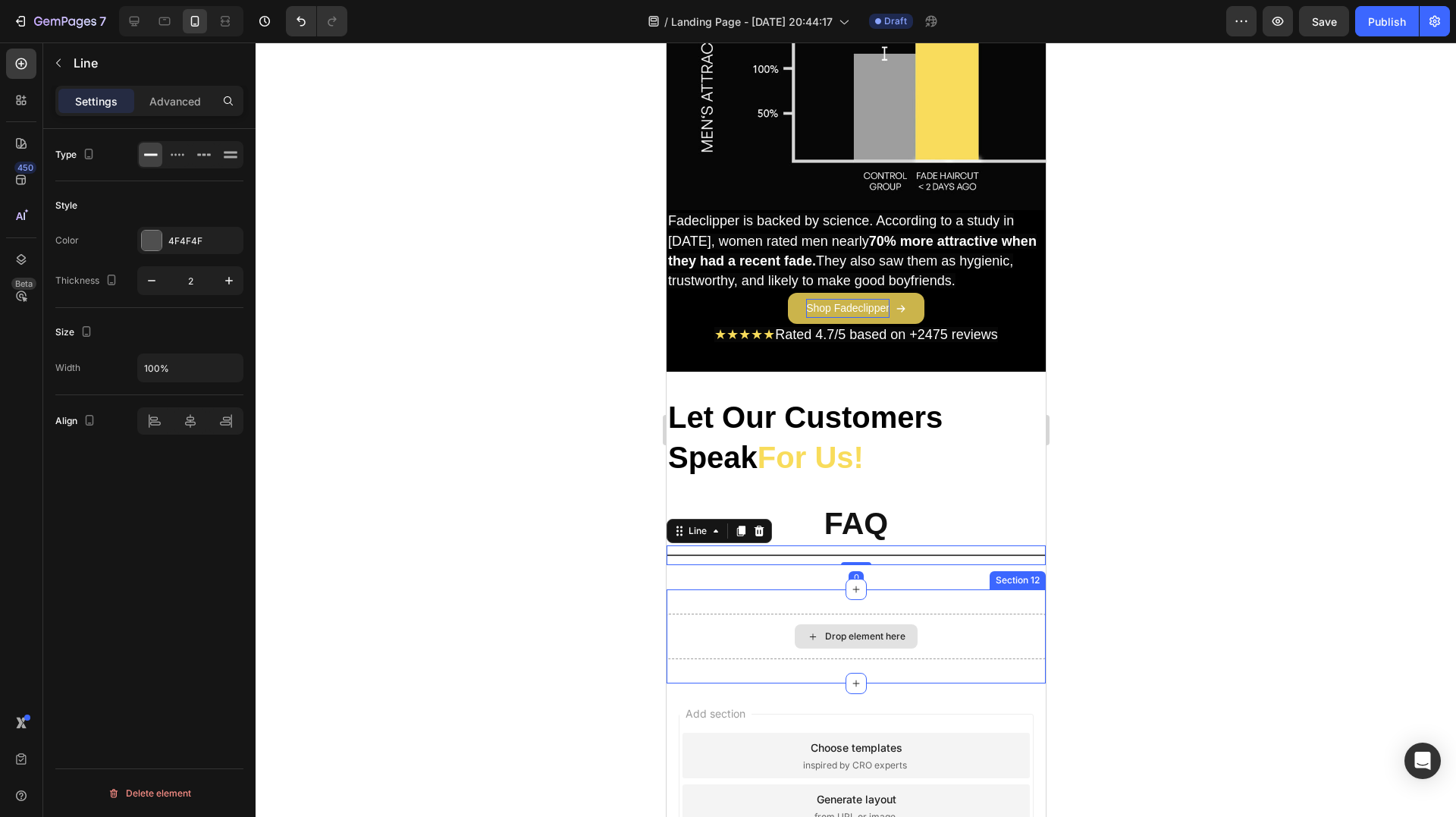
click at [916, 614] on div "Drop element here" at bounding box center [855, 636] width 379 height 45
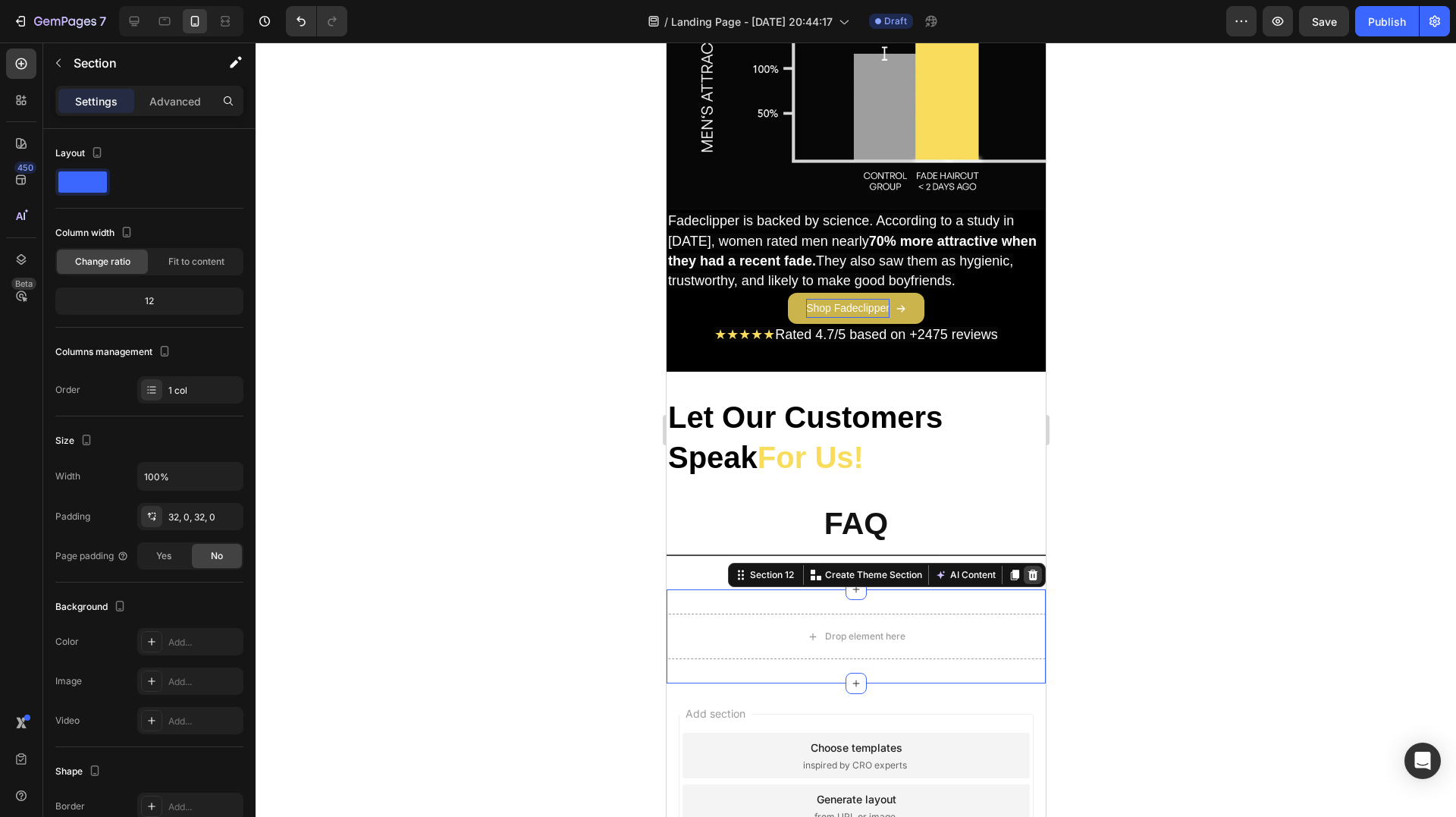
click at [1028, 569] on icon at bounding box center [1033, 574] width 10 height 11
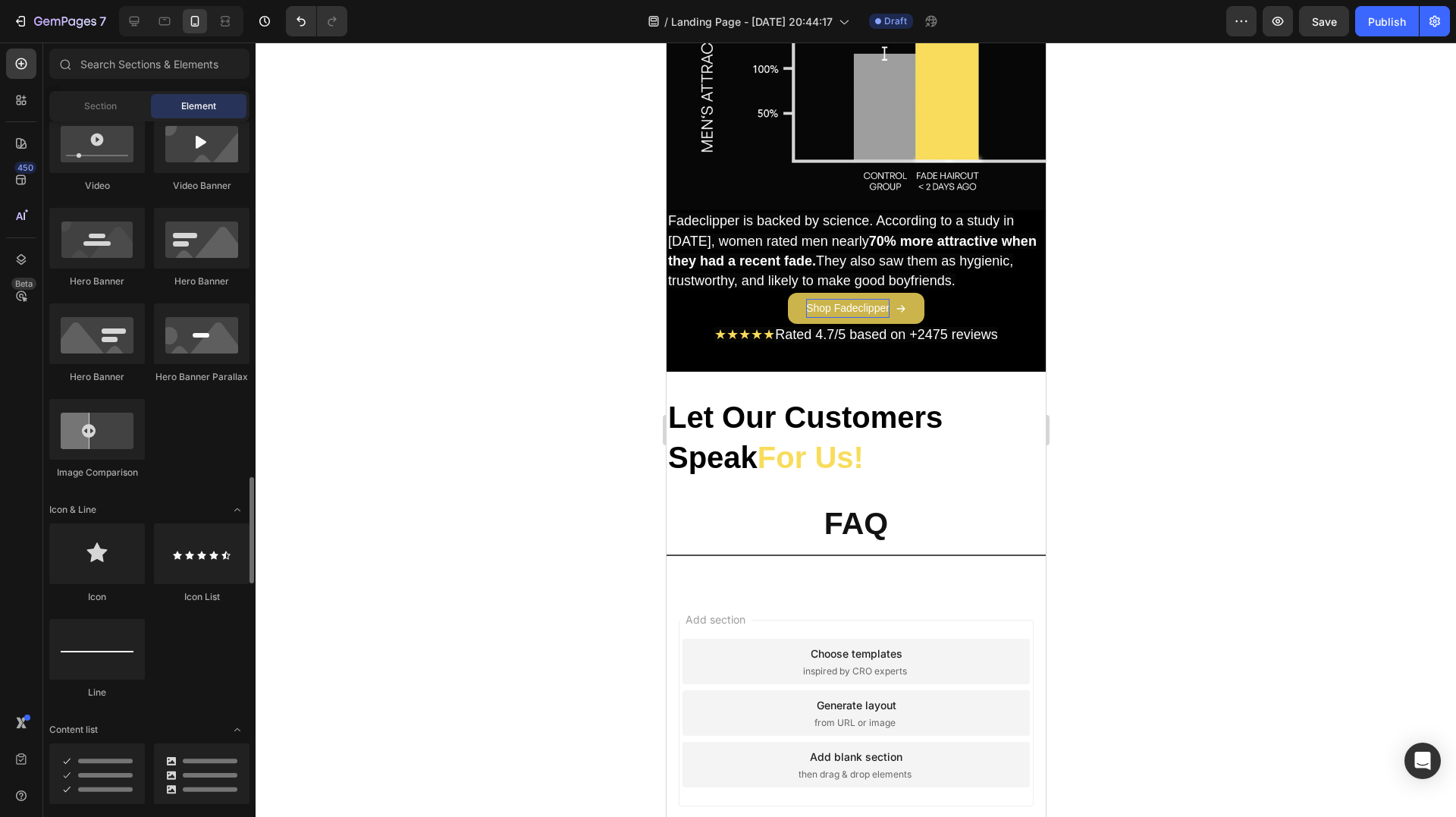
scroll to position [835, 0]
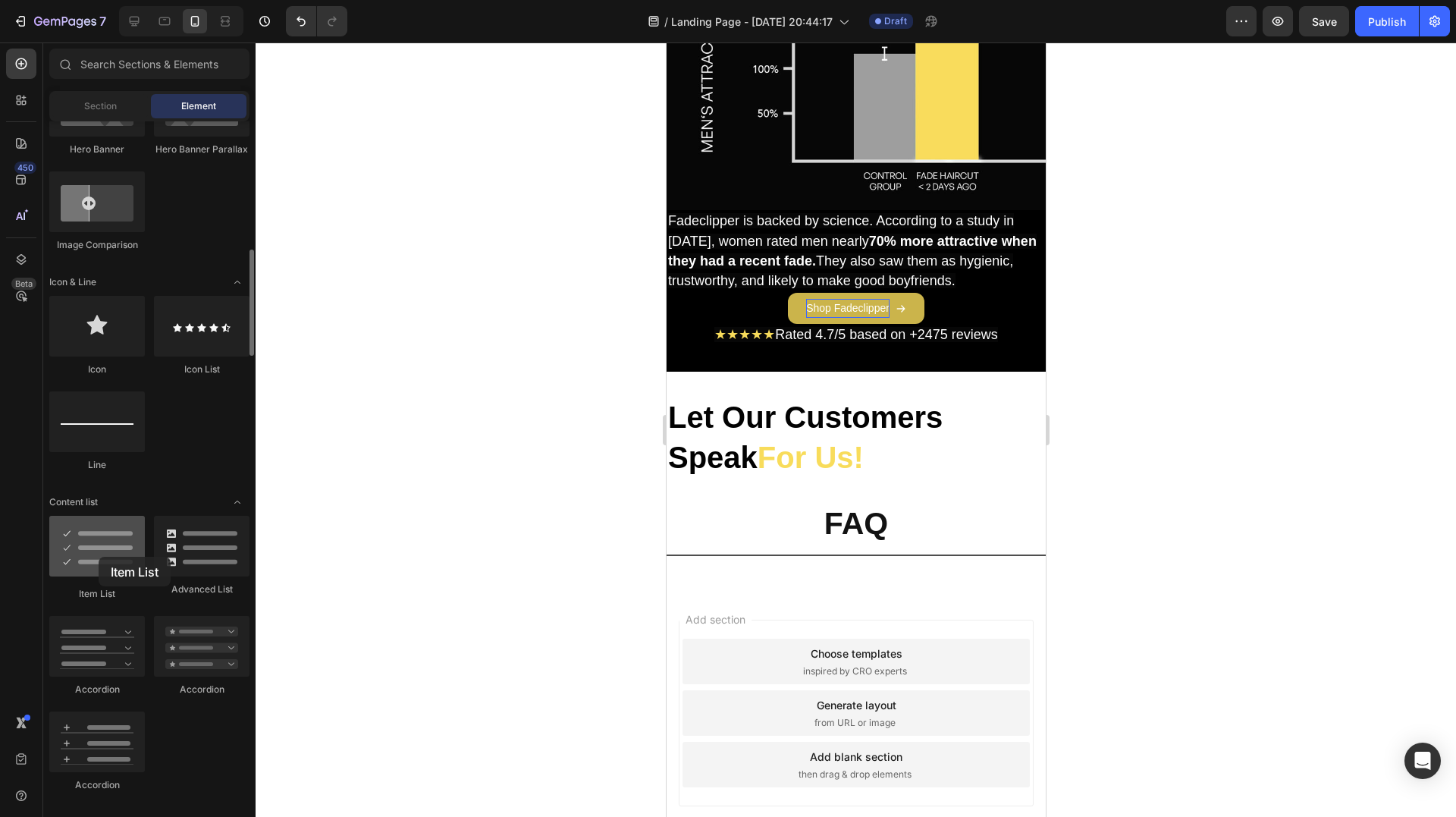
drag, startPoint x: 97, startPoint y: 570, endPoint x: 99, endPoint y: 557, distance: 13.2
click at [99, 557] on div at bounding box center [97, 546] width 96 height 60
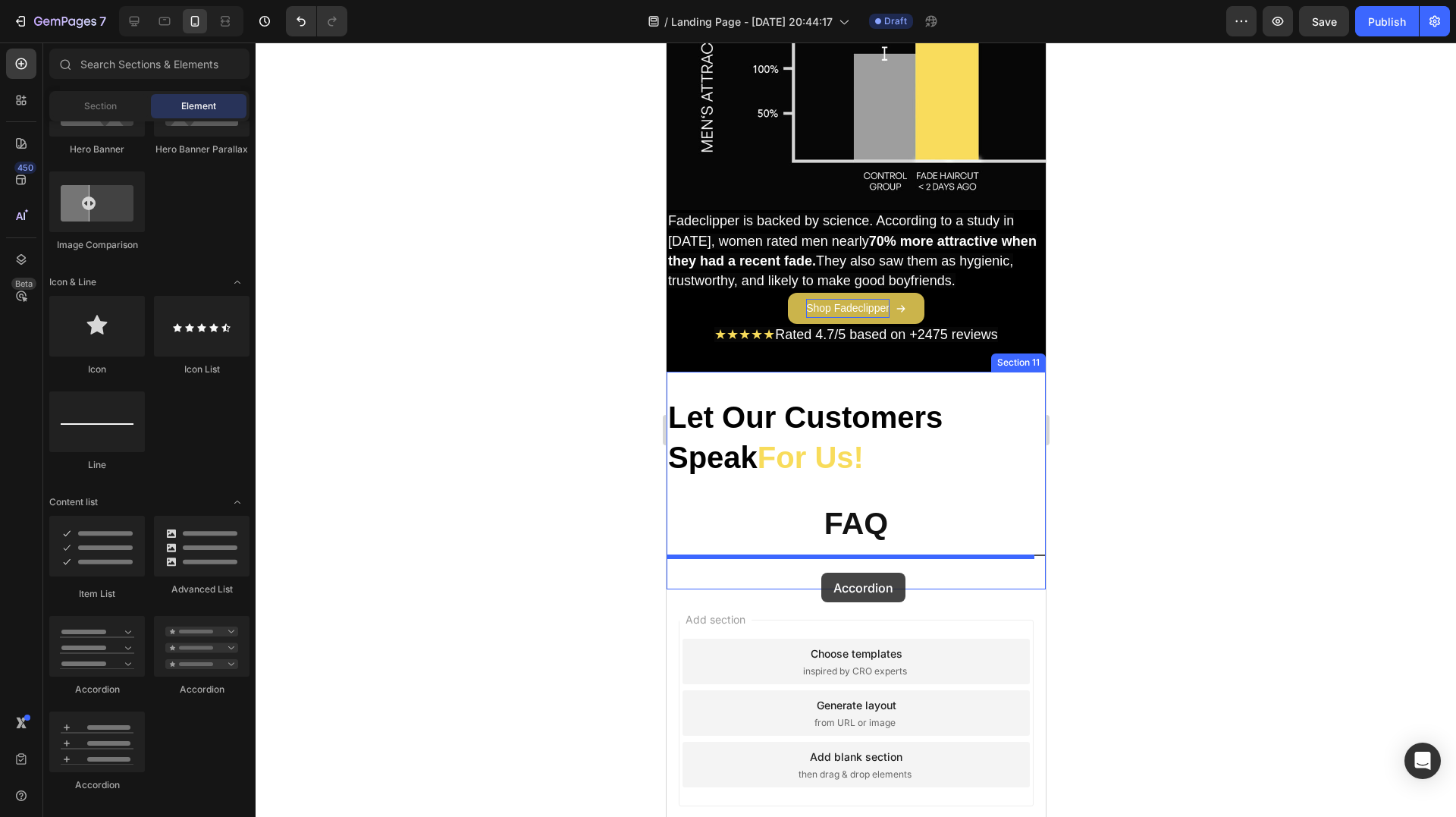
drag, startPoint x: 773, startPoint y: 696, endPoint x: 821, endPoint y: 572, distance: 133.0
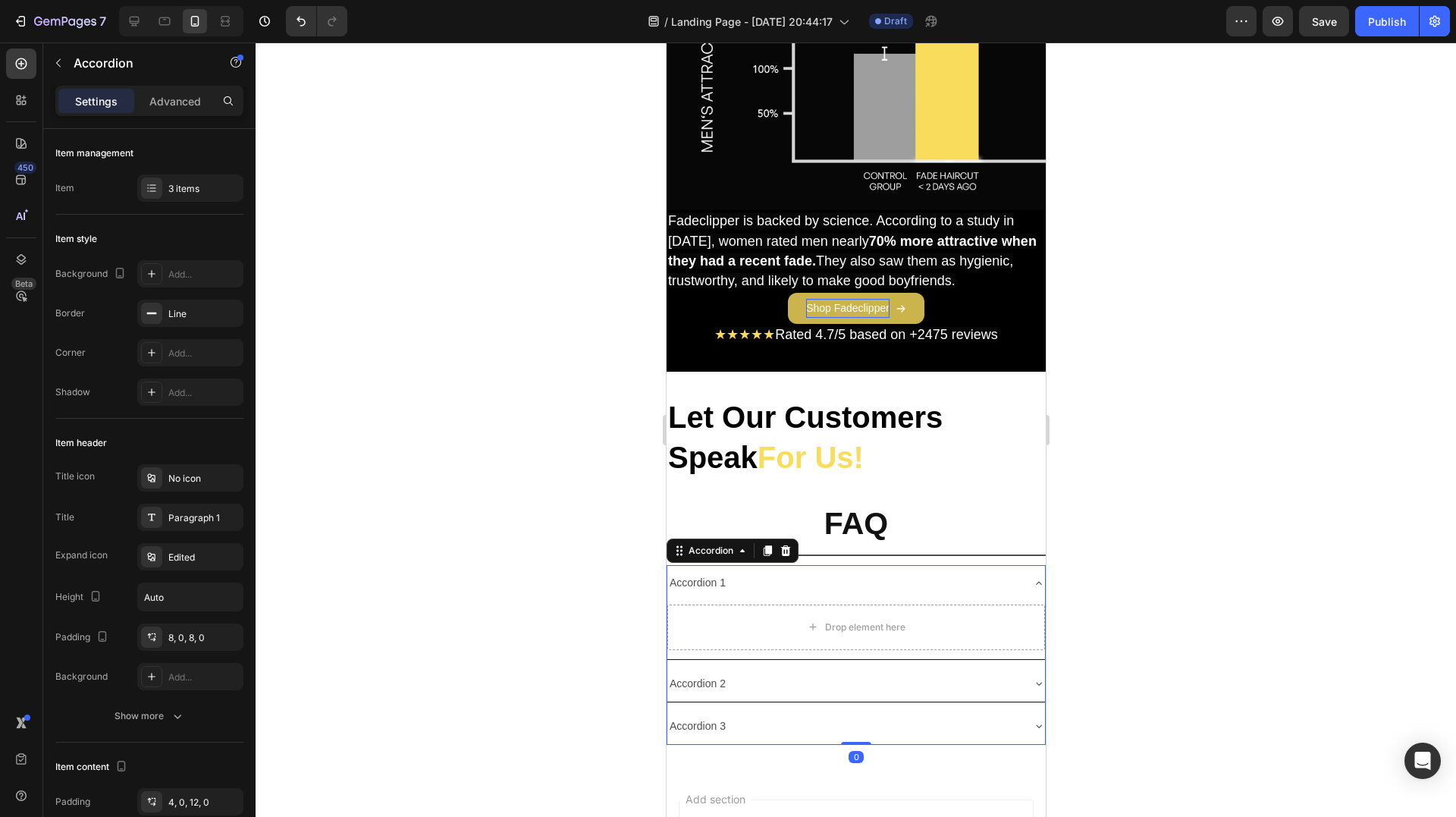
click at [969, 572] on div "Accordion 1" at bounding box center [843, 583] width 353 height 24
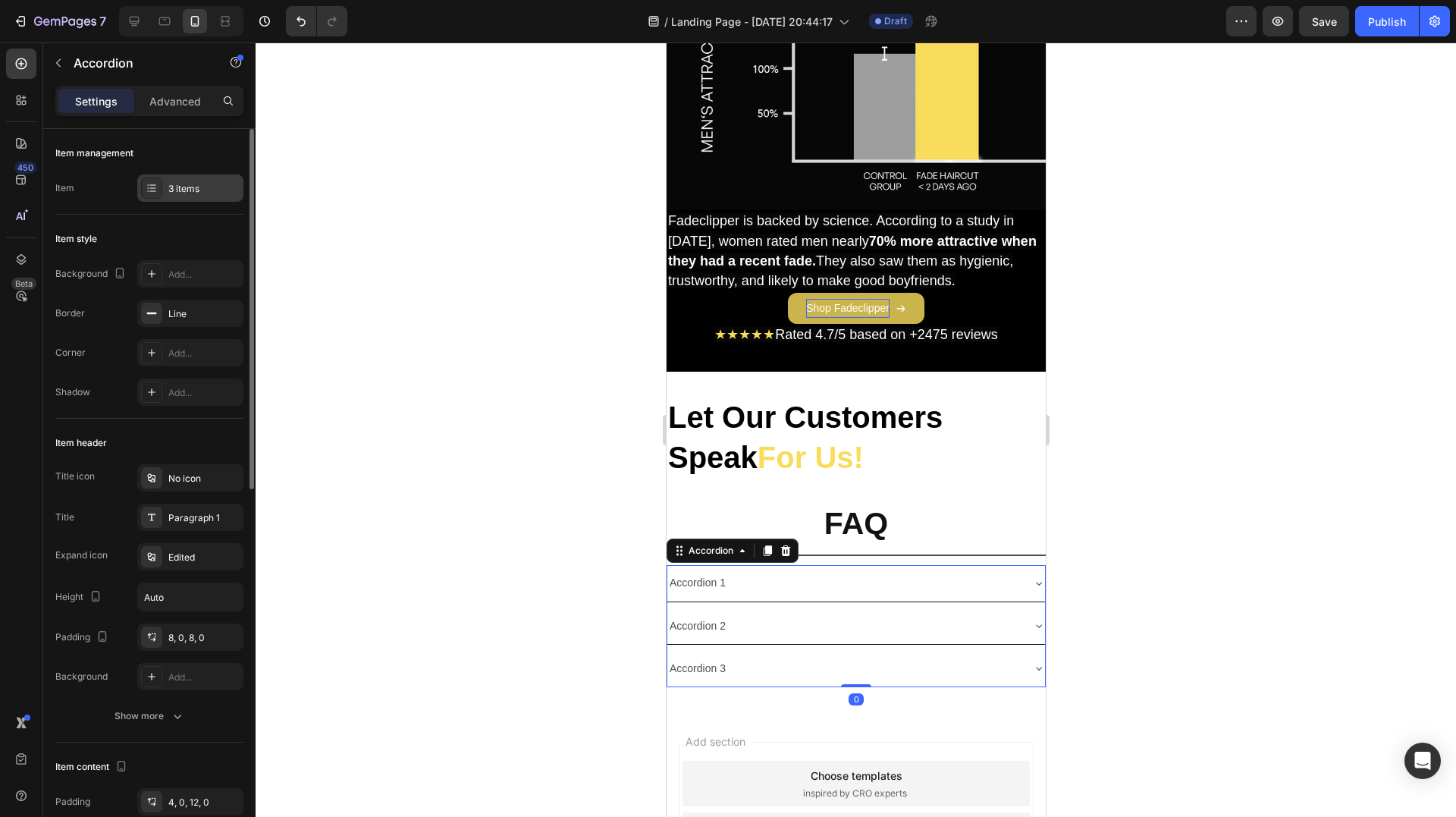
click at [179, 186] on div "3 items" at bounding box center [204, 188] width 71 height 14
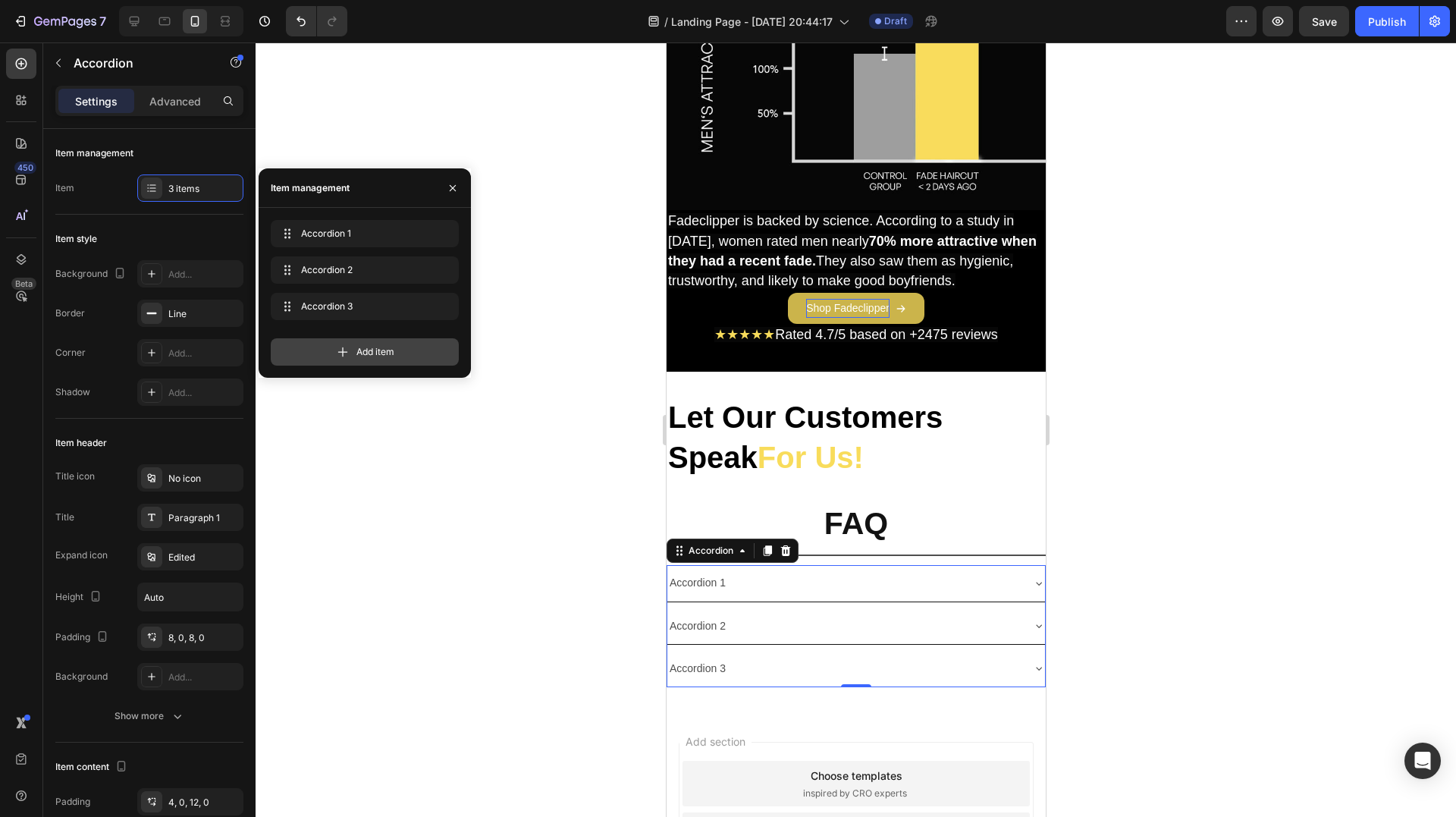
click at [354, 353] on div "Add item" at bounding box center [364, 352] width 188 height 28
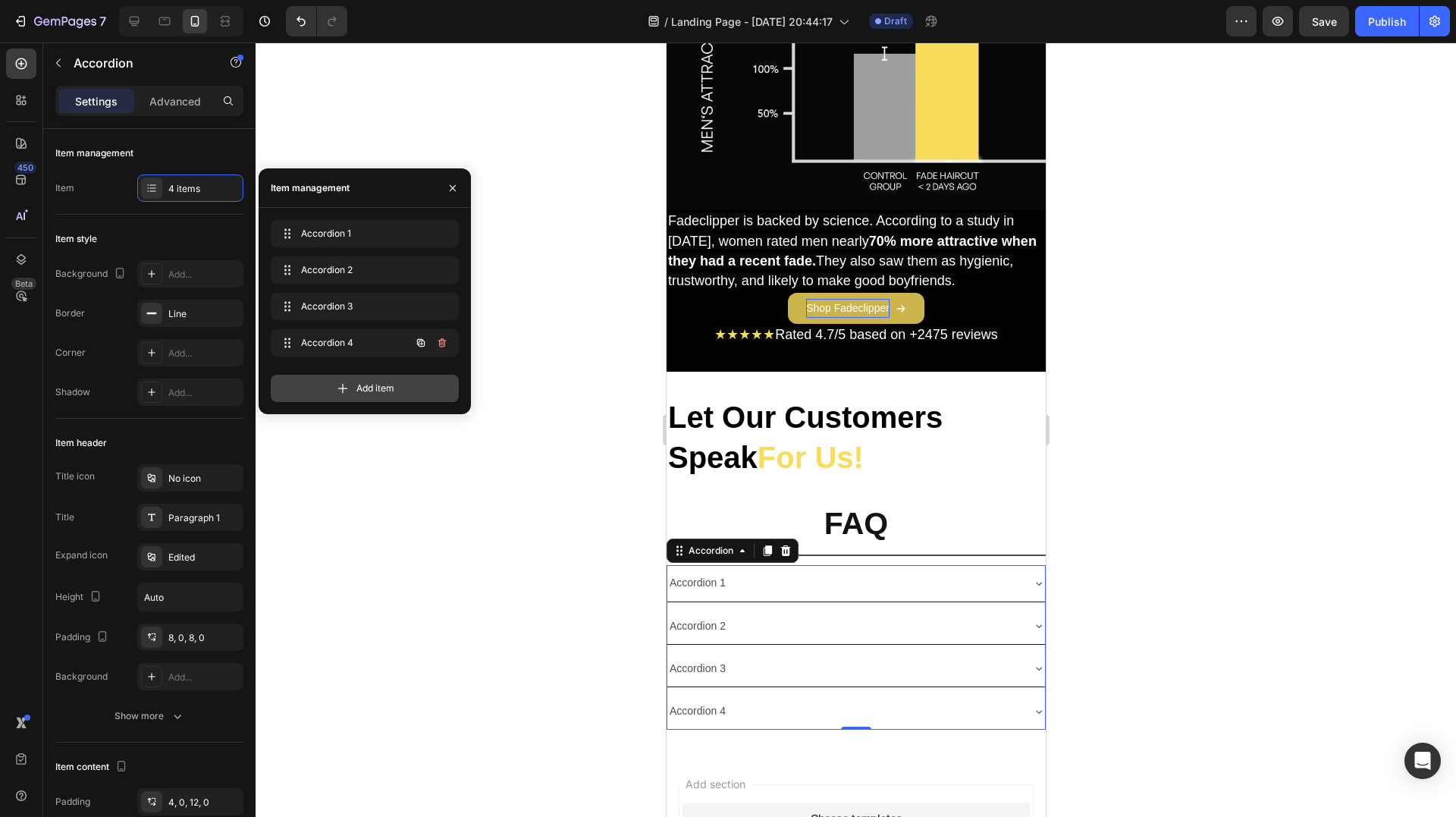
click at [354, 353] on div "Accordion 4 Accordion 4" at bounding box center [364, 343] width 188 height 28
click at [701, 578] on div "Accordion 1" at bounding box center [696, 583] width 60 height 24
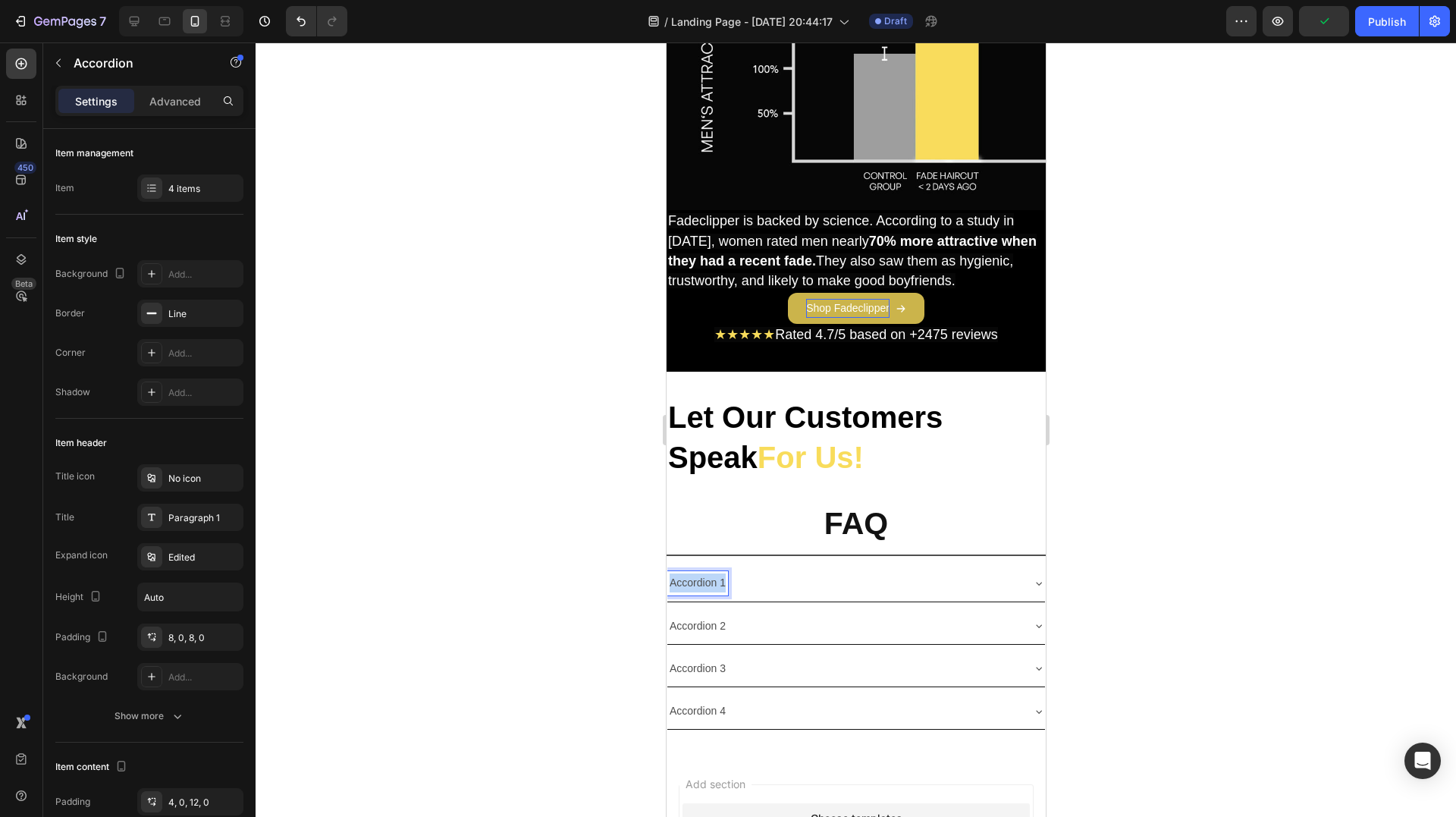
click at [701, 578] on p "Accordion 1" at bounding box center [696, 582] width 56 height 19
click at [756, 577] on strong "What is Fadeclipper?" at bounding box center [722, 582] width 107 height 12
click at [756, 576] on strong "What is Fadeclipper?" at bounding box center [722, 582] width 107 height 12
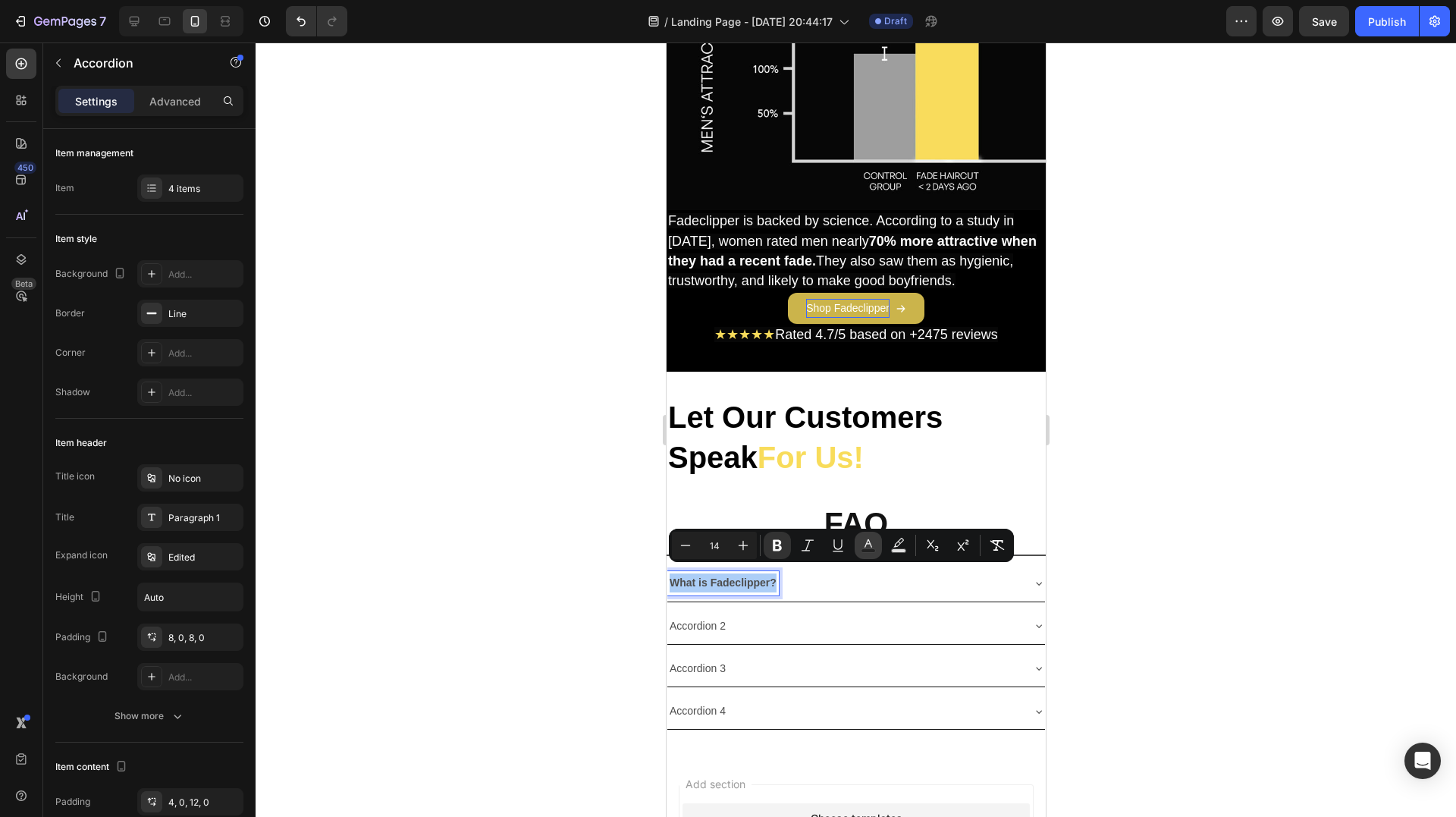
click at [864, 544] on icon "Editor contextual toolbar" at bounding box center [867, 545] width 15 height 15
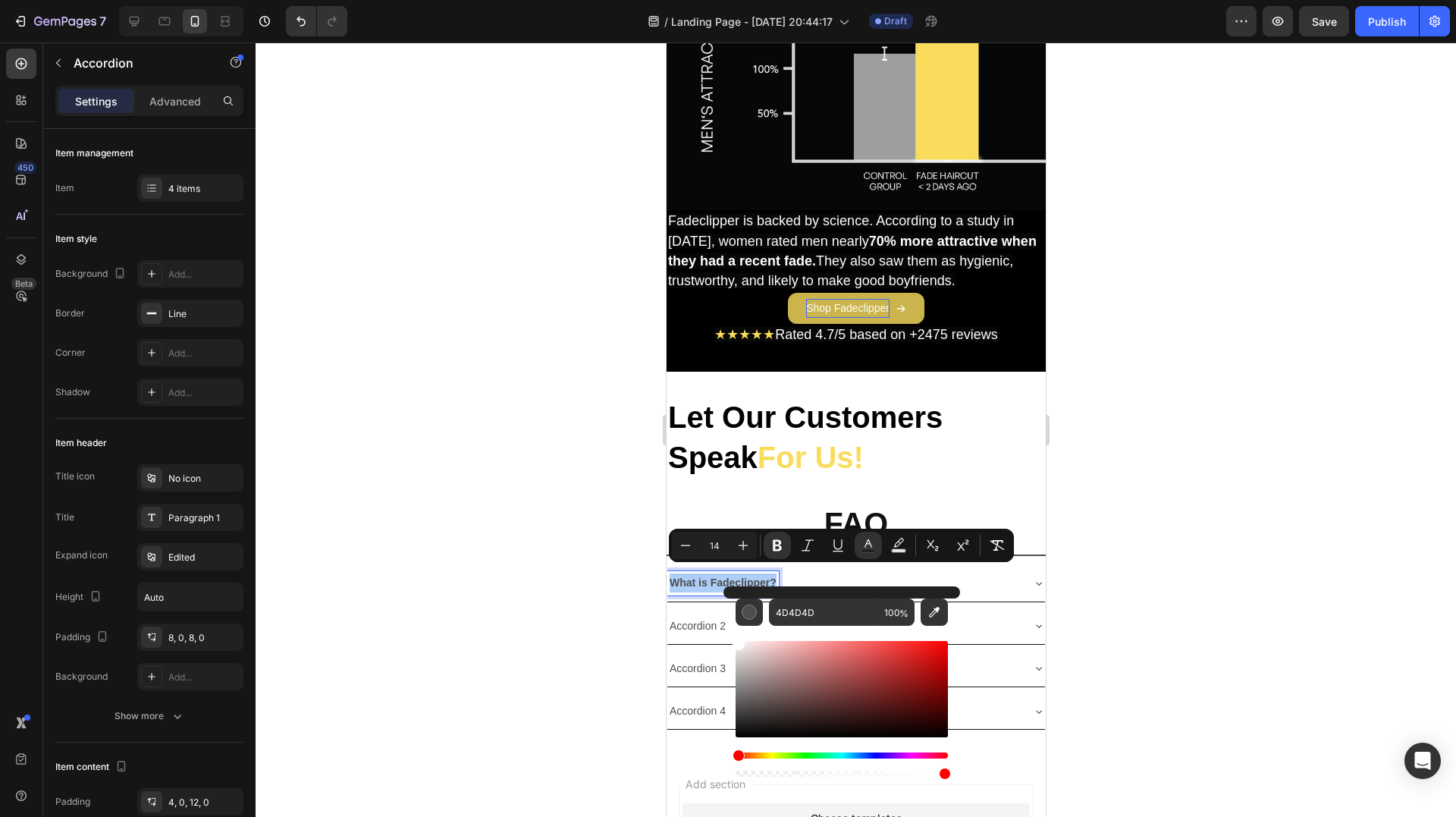
drag, startPoint x: 1415, startPoint y: 695, endPoint x: 721, endPoint y: 608, distance: 699.4
drag, startPoint x: 1421, startPoint y: 703, endPoint x: 712, endPoint y: 749, distance: 710.5
type input "232323"
click at [558, 640] on div at bounding box center [855, 429] width 1201 height 775
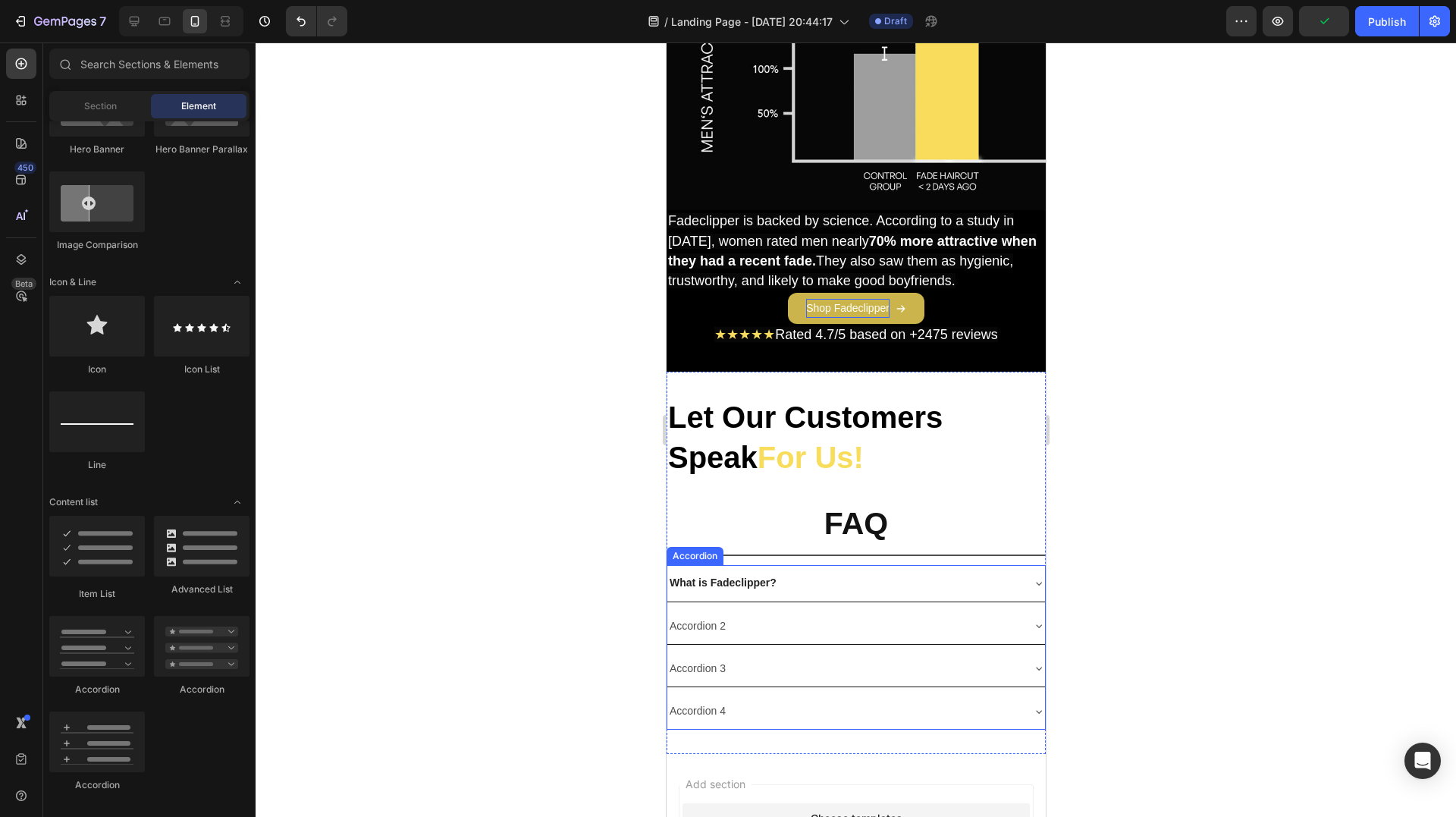
click at [705, 622] on p "Accordion 2" at bounding box center [696, 626] width 56 height 19
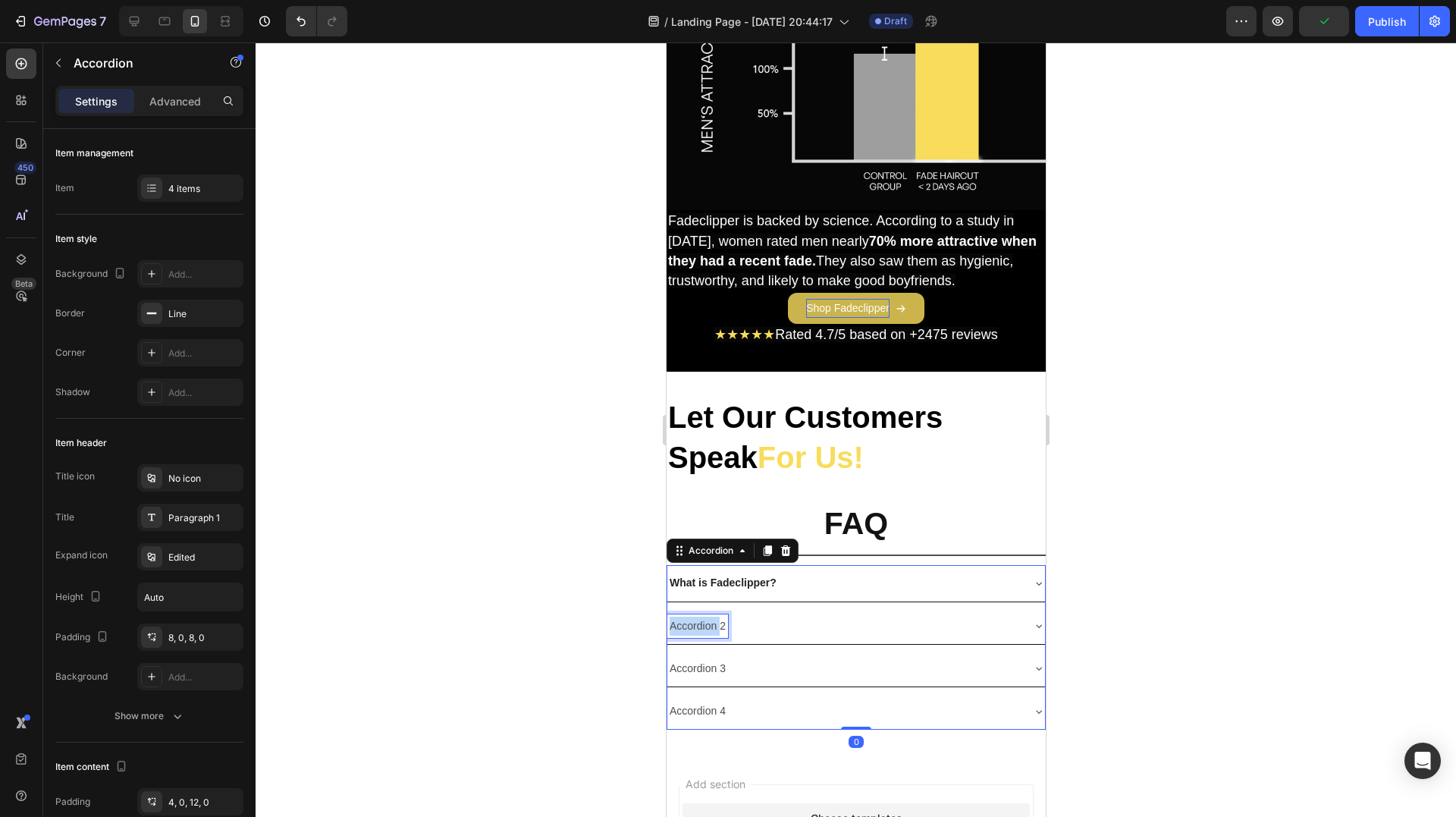
click at [702, 623] on p "Accordion 2" at bounding box center [696, 626] width 56 height 19
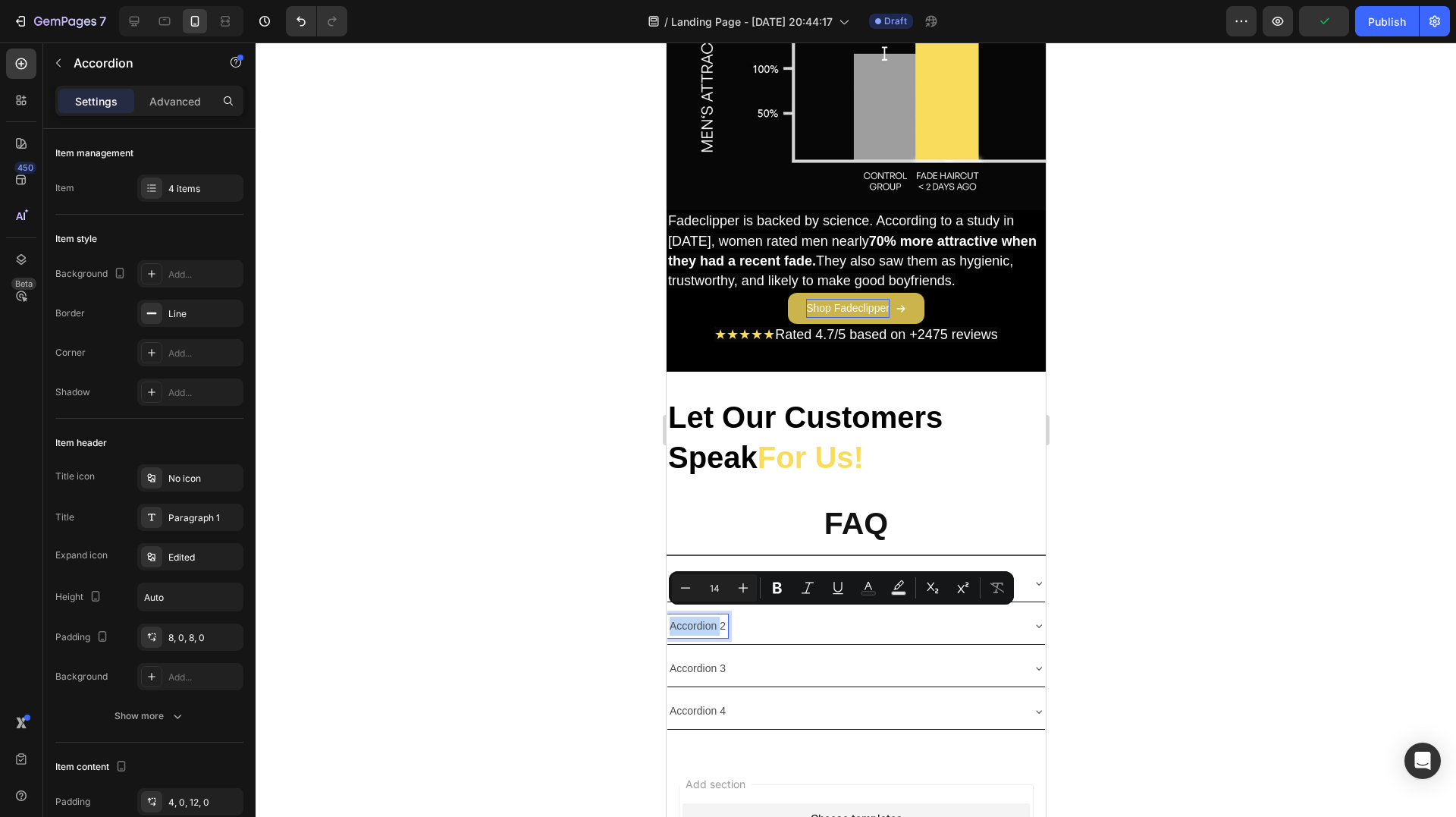
click at [700, 618] on p "Accordion 2" at bounding box center [696, 626] width 56 height 19
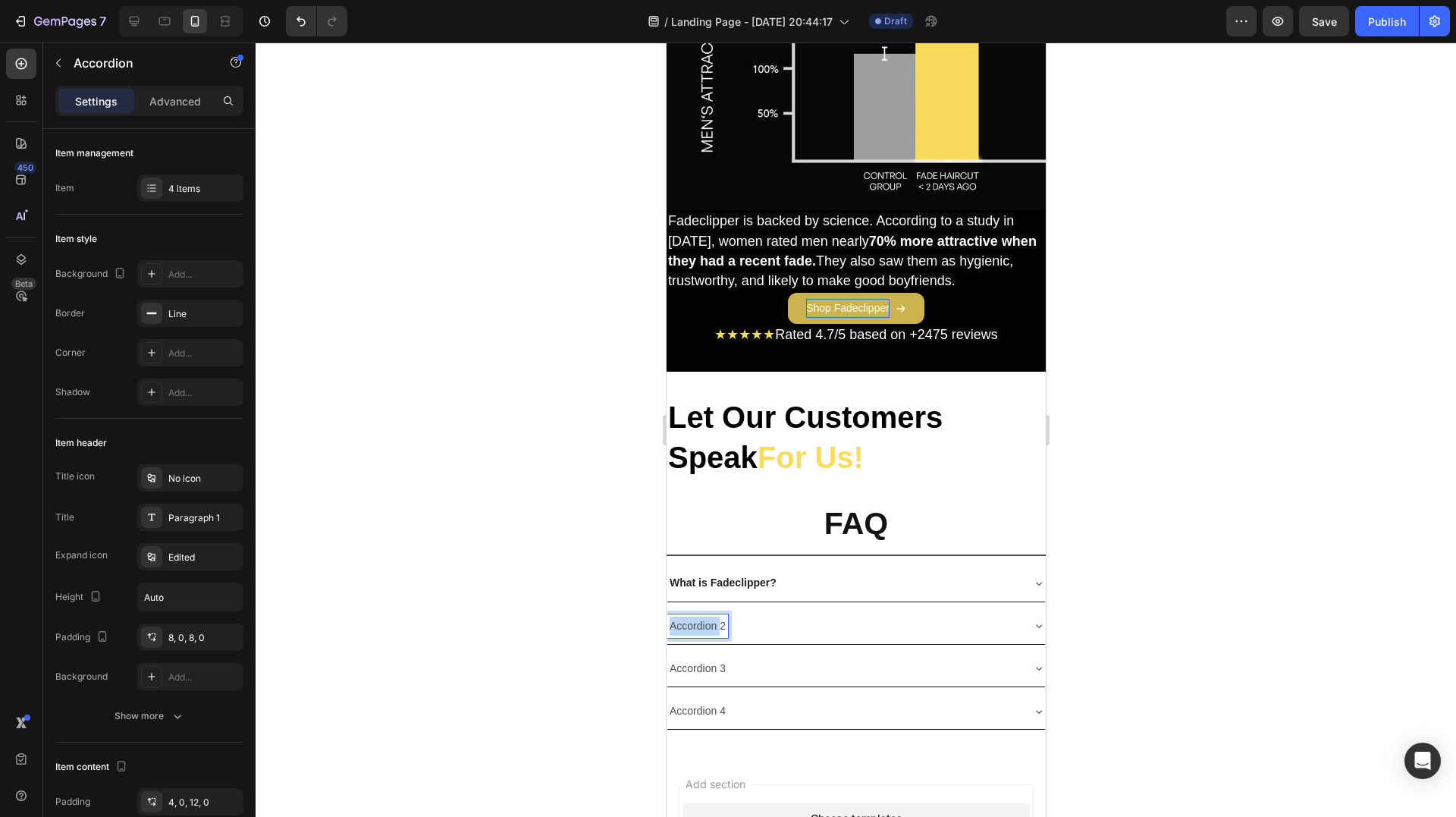
click at [700, 618] on p "Accordion 2" at bounding box center [696, 626] width 56 height 19
click at [733, 620] on strong "How does warranty work?" at bounding box center [734, 626] width 131 height 12
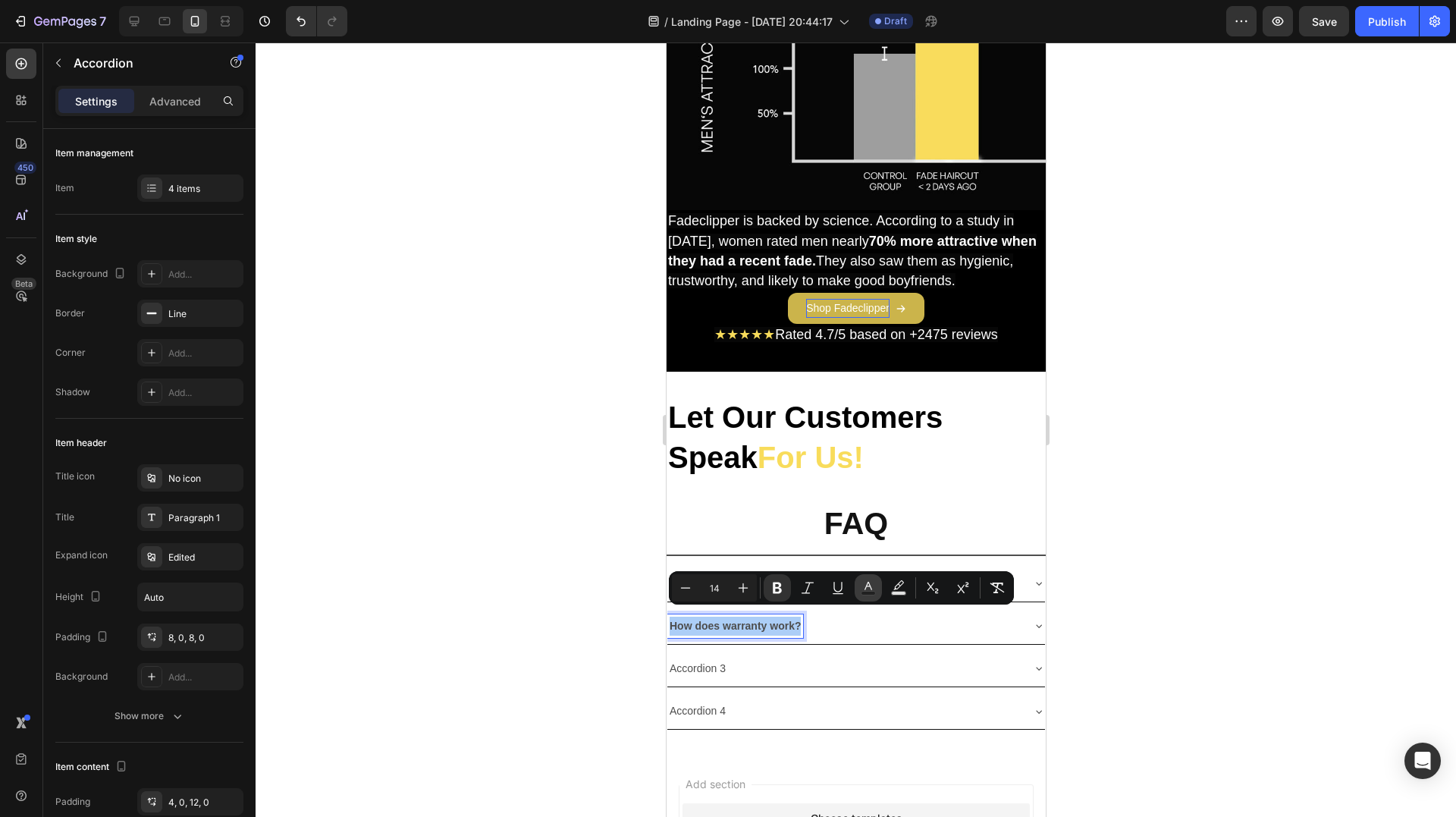
click at [857, 588] on button "Text Color" at bounding box center [868, 588] width 28 height 28
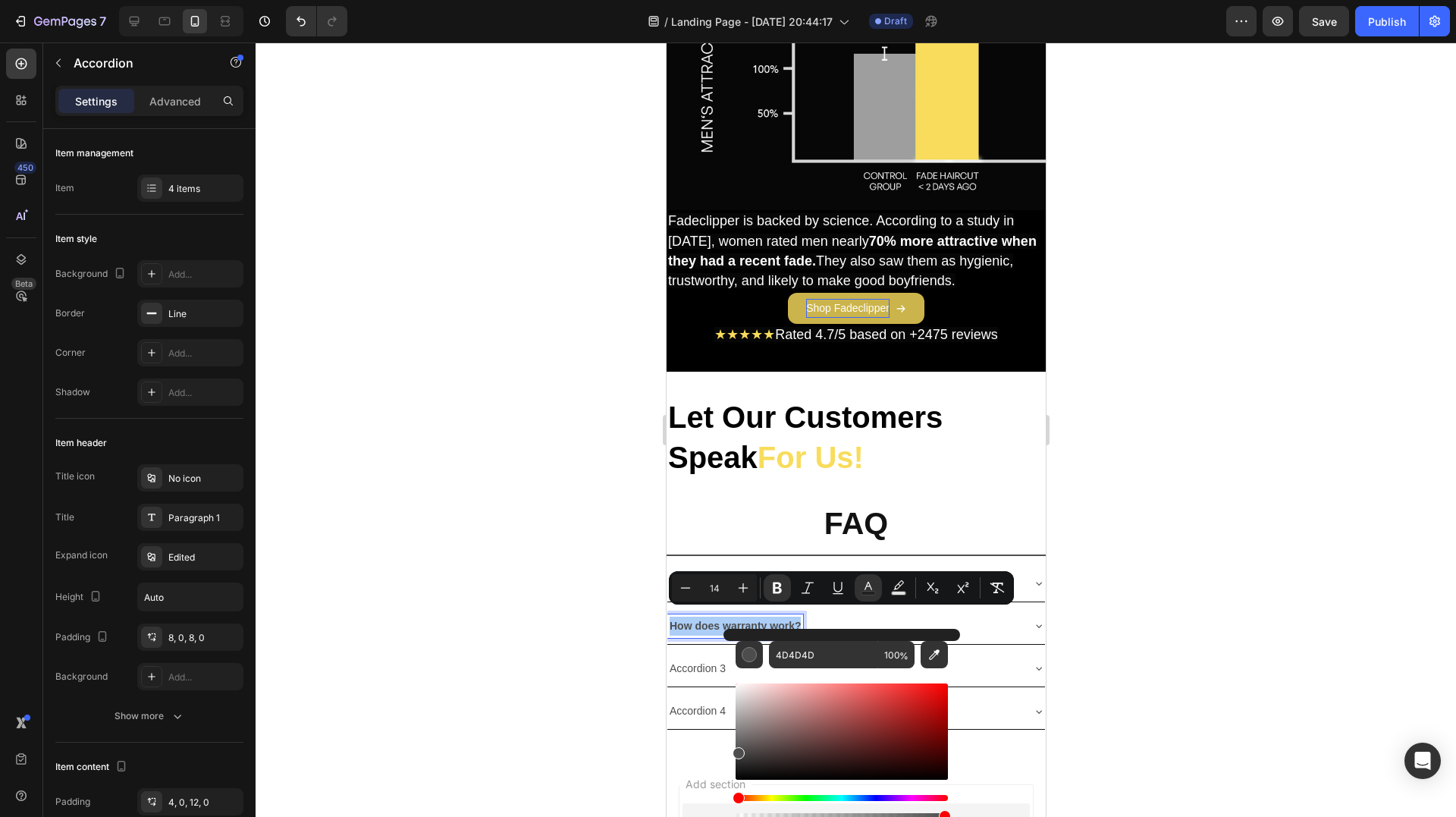
drag, startPoint x: 1431, startPoint y: 801, endPoint x: 704, endPoint y: 799, distance: 727.0
type input "000000"
click at [692, 661] on p "Accordion 3" at bounding box center [696, 668] width 56 height 19
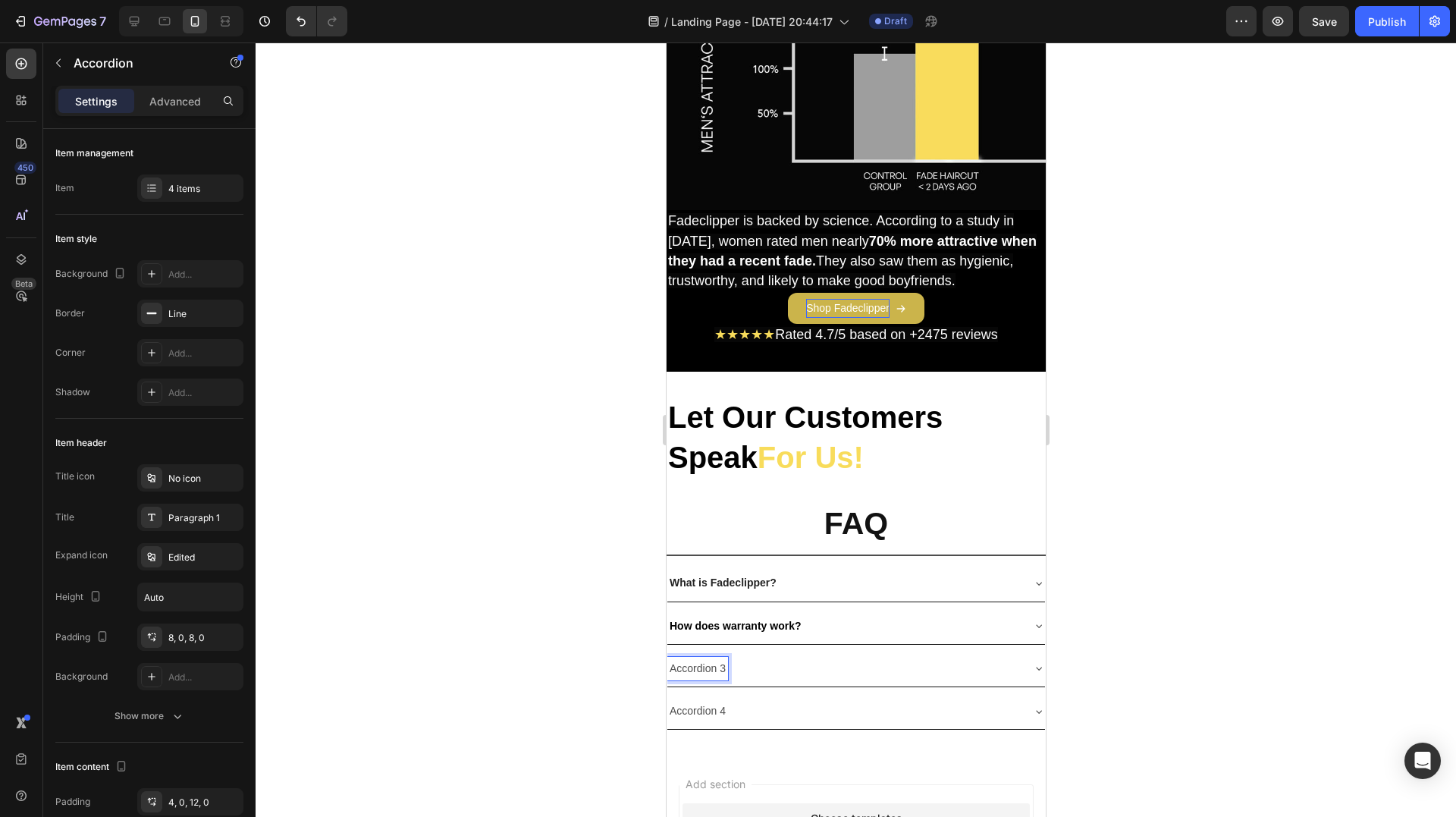
click at [689, 659] on p "Accordion 3" at bounding box center [696, 668] width 56 height 19
click at [759, 662] on strong "How long is the battery life" at bounding box center [736, 668] width 135 height 12
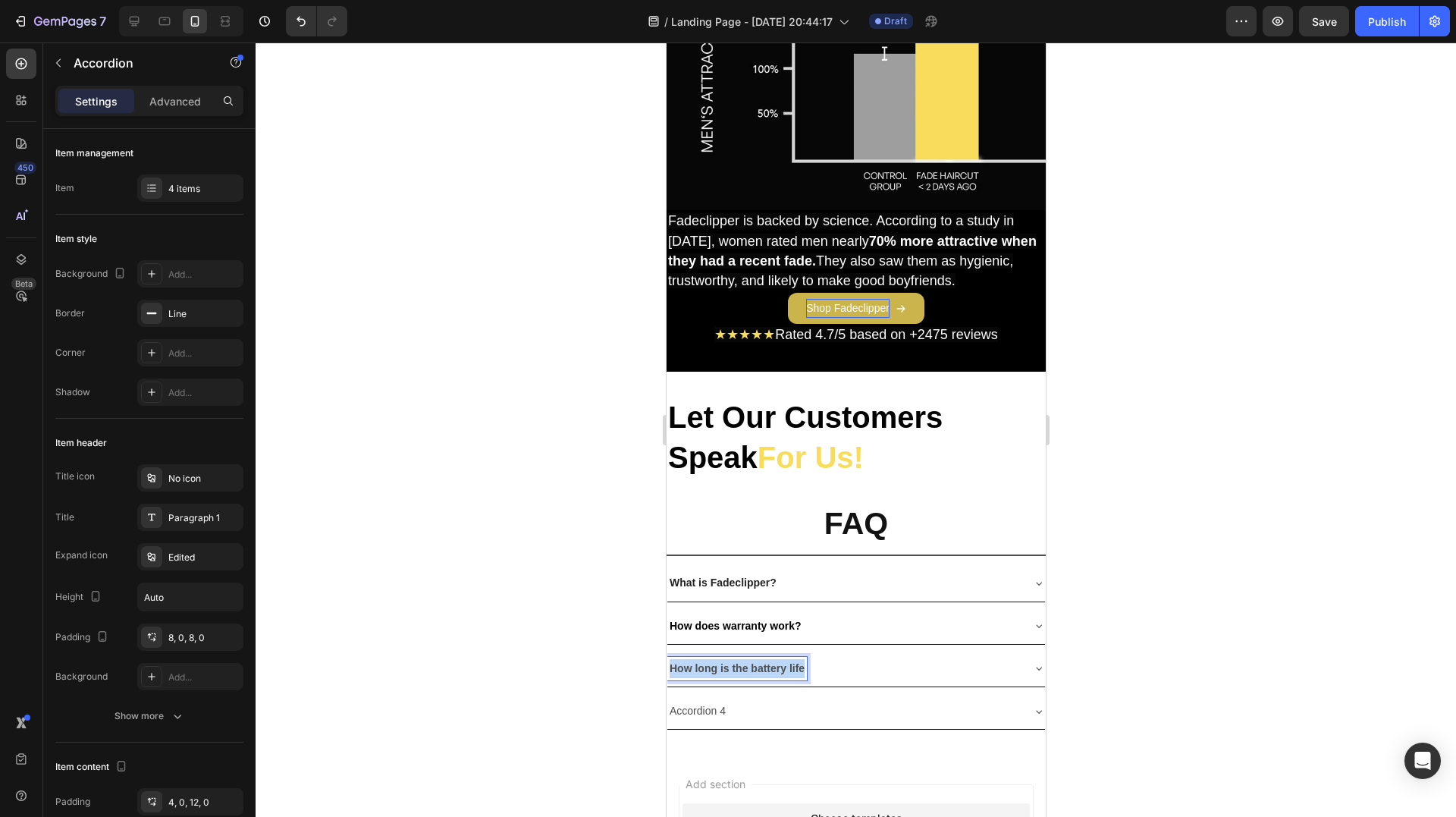
click at [759, 662] on strong "How long is the battery life" at bounding box center [736, 668] width 135 height 12
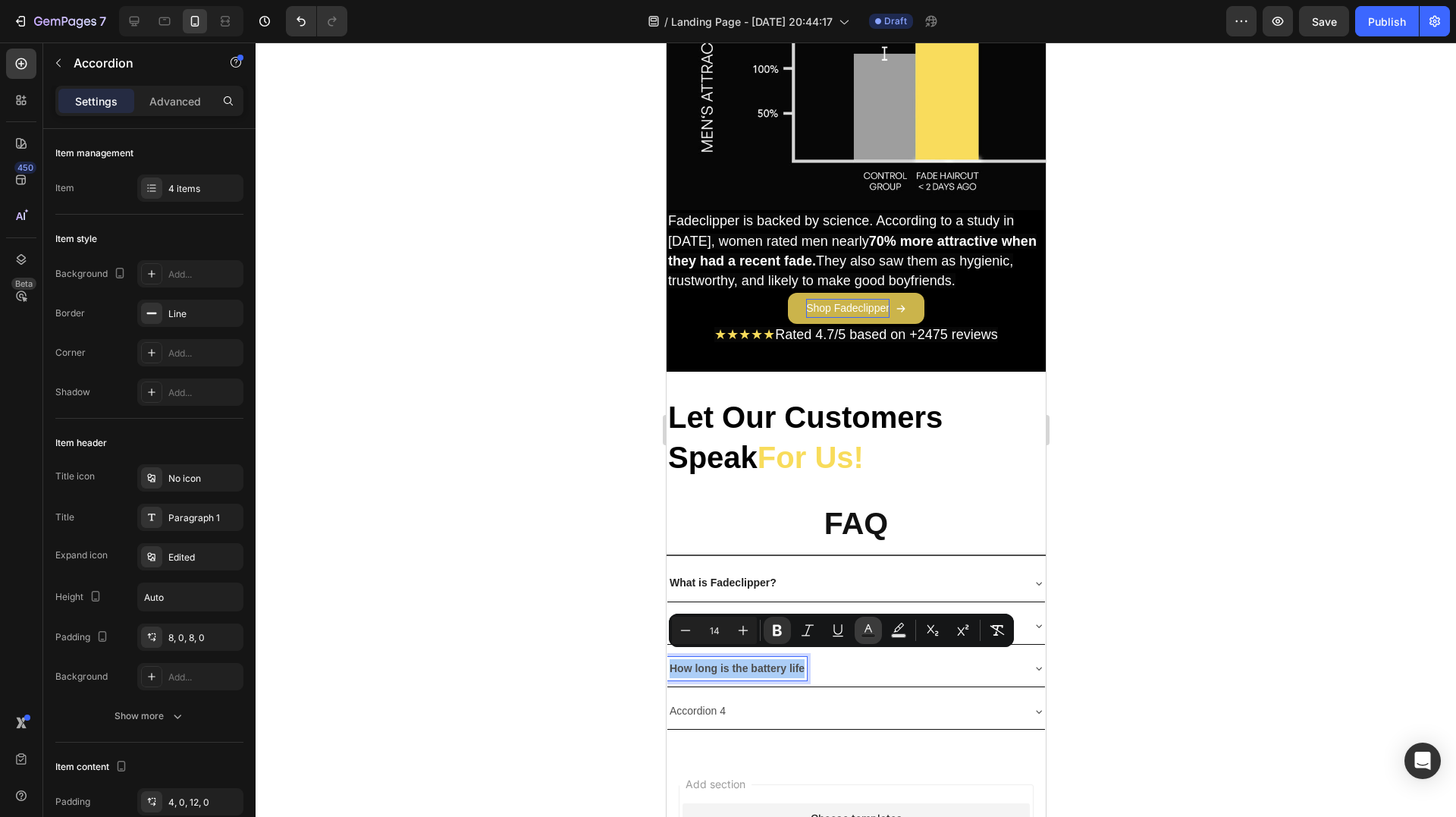
click at [871, 631] on icon "Editor contextual toolbar" at bounding box center [868, 629] width 8 height 8
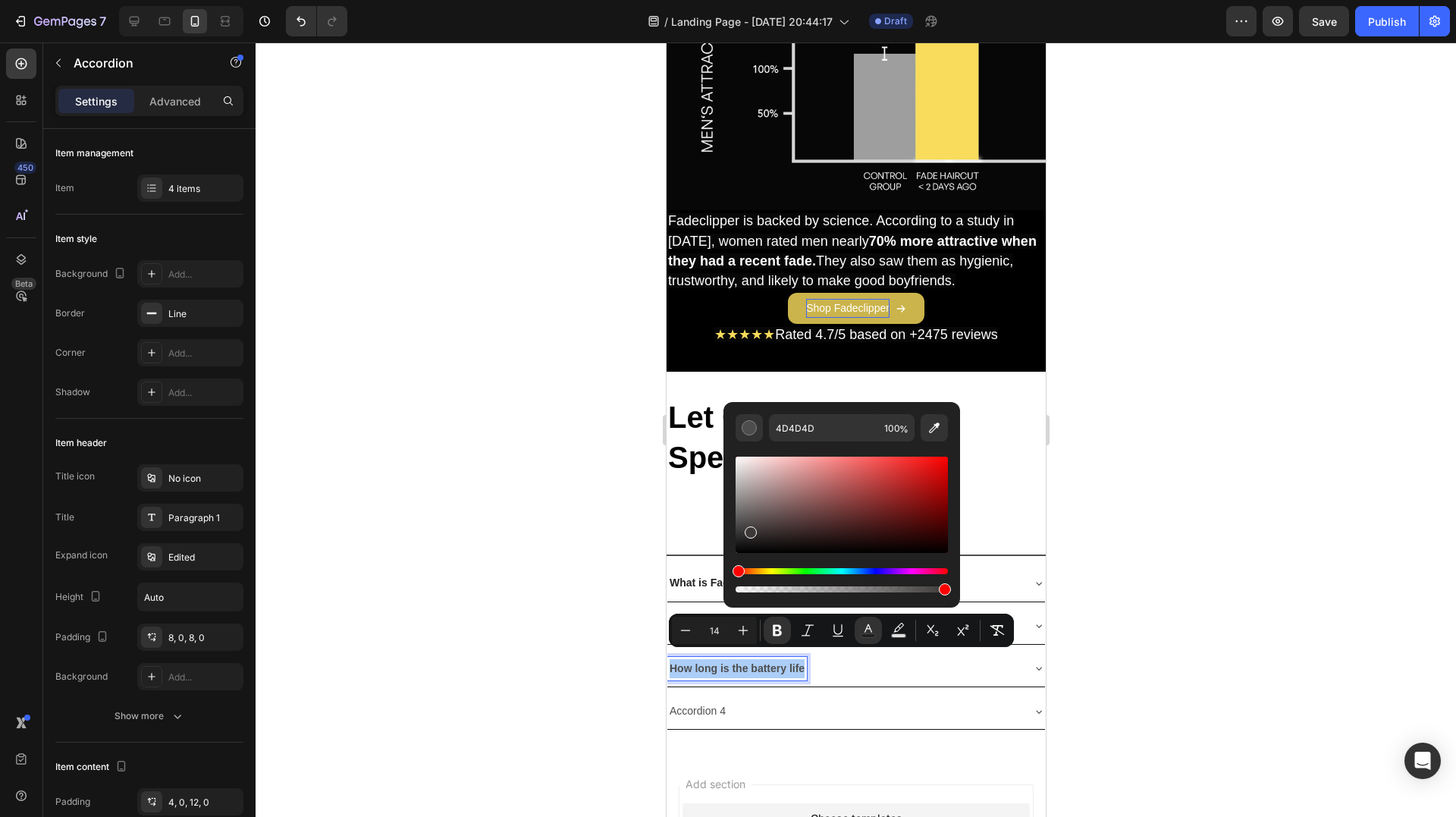
drag, startPoint x: 749, startPoint y: 530, endPoint x: 730, endPoint y: 578, distance: 51.6
click at [730, 578] on div "4D4D4D 100 %" at bounding box center [841, 498] width 237 height 193
type input "000000"
click at [686, 702] on p "Accordion 4" at bounding box center [696, 710] width 56 height 19
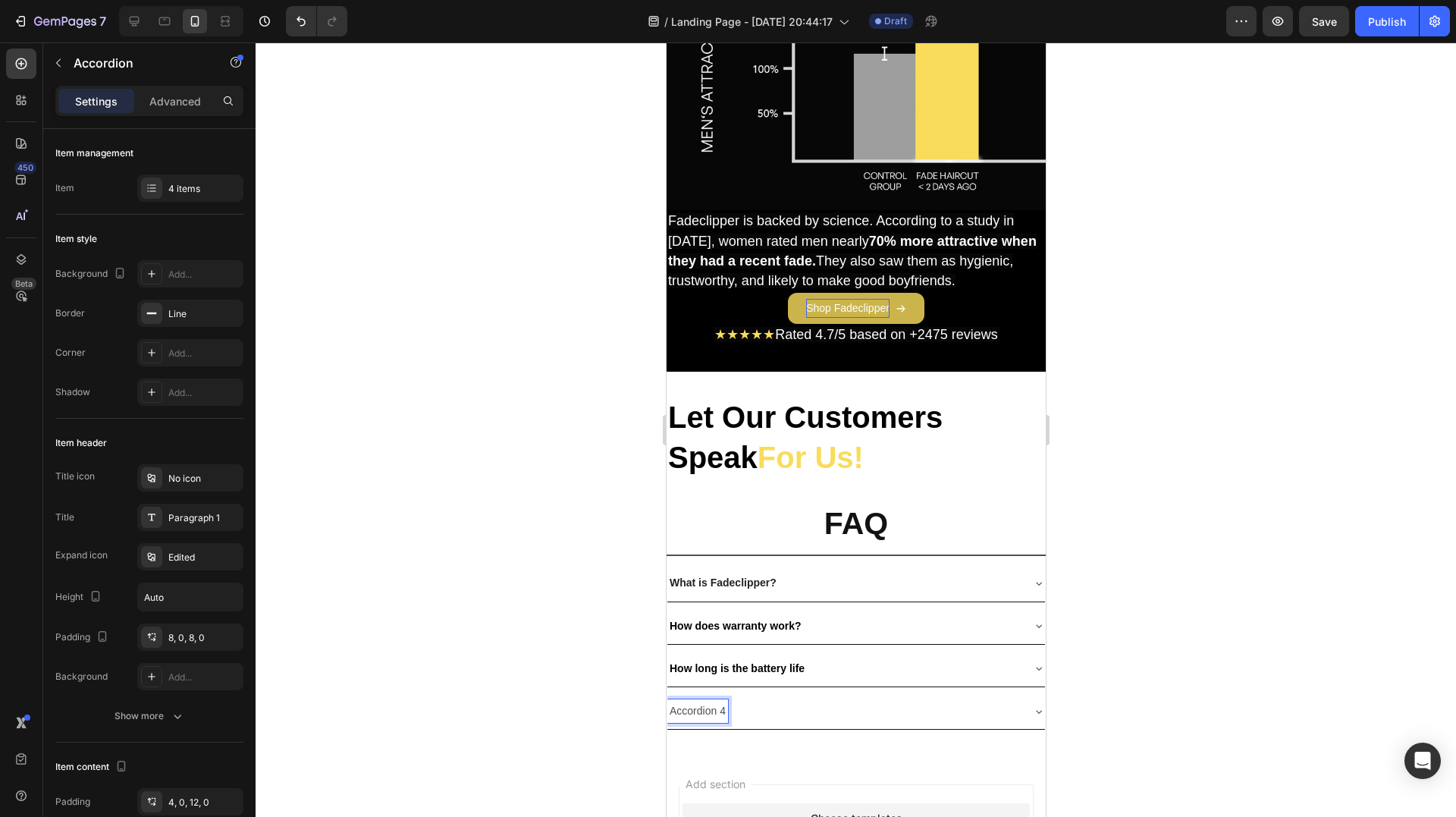
click at [699, 702] on p "Accordion 4" at bounding box center [696, 710] width 56 height 19
click at [765, 705] on strong "Does it work with my hair type?" at bounding box center [748, 710] width 159 height 12
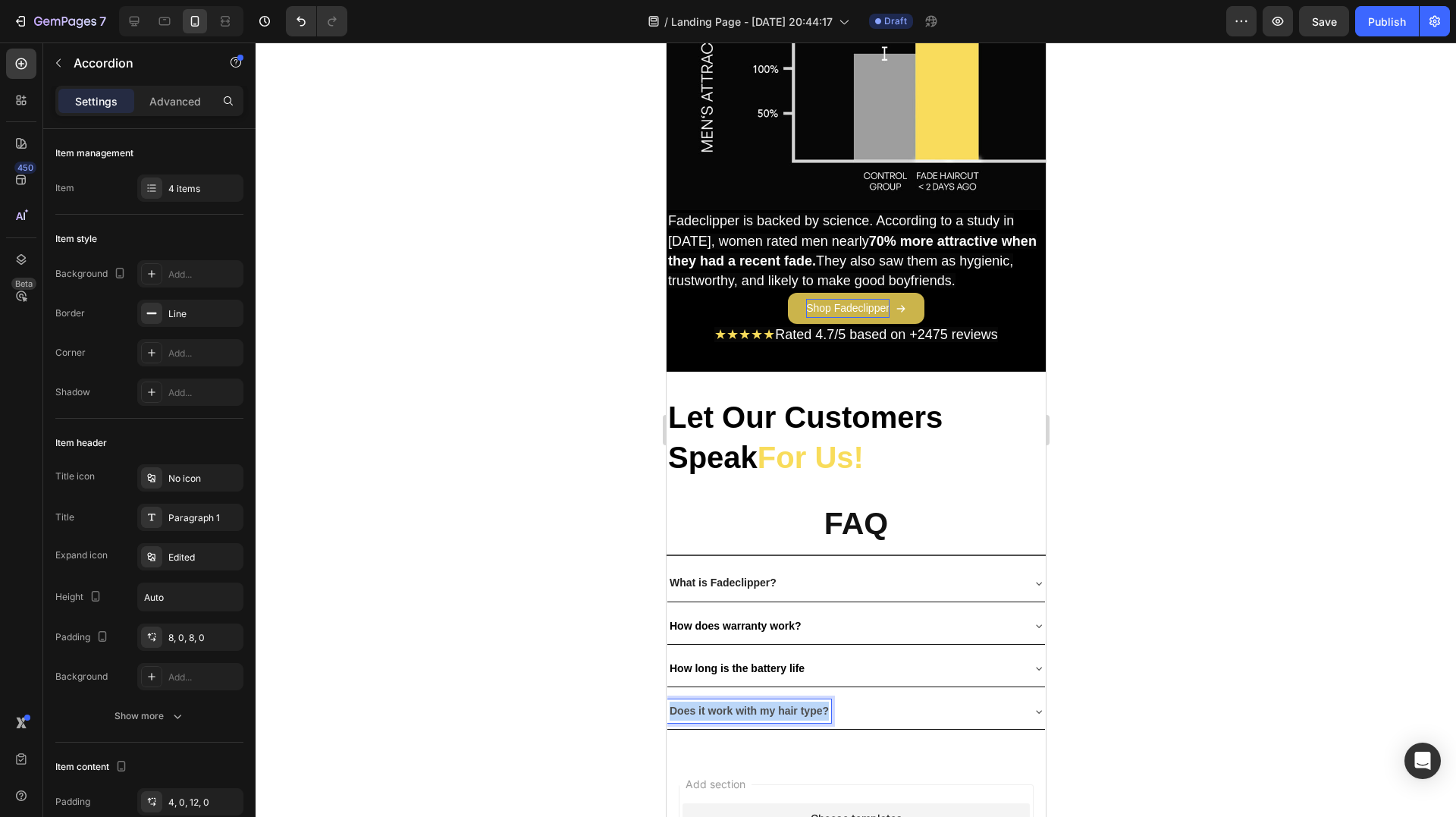
click at [765, 705] on strong "Does it work with my hair type?" at bounding box center [748, 710] width 159 height 12
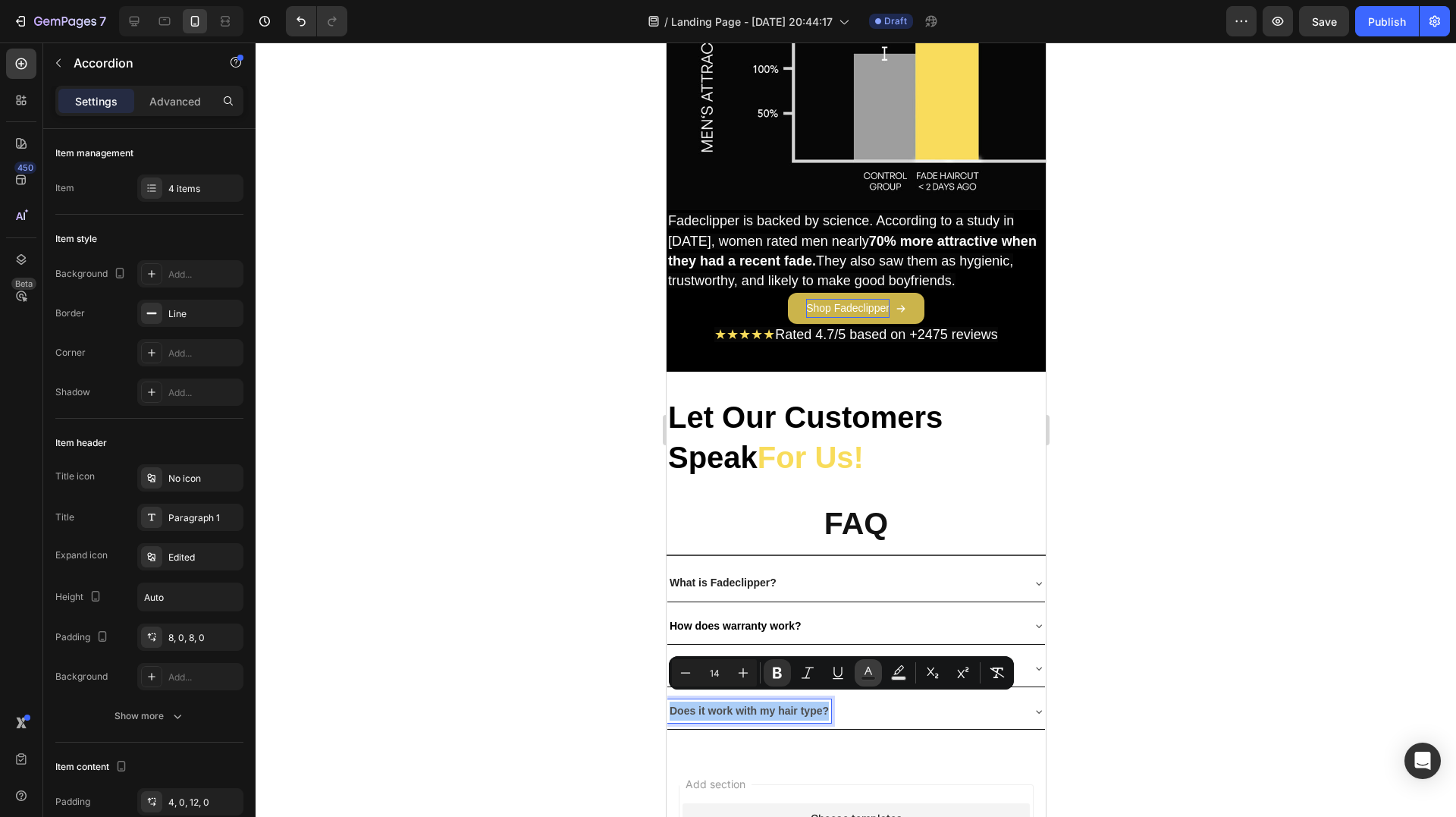
drag, startPoint x: 878, startPoint y: 671, endPoint x: 870, endPoint y: 673, distance: 8.2
click at [878, 670] on button "Text Color" at bounding box center [868, 673] width 28 height 28
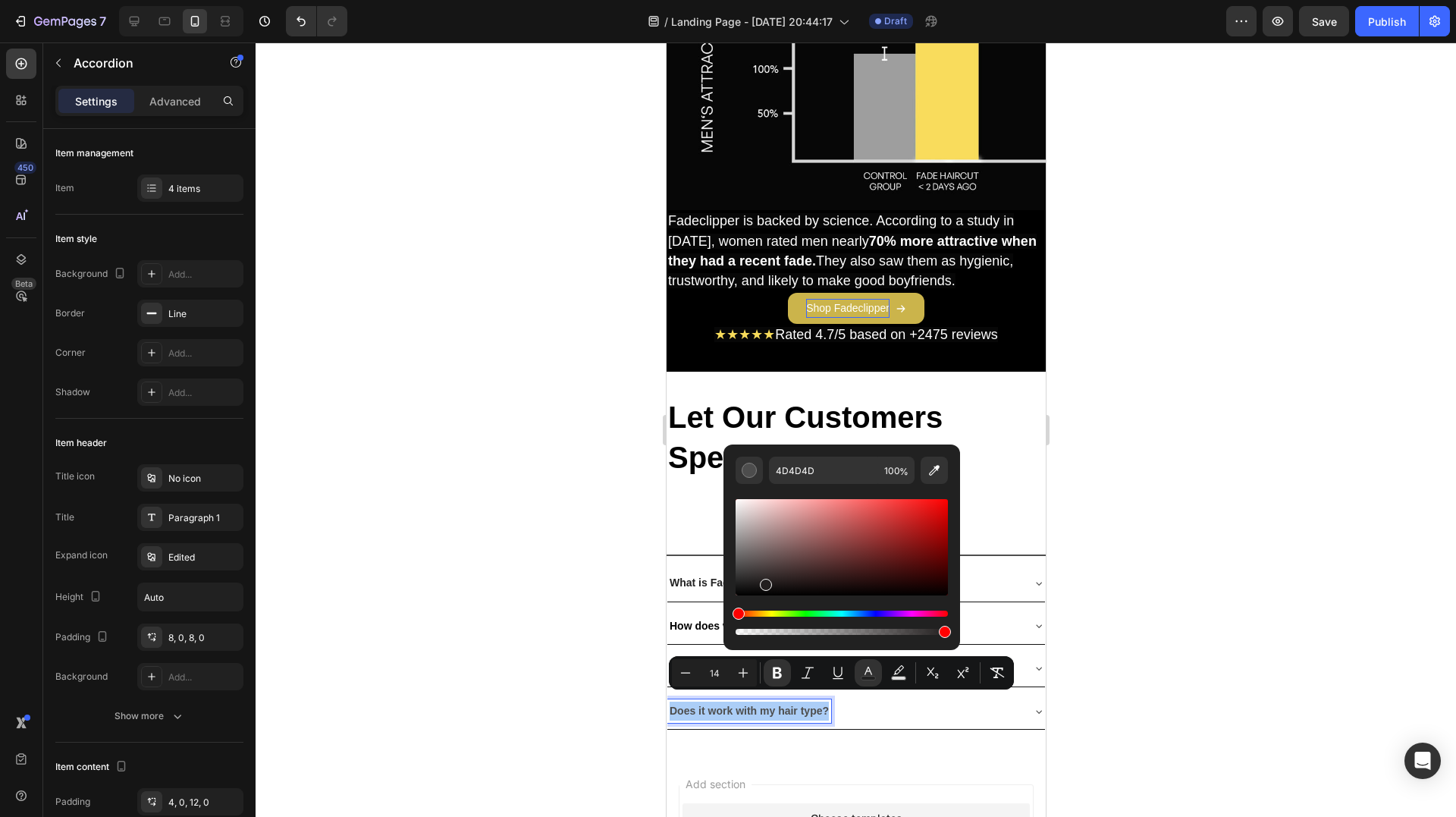
drag, startPoint x: 1438, startPoint y: 616, endPoint x: 706, endPoint y: 609, distance: 732.0
type input "000000"
click at [199, 186] on div "4 items" at bounding box center [204, 188] width 71 height 14
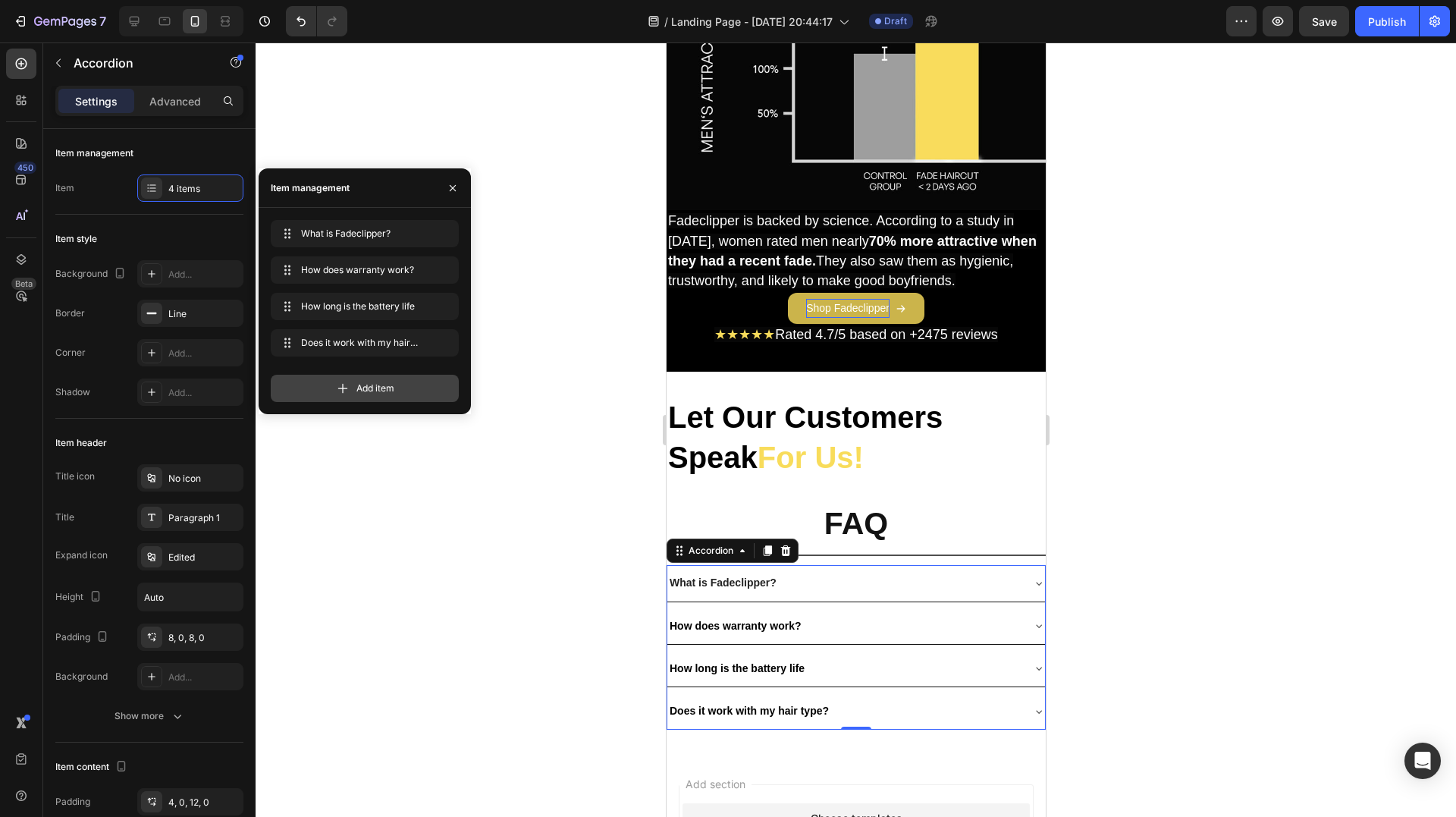
click at [372, 393] on span "Add item" at bounding box center [375, 389] width 37 height 14
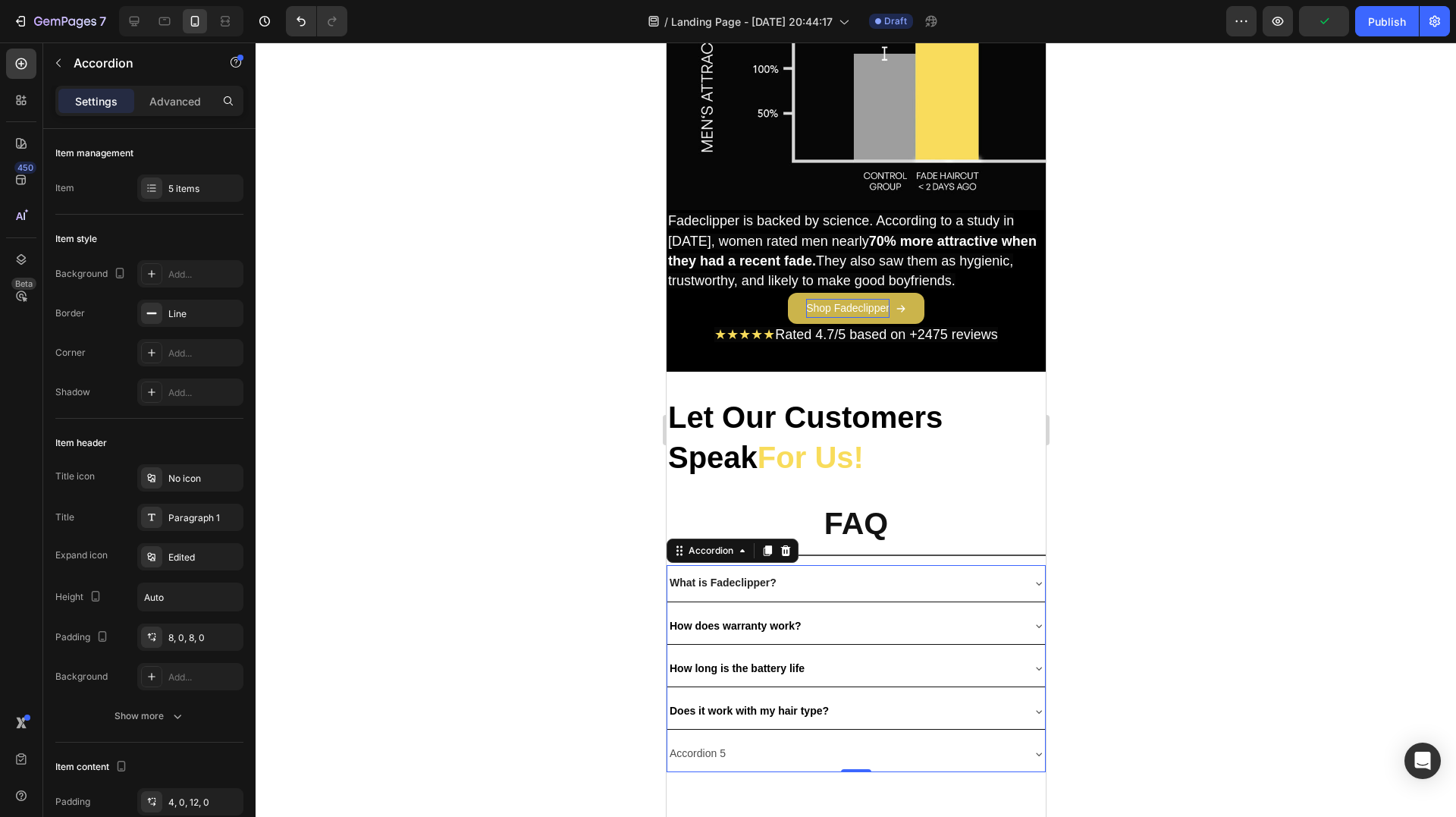
click at [688, 744] on p "Accordion 5" at bounding box center [696, 753] width 56 height 19
click at [693, 744] on p "Accordion 5" at bounding box center [696, 753] width 56 height 19
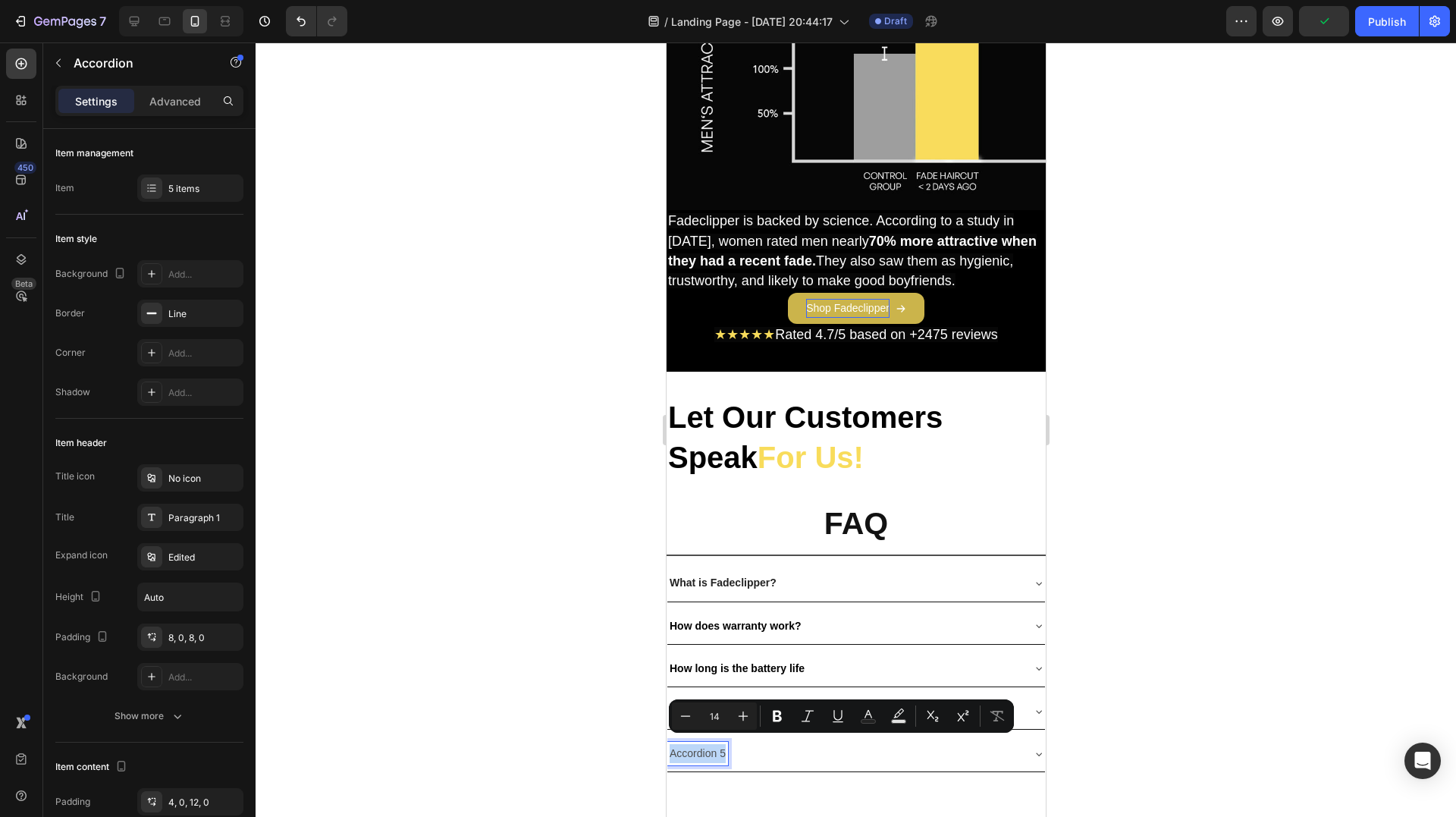
click at [693, 744] on p "Accordion 5" at bounding box center [696, 753] width 56 height 19
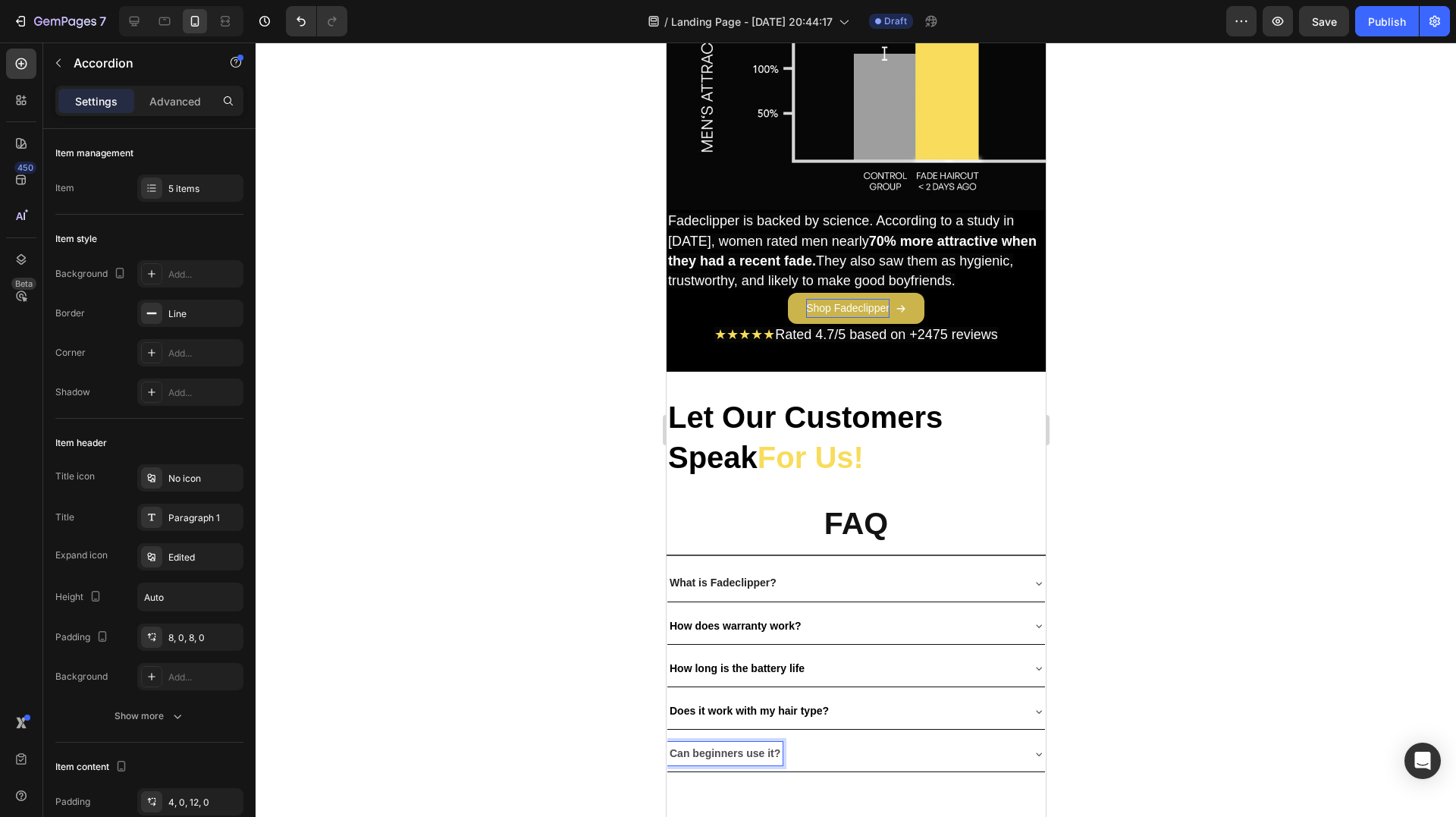
click at [745, 747] on strong "Can beginners use it?" at bounding box center [724, 753] width 110 height 12
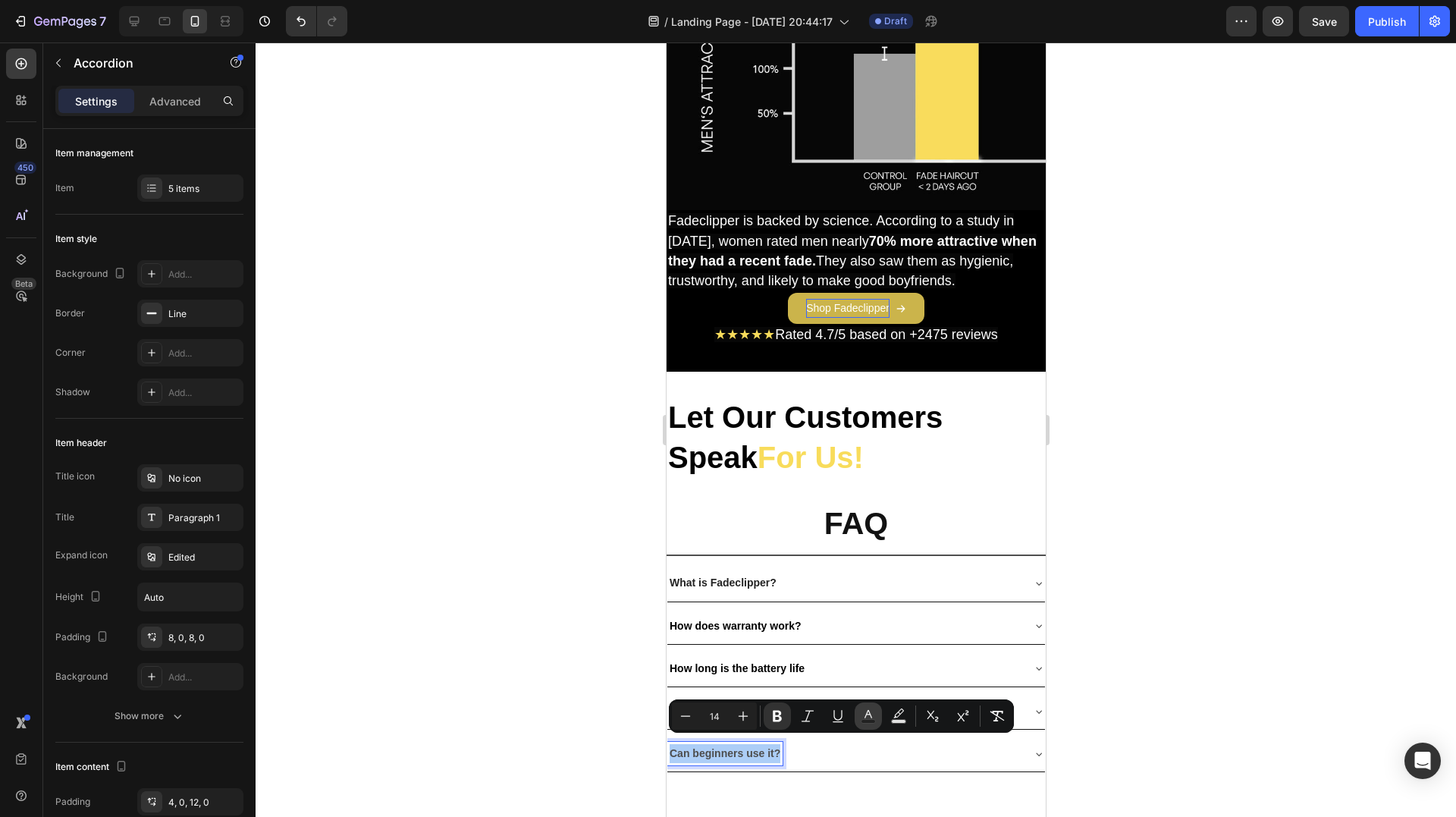
click at [864, 712] on icon "Editor contextual toolbar" at bounding box center [867, 715] width 15 height 15
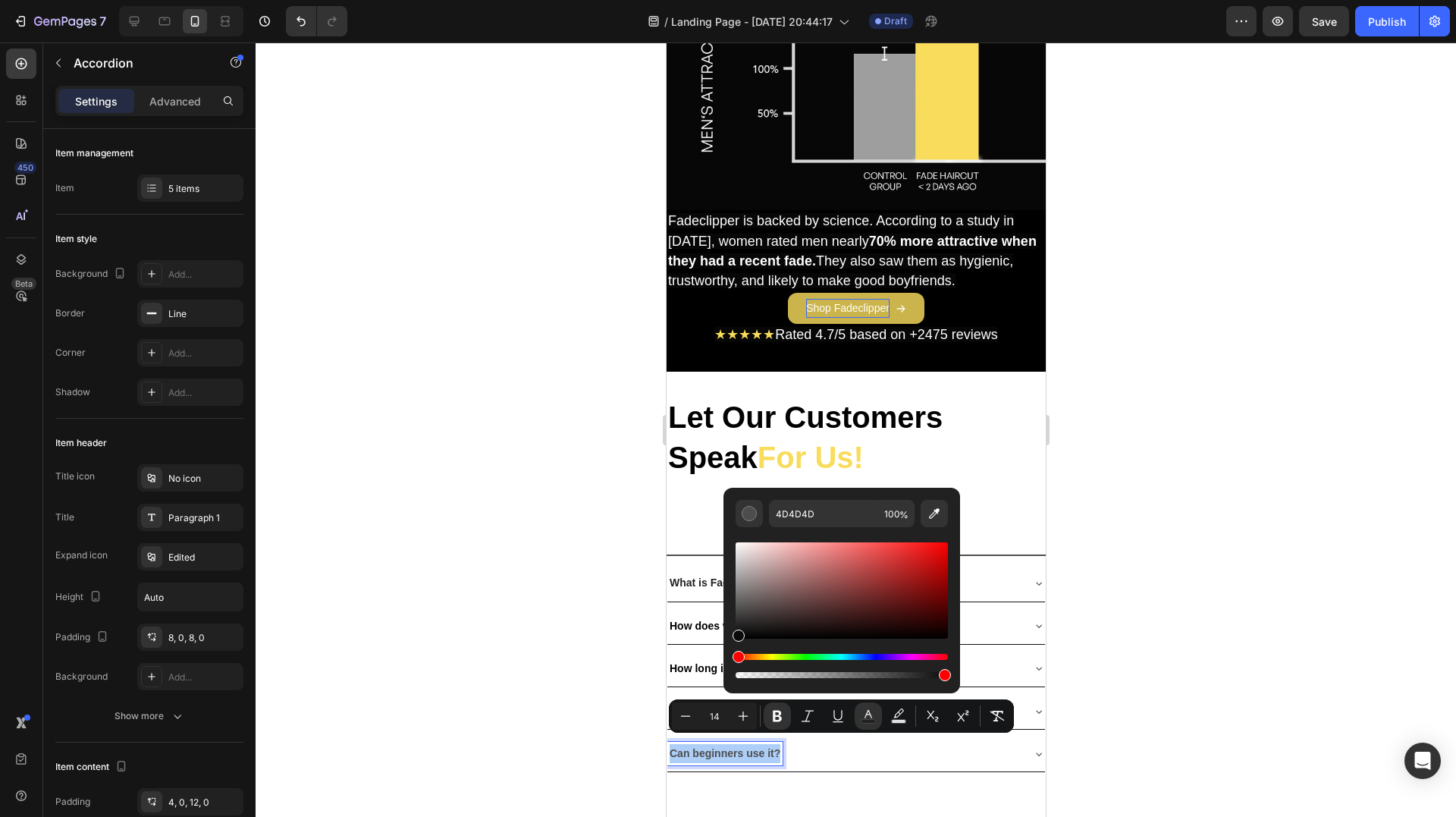
drag, startPoint x: 1410, startPoint y: 665, endPoint x: 712, endPoint y: 651, distance: 698.1
type input "000000"
click at [590, 661] on div at bounding box center [855, 429] width 1201 height 775
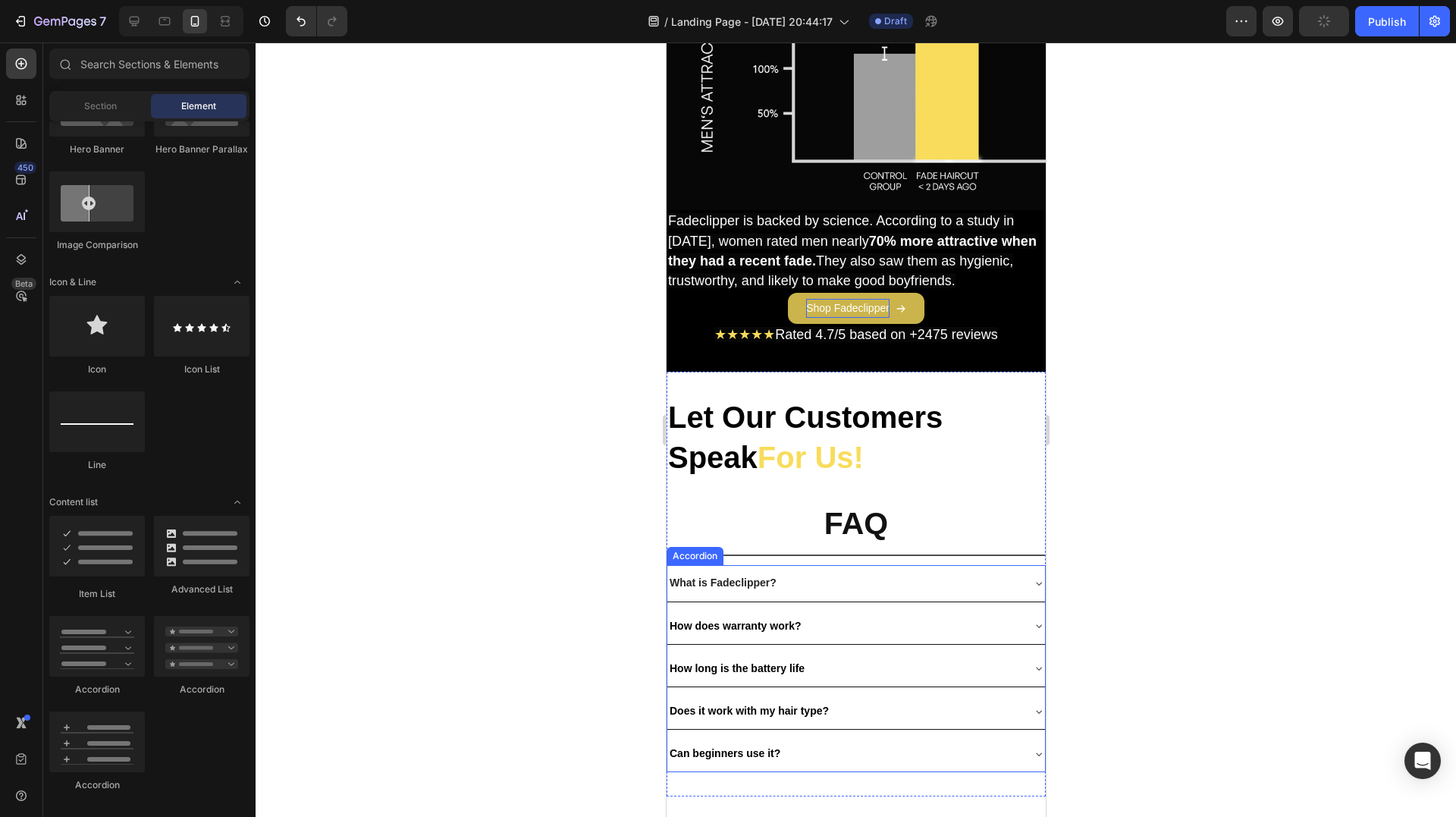
click at [870, 582] on div "What is Fadeclipper?" at bounding box center [843, 583] width 353 height 24
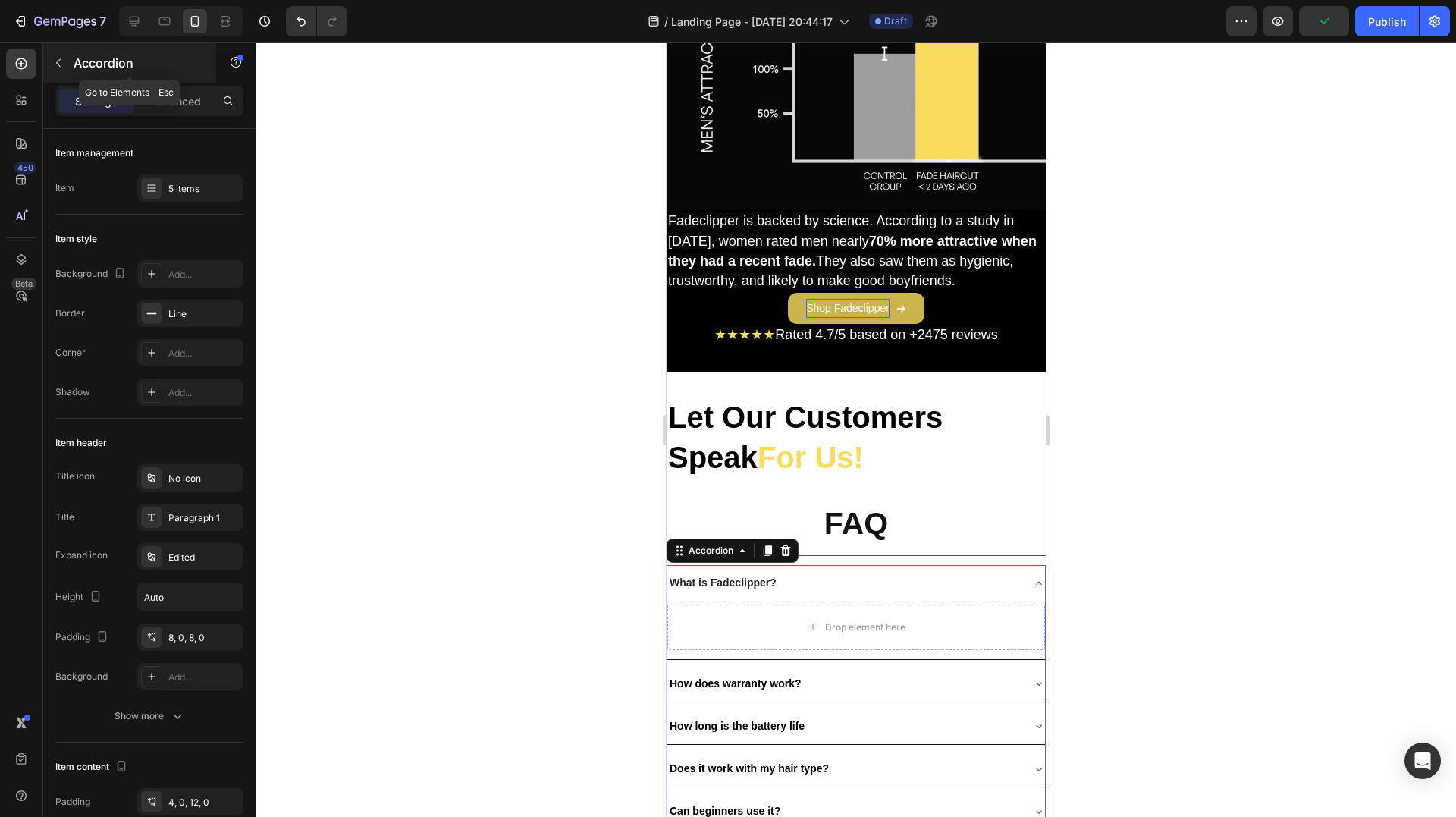
click at [64, 54] on button "button" at bounding box center [58, 63] width 25 height 25
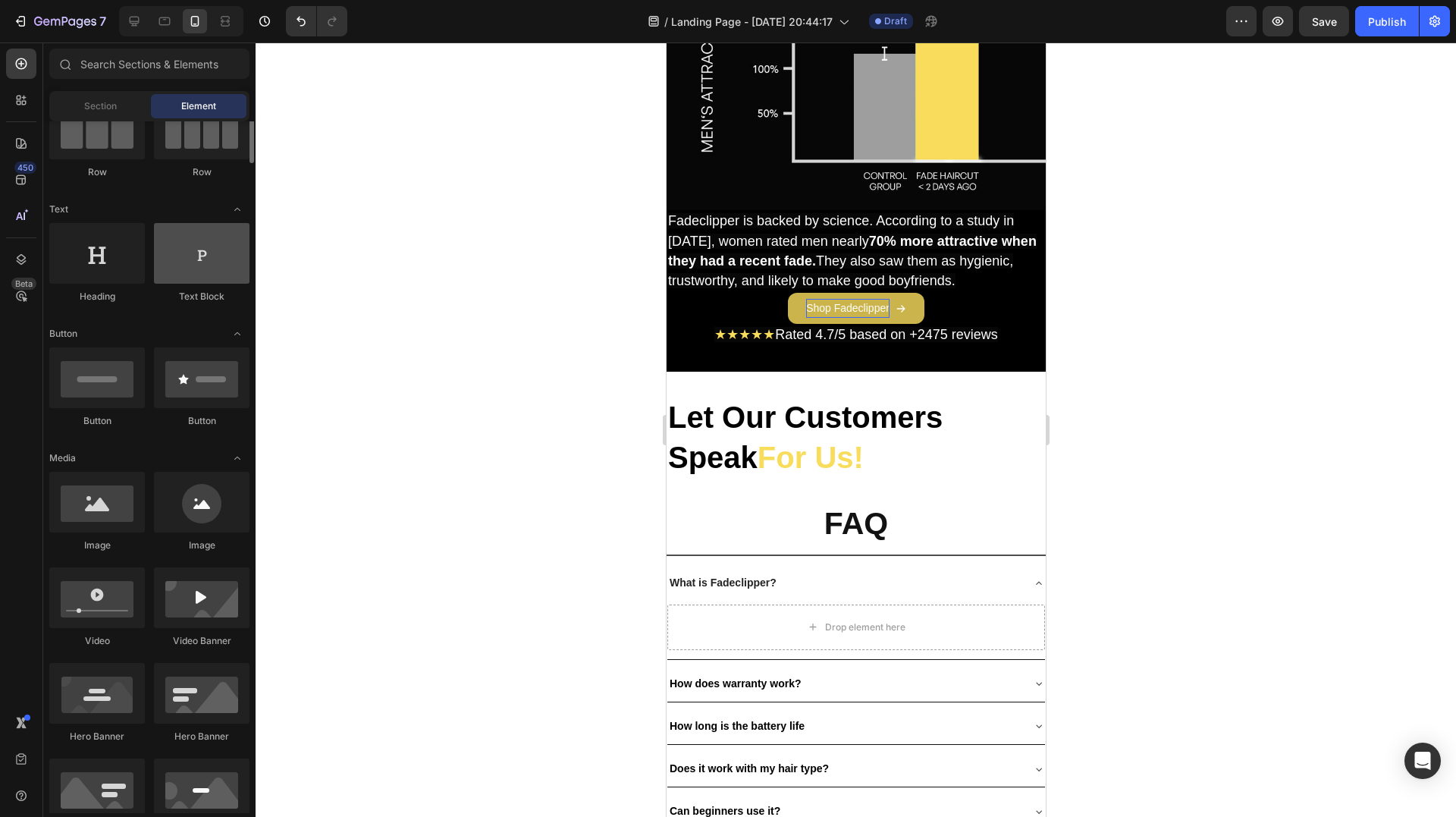
scroll to position [76, 0]
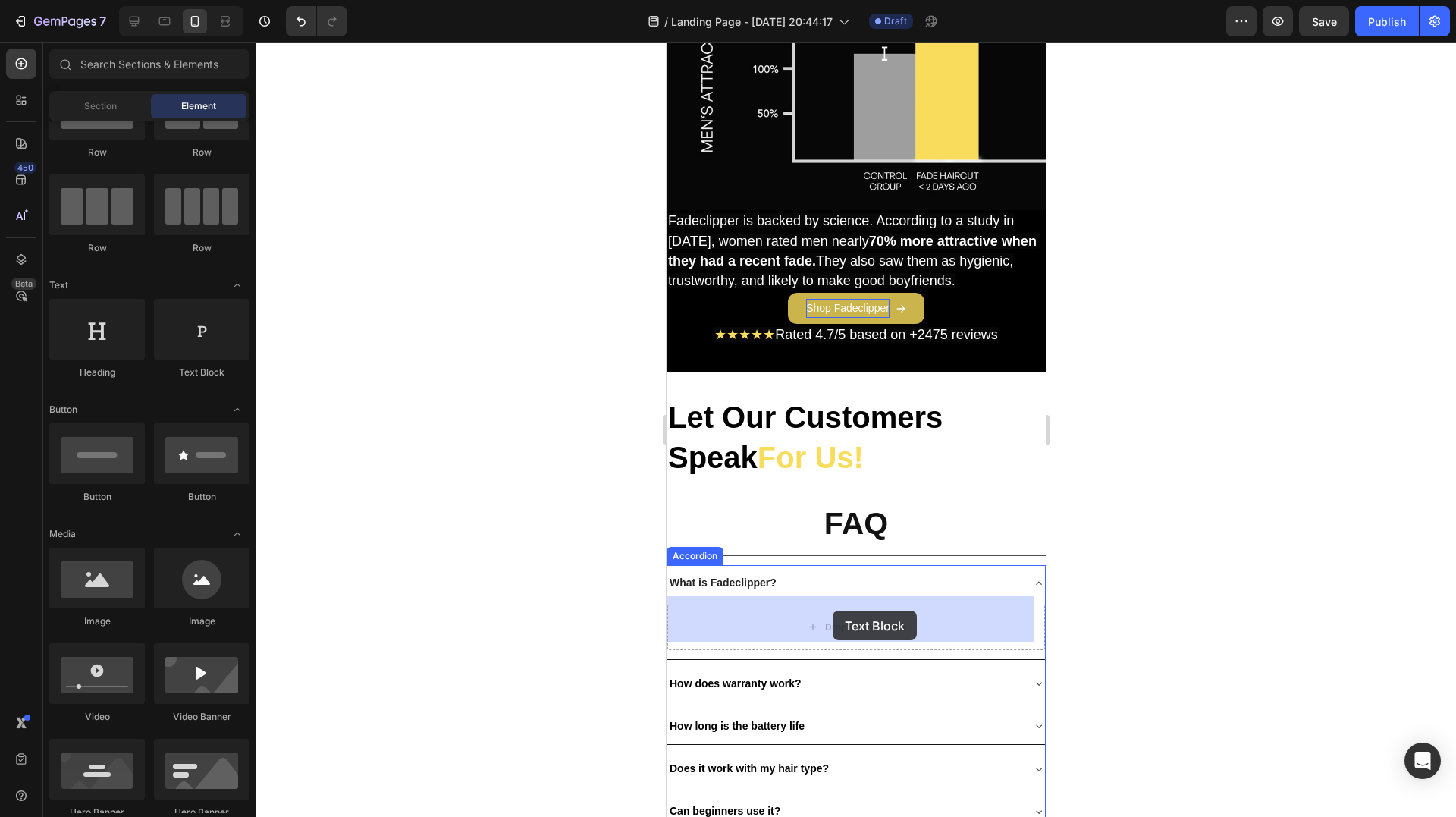
drag, startPoint x: 870, startPoint y: 393, endPoint x: 839, endPoint y: 591, distance: 200.4
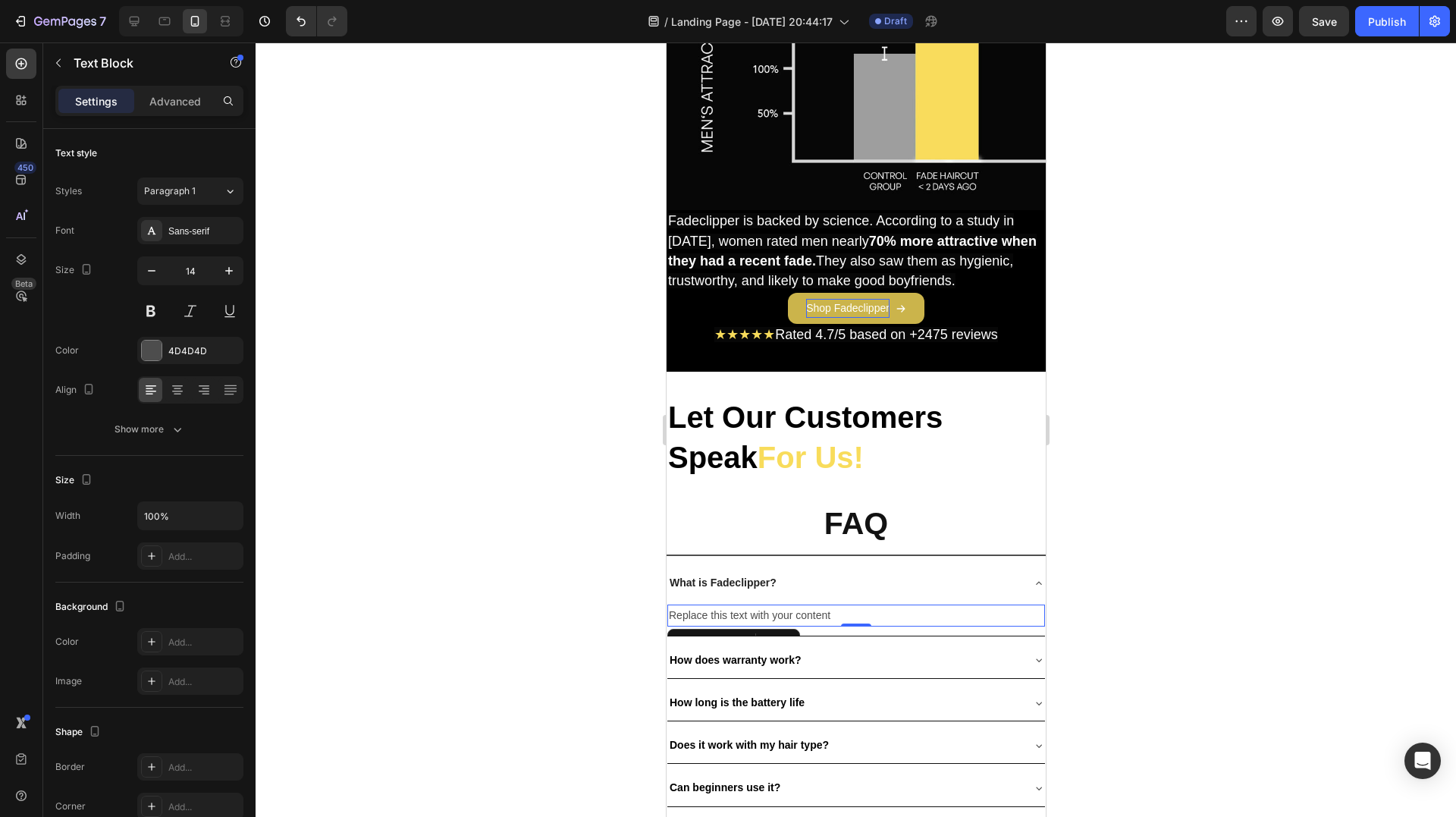
click at [784, 610] on div "Replace this text with your content" at bounding box center [855, 616] width 378 height 22
click at [784, 610] on p "Replace this text with your content" at bounding box center [855, 615] width 375 height 19
click at [782, 609] on p "Replace this text with your content" at bounding box center [855, 615] width 375 height 19
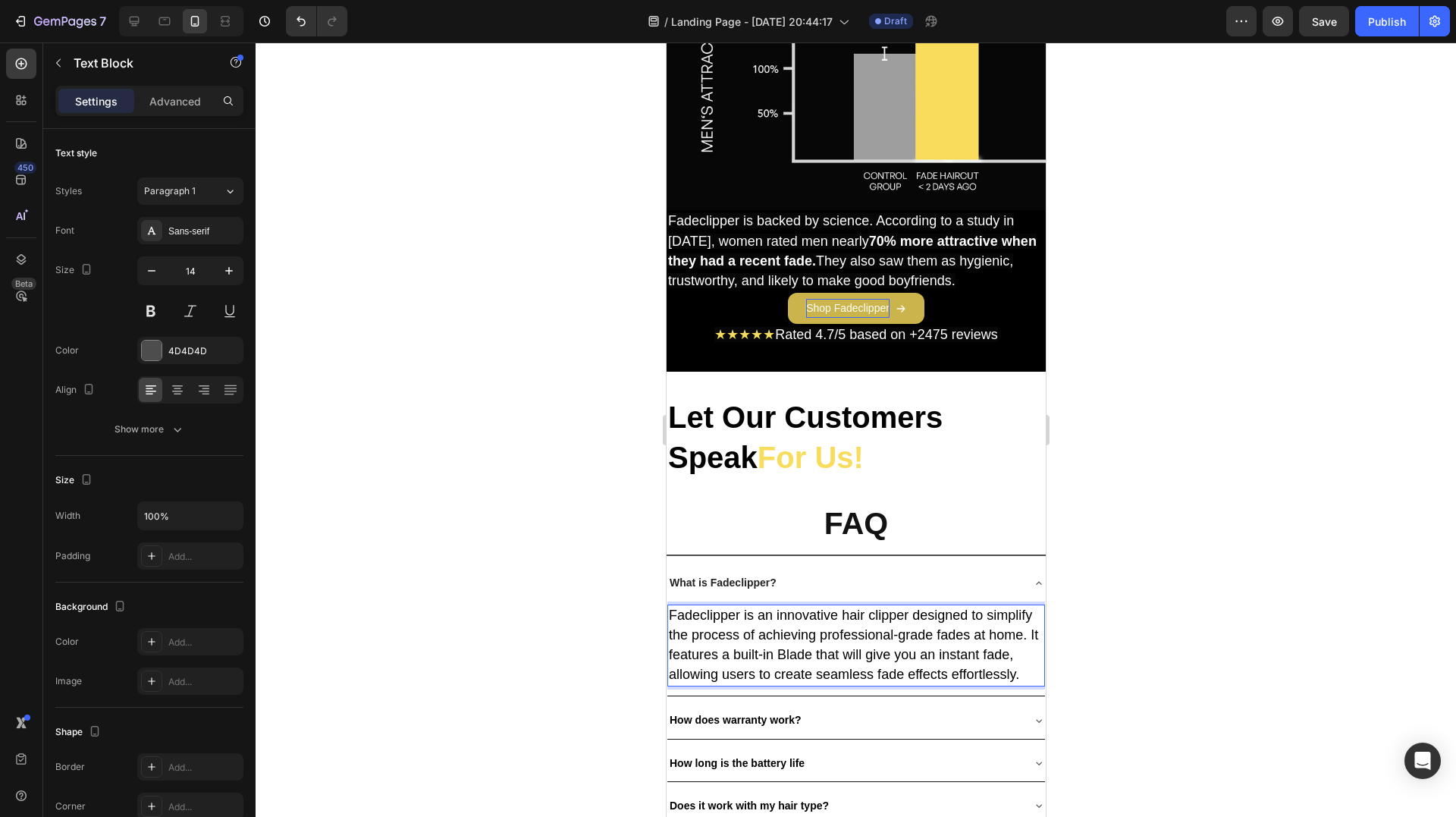
click at [857, 618] on p "Fadeclipper is an innovative hair clipper designed to simplify the process of a…" at bounding box center [855, 645] width 375 height 80
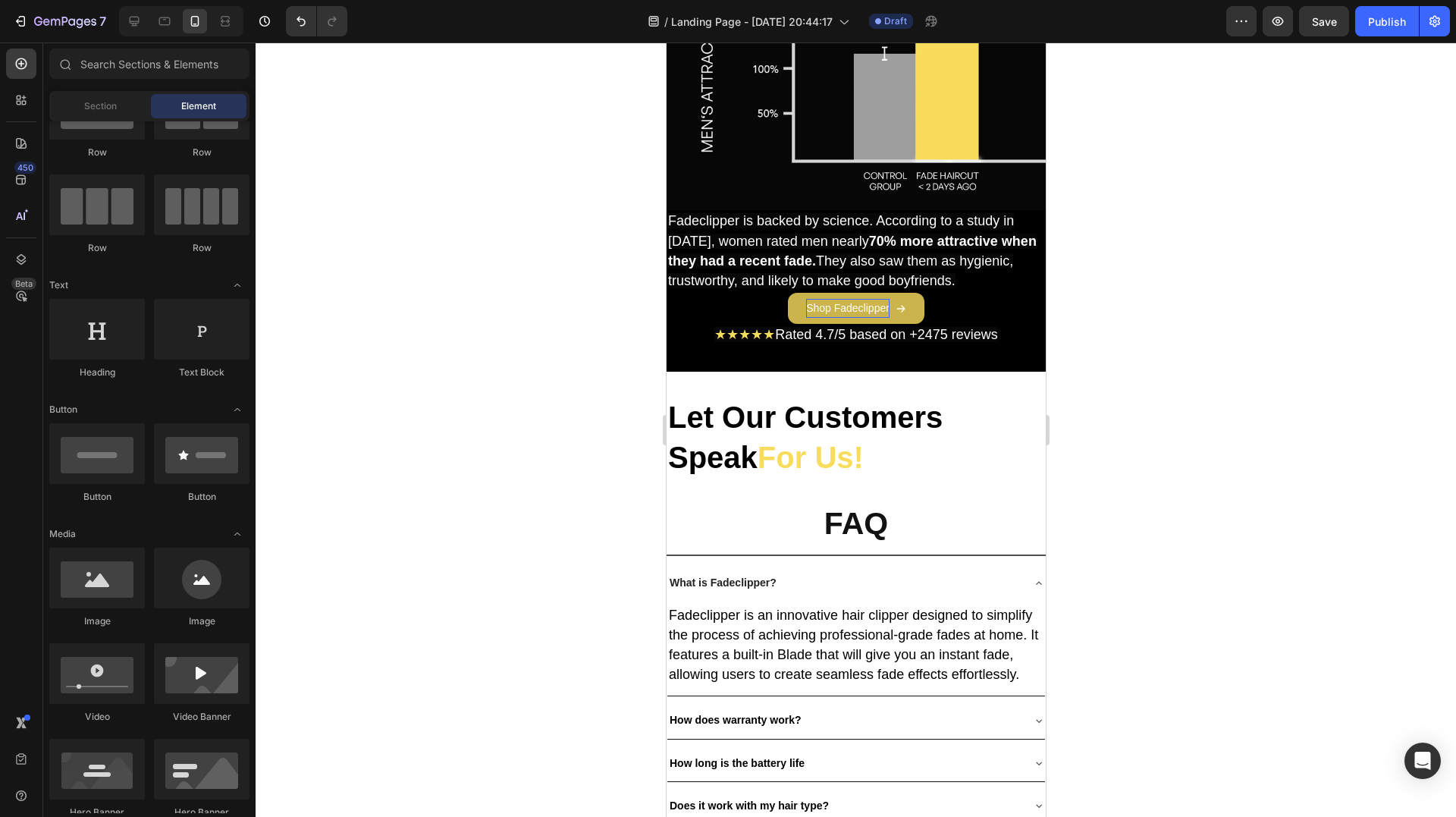
click at [847, 598] on div at bounding box center [847, 598] width 0 height 0
click at [777, 647] on span "Fadeclipper is an innovative hair clipper designed to simplify the process of a…" at bounding box center [852, 645] width 369 height 75
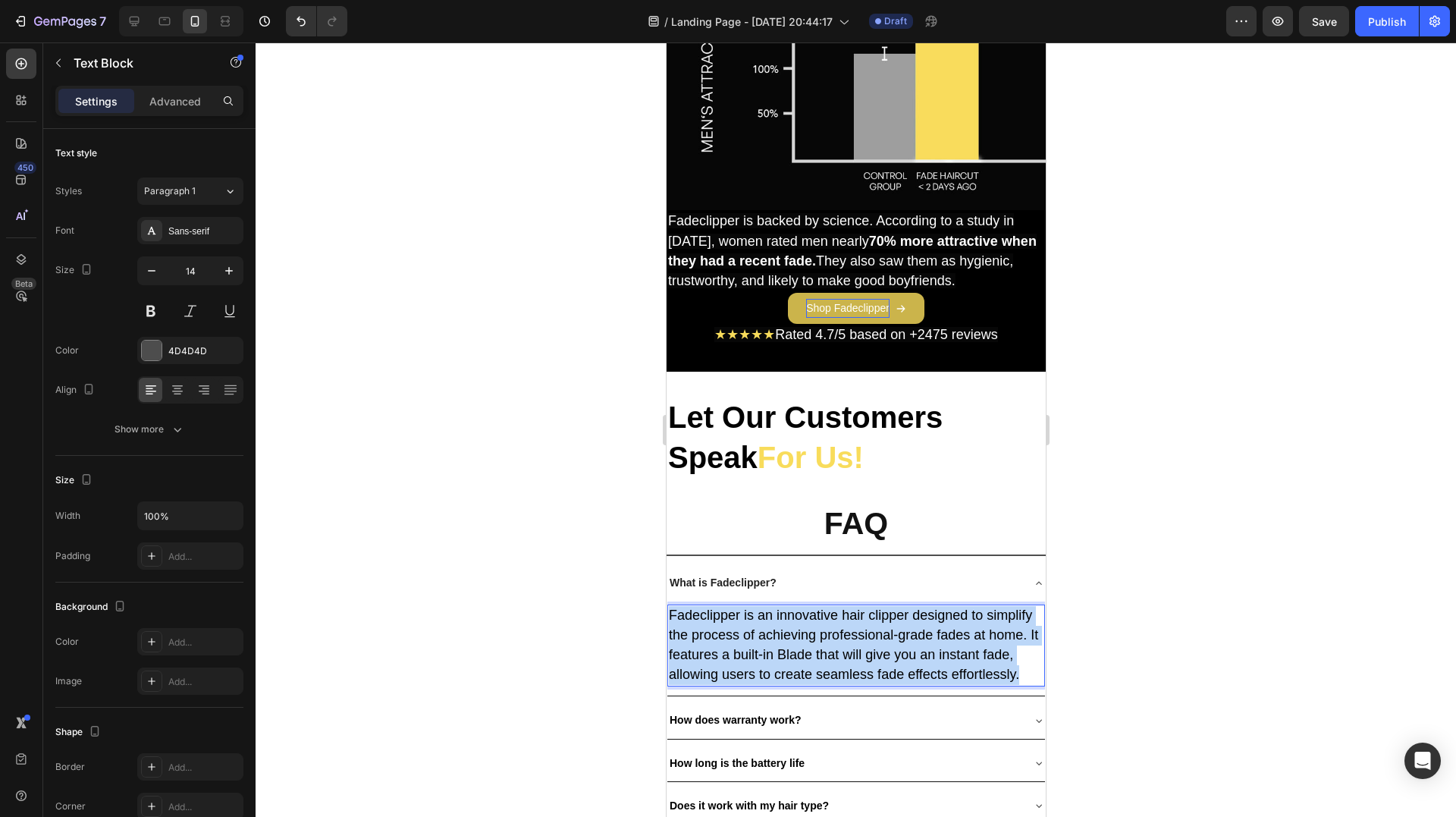
click at [777, 647] on span "Fadeclipper is an innovative hair clipper designed to simplify the process of a…" at bounding box center [852, 645] width 369 height 75
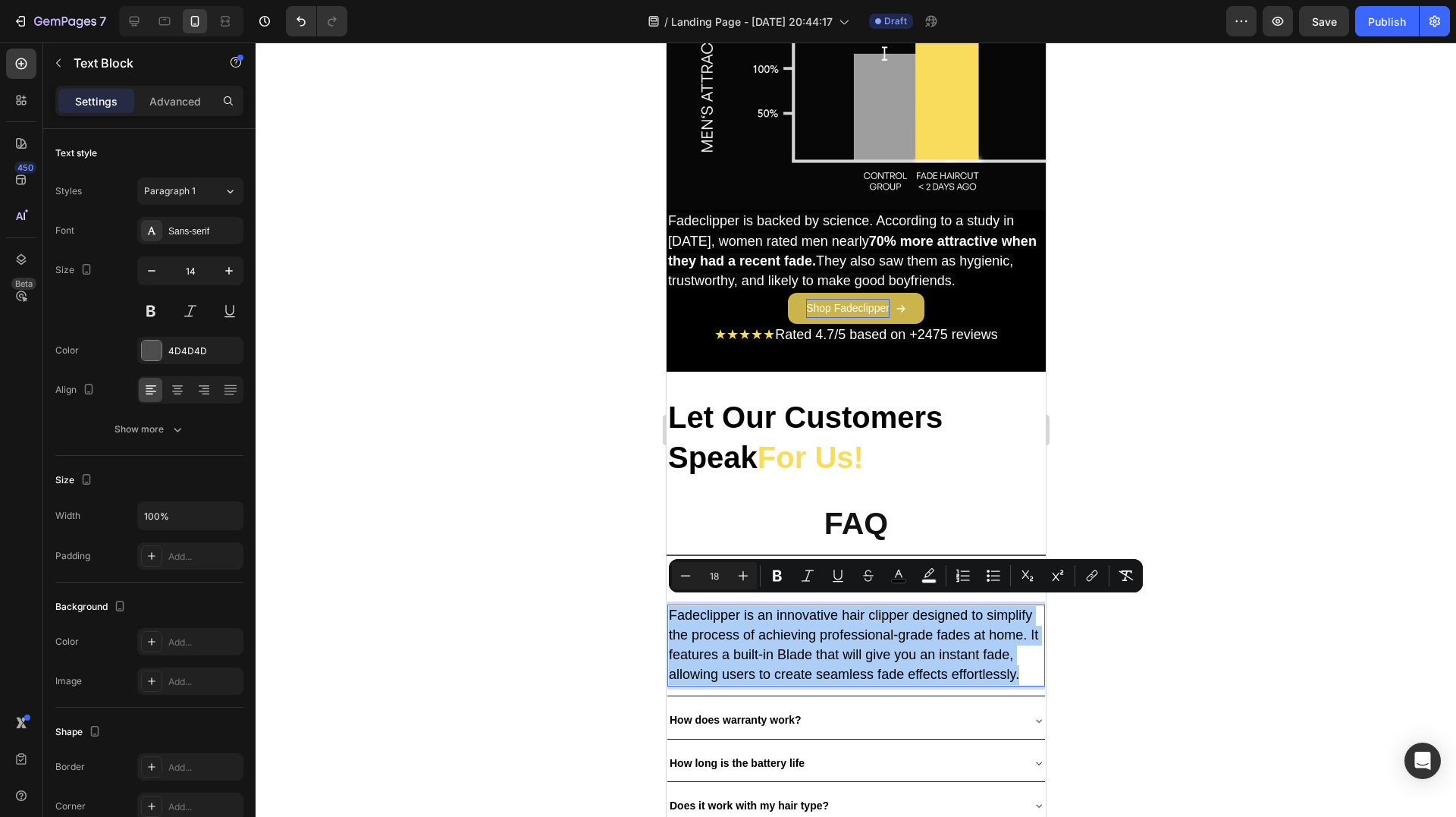
click at [552, 614] on div at bounding box center [855, 429] width 1201 height 775
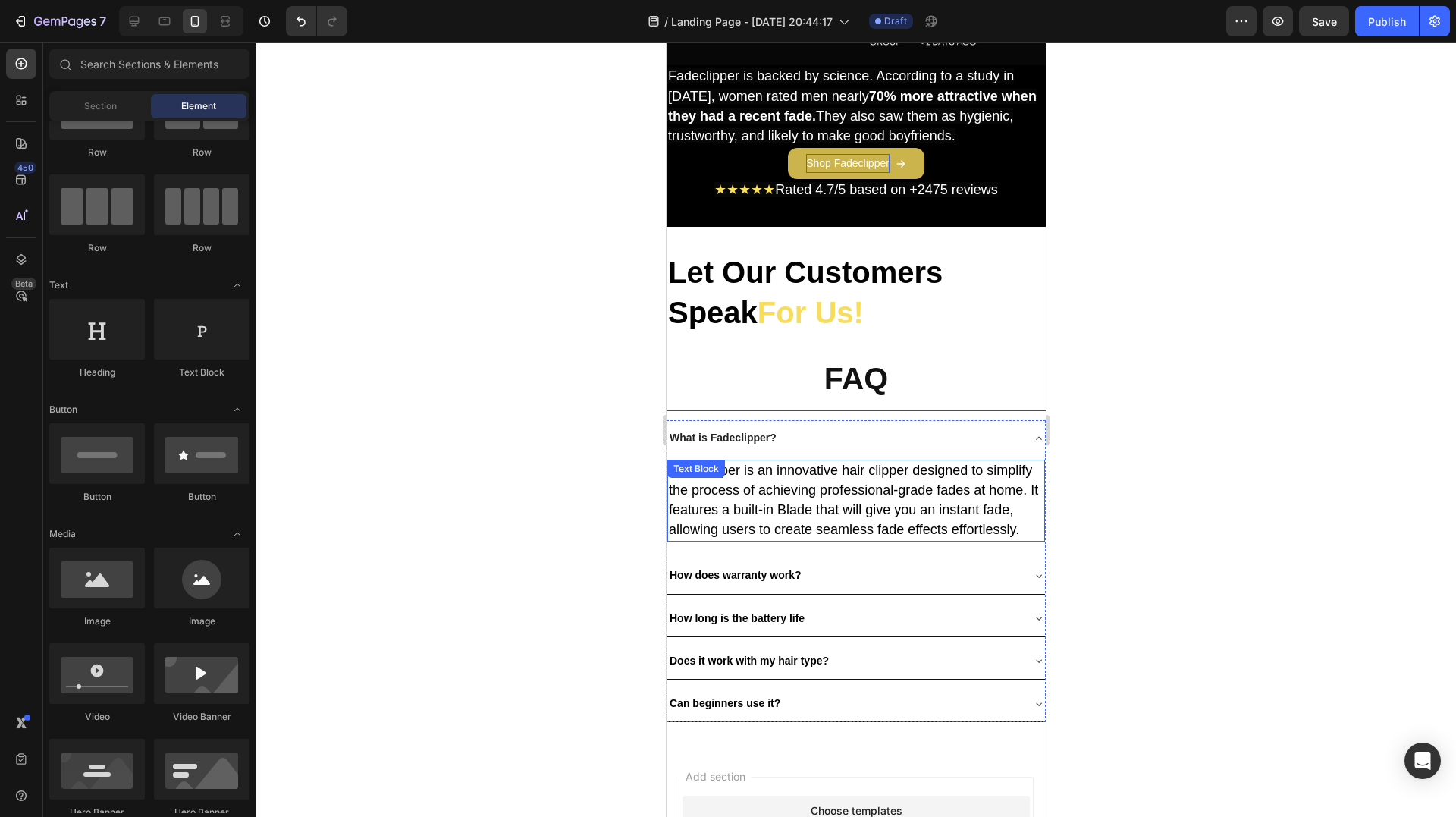
scroll to position [4563, 0]
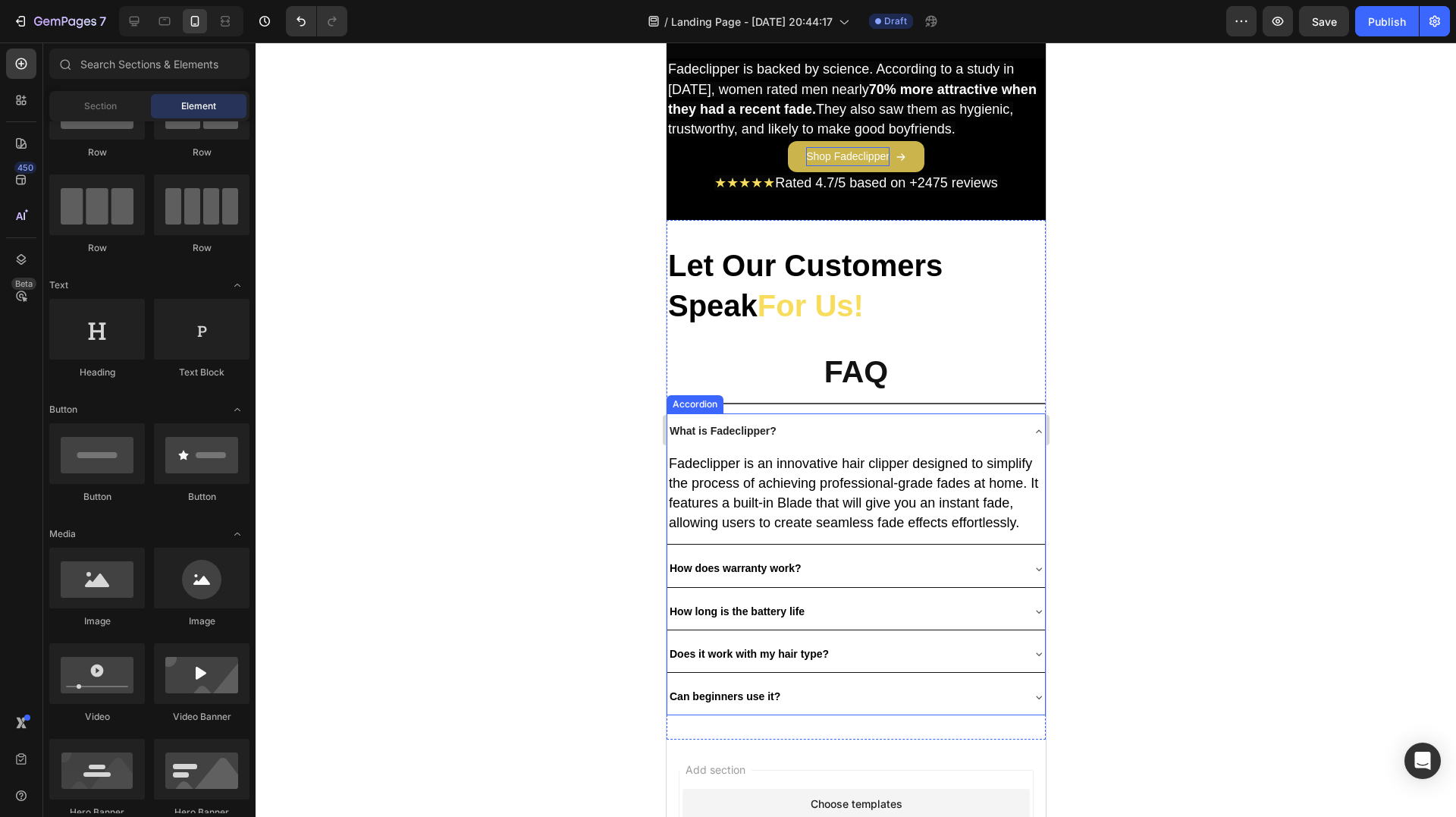
click at [1032, 425] on icon at bounding box center [1038, 431] width 12 height 12
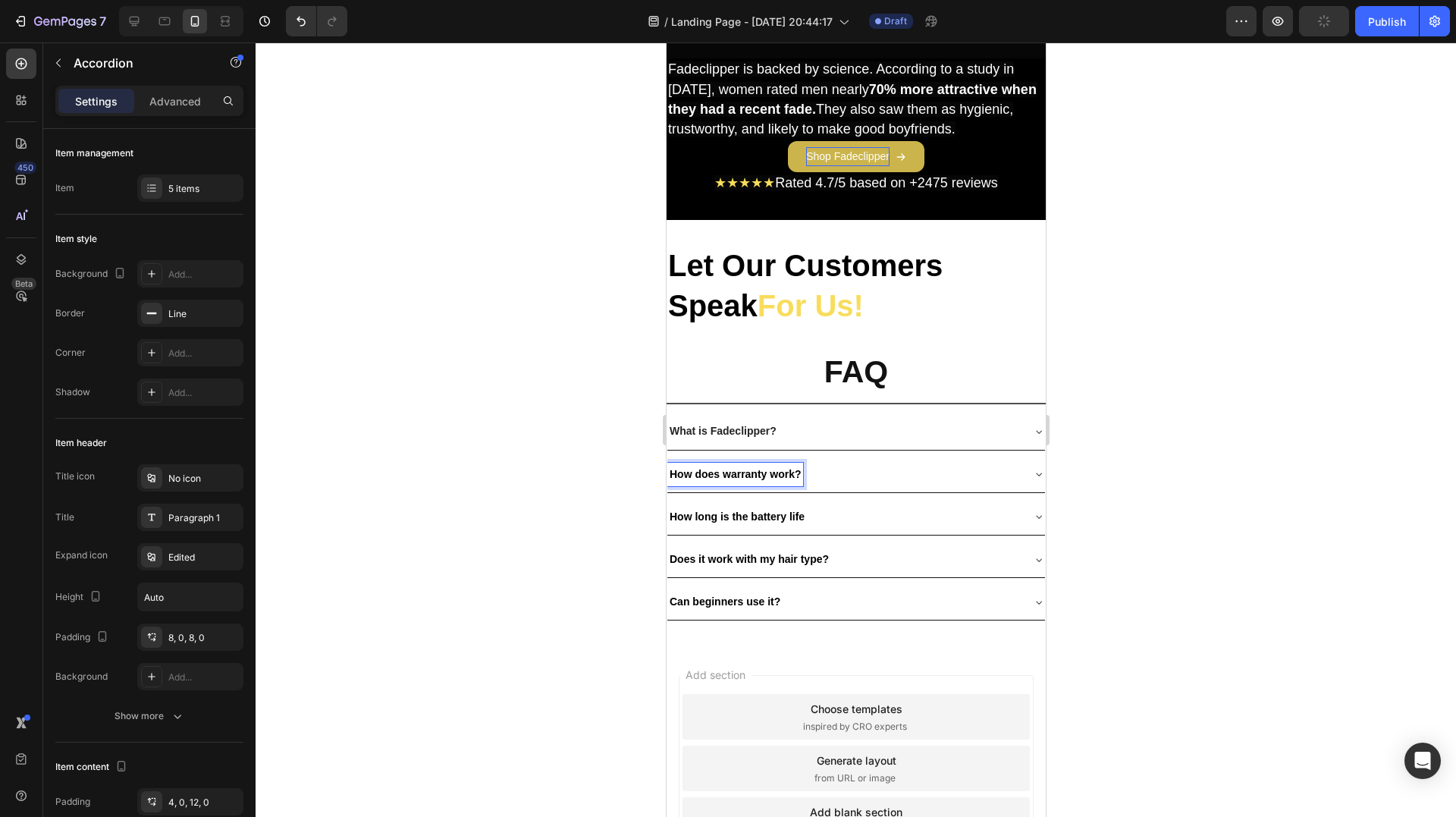
click at [930, 473] on div "How does warranty work?" at bounding box center [843, 475] width 353 height 24
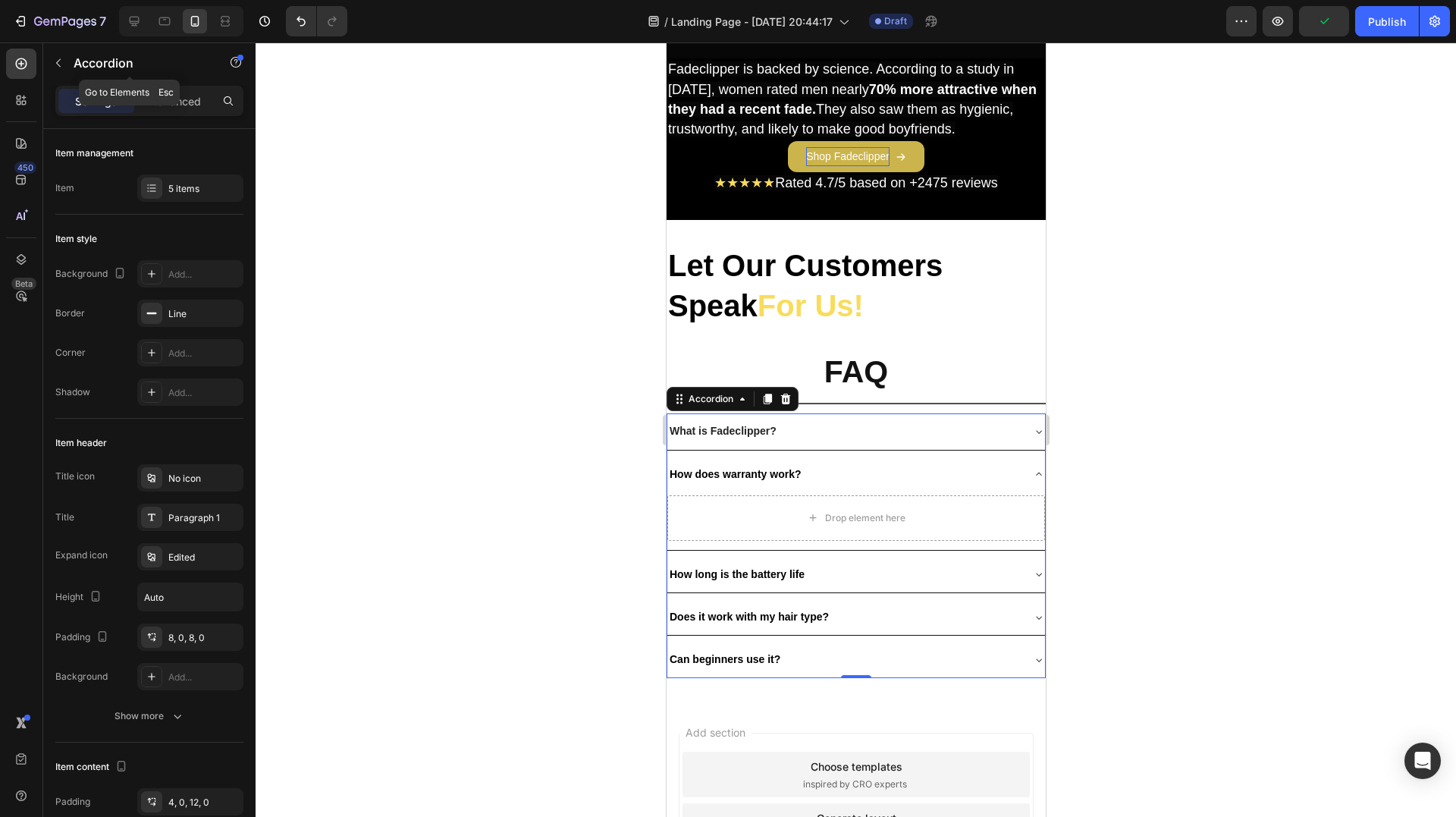
click at [109, 55] on p "Accordion" at bounding box center [138, 63] width 129 height 18
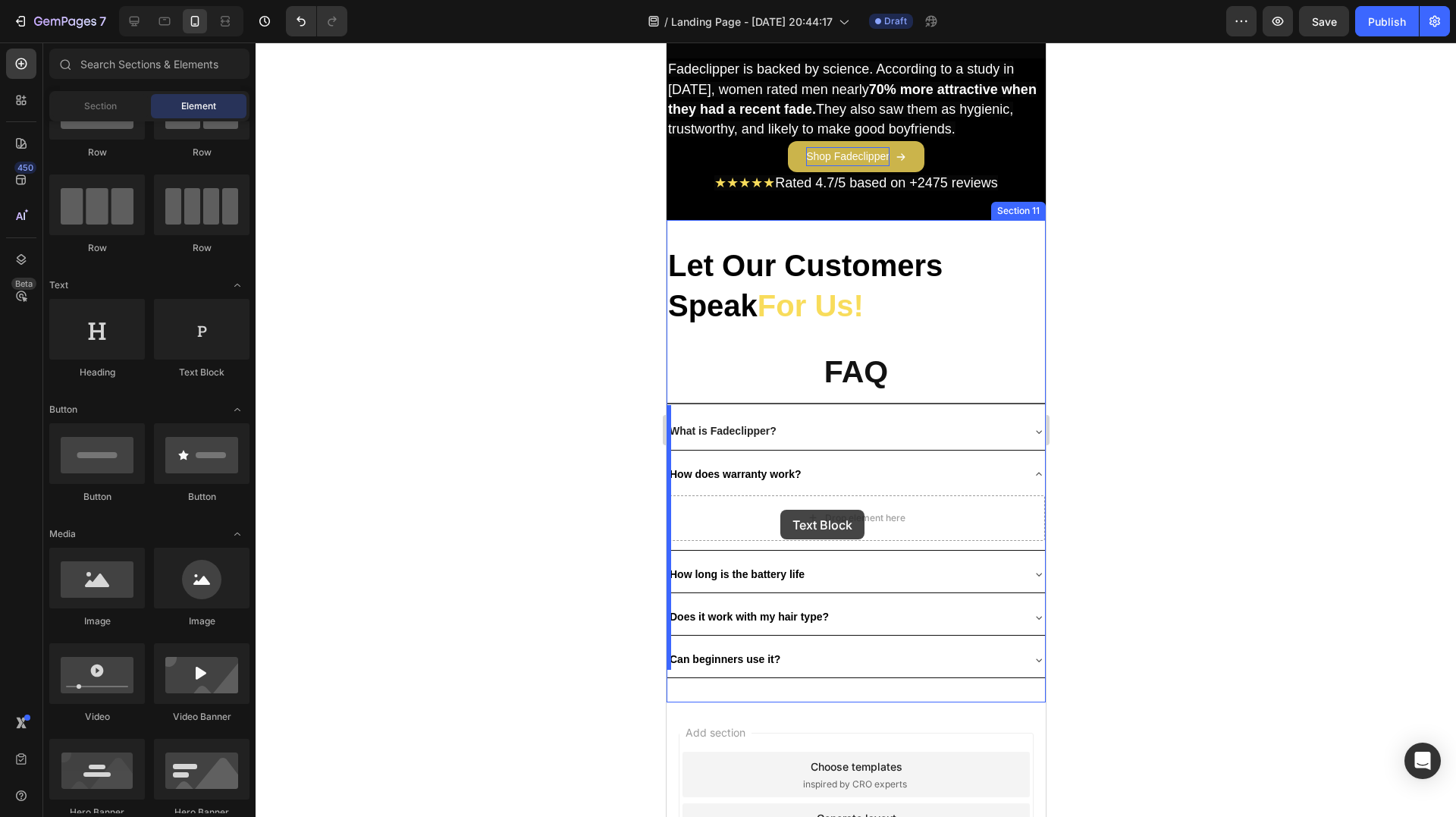
drag, startPoint x: 868, startPoint y: 383, endPoint x: 779, endPoint y: 510, distance: 155.1
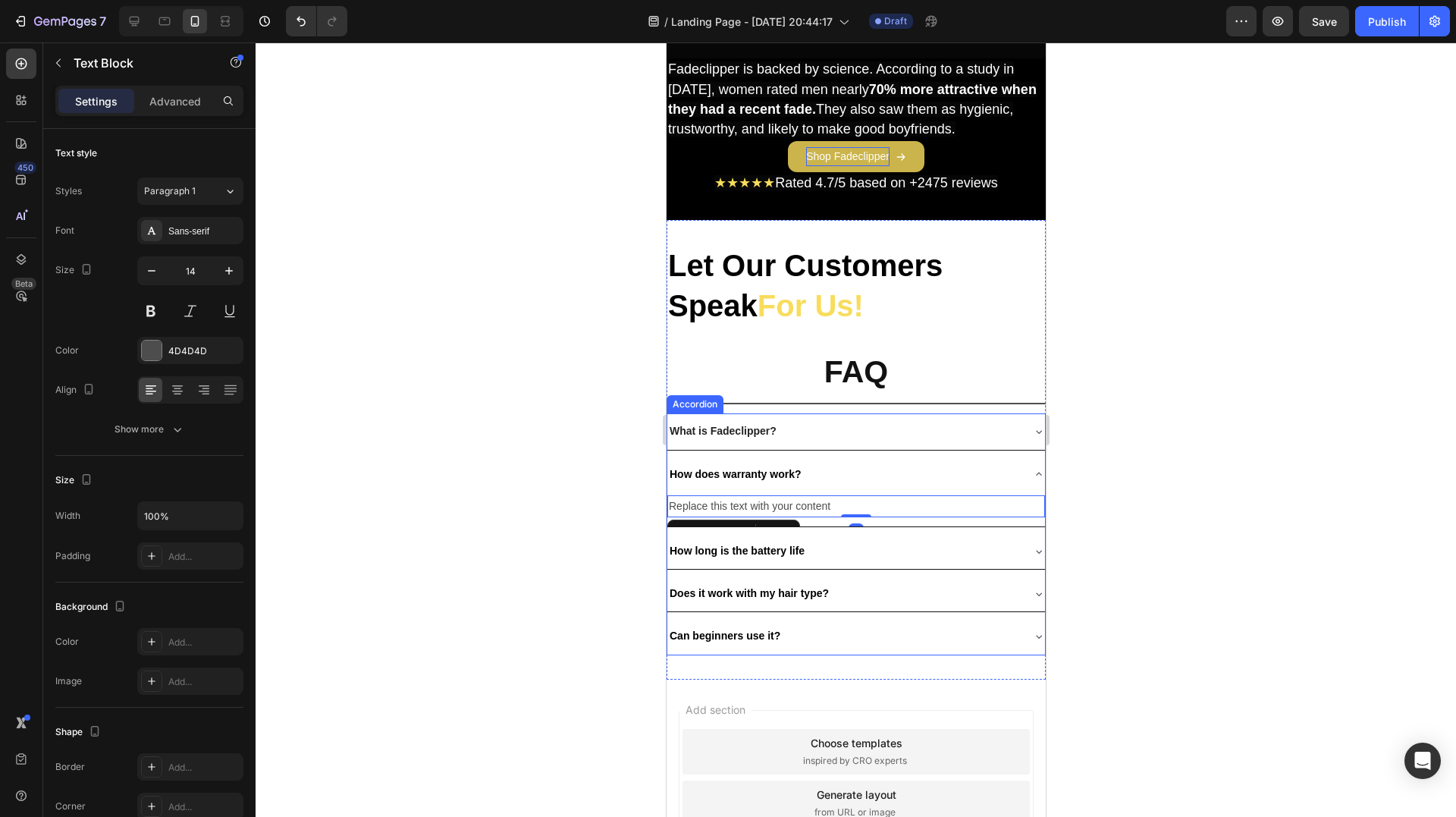
click at [917, 540] on div "How long is the battery life" at bounding box center [843, 552] width 353 height 24
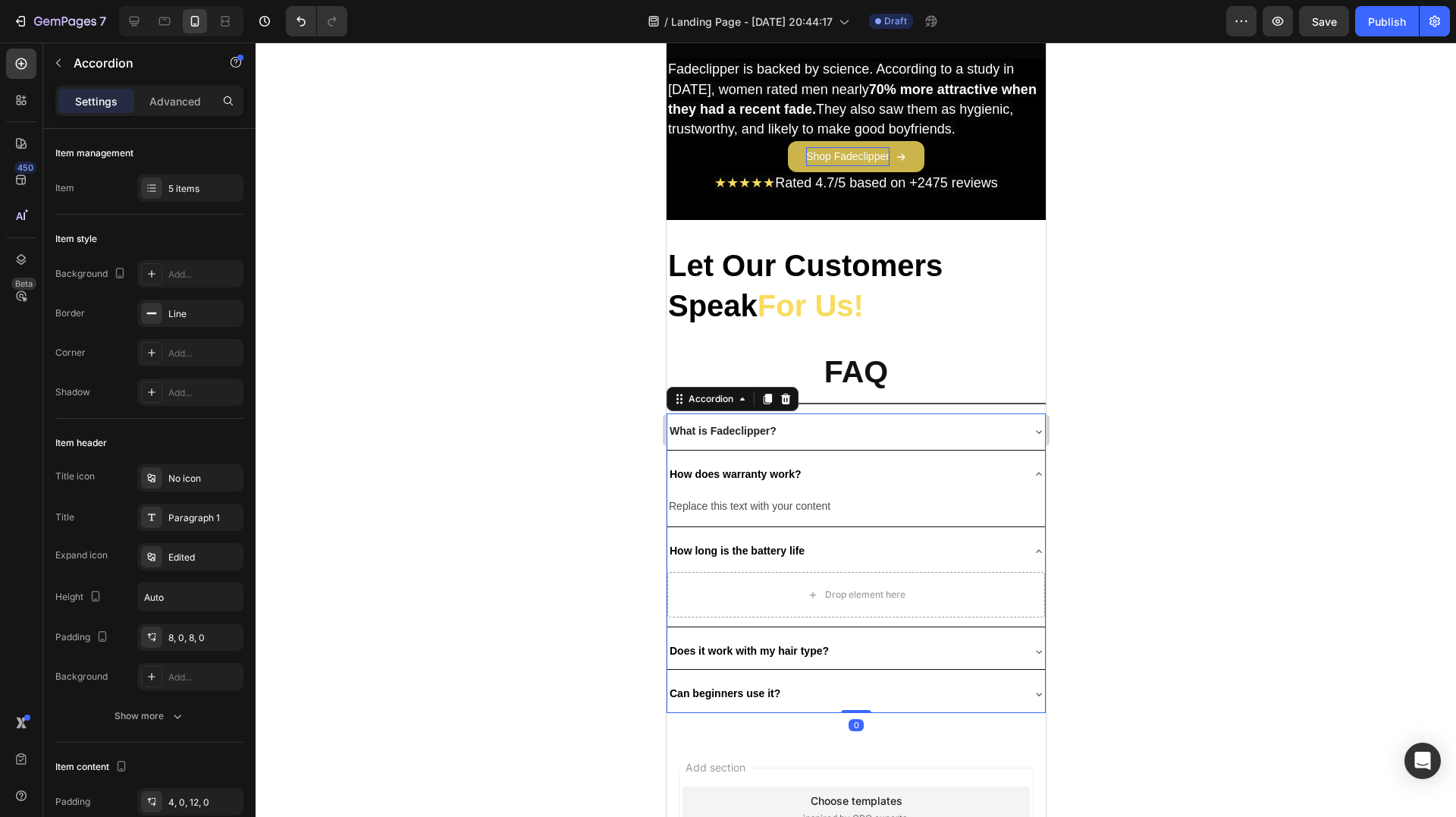
click at [877, 633] on div "Does it work with my hair type?" at bounding box center [855, 651] width 378 height 36
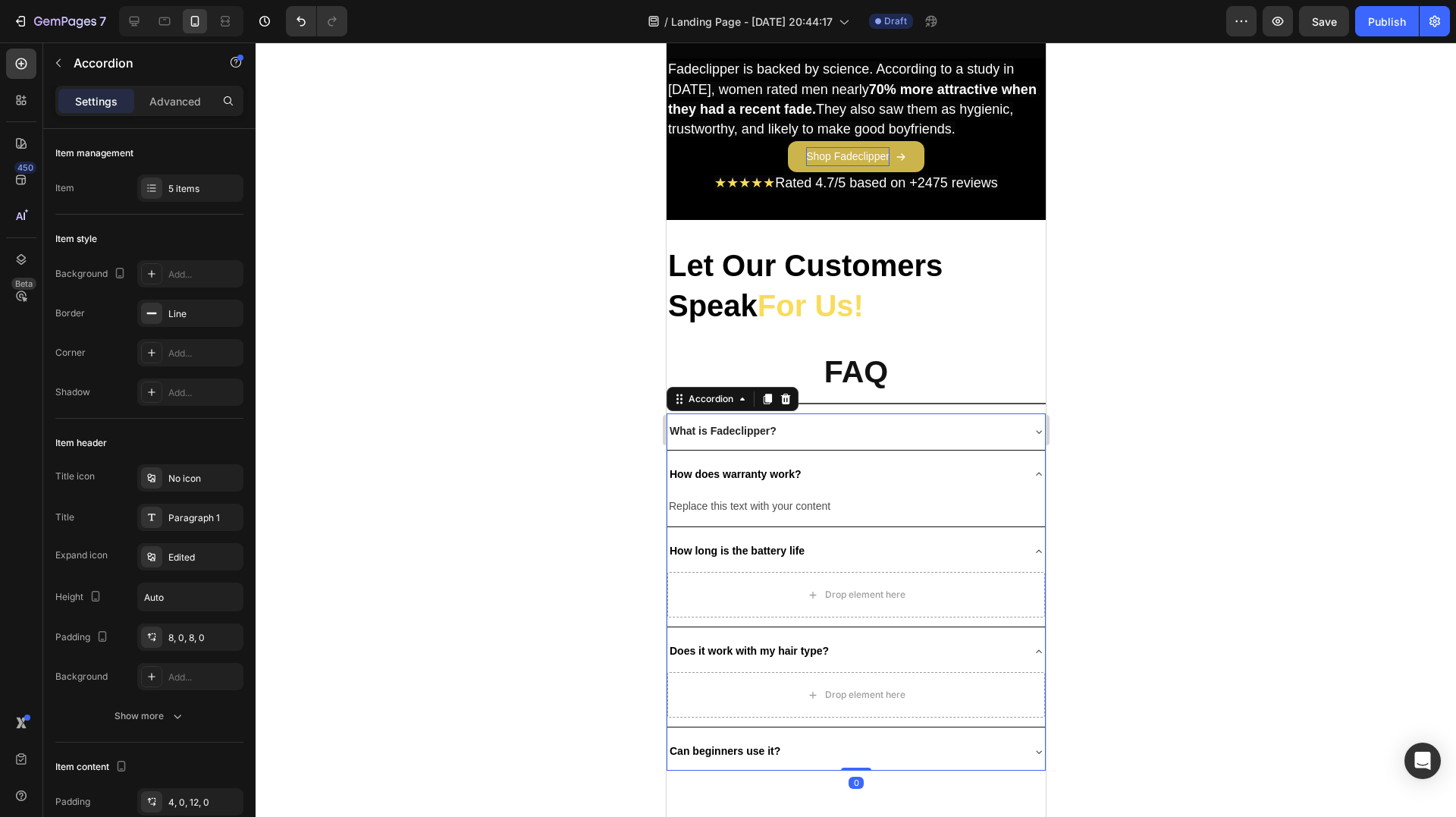
click at [857, 739] on div "Can beginners use it?" at bounding box center [843, 751] width 353 height 24
click at [73, 71] on div "Accordion" at bounding box center [129, 63] width 173 height 39
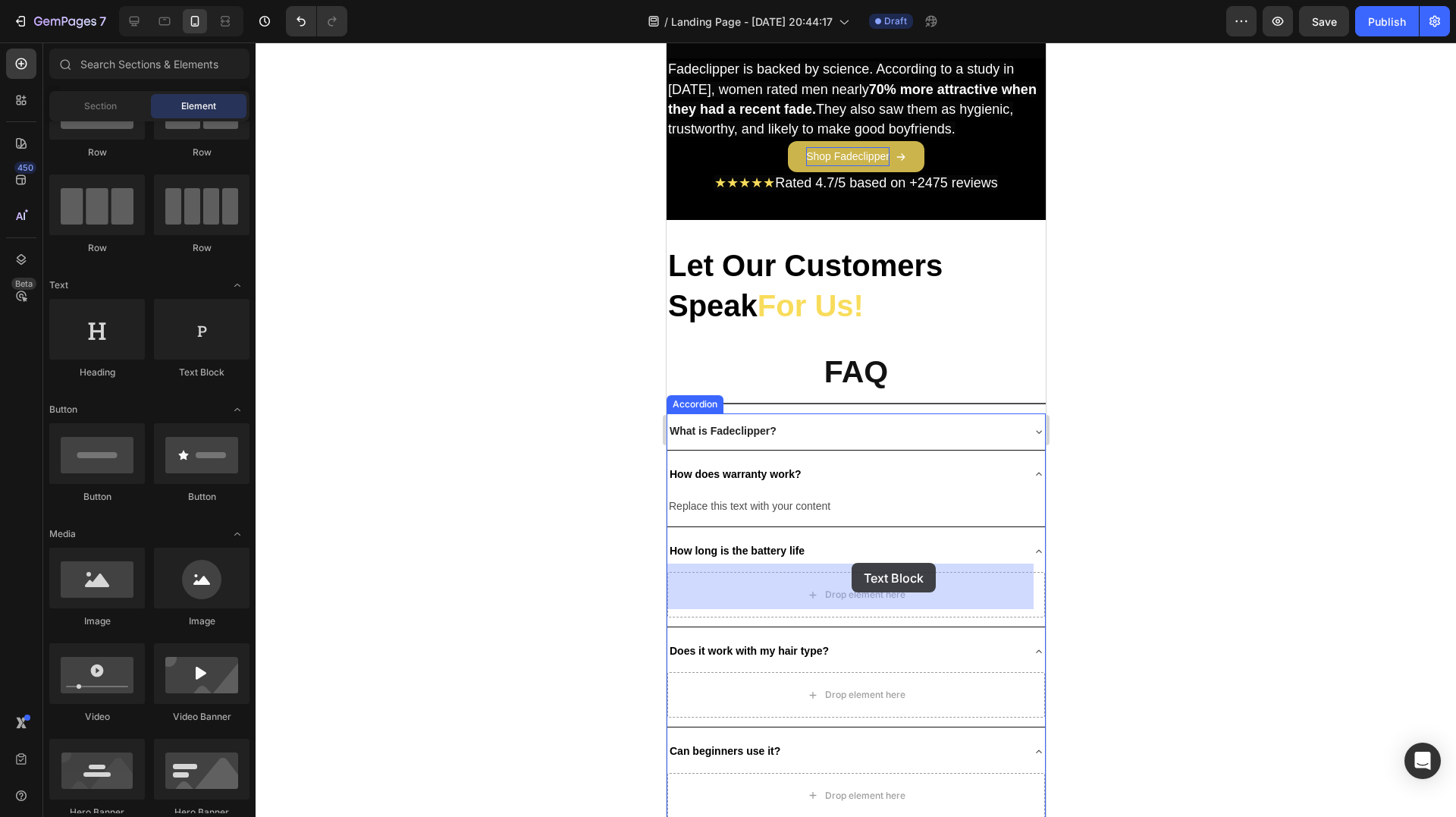
drag, startPoint x: 880, startPoint y: 375, endPoint x: 749, endPoint y: 497, distance: 179.0
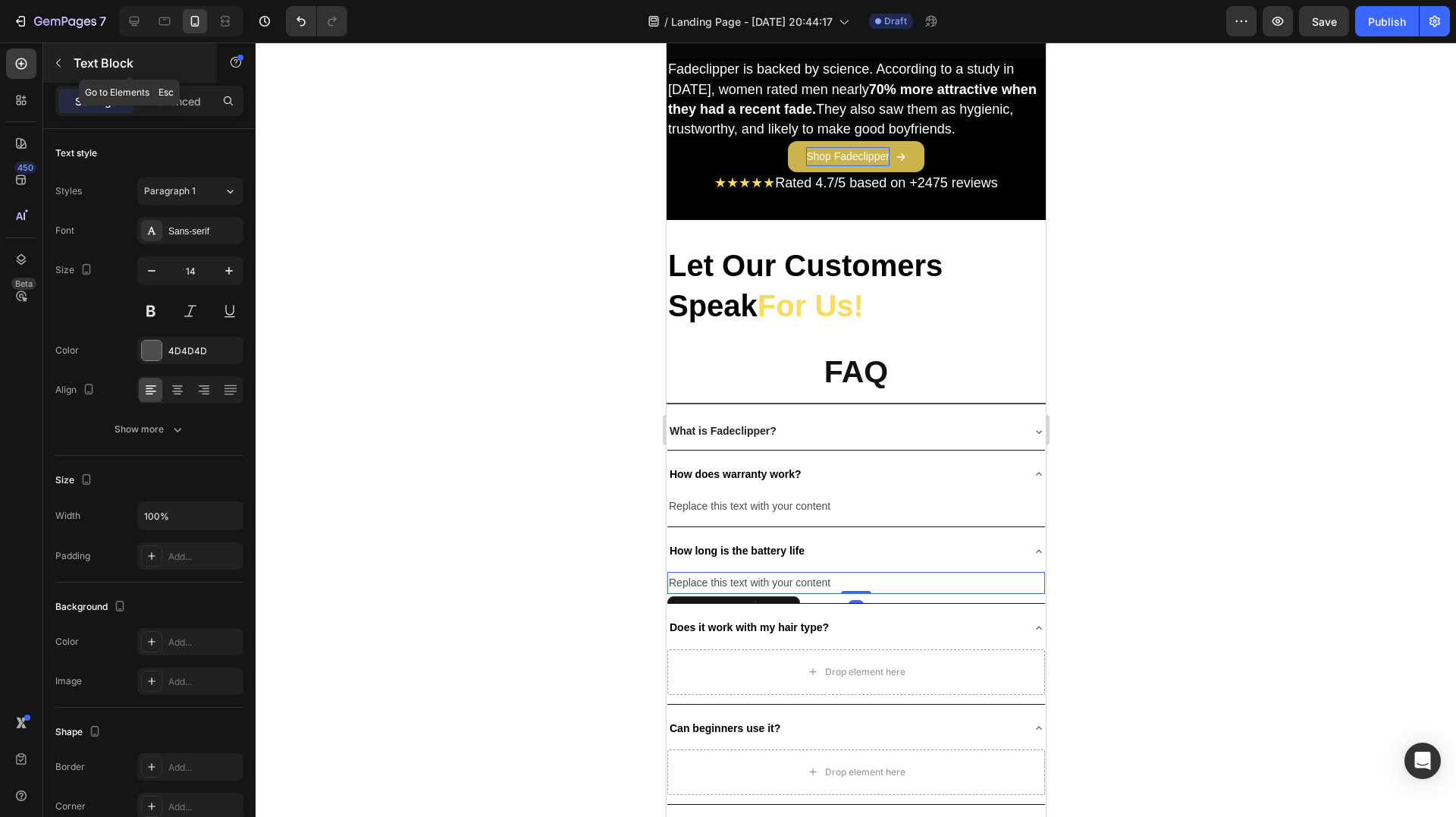
click at [87, 60] on p "Text Block" at bounding box center [138, 63] width 129 height 18
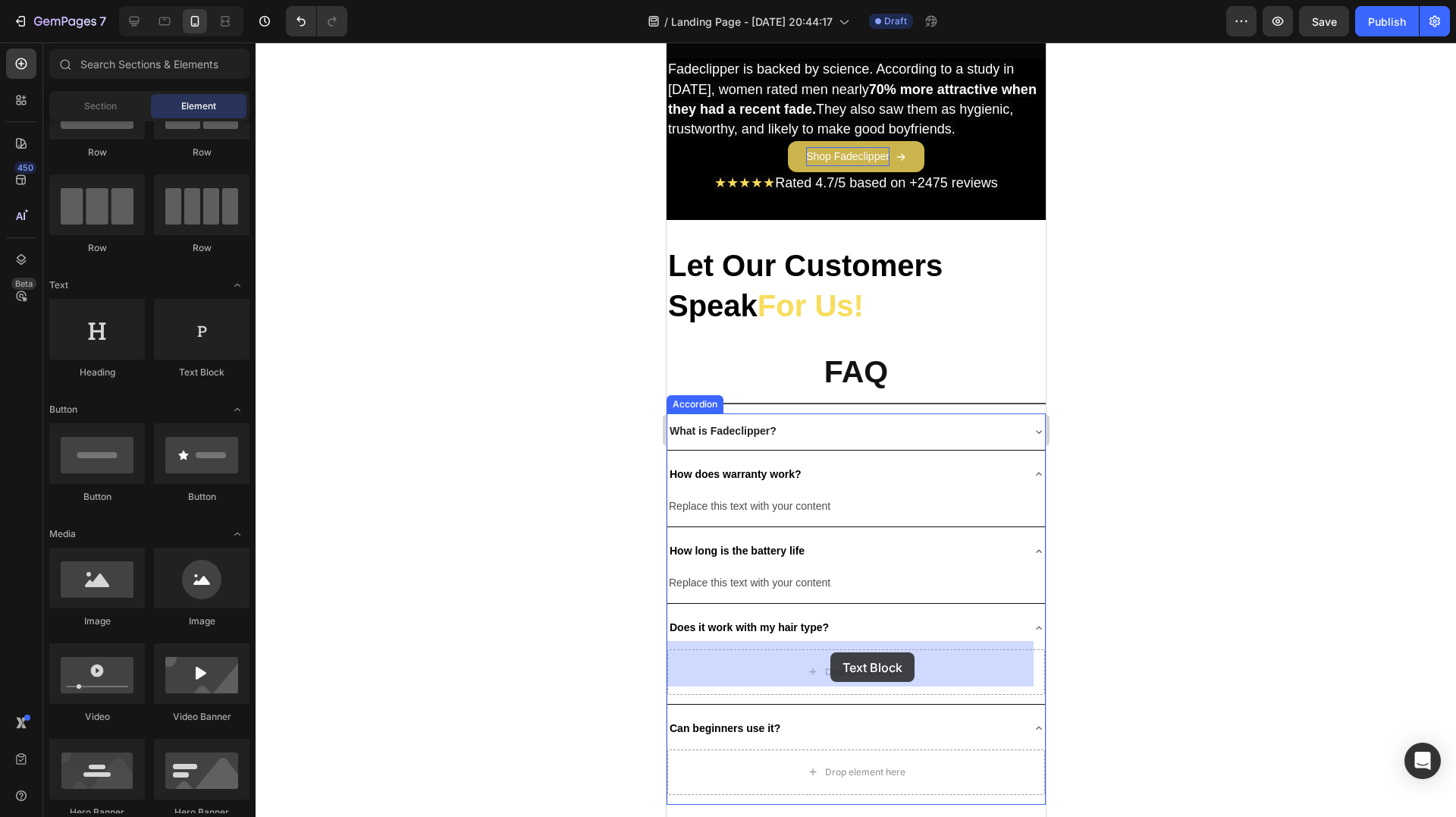
drag, startPoint x: 875, startPoint y: 380, endPoint x: 809, endPoint y: 613, distance: 242.2
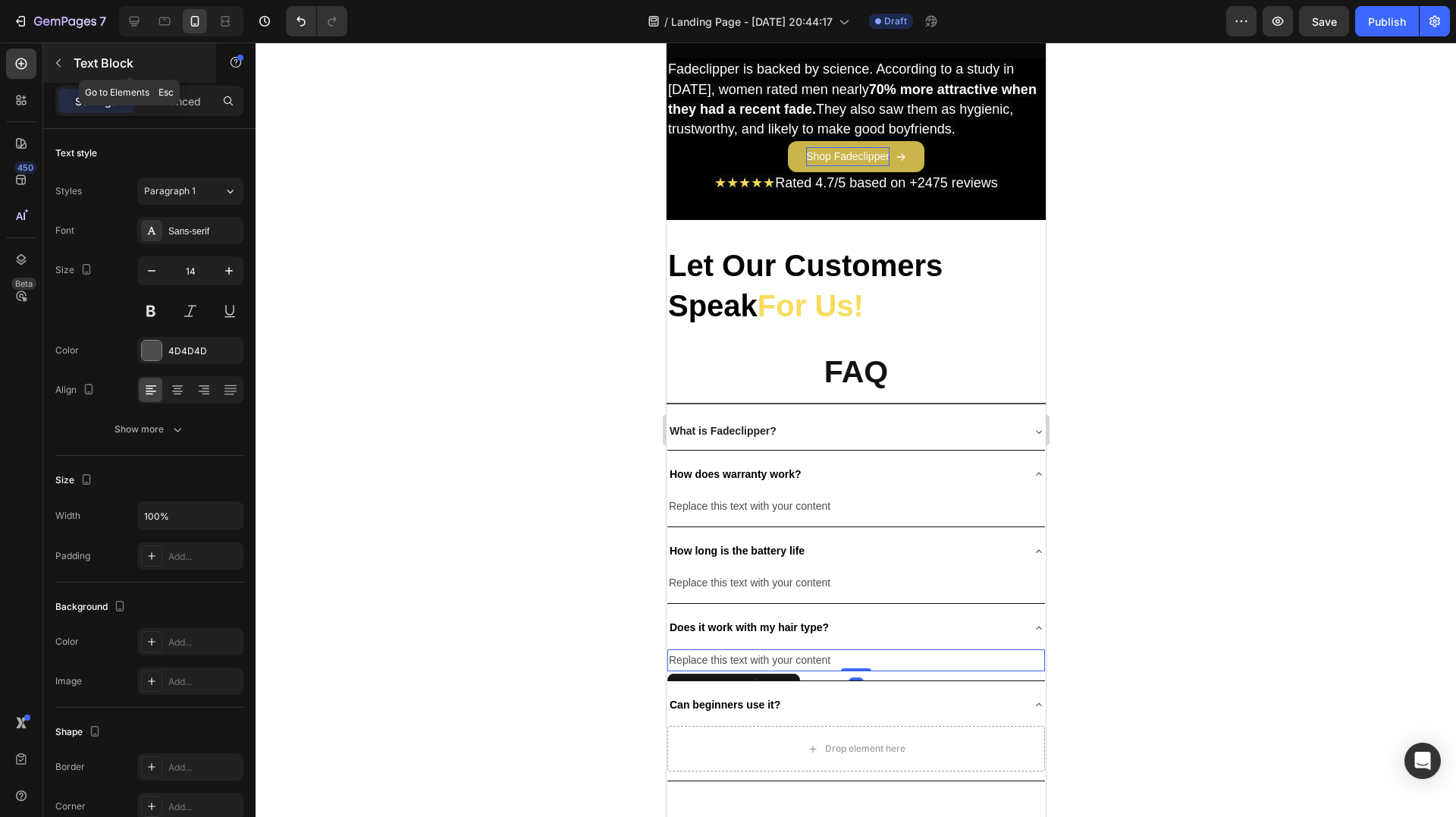
click at [87, 60] on p "Text Block" at bounding box center [138, 63] width 129 height 18
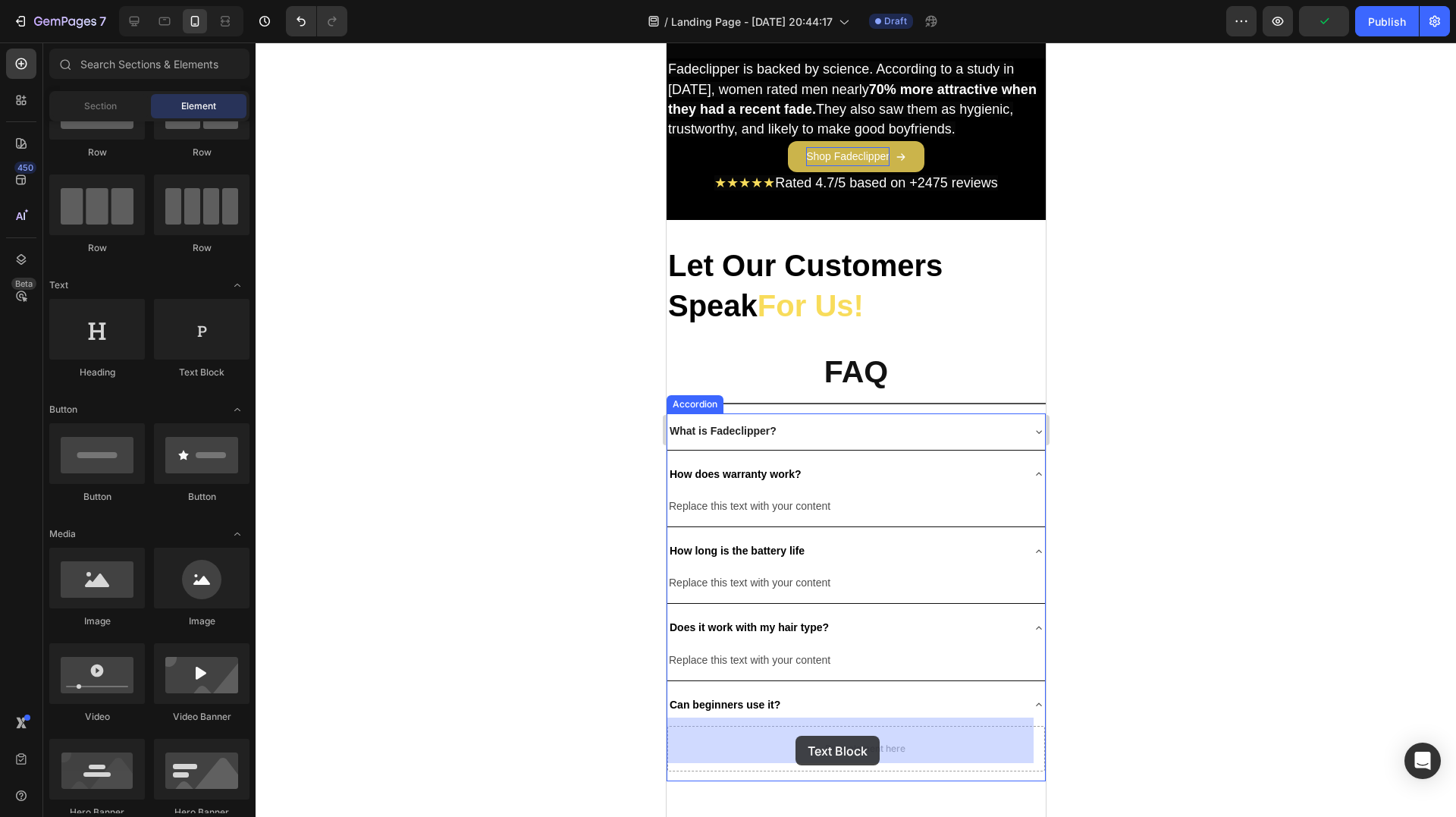
drag, startPoint x: 862, startPoint y: 367, endPoint x: 795, endPoint y: 736, distance: 375.0
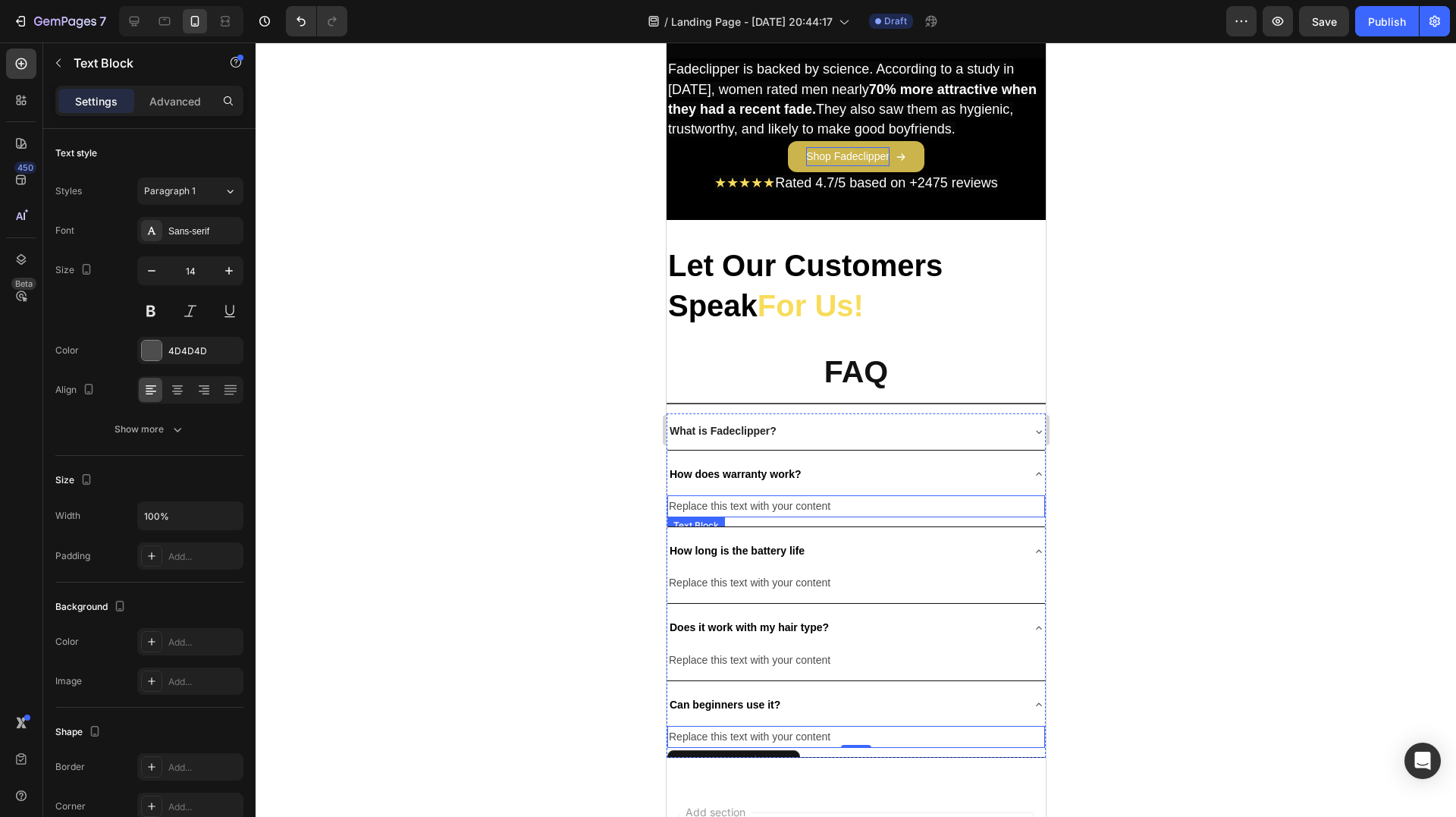
click at [780, 496] on div "Replace this text with your content" at bounding box center [855, 506] width 378 height 22
click at [778, 496] on div "Replace this text with your content" at bounding box center [855, 506] width 378 height 22
click at [778, 496] on p "Replace this text with your content" at bounding box center [855, 505] width 375 height 19
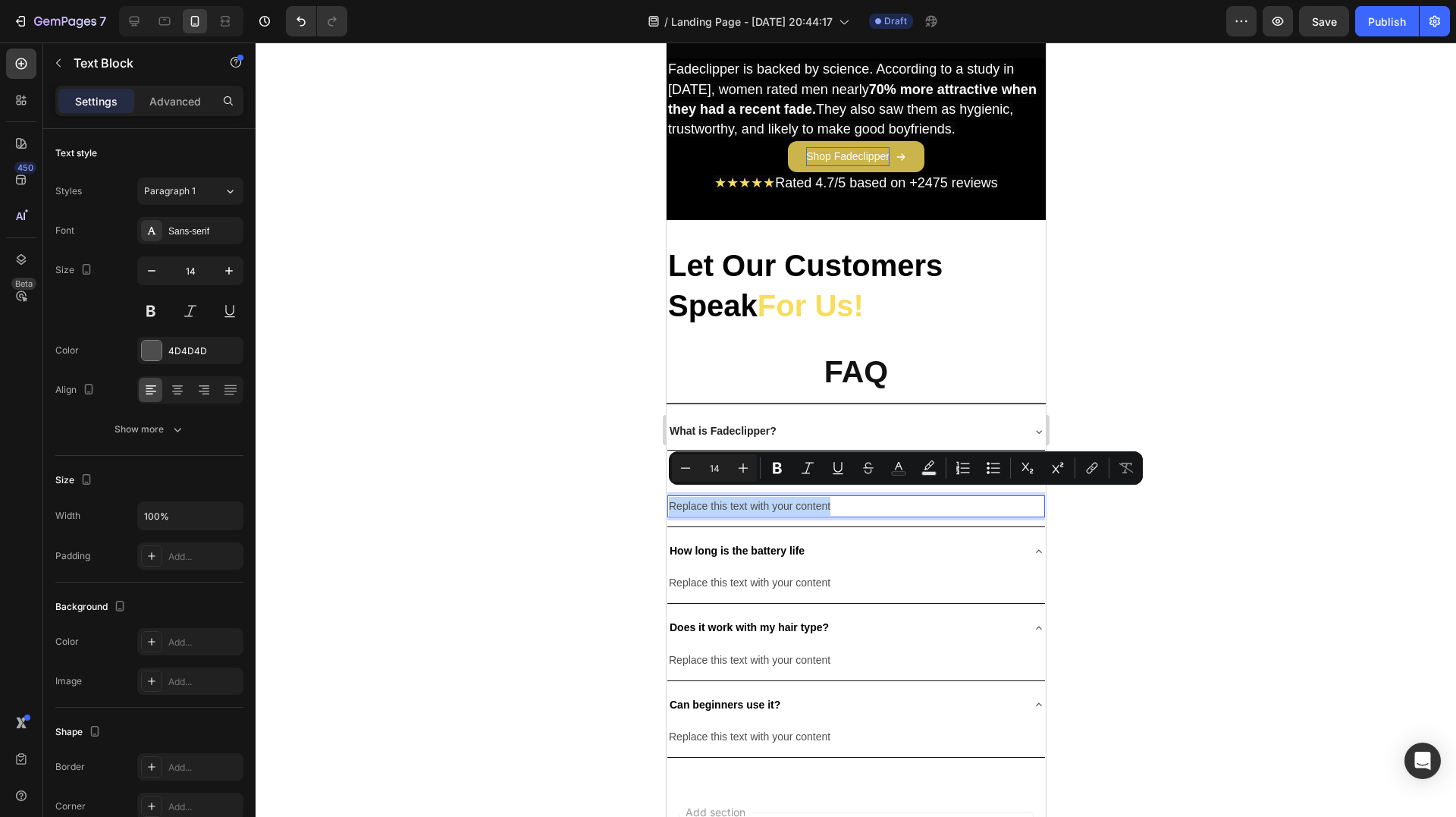
click at [778, 496] on p "Replace this text with your content" at bounding box center [855, 505] width 375 height 19
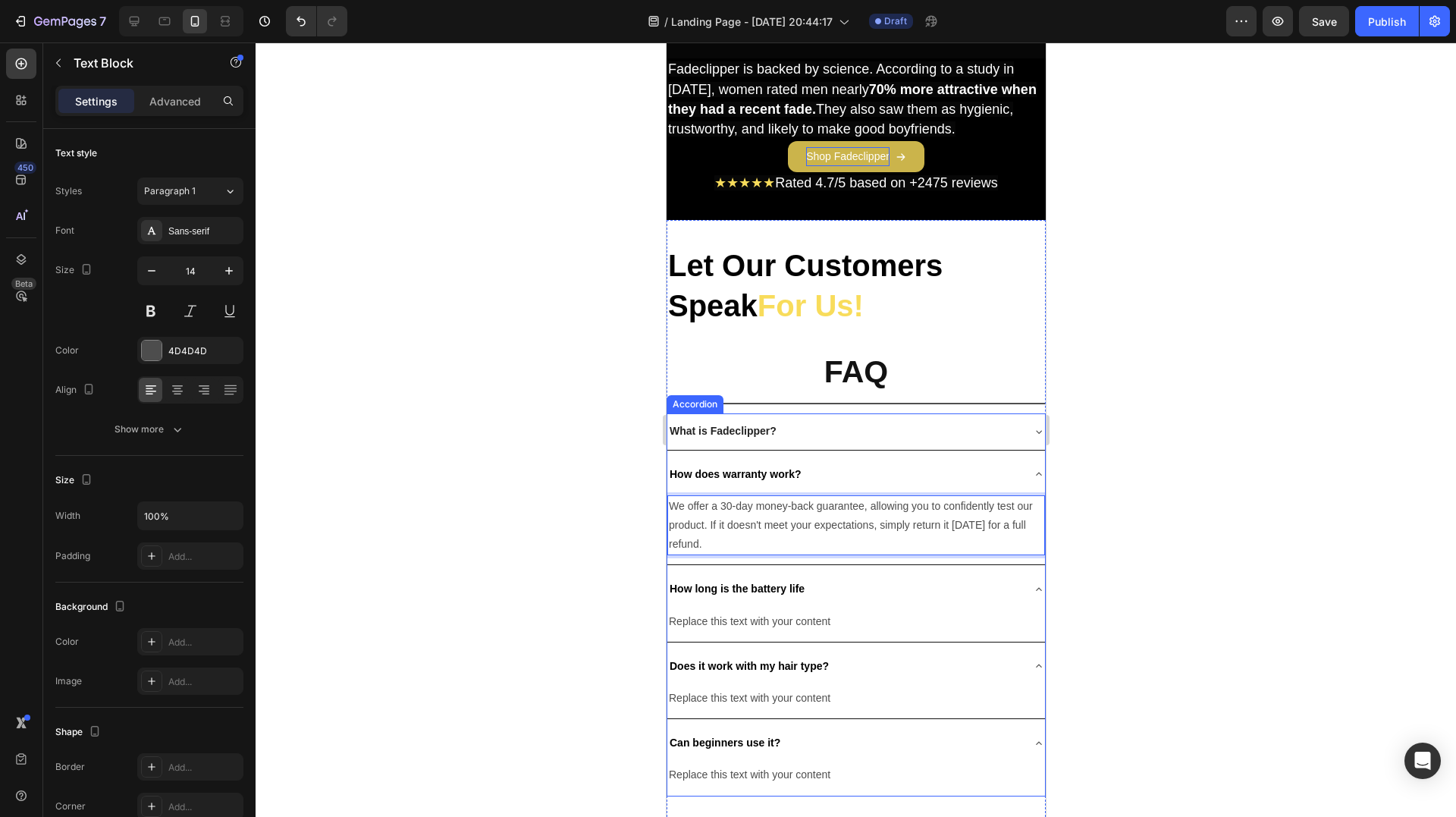
click at [1017, 463] on div "How does warranty work?" at bounding box center [855, 475] width 378 height 36
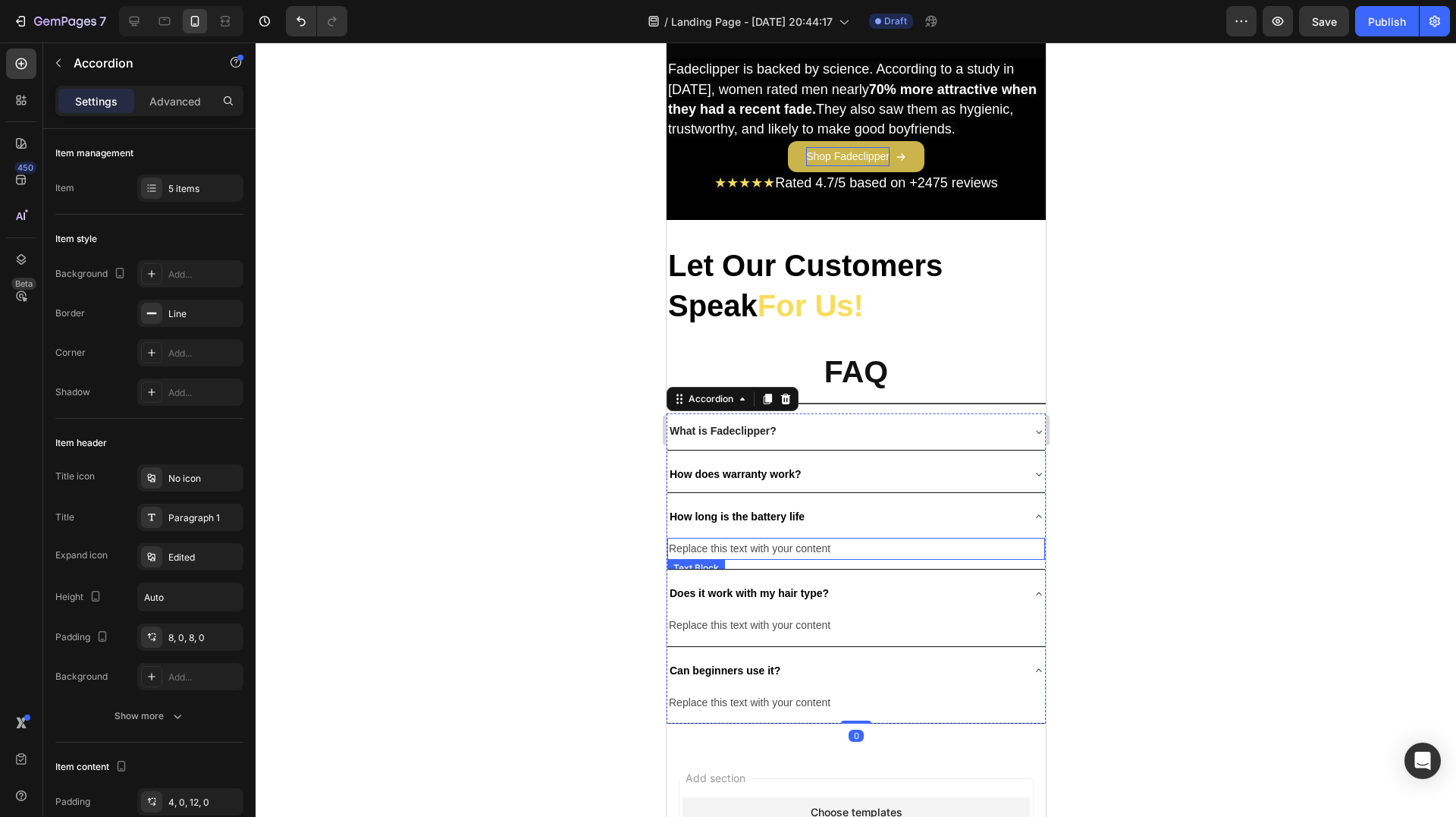
click at [782, 541] on div "Replace this text with your content" at bounding box center [855, 549] width 378 height 22
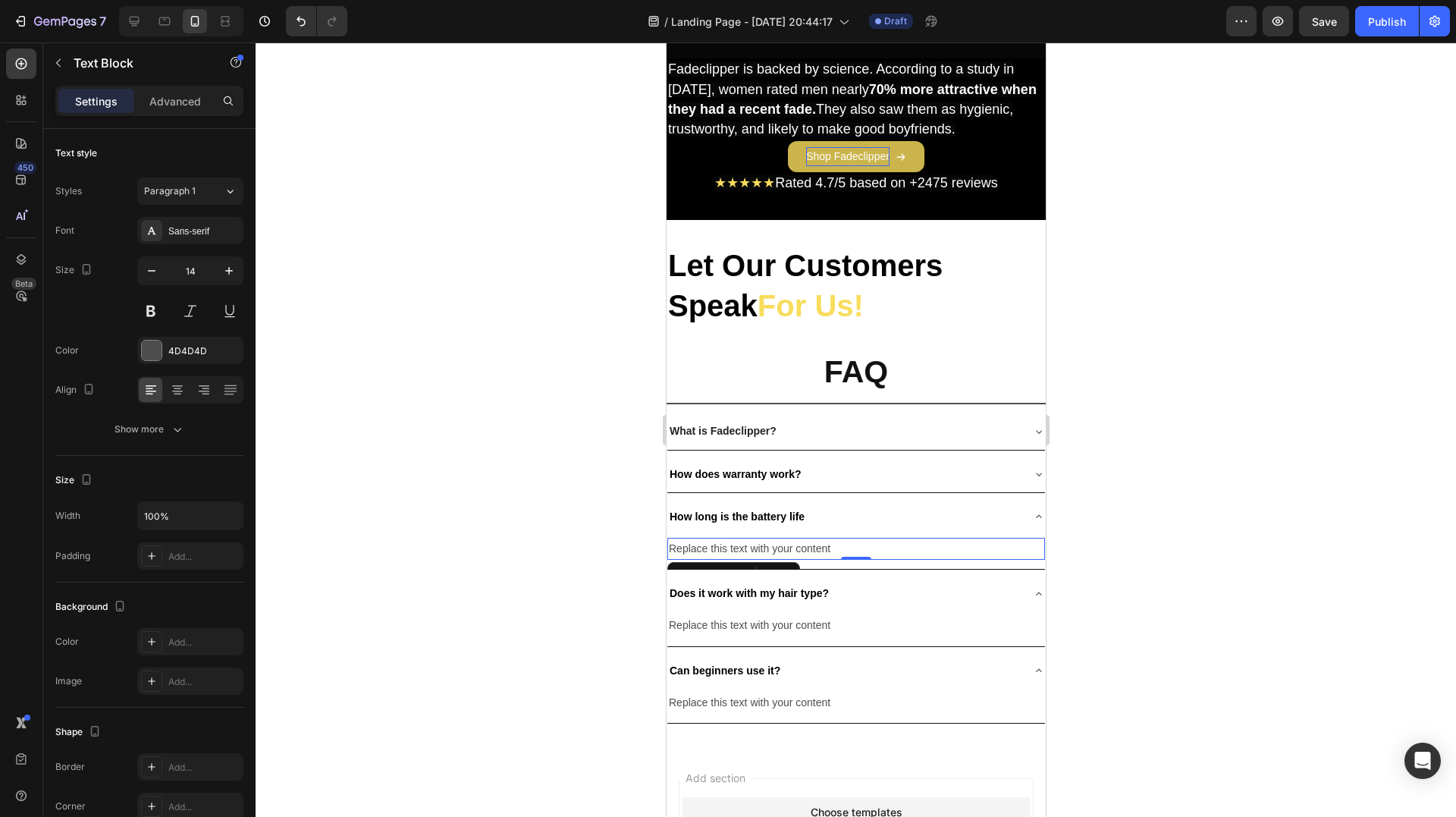
click at [806, 538] on div "Replace this text with your content" at bounding box center [855, 549] width 378 height 22
click at [806, 540] on p "Replace this text with your content" at bounding box center [855, 549] width 375 height 19
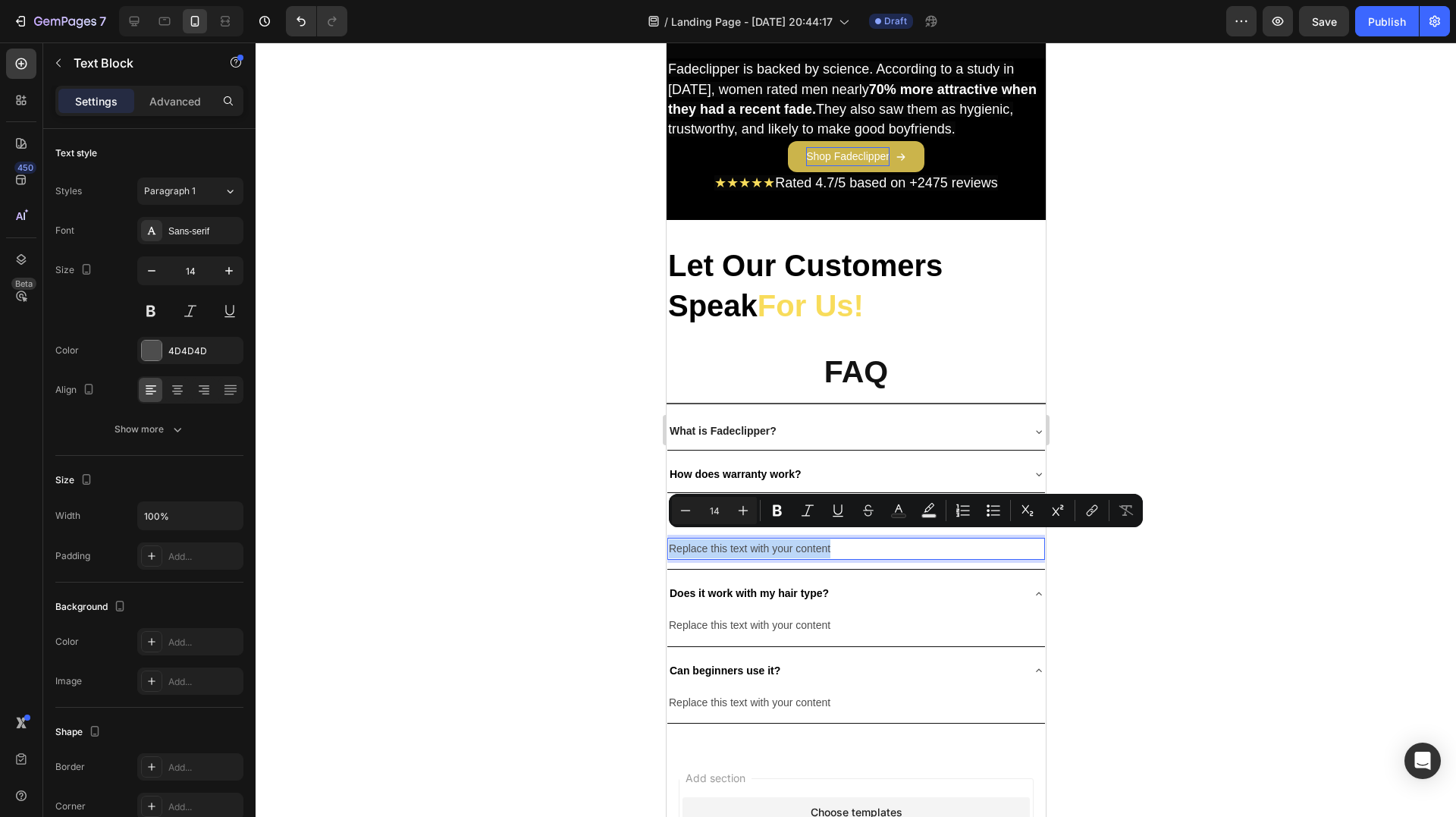
click at [806, 540] on p "Replace this text with your content" at bounding box center [855, 549] width 375 height 19
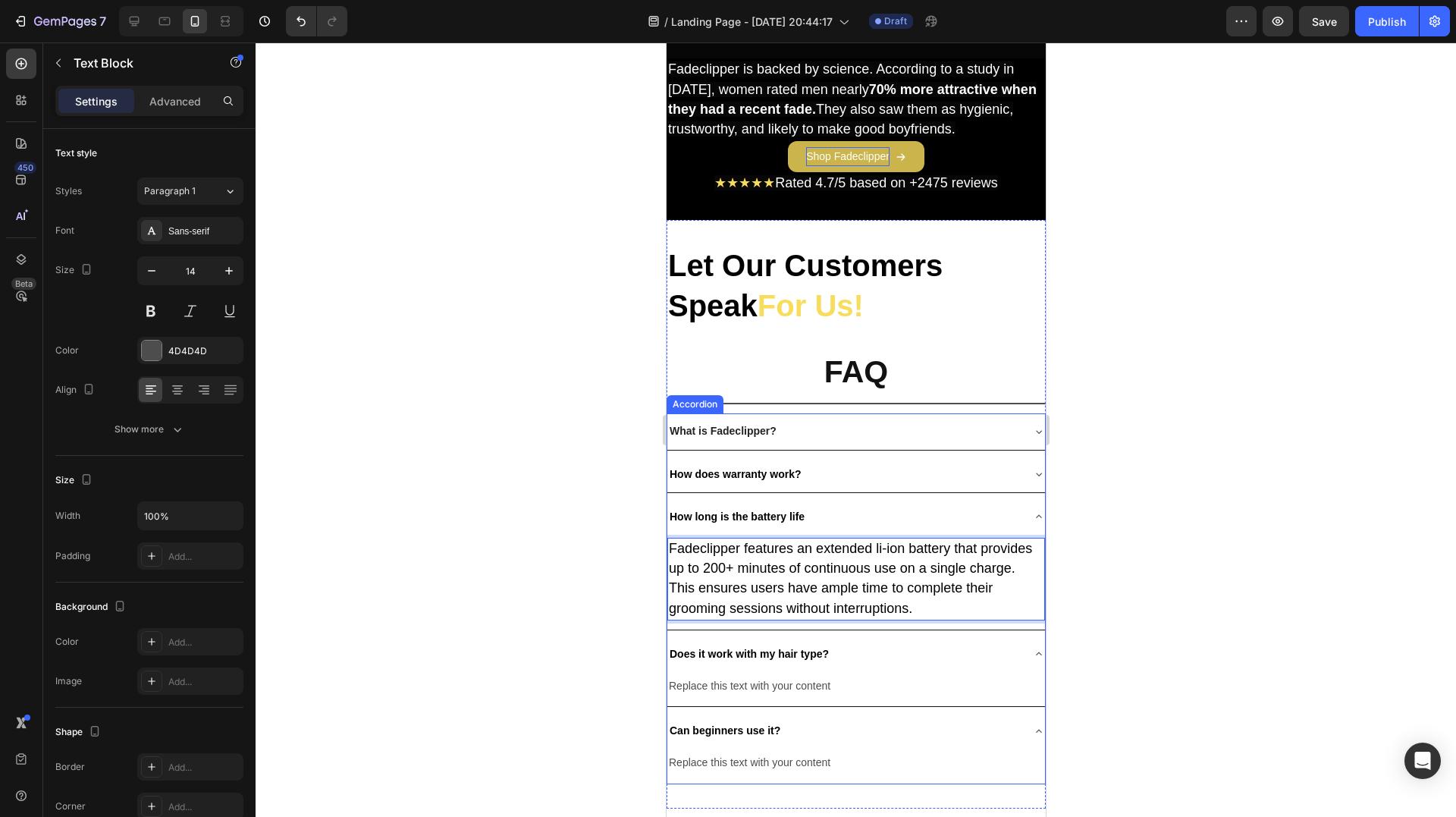
click at [1001, 509] on div "How long is the battery life" at bounding box center [843, 517] width 353 height 24
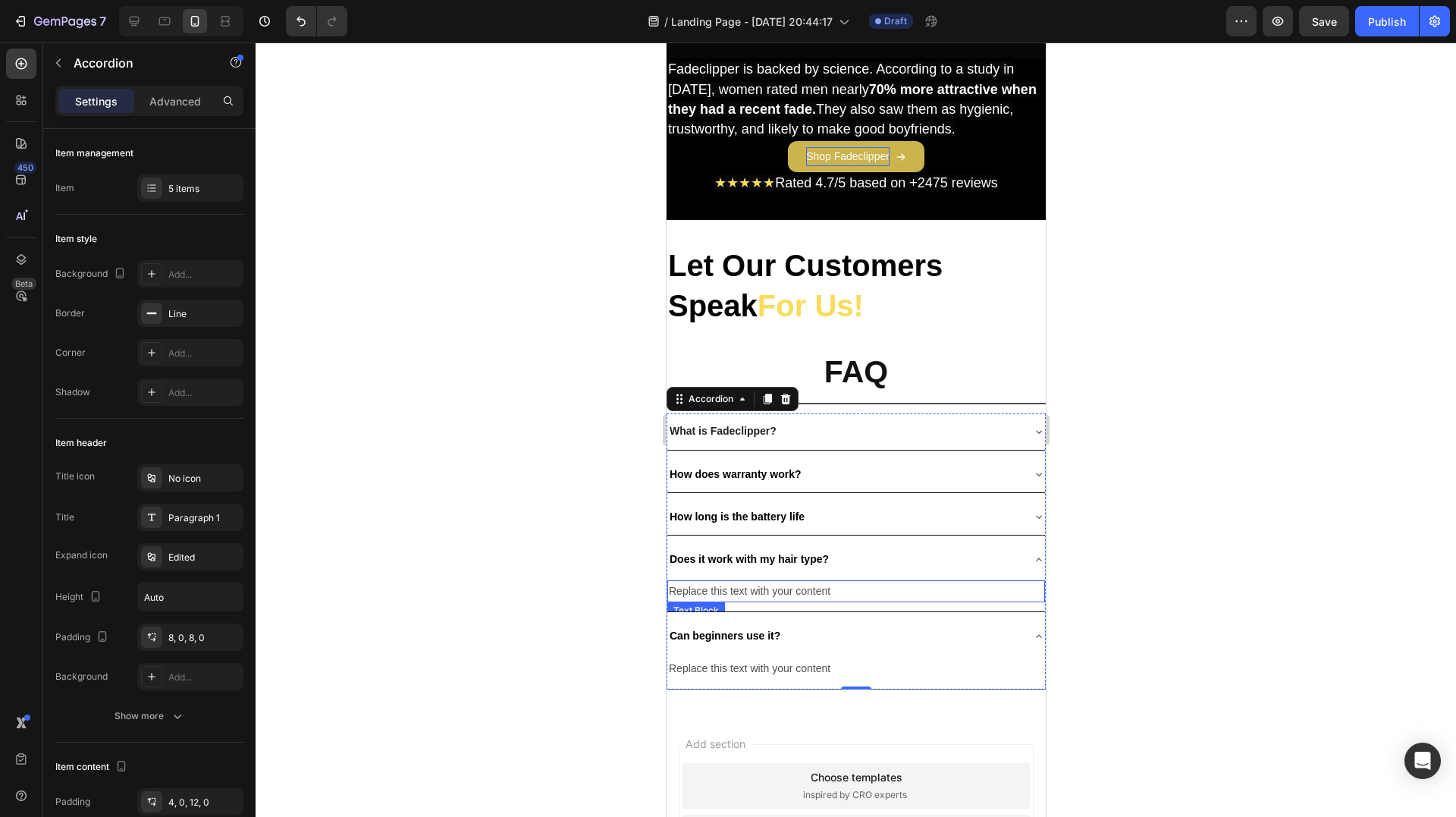
click at [763, 580] on div "Replace this text with your content" at bounding box center [855, 591] width 378 height 22
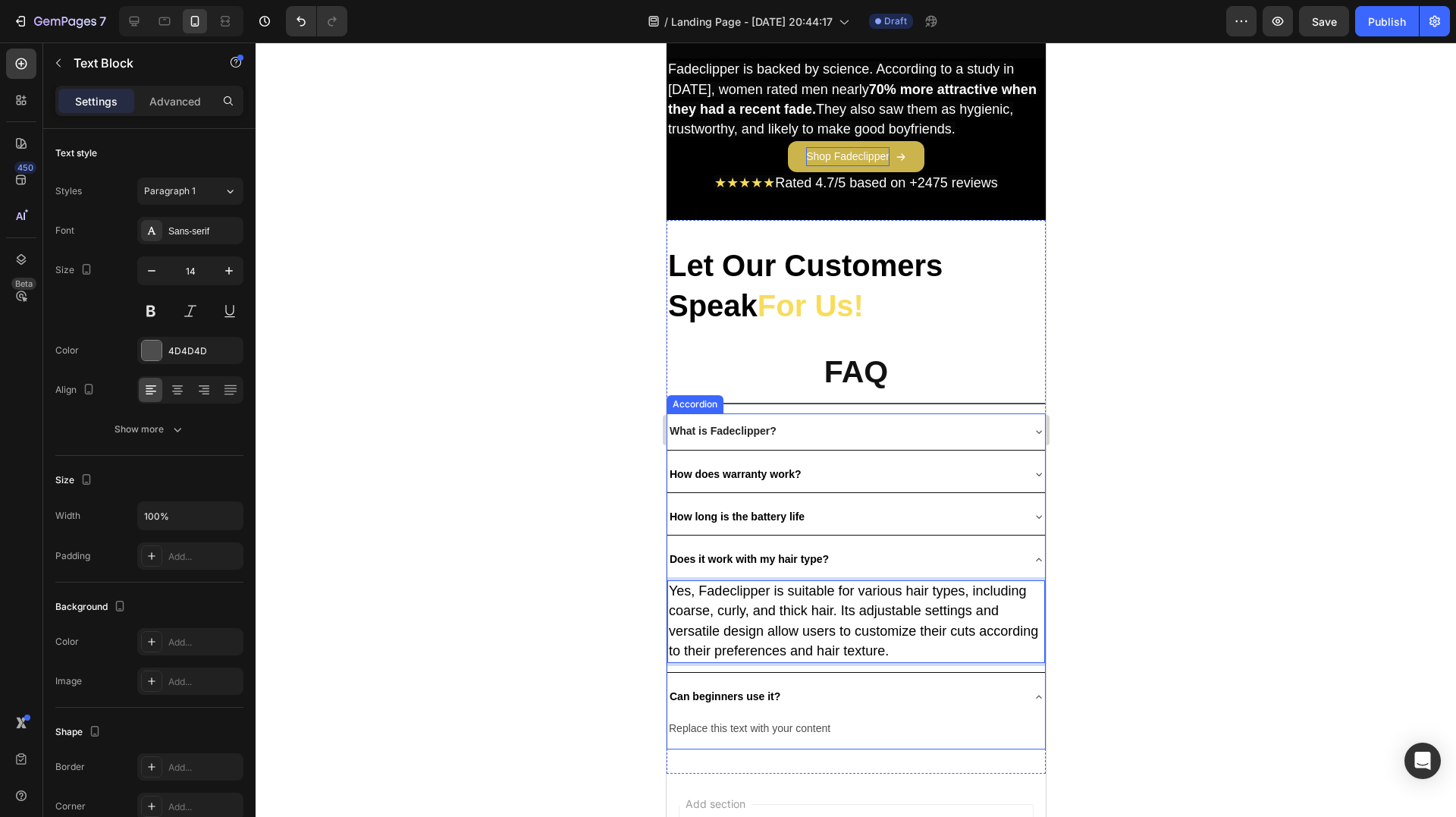
click at [831, 464] on div "How does warranty work?" at bounding box center [843, 475] width 353 height 24
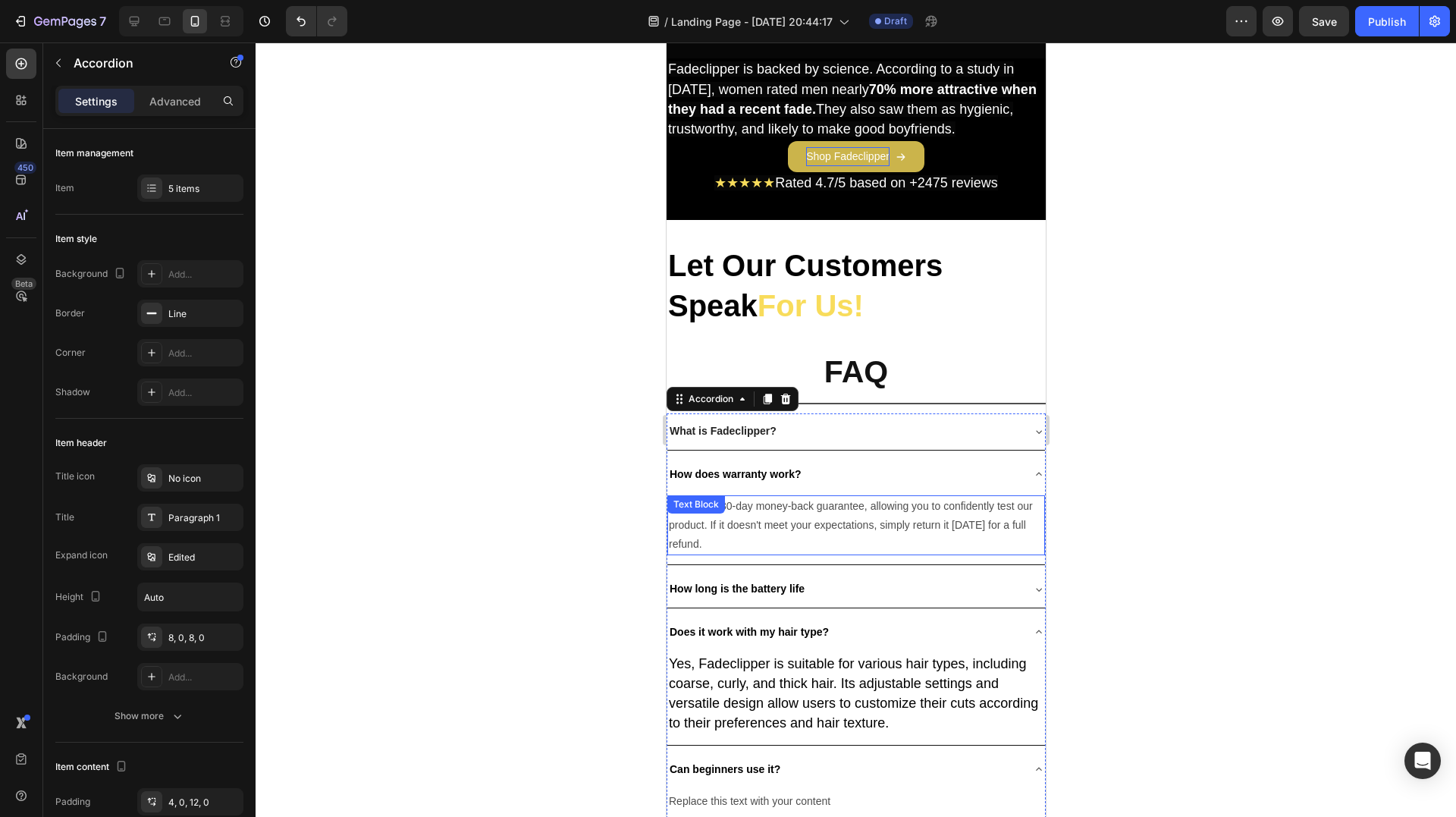
click at [762, 500] on p "We offer a 30-day money-back guarantee, allowing you to confidently test our pr…" at bounding box center [855, 525] width 375 height 57
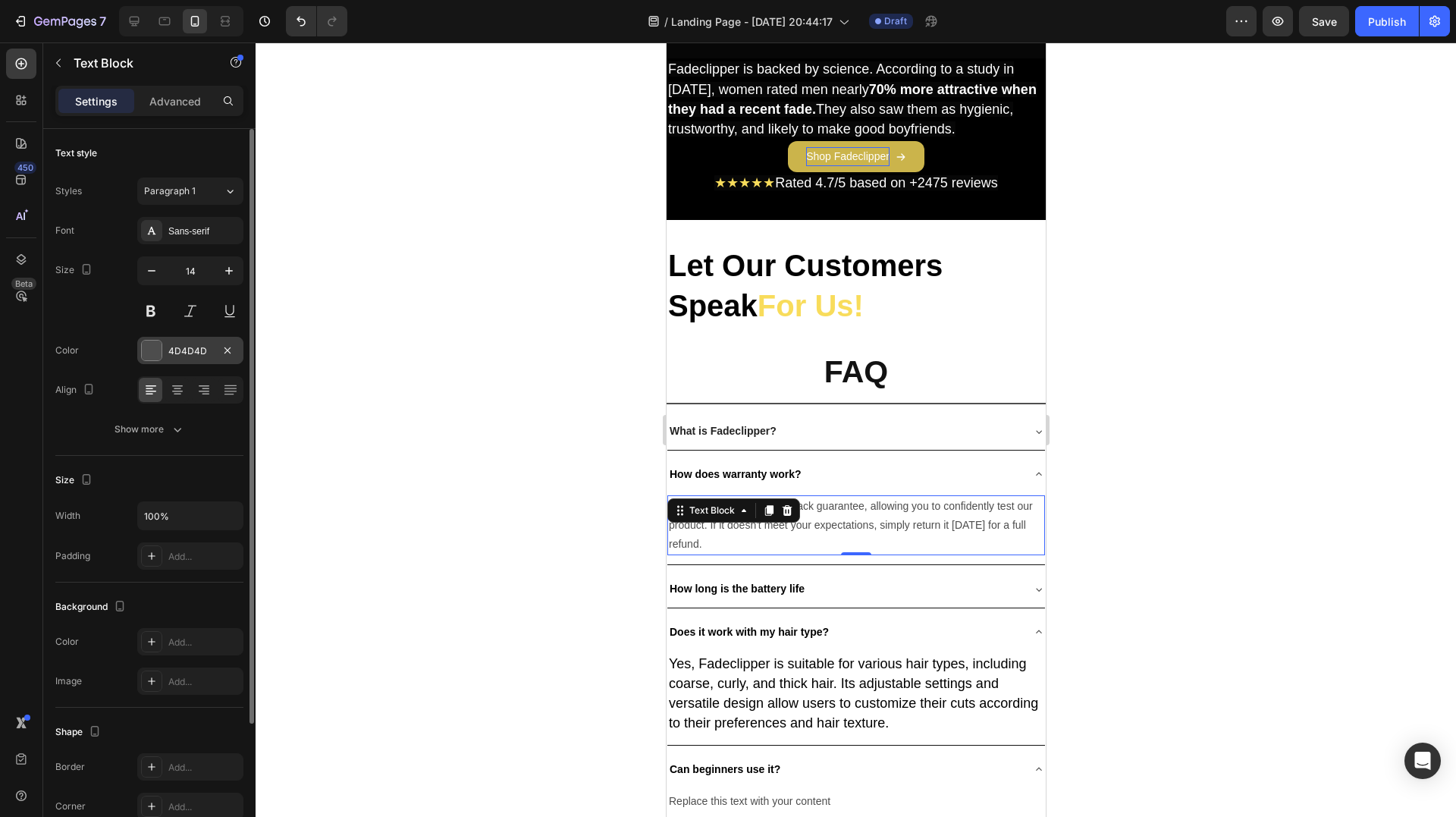
click at [169, 342] on div "4D4D4D" at bounding box center [190, 350] width 107 height 28
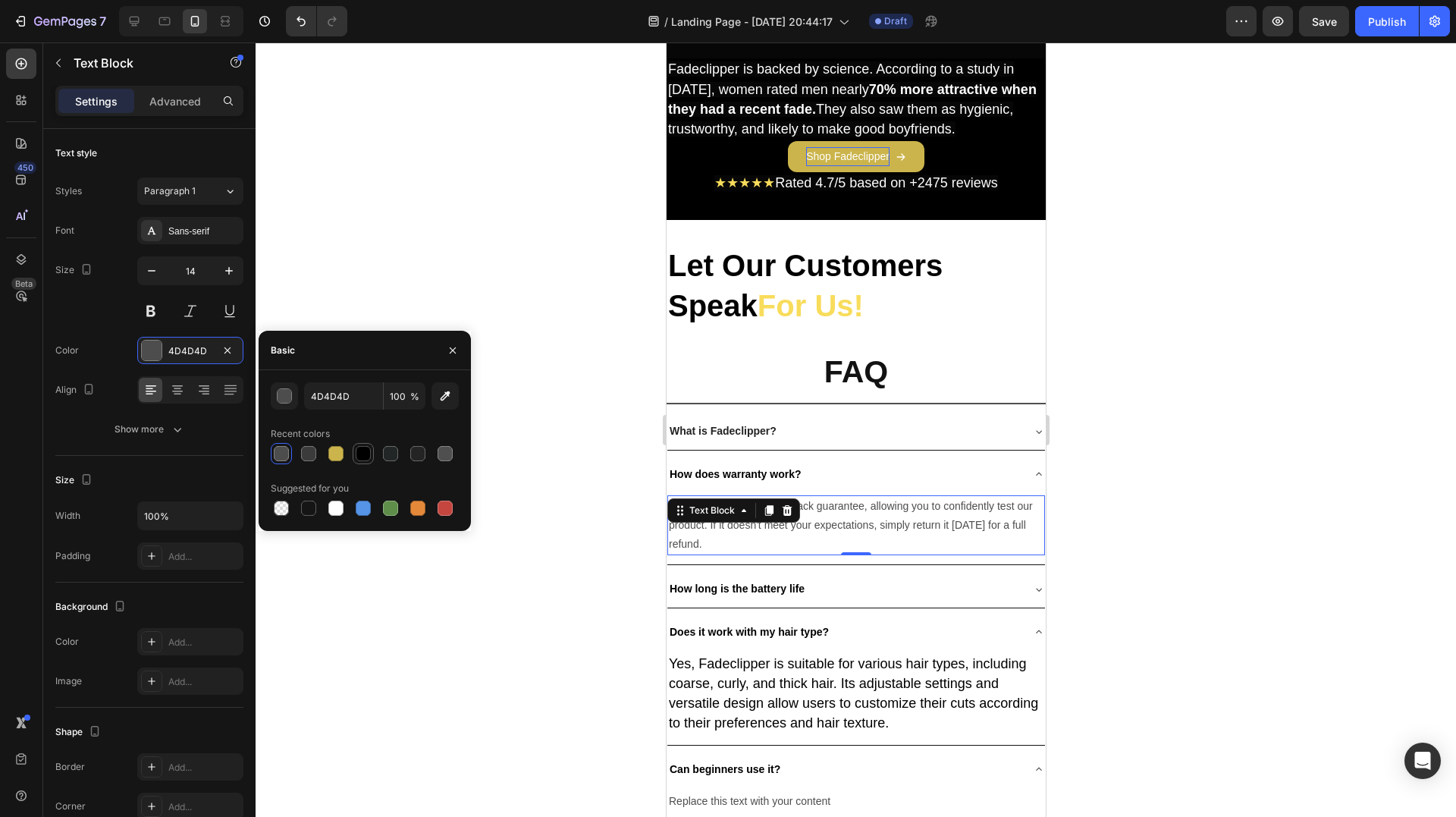
click at [367, 454] on div at bounding box center [363, 453] width 15 height 15
type input "000000"
click at [883, 521] on p "We offer a 30-day money-back guarantee, allowing you to confidently test our pr…" at bounding box center [855, 525] width 375 height 57
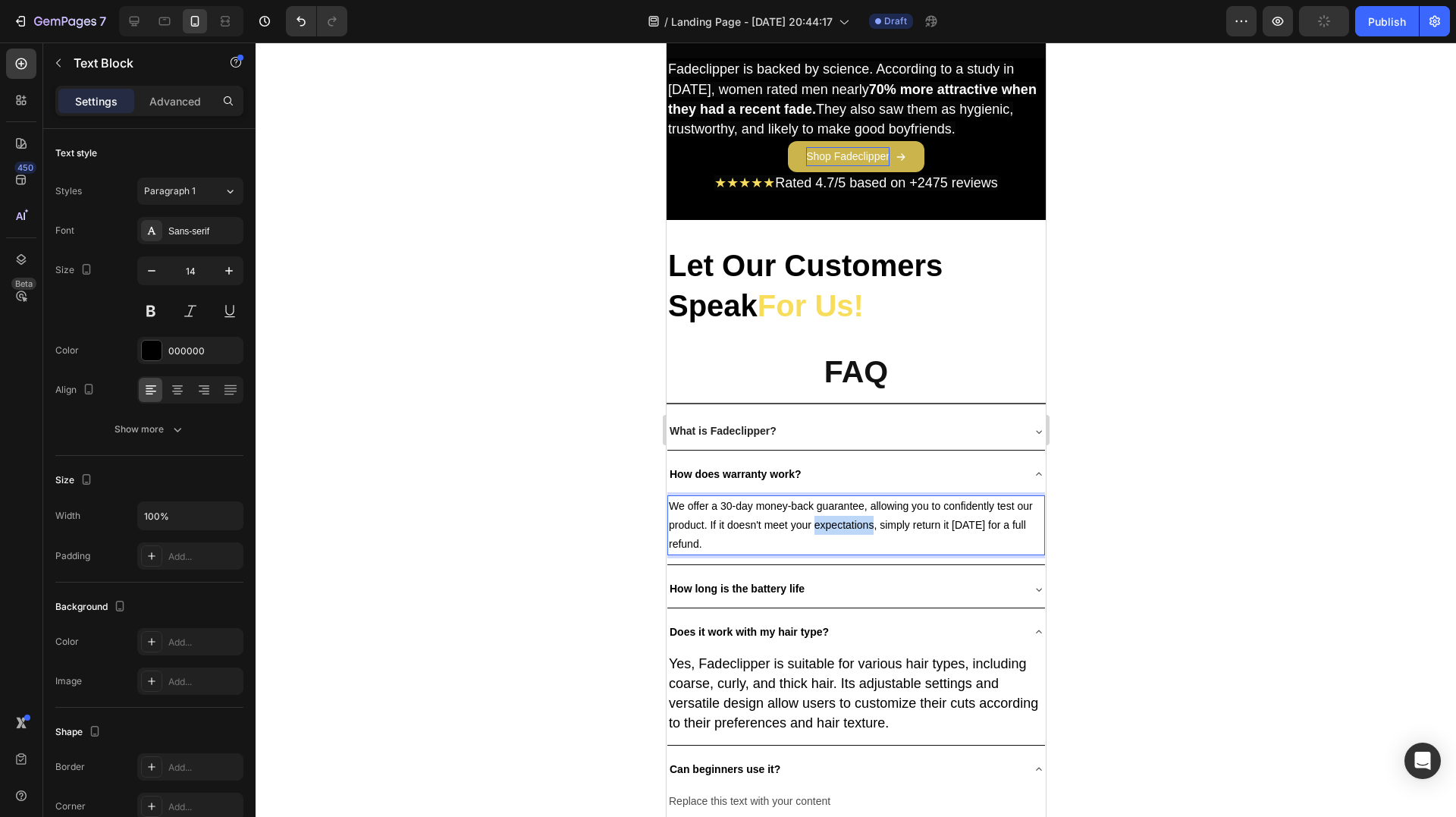
click at [883, 521] on p "We offer a 30-day money-back guarantee, allowing you to confidently test our pr…" at bounding box center [855, 525] width 375 height 57
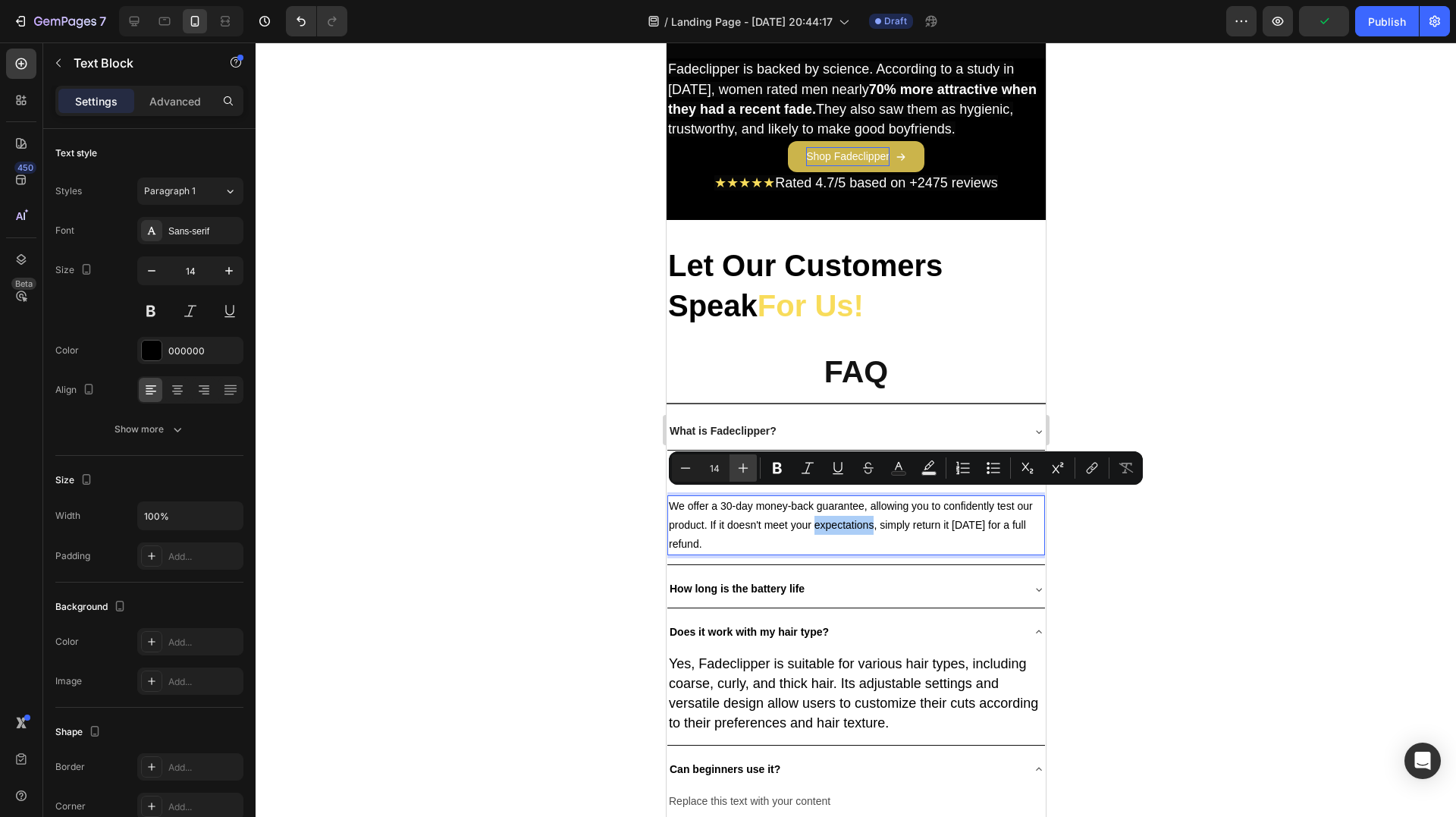
click at [743, 469] on icon "Editor contextual toolbar" at bounding box center [744, 469] width 10 height 10
type input "17"
click at [1154, 606] on div at bounding box center [855, 429] width 1201 height 775
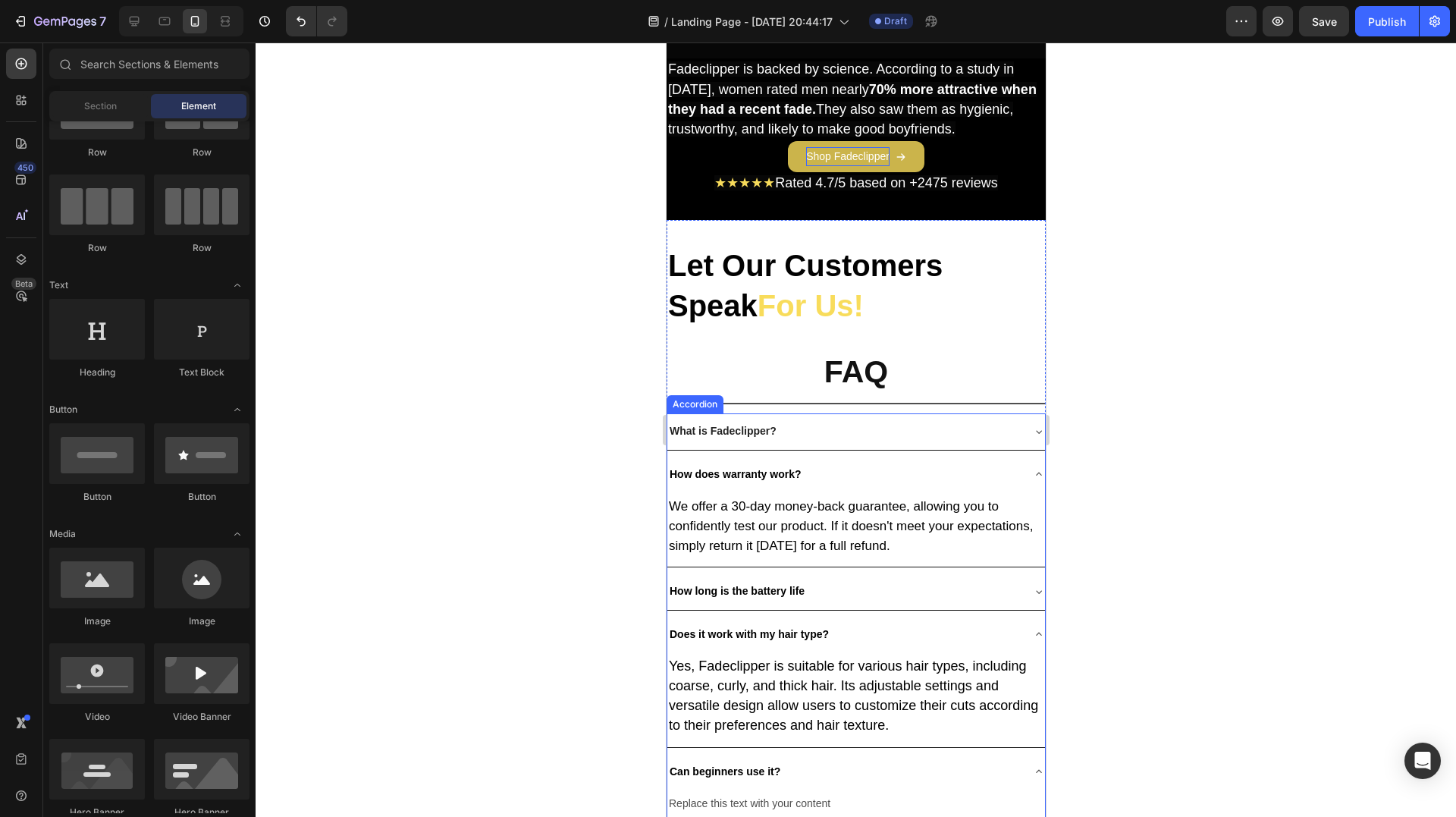
click at [1032, 468] on icon at bounding box center [1038, 474] width 12 height 12
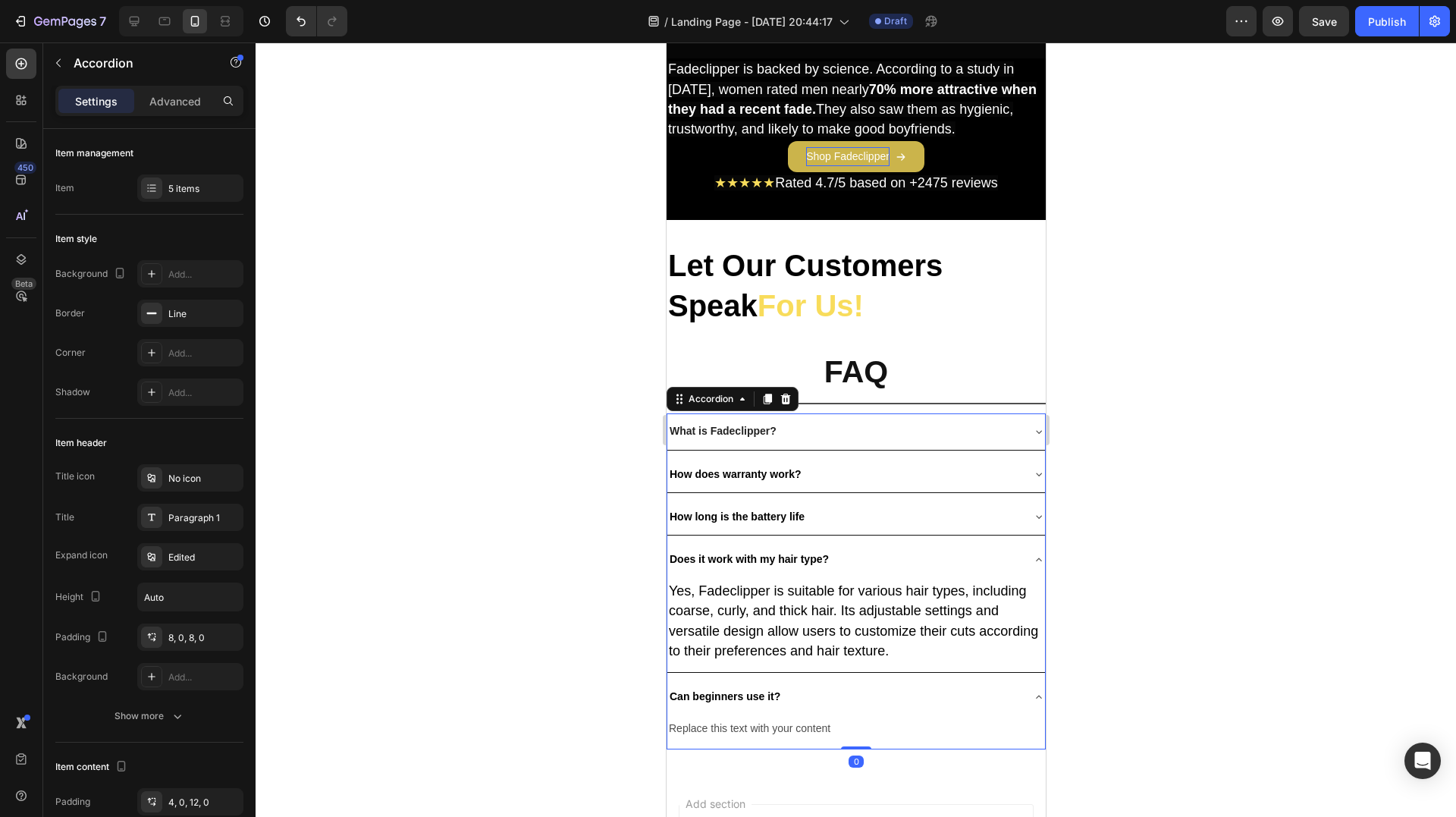
click at [1011, 545] on div "Does it work with my hair type?" at bounding box center [855, 559] width 378 height 36
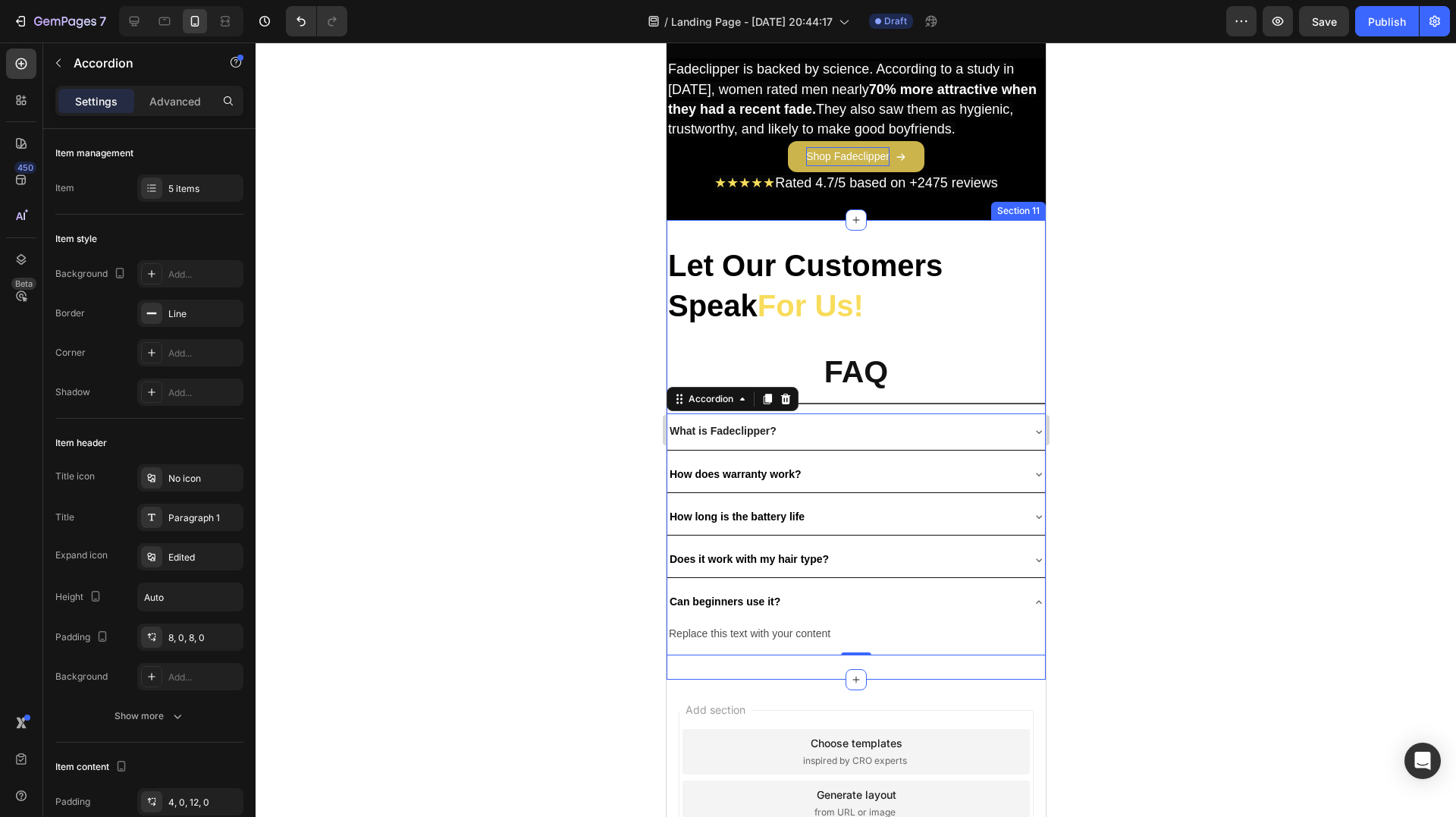
click at [760, 631] on div "Replace this text with your content" at bounding box center [855, 633] width 378 height 22
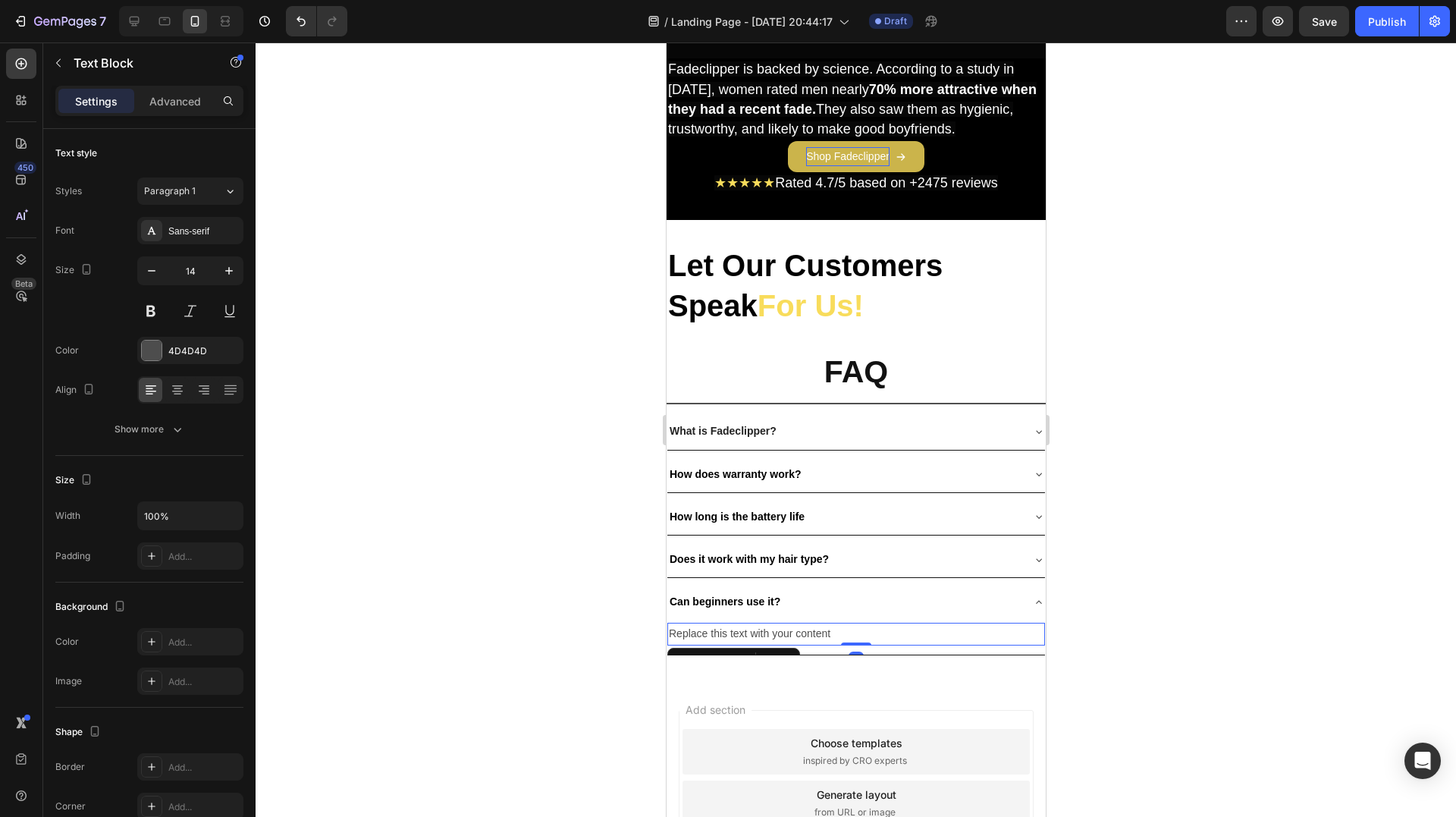
click at [760, 631] on div "Replace this text with your content" at bounding box center [855, 633] width 378 height 22
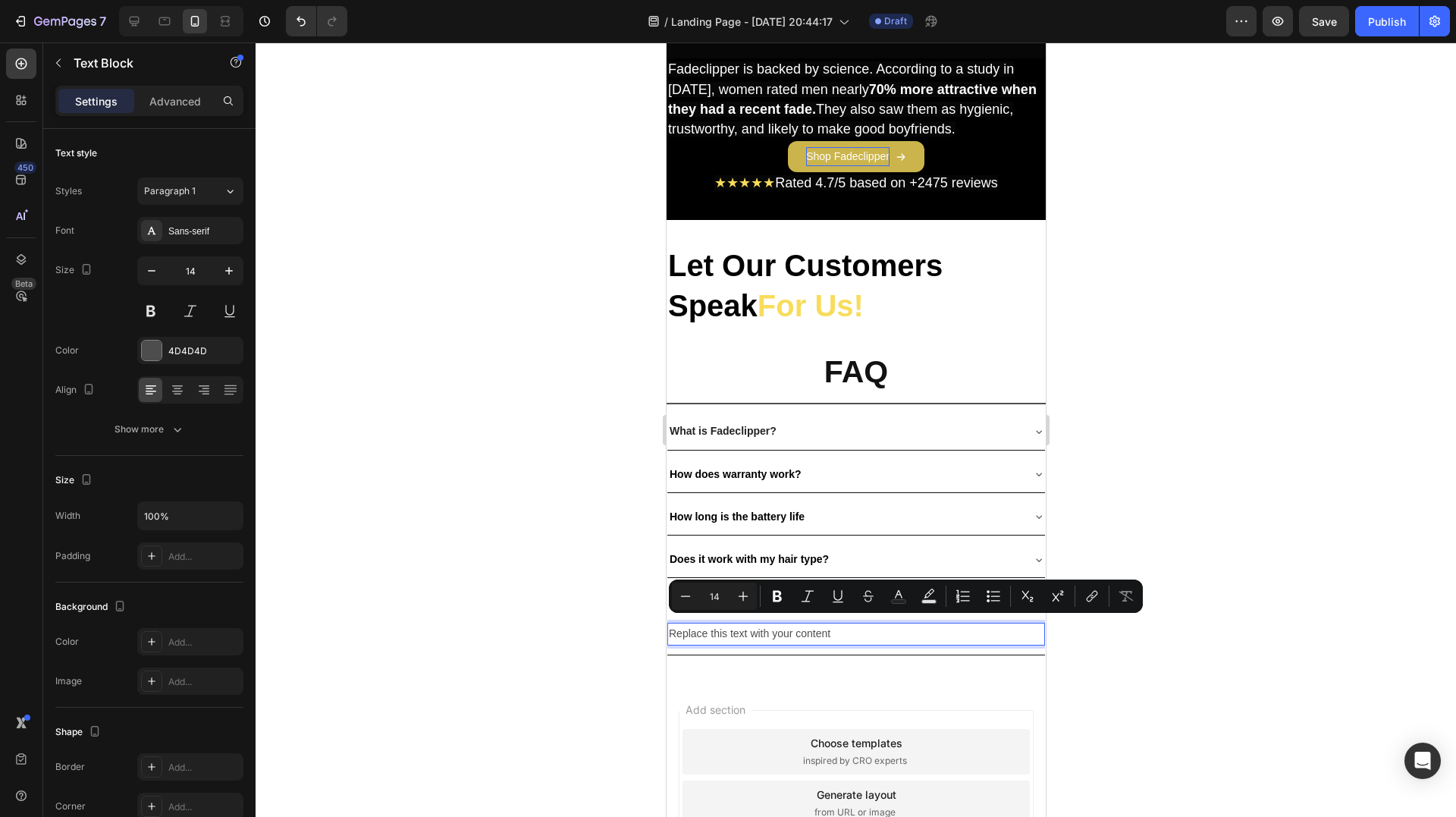
click at [761, 620] on div "Replace this text with your content Text Block 0" at bounding box center [855, 636] width 378 height 35
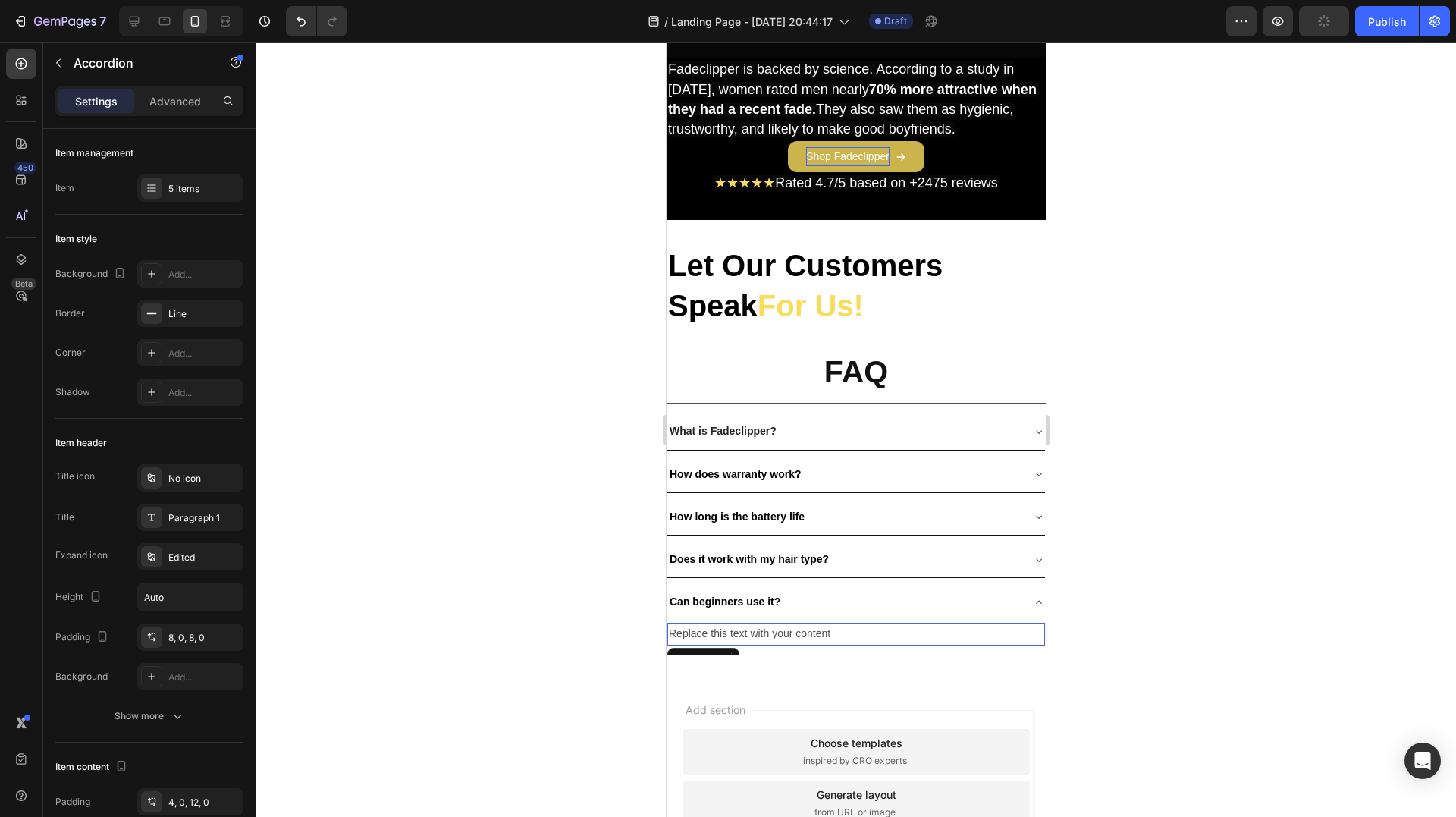
click at [762, 627] on p "Replace this text with your content" at bounding box center [855, 633] width 375 height 19
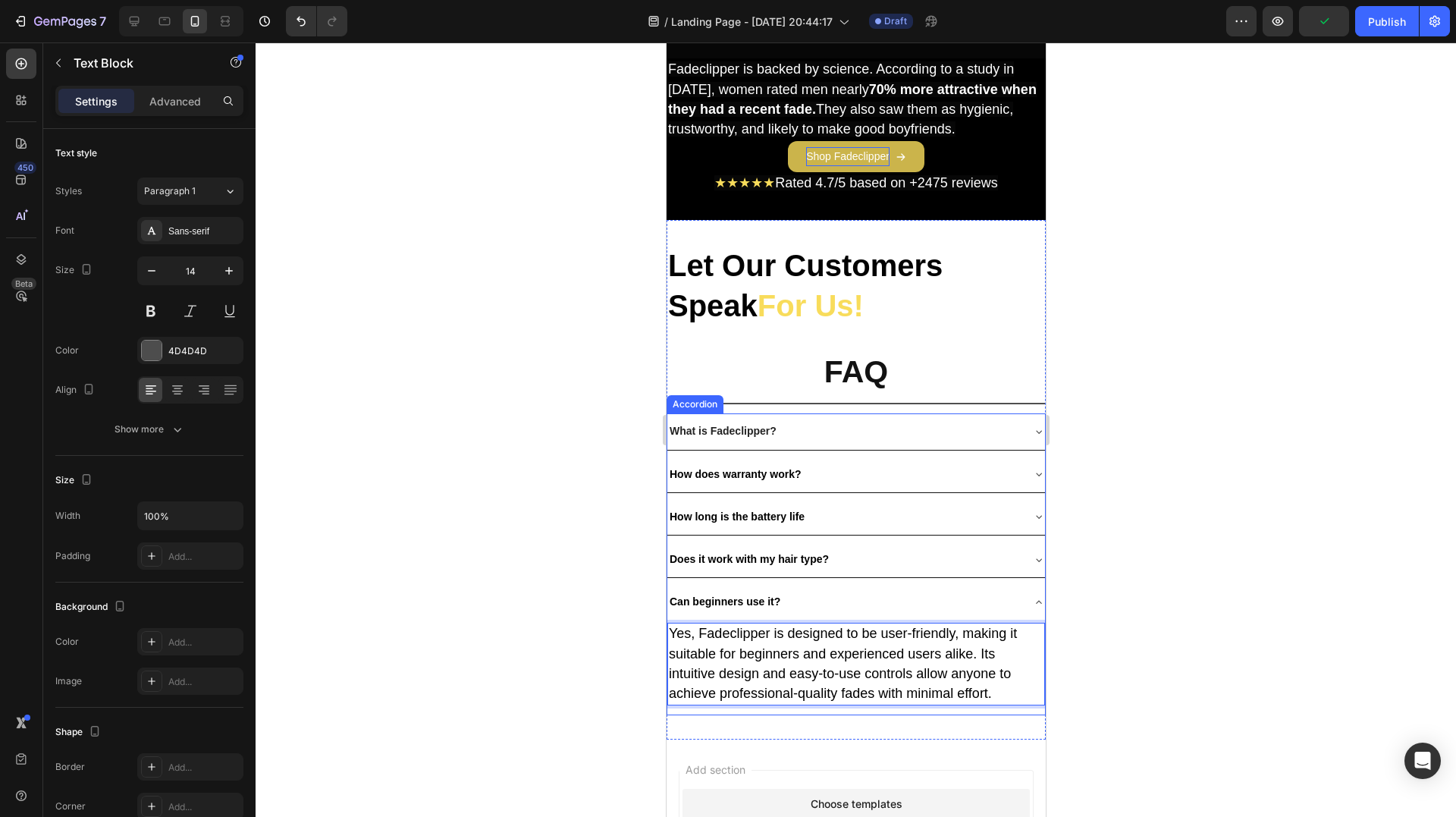
click at [996, 592] on div "Can beginners use it?" at bounding box center [843, 602] width 353 height 24
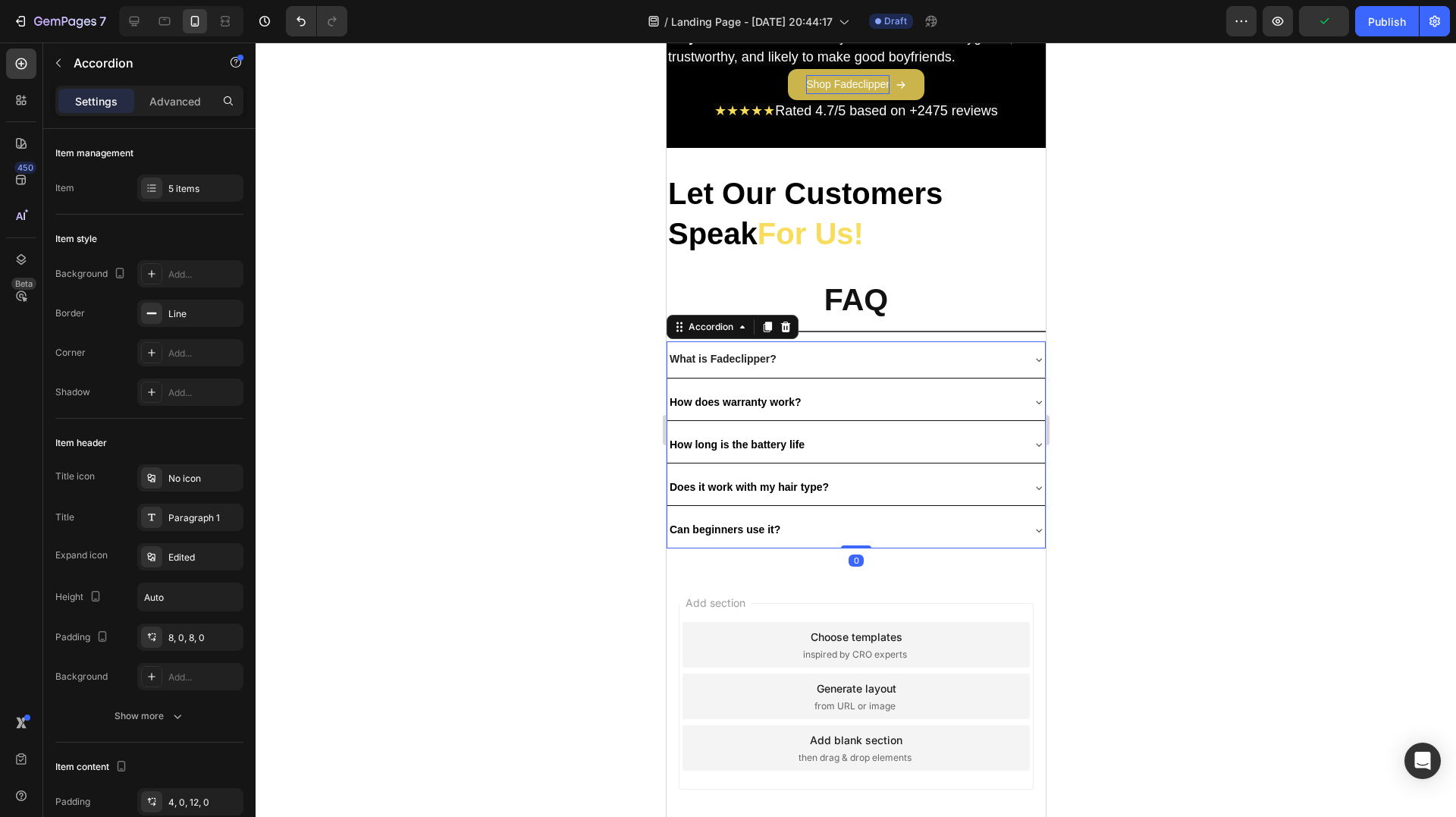
scroll to position [4703, 0]
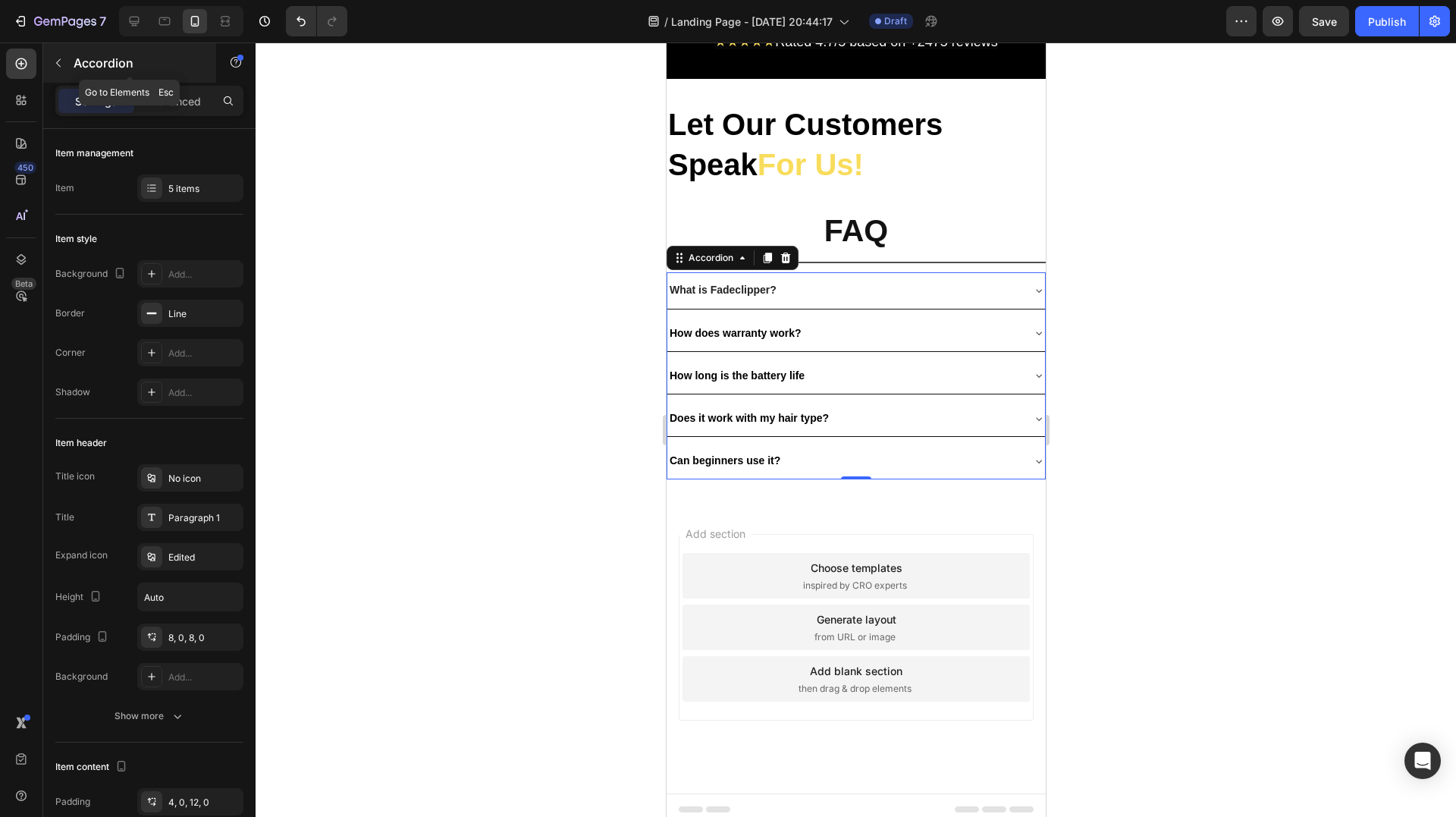
click at [64, 66] on icon "button" at bounding box center [58, 63] width 12 height 12
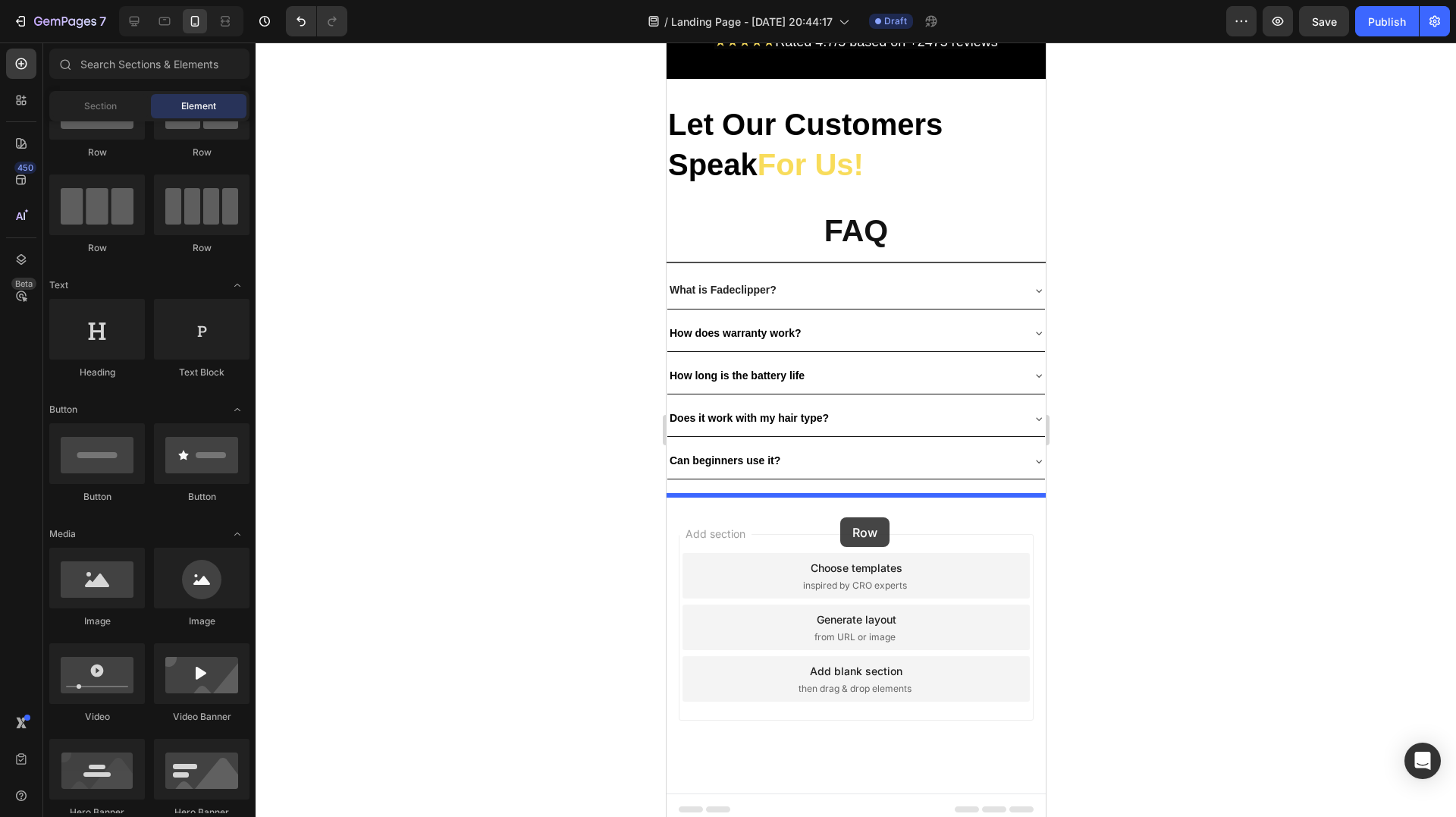
drag, startPoint x: 859, startPoint y: 262, endPoint x: 839, endPoint y: 517, distance: 255.8
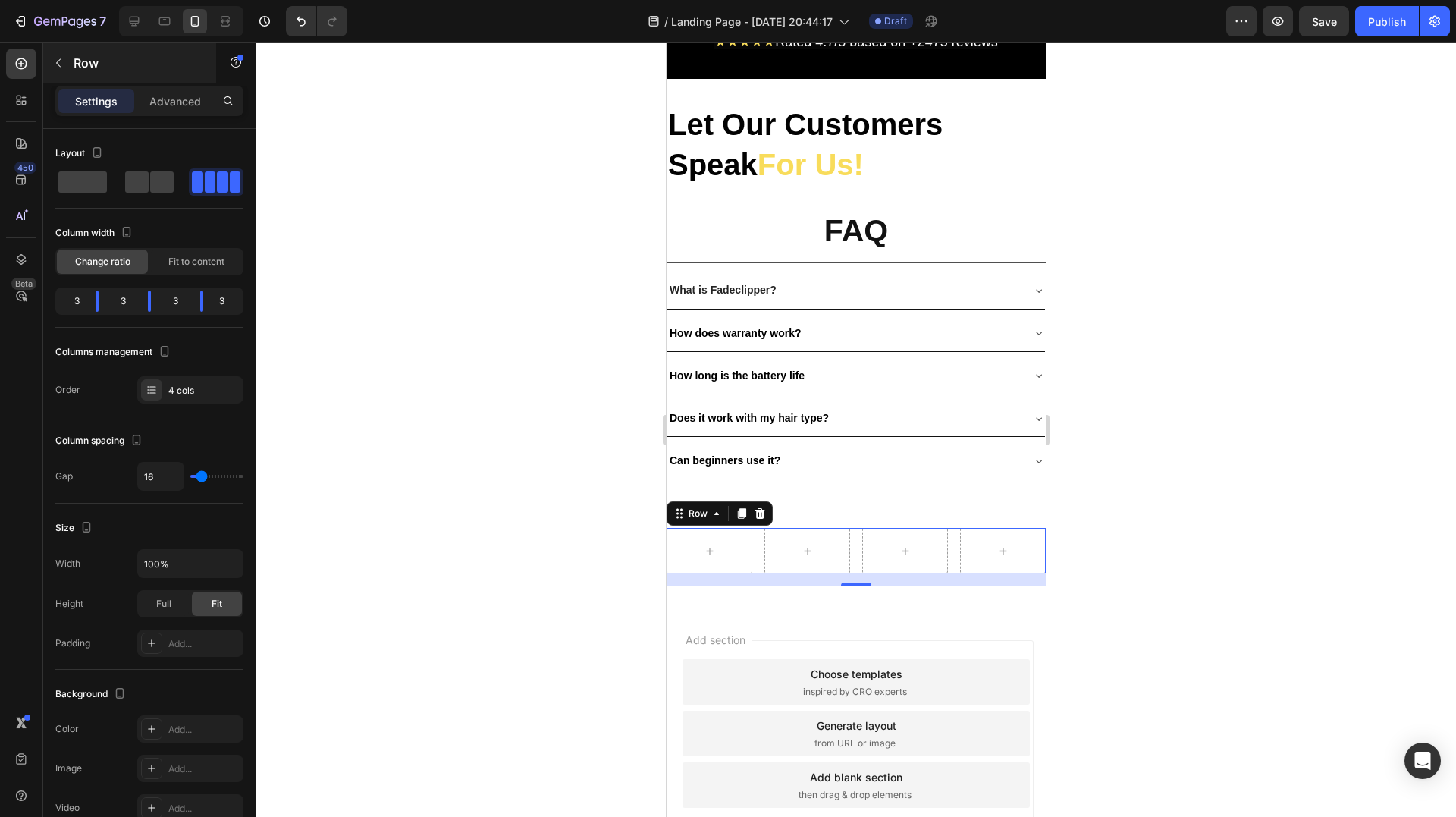
click at [76, 62] on p "Row" at bounding box center [138, 63] width 129 height 18
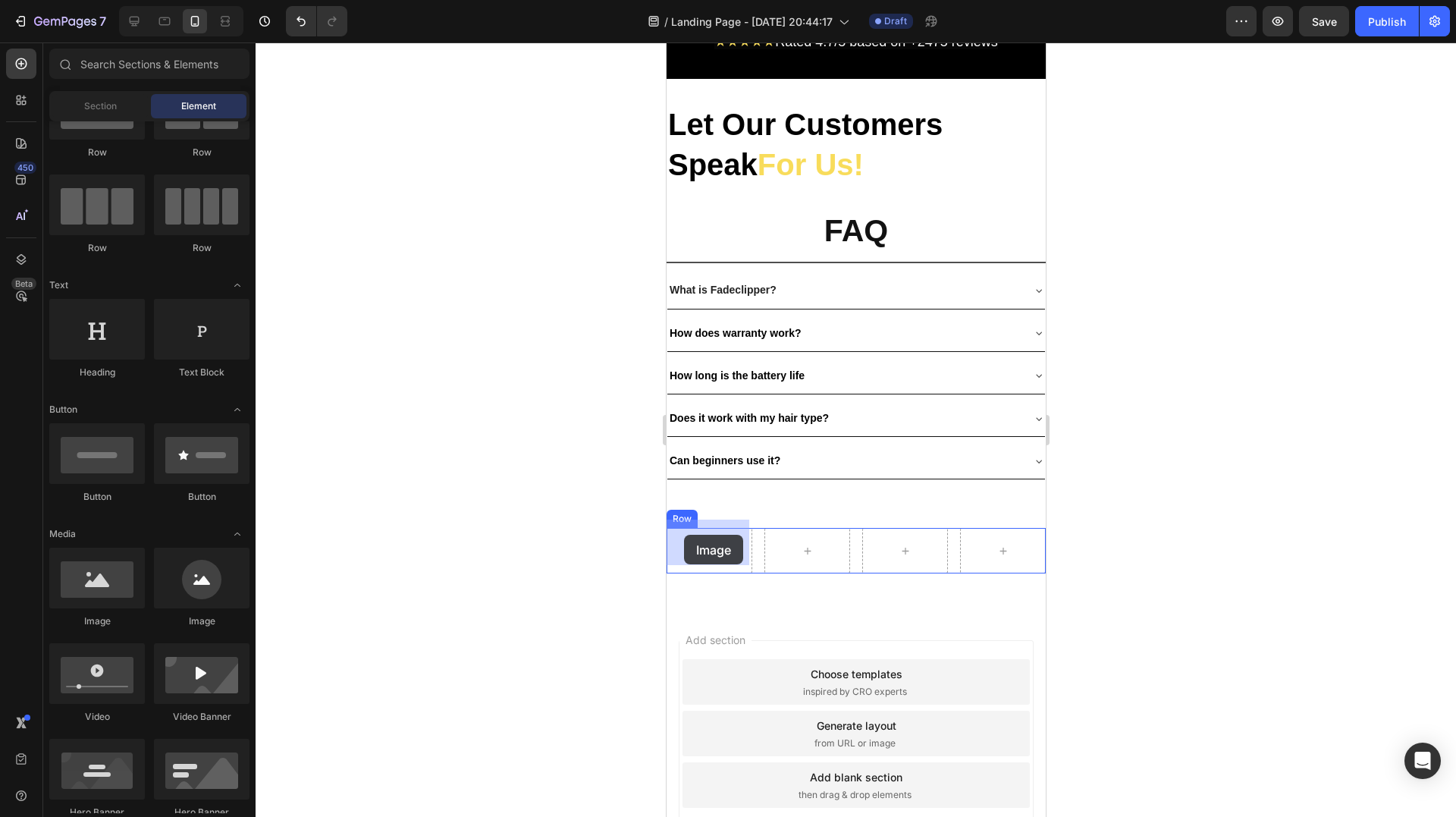
drag, startPoint x: 778, startPoint y: 646, endPoint x: 694, endPoint y: 532, distance: 141.6
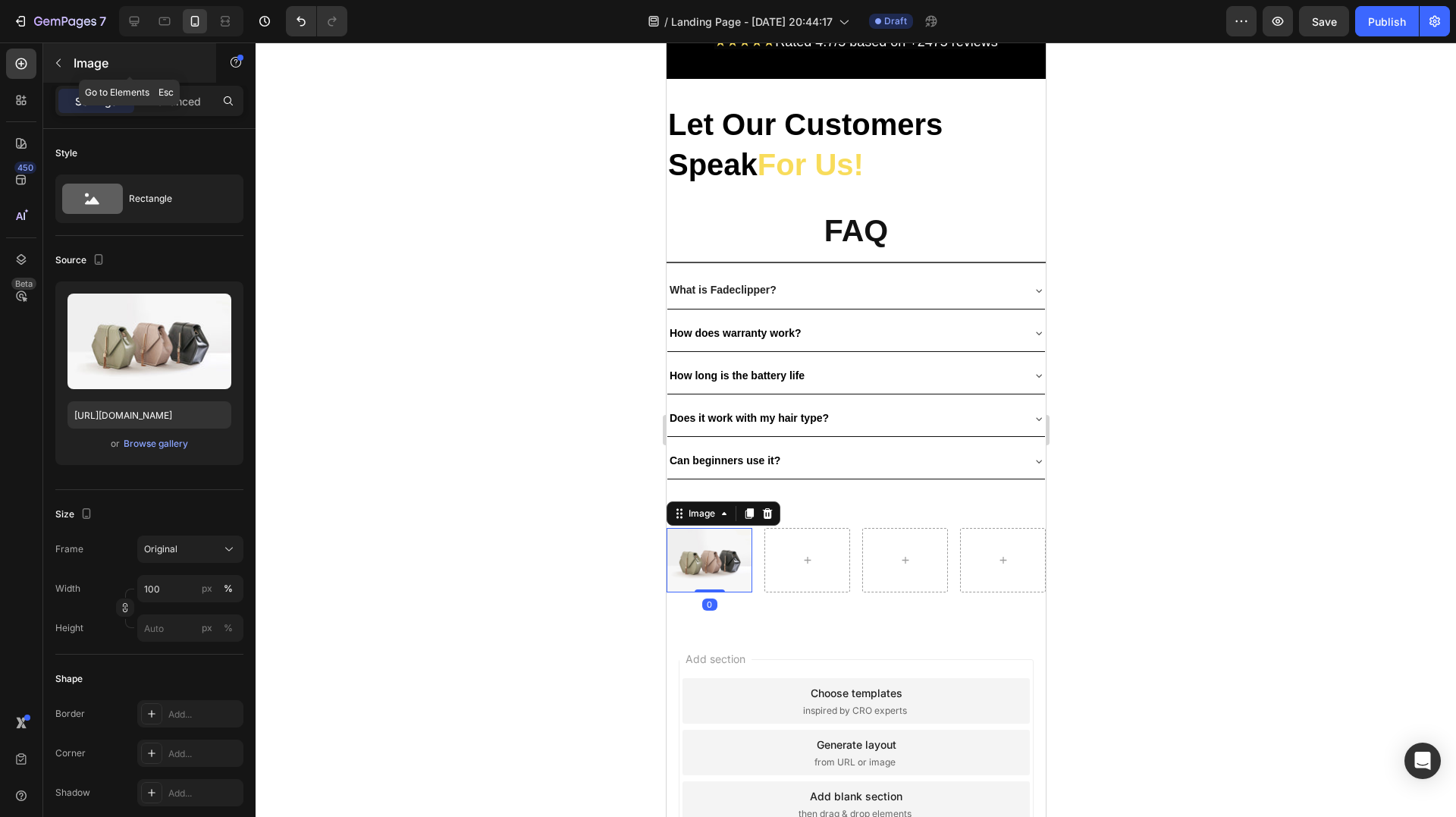
click at [59, 60] on icon "button" at bounding box center [58, 63] width 5 height 8
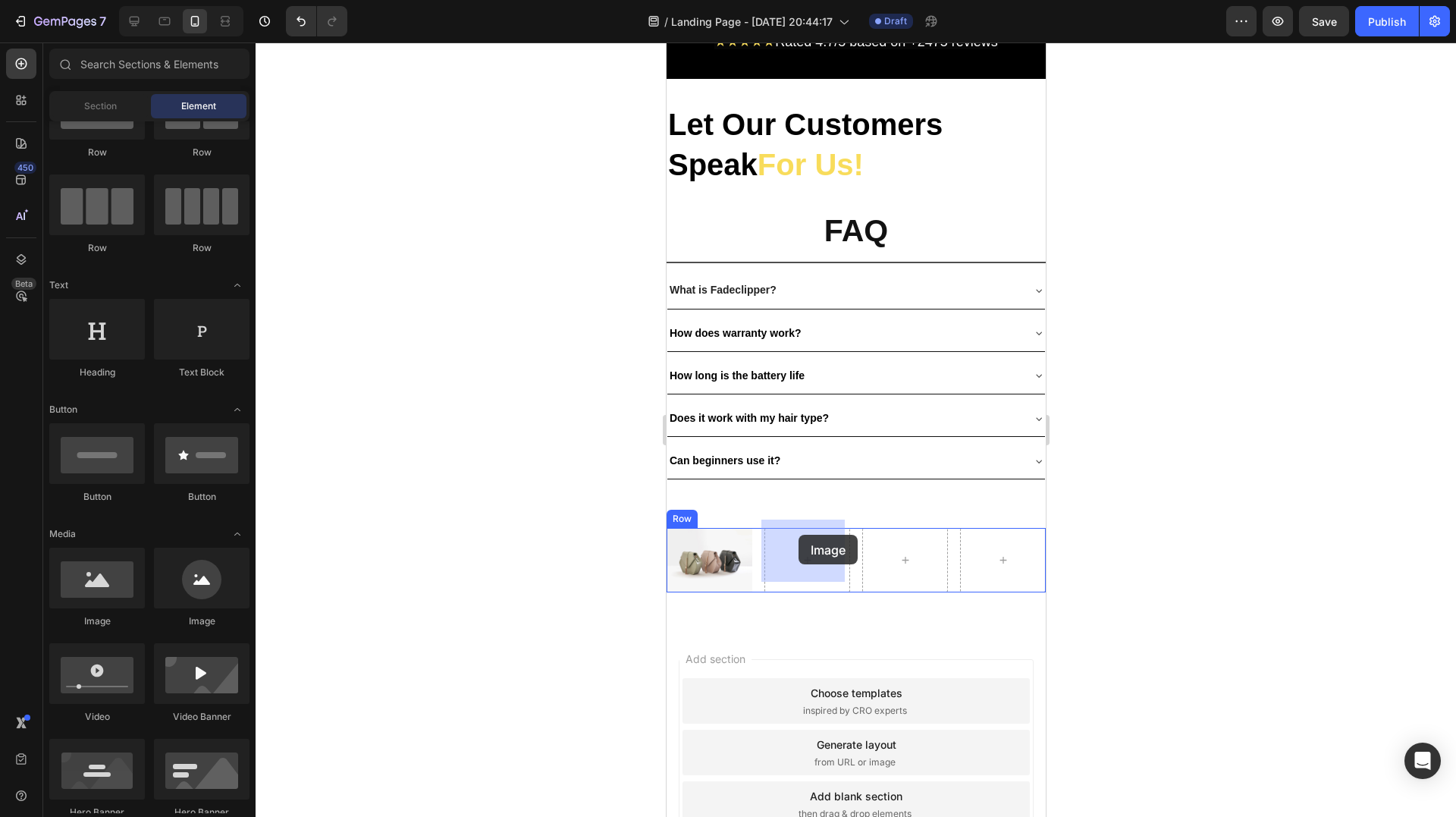
drag, startPoint x: 780, startPoint y: 631, endPoint x: 683, endPoint y: 418, distance: 234.0
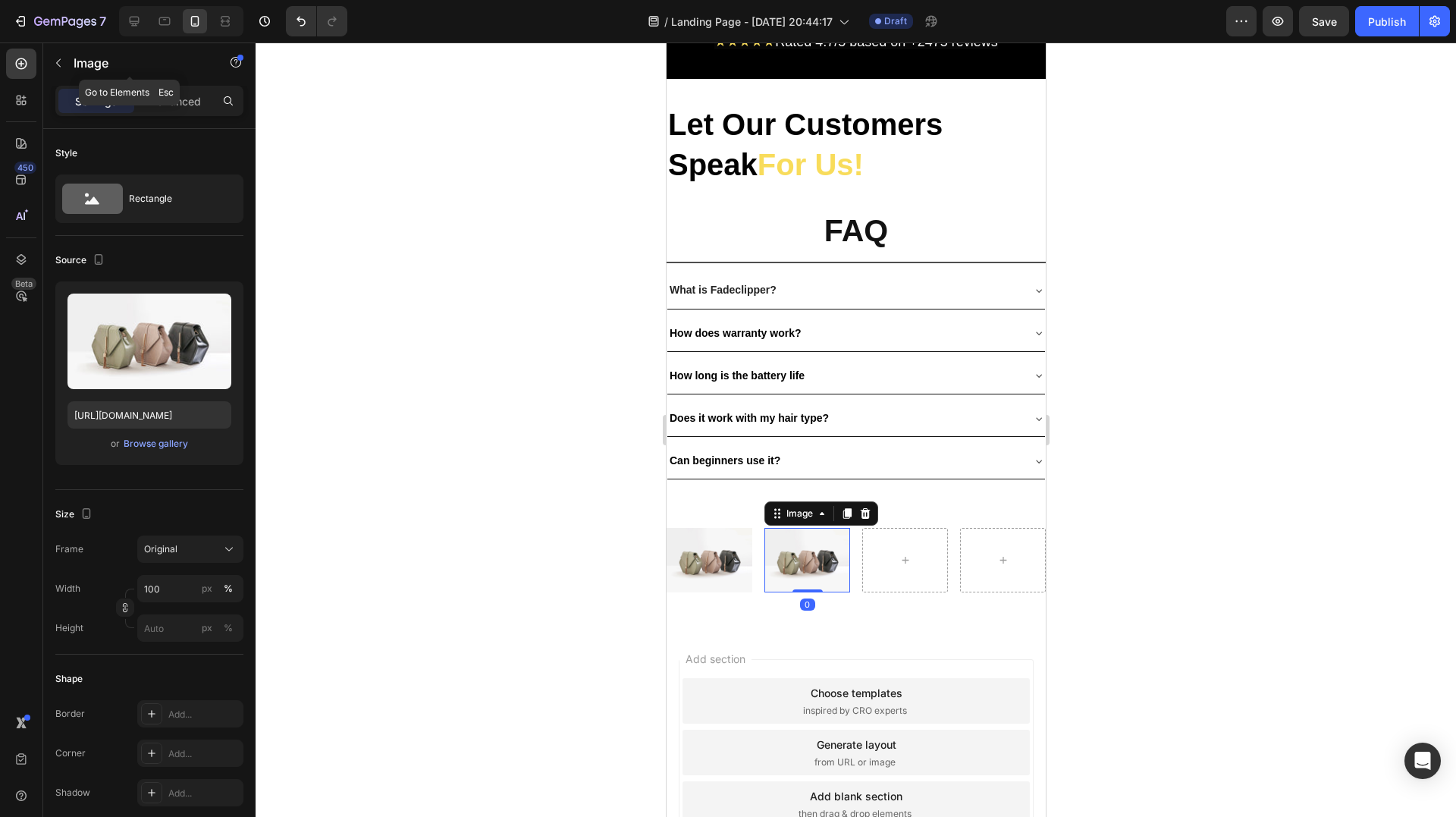
click at [72, 72] on div "Image" at bounding box center [129, 63] width 173 height 39
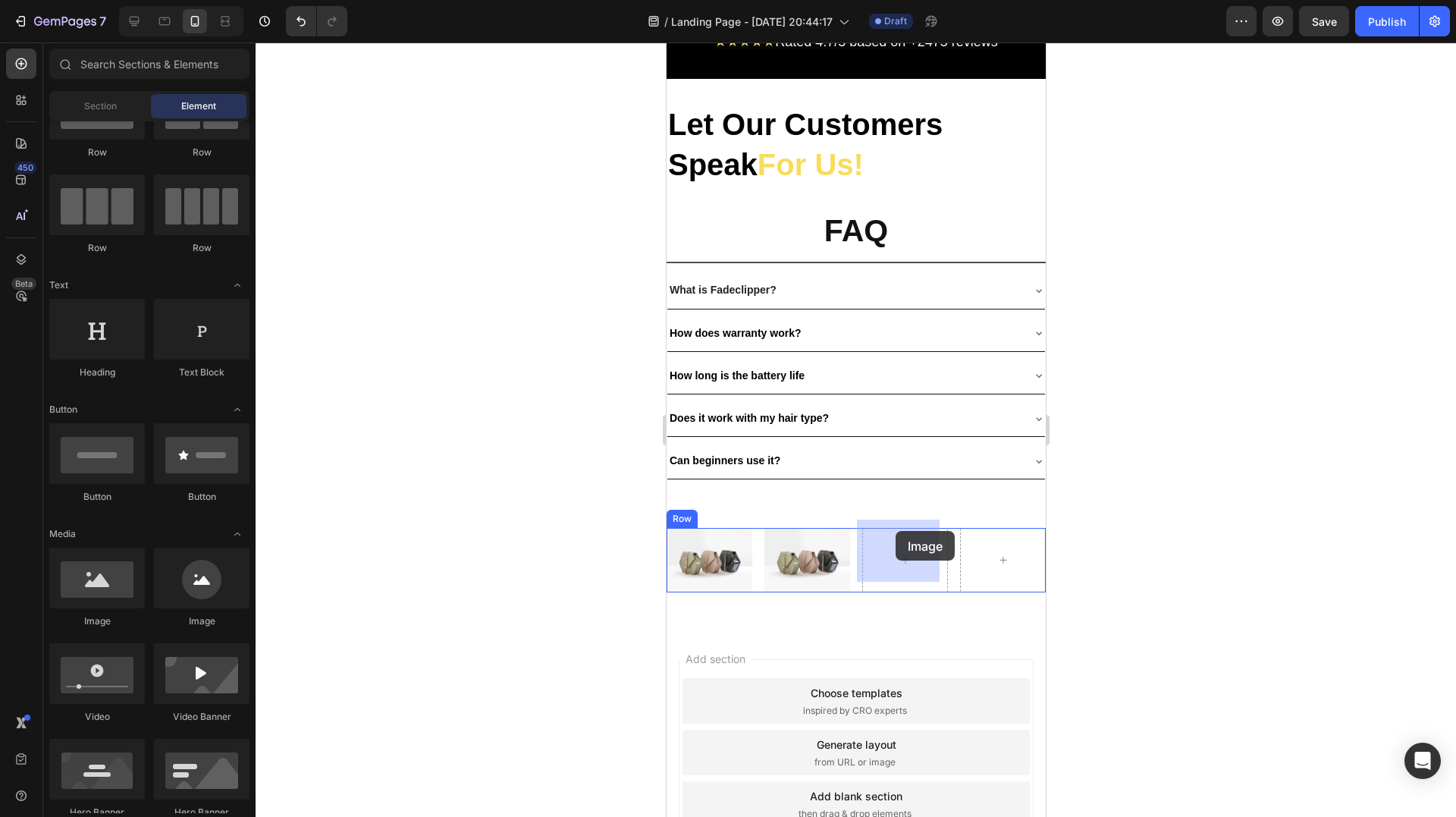
drag, startPoint x: 772, startPoint y: 633, endPoint x: 795, endPoint y: 459, distance: 175.5
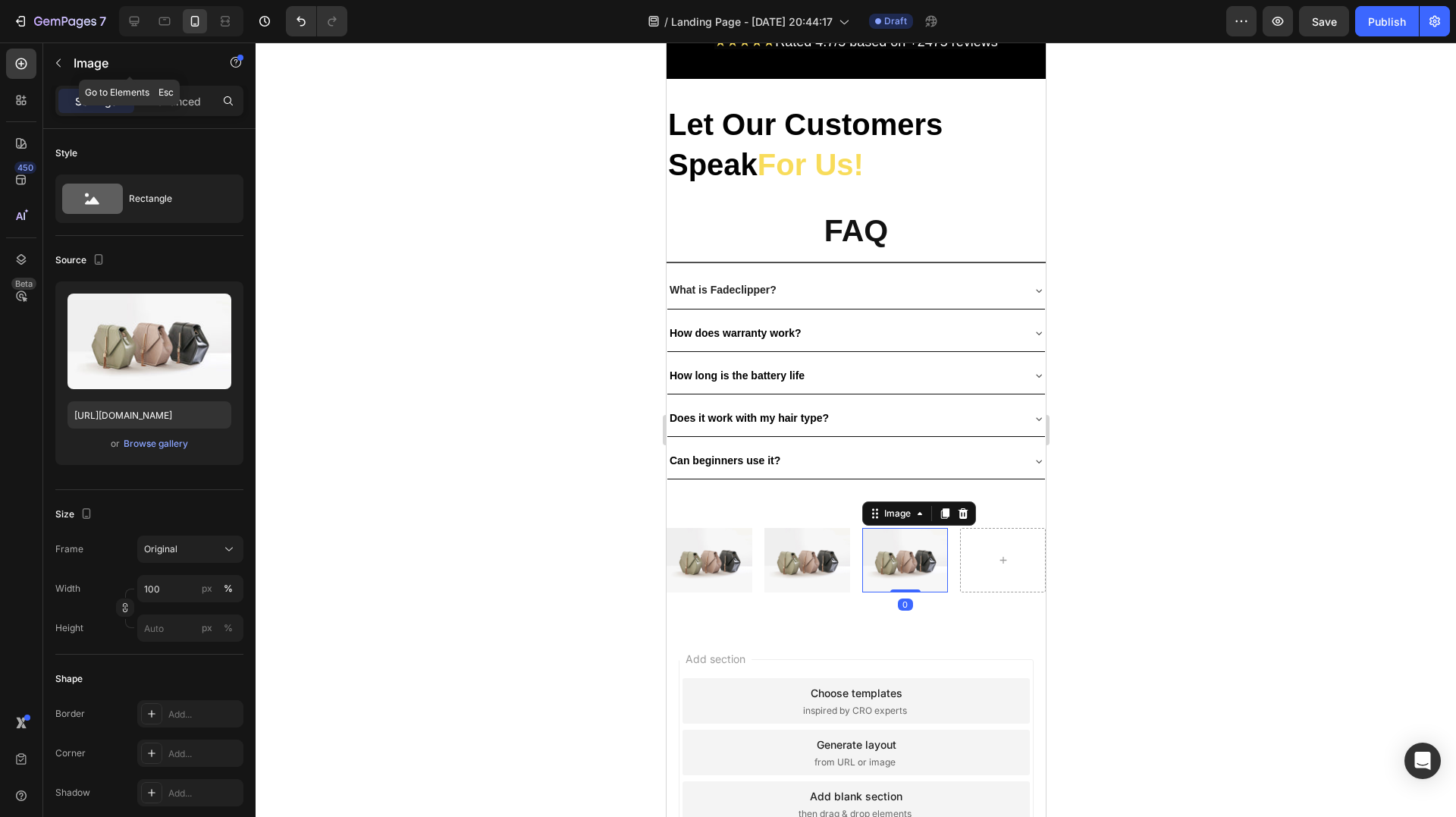
click at [102, 66] on p "Image" at bounding box center [138, 63] width 129 height 18
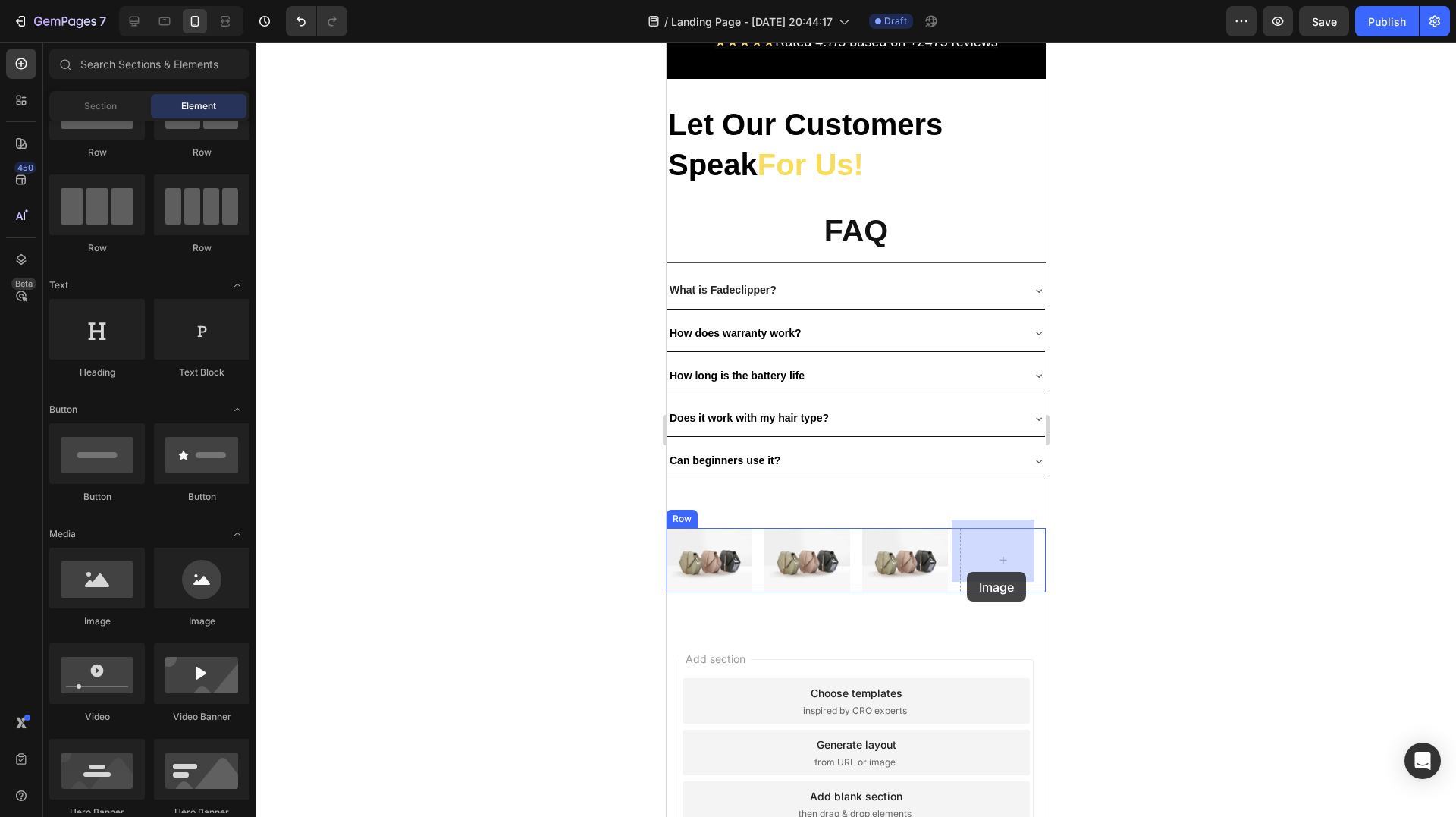
drag, startPoint x: 785, startPoint y: 614, endPoint x: 853, endPoint y: 479, distance: 151.2
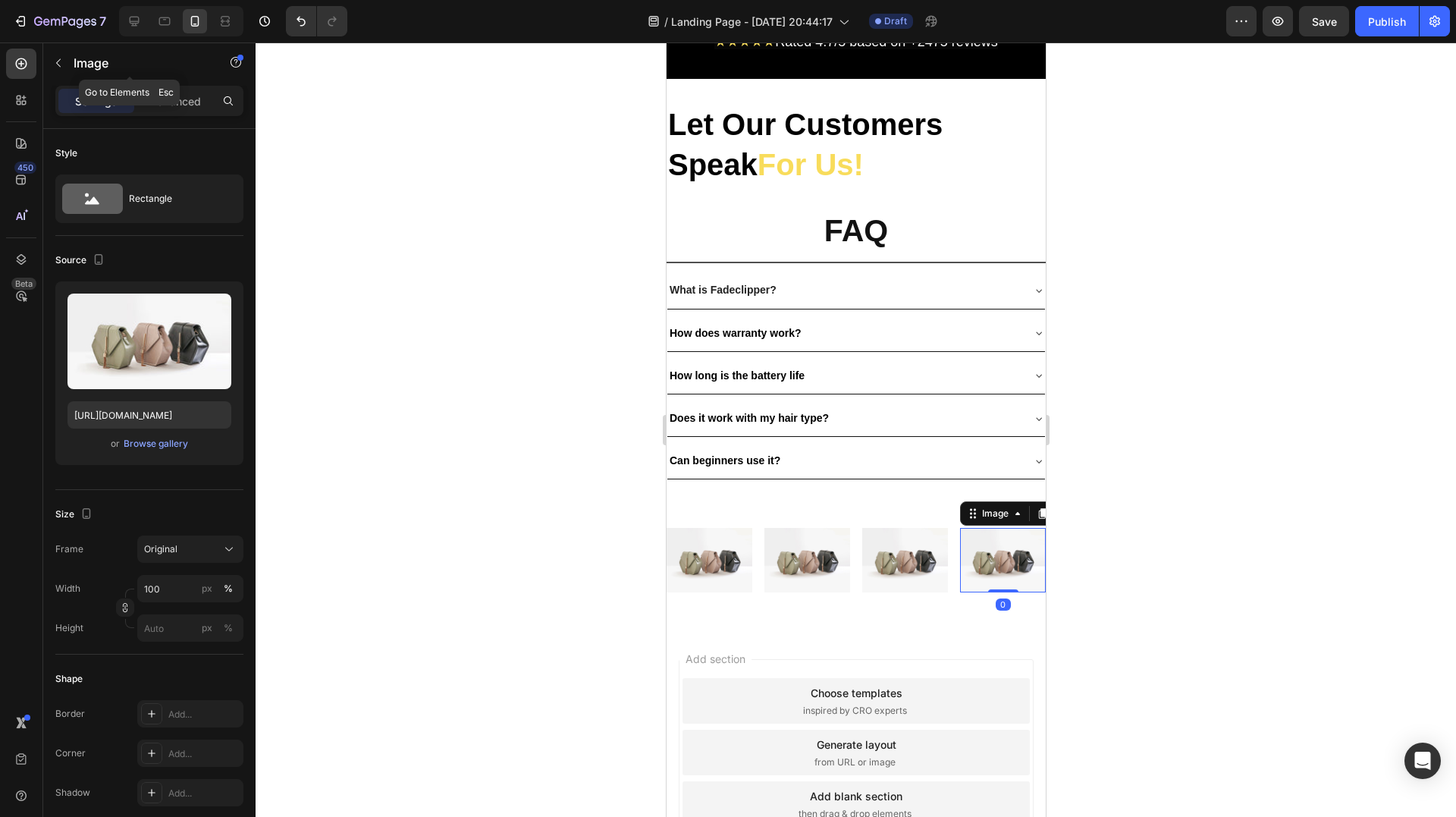
click at [83, 59] on p "Image" at bounding box center [138, 63] width 129 height 18
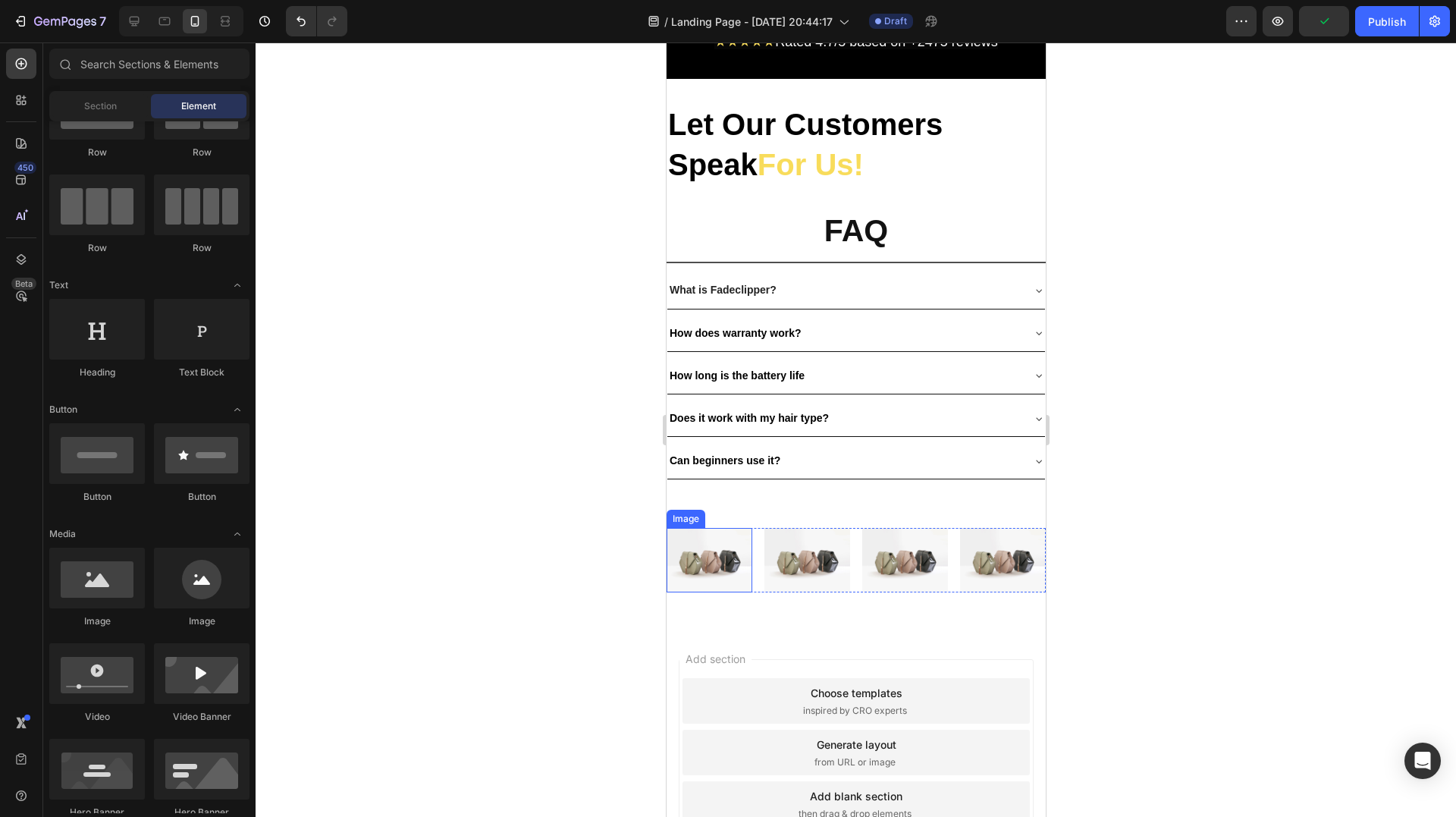
click at [714, 560] on img at bounding box center [708, 559] width 86 height 64
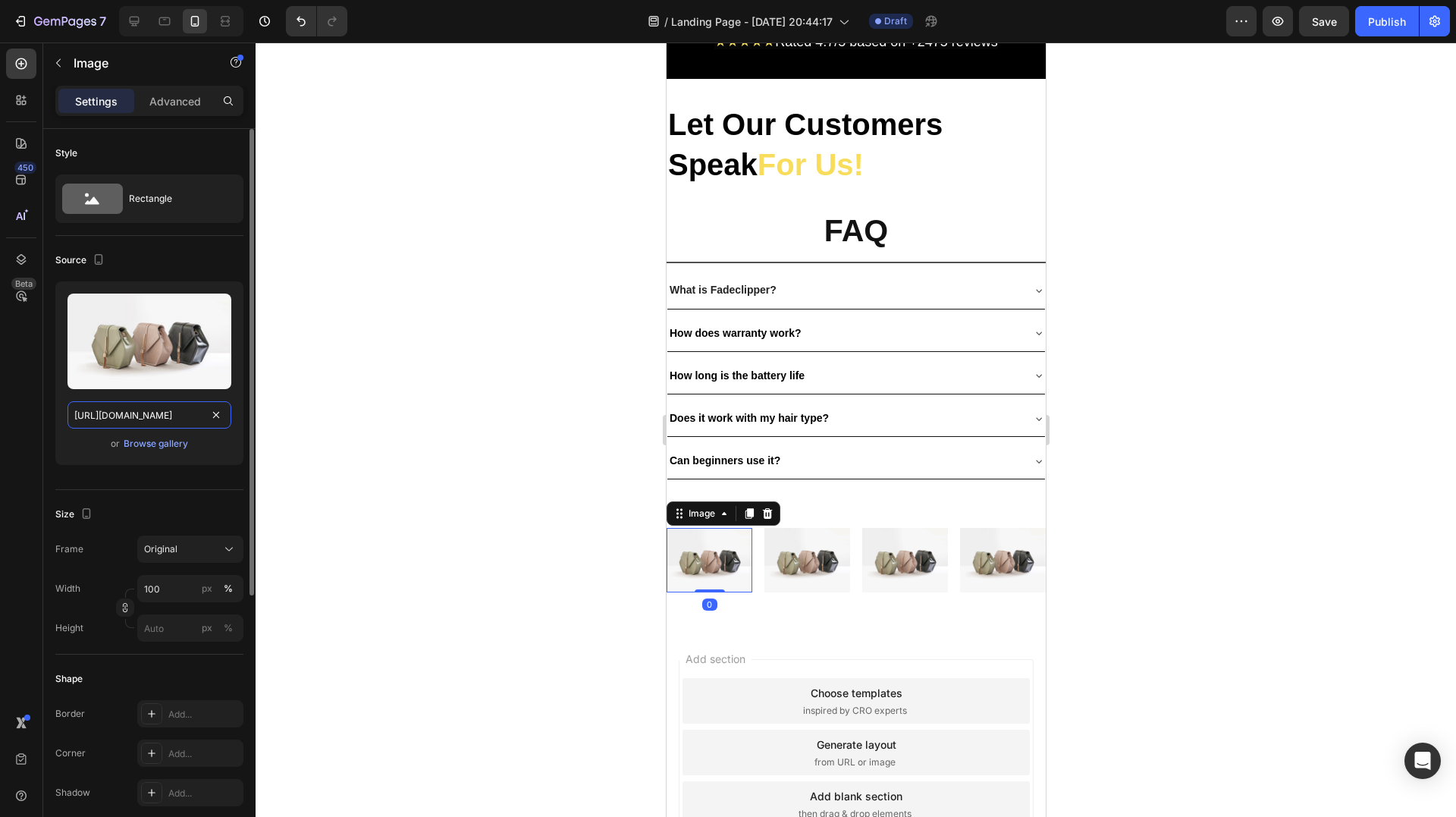
click at [136, 420] on input "https://cdn.shopify.com/s/files/1/2005/9307/files/image_demo.jpg" at bounding box center [149, 415] width 164 height 28
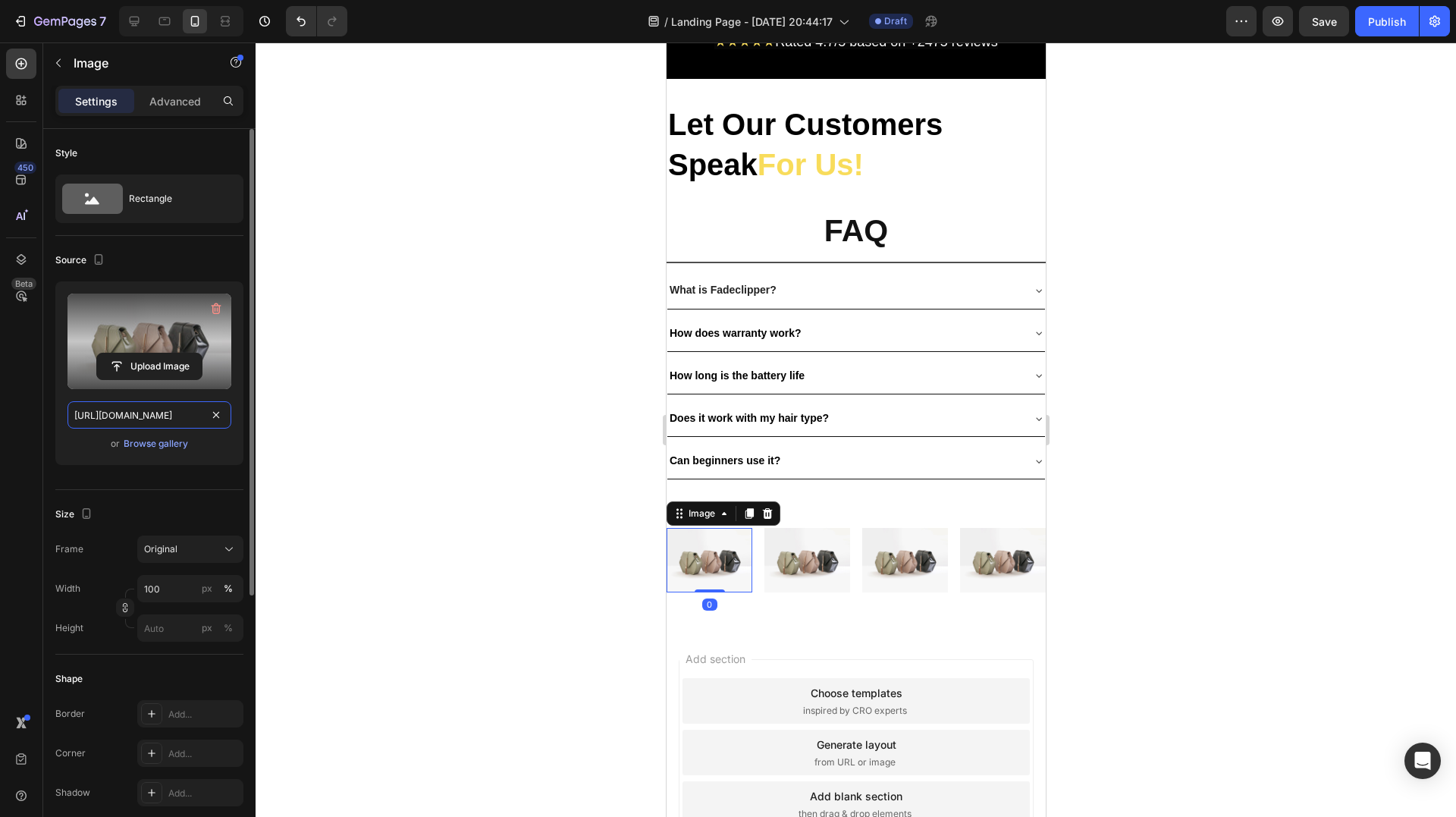
paste input "0829/8607/4442/files/gempages_517458748881503014-715cdf5a-c40b-4081-a194-062f1e…"
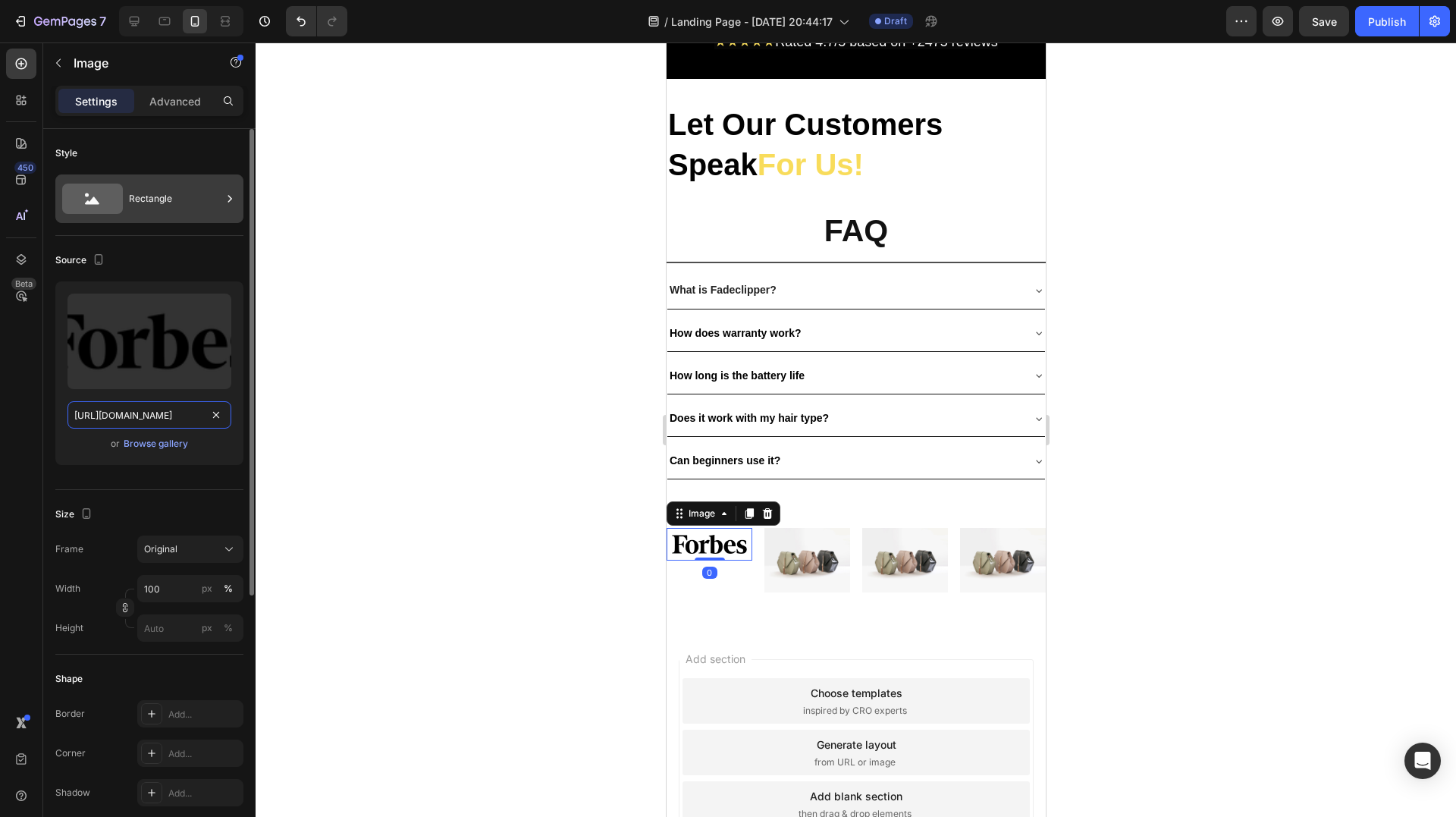
scroll to position [0, 529]
type input "https://cdn.shopify.com/s/files/1/0829/8607/4442/files/gempages_517458748881503…"
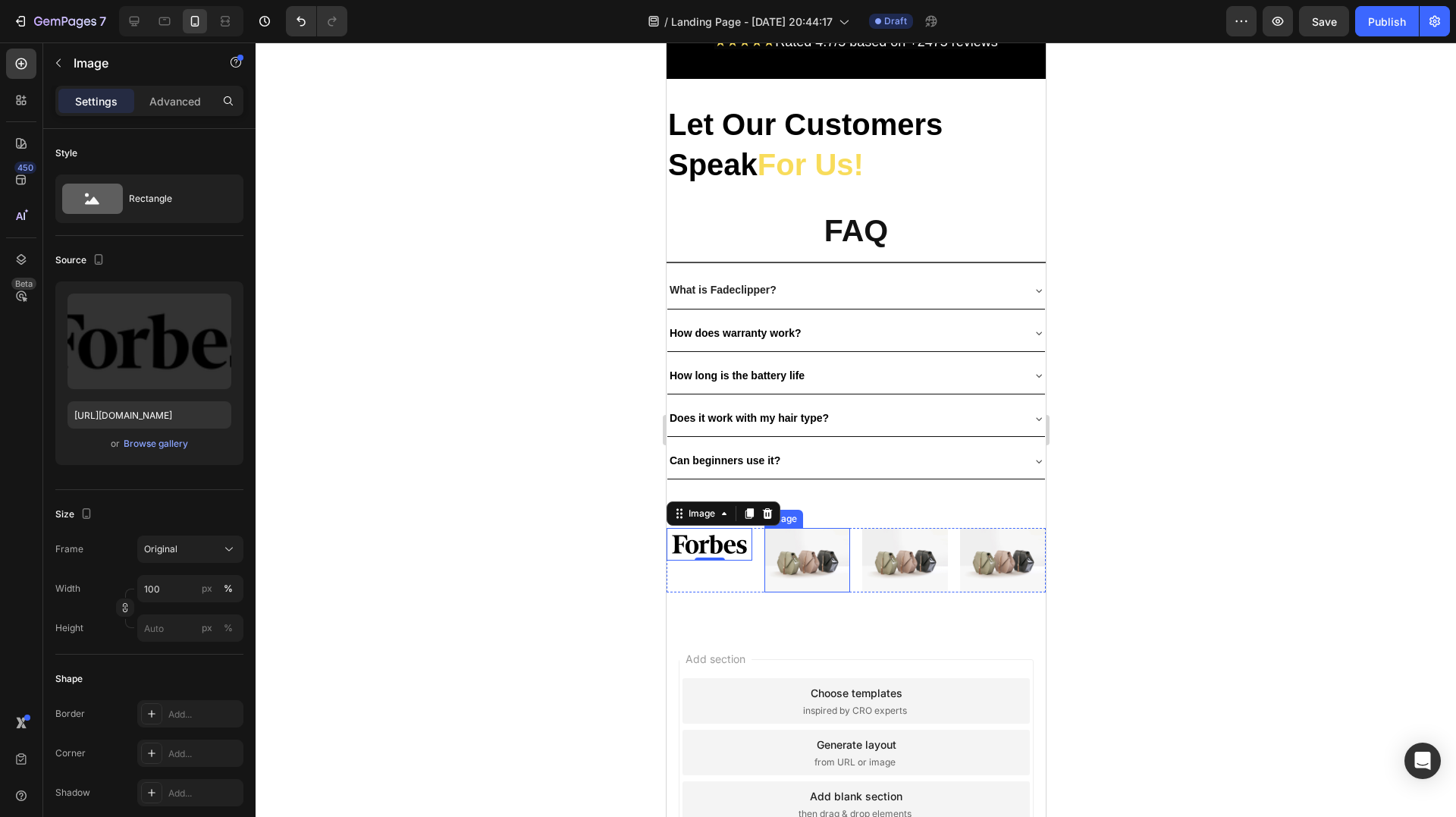
click at [815, 534] on img at bounding box center [806, 559] width 86 height 64
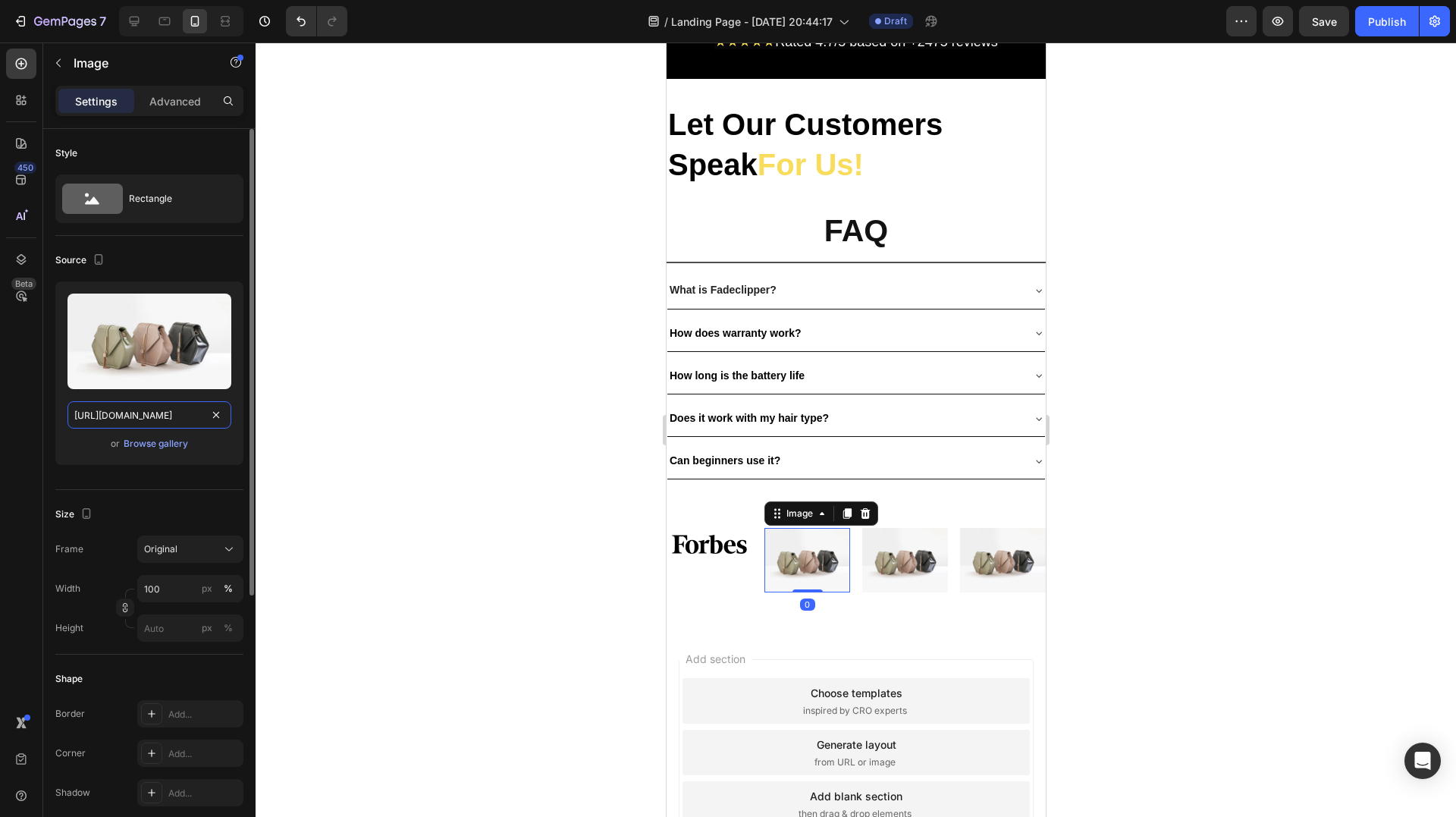
click at [168, 413] on input "https://cdn.shopify.com/s/files/1/2005/9307/files/image_demo.jpg" at bounding box center [149, 415] width 164 height 28
paste input "0829/8607/4442/files/gempages_517458748881503014-6b3e8afb-2a02-4101-bdbe-8ca95b…"
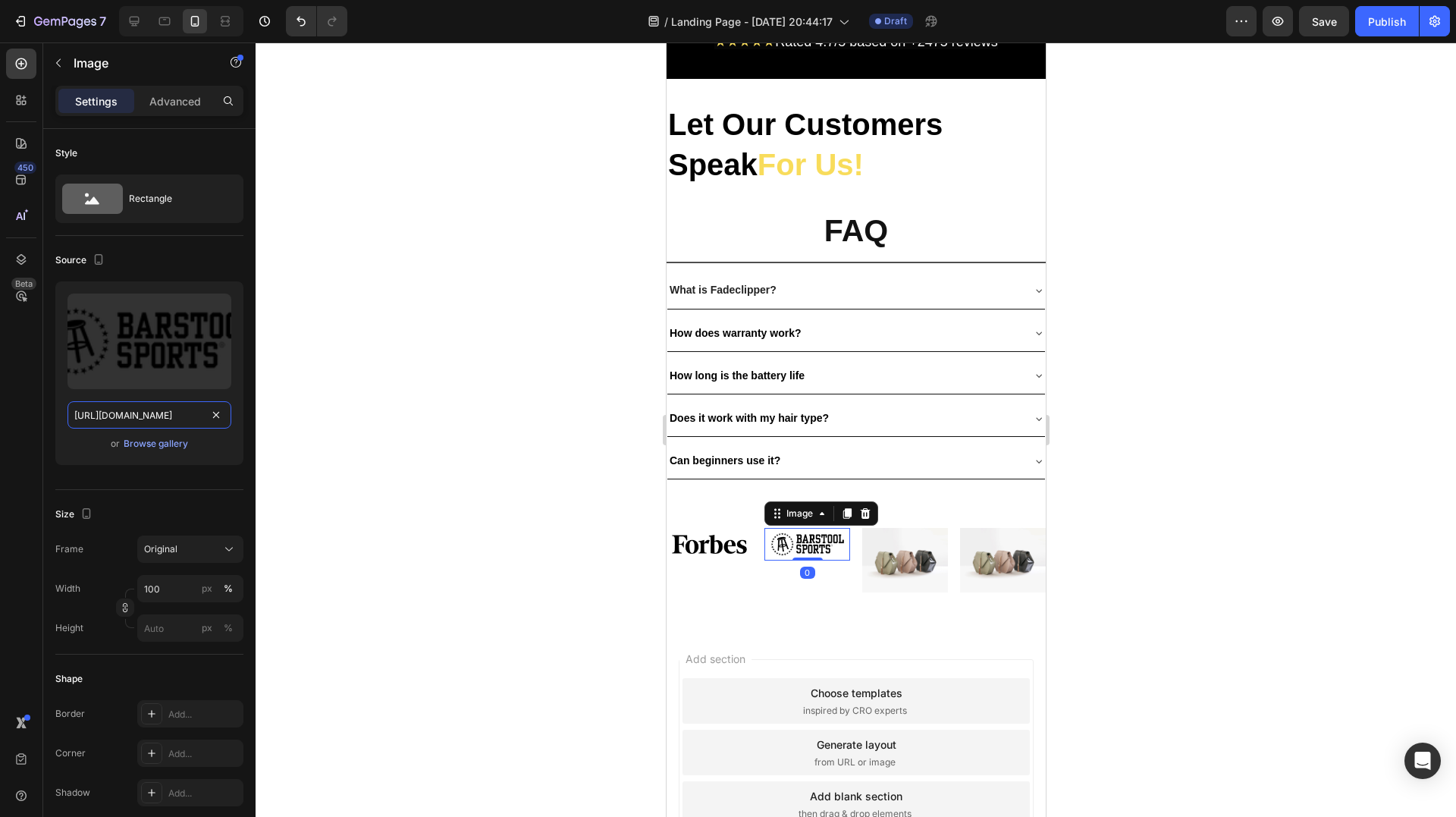
type input "https://cdn.shopify.com/s/files/1/0829/8607/4442/files/gempages_517458748881503…"
click at [887, 533] on img at bounding box center [904, 559] width 86 height 64
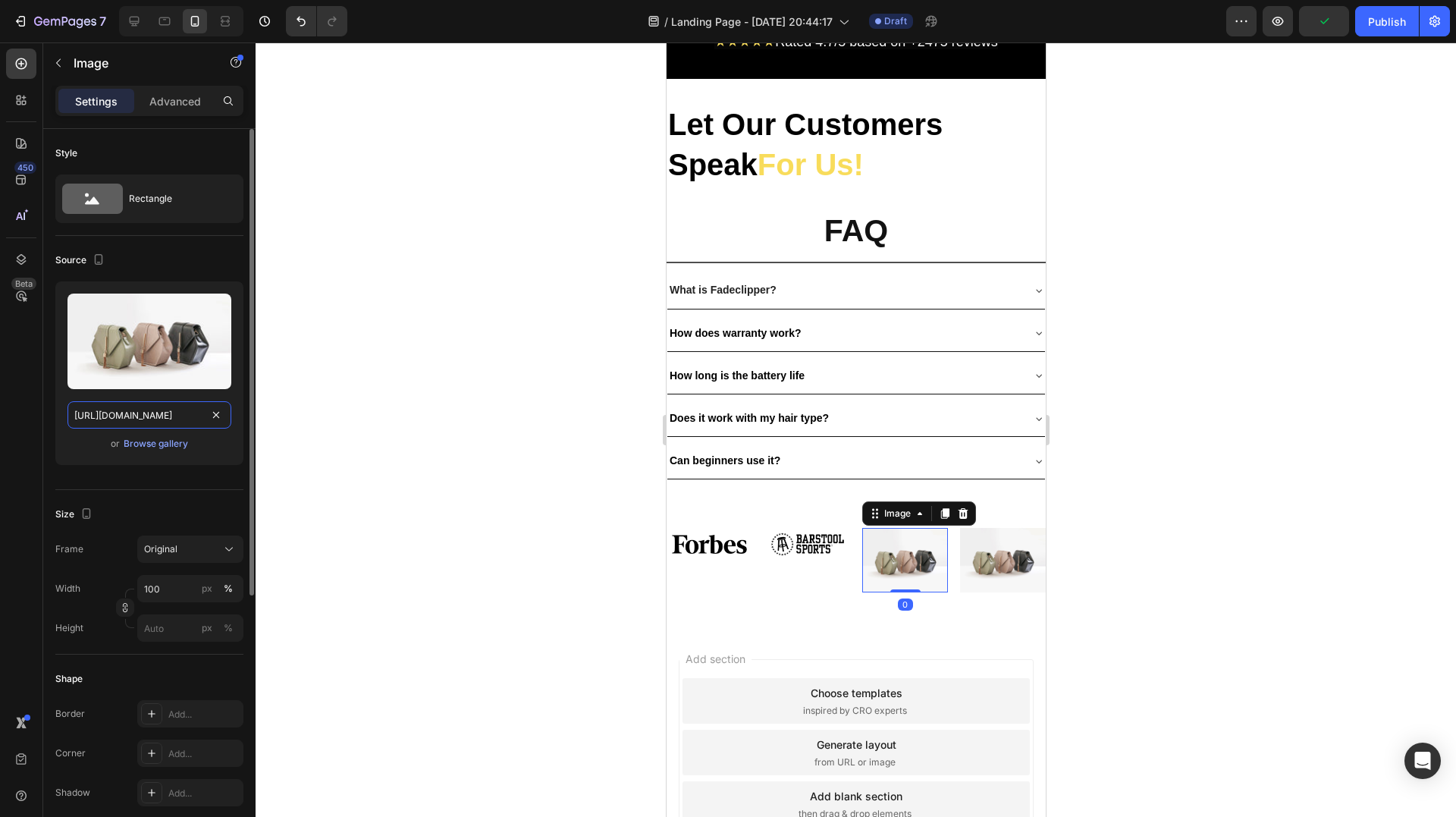
click at [146, 414] on input "https://cdn.shopify.com/s/files/1/2005/9307/files/image_demo.jpg" at bounding box center [149, 415] width 164 height 28
paste input "0829/8607/4442/files/gempages_517458748881503014-727a4b81-ee47-4cf4-9b5d-2f2035…"
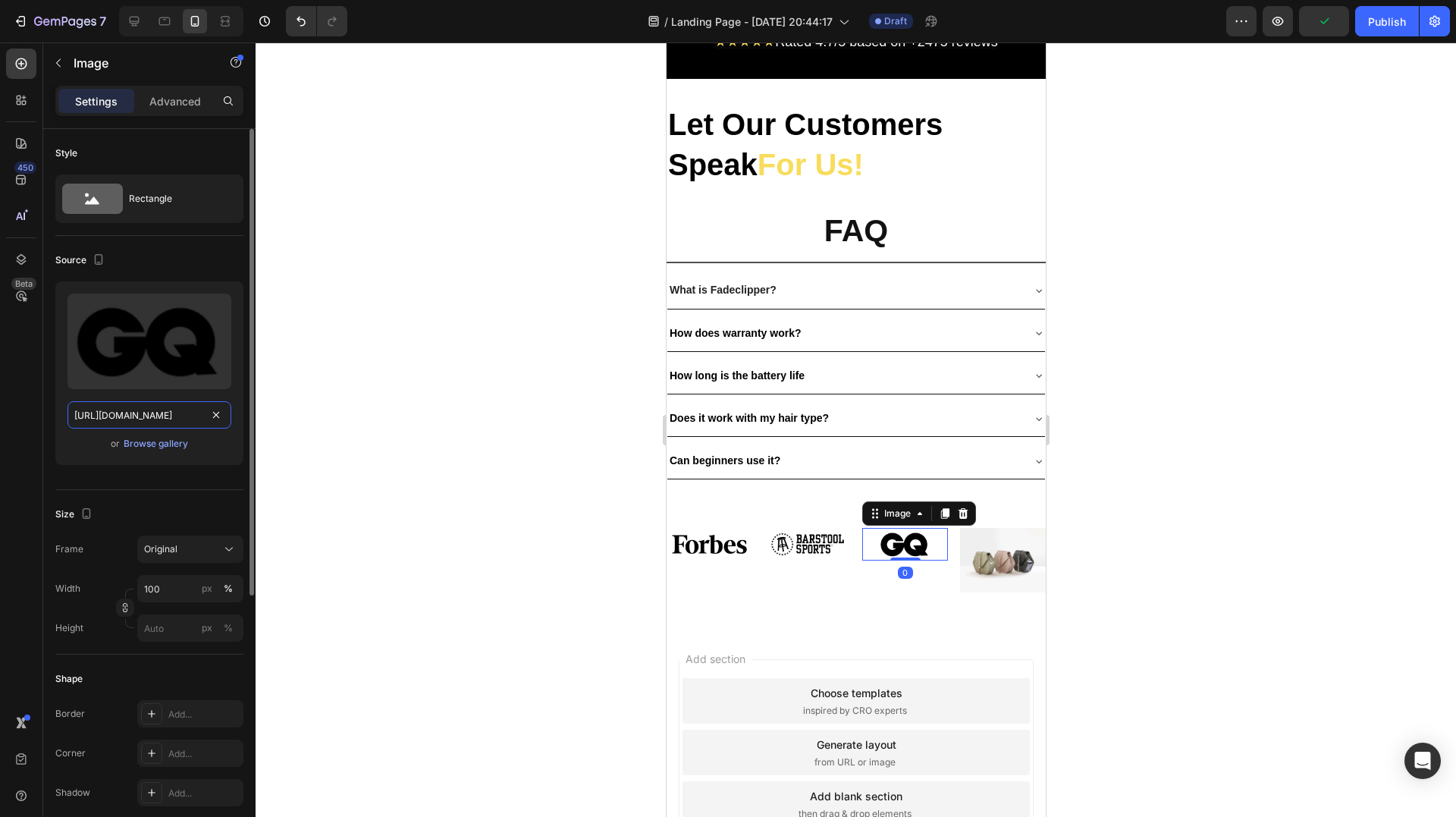
scroll to position [0, 529]
type input "https://cdn.shopify.com/s/files/1/0829/8607/4442/files/gempages_517458748881503…"
click at [982, 541] on img at bounding box center [1001, 559] width 86 height 64
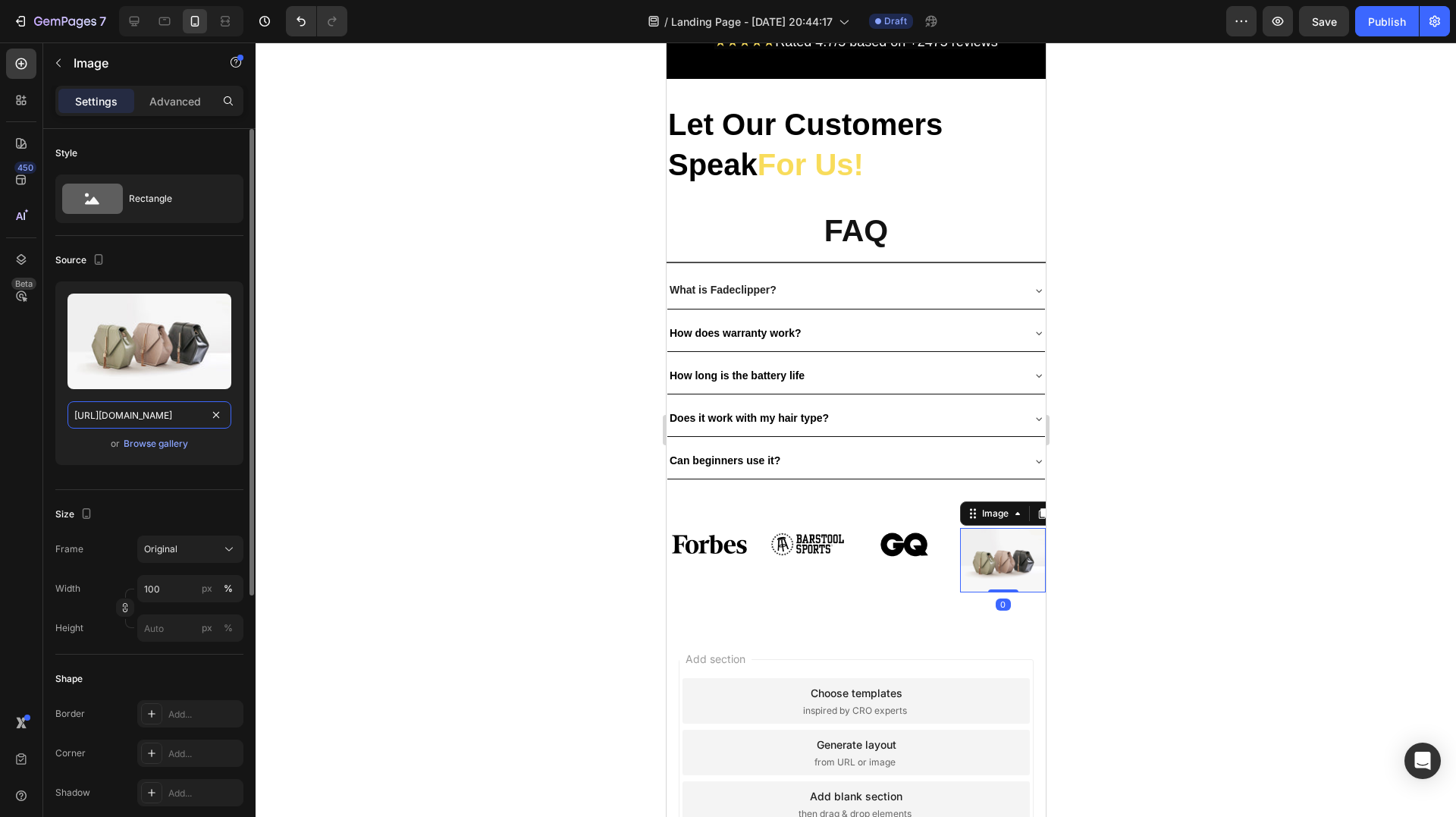
click at [159, 405] on input "https://cdn.shopify.com/s/files/1/2005/9307/files/image_demo.jpg" at bounding box center [149, 415] width 164 height 28
paste input "0829/8607/4442/files/gempages_517458748881503014-58051281-1ca6-4a89-9af3-b7c724…"
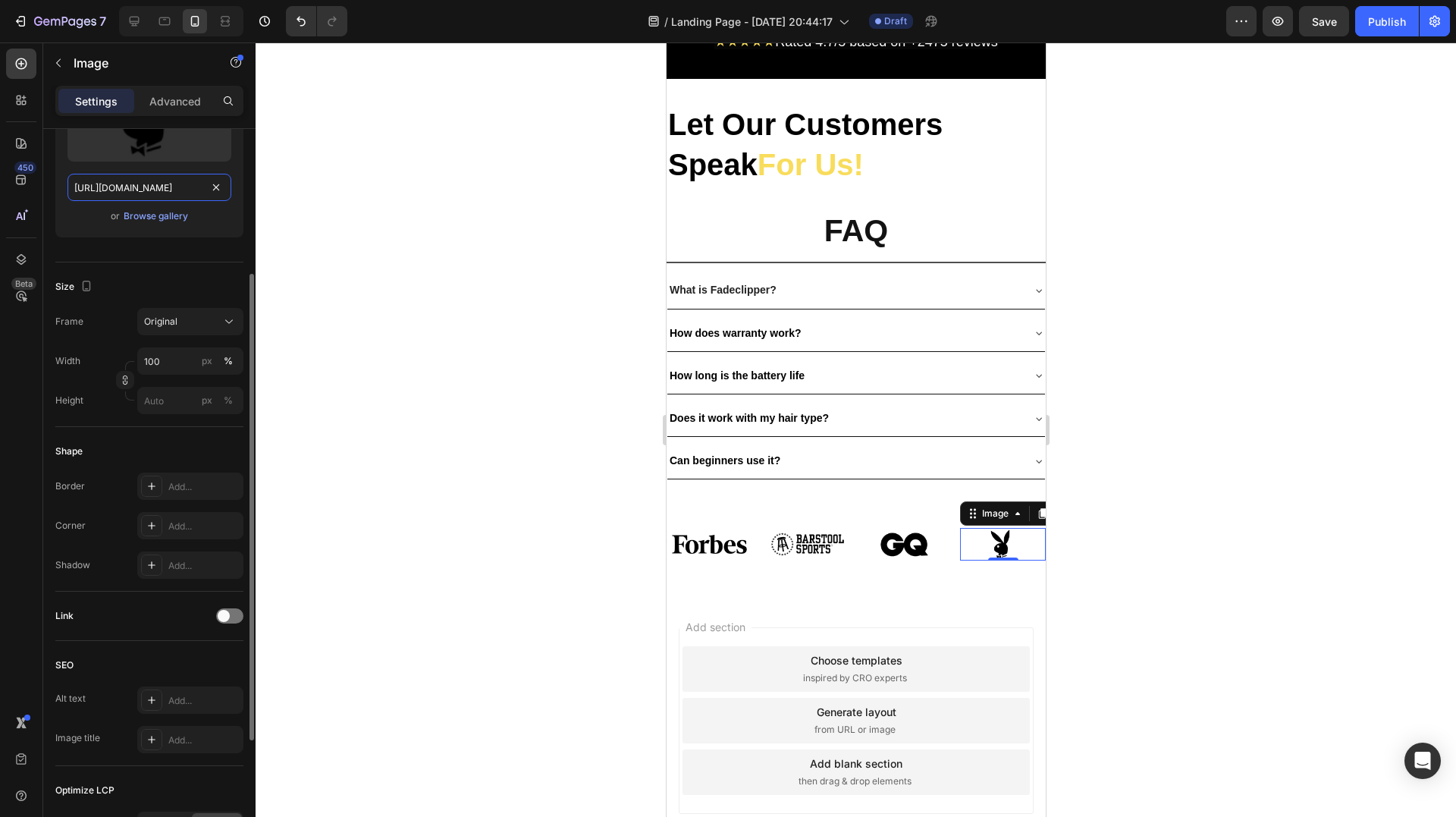
scroll to position [414, 0]
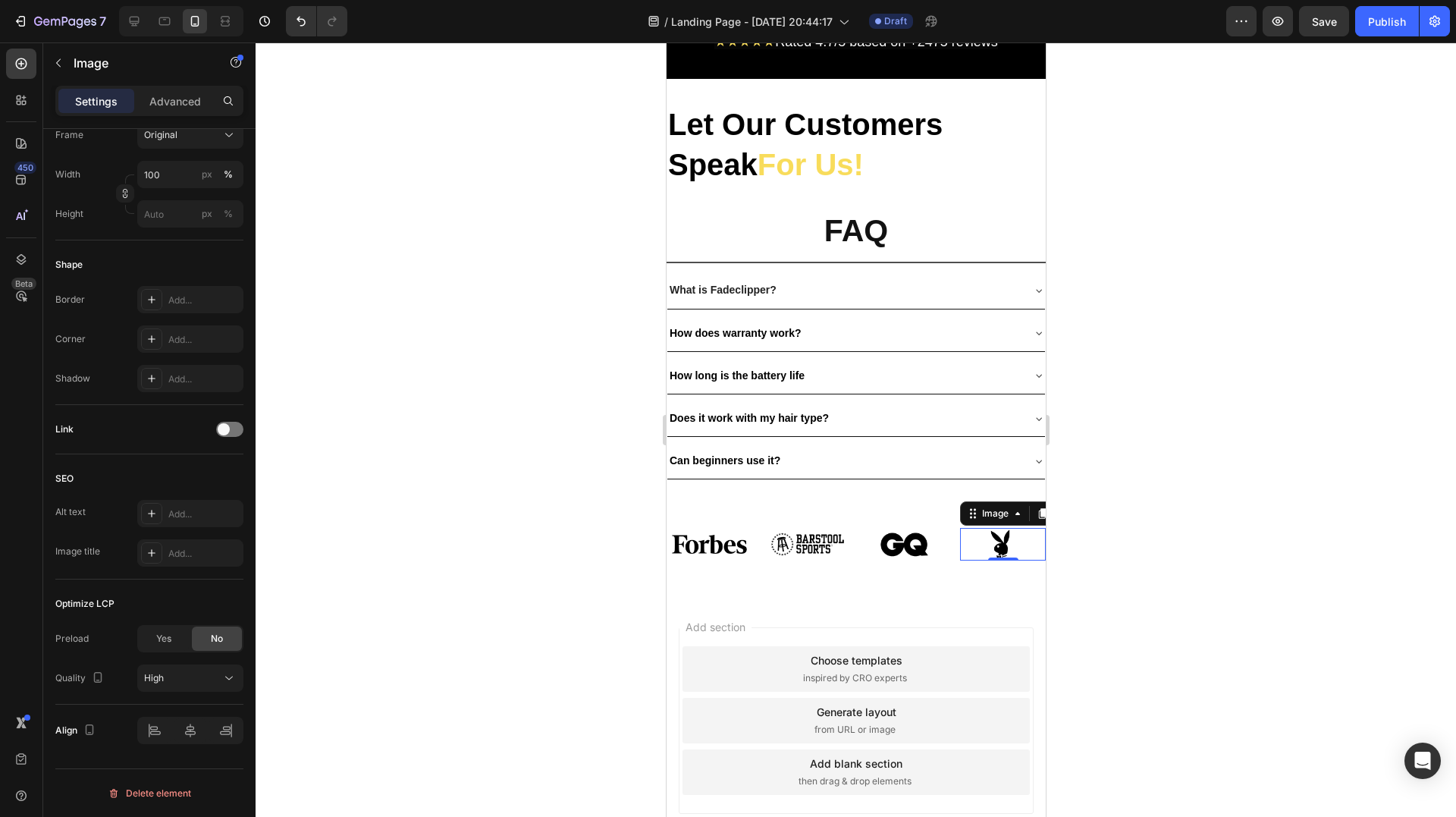
type input "https://cdn.shopify.com/s/files/1/0829/8607/4442/files/gempages_517458748881503…"
click at [349, 412] on div at bounding box center [855, 429] width 1201 height 775
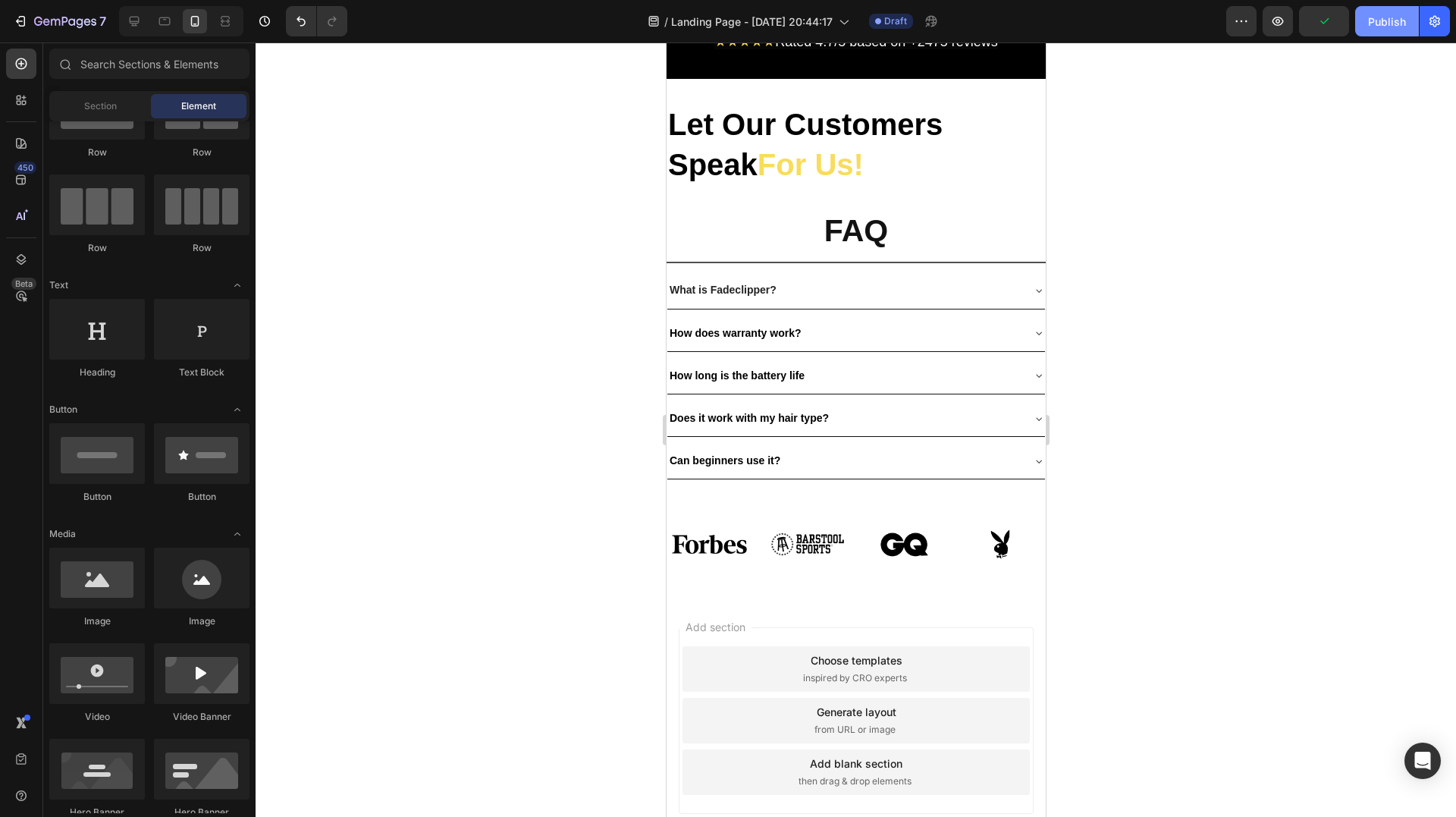
click at [1381, 18] on div "Publish" at bounding box center [1387, 22] width 37 height 16
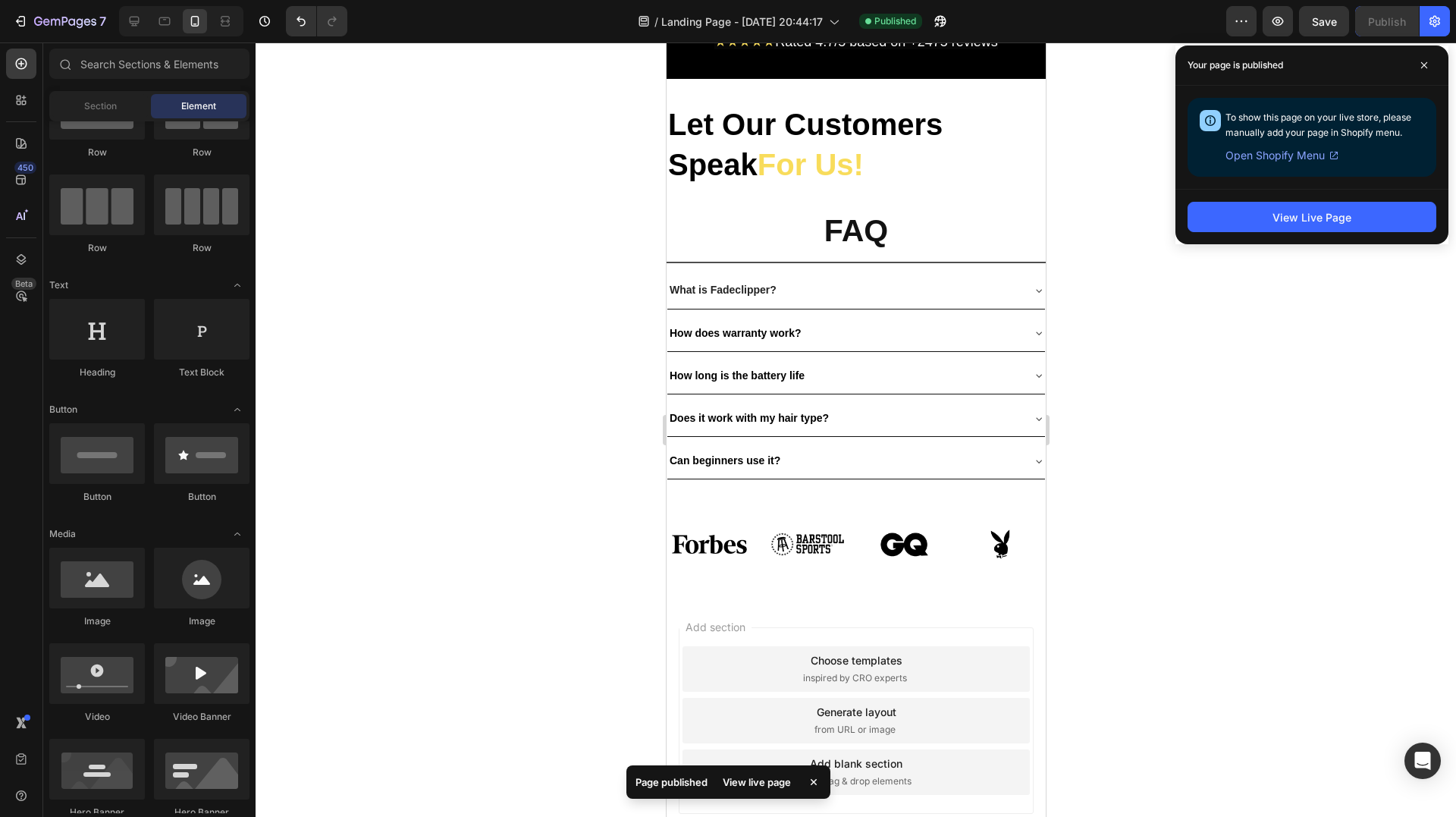
drag, startPoint x: 1419, startPoint y: 59, endPoint x: 1172, endPoint y: 27, distance: 249.1
click at [1420, 59] on span at bounding box center [1423, 65] width 25 height 25
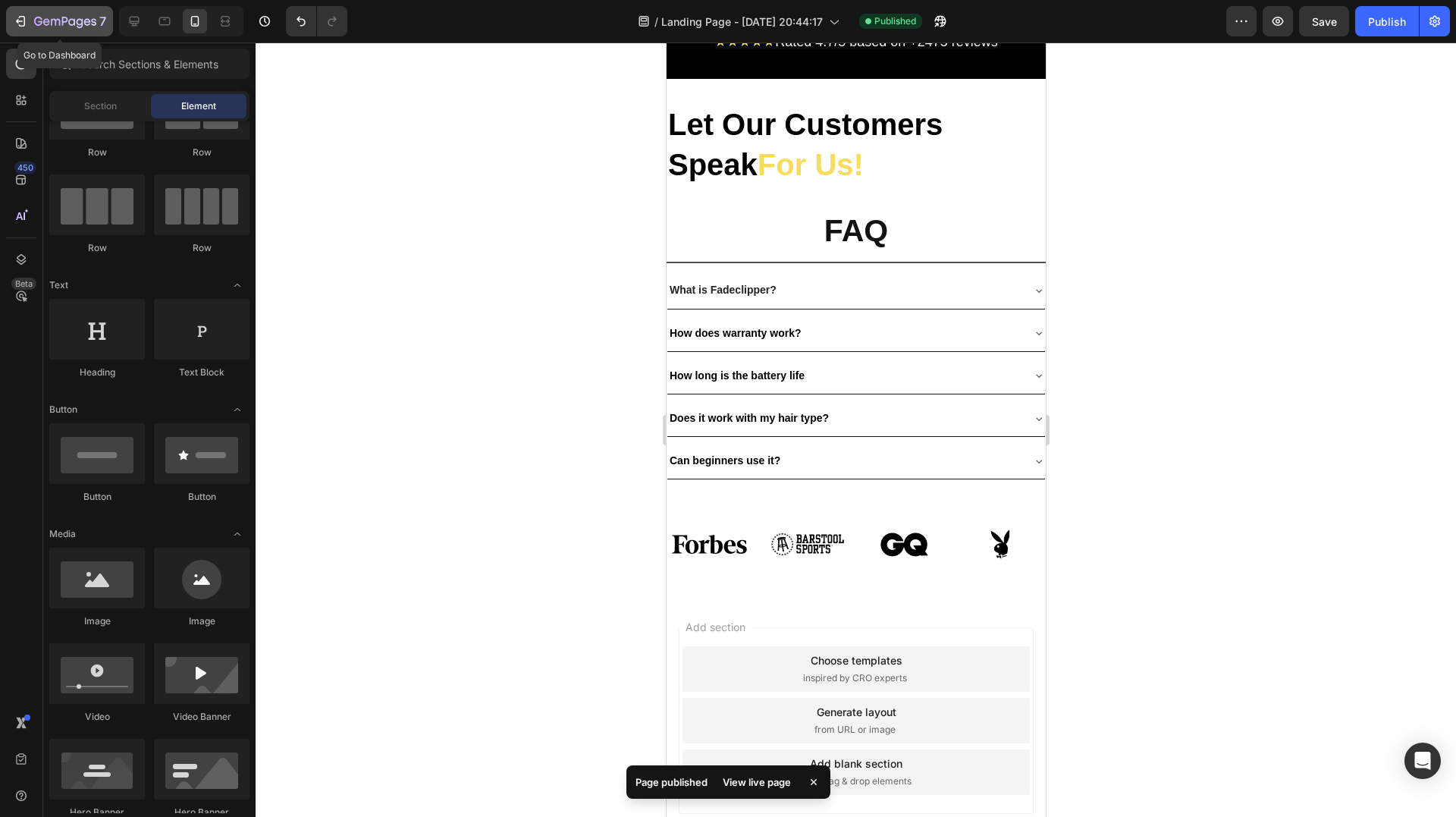
click at [30, 25] on div "7" at bounding box center [59, 21] width 94 height 18
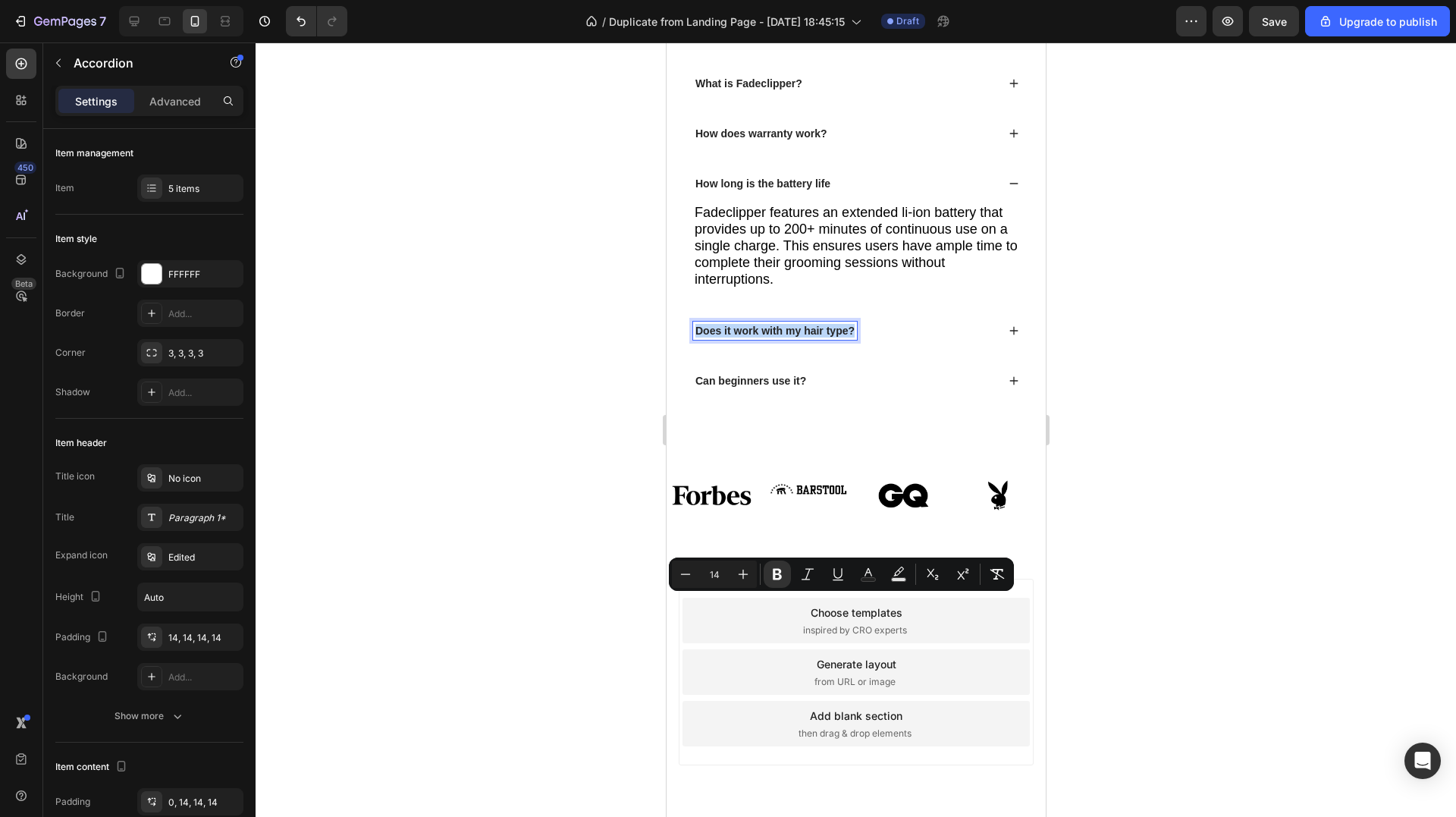
scroll to position [4719, 0]
click at [780, 401] on div "Can beginners use it?" at bounding box center [855, 381] width 347 height 39
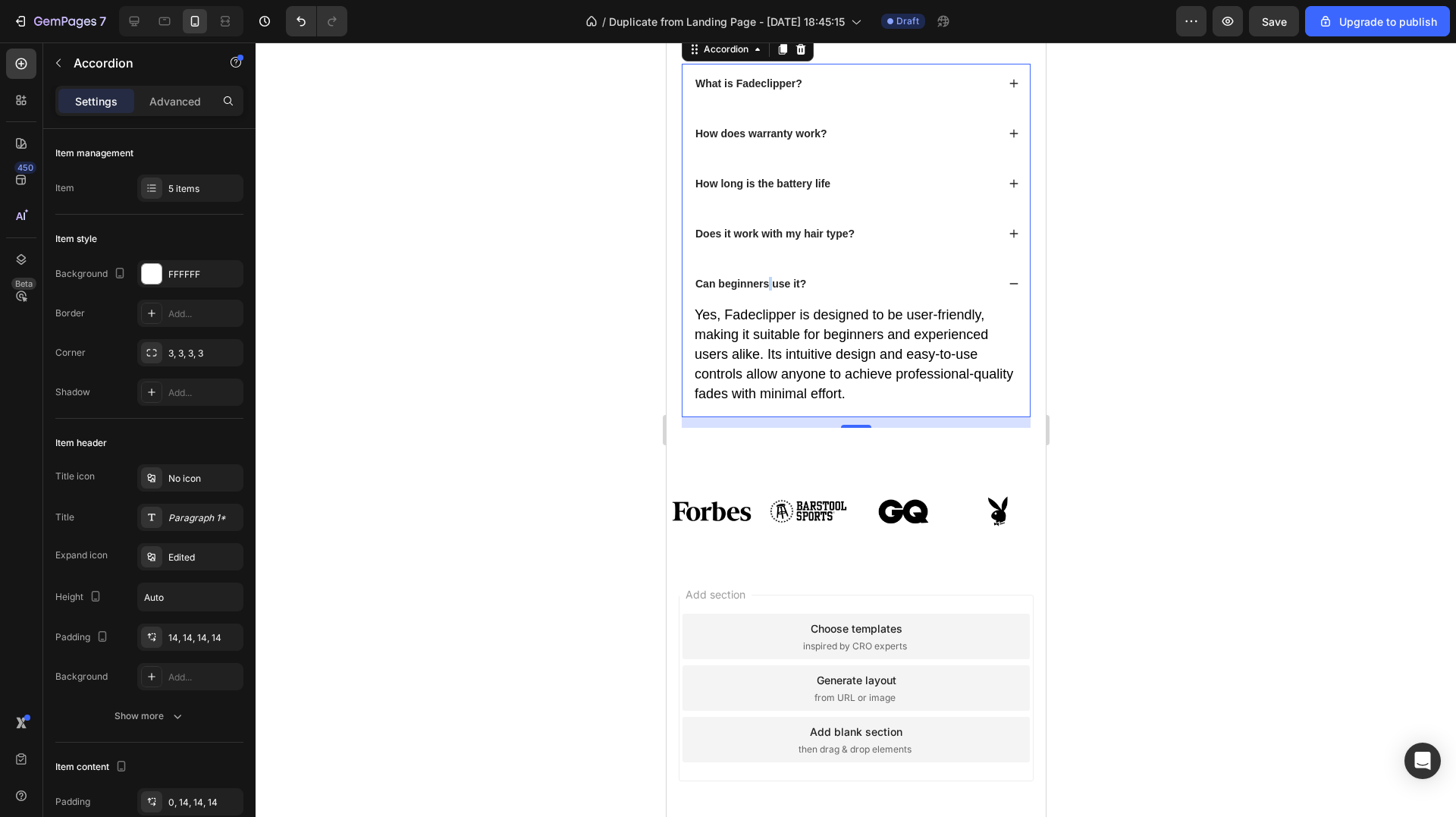
click at [769, 290] on strong "Can beginners use it?" at bounding box center [750, 283] width 110 height 12
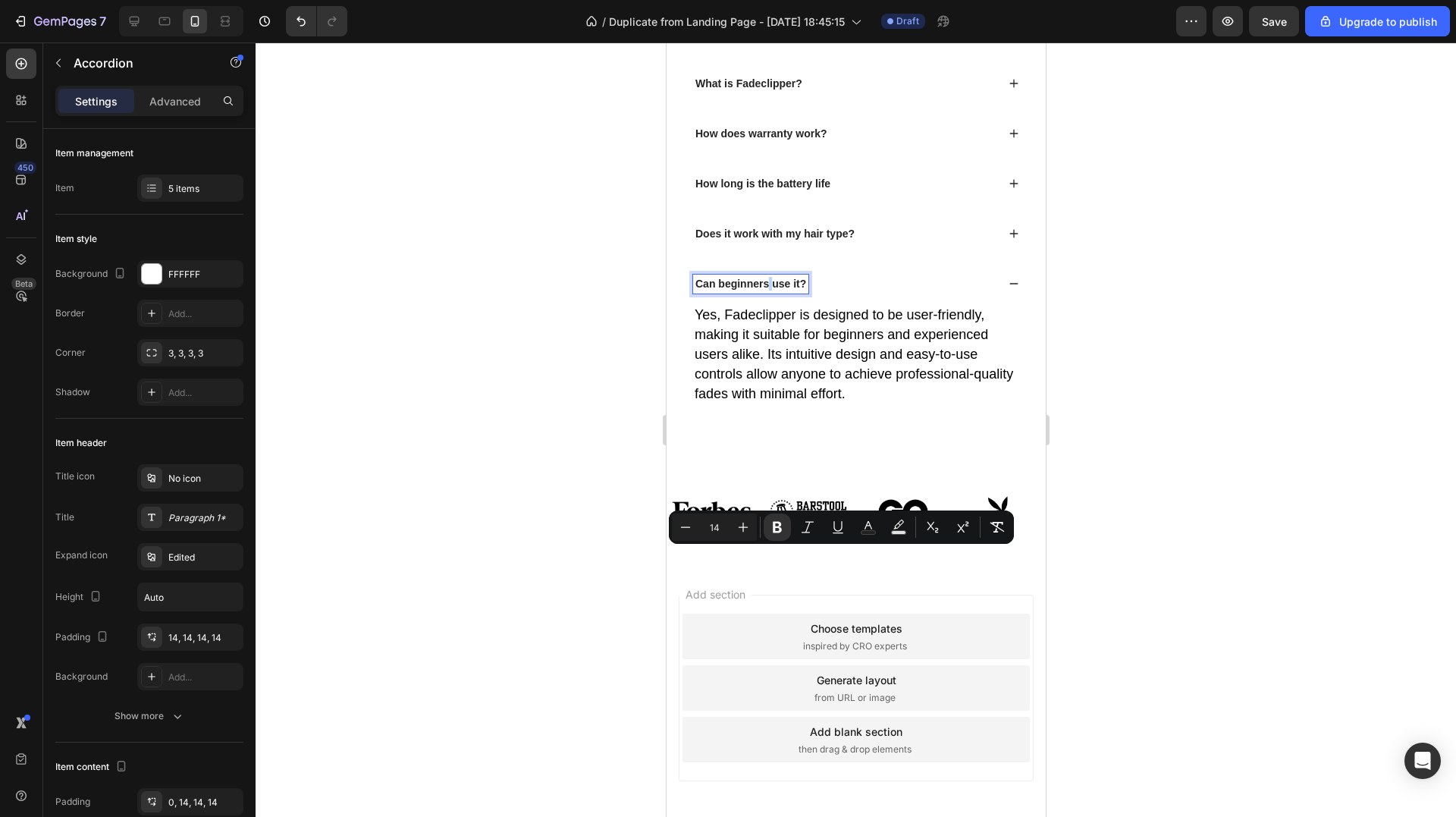
click at [766, 290] on strong "Can beginners use it?" at bounding box center [750, 283] width 110 height 12
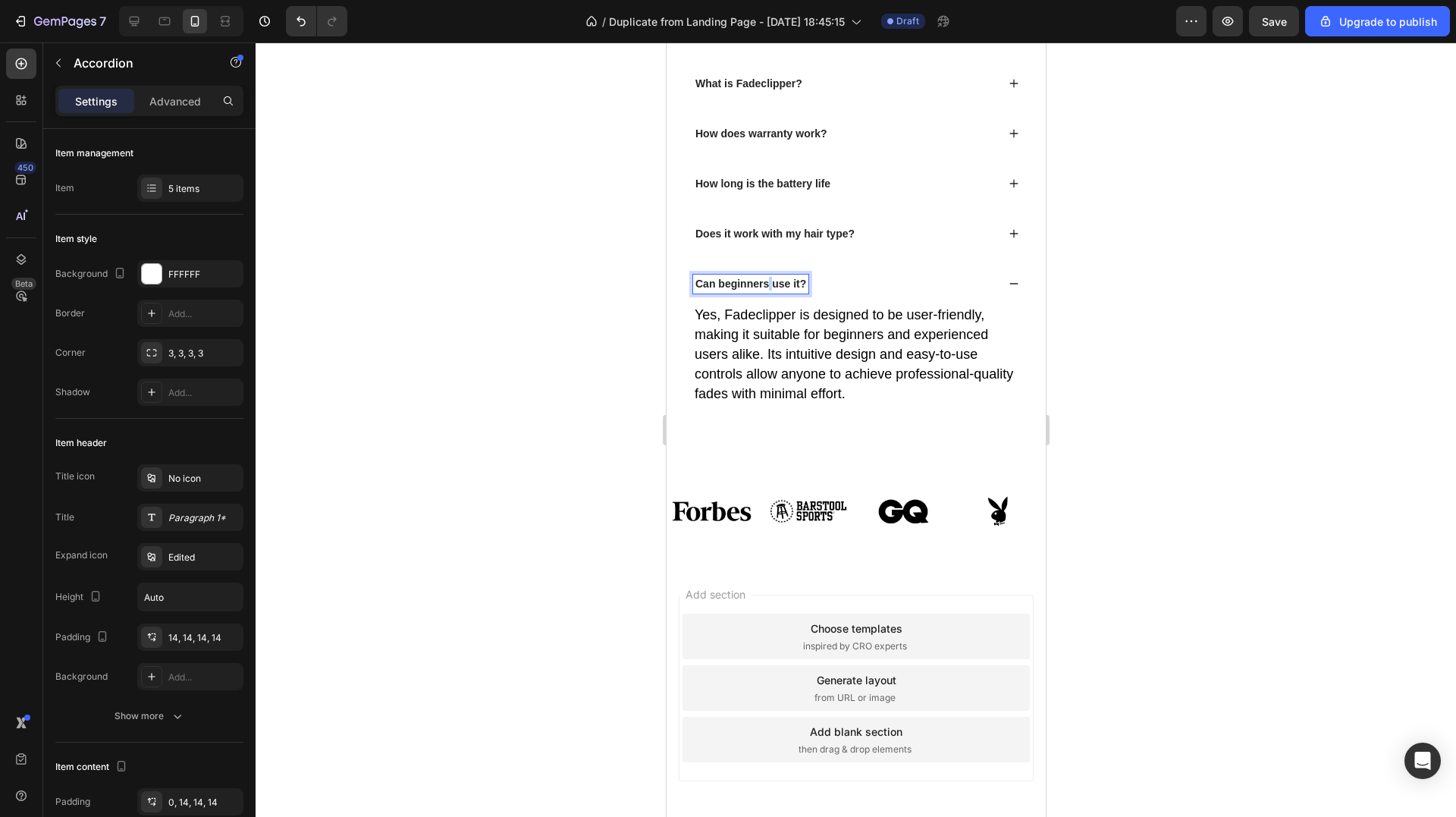
click at [766, 290] on strong "Can beginners use it?" at bounding box center [750, 283] width 110 height 12
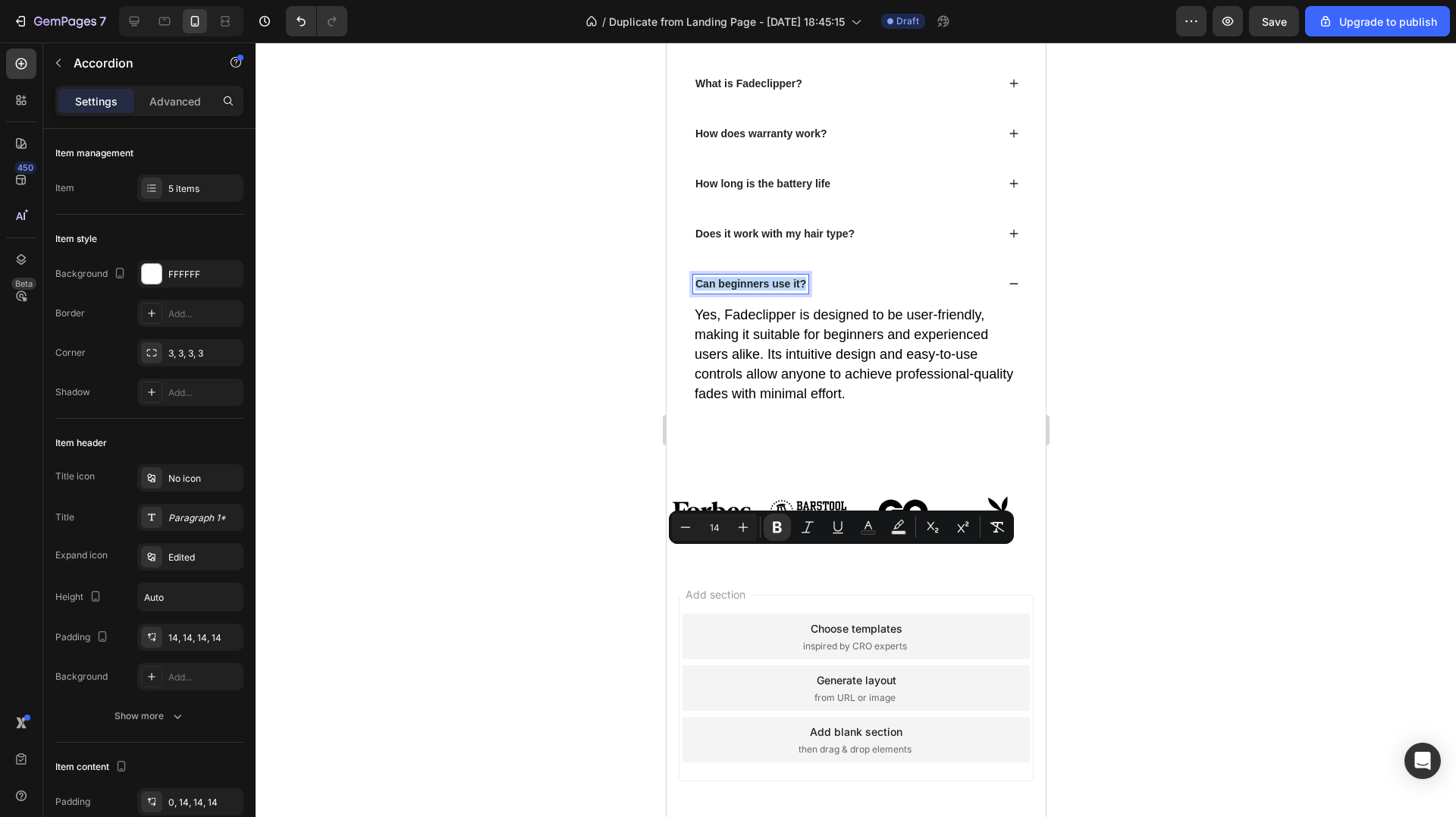
copy strong "Can beginners use it?"
click at [1008, 289] on icon at bounding box center [1013, 283] width 11 height 11
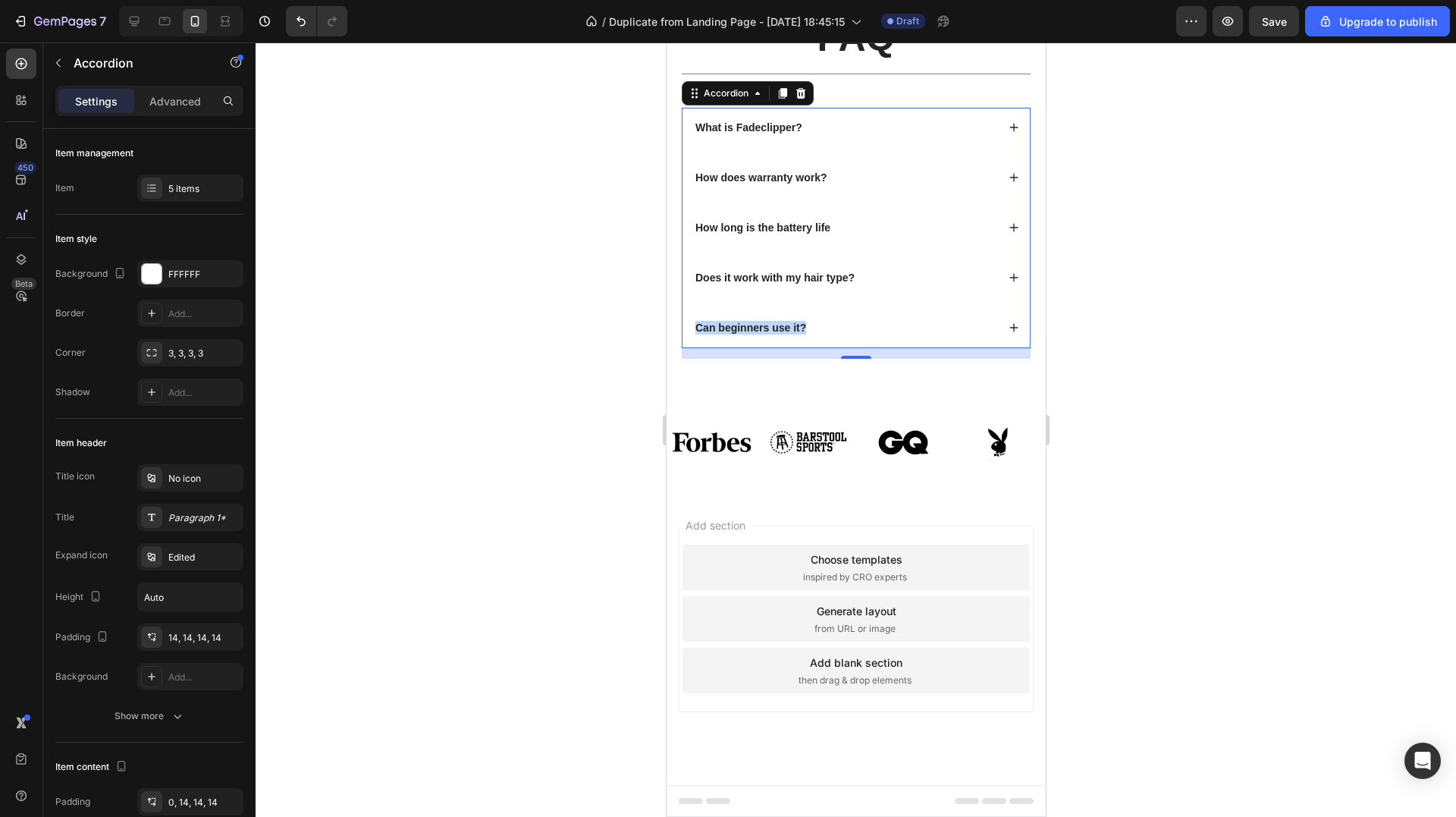
click at [921, 147] on div "What is Fadeclipper?" at bounding box center [855, 127] width 347 height 39
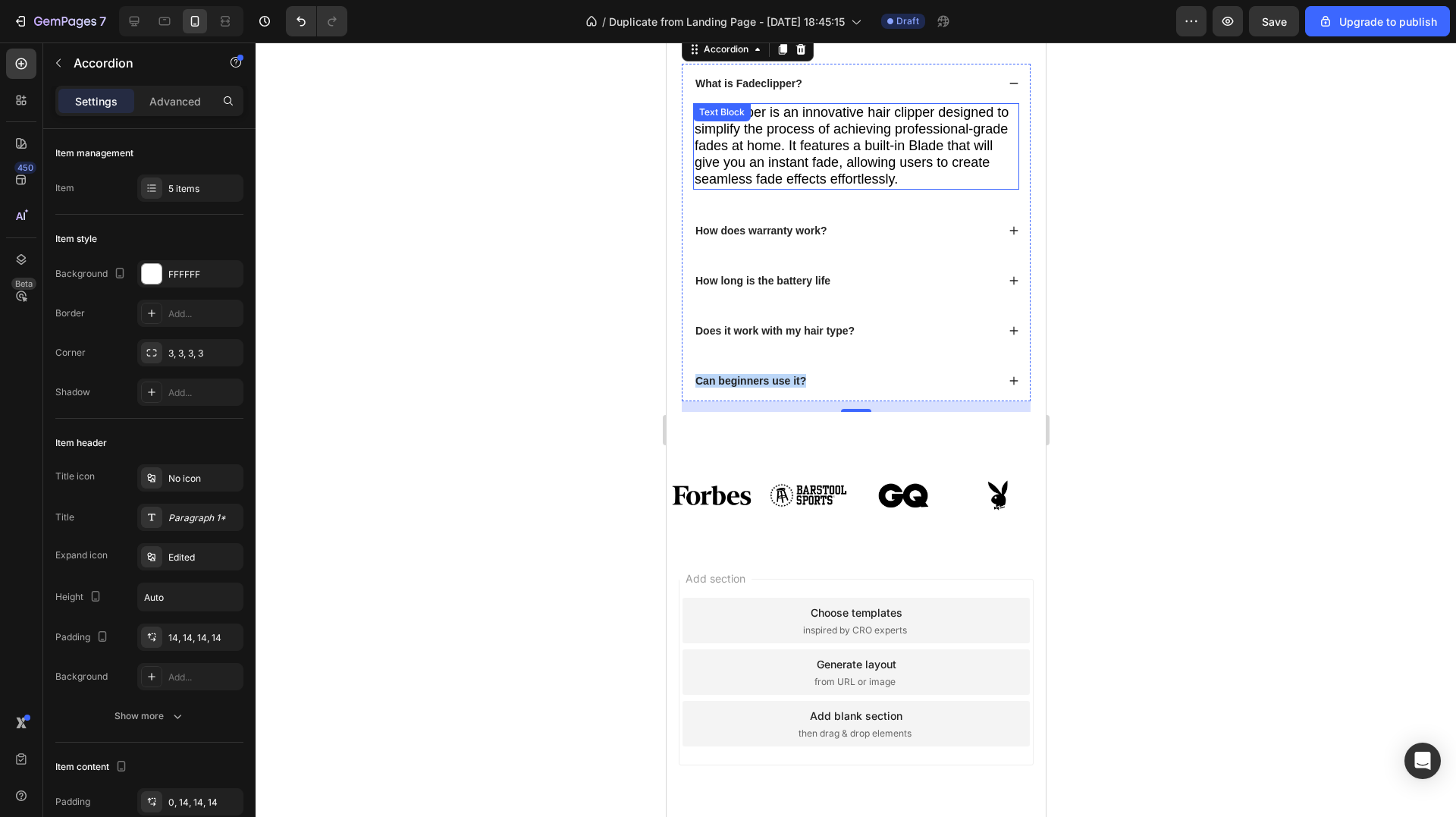
click at [823, 186] on span "Fadeclipper is an innovative hair clipper designed to simplify the process of a…" at bounding box center [850, 145] width 314 height 82
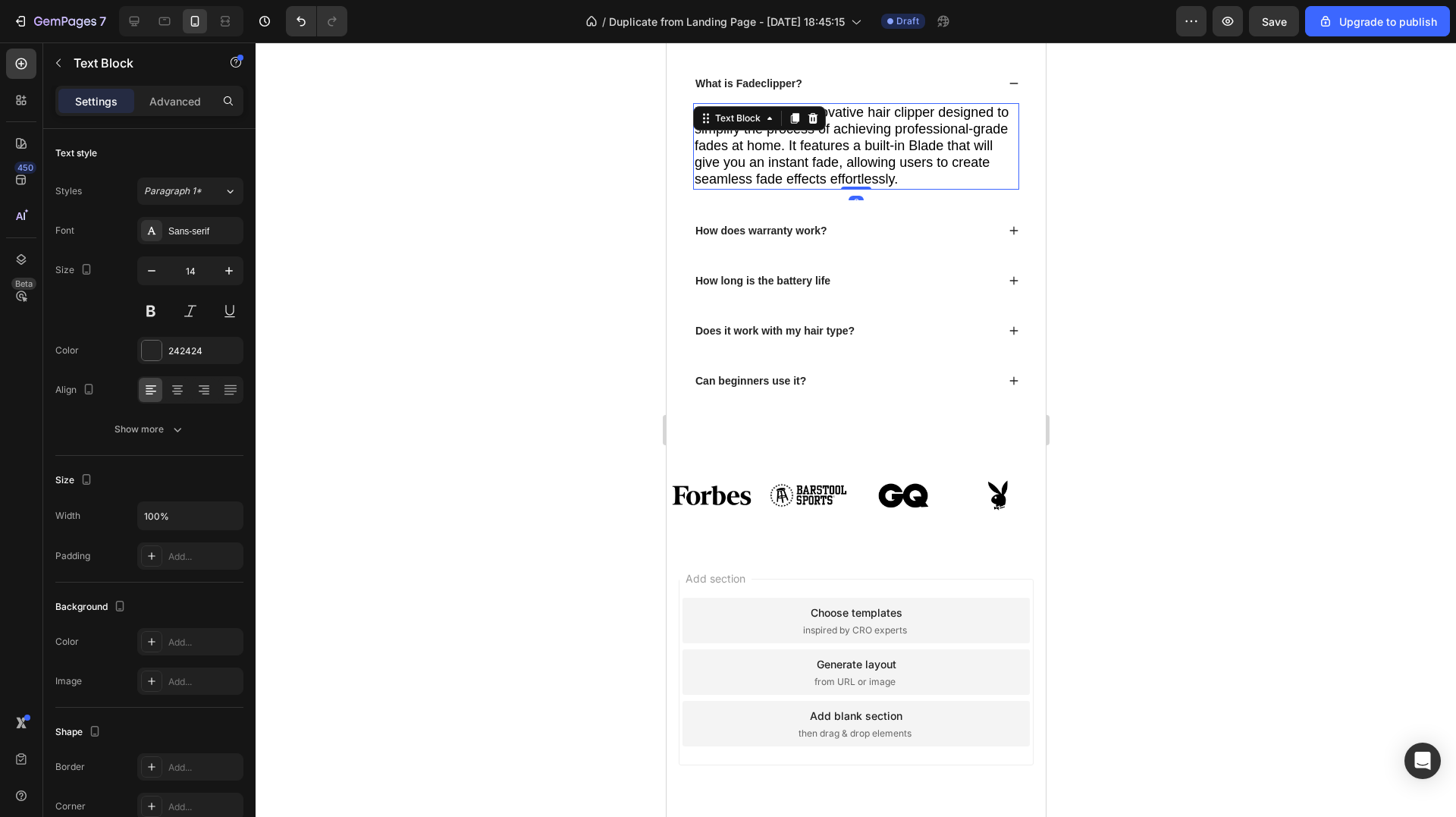
click at [823, 186] on span "Fadeclipper is an innovative hair clipper designed to simplify the process of a…" at bounding box center [850, 145] width 314 height 82
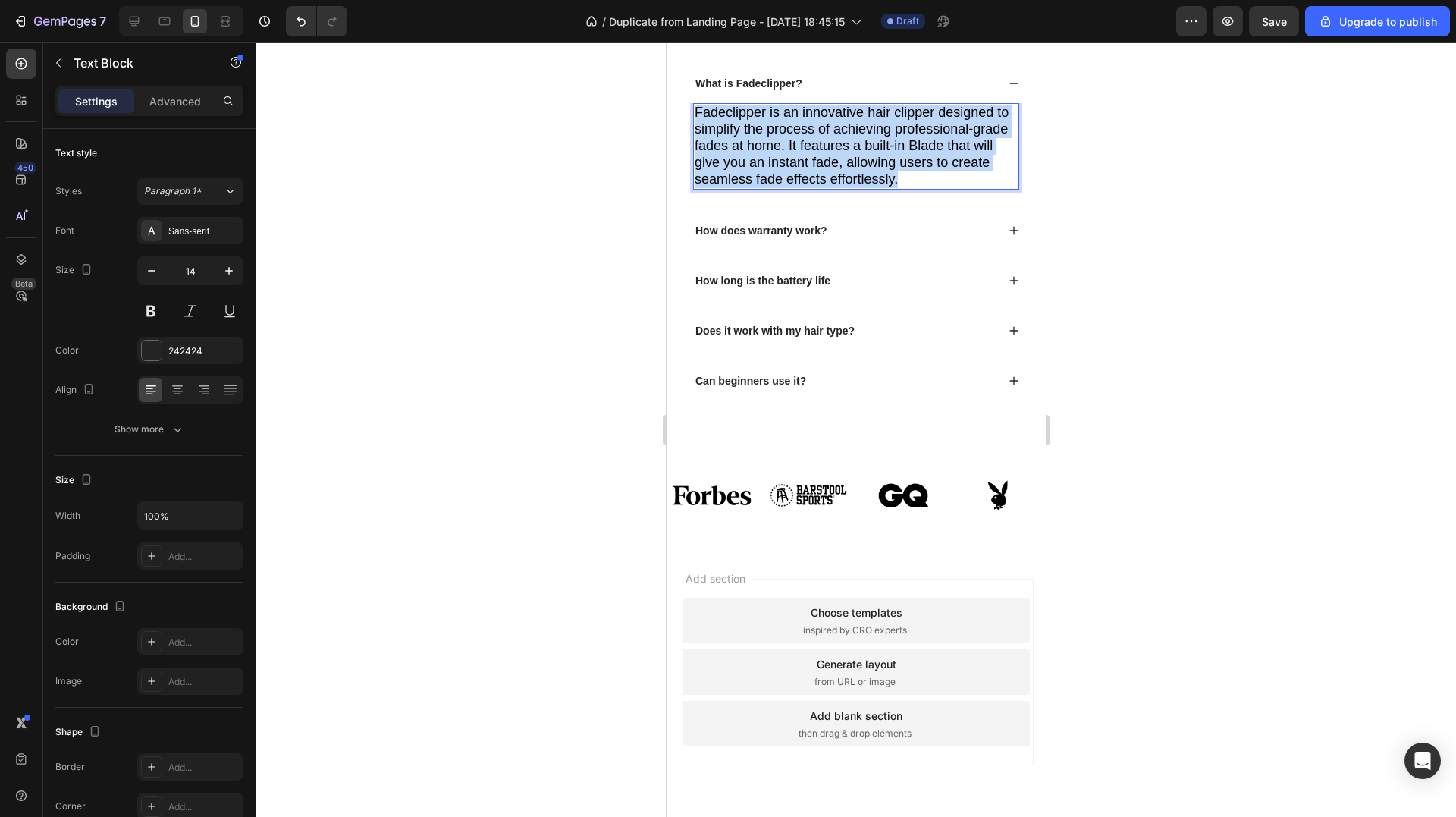
click at [823, 186] on span "Fadeclipper is an innovative hair clipper designed to simplify the process of a…" at bounding box center [850, 145] width 314 height 82
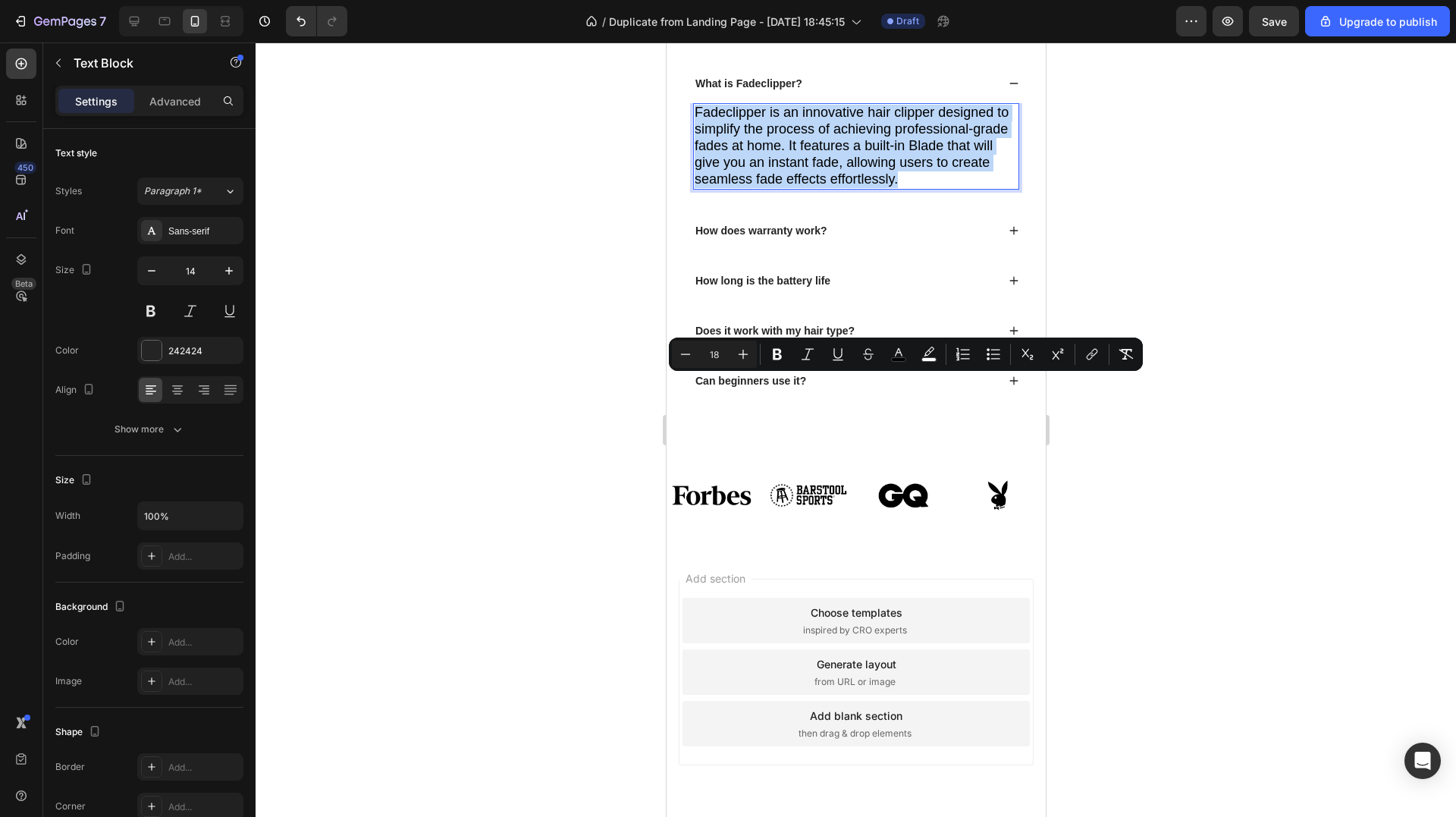
copy span "Fadeclipper is an innovative hair clipper designed to simplify the process of a…"
click at [900, 251] on div "How does warranty work?" at bounding box center [855, 231] width 347 height 39
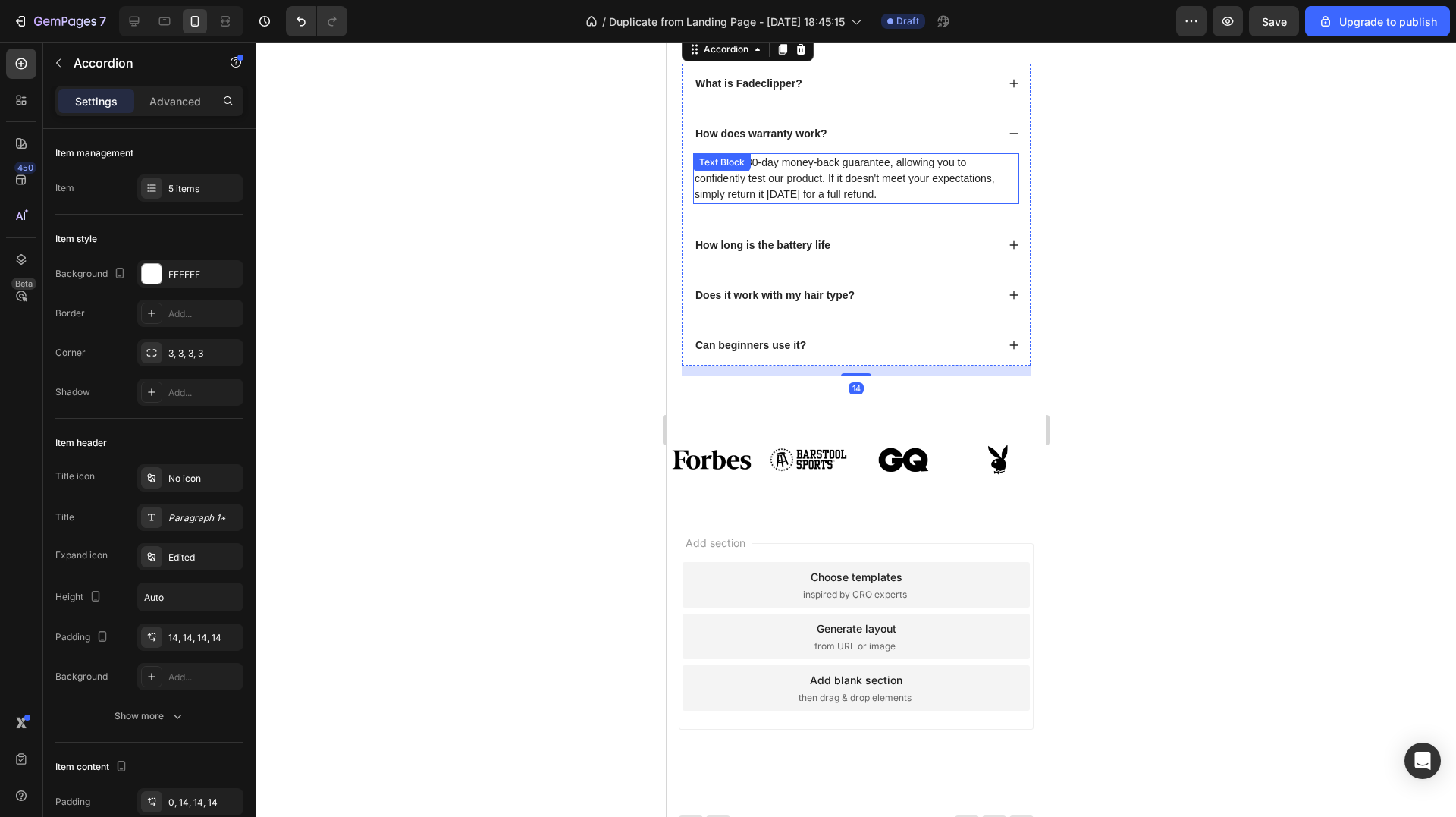
click at [818, 204] on div "We offer a 30-day money-back guarantee, allowing you to confidently test our pr…" at bounding box center [855, 179] width 327 height 51
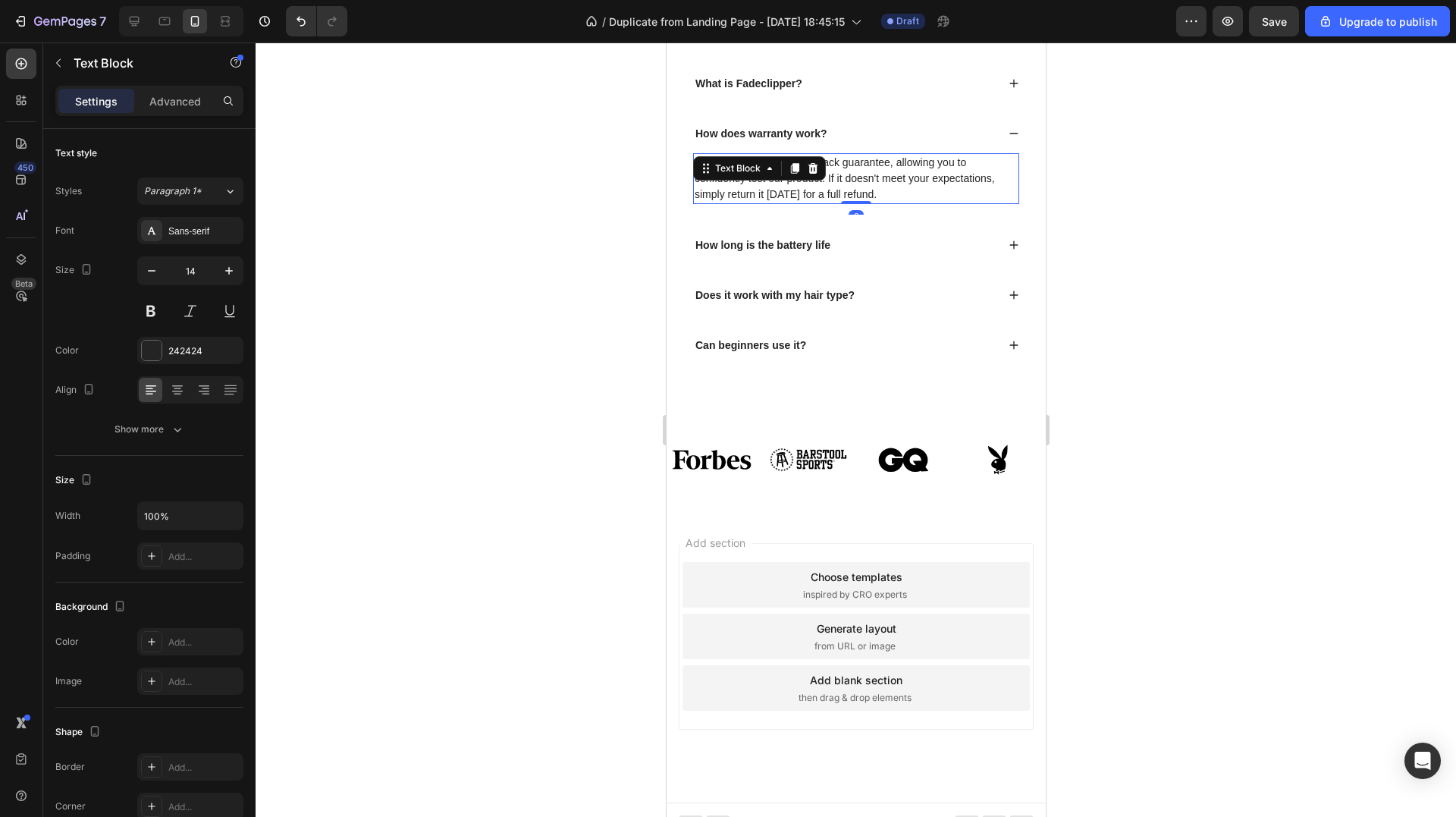
click at [818, 178] on div at bounding box center [812, 168] width 18 height 18
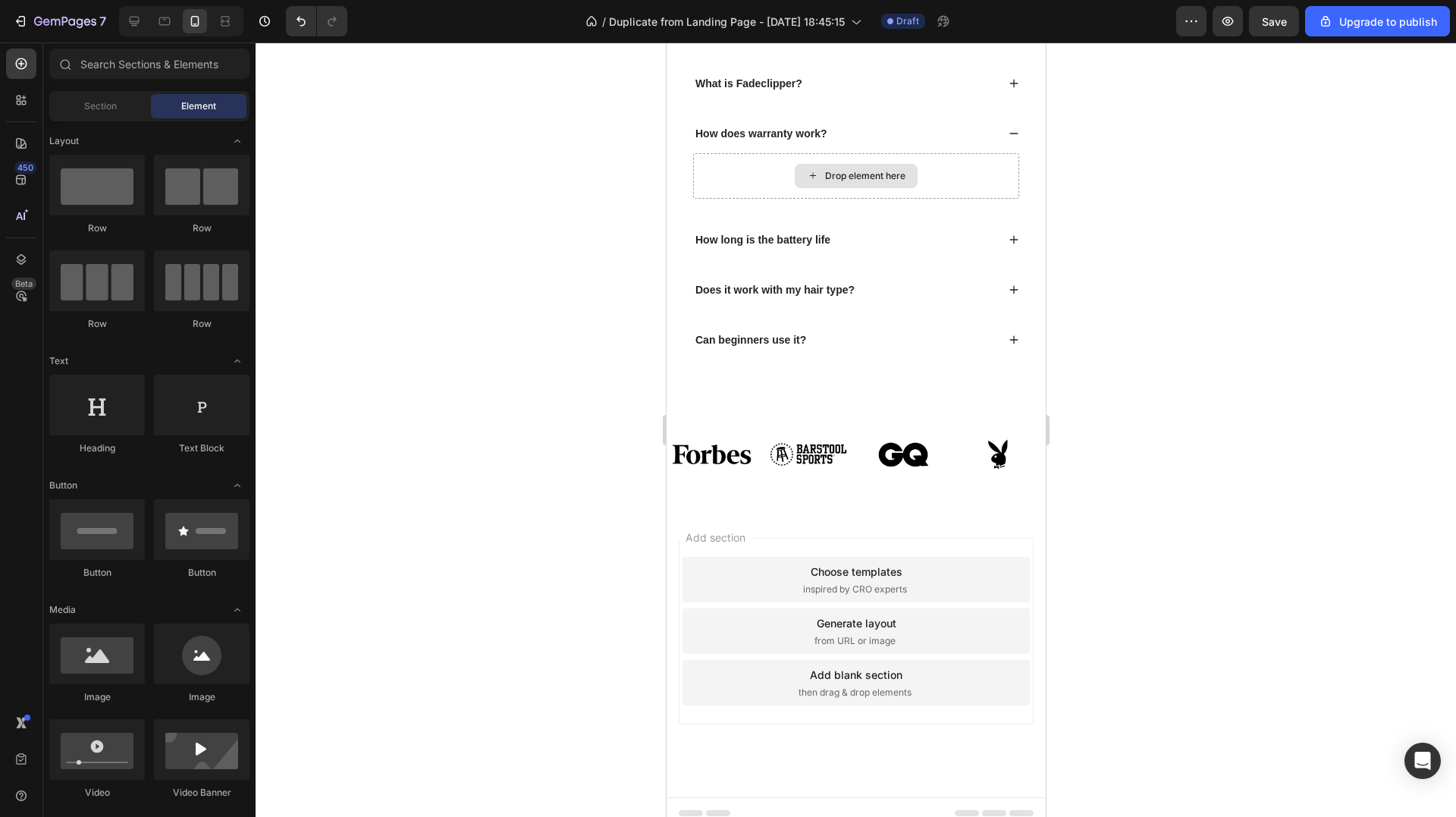
click at [825, 182] on div "Drop element here" at bounding box center [864, 176] width 80 height 12
click at [309, 25] on icon "Undo/Redo" at bounding box center [300, 21] width 15 height 15
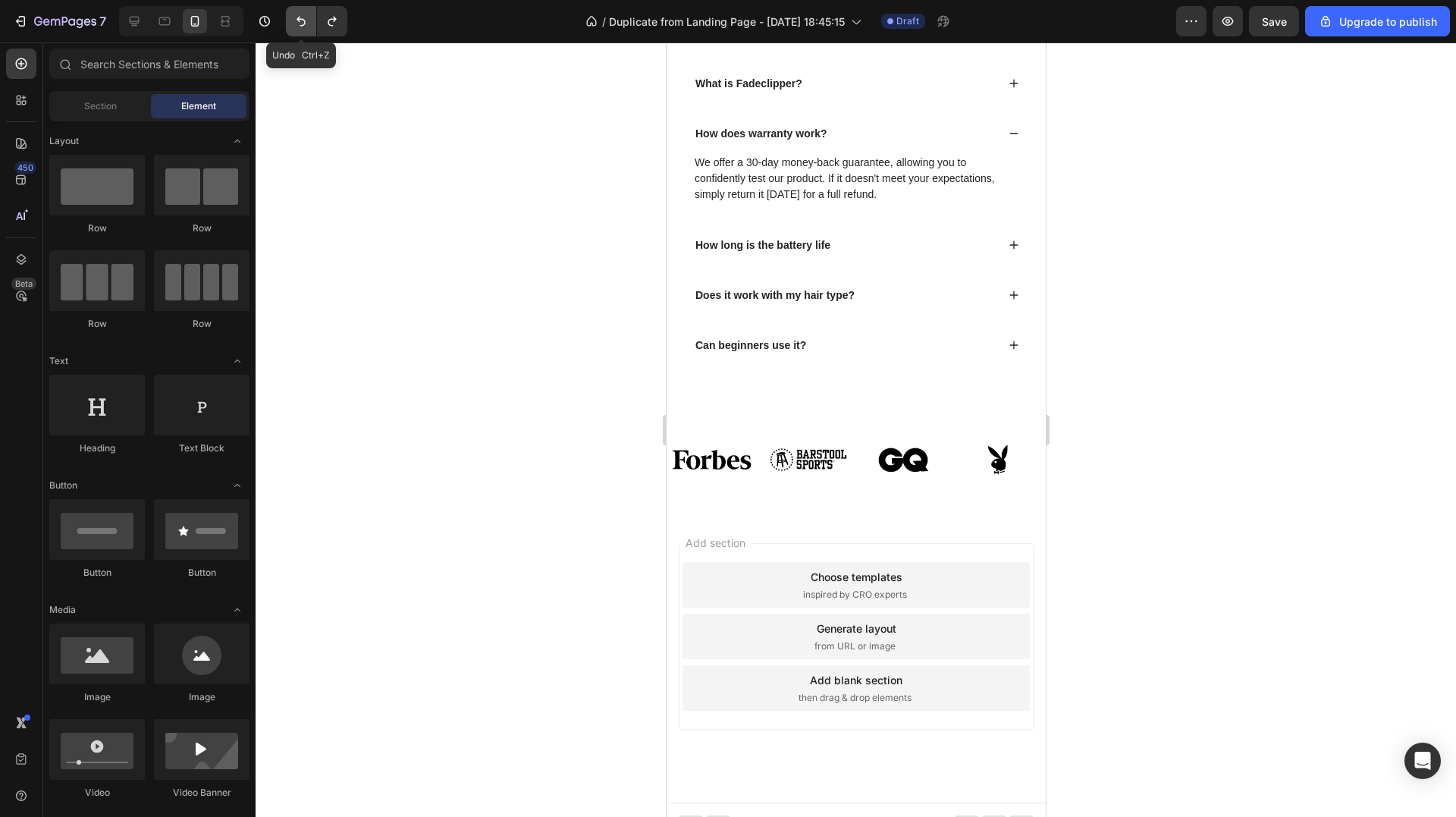
click at [302, 24] on icon "Undo/Redo" at bounding box center [300, 21] width 15 height 15
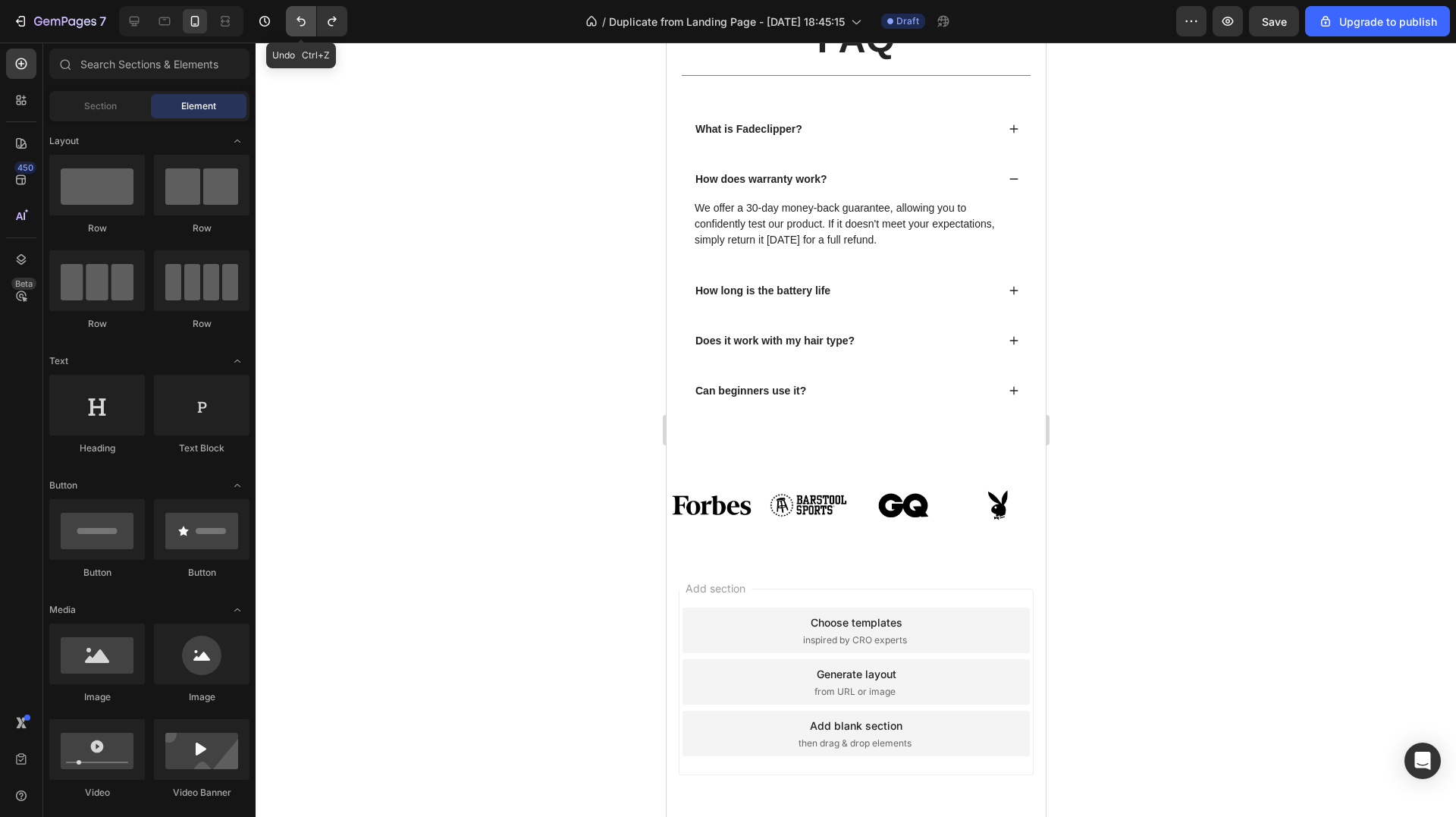
scroll to position [4765, 0]
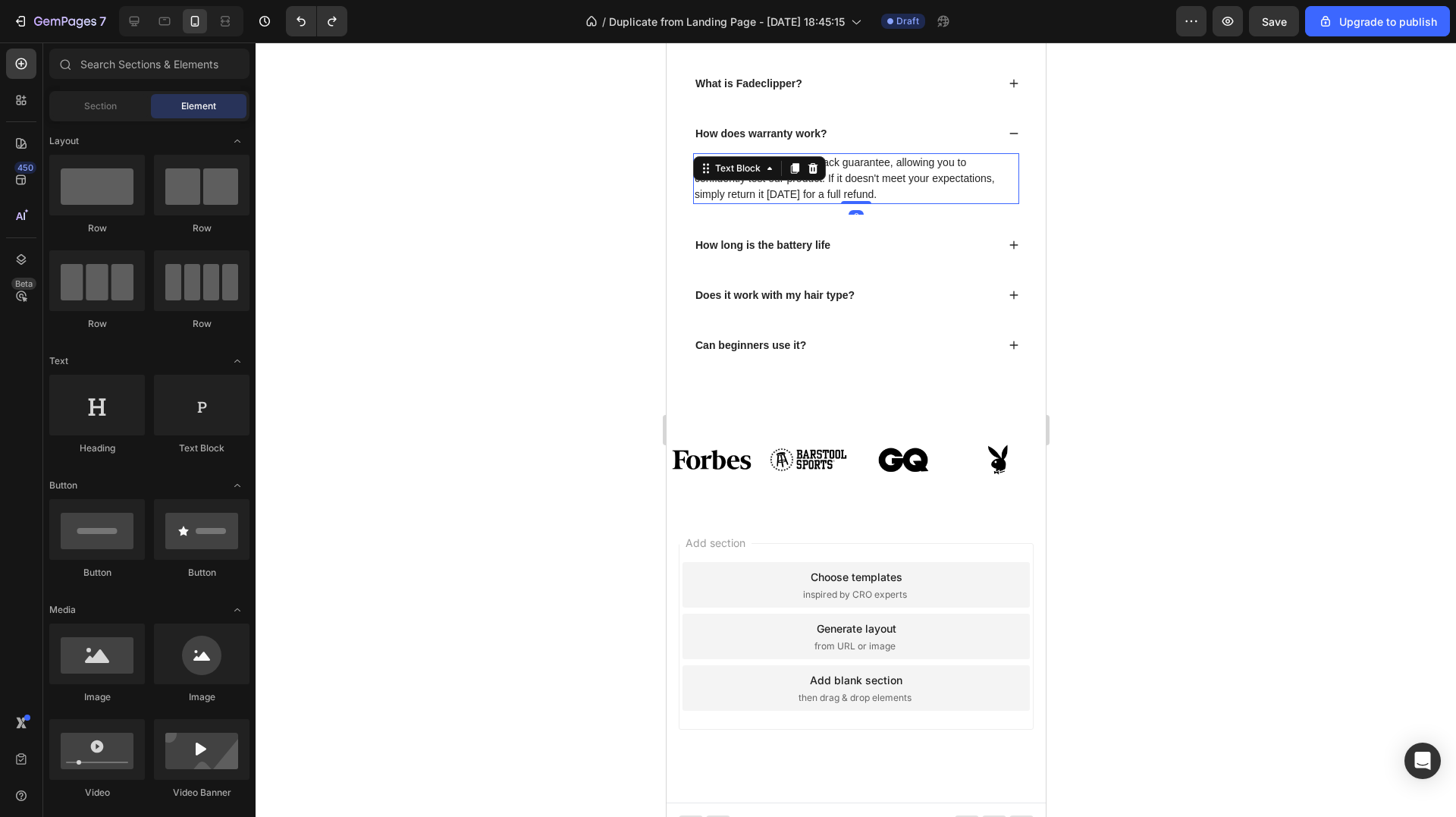
click at [775, 202] on p "We offer a 30-day money-back guarantee, allowing you to confidently test our pr…" at bounding box center [854, 179] width 323 height 47
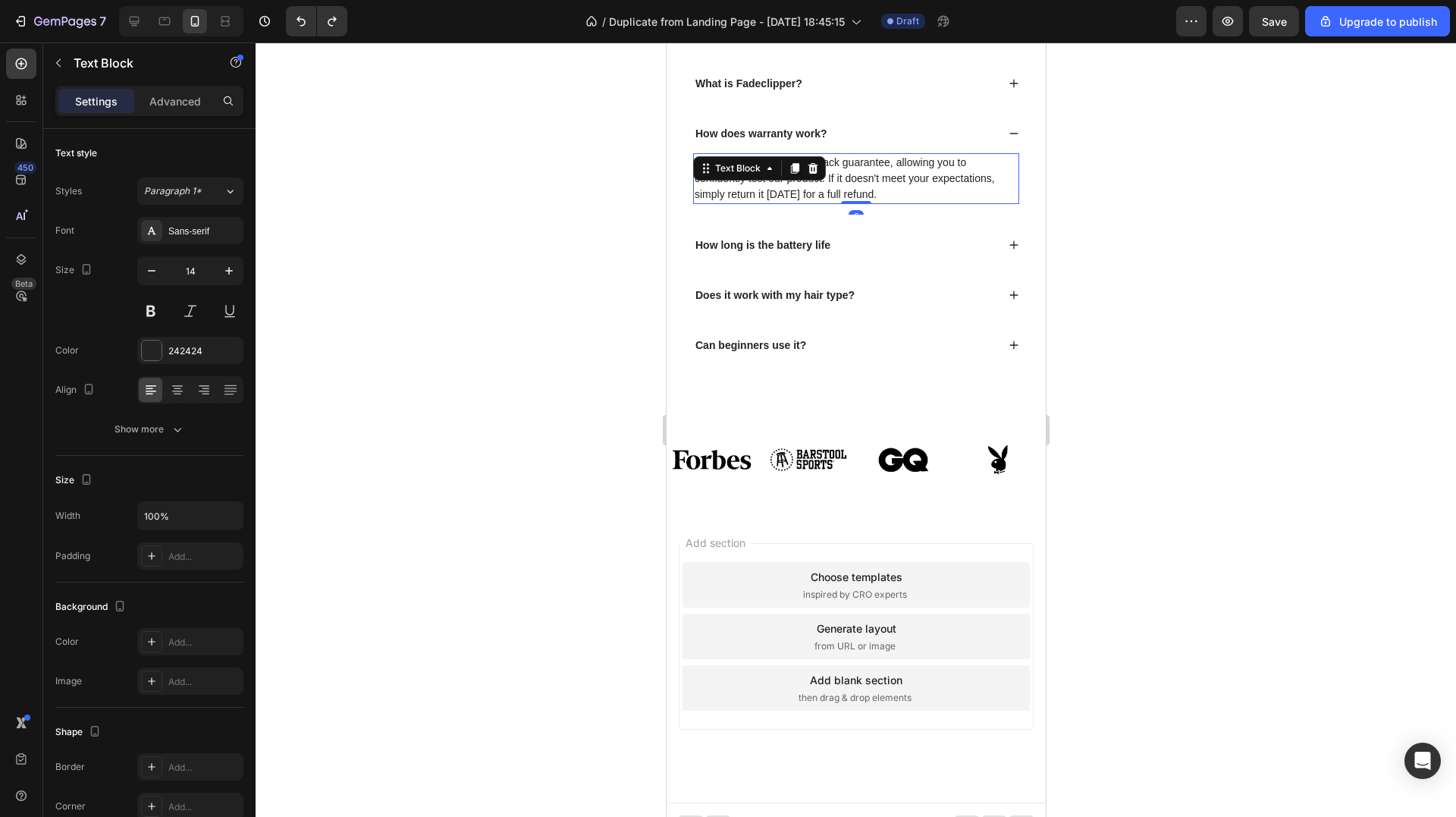
click at [775, 202] on p "We offer a 30-day money-back guarantee, allowing you to confidently test our pr…" at bounding box center [854, 179] width 323 height 47
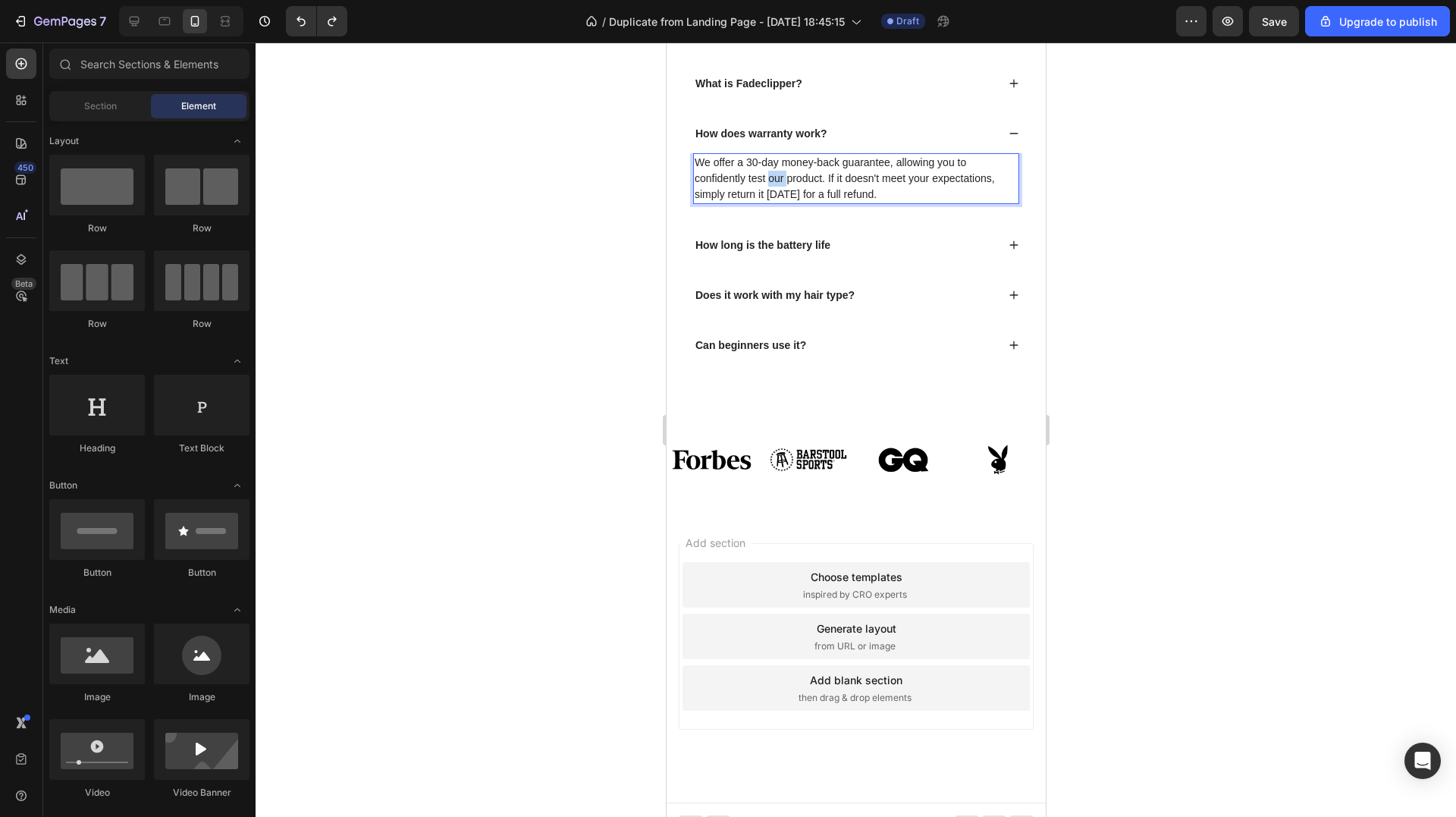
click at [765, 458] on div at bounding box center [765, 458] width 0 height 0
click at [754, 204] on div "We offer a 30-day money-back guarantee, allowing you to confidently test our pr…" at bounding box center [855, 179] width 327 height 51
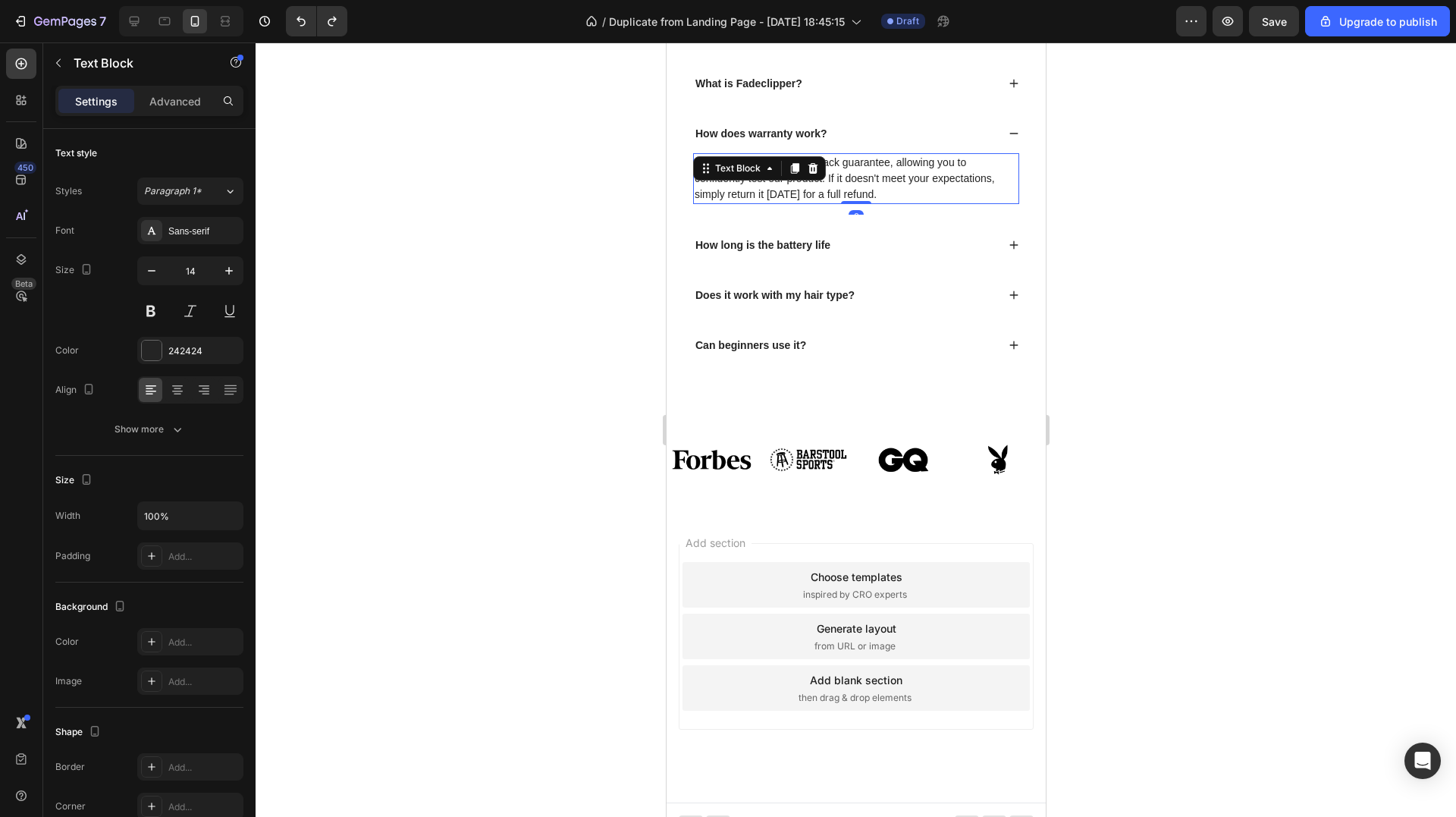
click at [754, 176] on div "Text Block" at bounding box center [737, 169] width 51 height 14
click at [897, 202] on p "We offer a 30-day money-back guarantee, allowing you to confidently test our pr…" at bounding box center [854, 179] width 323 height 47
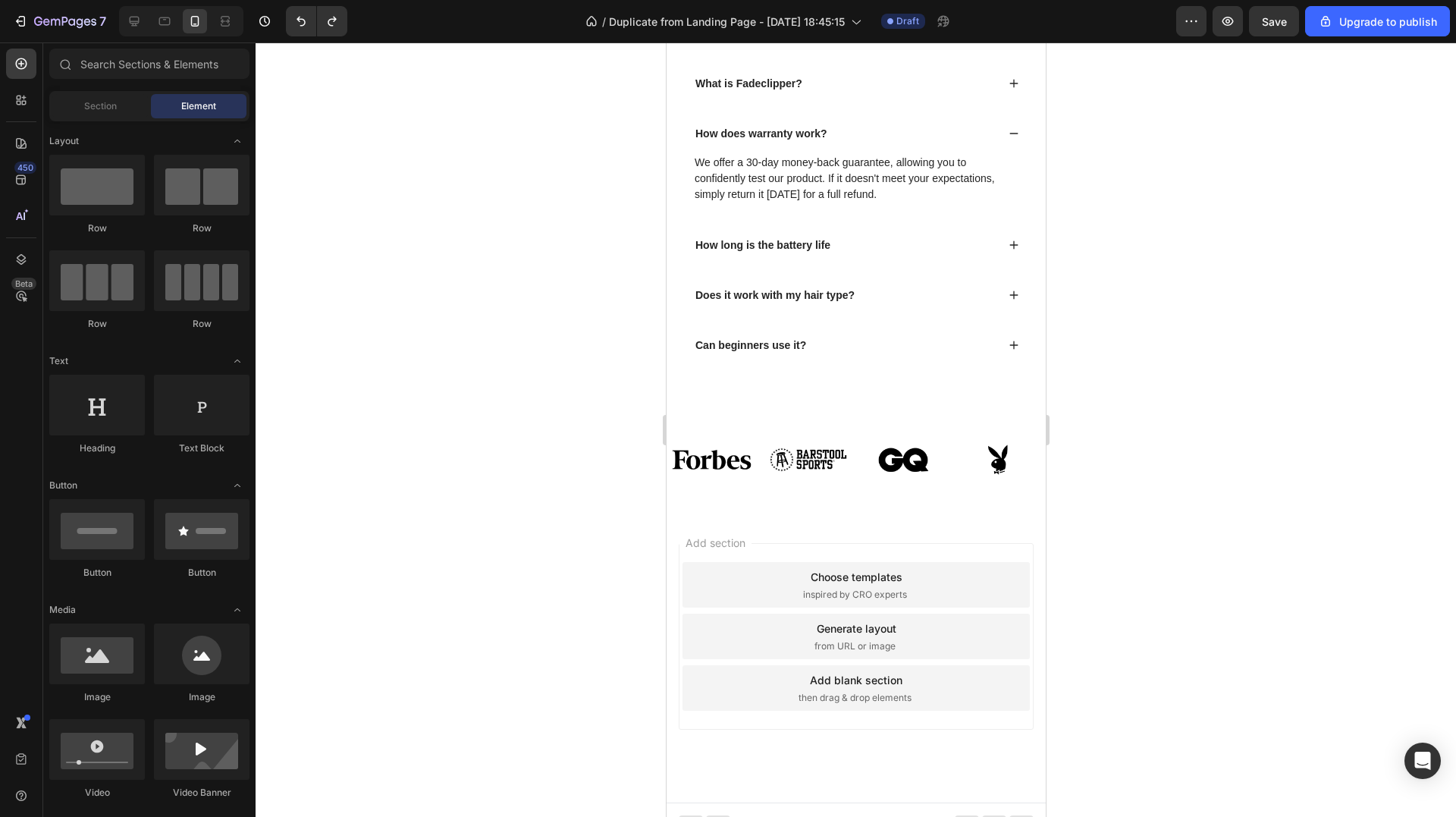
click at [887, 458] on div at bounding box center [887, 458] width 0 height 0
click at [886, 202] on p "We offer a 30-day money-back guarantee, allowing you to confidently test our pr…" at bounding box center [854, 179] width 323 height 47
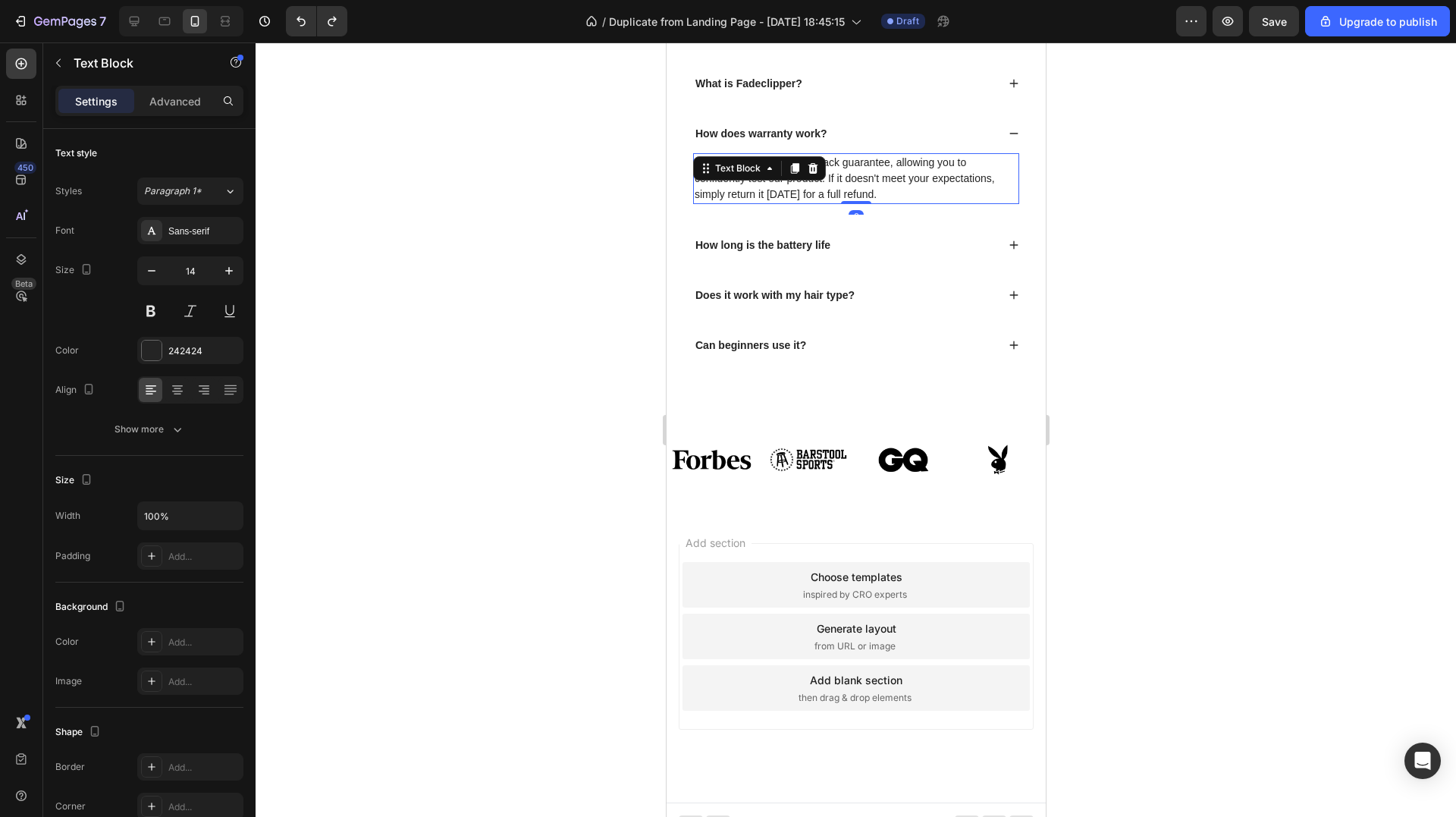
click at [886, 202] on p "We offer a 30-day money-back guarantee, allowing you to confidently test our pr…" at bounding box center [854, 179] width 323 height 47
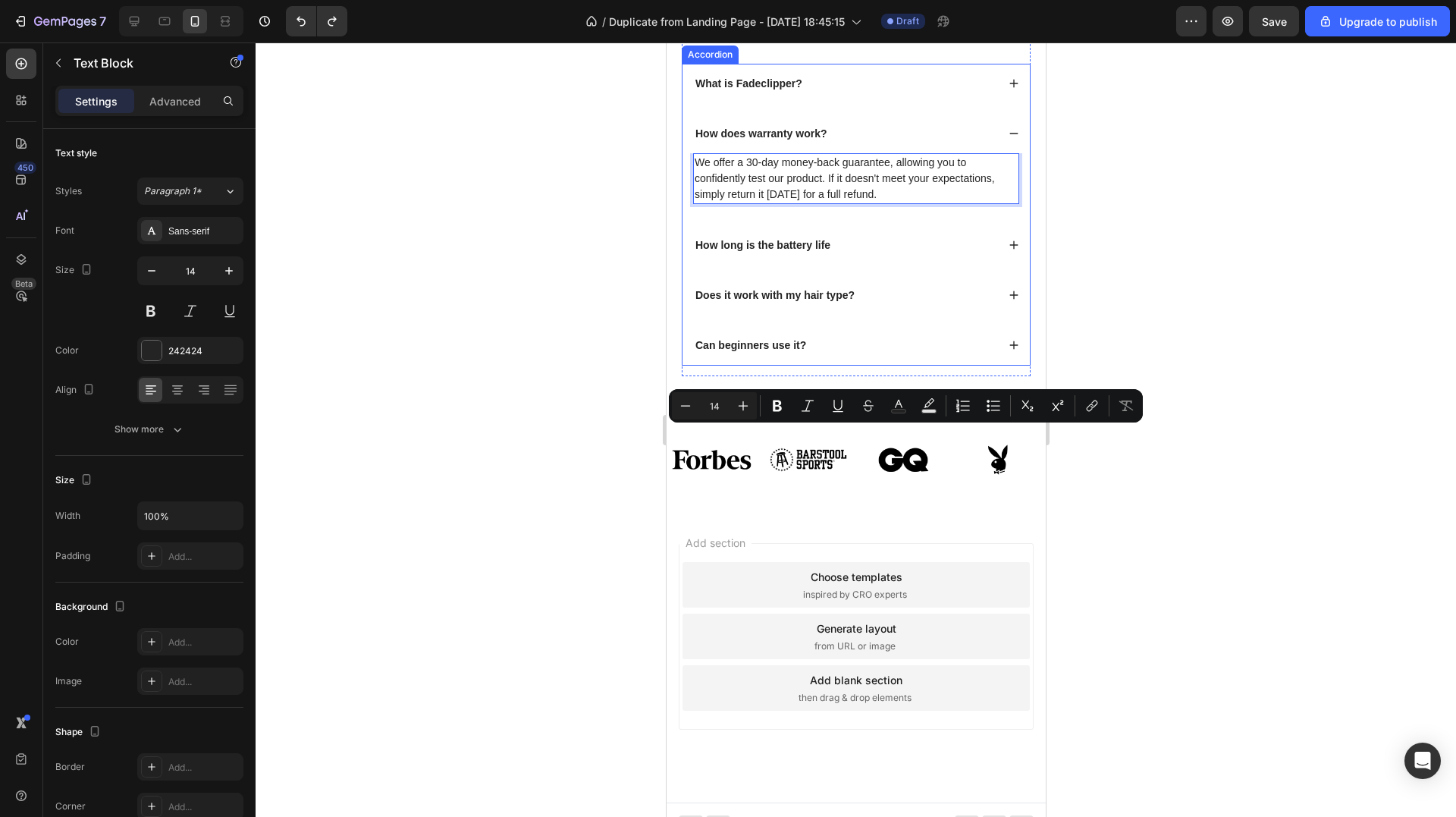
copy p "We offer a 30-day money-back guarantee, allowing you to confidently test our pr…"
click at [1016, 264] on div "How long is the battery life" at bounding box center [855, 245] width 347 height 39
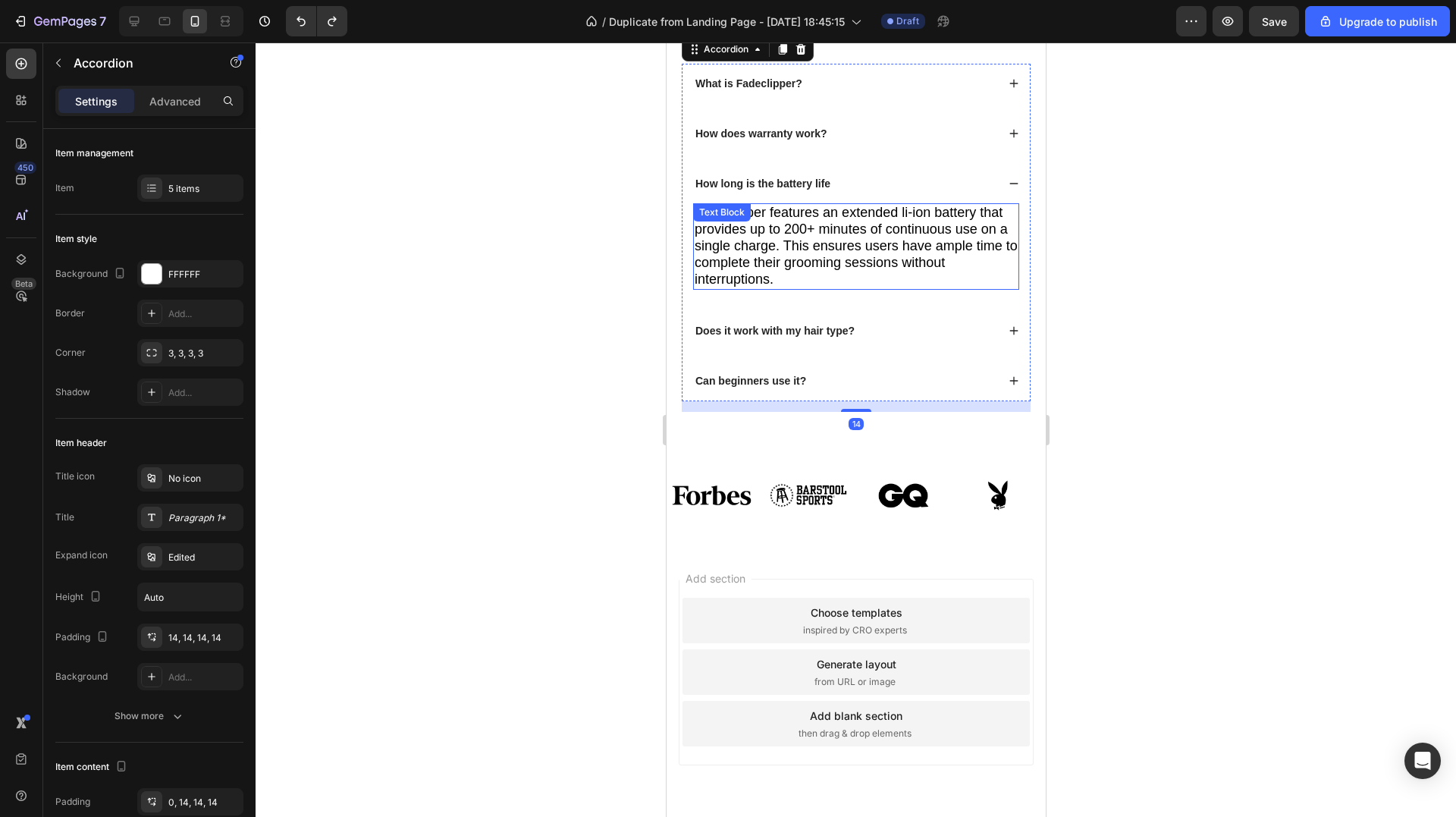
click at [836, 287] on span "Fadeclipper features an extended li-ion battery that provides up to 200+ minute…" at bounding box center [854, 246] width 323 height 82
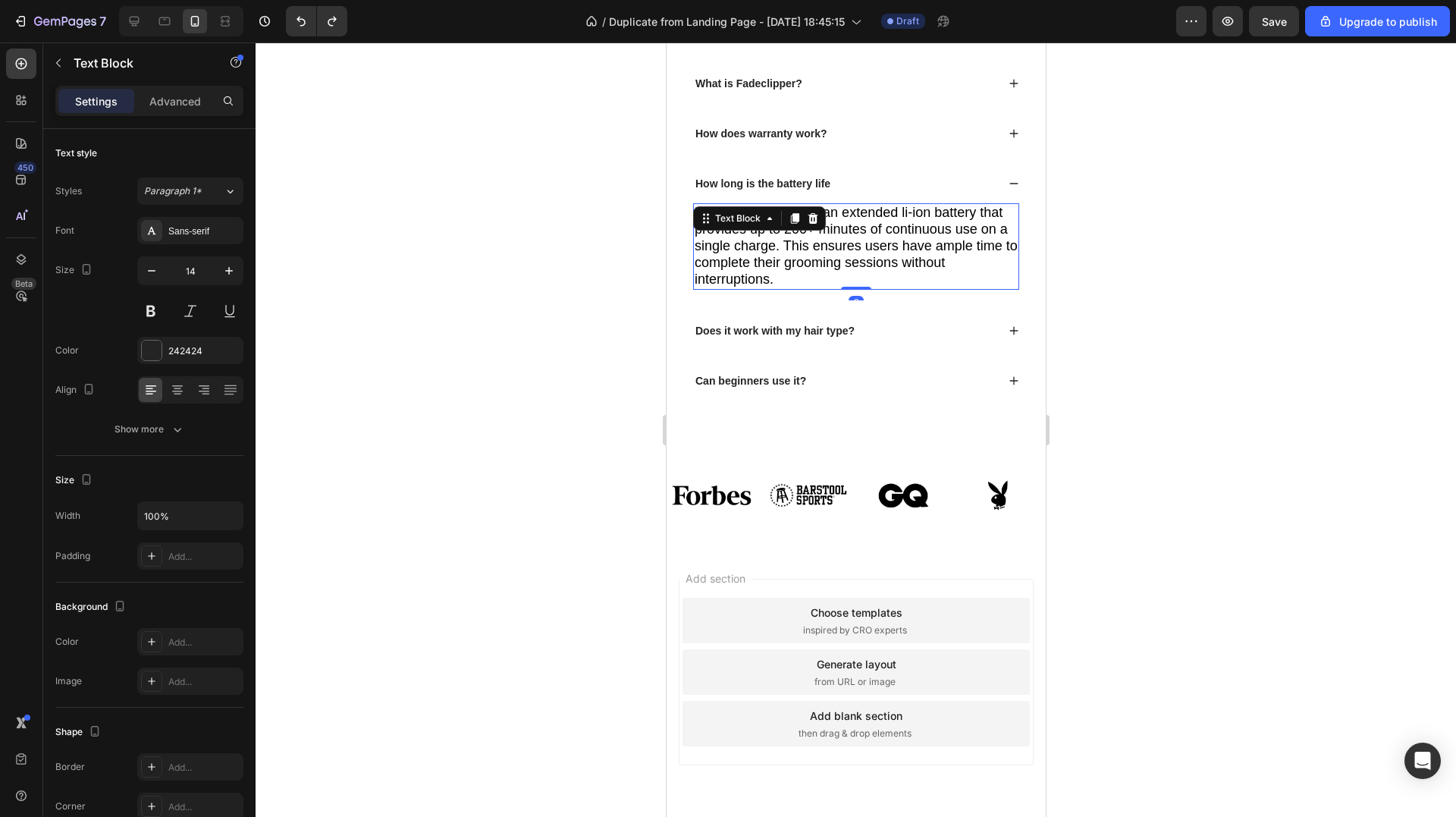
click at [836, 287] on span "Fadeclipper features an extended li-ion battery that provides up to 200+ minute…" at bounding box center [854, 246] width 323 height 82
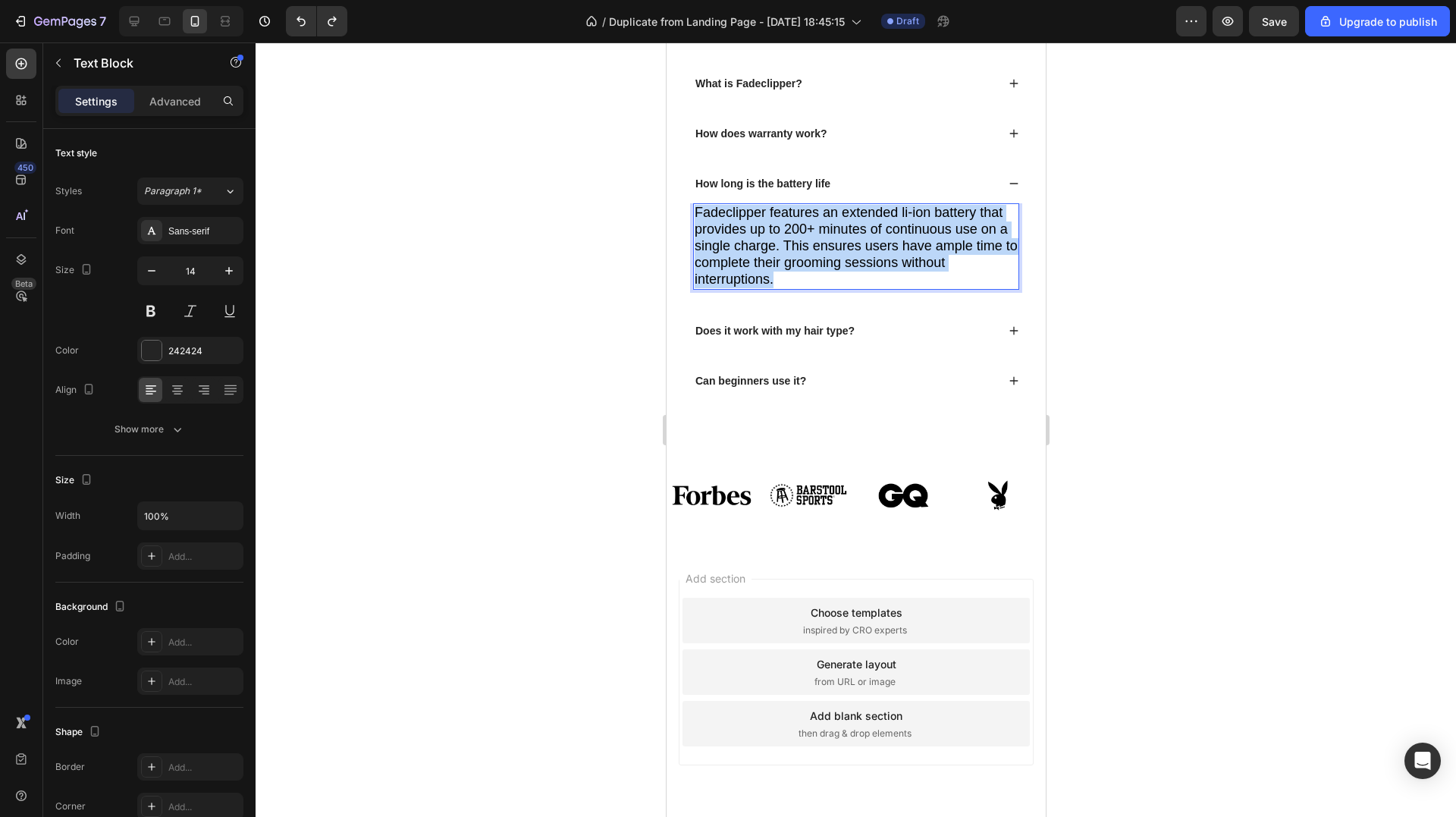
click at [836, 287] on span "Fadeclipper features an extended li-ion battery that provides up to 200+ minute…" at bounding box center [854, 246] width 323 height 82
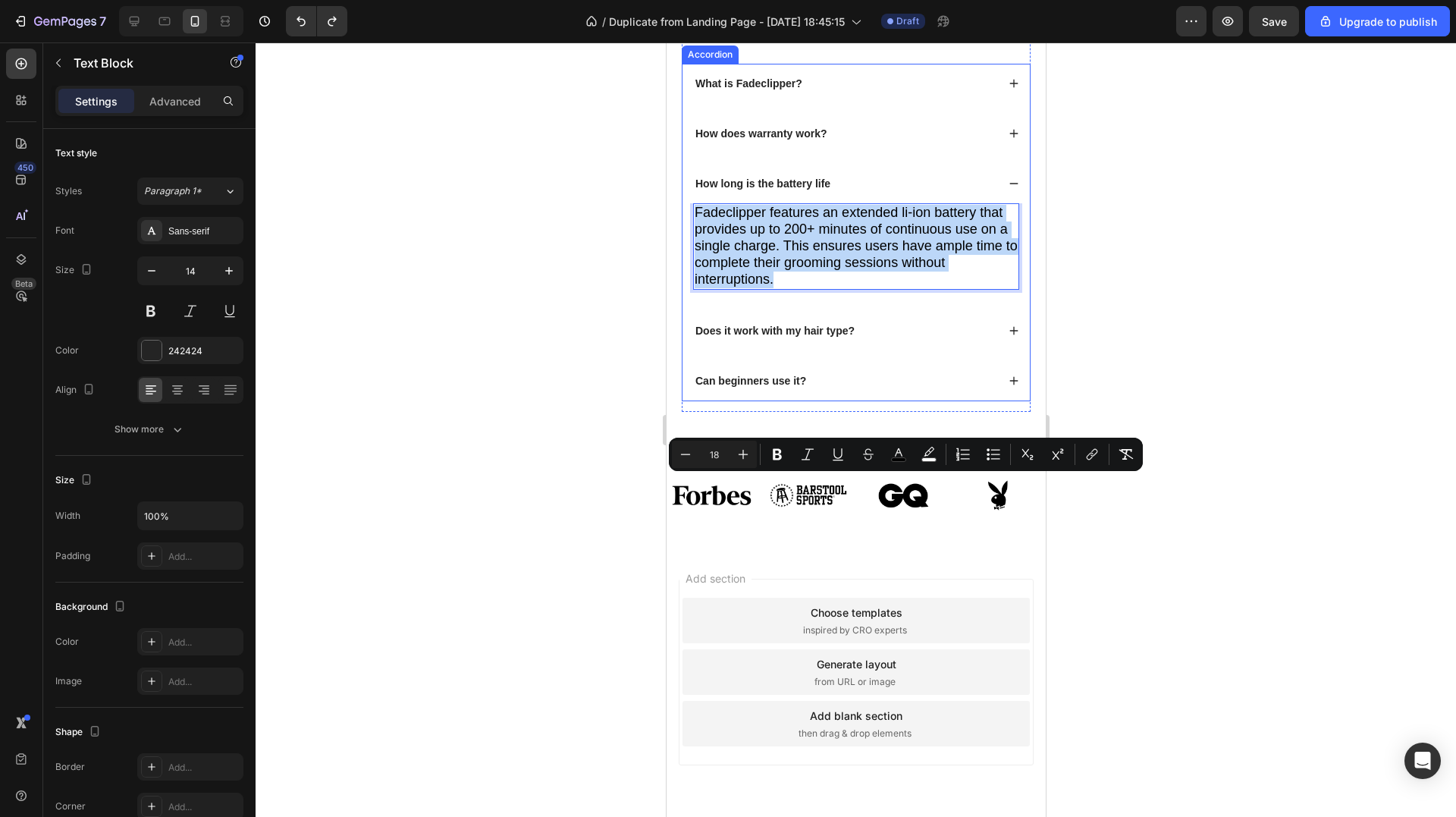
copy span "Fadeclipper features an extended li-ion battery that provides up to 200+ minute…"
click at [993, 350] on div "Does it work with my hair type?" at bounding box center [855, 331] width 347 height 39
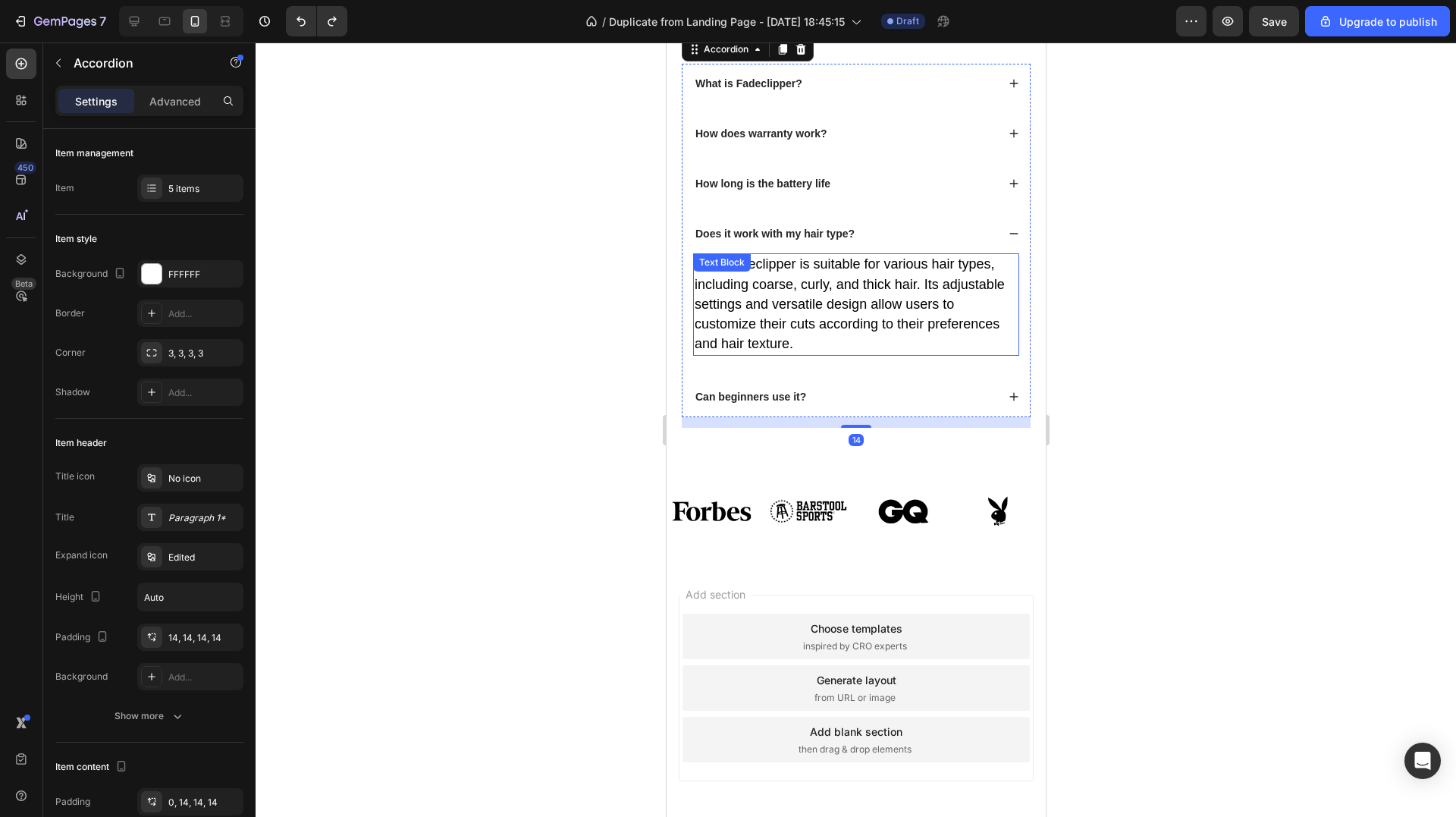
click at [775, 351] on span "Yes, Fadeclipper is suitable for various hair types, including coarse, curly, a…" at bounding box center [848, 304] width 310 height 95
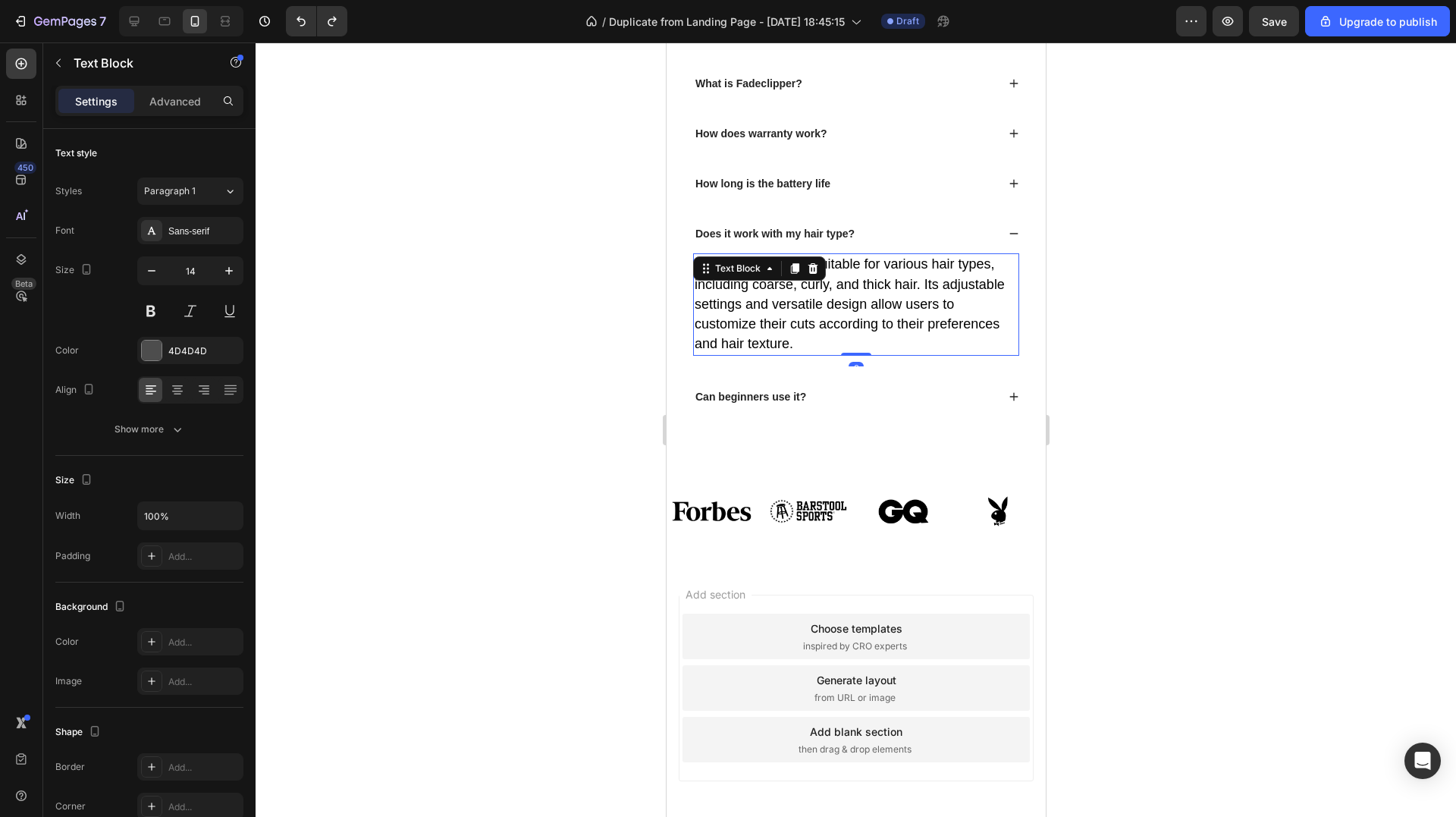
click at [775, 351] on span "Yes, Fadeclipper is suitable for various hair types, including coarse, curly, a…" at bounding box center [848, 304] width 310 height 95
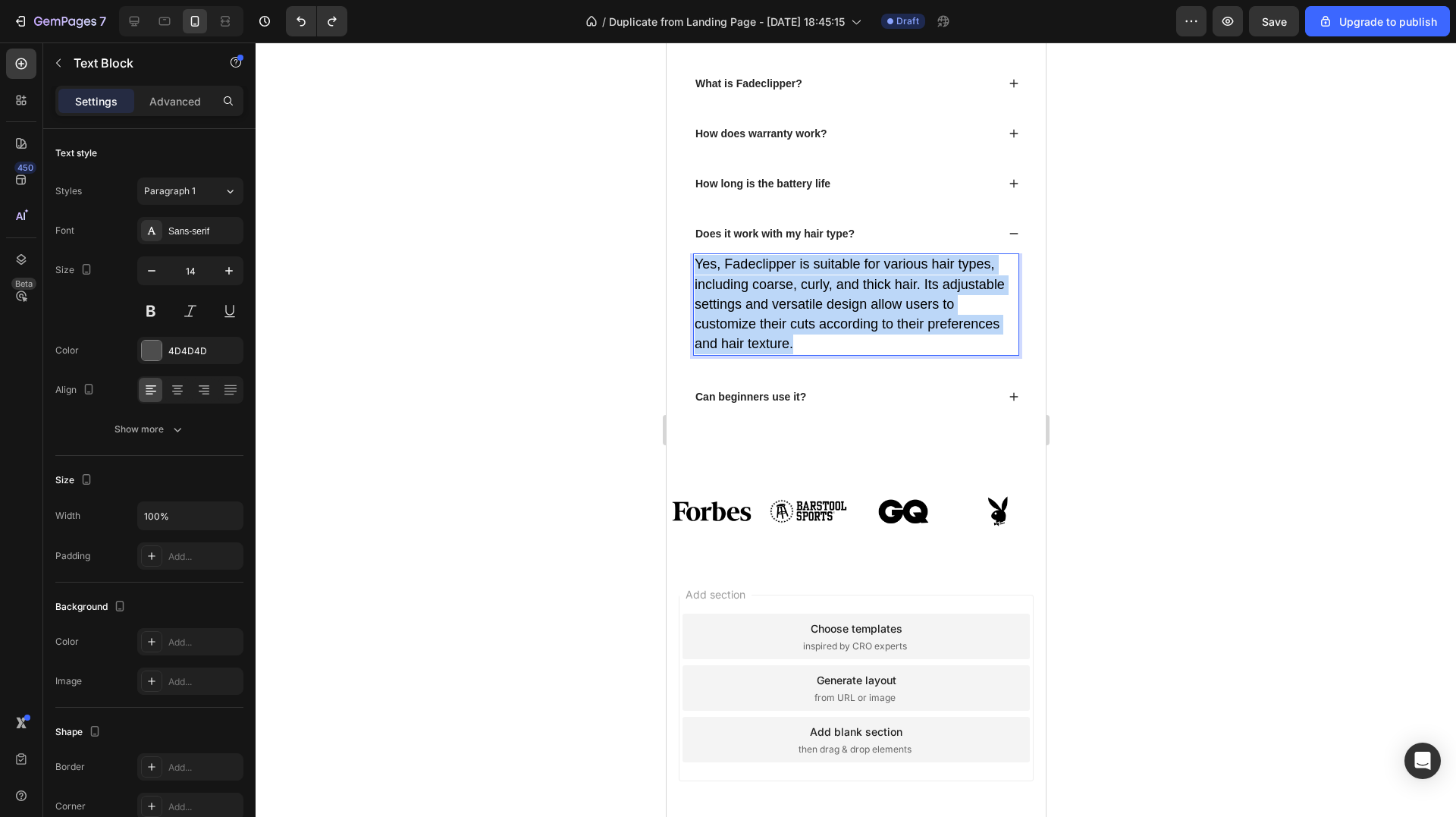
click at [776, 351] on span "Yes, Fadeclipper is suitable for various hair types, including coarse, curly, a…" at bounding box center [848, 304] width 310 height 95
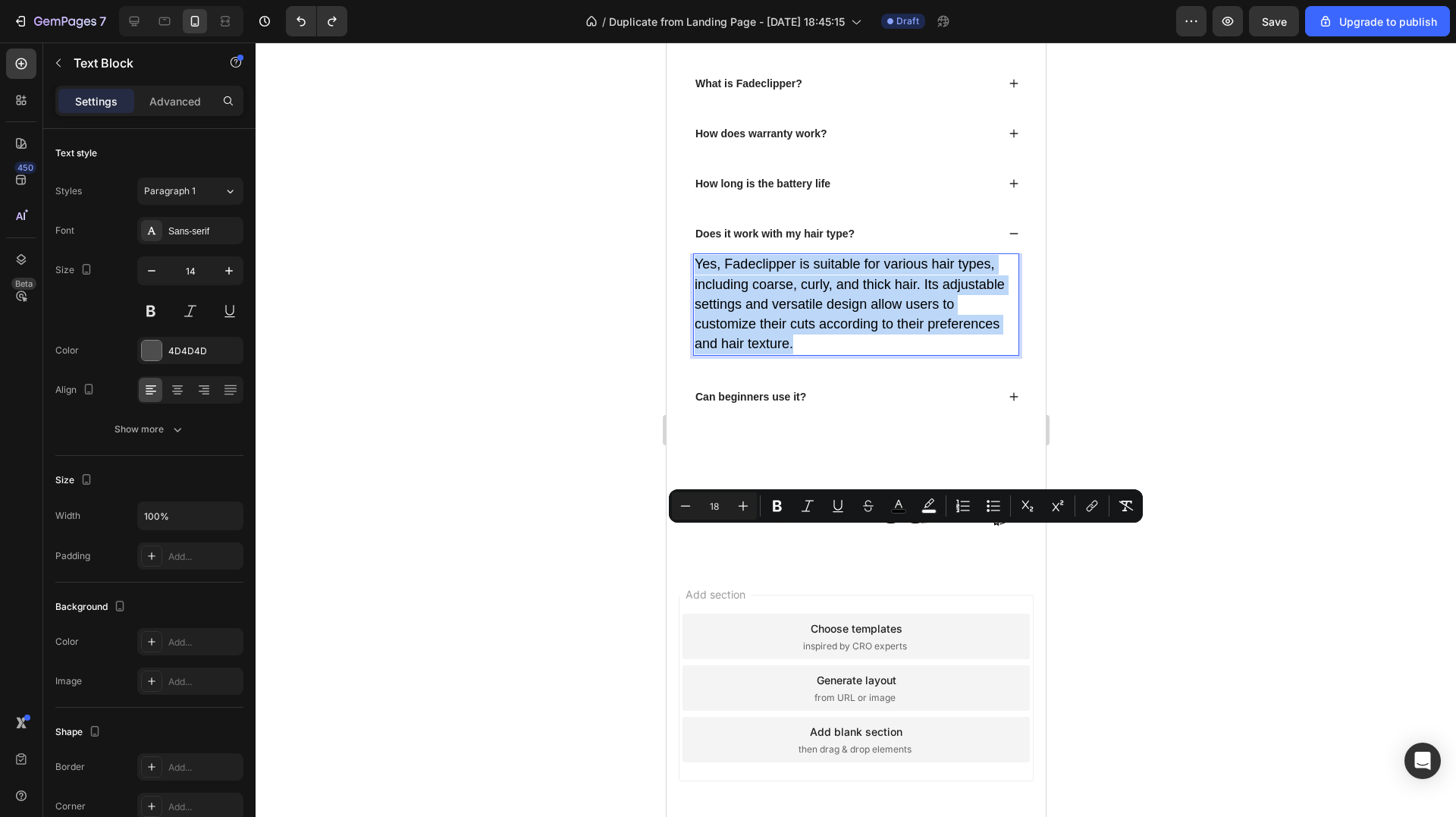
copy span "Yes, Fadeclipper is suitable for various hair types, including coarse, curly, a…"
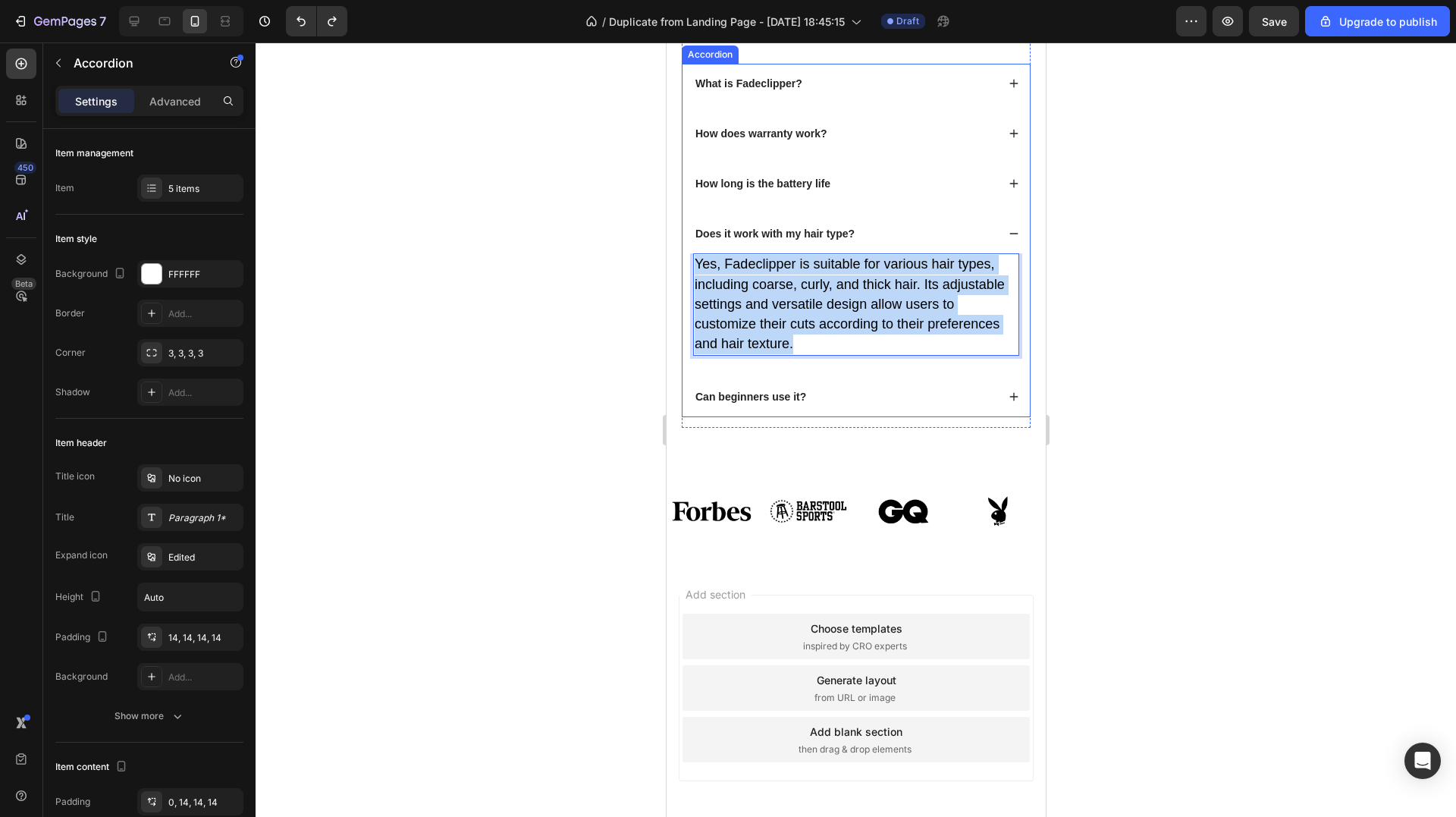
click at [939, 416] on div "Can beginners use it?" at bounding box center [855, 397] width 347 height 39
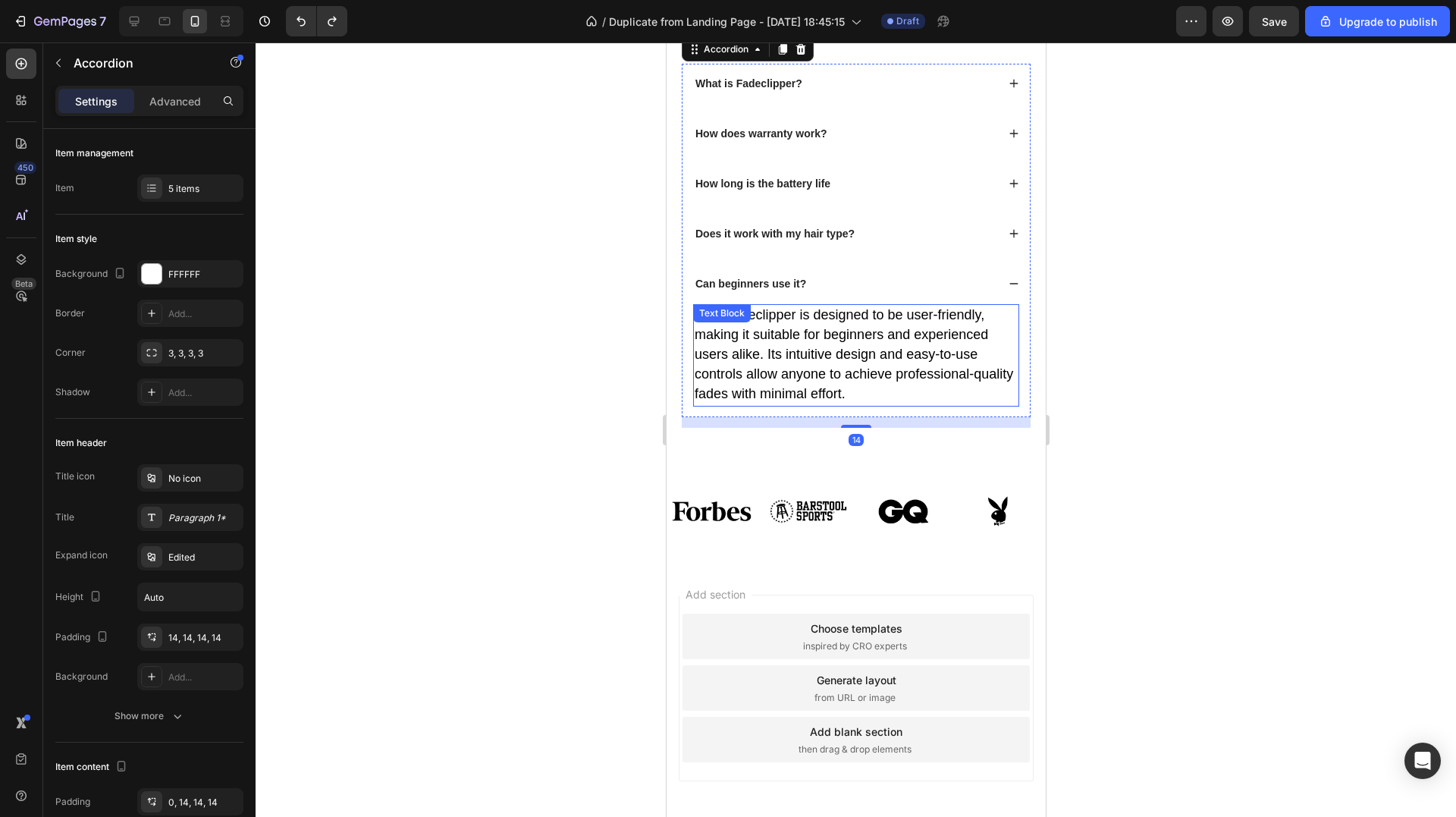
click at [803, 402] on span "Yes, Fadeclipper is designed to be user-friendly, making it suitable for beginn…" at bounding box center [852, 354] width 319 height 95
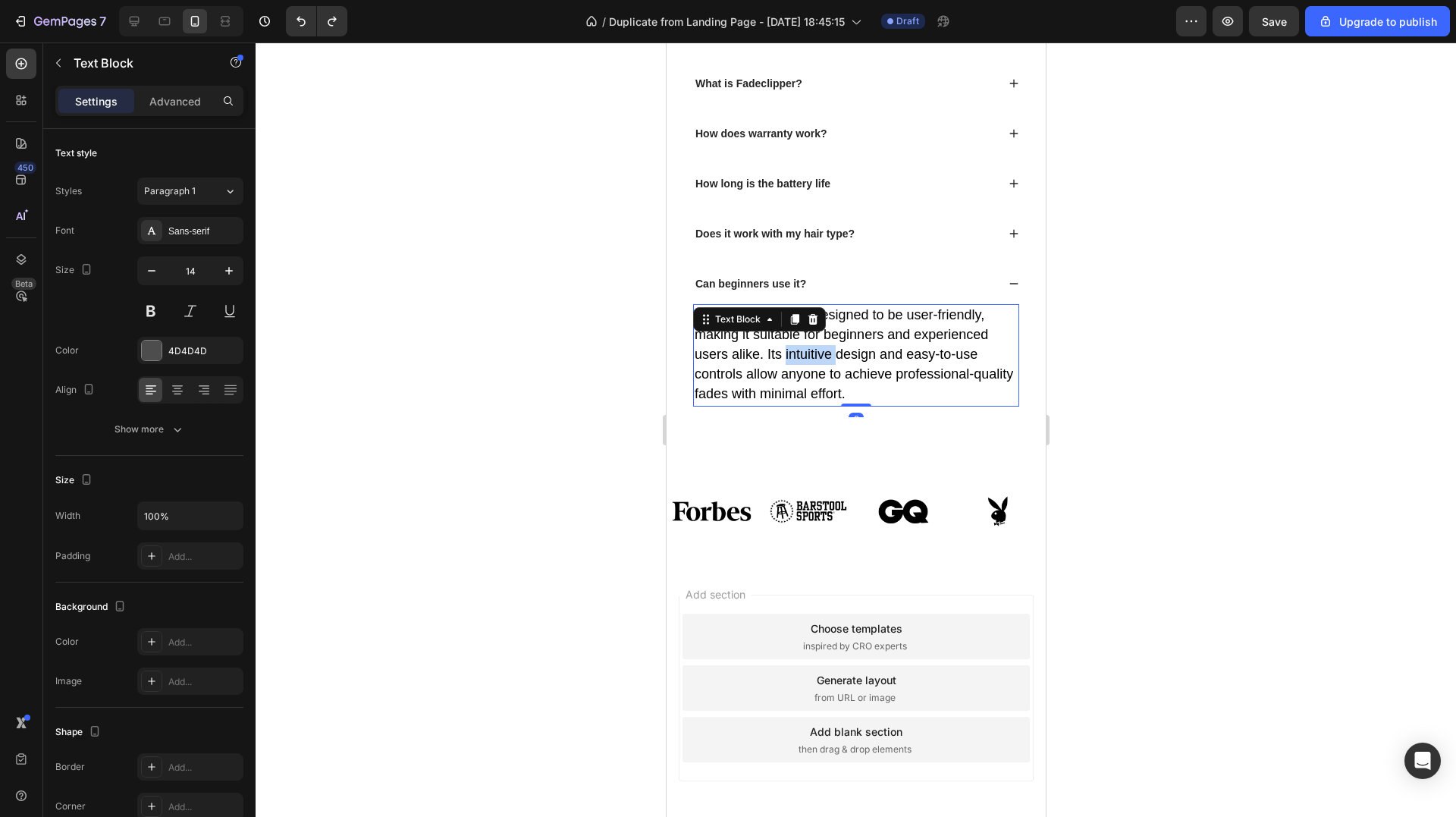
click at [803, 402] on span "Yes, Fadeclipper is designed to be user-friendly, making it suitable for beginn…" at bounding box center [852, 354] width 319 height 95
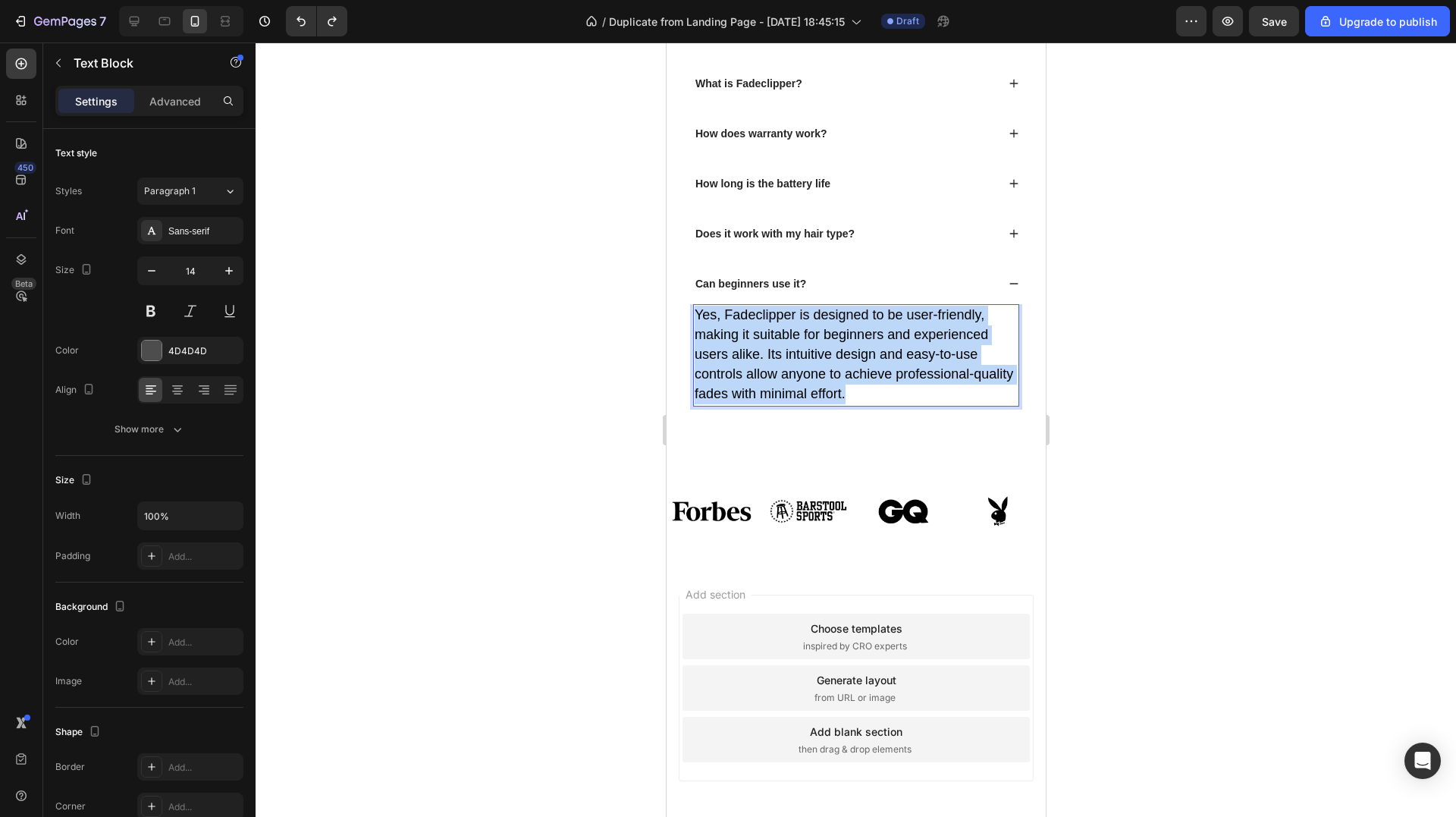
click at [803, 402] on span "Yes, Fadeclipper is designed to be user-friendly, making it suitable for beginn…" at bounding box center [852, 354] width 319 height 95
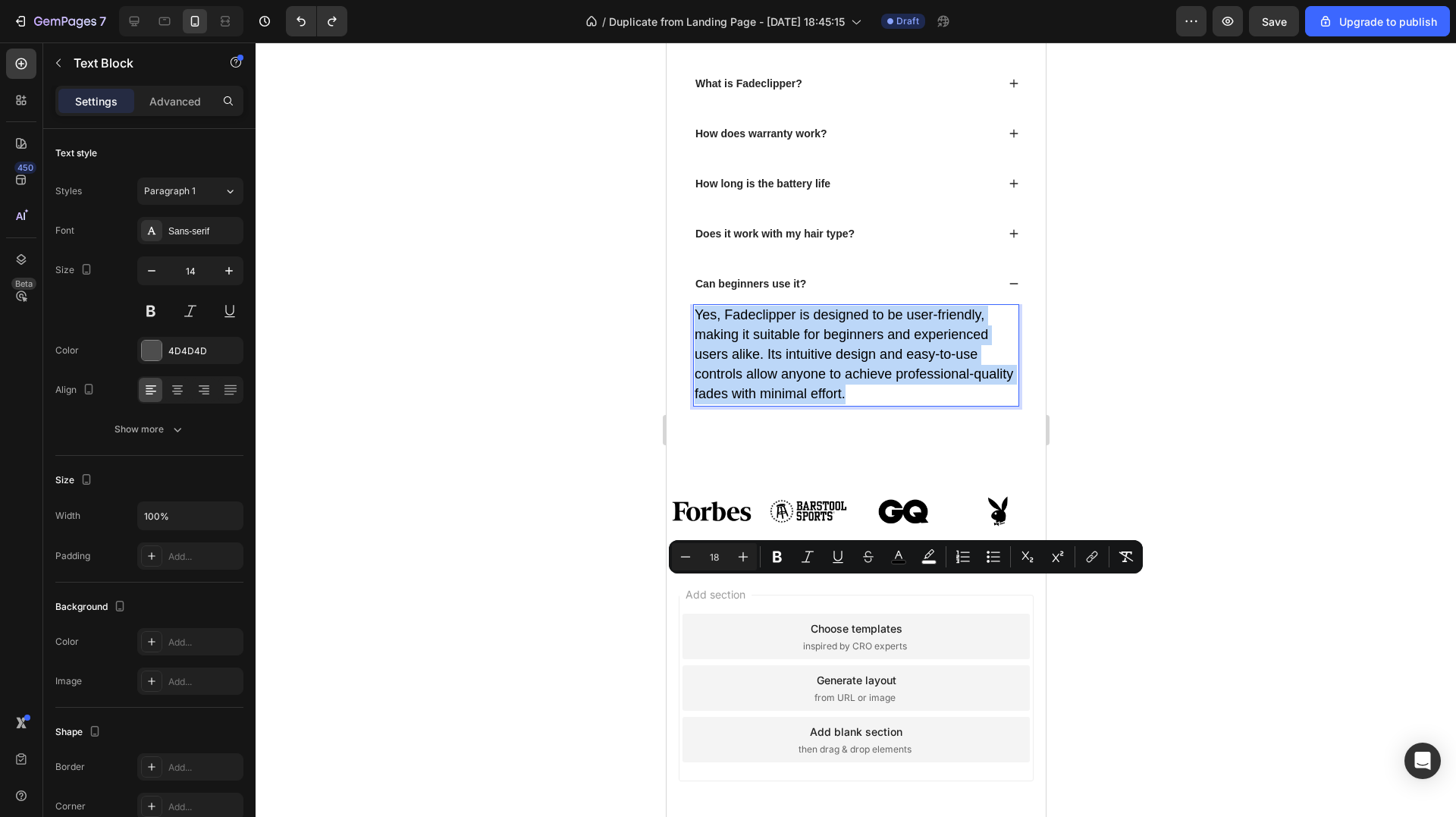
copy span "Yes, Fadeclipper is designed to be user-friendly, making it suitable for beginn…"
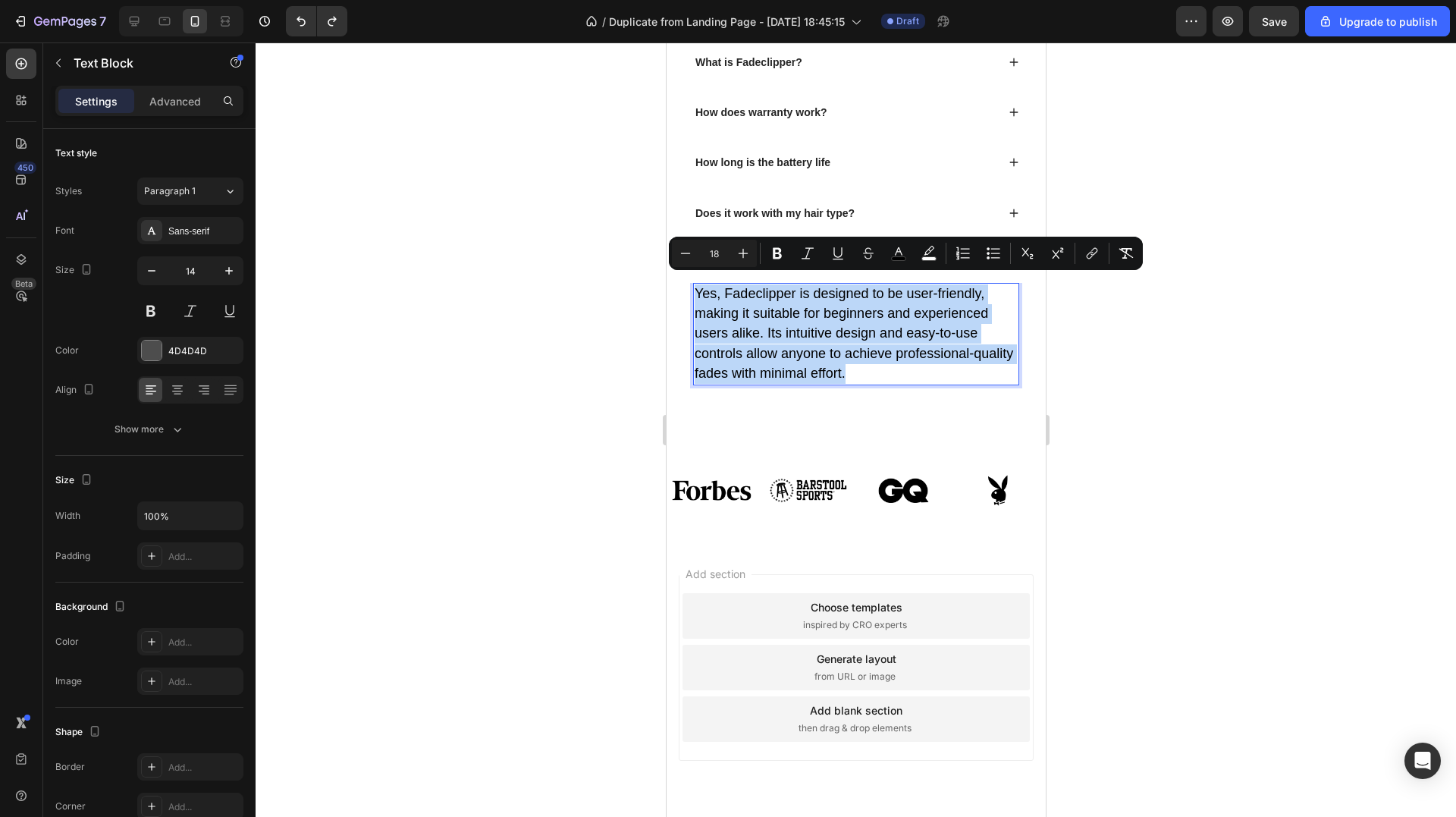
scroll to position [5068, 0]
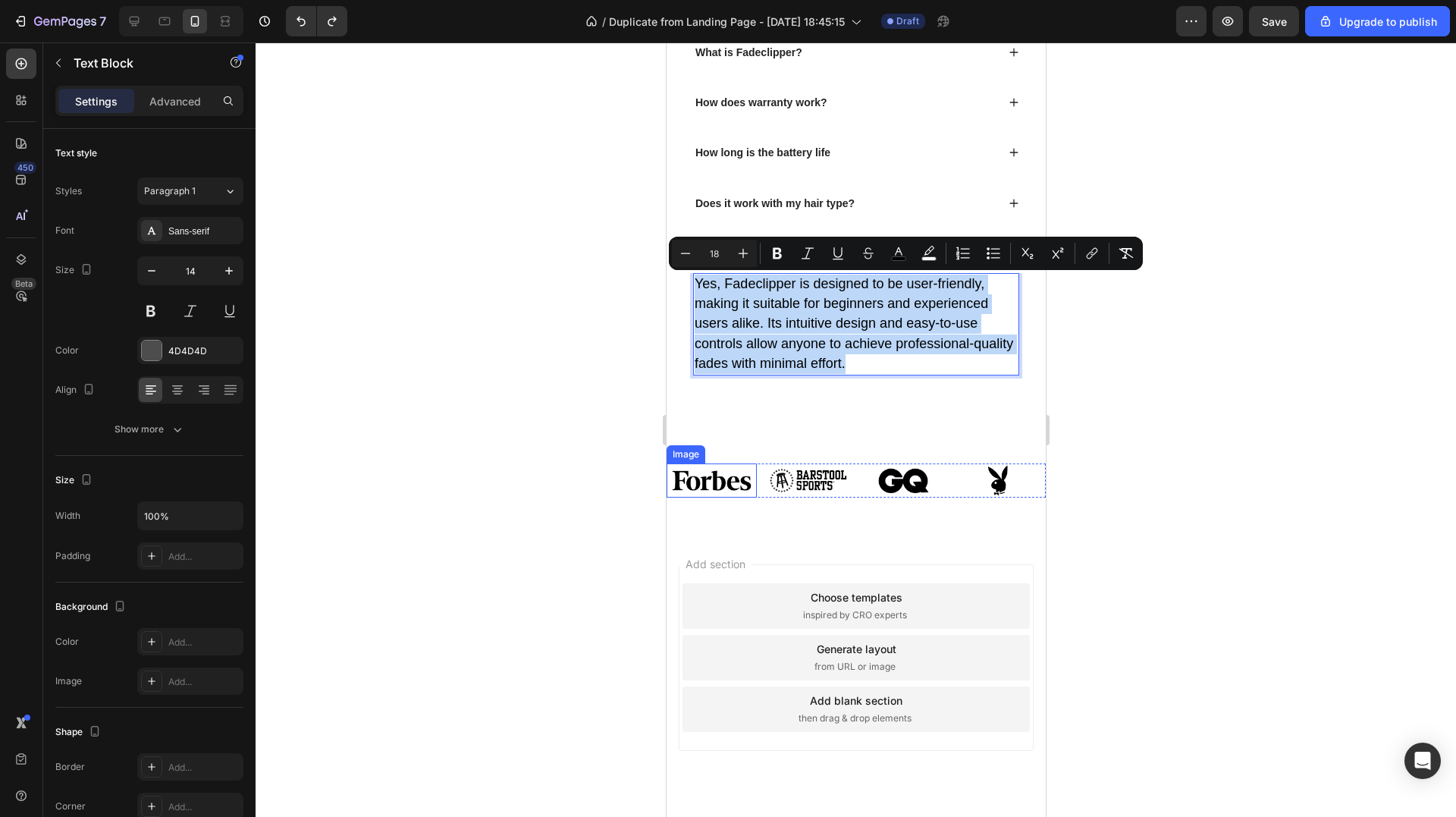
click at [718, 476] on img at bounding box center [710, 481] width 90 height 35
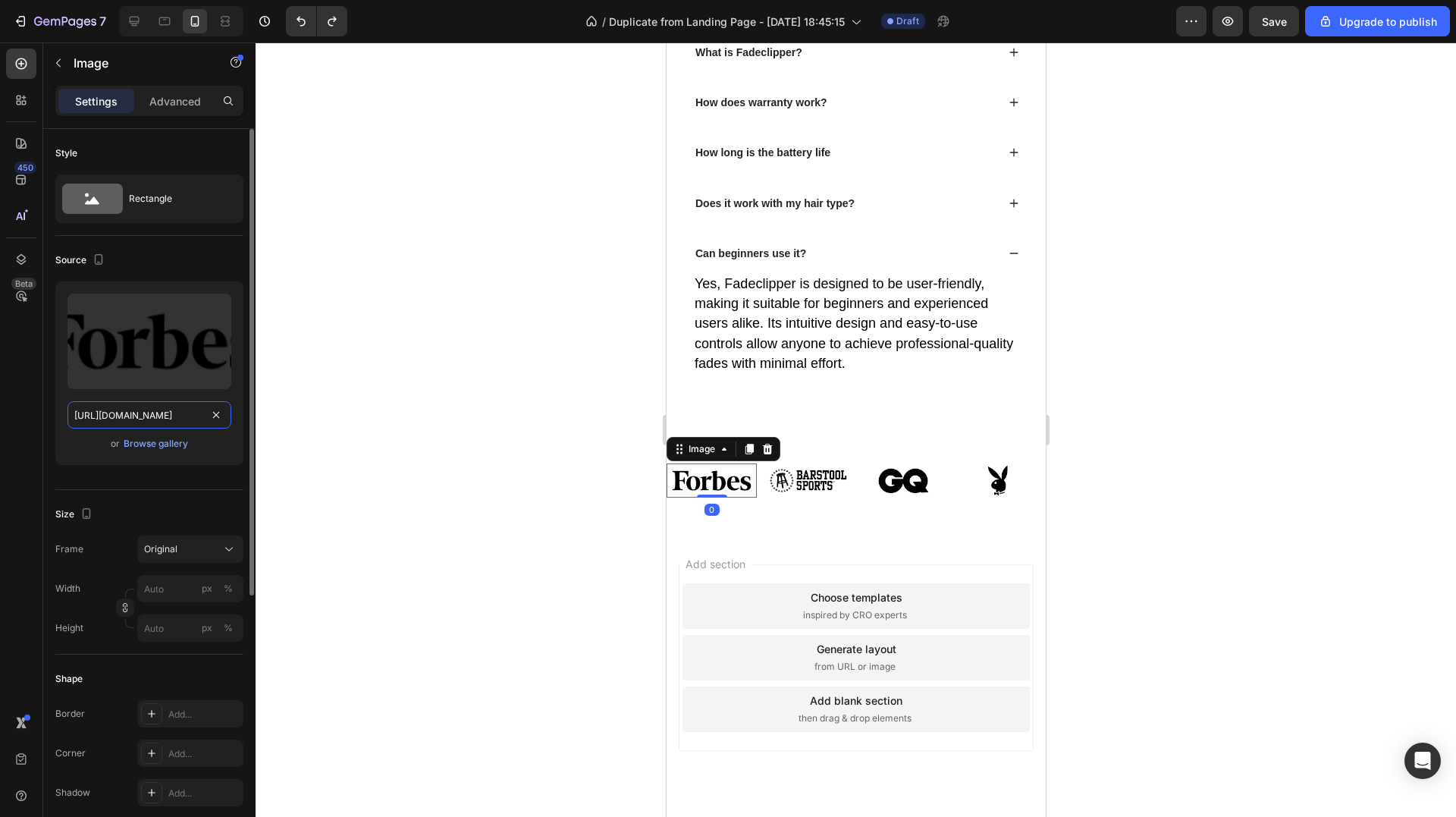
click at [157, 413] on input "https://cdn.shopify.com/s/files/1/0829/8607/4442/files/gempages_517458748881503…" at bounding box center [149, 415] width 164 height 28
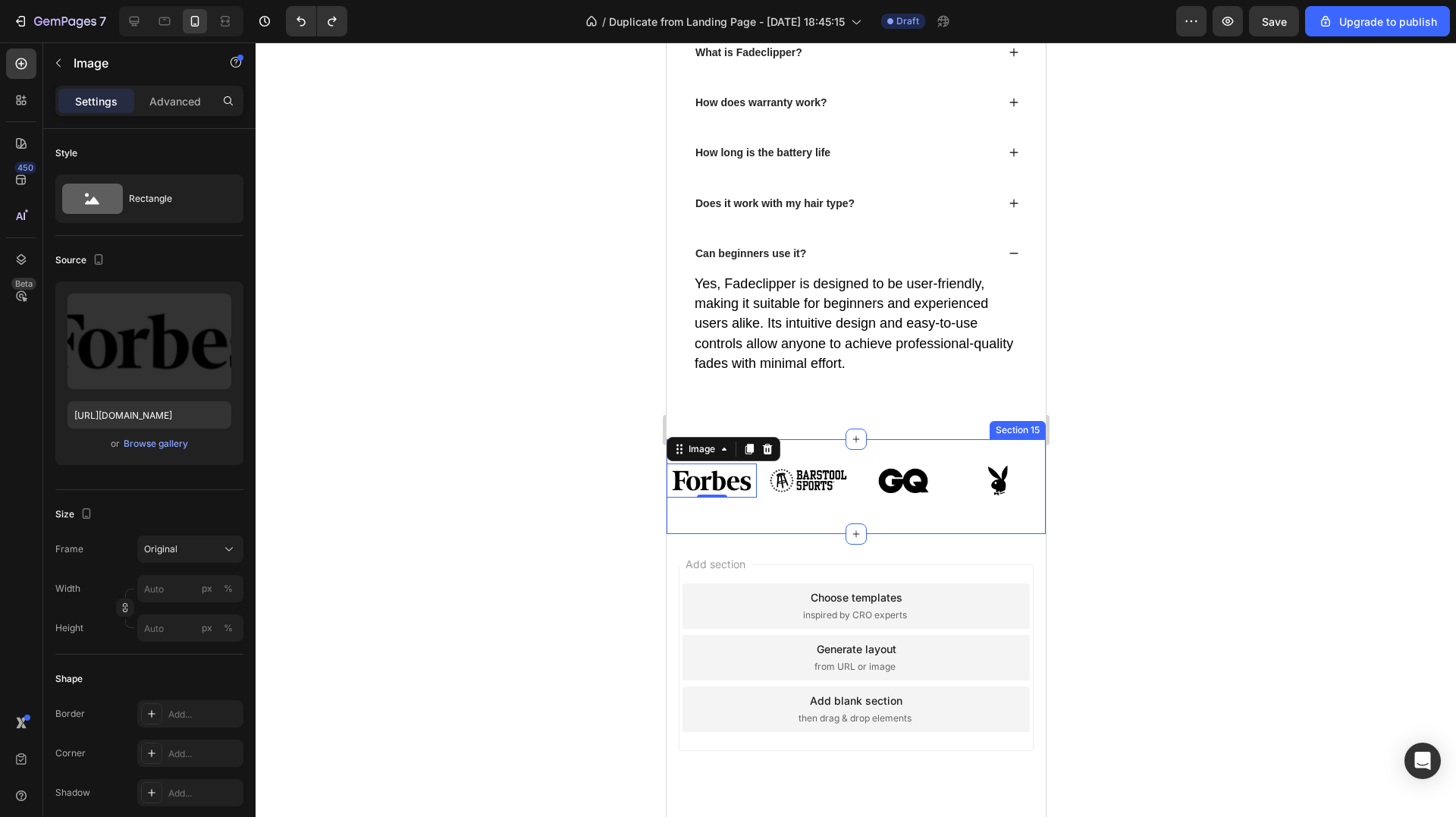
click at [789, 477] on img at bounding box center [807, 481] width 90 height 35
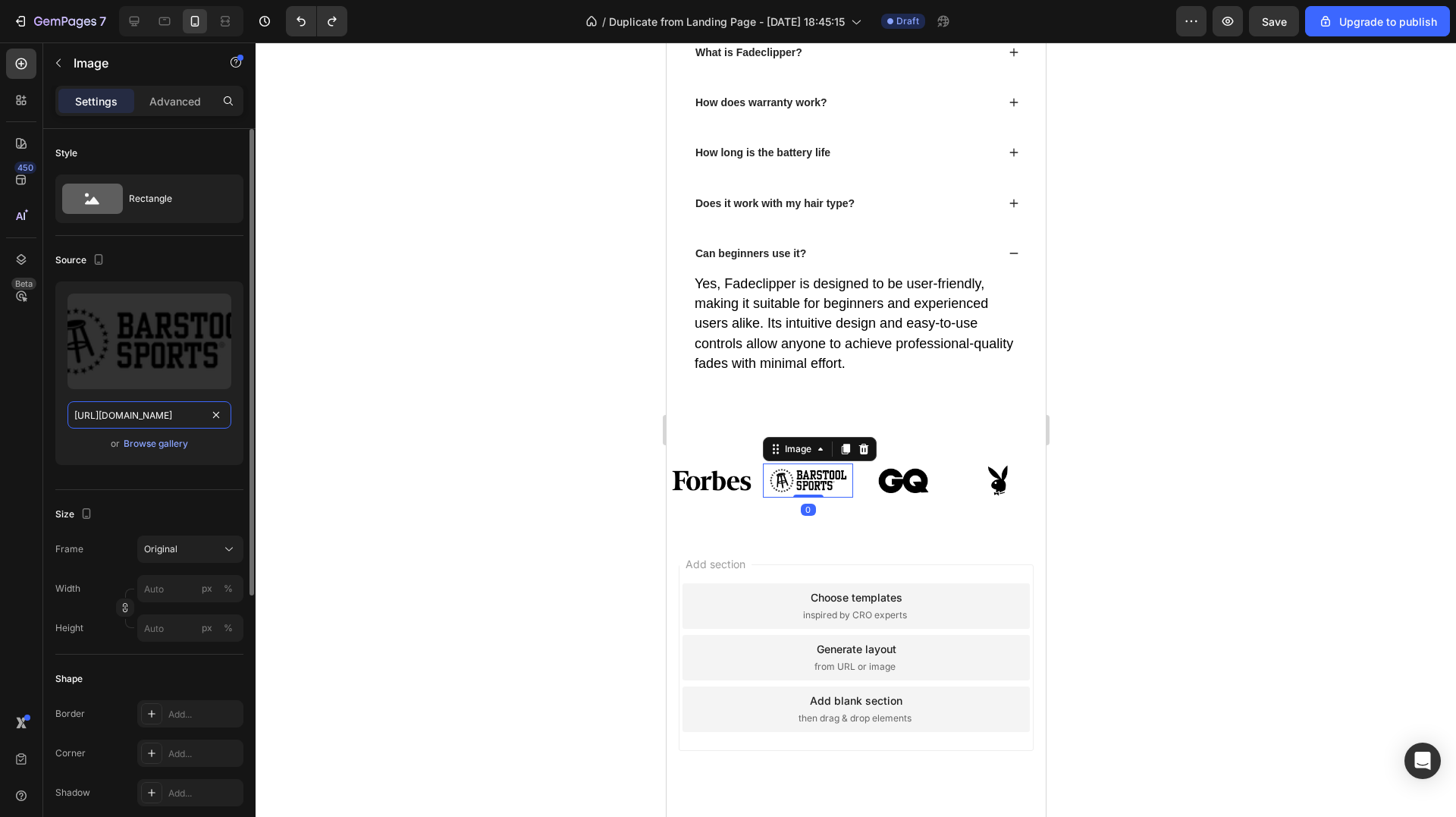
click at [151, 415] on input "https://cdn.shopify.com/s/files/1/0829/8607/4442/files/gempages_517458748881503…" at bounding box center [149, 415] width 164 height 28
click at [893, 472] on img at bounding box center [903, 481] width 90 height 35
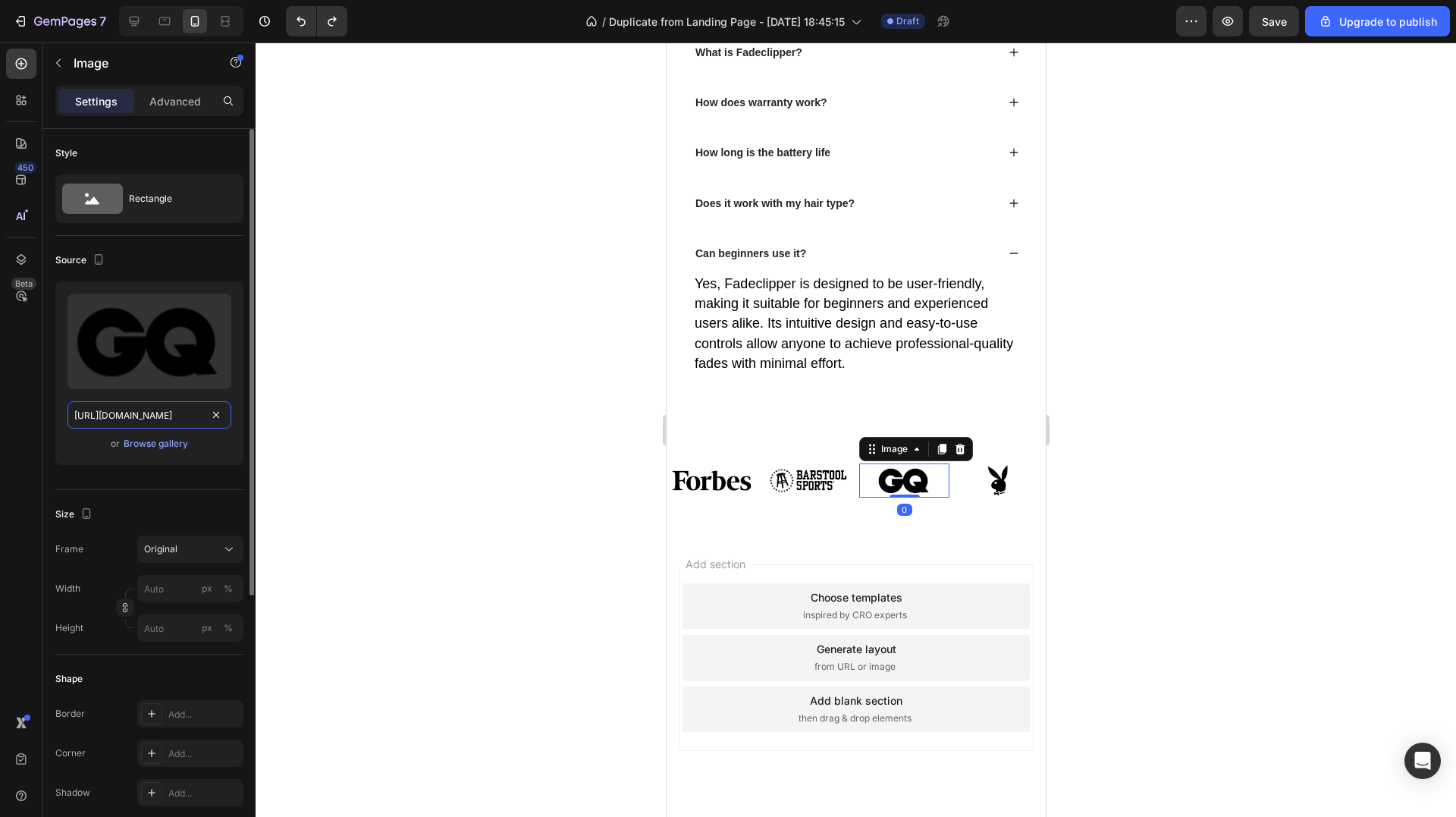
click at [130, 406] on input "https://cdn.shopify.com/s/files/1/0829/8607/4442/files/gempages_517458748881503…" at bounding box center [149, 415] width 164 height 28
click at [978, 483] on img at bounding box center [999, 481] width 90 height 35
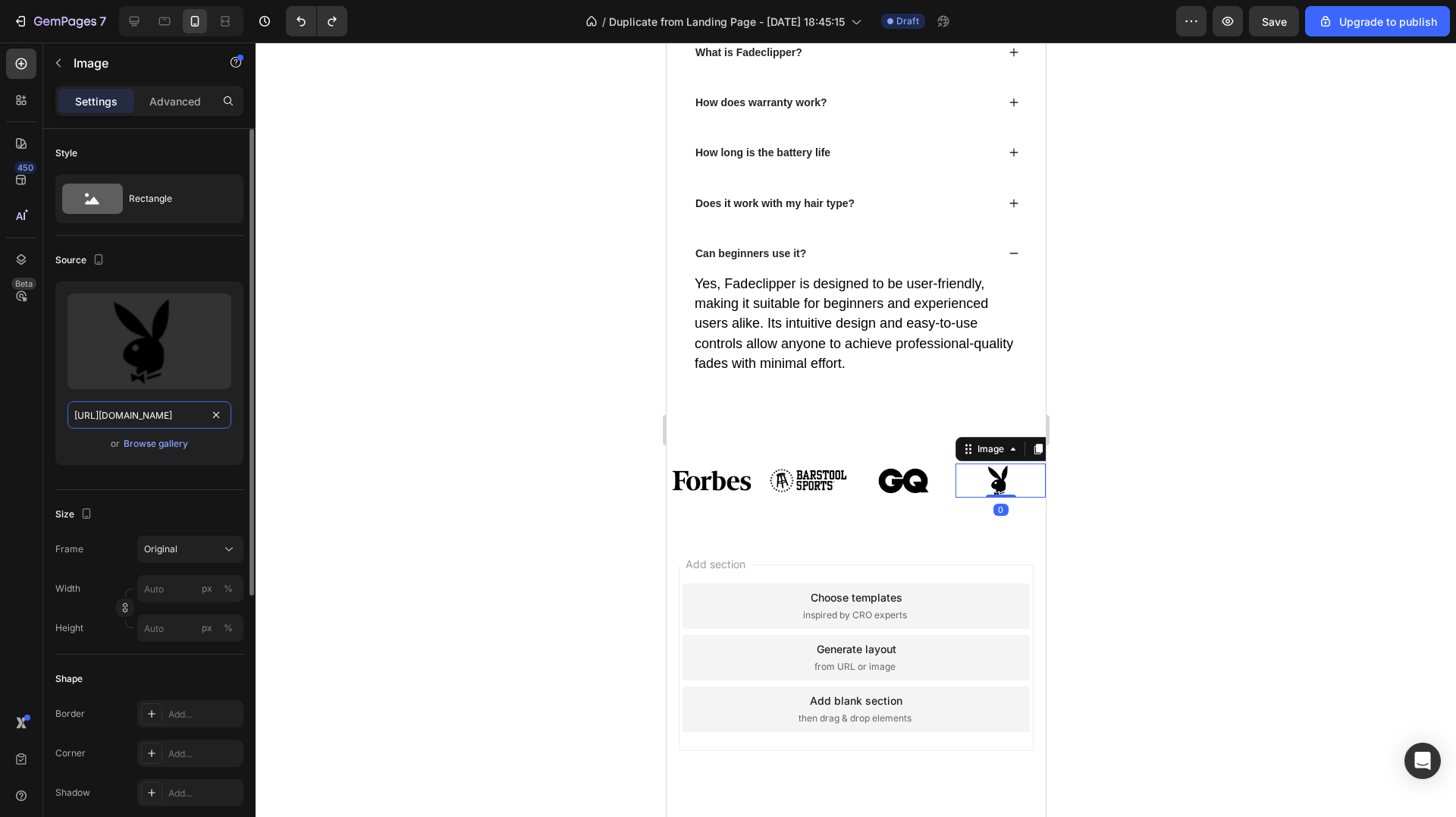
click at [166, 425] on input "https://cdn.shopify.com/s/files/1/0829/8607/4442/files/gempages_517458748881503…" at bounding box center [149, 415] width 164 height 28
